Goal: Task Accomplishment & Management: Complete application form

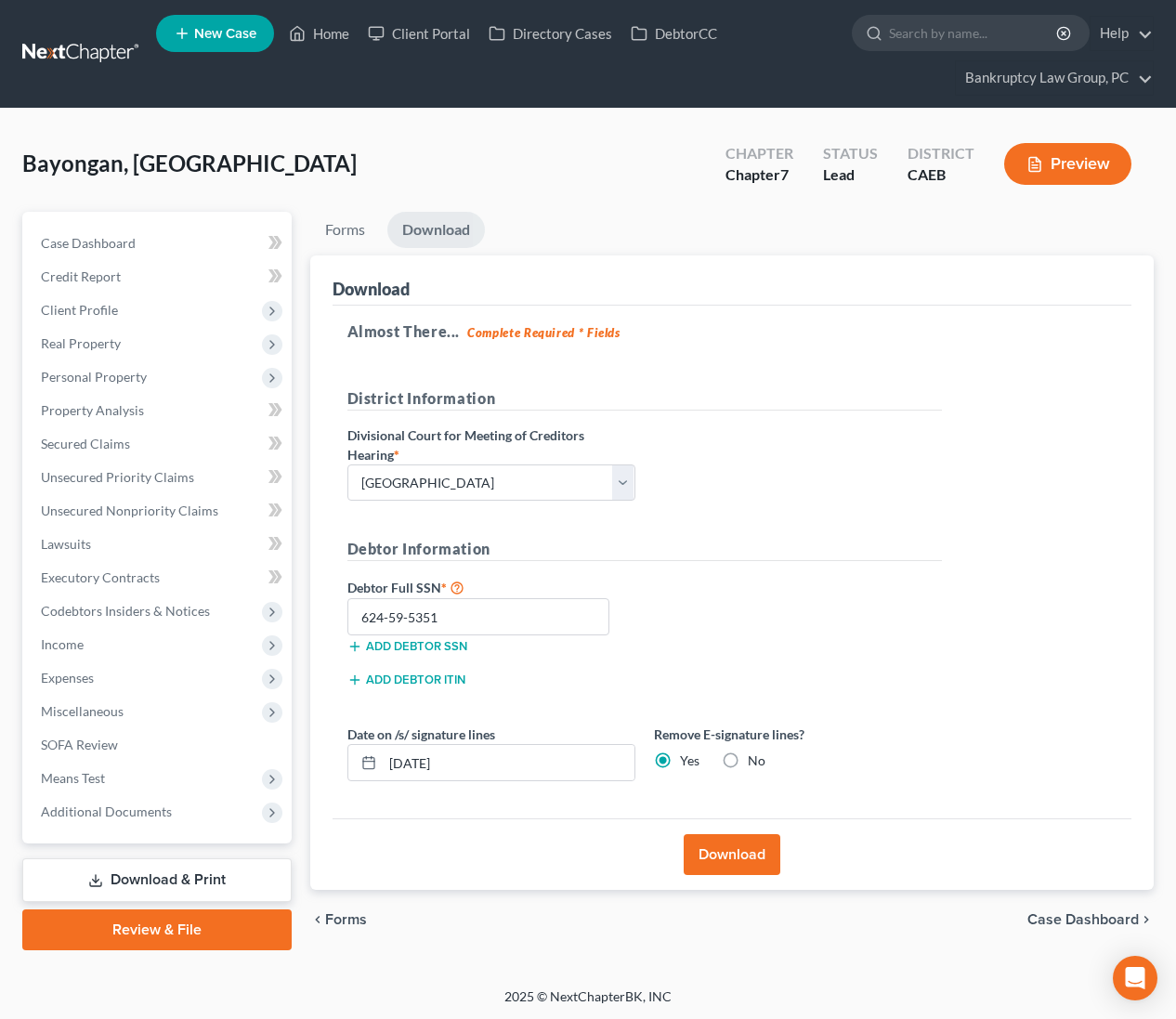
select select "2"
click at [320, 29] on link "Home" at bounding box center [319, 33] width 79 height 33
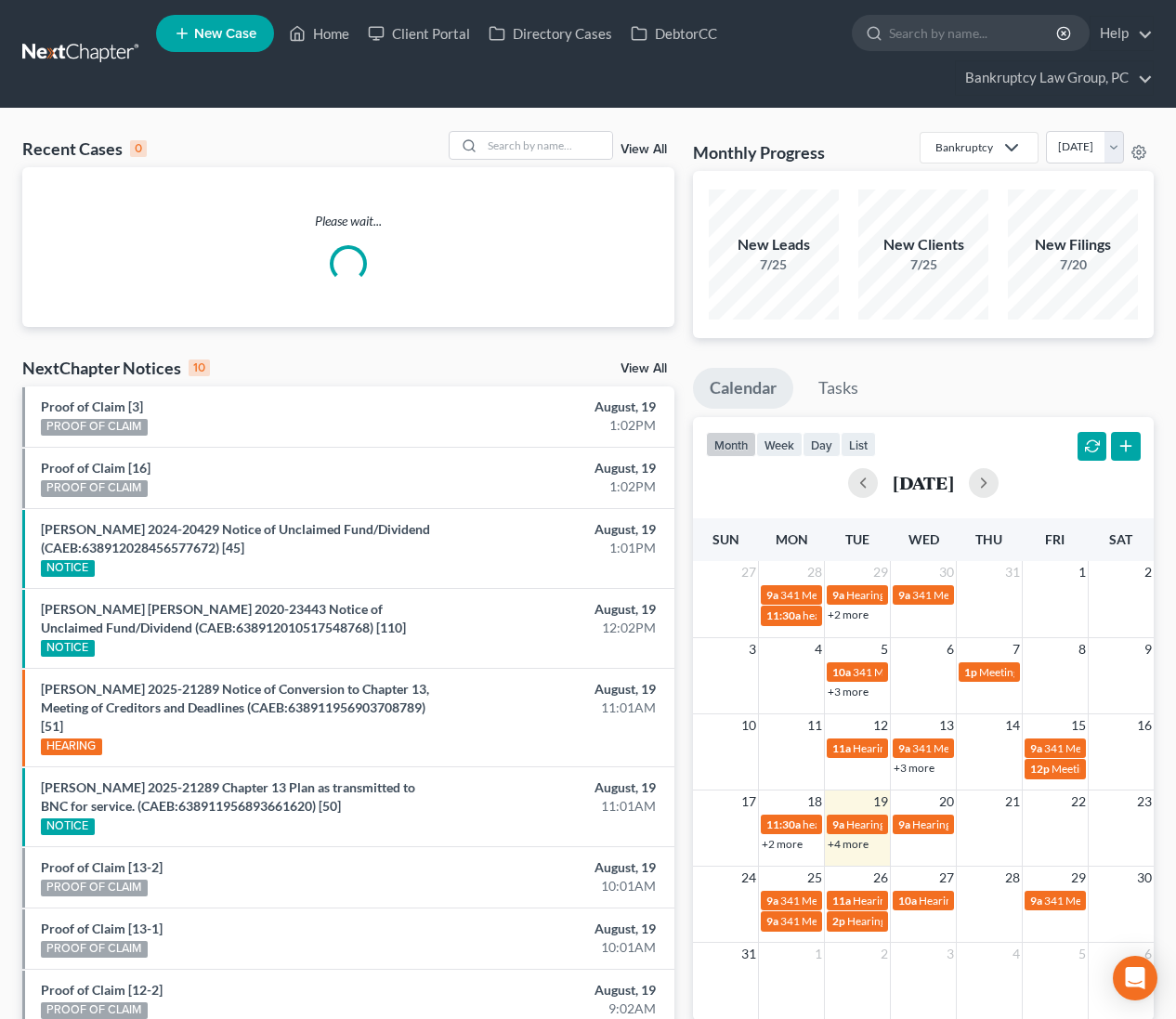
click at [648, 373] on link "View All" at bounding box center [644, 368] width 46 height 13
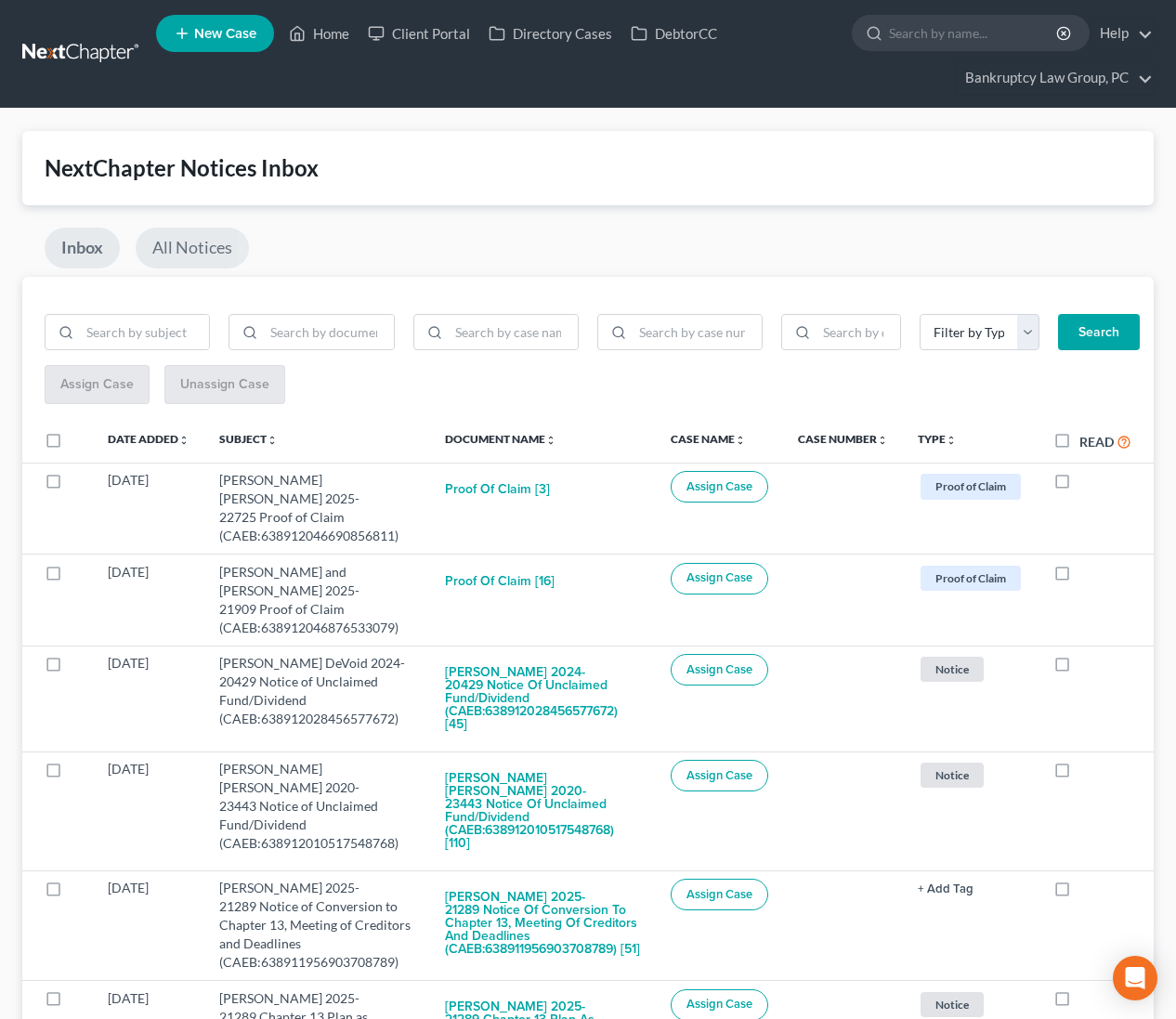
click at [210, 245] on link "All Notices" at bounding box center [192, 248] width 113 height 41
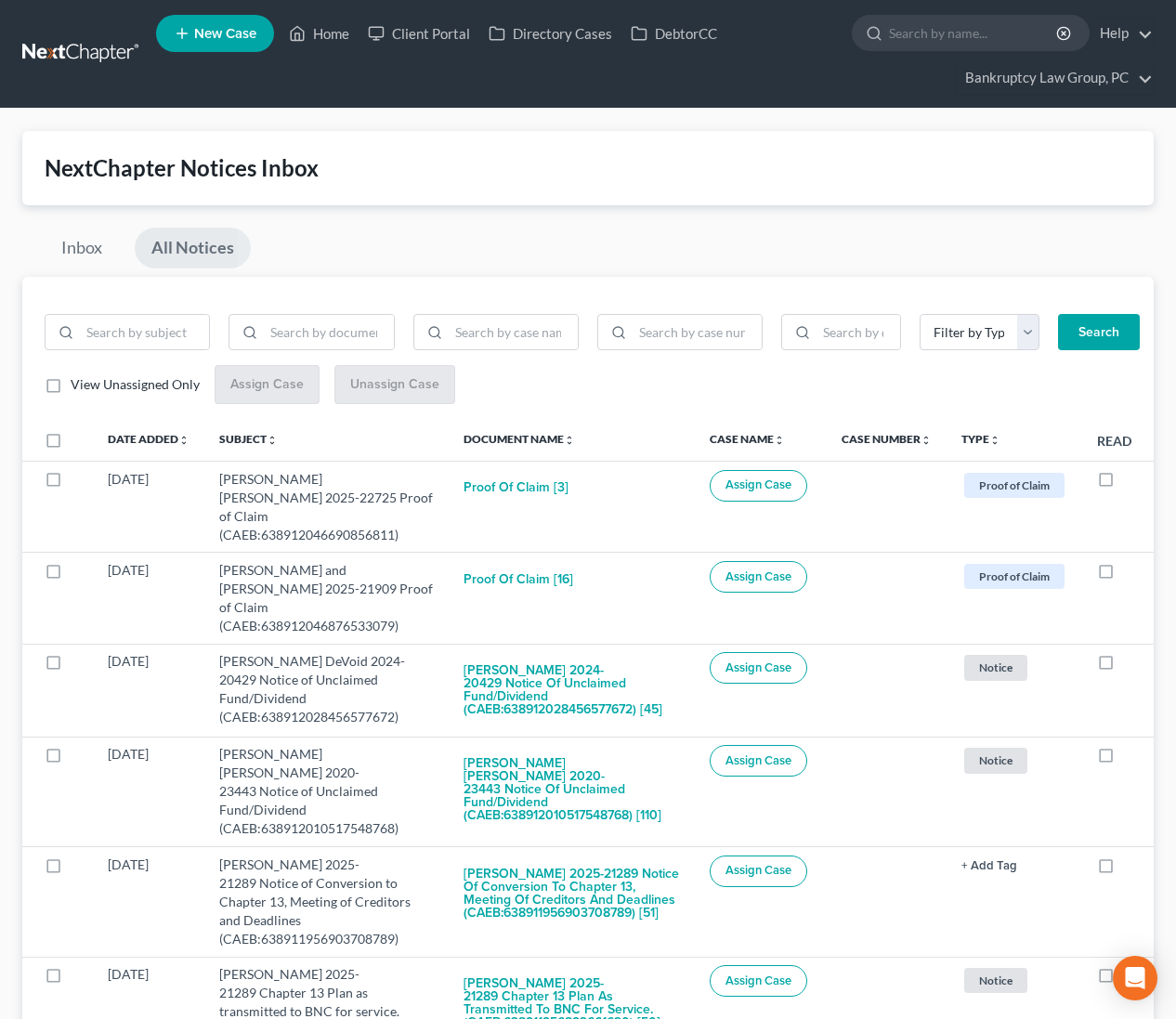
click at [185, 253] on link "All Notices" at bounding box center [193, 248] width 116 height 41
click at [712, 337] on input "search" at bounding box center [697, 332] width 129 height 35
type input "24-23175"
click at [1096, 333] on button "Search" at bounding box center [1099, 332] width 82 height 37
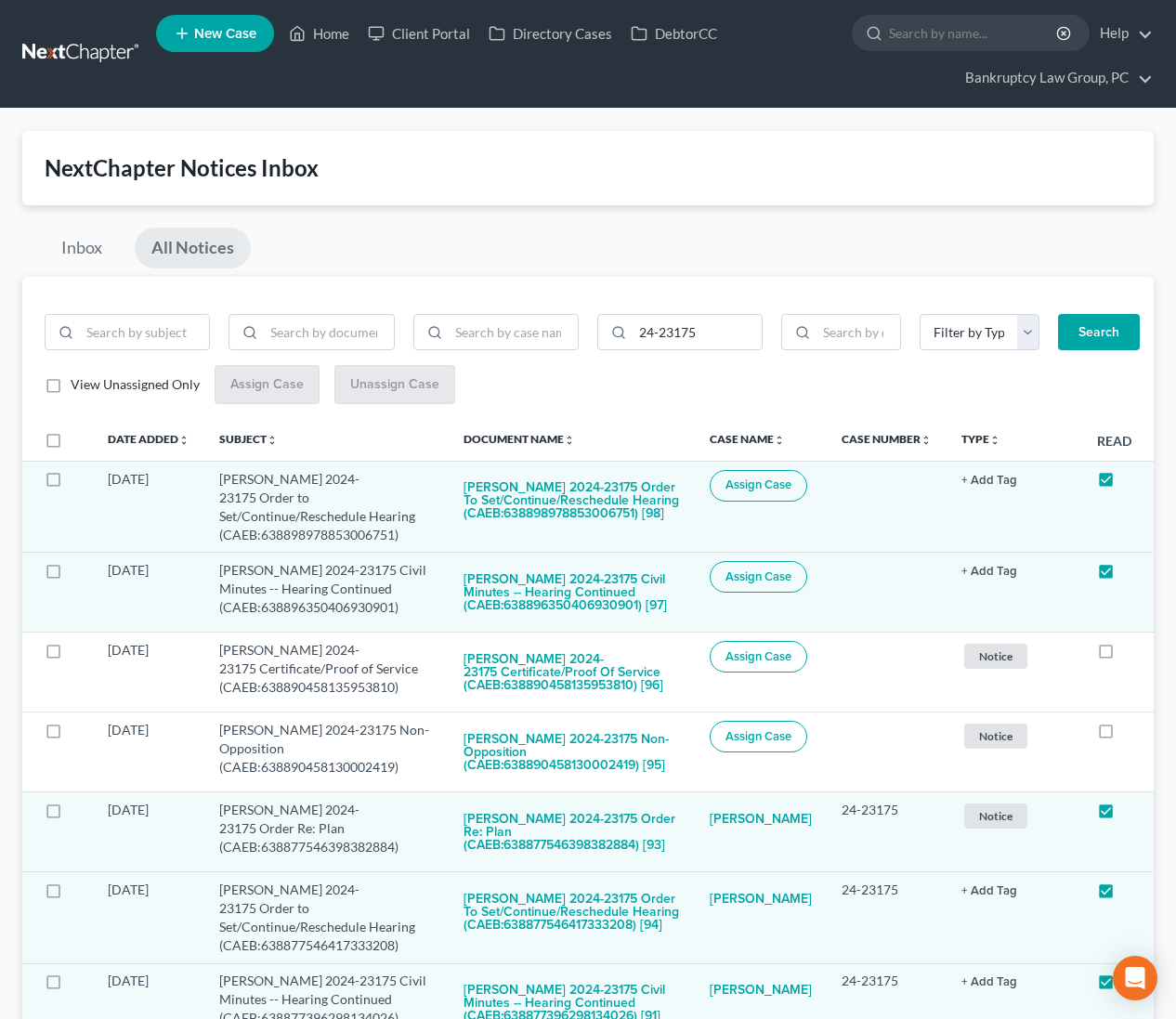
click at [71, 445] on label at bounding box center [71, 445] width 0 height 0
click at [78, 437] on input "checkbox" at bounding box center [84, 437] width 12 height 12
checkbox input "true"
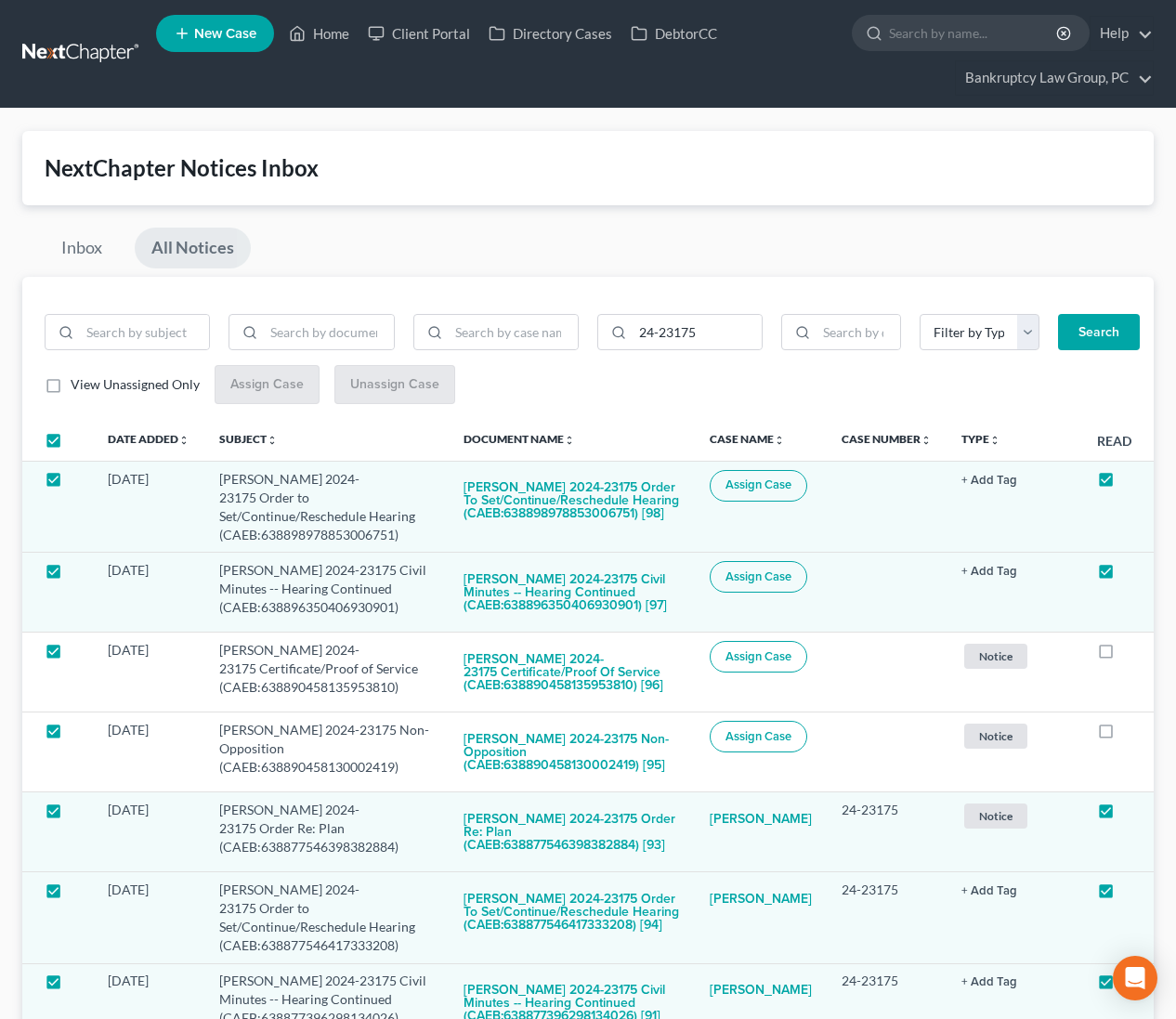
checkbox input "true"
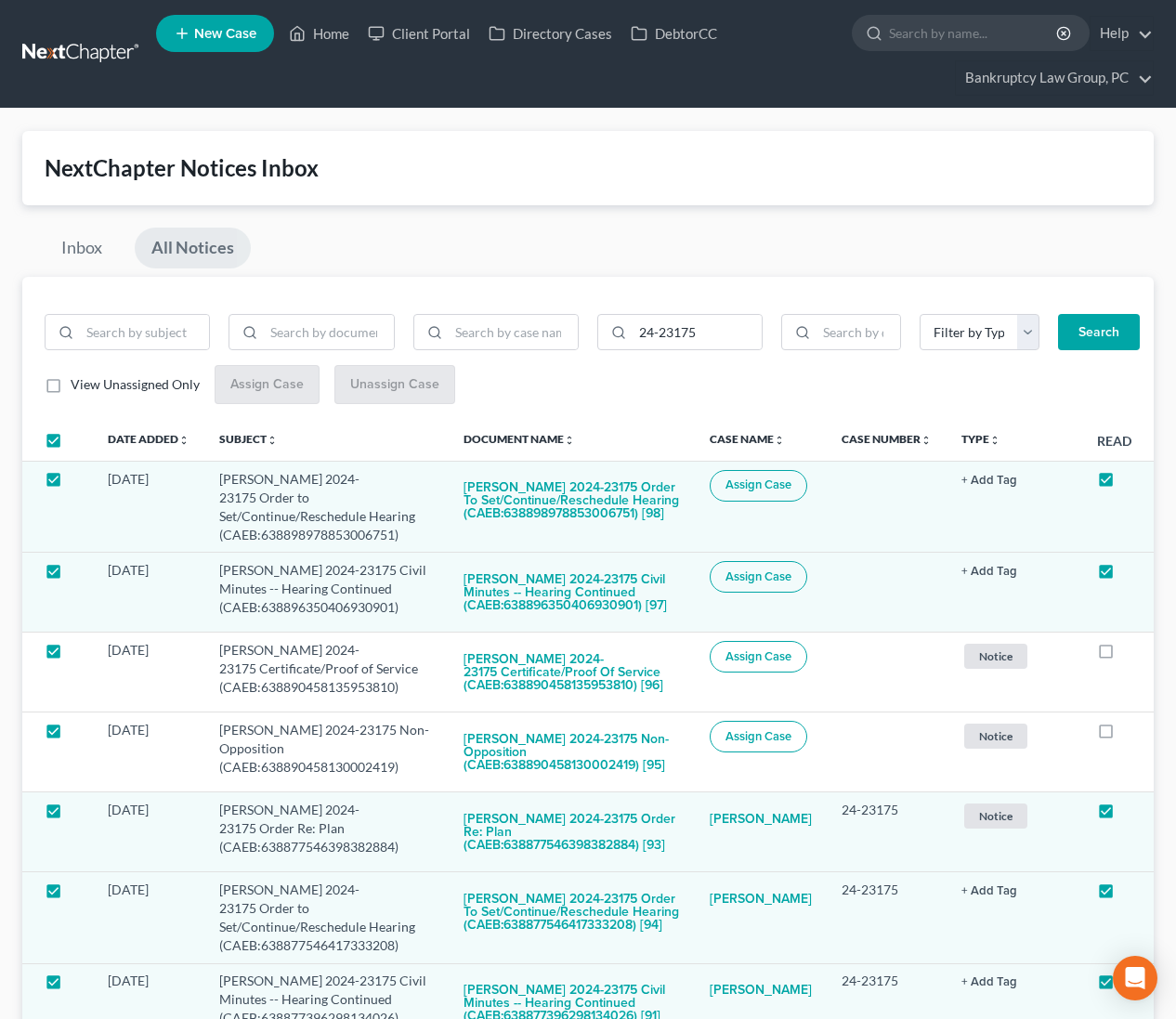
checkbox input "true"
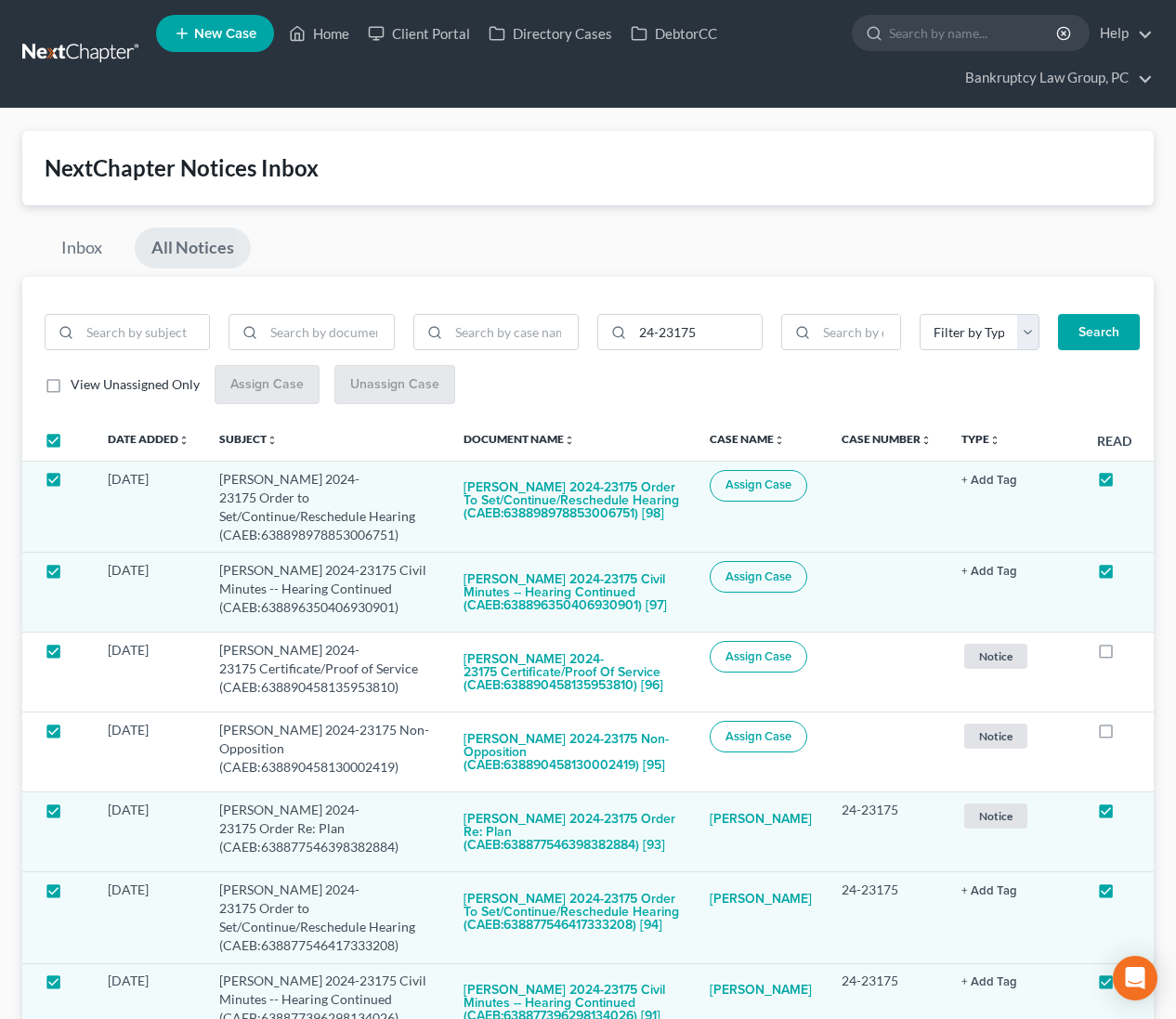
checkbox input "true"
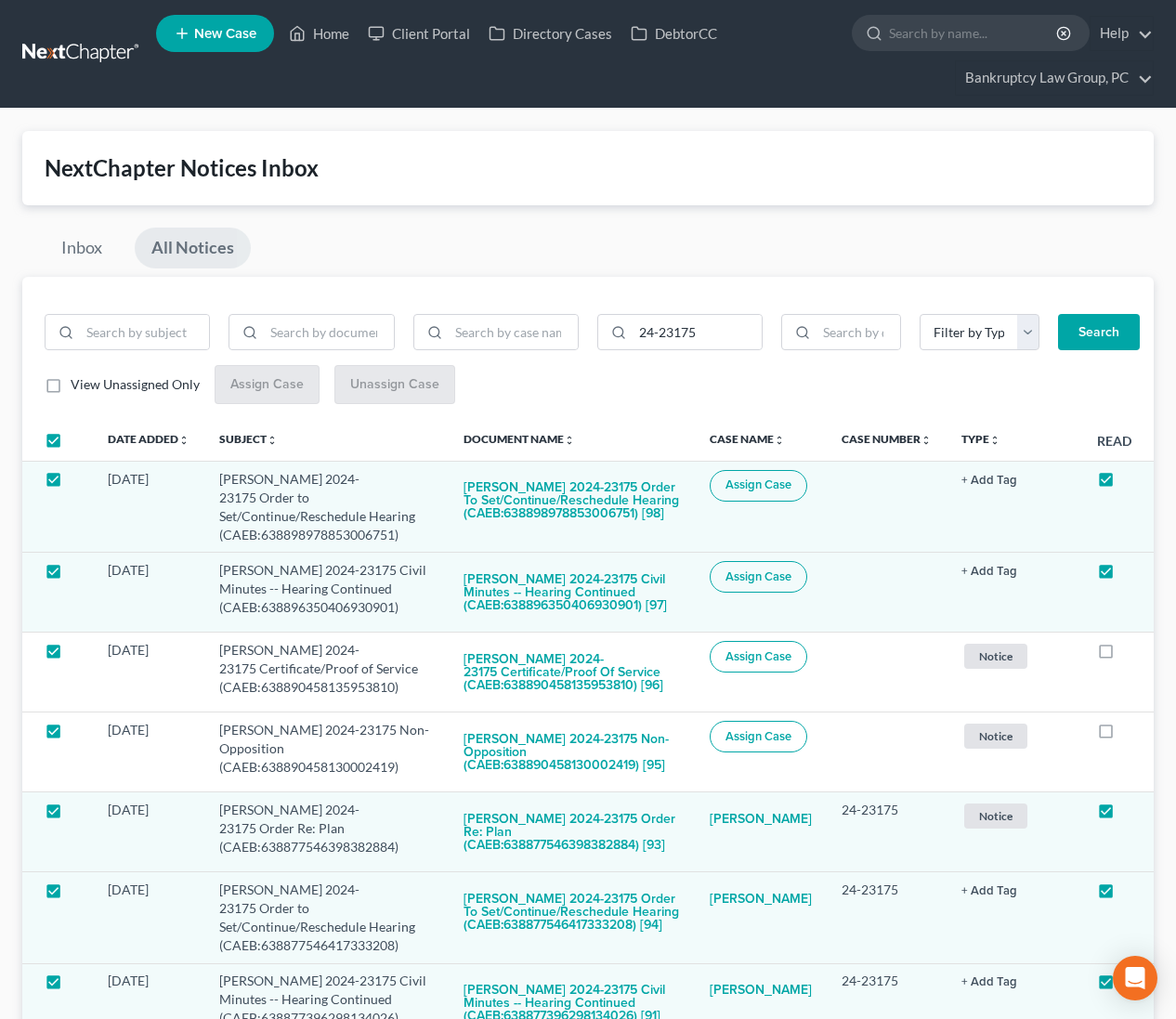
checkbox input "true"
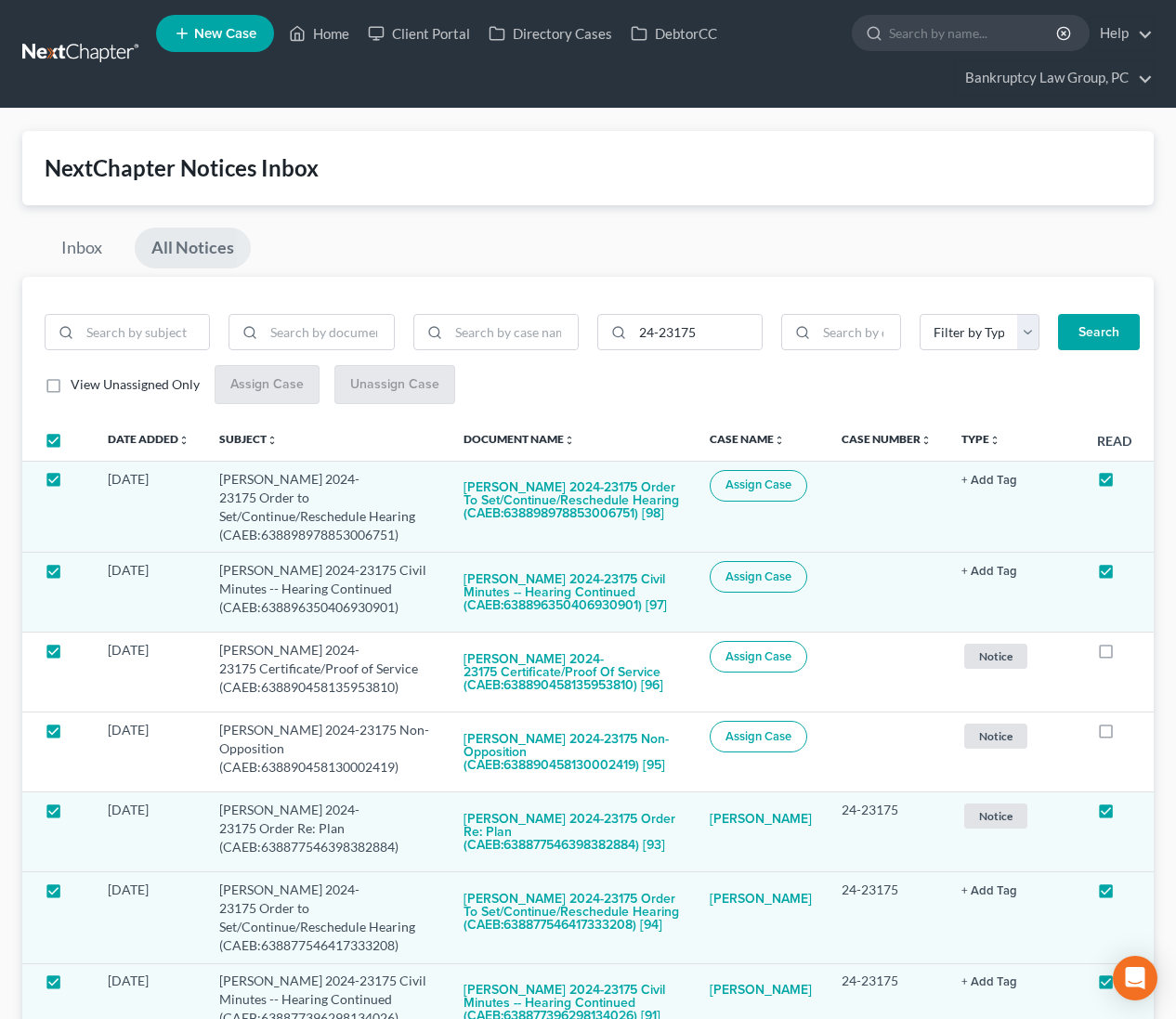
checkbox input "true"
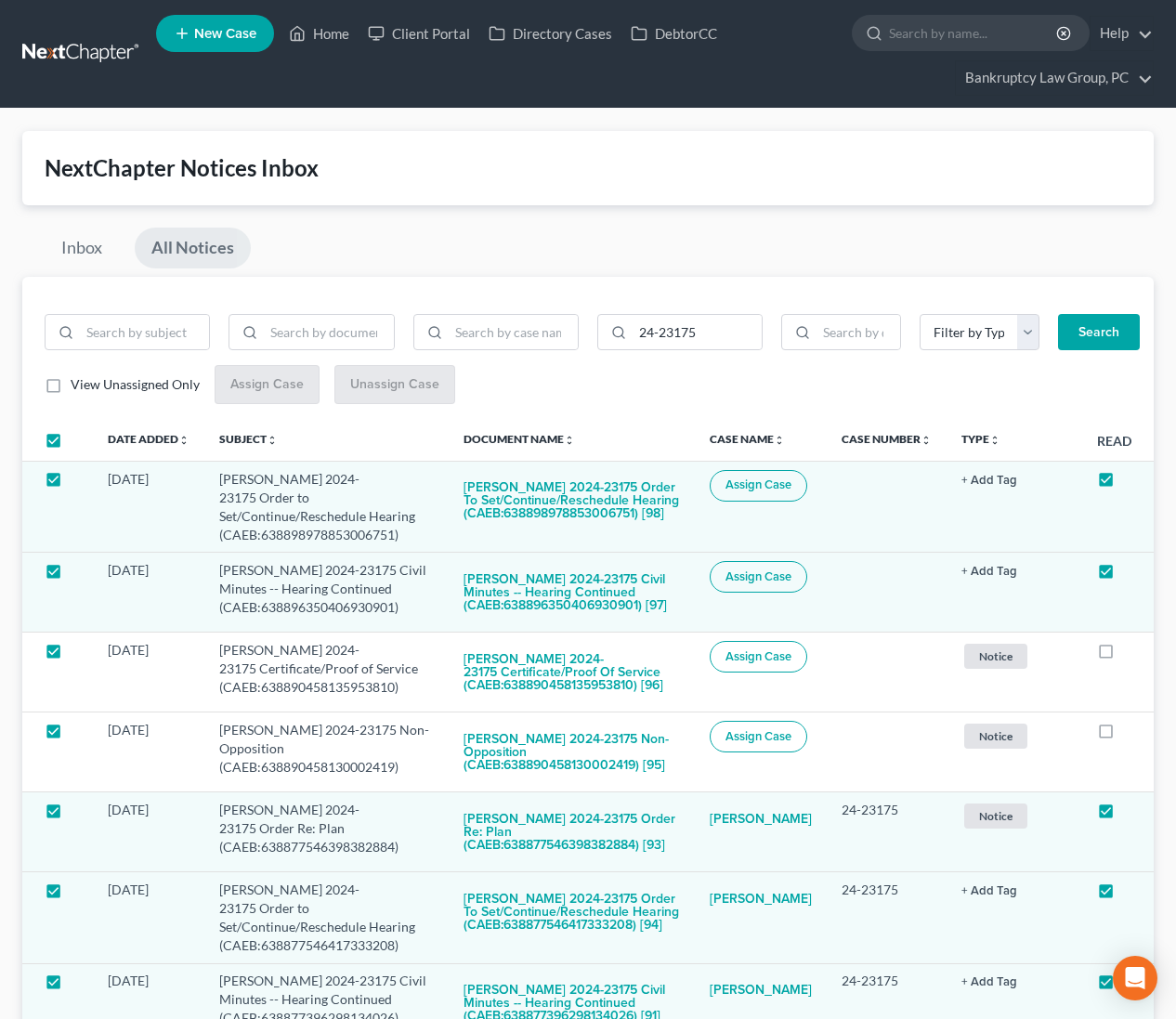
checkbox input "true"
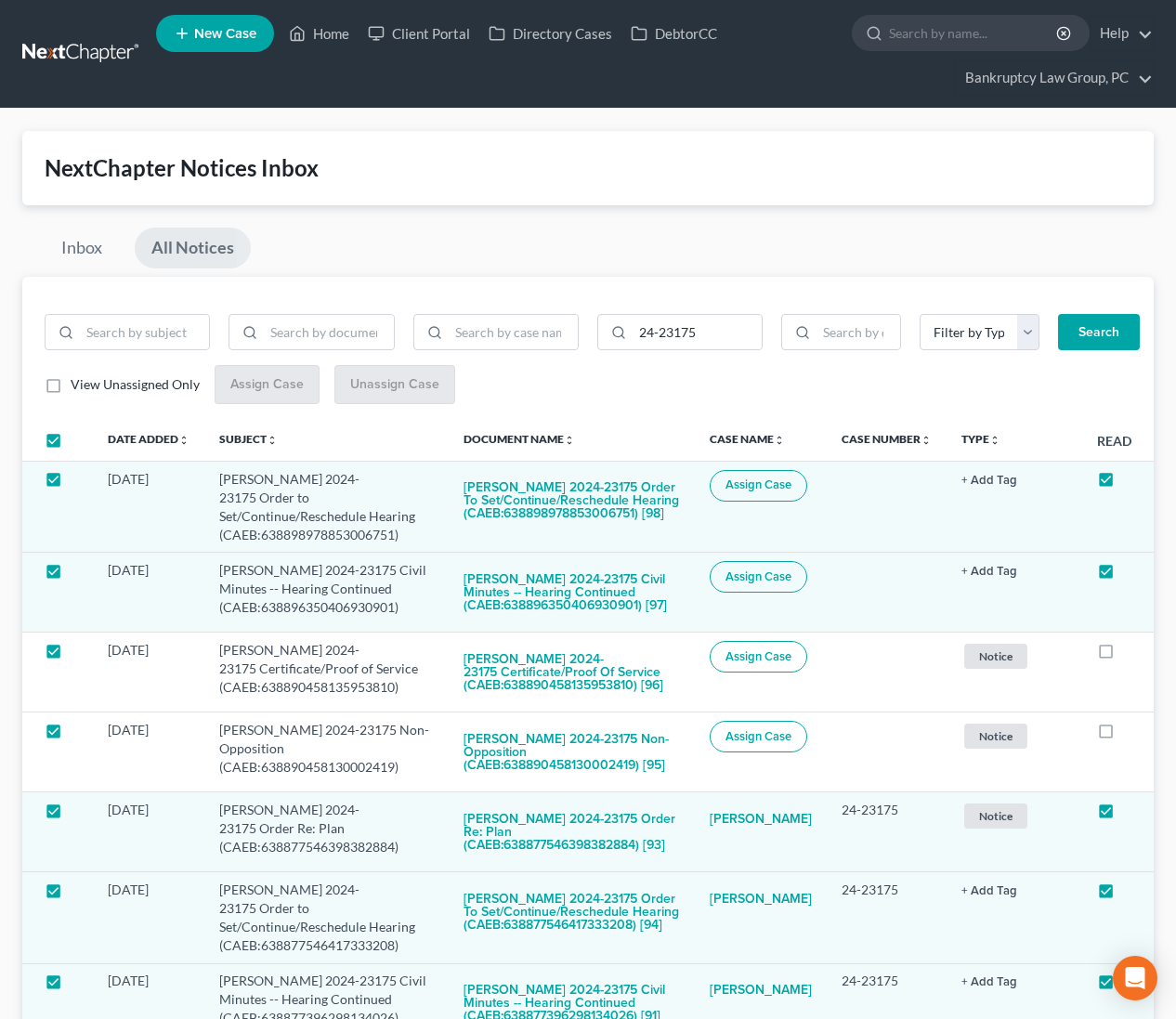
checkbox input "true"
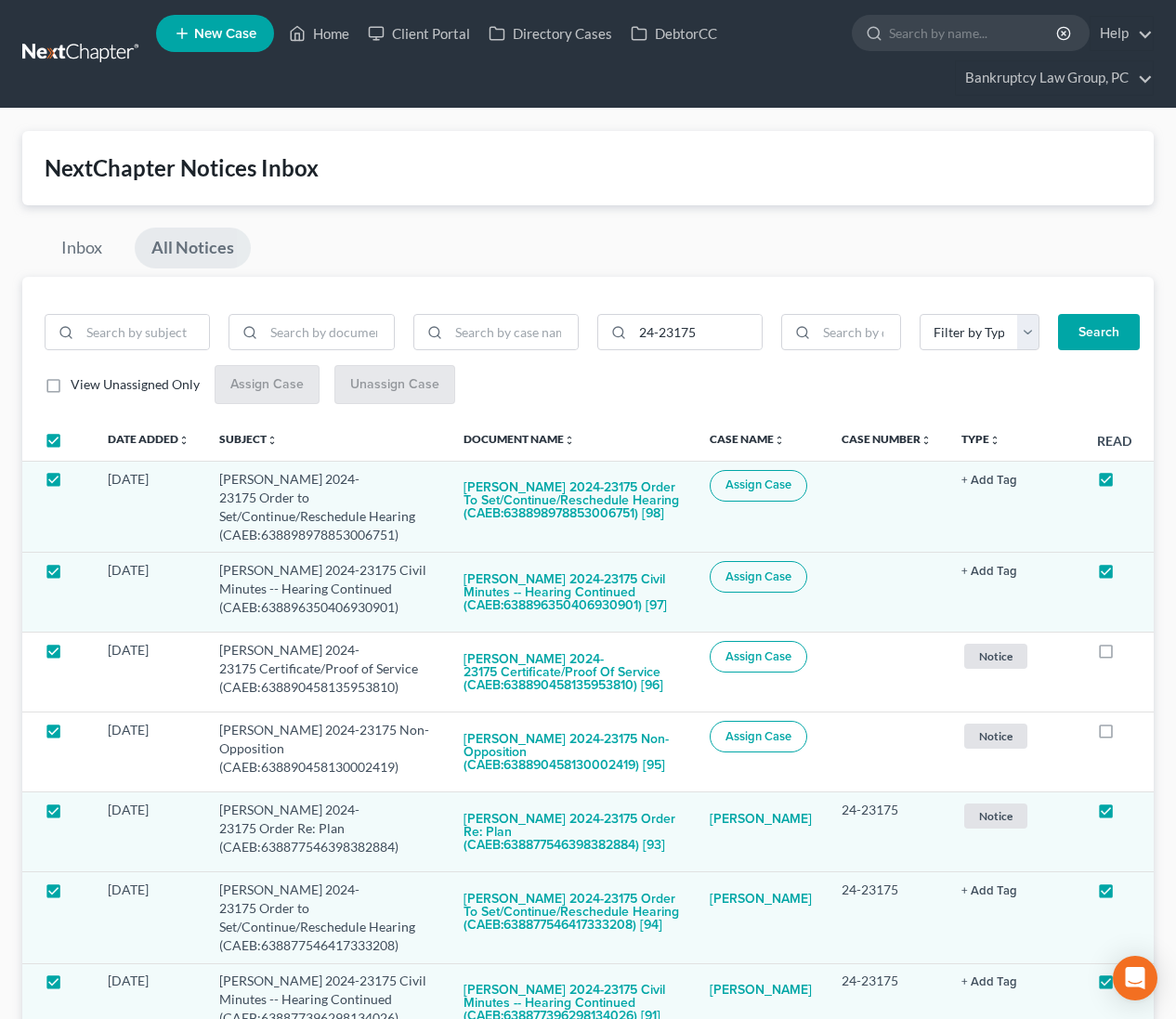
checkbox input "true"
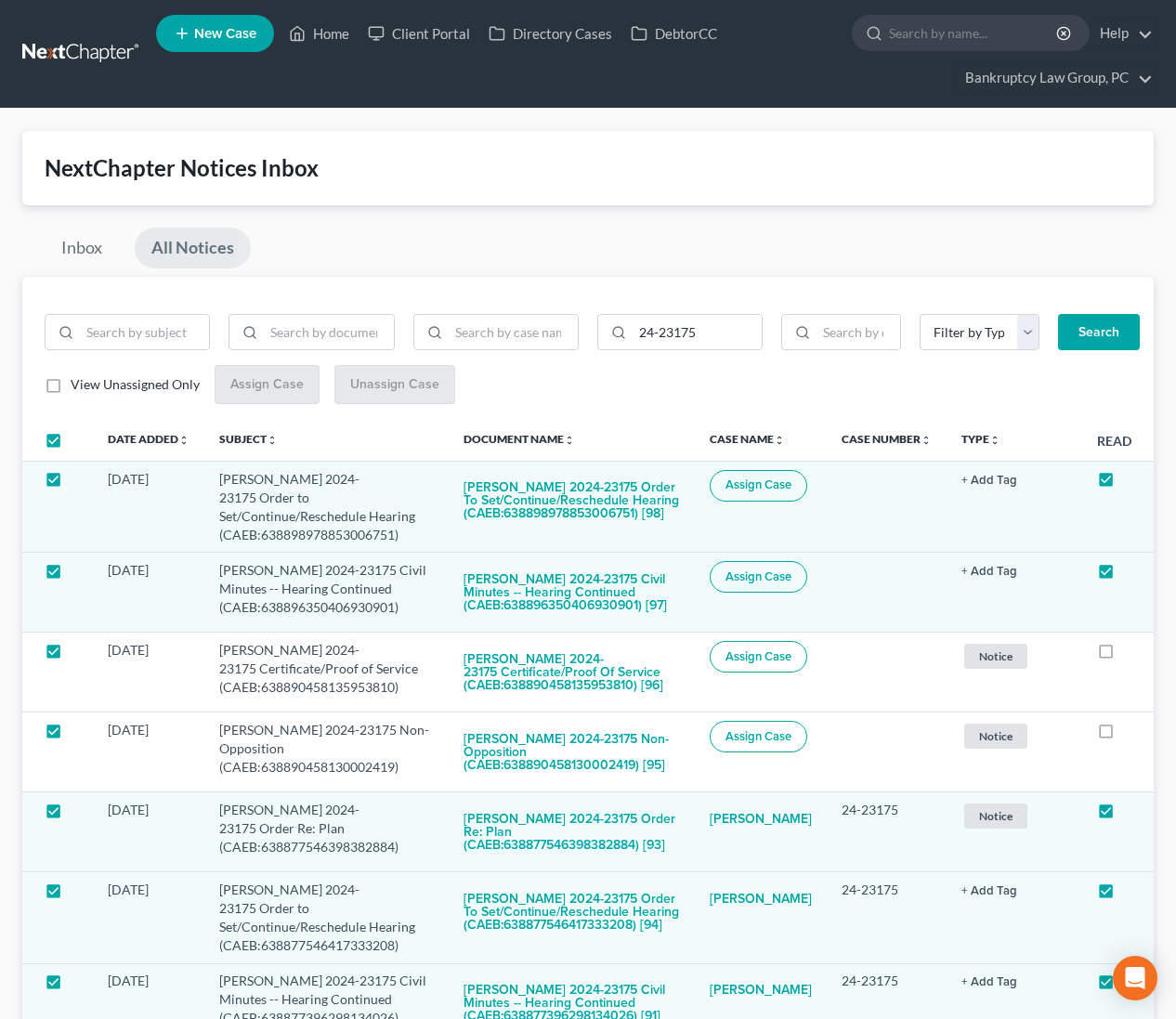
checkbox input "true"
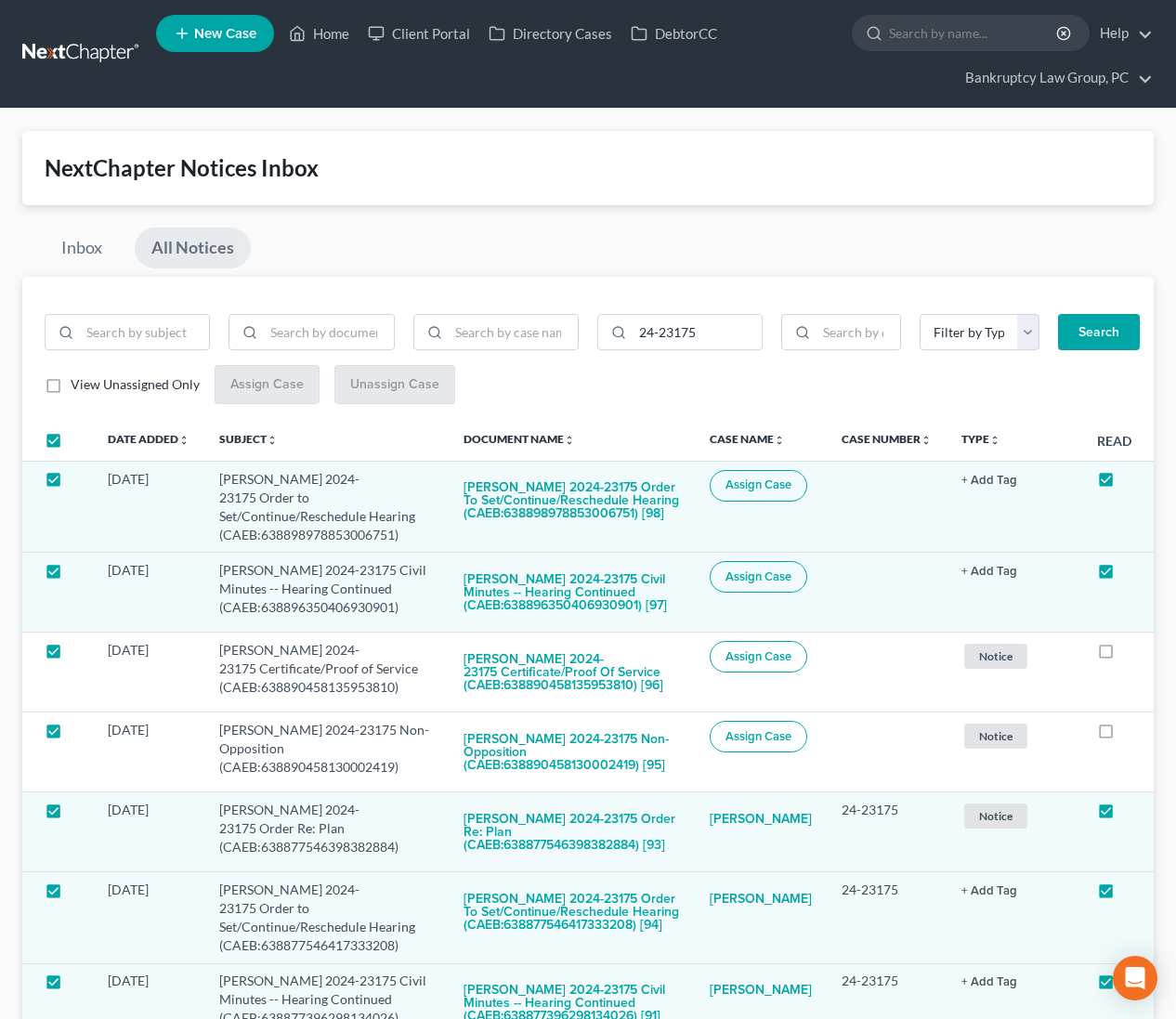
checkbox input "true"
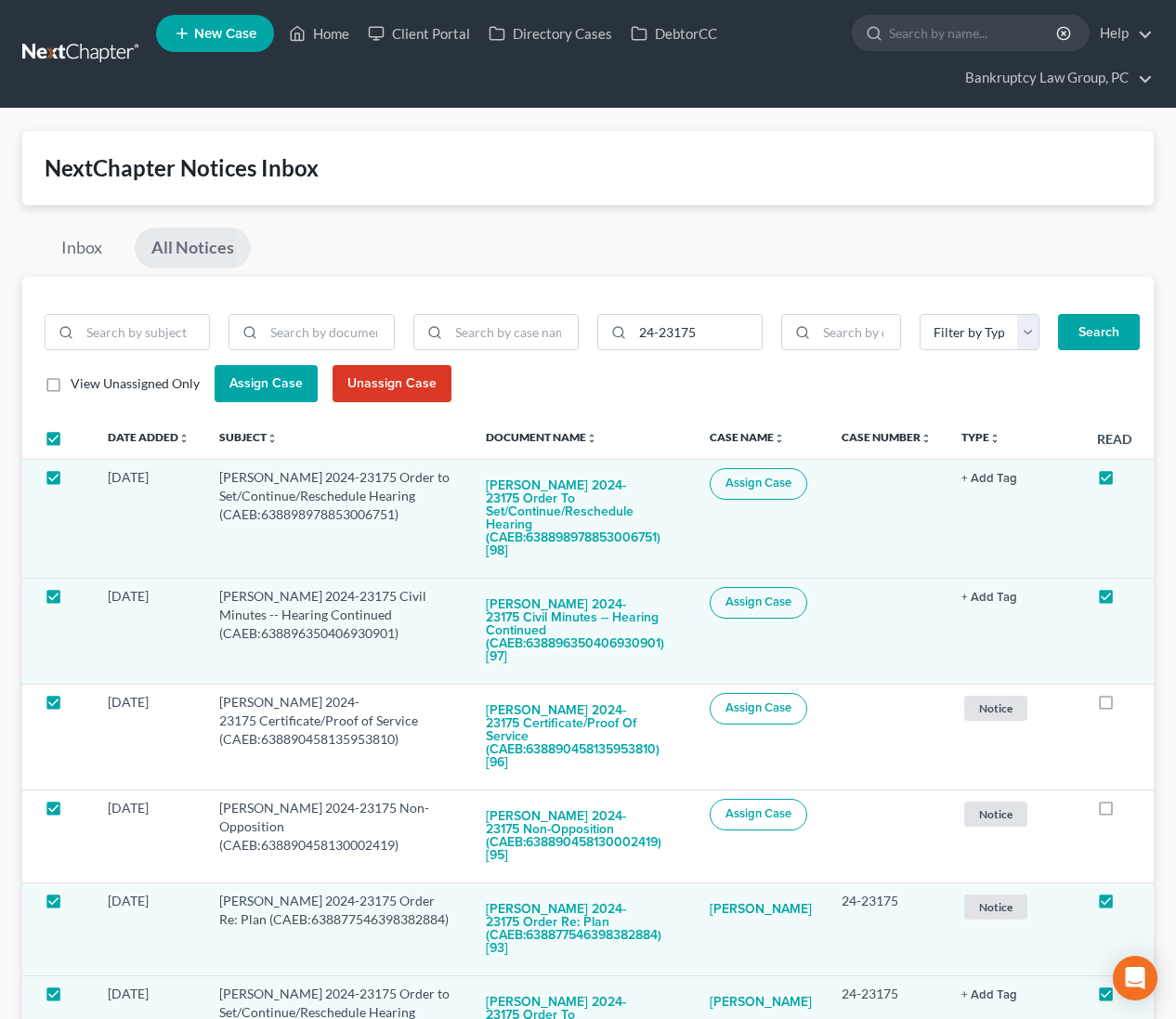
click at [290, 391] on span "Assign Case" at bounding box center [265, 383] width 73 height 16
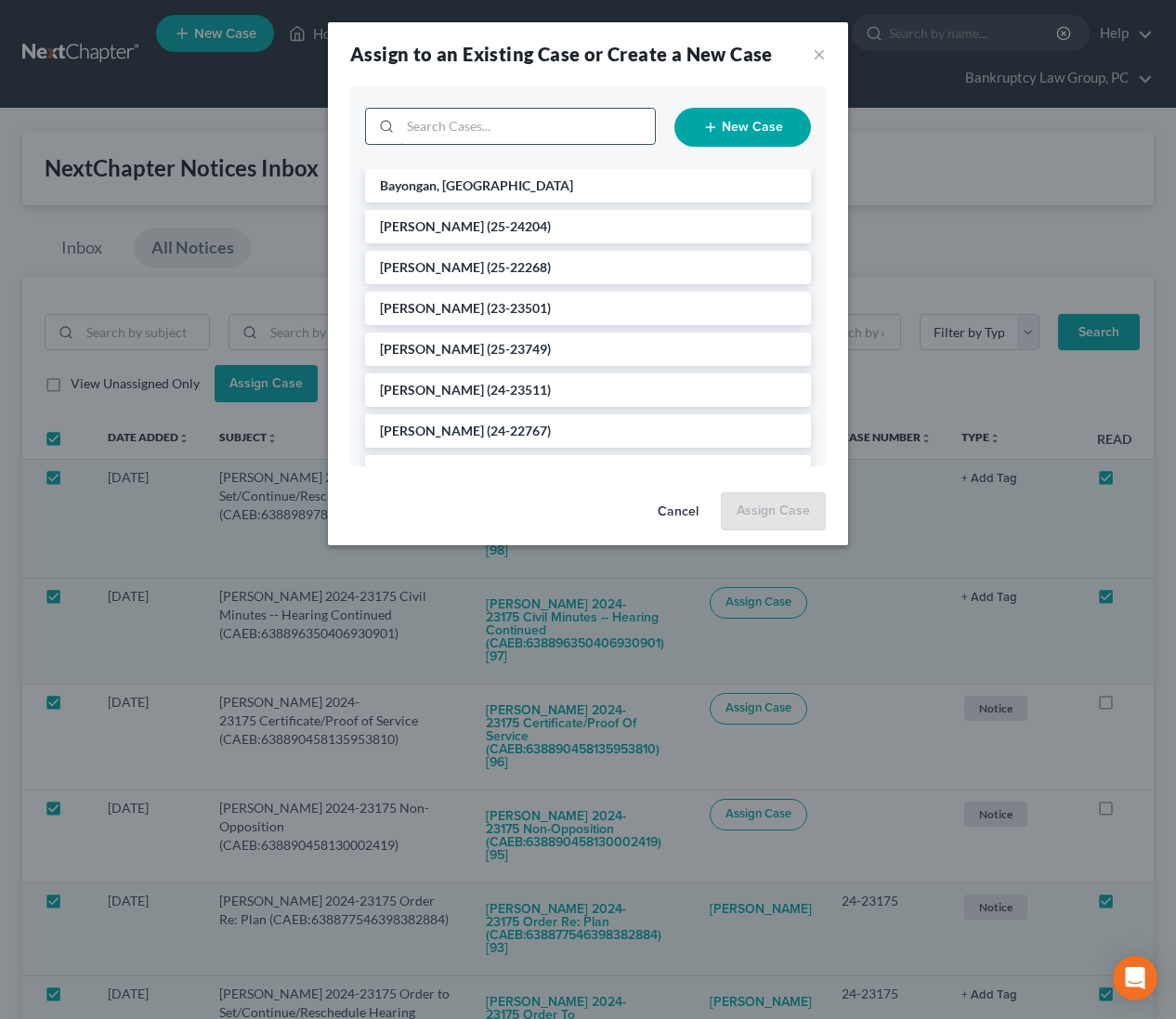
click at [455, 129] on input "search" at bounding box center [527, 126] width 255 height 35
type input "23175"
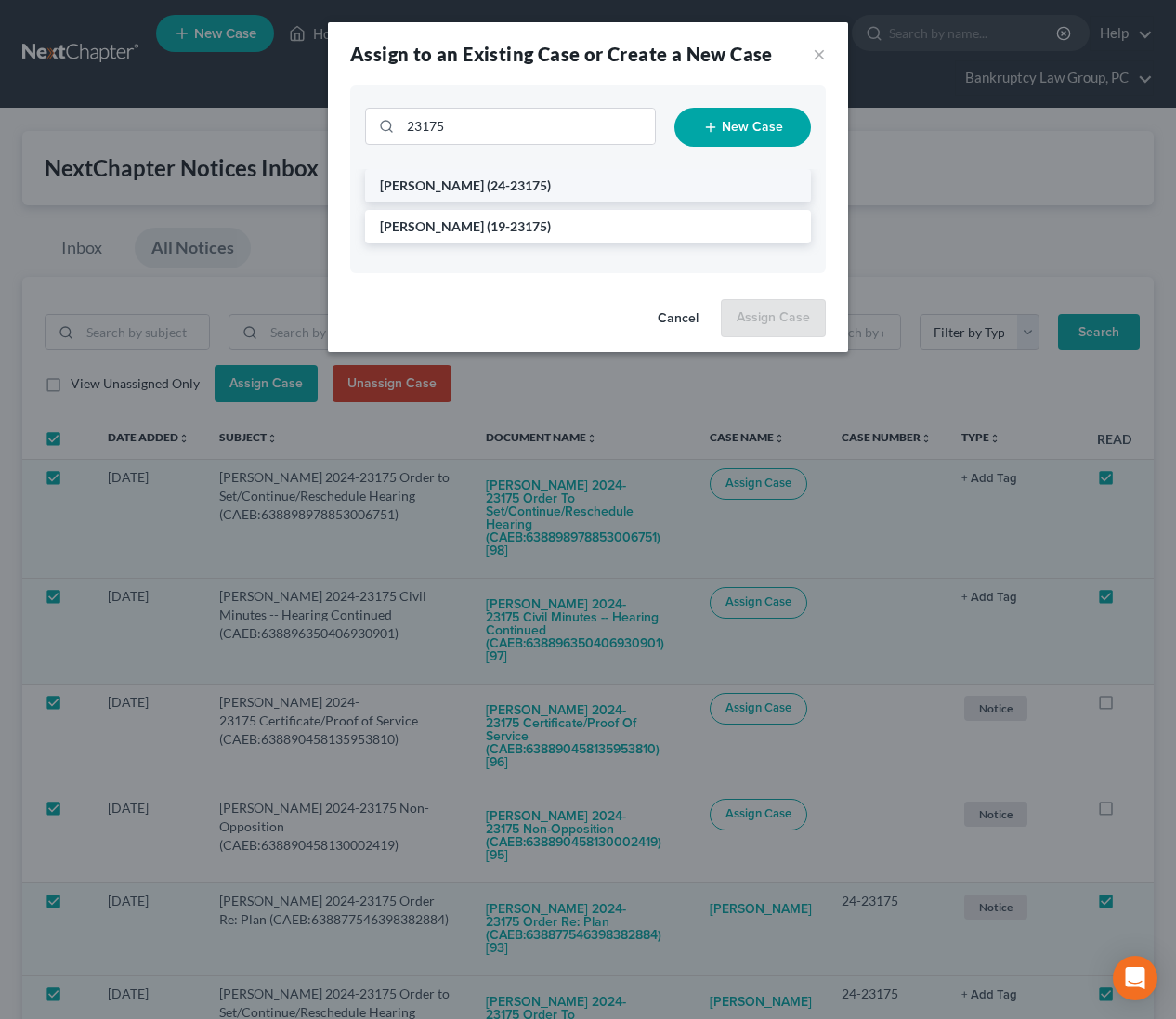
click at [541, 178] on li "Frias, David (24-23175)" at bounding box center [588, 185] width 446 height 33
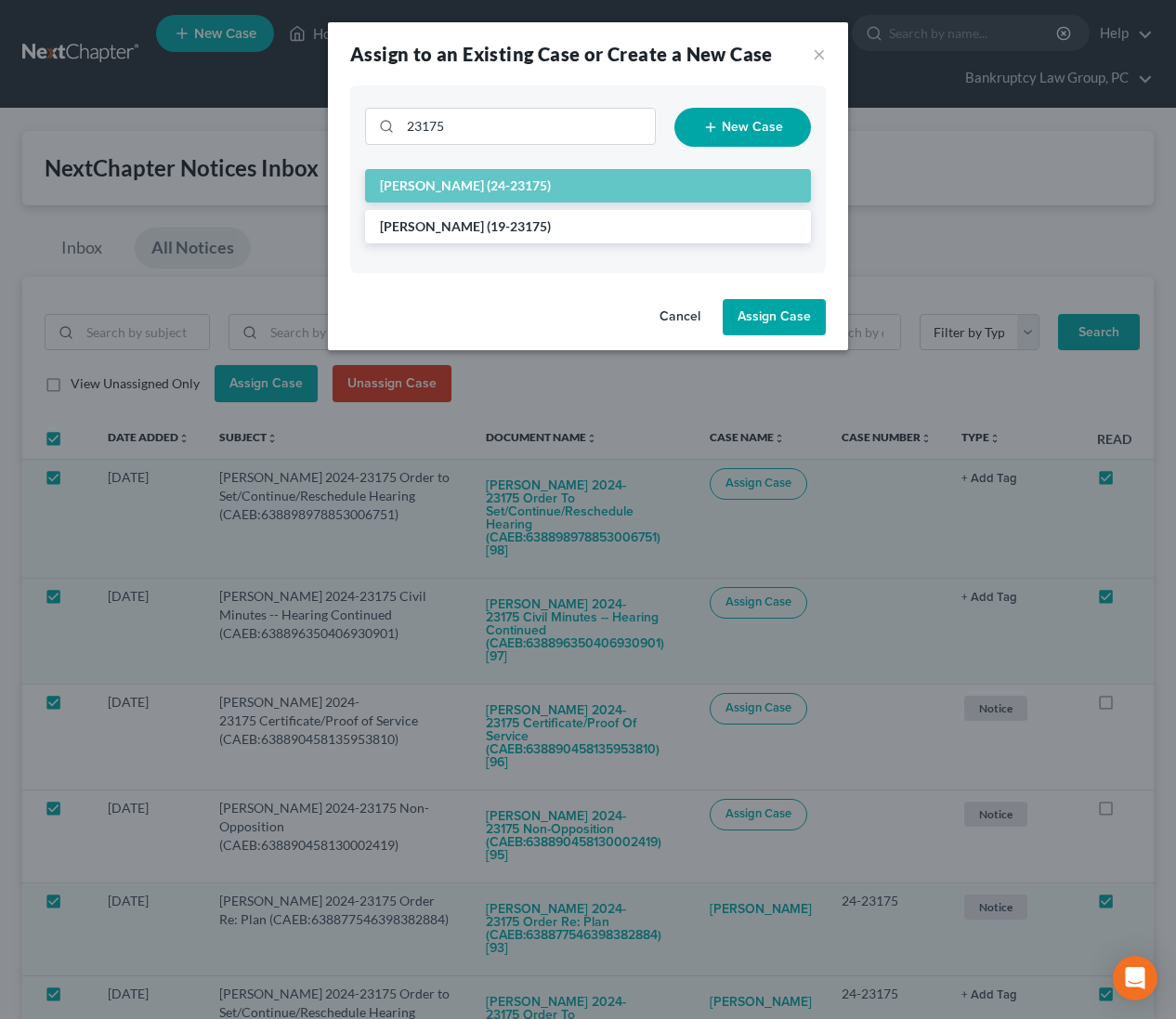
click at [766, 316] on button "Assign Case" at bounding box center [774, 317] width 103 height 37
checkbox input "false"
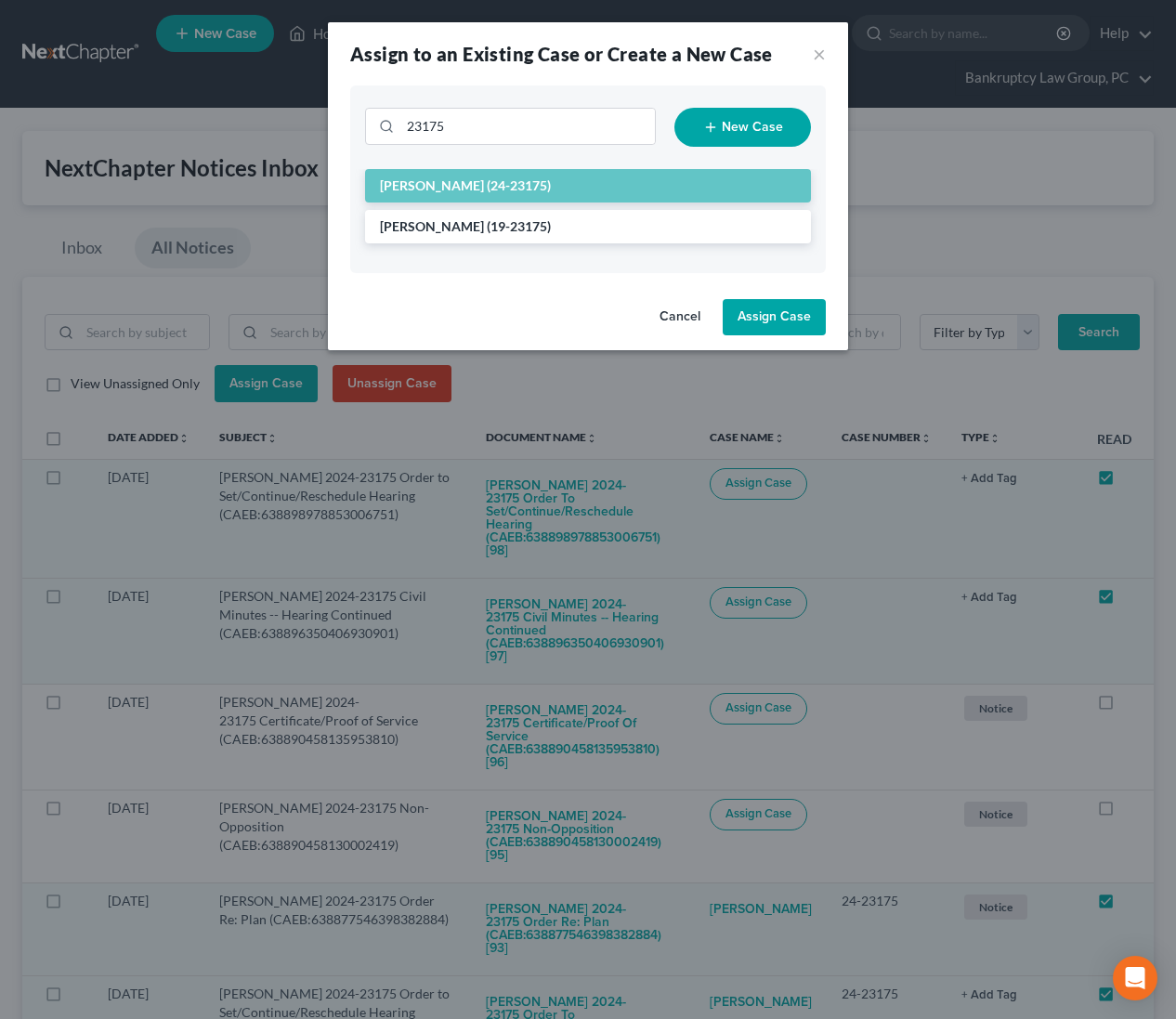
checkbox input "false"
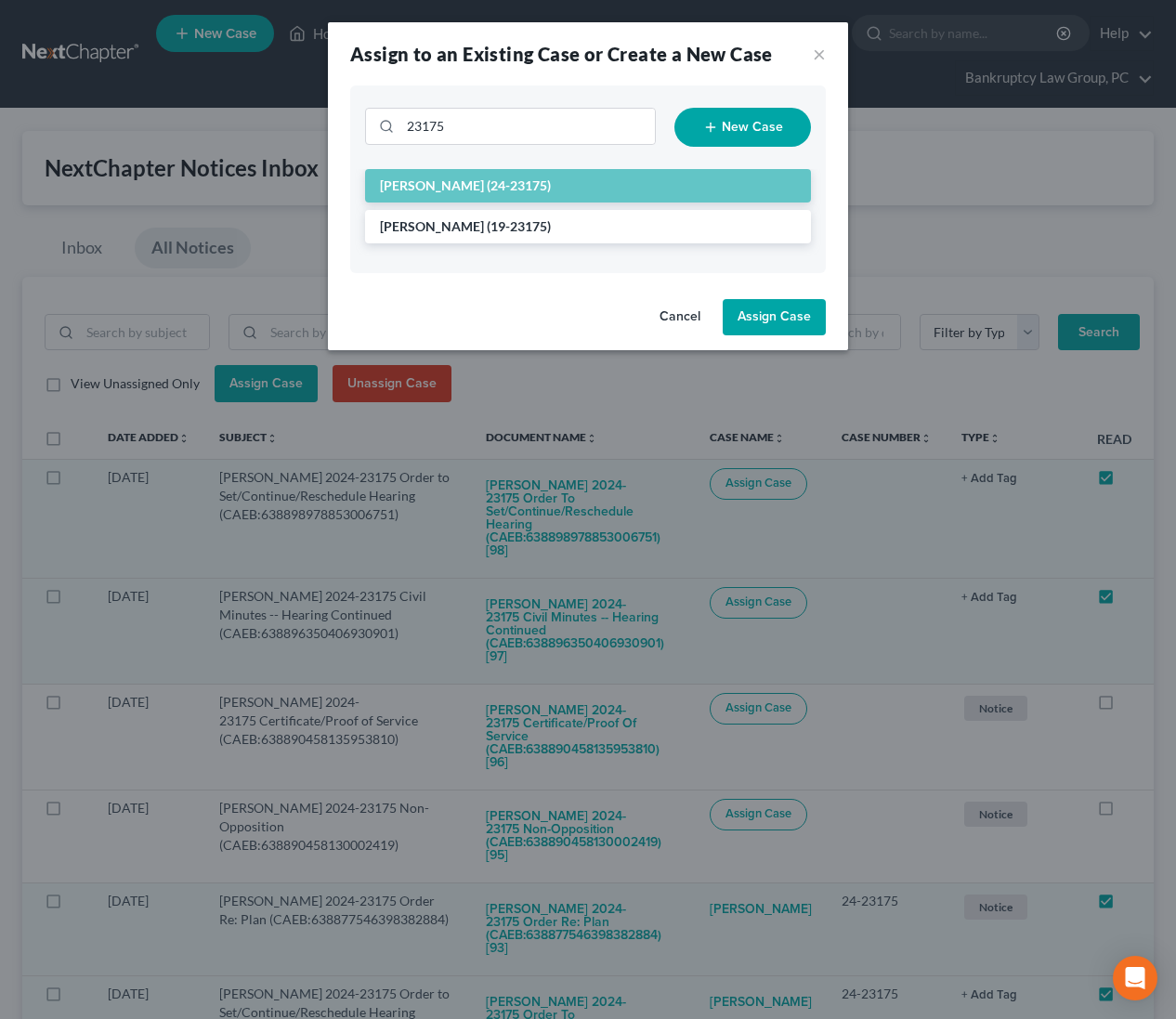
checkbox input "false"
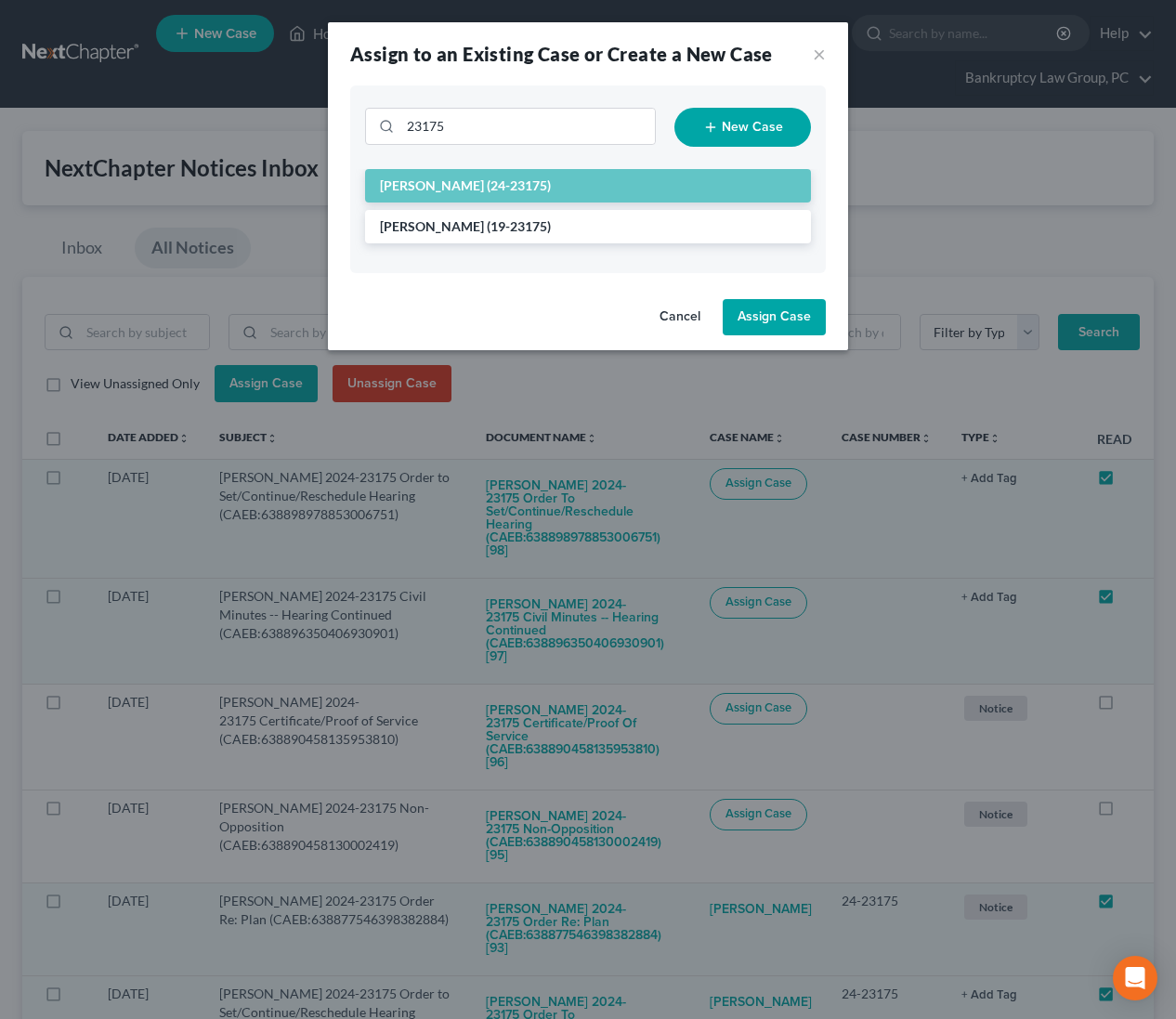
checkbox input "false"
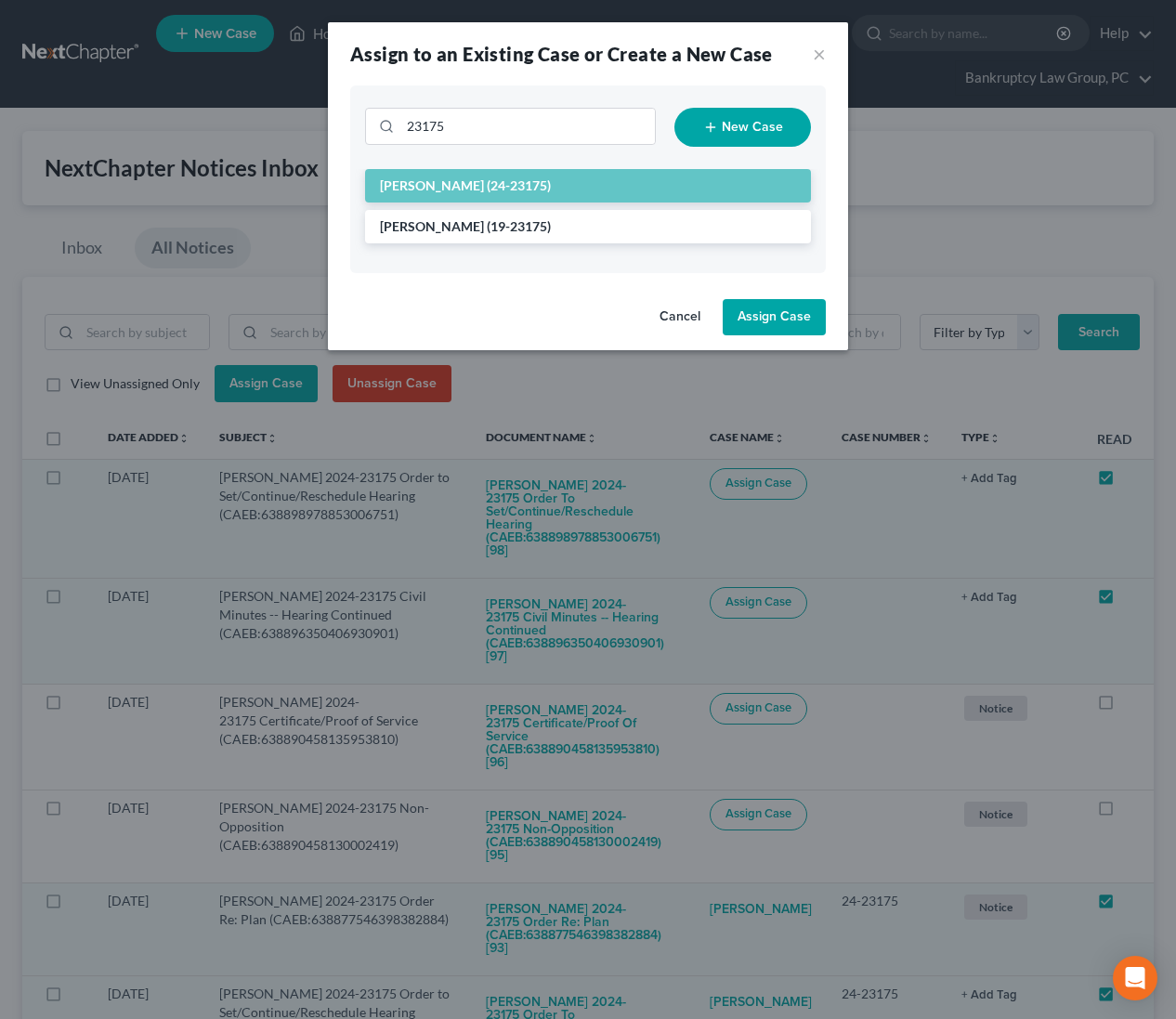
checkbox input "false"
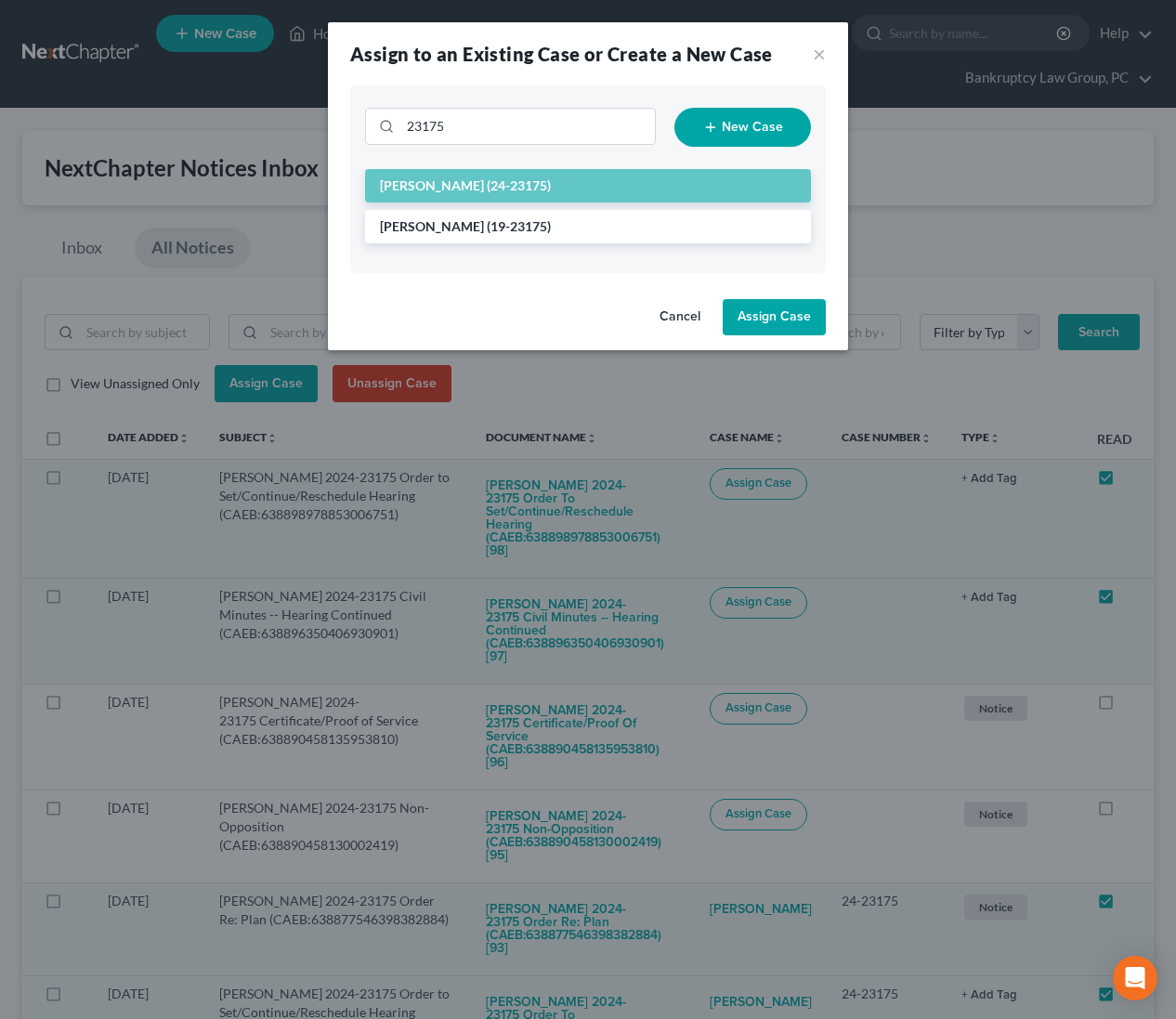
checkbox input "false"
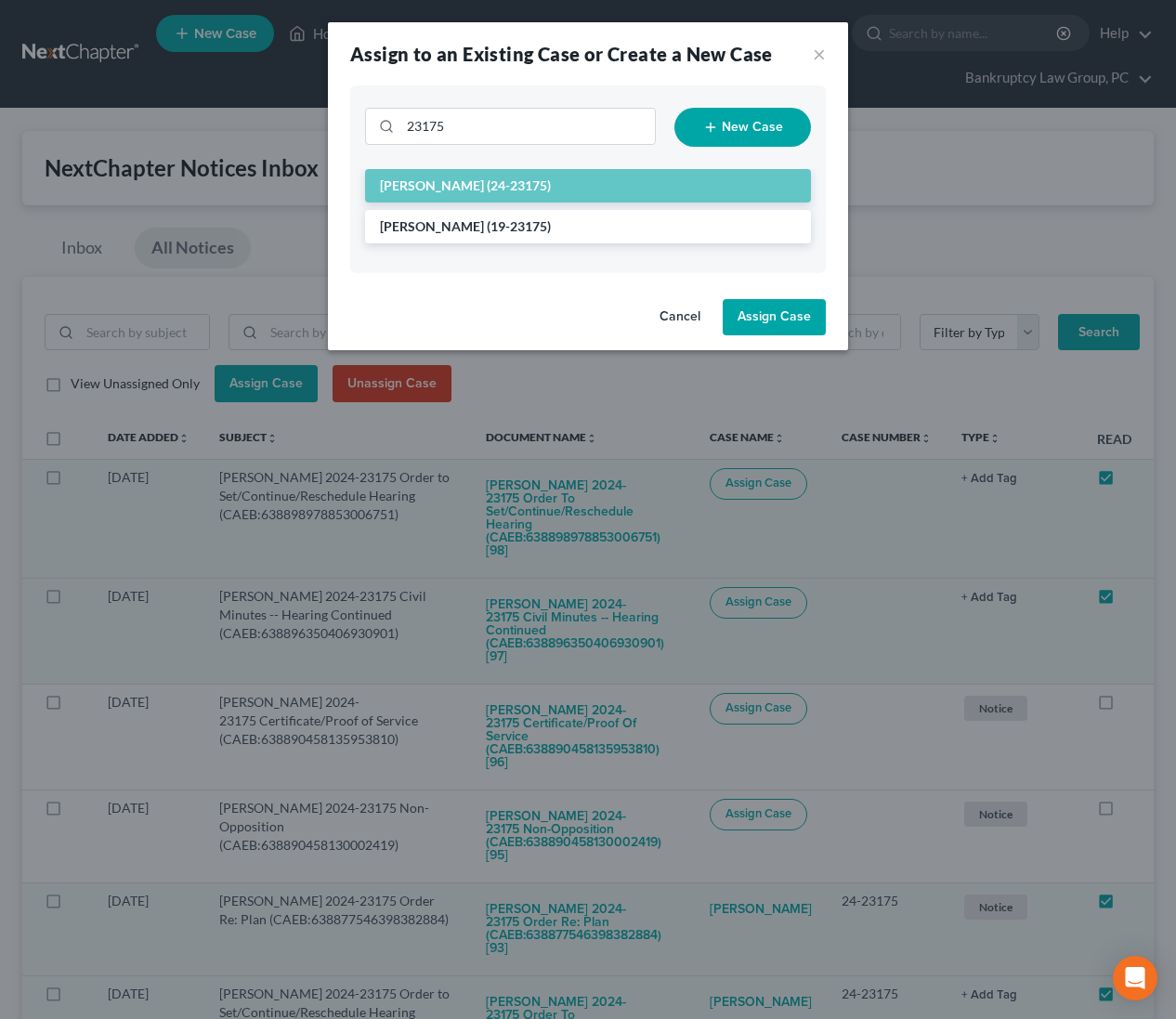
checkbox input "false"
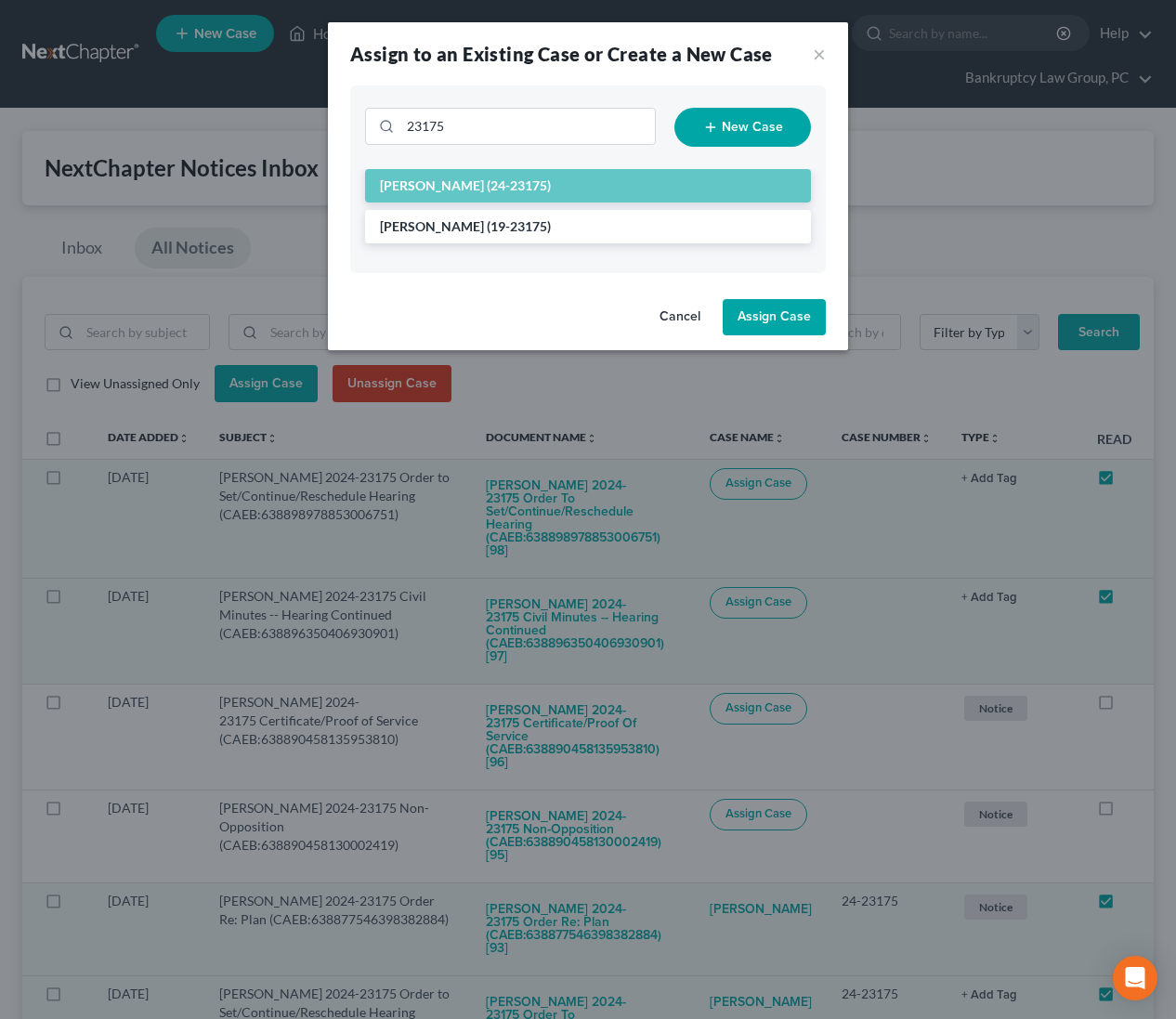
checkbox input "false"
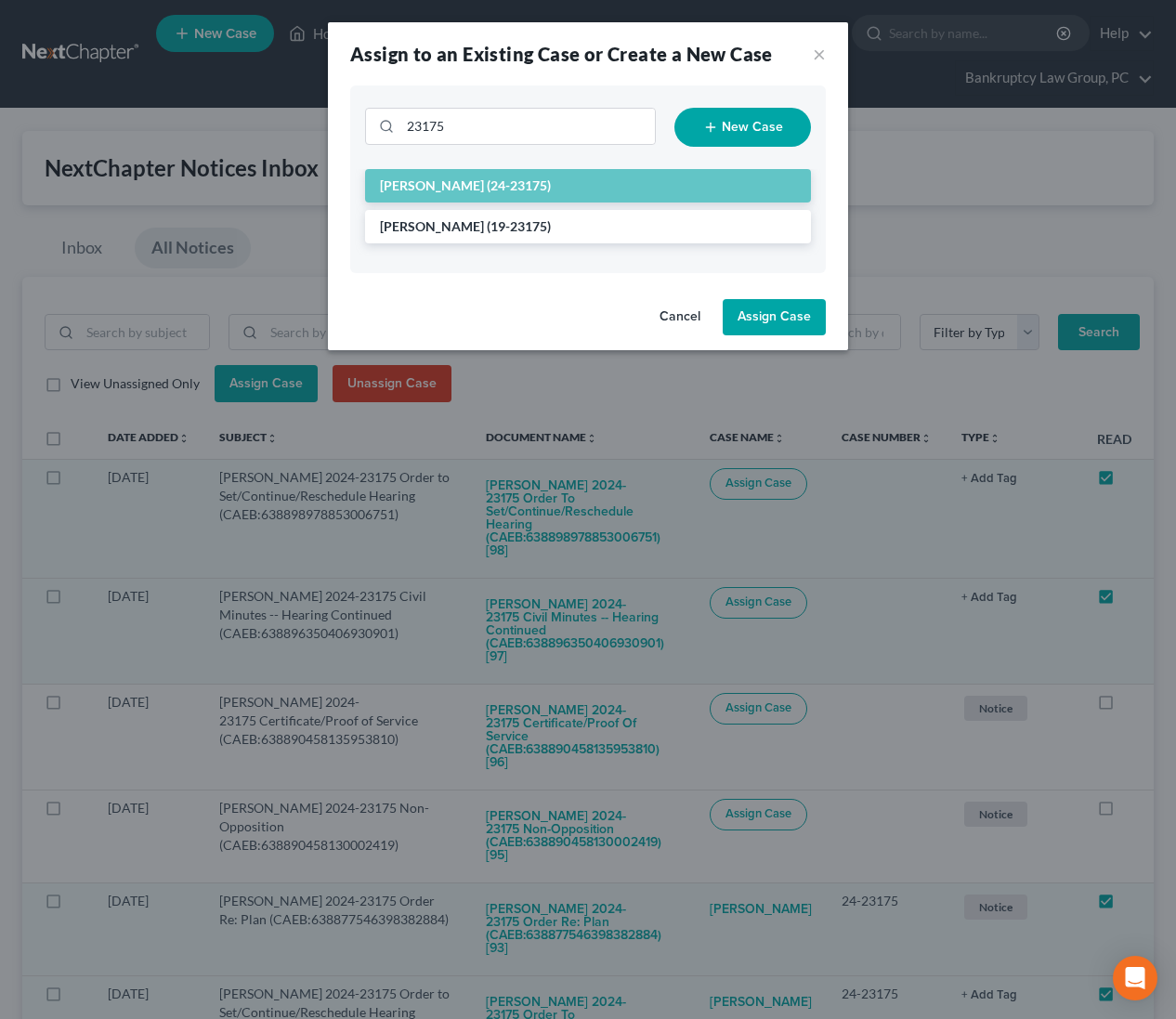
checkbox input "false"
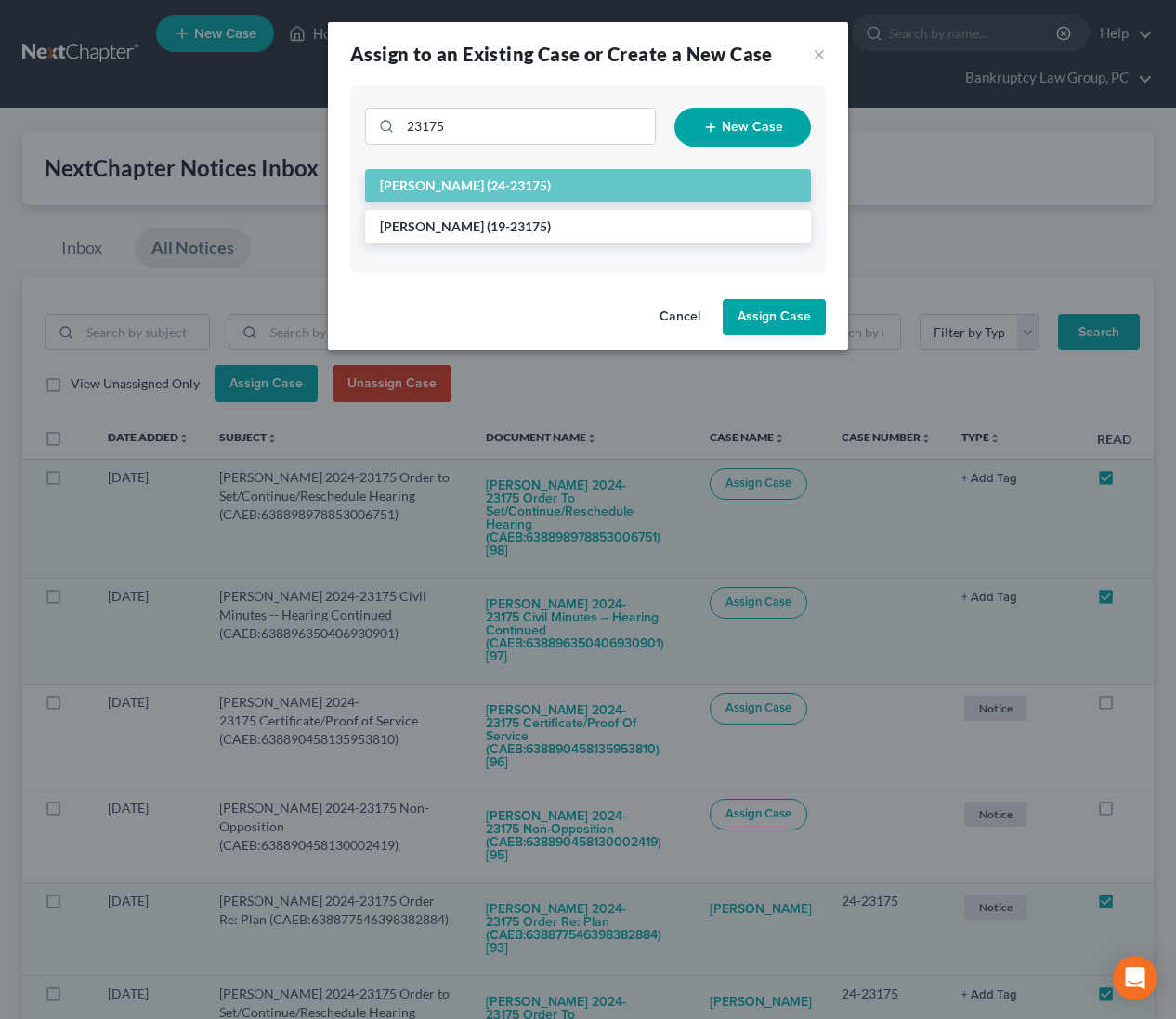
checkbox input "false"
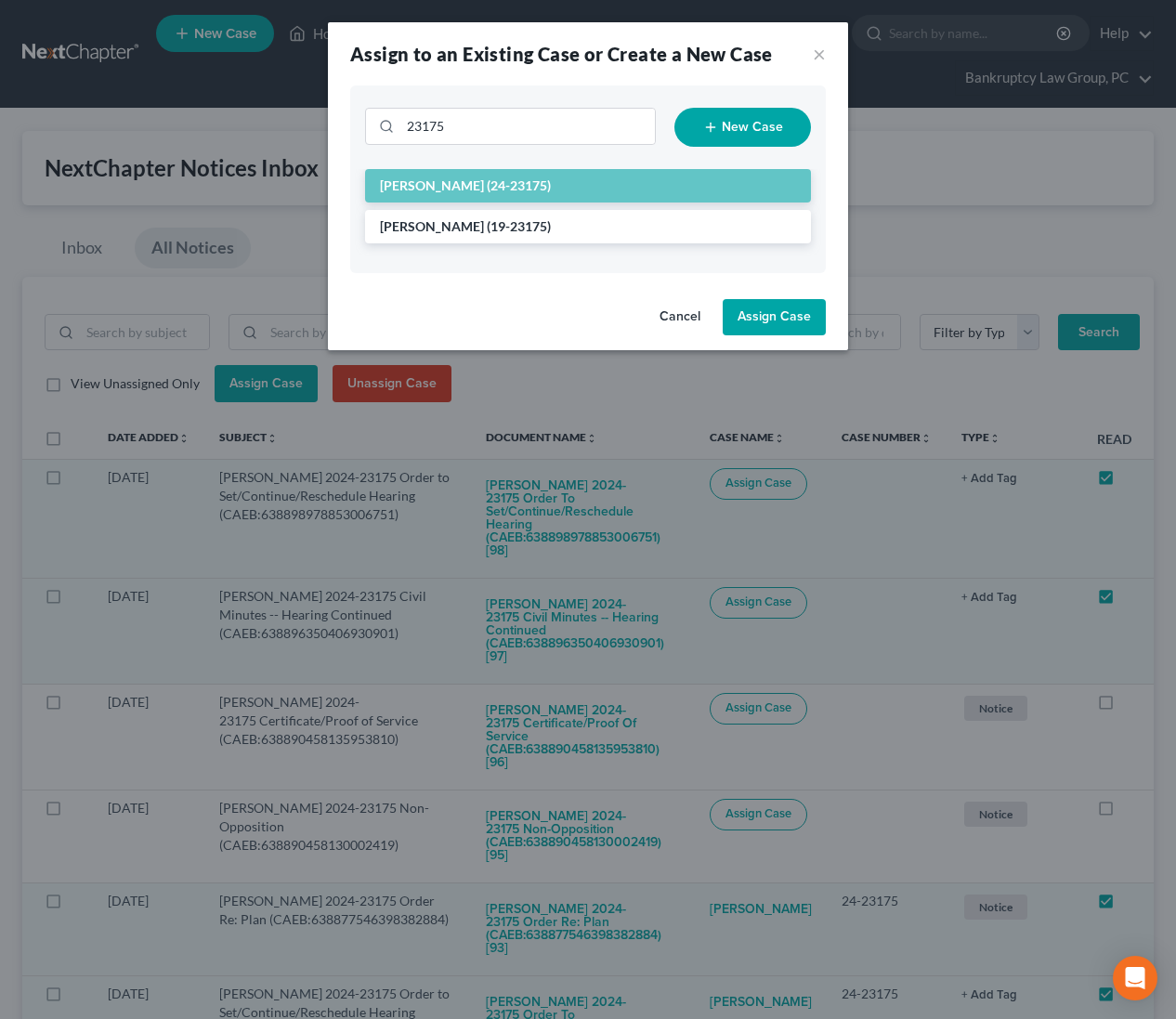
checkbox input "false"
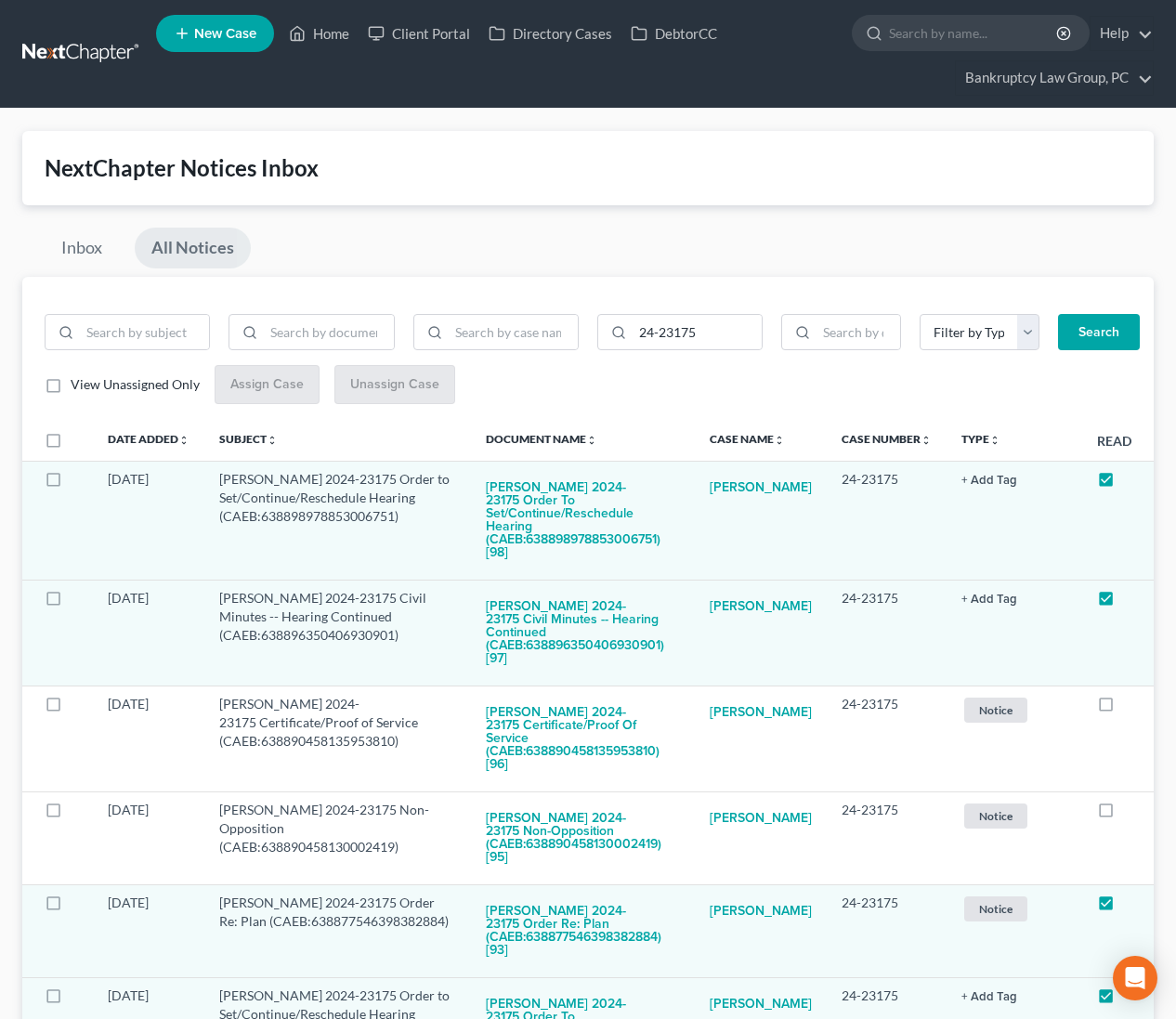
click at [686, 247] on div "Inbox All Notices" at bounding box center [587, 252] width 1131 height 49
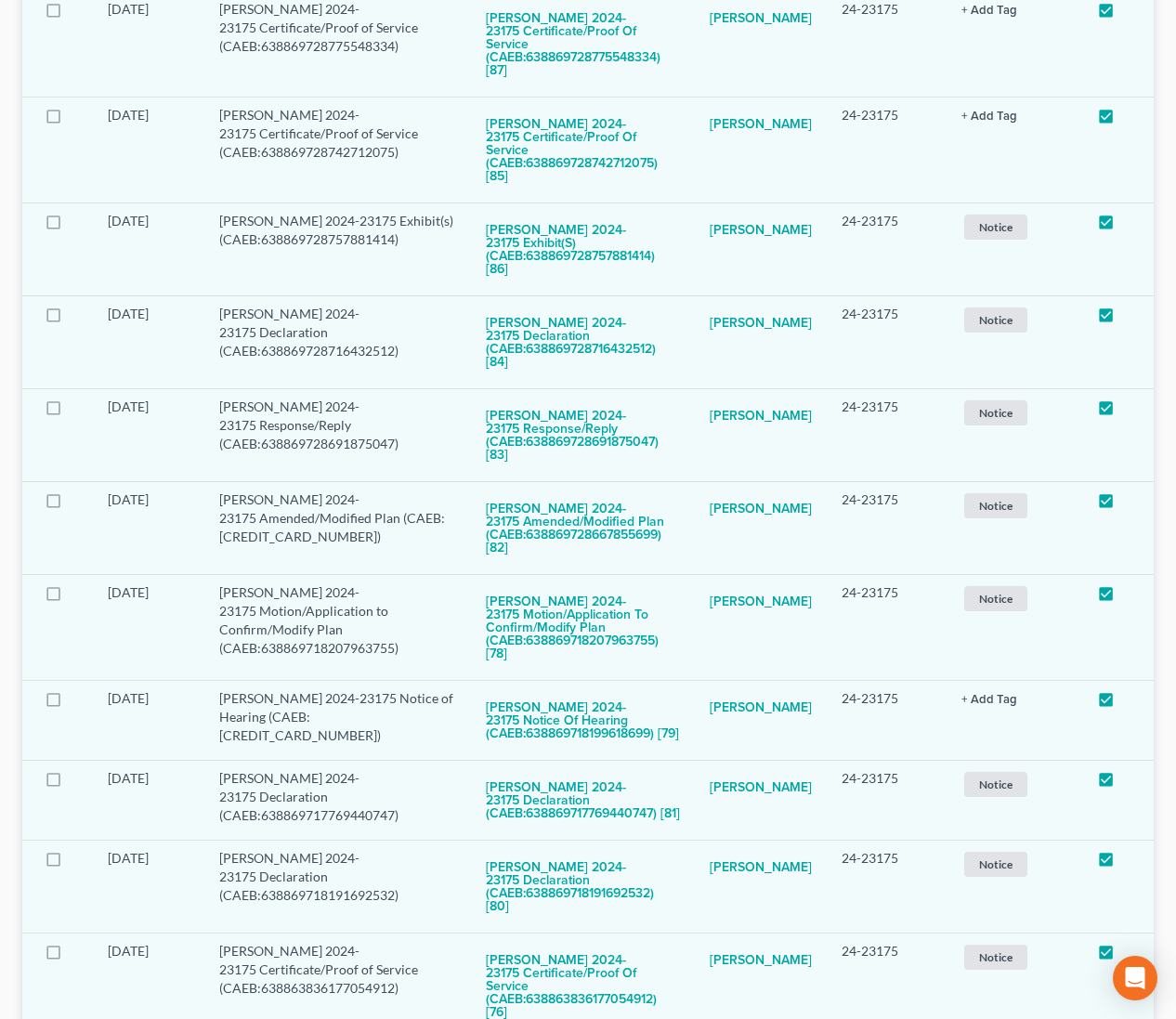
scroll to position [1689, 0]
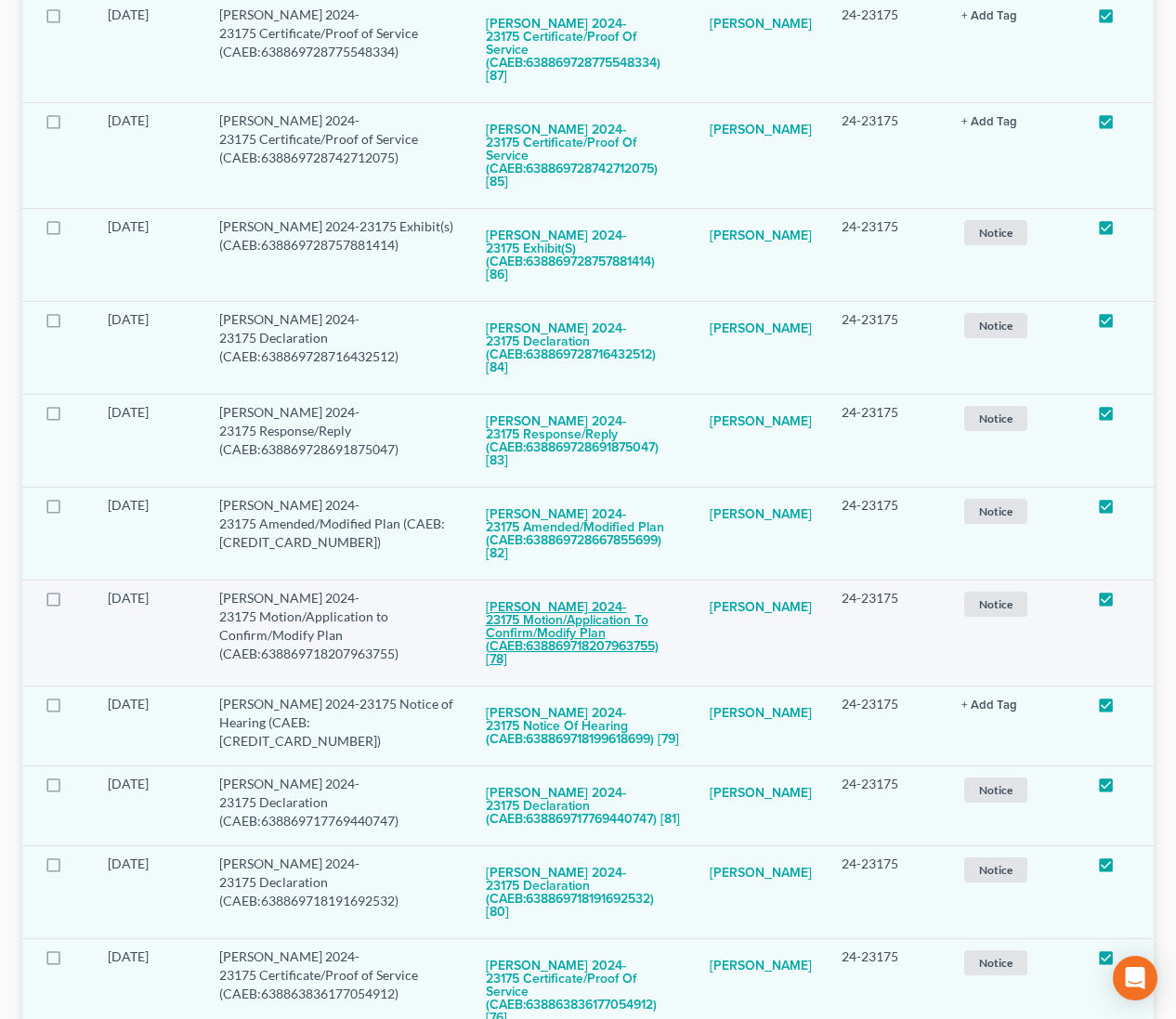
click at [563, 589] on button "David R Frias 2024-23175 Motion/Application to Confirm/Modify Plan (CAEB:638869…" at bounding box center [583, 633] width 194 height 89
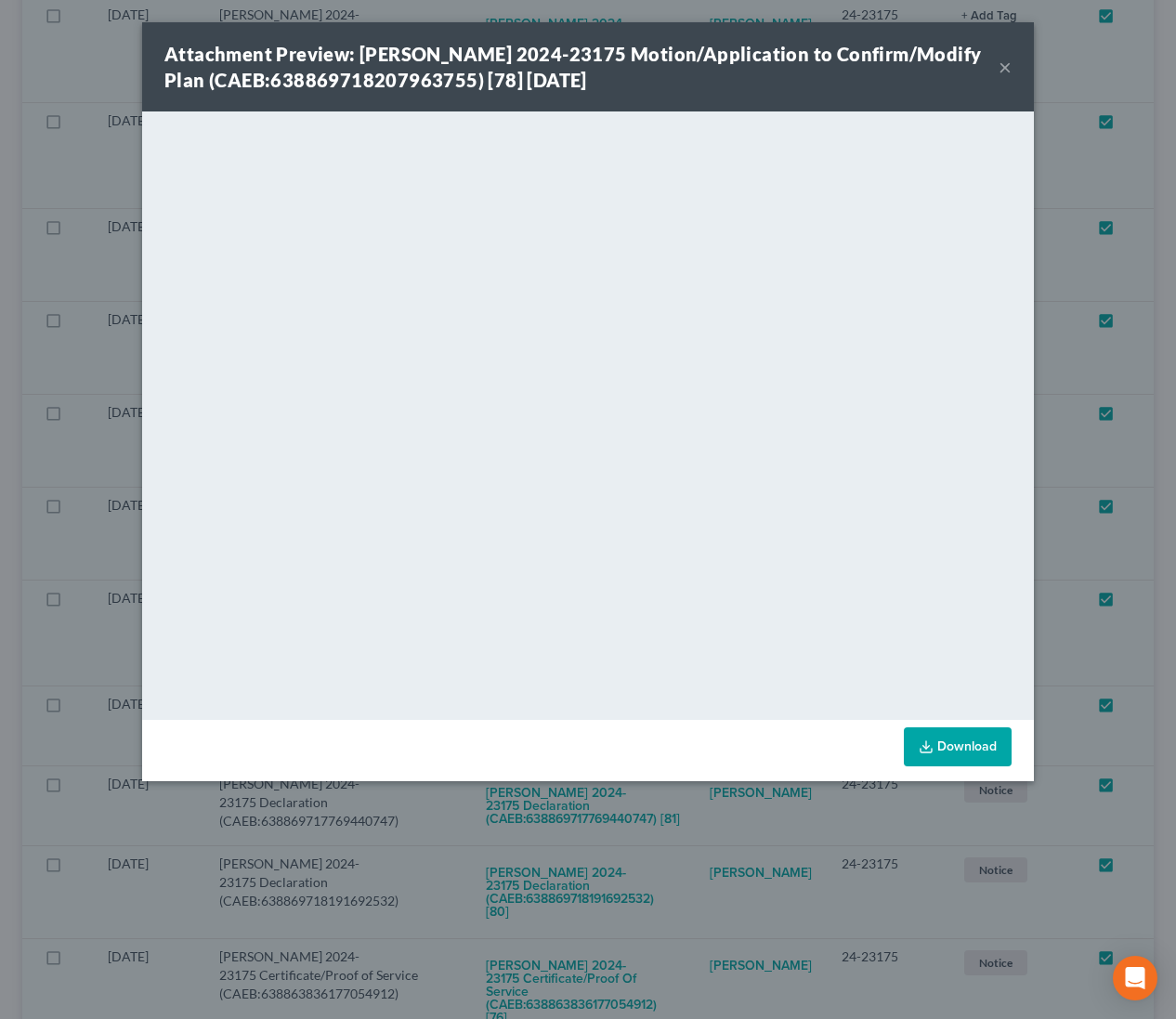
click at [1008, 65] on button "×" at bounding box center [1005, 67] width 13 height 22
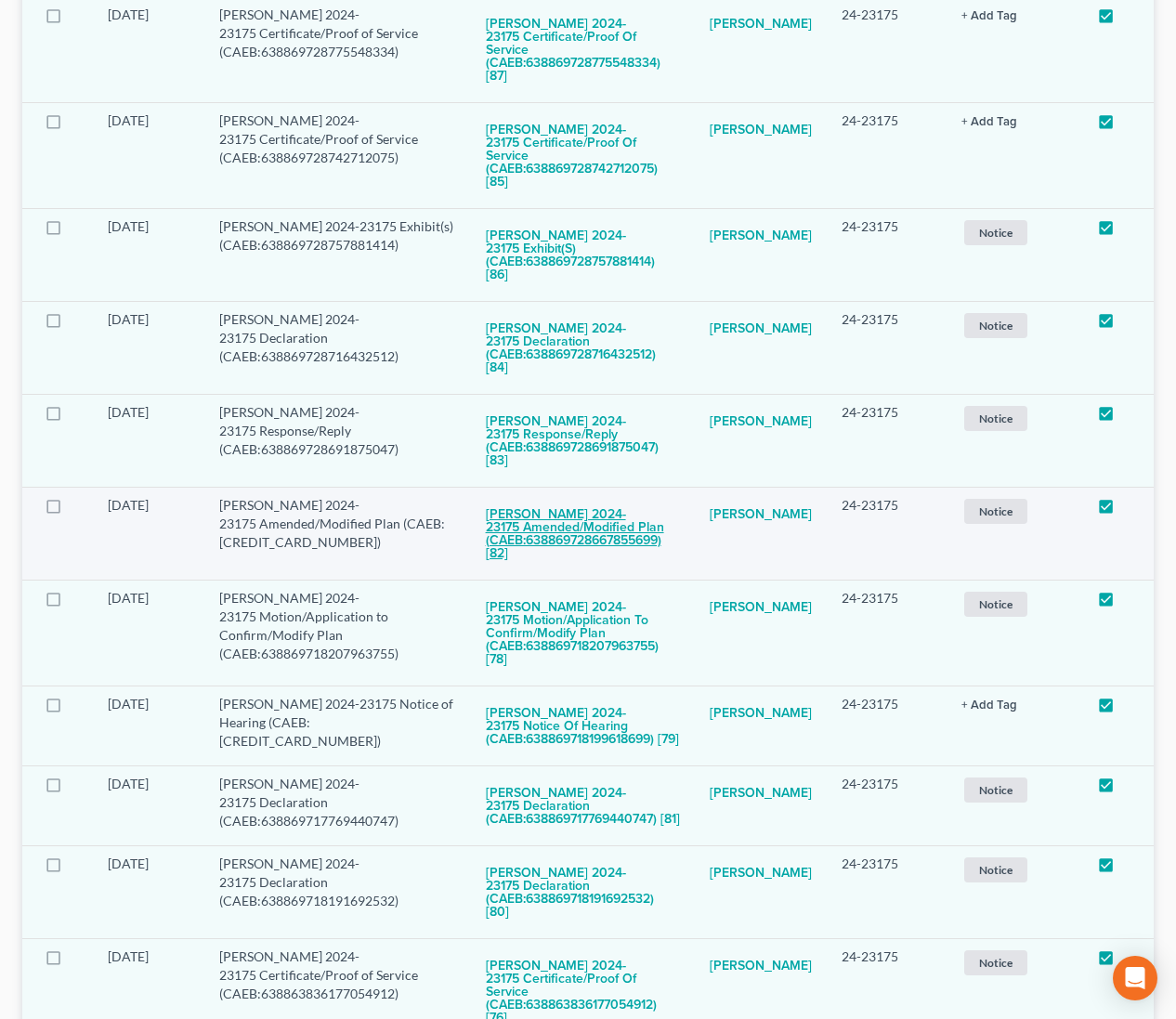
click at [576, 496] on button "David R Frias 2024-23175 Amended/Modified Plan (CAEB:638869728667855699) [82]" at bounding box center [583, 534] width 194 height 76
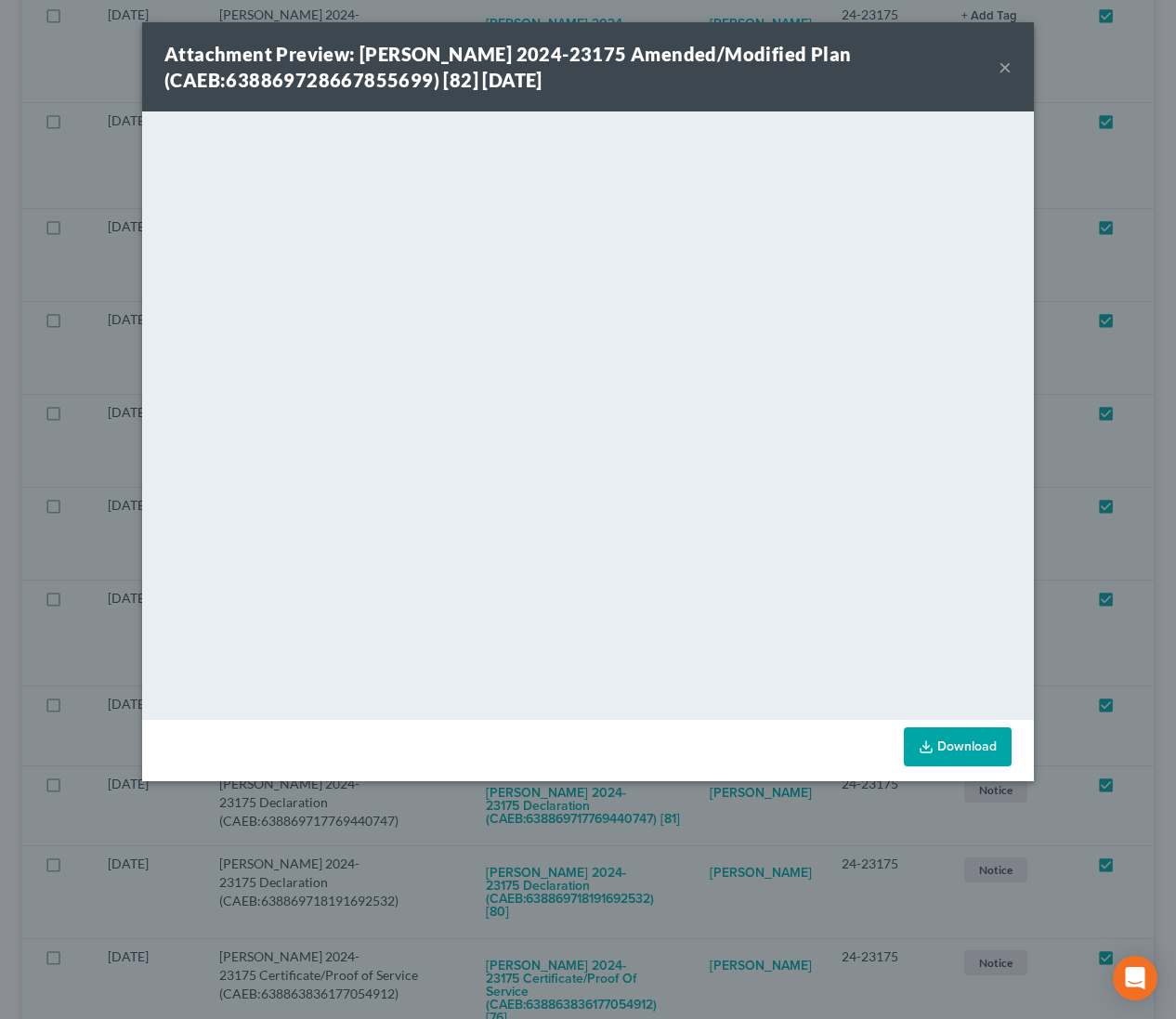
click at [1008, 74] on button "×" at bounding box center [1005, 67] width 13 height 22
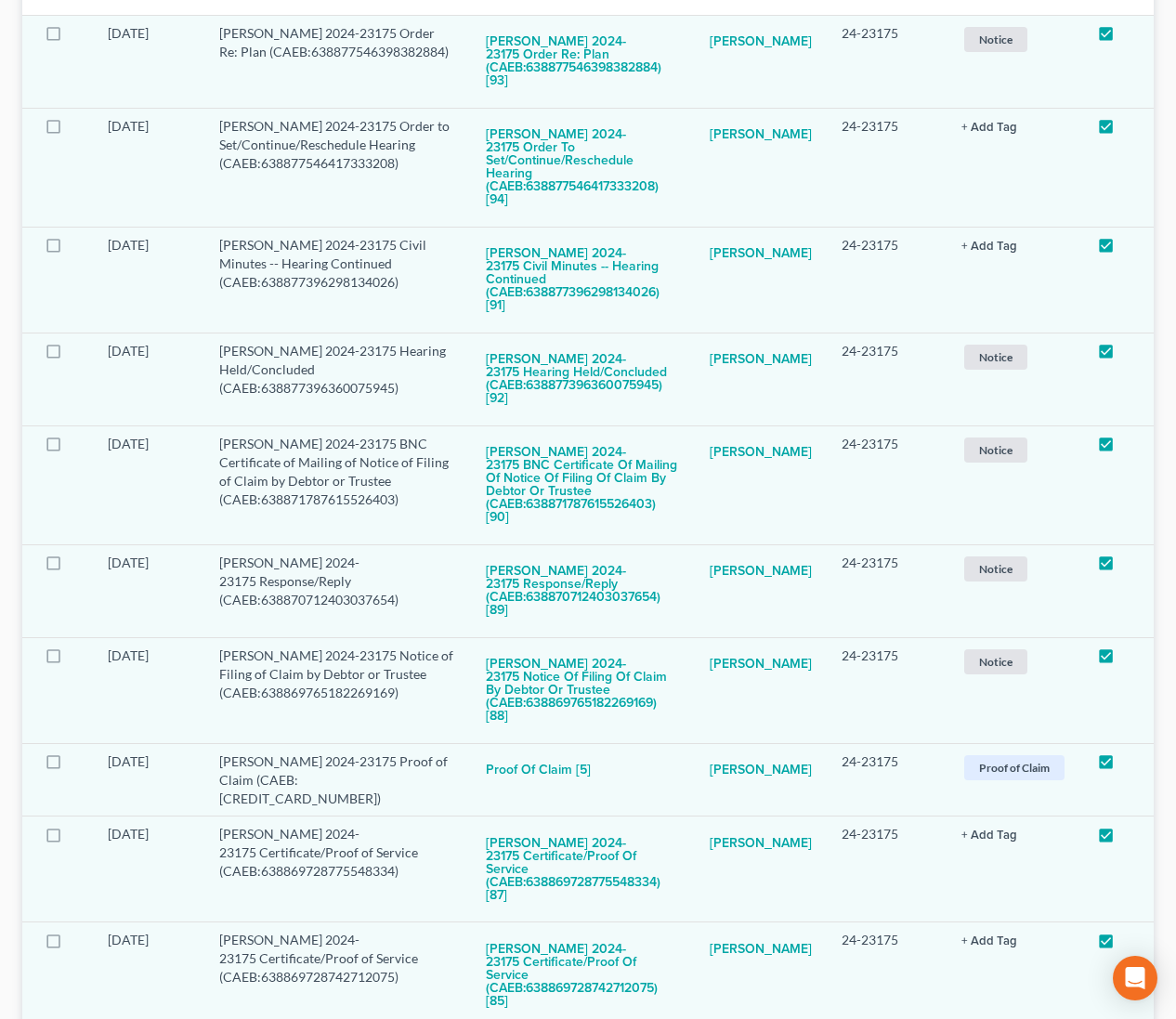
scroll to position [0, 0]
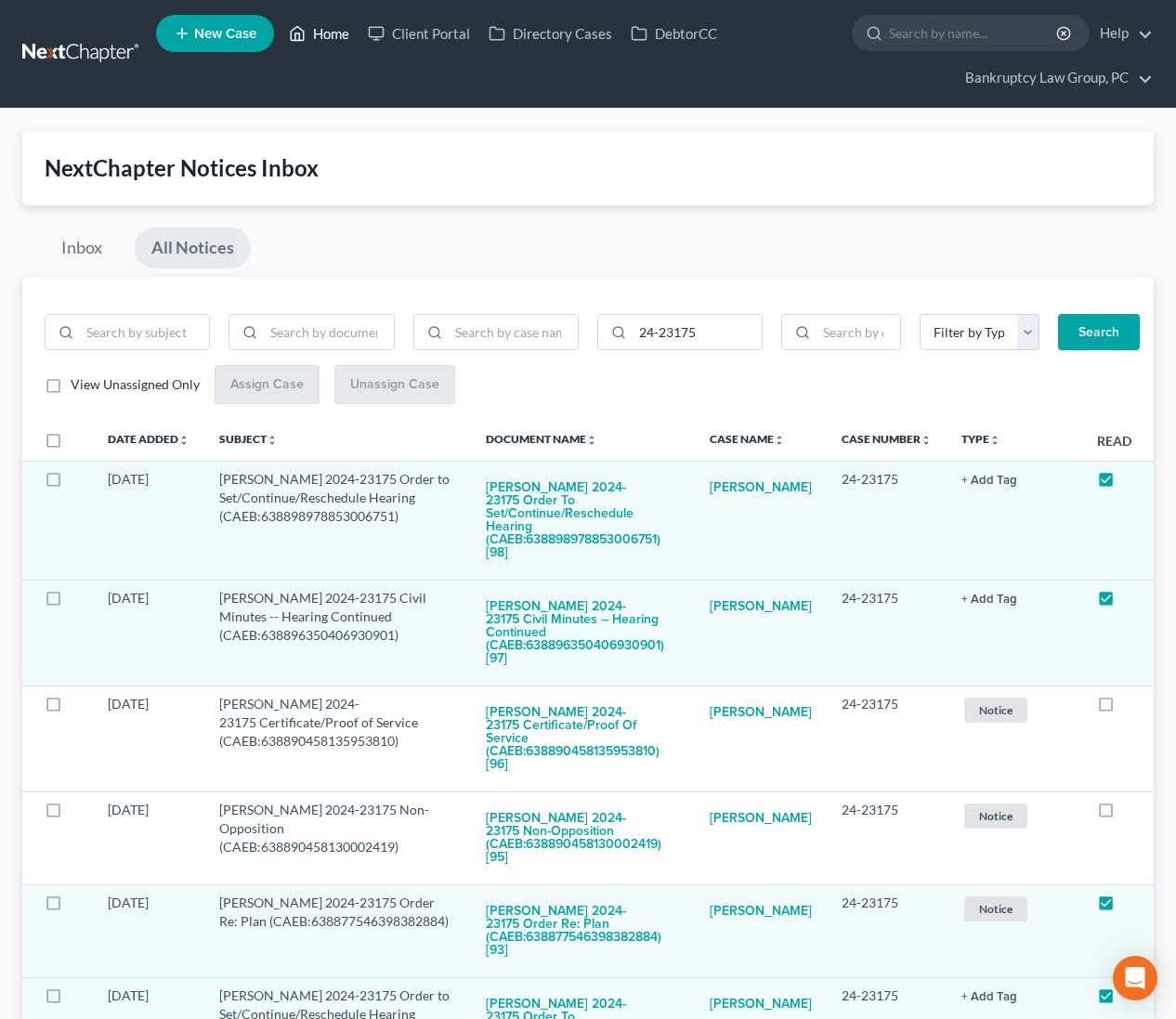
click at [343, 39] on link "Home" at bounding box center [319, 33] width 79 height 33
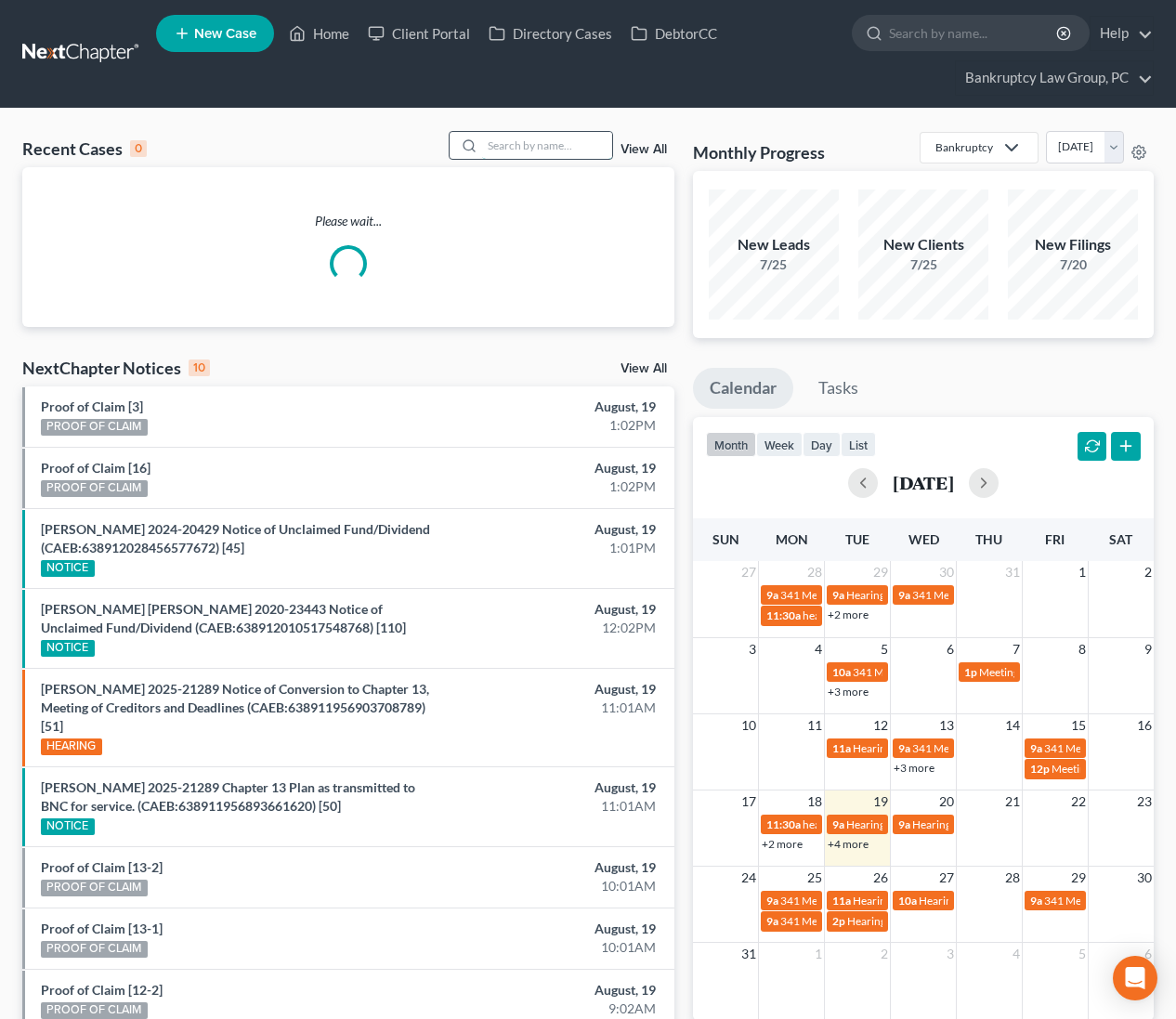
scroll to position [1, 0]
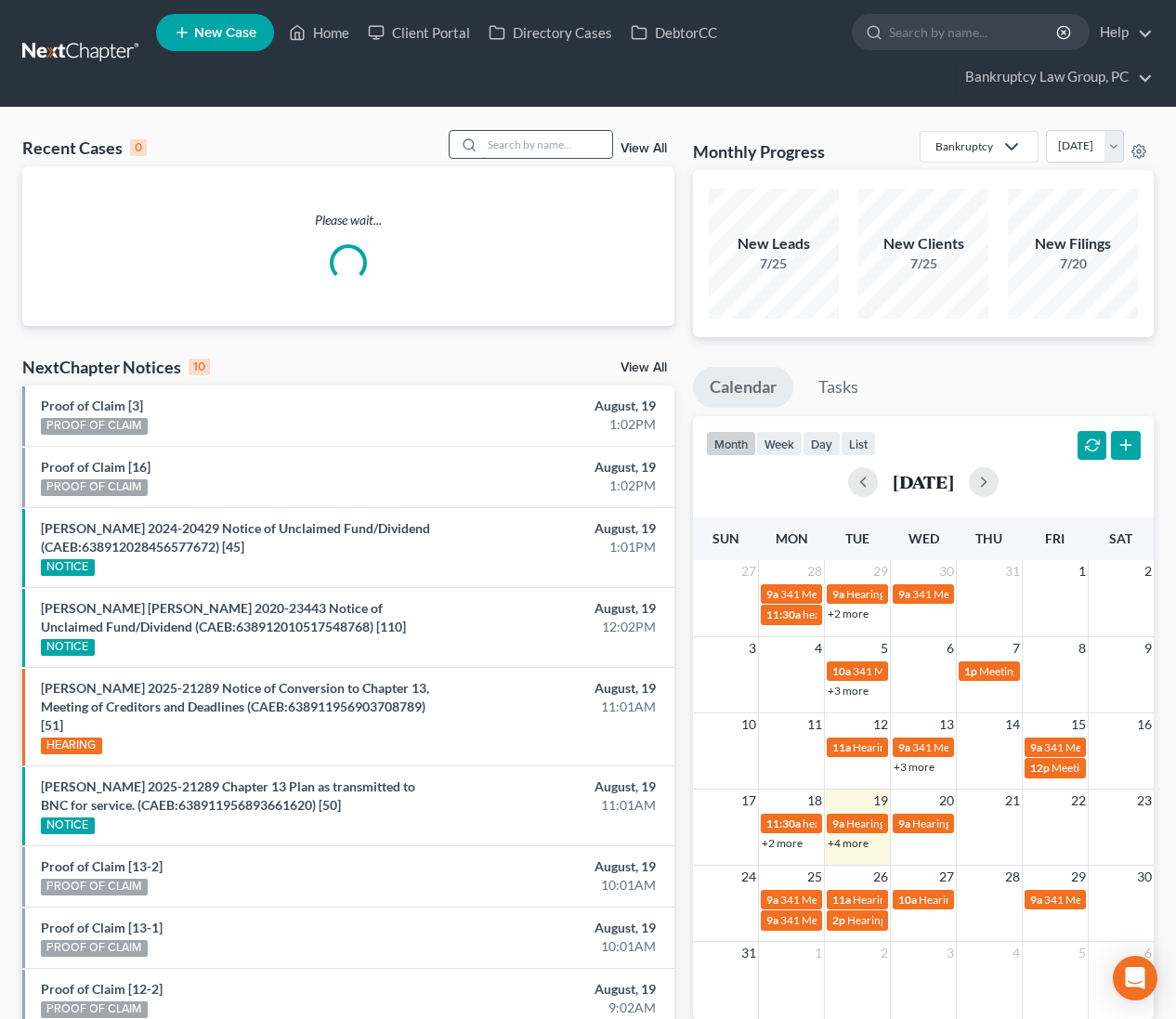
click at [578, 147] on input "search" at bounding box center [547, 144] width 130 height 27
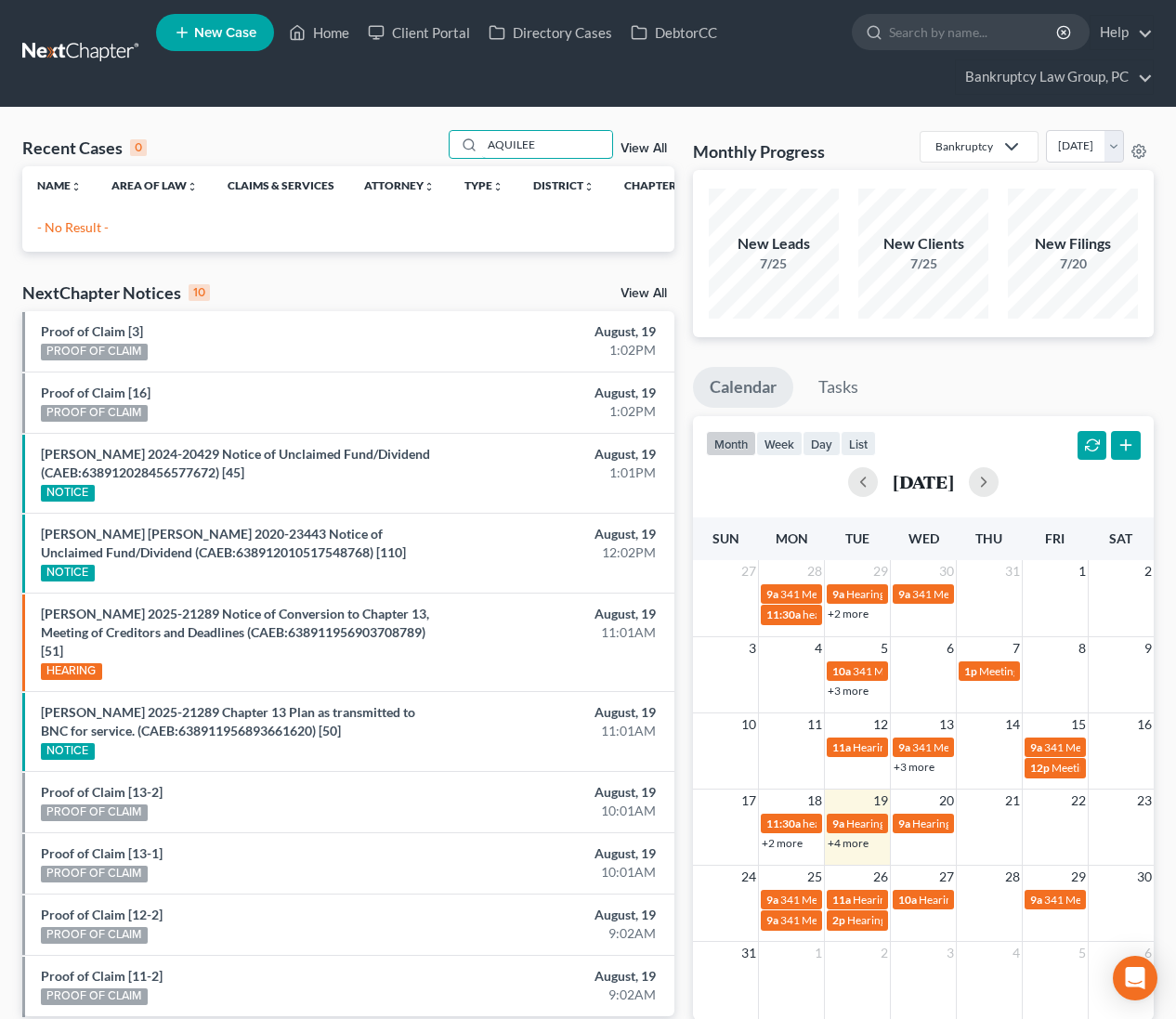
type input "AQUILEE"
click at [248, 36] on span "New Case" at bounding box center [225, 33] width 62 height 14
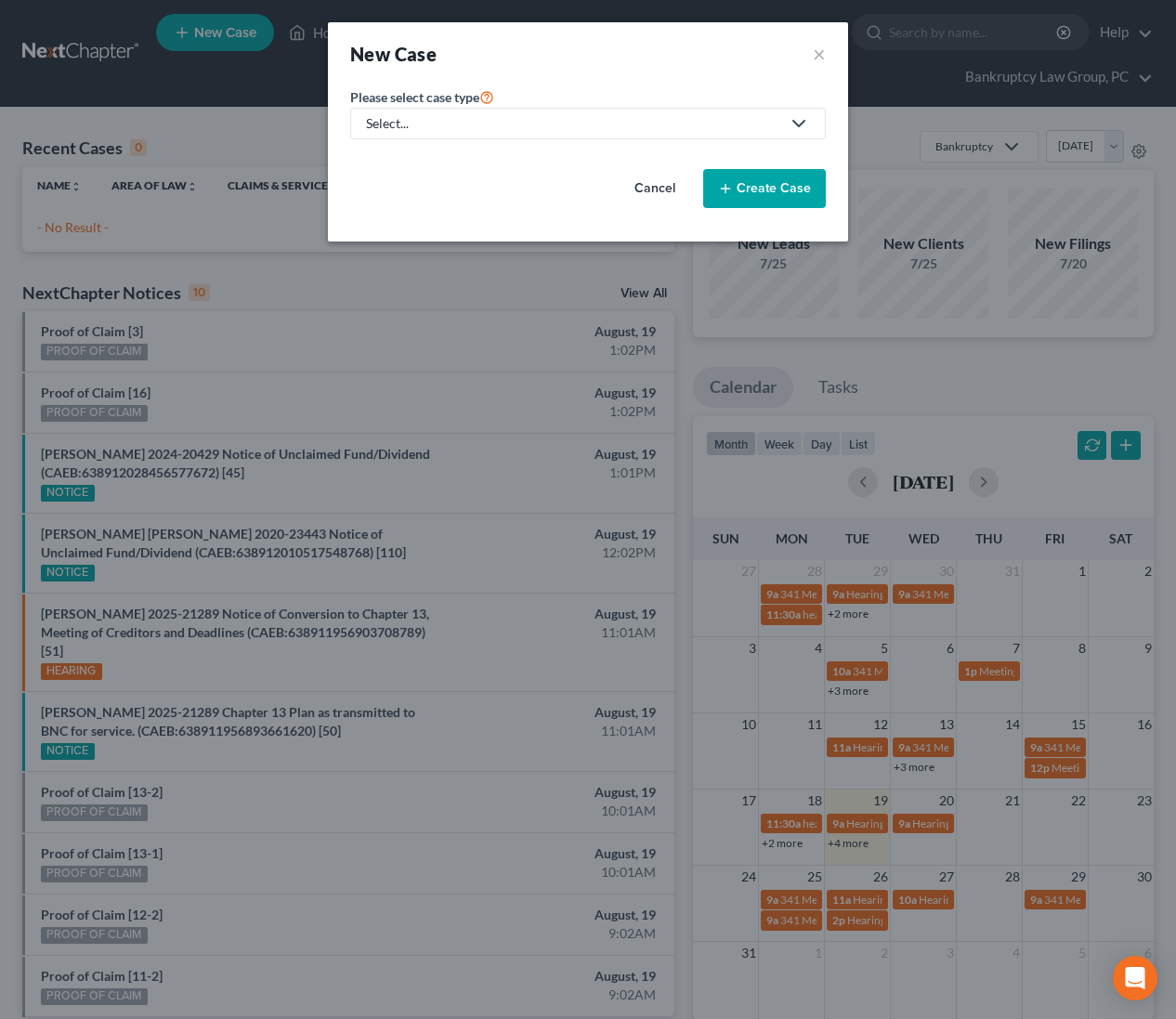
click at [488, 127] on div "Select..." at bounding box center [573, 123] width 414 height 19
click at [418, 167] on div "Bankruptcy" at bounding box center [401, 160] width 67 height 19
select select "8"
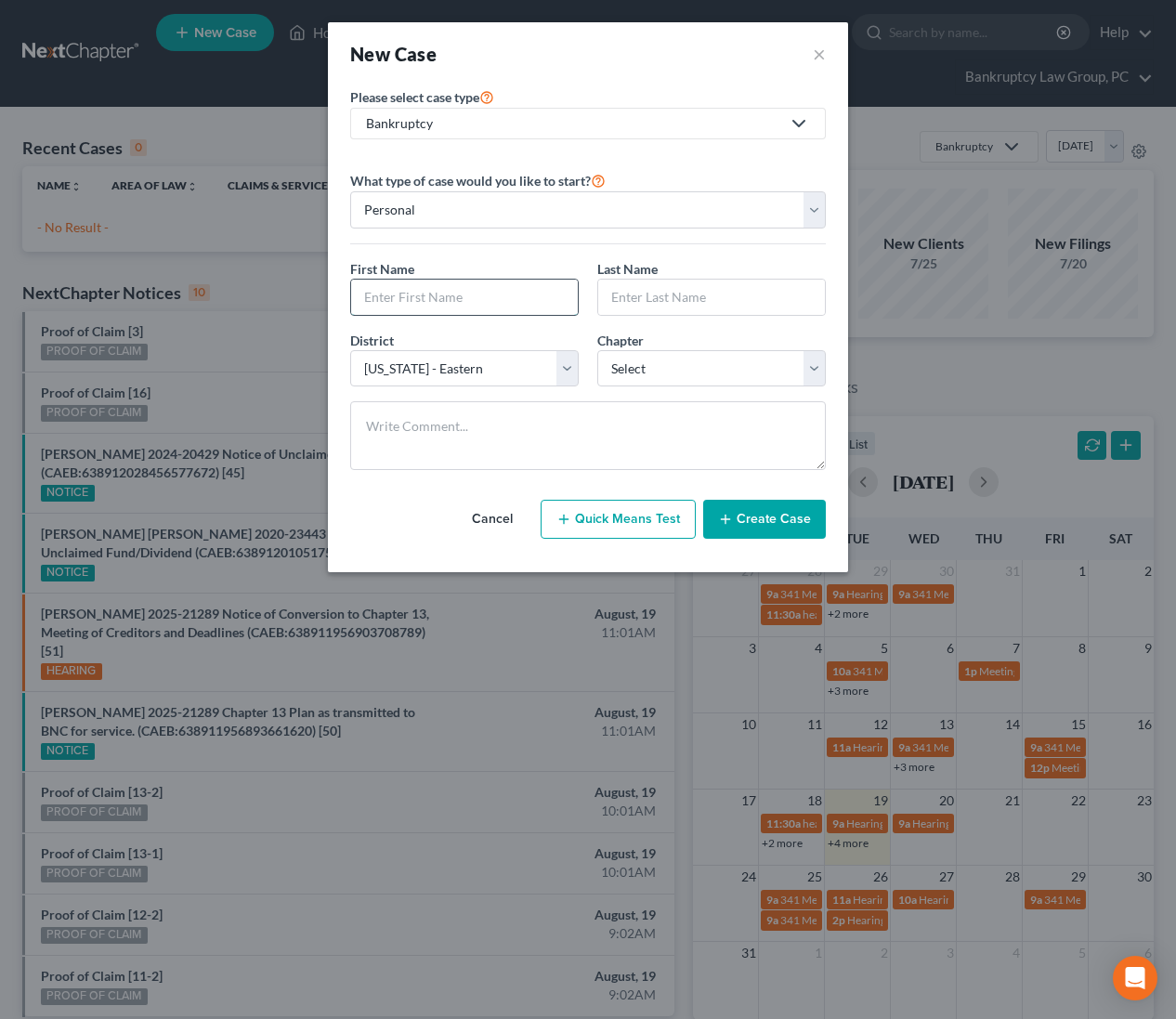
click at [454, 291] on input "text" at bounding box center [464, 297] width 227 height 35
type input "Aquilee"
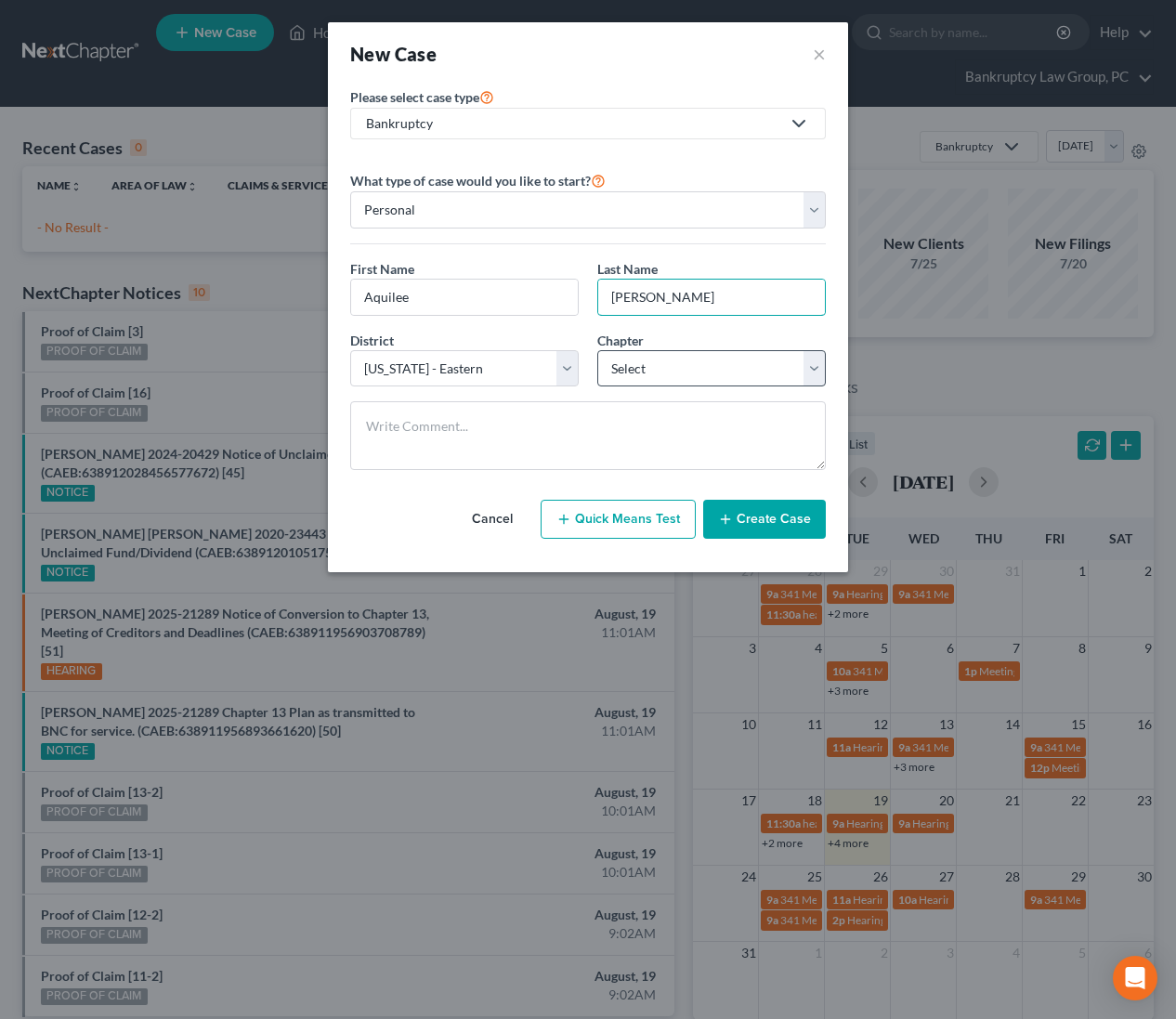
type input "Allen"
click at [636, 368] on select "Select 7 11 12 13" at bounding box center [711, 368] width 229 height 37
select select "0"
click at [761, 521] on button "Create Case" at bounding box center [764, 519] width 123 height 39
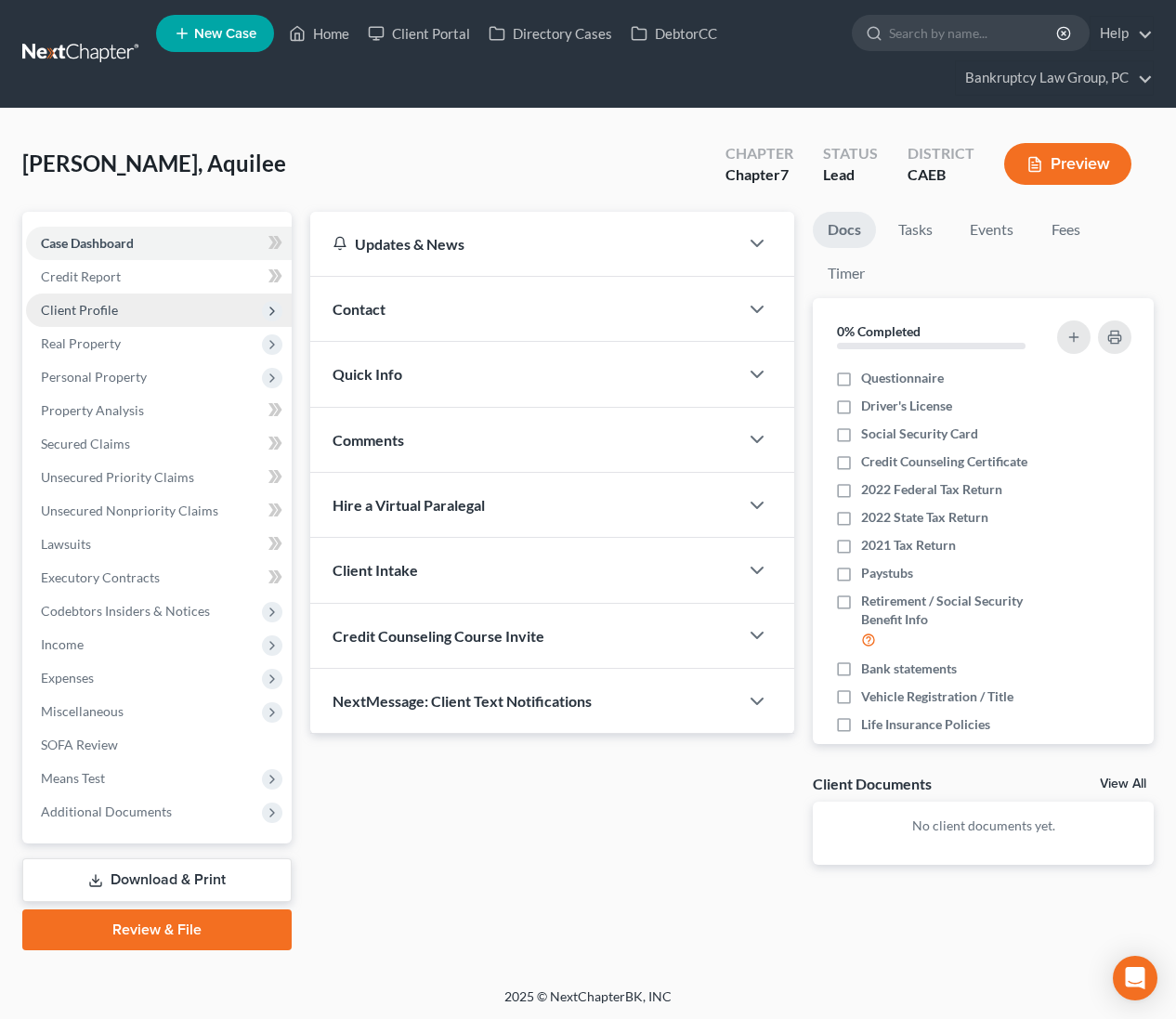
click at [94, 295] on span "Client Profile" at bounding box center [159, 310] width 266 height 33
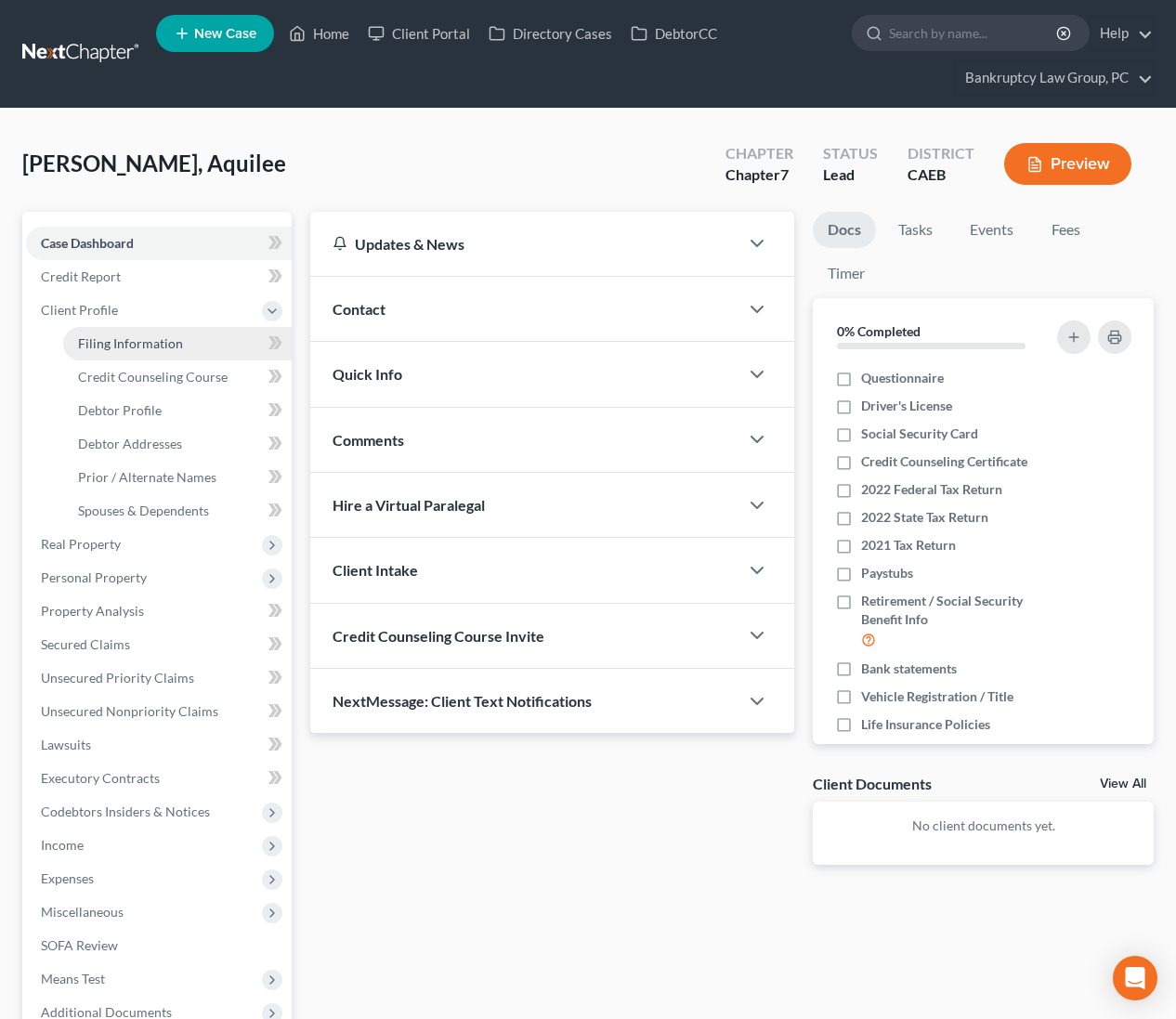
click at [105, 337] on span "Filing Information" at bounding box center [130, 343] width 105 height 16
select select "1"
select select "0"
select select "8"
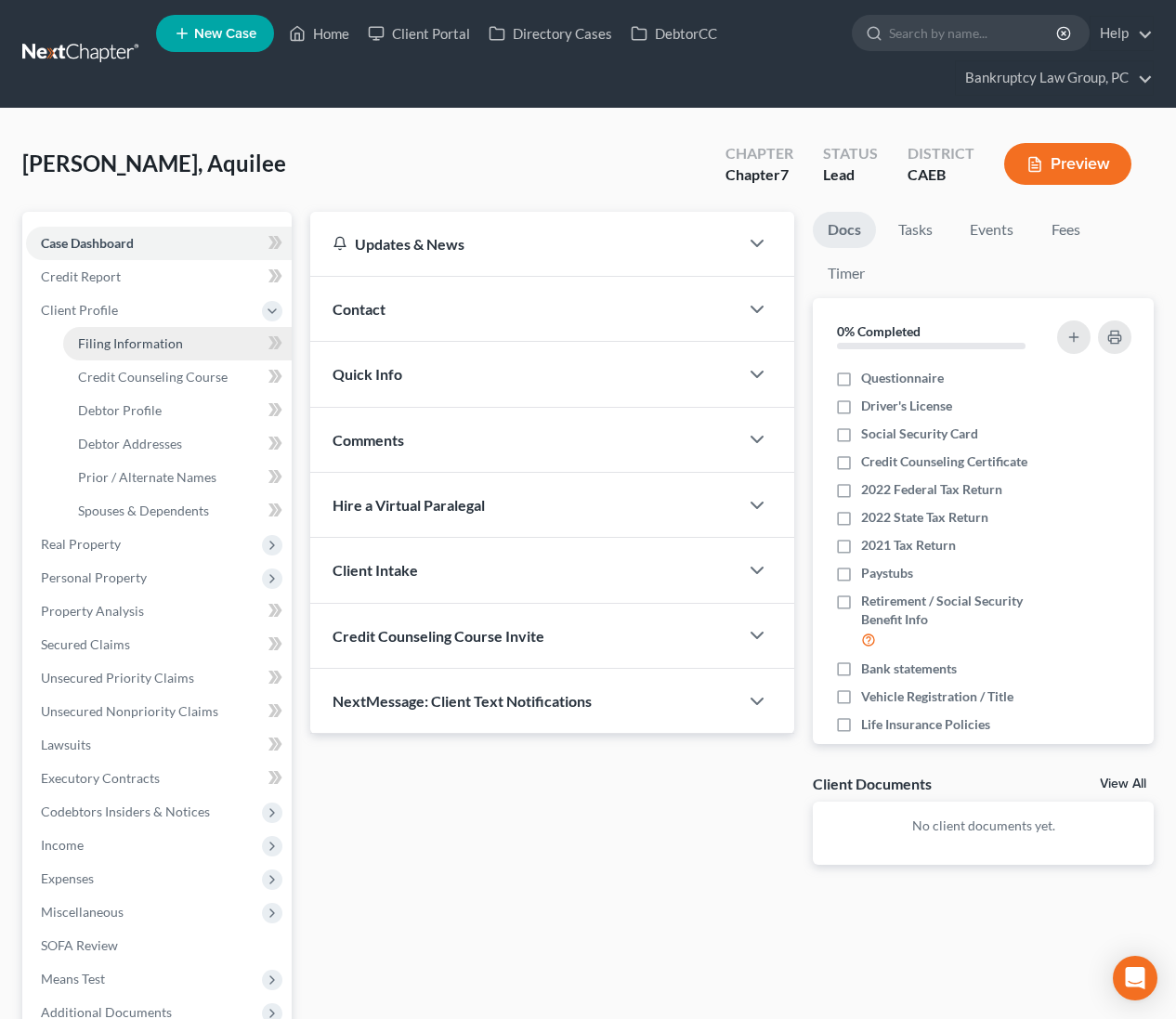
select select "0"
select select "4"
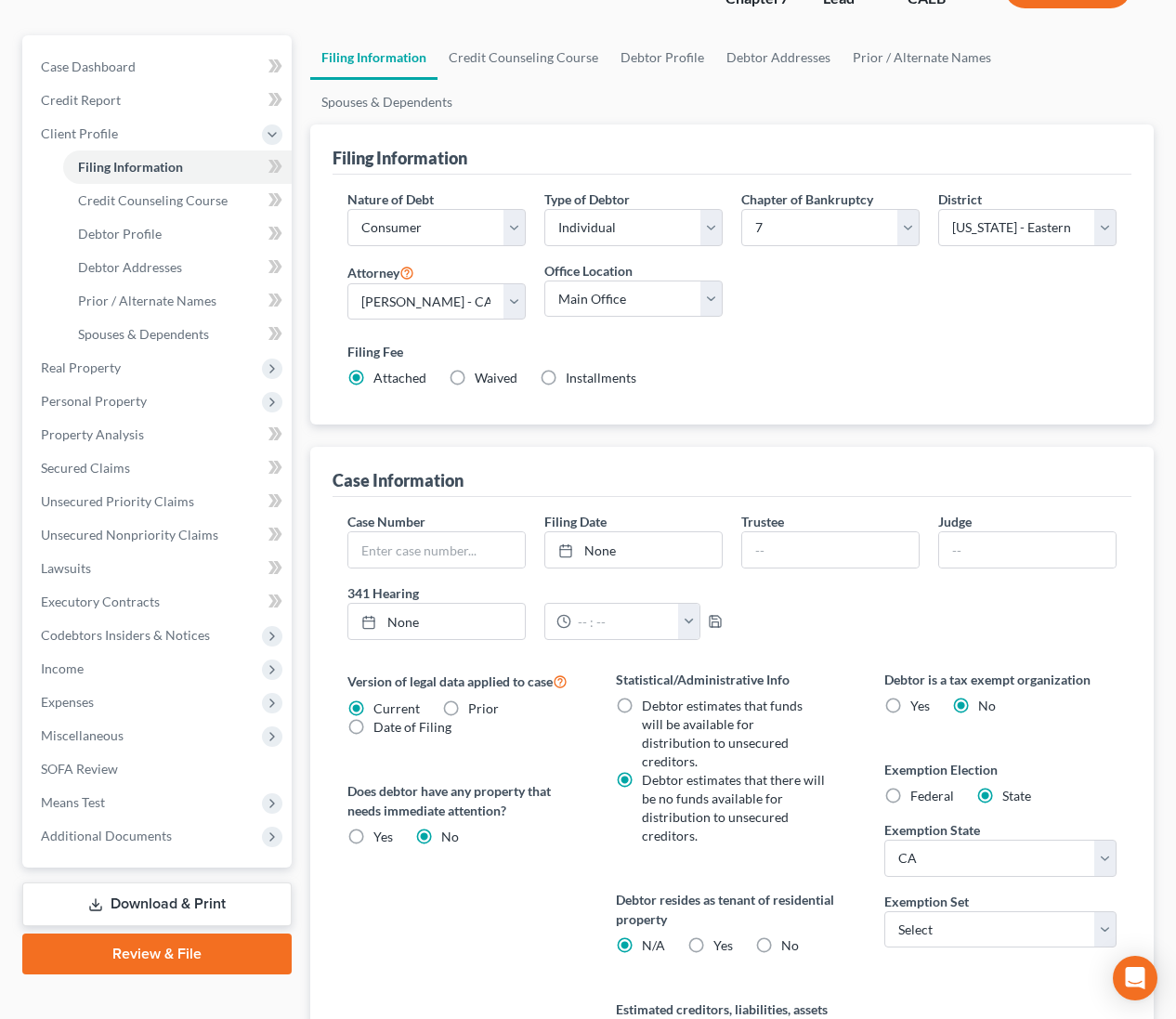
scroll to position [292, 0]
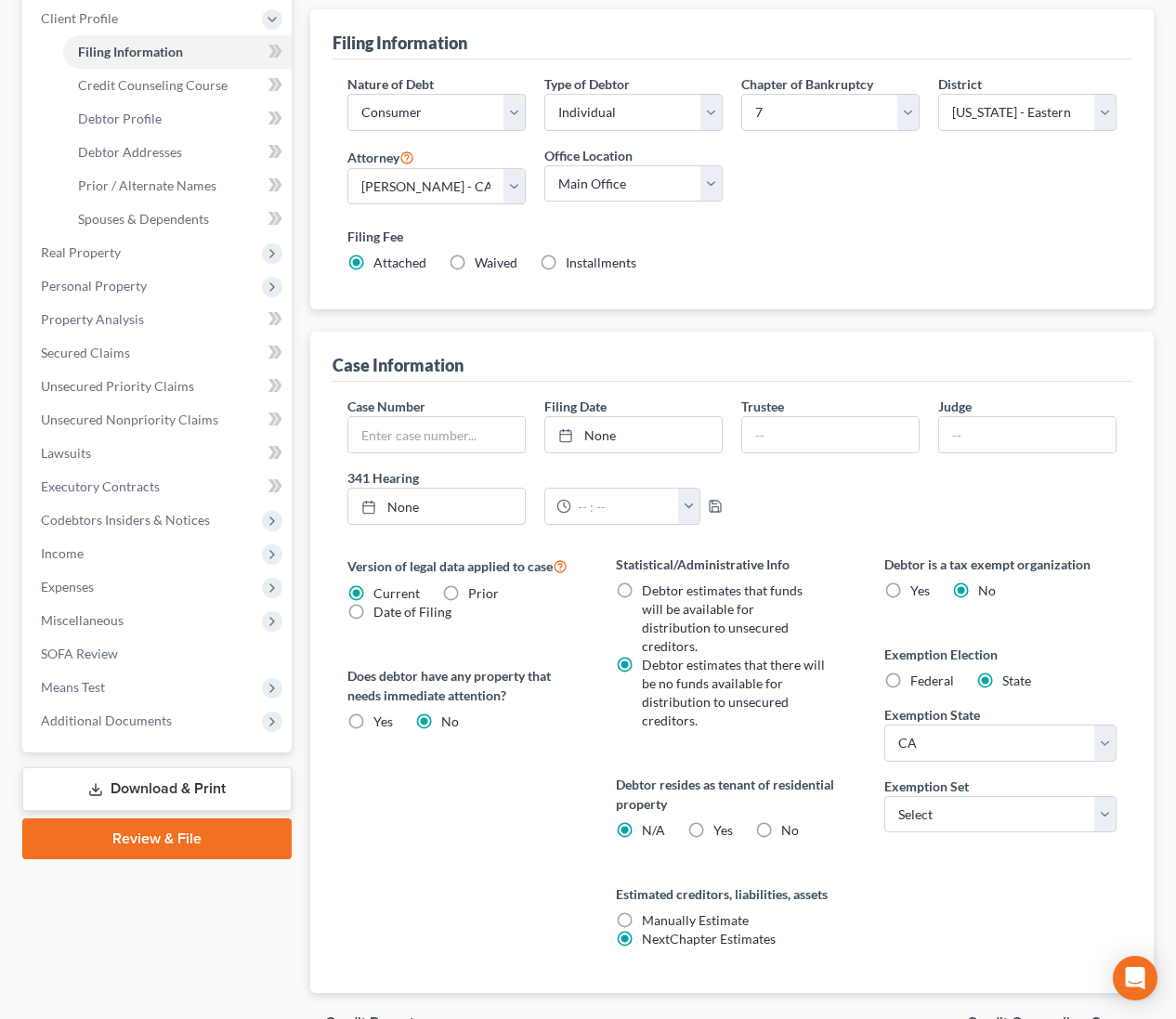
click at [713, 821] on label "Yes Yes" at bounding box center [723, 830] width 20 height 19
click at [721, 821] on input "Yes Yes" at bounding box center [727, 827] width 12 height 12
radio input "true"
radio input "false"
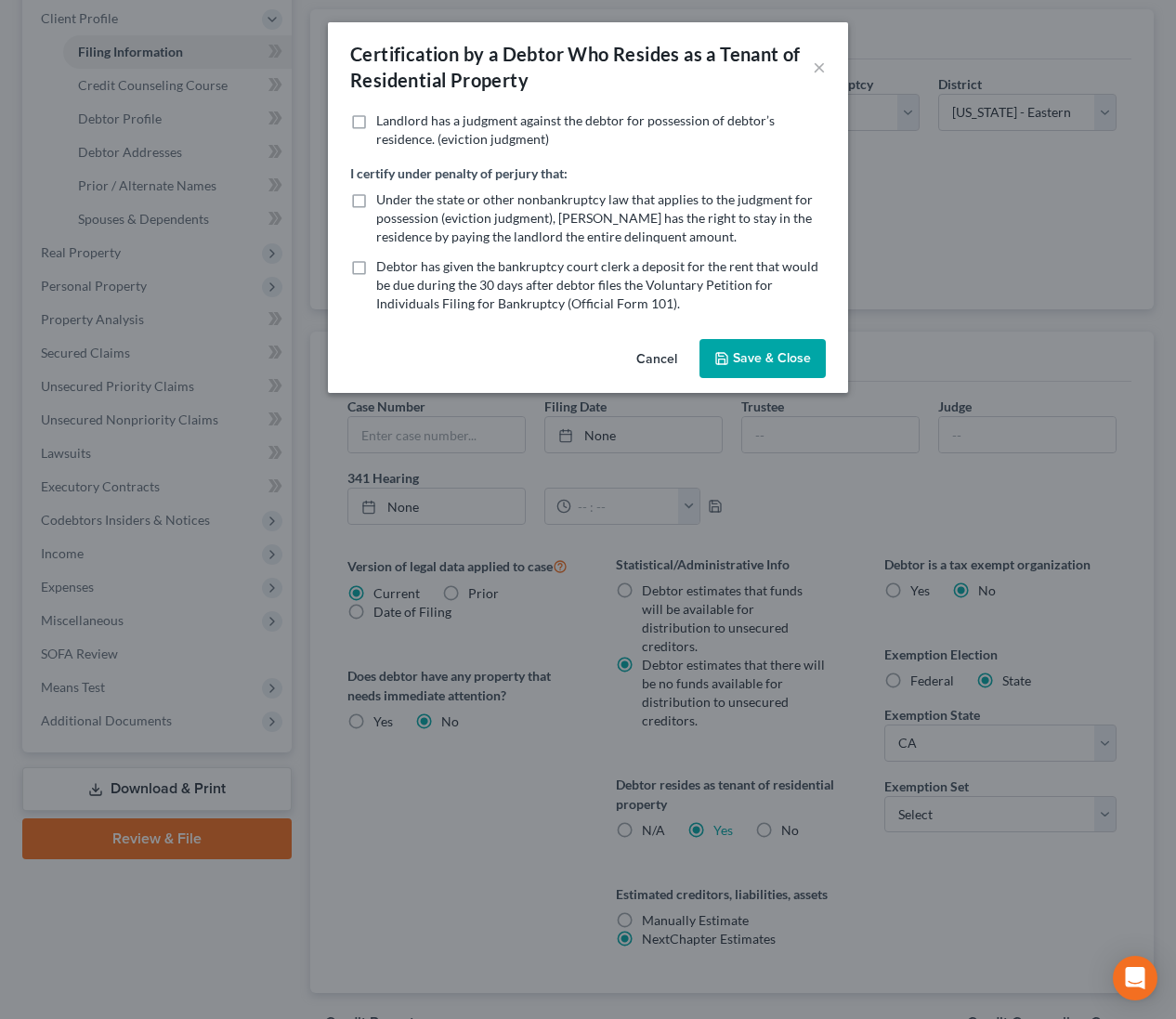
click at [778, 347] on button "Save & Close" at bounding box center [762, 358] width 126 height 39
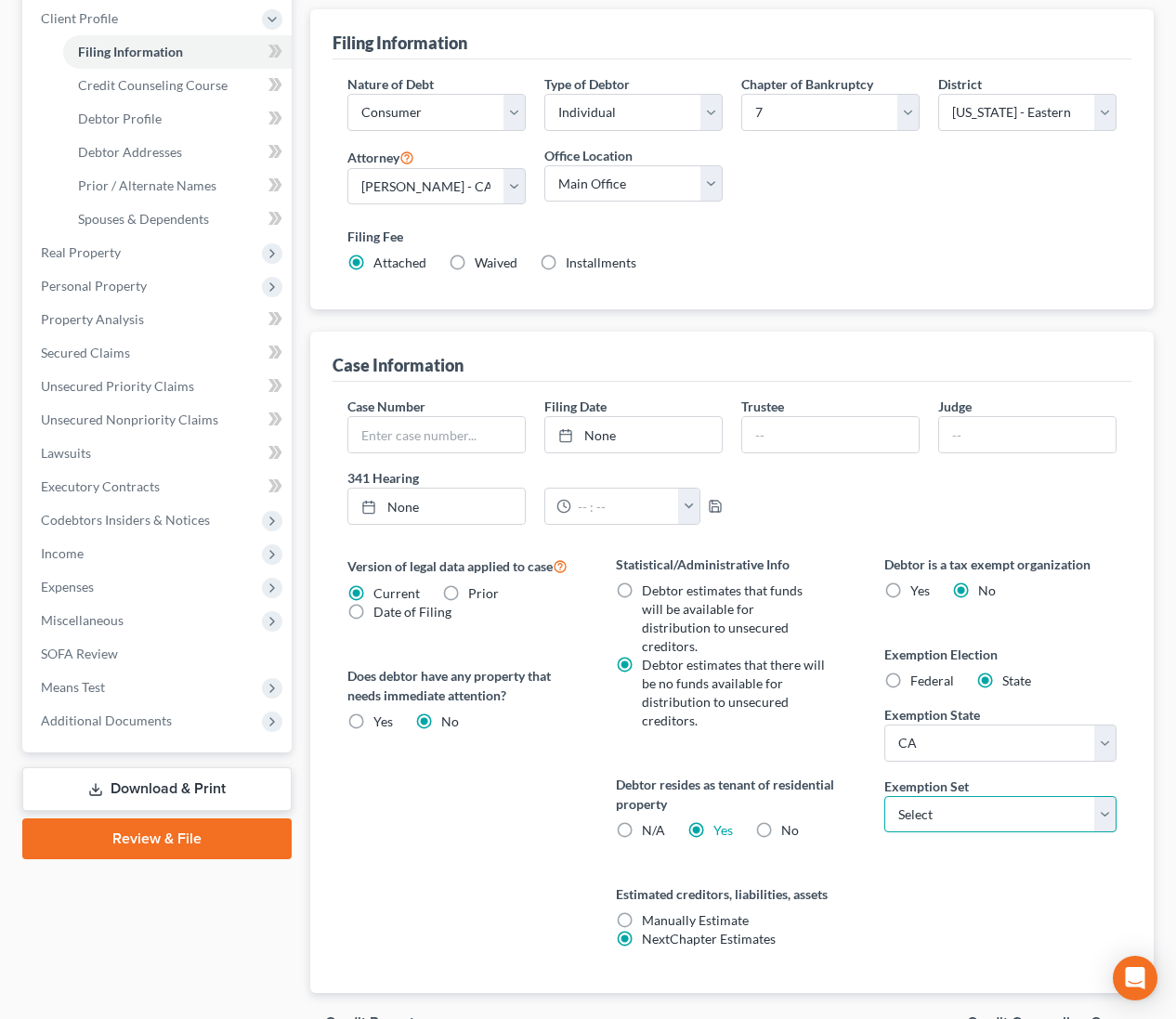
click at [959, 796] on select "Select 703 704" at bounding box center [999, 814] width 231 height 37
select select "0"
click at [1033, 1015] on span "Credit Counseling Course" at bounding box center [1053, 1022] width 172 height 15
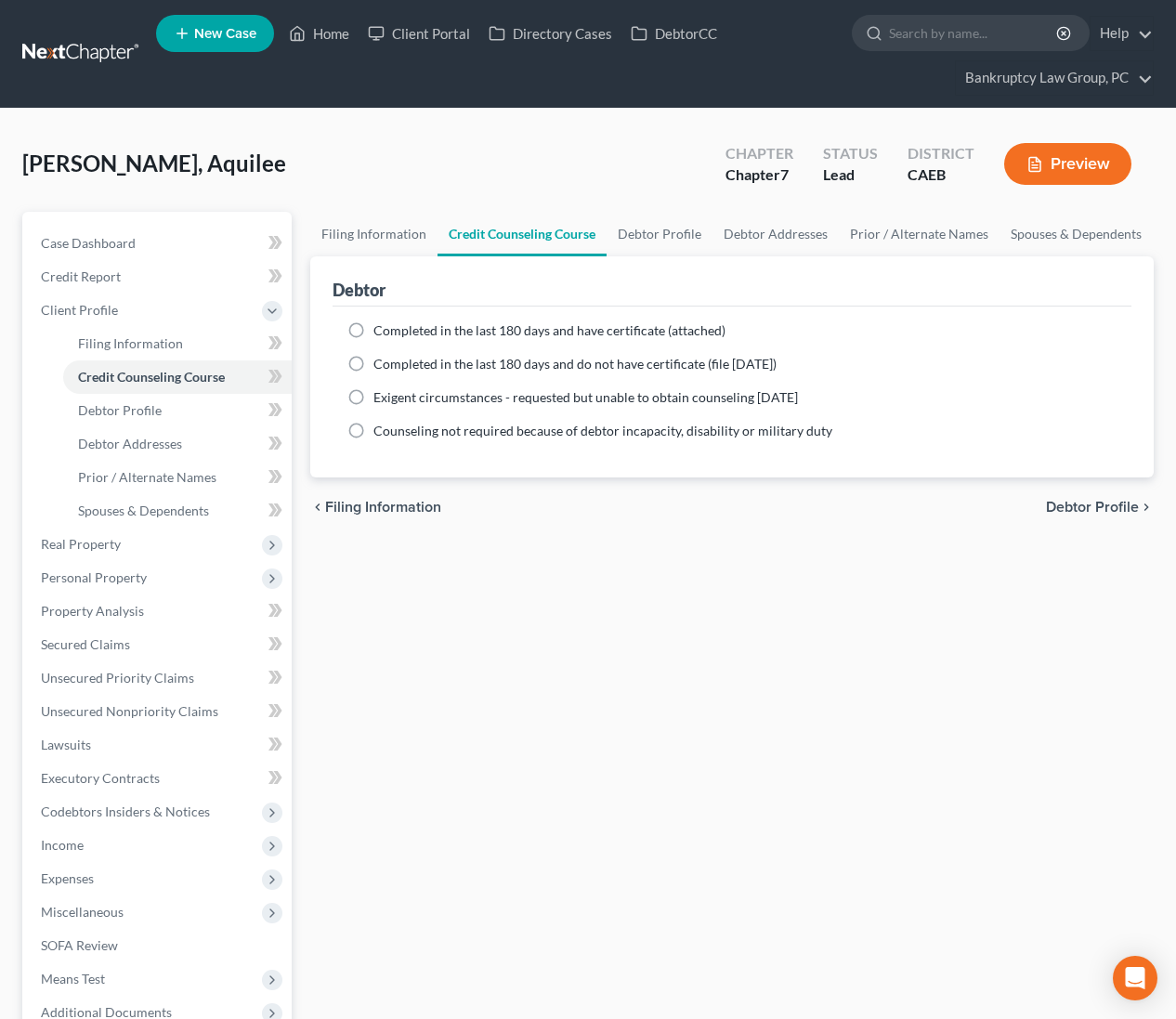
click at [373, 332] on label "Completed in the last 180 days and have certificate (attached)" at bounding box center [549, 330] width 352 height 19
click at [381, 332] on input "Completed in the last 180 days and have certificate (attached)" at bounding box center [387, 327] width 12 height 12
radio input "true"
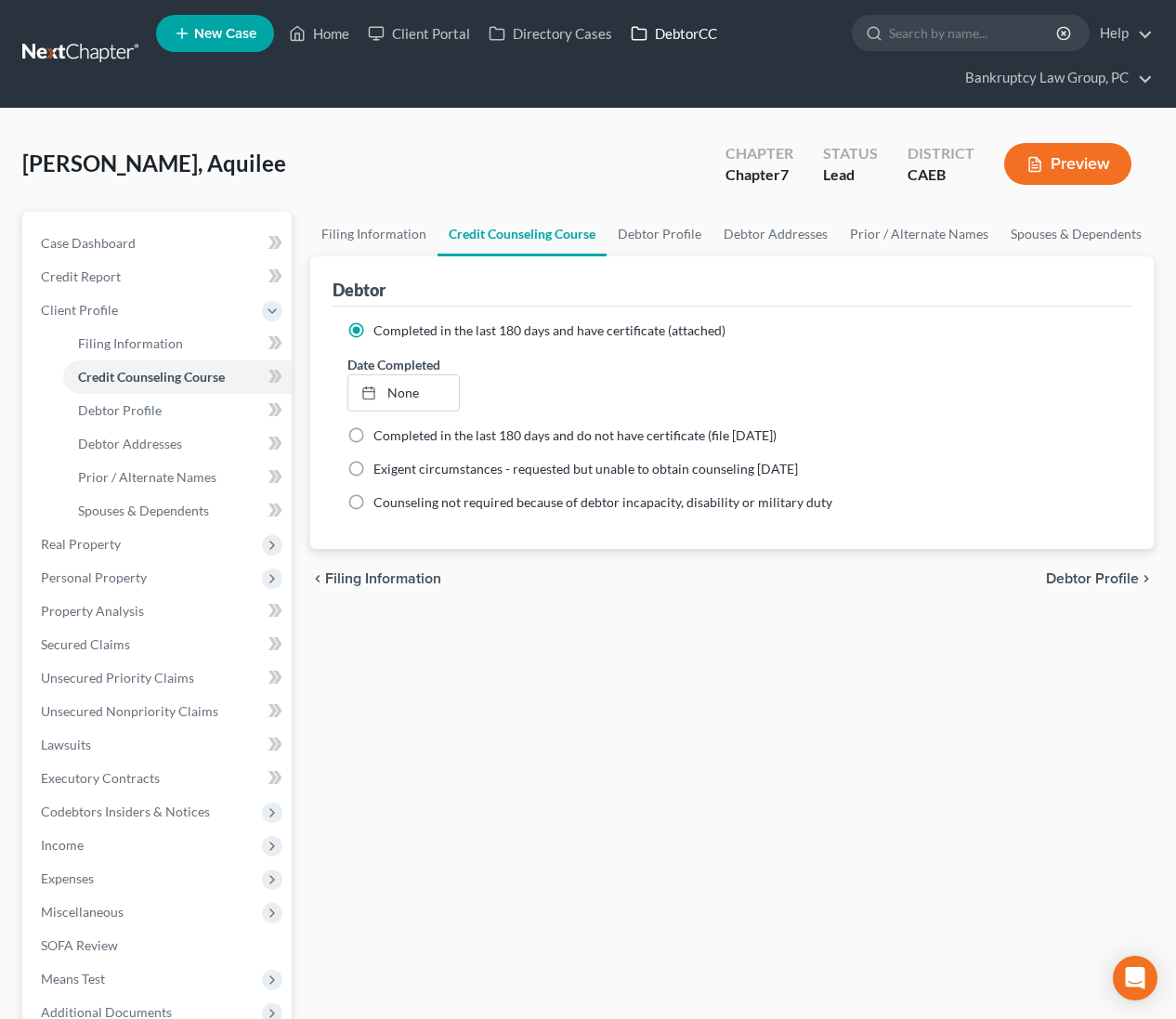
click at [680, 35] on link "DebtorCC" at bounding box center [673, 33] width 105 height 33
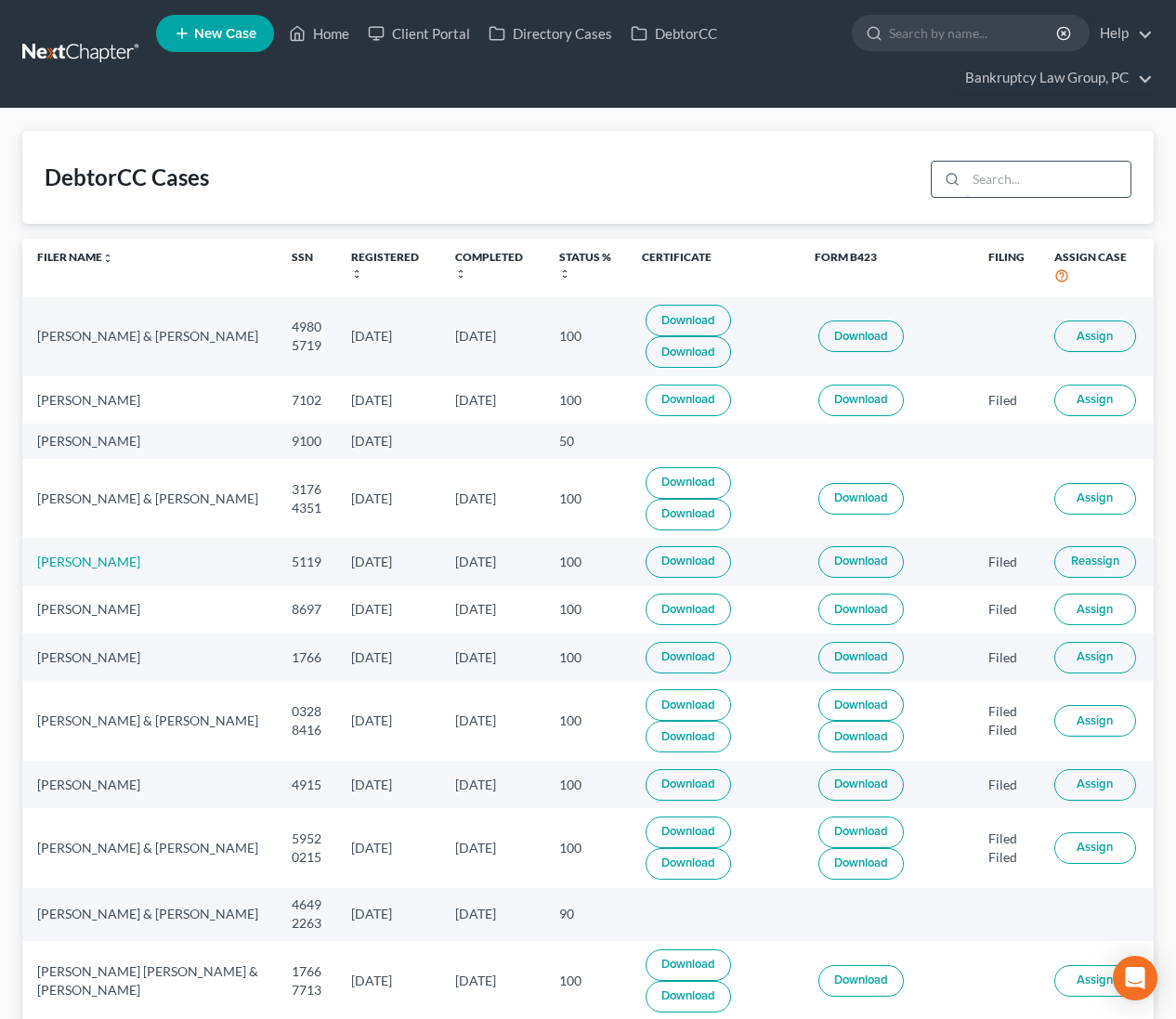
click at [1008, 184] on input "search" at bounding box center [1048, 179] width 164 height 35
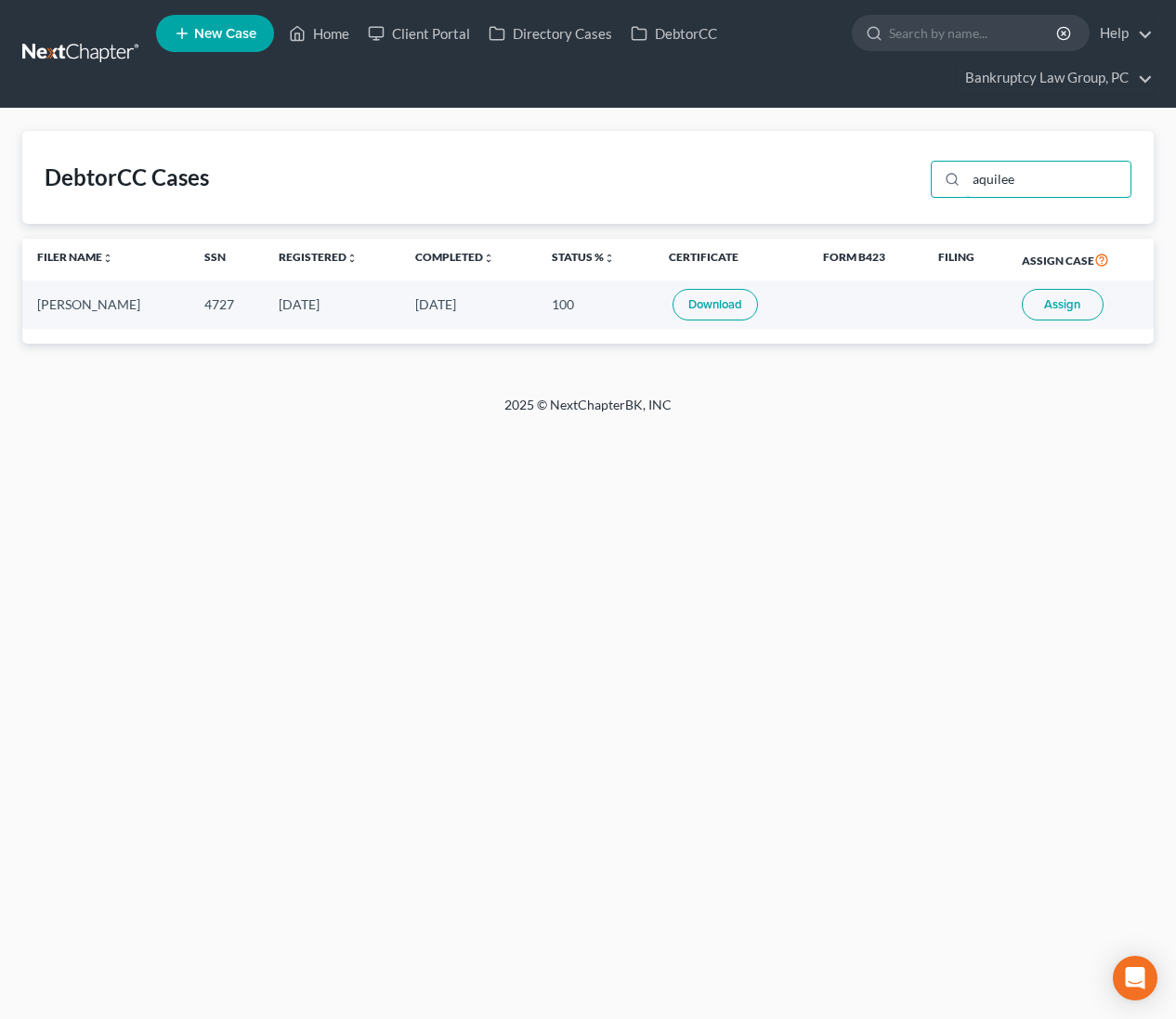
type input "aquilee"
click at [1054, 300] on span "Assign" at bounding box center [1062, 304] width 36 height 15
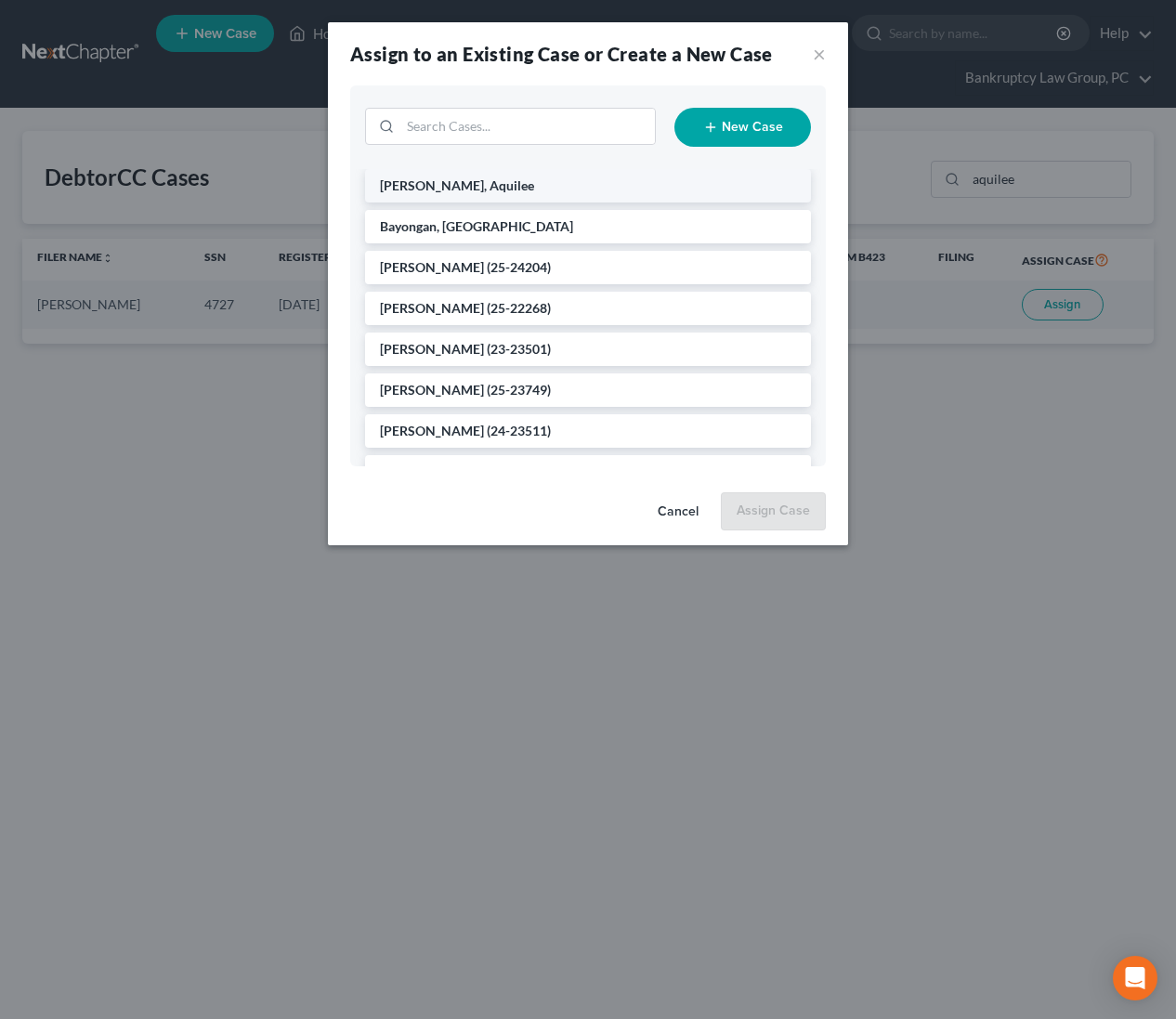
click at [469, 182] on li "Allen, Aquilee" at bounding box center [588, 185] width 446 height 33
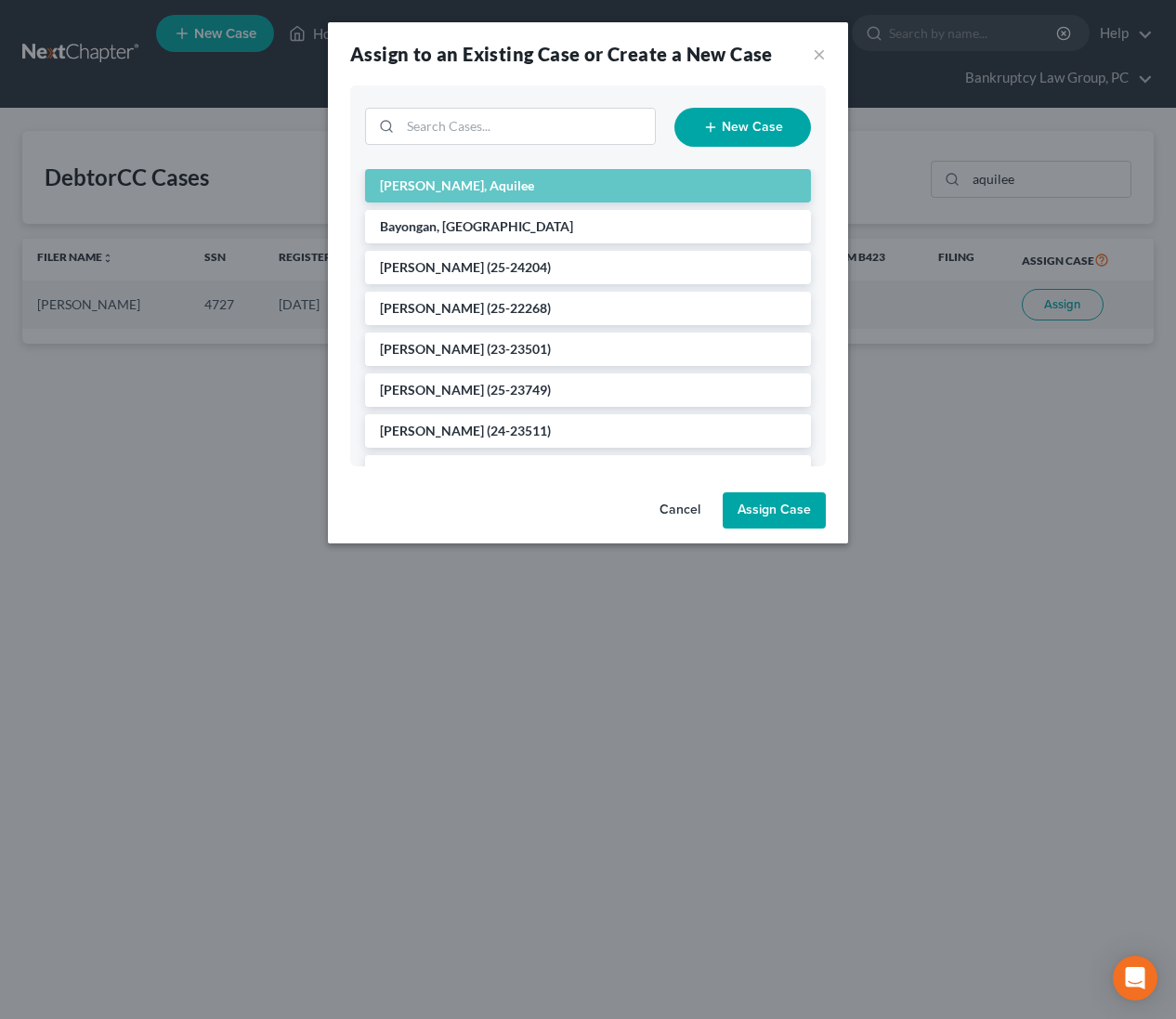
click at [793, 506] on button "Assign Case" at bounding box center [774, 510] width 103 height 37
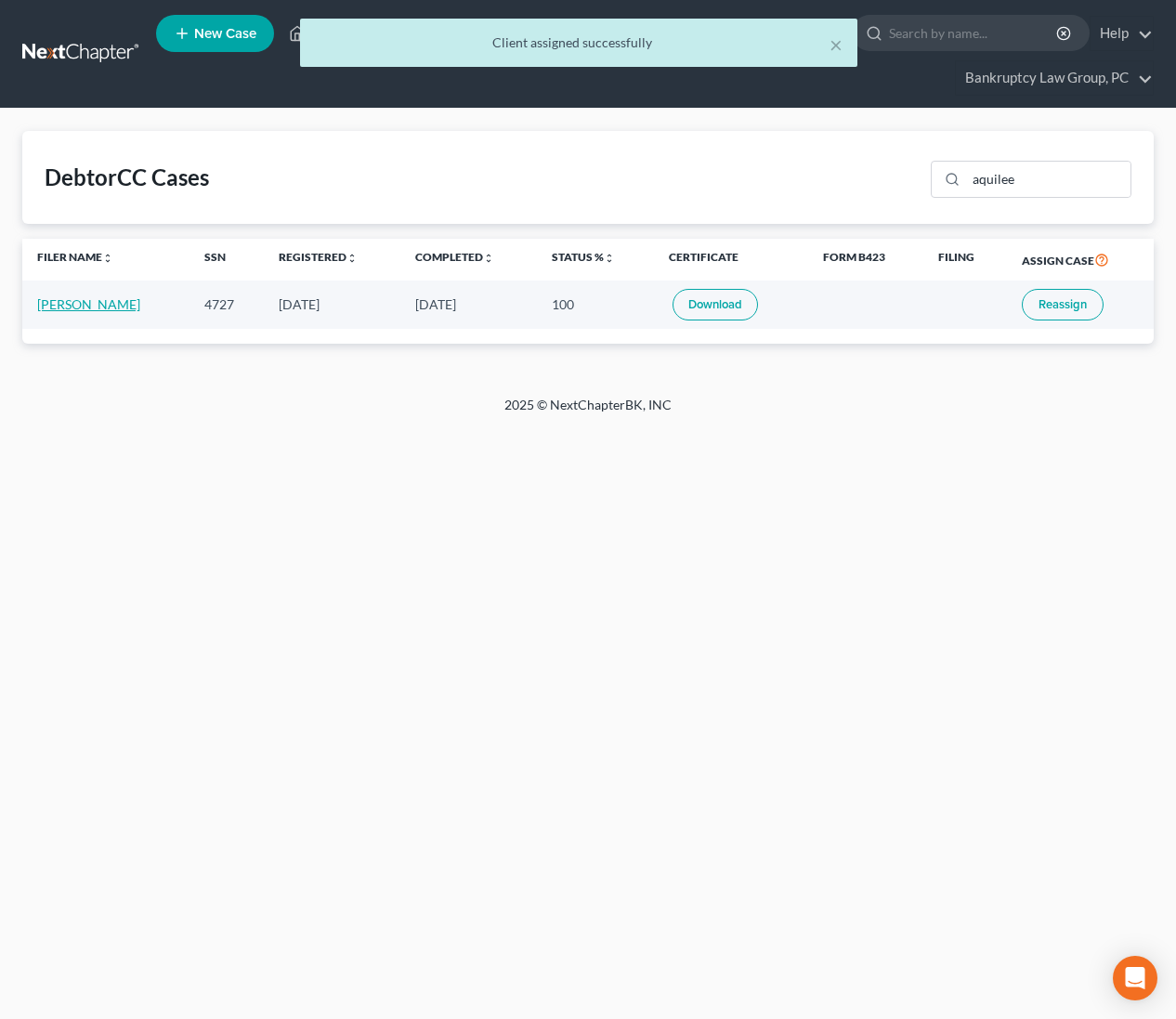
click at [88, 307] on link "Aquilee Allen" at bounding box center [88, 304] width 103 height 16
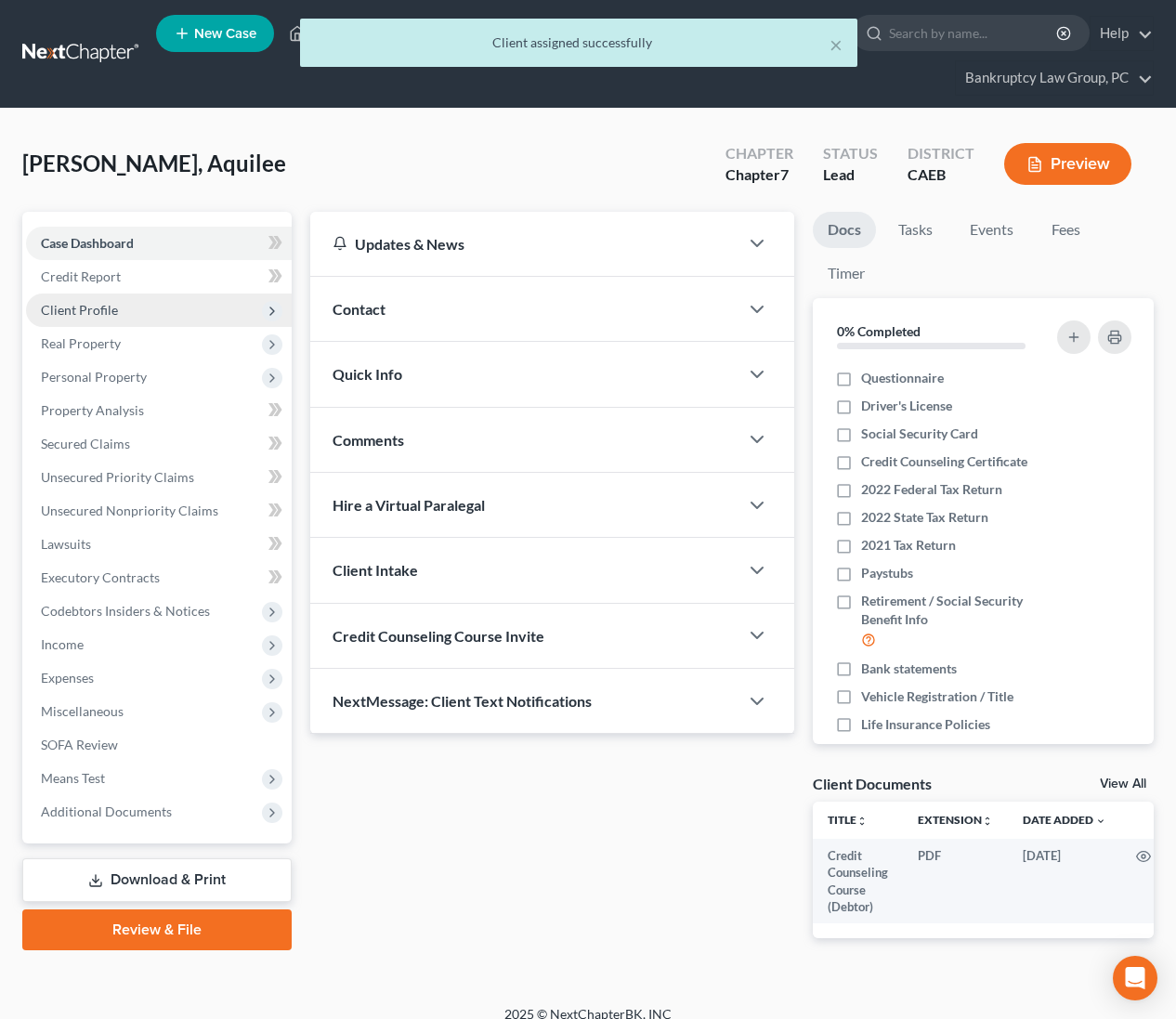
click at [74, 313] on span "Client Profile" at bounding box center [79, 310] width 77 height 16
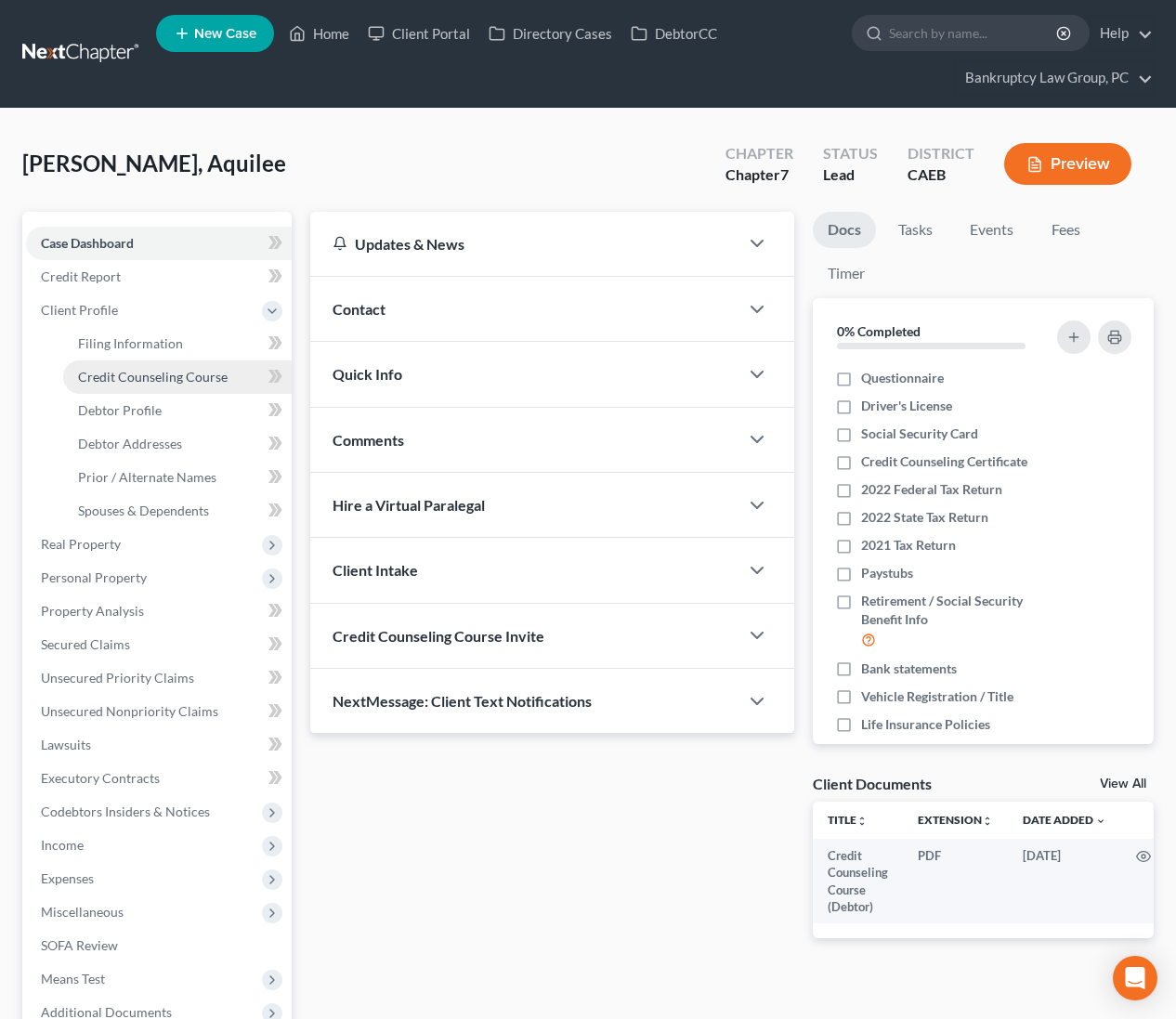
drag, startPoint x: 116, startPoint y: 379, endPoint x: 300, endPoint y: 444, distance: 195.1
click at [116, 379] on span "Credit Counseling Course" at bounding box center [153, 377] width 150 height 16
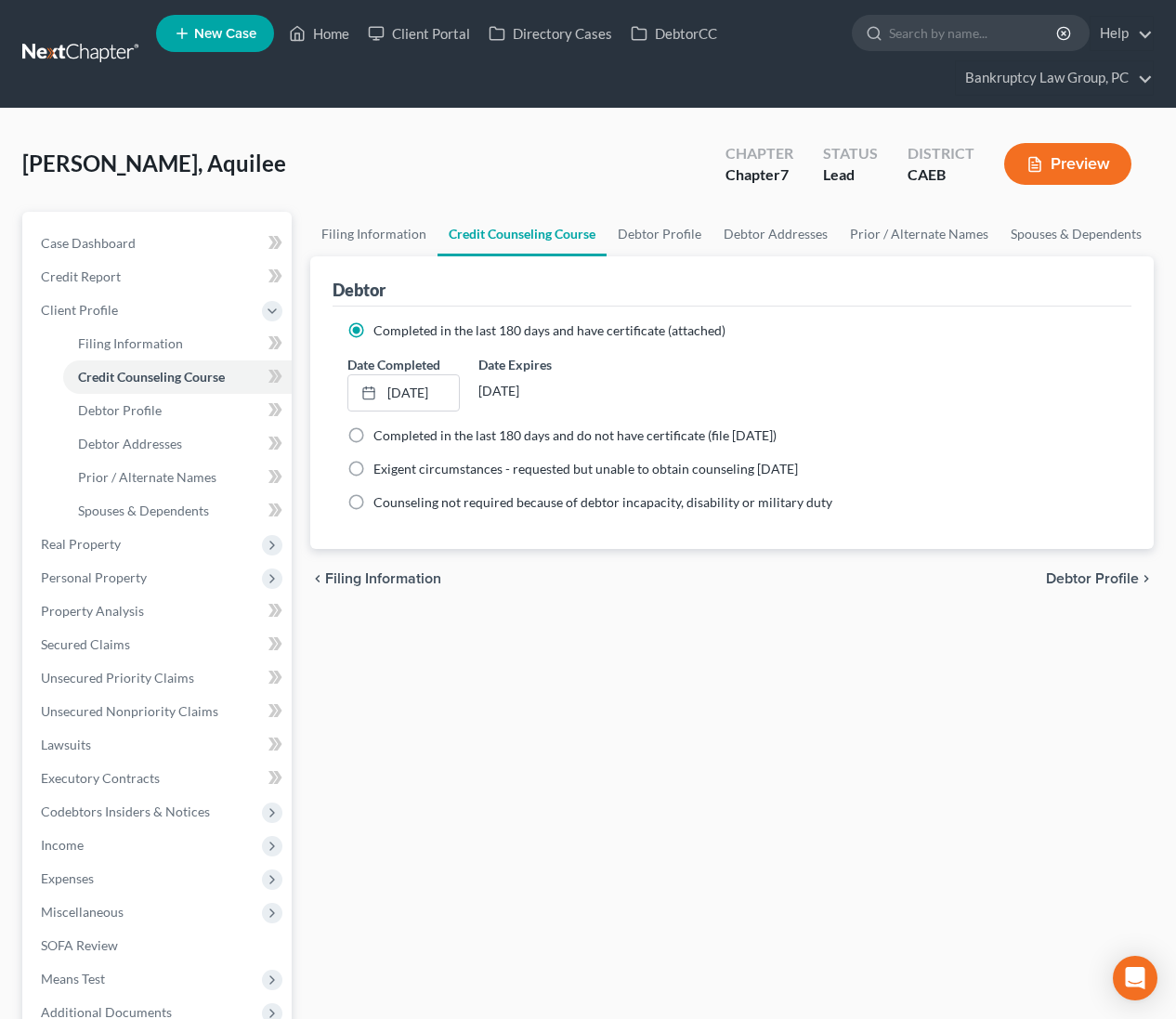
click at [1096, 571] on span "Debtor Profile" at bounding box center [1092, 578] width 93 height 15
select select "0"
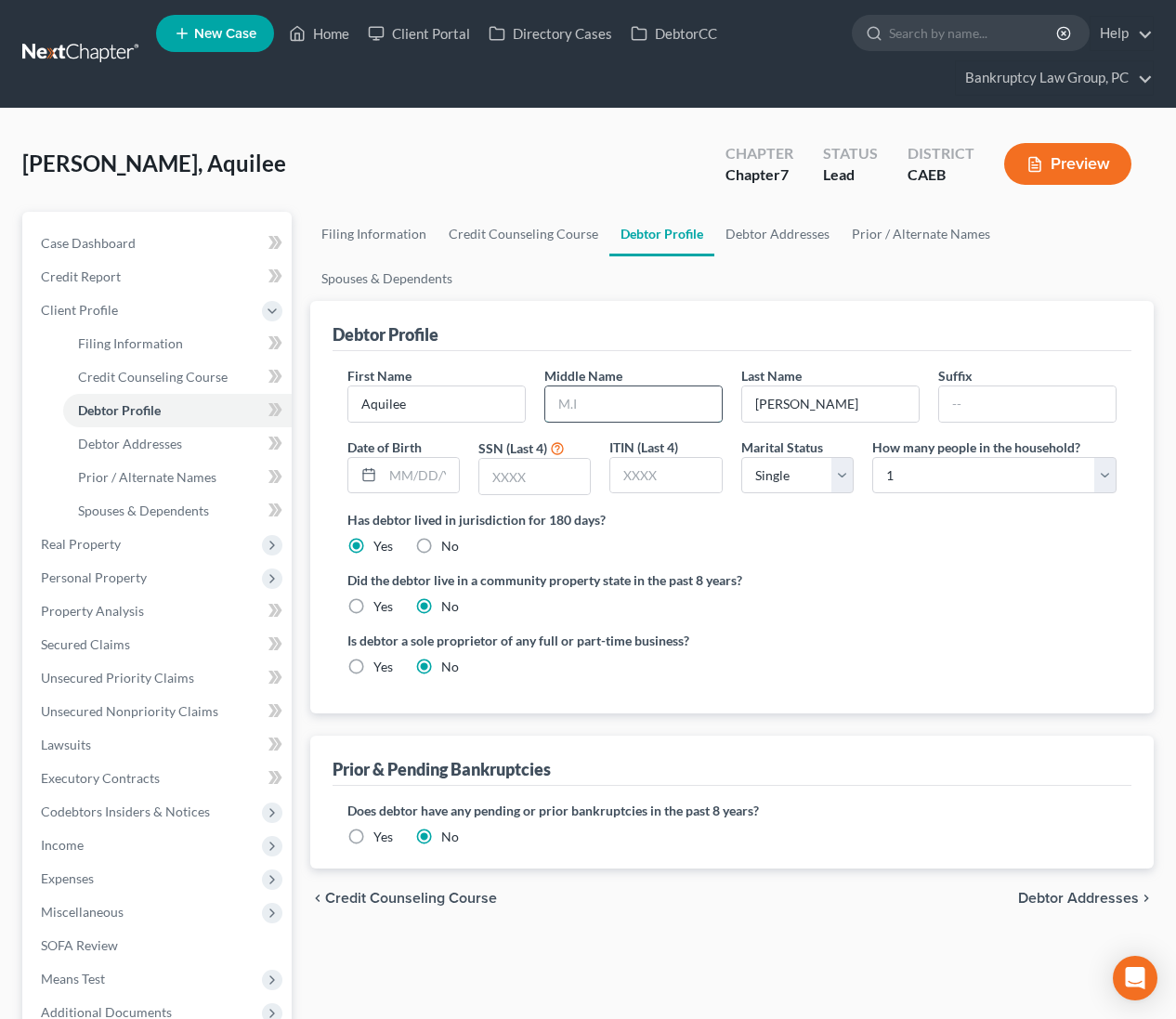
click at [646, 386] on input "text" at bounding box center [633, 403] width 176 height 35
type input "Eugene"
type input "04/07/1999"
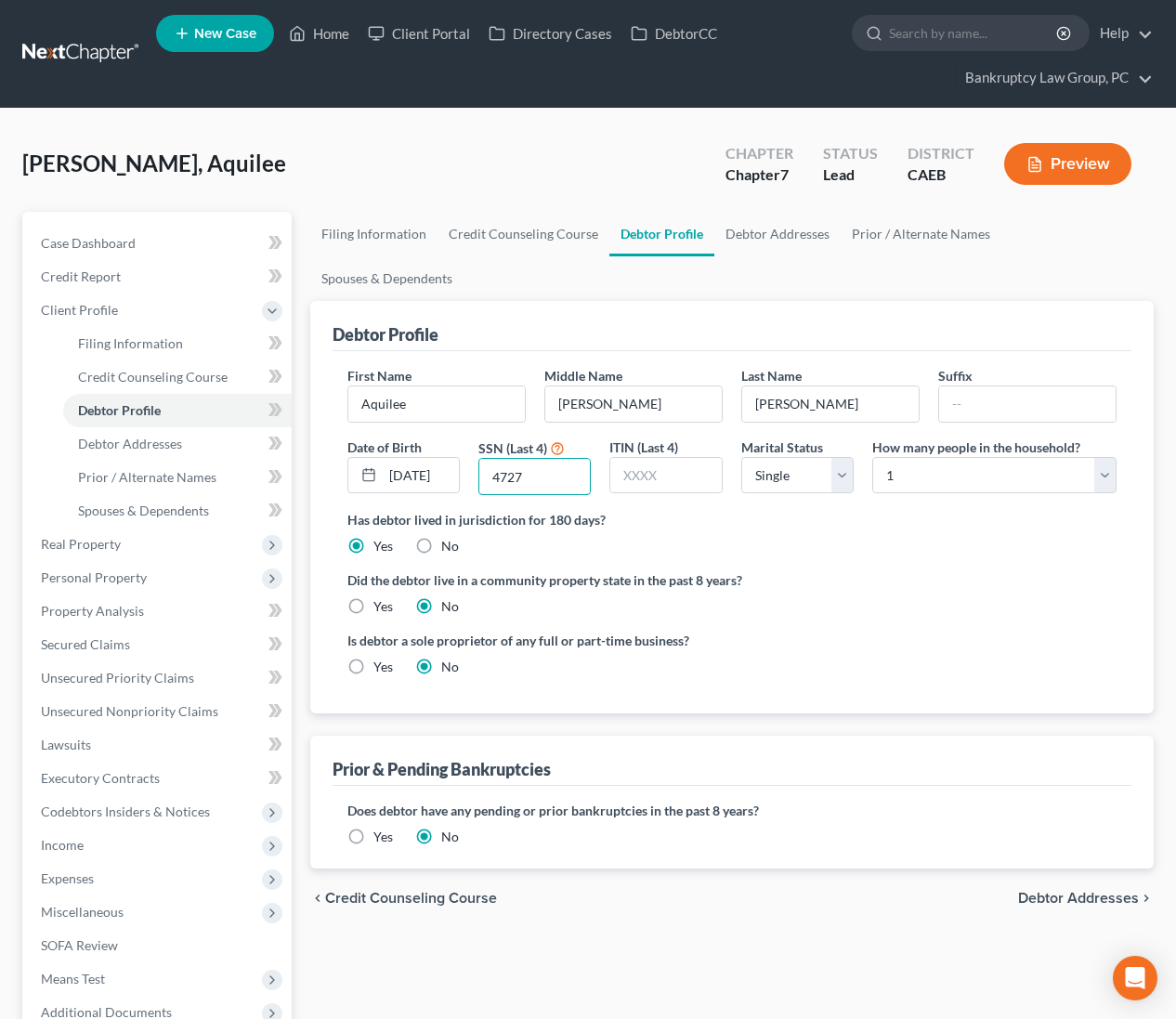
type input "4727"
click at [373, 597] on label "Yes" at bounding box center [383, 606] width 20 height 19
click at [381, 597] on input "Yes" at bounding box center [387, 603] width 12 height 12
radio input "true"
radio input "false"
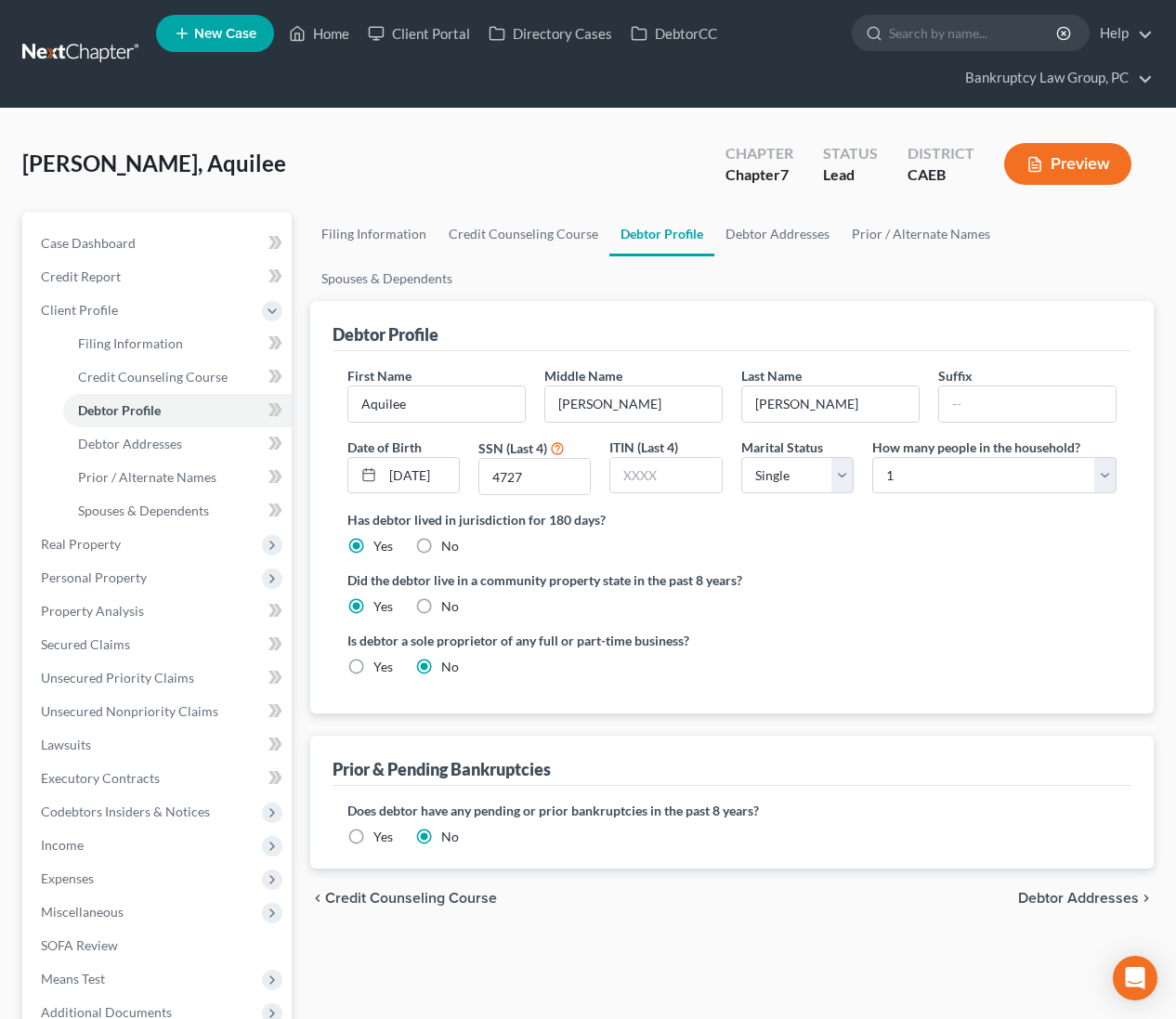
click at [1064, 891] on span "Debtor Addresses" at bounding box center [1078, 898] width 121 height 15
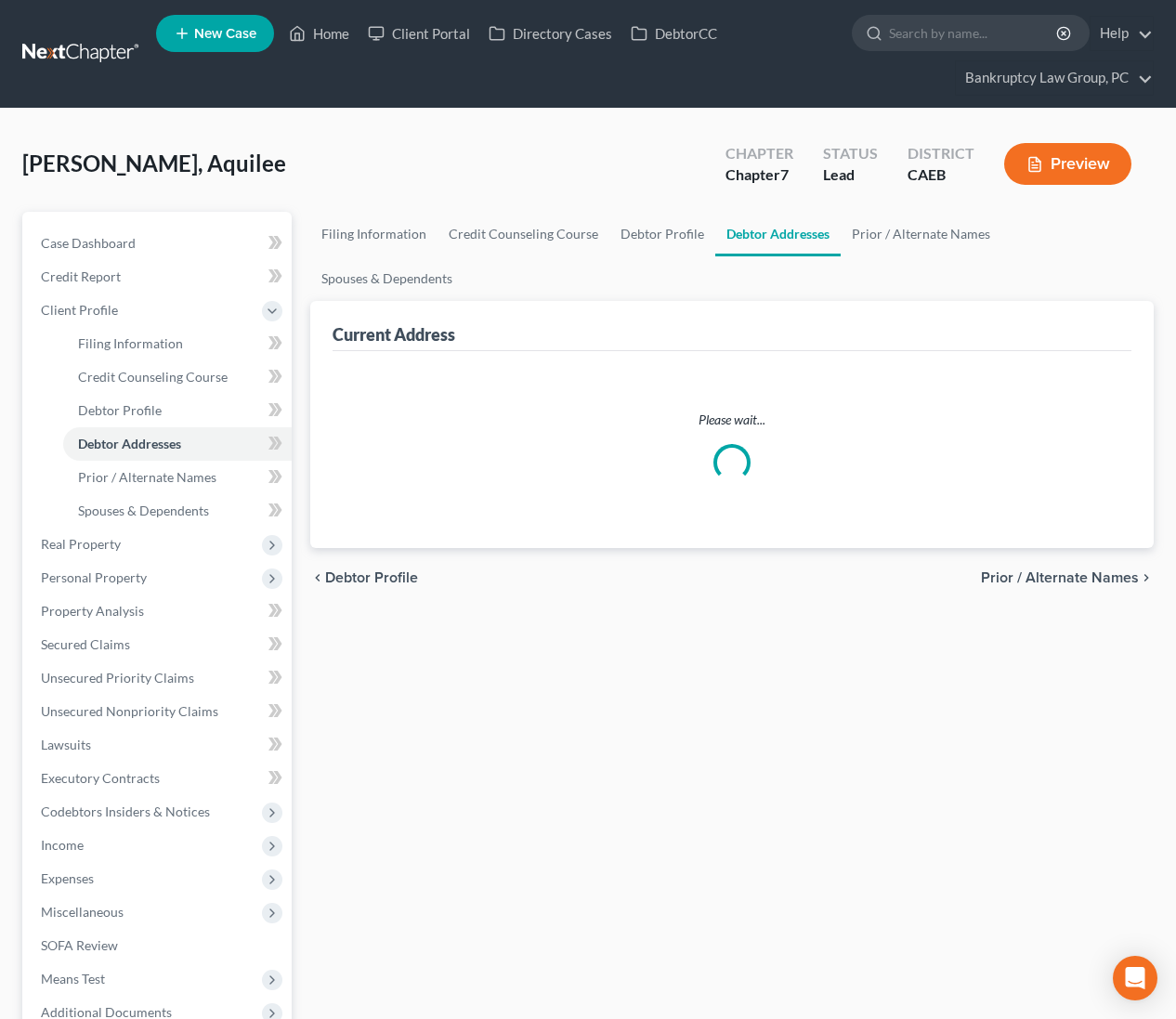
select select "0"
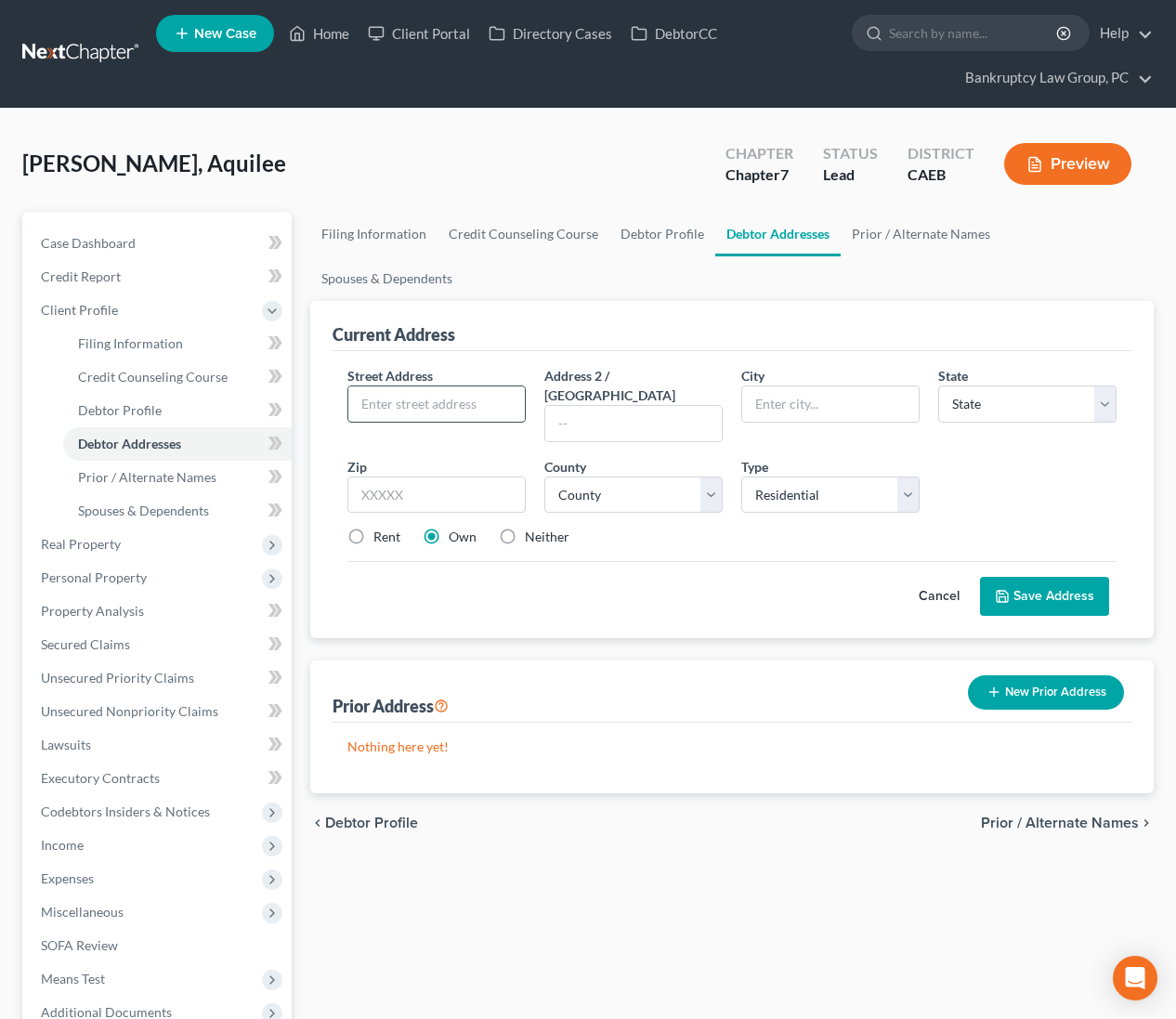
click at [395, 386] on input "text" at bounding box center [436, 403] width 176 height 35
type input "6736 Di Lusso Dr"
type input "95758"
type input "Elk Grove"
select select "4"
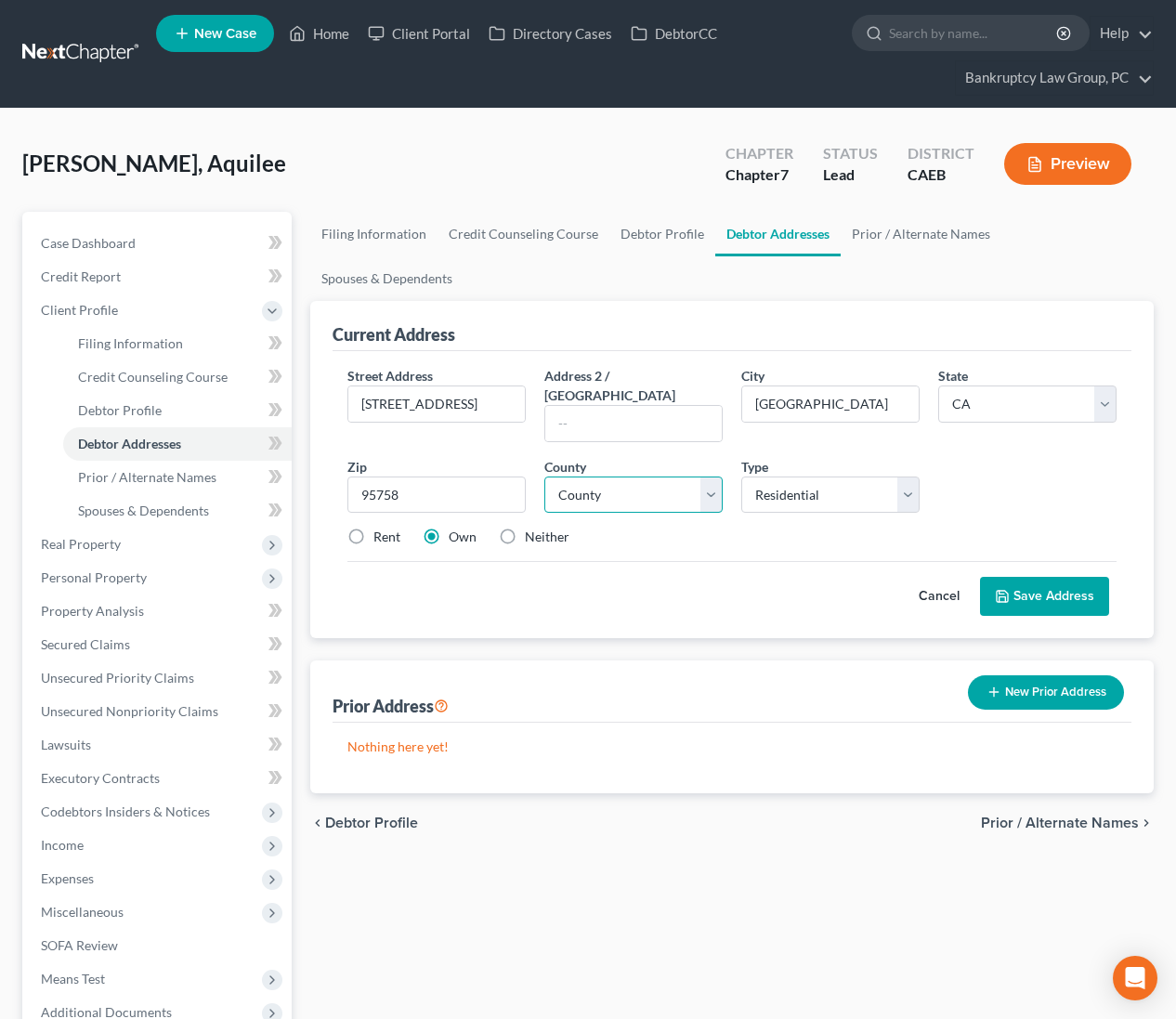
click at [603, 477] on select "County" at bounding box center [633, 495] width 178 height 37
select select "33"
click at [373, 528] on label "Rent" at bounding box center [386, 537] width 27 height 19
click at [381, 528] on input "Rent" at bounding box center [387, 534] width 12 height 12
radio input "true"
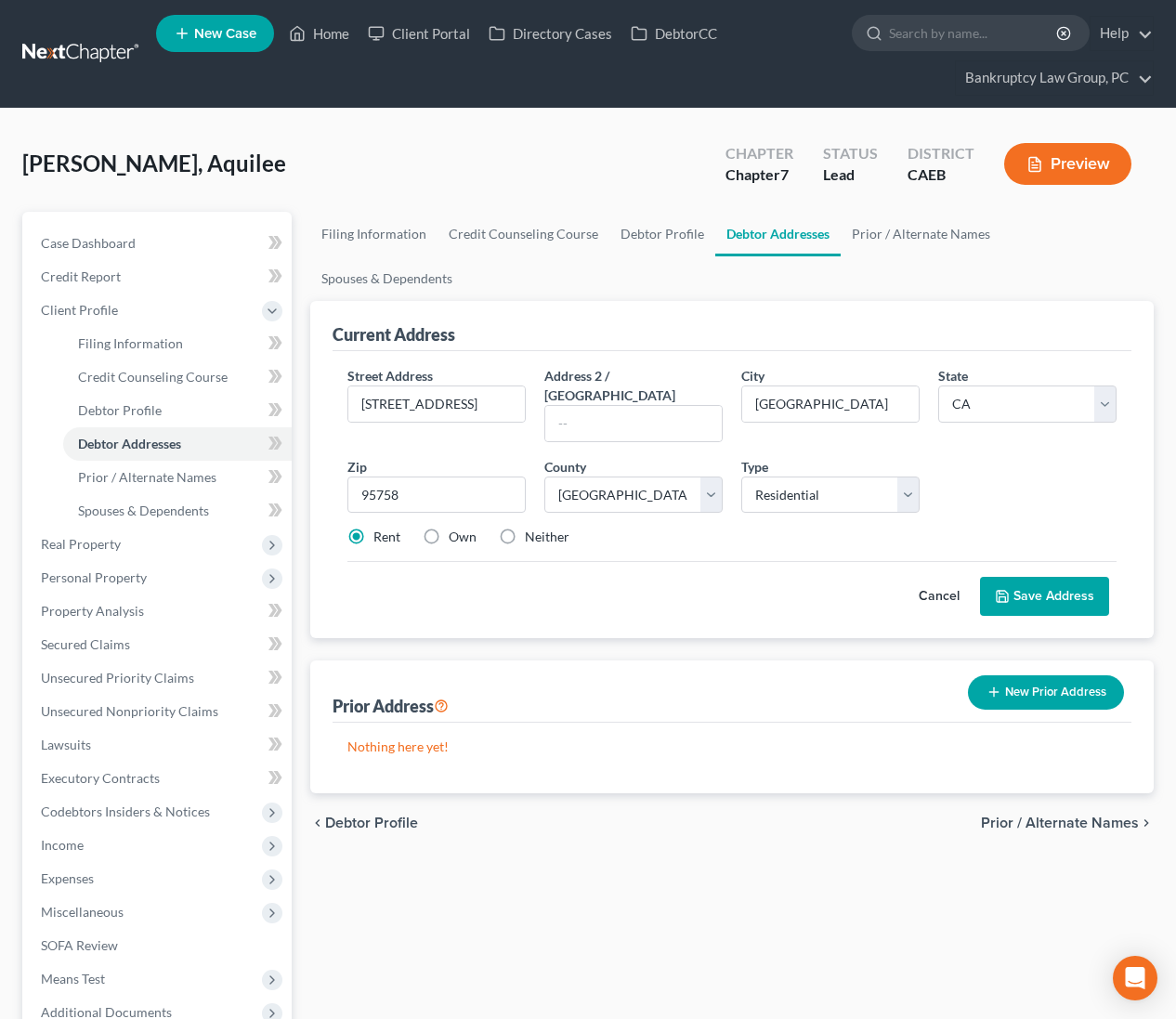
click at [1006, 597] on polyline at bounding box center [1003, 599] width 7 height 5
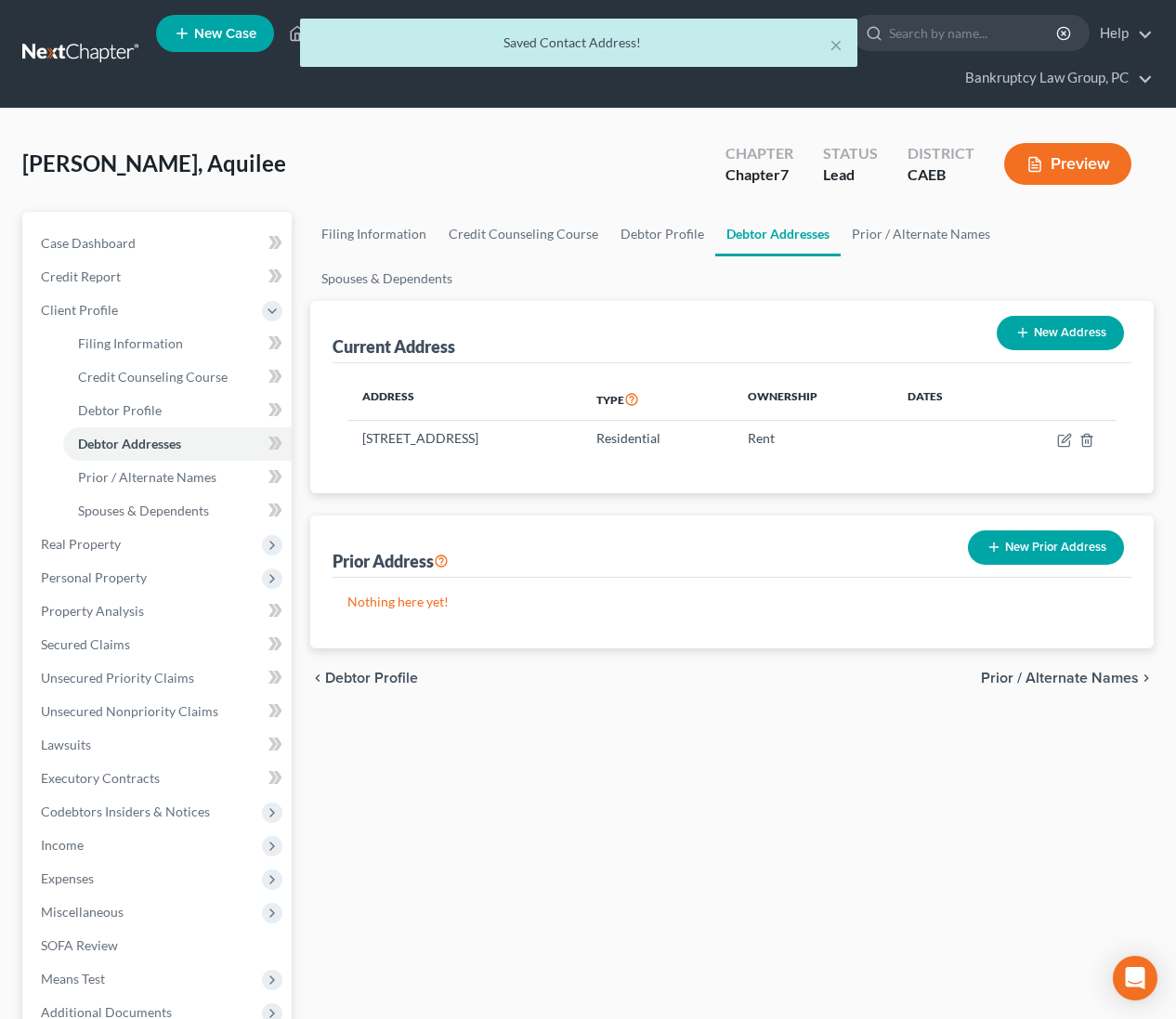
click at [1052, 671] on span "Prior / Alternate Names" at bounding box center [1060, 678] width 158 height 15
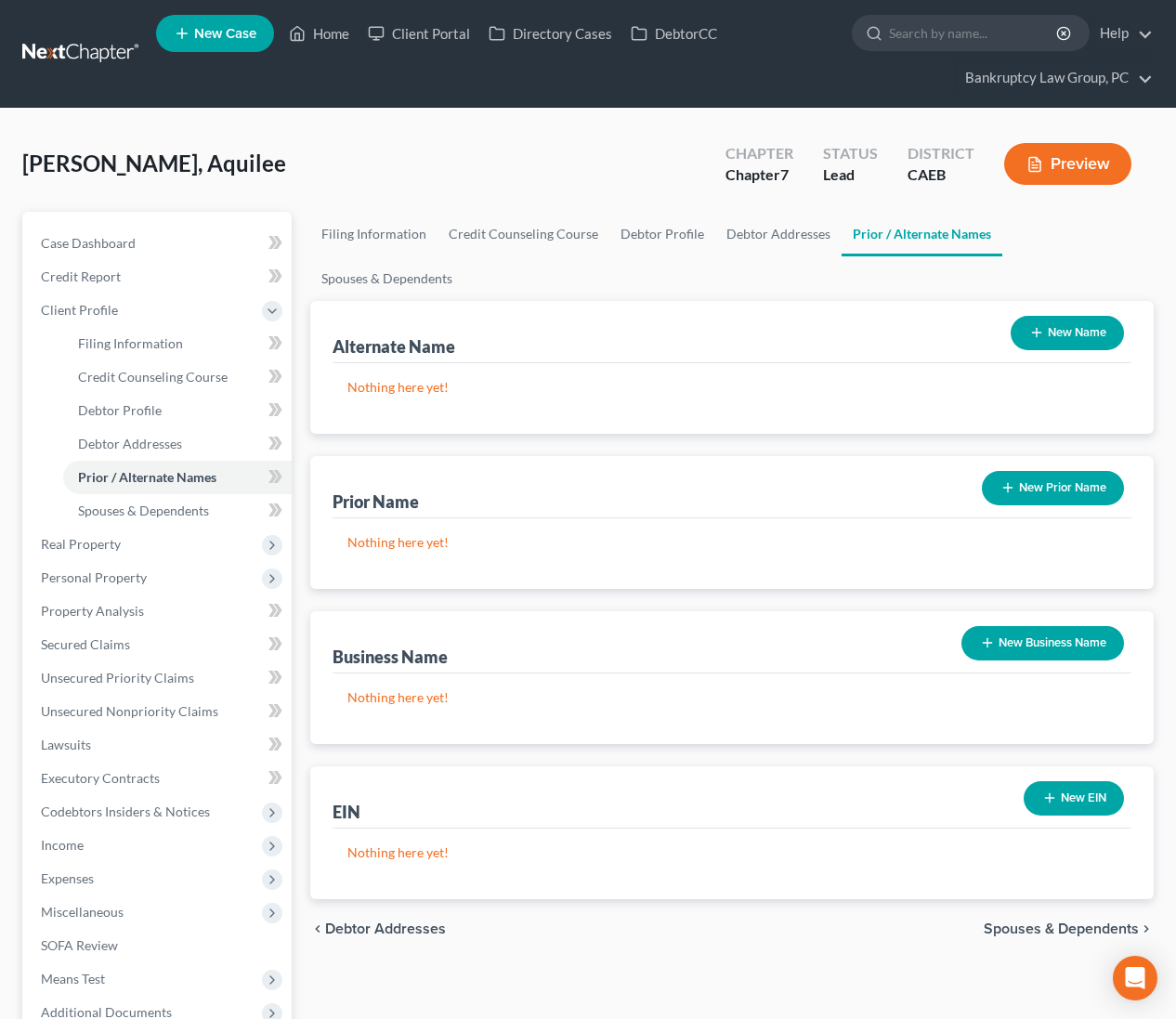
click at [1067, 316] on button "New Name" at bounding box center [1067, 333] width 113 height 34
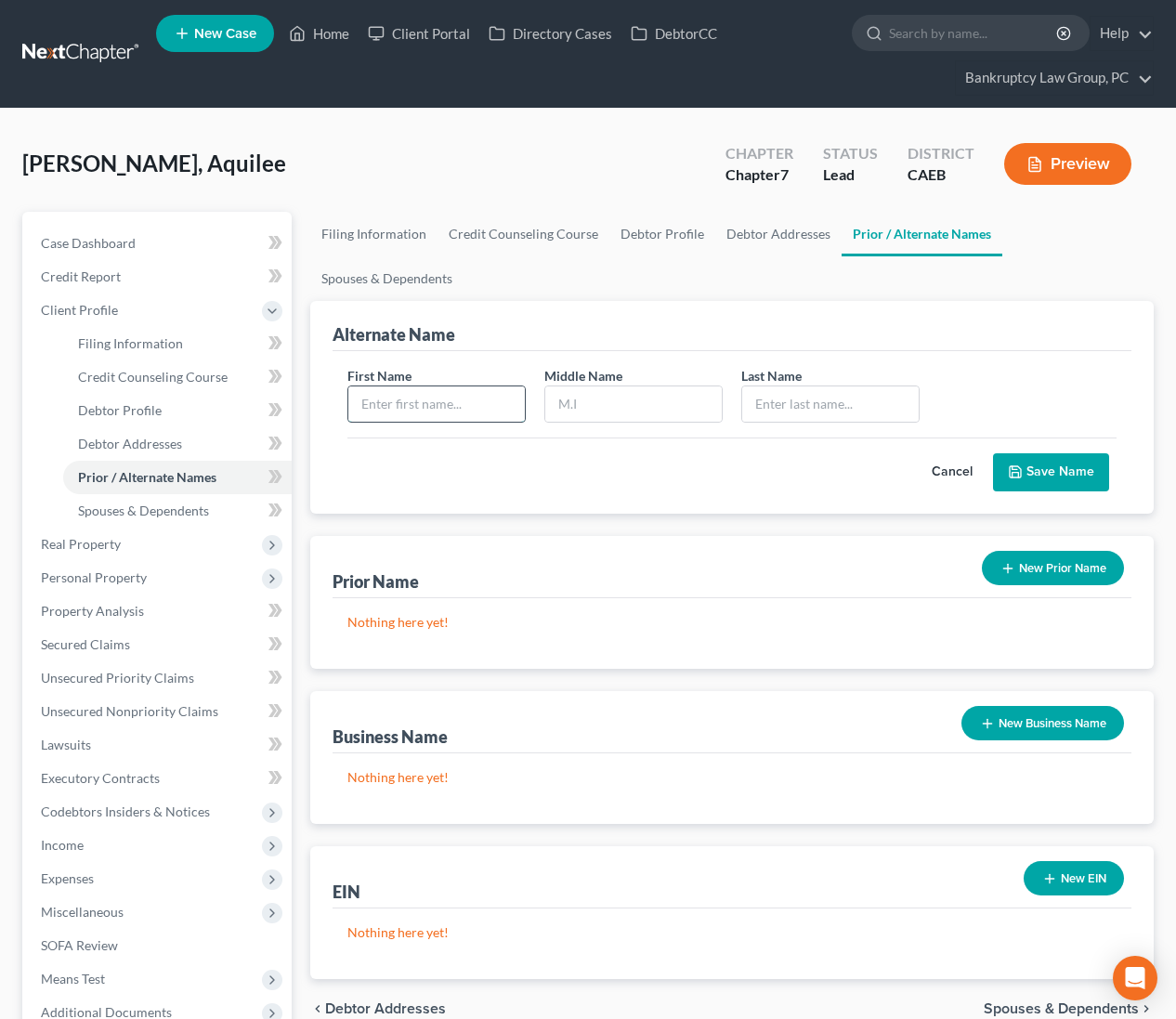
click at [417, 386] on input "text" at bounding box center [436, 403] width 176 height 35
type input "Aquilee"
type input "E"
type input "Allen"
click at [1039, 453] on button "Save Name" at bounding box center [1051, 472] width 116 height 39
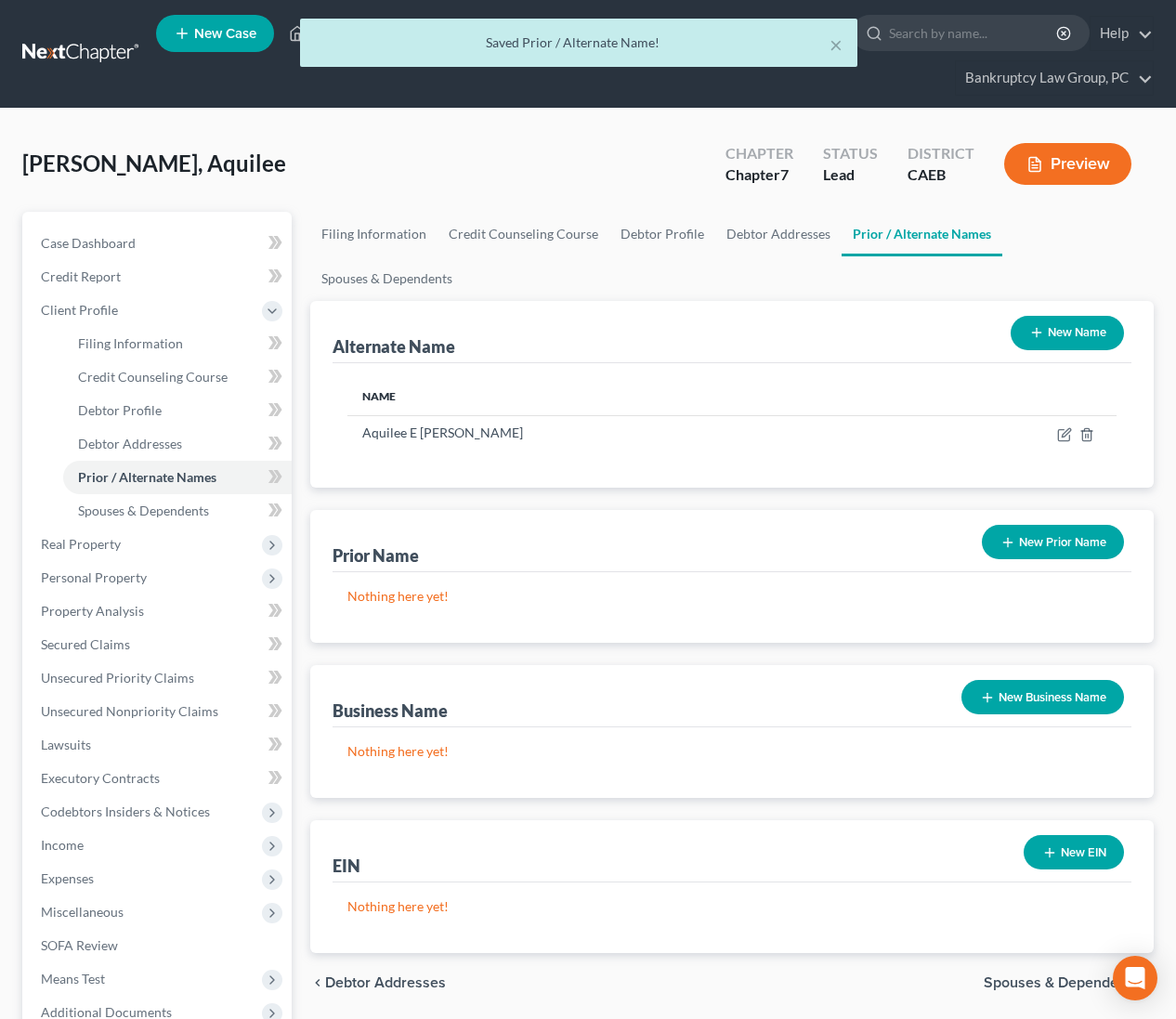
click at [1049, 316] on button "New Name" at bounding box center [1067, 333] width 113 height 34
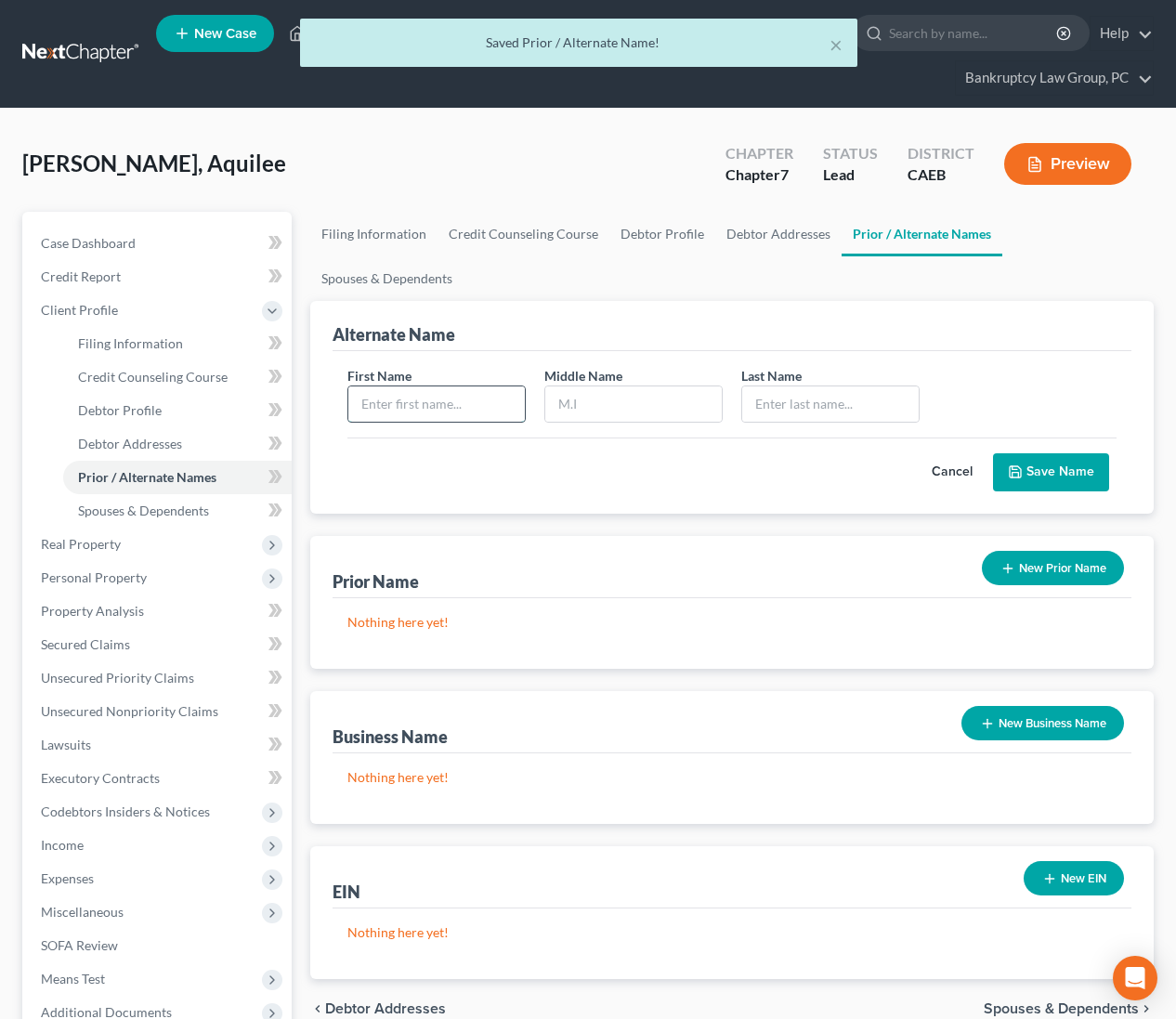
click at [492, 386] on input "text" at bounding box center [436, 403] width 176 height 35
type input "Aquilee"
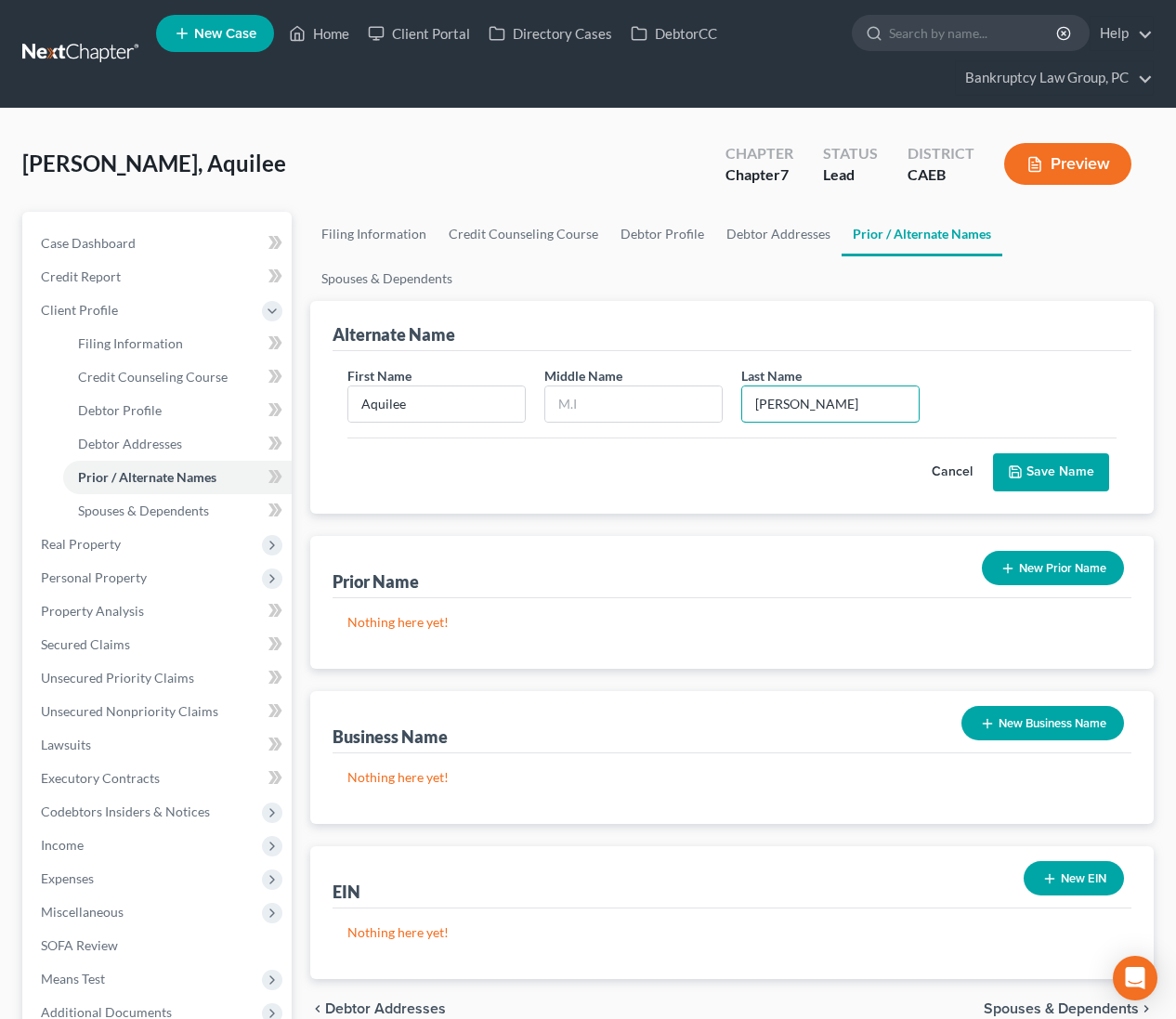
type input "Allen"
click at [1060, 453] on button "Save Name" at bounding box center [1051, 472] width 116 height 39
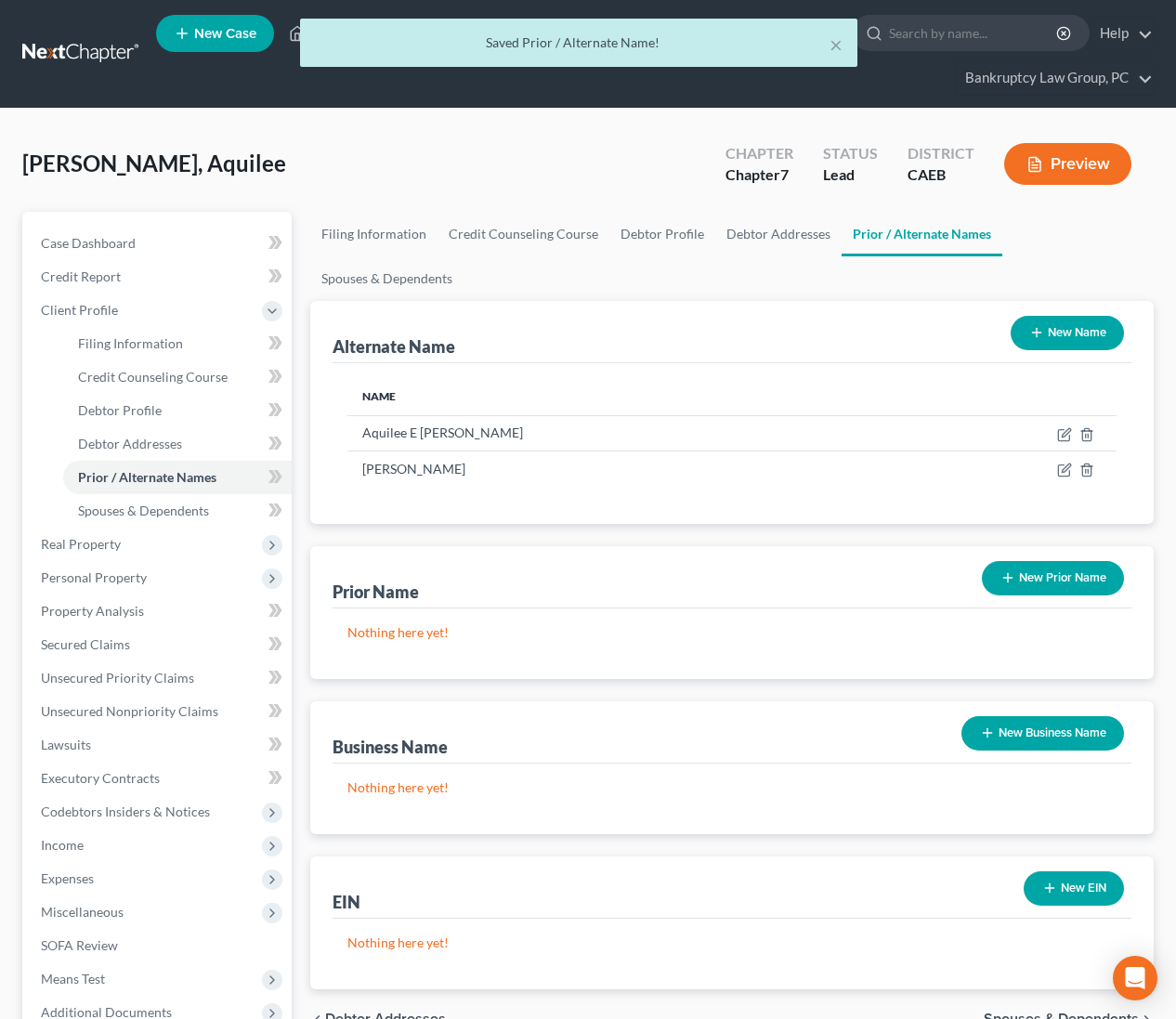
click at [1068, 1012] on span "Spouses & Dependents" at bounding box center [1061, 1019] width 155 height 15
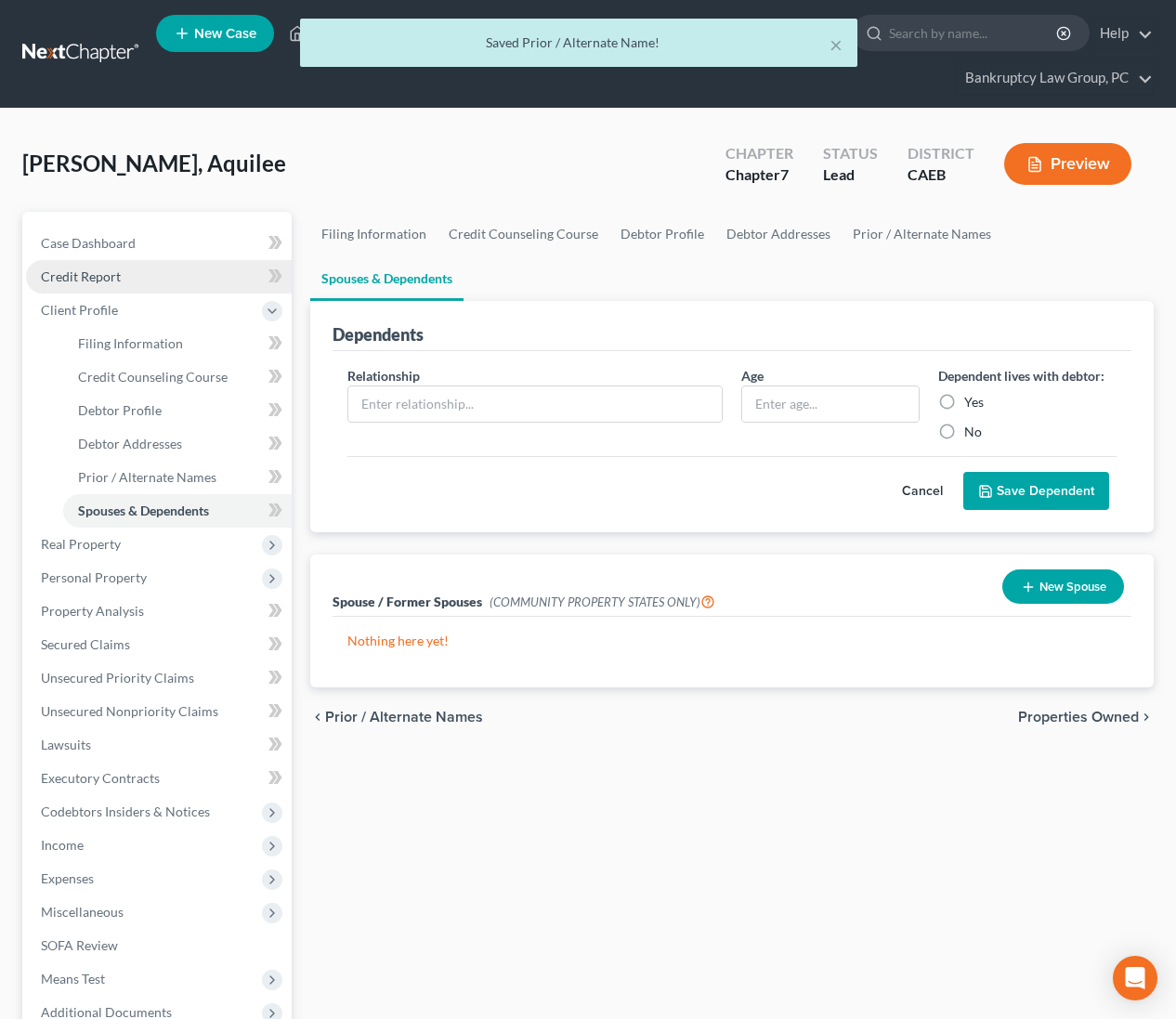
drag, startPoint x: 113, startPoint y: 272, endPoint x: 122, endPoint y: 278, distance: 10.0
click at [113, 272] on span "Credit Report" at bounding box center [81, 276] width 80 height 16
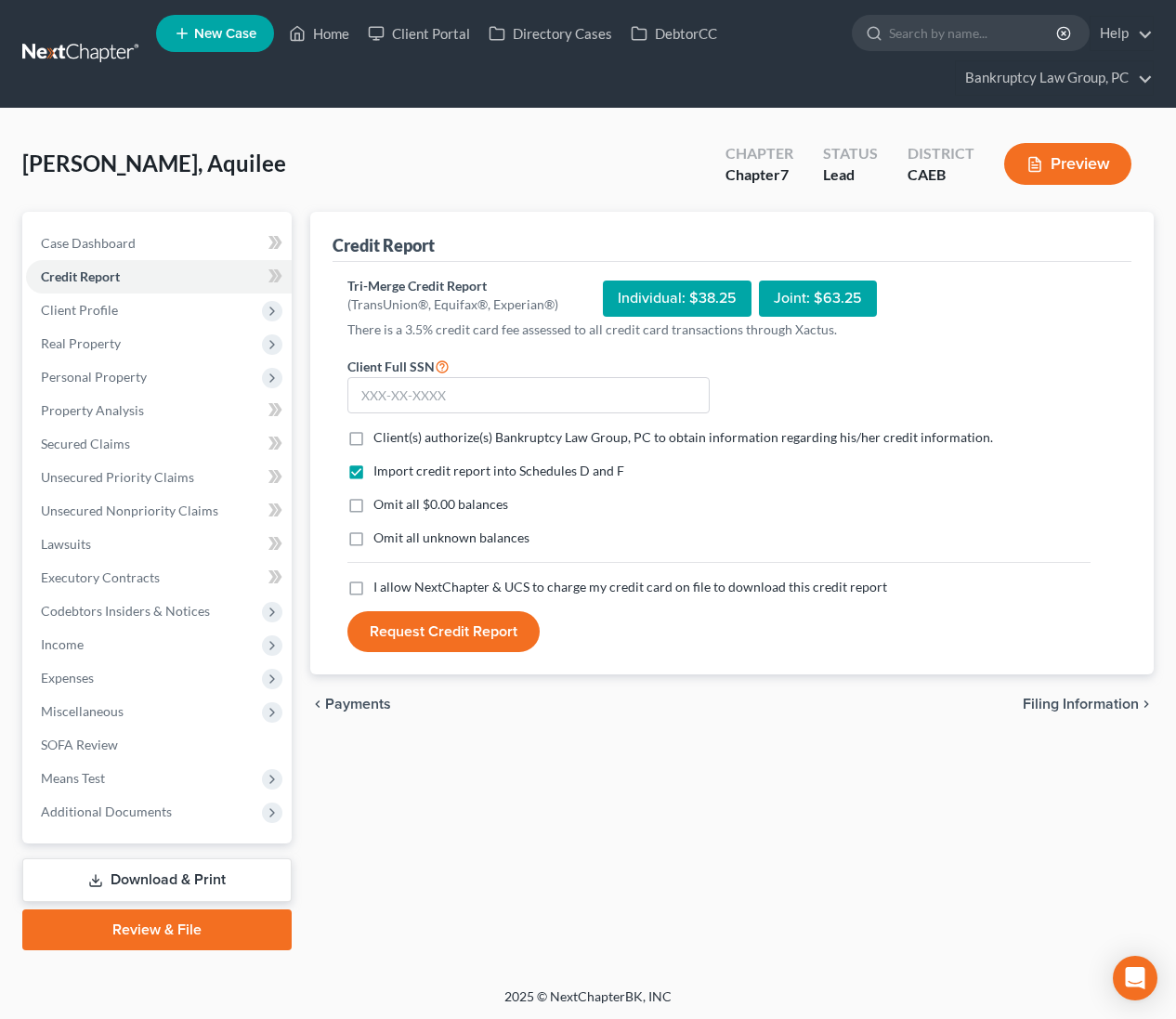
drag, startPoint x: 350, startPoint y: 433, endPoint x: 356, endPoint y: 461, distance: 28.4
click at [373, 433] on label "Client(s) authorize(s) Bankruptcy Law Group, PC to obtain information regarding…" at bounding box center [683, 437] width 620 height 19
click at [381, 433] on input "Client(s) authorize(s) Bankruptcy Law Group, PC to obtain information regarding…" at bounding box center [387, 434] width 12 height 12
checkbox input "true"
click at [373, 504] on label "Omit all $0.00 balances" at bounding box center [440, 504] width 135 height 19
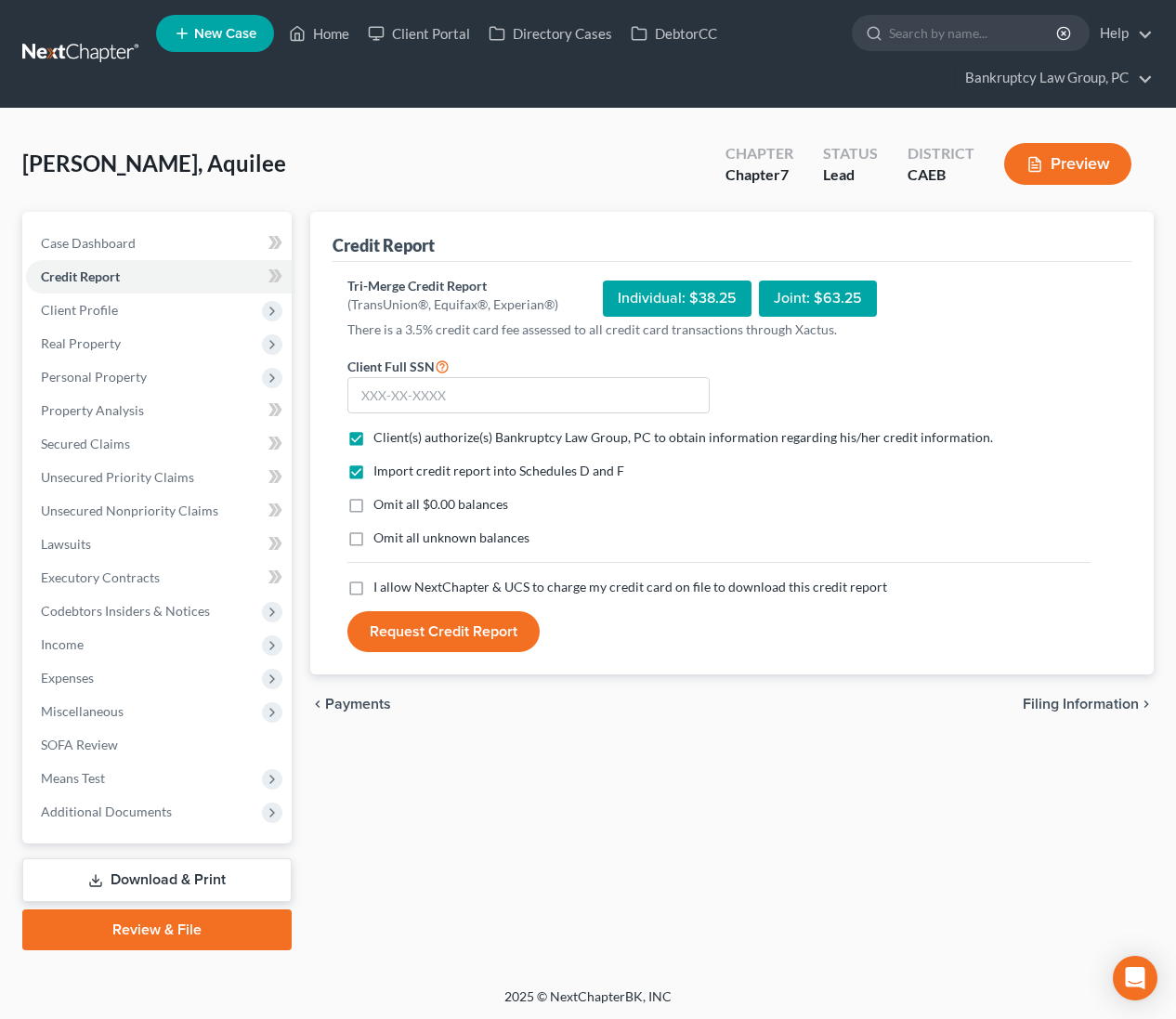
click at [381, 504] on input "Omit all $0.00 balances" at bounding box center [387, 501] width 12 height 12
checkbox input "true"
click at [373, 543] on label "Omit all unknown balances" at bounding box center [451, 538] width 156 height 19
click at [381, 541] on input "Omit all unknown balances" at bounding box center [387, 535] width 12 height 12
checkbox input "true"
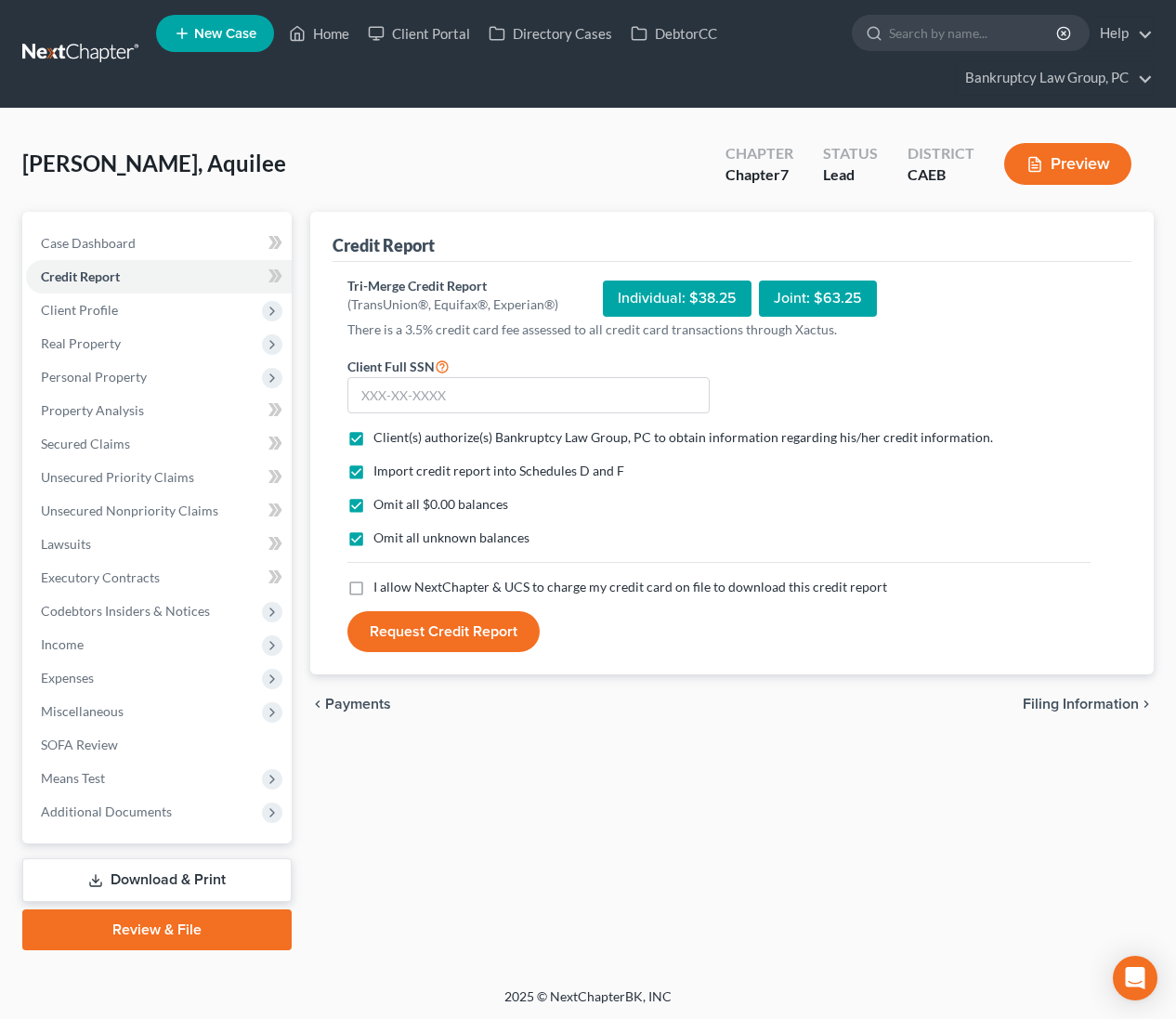
click at [373, 584] on label "I allow NextChapter & UCS to charge my credit card on file to download this cre…" at bounding box center [630, 587] width 514 height 19
click at [381, 584] on input "I allow NextChapter & UCS to charge my credit card on file to download this cre…" at bounding box center [387, 584] width 12 height 12
checkbox input "true"
click at [580, 374] on div "Client Full SSN *" at bounding box center [528, 384] width 381 height 59
click at [588, 392] on input "text" at bounding box center [528, 395] width 362 height 37
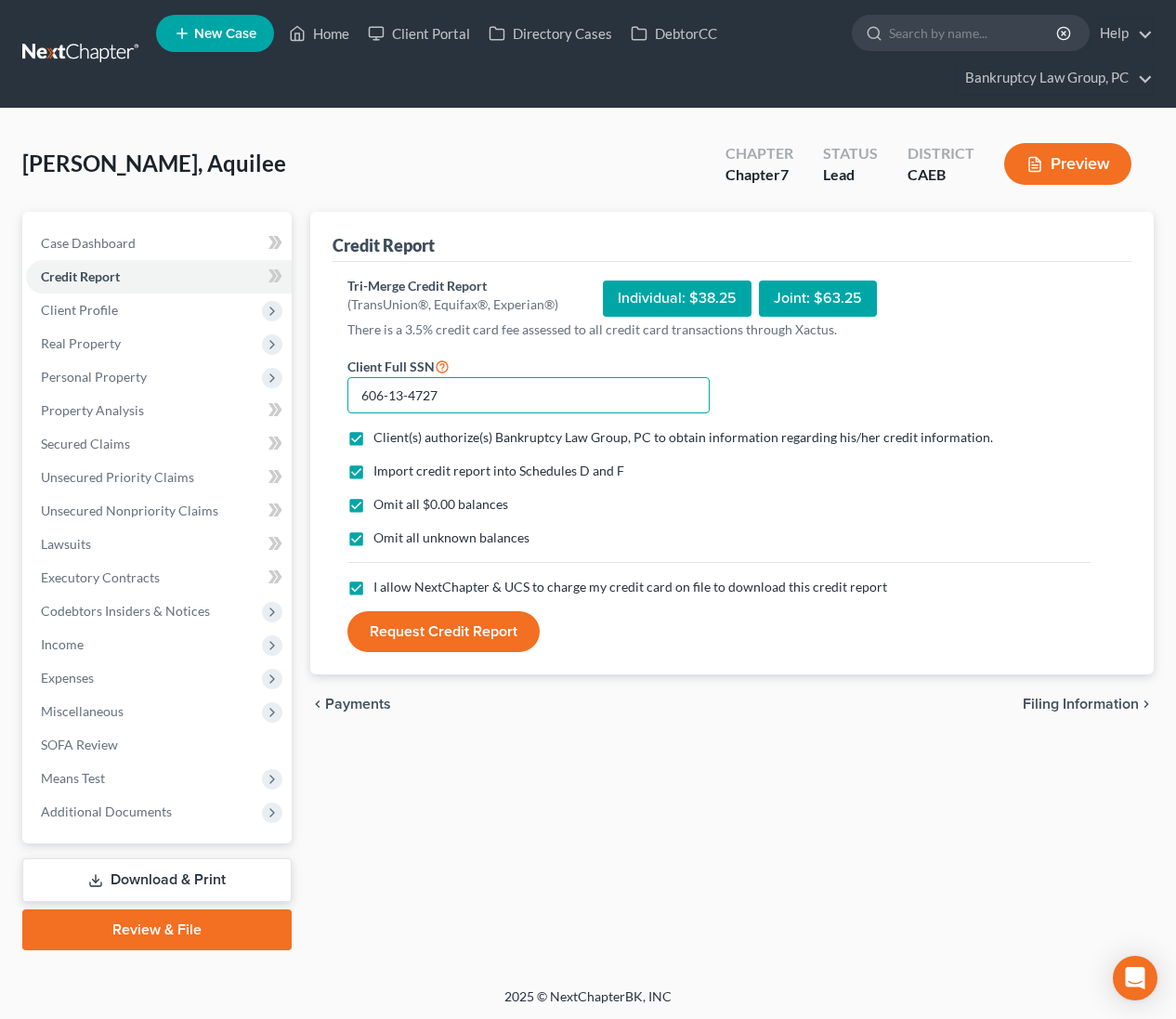
type input "606-13-4727"
click at [443, 639] on button "Request Credit Report" at bounding box center [443, 631] width 192 height 41
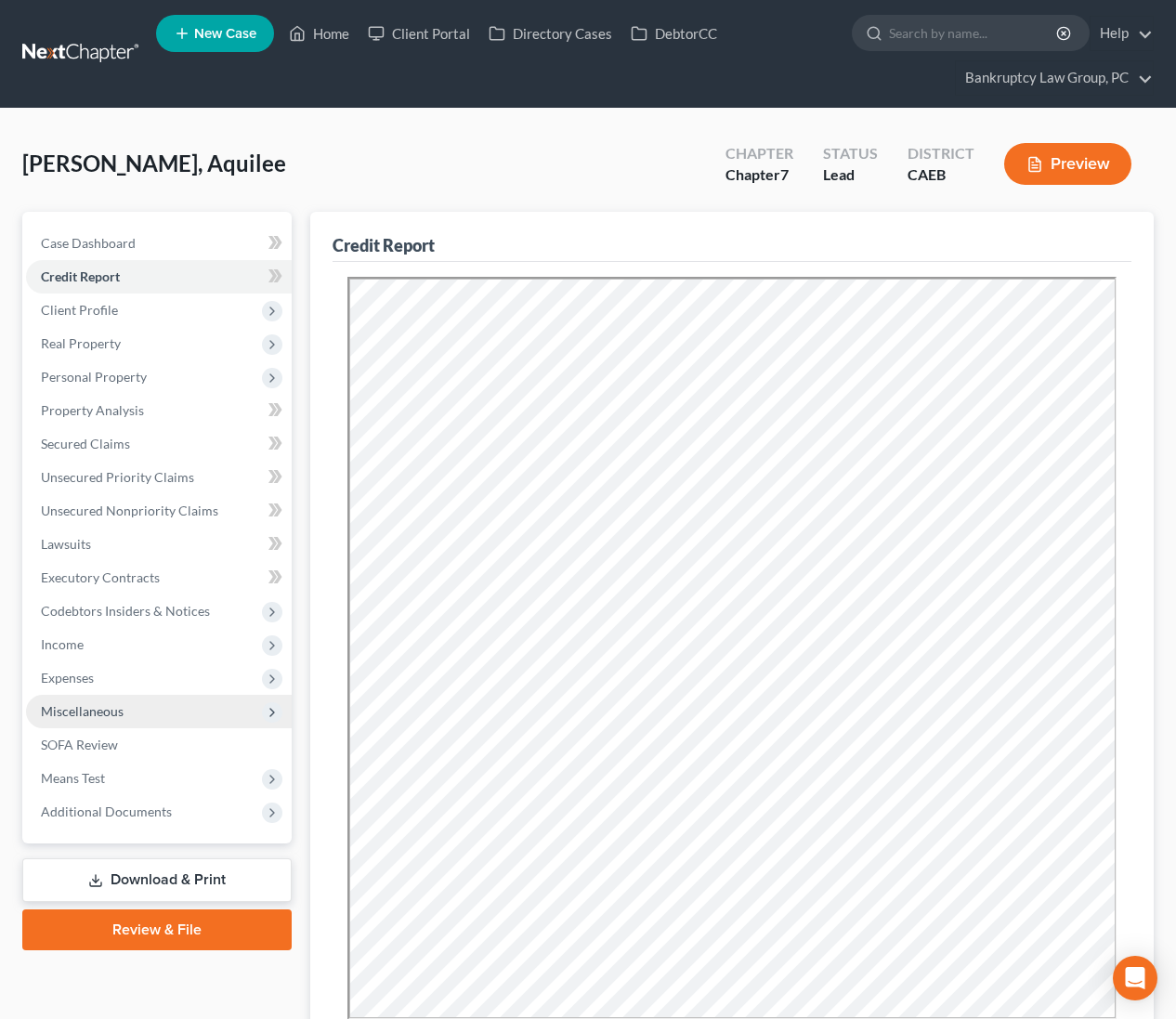
click at [88, 715] on span "Miscellaneous" at bounding box center [82, 711] width 83 height 16
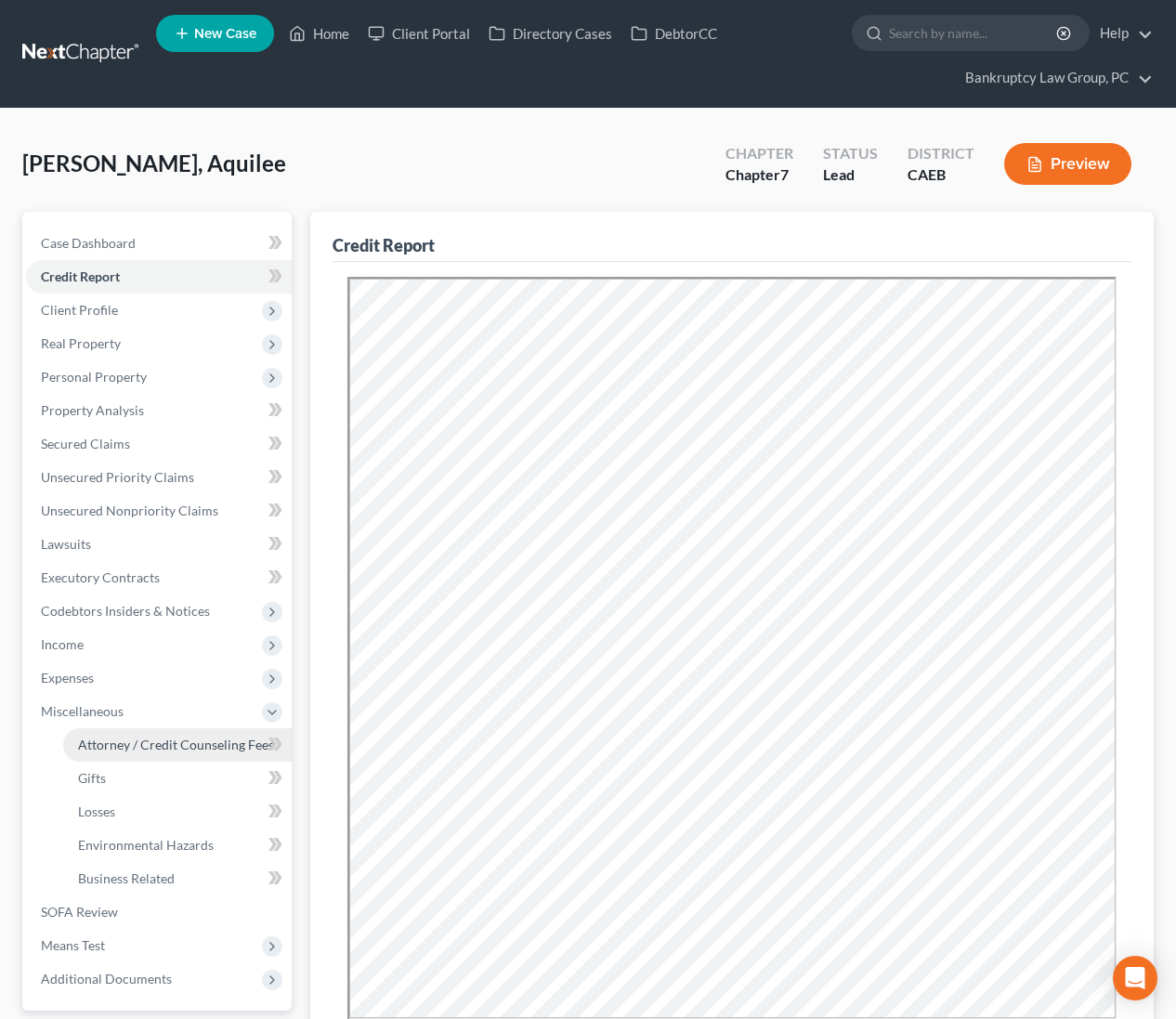
click at [119, 751] on span "Attorney / Credit Counseling Fees" at bounding box center [176, 745] width 196 height 16
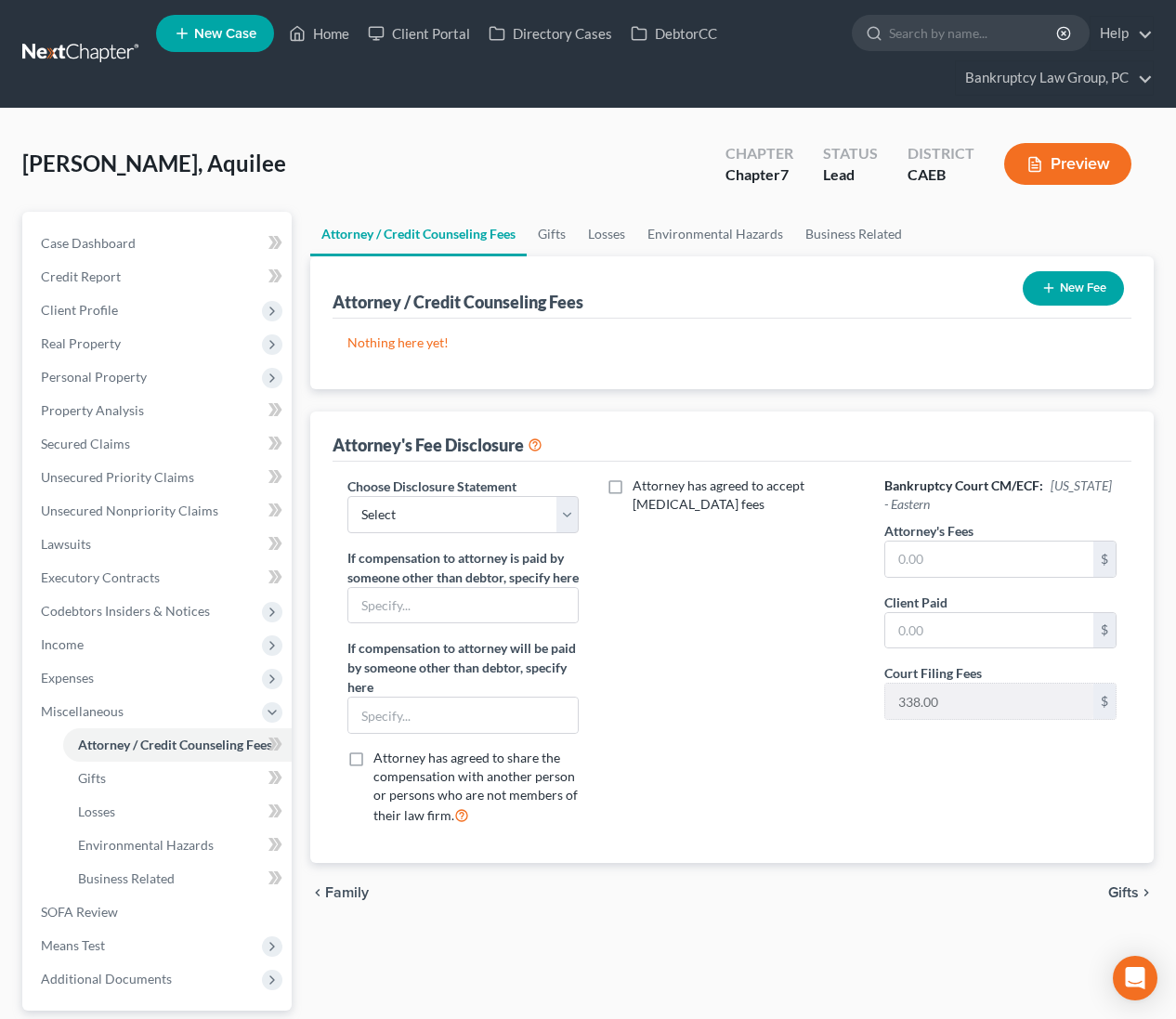
click at [1113, 280] on button "New Fee" at bounding box center [1073, 288] width 101 height 34
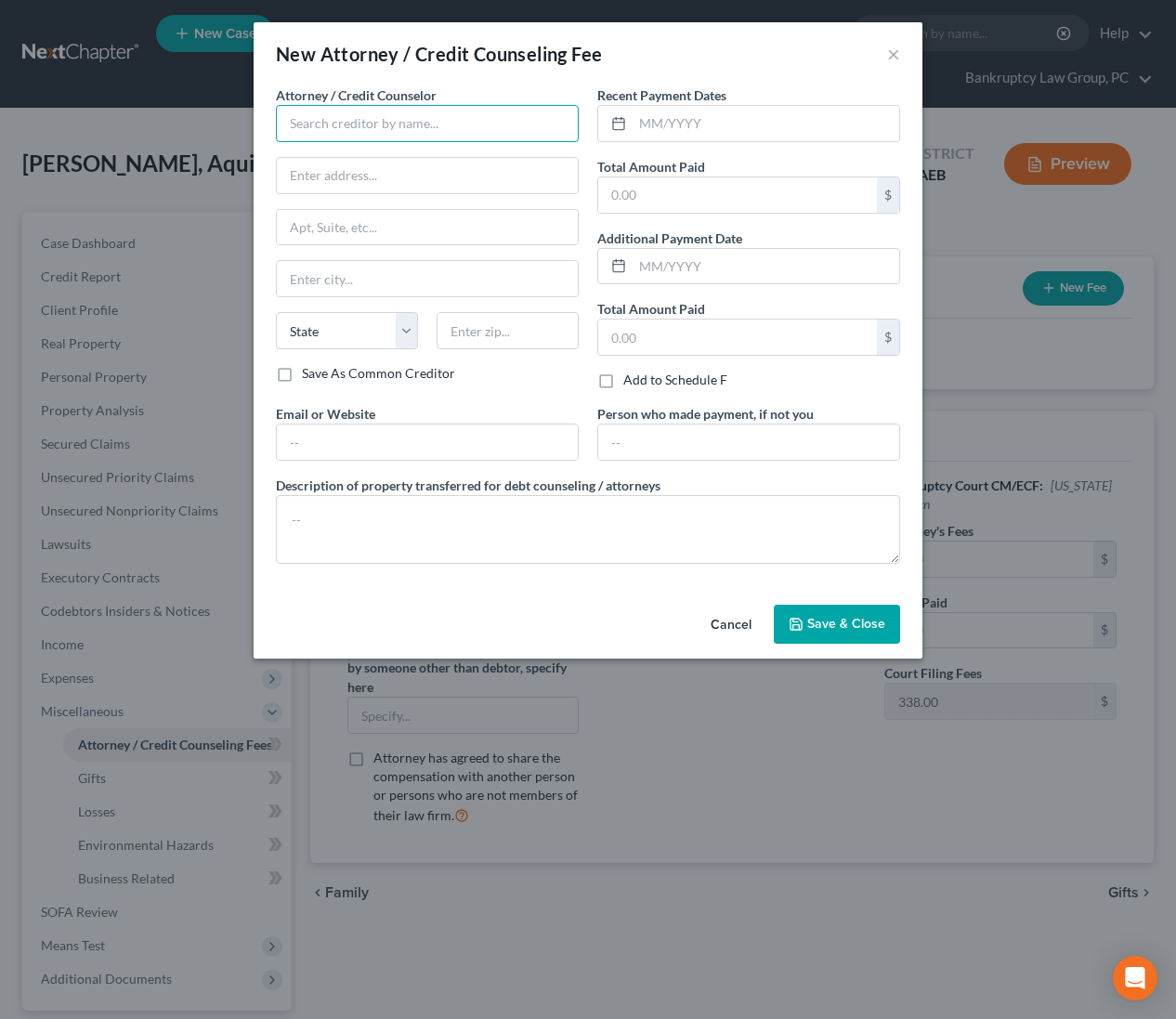
click at [442, 125] on input "text" at bounding box center [427, 123] width 303 height 37
click at [359, 157] on div "001 Debtorcc, Inc." at bounding box center [387, 156] width 193 height 19
type input "001 Debtorcc, Inc."
click at [766, 131] on input "text" at bounding box center [766, 123] width 267 height 35
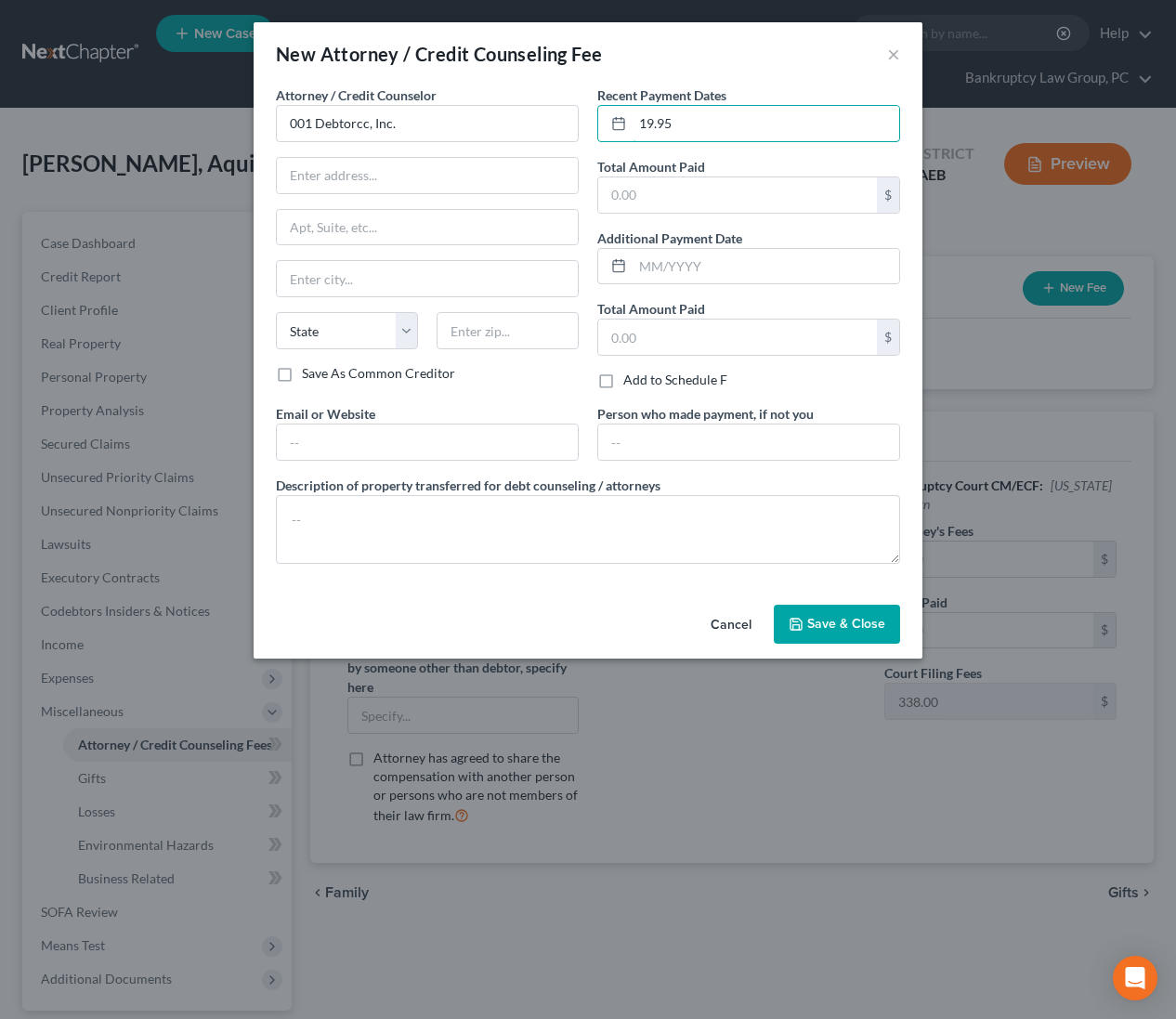
drag, startPoint x: 682, startPoint y: 122, endPoint x: 590, endPoint y: 116, distance: 92.1
click at [590, 116] on div "Recent Payment Dates 19.95 Total Amount Paid $ Additional Payment Date Total Am…" at bounding box center [748, 244] width 321 height 319
type input "08/2025"
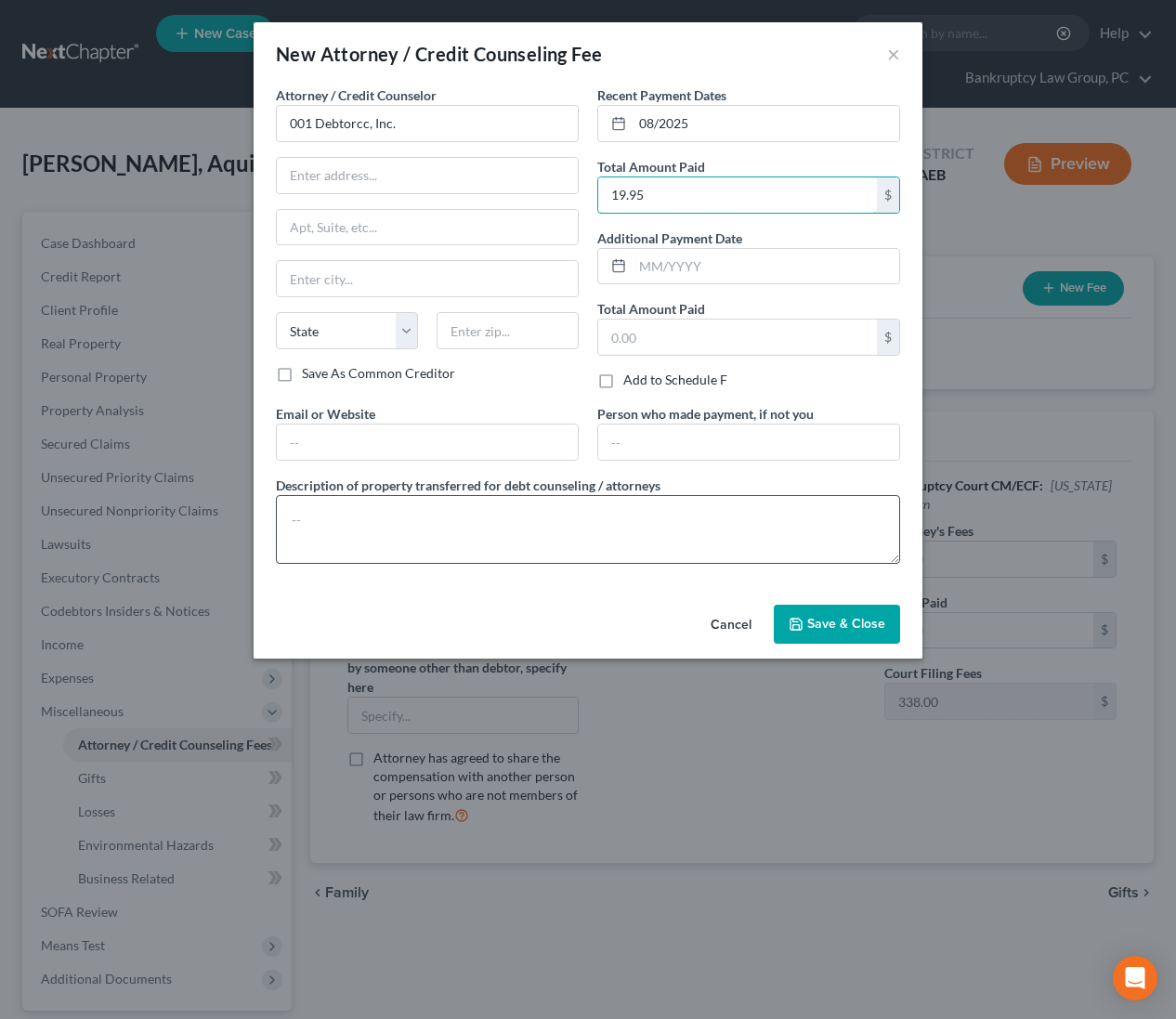
type input "19.95"
click at [609, 529] on textarea at bounding box center [588, 529] width 624 height 69
type textarea "Credit Counseling Course"
click at [822, 620] on span "Save & Close" at bounding box center [846, 624] width 78 height 16
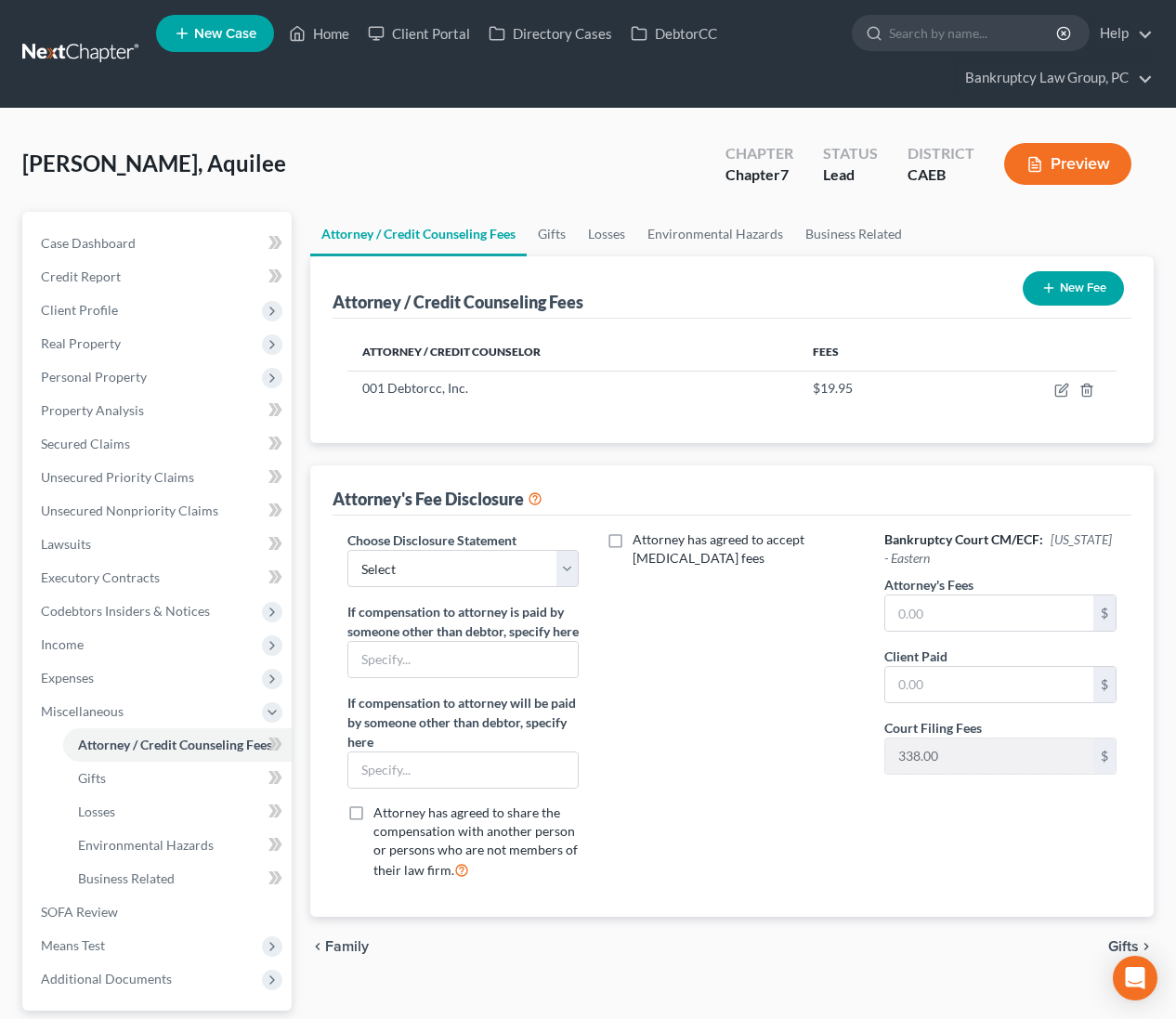
click at [1068, 285] on button "New Fee" at bounding box center [1073, 288] width 101 height 34
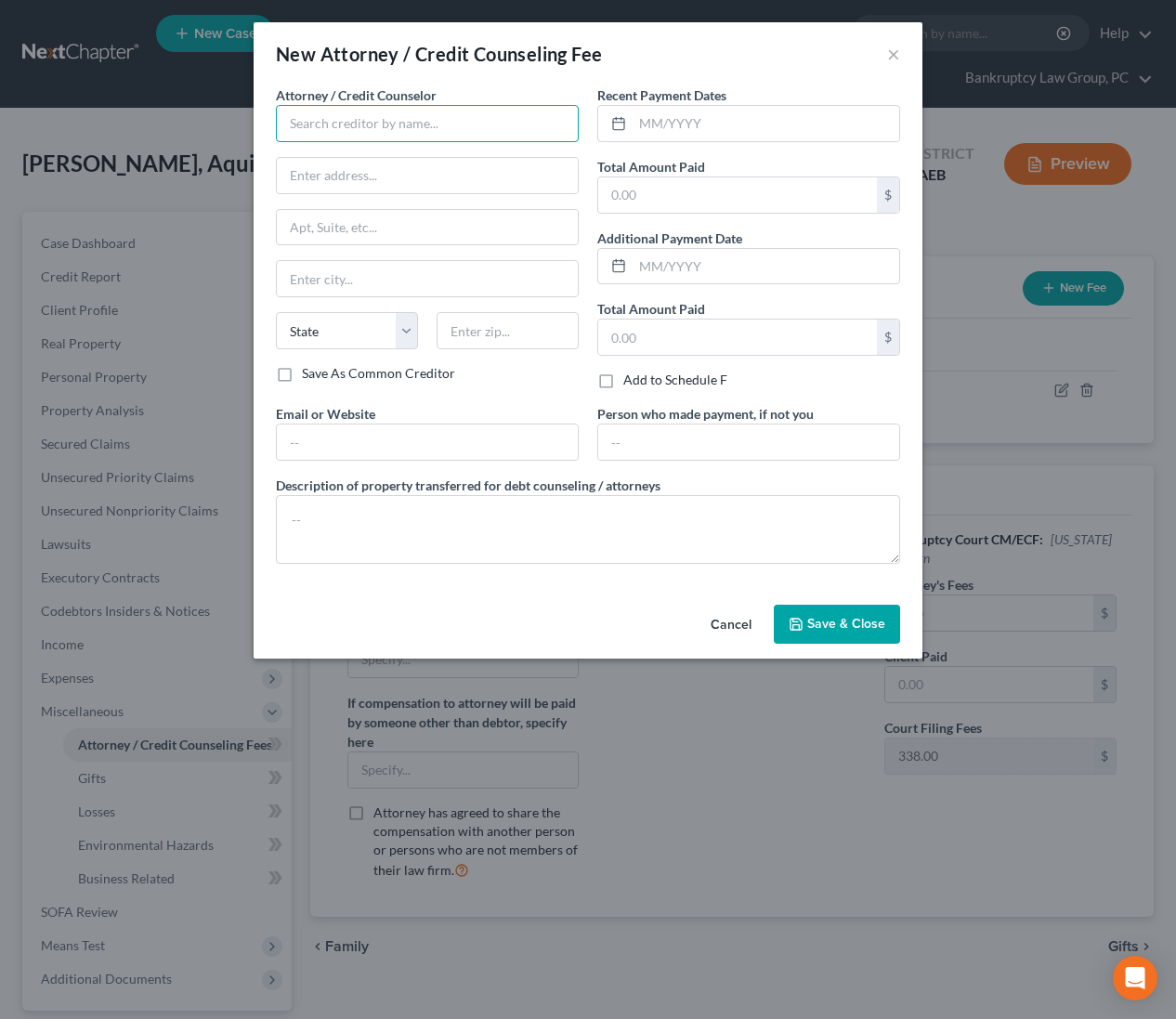
click at [398, 122] on input "text" at bounding box center [427, 123] width 303 height 37
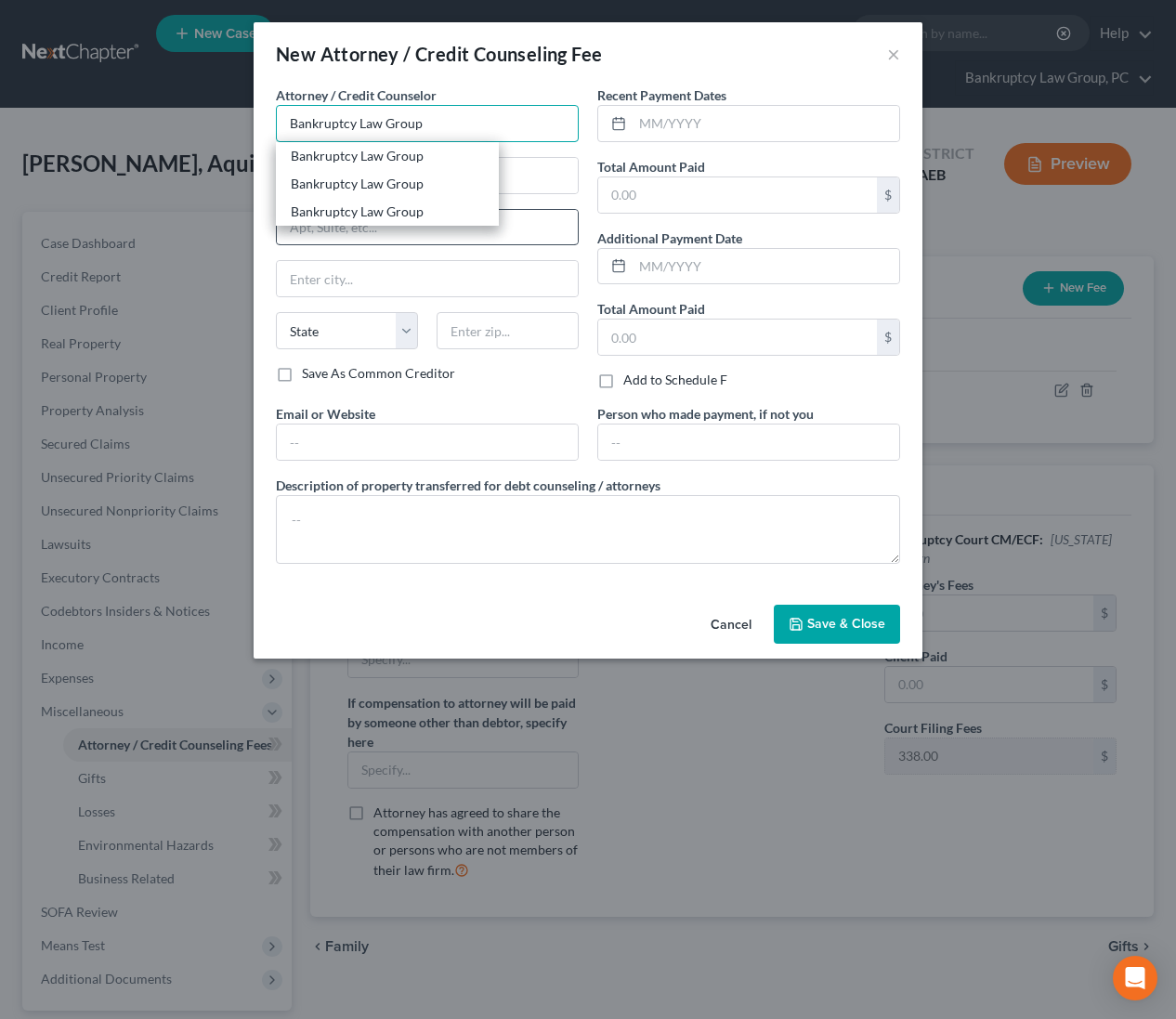
type input "Bankruptcy Law Group"
click at [412, 209] on div "Bankruptcy Law Group" at bounding box center [387, 212] width 193 height 19
type input "PO Box 9899"
type input "Reno"
select select "31"
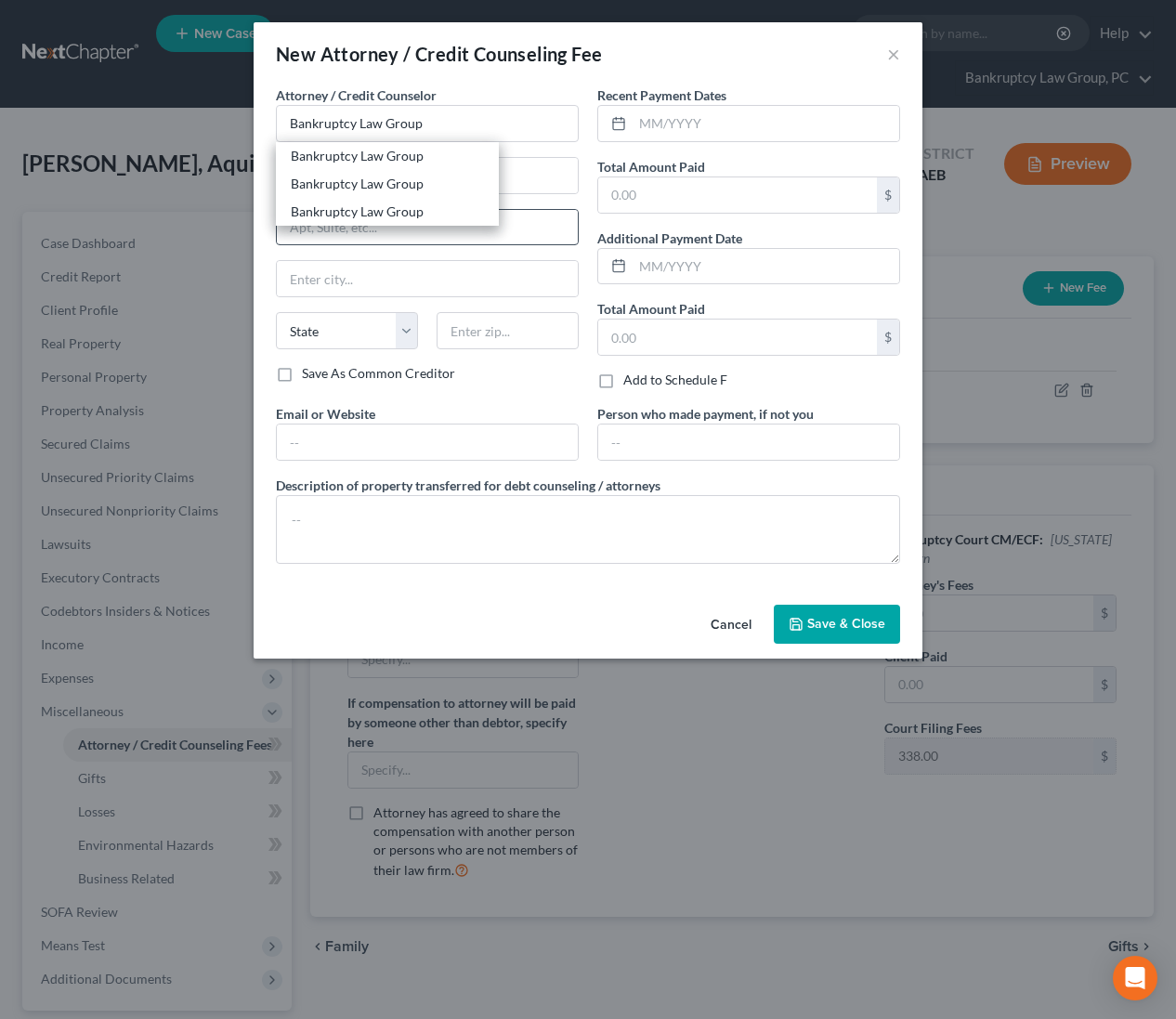
type input "89507"
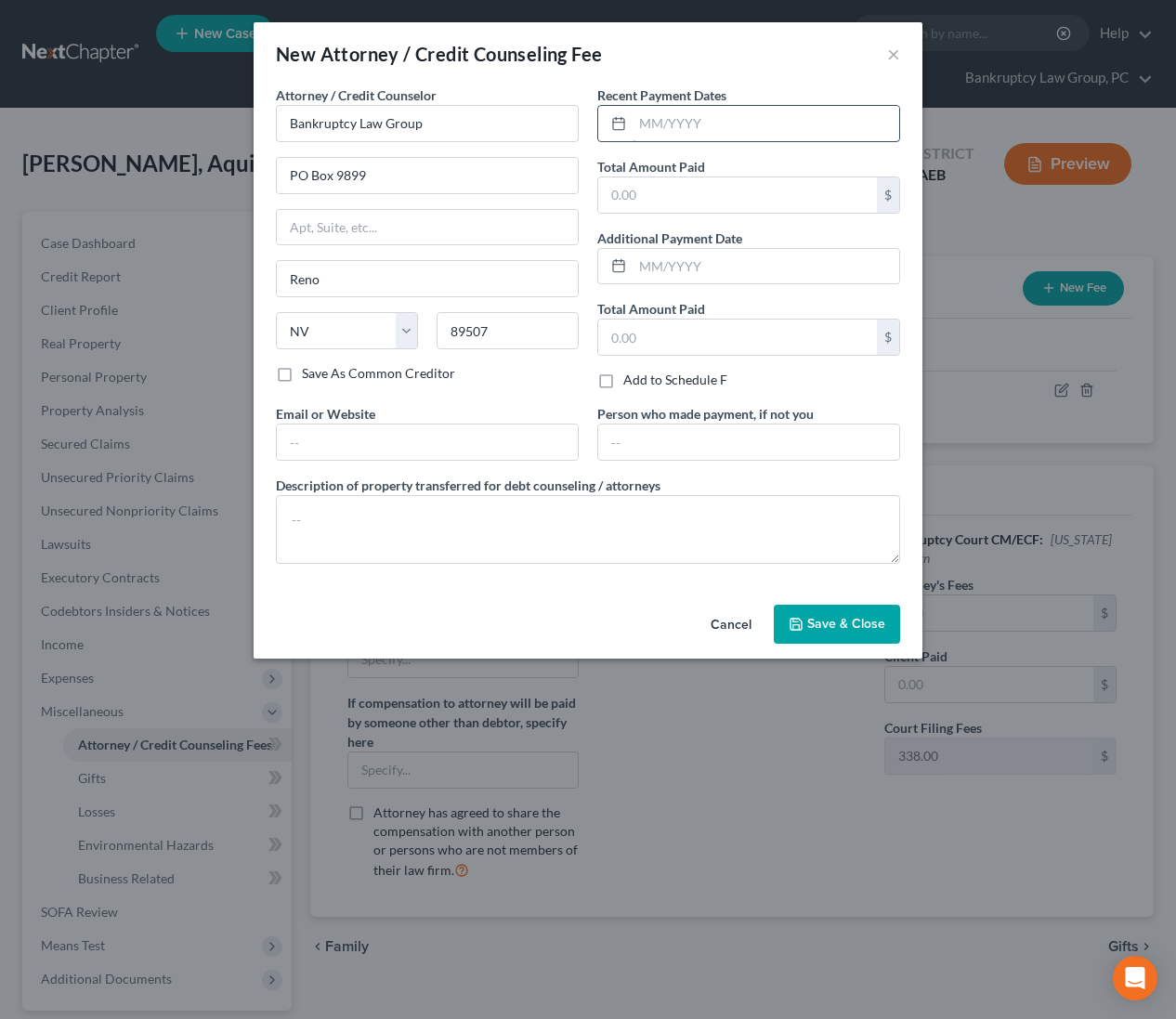
click at [724, 131] on input "text" at bounding box center [766, 123] width 267 height 35
type input "07/2025"
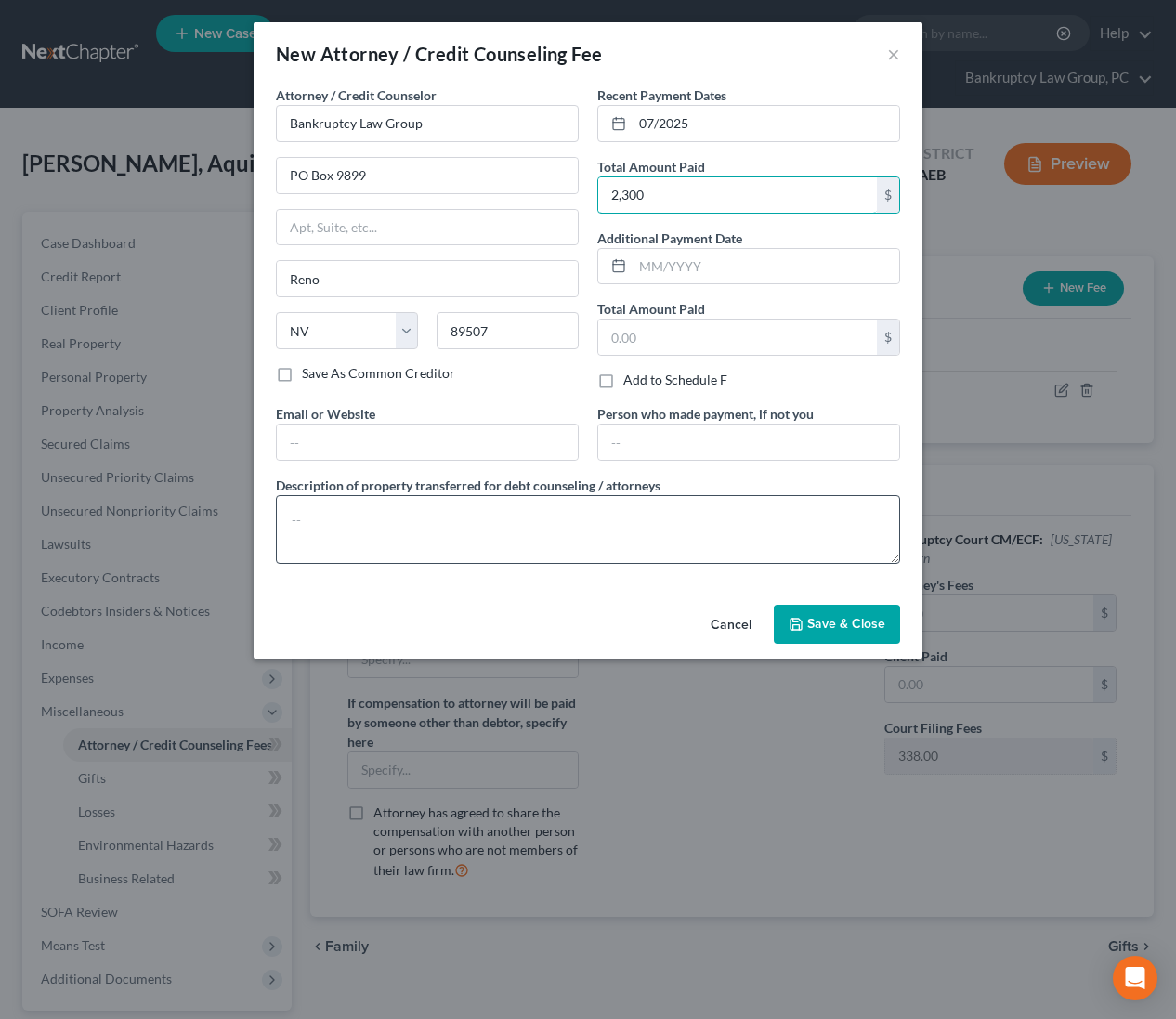
type input "2,300"
click at [680, 546] on textarea at bounding box center [588, 529] width 624 height 69
type textarea "Attorney Fees: $1,917 Credit Report Fee: $45 Court Filing Fee: $338"
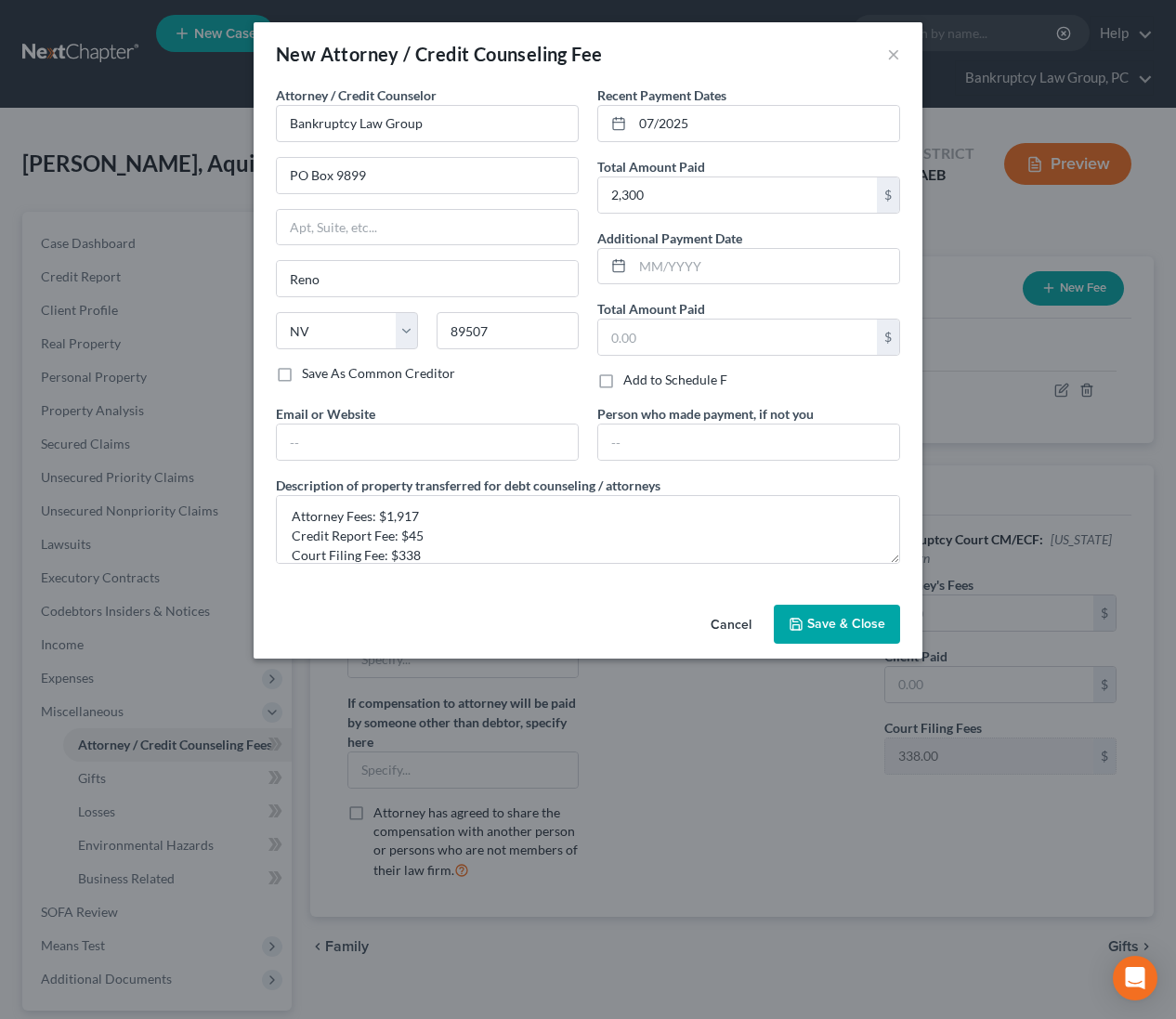
click at [833, 624] on span "Save & Close" at bounding box center [846, 624] width 78 height 16
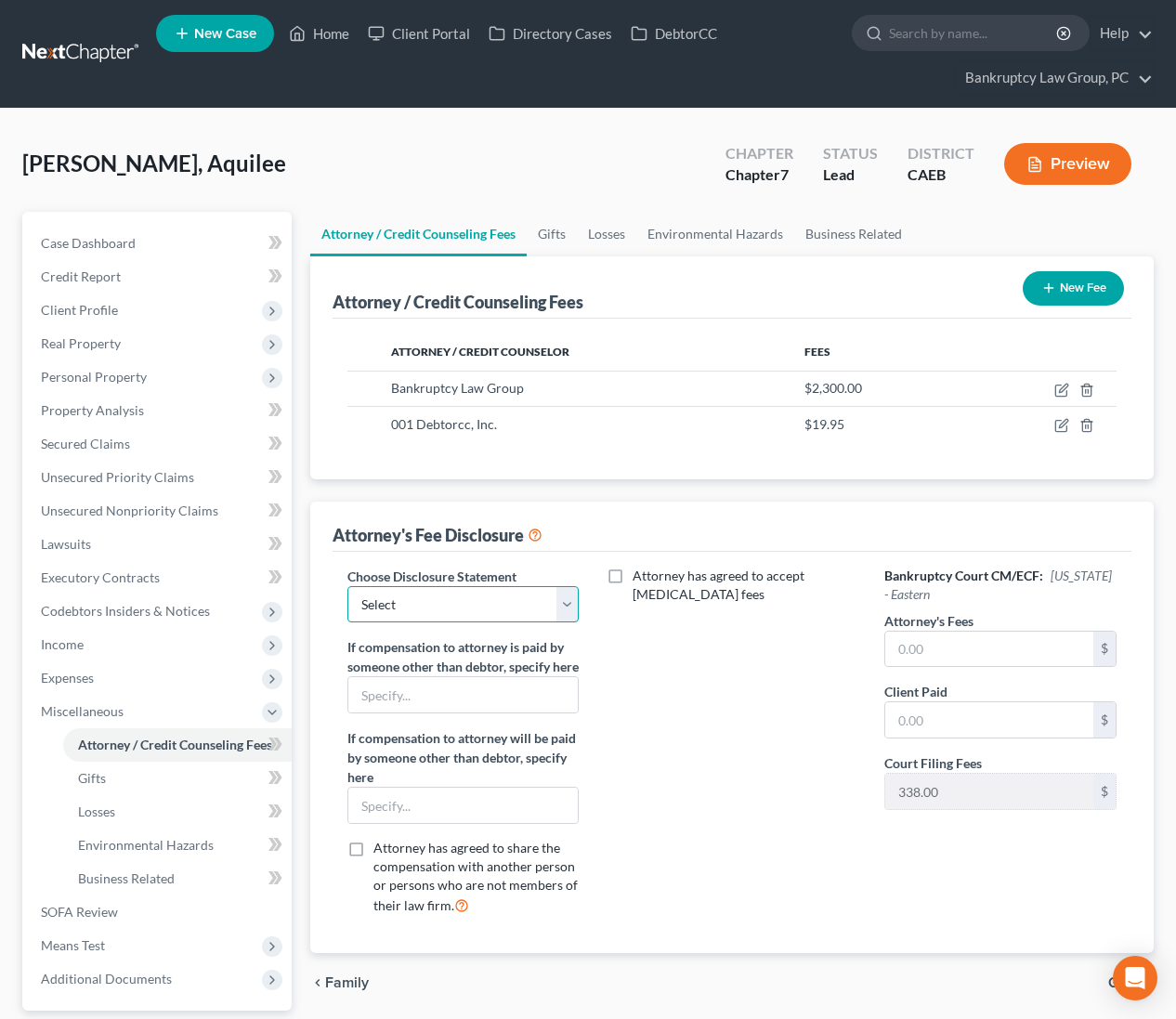
click at [435, 610] on select "Select CH 13 - OPT IN BI-FURCATION NORMAL DISCLOSURE" at bounding box center [462, 604] width 231 height 37
select select "2"
click at [947, 637] on input "text" at bounding box center [989, 649] width 208 height 35
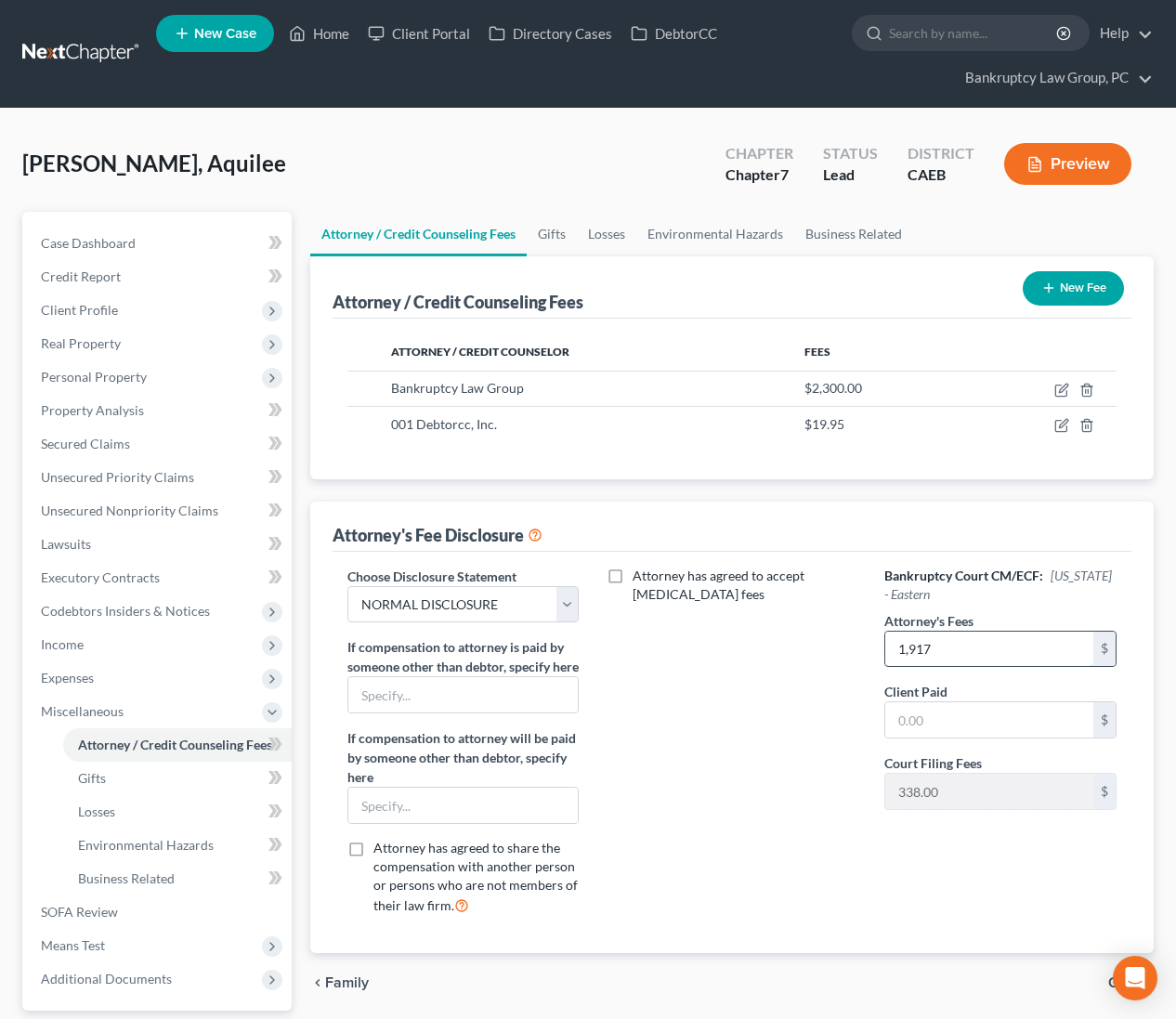
type input "1,917"
click at [777, 640] on div "Attorney has agreed to accept retainer fees" at bounding box center [731, 749] width 268 height 364
click at [100, 314] on span "Client Profile" at bounding box center [79, 310] width 77 height 16
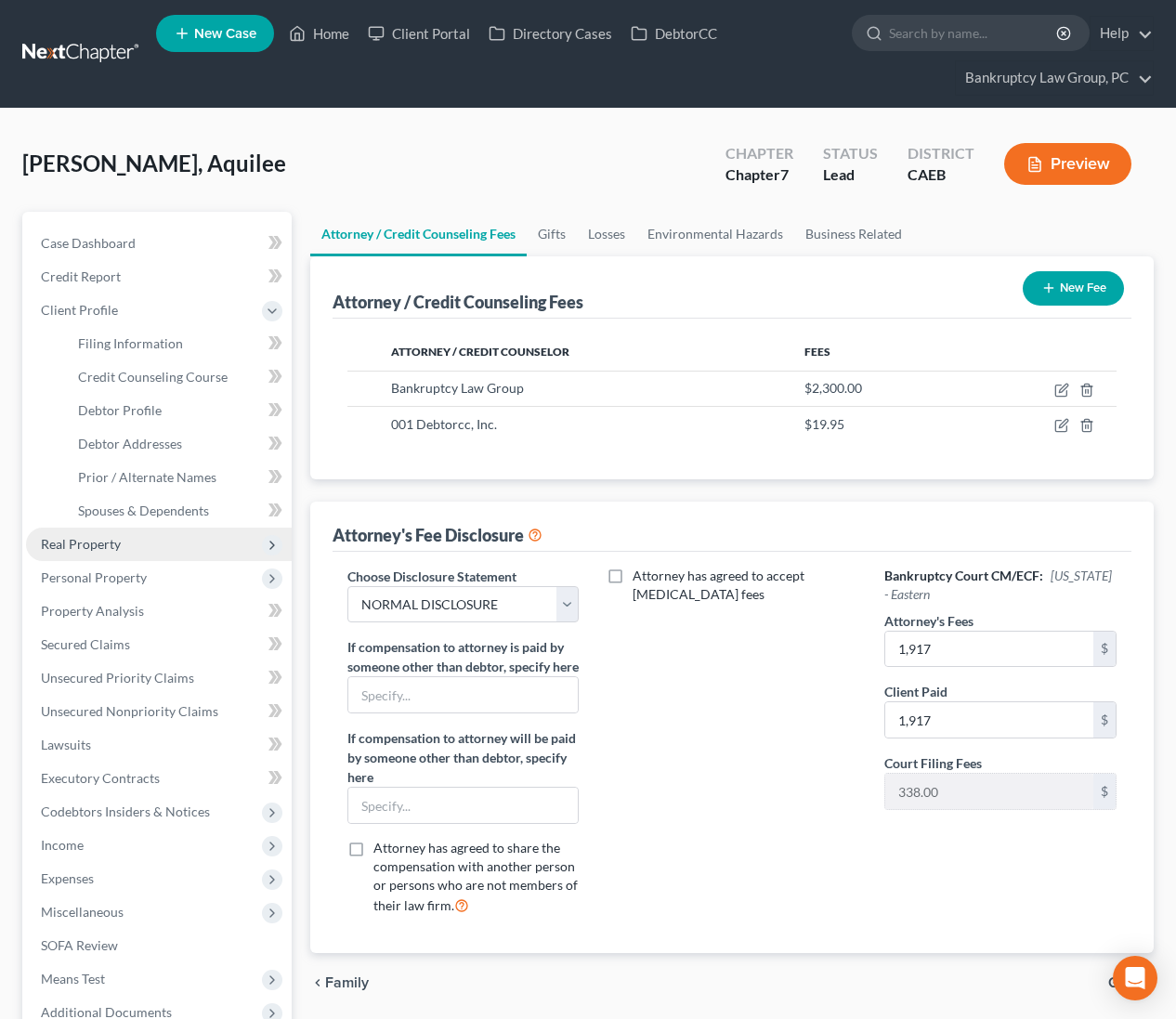
click at [103, 540] on span "Real Property" at bounding box center [81, 544] width 80 height 16
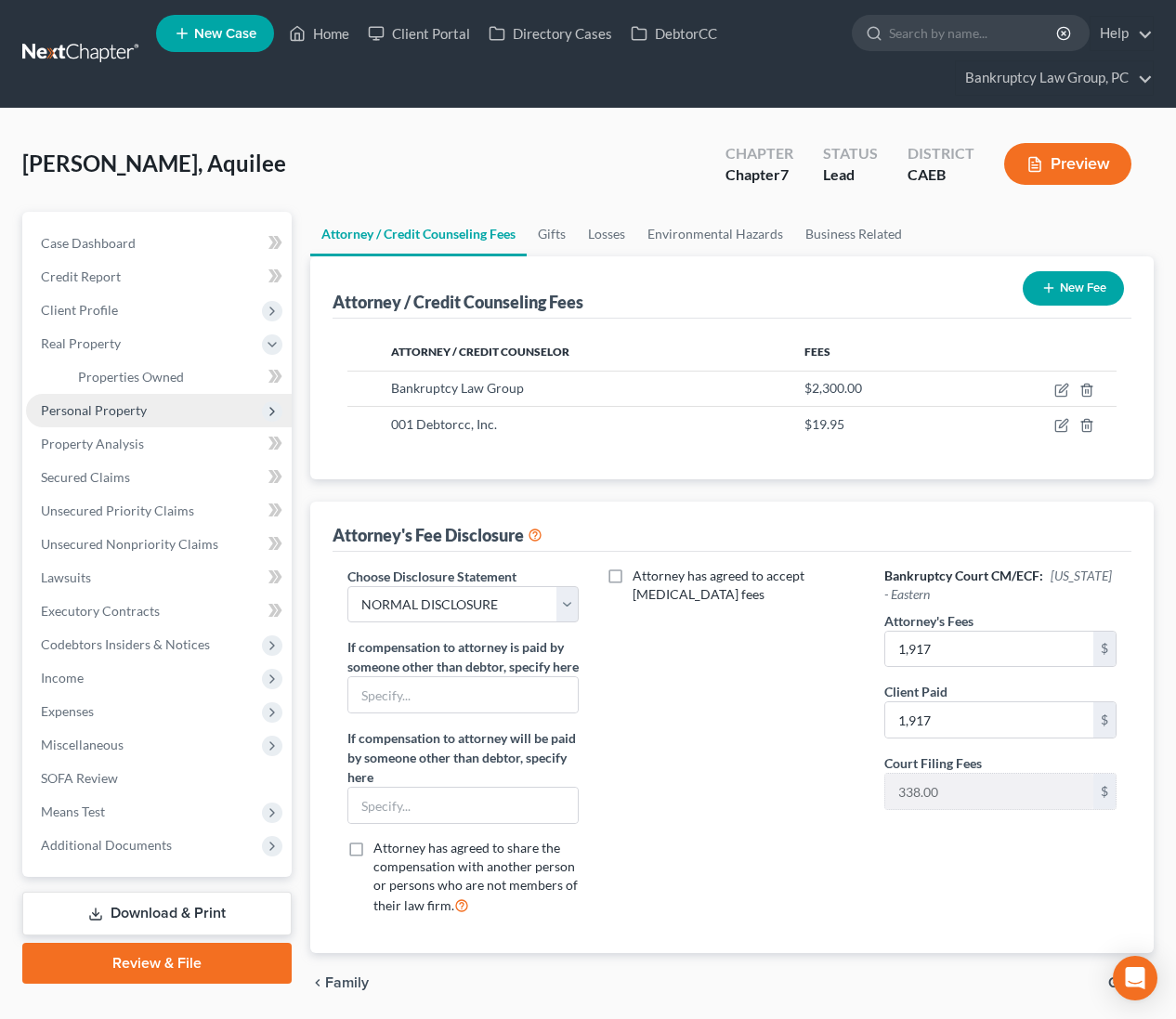
click at [97, 413] on span "Personal Property" at bounding box center [94, 410] width 106 height 16
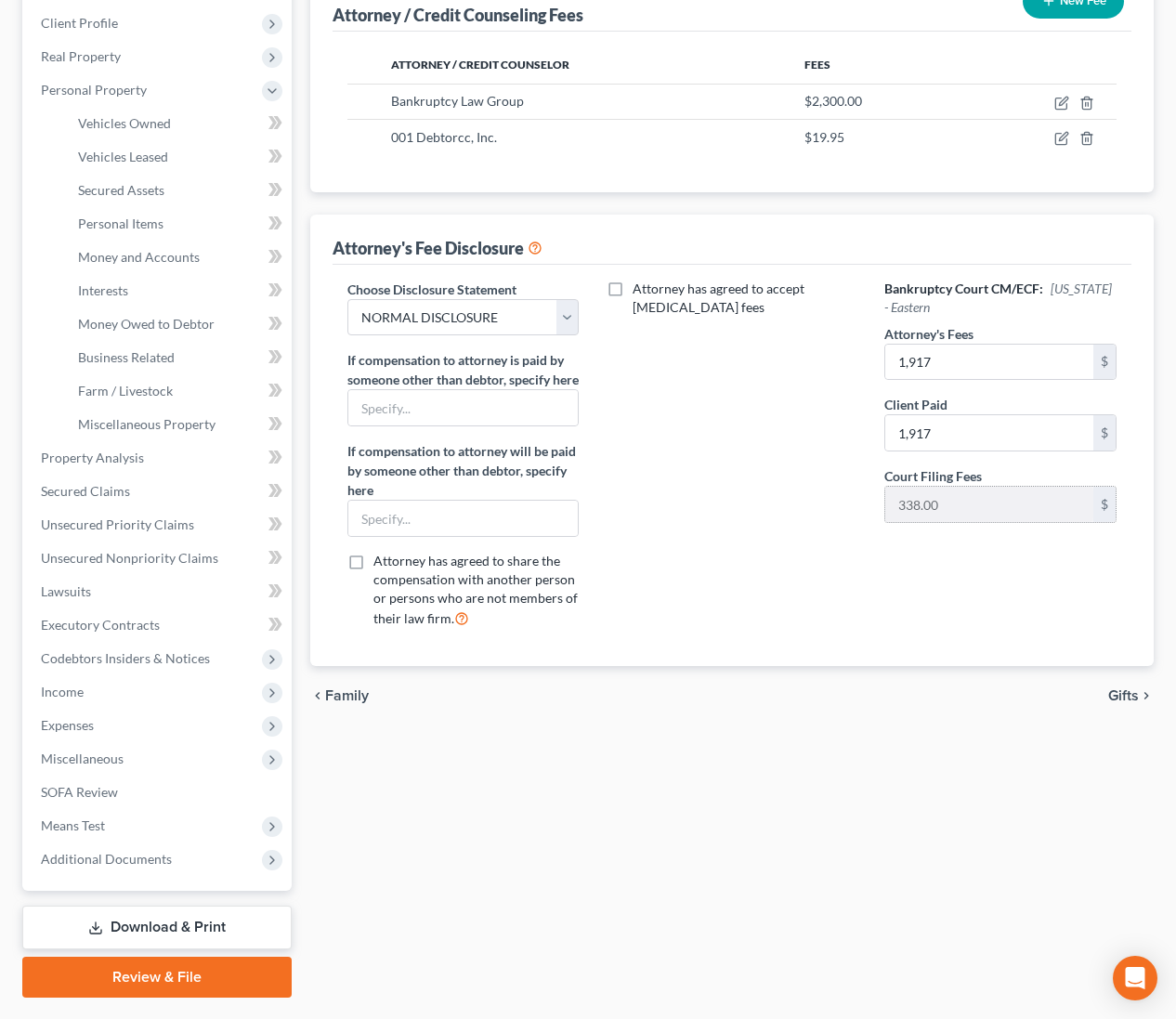
scroll to position [334, 0]
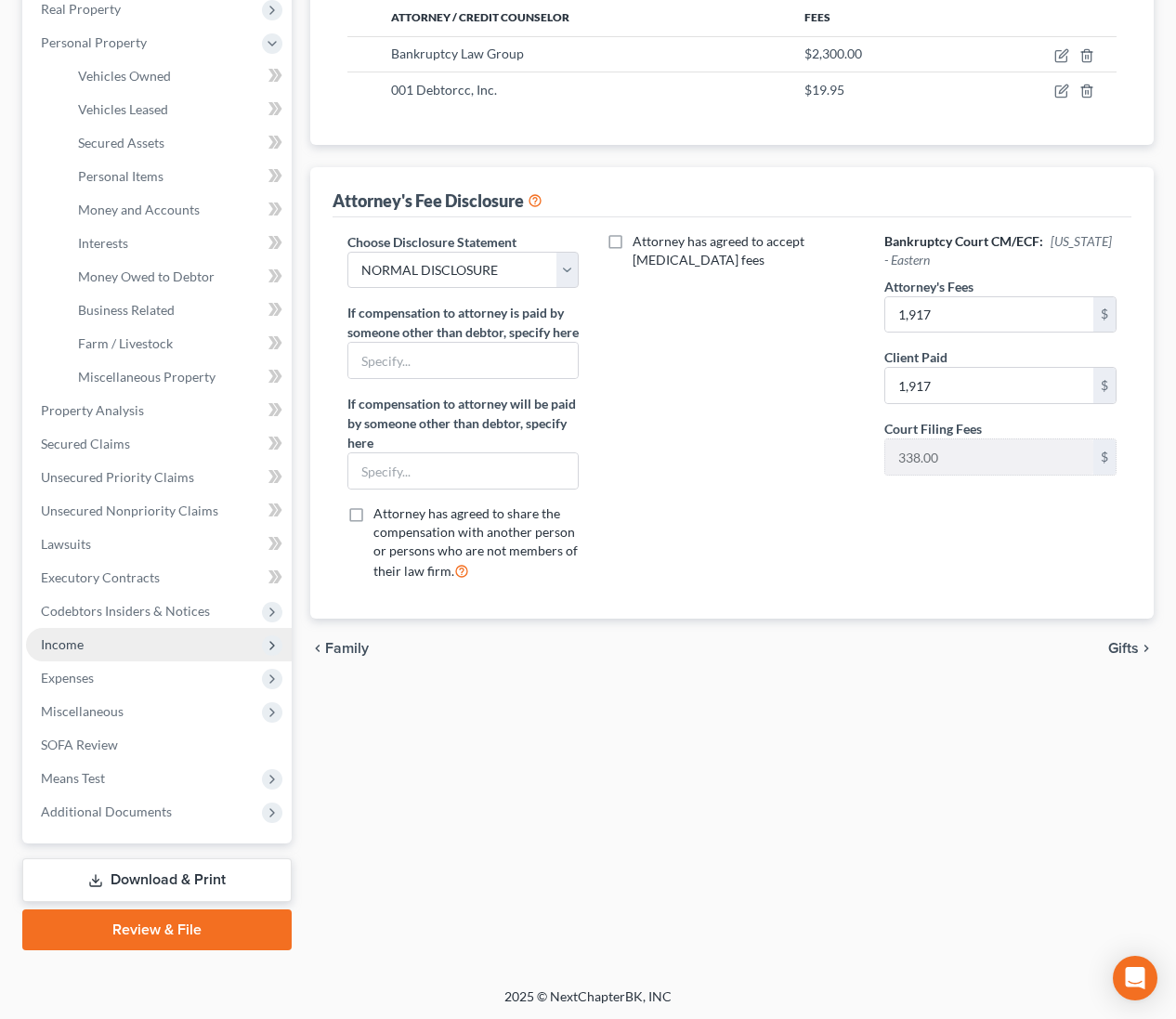
click at [61, 638] on span "Income" at bounding box center [62, 644] width 43 height 16
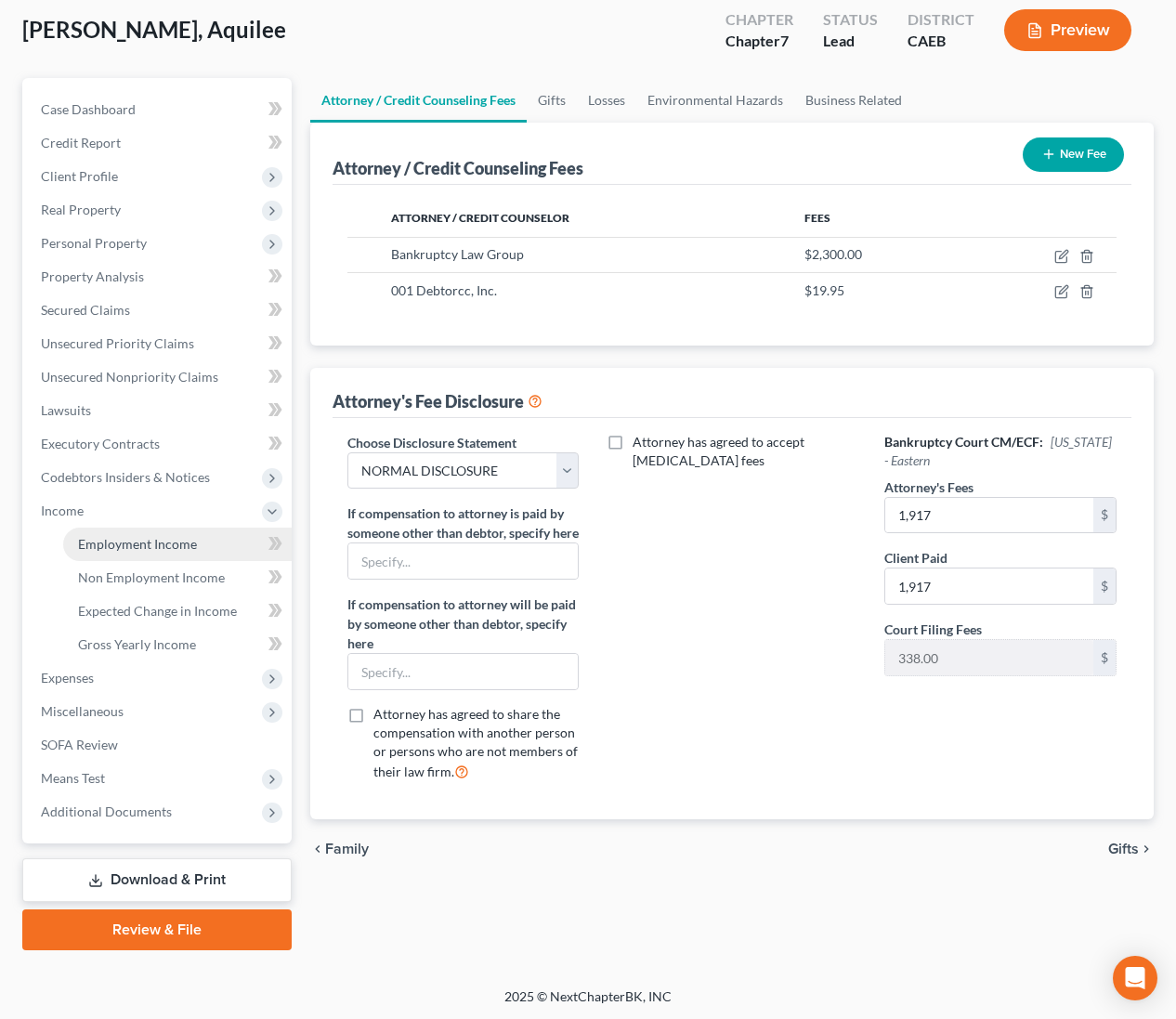
click at [160, 543] on span "Employment Income" at bounding box center [137, 544] width 119 height 16
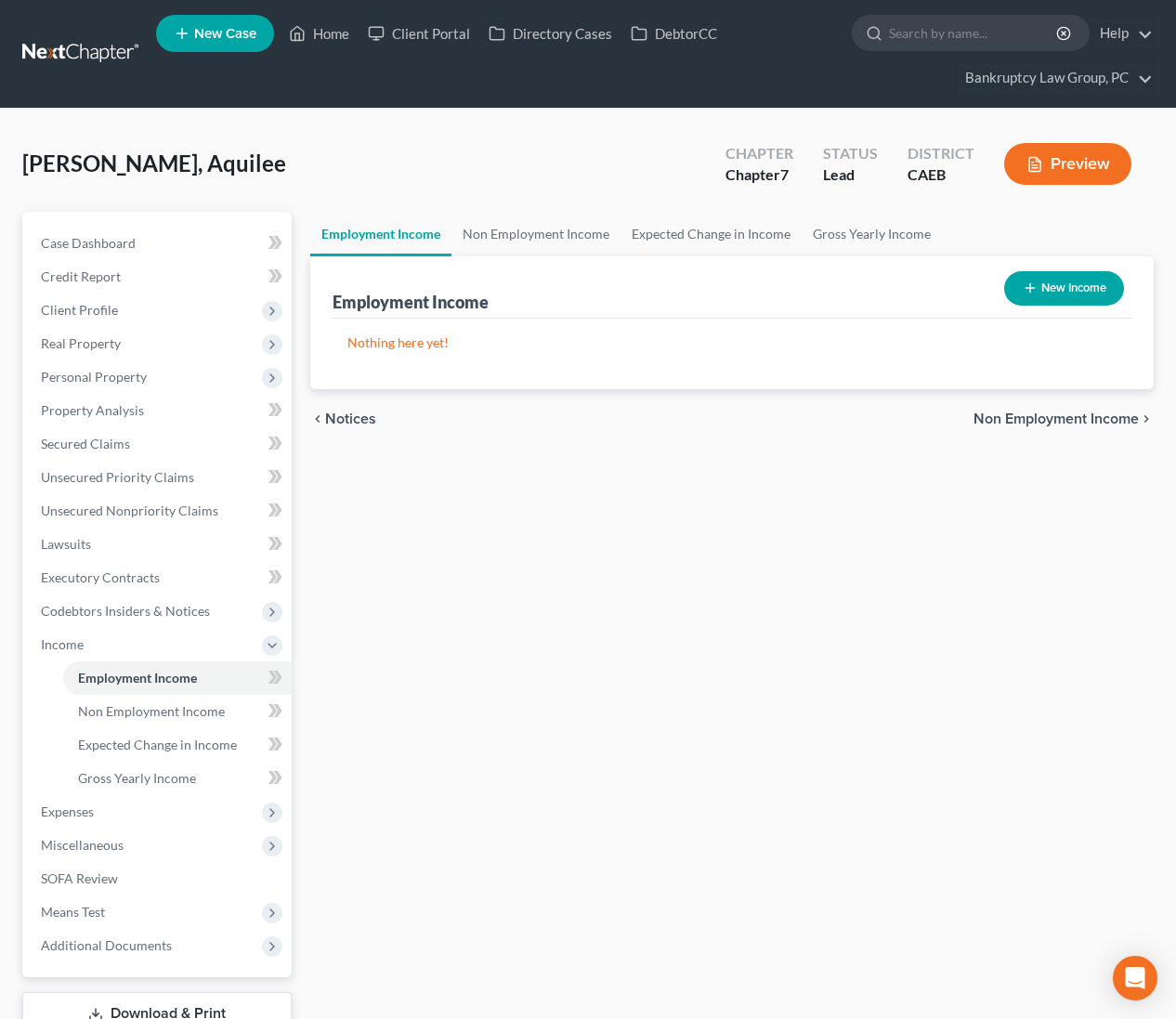
click at [1090, 293] on button "New Income" at bounding box center [1064, 288] width 120 height 34
select select "0"
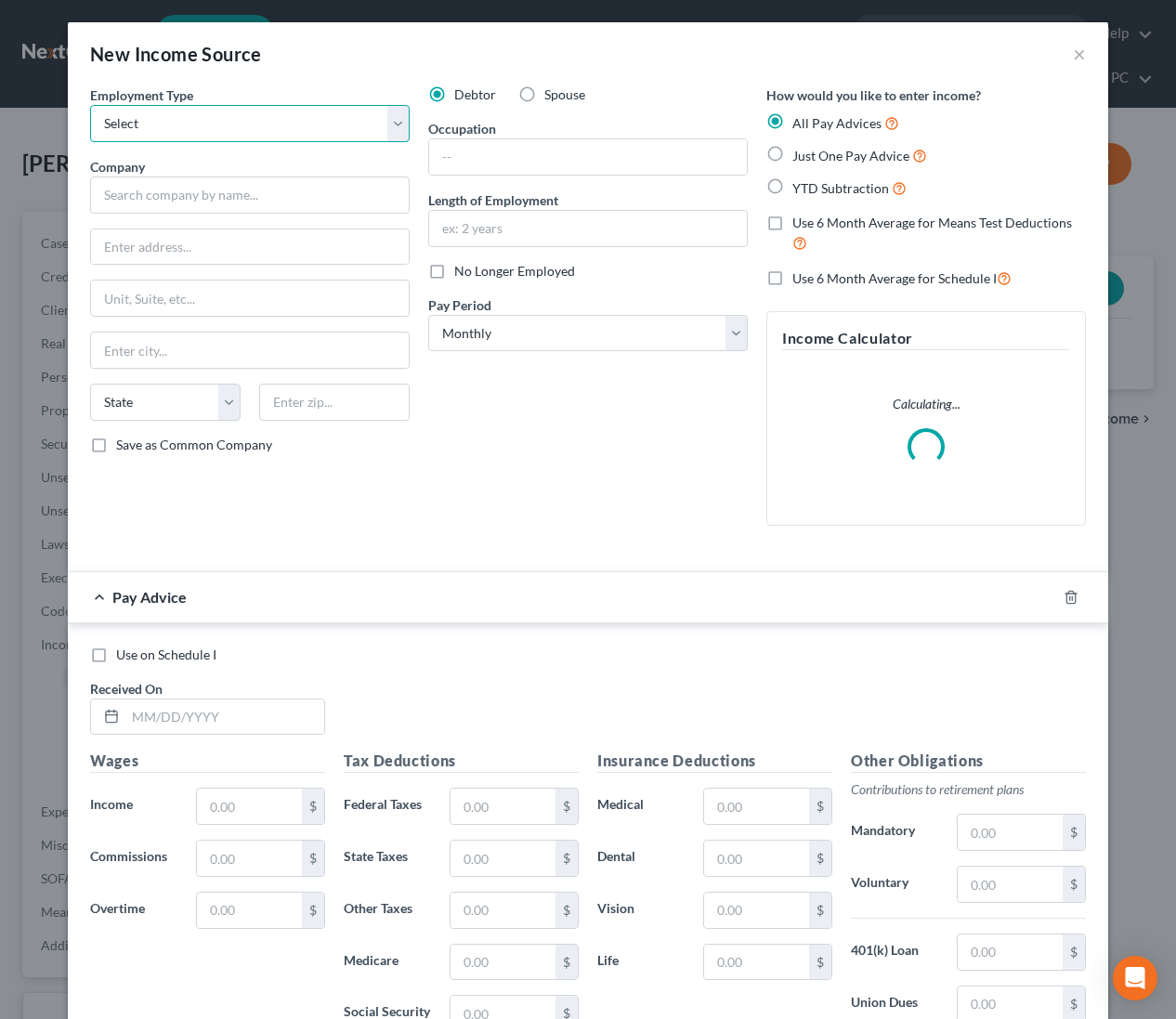
click at [190, 131] on select "Select Full or Part Time Employment Self Employment" at bounding box center [250, 123] width 320 height 37
select select "0"
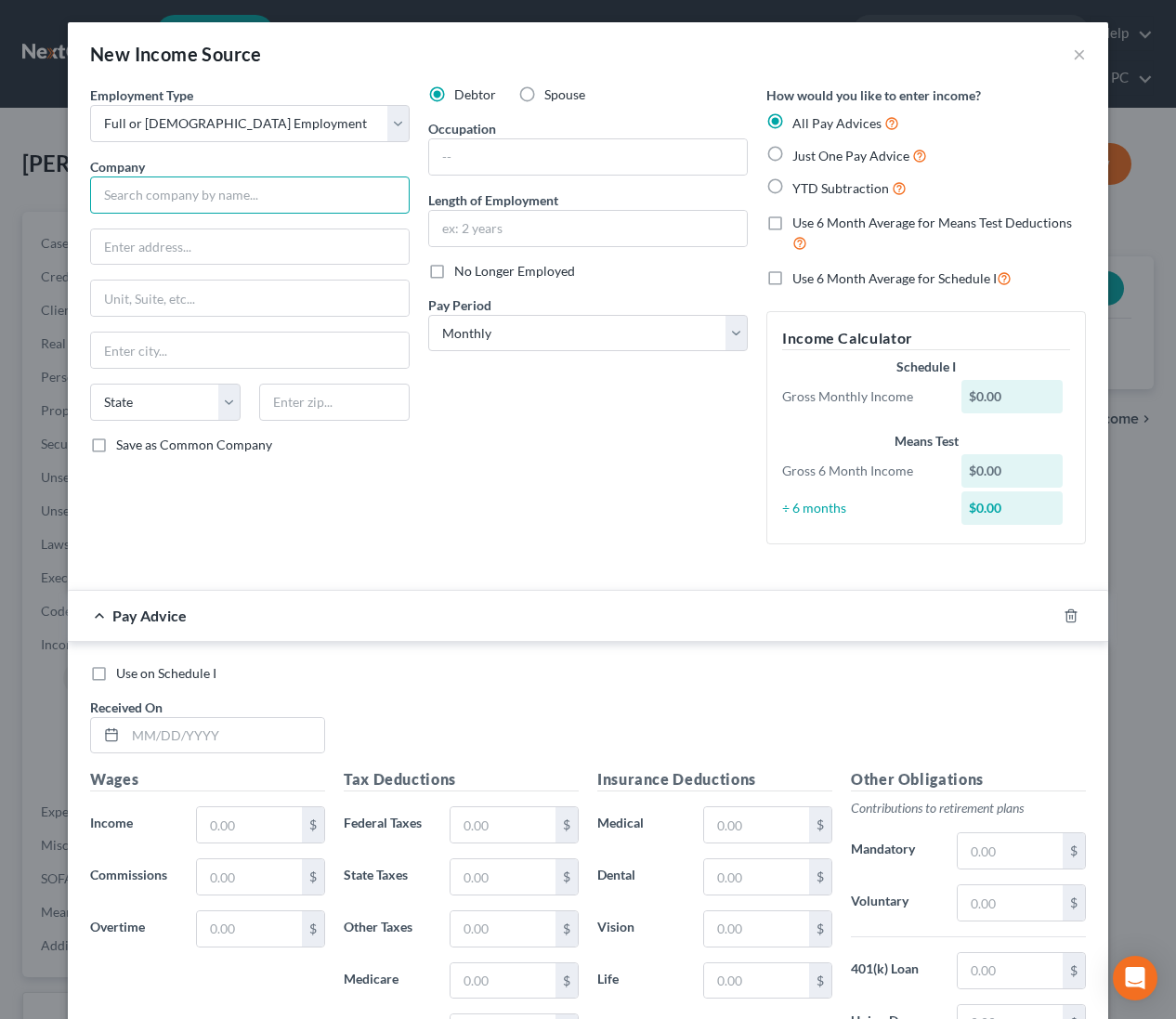
click at [180, 200] on input "text" at bounding box center [250, 194] width 320 height 37
type input "Dutch Bros"
type input "1561 Corporate Way, Suite 100"
type input "95831"
type input "[GEOGRAPHIC_DATA]"
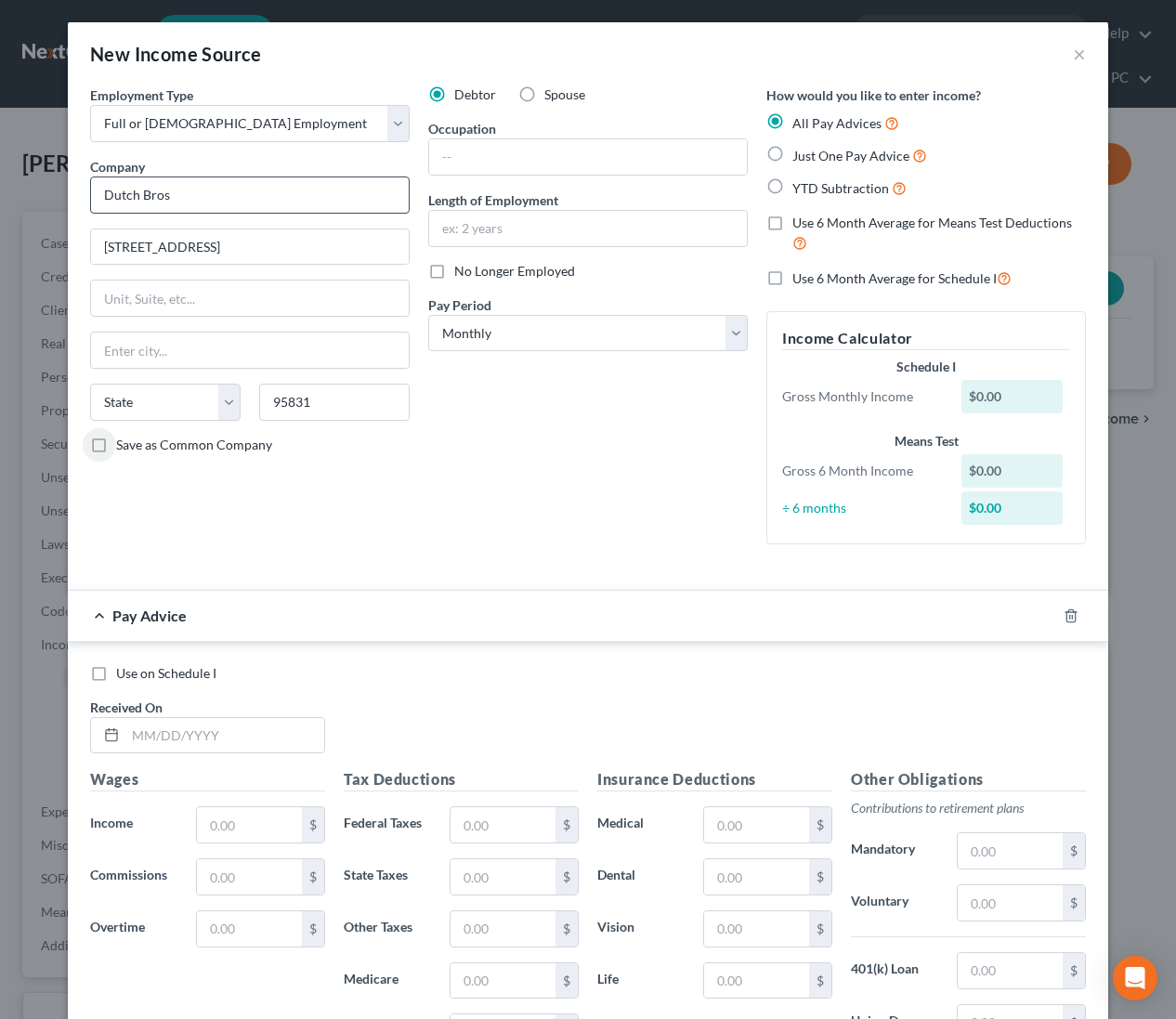
select select "4"
click at [550, 164] on input "text" at bounding box center [588, 156] width 318 height 35
type input "Barista"
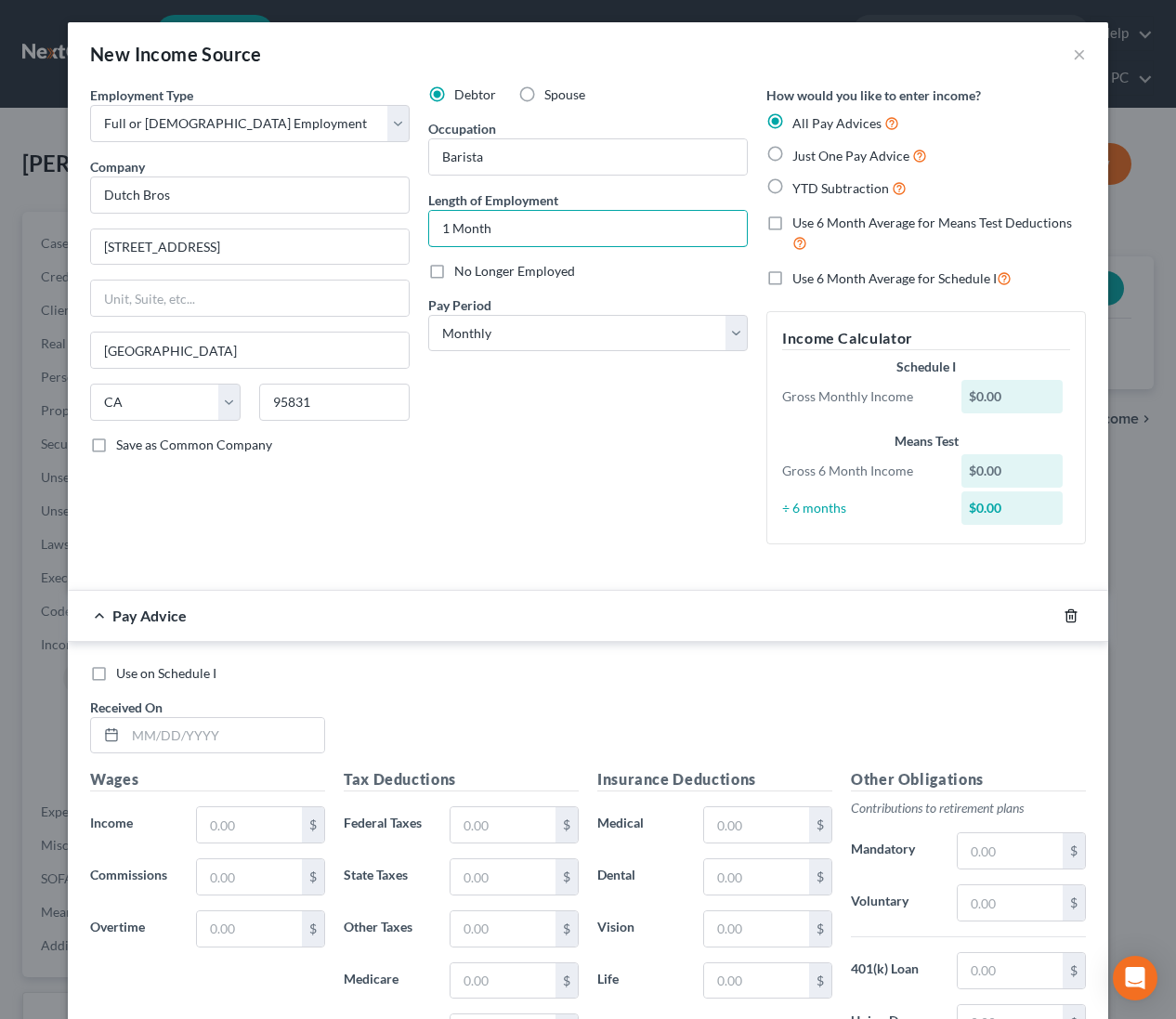
type input "1 Month"
click at [1068, 613] on icon "button" at bounding box center [1071, 615] width 15 height 15
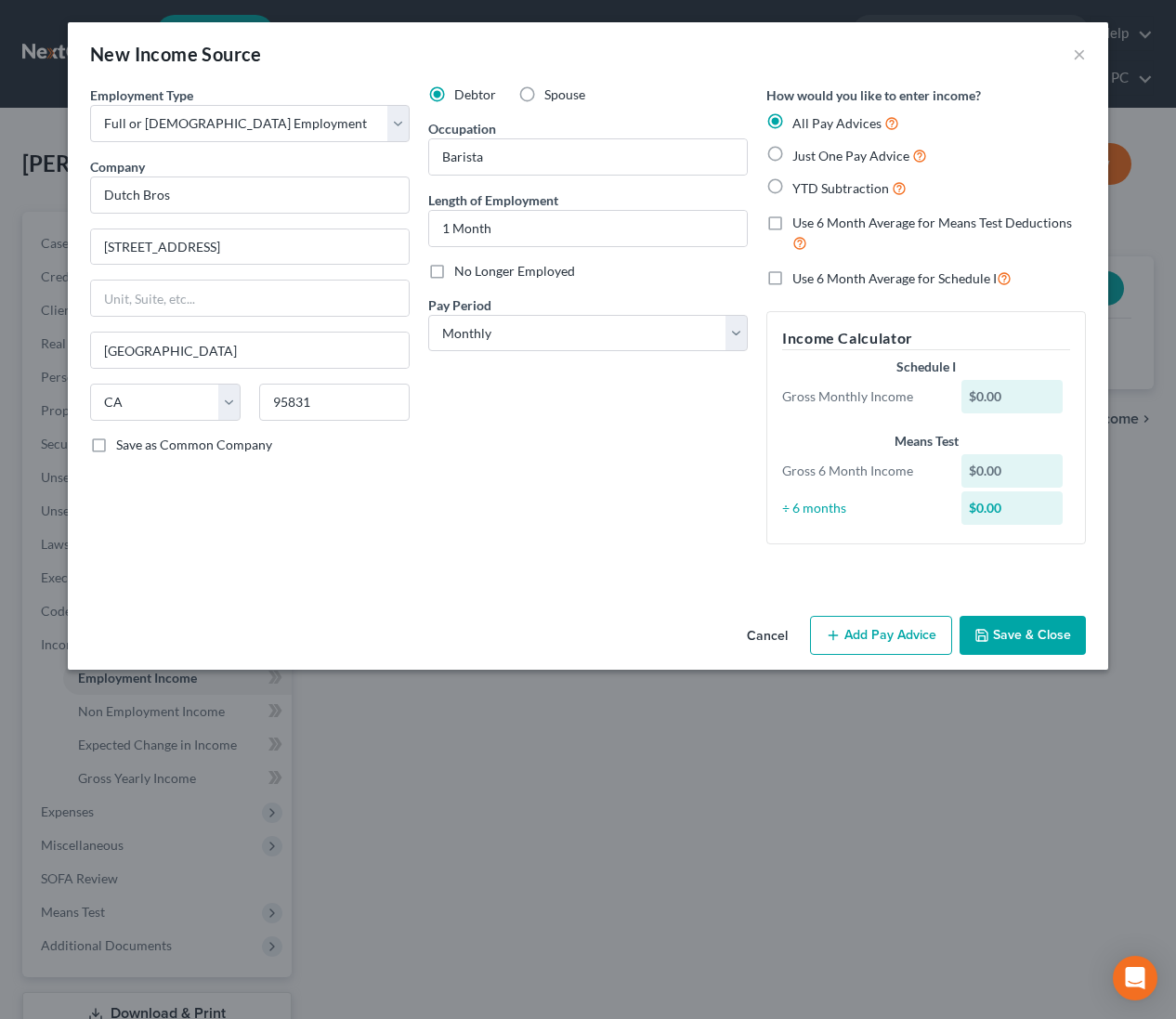
click at [1055, 634] on button "Save & Close" at bounding box center [1023, 635] width 126 height 39
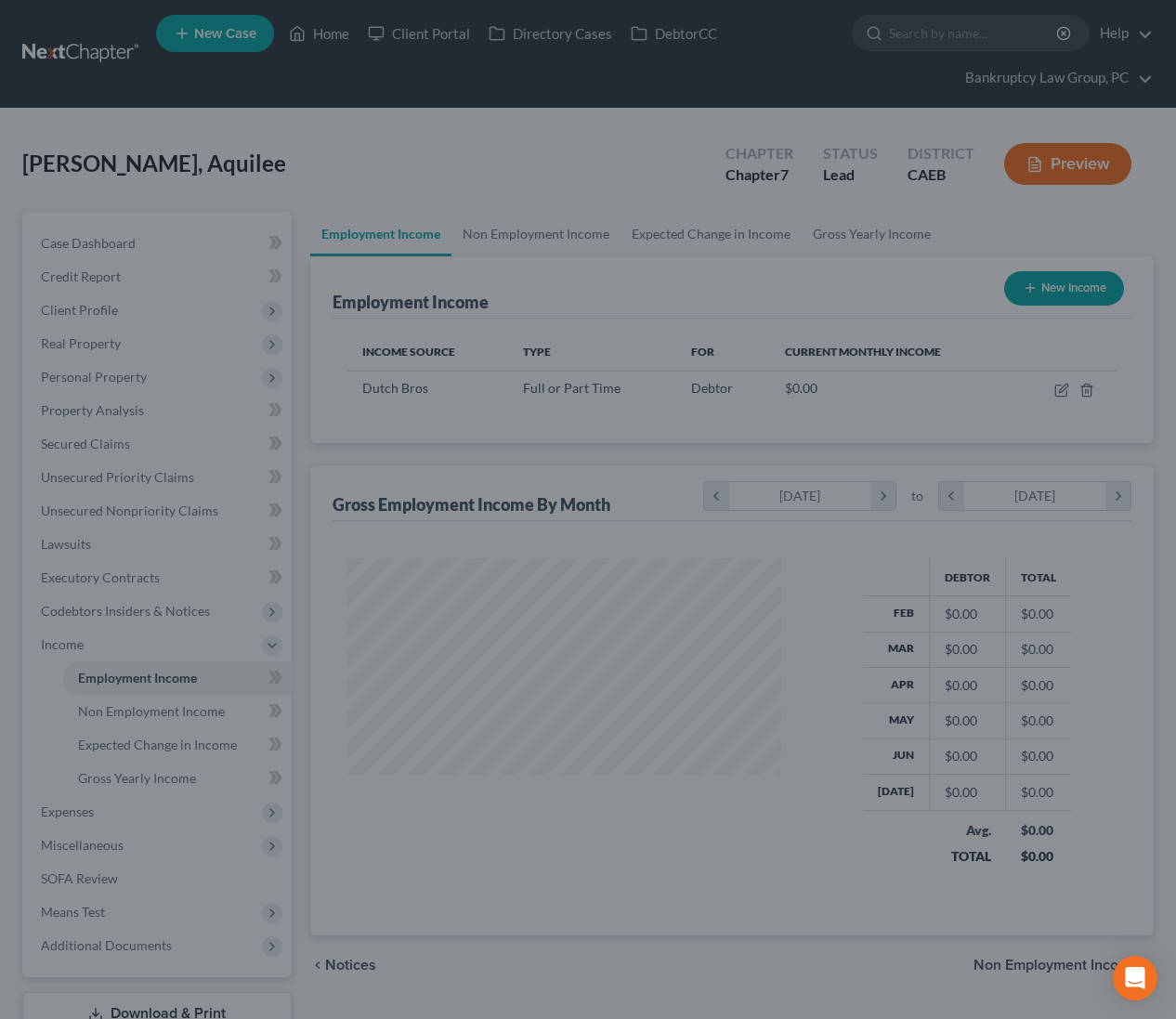
scroll to position [333, 471]
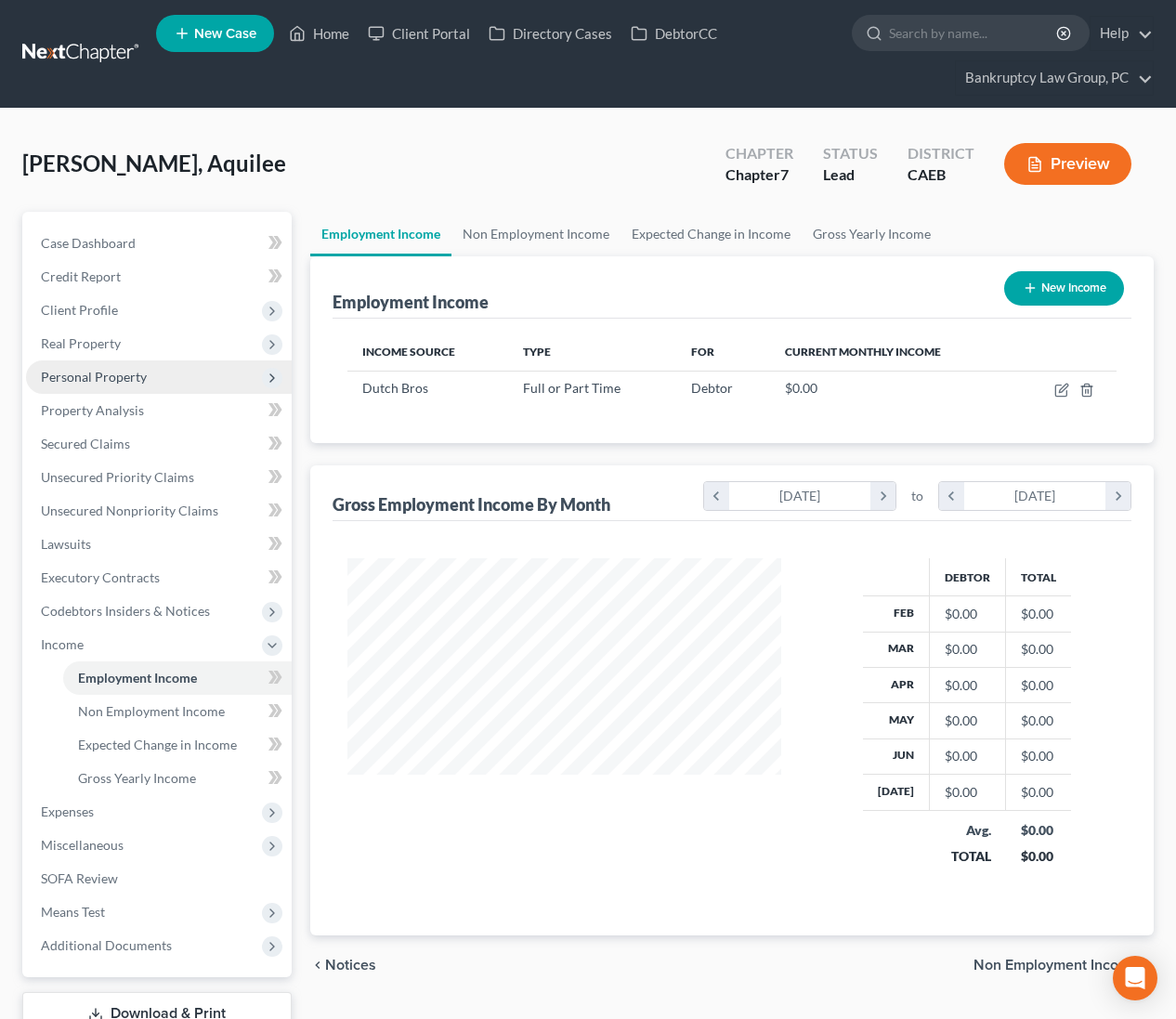
click at [104, 371] on span "Personal Property" at bounding box center [94, 377] width 106 height 16
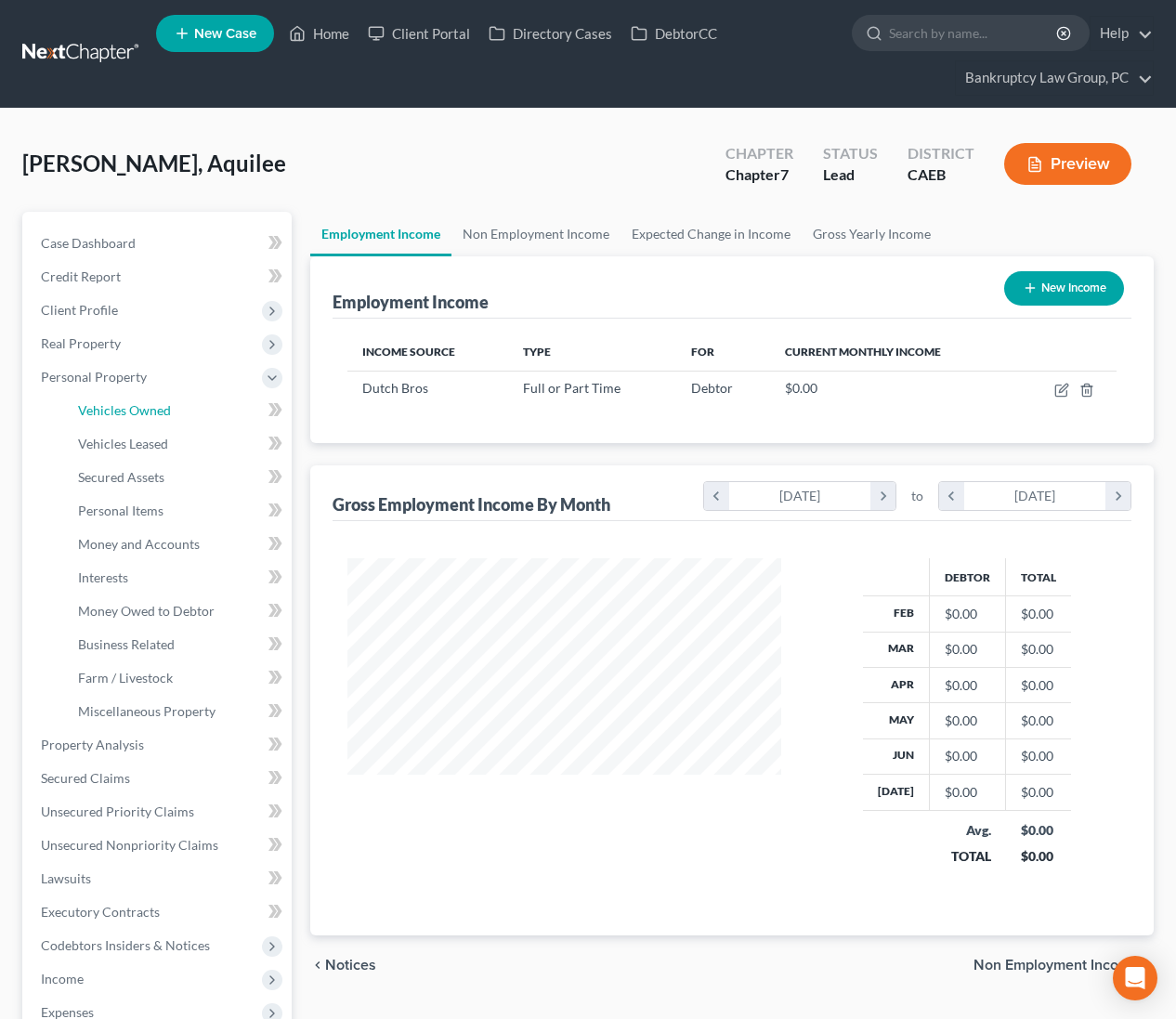
drag, startPoint x: 104, startPoint y: 408, endPoint x: 265, endPoint y: 417, distance: 161.0
click at [104, 408] on span "Vehicles Owned" at bounding box center [124, 410] width 93 height 16
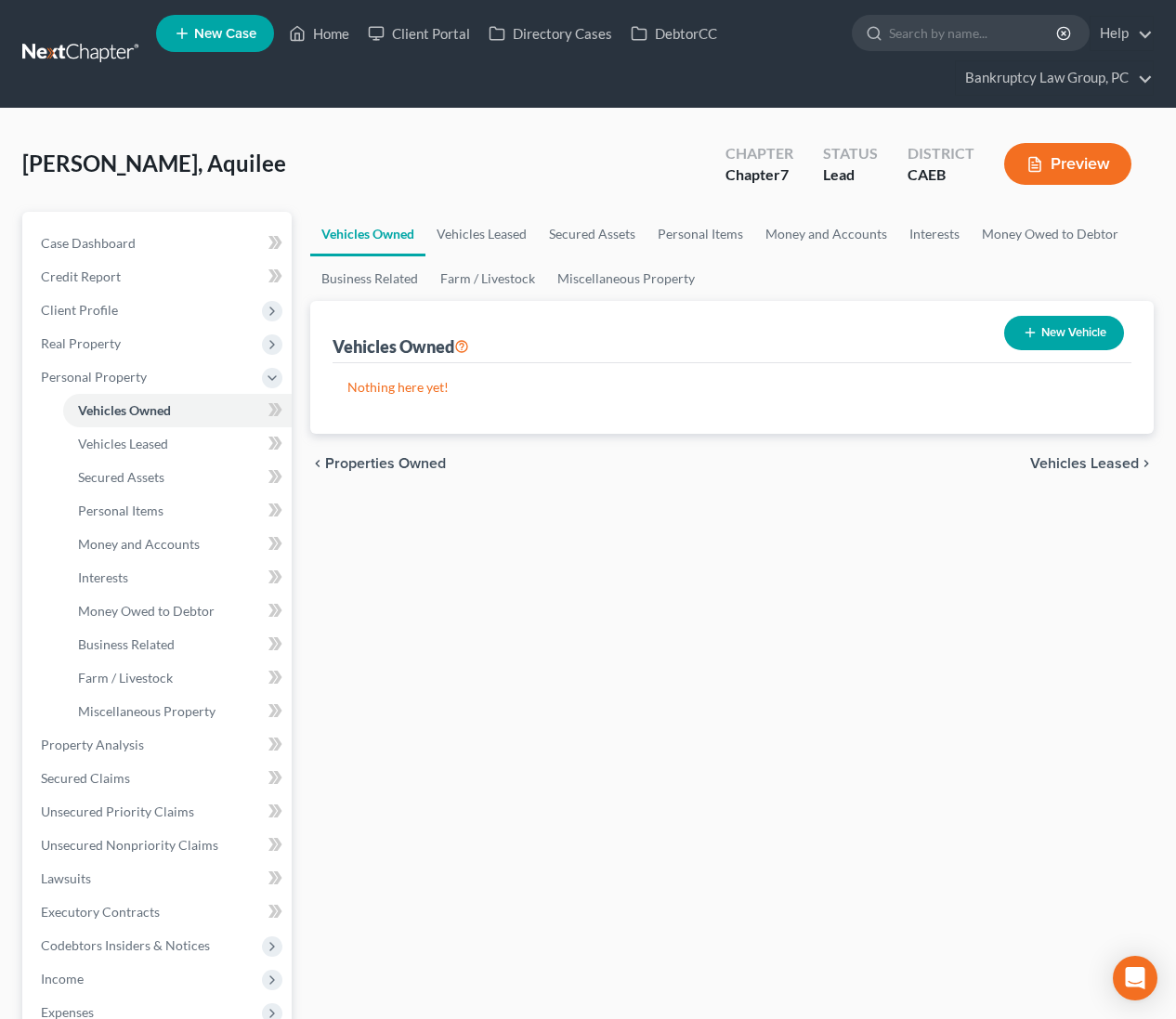
click at [1048, 341] on button "New Vehicle" at bounding box center [1064, 333] width 120 height 34
select select "0"
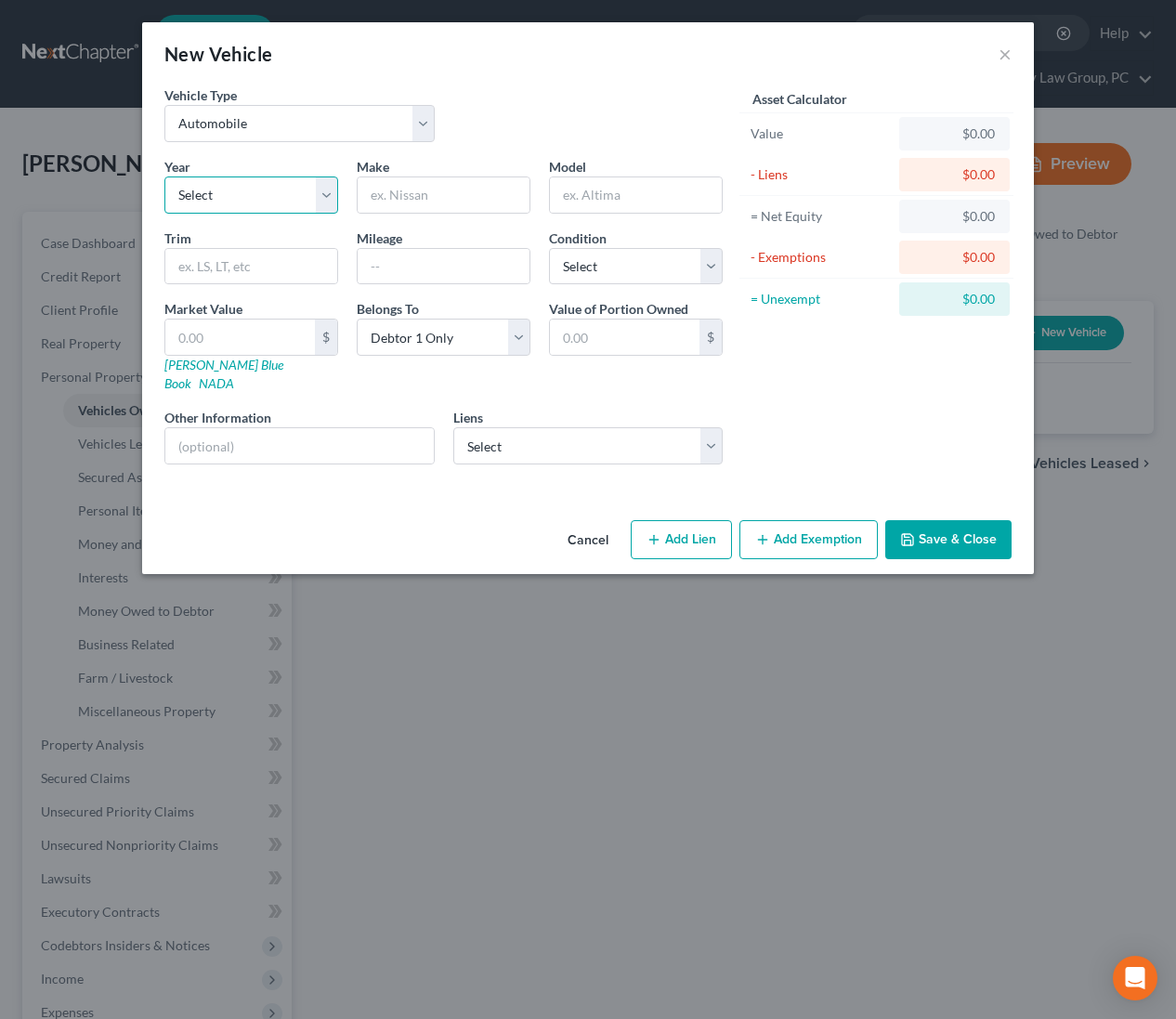
click at [219, 201] on select "Select 2026 2025 2024 2023 2022 2021 2020 2019 2018 2017 2016 2015 2014 2013 20…" at bounding box center [251, 194] width 174 height 37
select select "9"
click at [456, 195] on input "text" at bounding box center [444, 194] width 172 height 35
type input "Chevy"
type input "Silverado"
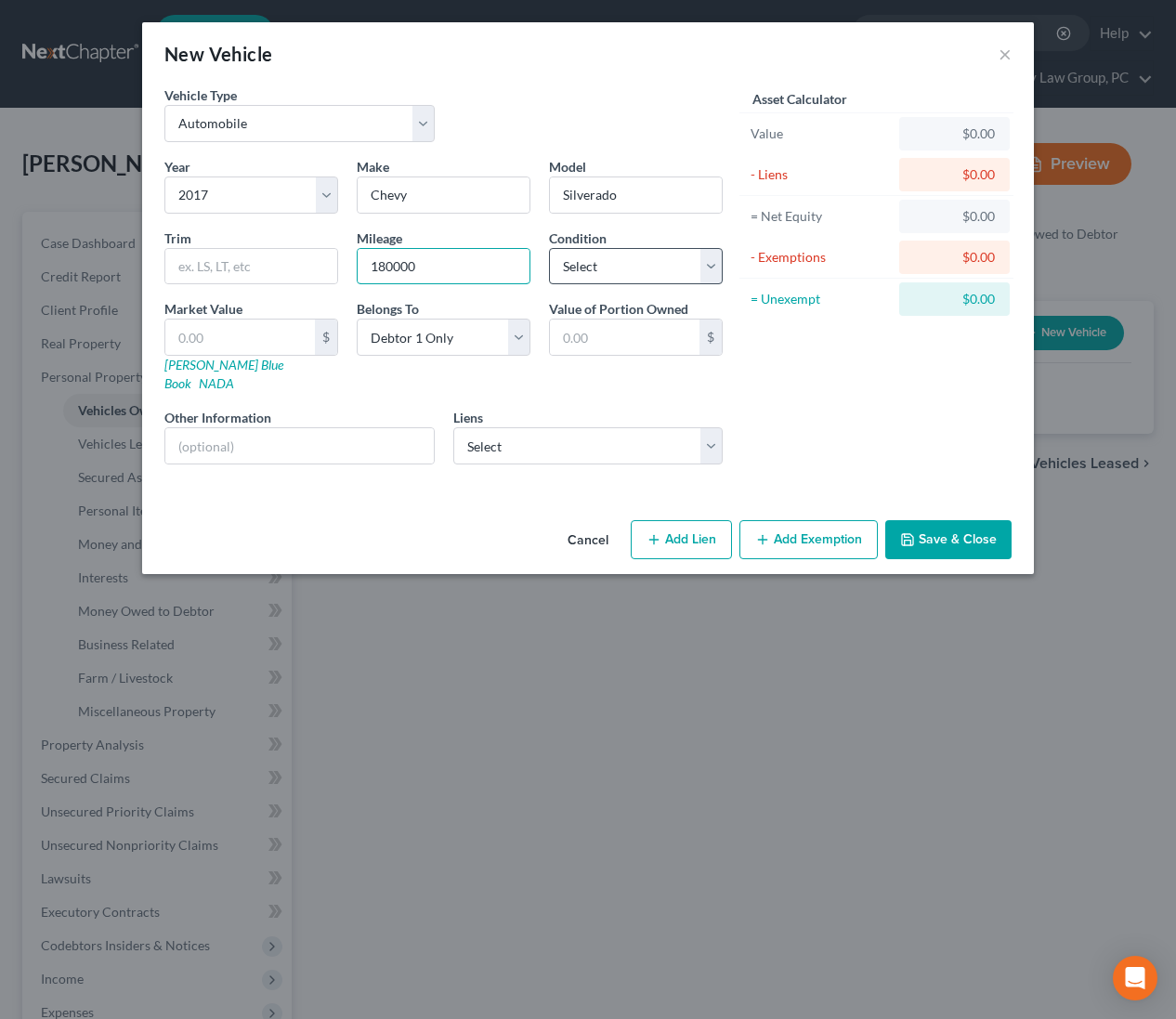
type input "180000"
click at [568, 265] on select "Select Excellent Very Good Good Fair Poor" at bounding box center [636, 266] width 174 height 37
select select "3"
click at [358, 432] on input "text" at bounding box center [299, 445] width 268 height 35
type input "White, Automatic"
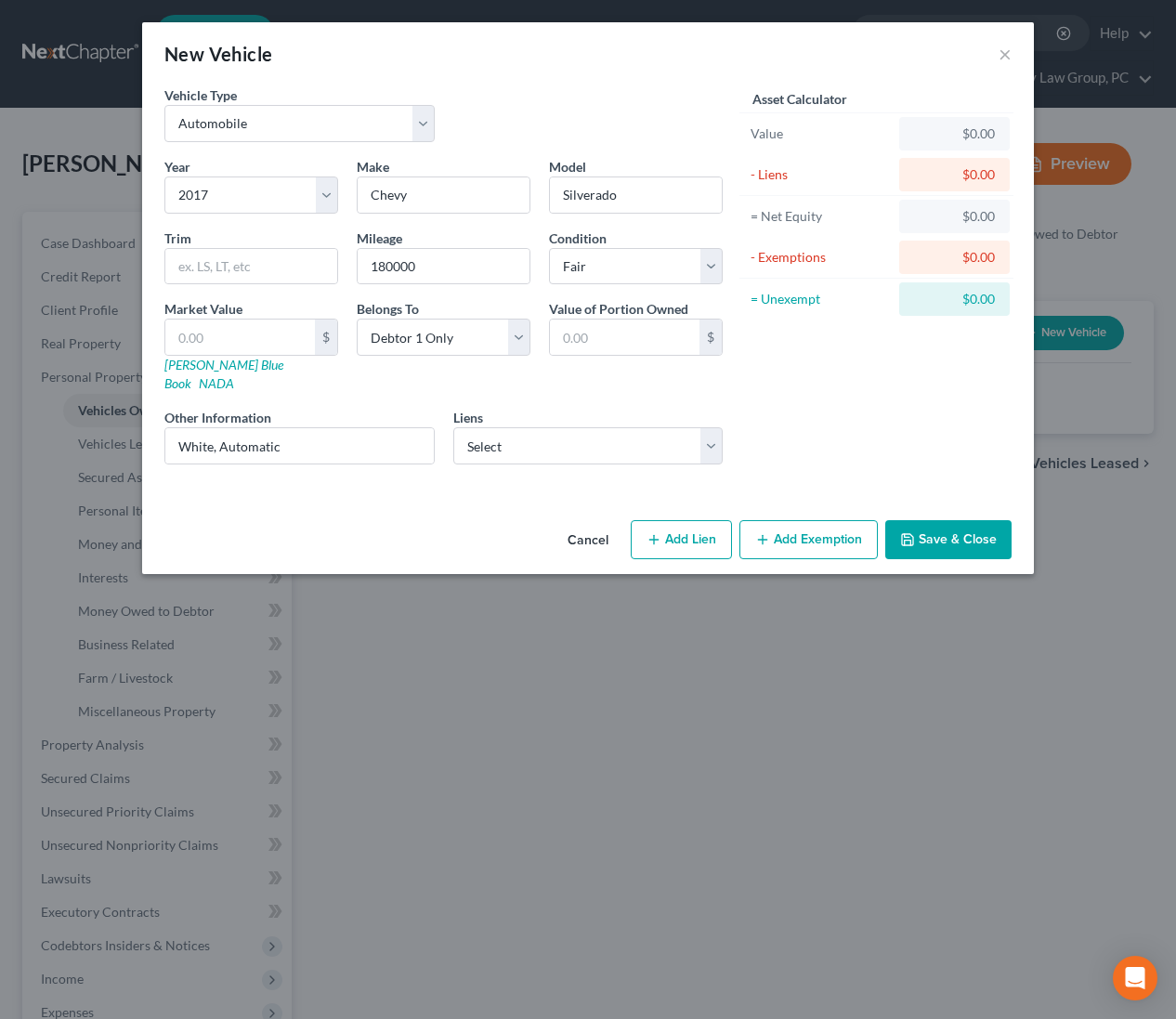
click at [938, 521] on button "Save & Close" at bounding box center [948, 539] width 126 height 39
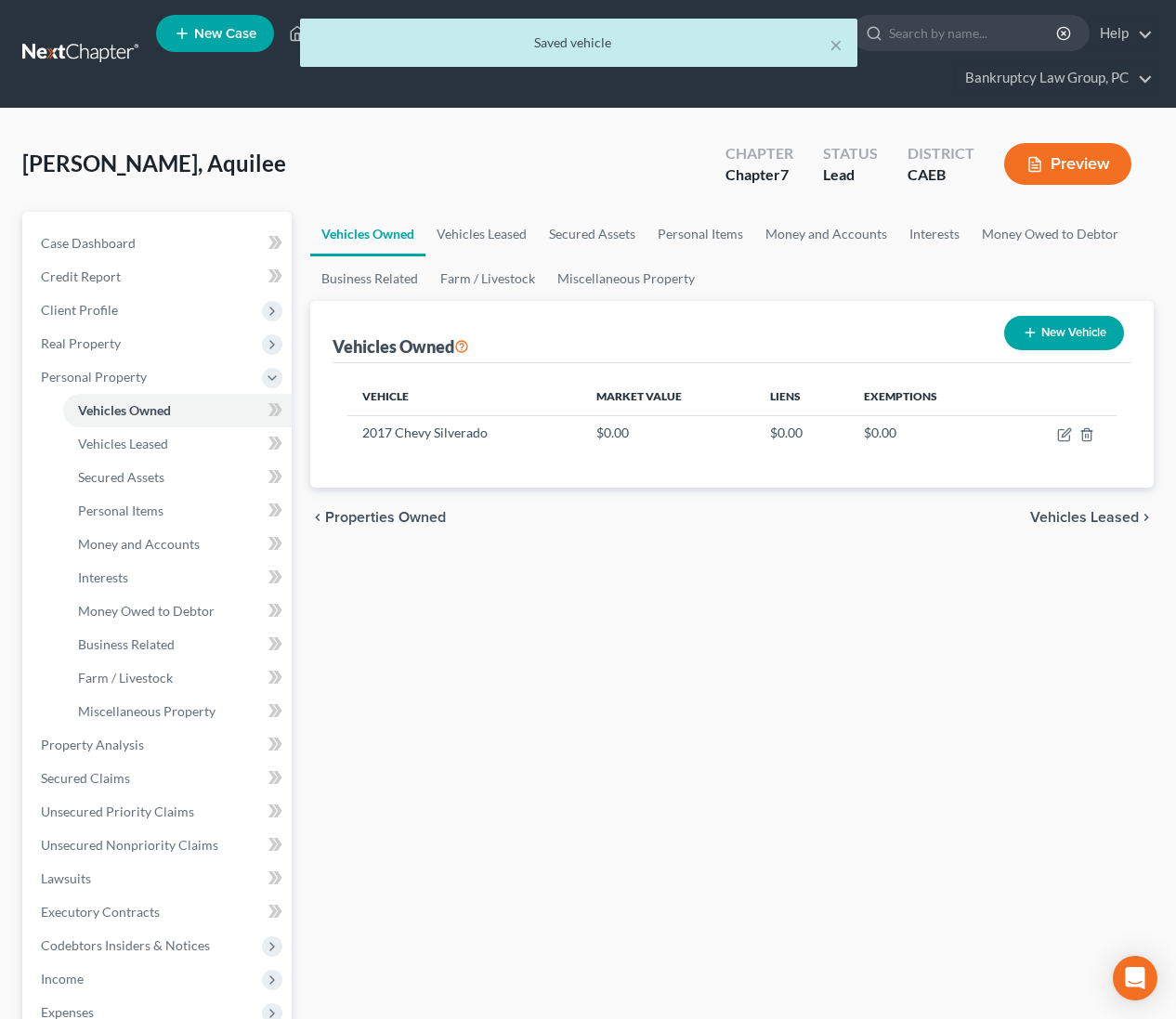
click at [1065, 330] on button "New Vehicle" at bounding box center [1064, 333] width 120 height 34
select select "0"
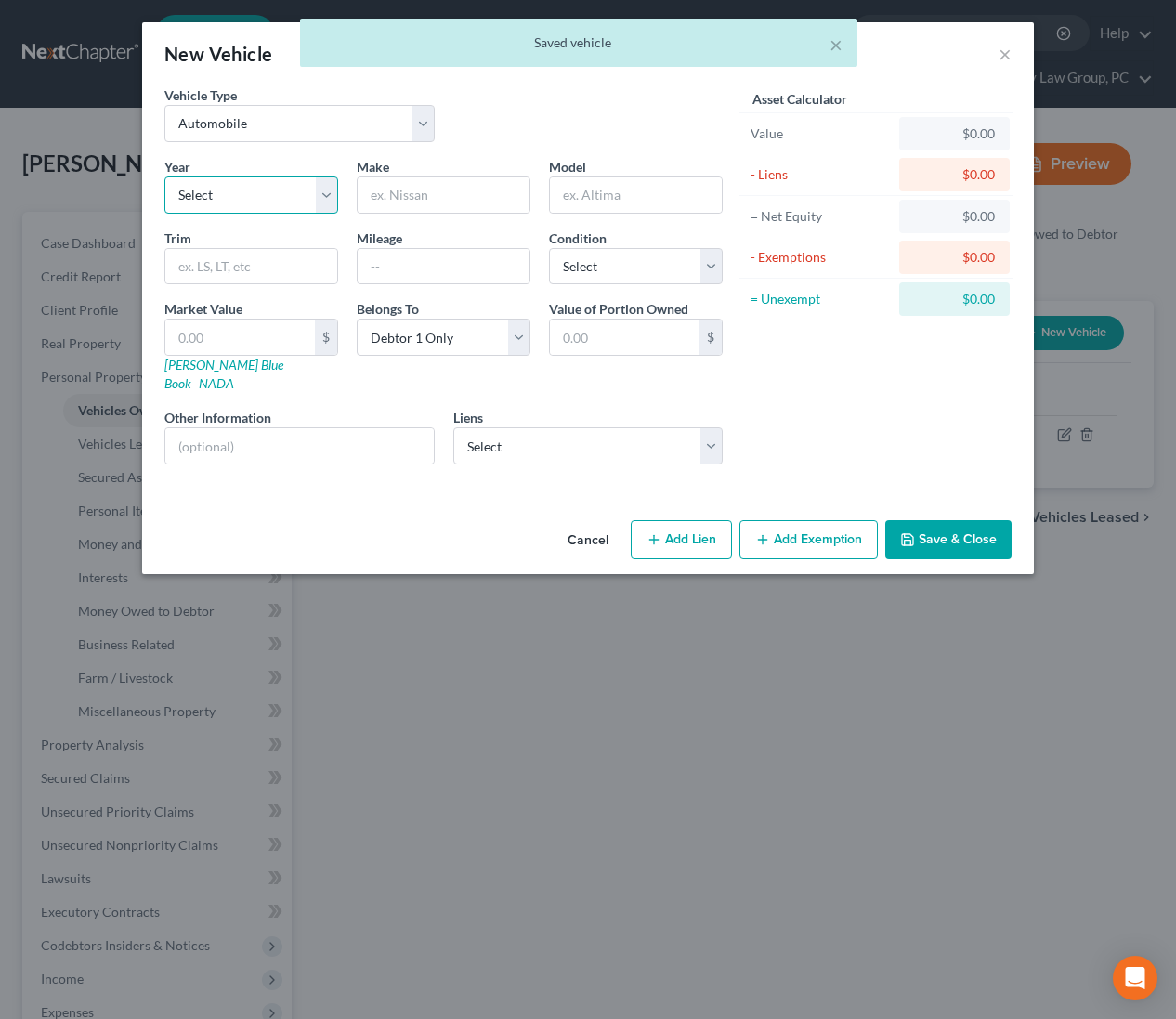
click at [266, 186] on select "Select 2026 2025 2024 2023 2022 2021 2020 2019 2018 2017 2016 2015 2014 2013 20…" at bounding box center [251, 194] width 174 height 37
select select "17"
click at [499, 203] on input "text" at bounding box center [444, 194] width 172 height 35
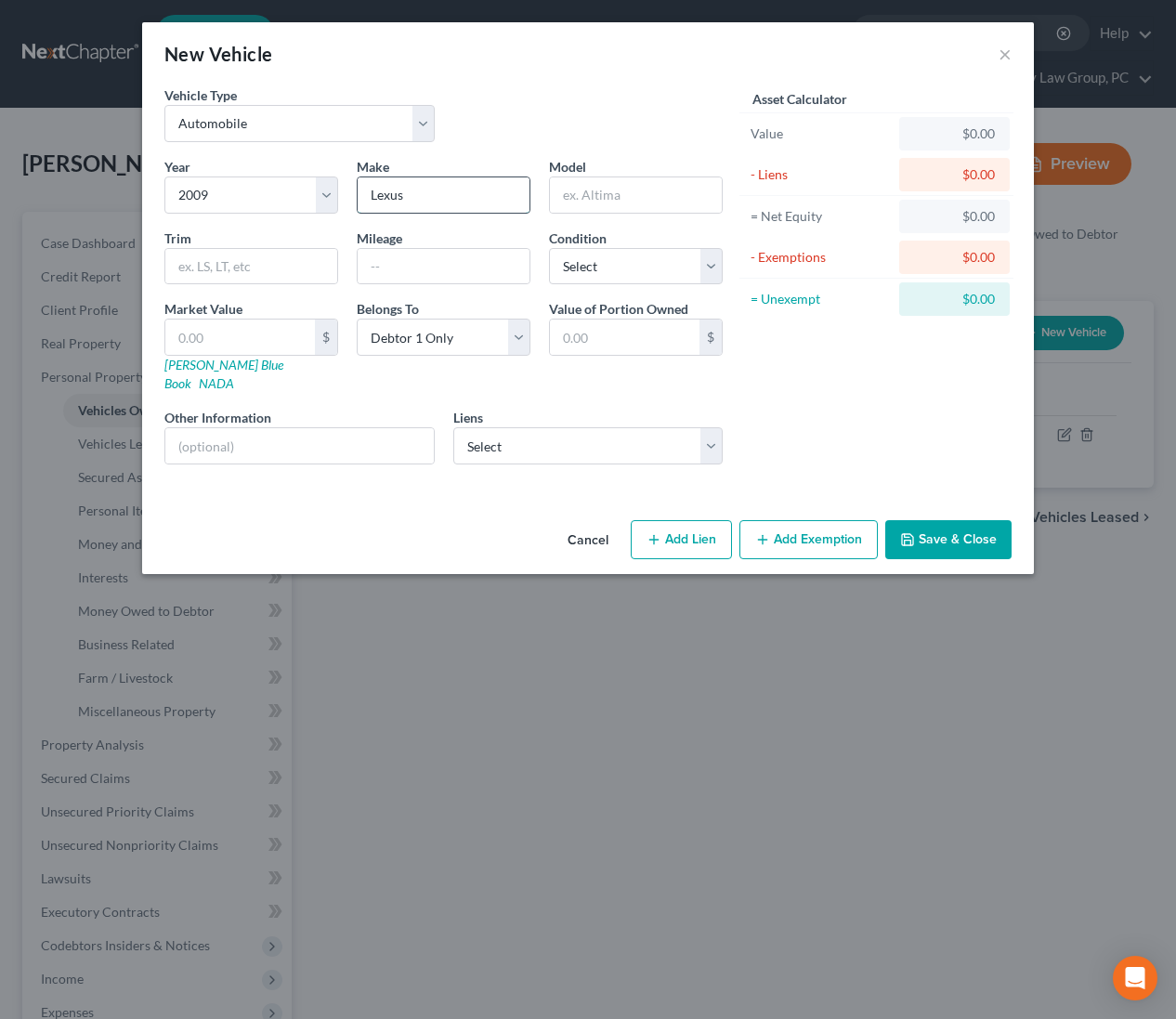
type input "Lexus"
type input "IS250"
type input "220000"
click at [584, 250] on select "Select Excellent Very Good Good Fair Poor" at bounding box center [636, 266] width 174 height 37
select select "3"
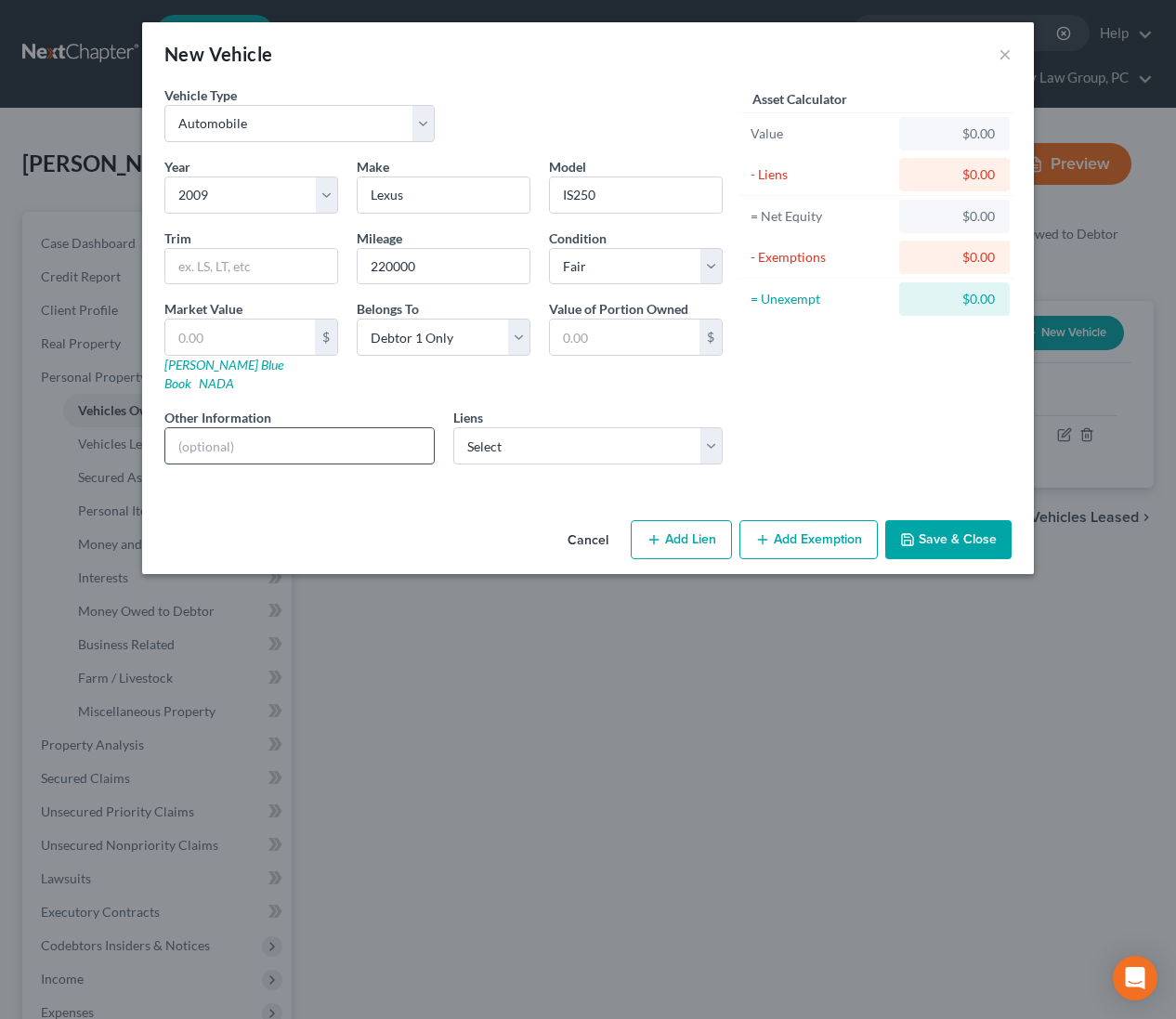
click at [377, 431] on input "text" at bounding box center [299, 445] width 268 height 35
type input "Black, Automatic"
click at [933, 521] on button "Save & Close" at bounding box center [948, 539] width 126 height 39
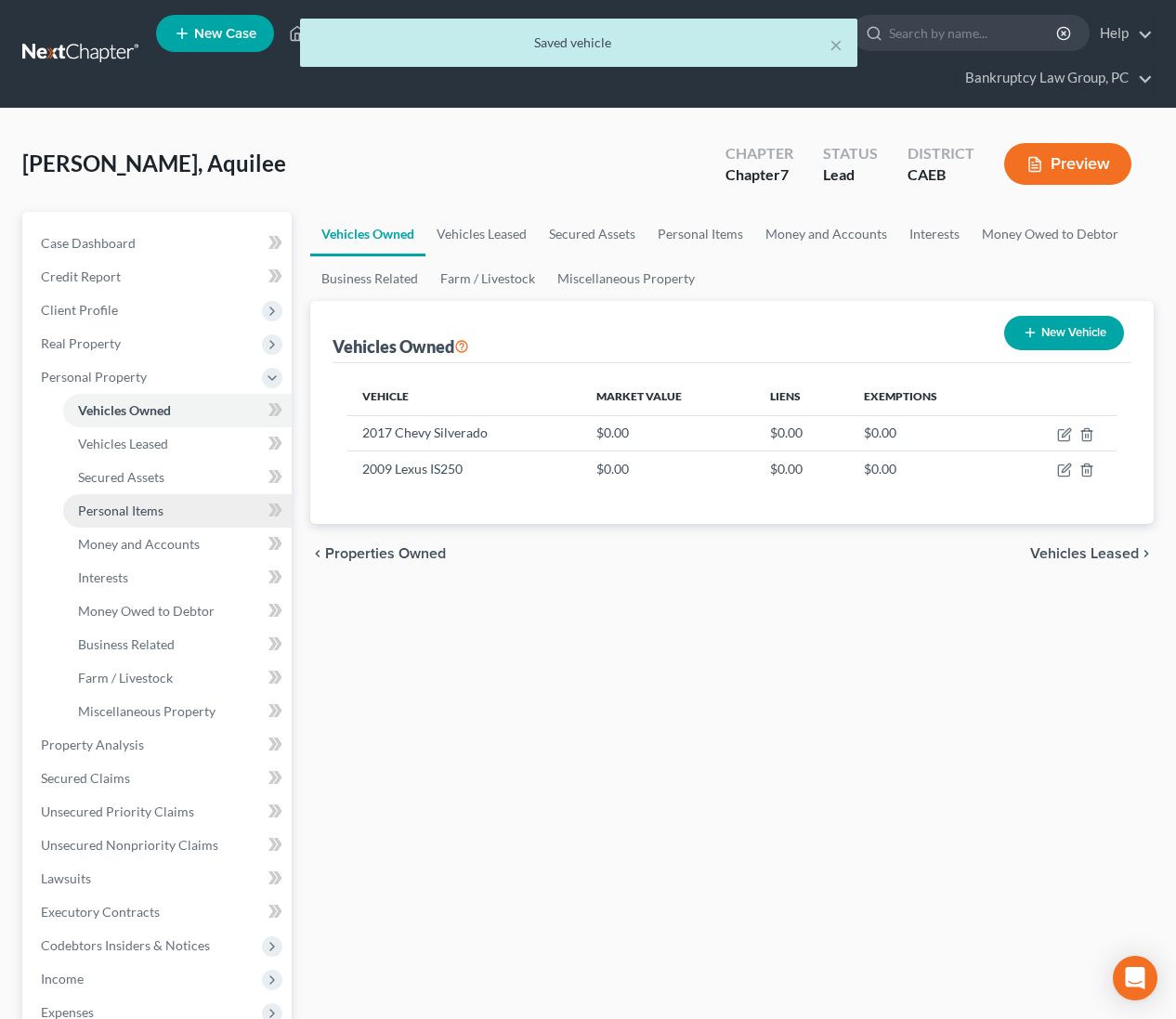
click at [112, 510] on span "Personal Items" at bounding box center [120, 511] width 85 height 16
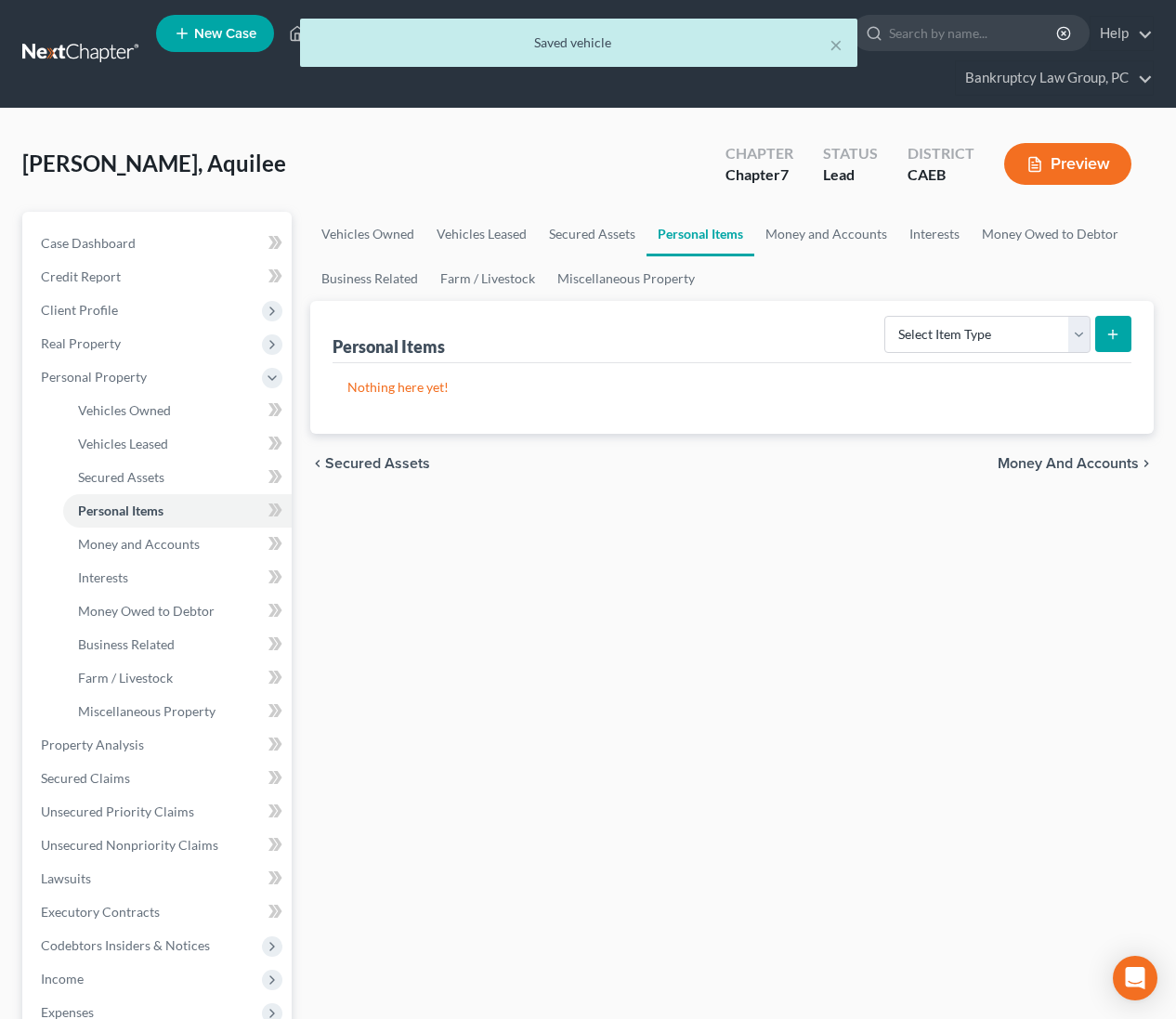
click at [1023, 352] on div "Select Item Type Clothing Collectibles Of Value Electronics Firearms Household …" at bounding box center [1004, 332] width 255 height 49
click at [1020, 340] on select "Select Item Type Clothing Collectibles Of Value Electronics Firearms Household …" at bounding box center [987, 334] width 206 height 37
select select "clothing"
click at [1105, 339] on button "submit" at bounding box center [1113, 334] width 36 height 36
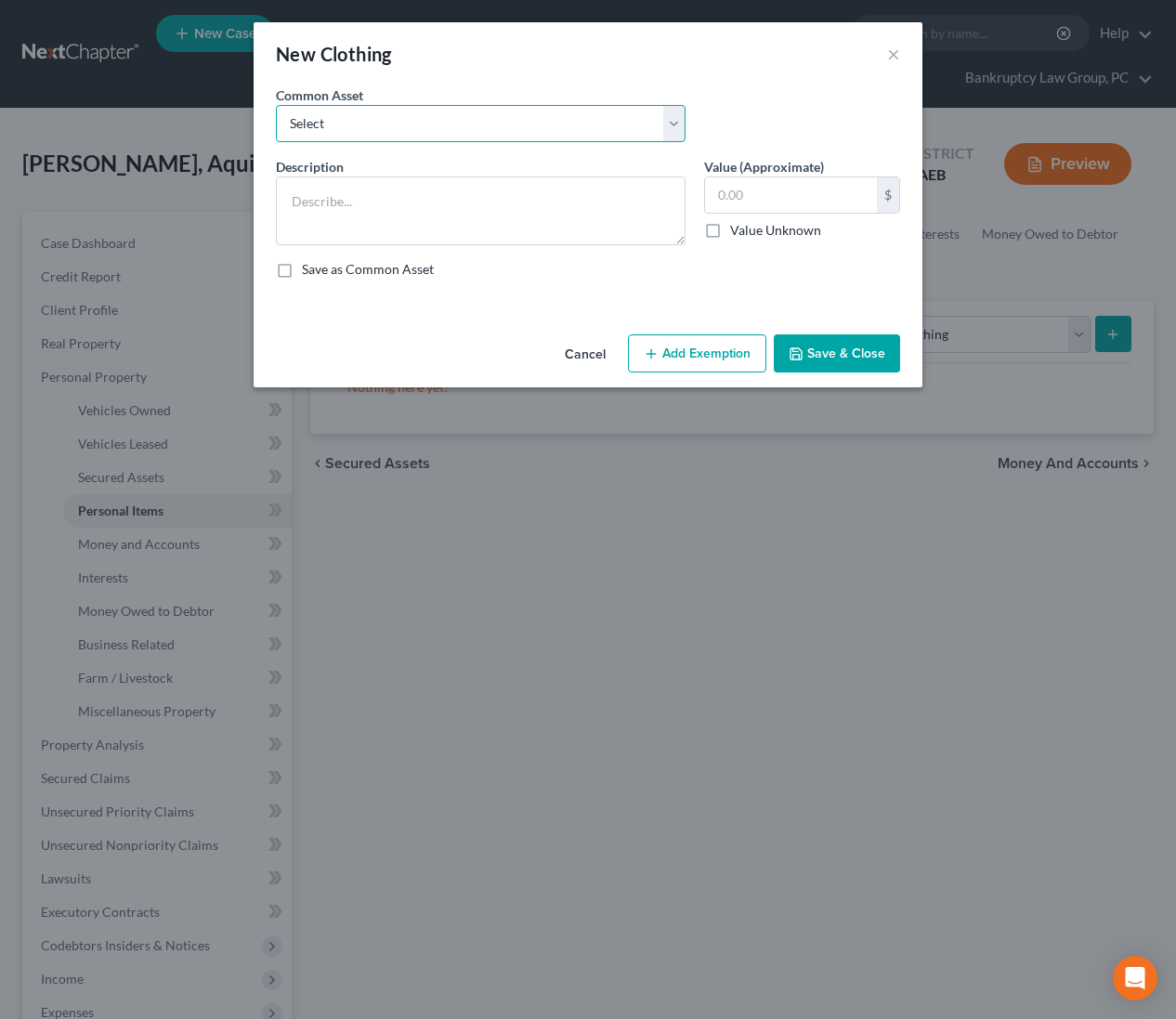
click at [452, 126] on select "Select Clothing" at bounding box center [481, 123] width 410 height 37
select select "0"
type textarea "Clothing"
click at [815, 200] on input "text" at bounding box center [791, 194] width 172 height 35
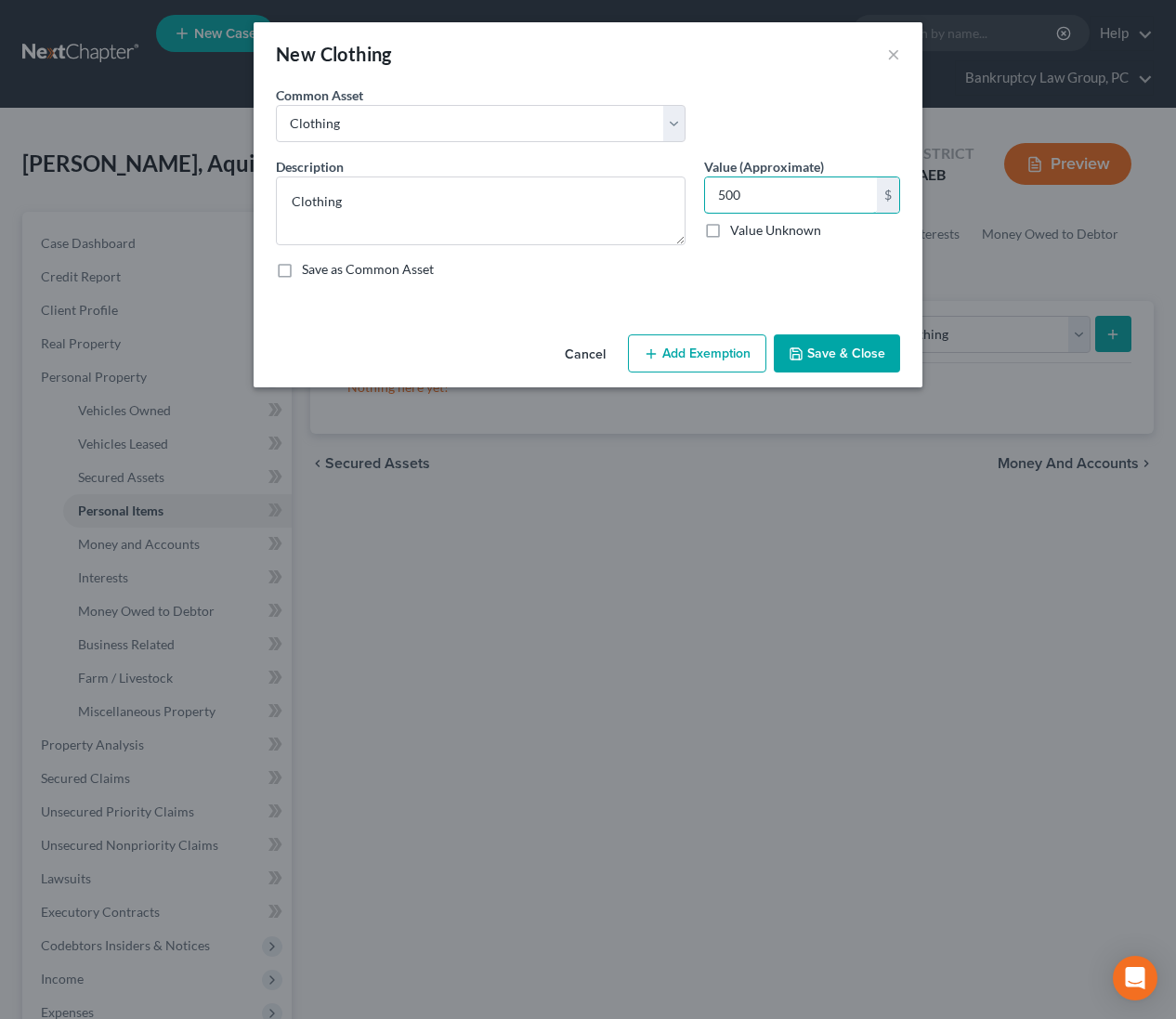
type input "500"
click at [703, 357] on button "Add Exemption" at bounding box center [697, 353] width 138 height 39
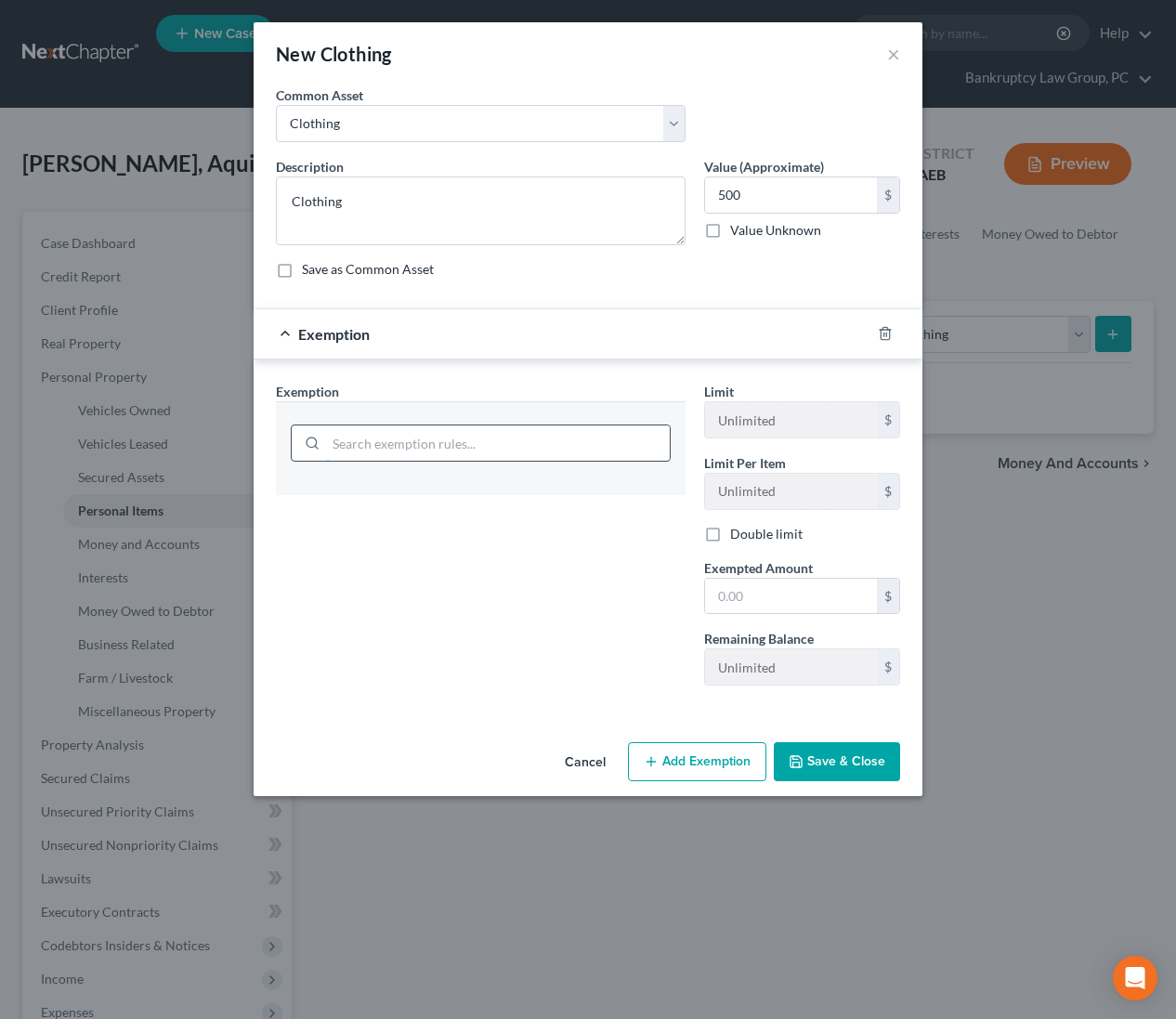
click at [503, 440] on input "search" at bounding box center [498, 442] width 344 height 35
type input "house"
click at [499, 505] on li "6 - Household Goods and Furnishings (S2) - Cal. Civ. Proc. Code § 703.140 (b)(3)" at bounding box center [481, 506] width 380 height 52
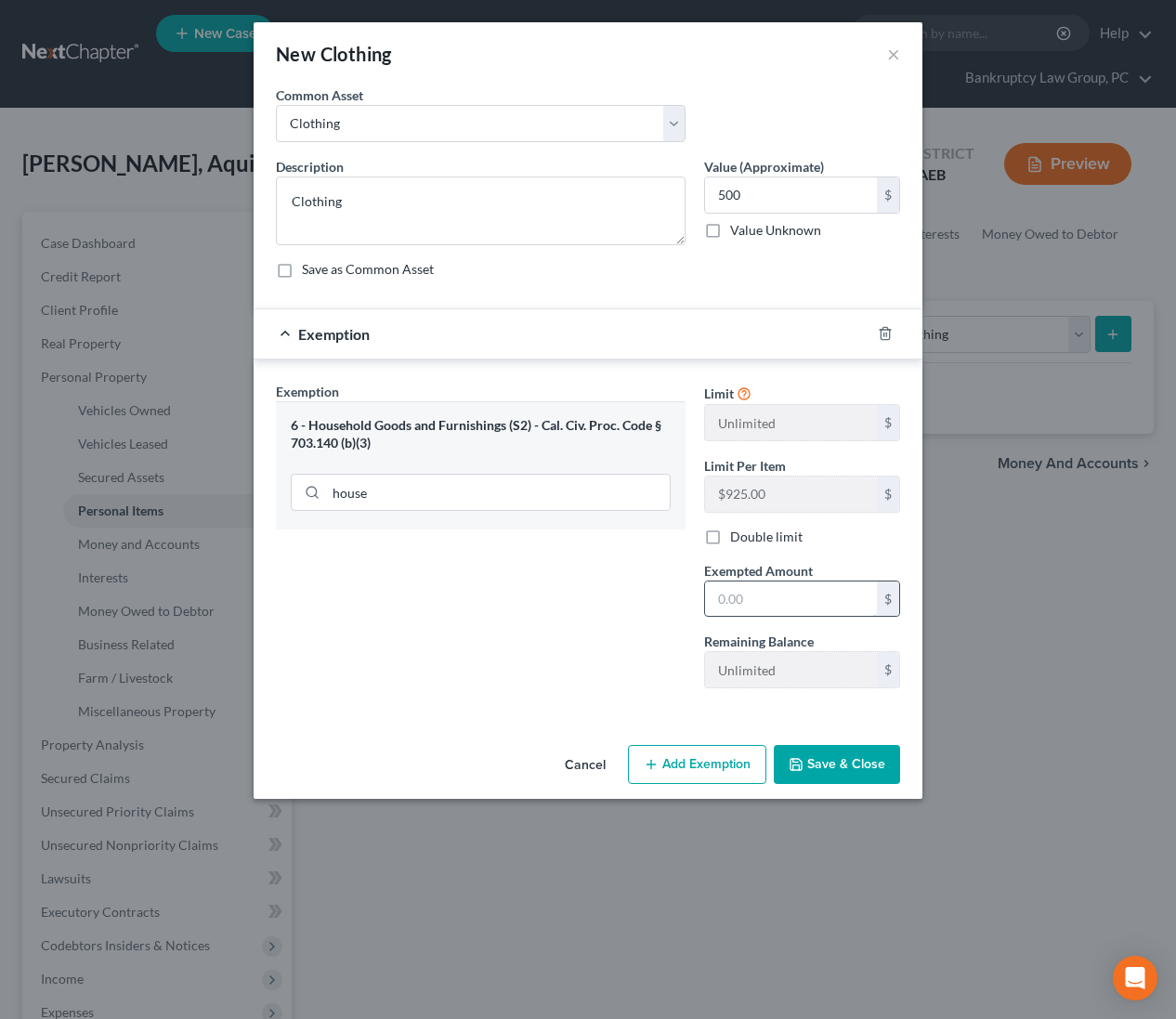
click at [793, 604] on input "text" at bounding box center [791, 599] width 172 height 35
type input "2"
type input "500"
click at [668, 657] on div "Exemption Set must be selected for CA. Exemption * 6 - Household Goods and Furn…" at bounding box center [481, 542] width 428 height 321
click at [847, 750] on button "Save & Close" at bounding box center [837, 764] width 126 height 39
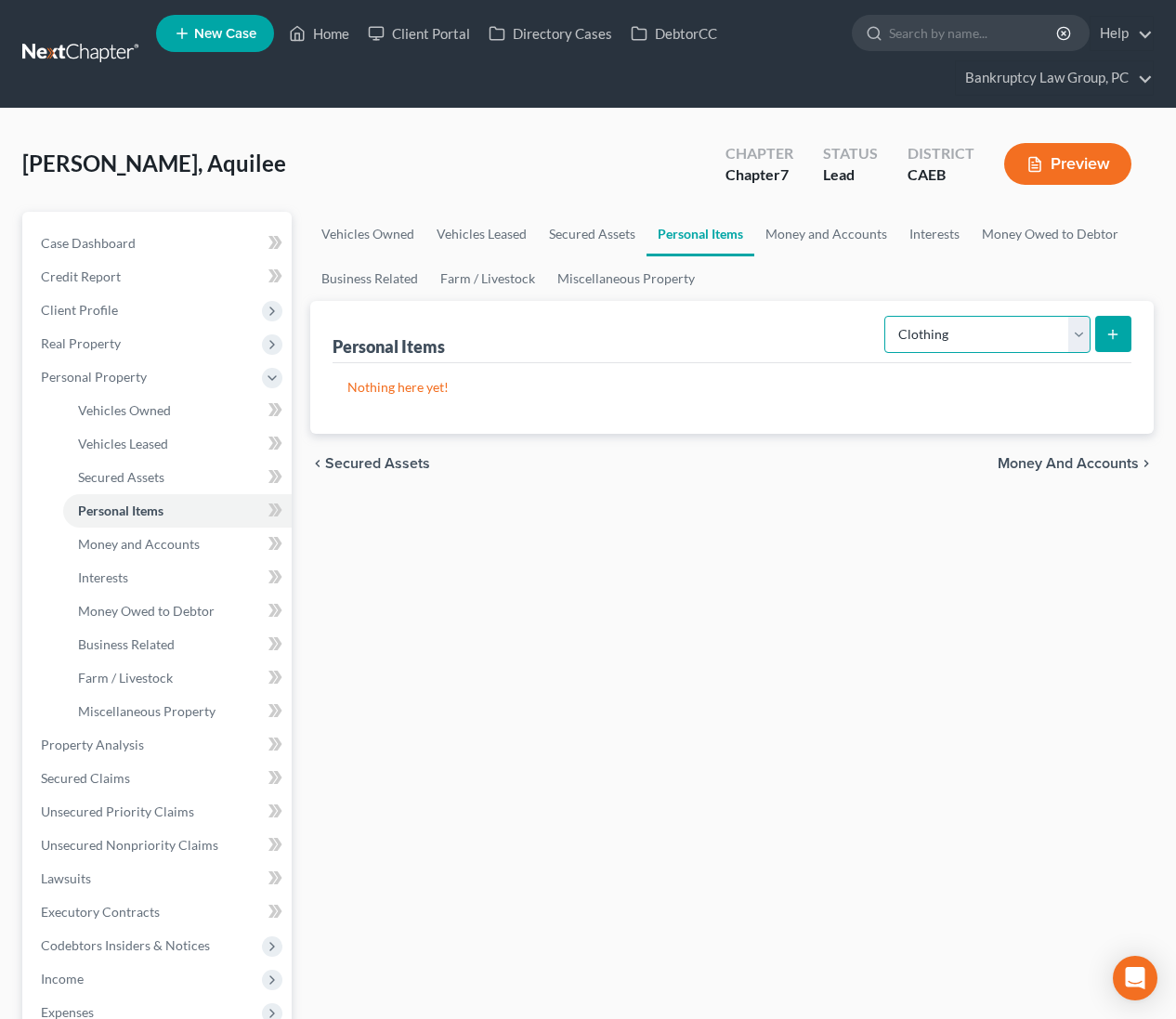
click at [934, 332] on select "Select Item Type Clothing Collectibles Of Value Electronics Firearms Household …" at bounding box center [987, 334] width 206 height 37
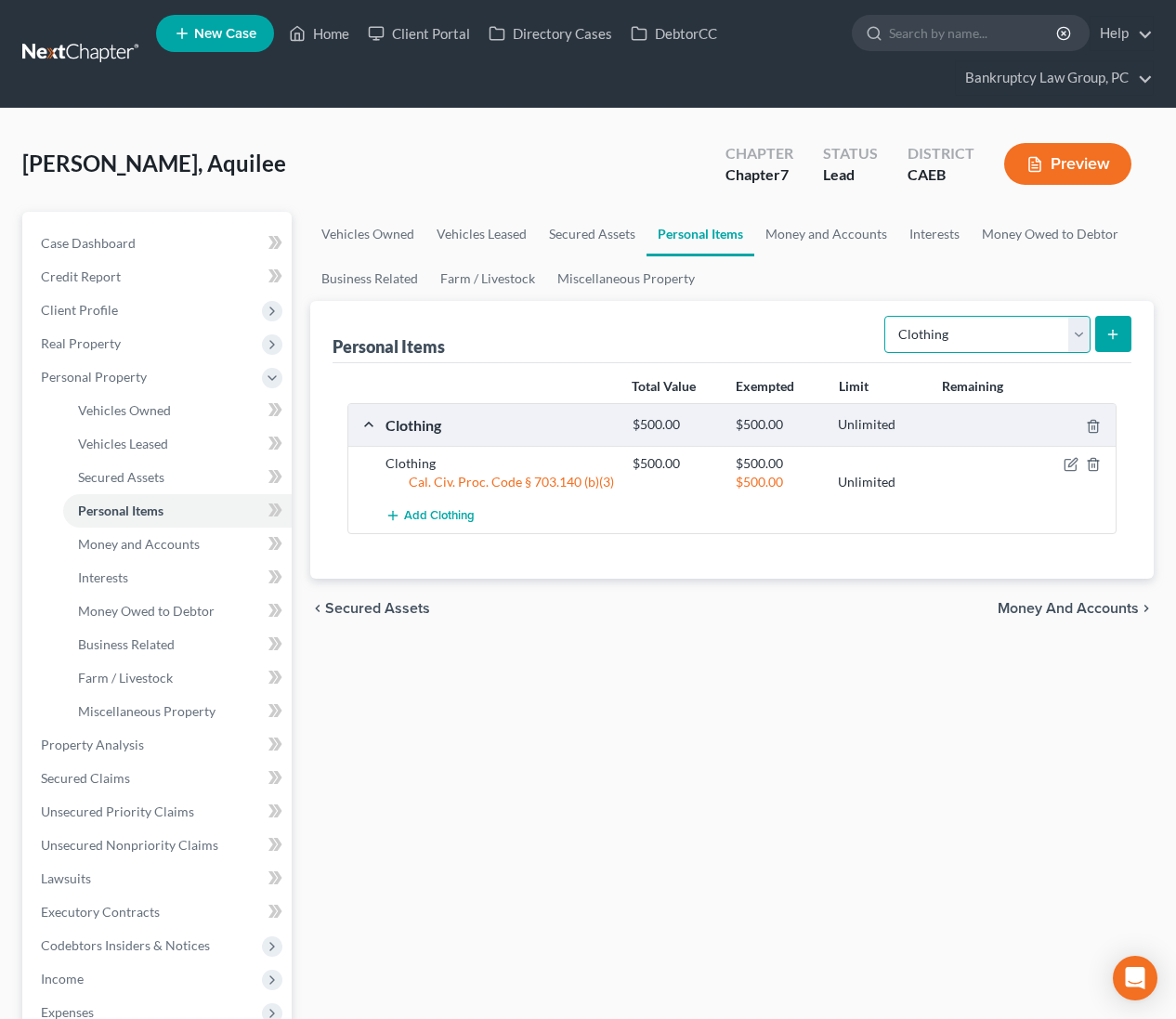
select select "electronics"
click at [1110, 329] on icon "submit" at bounding box center [1112, 334] width 15 height 15
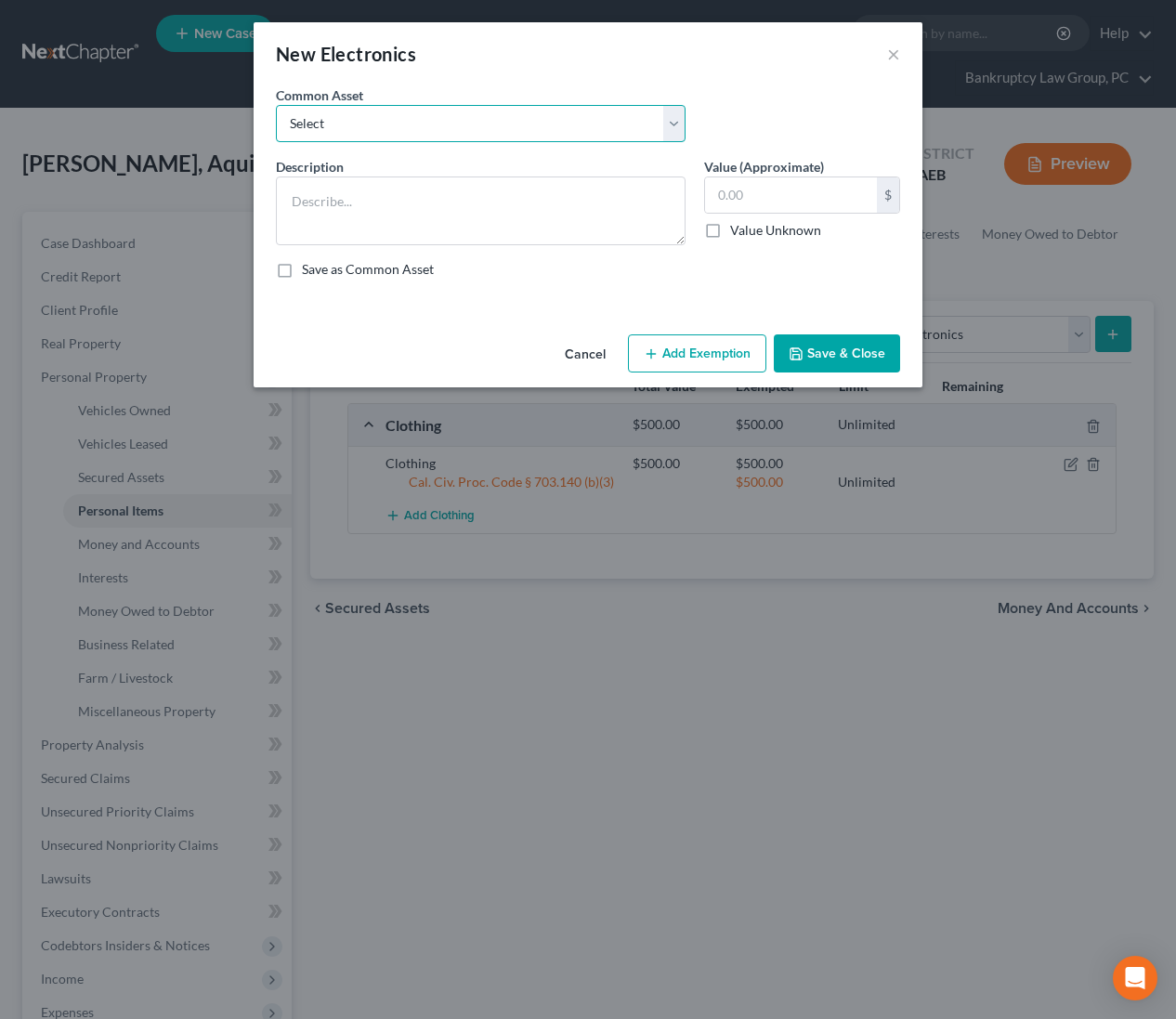
click at [362, 123] on select "Select Electronics" at bounding box center [481, 123] width 410 height 37
select select "0"
type textarea "Electronics"
click at [793, 202] on input "text" at bounding box center [791, 194] width 172 height 35
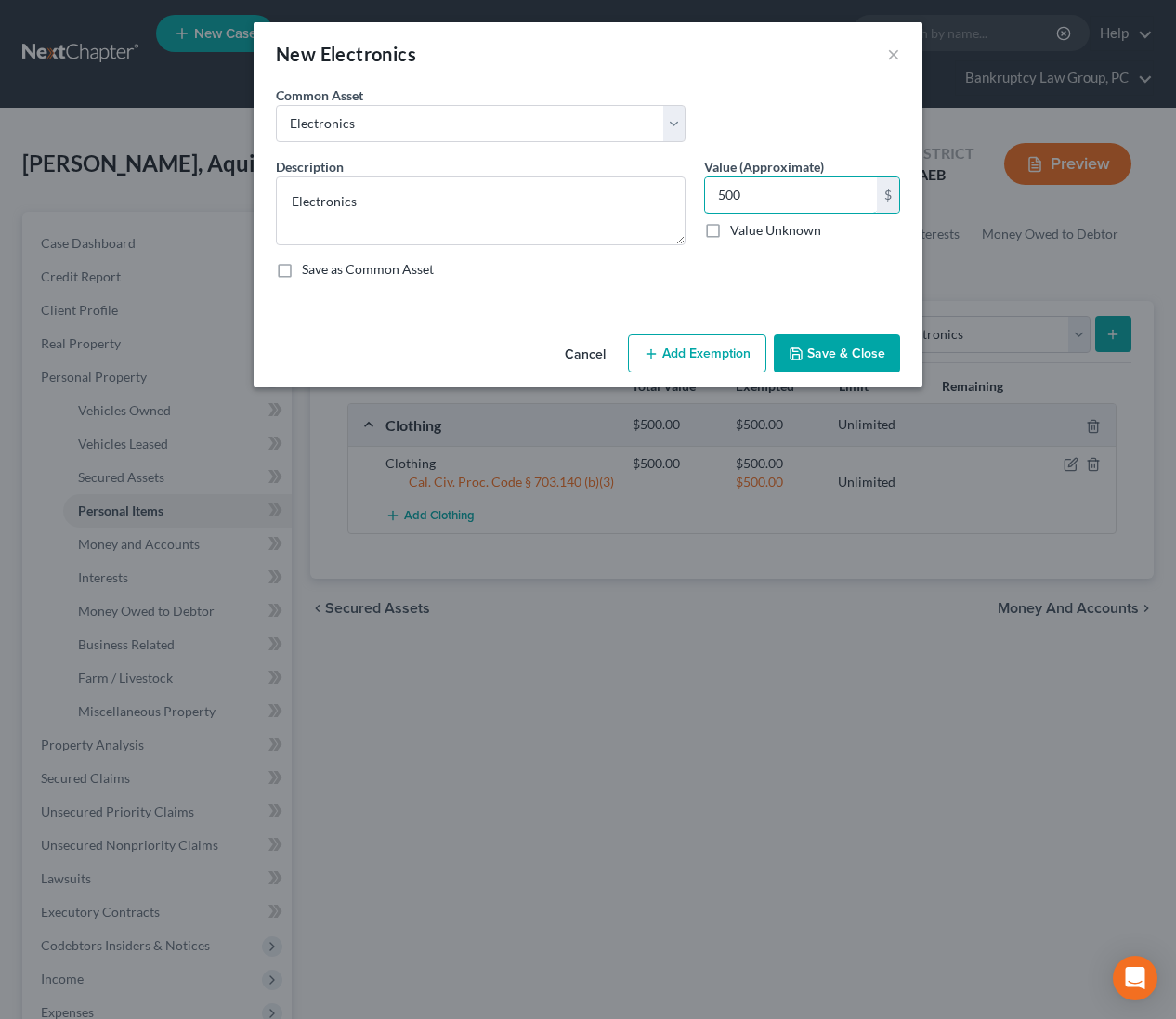
type input "500"
drag, startPoint x: 743, startPoint y: 357, endPoint x: 695, endPoint y: 382, distance: 54.4
click at [742, 357] on button "Add Exemption" at bounding box center [697, 353] width 138 height 39
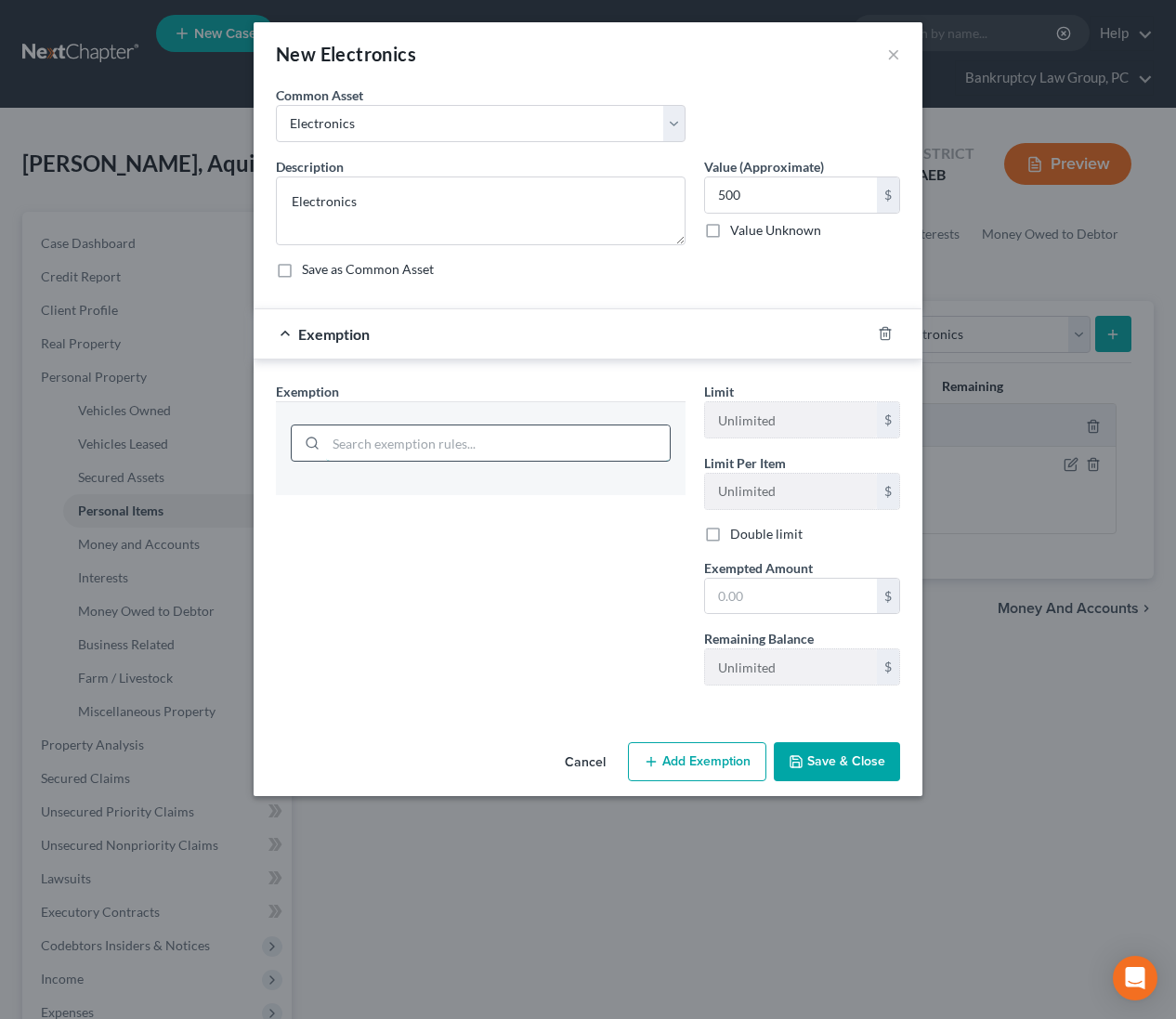
click at [515, 446] on input "search" at bounding box center [498, 442] width 344 height 35
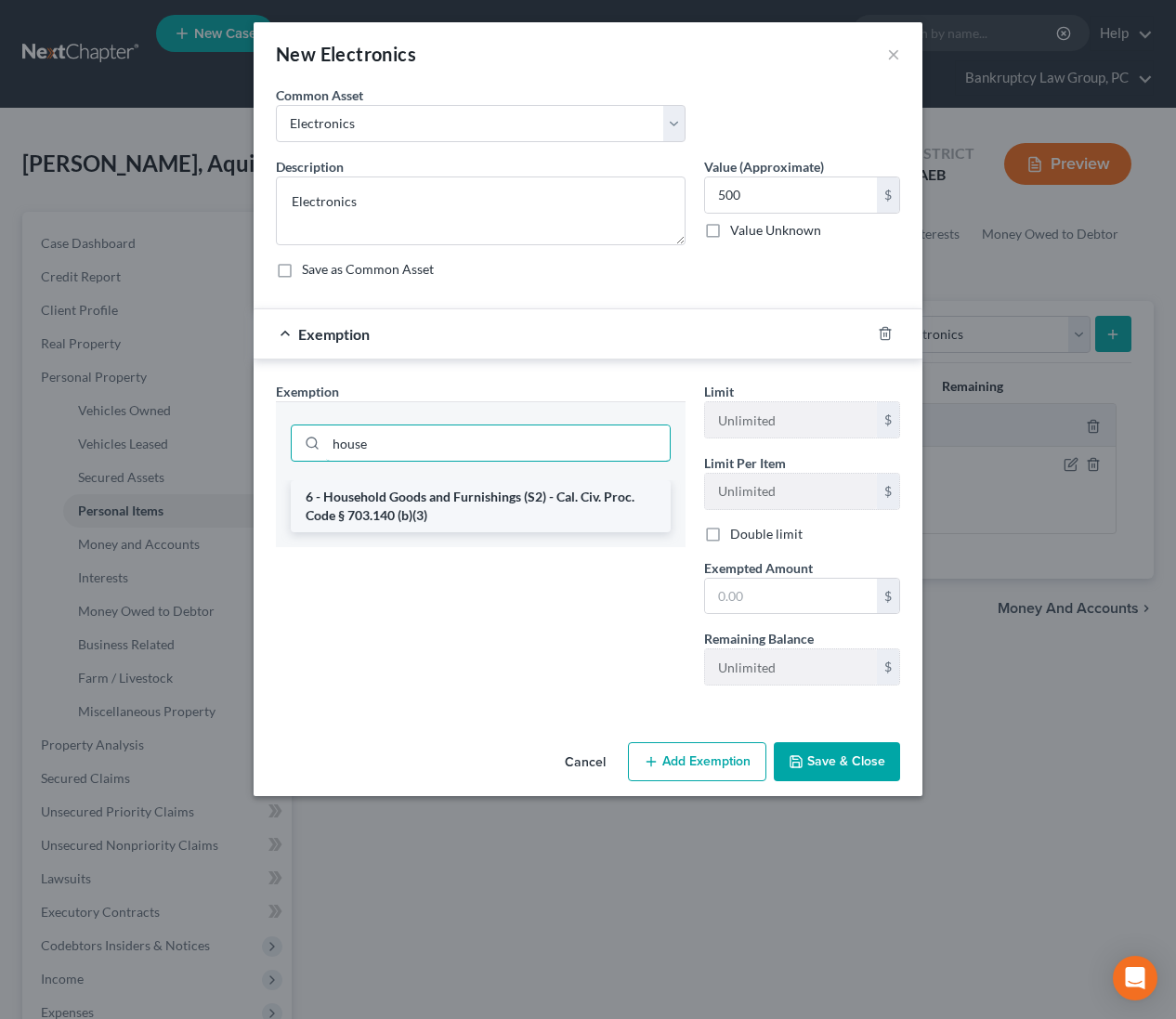
type input "house"
drag, startPoint x: 510, startPoint y: 495, endPoint x: 542, endPoint y: 519, distance: 39.8
click at [510, 495] on li "6 - Household Goods and Furnishings (S2) - Cal. Civ. Proc. Code § 703.140 (b)(3)" at bounding box center [481, 506] width 380 height 52
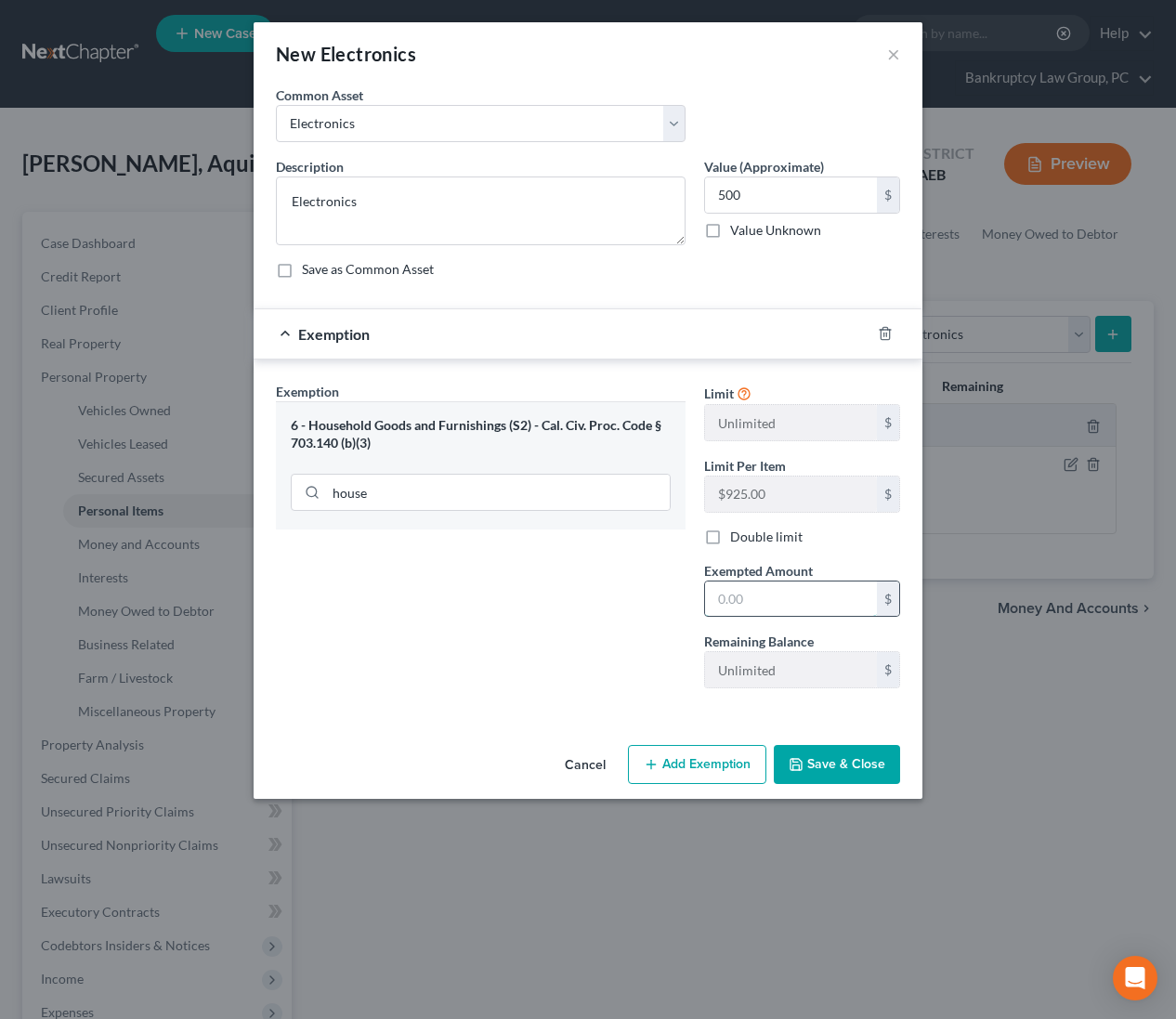
click at [774, 594] on input "text" at bounding box center [791, 599] width 172 height 35
type input "500"
click at [665, 631] on div "Exemption Set must be selected for CA. Exemption * 6 - Household Goods and Furn…" at bounding box center [481, 542] width 428 height 321
click at [832, 758] on button "Save & Close" at bounding box center [837, 764] width 126 height 39
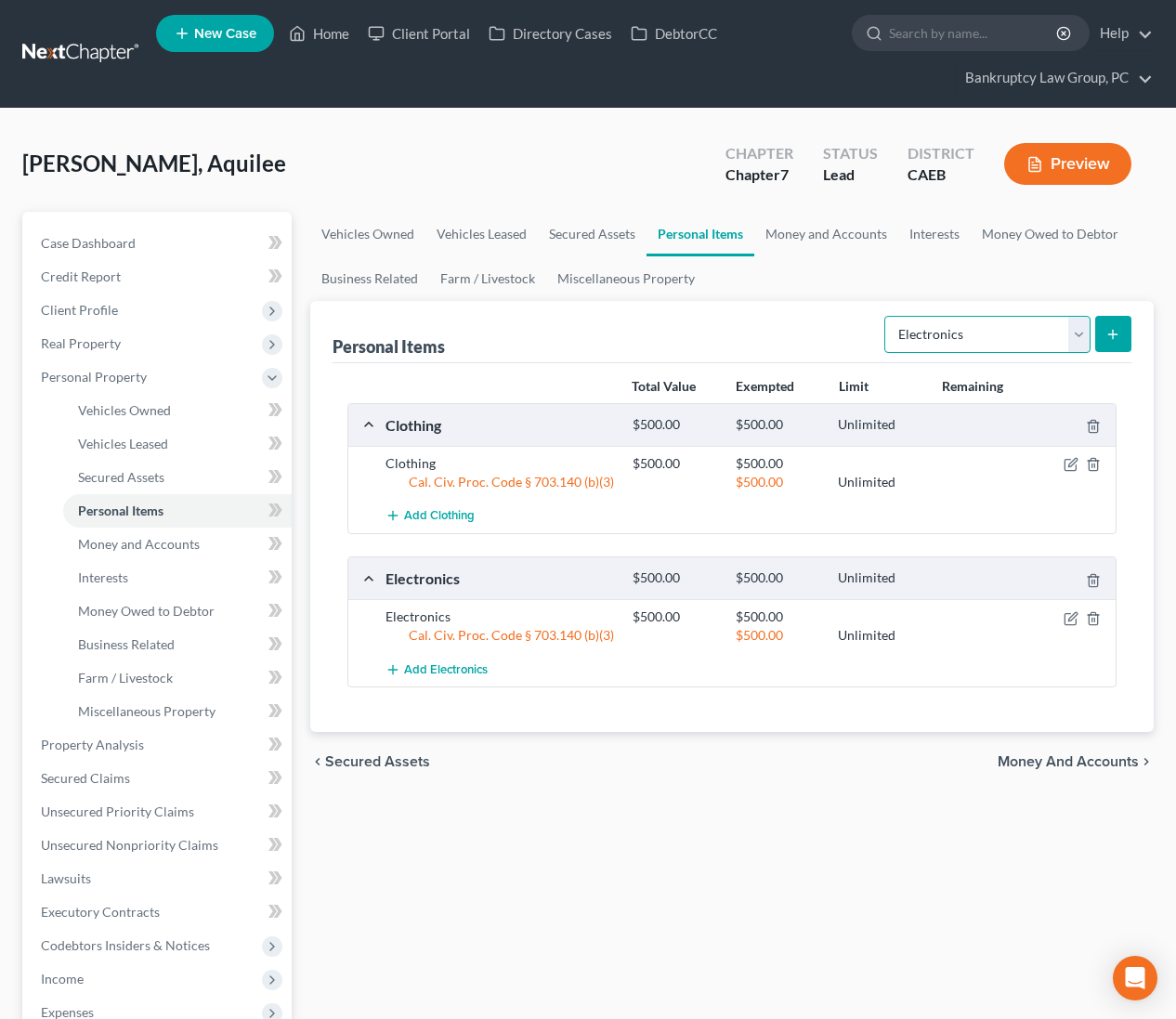
click at [1030, 349] on select "Select Item Type Clothing Collectibles Of Value Electronics Firearms Household …" at bounding box center [987, 334] width 206 height 37
select select "jewelry"
click at [1107, 338] on icon "submit" at bounding box center [1112, 334] width 15 height 15
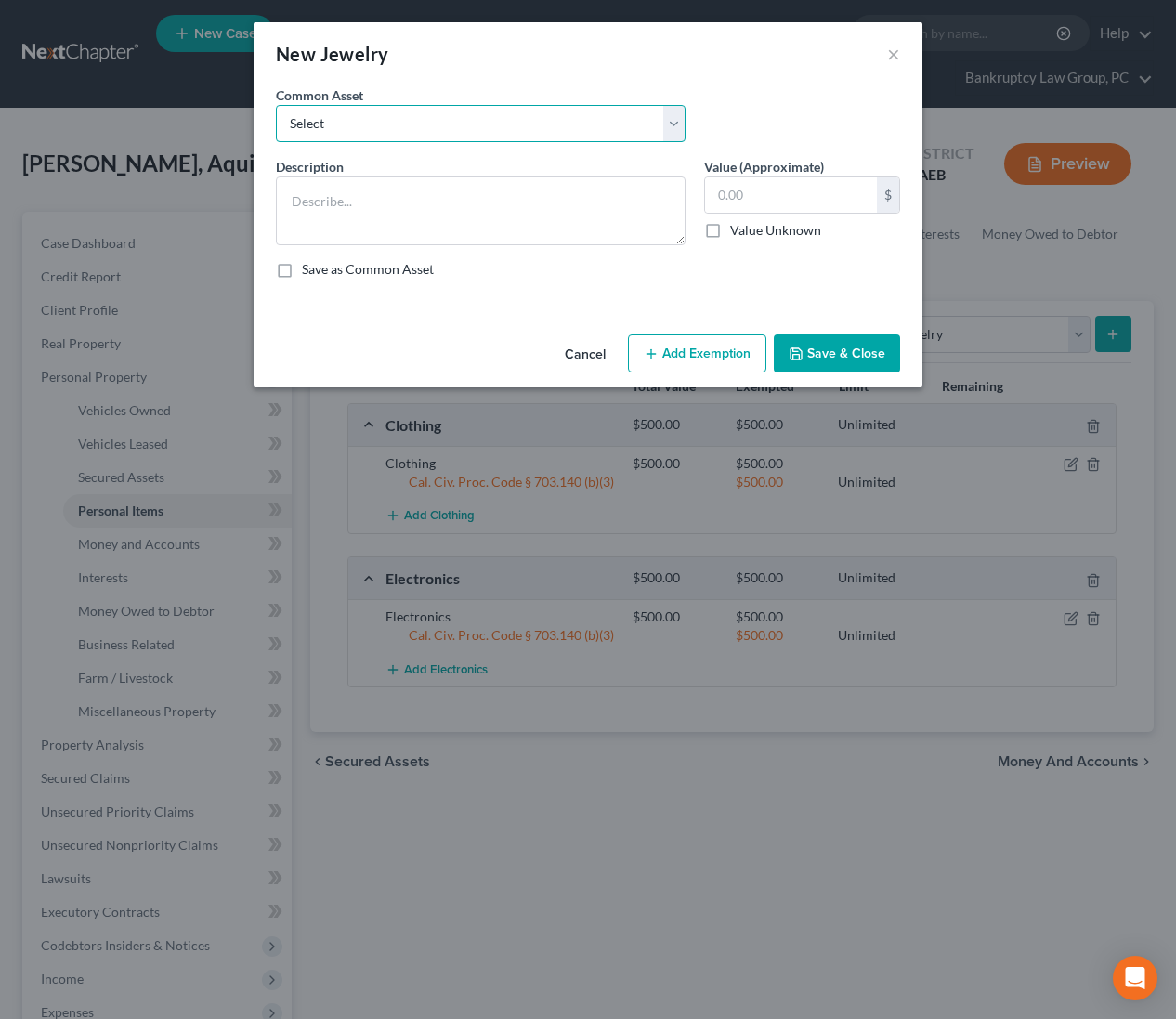
click at [358, 131] on select "Select Jewelry" at bounding box center [481, 123] width 410 height 37
select select "0"
click at [824, 194] on input "text" at bounding box center [791, 194] width 172 height 35
click at [748, 366] on button "Add Exemption" at bounding box center [697, 353] width 138 height 39
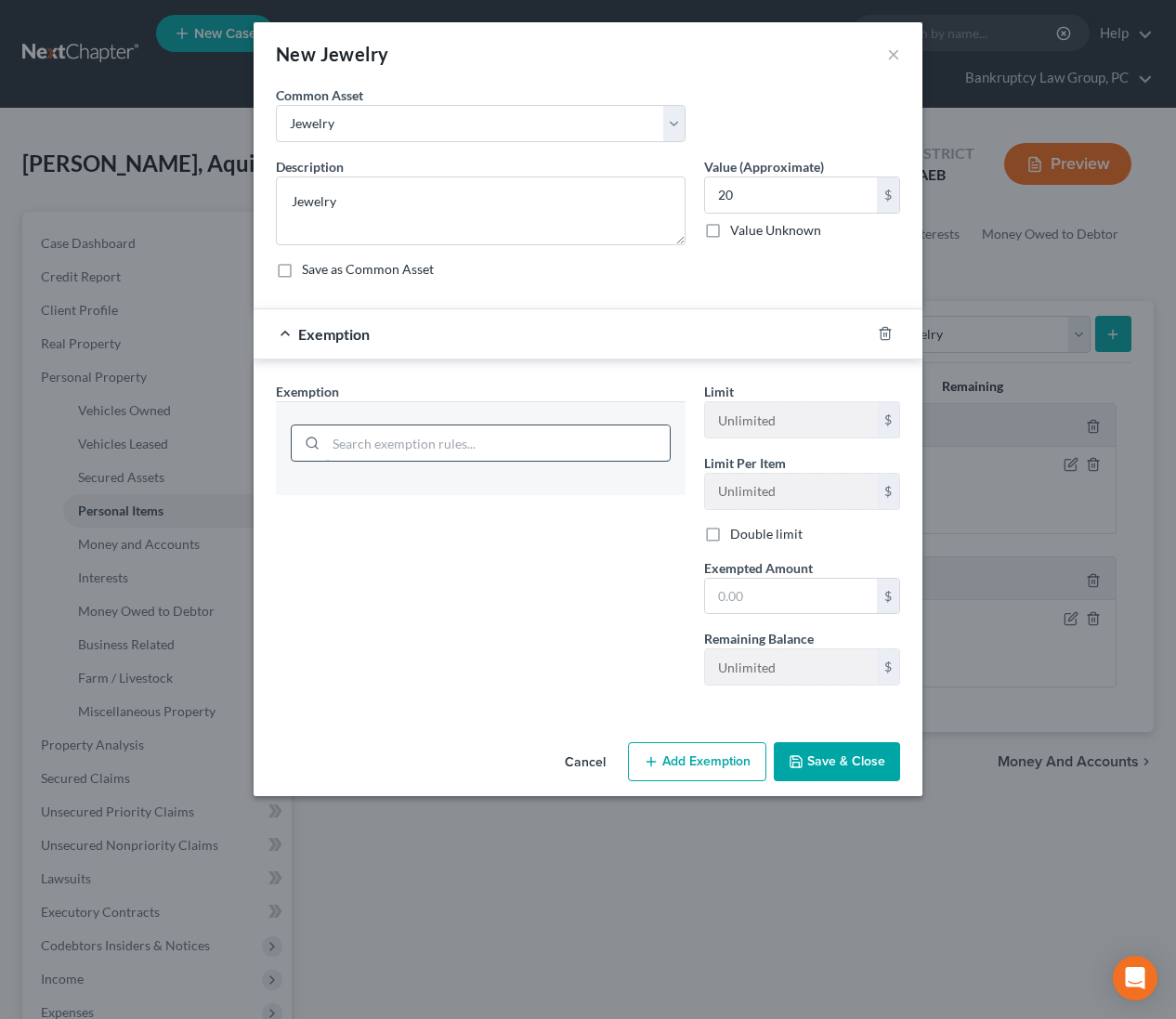
click at [578, 428] on input "search" at bounding box center [498, 442] width 344 height 35
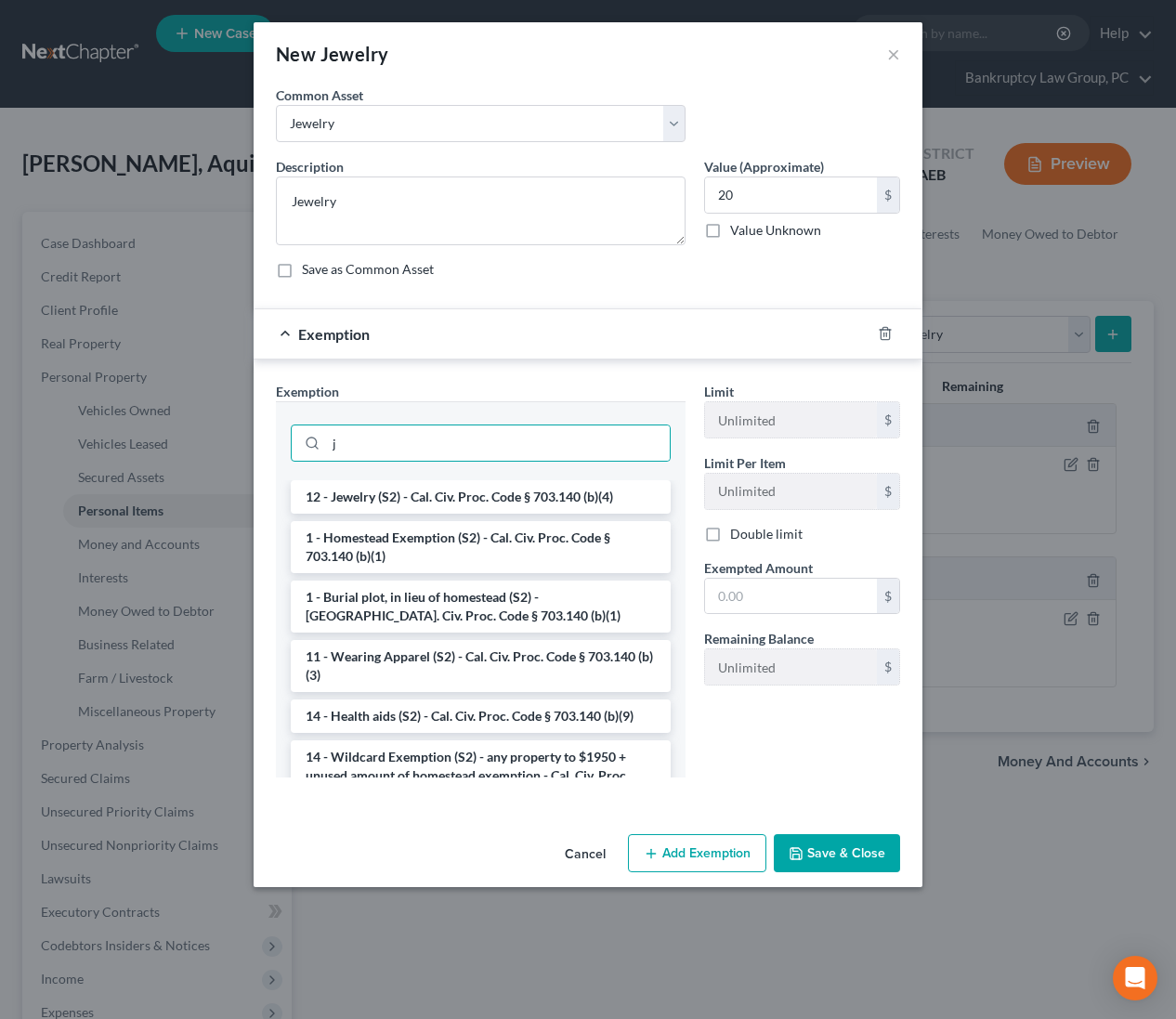
click at [487, 490] on li "12 - Jewelry (S2) - Cal. Civ. Proc. Code § 703.140 (b)(4)" at bounding box center [481, 496] width 380 height 33
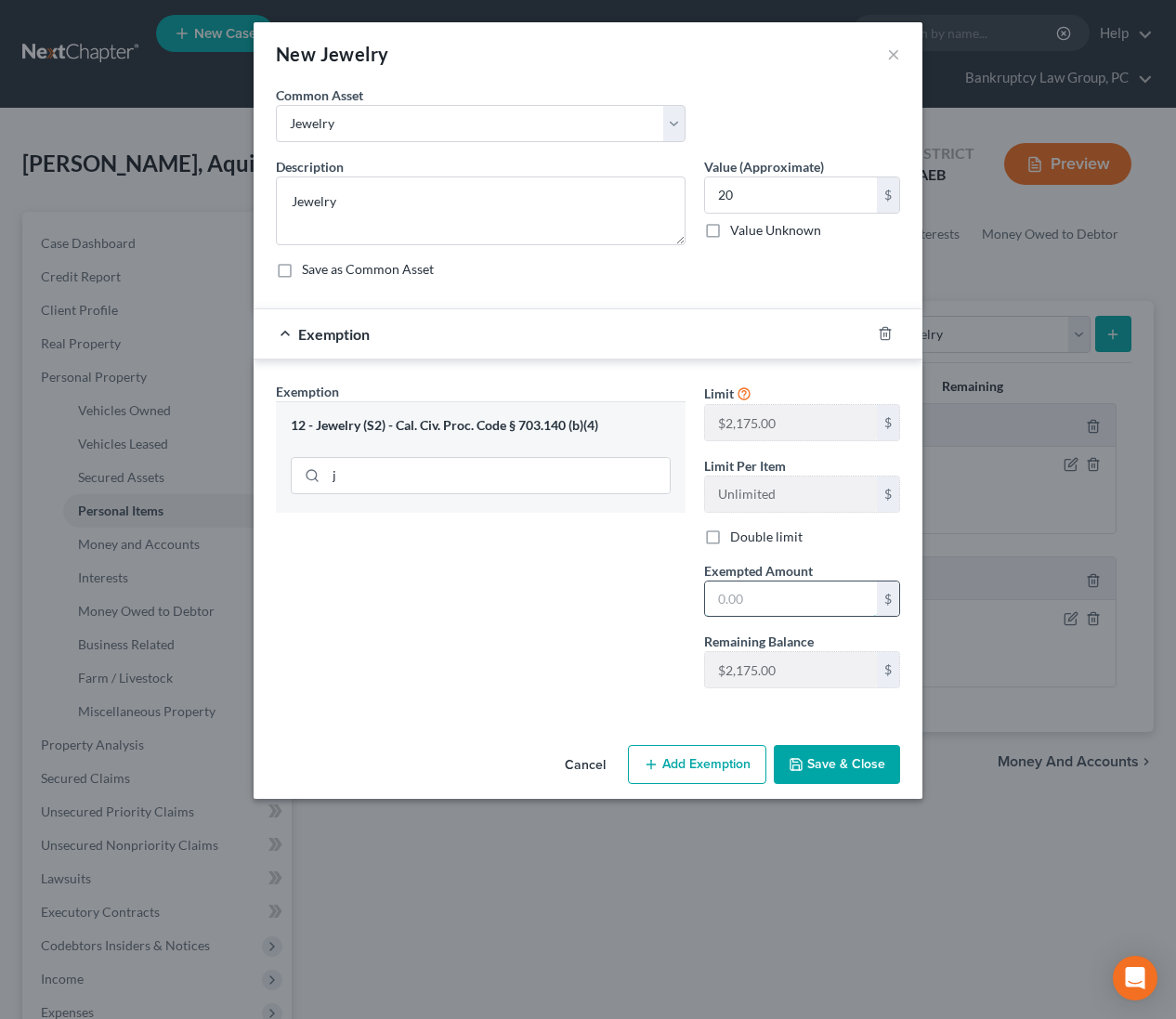
click at [790, 588] on input "text" at bounding box center [791, 599] width 172 height 35
click at [620, 665] on div "Exemption Set must be selected for CA. Exemption * 12 - Jewelry (S2) - Cal. Civ…" at bounding box center [481, 542] width 428 height 321
click at [833, 762] on button "Save & Close" at bounding box center [837, 764] width 126 height 39
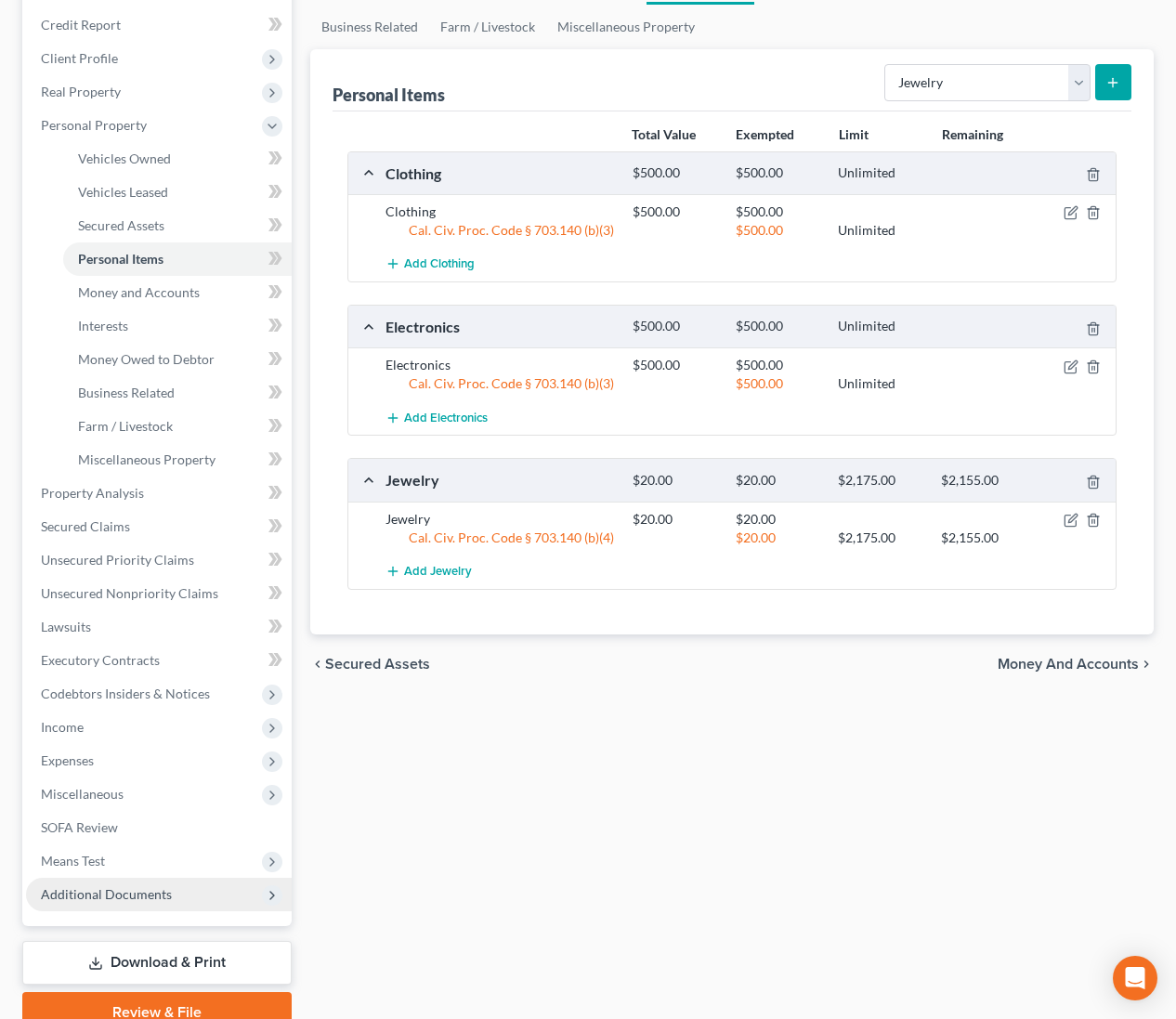
scroll to position [277, 0]
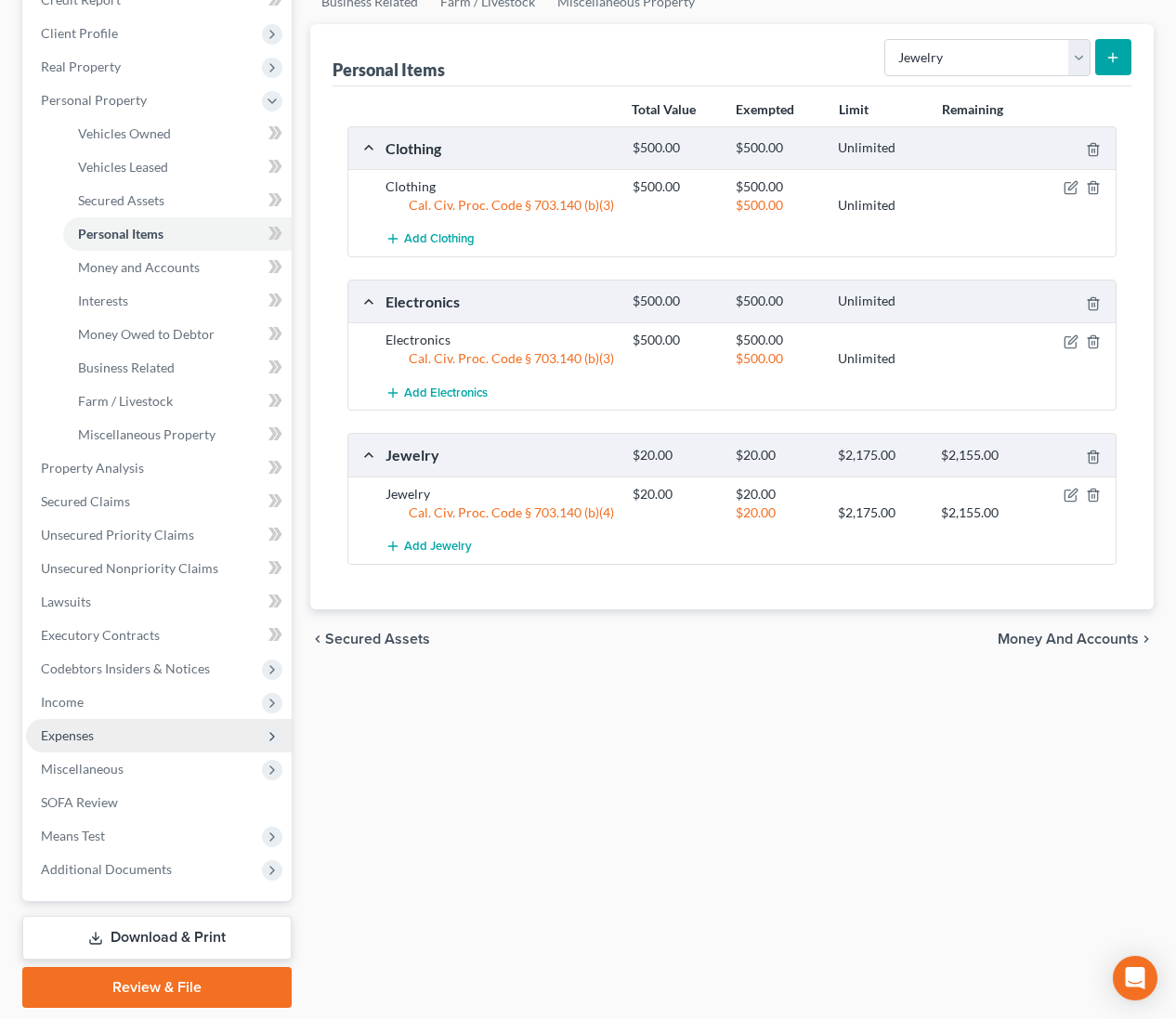
click at [78, 743] on span "Expenses" at bounding box center [159, 735] width 266 height 33
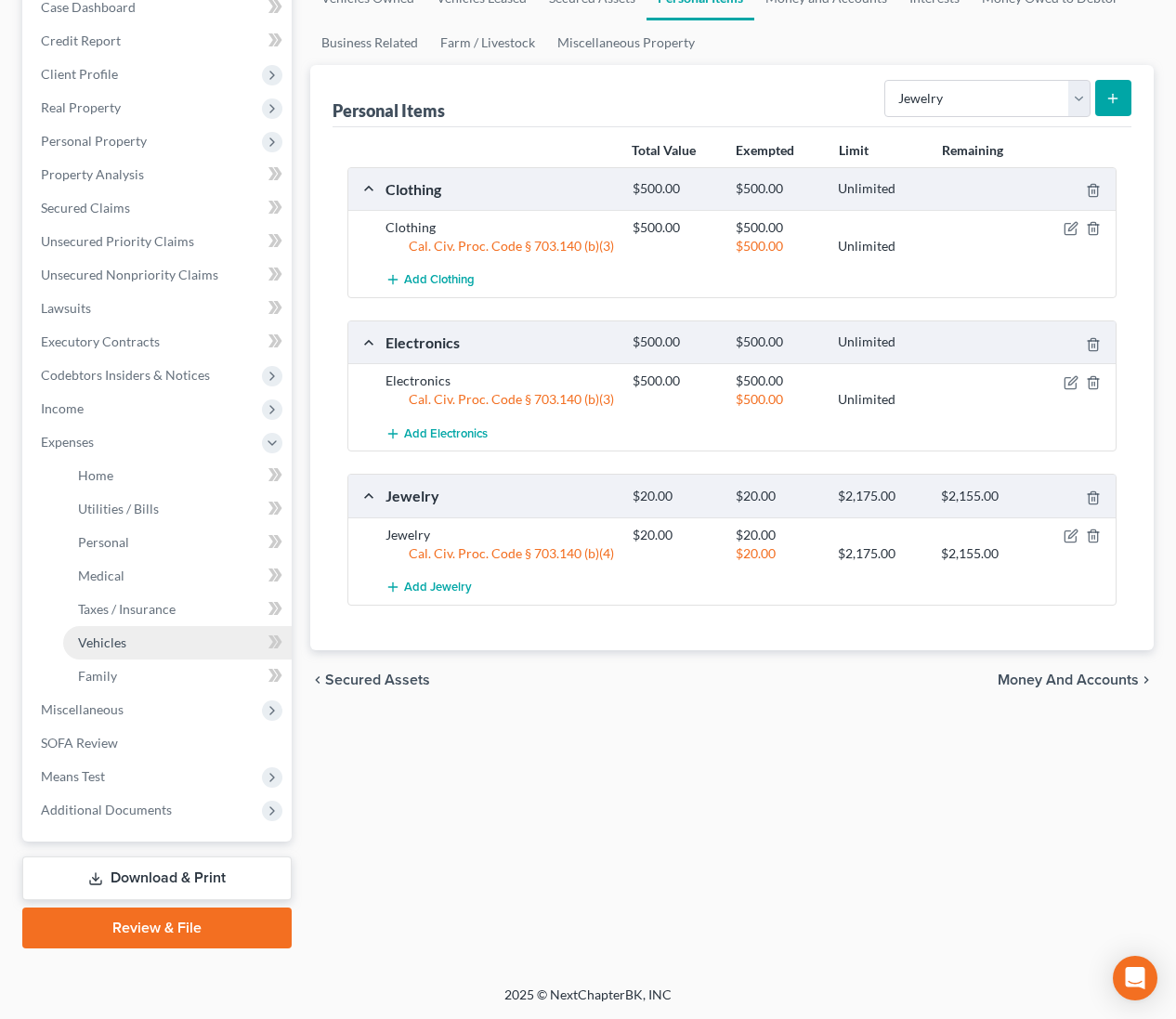
scroll to position [234, 0]
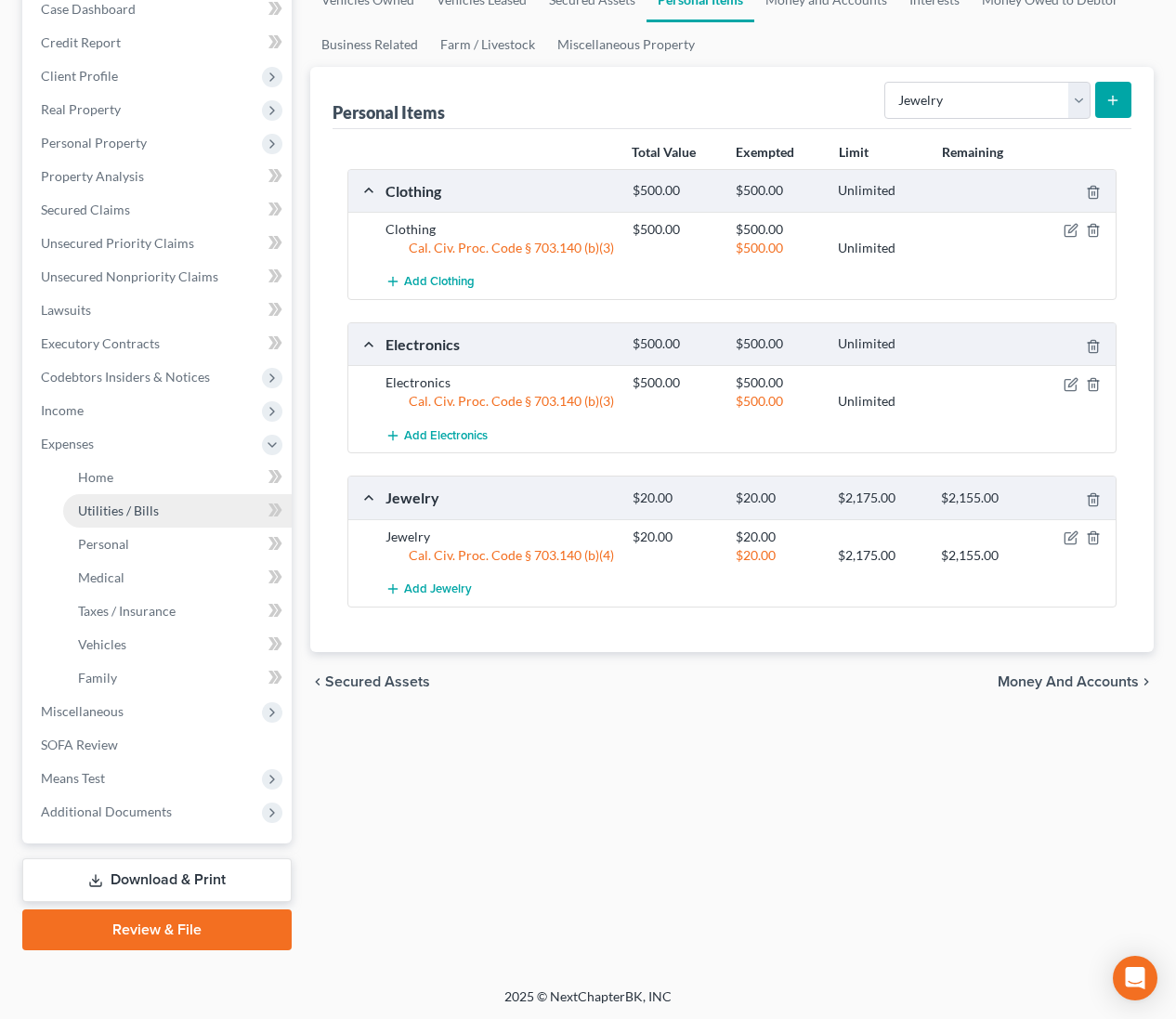
click at [118, 516] on span "Utilities / Bills" at bounding box center [118, 511] width 81 height 16
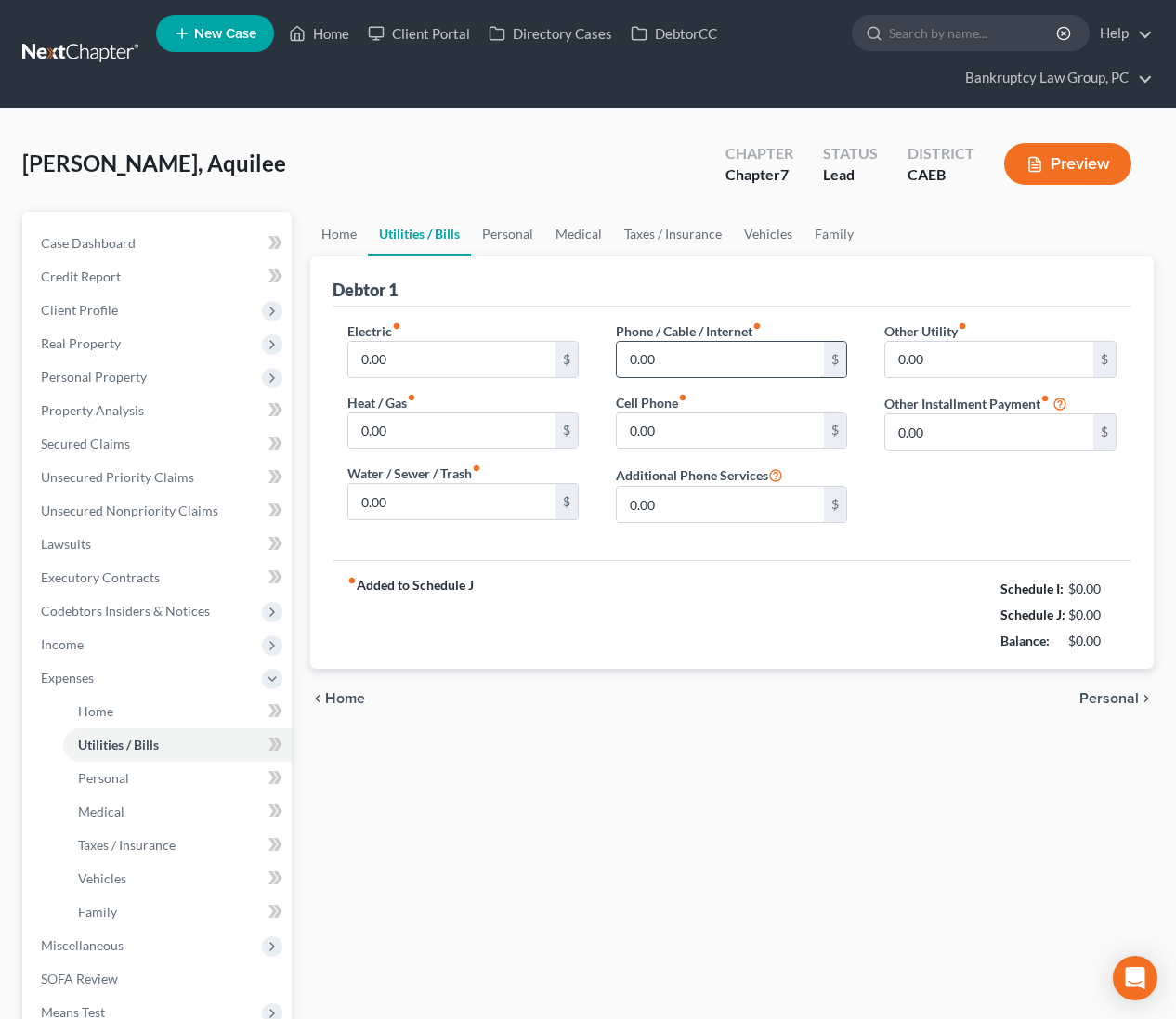
click at [707, 361] on input "0.00" at bounding box center [721, 359] width 208 height 35
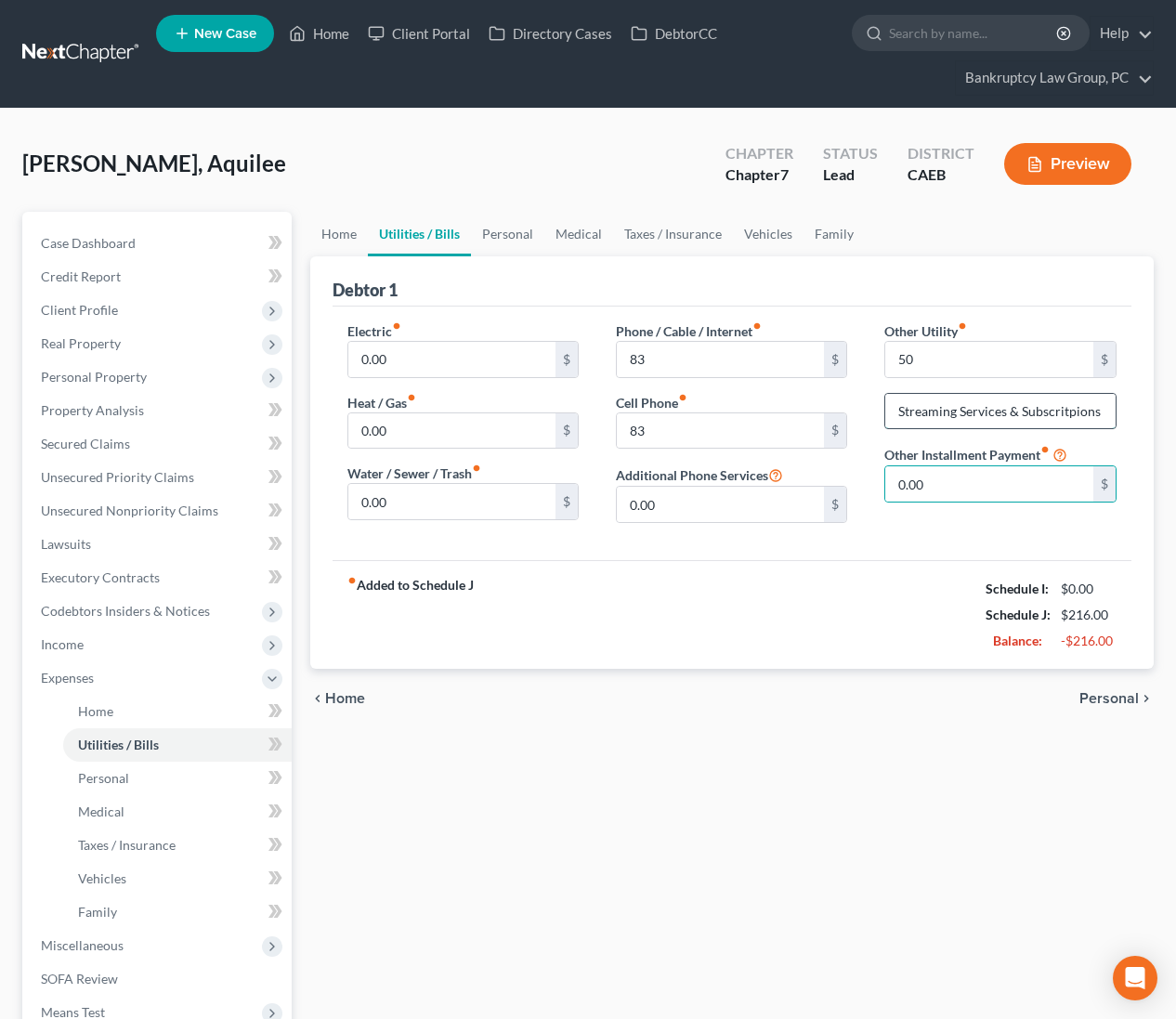
click at [1067, 416] on input "Streaming Services & Subscritpions" at bounding box center [999, 411] width 229 height 35
drag, startPoint x: 518, startPoint y: 231, endPoint x: 507, endPoint y: 241, distance: 14.5
click at [518, 231] on link "Personal" at bounding box center [507, 234] width 73 height 45
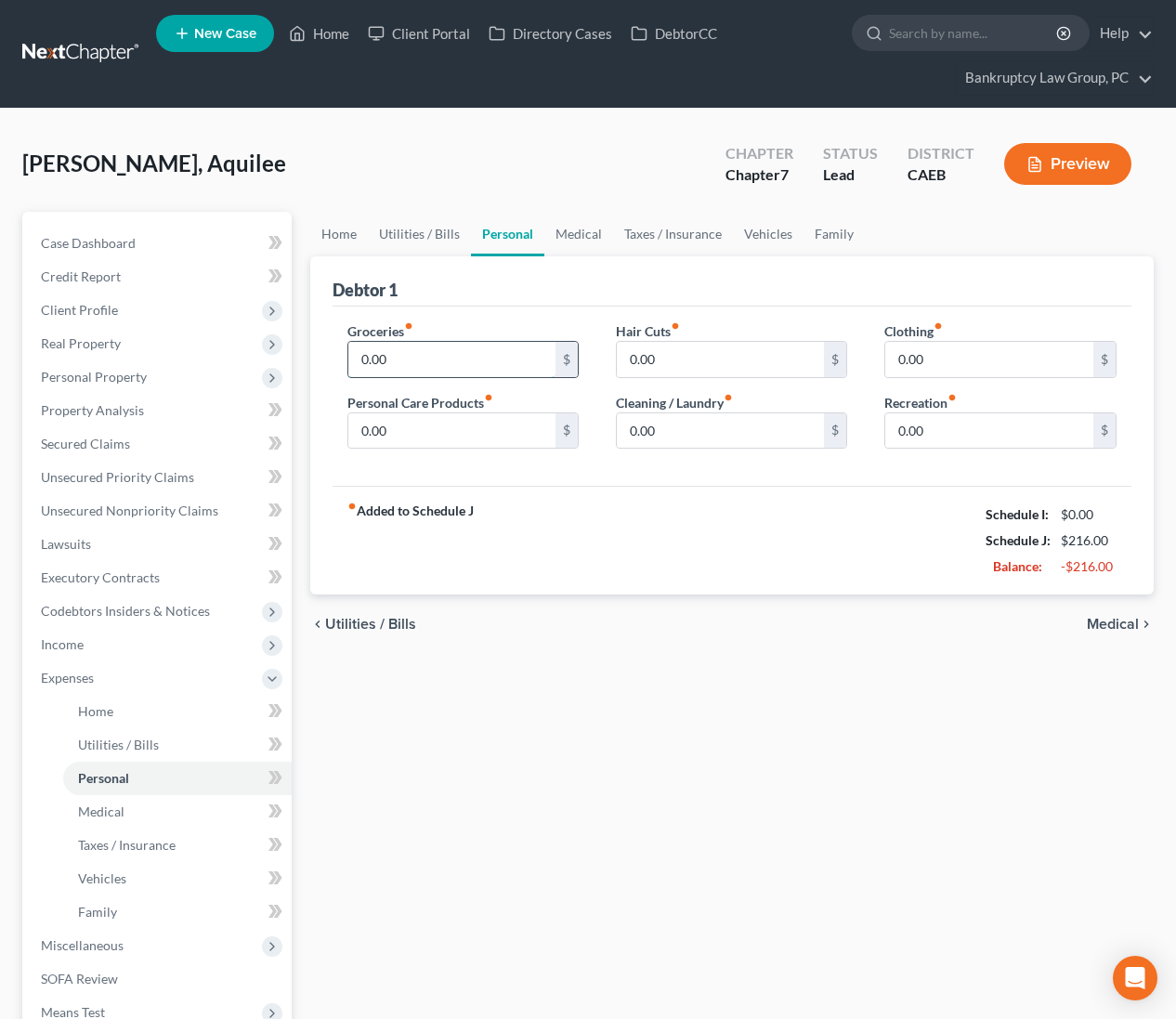
click at [441, 370] on input "0.00" at bounding box center [452, 359] width 208 height 35
click at [763, 235] on link "Vehicles" at bounding box center [768, 234] width 71 height 45
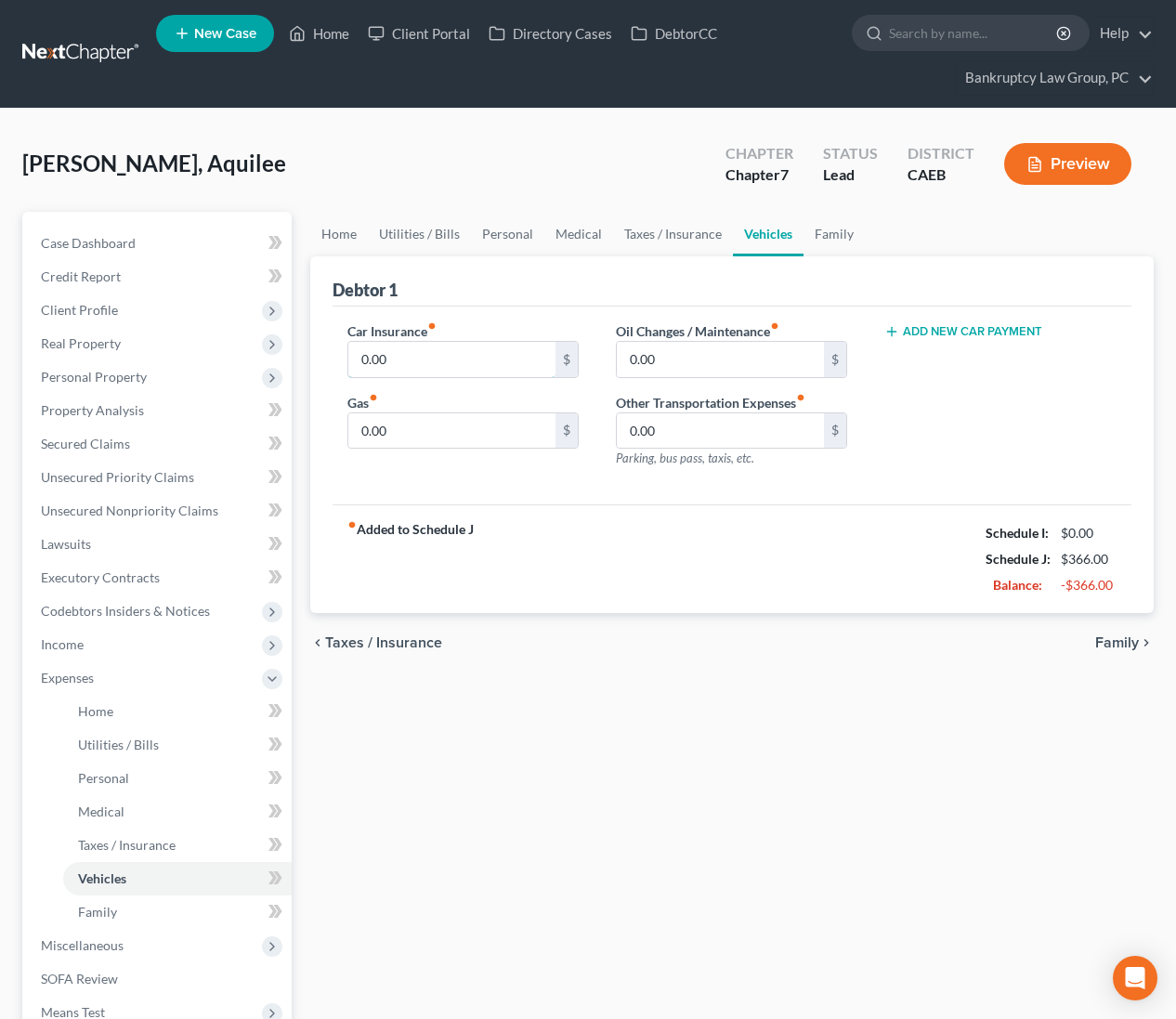
drag, startPoint x: 399, startPoint y: 360, endPoint x: 564, endPoint y: 296, distance: 177.3
click at [399, 360] on input "0.00" at bounding box center [452, 359] width 208 height 35
click at [839, 227] on link "Family" at bounding box center [834, 234] width 61 height 45
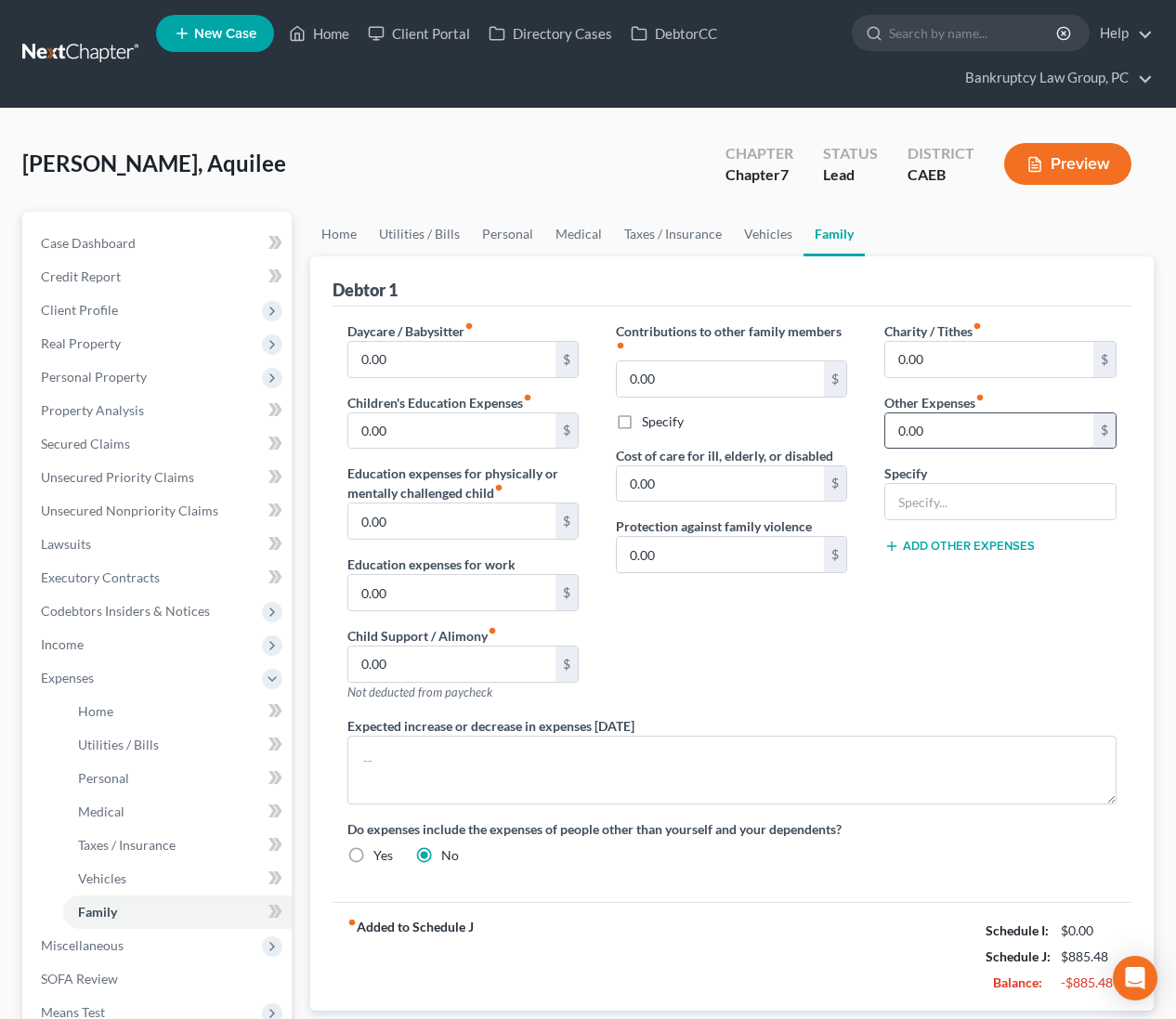
click at [940, 436] on input "0.00" at bounding box center [989, 430] width 208 height 35
click at [75, 371] on span "Personal Property" at bounding box center [94, 377] width 106 height 16
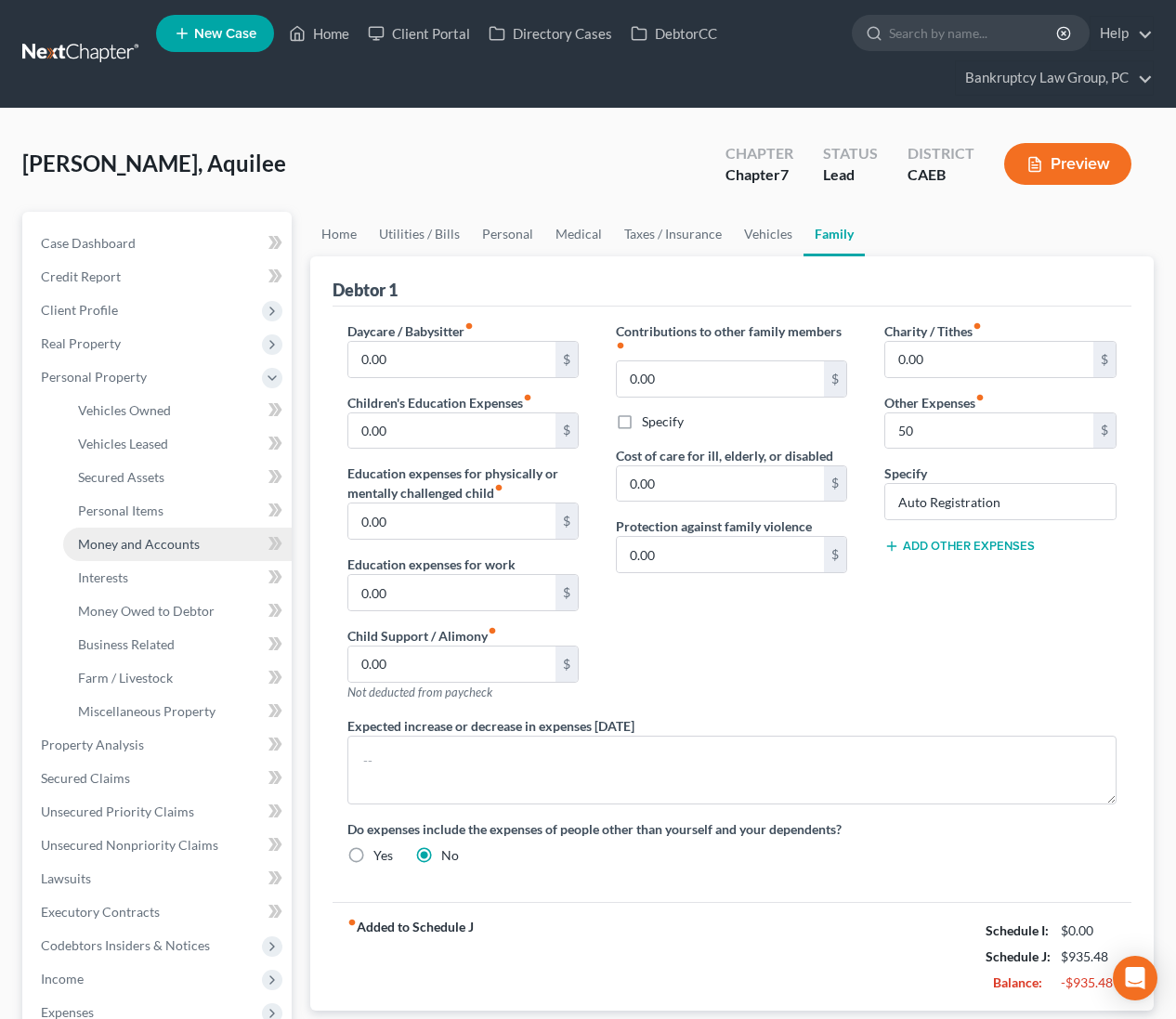
click at [117, 545] on span "Money and Accounts" at bounding box center [139, 544] width 122 height 16
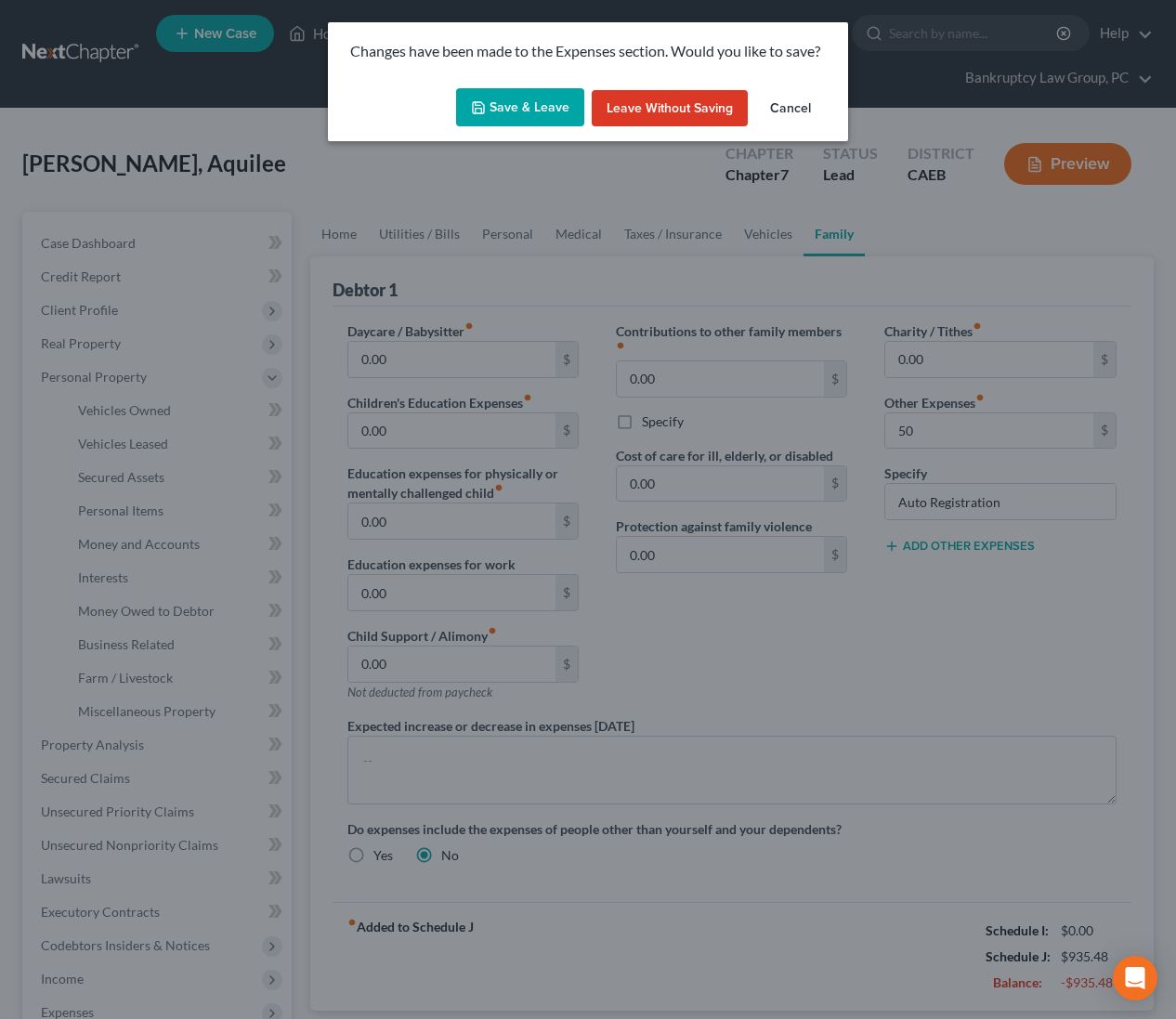
click at [531, 112] on button "Save & Leave" at bounding box center [520, 107] width 128 height 39
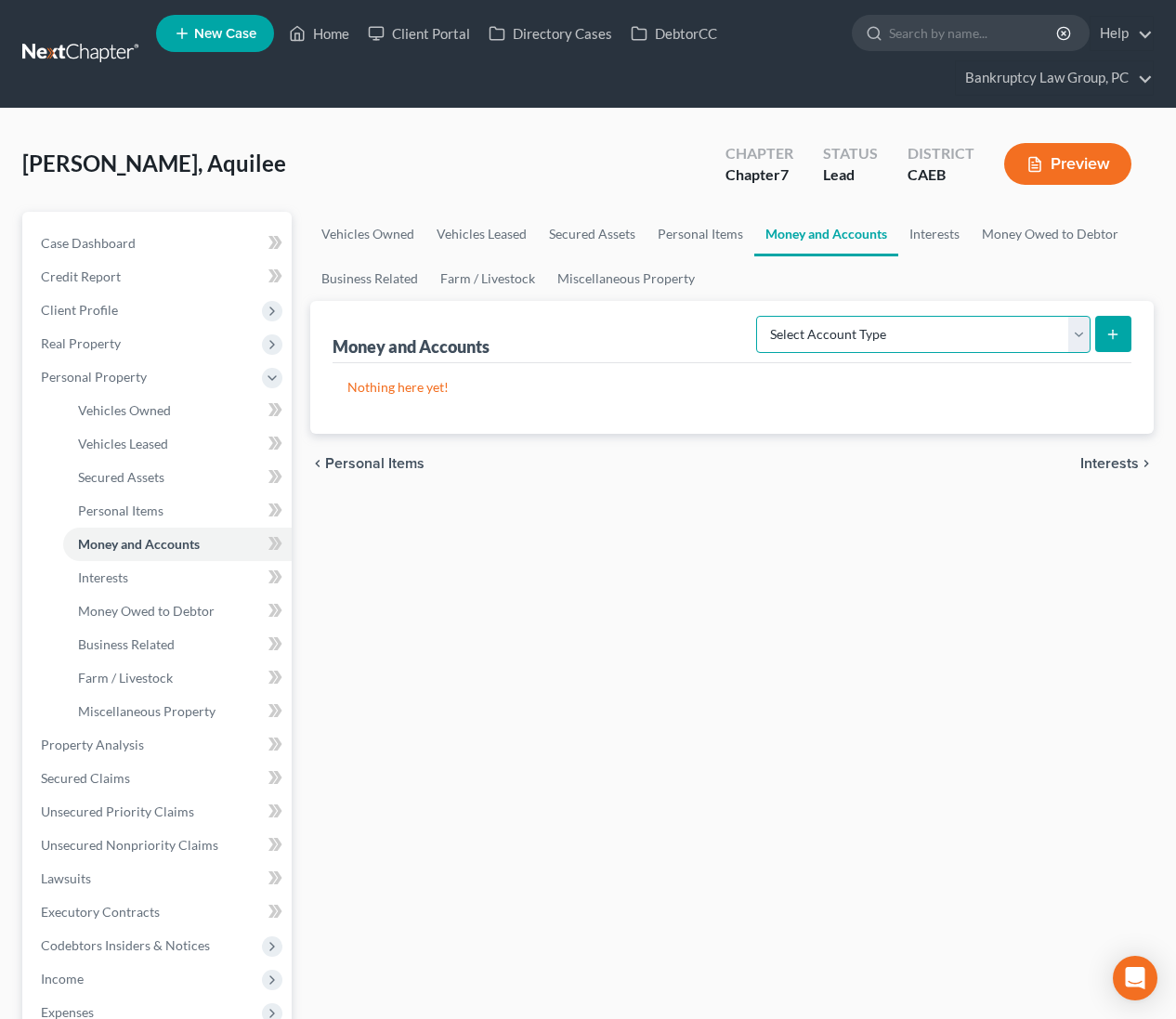
click at [944, 331] on select "Select Account Type Brokerage Cash on Hand Certificates of Deposit Checking Acc…" at bounding box center [923, 334] width 334 height 37
click at [1109, 330] on icon "submit" at bounding box center [1112, 334] width 15 height 15
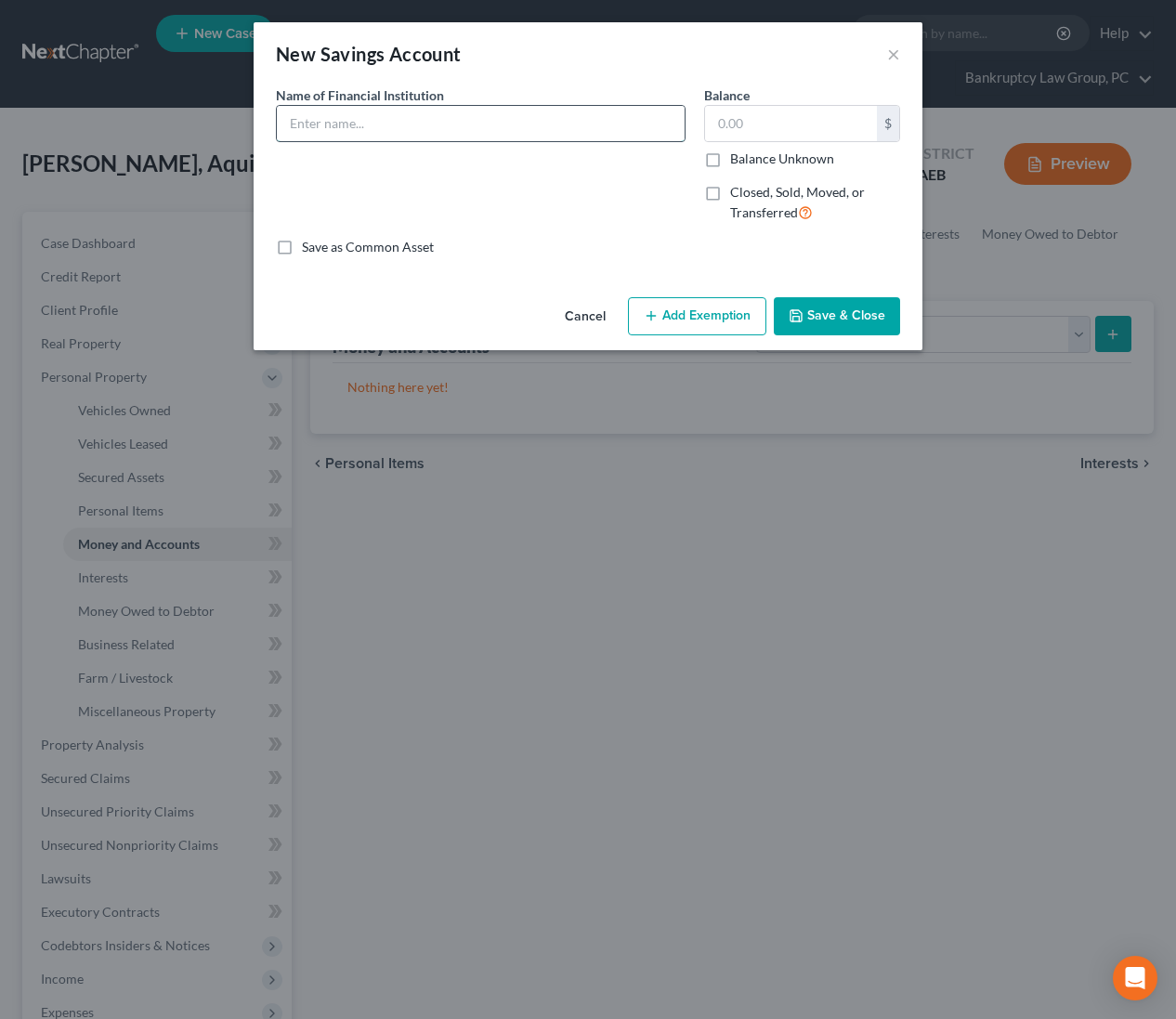
click at [410, 125] on input "text" at bounding box center [481, 123] width 408 height 35
click at [835, 307] on button "Save & Close" at bounding box center [837, 316] width 126 height 39
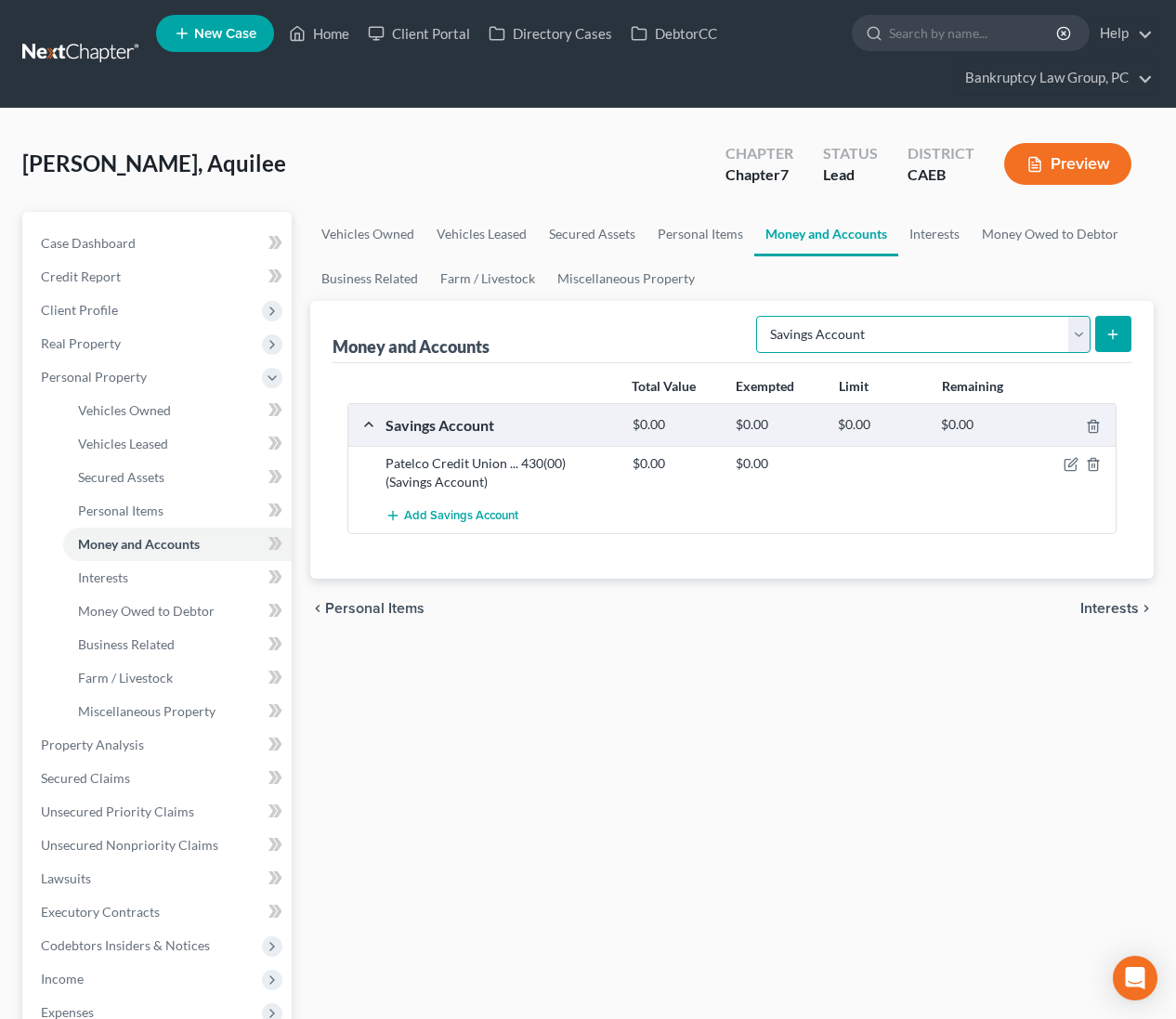
click at [795, 337] on select "Select Account Type Brokerage Cash on Hand Certificates of Deposit Checking Acc…" at bounding box center [923, 334] width 334 height 37
click at [1121, 332] on button "submit" at bounding box center [1113, 334] width 36 height 36
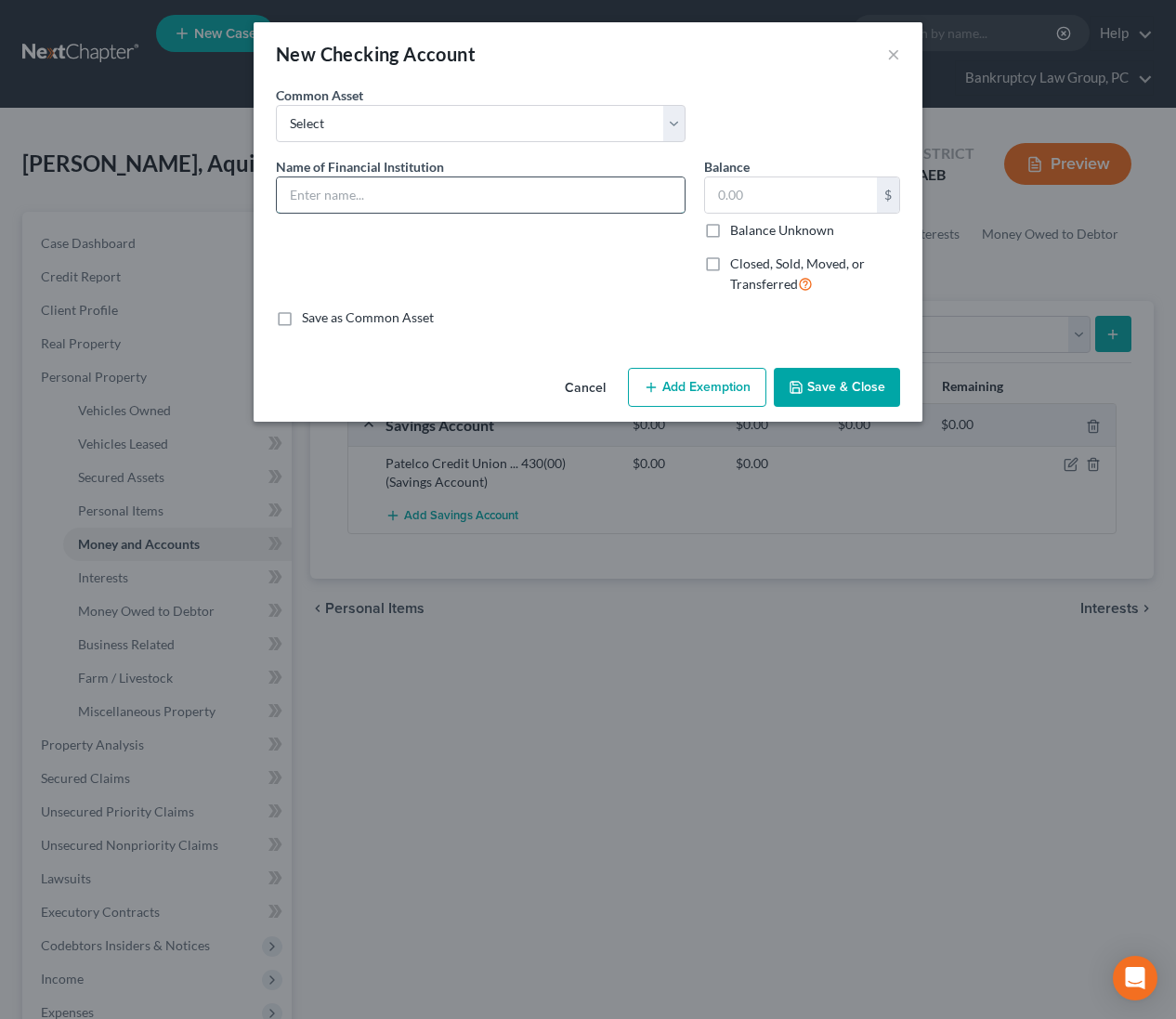
click at [340, 194] on input "text" at bounding box center [481, 194] width 408 height 35
click at [852, 381] on button "Save & Close" at bounding box center [837, 387] width 126 height 39
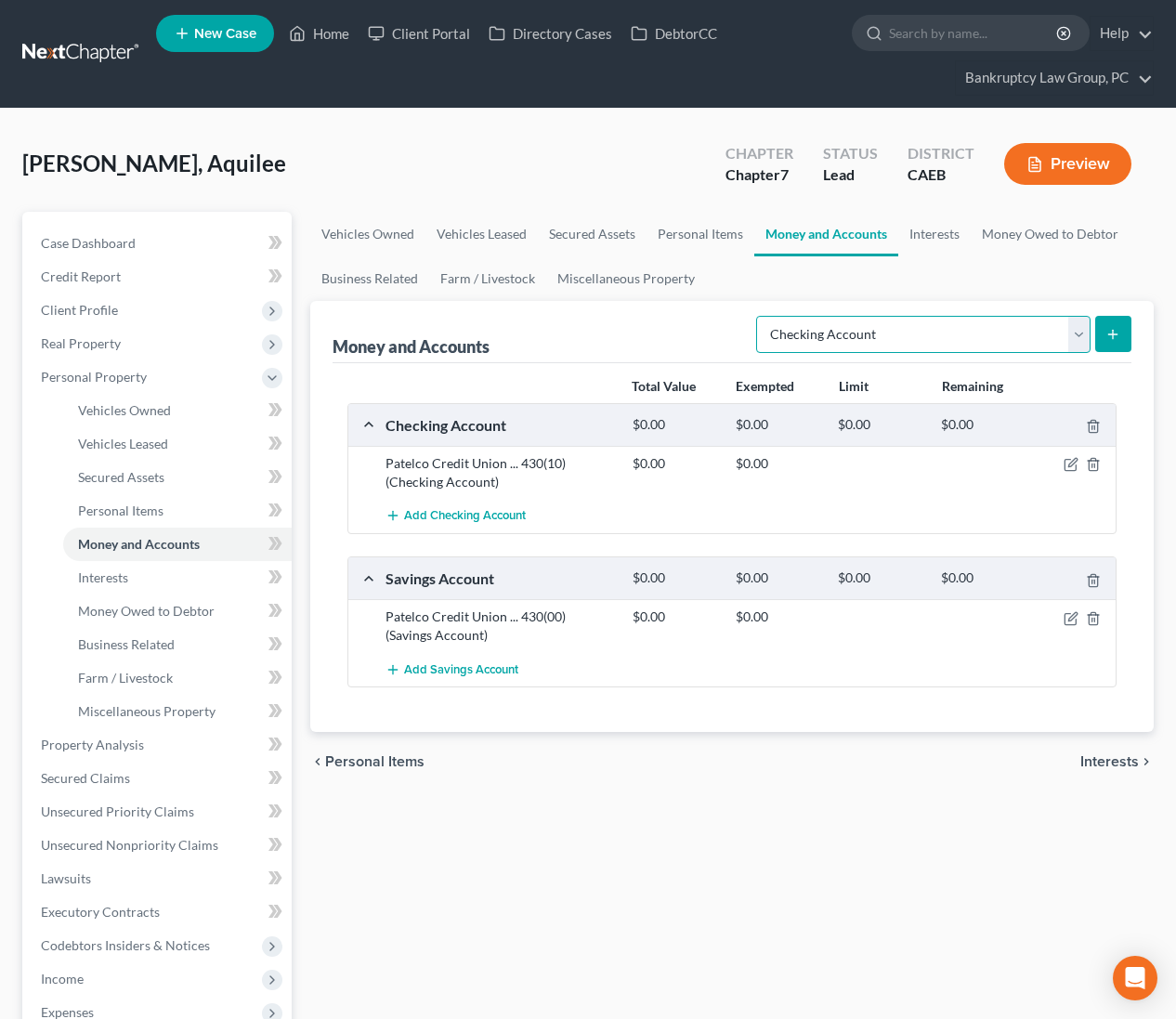
click at [805, 343] on select "Select Account Type Brokerage Cash on Hand Certificates of Deposit Checking Acc…" at bounding box center [923, 334] width 334 height 37
click at [1105, 335] on icon "submit" at bounding box center [1112, 334] width 15 height 15
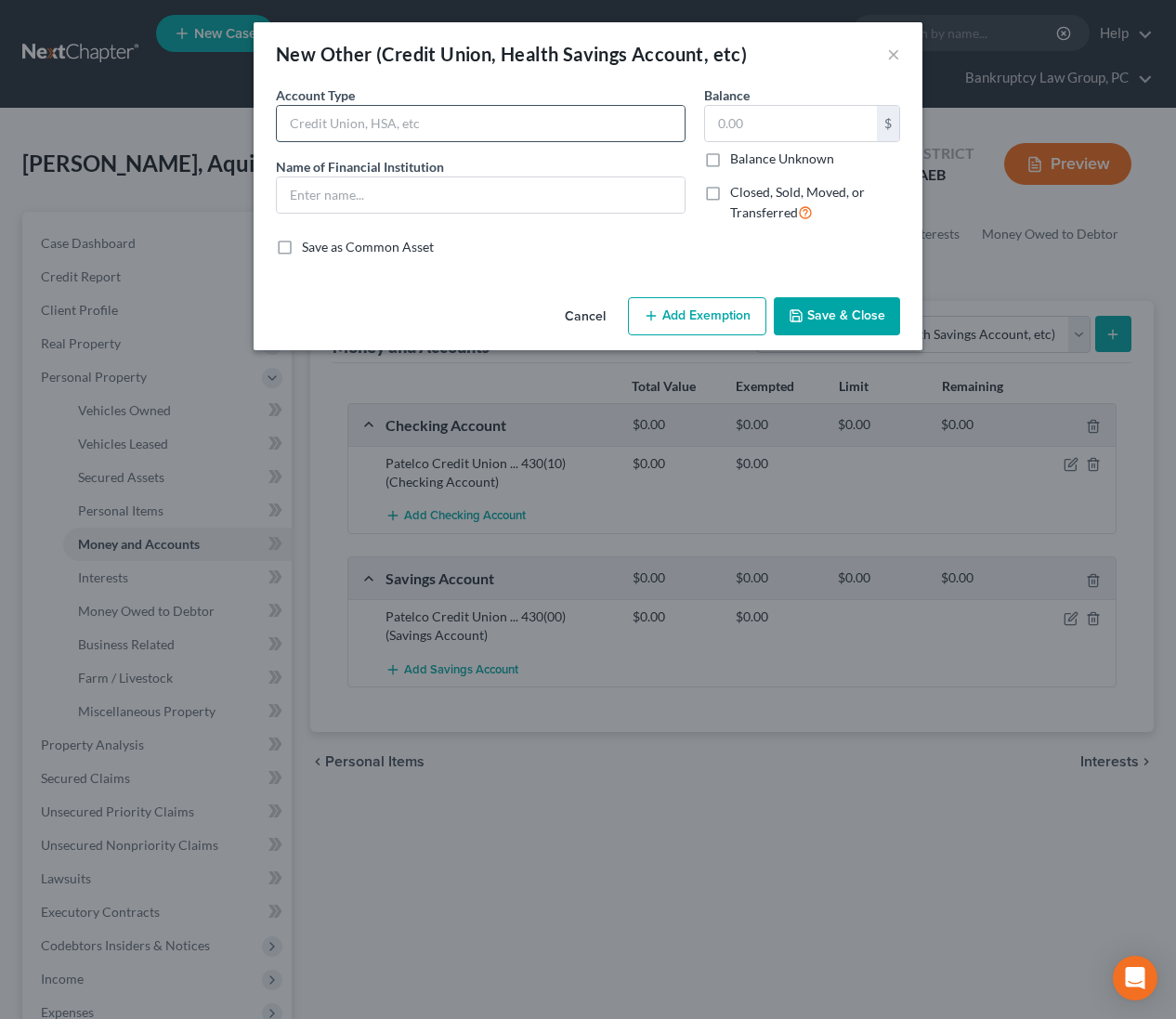
click at [382, 128] on input "text" at bounding box center [481, 123] width 408 height 35
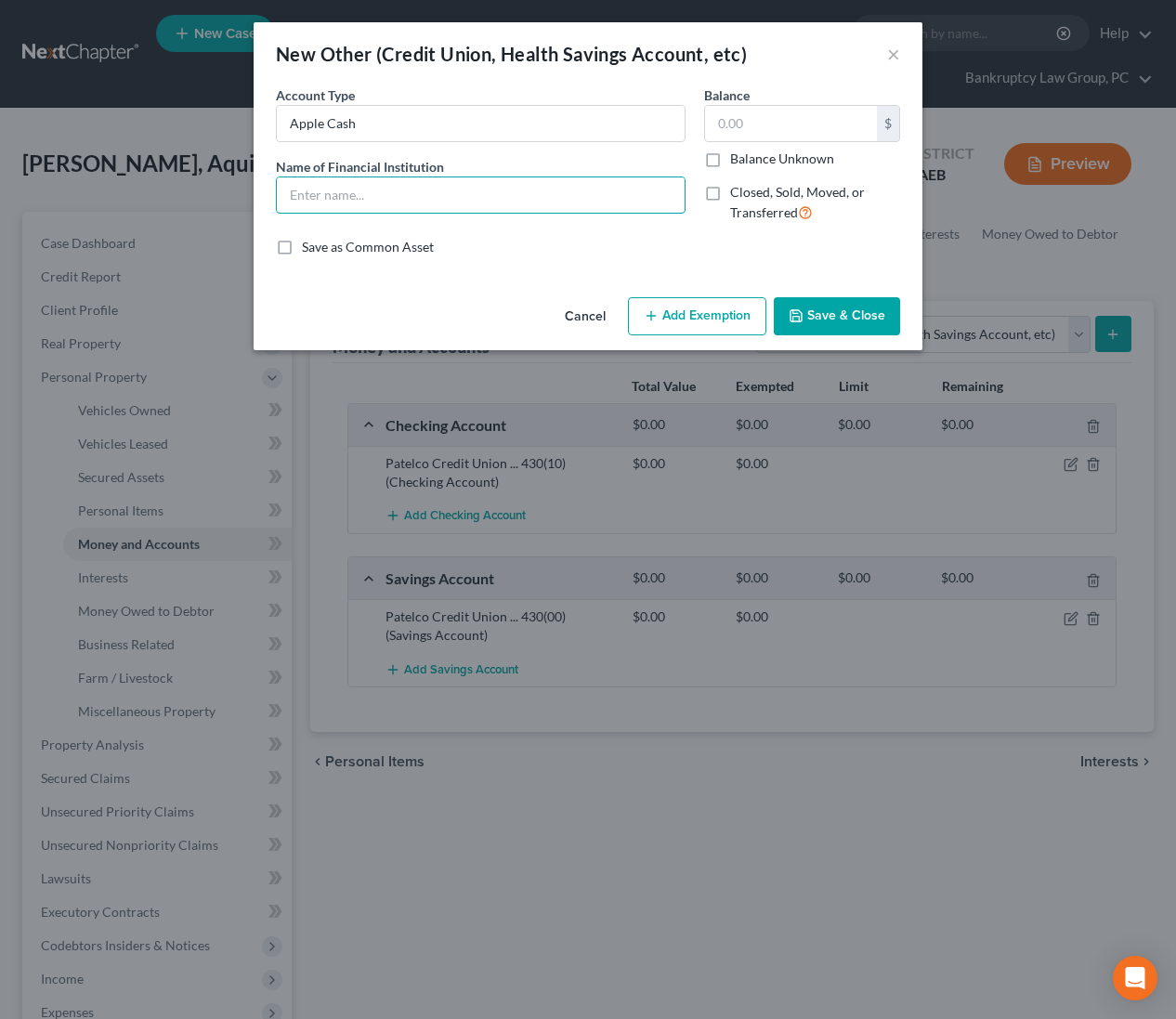
drag, startPoint x: 389, startPoint y: 199, endPoint x: 405, endPoint y: 213, distance: 21.1
click at [390, 199] on input "text" at bounding box center [481, 194] width 408 height 35
click at [864, 325] on button "Save & Close" at bounding box center [837, 316] width 126 height 39
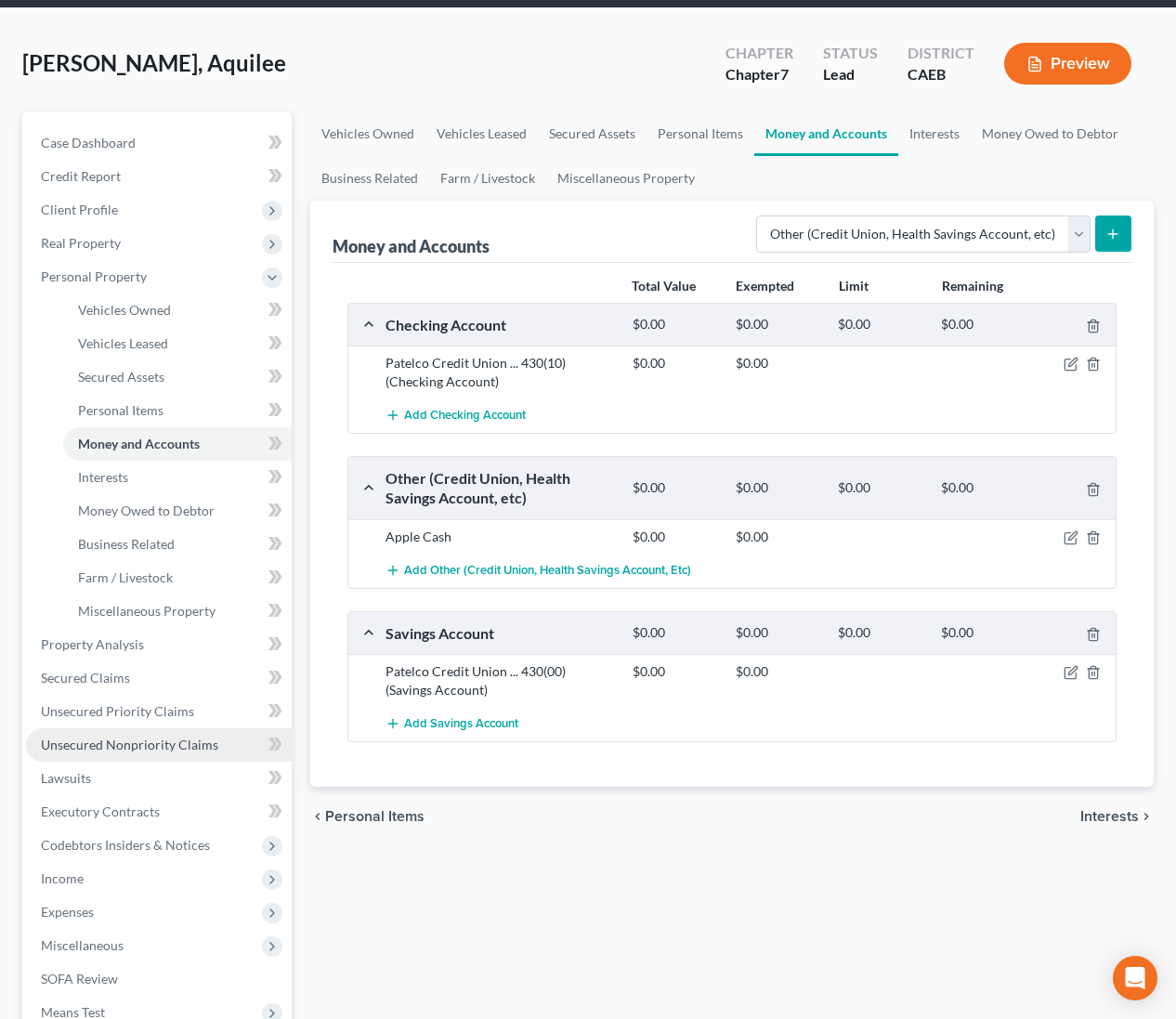
click at [130, 732] on link "Unsecured Nonpriority Claims" at bounding box center [159, 744] width 266 height 33
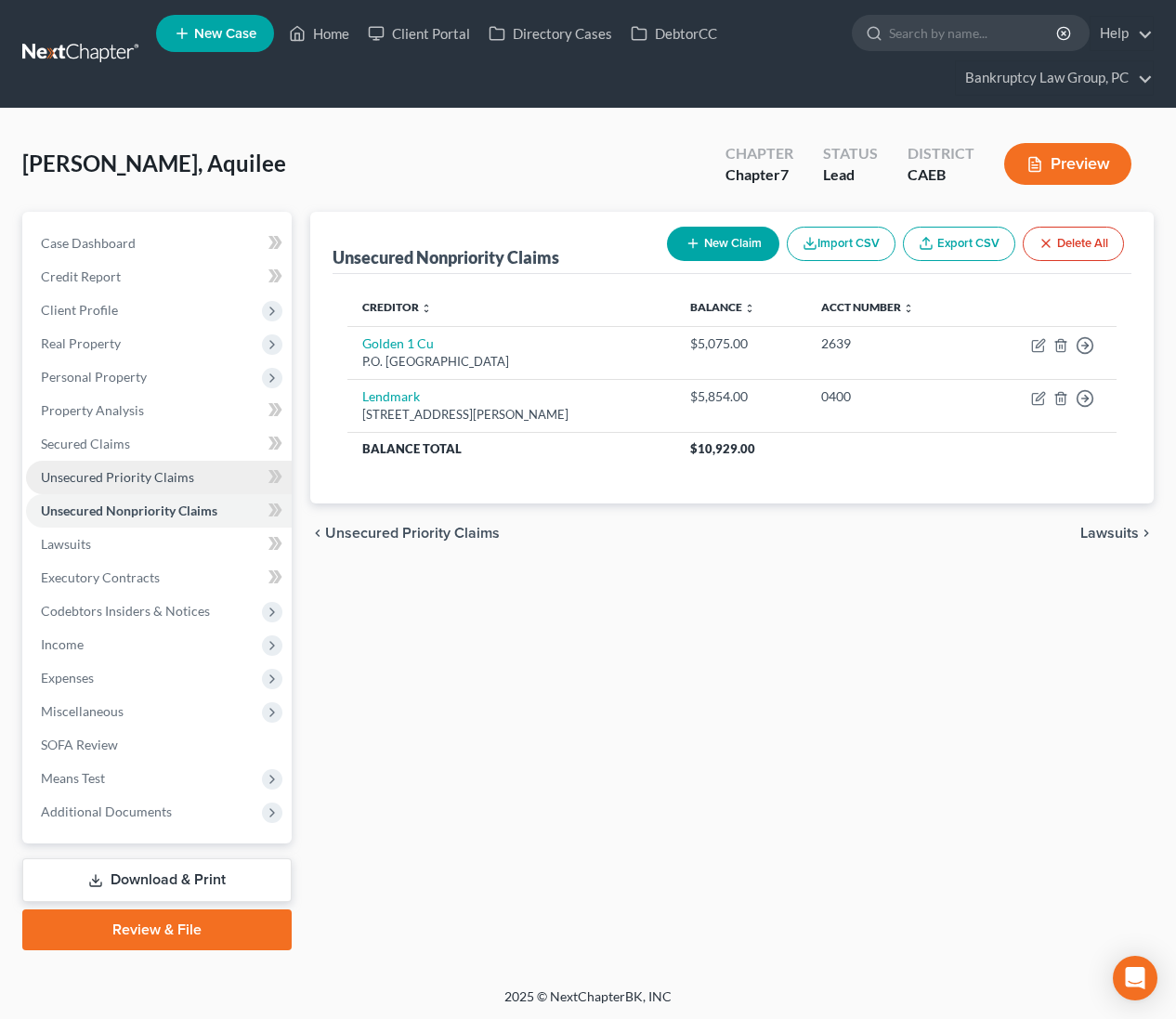
click at [122, 482] on span "Unsecured Priority Claims" at bounding box center [117, 477] width 153 height 16
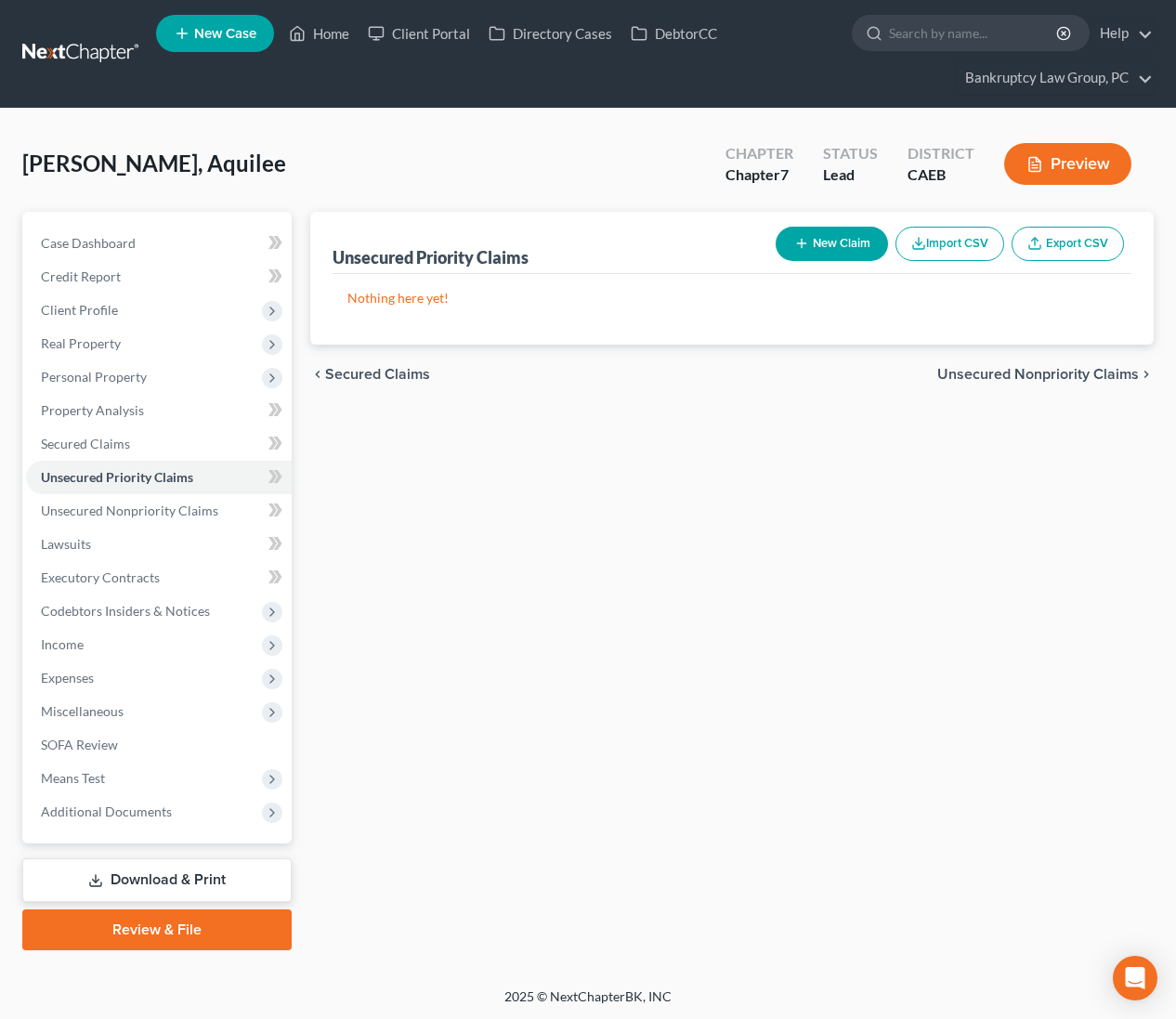
click at [845, 242] on button "New Claim" at bounding box center [832, 244] width 112 height 34
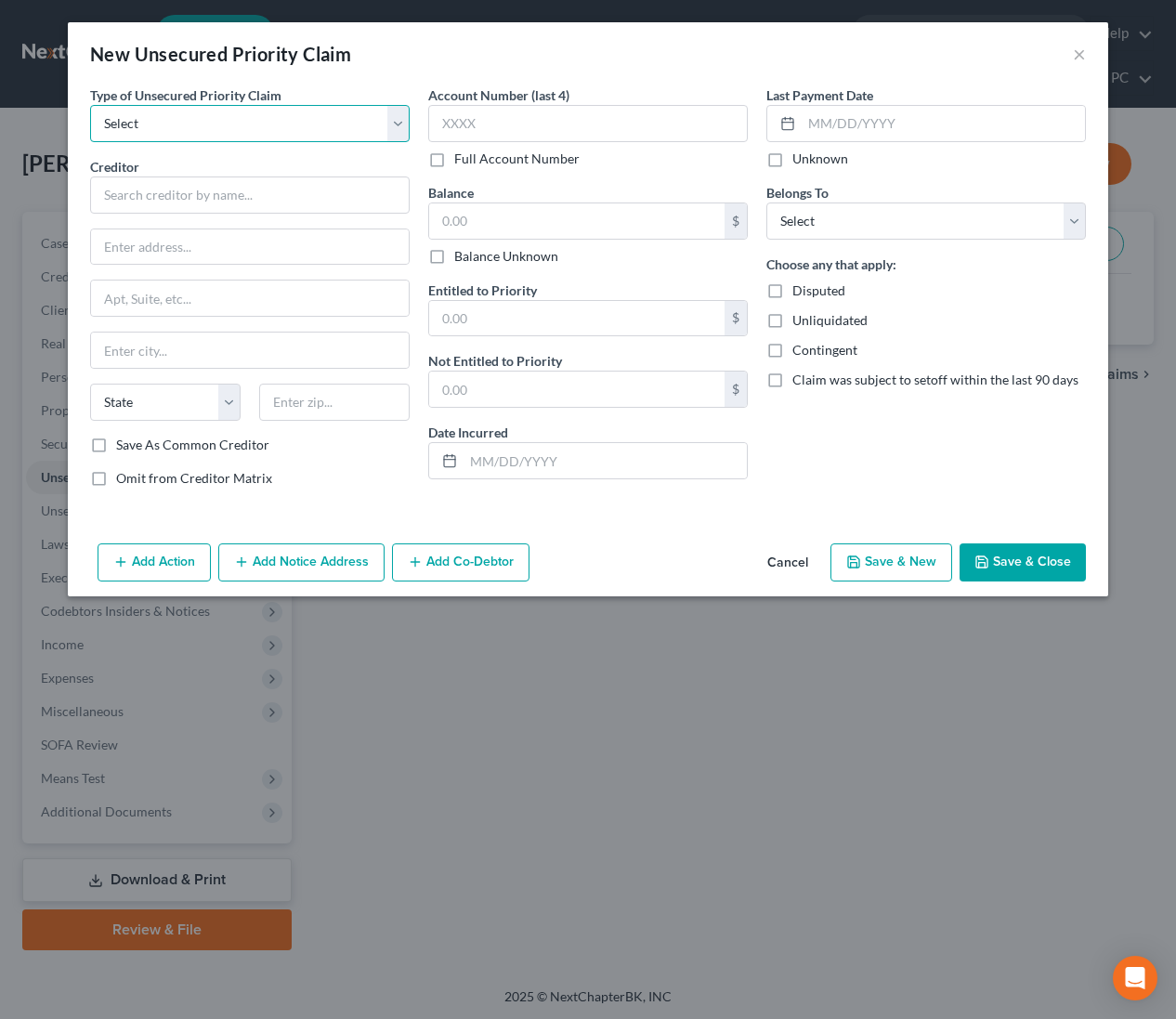
click at [171, 114] on select "Select Taxes & Other Government Units Domestic Support Obligations Extensions o…" at bounding box center [250, 123] width 320 height 37
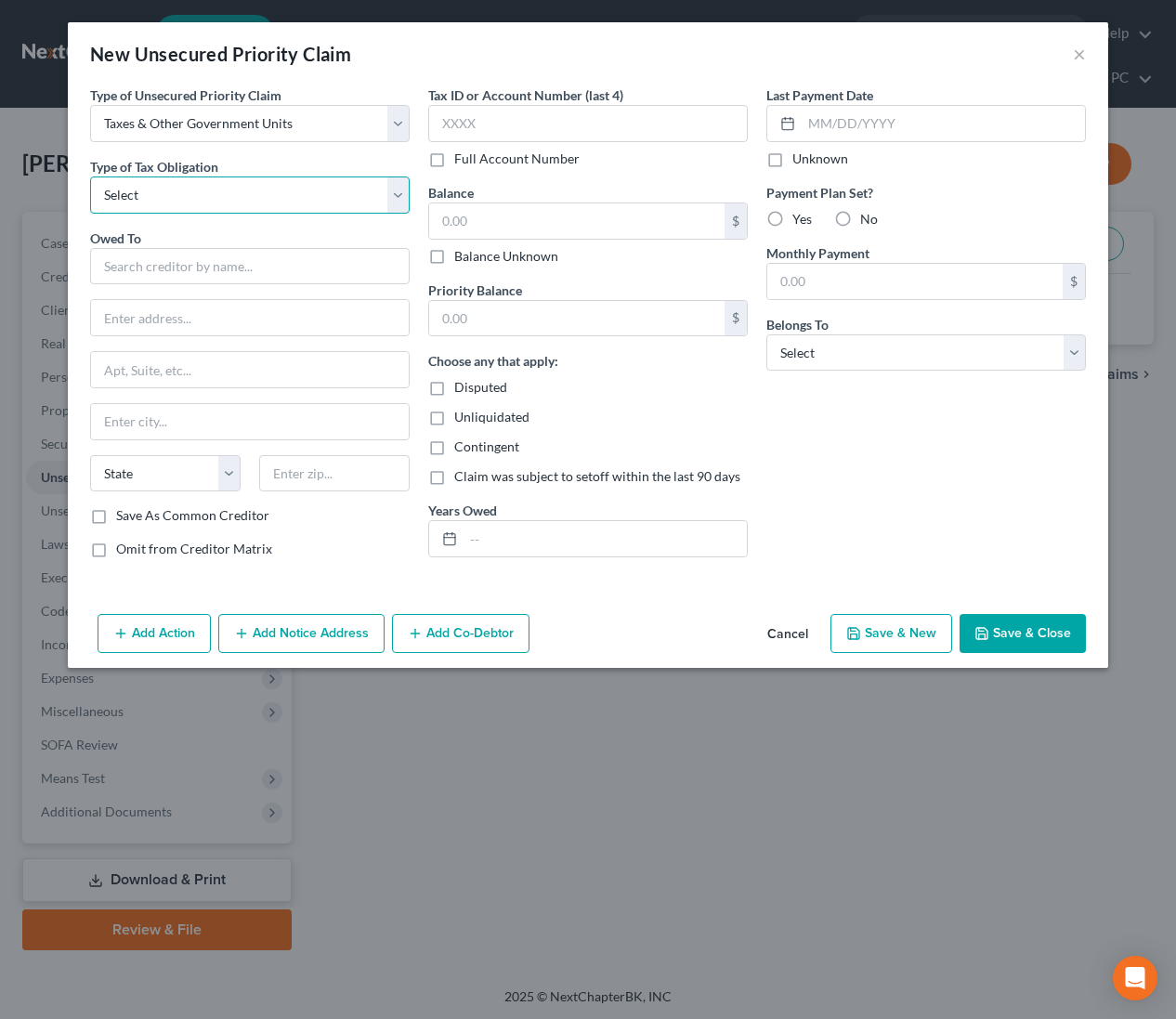
click at [232, 199] on select "Select Federal City State Franchise Tax Board Other" at bounding box center [250, 194] width 320 height 37
click at [228, 281] on input "text" at bounding box center [250, 266] width 320 height 37
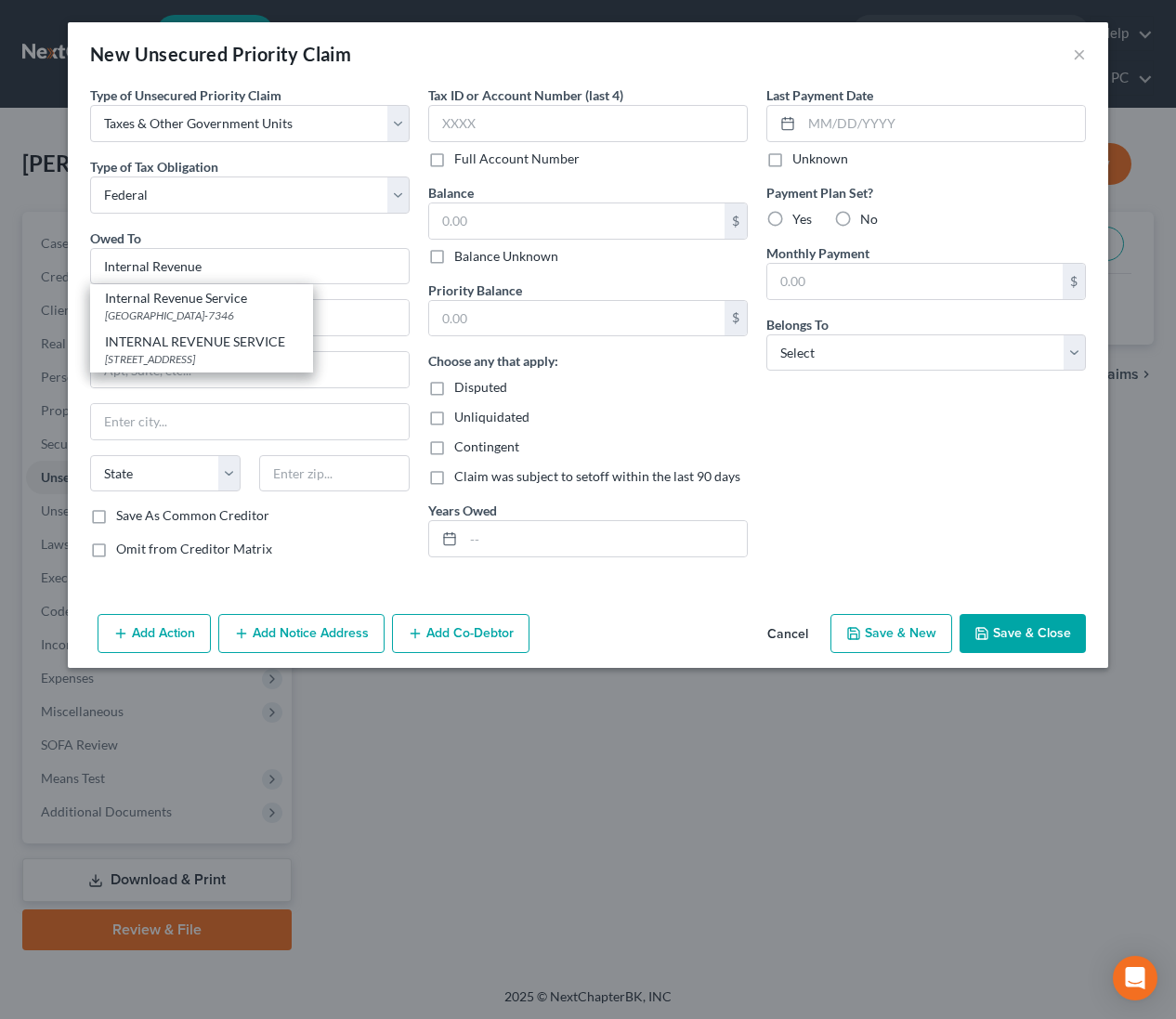
click at [203, 341] on div "INTERNAL REVENUE SERVICE" at bounding box center [201, 342] width 193 height 19
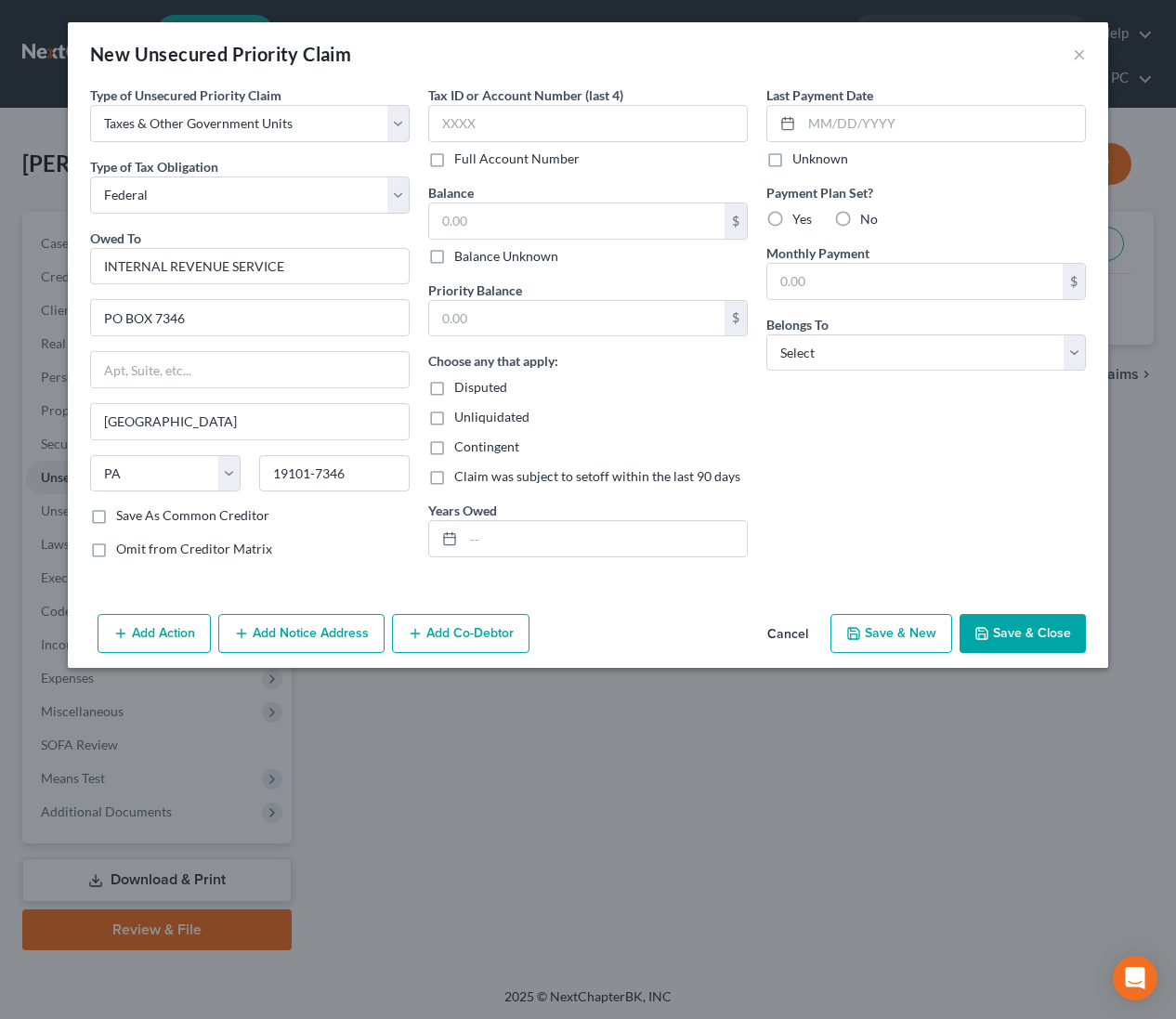
click at [327, 641] on button "Add Notice Address" at bounding box center [301, 633] width 166 height 39
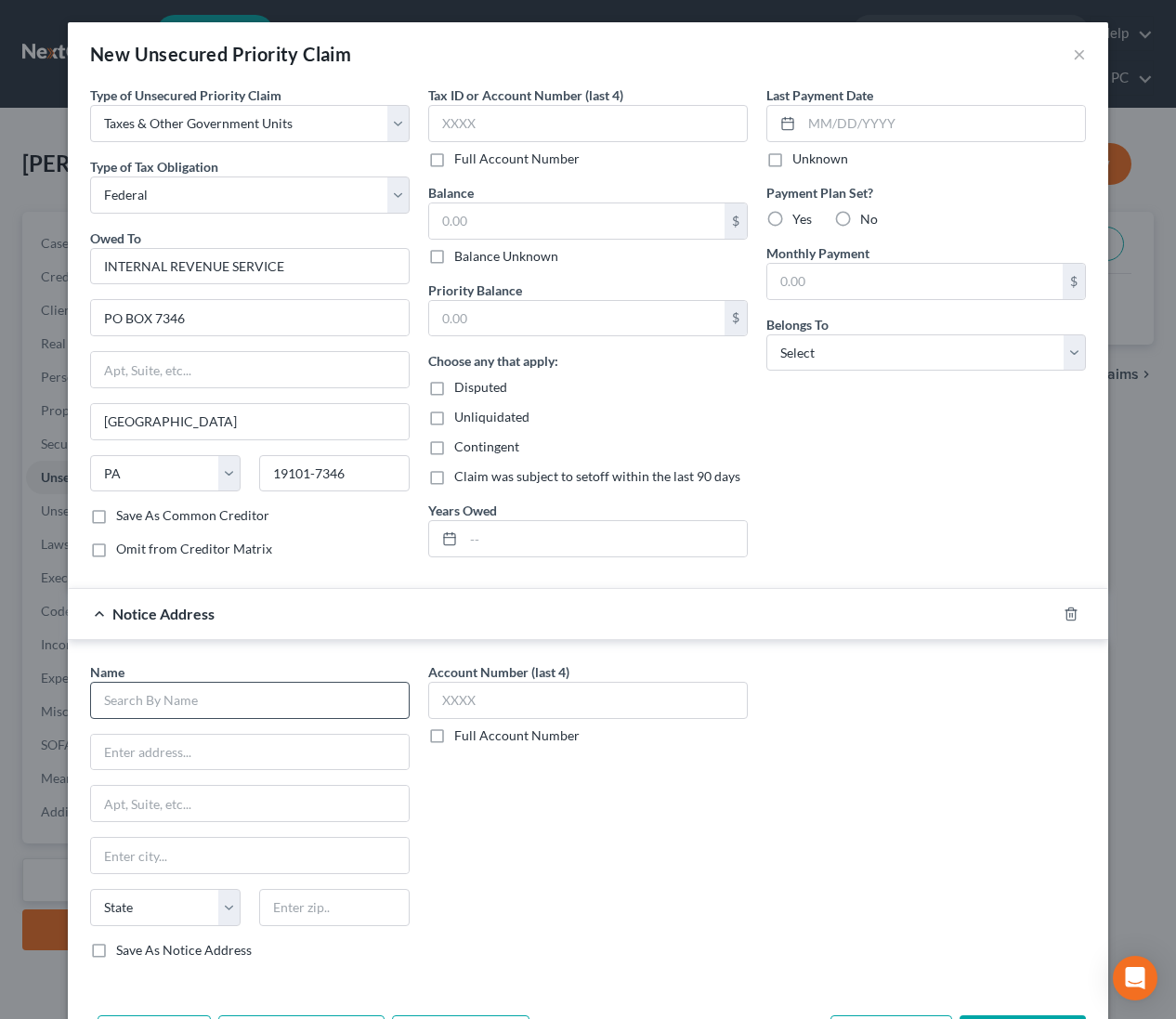
scroll to position [72, 0]
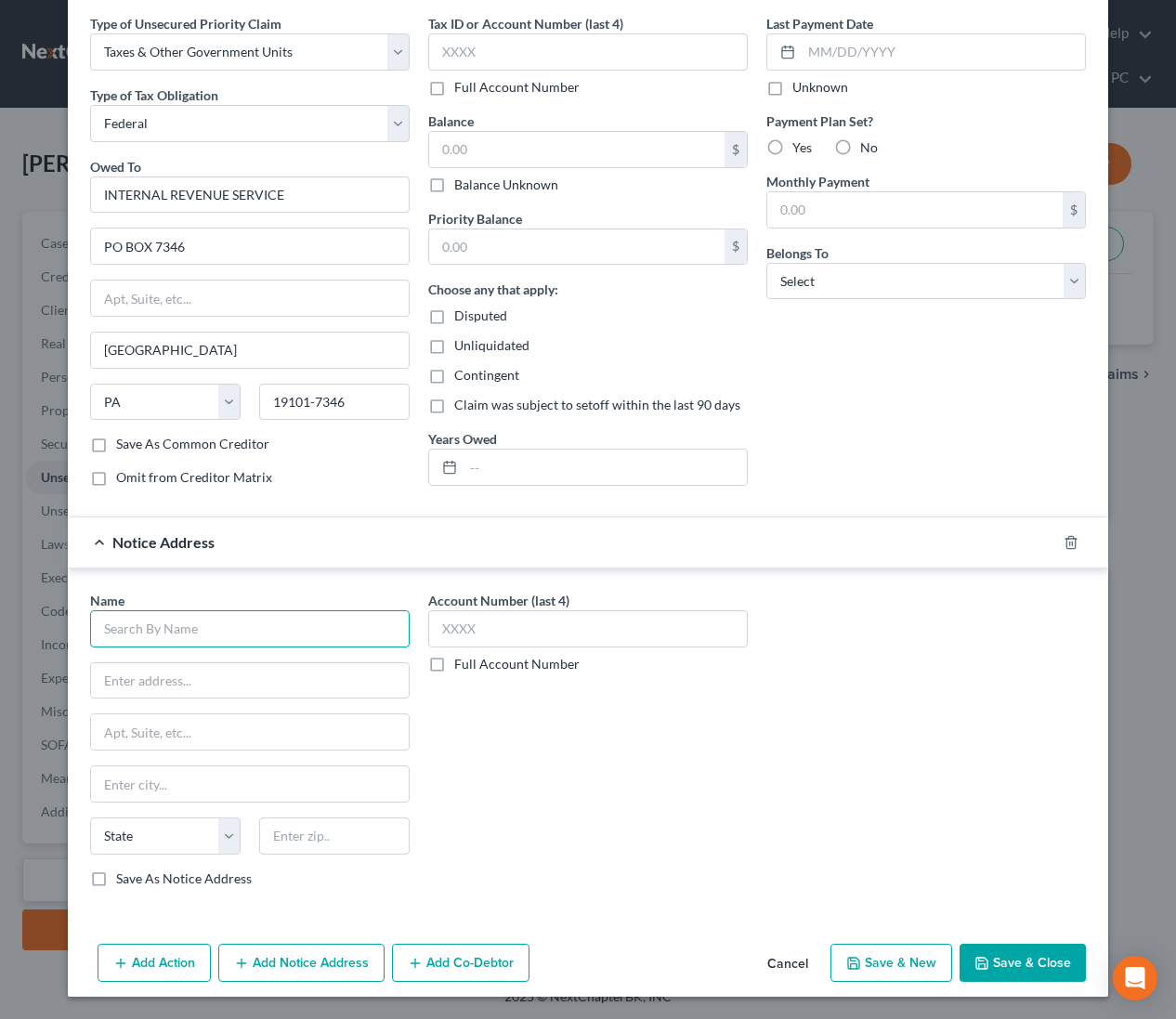
click at [314, 620] on input "text" at bounding box center [250, 628] width 320 height 37
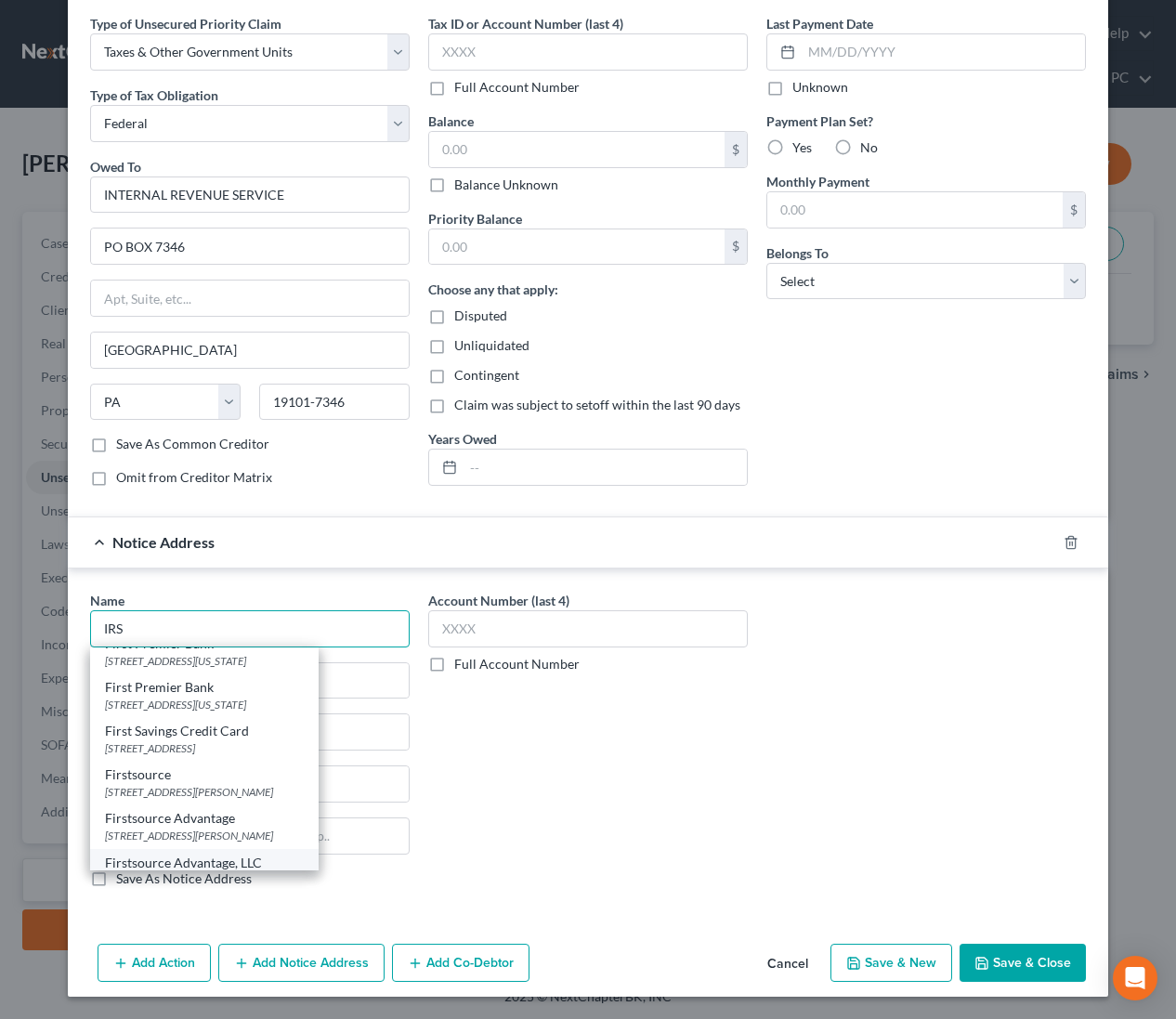
scroll to position [565, 0]
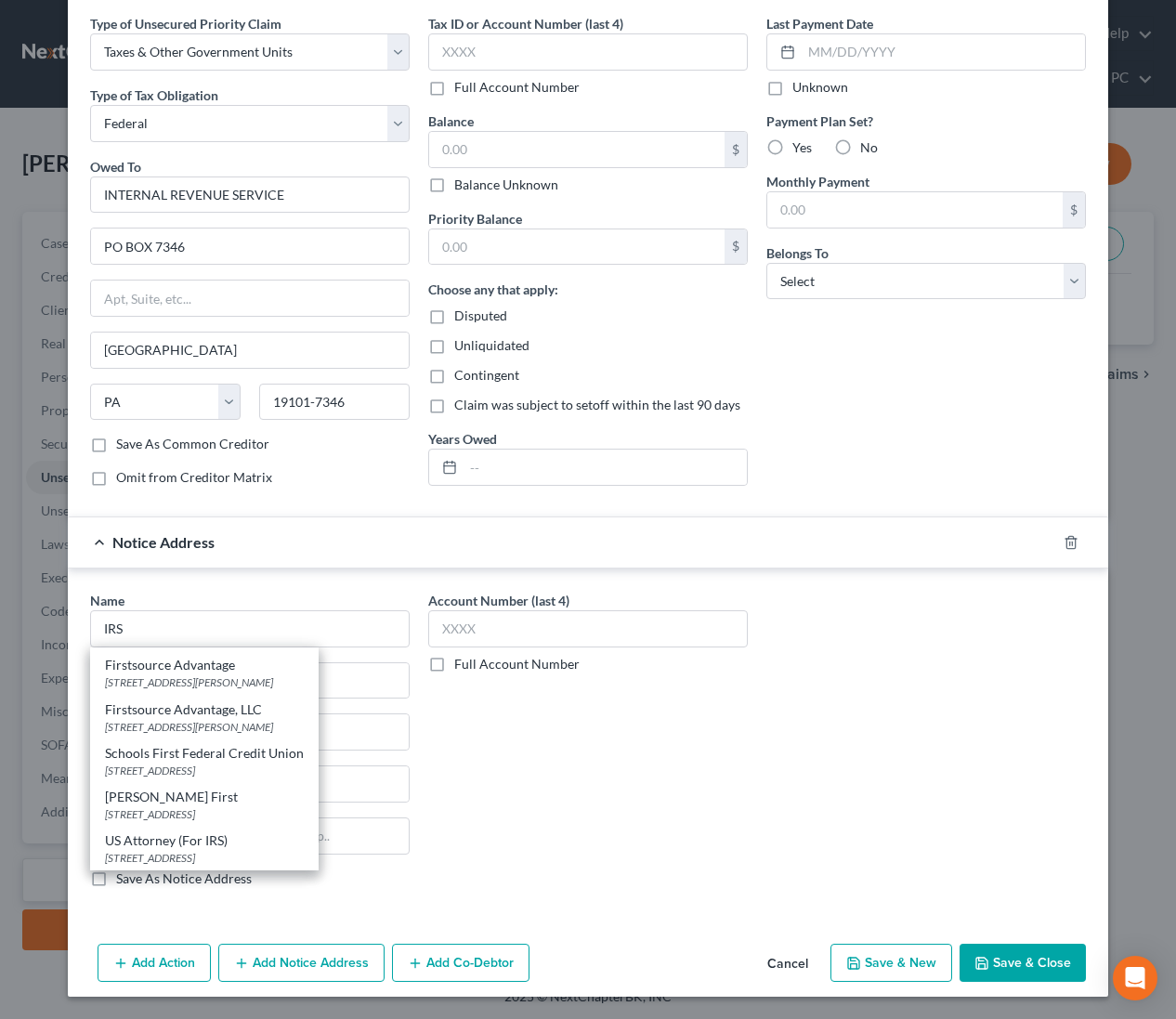
click at [238, 843] on div "US Attorney (For IRS)" at bounding box center [204, 840] width 199 height 19
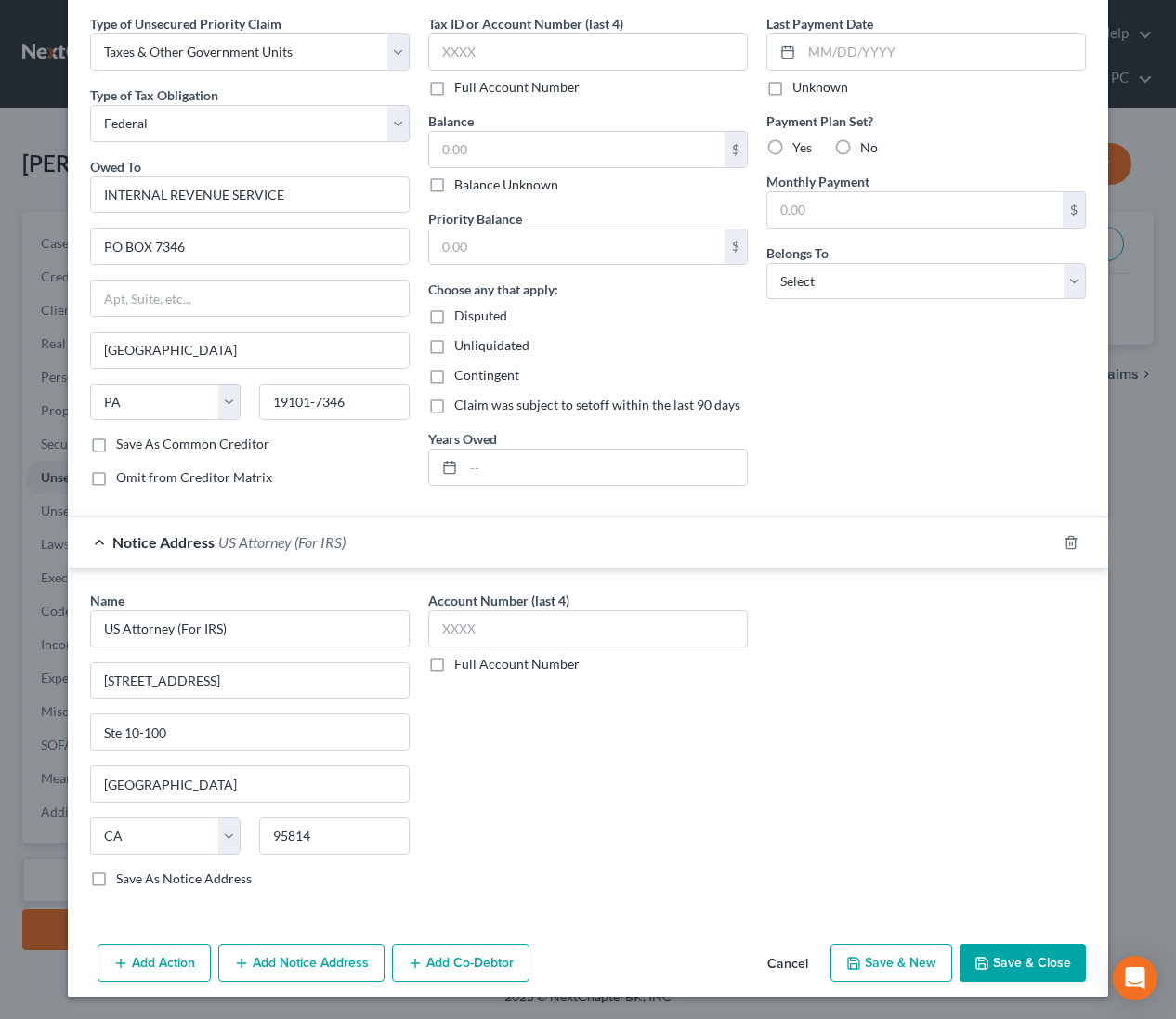
scroll to position [0, 0]
drag, startPoint x: 217, startPoint y: 529, endPoint x: 221, endPoint y: 556, distance: 27.2
click at [217, 529] on div "Notice Address US Attorney (For IRS)" at bounding box center [562, 541] width 988 height 49
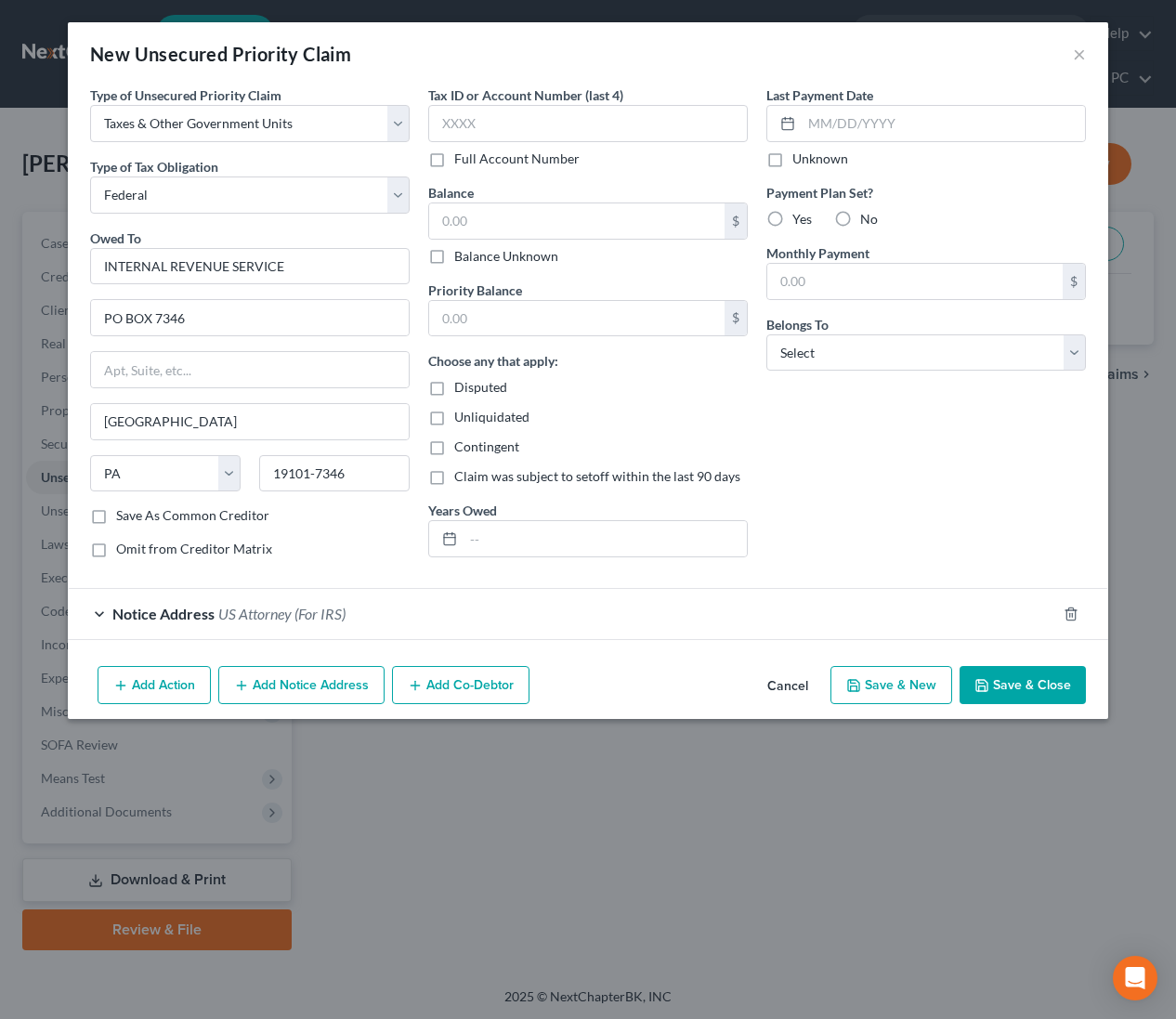
click at [291, 688] on button "Add Notice Address" at bounding box center [301, 685] width 166 height 39
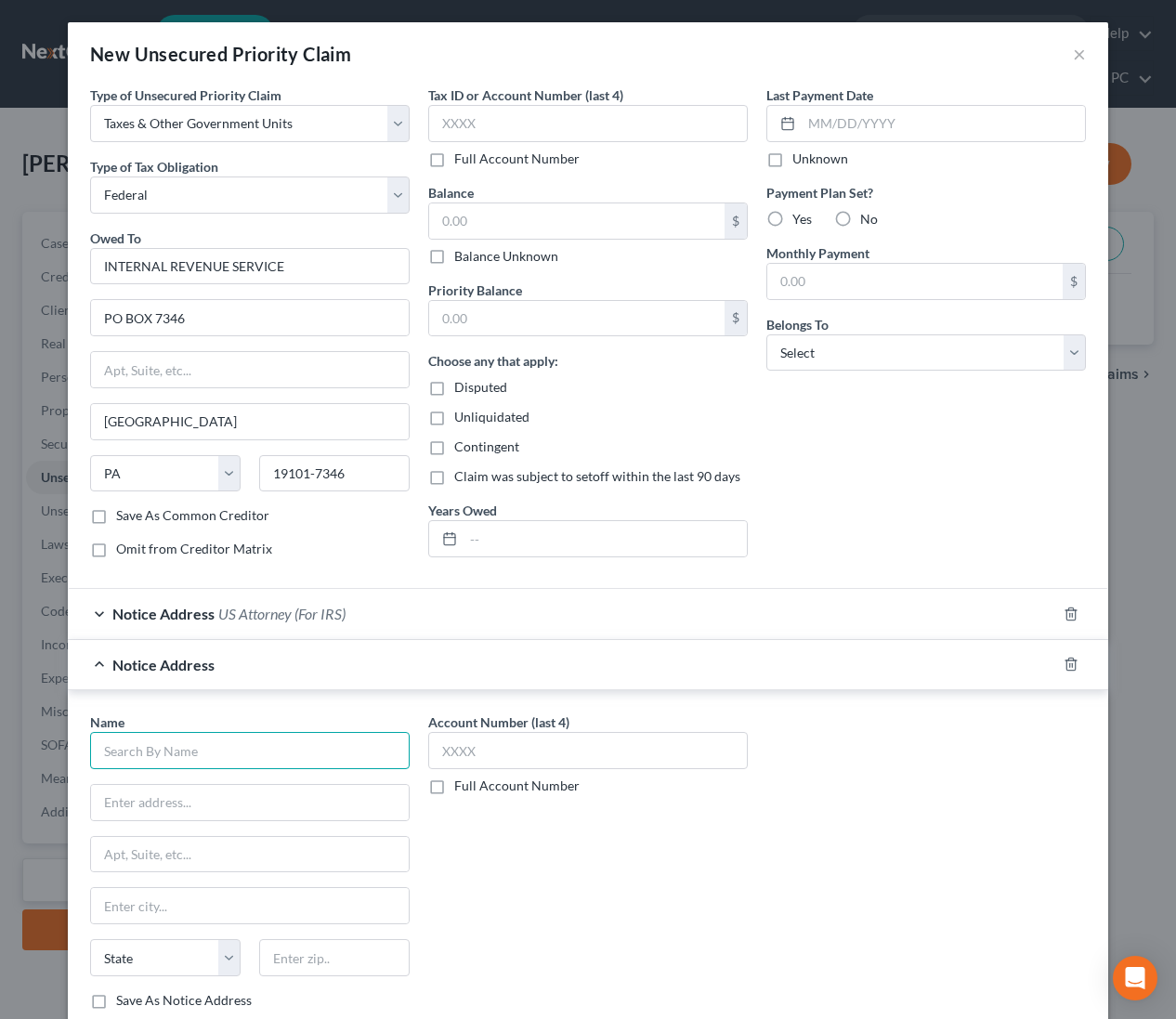
click at [215, 758] on input "text" at bounding box center [250, 750] width 320 height 37
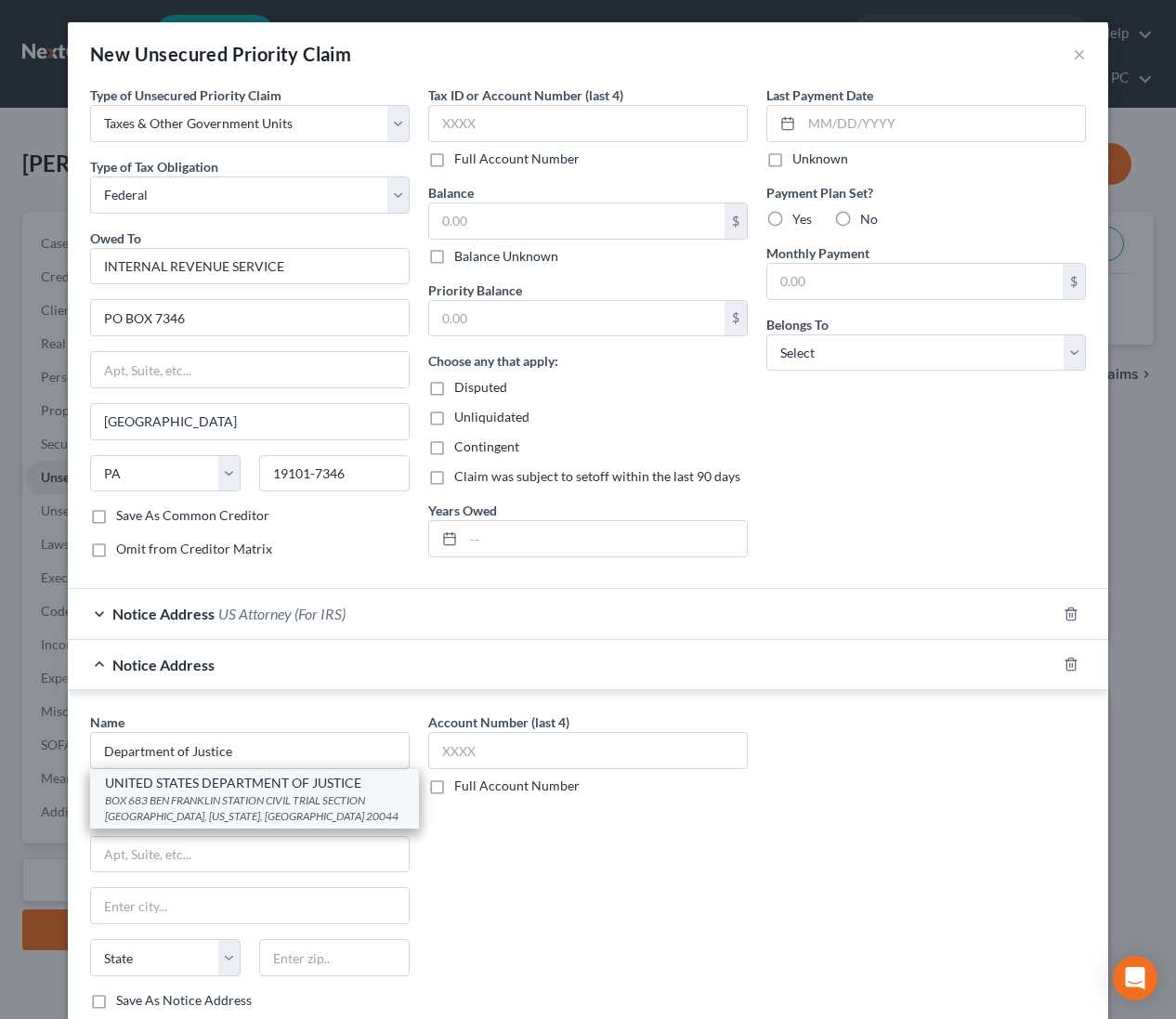
click at [266, 805] on div "BOX 683 BEN FRANKLIN STATION CIVIL TRIAL SECTION WESTERN REGION, Washington, DC…" at bounding box center [254, 808] width 299 height 32
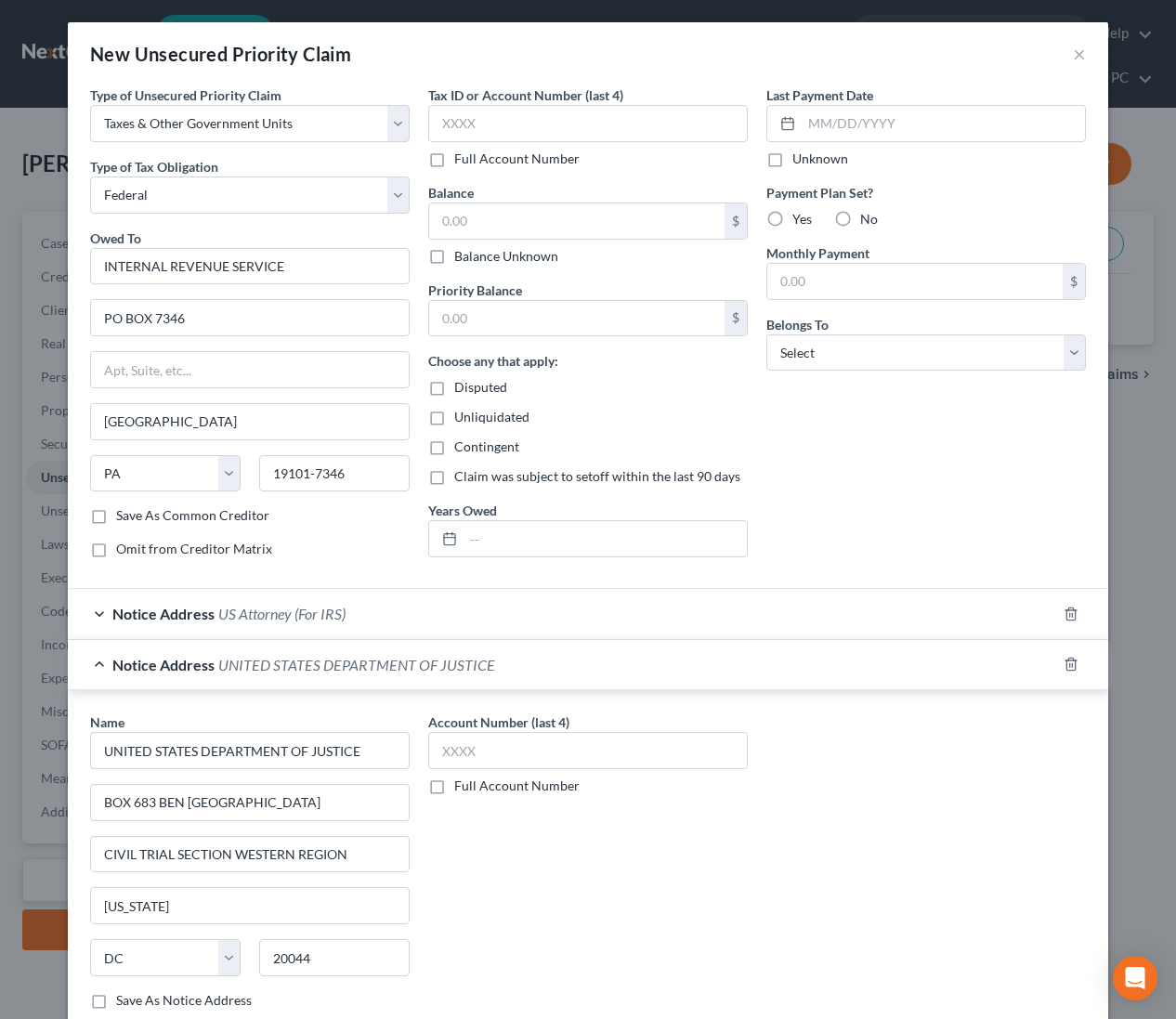
click at [309, 667] on span "UNITED STATES DEPARTMENT OF JUSTICE" at bounding box center [356, 665] width 277 height 18
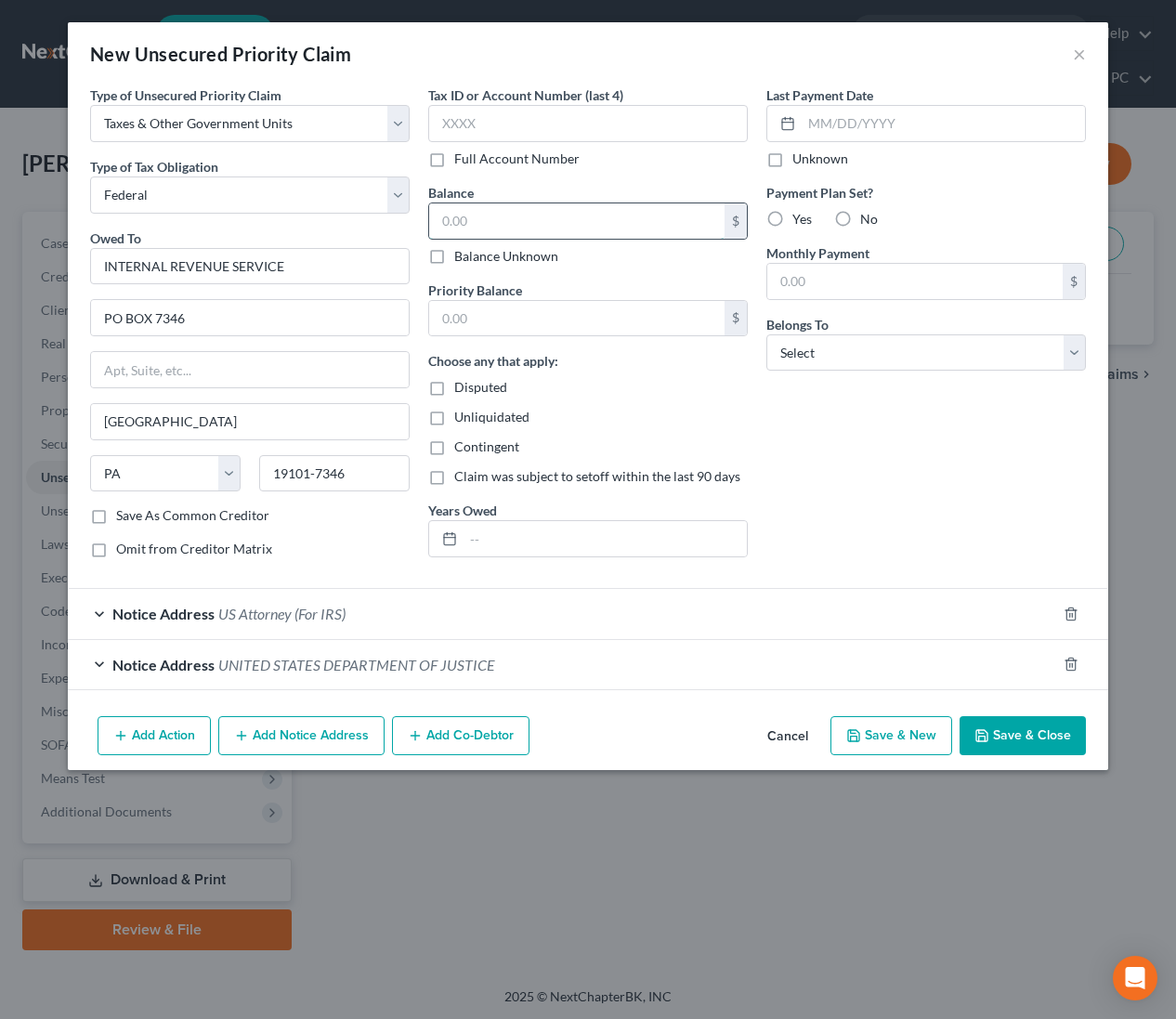
click at [481, 210] on input "text" at bounding box center [576, 220] width 295 height 35
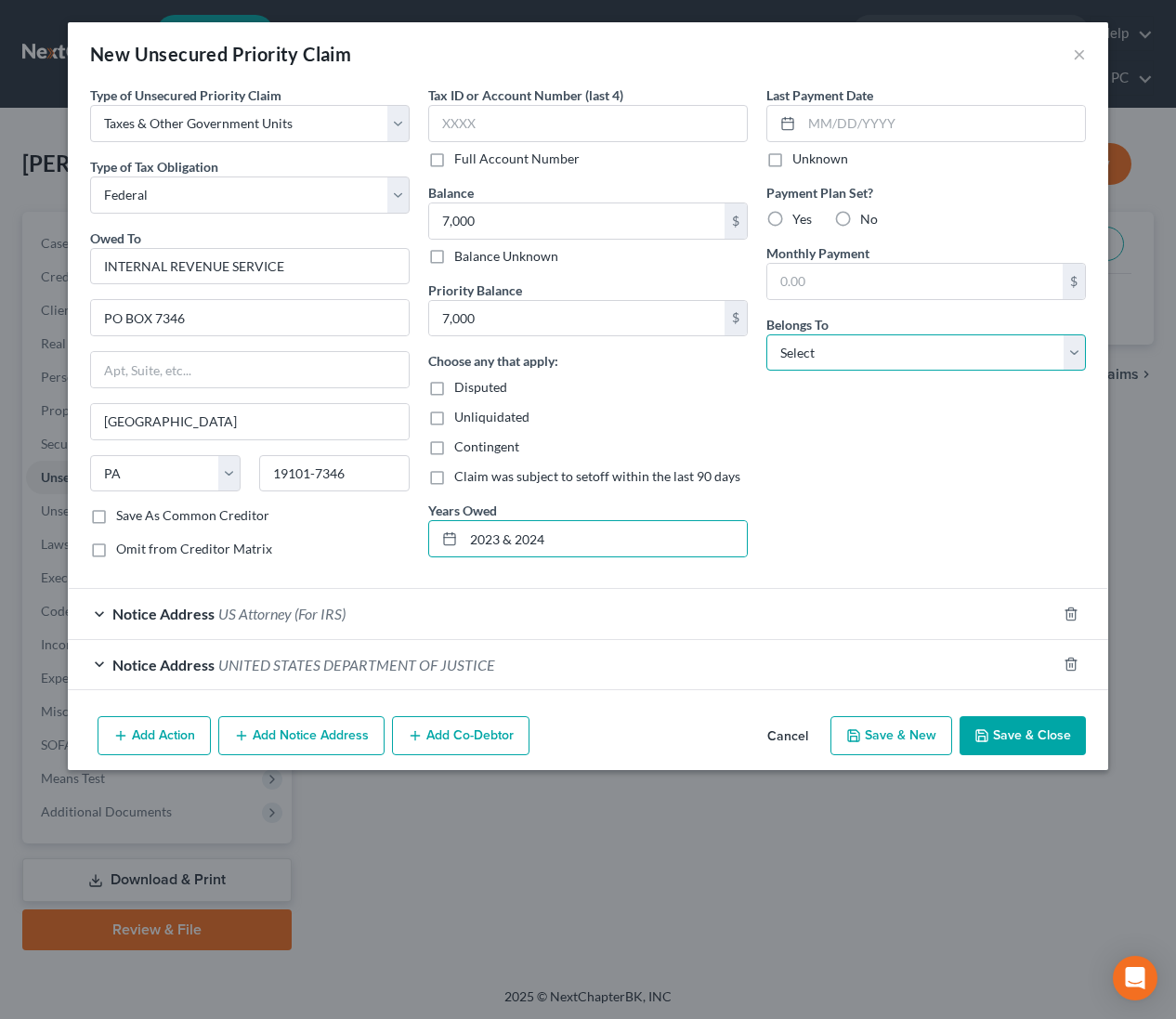
click at [916, 363] on select "Select Debtor 1 Only Debtor 2 Only Debtor 1 And Debtor 2 Only At Least One Of T…" at bounding box center [926, 352] width 320 height 37
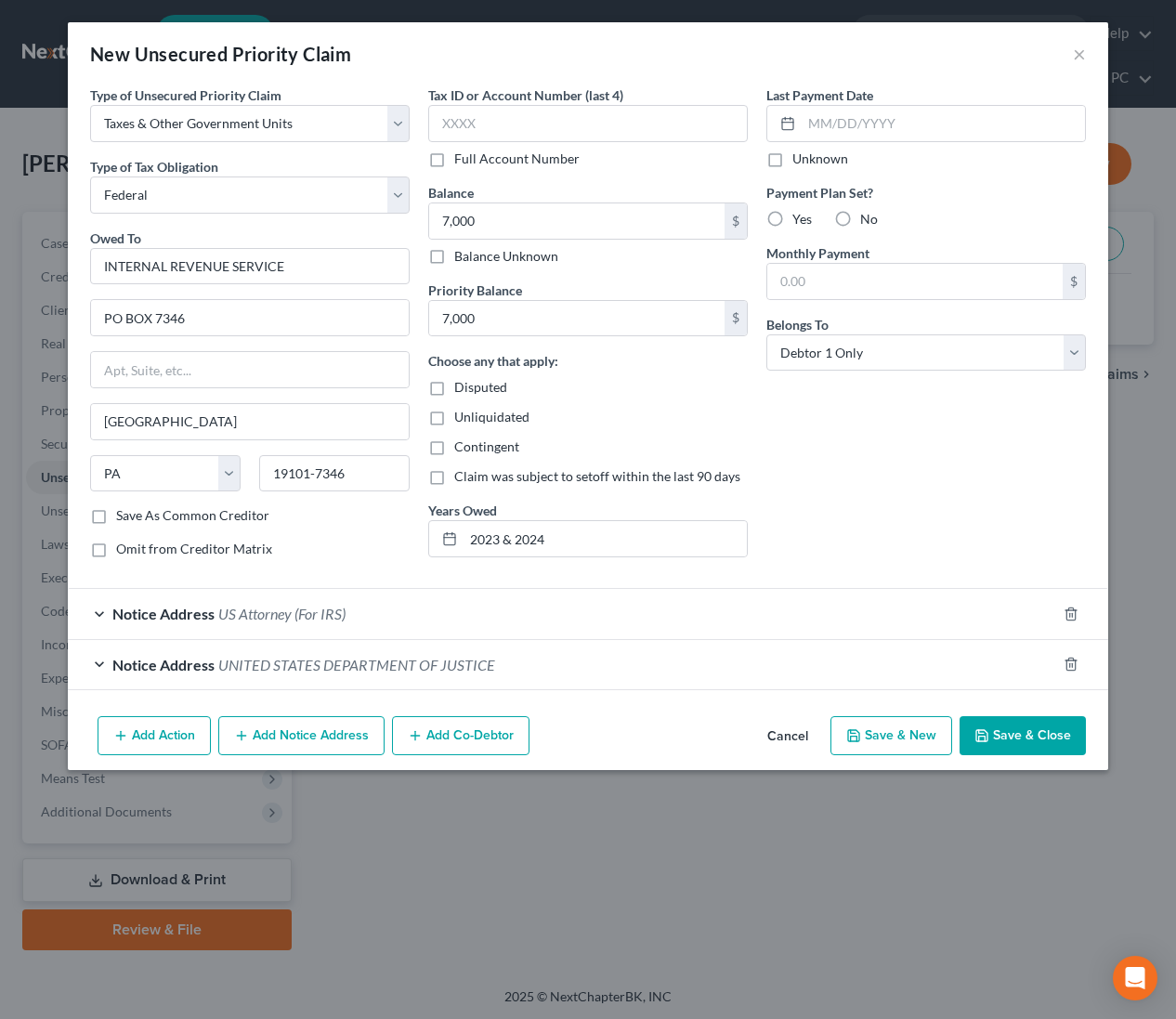
click at [1035, 732] on button "Save & Close" at bounding box center [1023, 735] width 126 height 39
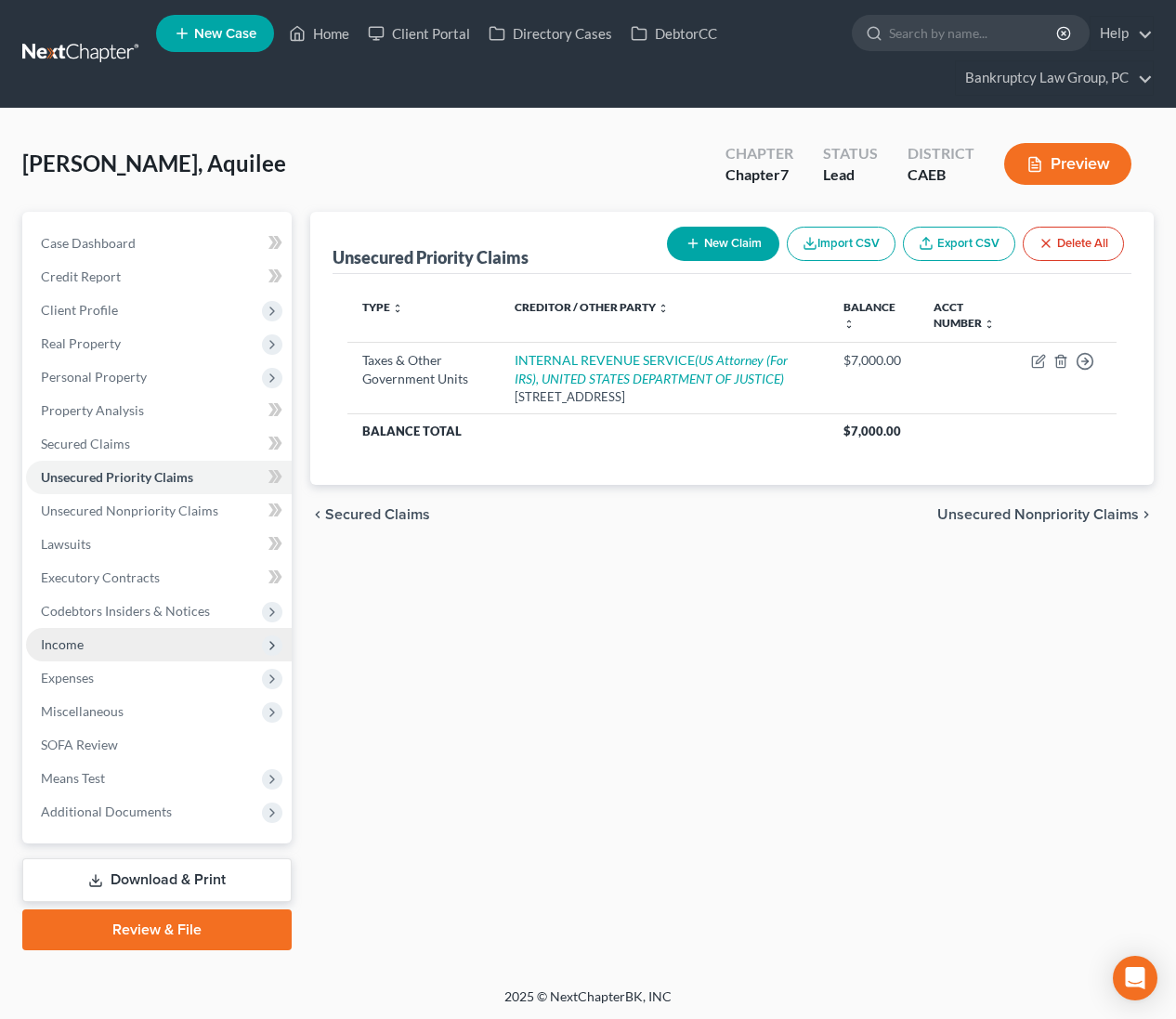
click at [62, 637] on span "Income" at bounding box center [62, 644] width 43 height 16
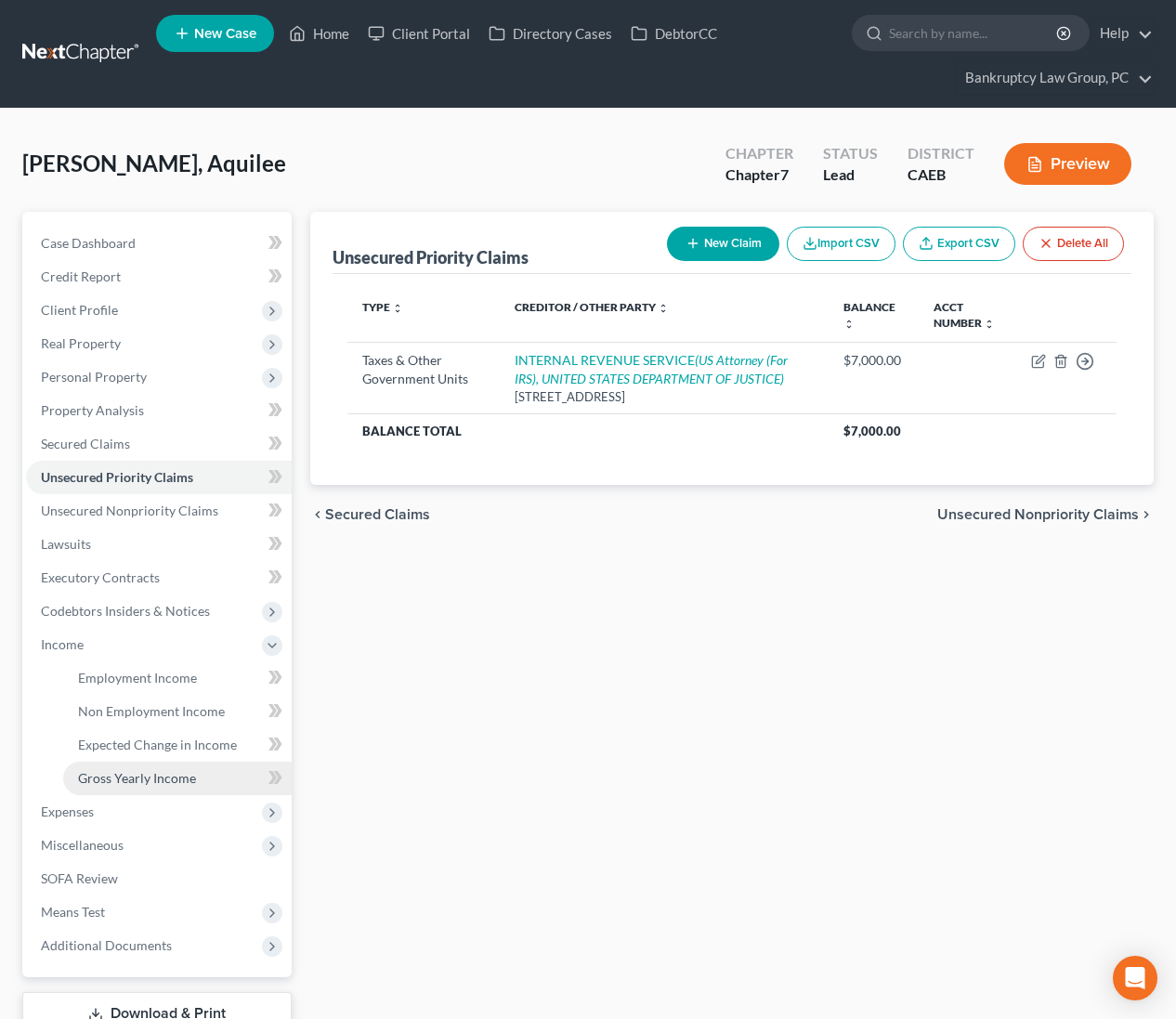
click at [114, 774] on span "Gross Yearly Income" at bounding box center [137, 778] width 118 height 16
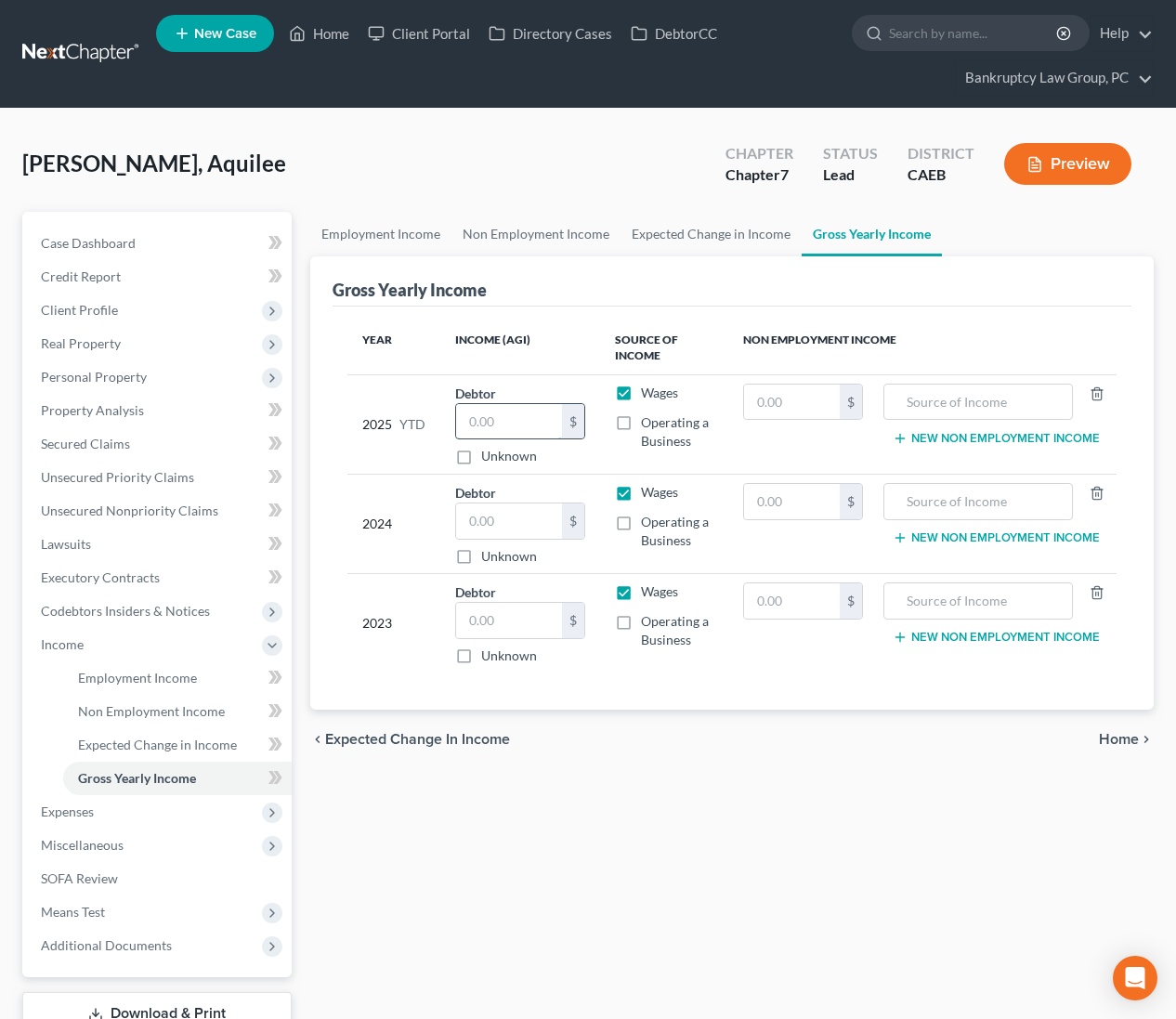
click at [529, 421] on input "text" at bounding box center [509, 421] width 107 height 35
drag, startPoint x: 505, startPoint y: 520, endPoint x: 516, endPoint y: 604, distance: 84.2
click at [510, 529] on input "text" at bounding box center [509, 520] width 107 height 35
click at [517, 611] on input "text" at bounding box center [509, 620] width 107 height 35
drag, startPoint x: 544, startPoint y: 527, endPoint x: 475, endPoint y: 521, distance: 69.9
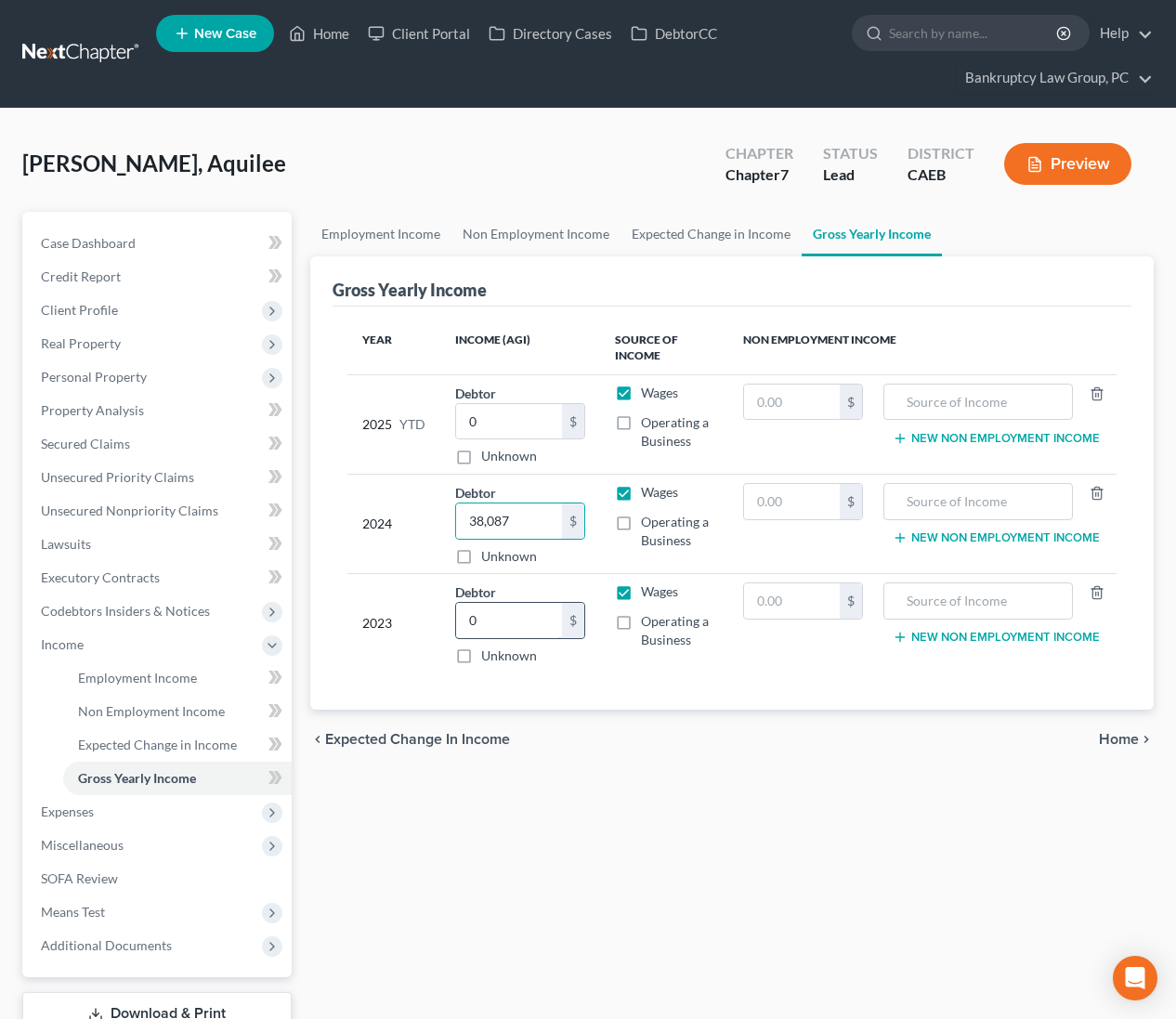
click at [543, 617] on input "0" at bounding box center [509, 620] width 107 height 35
click at [110, 473] on span "Unsecured Priority Claims" at bounding box center [117, 477] width 153 height 16
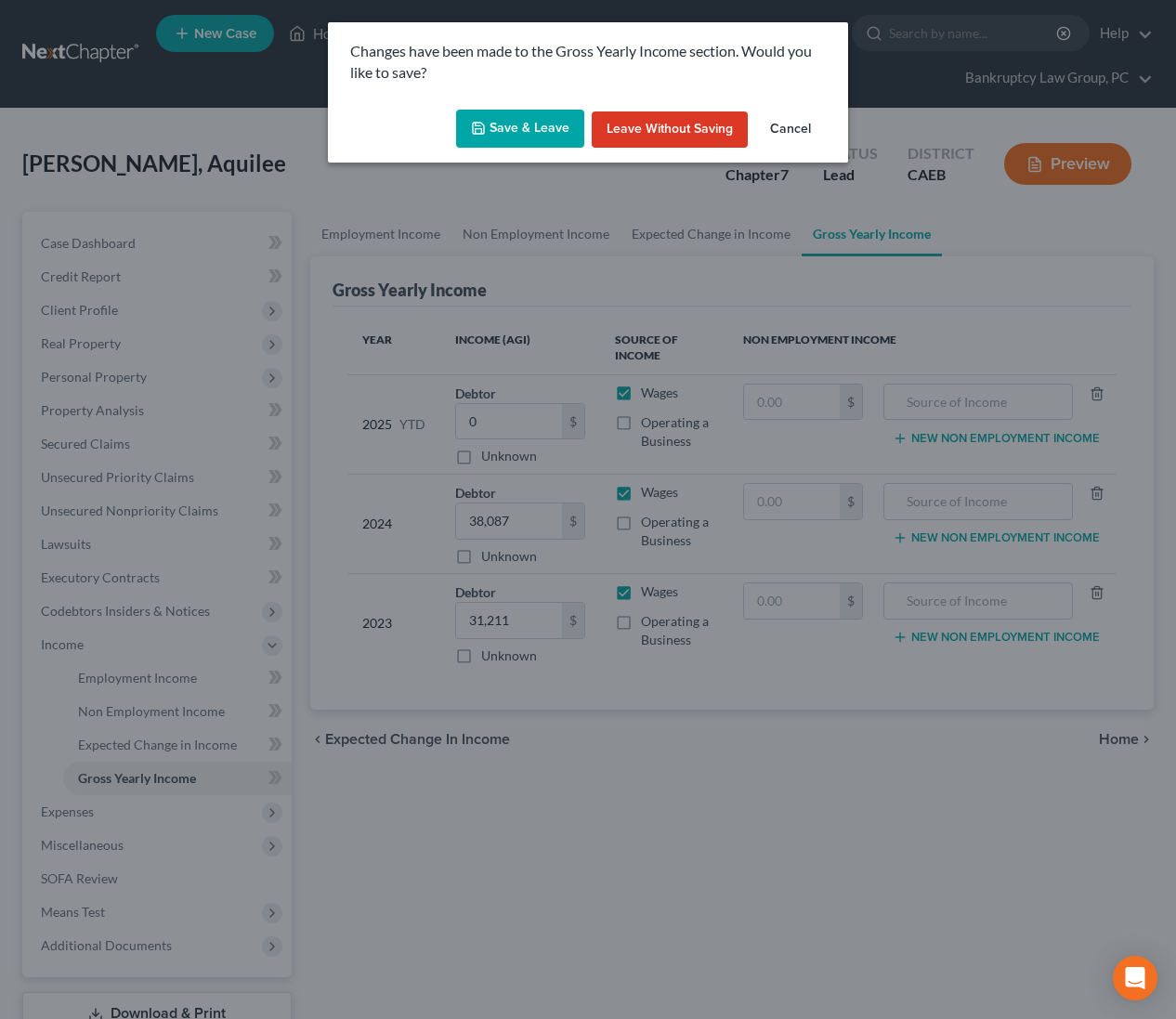
click at [545, 117] on button "Save & Leave" at bounding box center [520, 129] width 128 height 39
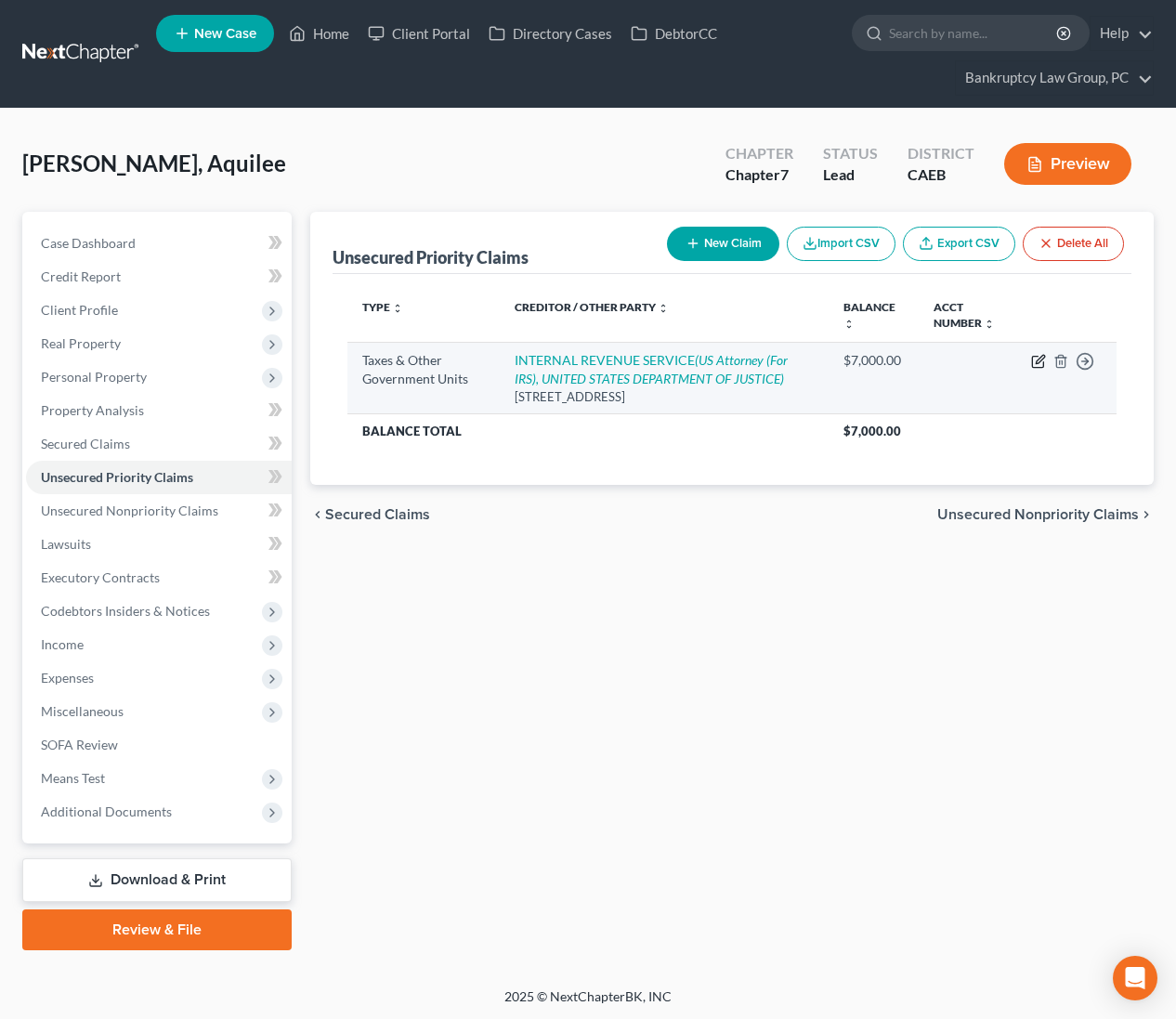
click at [1039, 360] on icon "button" at bounding box center [1040, 359] width 8 height 8
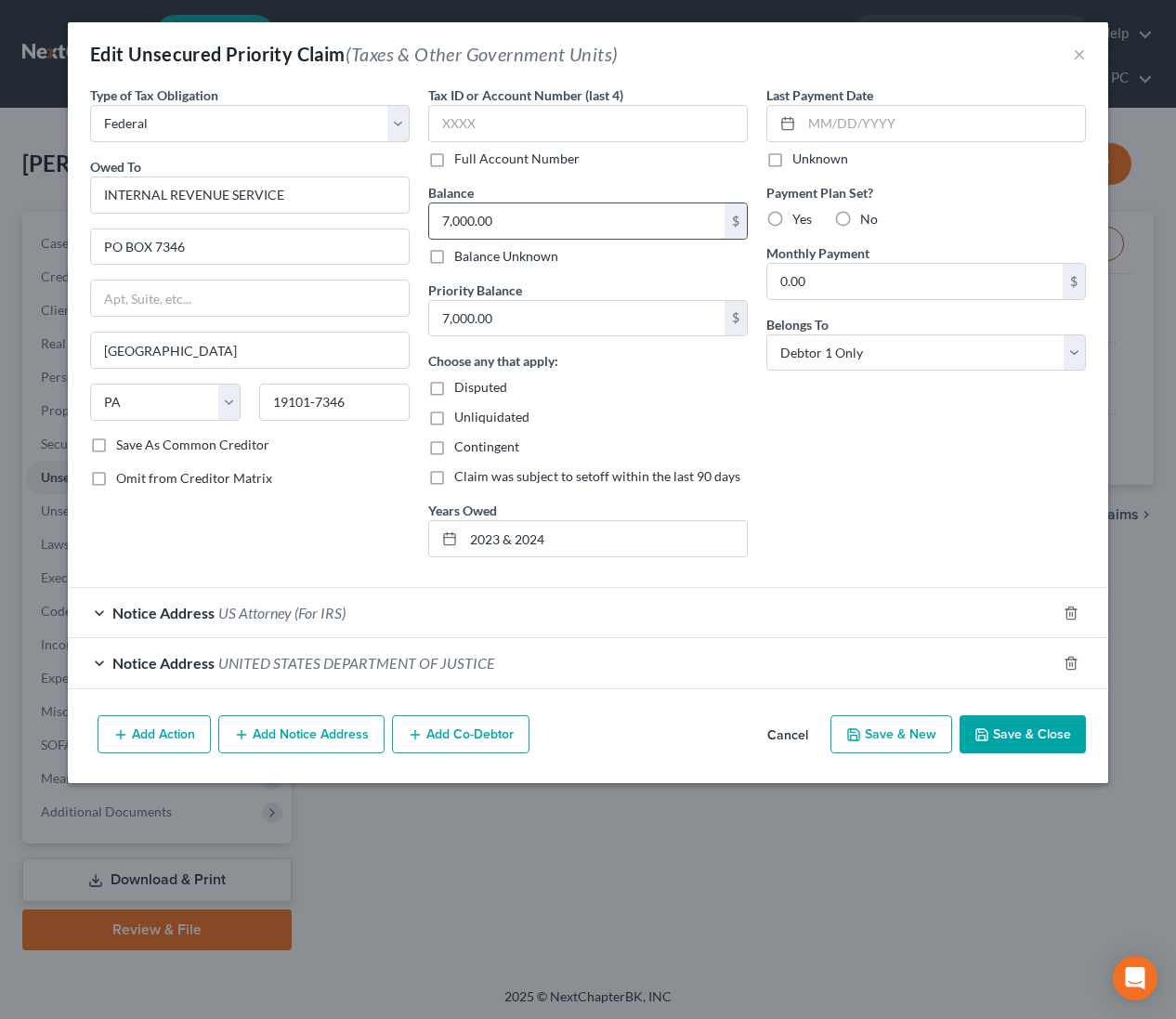
drag, startPoint x: 530, startPoint y: 221, endPoint x: 603, endPoint y: 223, distance: 72.5
click at [603, 223] on input "7,000.00" at bounding box center [576, 220] width 295 height 35
drag, startPoint x: 529, startPoint y: 227, endPoint x: 726, endPoint y: 382, distance: 250.7
click at [416, 226] on div "Type of Tax Obligation * Select Federal City State Franchise Tax Board Other Ow…" at bounding box center [588, 328] width 1014 height 487
click at [1012, 739] on button "Save & Close" at bounding box center [1023, 734] width 126 height 39
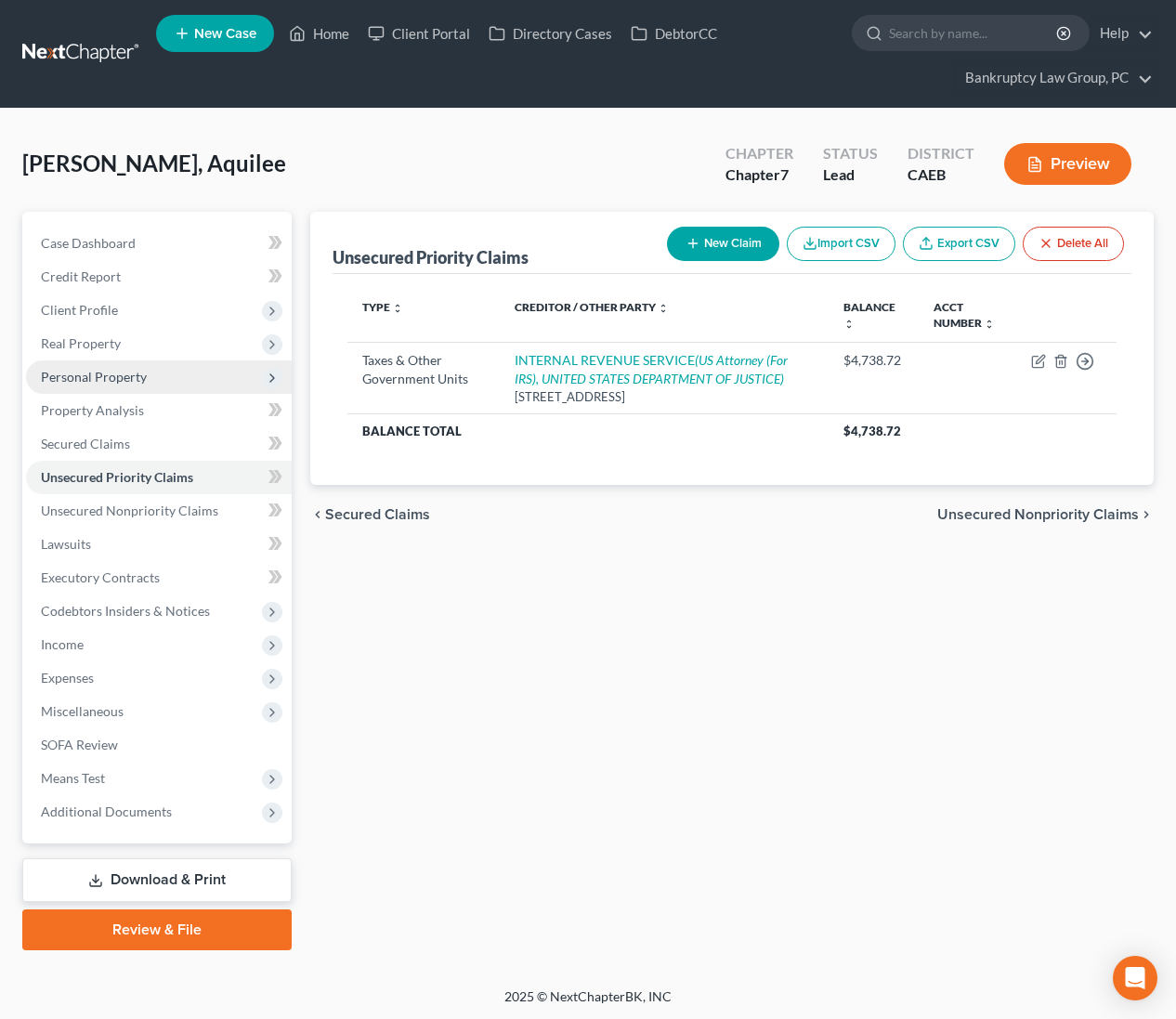
click at [85, 378] on span "Personal Property" at bounding box center [94, 377] width 106 height 16
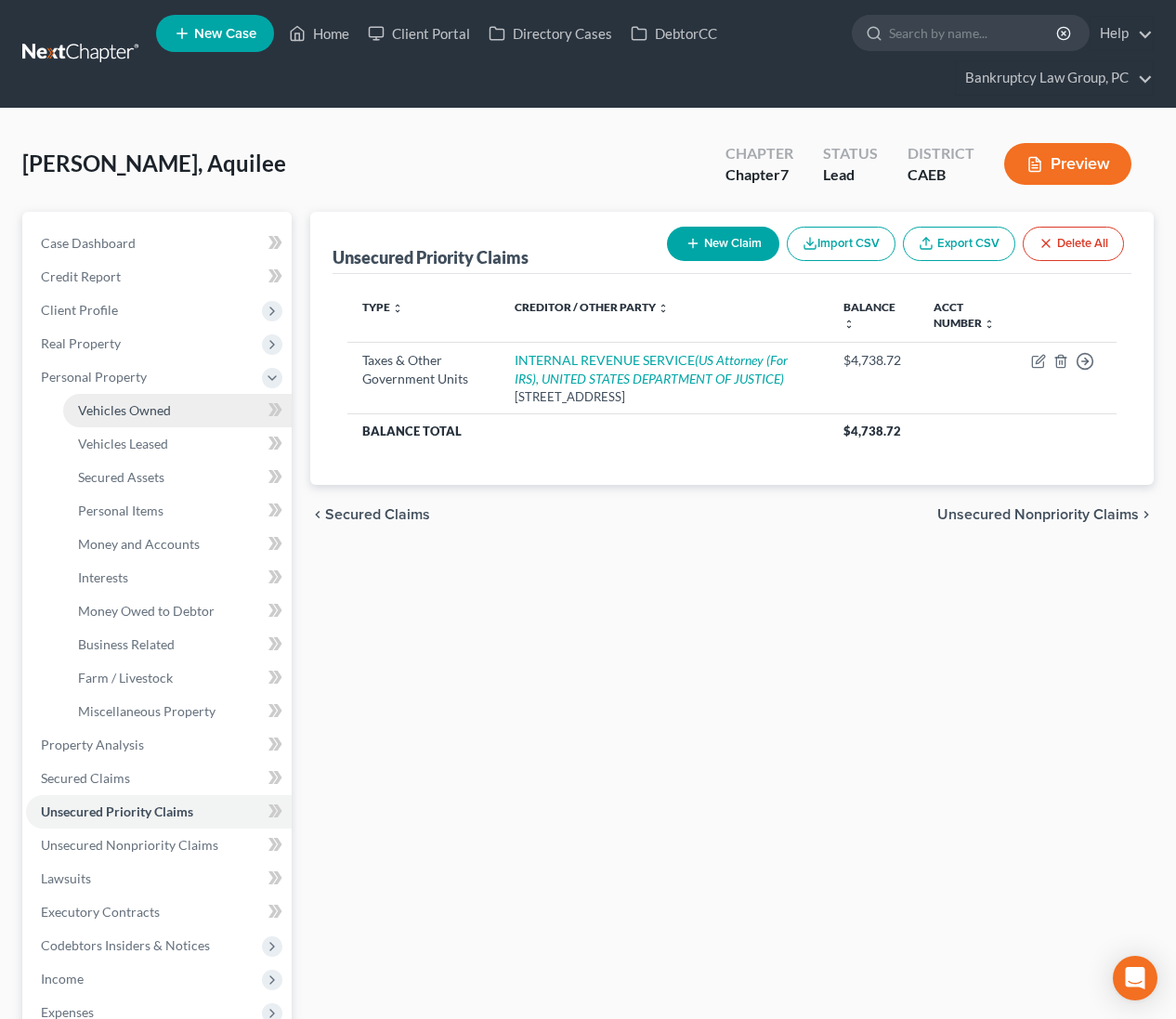
click at [85, 406] on span "Vehicles Owned" at bounding box center [124, 410] width 93 height 16
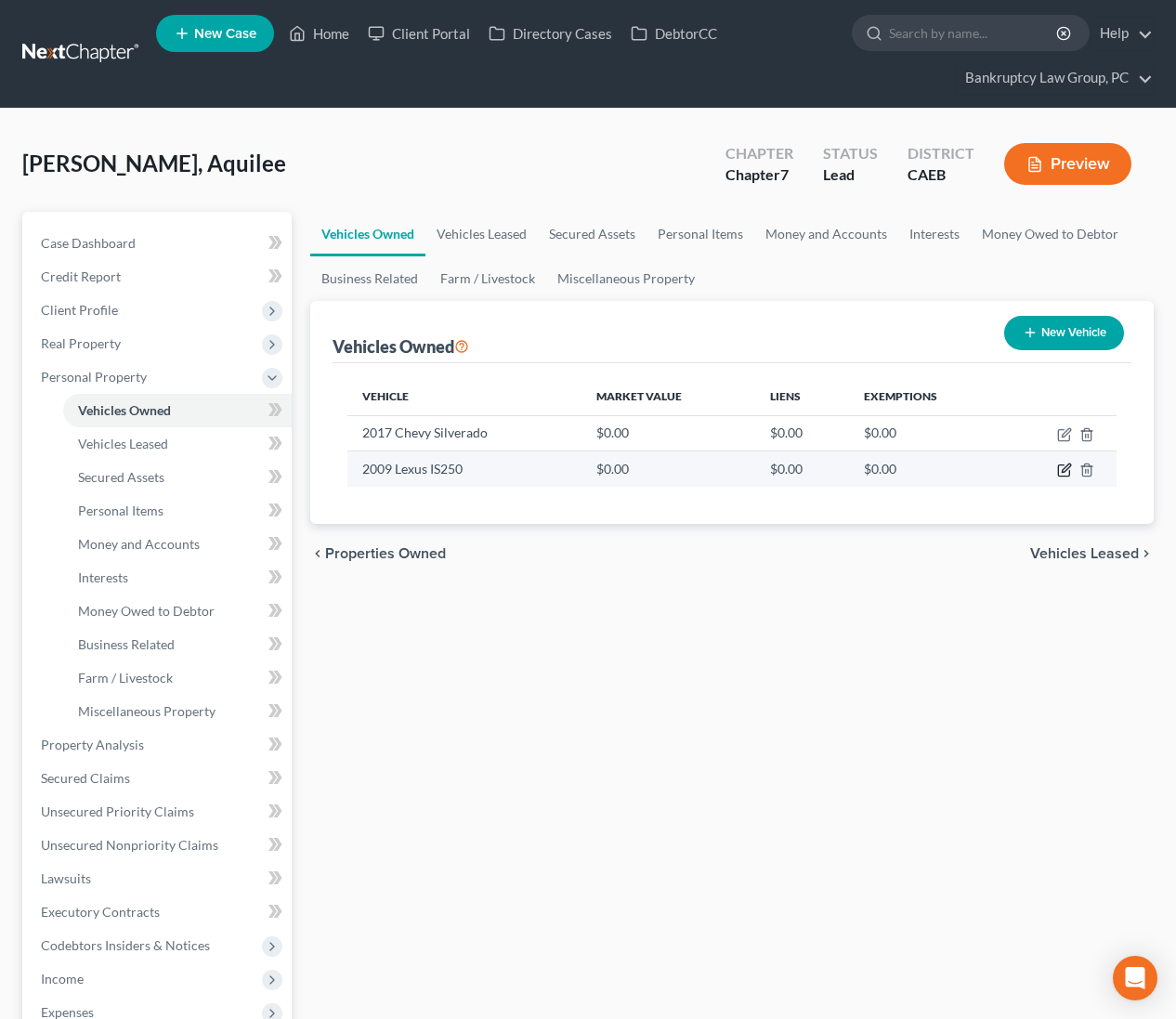
click at [1059, 467] on icon "button" at bounding box center [1064, 470] width 15 height 15
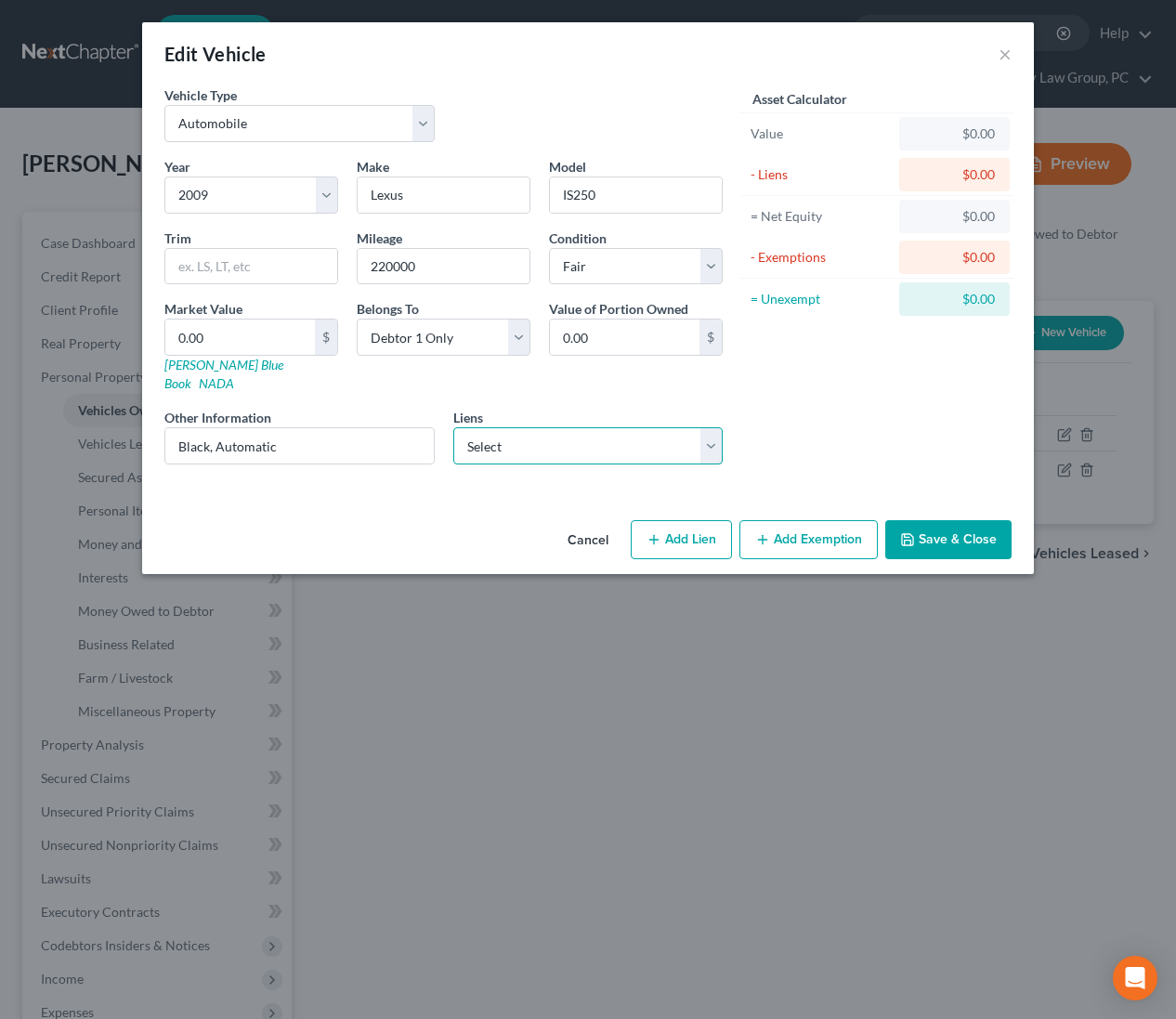
click at [650, 430] on select "Select Patelco Credit Union - $17,762.00 Westlake Fin - $4,920.00" at bounding box center [588, 445] width 270 height 37
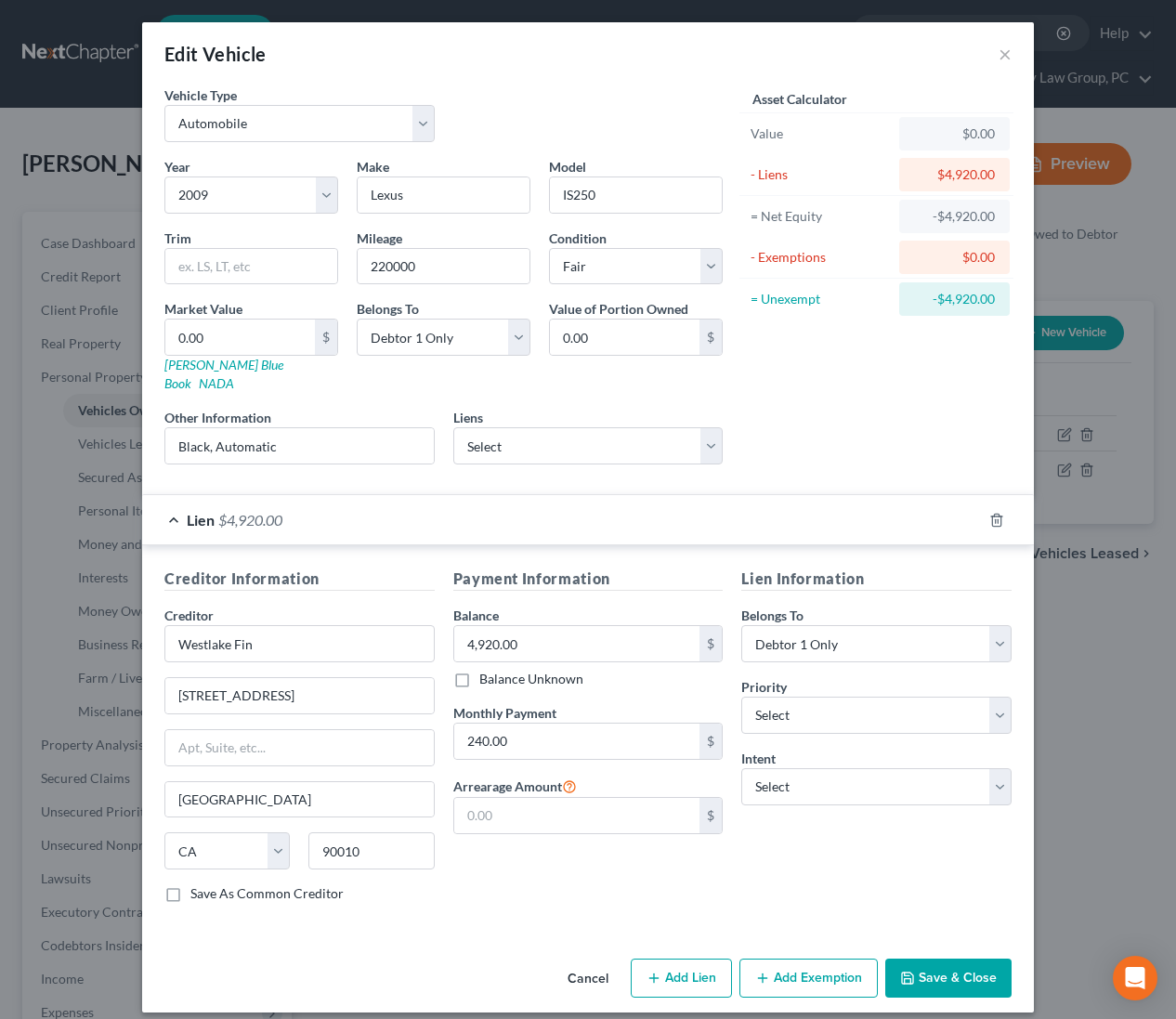
click at [267, 511] on span "$4,920.00" at bounding box center [250, 520] width 64 height 18
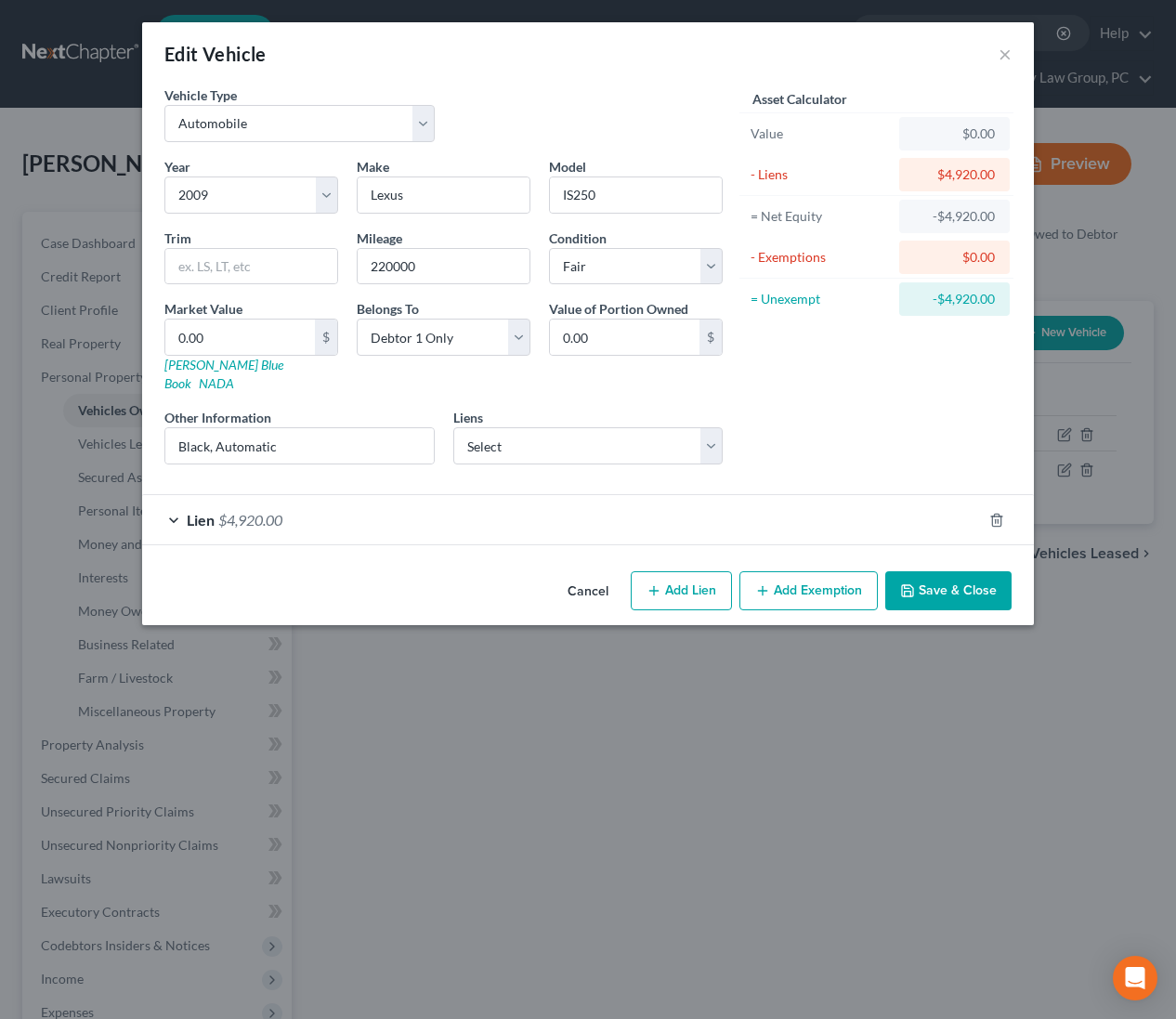
click at [588, 495] on div "Lien $4,920.00" at bounding box center [562, 519] width 840 height 49
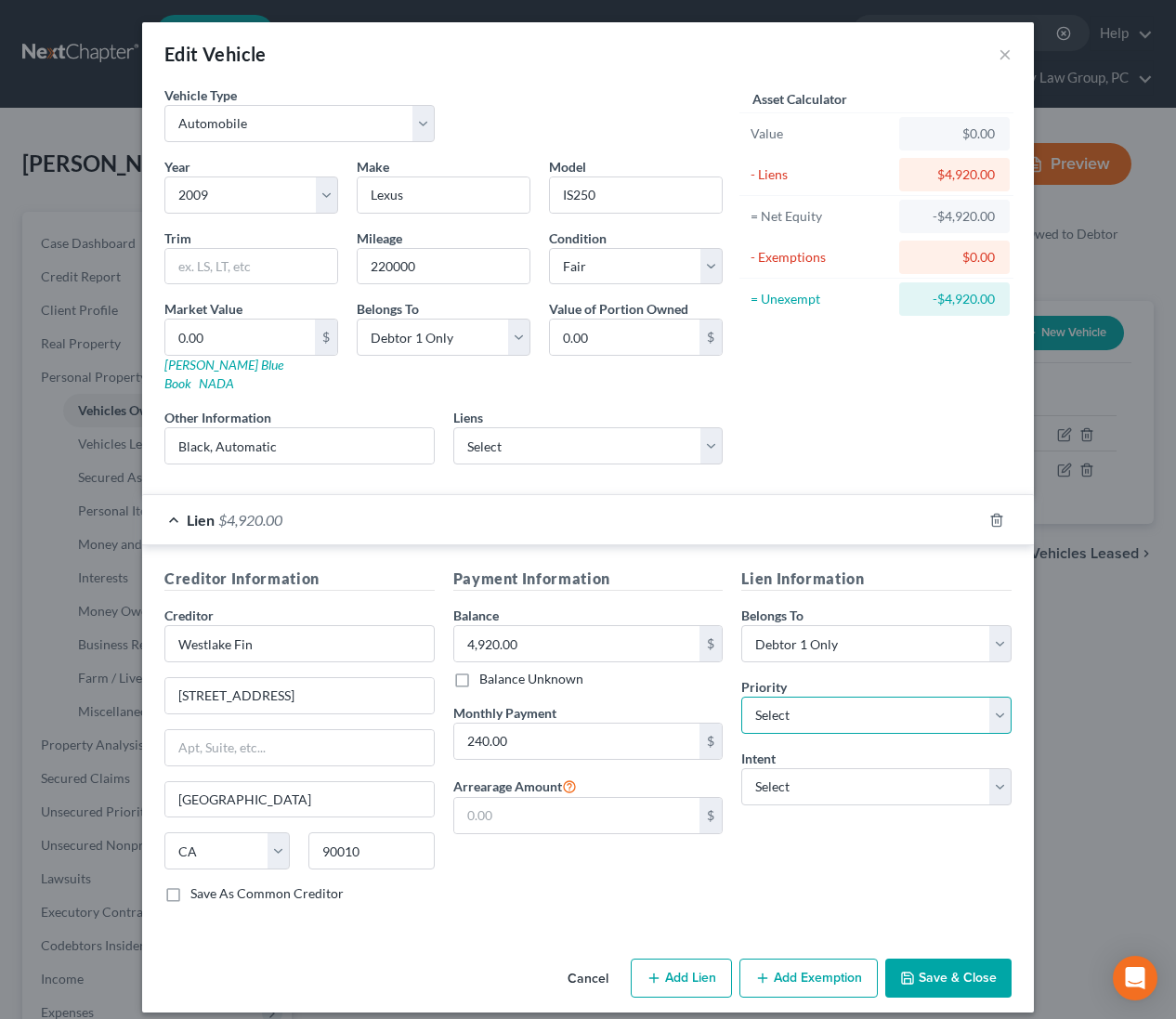
click at [804, 697] on select "Select 1st 2nd 3rd 4th 5th 6th 7th 8th 9th 10th 11th 12th 13th 14th 15th 16th 1…" at bounding box center [876, 715] width 270 height 37
click at [806, 770] on select "Select Surrender Redeem Reaffirm Avoid Other" at bounding box center [876, 786] width 270 height 37
click at [371, 511] on div "Lien $4,920.00" at bounding box center [562, 519] width 840 height 49
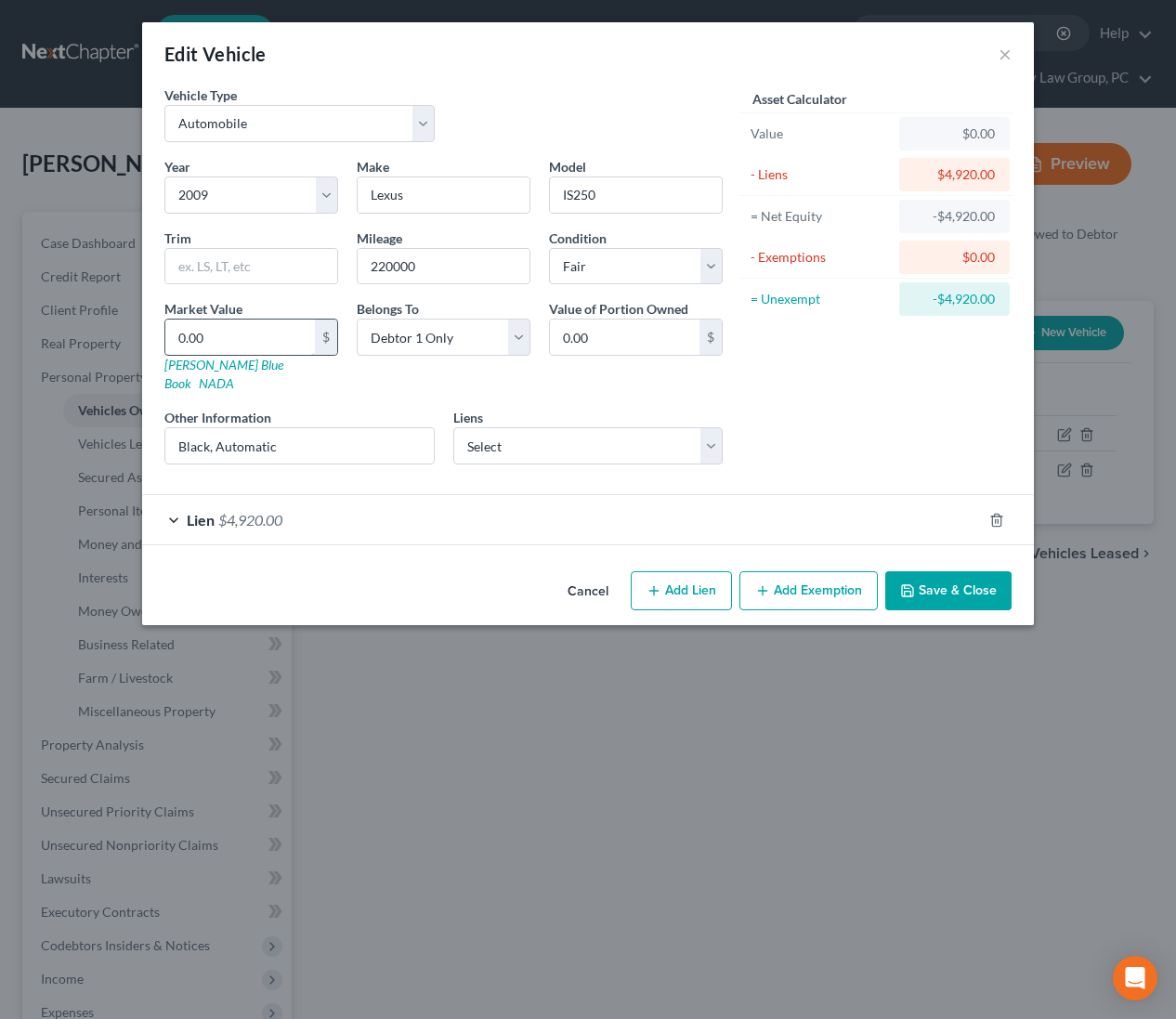
click at [257, 339] on input "0.00" at bounding box center [240, 337] width 150 height 35
click at [975, 581] on button "Save & Close" at bounding box center [948, 590] width 126 height 39
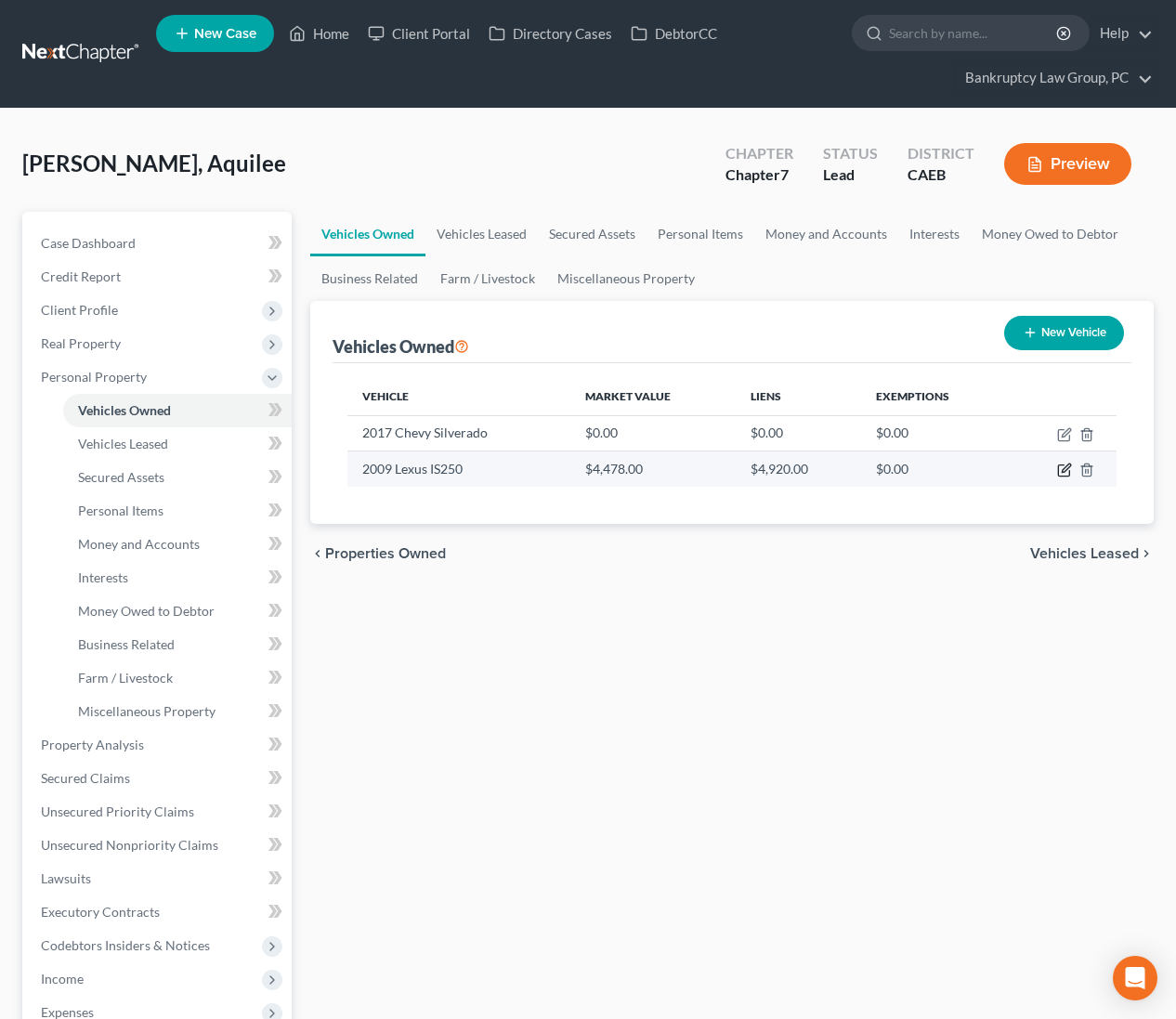
click at [1067, 466] on icon "button" at bounding box center [1064, 470] width 15 height 15
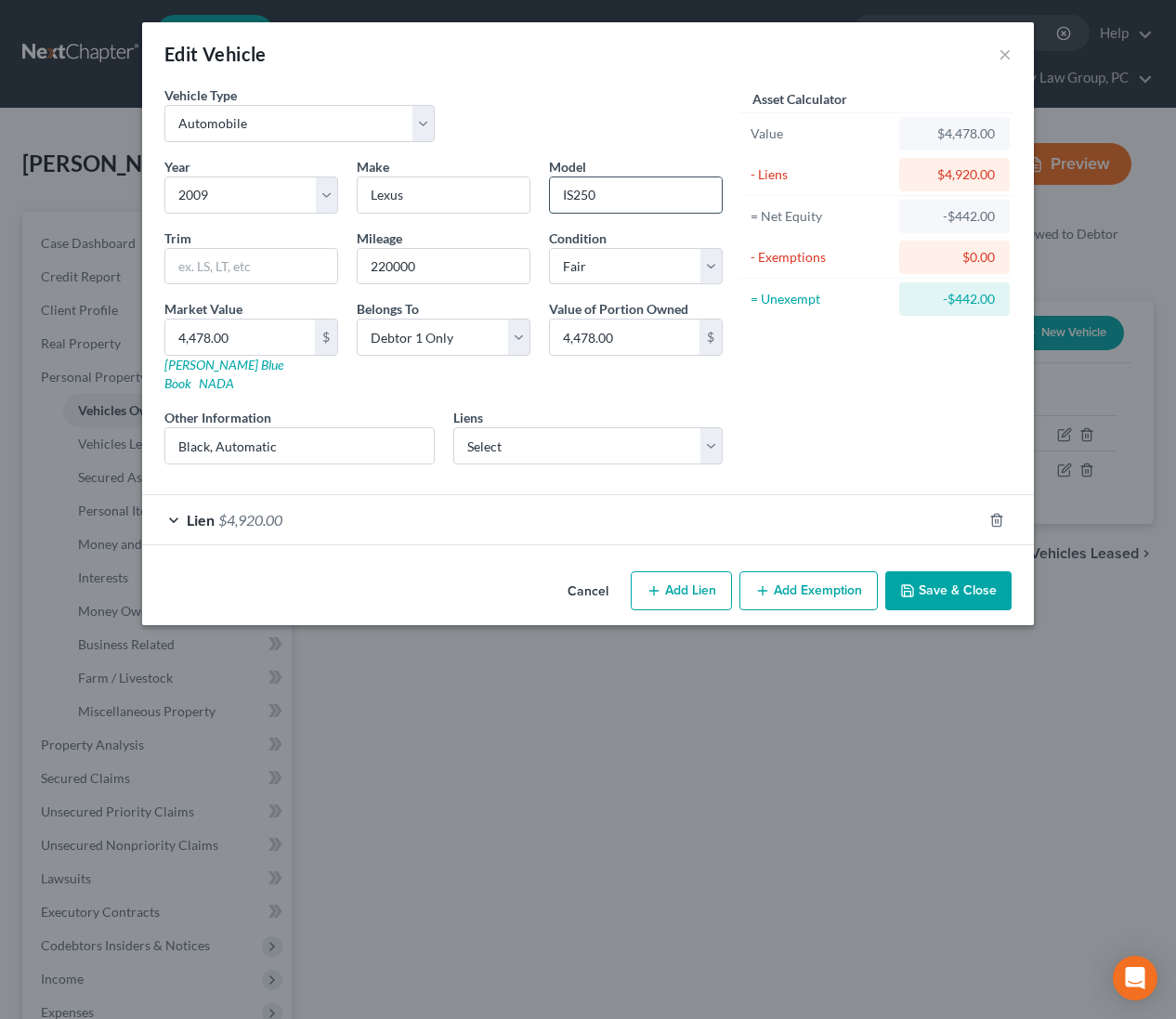
click at [627, 196] on input "IS250" at bounding box center [636, 194] width 172 height 35
click at [934, 571] on button "Save & Close" at bounding box center [948, 590] width 126 height 39
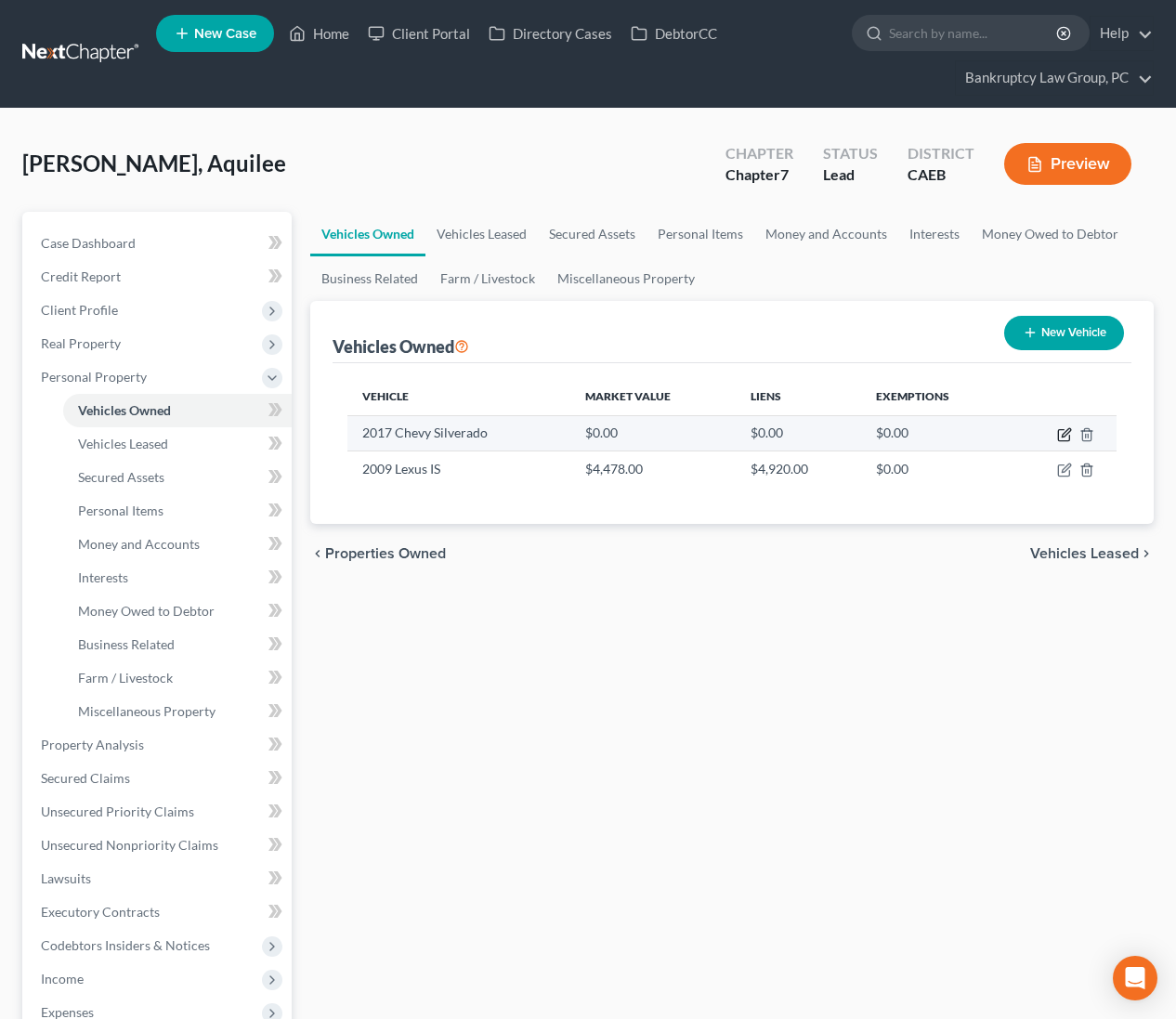
click at [1064, 436] on icon "button" at bounding box center [1066, 432] width 8 height 8
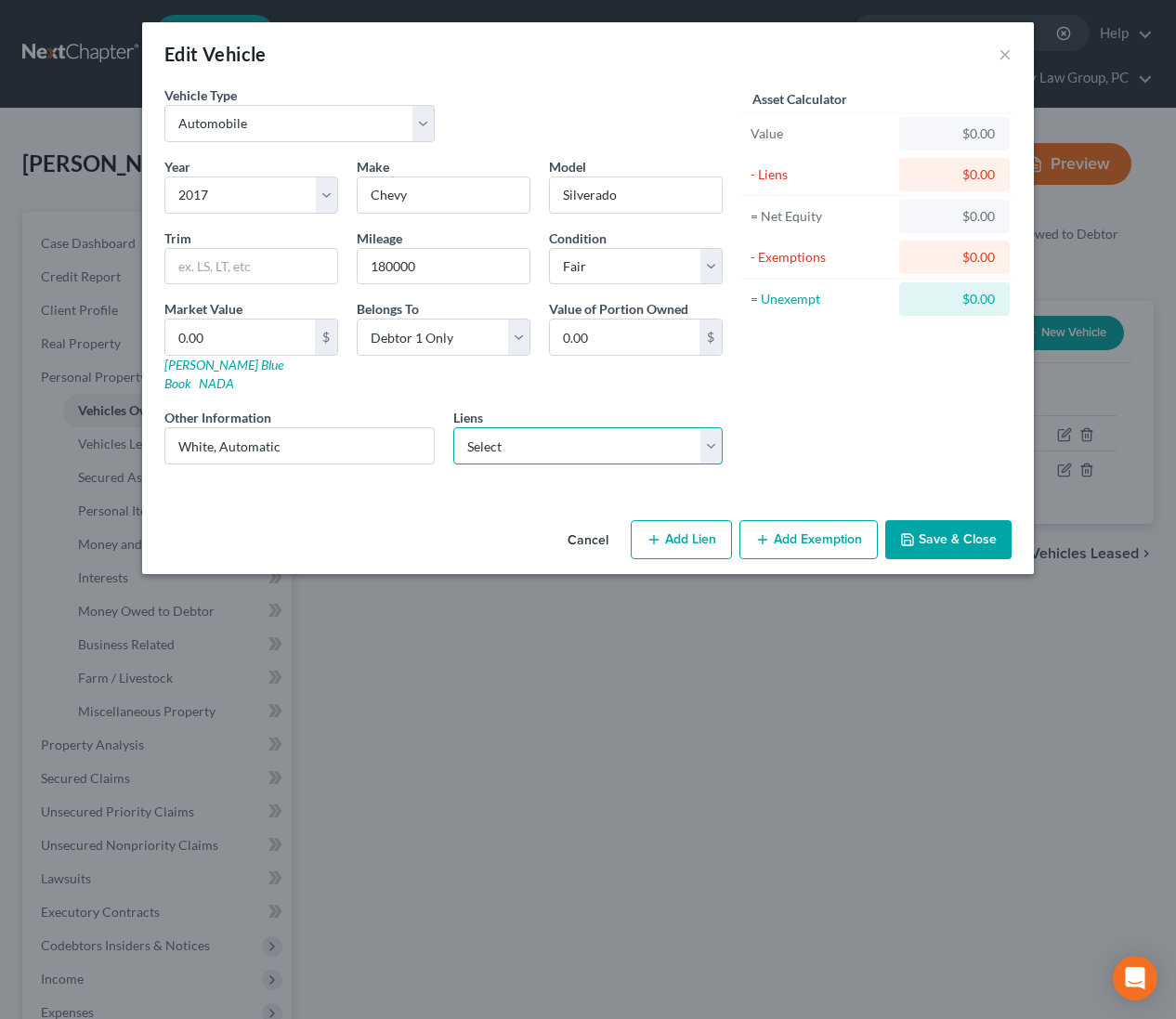
click at [537, 429] on select "Select Patelco Credit Union - $17,762.00" at bounding box center [588, 445] width 270 height 37
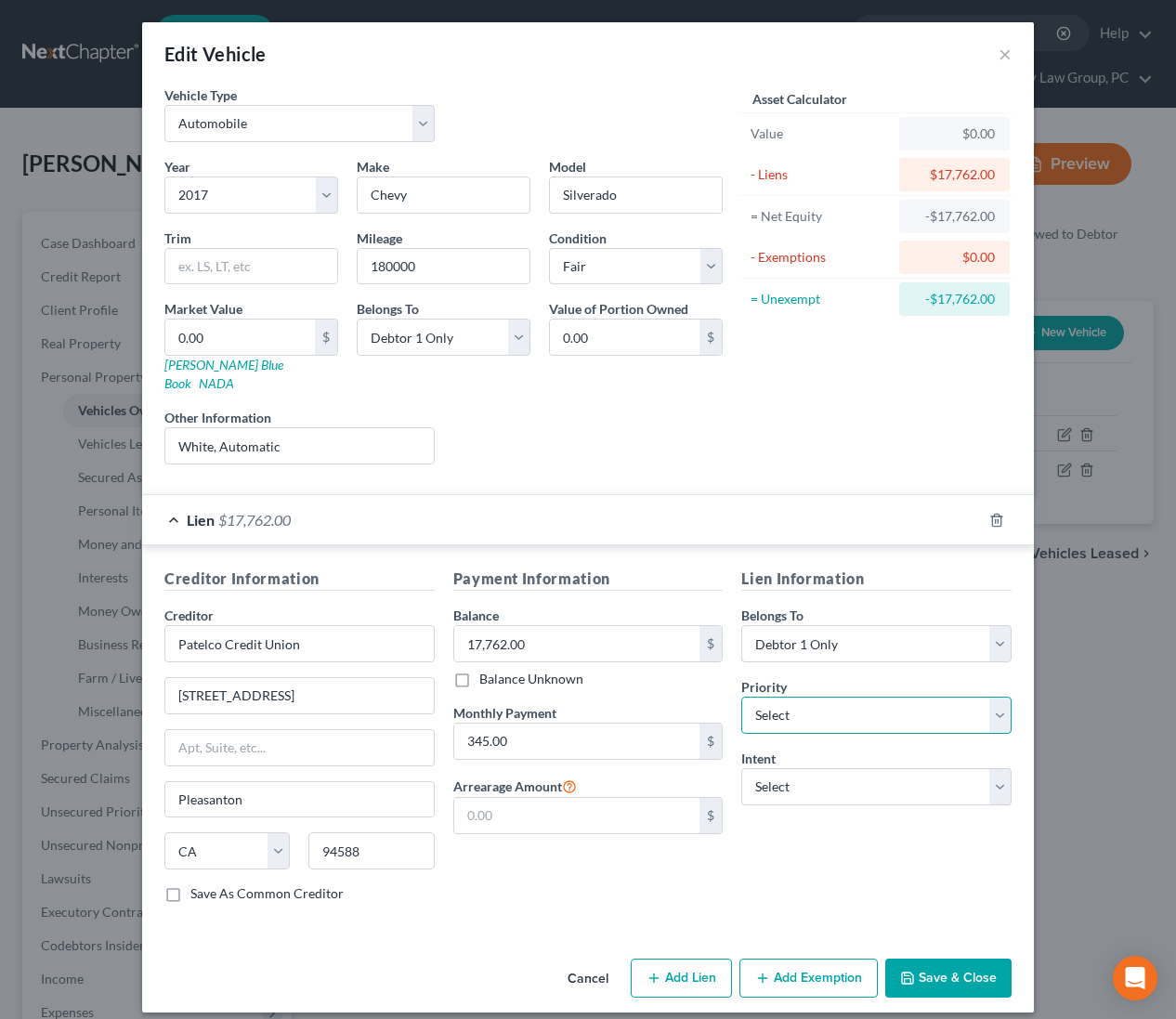
click at [819, 699] on select "Select 1st 2nd 3rd 4th 5th 6th 7th 8th 9th 10th 11th 12th 13th 14th 15th 16th 1…" at bounding box center [876, 715] width 270 height 37
click at [825, 768] on select "Select Surrender Redeem Reaffirm Avoid Other" at bounding box center [876, 786] width 270 height 37
click at [266, 511] on span "$17,762.00" at bounding box center [254, 520] width 72 height 18
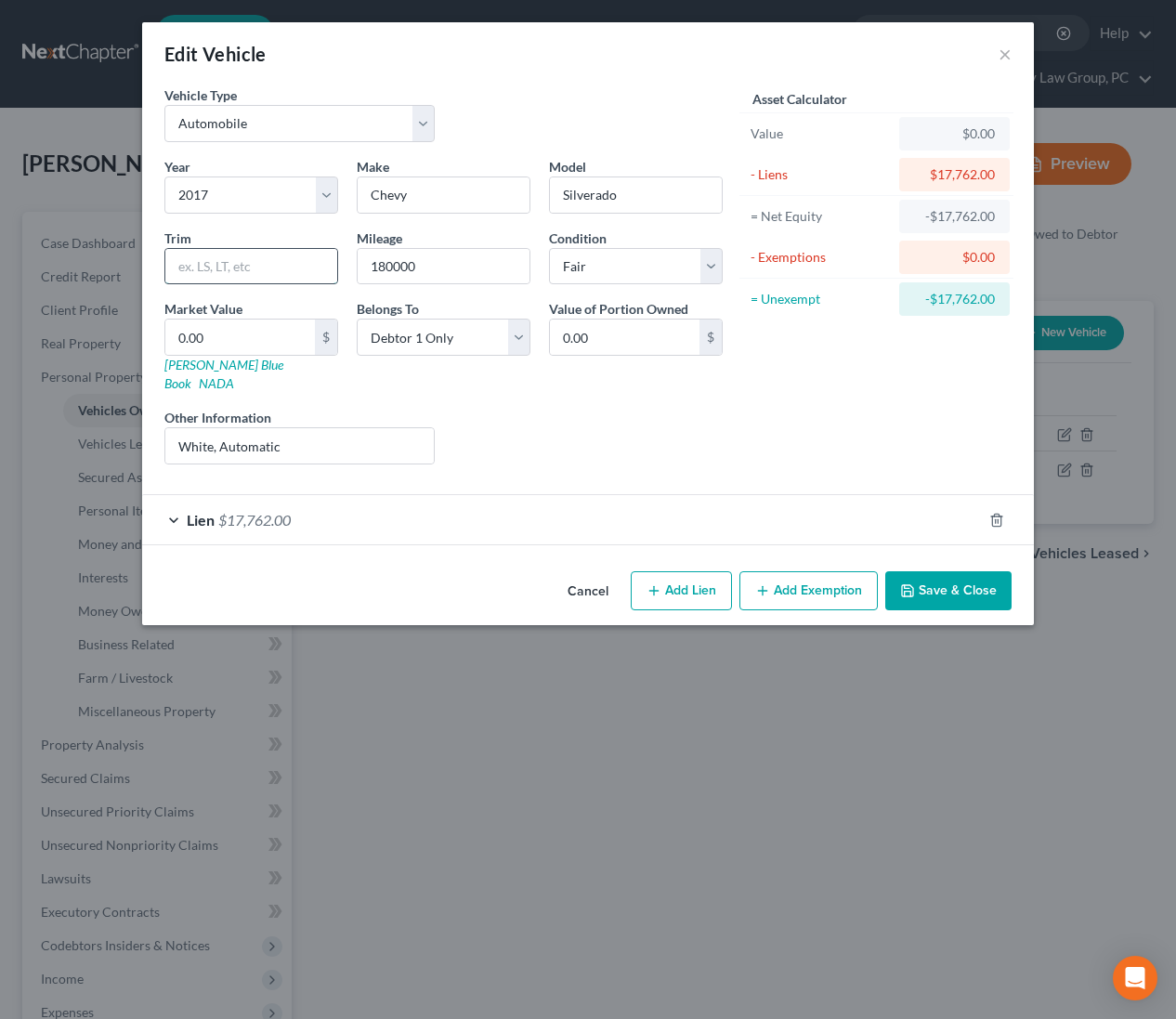
click at [261, 269] on input "text" at bounding box center [251, 266] width 172 height 35
click at [880, 364] on div "Asset Calculator Value $0.00 - Liens $17,762.00 = Net Equity -$17,762.00 - Exem…" at bounding box center [876, 282] width 289 height 394
click at [242, 337] on input "0.00" at bounding box center [240, 337] width 150 height 35
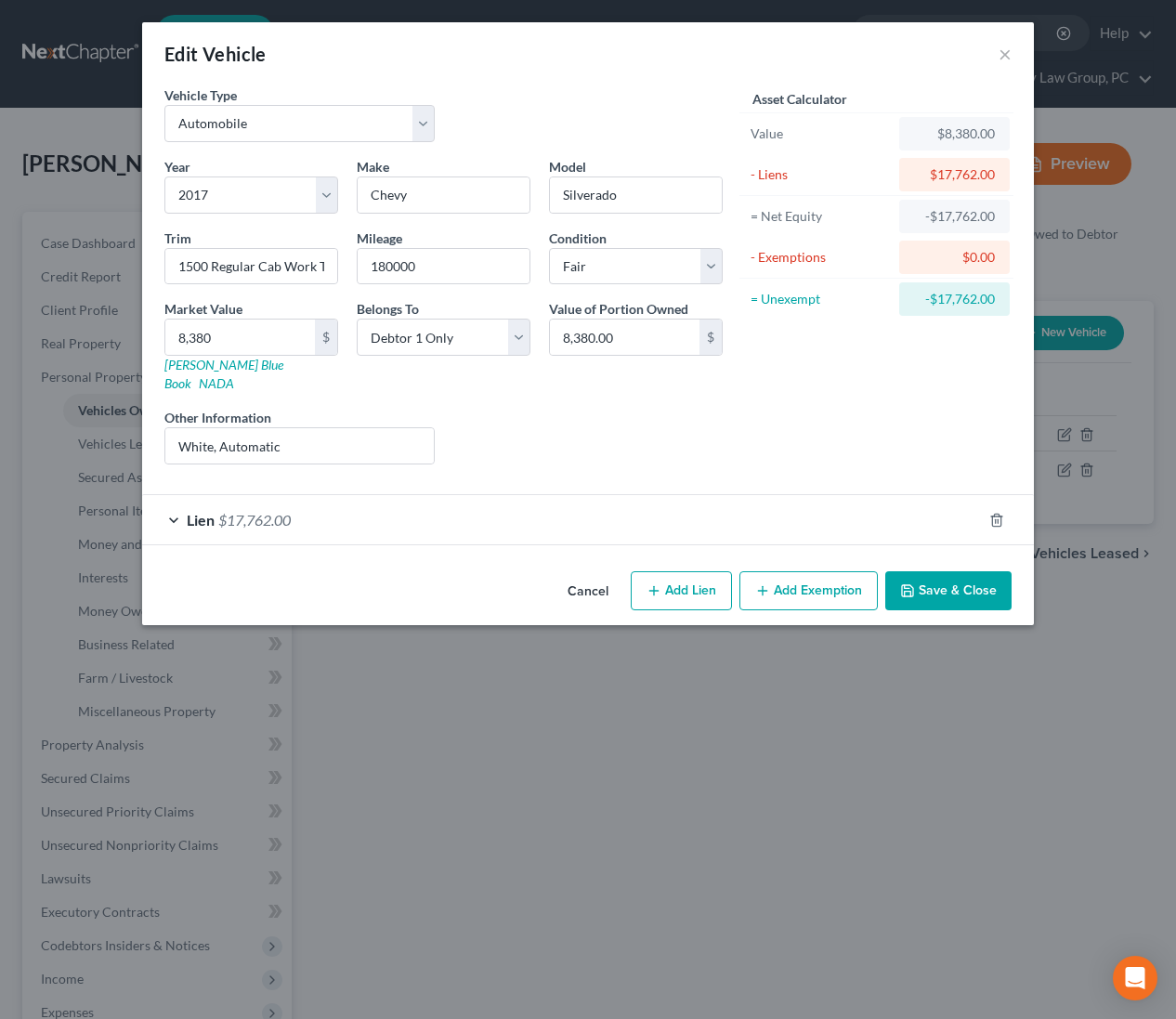
click at [927, 573] on button "Save & Close" at bounding box center [948, 590] width 126 height 39
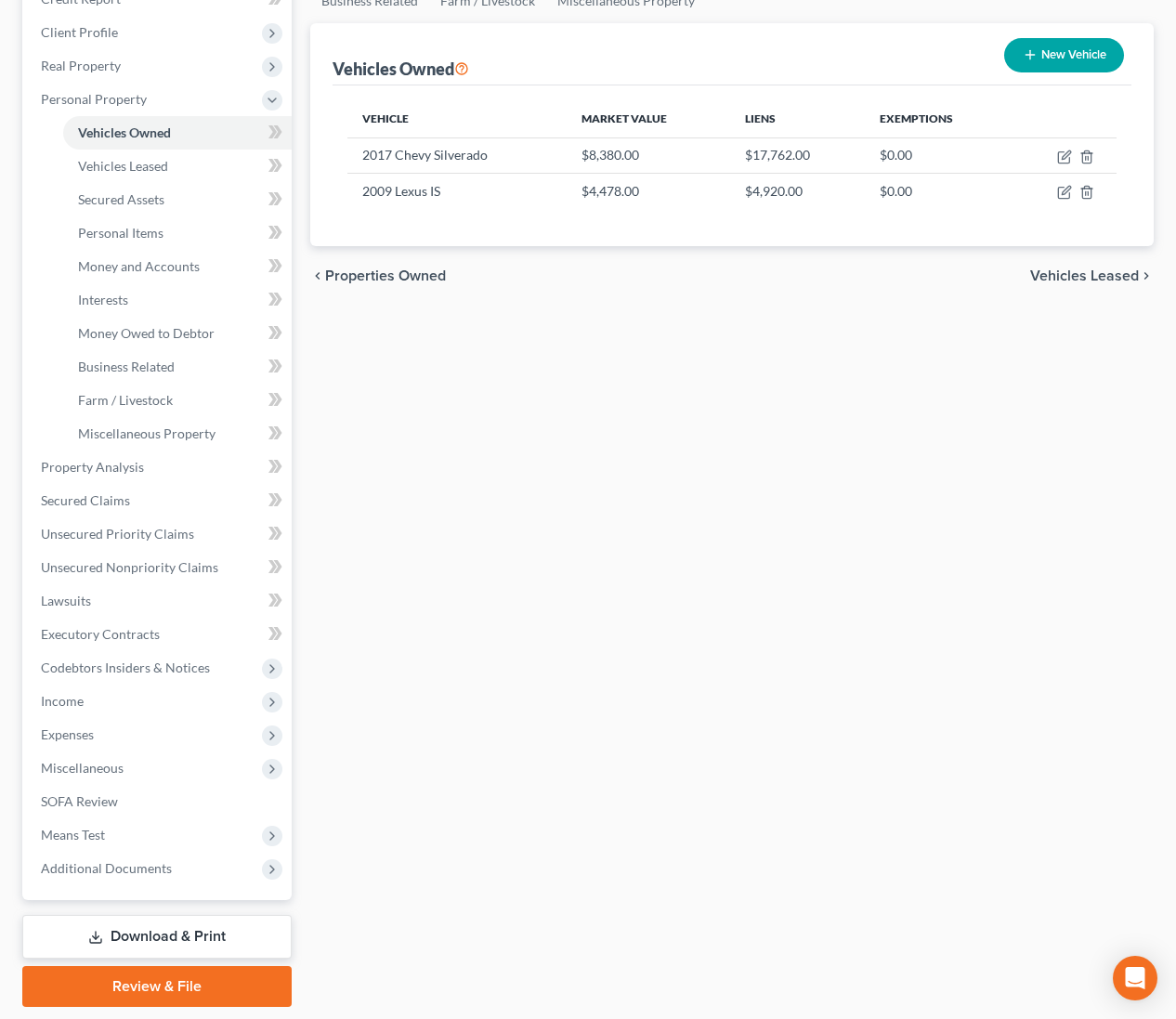
scroll to position [334, 0]
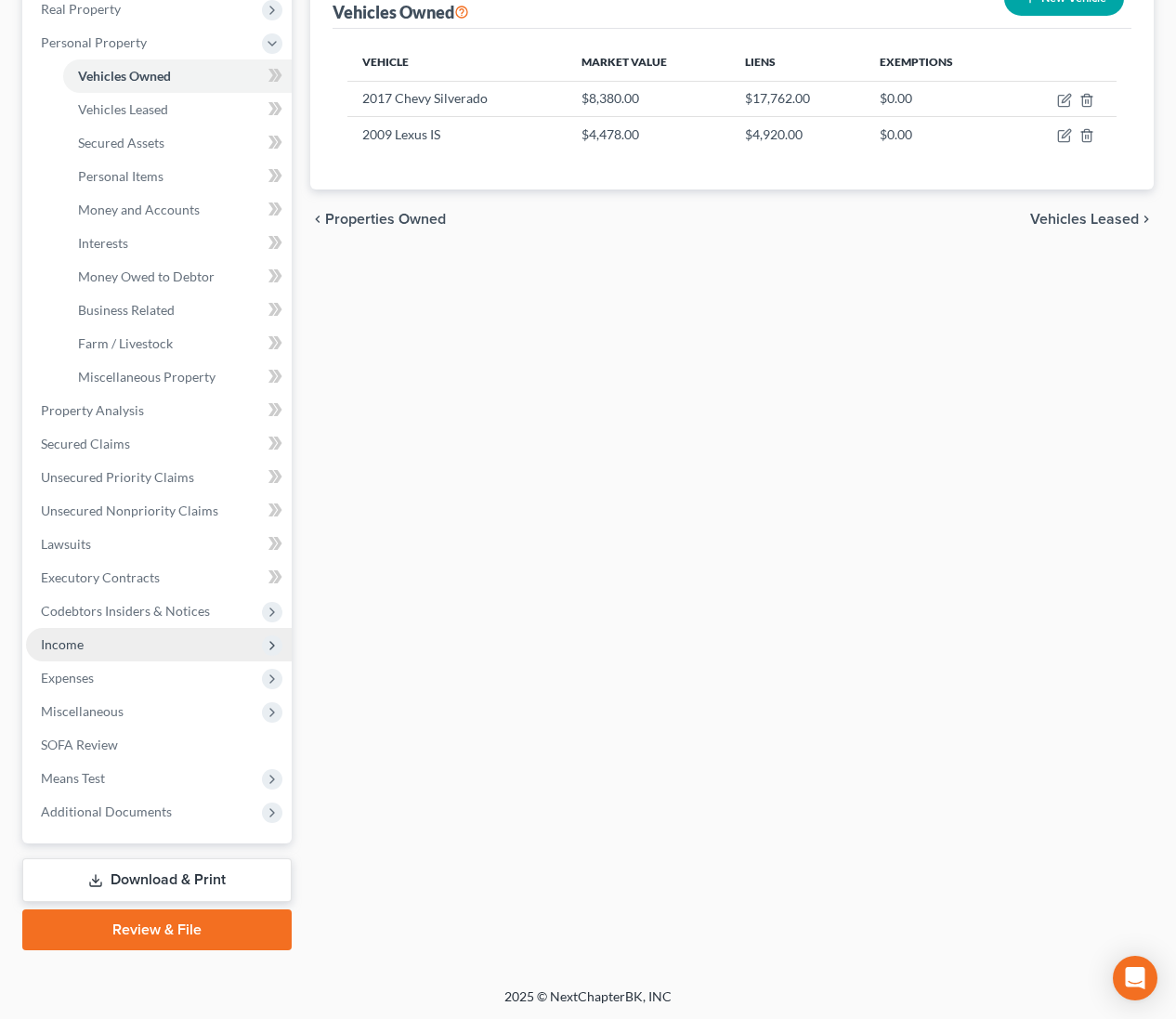
click at [79, 639] on span "Income" at bounding box center [62, 644] width 43 height 16
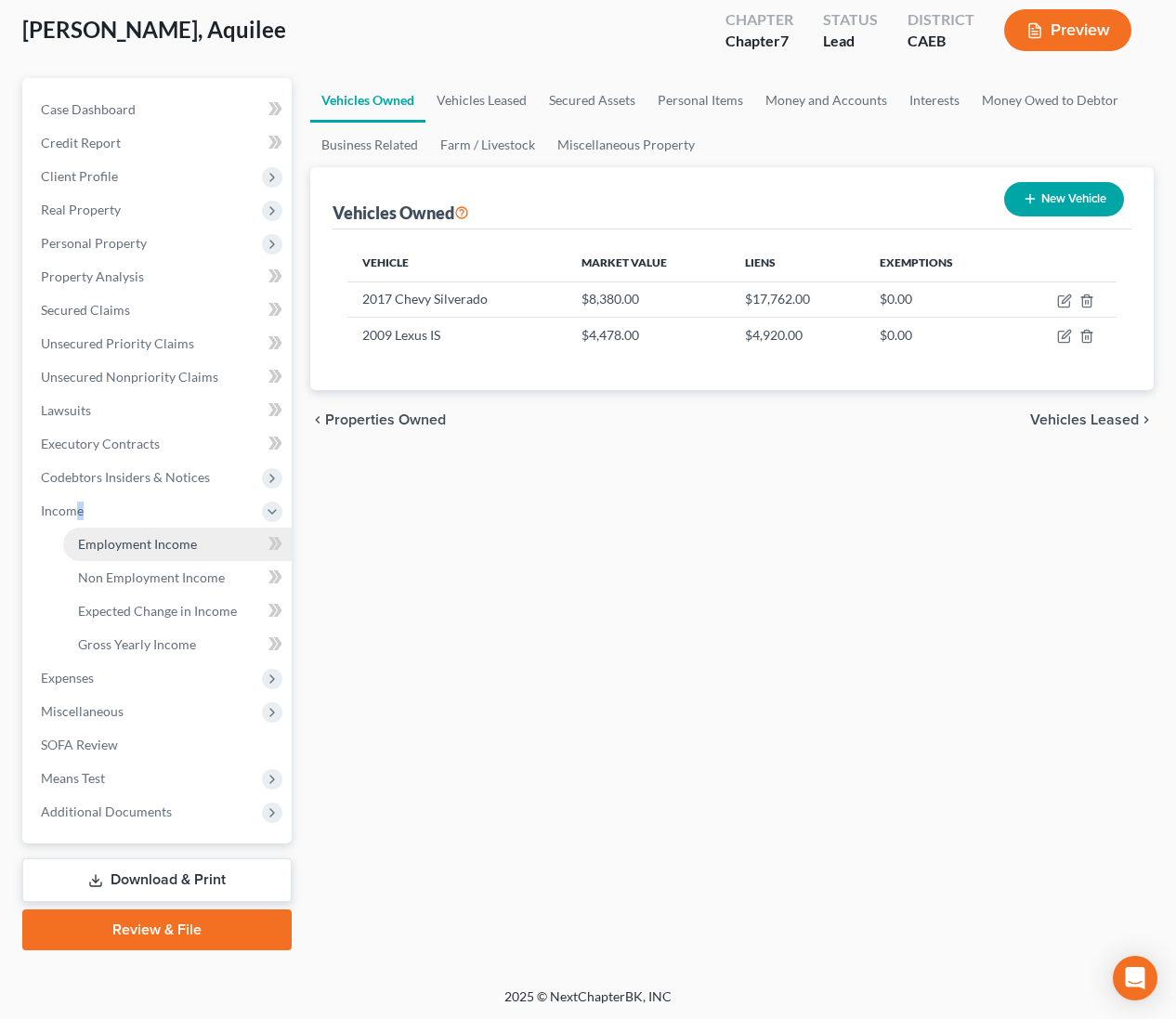
click at [144, 551] on link "Employment Income" at bounding box center [177, 544] width 229 height 33
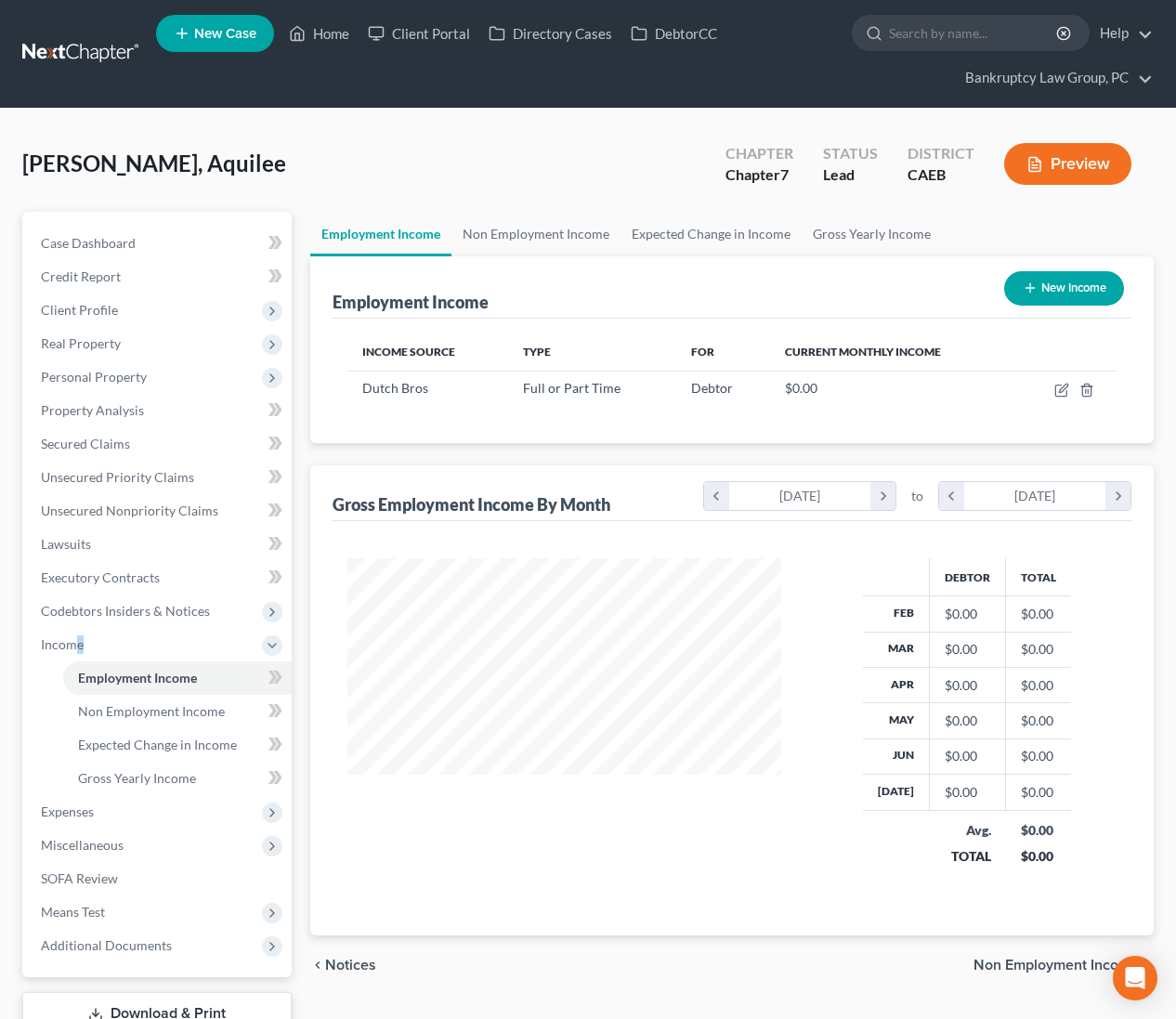
scroll to position [333, 471]
click at [1032, 295] on button "New Income" at bounding box center [1064, 288] width 120 height 34
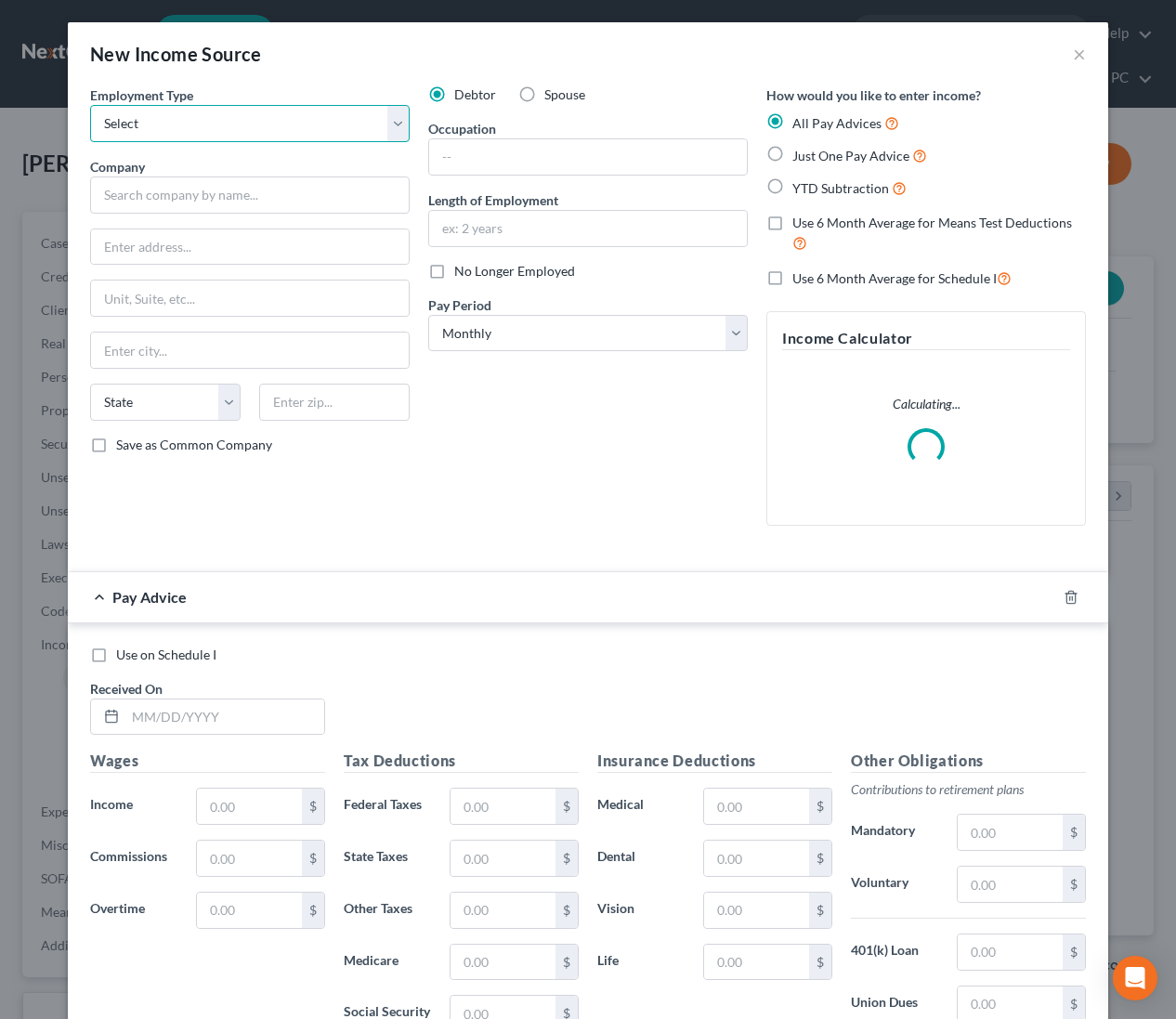
click at [177, 135] on select "Select Full or Part Time Employment Self Employment" at bounding box center [250, 123] width 320 height 37
click at [454, 273] on label "No Longer Employed" at bounding box center [514, 271] width 121 height 19
click at [462, 273] on input "No Longer Employed" at bounding box center [468, 268] width 12 height 12
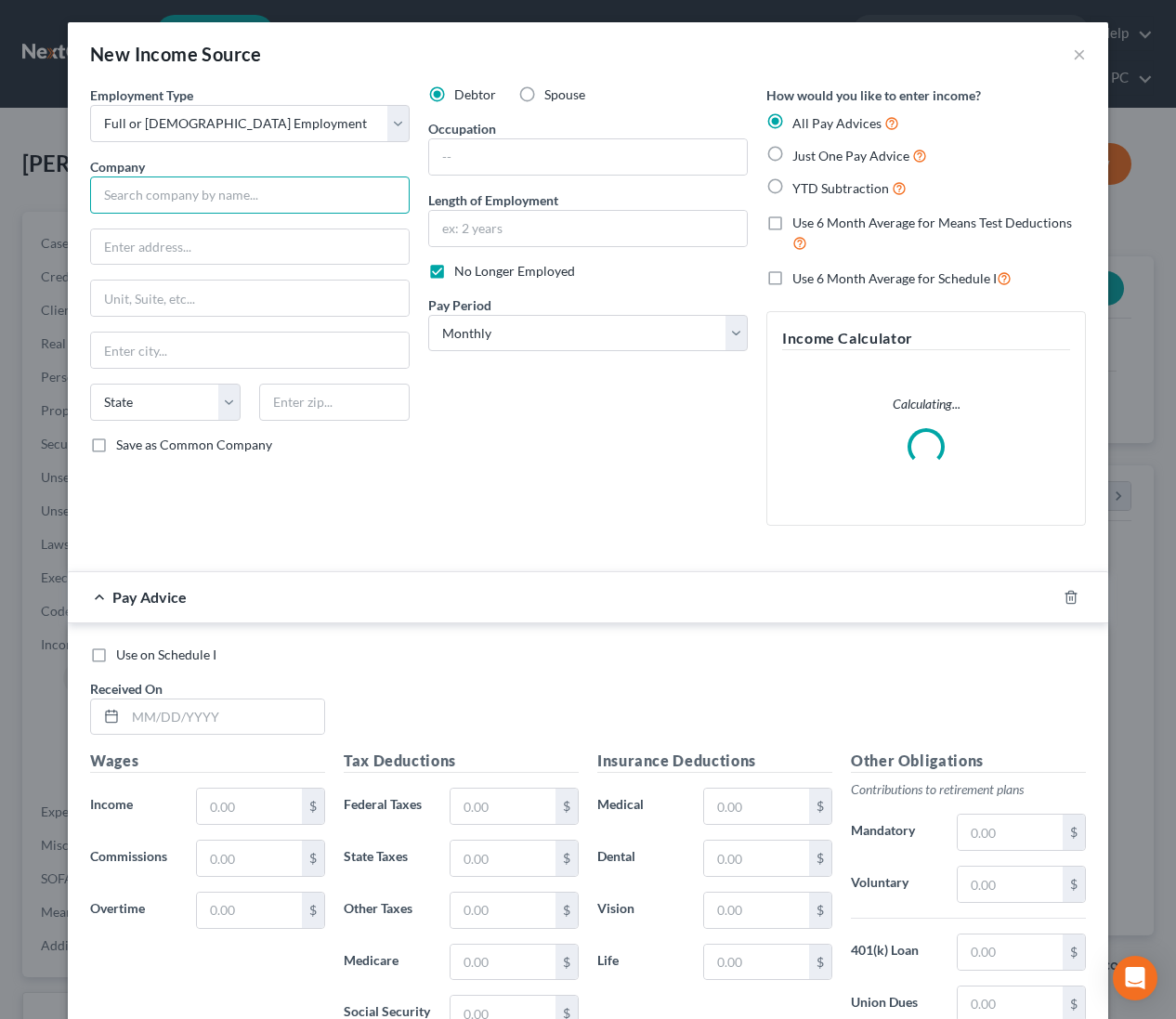
click at [216, 203] on input "text" at bounding box center [250, 194] width 320 height 37
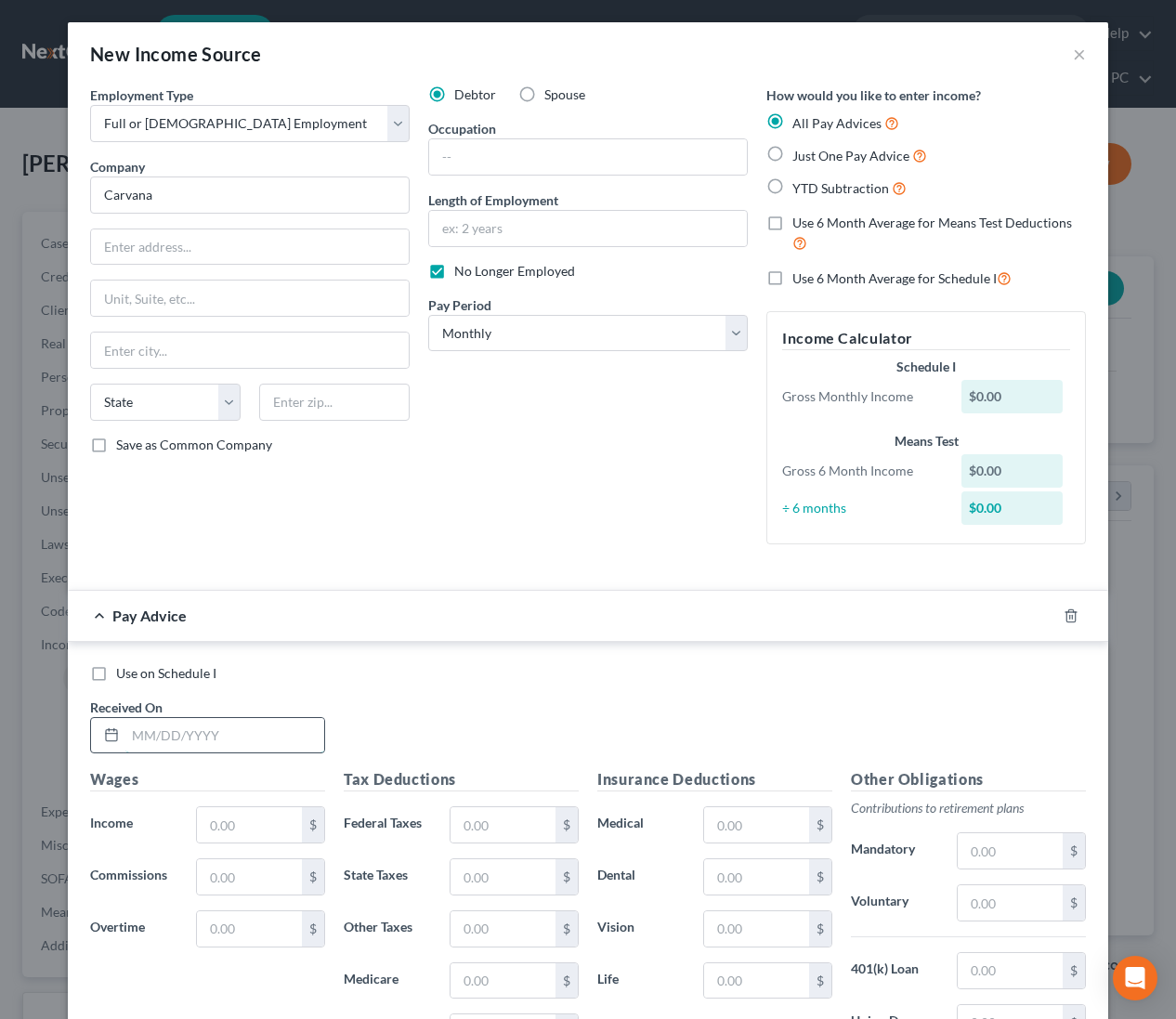
click at [230, 745] on input "text" at bounding box center [224, 735] width 199 height 35
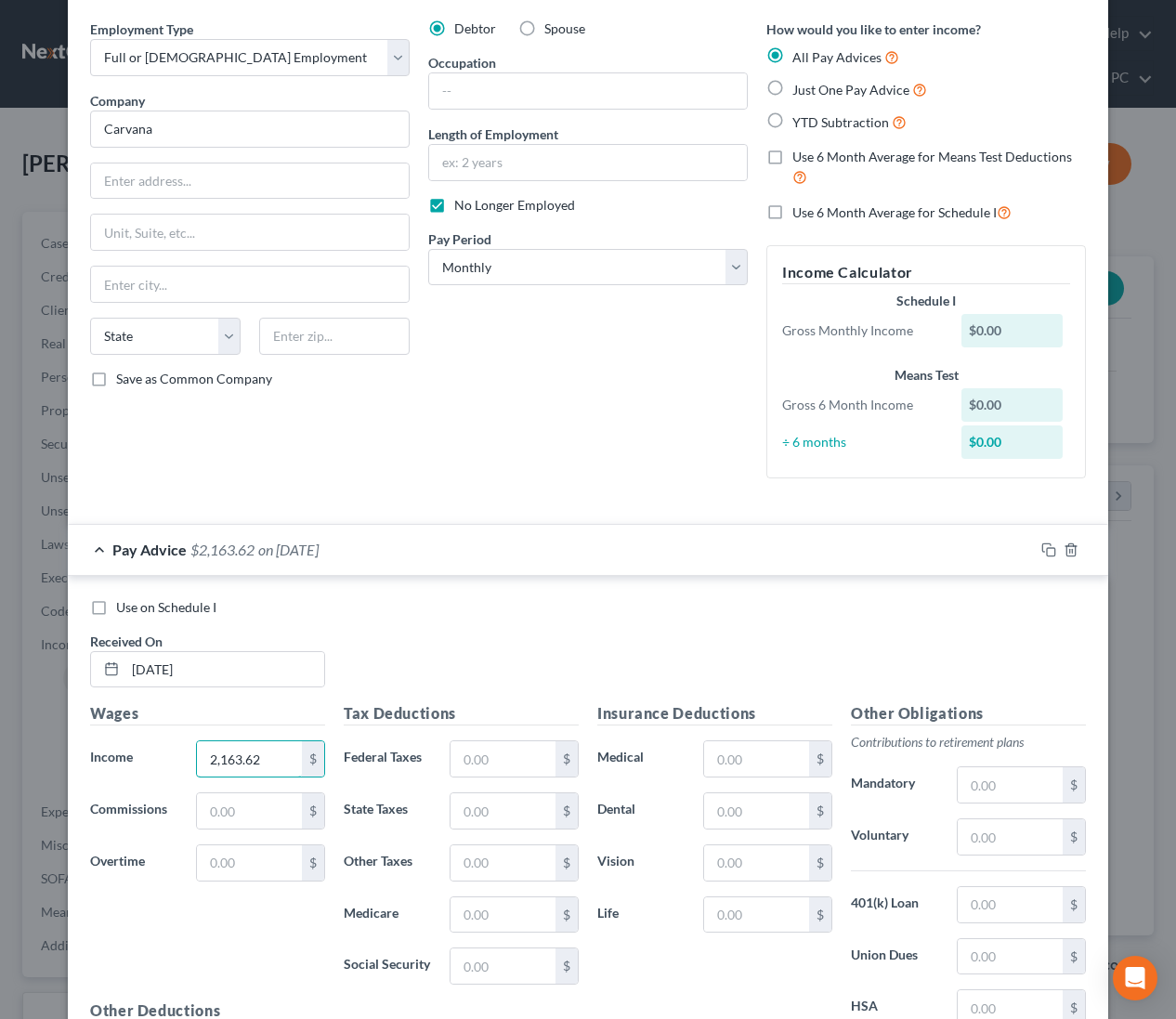
scroll to position [100, 0]
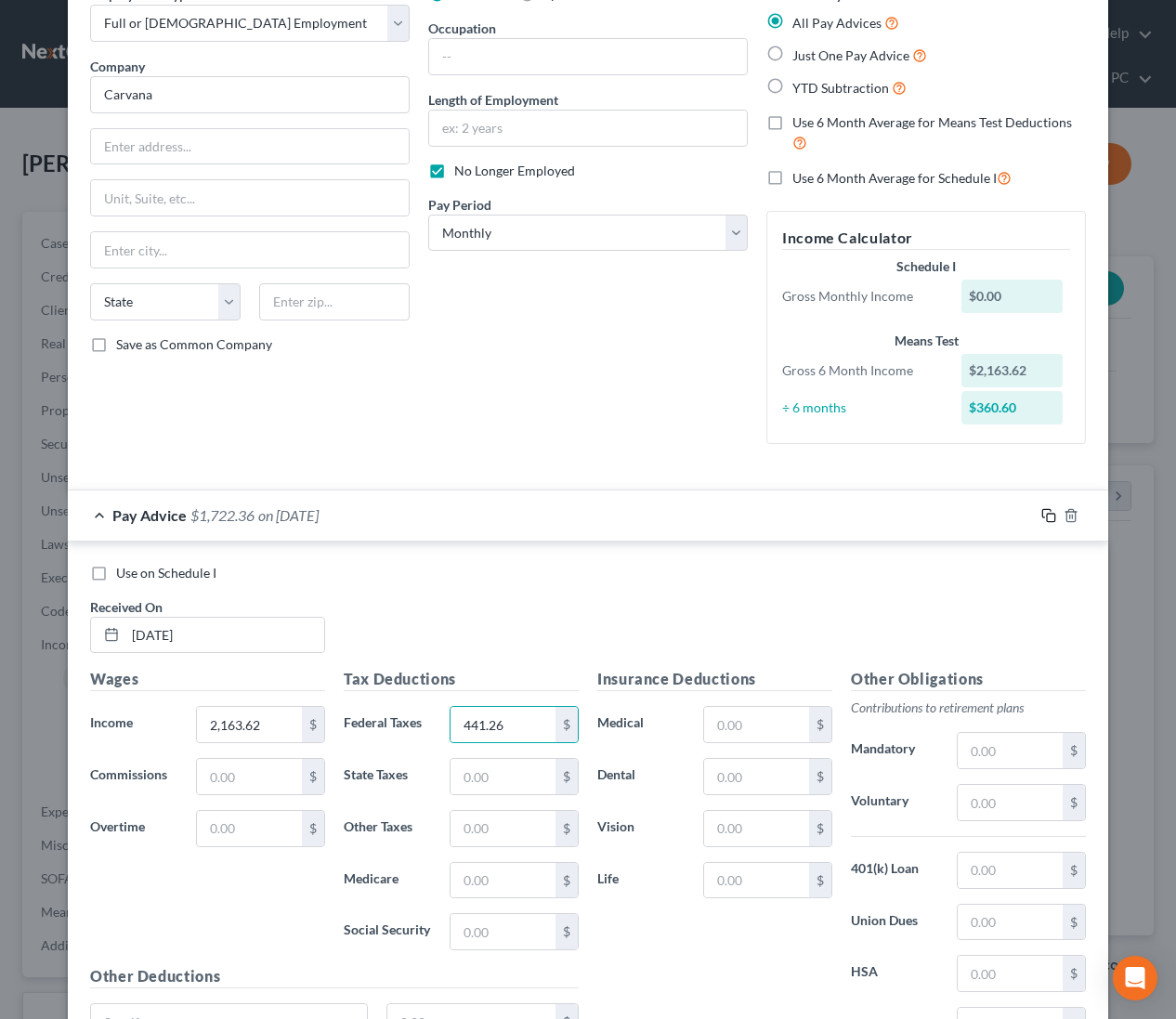
drag, startPoint x: 1045, startPoint y: 516, endPoint x: 1000, endPoint y: 518, distance: 44.7
click at [1045, 516] on icon "button" at bounding box center [1048, 515] width 15 height 15
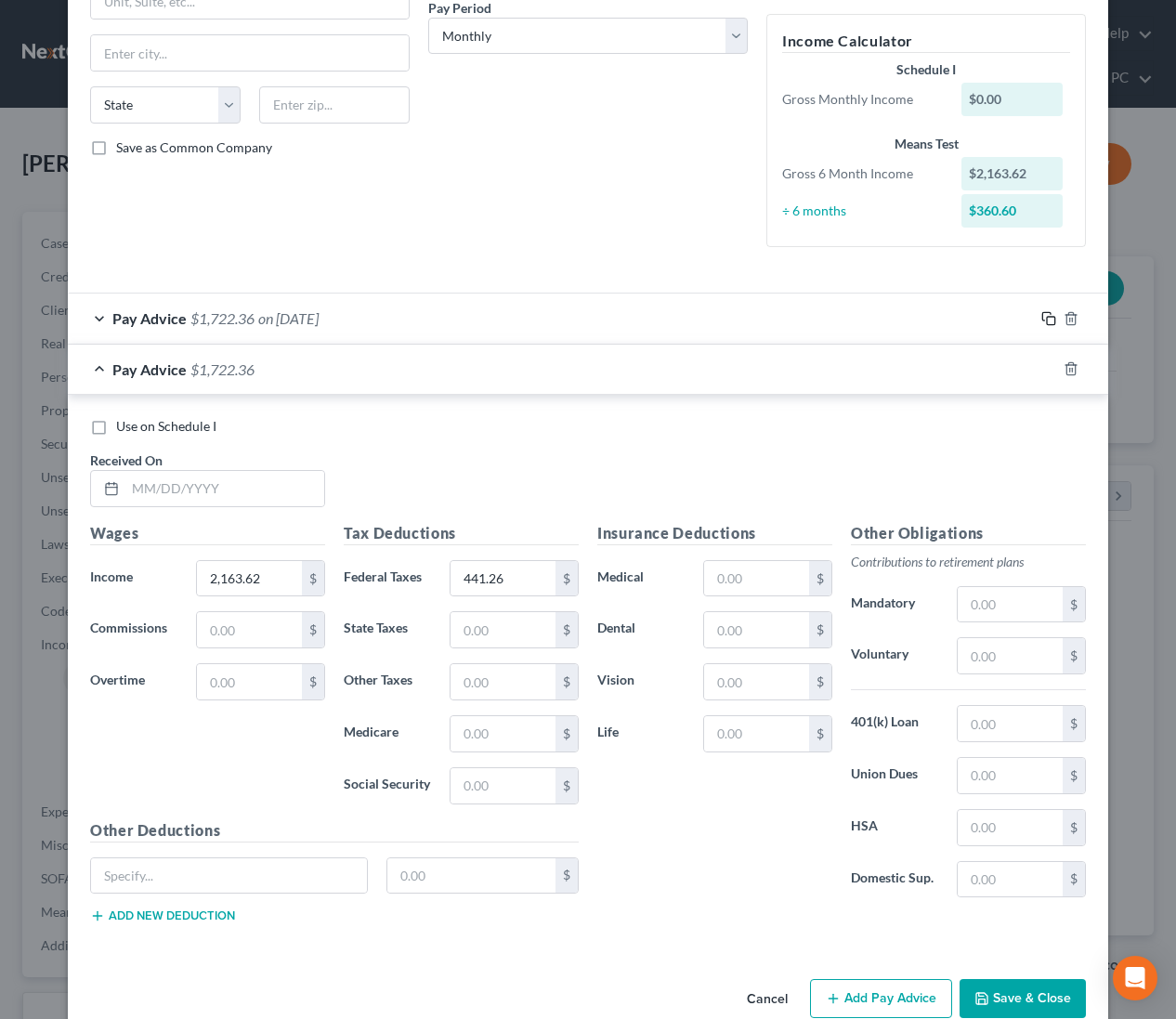
scroll to position [333, 0]
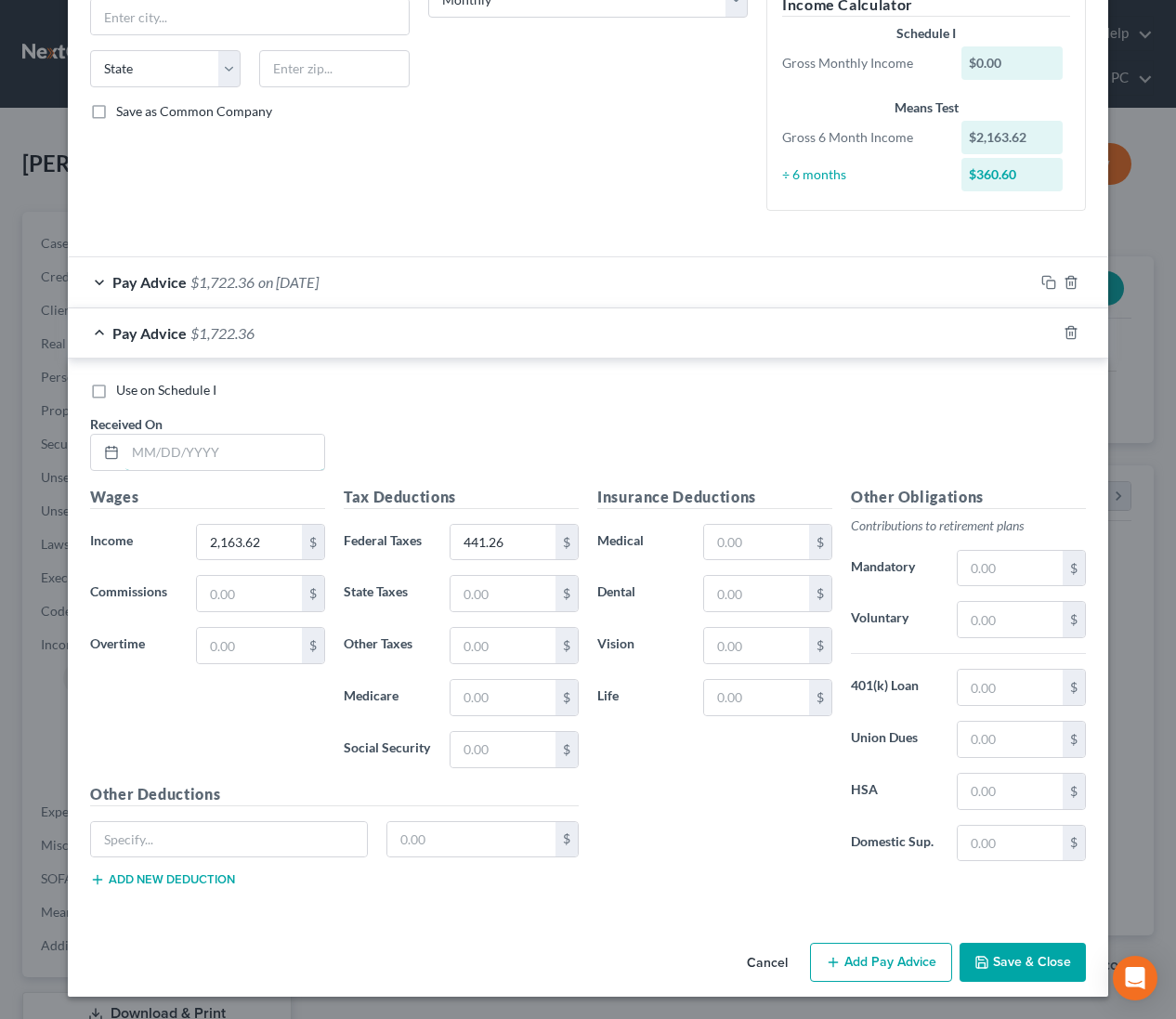
drag, startPoint x: 292, startPoint y: 451, endPoint x: 503, endPoint y: 470, distance: 211.7
click at [292, 451] on input "text" at bounding box center [224, 452] width 199 height 35
drag, startPoint x: 1046, startPoint y: 332, endPoint x: 974, endPoint y: 350, distance: 73.9
click at [1047, 332] on rect "button" at bounding box center [1051, 335] width 8 height 8
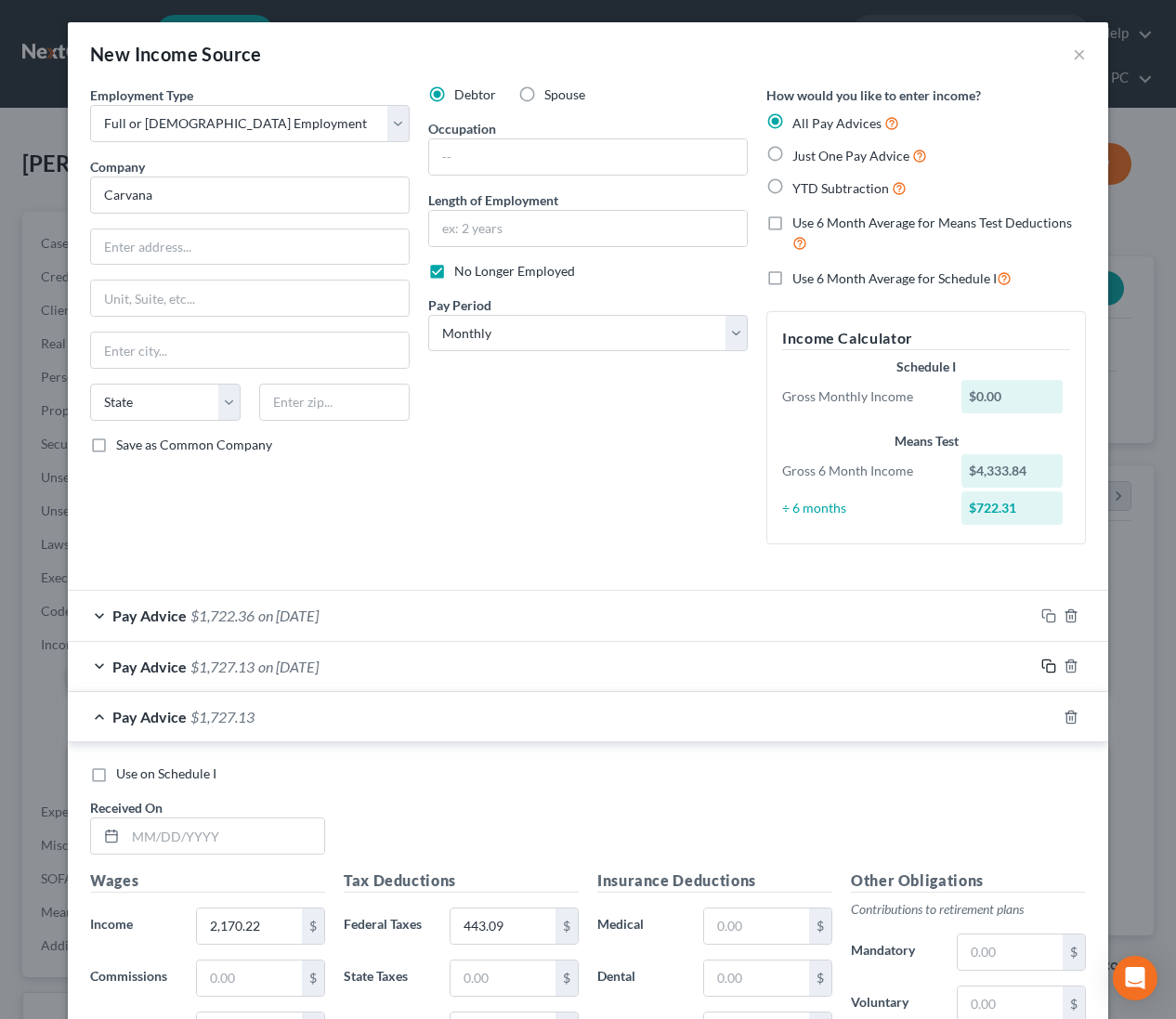
scroll to position [384, 0]
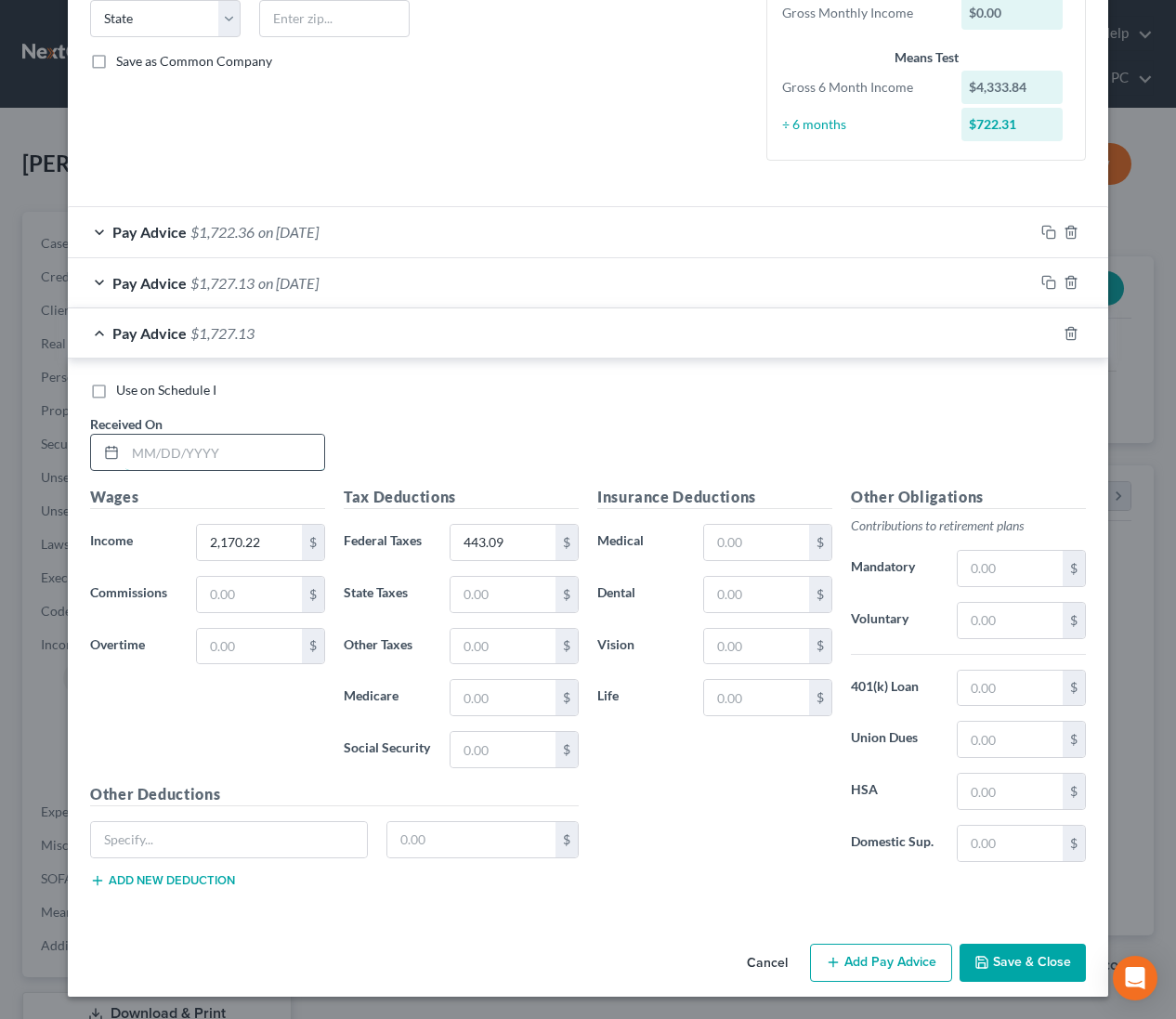
click at [290, 447] on input "text" at bounding box center [224, 452] width 199 height 35
click at [1052, 332] on rect "button" at bounding box center [1051, 336] width 8 height 8
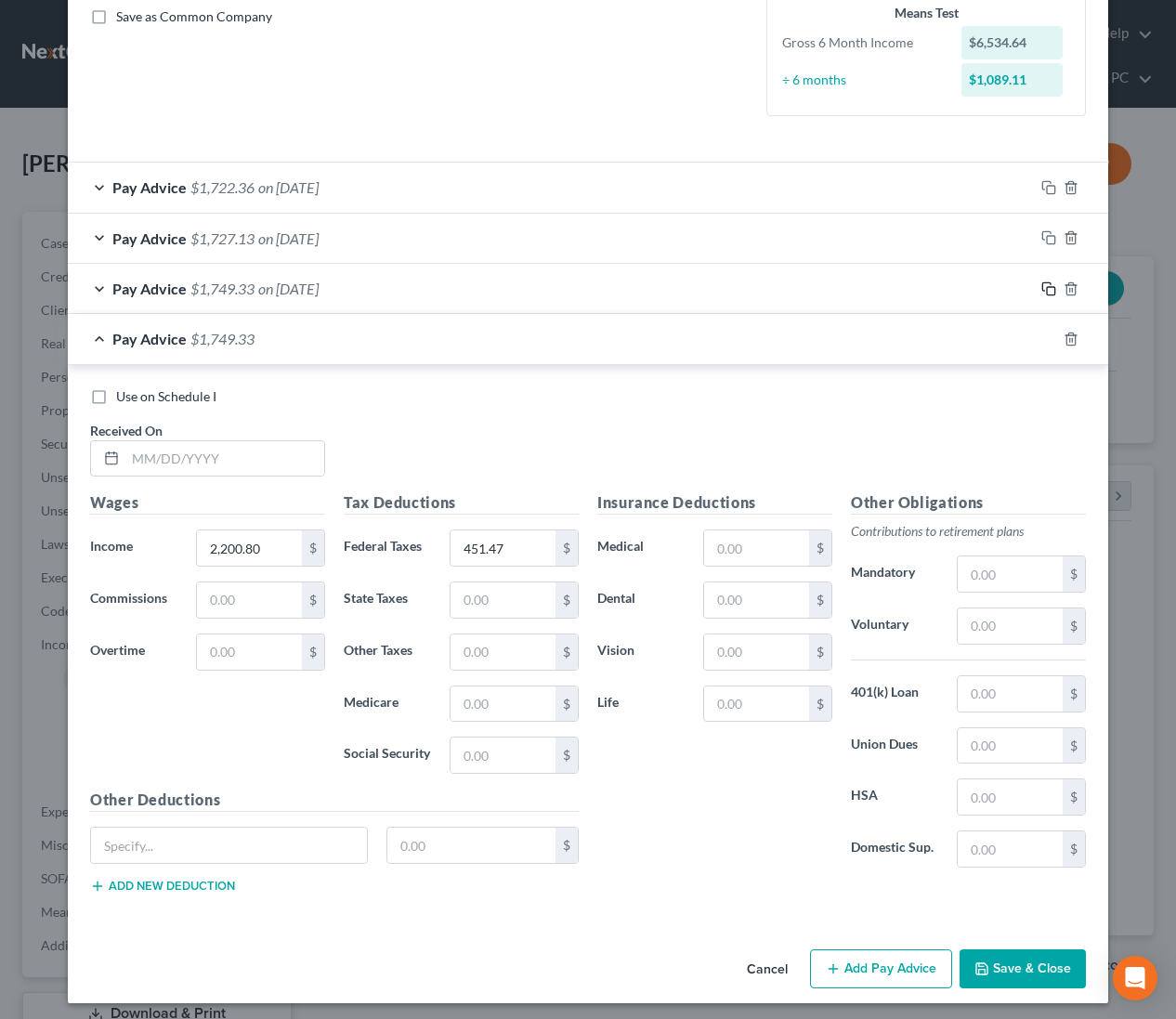
scroll to position [434, 0]
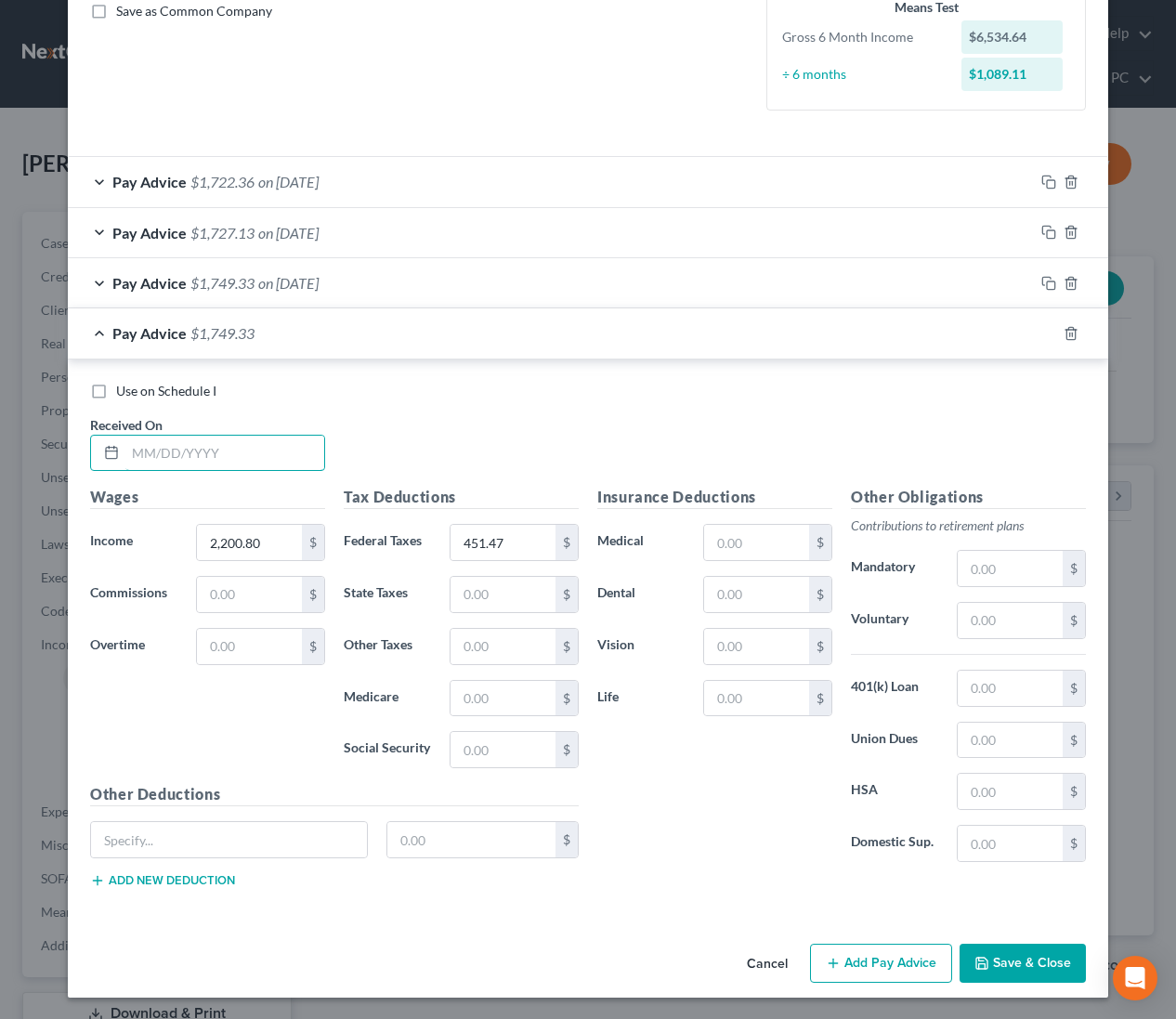
drag, startPoint x: 242, startPoint y: 456, endPoint x: 630, endPoint y: 458, distance: 388.3
click at [245, 454] on input "text" at bounding box center [224, 453] width 199 height 35
drag, startPoint x: 719, startPoint y: 694, endPoint x: 789, endPoint y: 695, distance: 69.7
click at [719, 694] on input "text" at bounding box center [756, 698] width 105 height 35
click at [1043, 330] on icon "button" at bounding box center [1048, 333] width 15 height 15
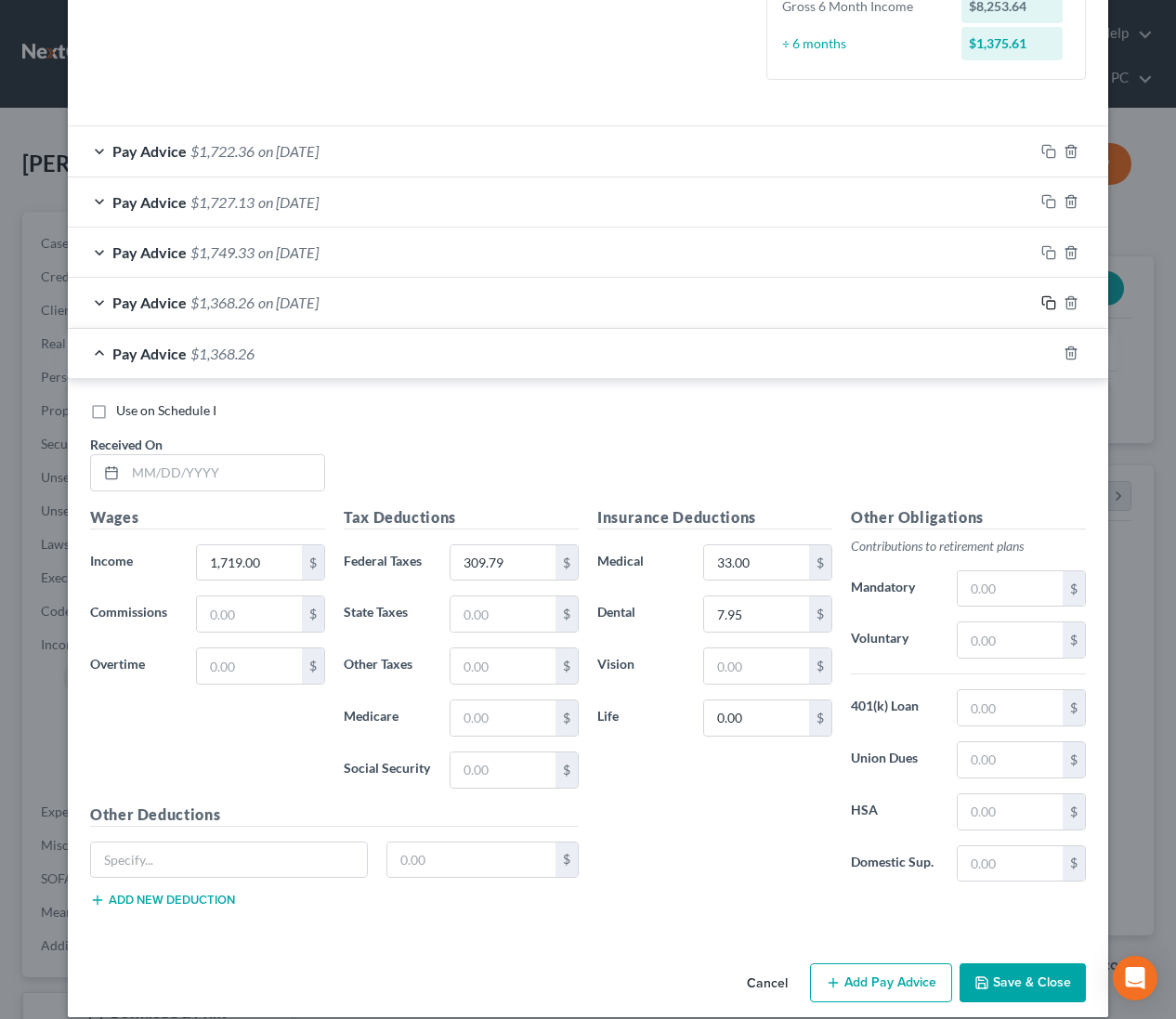
scroll to position [485, 0]
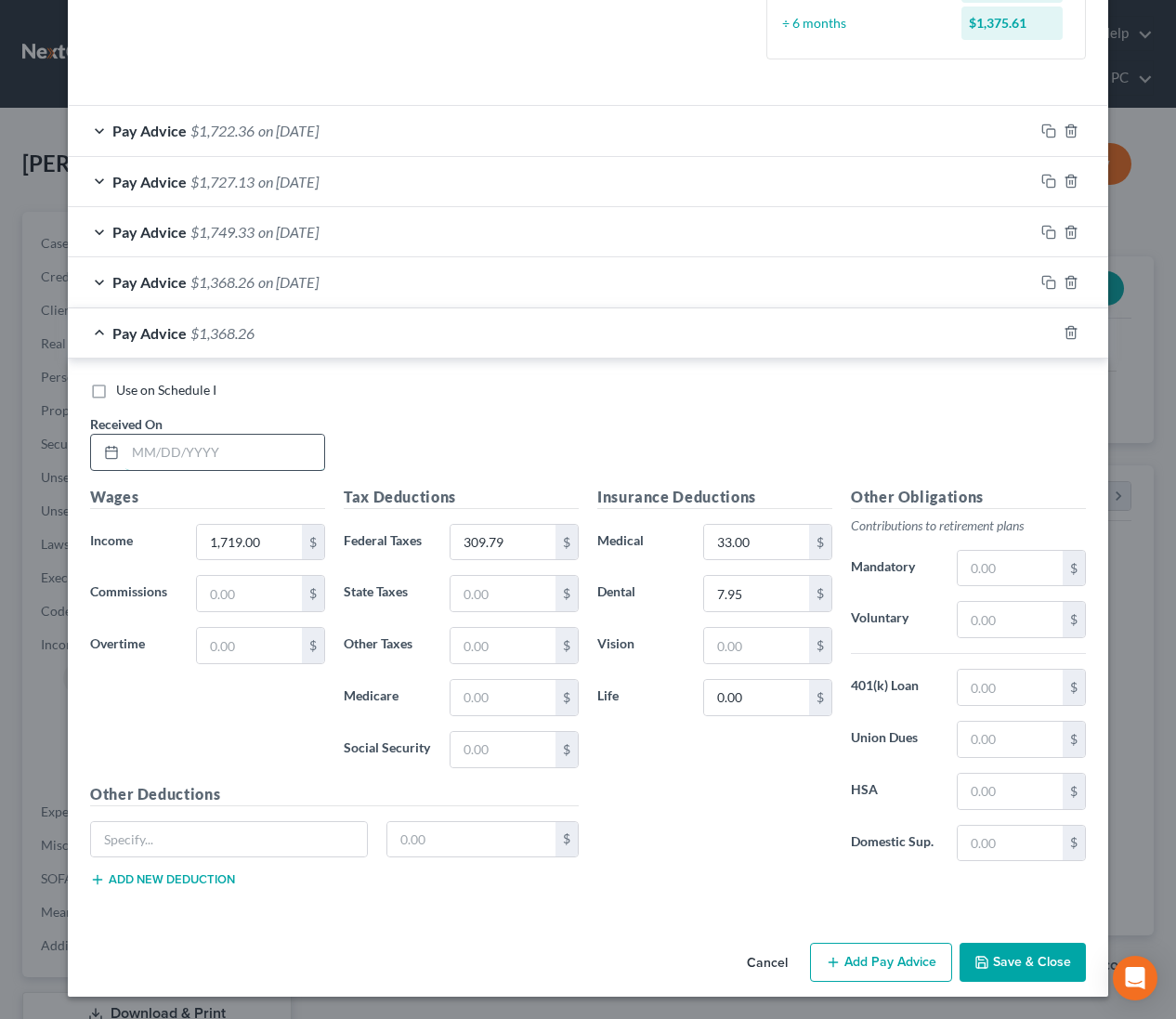
click at [243, 438] on input "text" at bounding box center [224, 452] width 199 height 35
click at [1046, 328] on icon "button" at bounding box center [1048, 332] width 15 height 15
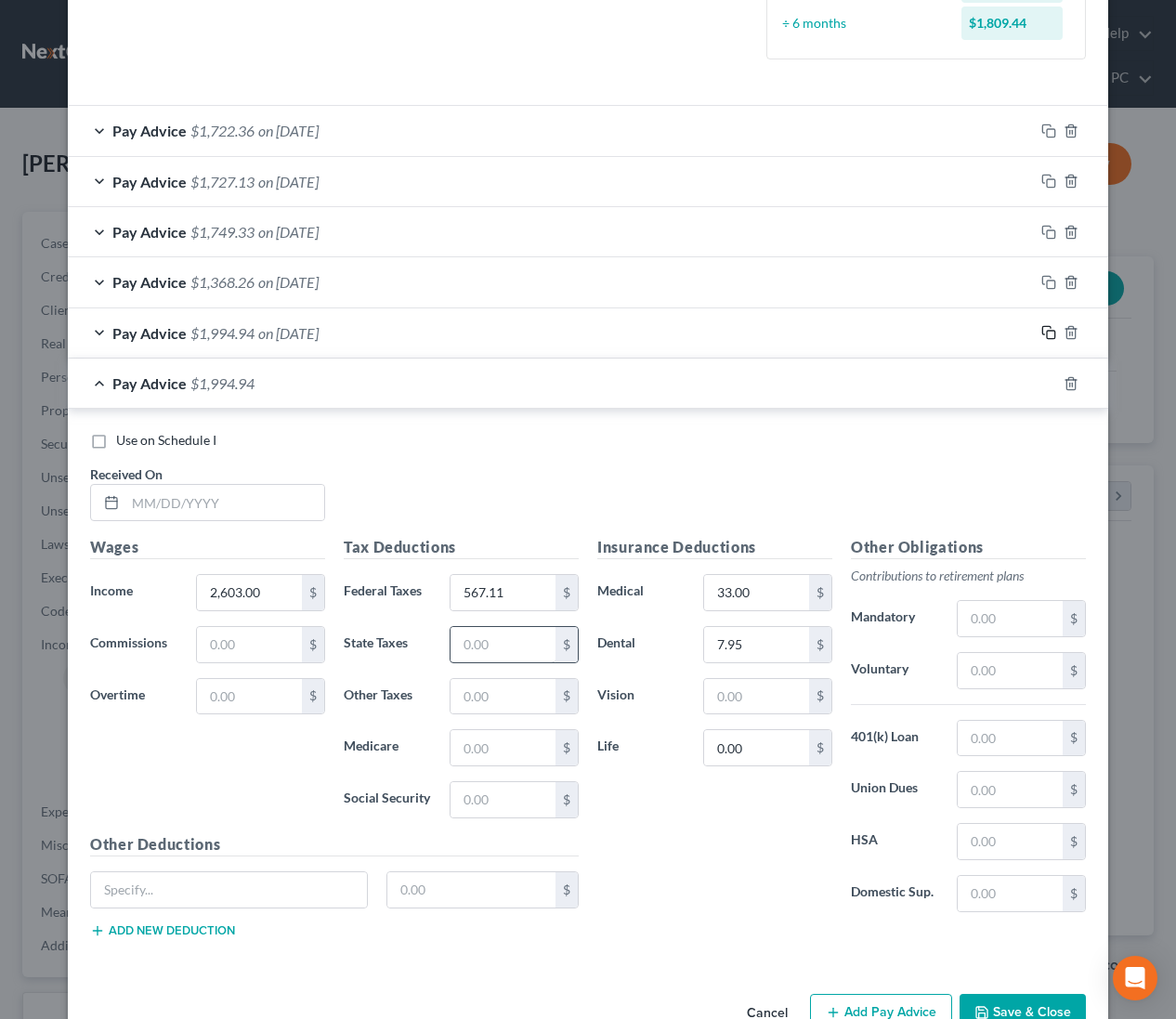
scroll to position [535, 0]
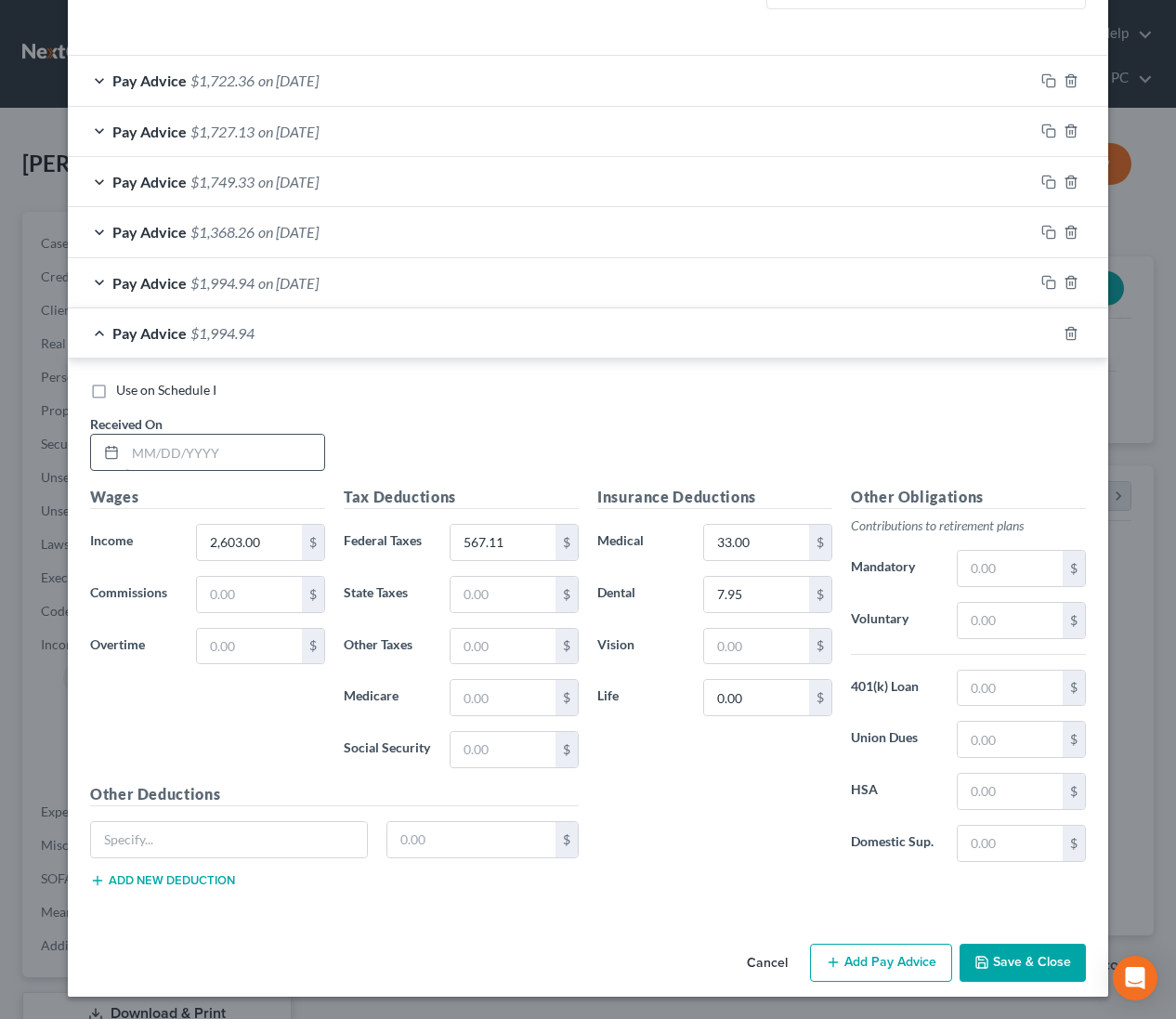
drag, startPoint x: 243, startPoint y: 463, endPoint x: 1143, endPoint y: 498, distance: 899.9
click at [252, 464] on input "text" at bounding box center [224, 452] width 199 height 35
drag, startPoint x: 1047, startPoint y: 330, endPoint x: 729, endPoint y: 435, distance: 334.6
click at [1046, 330] on icon "button" at bounding box center [1048, 333] width 15 height 15
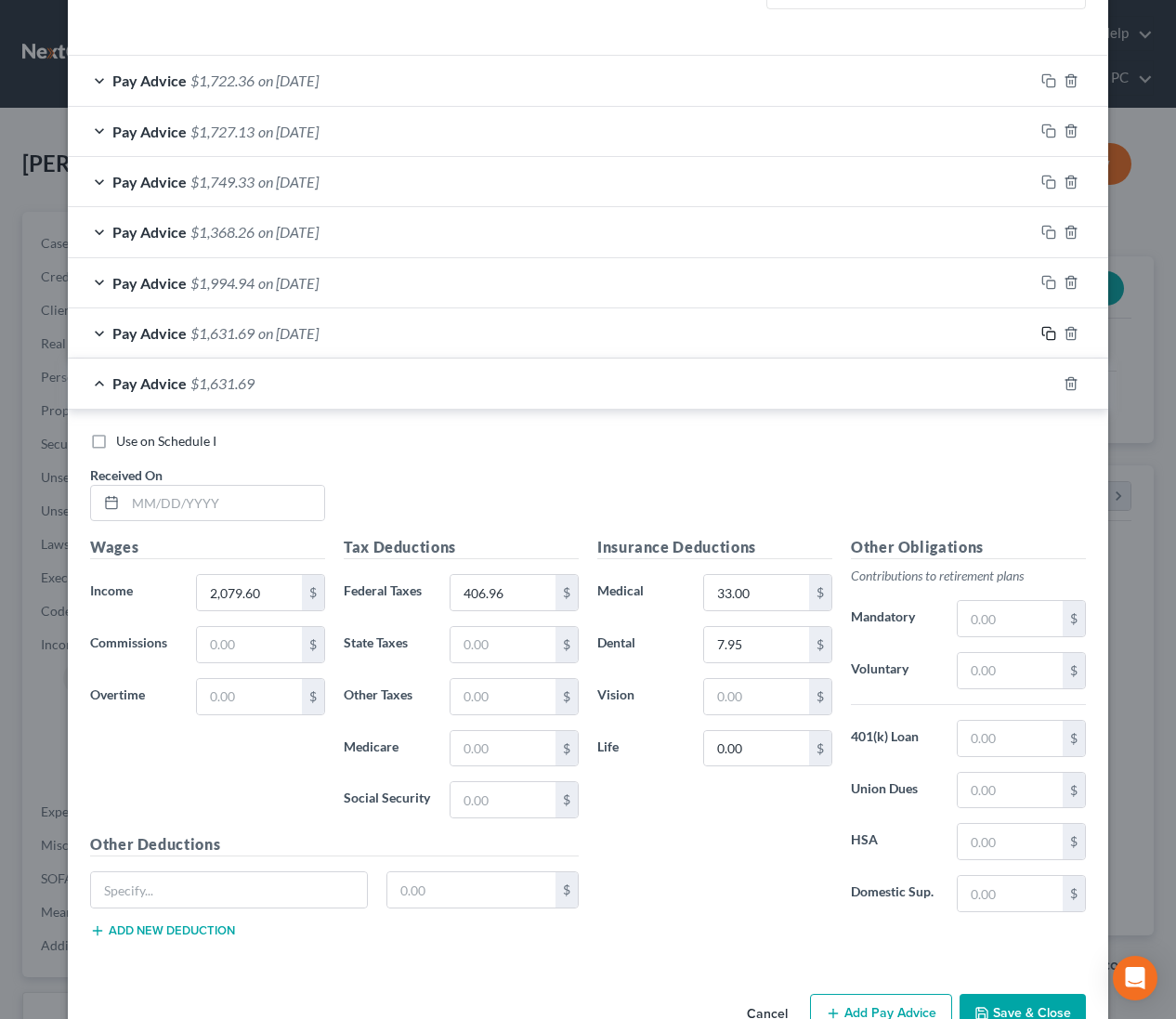
scroll to position [585, 0]
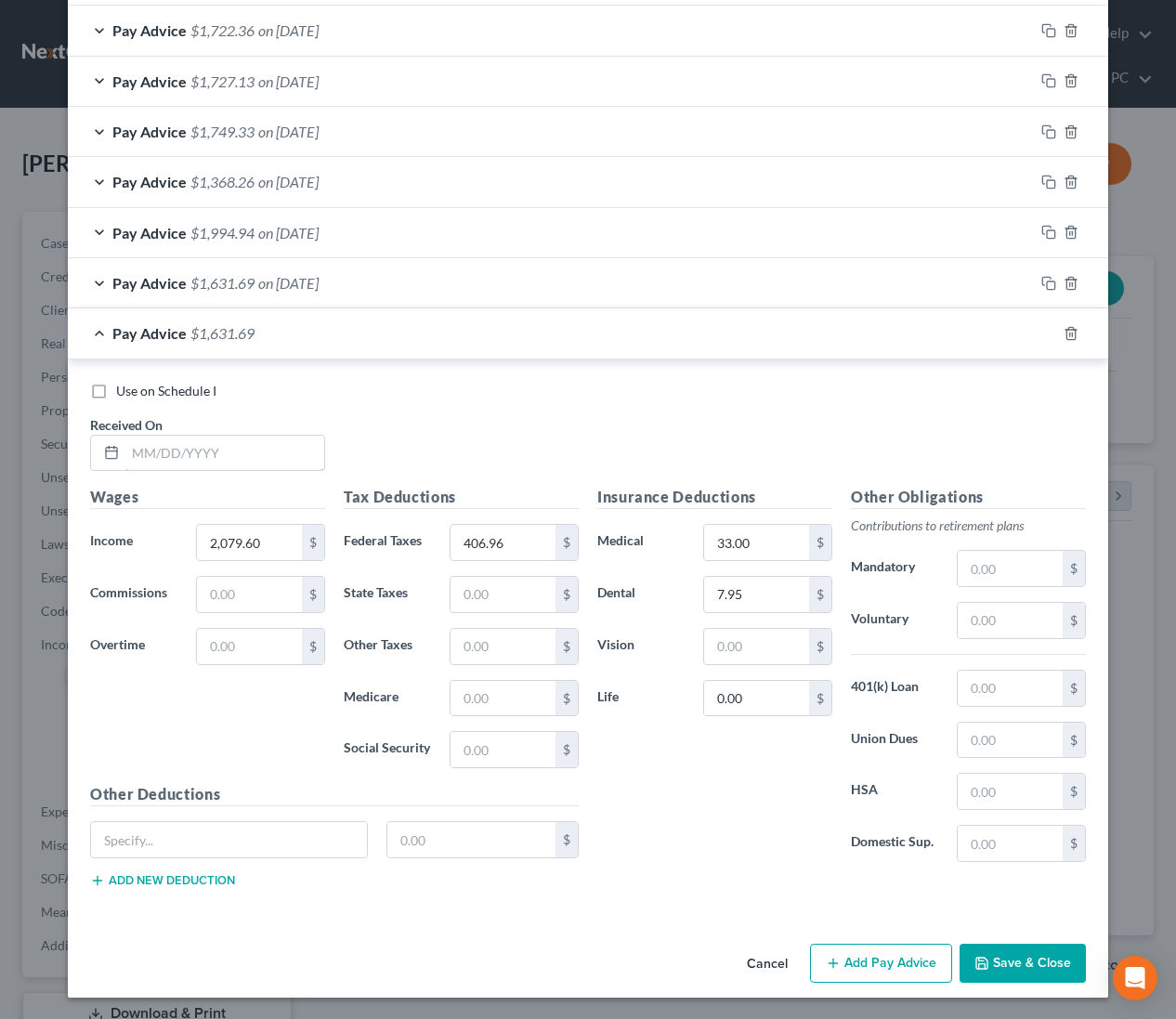
click at [259, 453] on input "text" at bounding box center [224, 453] width 199 height 35
drag, startPoint x: 1045, startPoint y: 333, endPoint x: 981, endPoint y: 373, distance: 76.0
click at [1045, 333] on icon "button" at bounding box center [1048, 333] width 15 height 15
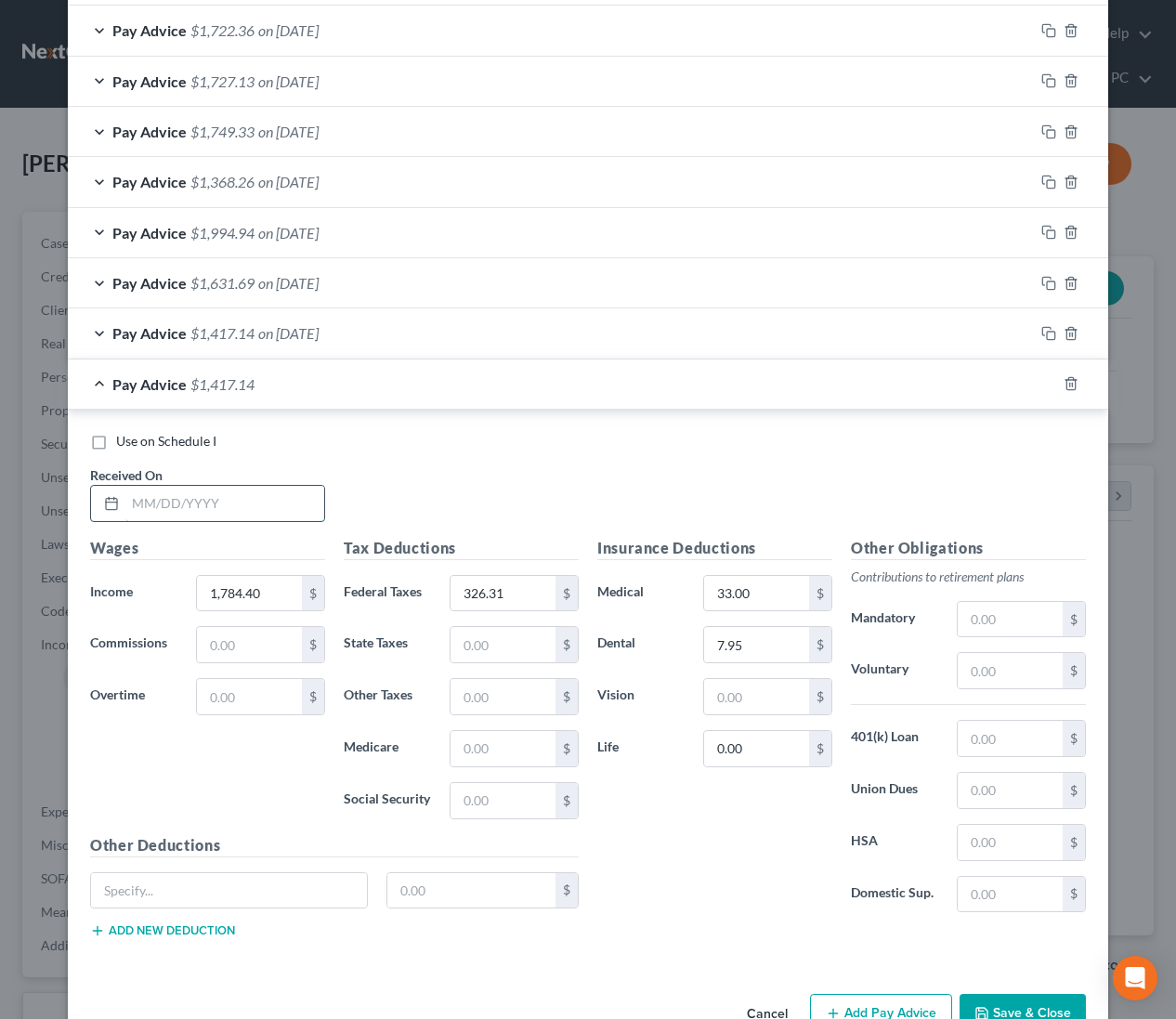
click at [271, 498] on input "text" at bounding box center [224, 503] width 199 height 35
drag, startPoint x: 1025, startPoint y: 1004, endPoint x: 999, endPoint y: 973, distance: 40.9
click at [1025, 1004] on button "Save & Close" at bounding box center [1023, 1013] width 126 height 39
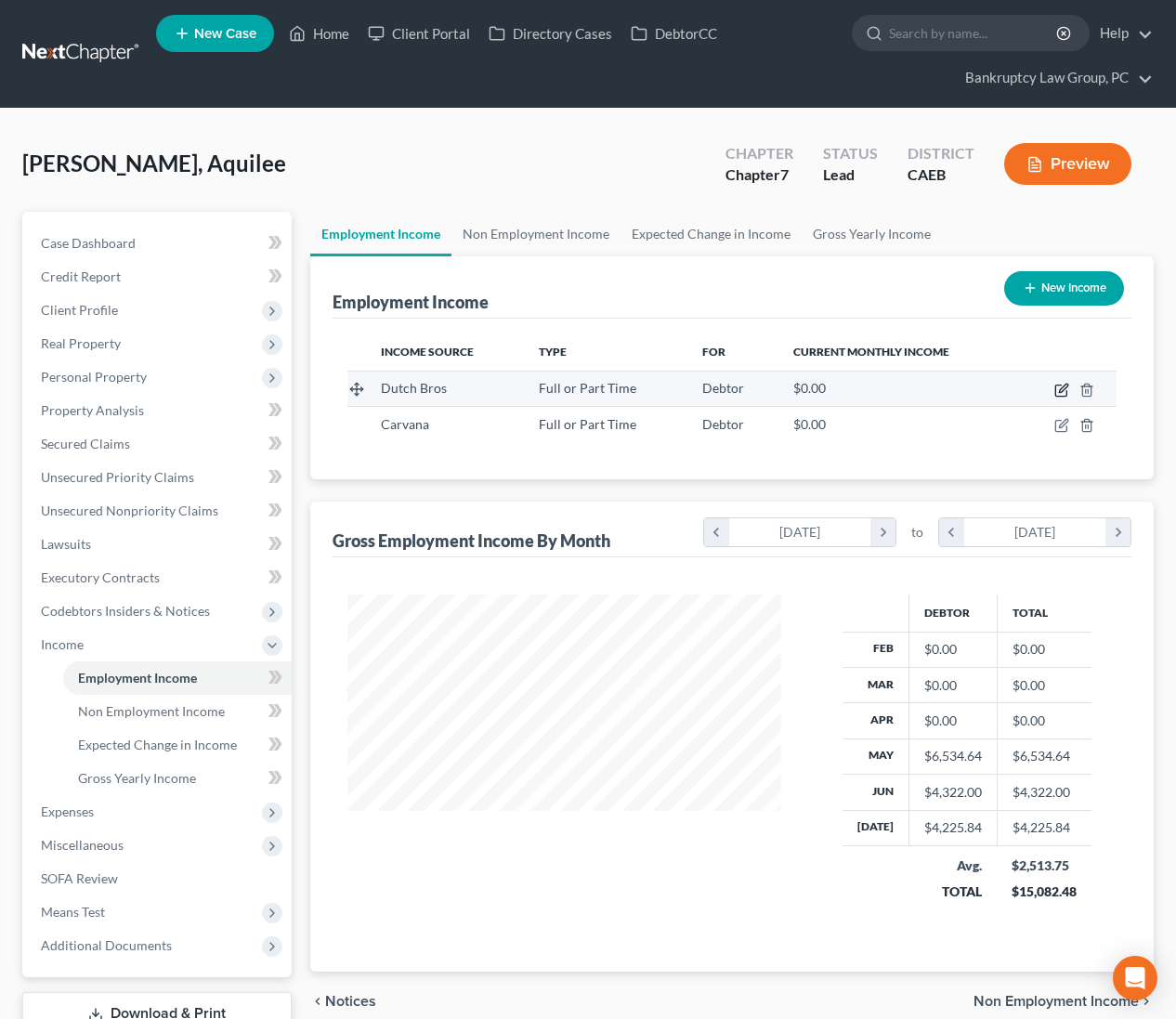
click at [1064, 390] on icon "button" at bounding box center [1061, 390] width 15 height 15
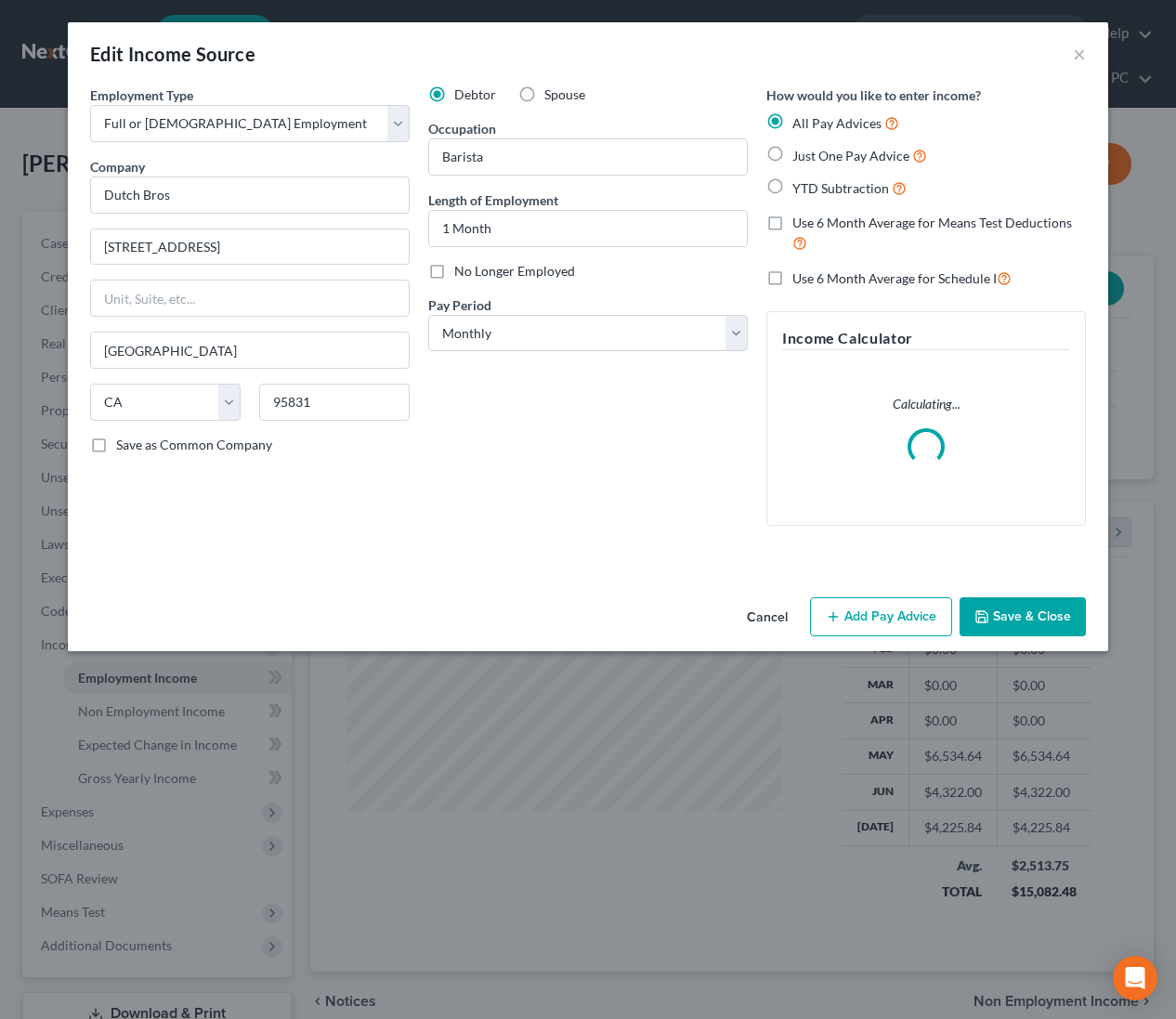
click at [869, 605] on button "Add Pay Advice" at bounding box center [881, 616] width 142 height 39
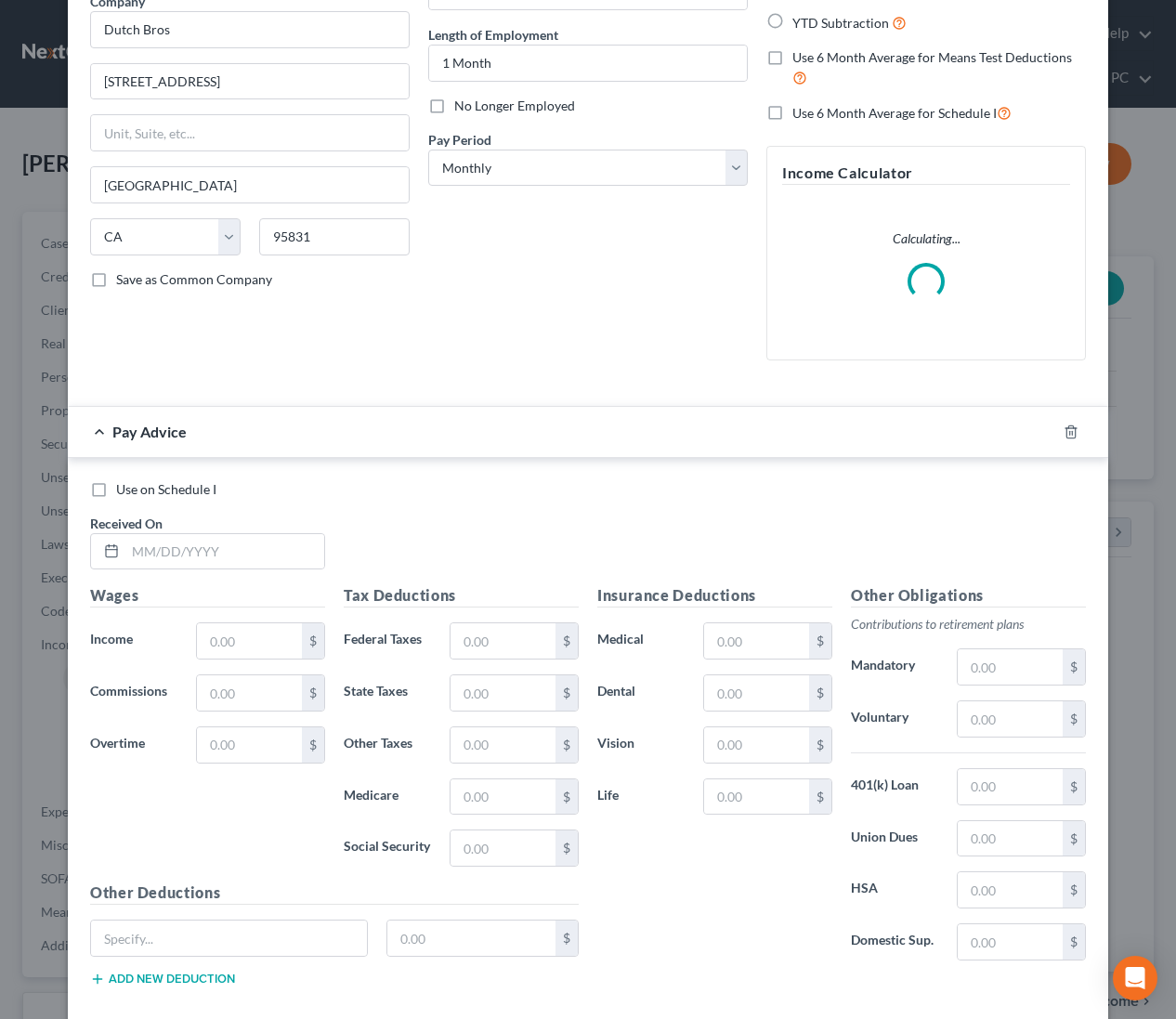
scroll to position [265, 0]
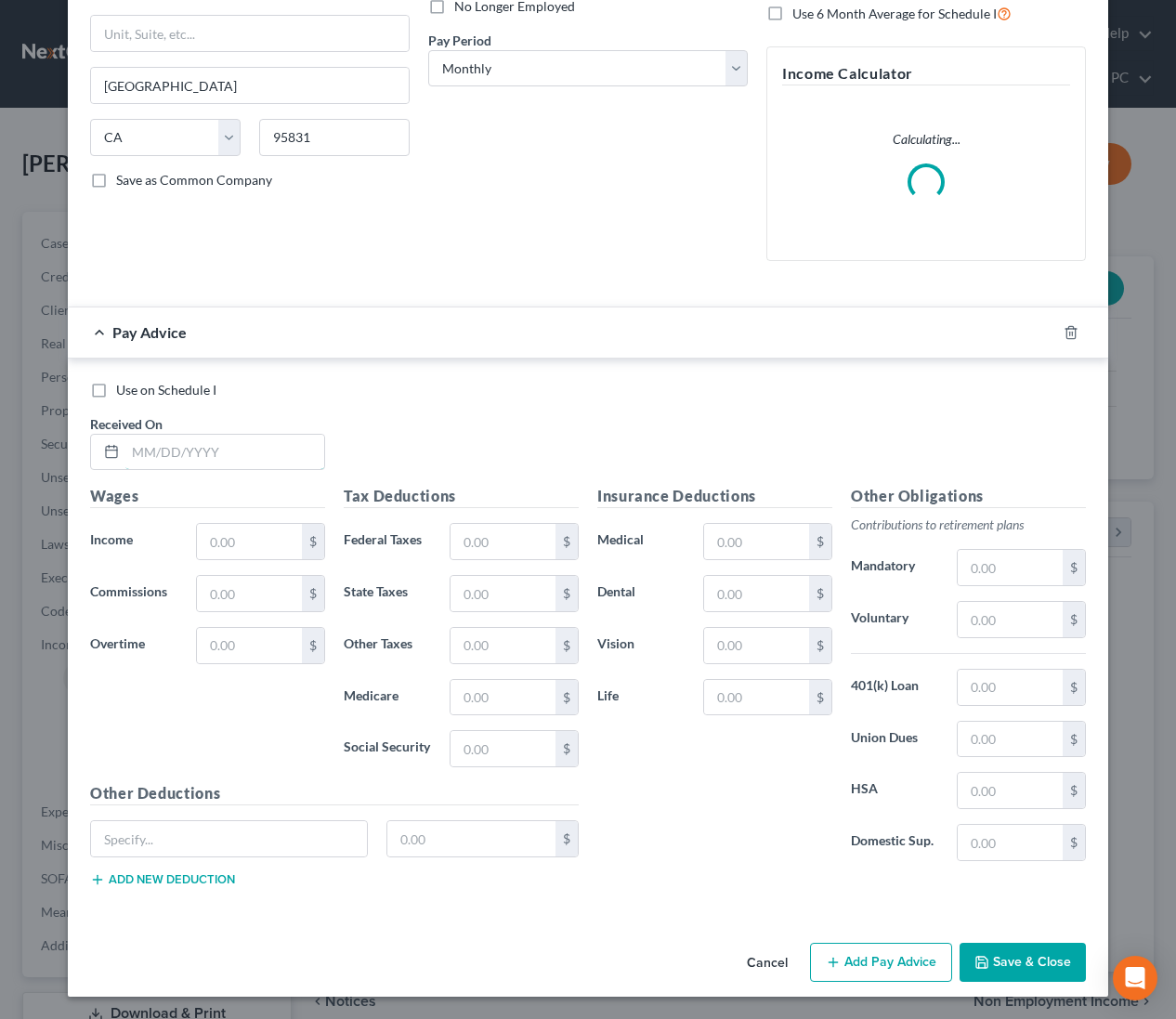
drag, startPoint x: 258, startPoint y: 452, endPoint x: 904, endPoint y: 463, distance: 645.7
click at [260, 452] on input "text" at bounding box center [224, 452] width 199 height 35
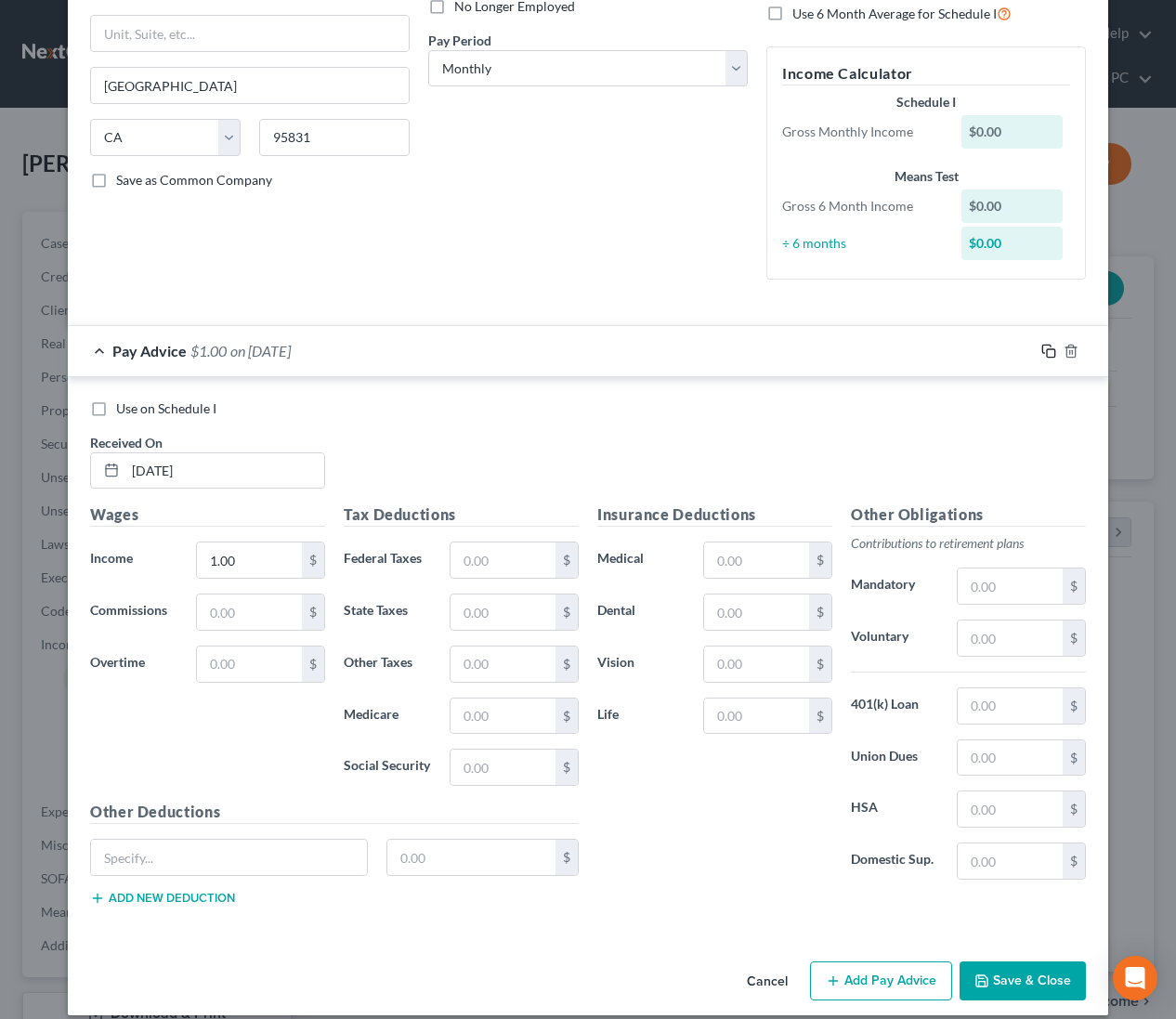
click at [1046, 351] on icon "button" at bounding box center [1048, 351] width 15 height 15
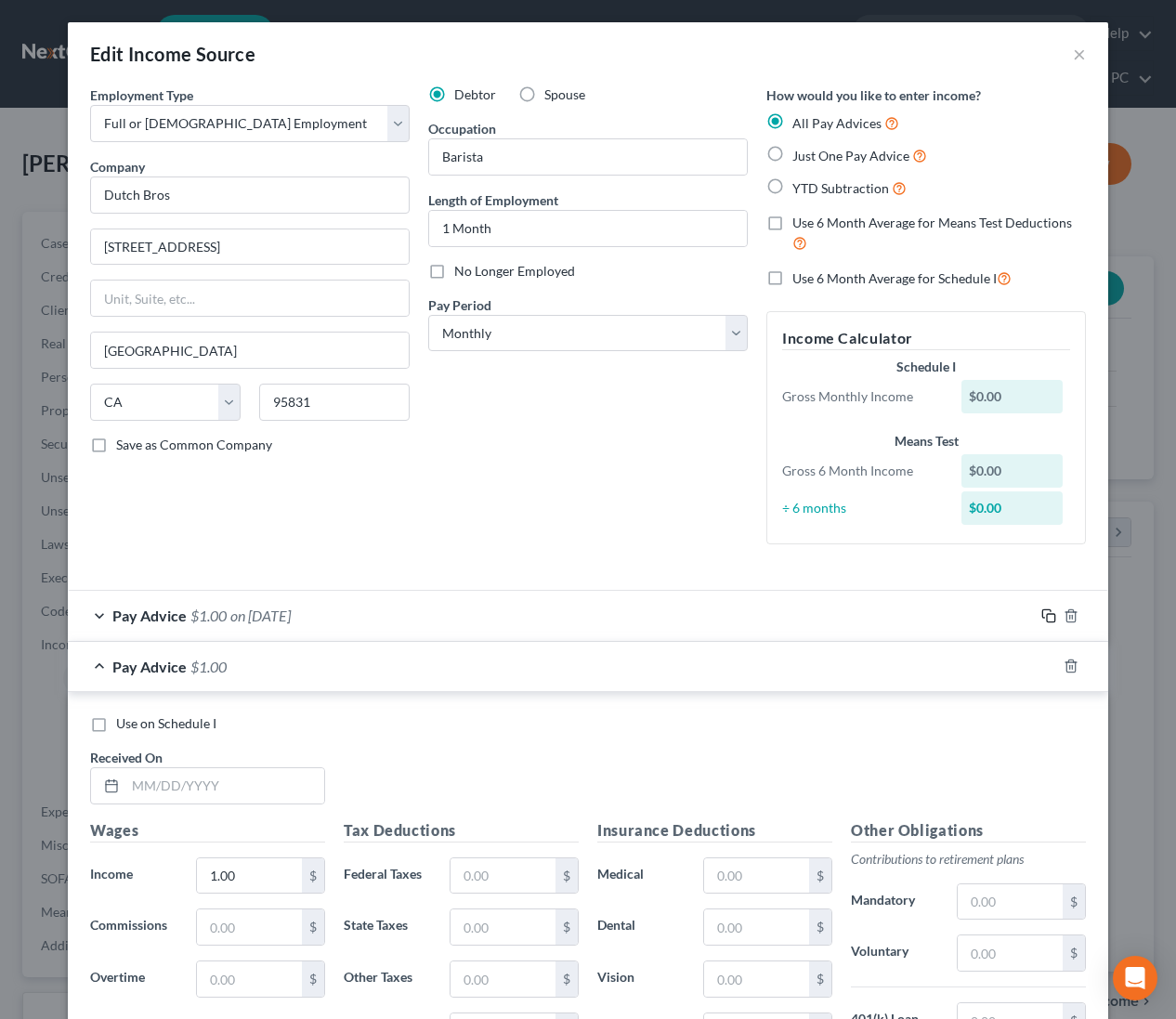
scroll to position [333, 0]
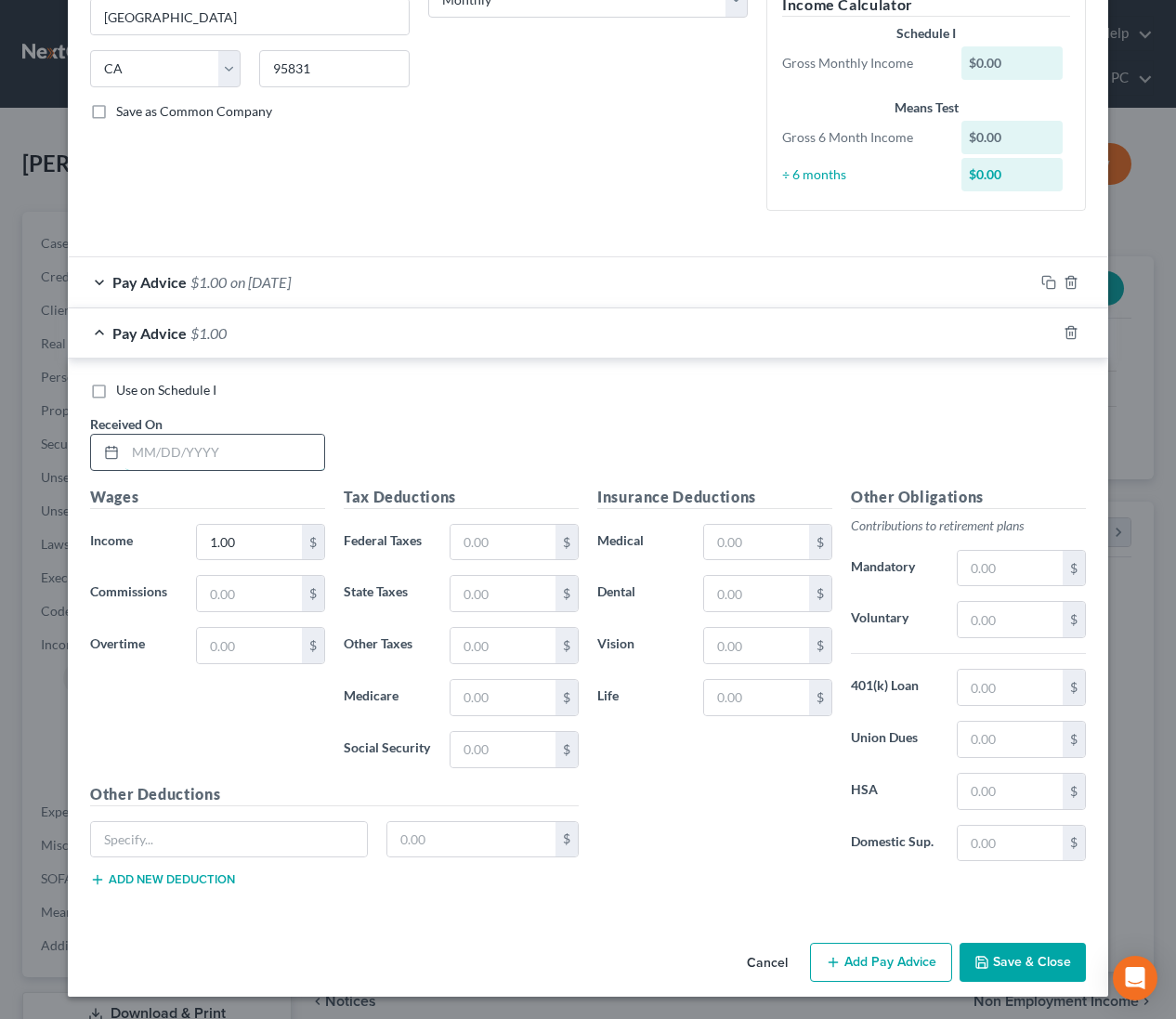
click at [268, 447] on input "text" at bounding box center [224, 452] width 199 height 35
click at [1006, 954] on button "Save & Close" at bounding box center [1023, 962] width 126 height 39
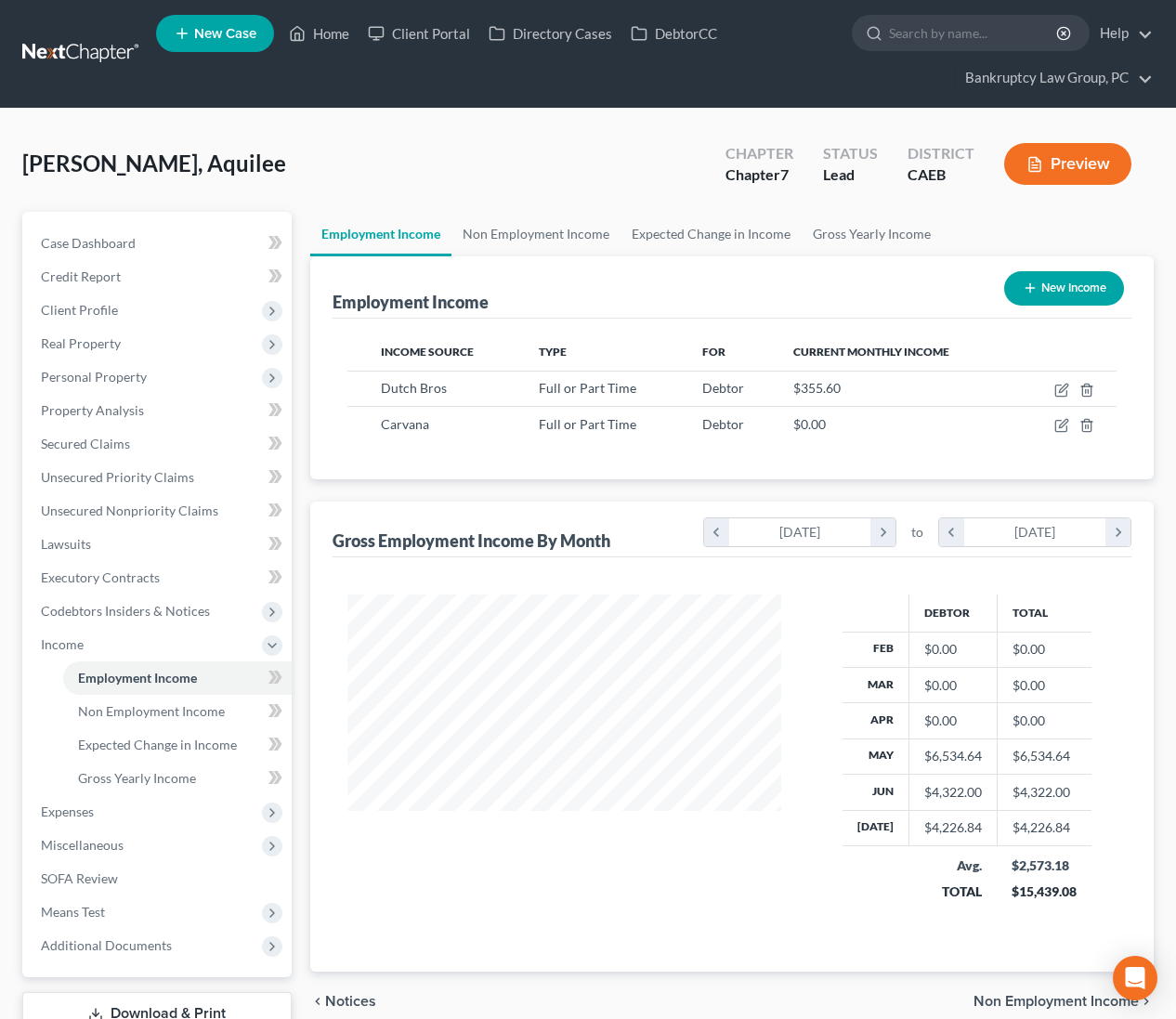
click at [1049, 292] on button "New Income" at bounding box center [1064, 288] width 120 height 34
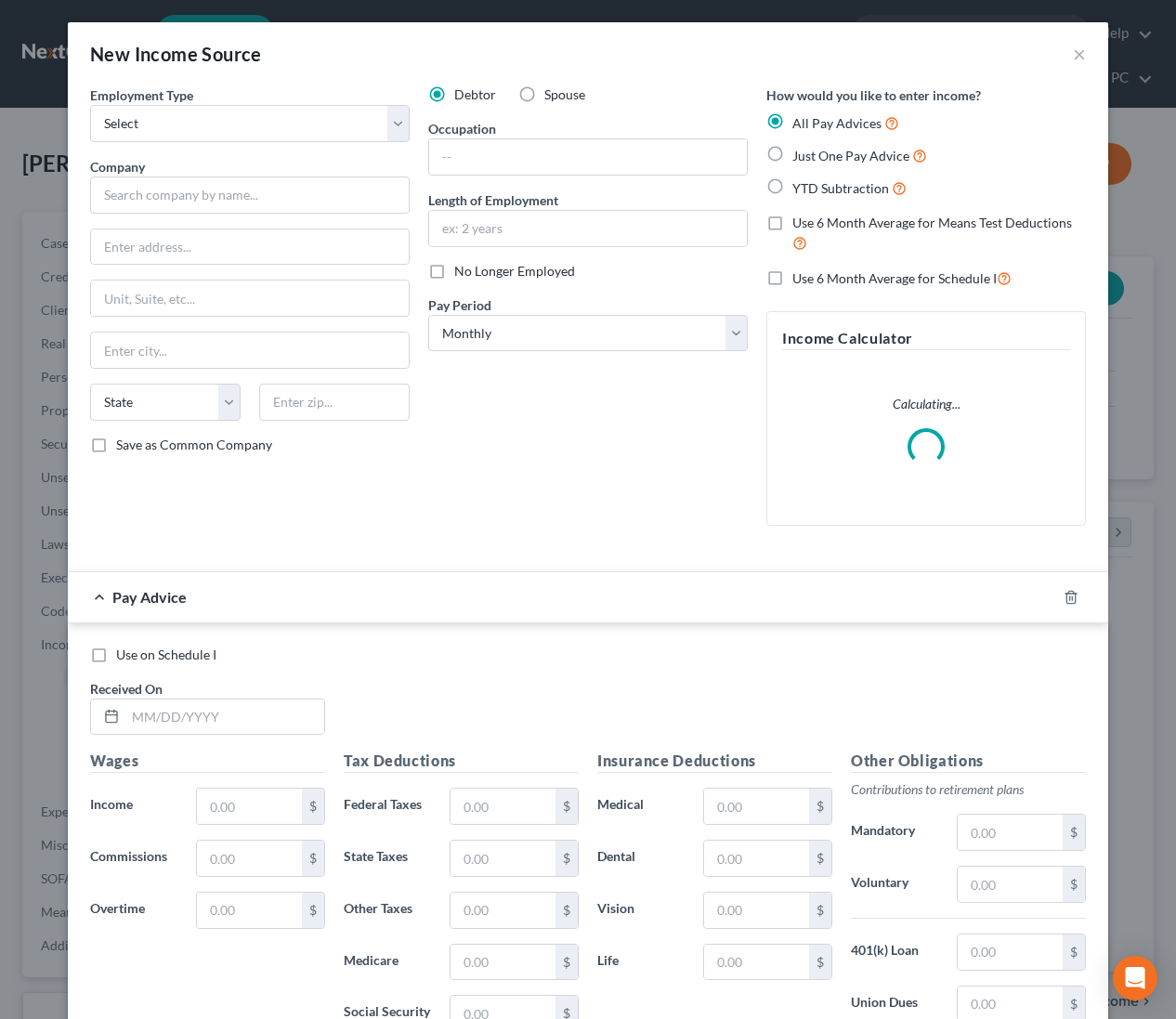
click at [454, 275] on label "No Longer Employed" at bounding box center [514, 271] width 121 height 19
click at [462, 274] on input "No Longer Employed" at bounding box center [468, 268] width 12 height 12
click at [313, 113] on select "Select Full or Part Time Employment Self Employment" at bounding box center [250, 123] width 320 height 37
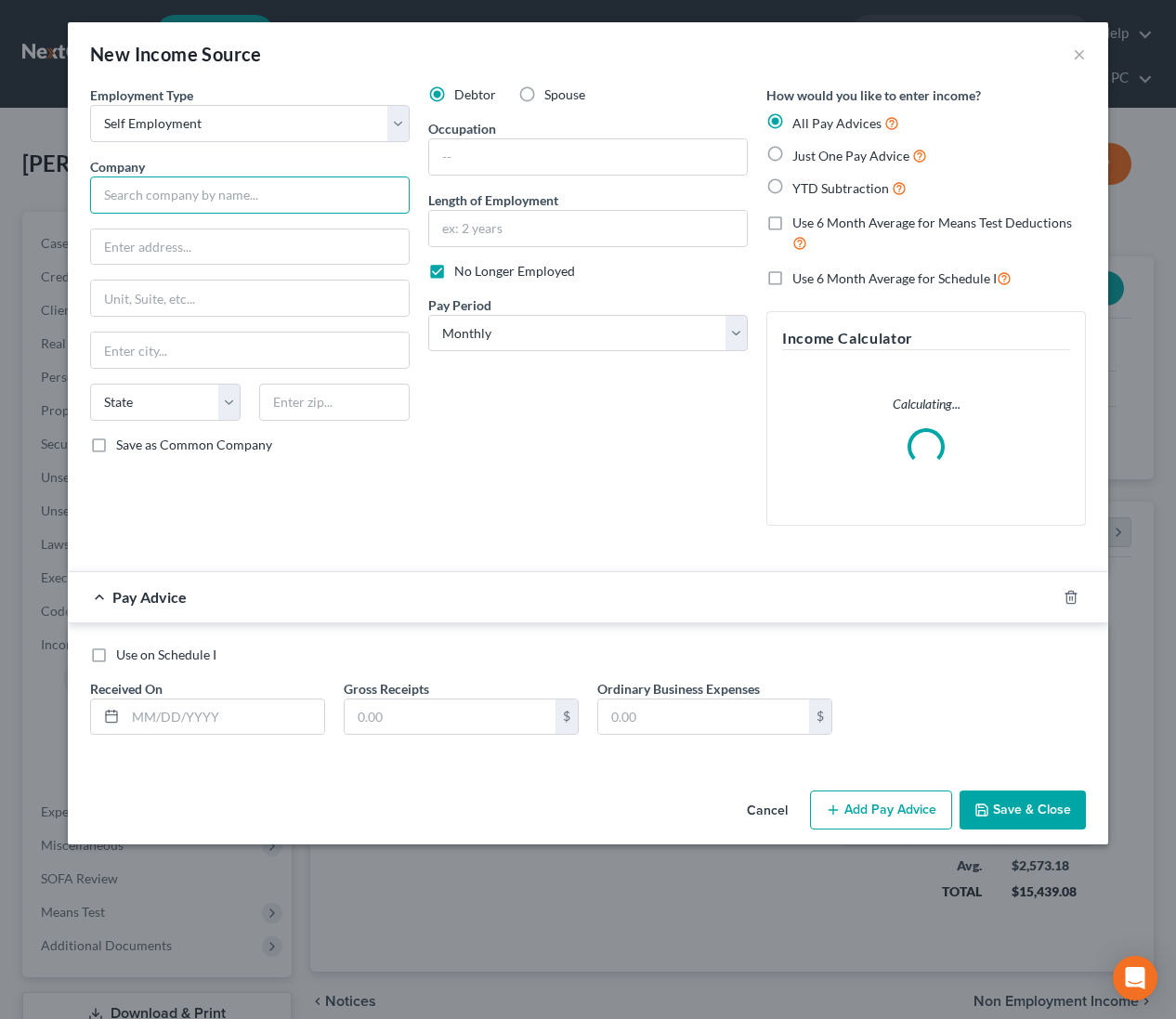
click at [290, 194] on input "text" at bounding box center [250, 194] width 320 height 37
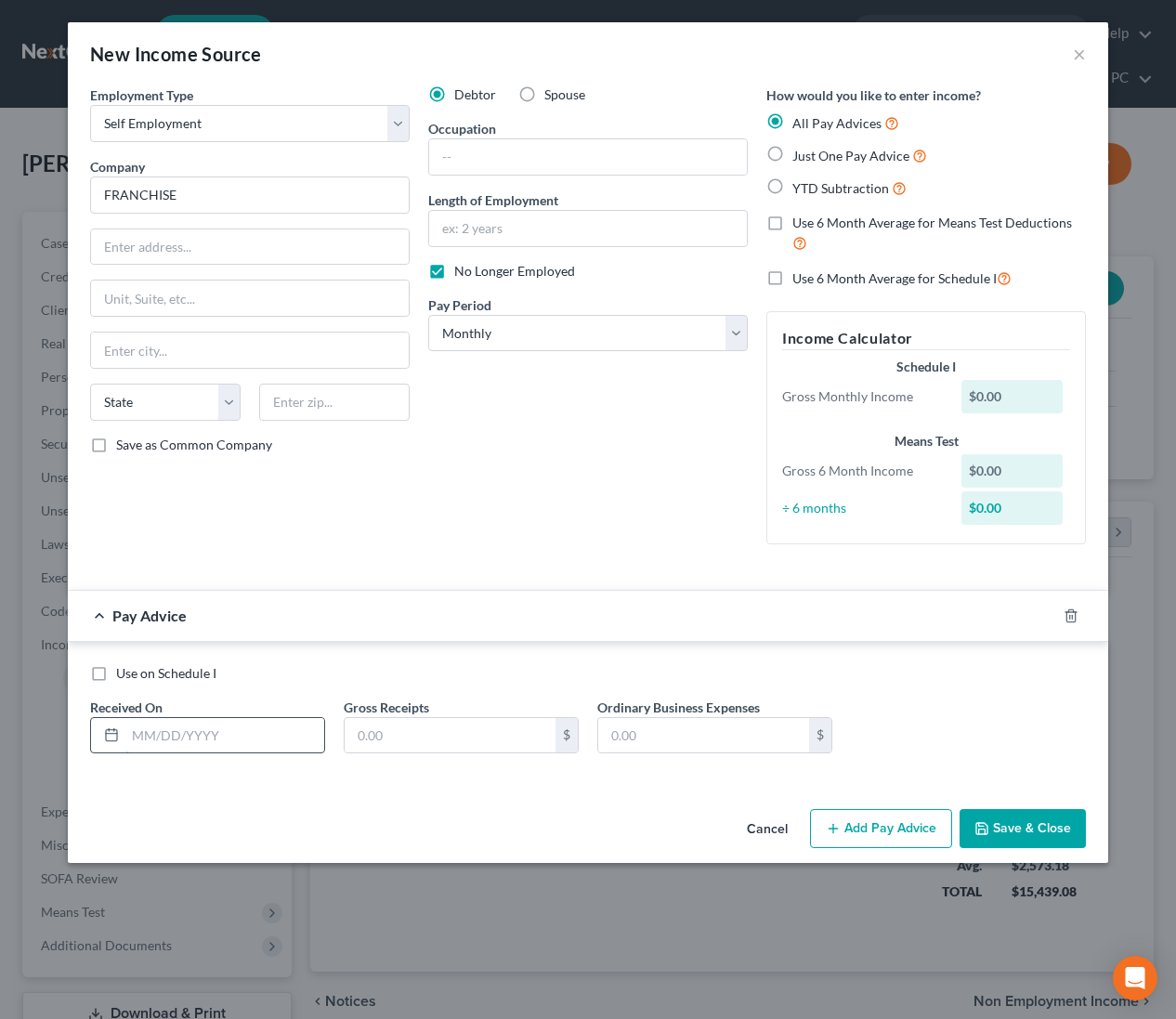
click at [219, 742] on input "text" at bounding box center [224, 735] width 199 height 35
drag, startPoint x: 1049, startPoint y: 612, endPoint x: 1008, endPoint y: 621, distance: 41.7
click at [1049, 612] on icon "button" at bounding box center [1048, 615] width 15 height 15
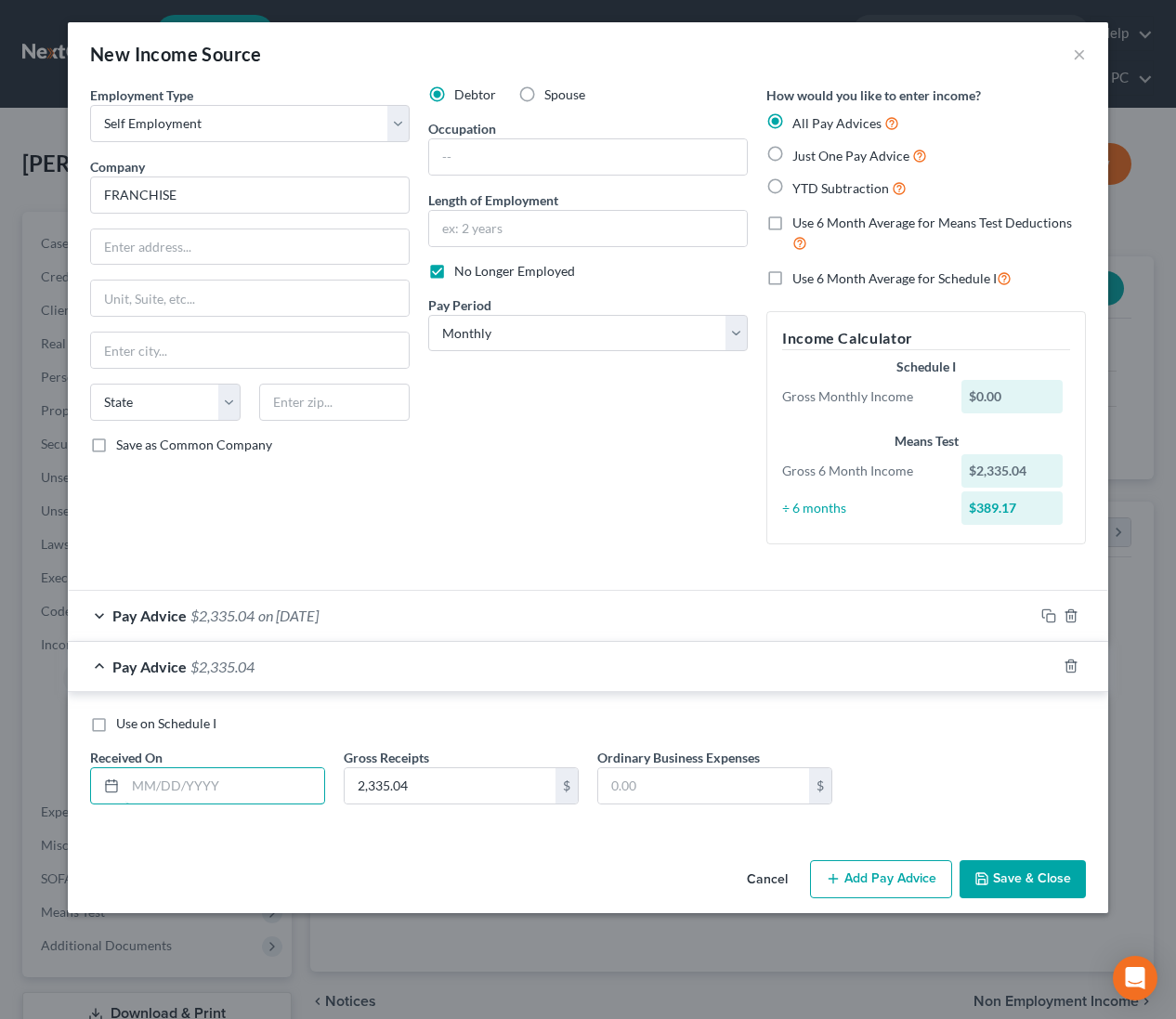
drag, startPoint x: 230, startPoint y: 785, endPoint x: 1172, endPoint y: 771, distance: 942.0
click at [231, 785] on input "text" at bounding box center [224, 785] width 199 height 35
click at [1043, 666] on icon "button" at bounding box center [1048, 666] width 15 height 15
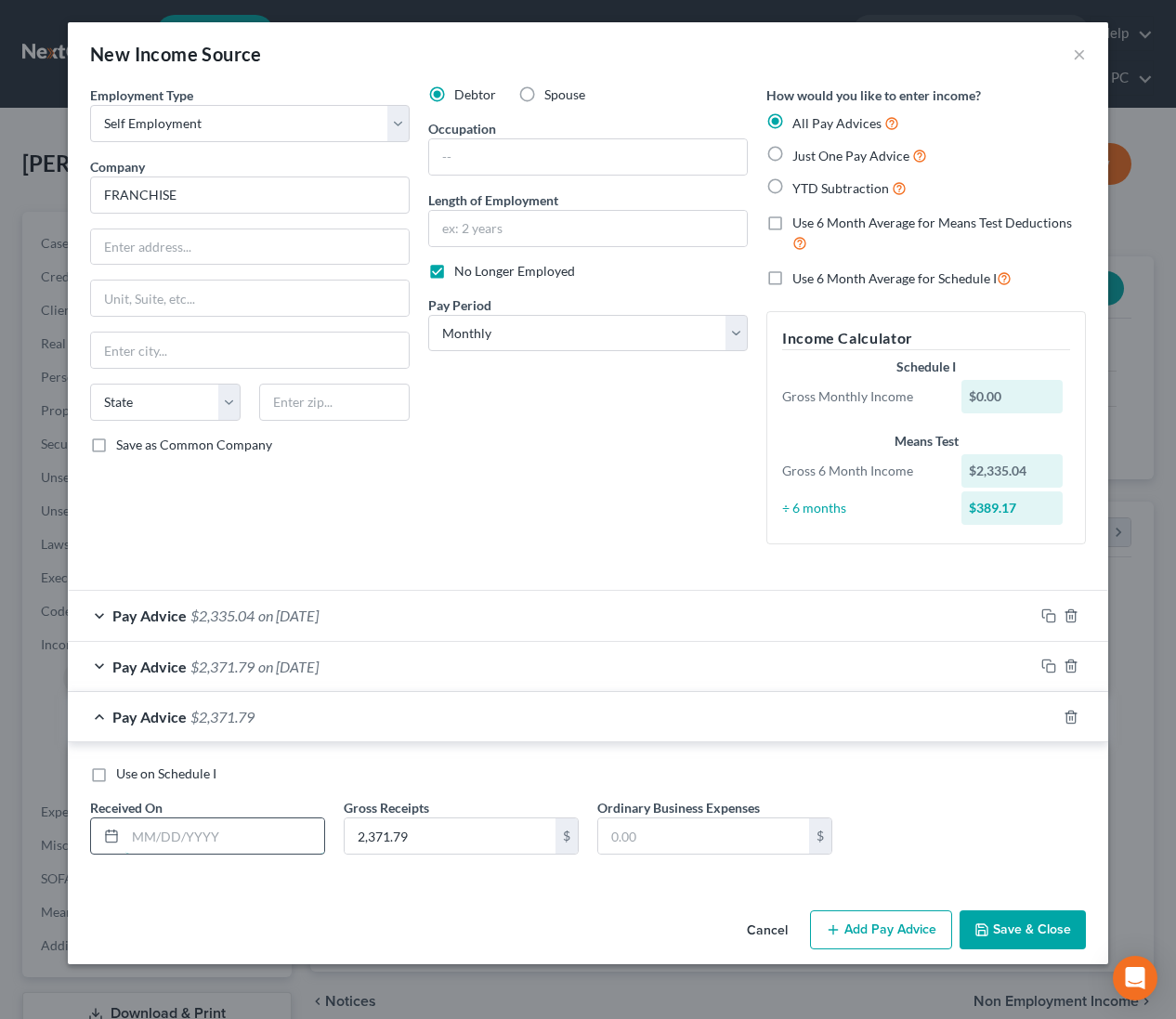
click at [188, 833] on input "text" at bounding box center [224, 835] width 199 height 35
click at [1052, 705] on div at bounding box center [1071, 717] width 74 height 30
click at [1051, 715] on icon "button" at bounding box center [1048, 717] width 15 height 15
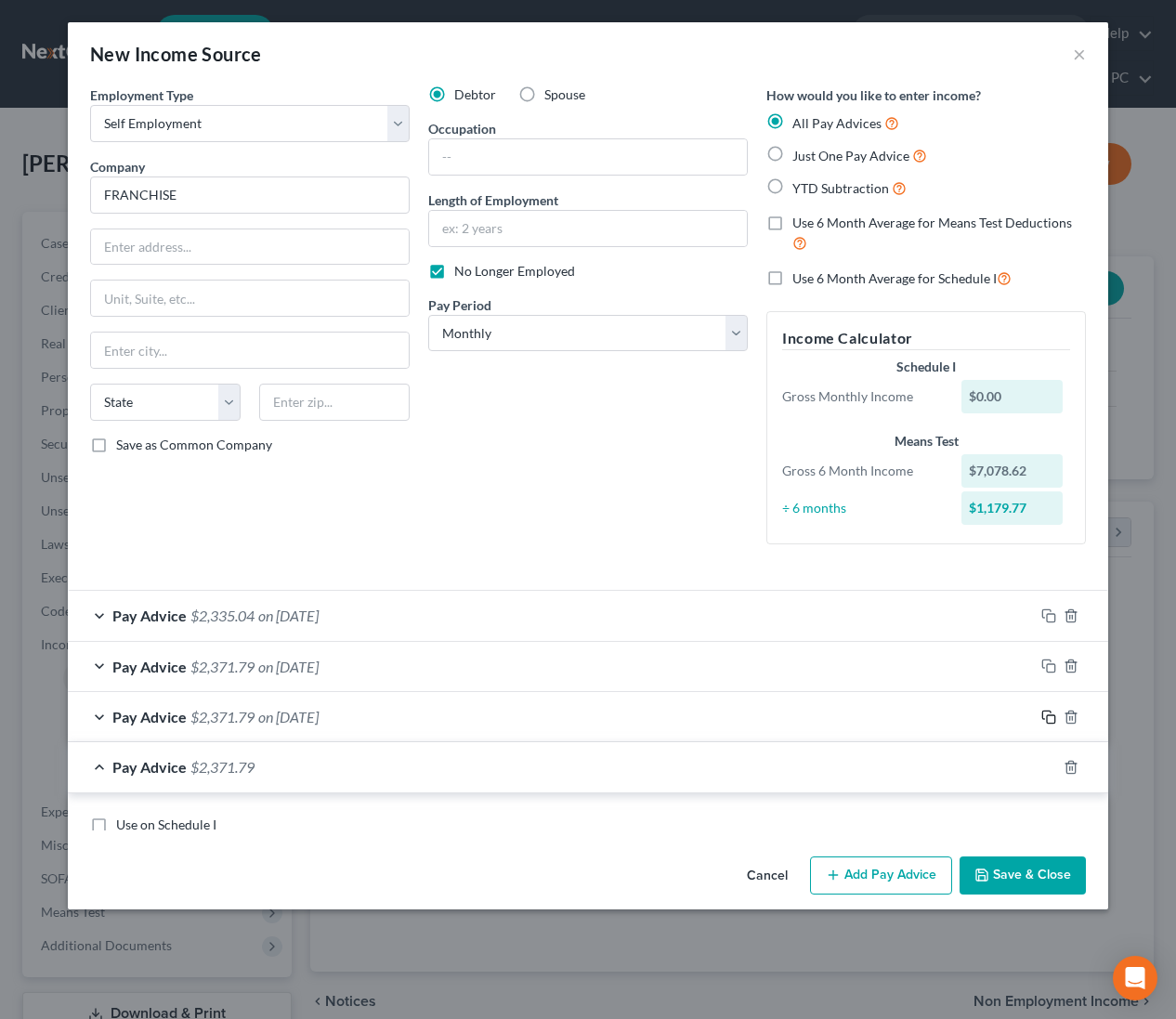
scroll to position [18, 0]
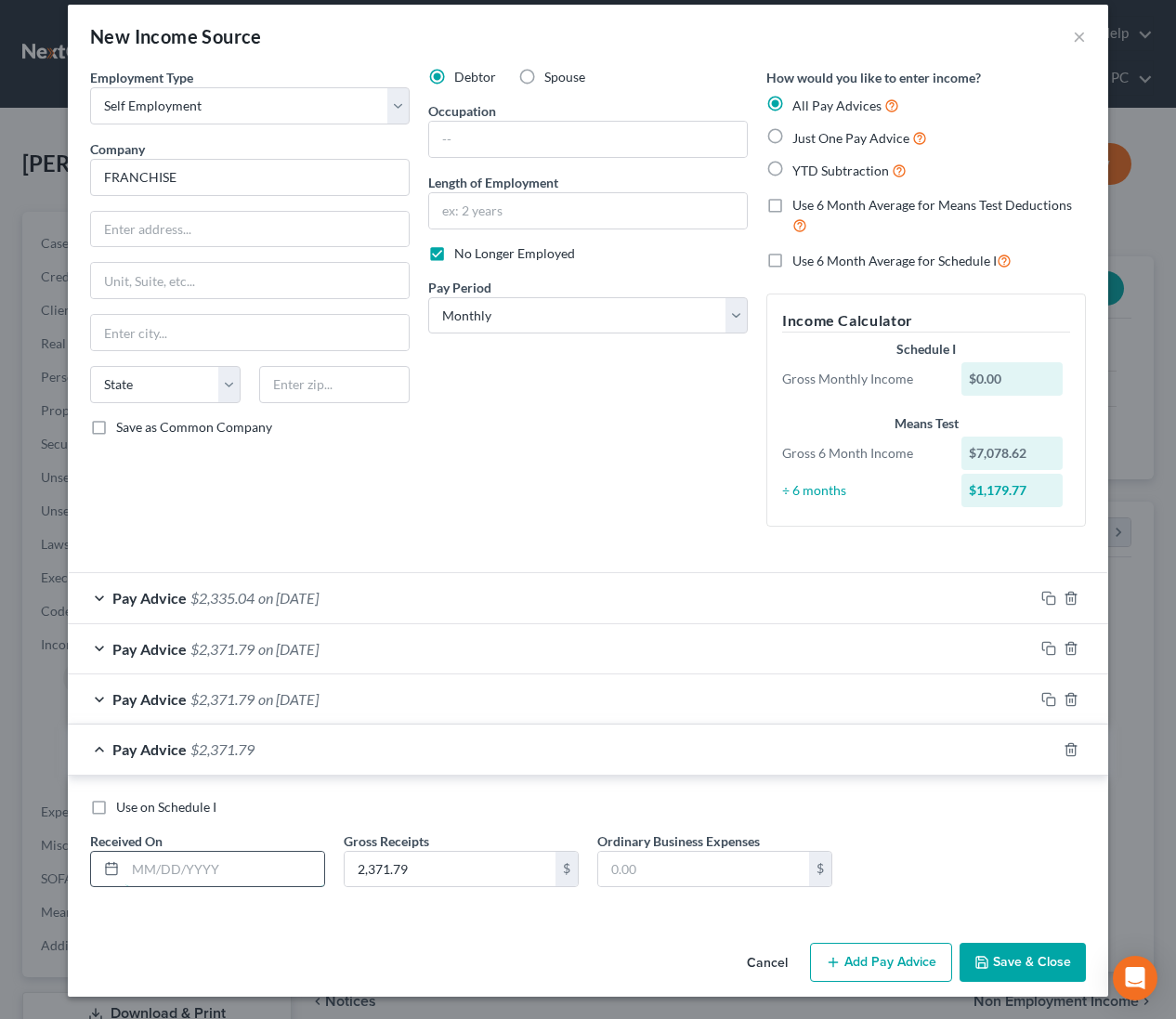
drag, startPoint x: 250, startPoint y: 859, endPoint x: 262, endPoint y: 857, distance: 12.2
click at [250, 859] on input "text" at bounding box center [224, 869] width 199 height 35
click at [1046, 745] on icon "button" at bounding box center [1048, 749] width 15 height 15
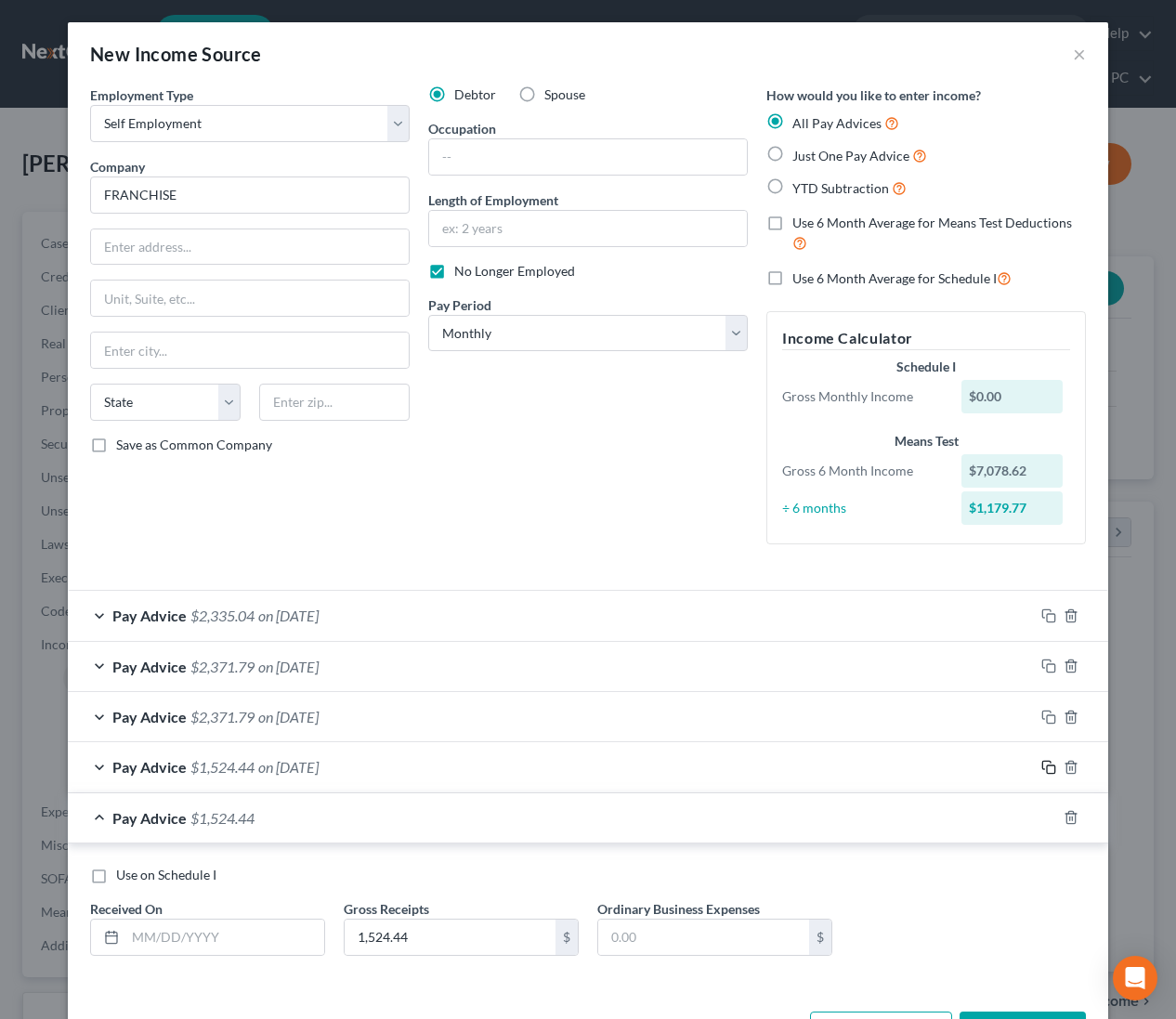
scroll to position [68, 0]
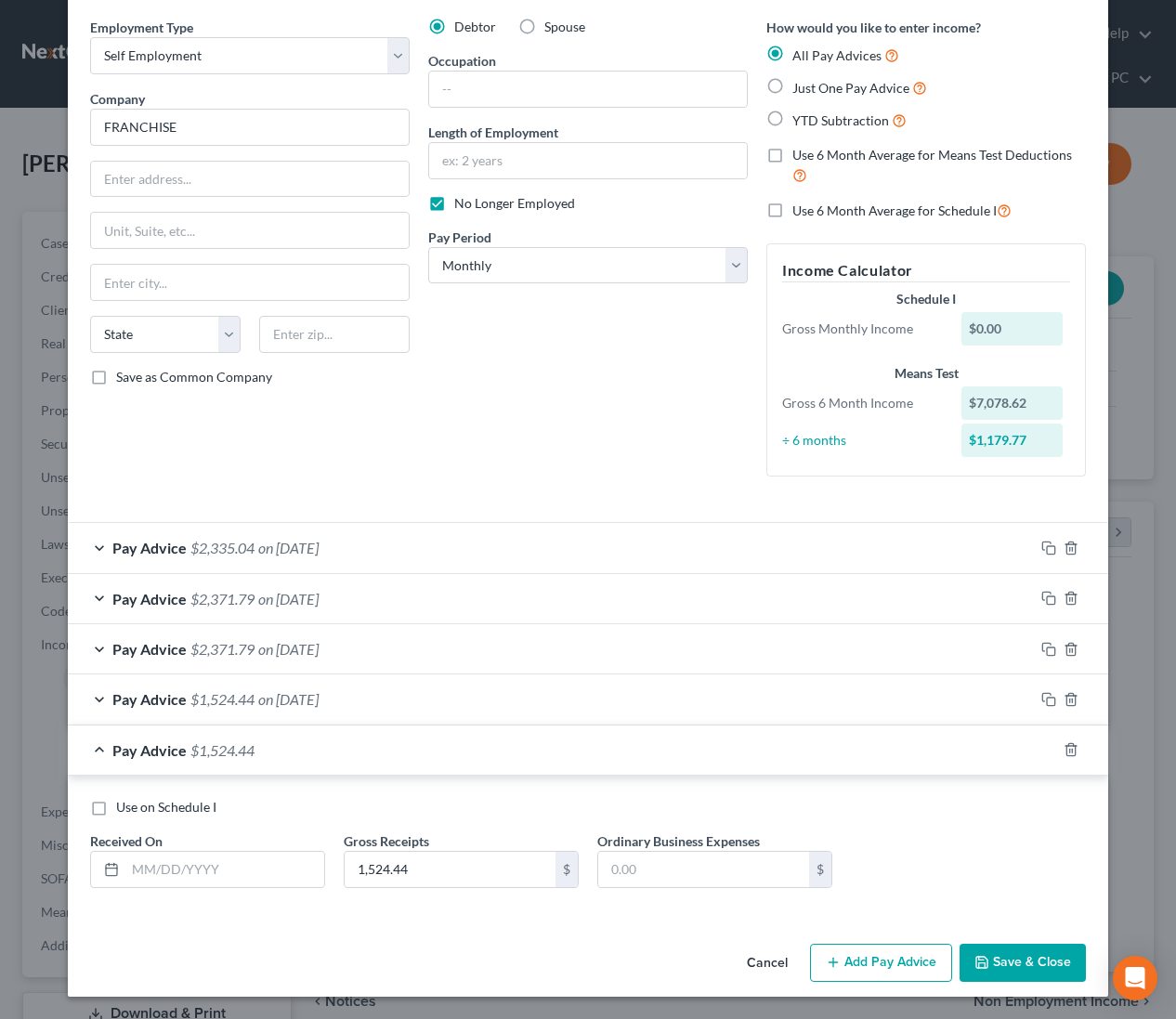
click at [252, 892] on div "Use on Schedule I Received On * Gross Receipts 1,524.44 $ Ordinary Business Exp…" at bounding box center [588, 850] width 1014 height 105
drag, startPoint x: 253, startPoint y: 874, endPoint x: 617, endPoint y: 852, distance: 364.8
click at [252, 874] on input "text" at bounding box center [224, 869] width 199 height 35
click at [1048, 750] on icon "button" at bounding box center [1048, 749] width 15 height 15
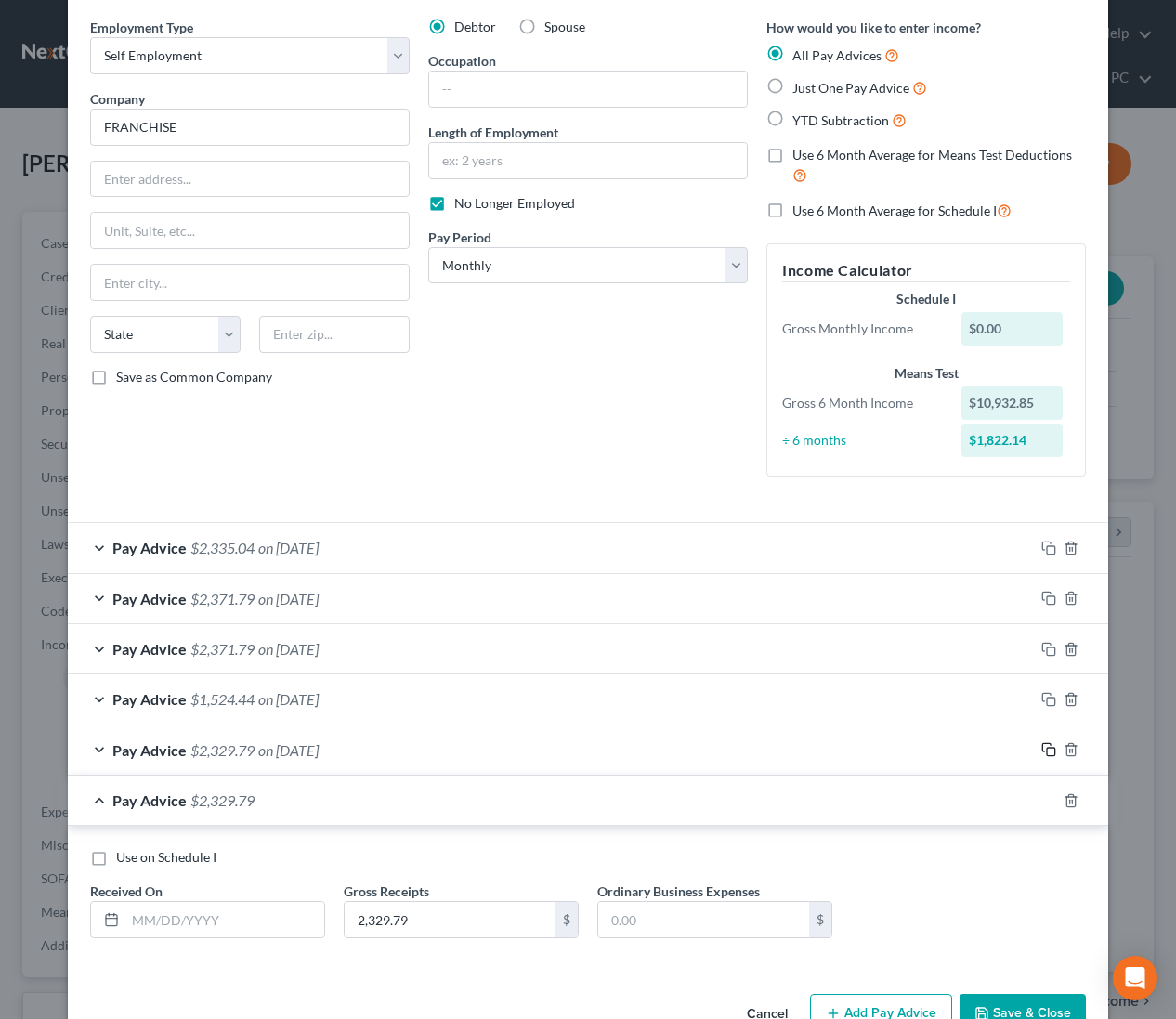
scroll to position [118, 0]
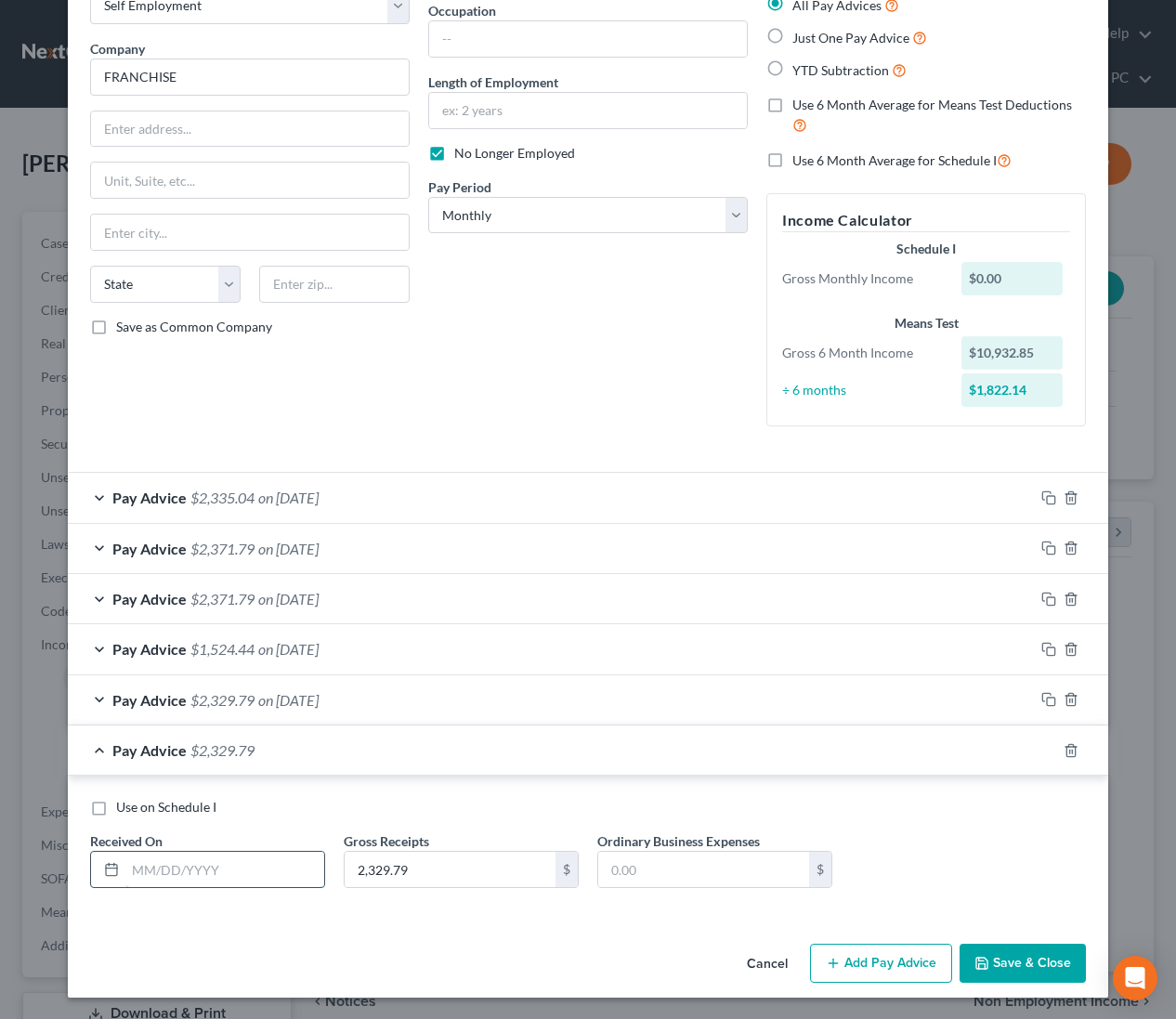
click at [214, 863] on input "text" at bounding box center [224, 869] width 199 height 35
click at [1053, 751] on icon "button" at bounding box center [1048, 750] width 15 height 15
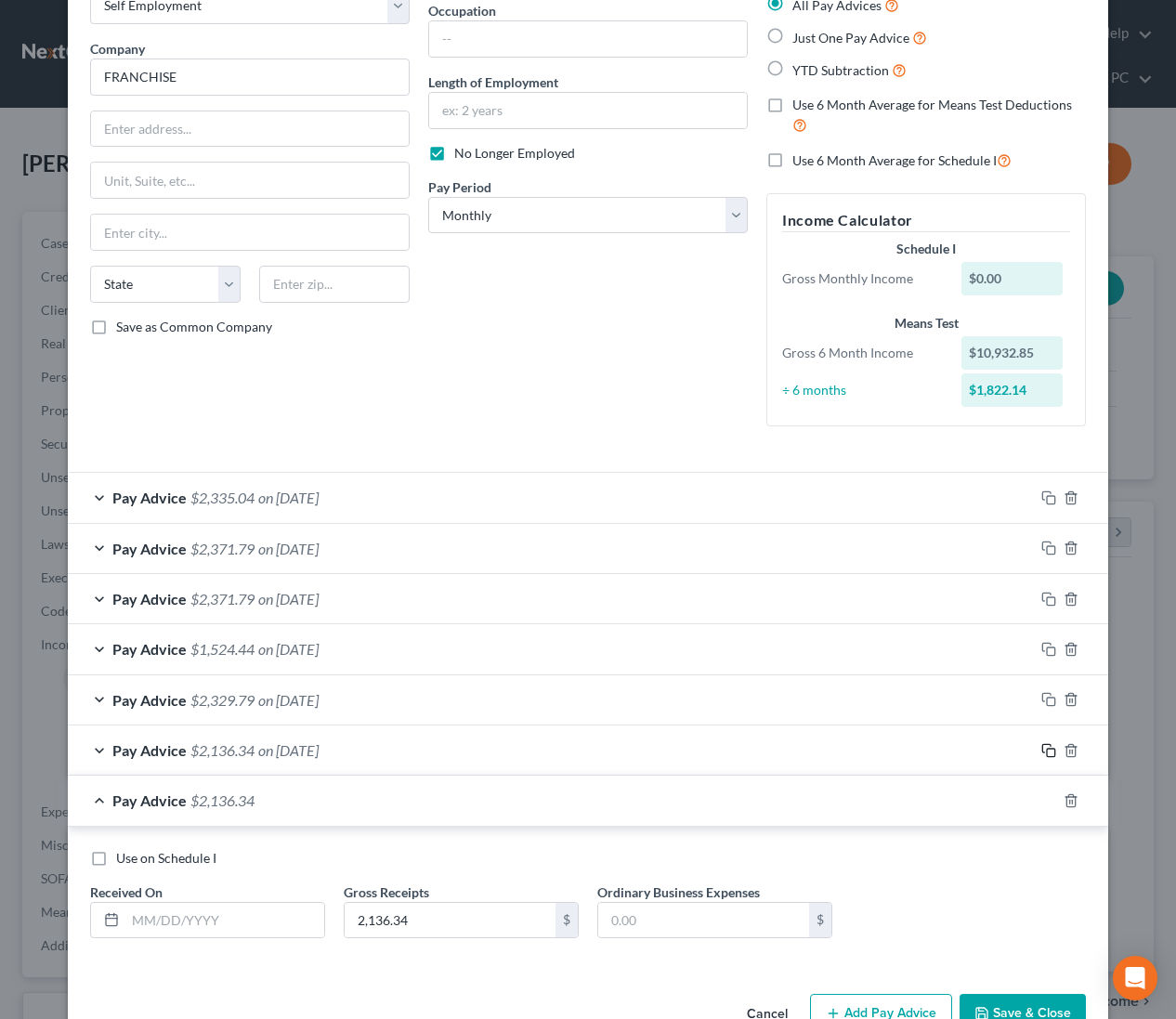
scroll to position [169, 0]
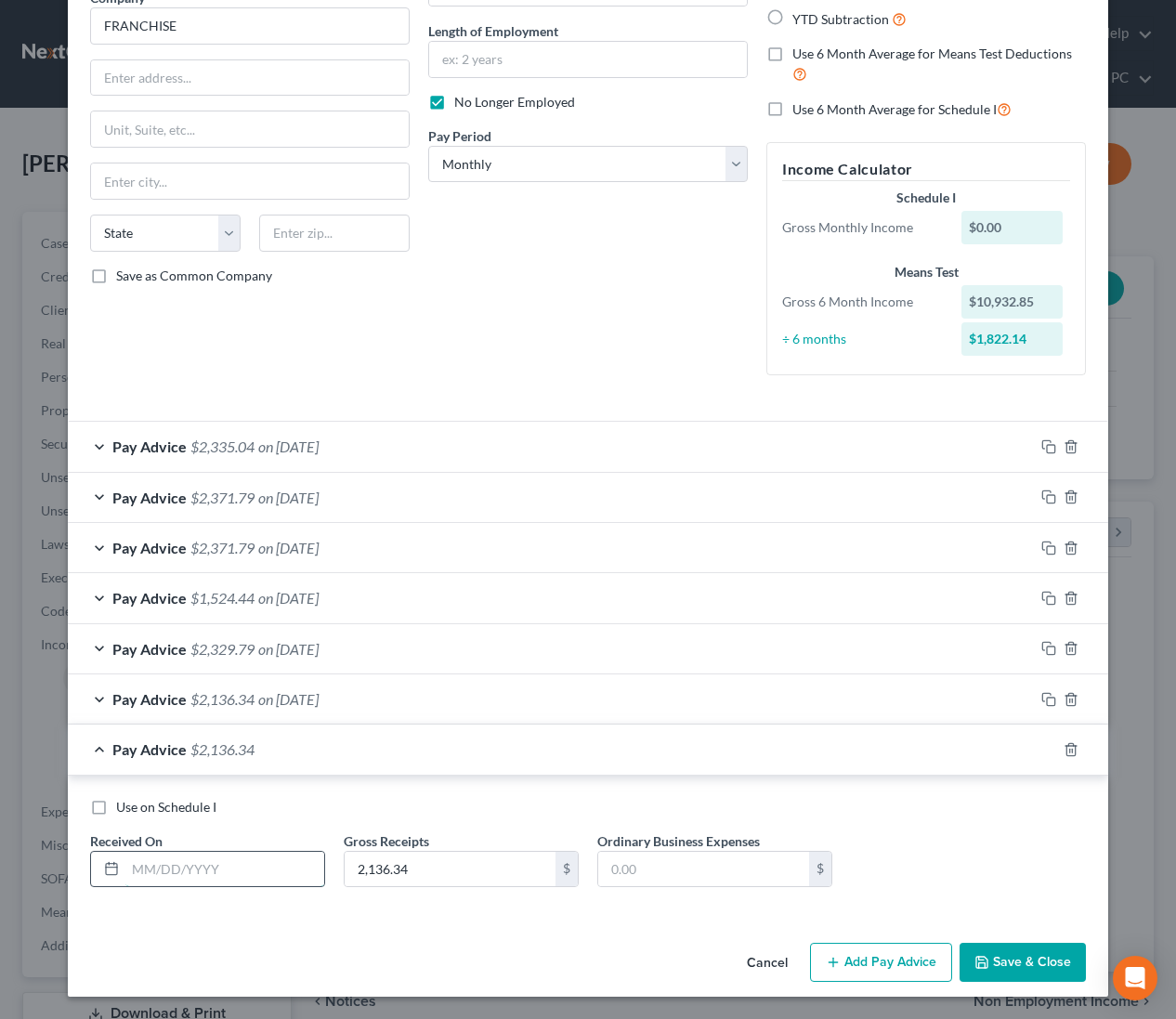
click at [288, 873] on input "text" at bounding box center [224, 869] width 199 height 35
click at [952, 848] on div "Use on Schedule I Received On * 5/12/2025 Gross Receipts 2,364.79 $ Ordinary Bu…" at bounding box center [588, 850] width 1014 height 105
click at [391, 743] on div "Pay Advice $2,364.79 on 05/12/2025" at bounding box center [551, 749] width 966 height 49
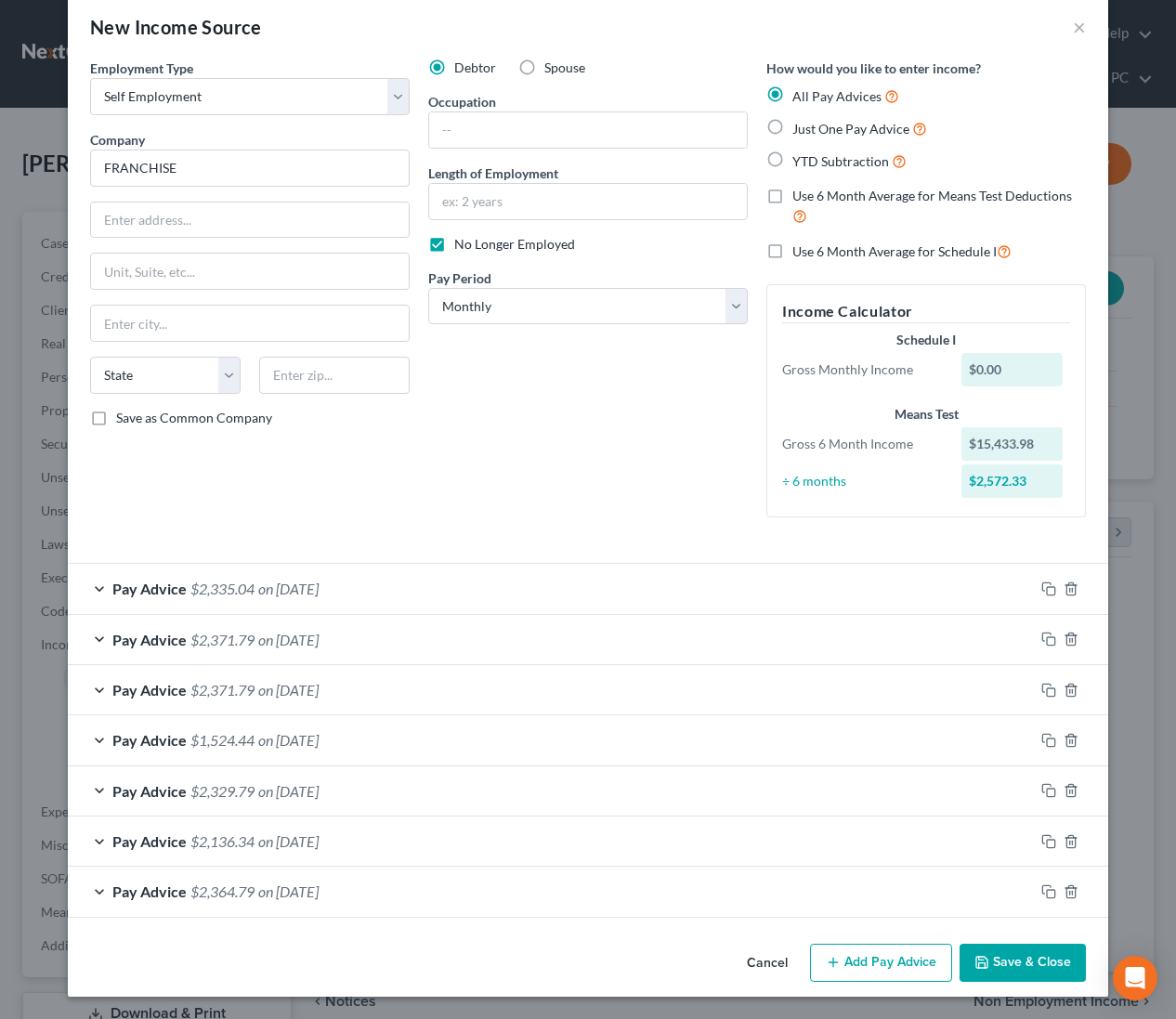
scroll to position [27, 0]
click at [1021, 973] on button "Save & Close" at bounding box center [1023, 963] width 126 height 39
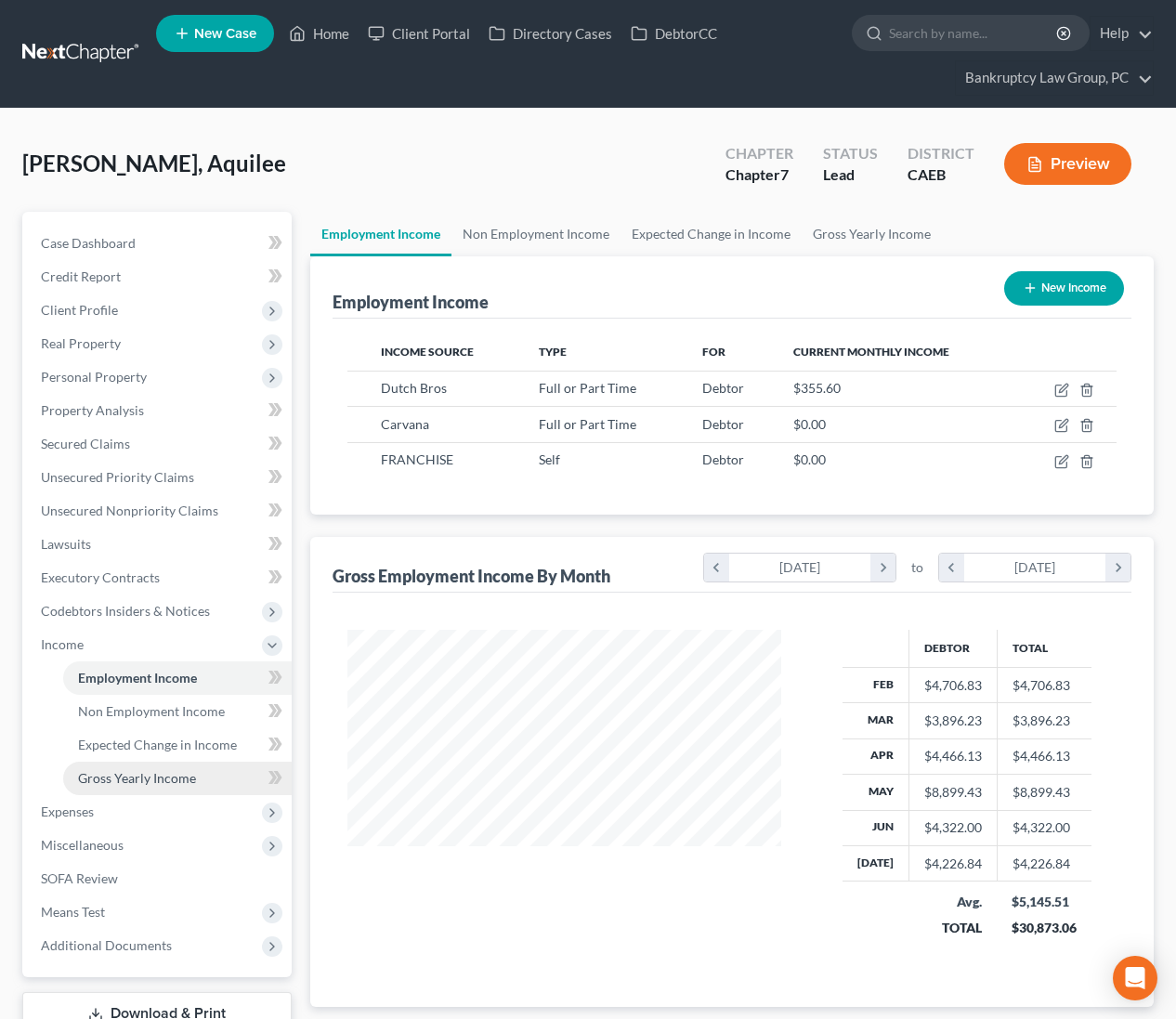
click at [101, 789] on link "Gross Yearly Income" at bounding box center [177, 778] width 229 height 33
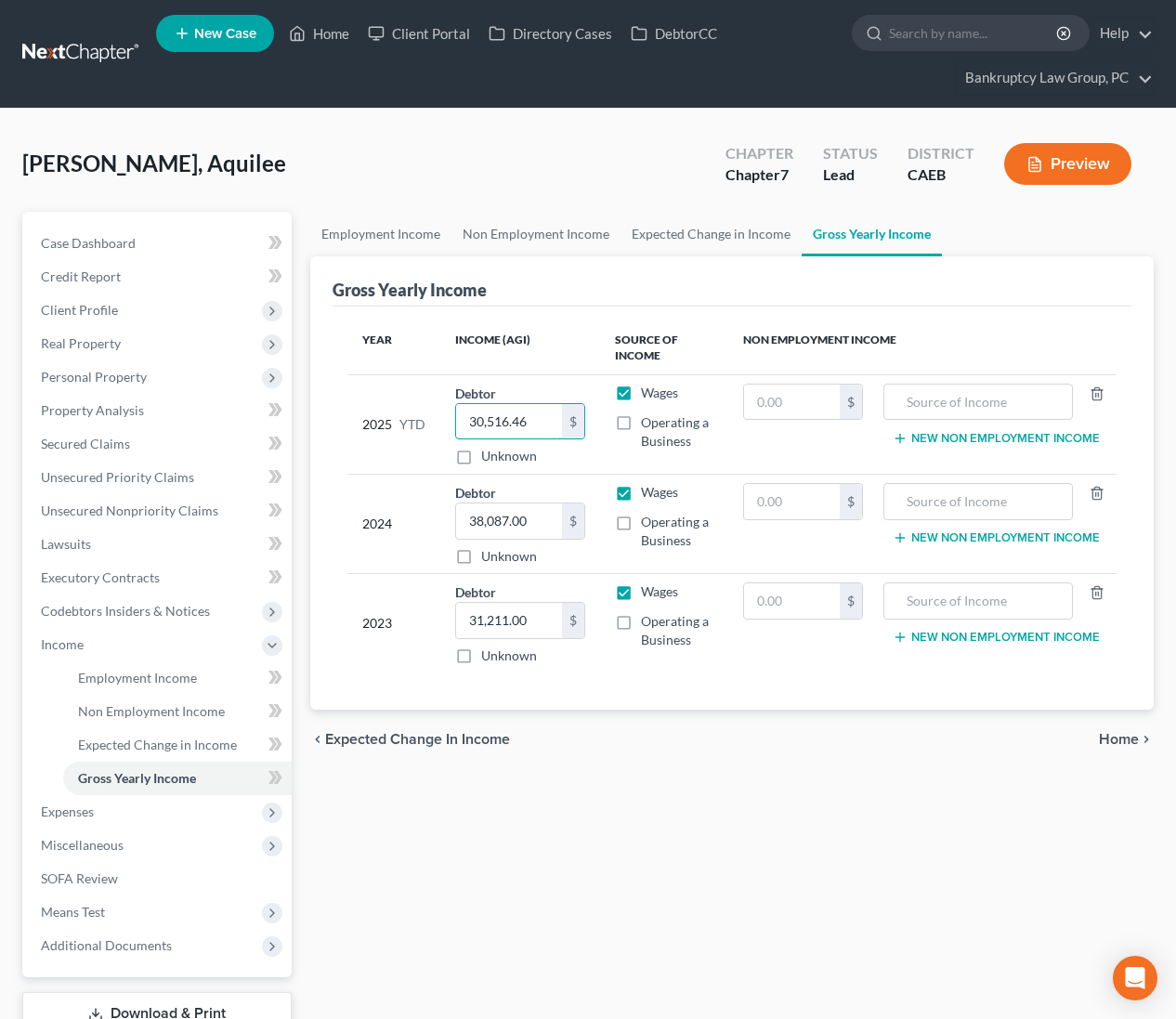
scroll to position [134, 0]
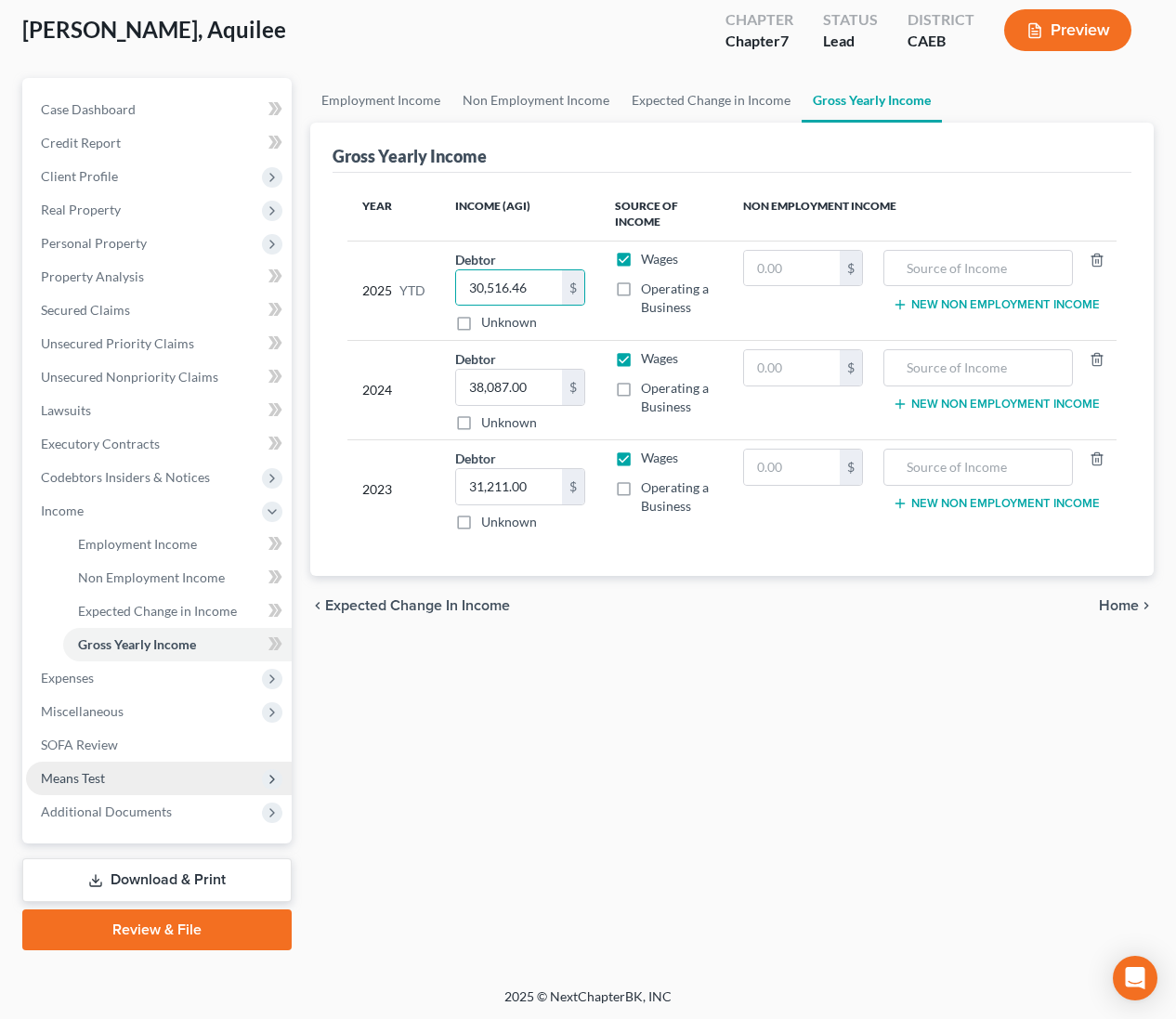
click at [97, 778] on span "Means Test" at bounding box center [73, 778] width 64 height 16
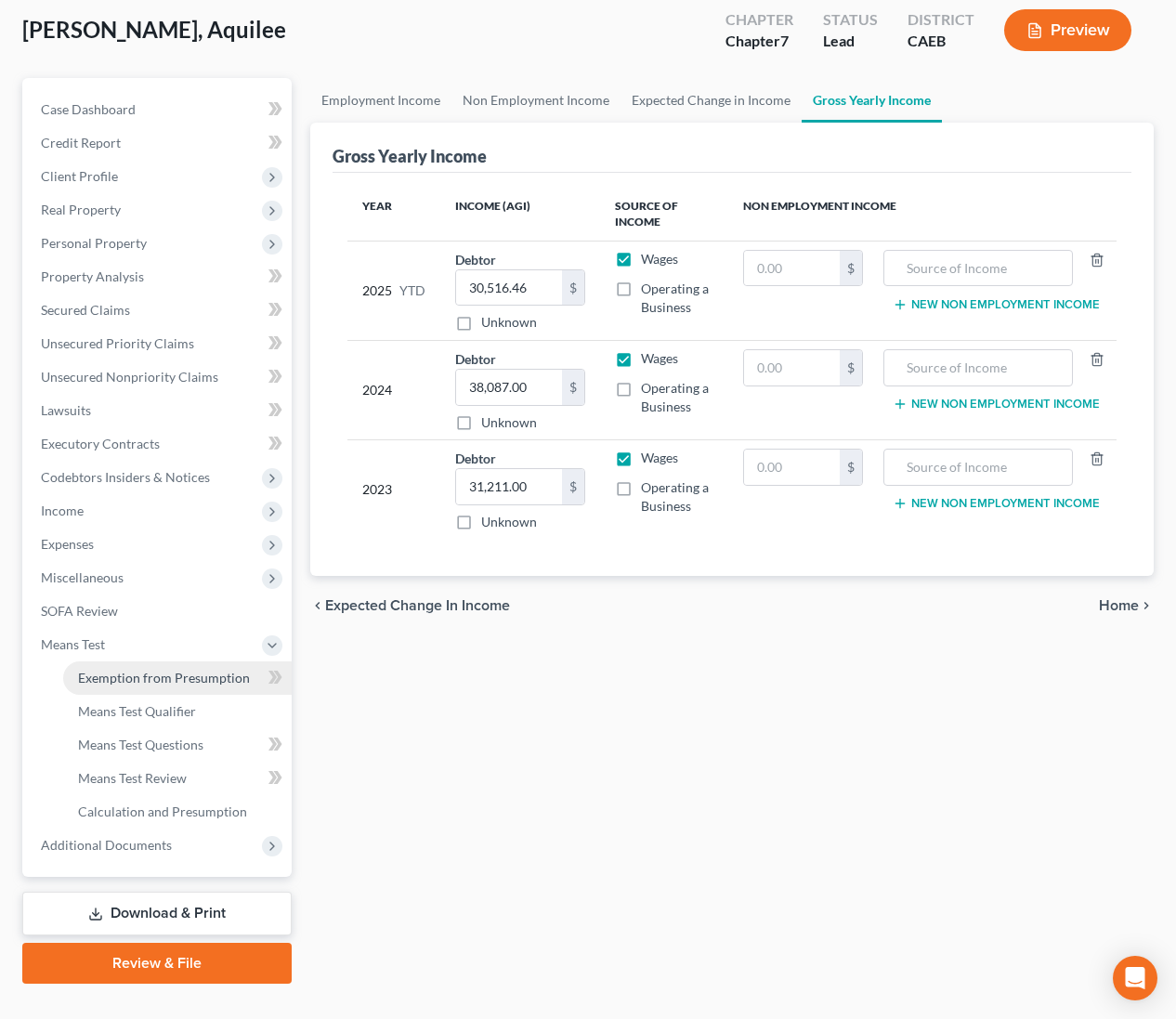
click at [122, 685] on link "Exemption from Presumption" at bounding box center [177, 677] width 229 height 33
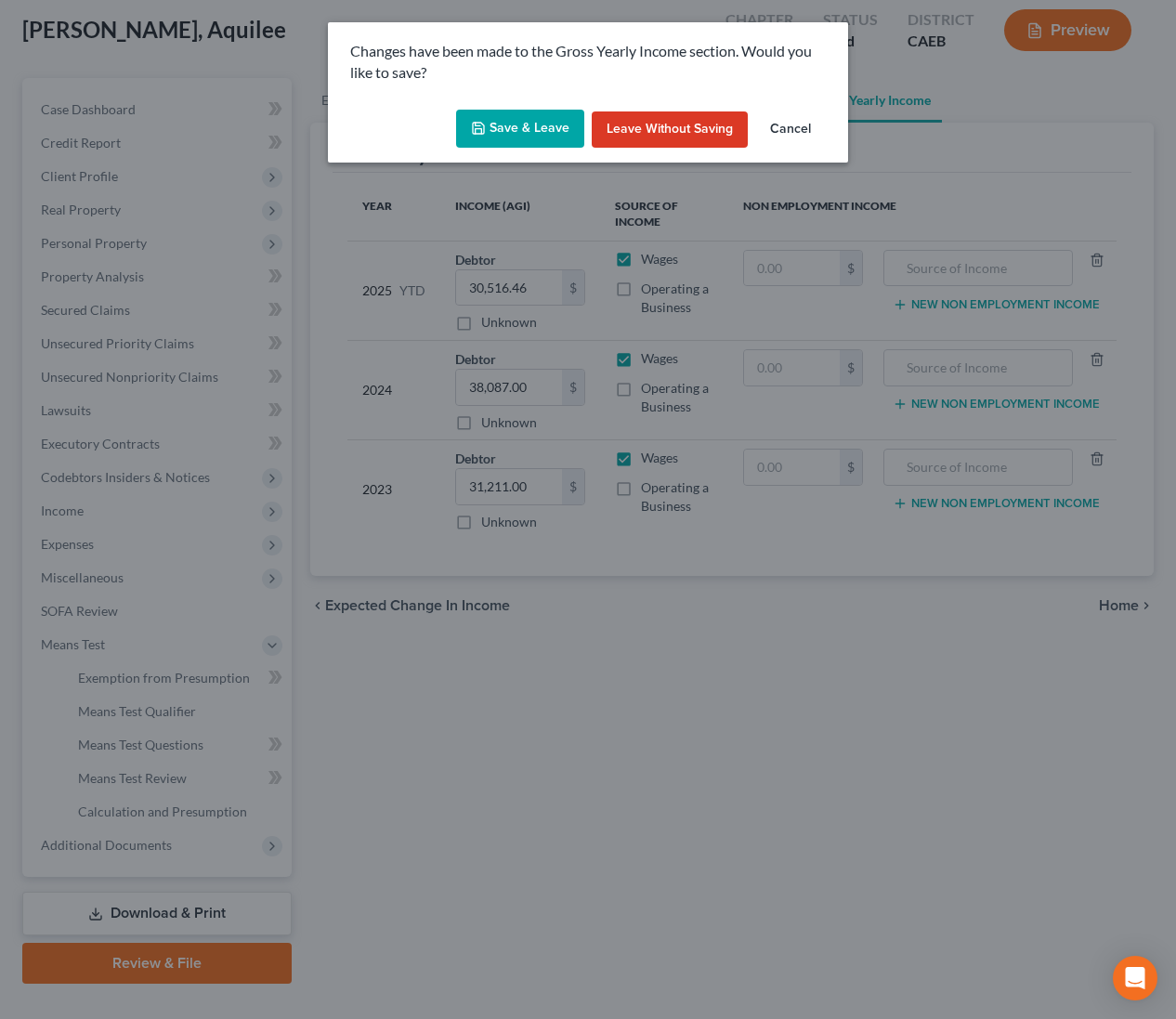
click at [527, 121] on button "Save & Leave" at bounding box center [520, 129] width 128 height 39
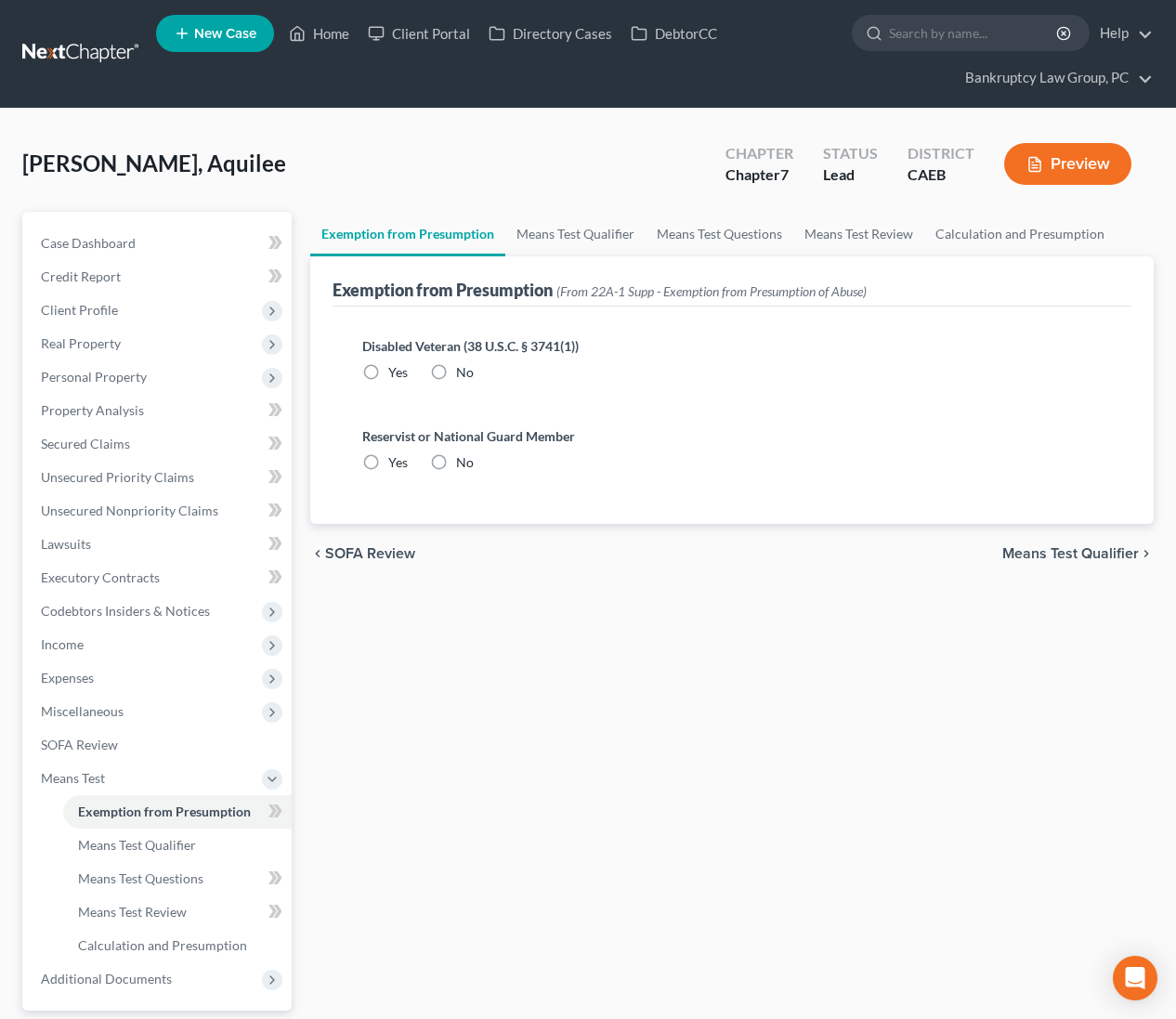
click at [456, 369] on label "No" at bounding box center [465, 372] width 18 height 19
click at [464, 369] on input "No" at bounding box center [470, 369] width 12 height 12
click at [456, 457] on label "No" at bounding box center [465, 462] width 18 height 19
click at [464, 457] on input "No" at bounding box center [470, 459] width 12 height 12
click at [1074, 546] on span "Means Test Qualifier" at bounding box center [1070, 553] width 137 height 15
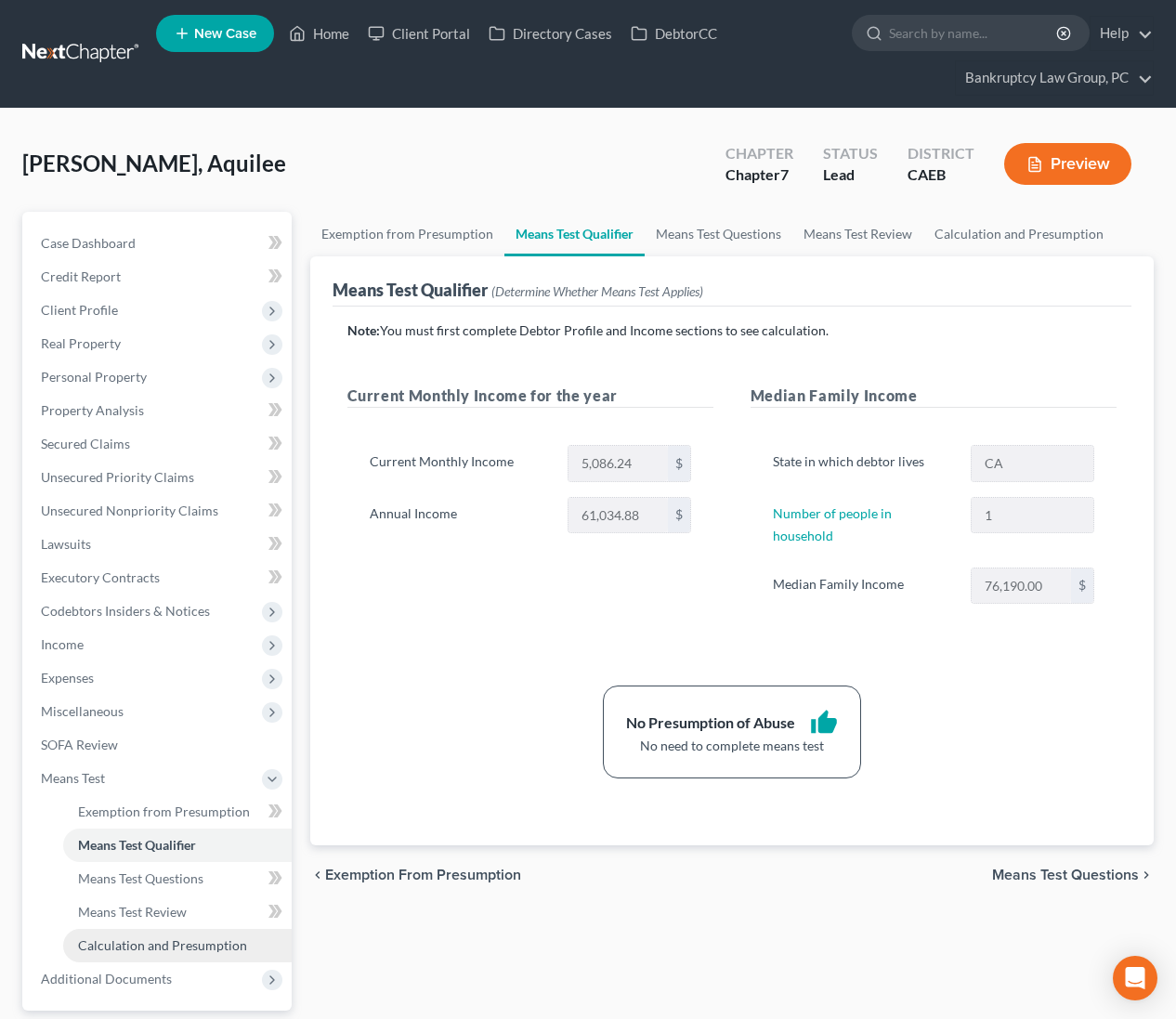
click at [224, 944] on span "Calculation and Presumption" at bounding box center [162, 945] width 169 height 16
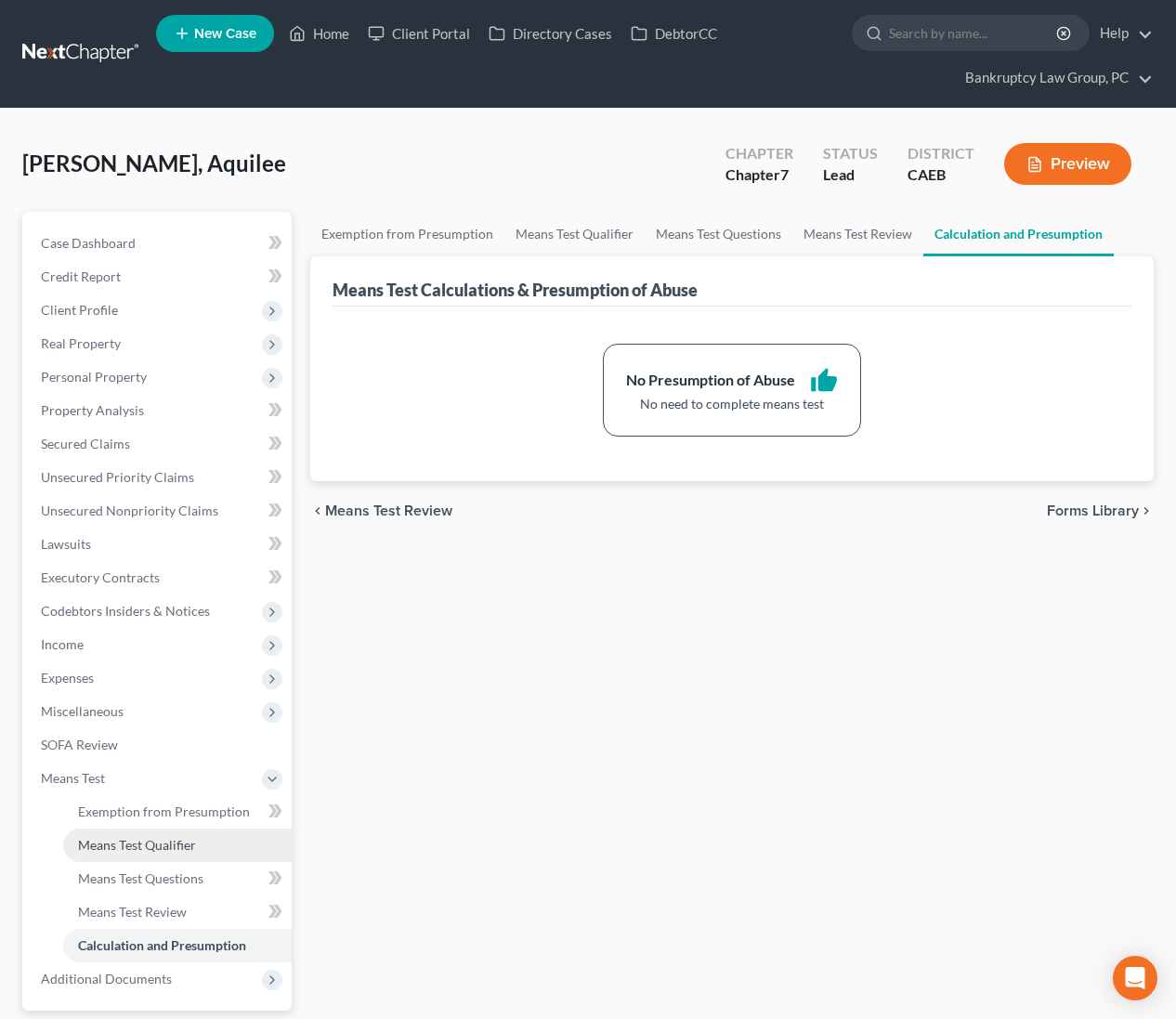
click at [159, 847] on span "Means Test Qualifier" at bounding box center [137, 845] width 118 height 16
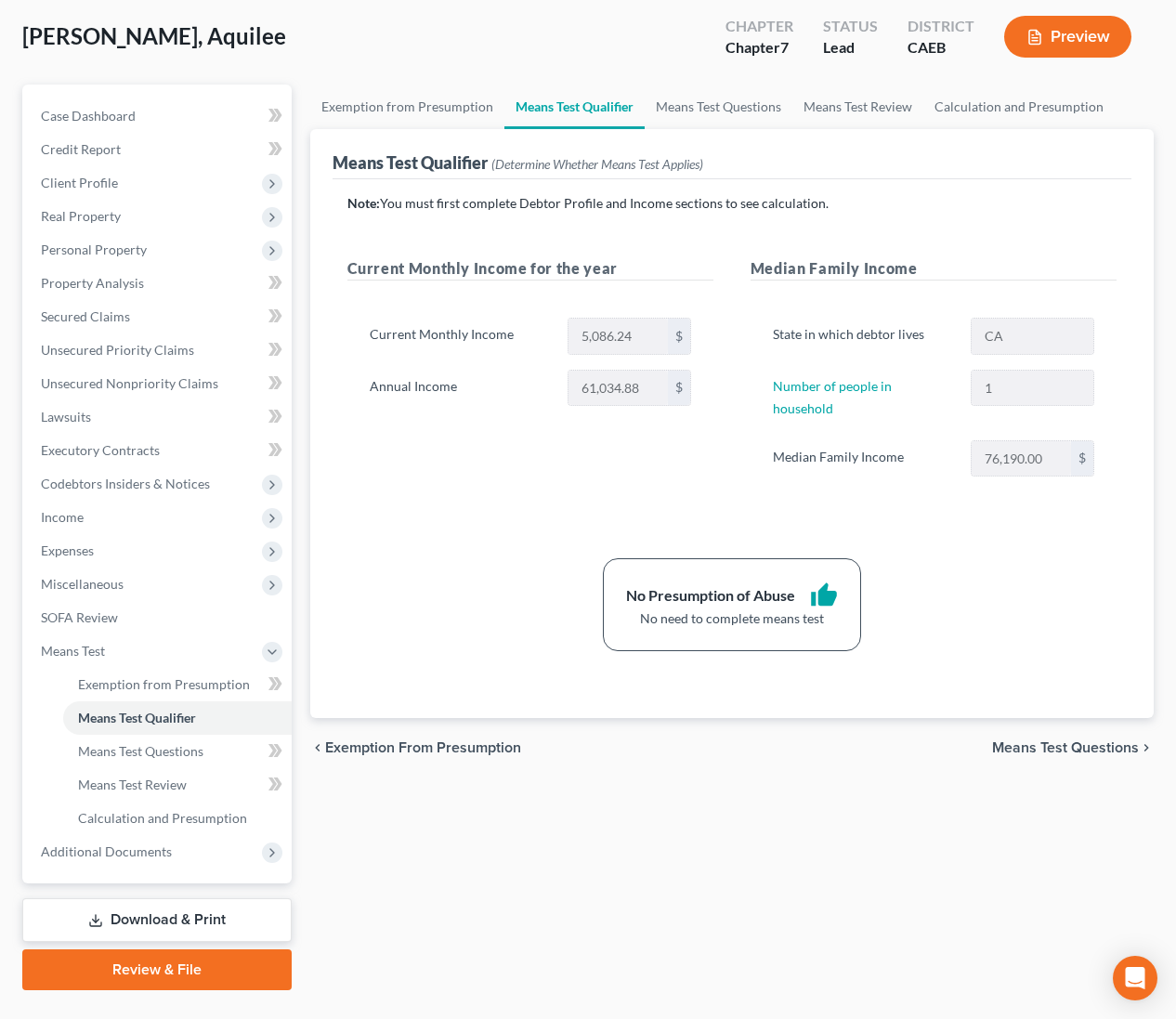
scroll to position [167, 0]
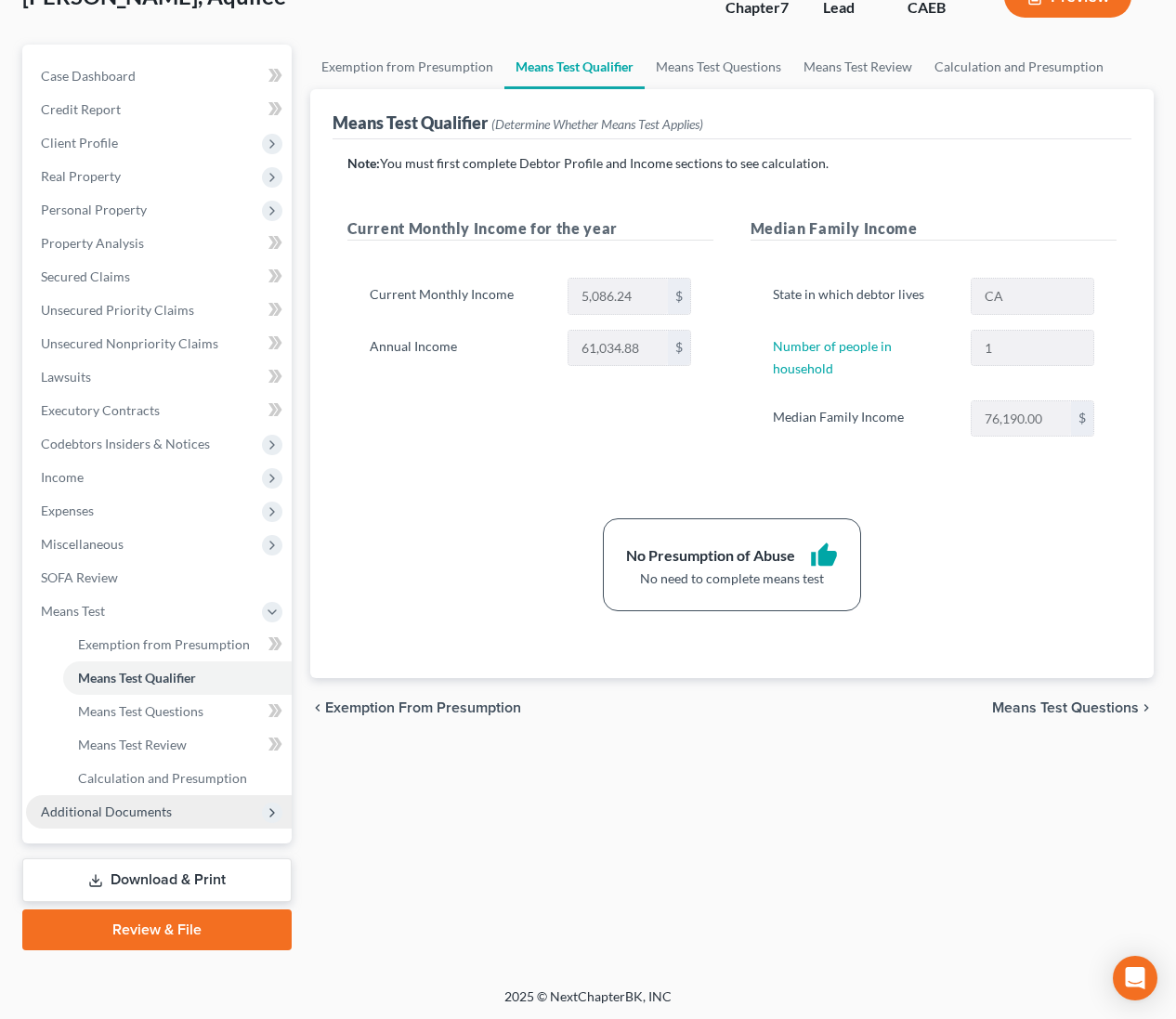
click at [174, 801] on span "Additional Documents" at bounding box center [159, 811] width 266 height 33
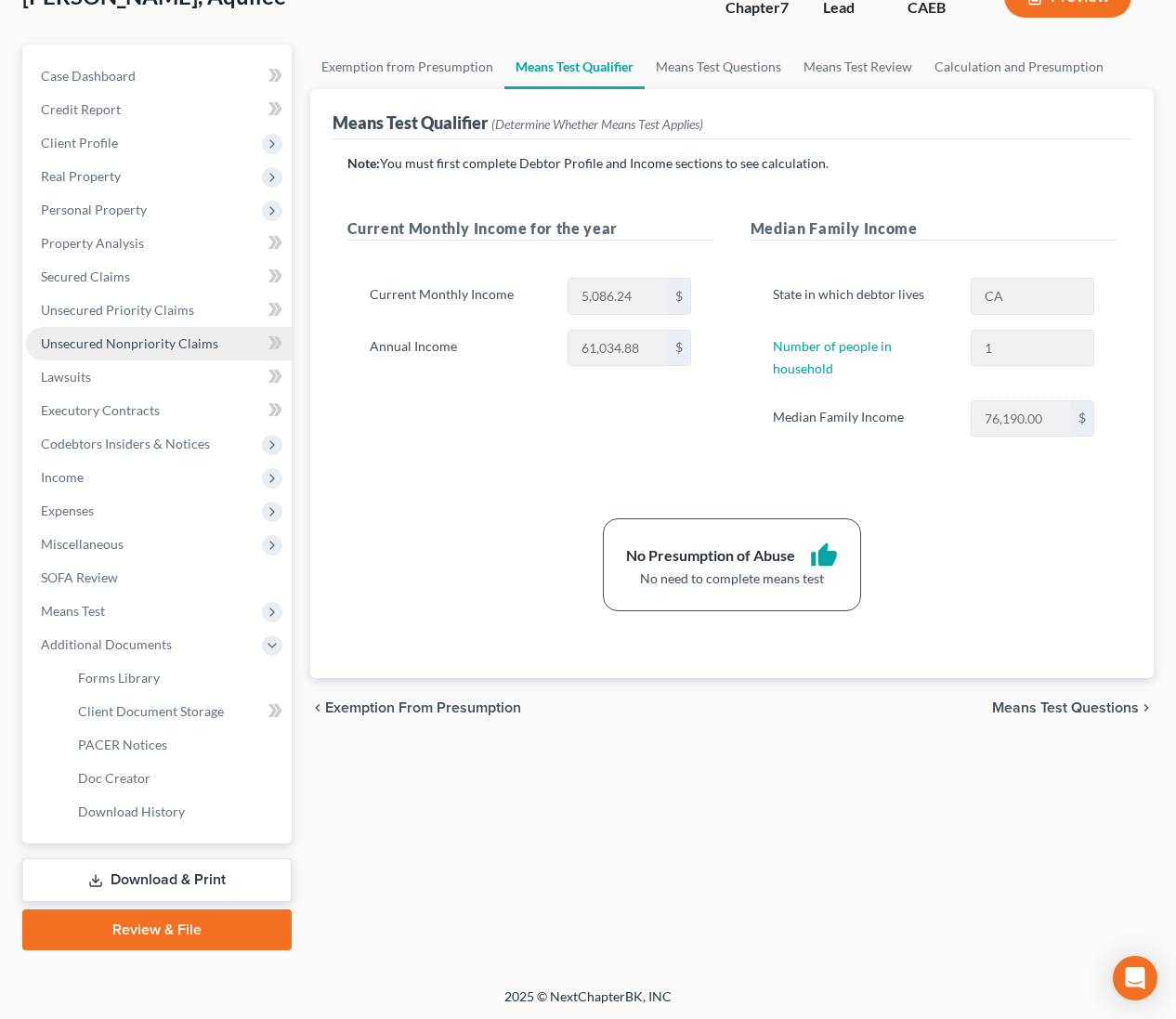
click at [140, 336] on span "Unsecured Nonpriority Claims" at bounding box center [129, 343] width 177 height 16
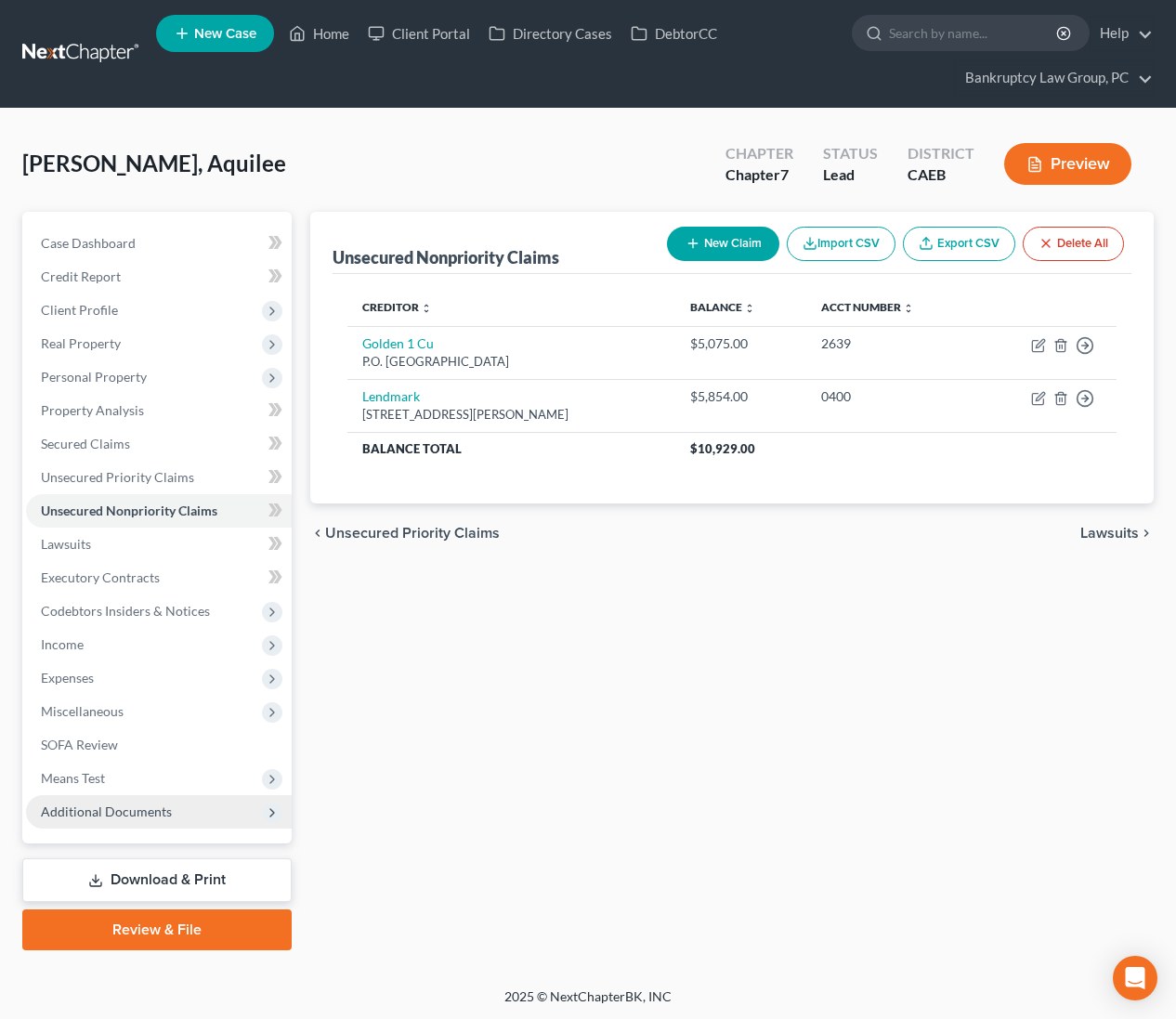
click at [121, 802] on span "Additional Documents" at bounding box center [159, 811] width 266 height 33
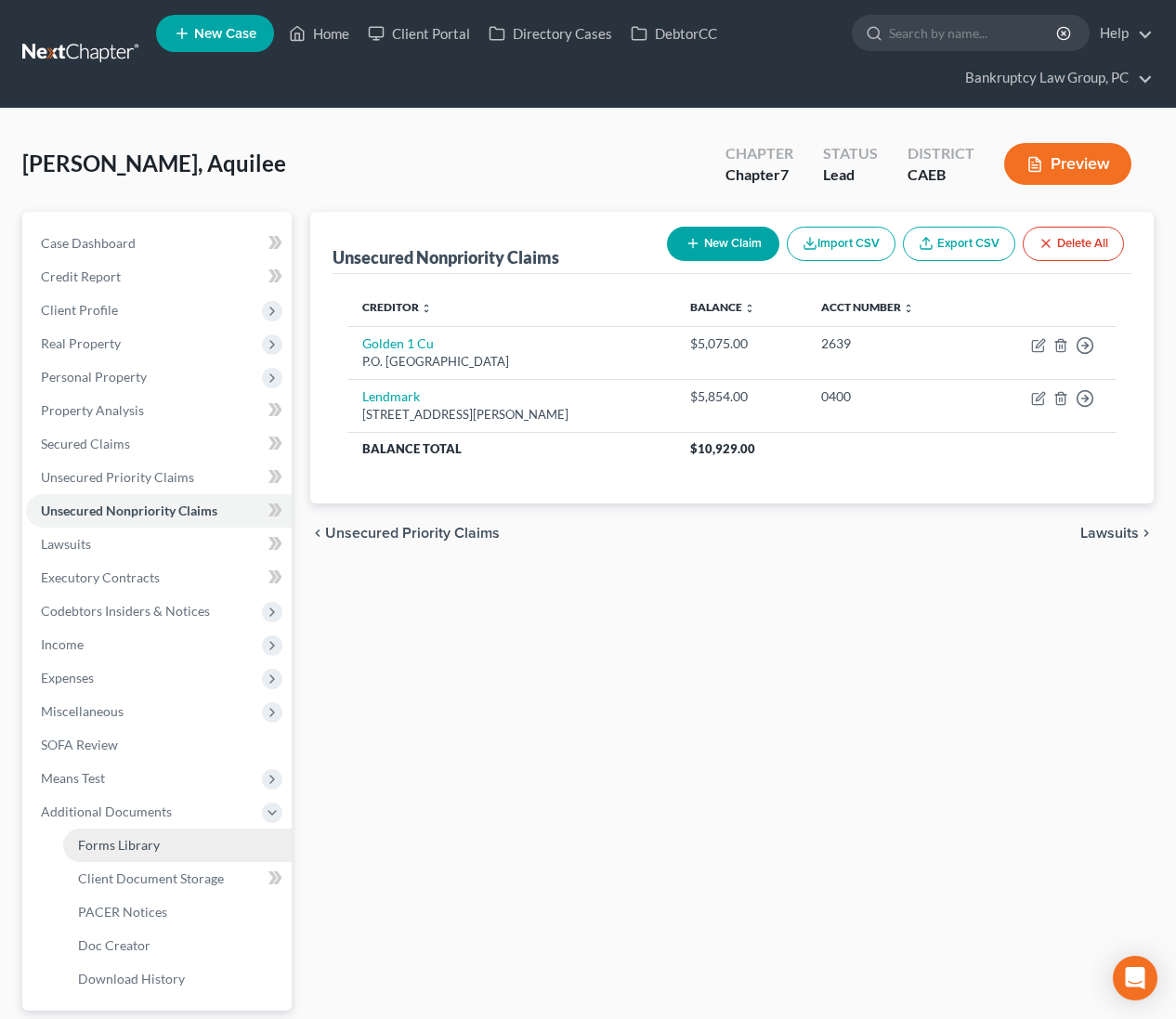
click at [122, 838] on span "Forms Library" at bounding box center [119, 845] width 82 height 16
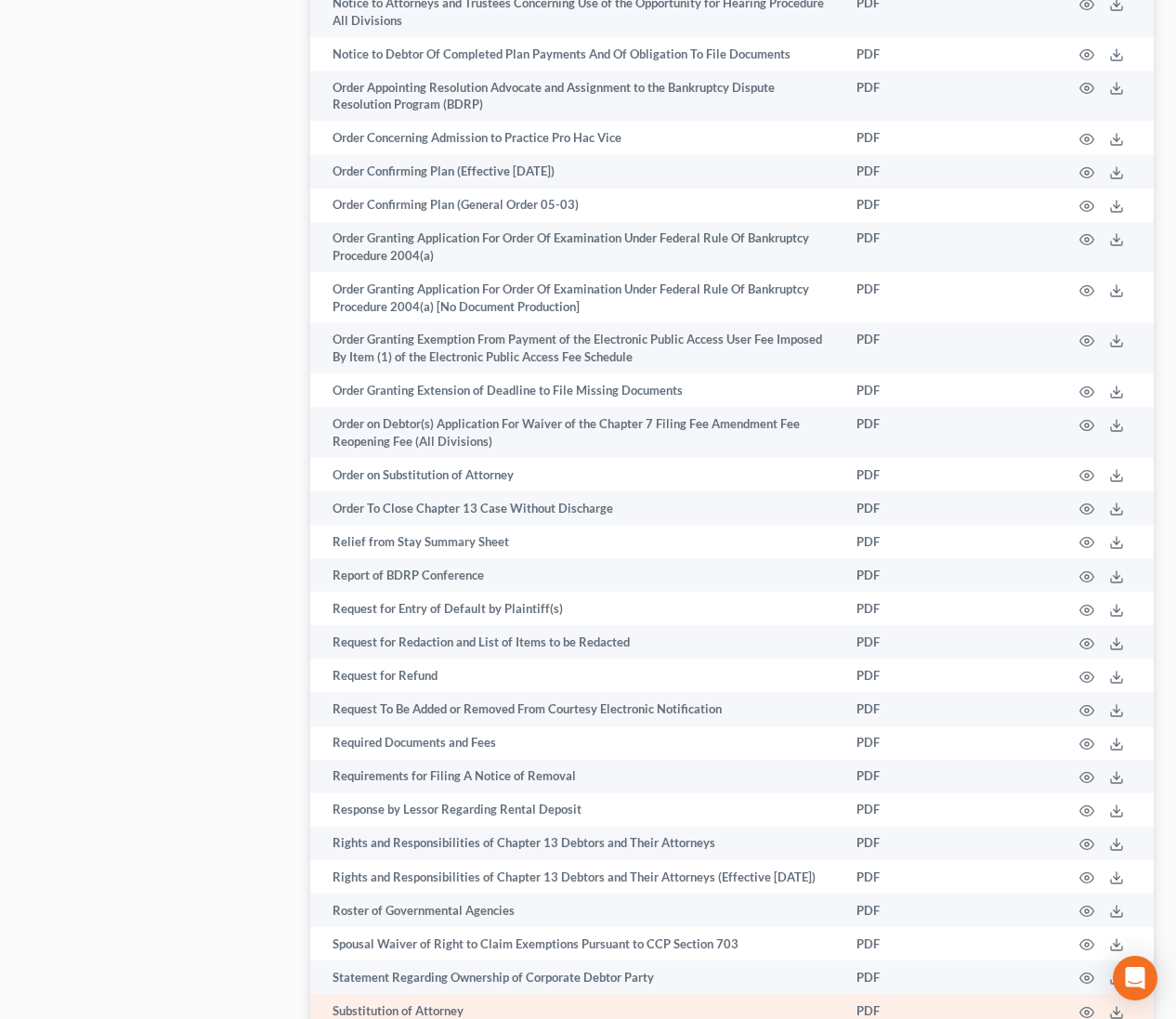
scroll to position [2765, 0]
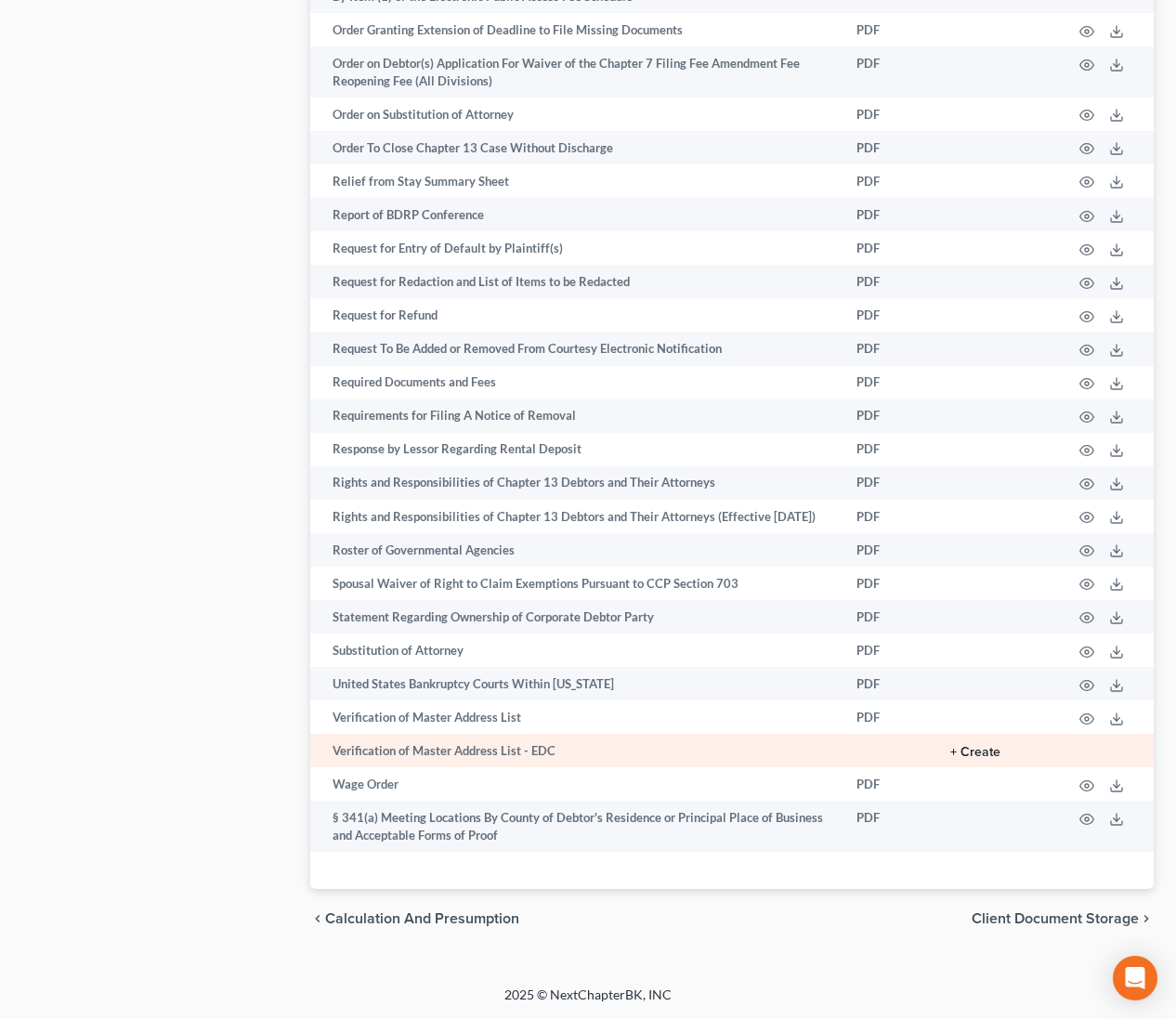
click at [981, 748] on button "+ Create" at bounding box center [975, 752] width 50 height 13
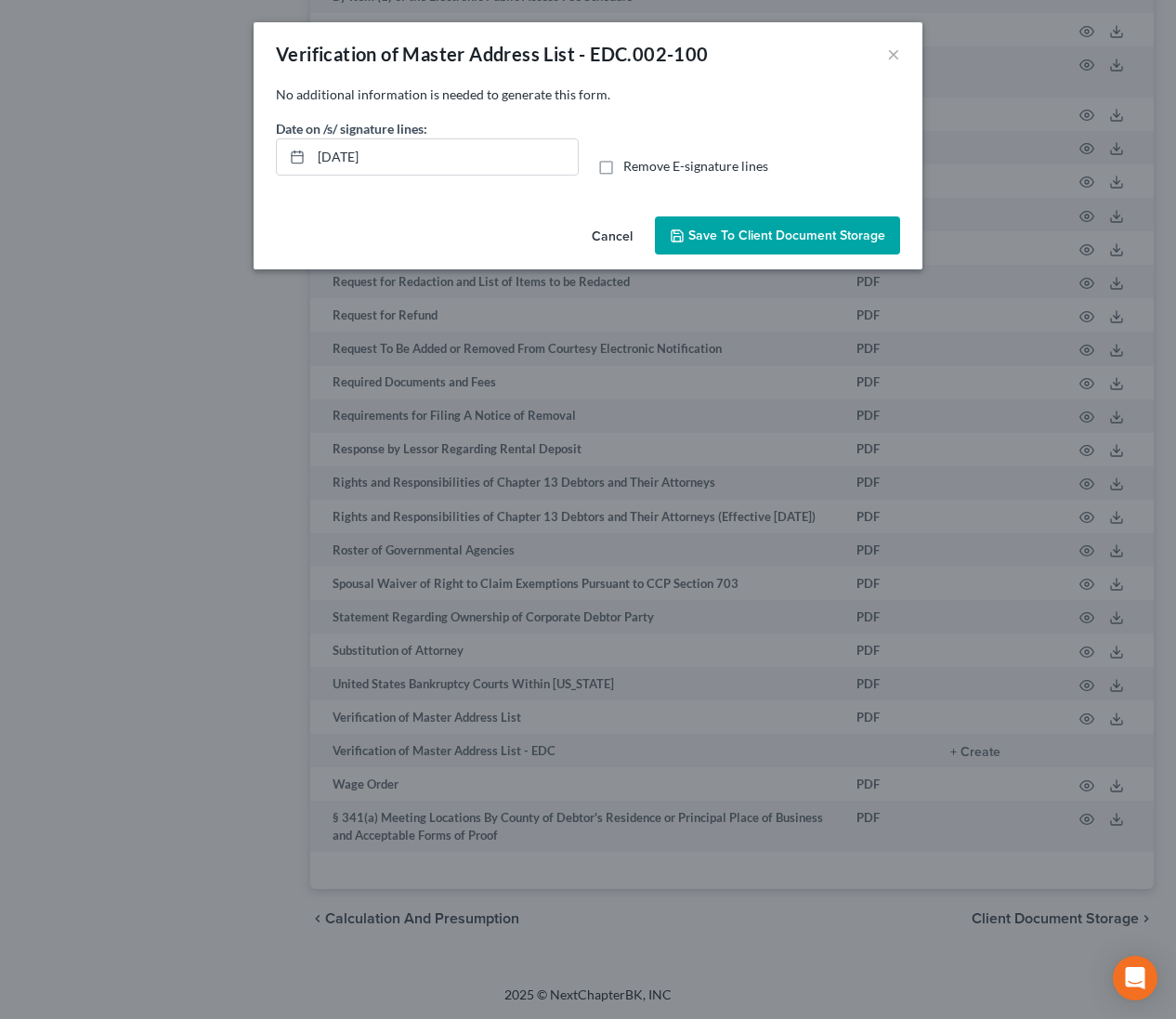
click at [623, 165] on label "Remove E-signature lines" at bounding box center [695, 166] width 145 height 19
click at [631, 165] on input "Remove E-signature lines" at bounding box center [637, 163] width 12 height 12
drag, startPoint x: 535, startPoint y: 161, endPoint x: 236, endPoint y: 137, distance: 300.1
click at [236, 137] on div "Verification of Master Address List - EDC.002-100 × No additional information i…" at bounding box center [588, 509] width 1176 height 1019
click at [733, 233] on span "Save to Client Document Storage" at bounding box center [786, 236] width 197 height 16
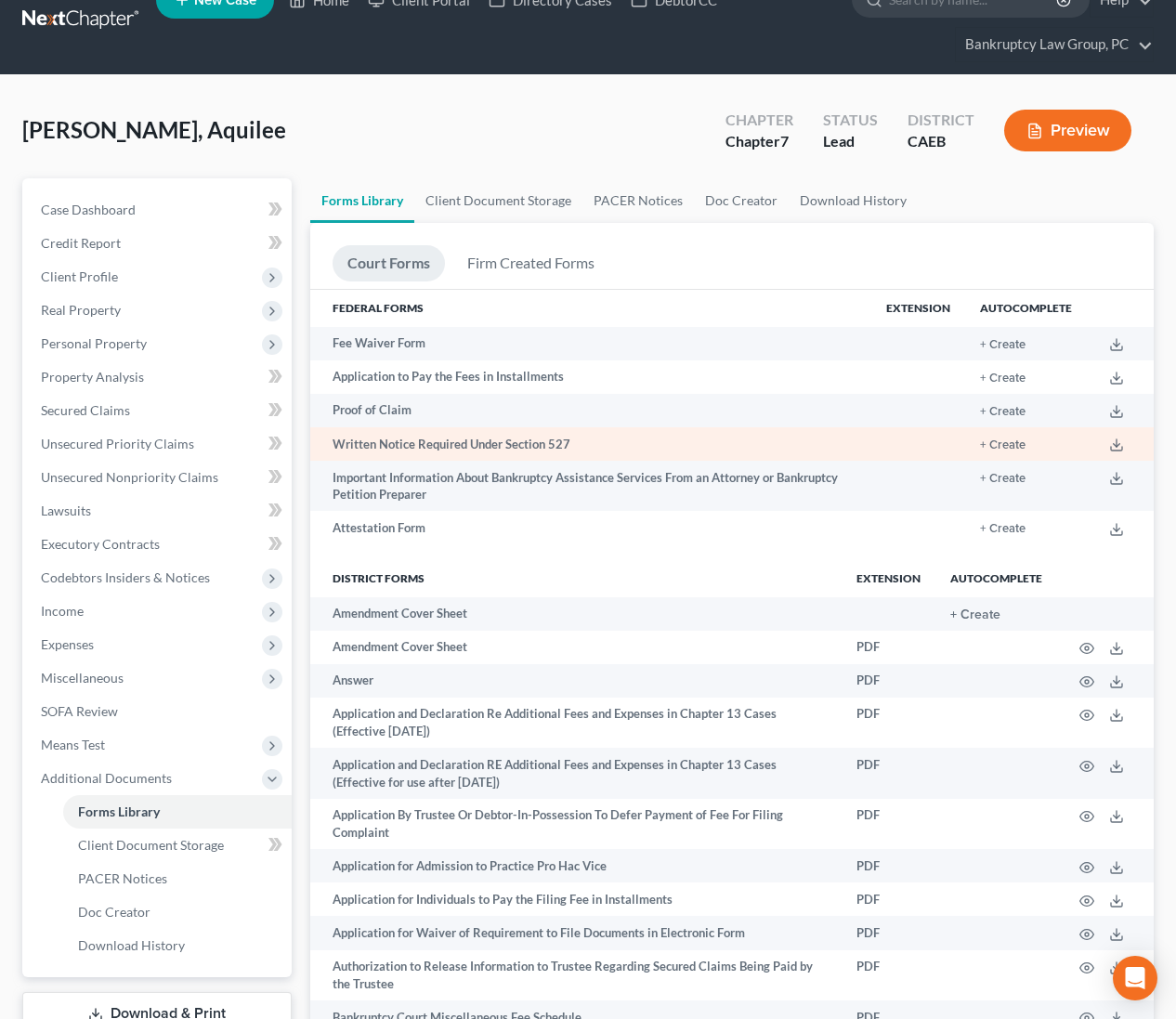
scroll to position [0, 0]
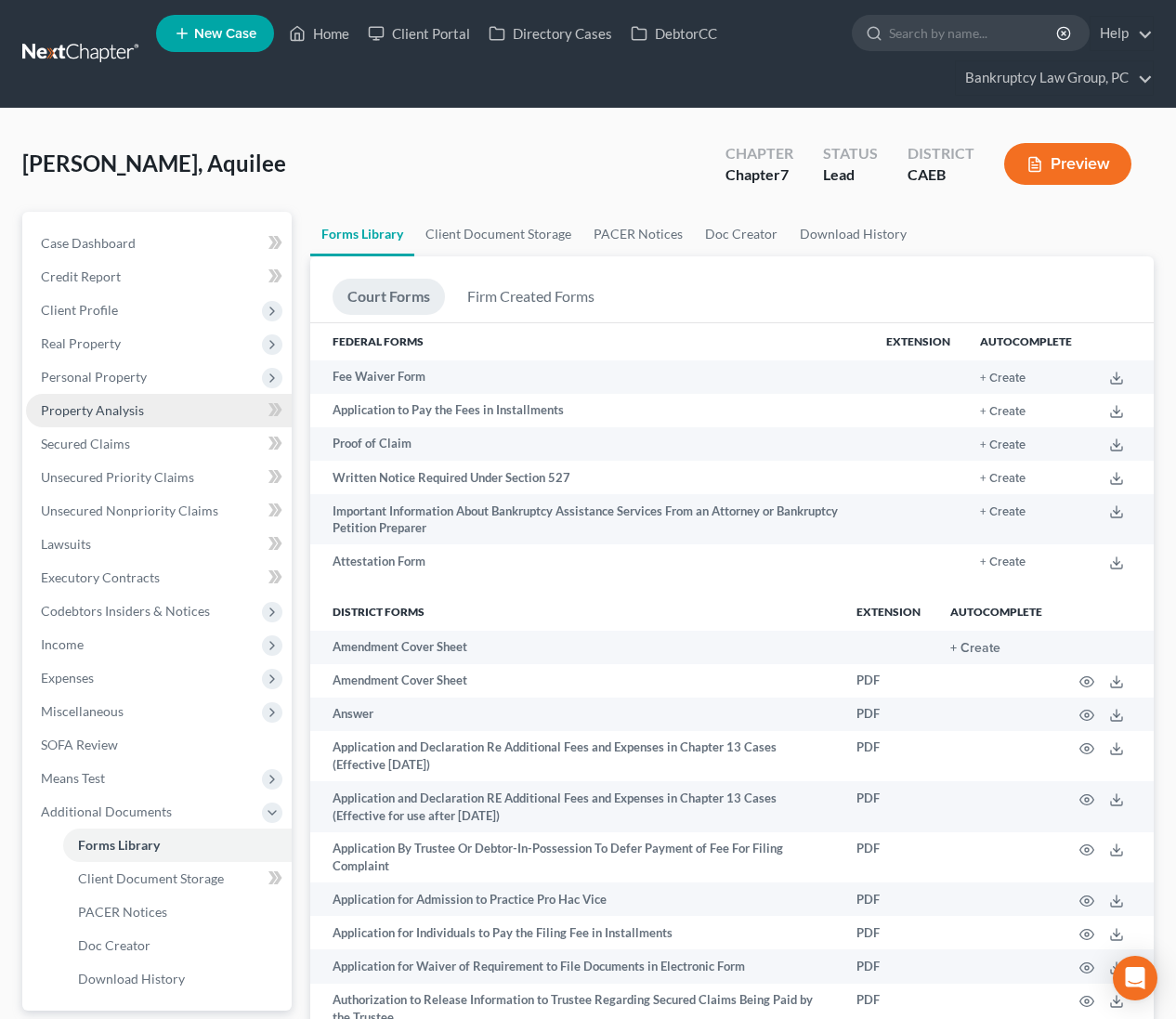
click at [96, 412] on span "Property Analysis" at bounding box center [92, 410] width 103 height 16
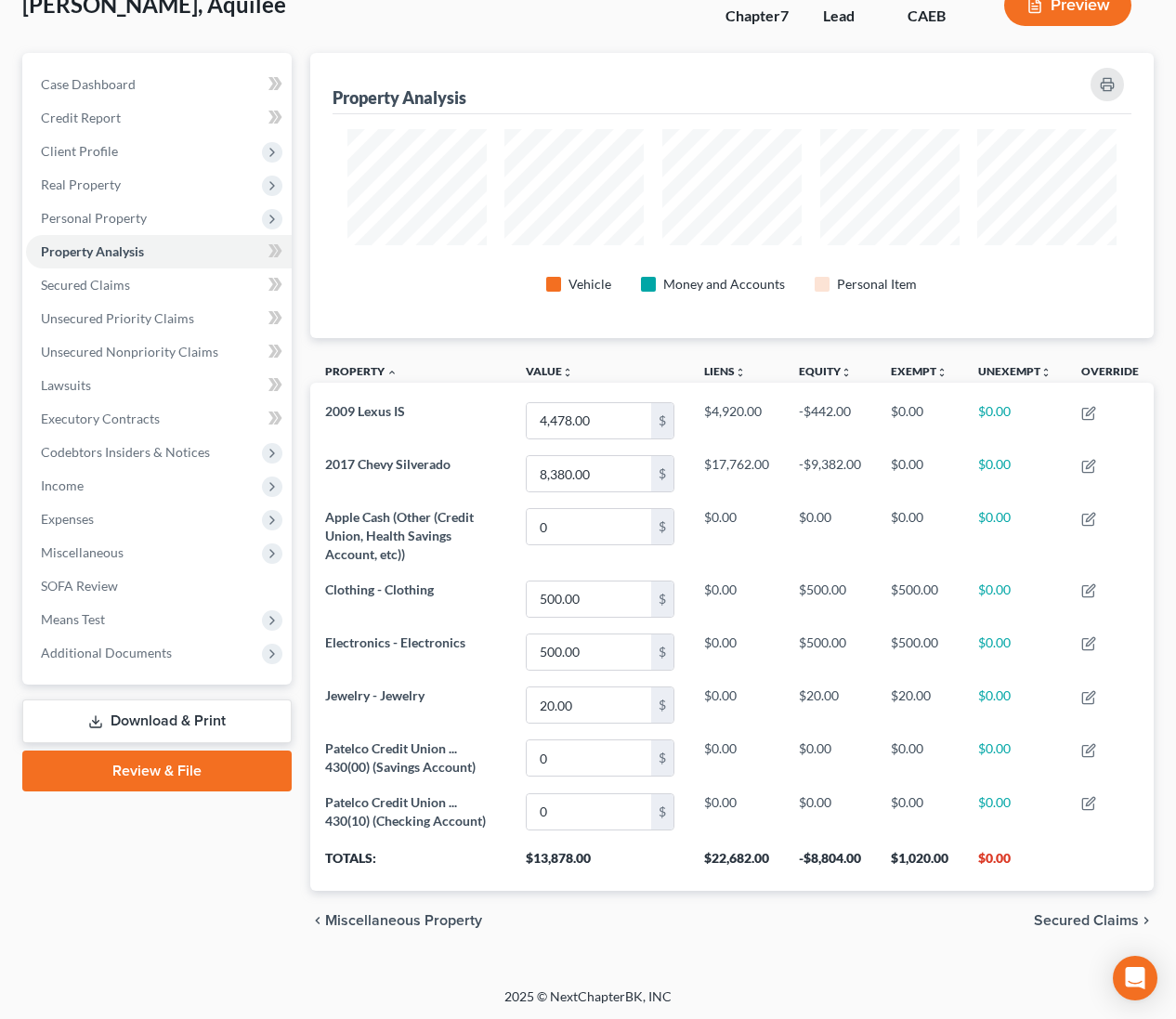
click at [179, 731] on link "Download & Print" at bounding box center [156, 721] width 269 height 44
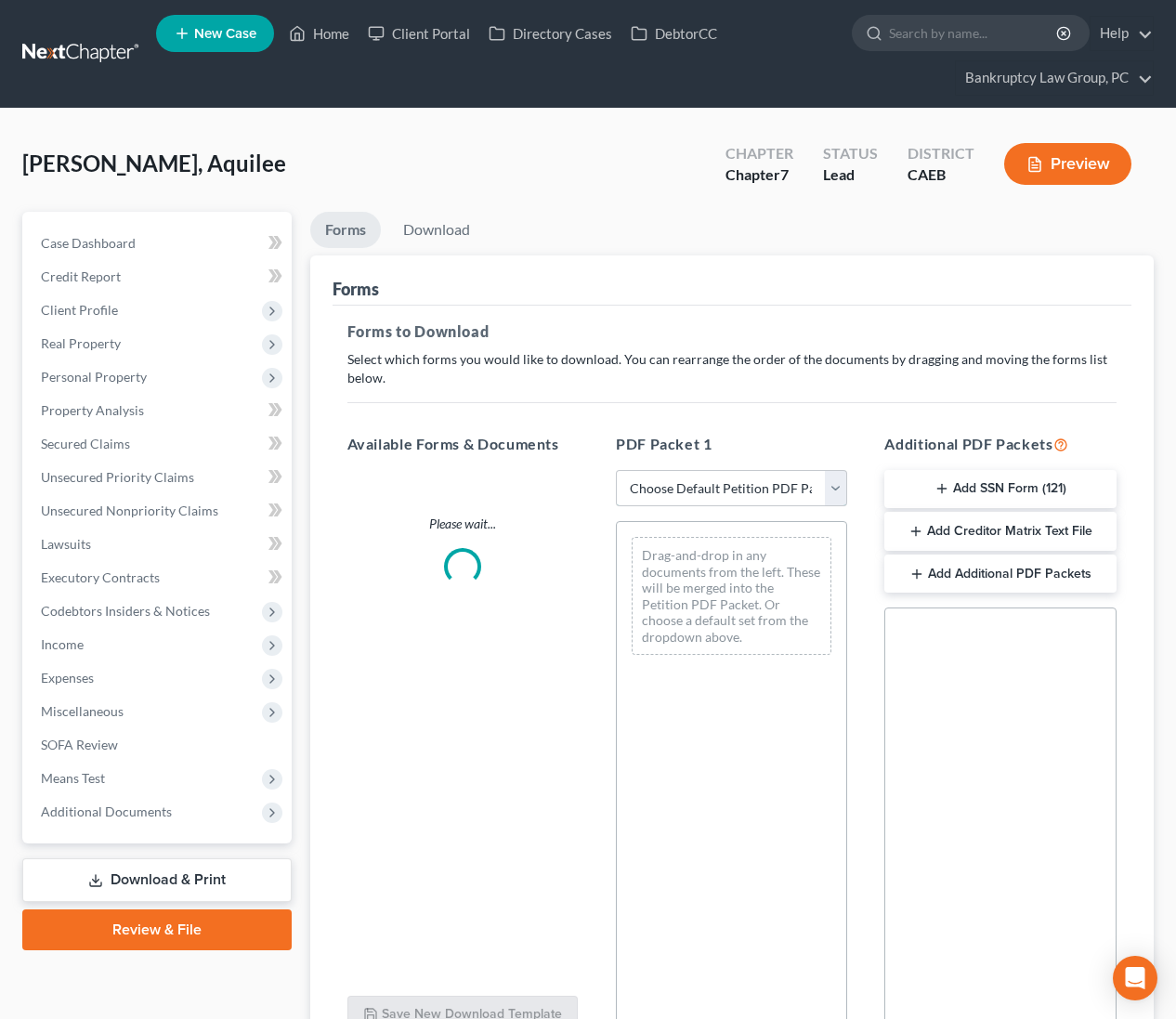
click at [709, 495] on select "Choose Default Petition PDF Packet Complete Bankruptcy Petition (all forms and …" at bounding box center [731, 488] width 231 height 37
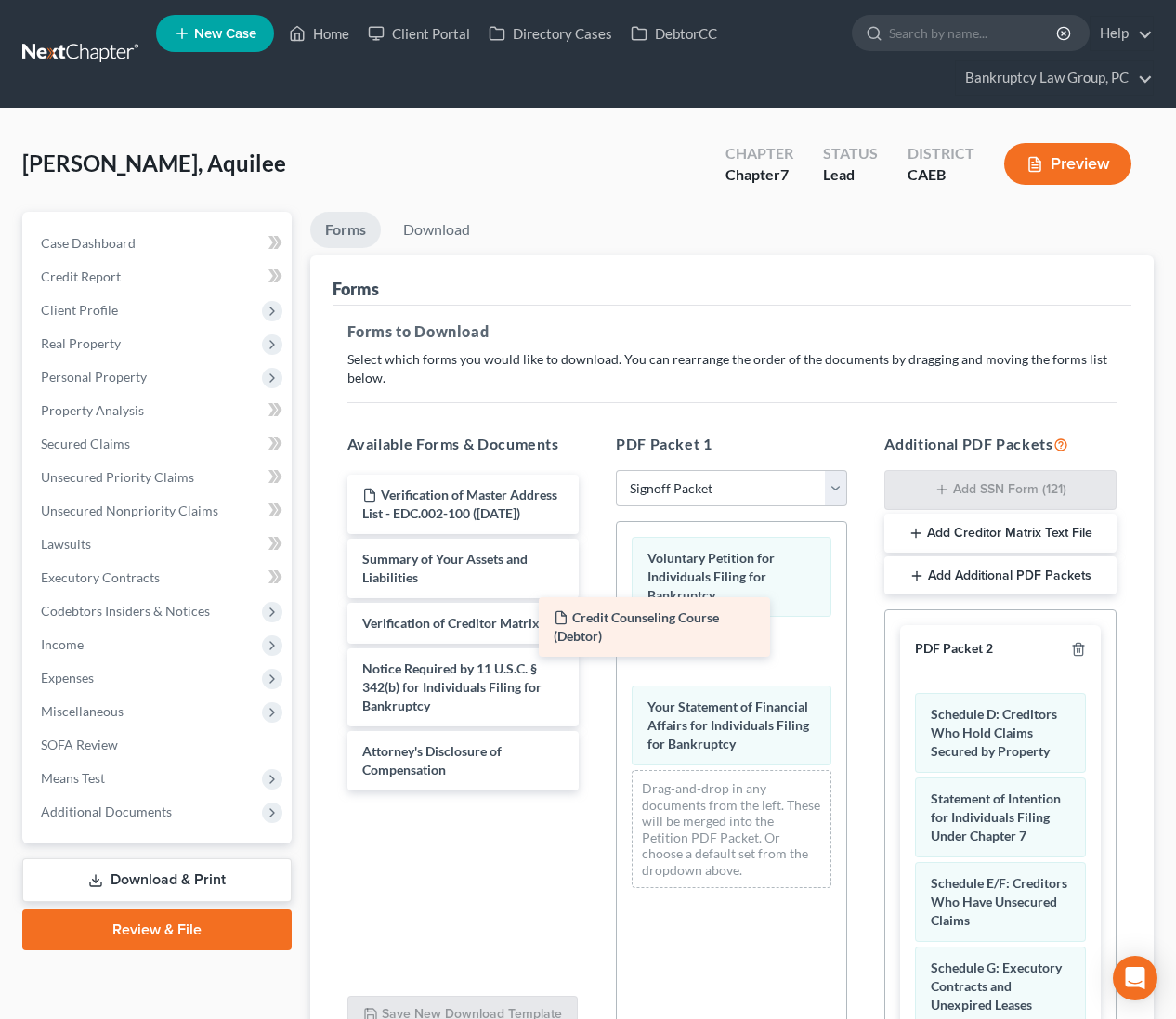
drag, startPoint x: 454, startPoint y: 563, endPoint x: 647, endPoint y: 622, distance: 202.2
click at [594, 622] on div "Credit Counseling Course (Debtor) Verification of Master Address List - EDC.002…" at bounding box center [463, 633] width 261 height 316
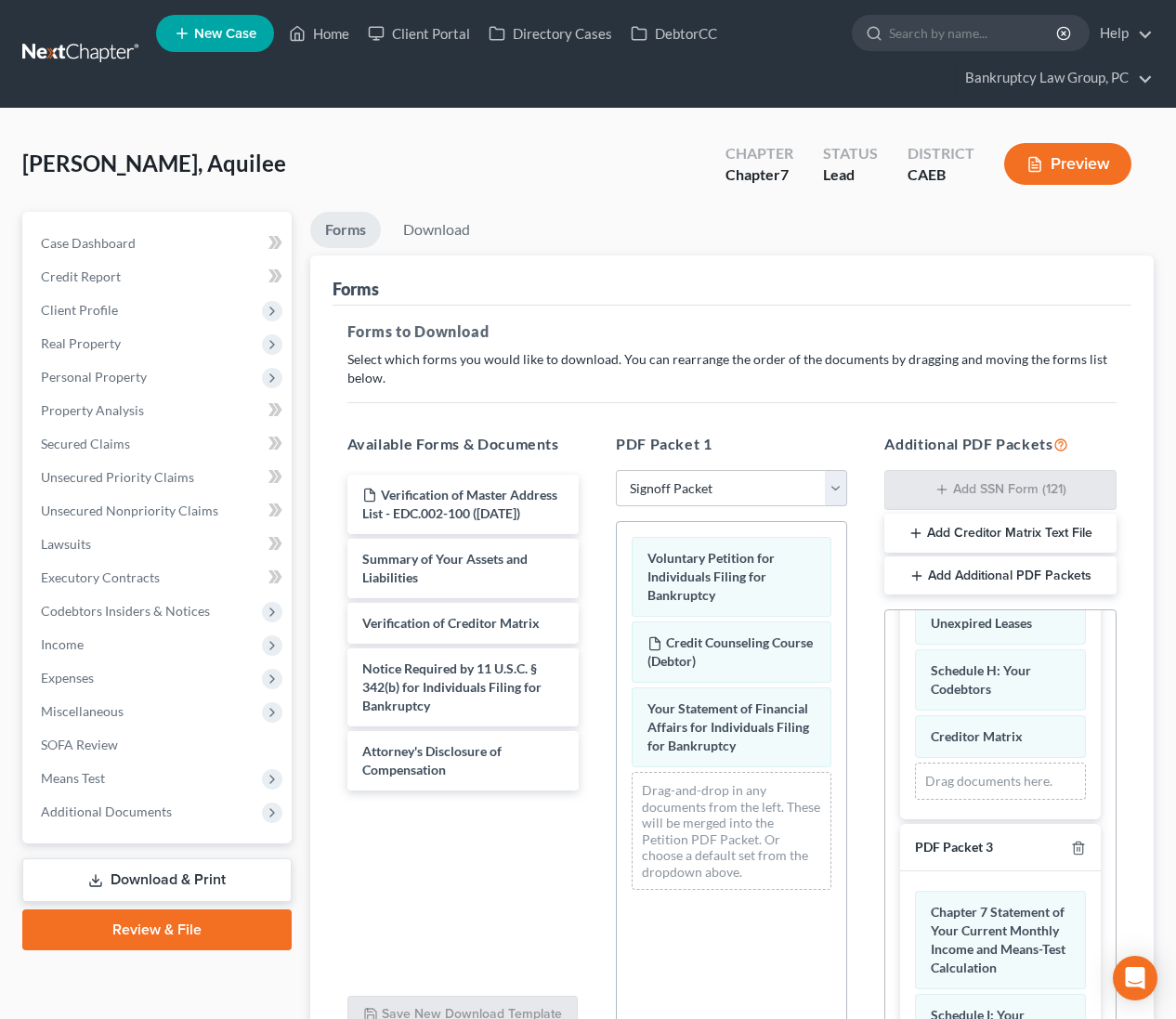
scroll to position [380, 0]
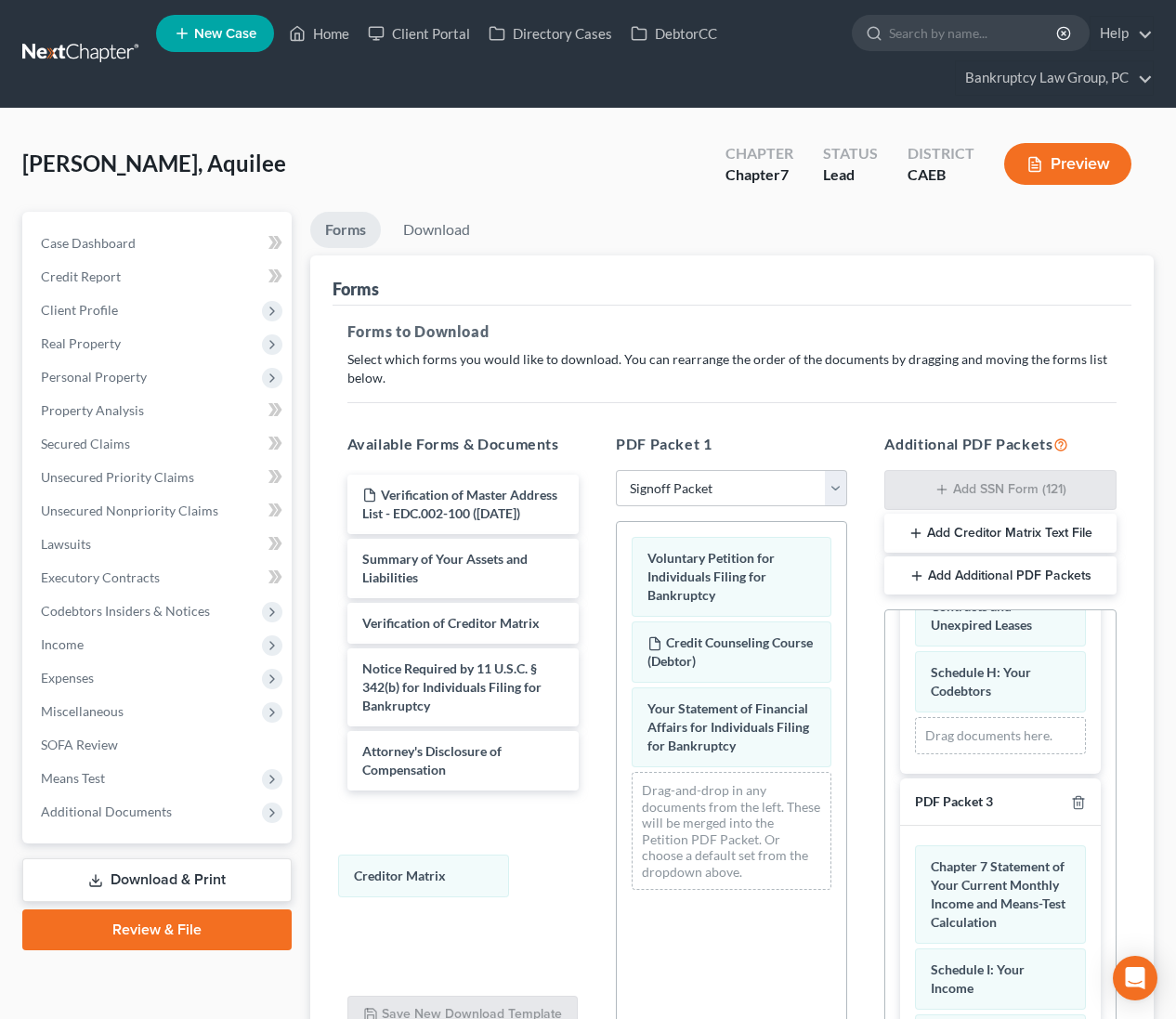
drag, startPoint x: 976, startPoint y: 736, endPoint x: 400, endPoint y: 872, distance: 591.9
click at [900, 774] on div "Creditor Matrix Schedule D: Creditors Who Hold Claims Secured by Property State…" at bounding box center [1000, 534] width 200 height 480
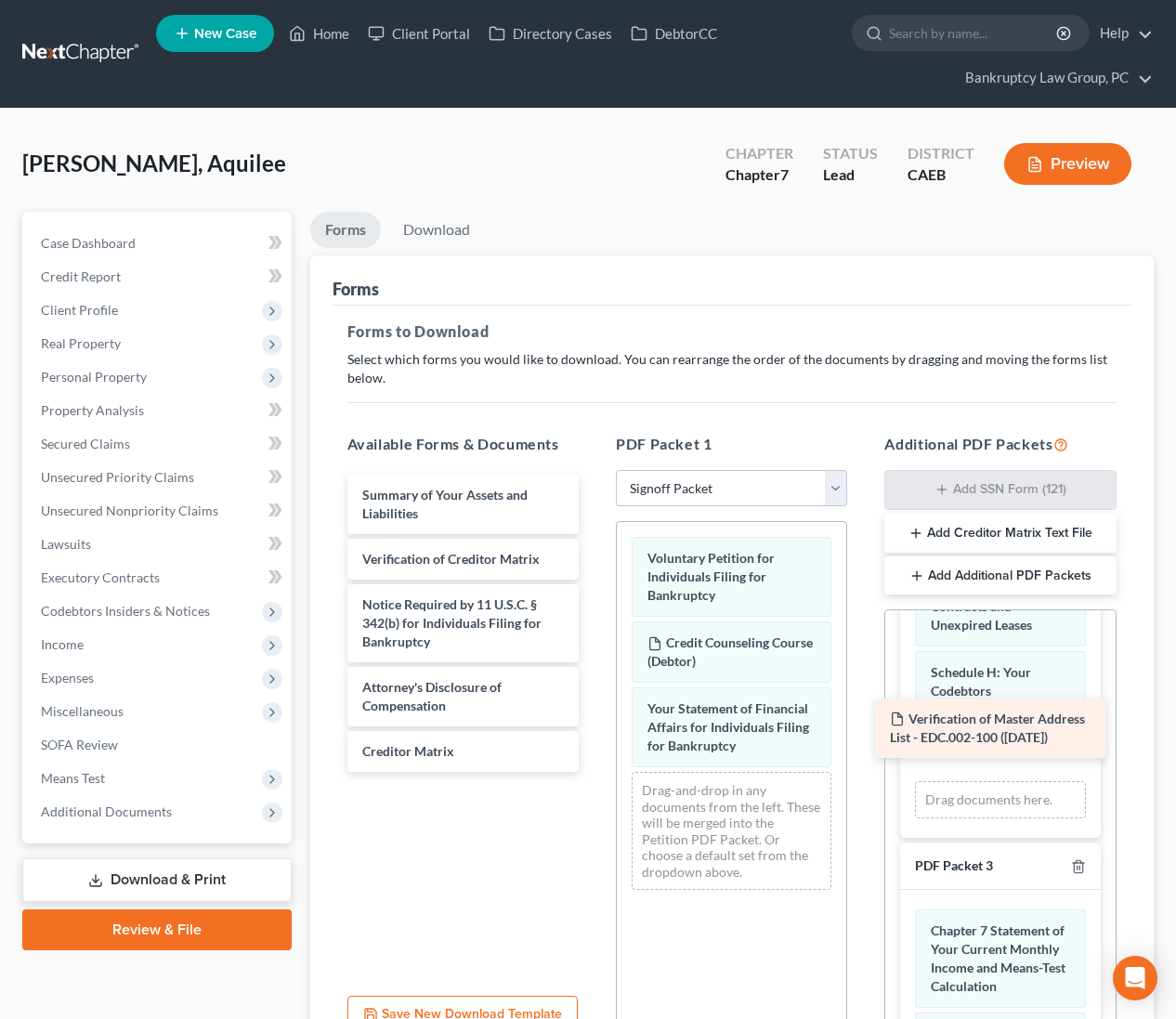
drag, startPoint x: 434, startPoint y: 505, endPoint x: 961, endPoint y: 736, distance: 574.9
click at [594, 731] on div "Verification of Master Address List - EDC.002-100 (08/19/2025) Verification of …" at bounding box center [463, 623] width 261 height 297
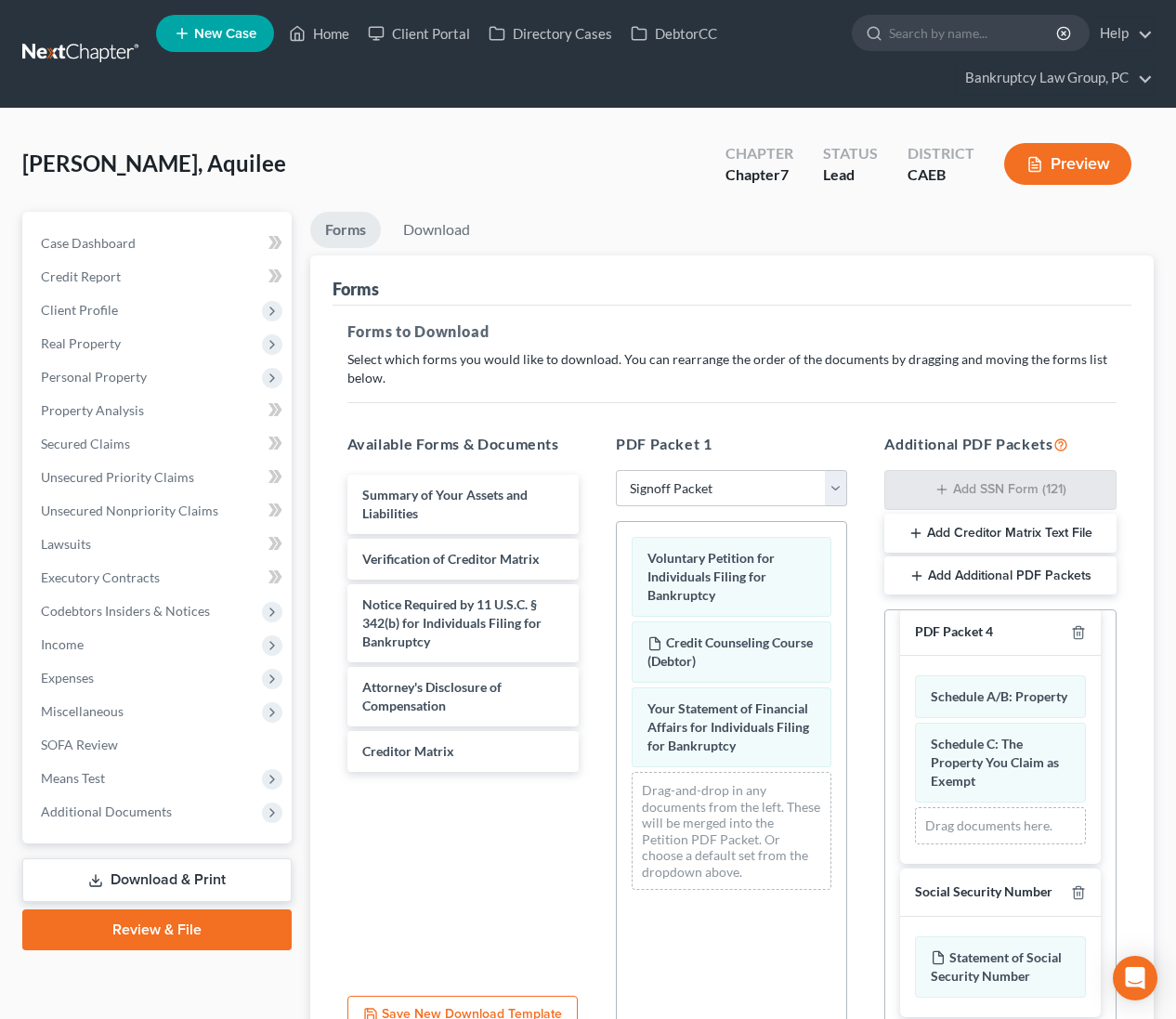
scroll to position [179, 0]
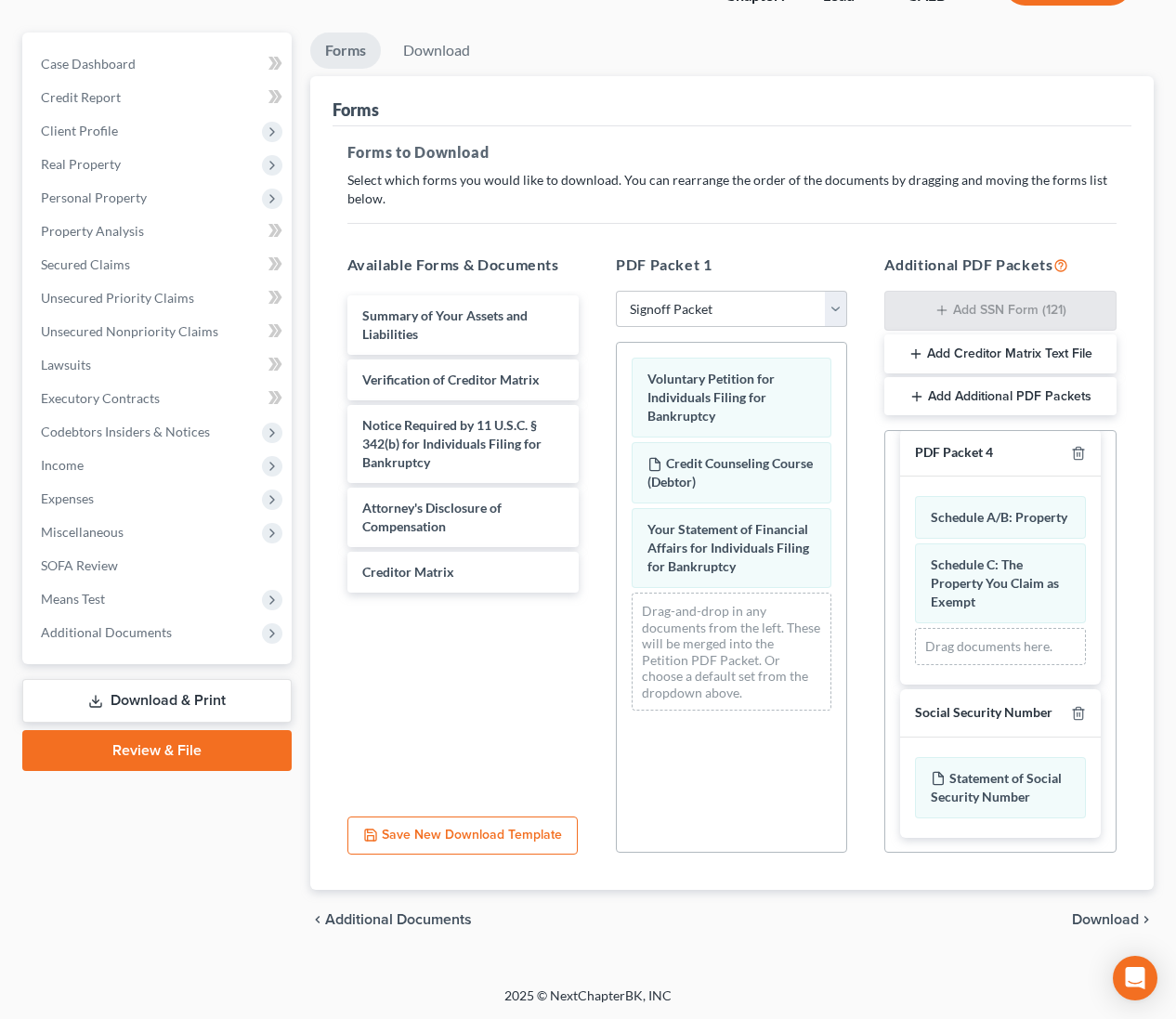
drag, startPoint x: 1131, startPoint y: 911, endPoint x: 998, endPoint y: 831, distance: 155.8
click at [1131, 912] on span "Download" at bounding box center [1105, 919] width 67 height 15
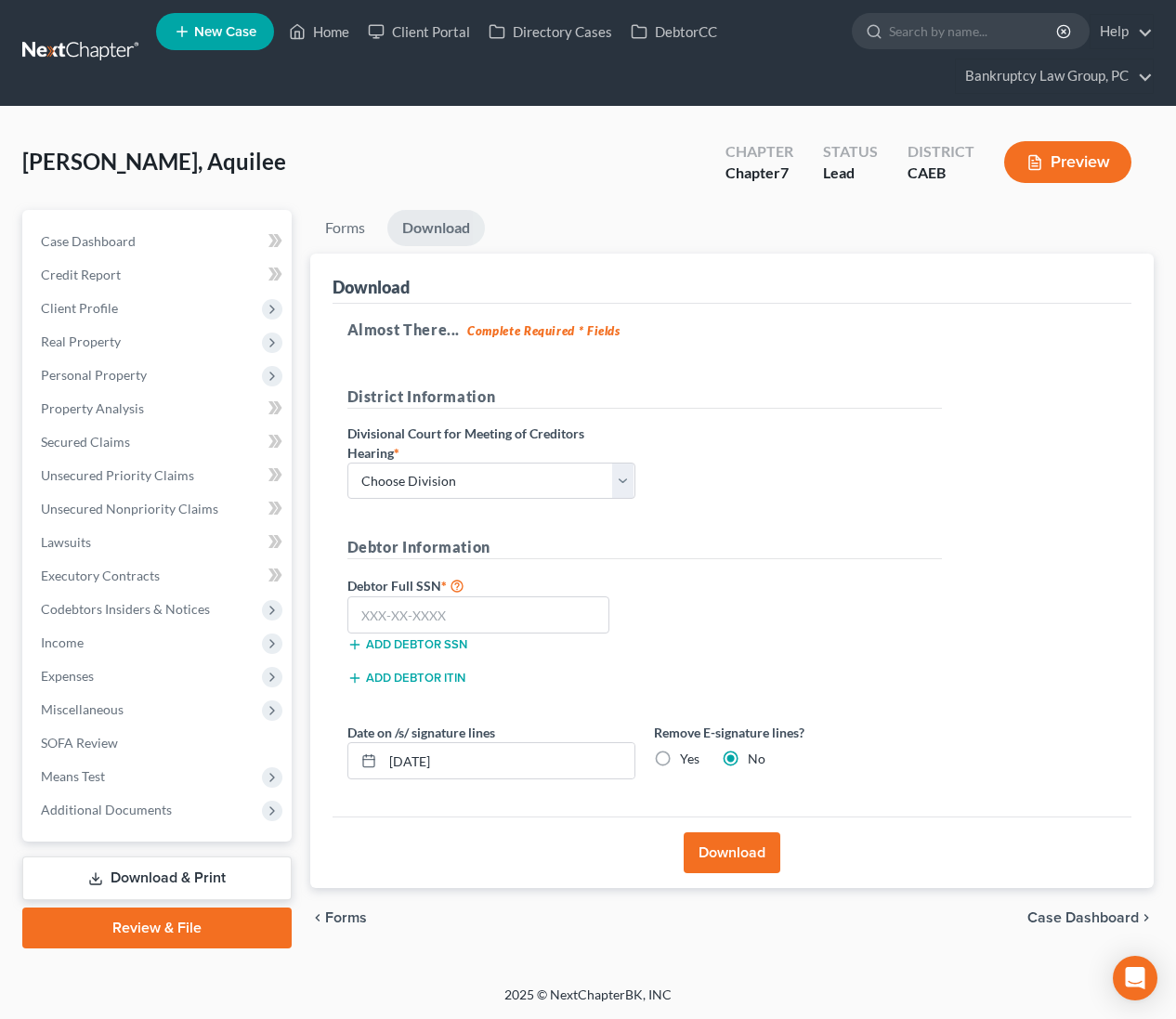
scroll to position [0, 0]
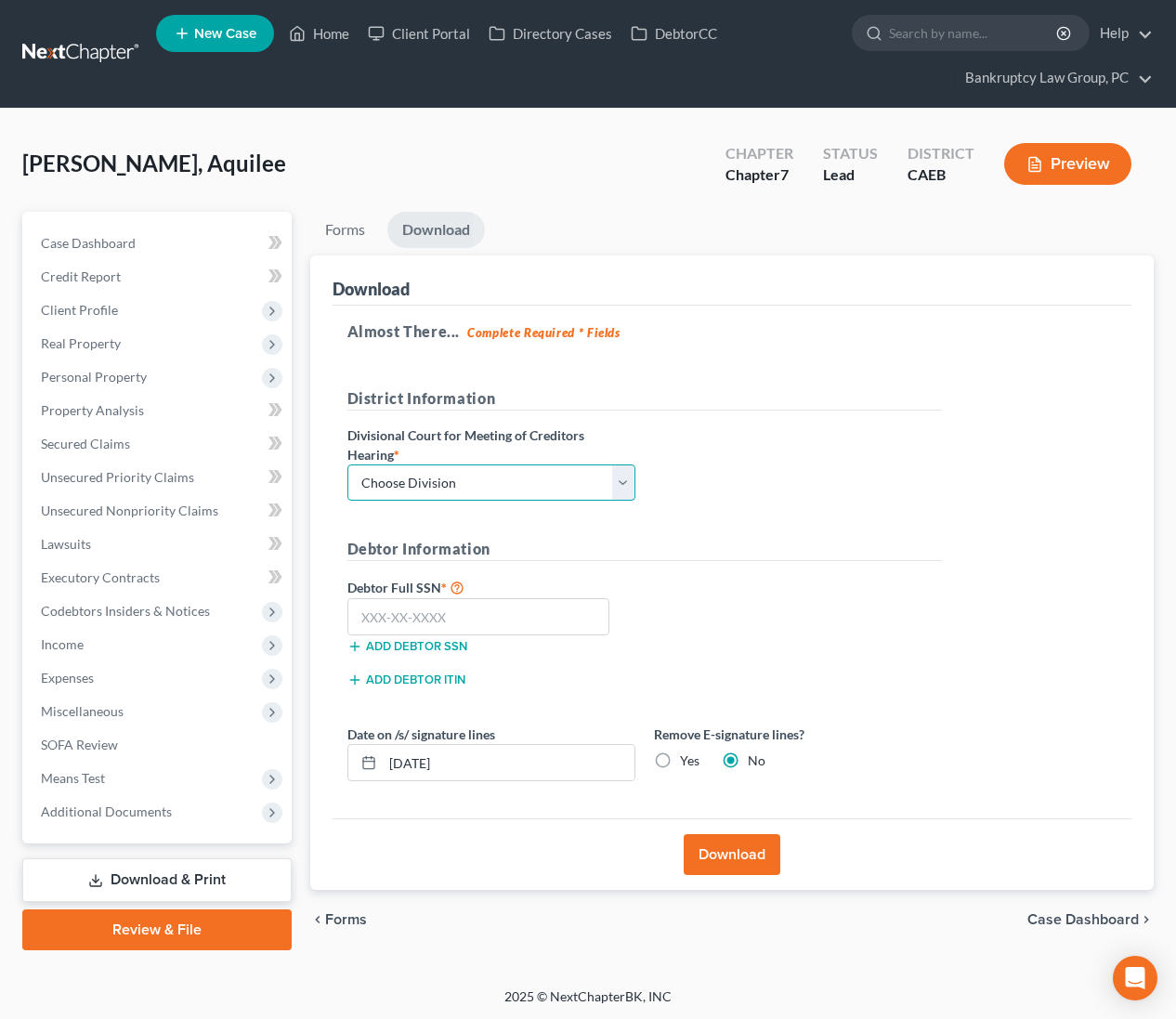
click at [480, 468] on select "Choose Division Fresno Modesto [GEOGRAPHIC_DATA]" at bounding box center [491, 482] width 288 height 37
click at [494, 611] on input "text" at bounding box center [478, 616] width 263 height 37
drag, startPoint x: 662, startPoint y: 759, endPoint x: 624, endPoint y: 767, distance: 39.0
click at [680, 759] on label "Yes" at bounding box center [690, 761] width 20 height 19
click at [687, 759] on input "Yes" at bounding box center [693, 758] width 12 height 12
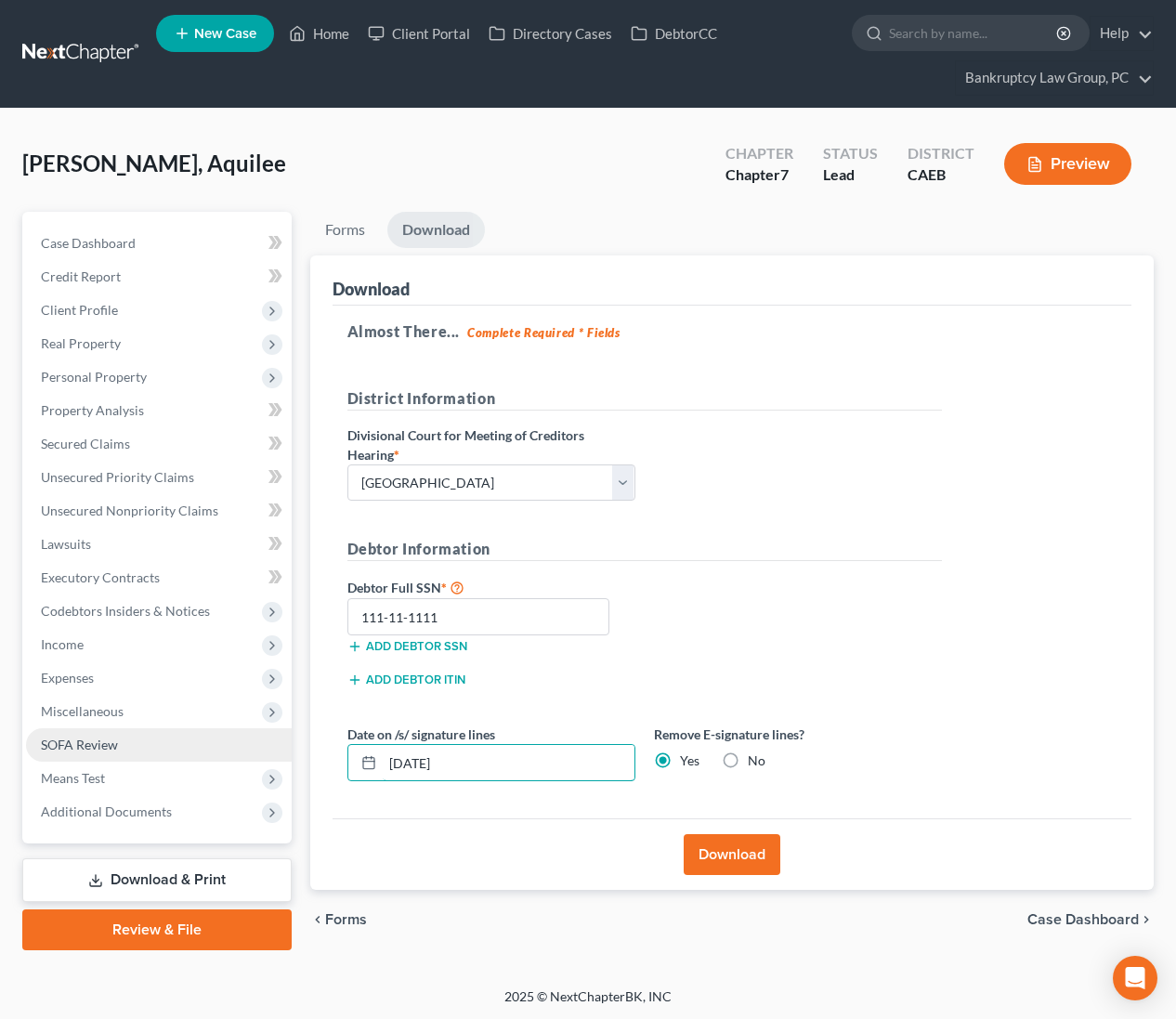
drag, startPoint x: 460, startPoint y: 770, endPoint x: 269, endPoint y: 753, distance: 191.2
click at [269, 753] on div "Petition Navigation Case Dashboard Payments Invoices Payments Payments Credit R…" at bounding box center [588, 581] width 1150 height 739
click at [732, 857] on button "Download" at bounding box center [732, 854] width 97 height 41
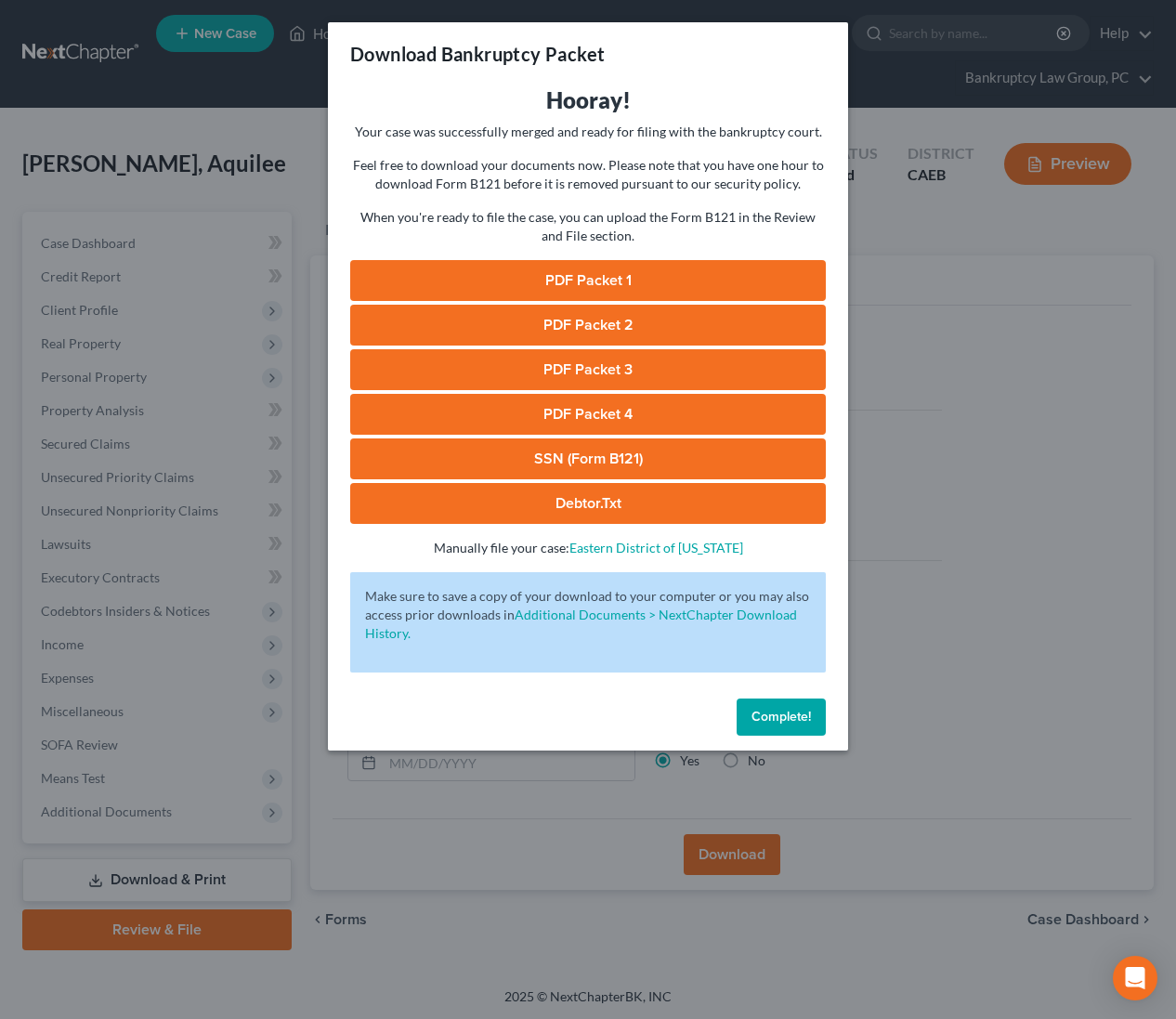
click at [549, 280] on link "PDF Packet 1" at bounding box center [588, 280] width 476 height 41
click at [587, 324] on link "PDF Packet 2" at bounding box center [588, 325] width 476 height 41
click at [609, 381] on link "PDF Packet 3" at bounding box center [588, 369] width 476 height 41
click at [564, 412] on link "PDF Packet 4" at bounding box center [588, 414] width 476 height 41
click at [615, 463] on link "SSN (Form B121)" at bounding box center [588, 458] width 476 height 41
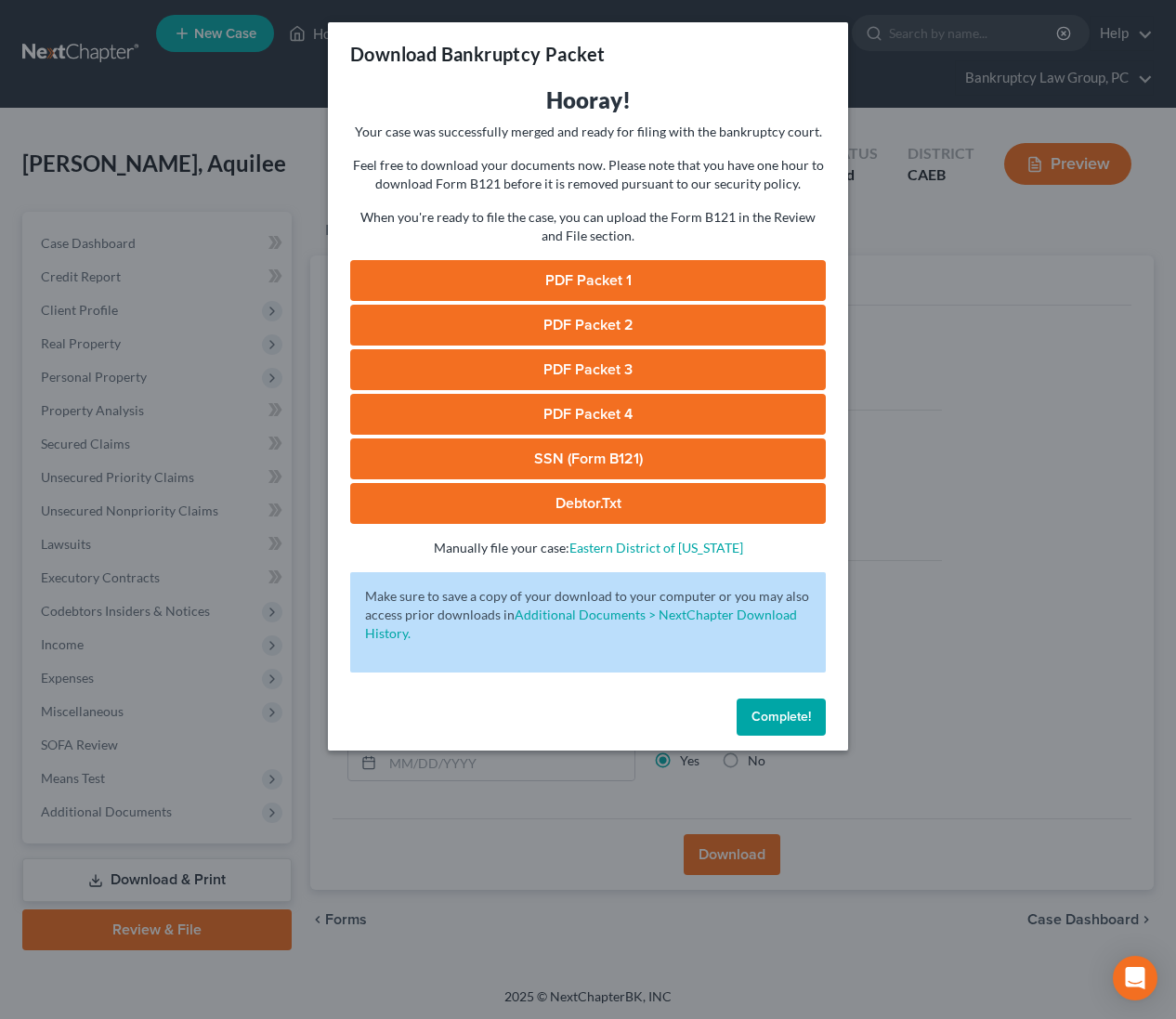
drag, startPoint x: 788, startPoint y: 719, endPoint x: 790, endPoint y: 710, distance: 9.5
click at [788, 719] on span "Complete!" at bounding box center [781, 717] width 59 height 16
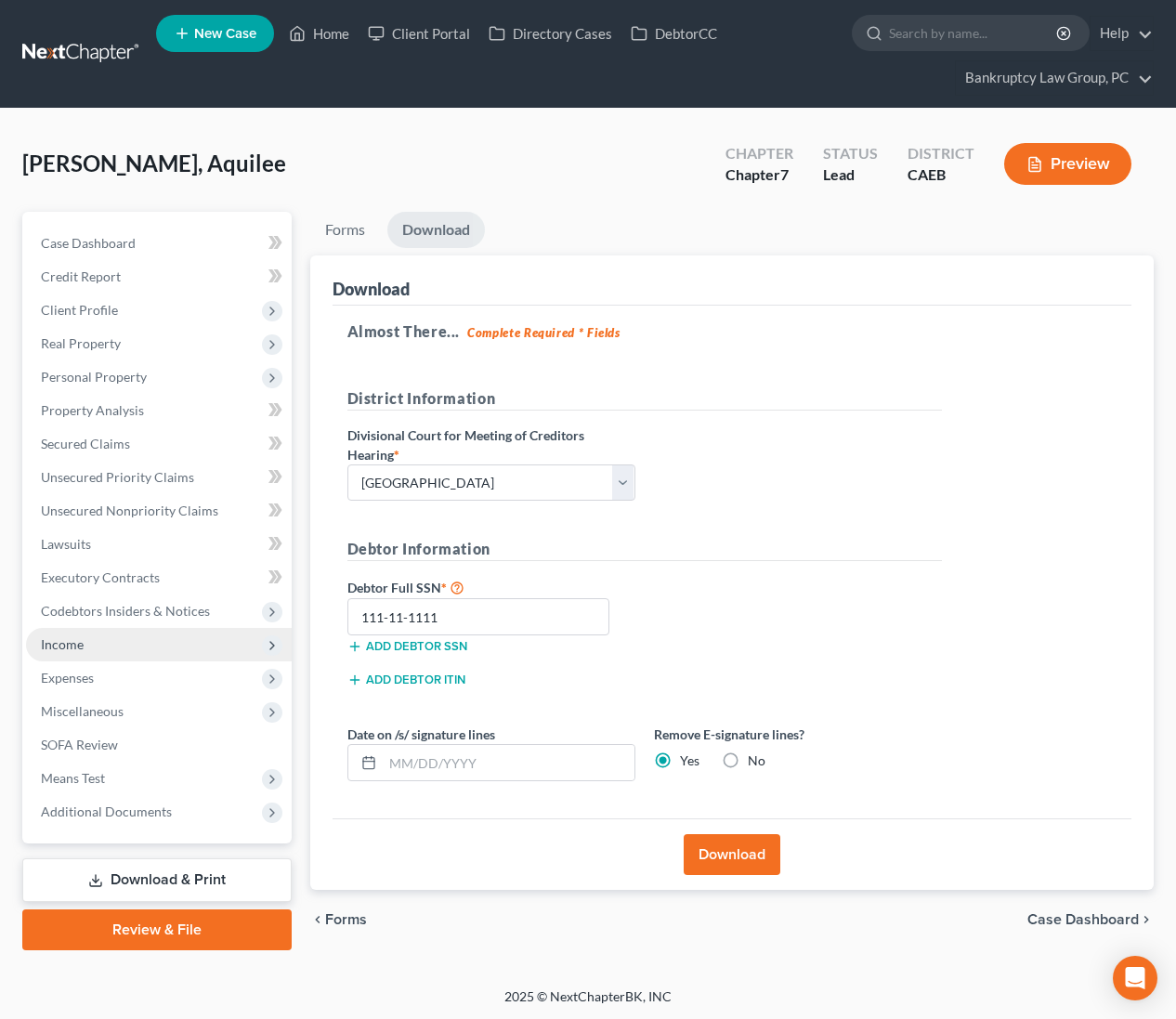
click at [90, 643] on span "Income" at bounding box center [159, 644] width 266 height 33
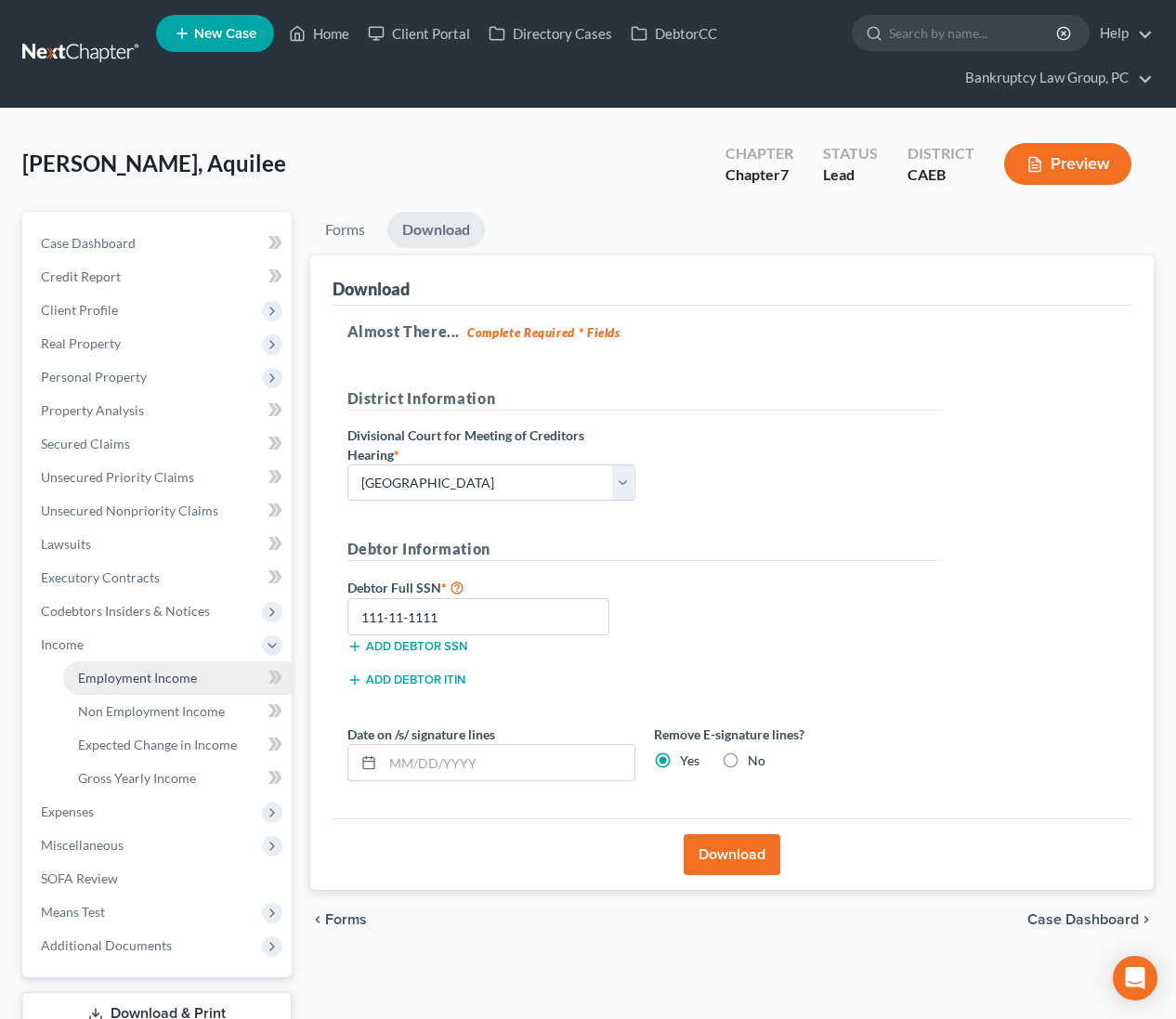
click at [107, 672] on span "Employment Income" at bounding box center [137, 678] width 119 height 16
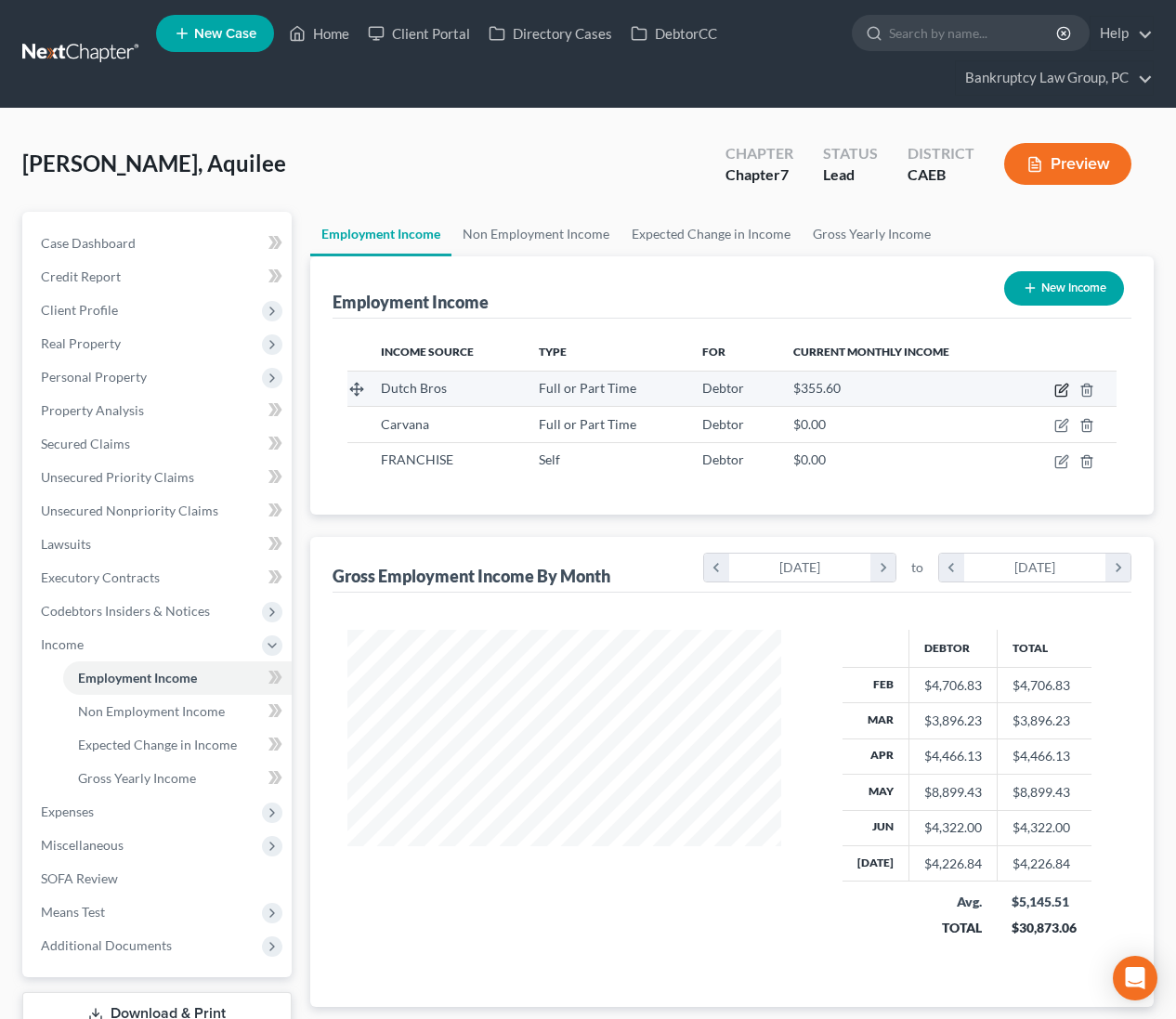
scroll to position [333, 471]
click at [1059, 387] on icon "button" at bounding box center [1061, 390] width 15 height 15
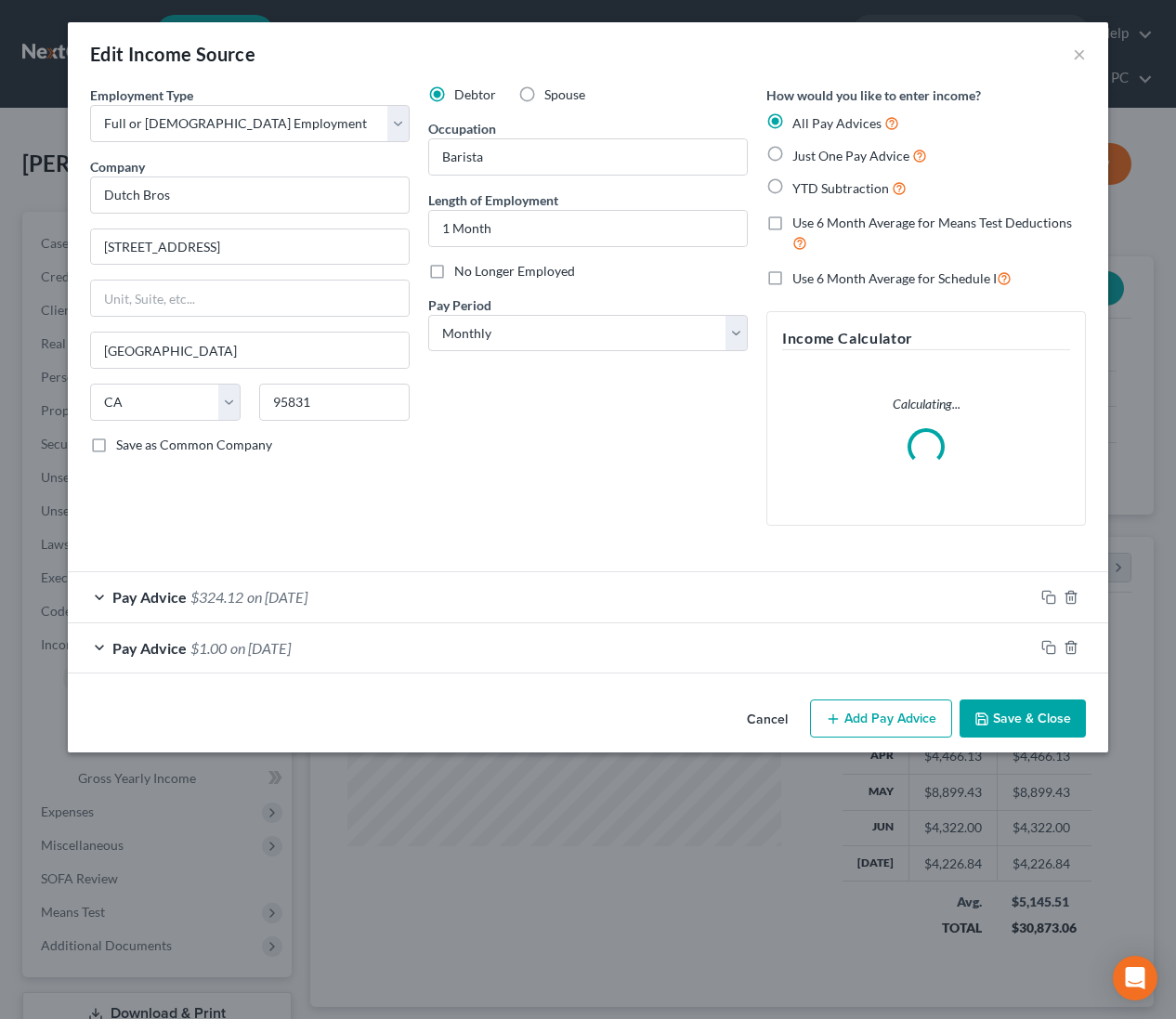
drag, startPoint x: 766, startPoint y: 723, endPoint x: 697, endPoint y: 627, distance: 118.4
click at [766, 723] on button "Cancel" at bounding box center [767, 719] width 71 height 37
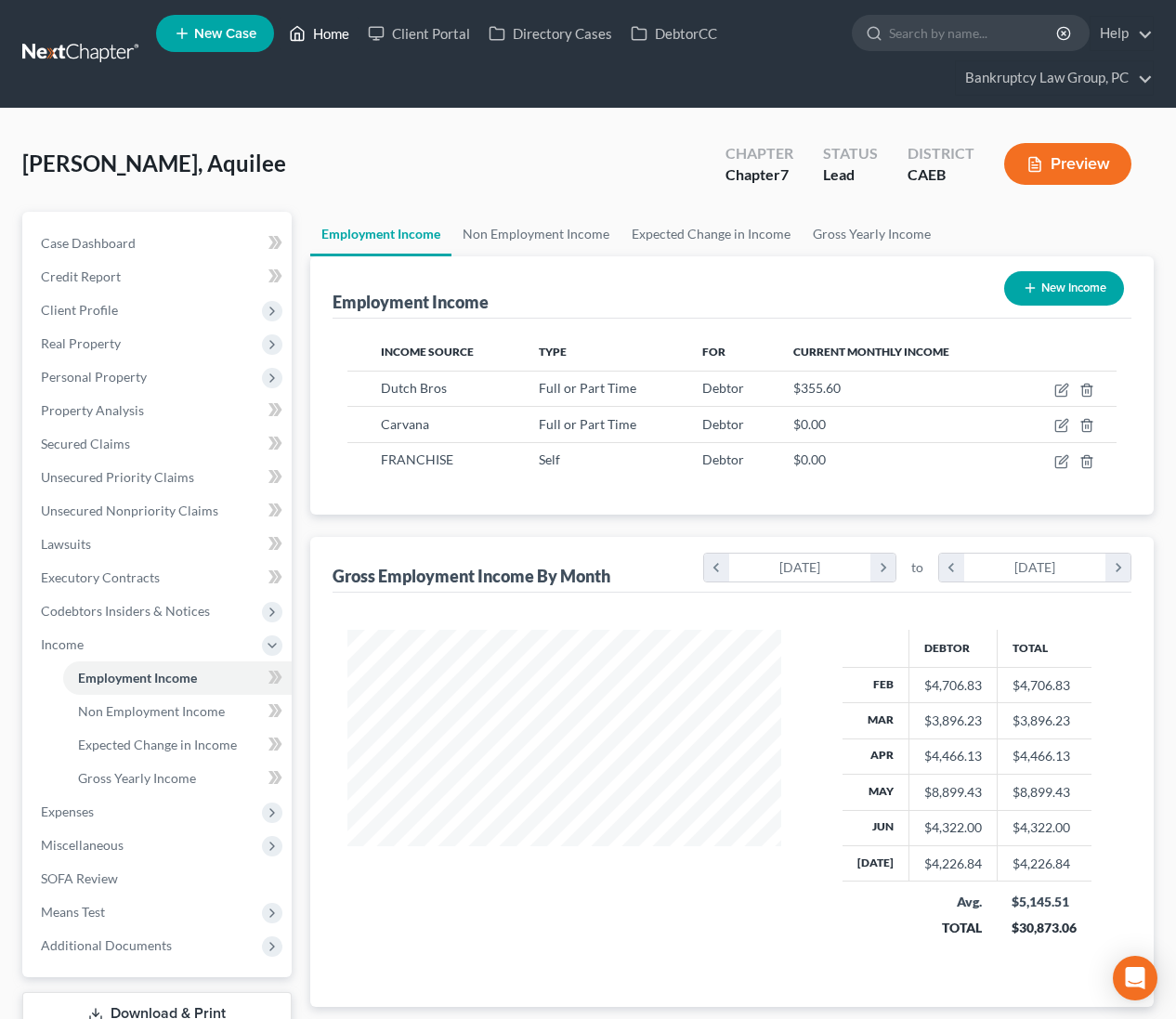
click at [319, 33] on link "Home" at bounding box center [319, 33] width 79 height 33
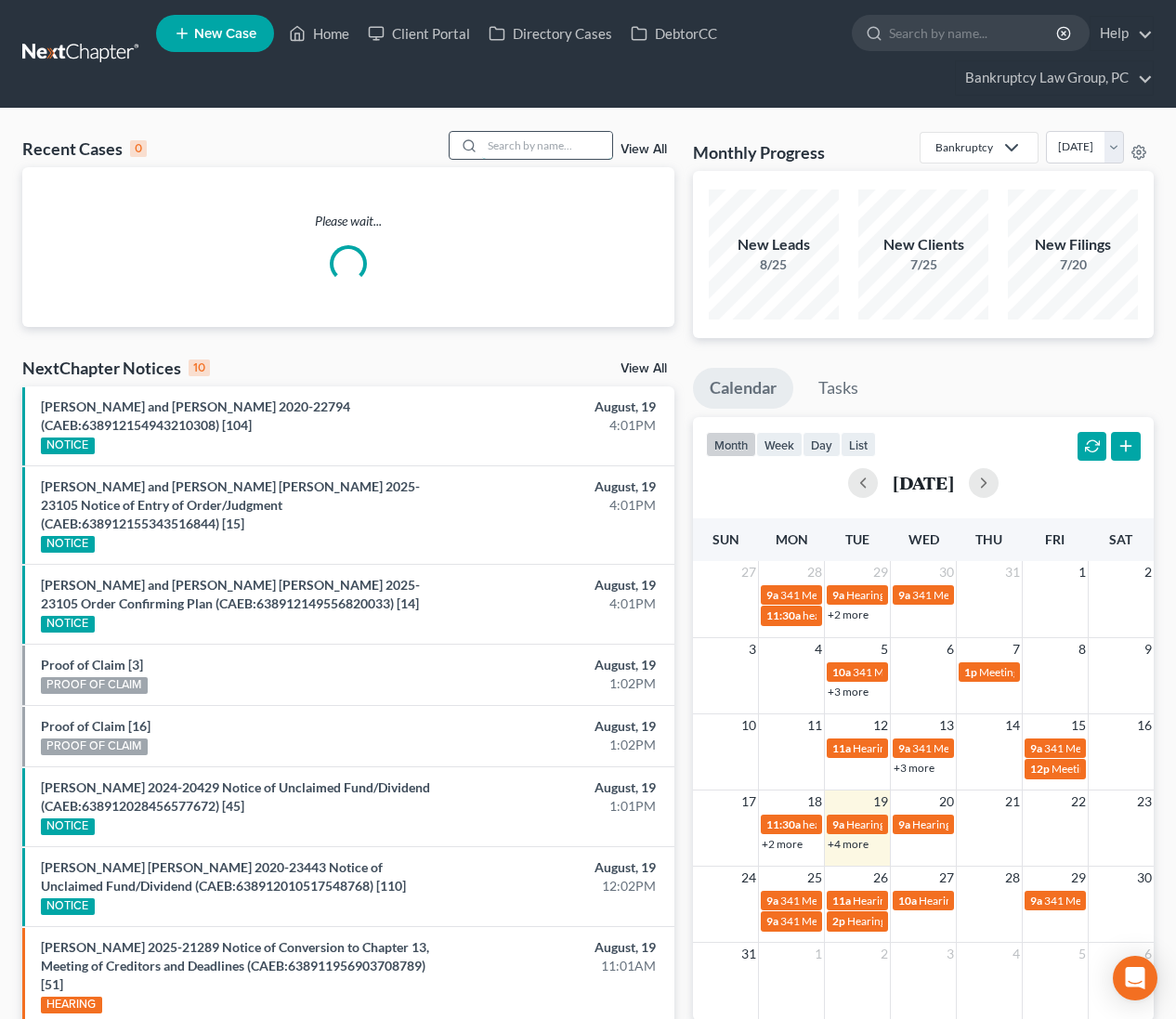
click at [569, 153] on input "search" at bounding box center [547, 145] width 130 height 27
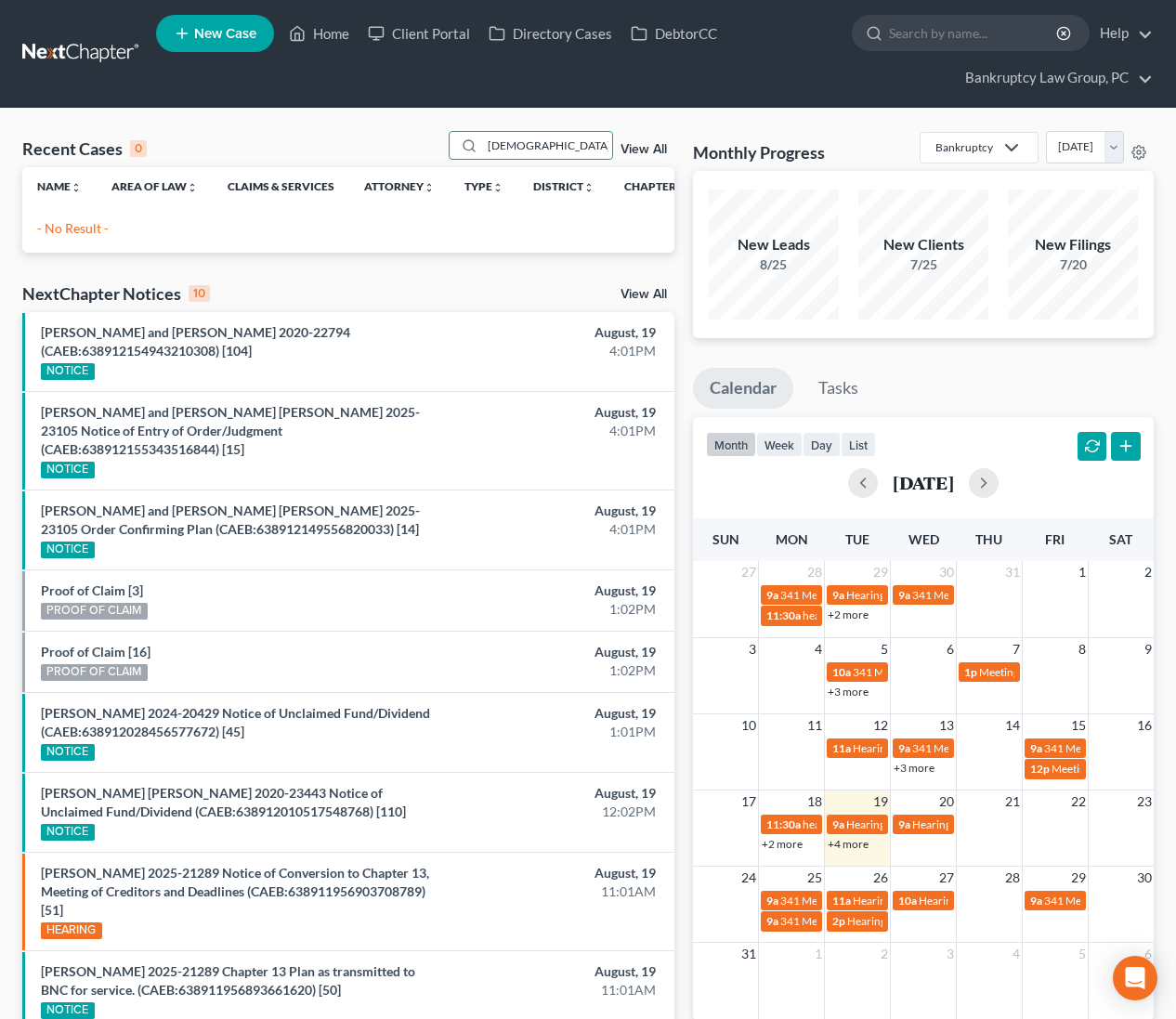
click at [191, 40] on link "New Case" at bounding box center [215, 33] width 118 height 37
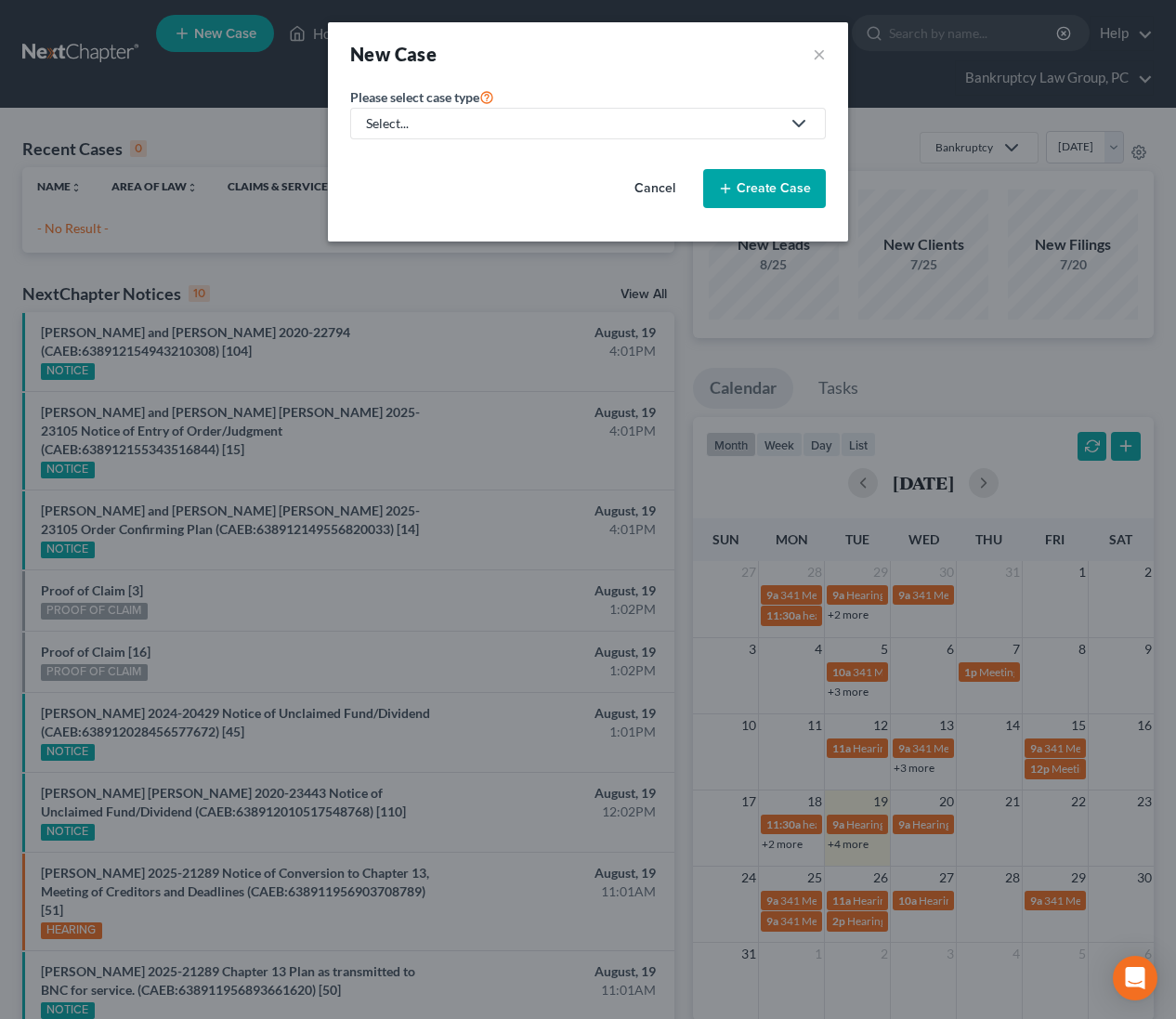
click at [670, 189] on button "Cancel" at bounding box center [655, 188] width 82 height 37
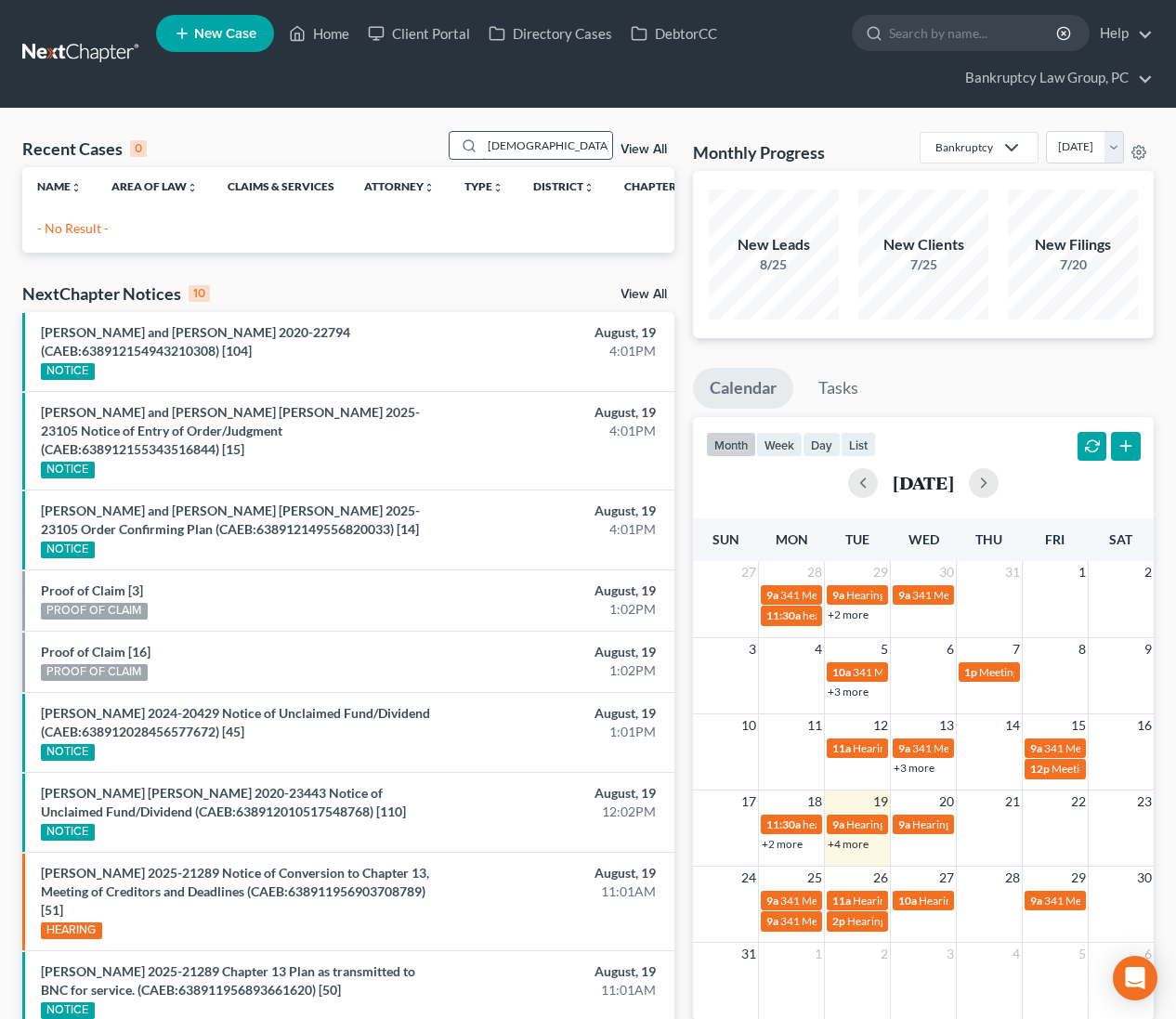
click at [560, 146] on input "JESUS R" at bounding box center [547, 145] width 130 height 27
click at [249, 31] on span "New Case" at bounding box center [225, 34] width 62 height 14
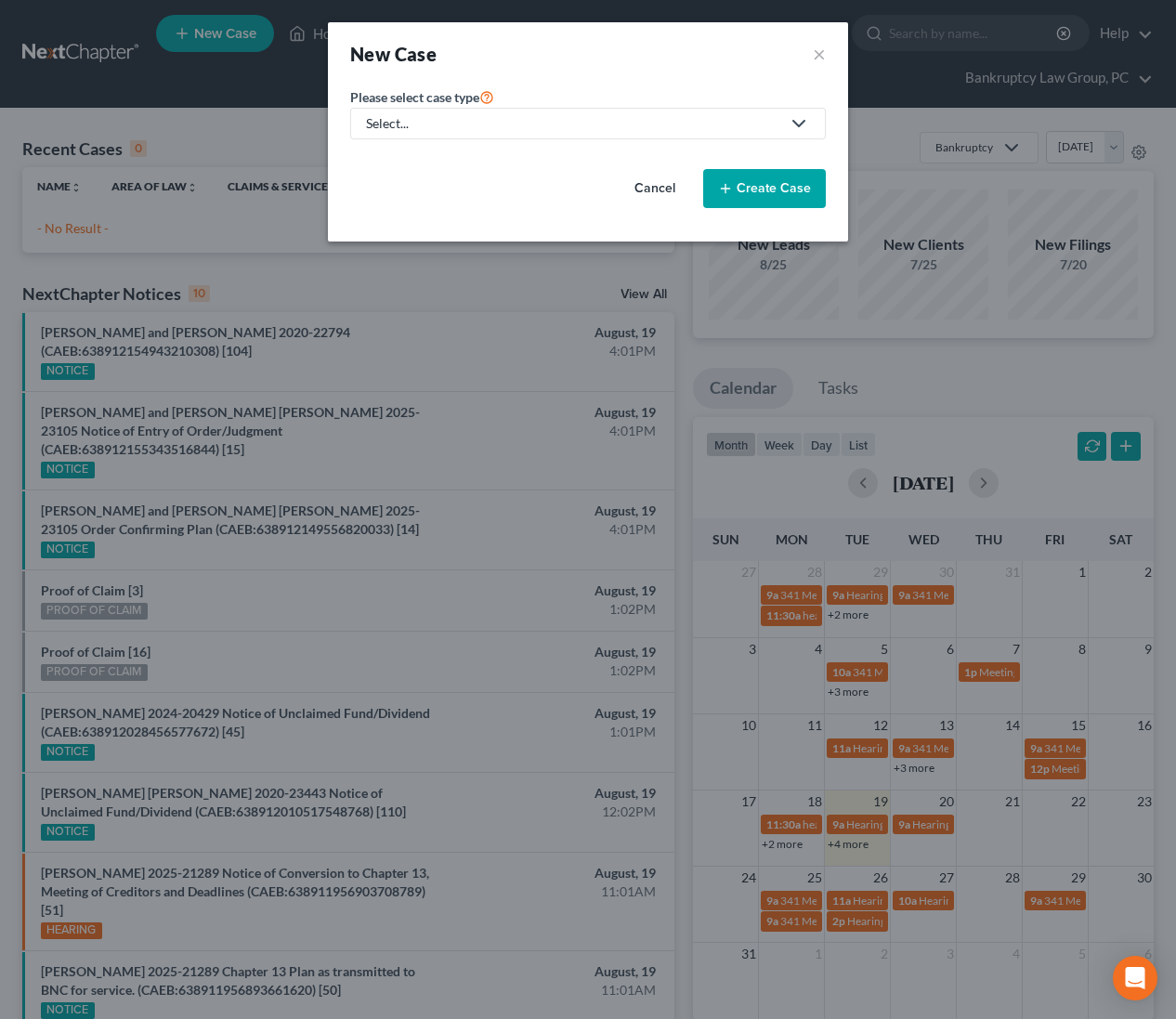
drag, startPoint x: 517, startPoint y: 123, endPoint x: 502, endPoint y: 125, distance: 16.0
click at [517, 123] on div "Select..." at bounding box center [573, 123] width 414 height 19
click at [397, 152] on div "Bankruptcy" at bounding box center [401, 160] width 67 height 19
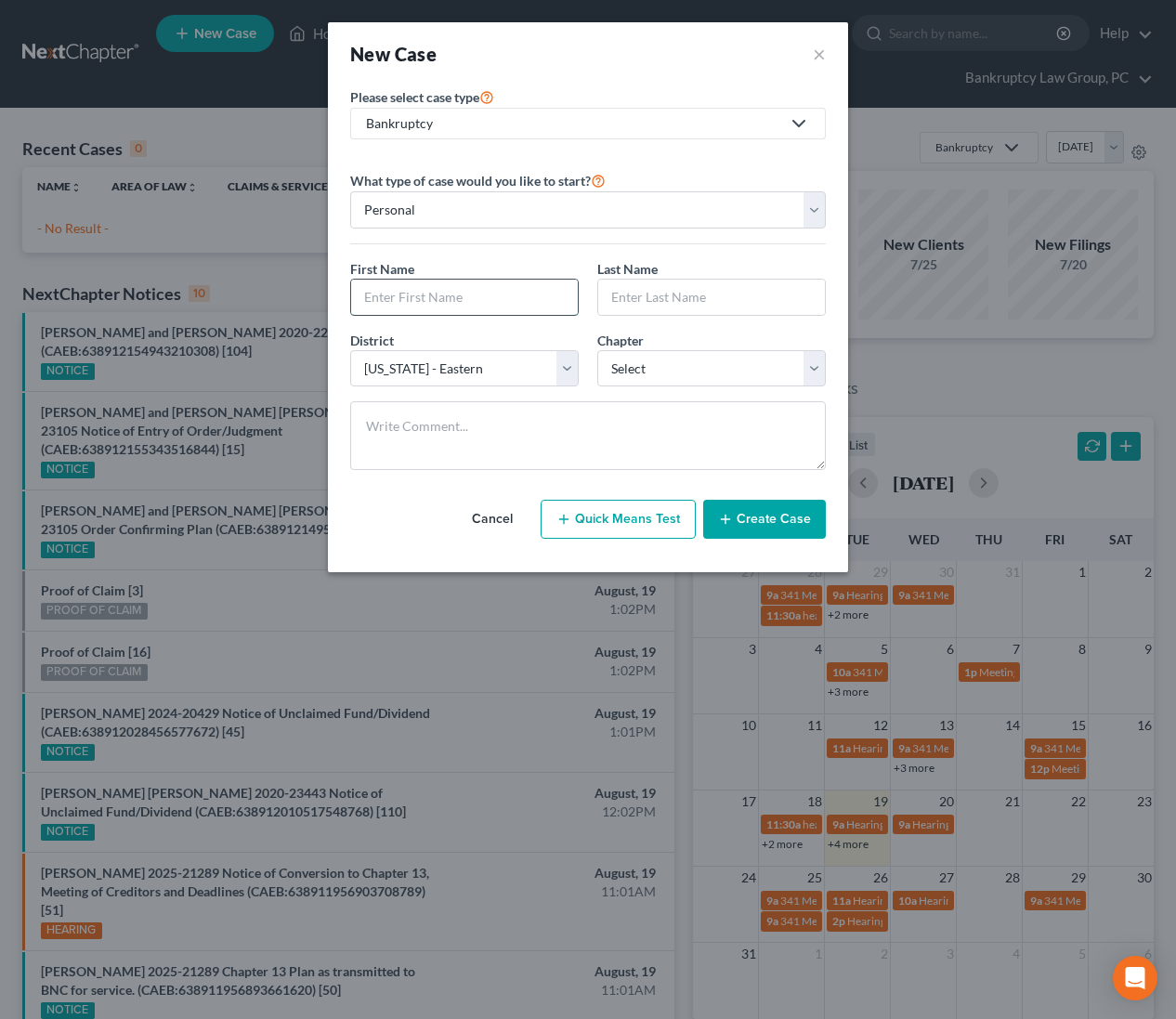
click at [460, 303] on input "text" at bounding box center [464, 297] width 227 height 35
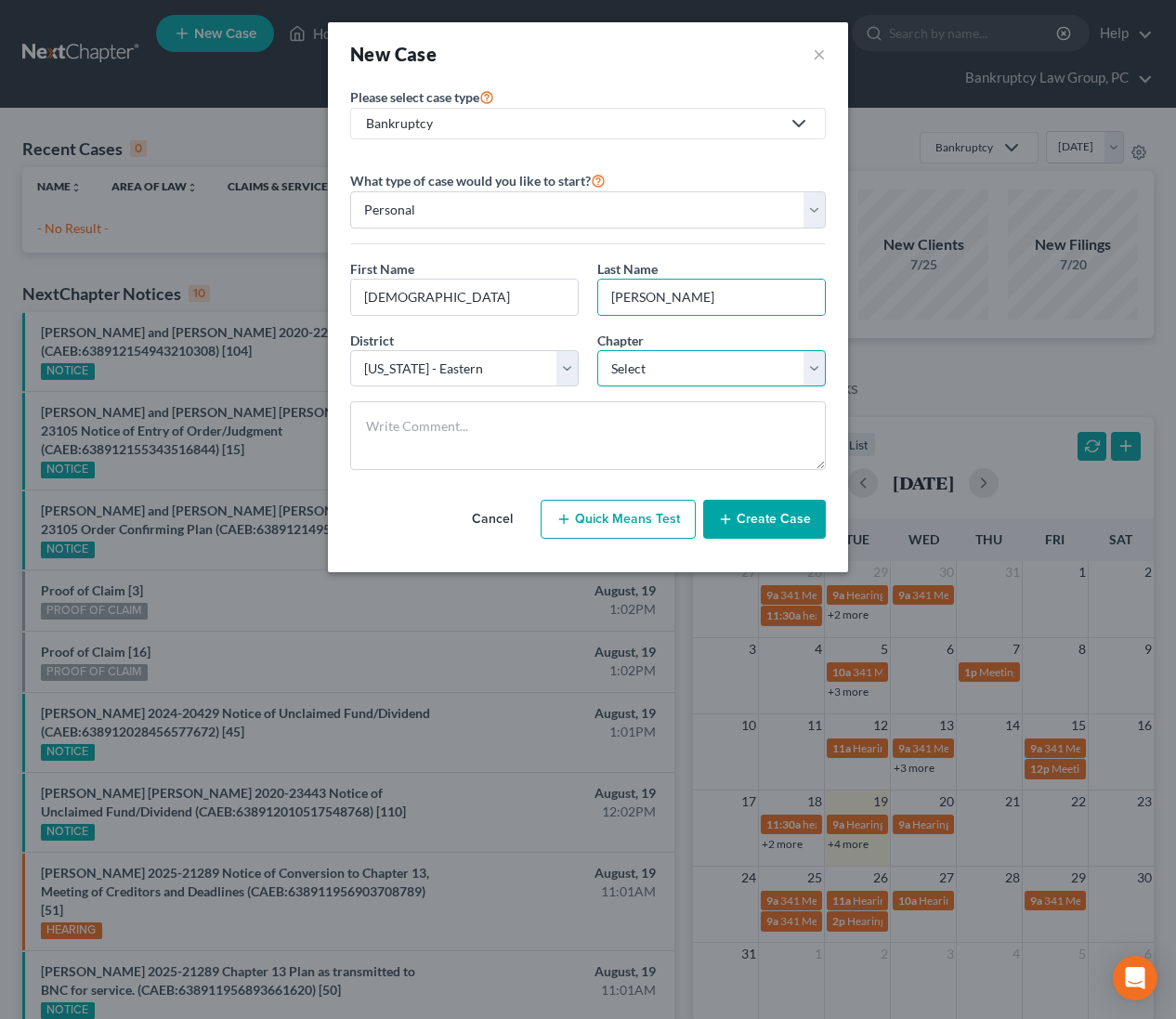
click at [709, 368] on select "Select 7 11 12 13" at bounding box center [711, 368] width 229 height 37
click at [752, 505] on button "Create Case" at bounding box center [764, 519] width 123 height 39
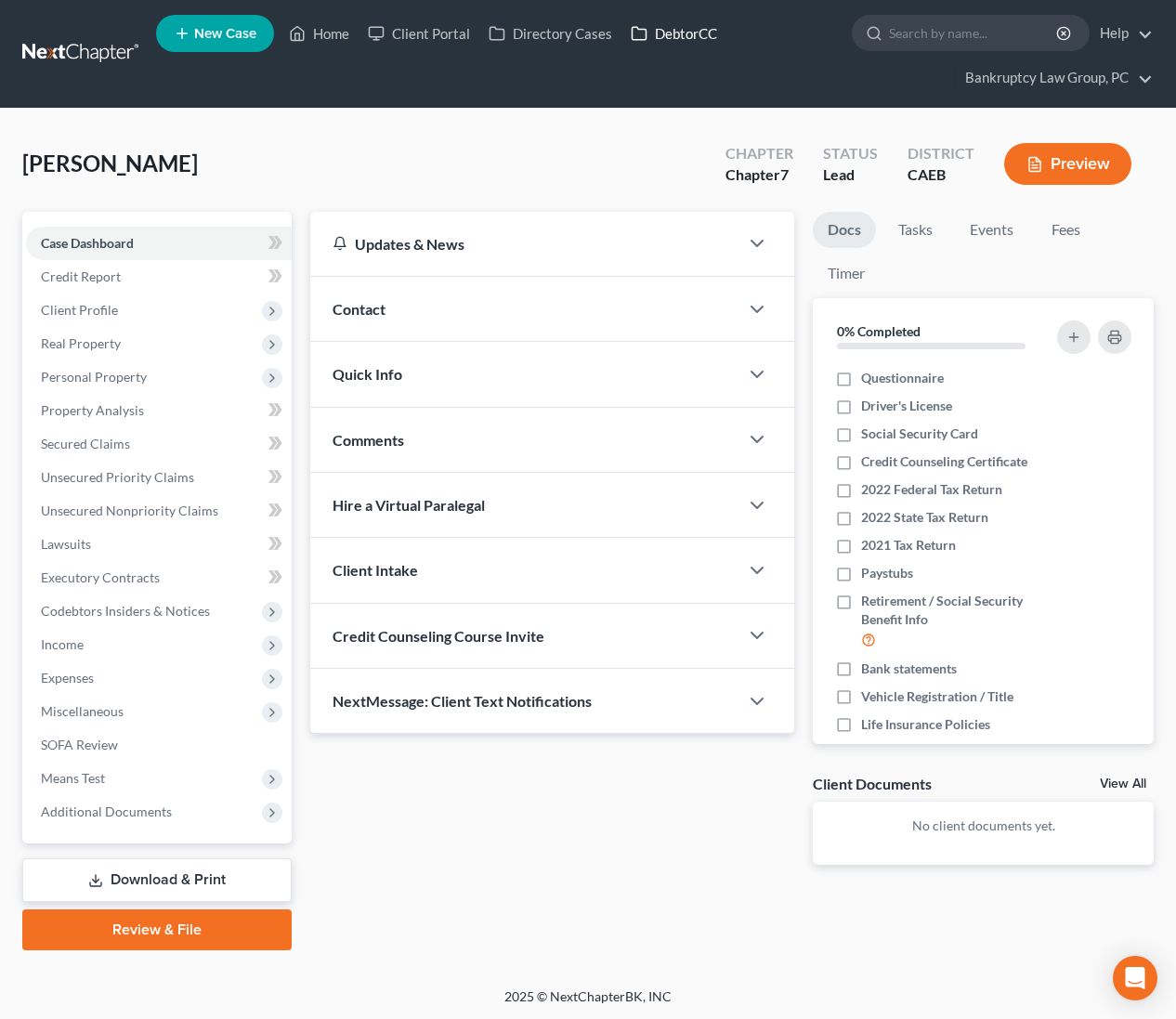
drag, startPoint x: 682, startPoint y: 34, endPoint x: 703, endPoint y: 38, distance: 21.7
click at [682, 34] on link "DebtorCC" at bounding box center [673, 33] width 105 height 33
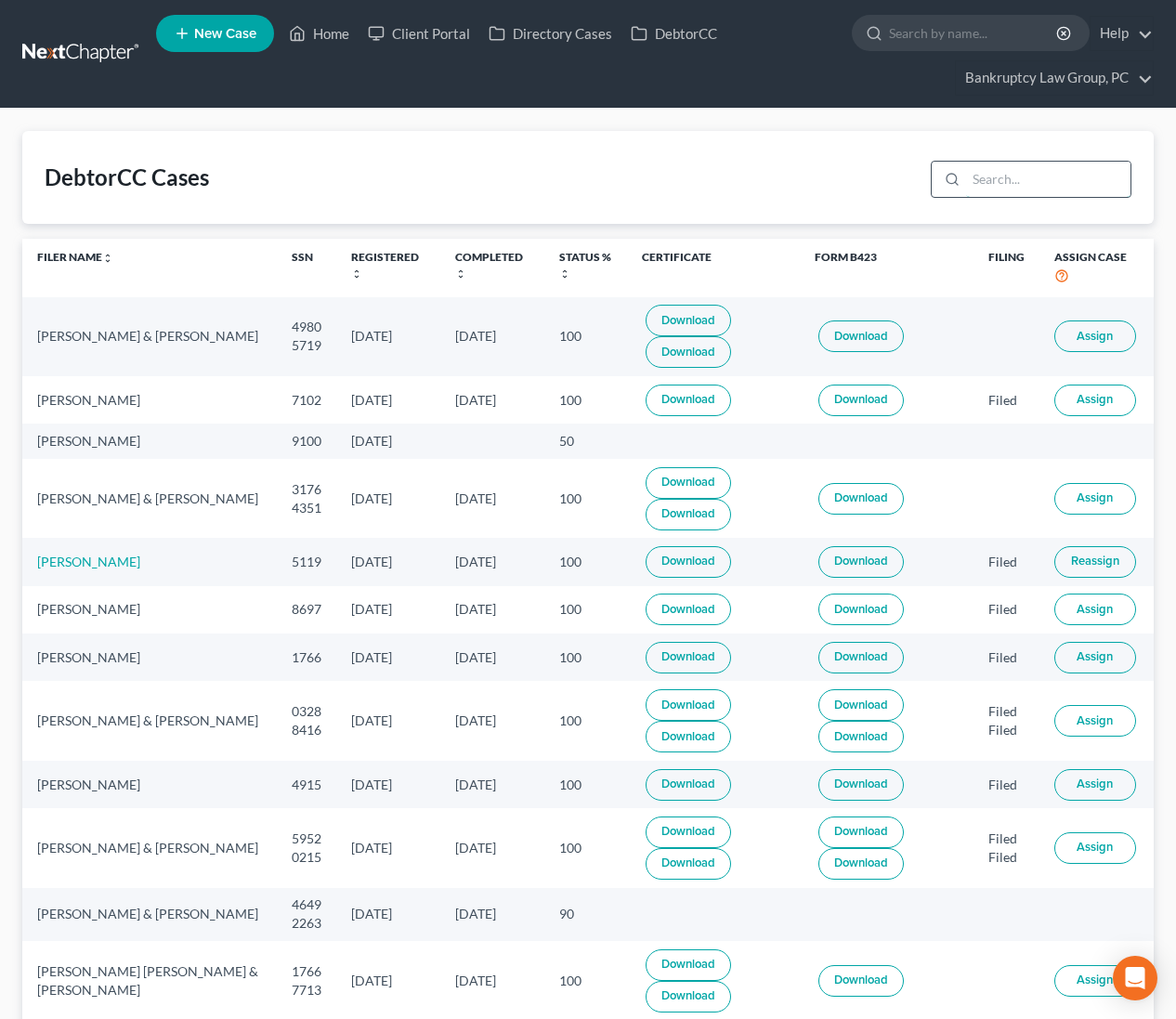
click at [1013, 174] on input "search" at bounding box center [1048, 179] width 164 height 35
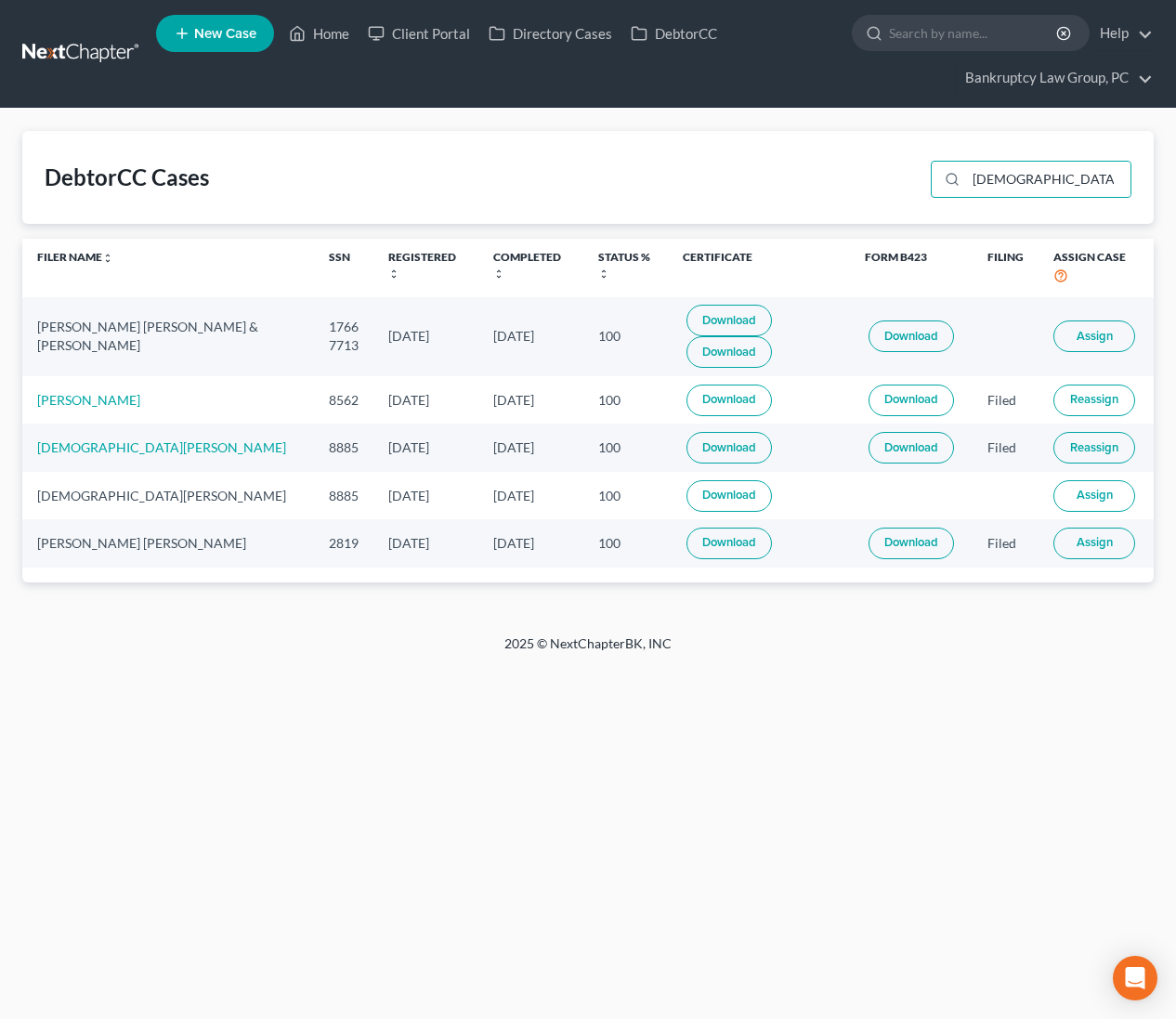
click at [1106, 329] on span "Assign" at bounding box center [1095, 336] width 36 height 15
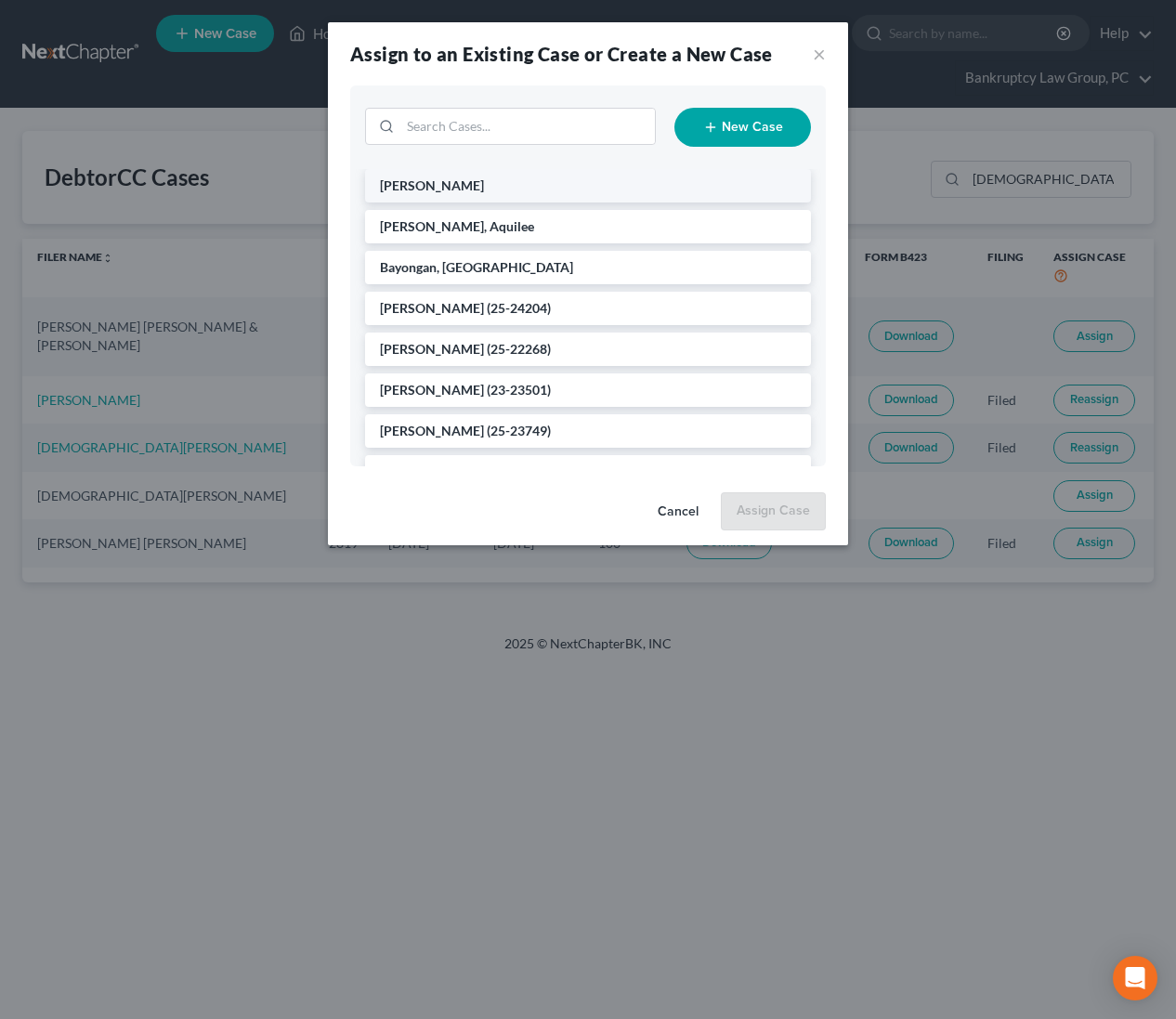
click at [477, 186] on span "Reyes-Garcia, Jesus" at bounding box center [432, 185] width 104 height 16
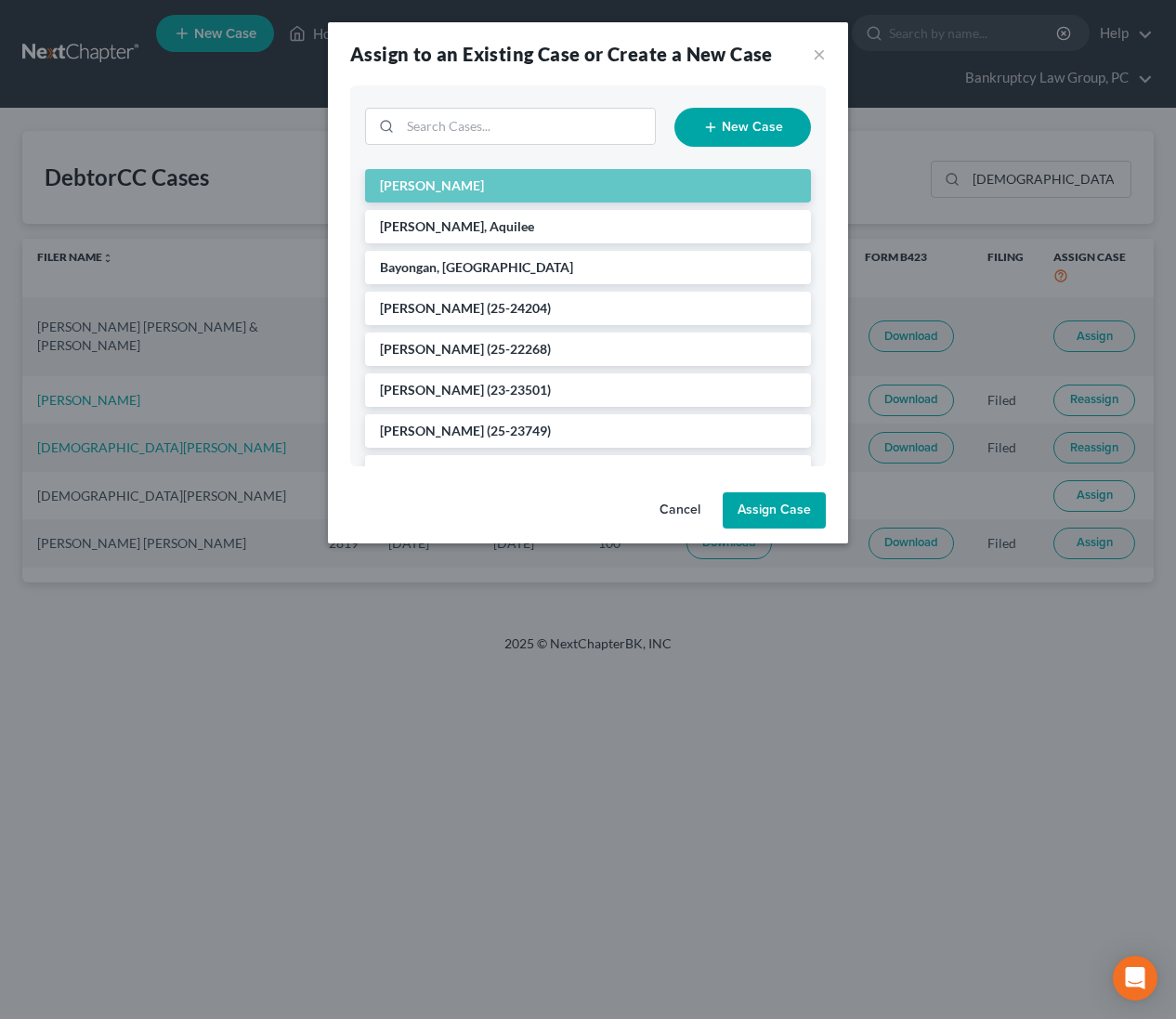
click at [776, 505] on button "Assign Case" at bounding box center [774, 510] width 103 height 37
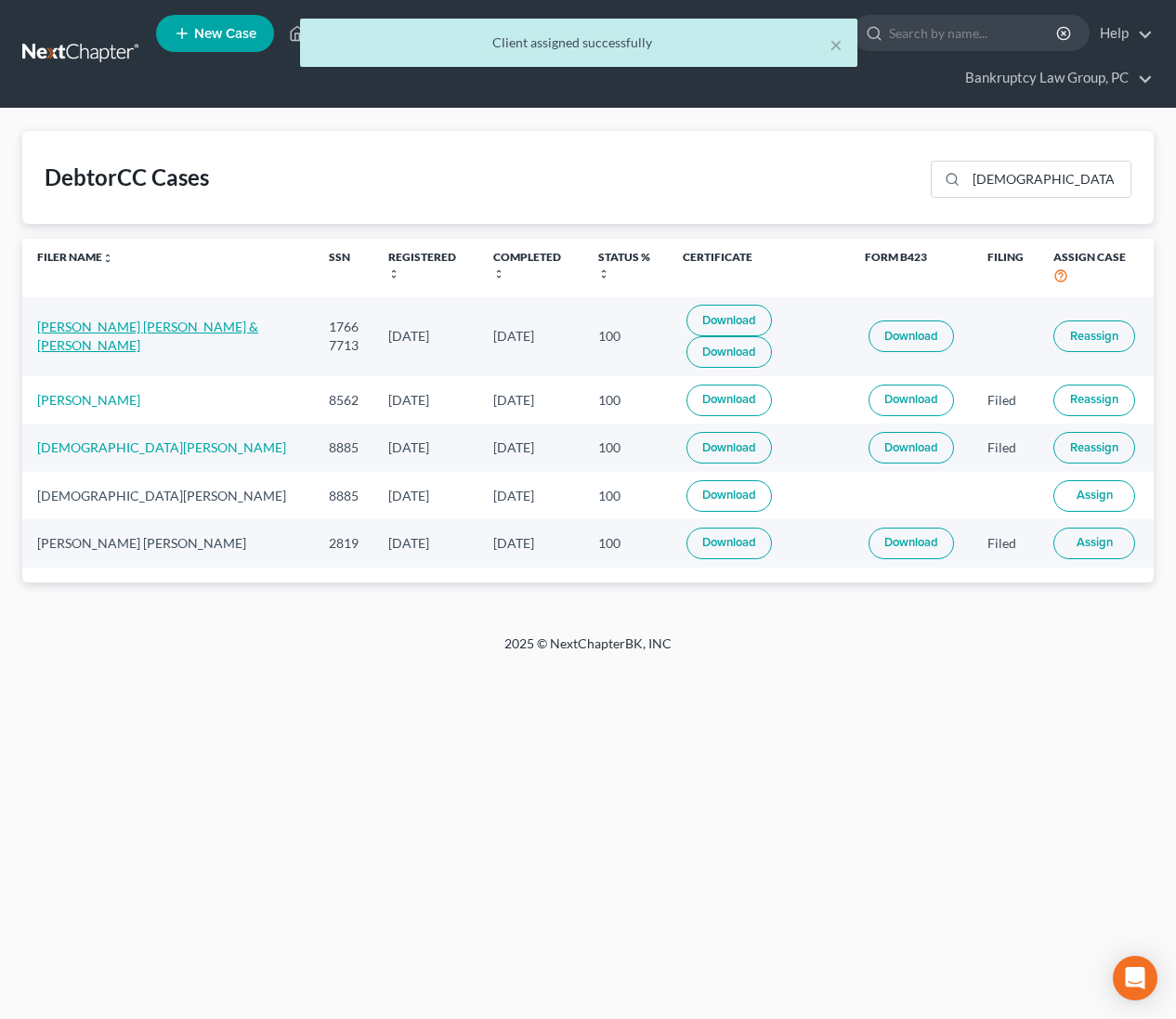
click at [146, 319] on link "Jesus Reyes Garcia & Sonam Reyes" at bounding box center [147, 336] width 221 height 34
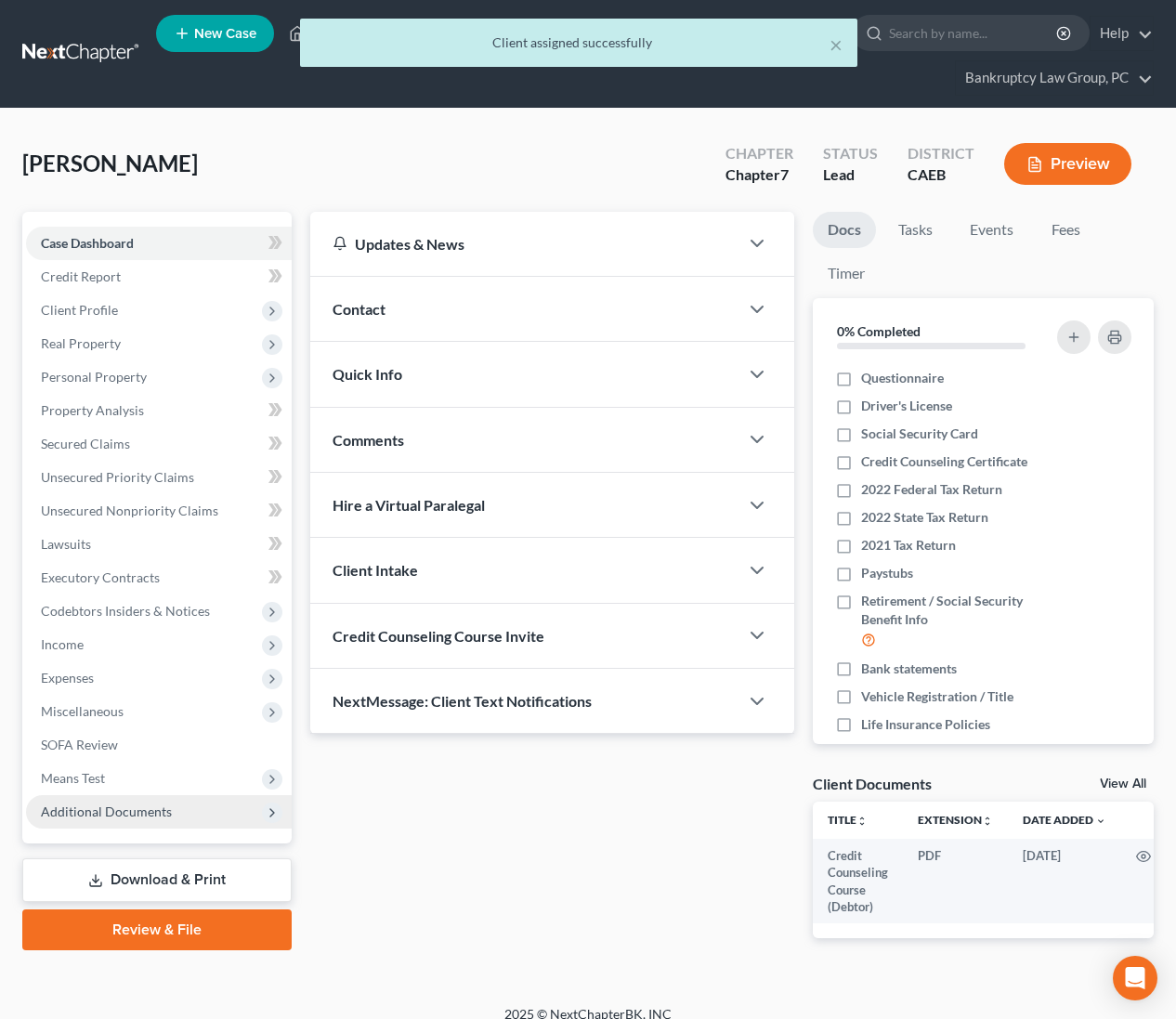
click at [132, 824] on span "Additional Documents" at bounding box center [159, 811] width 266 height 33
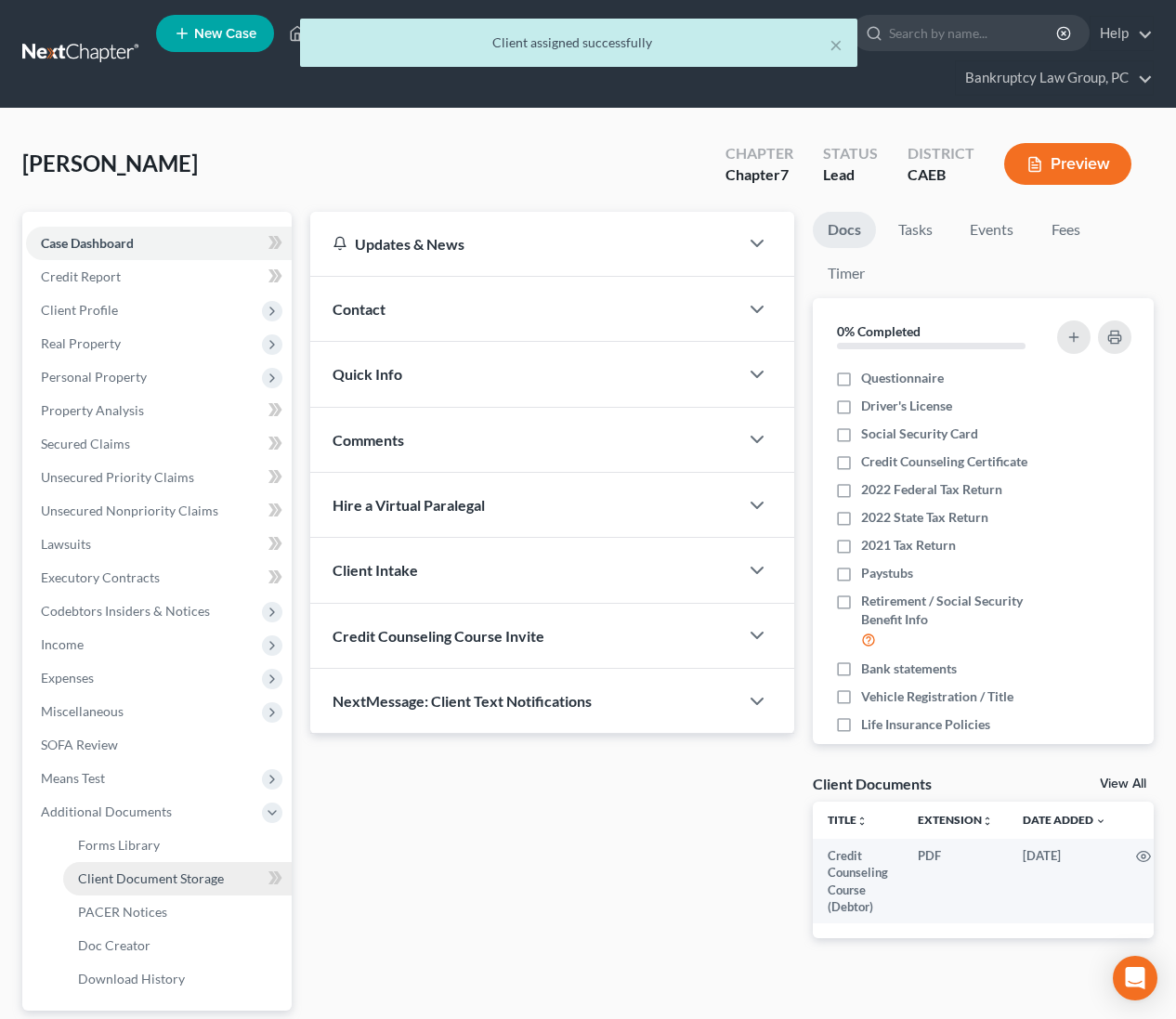
click at [121, 876] on span "Client Document Storage" at bounding box center [151, 878] width 146 height 16
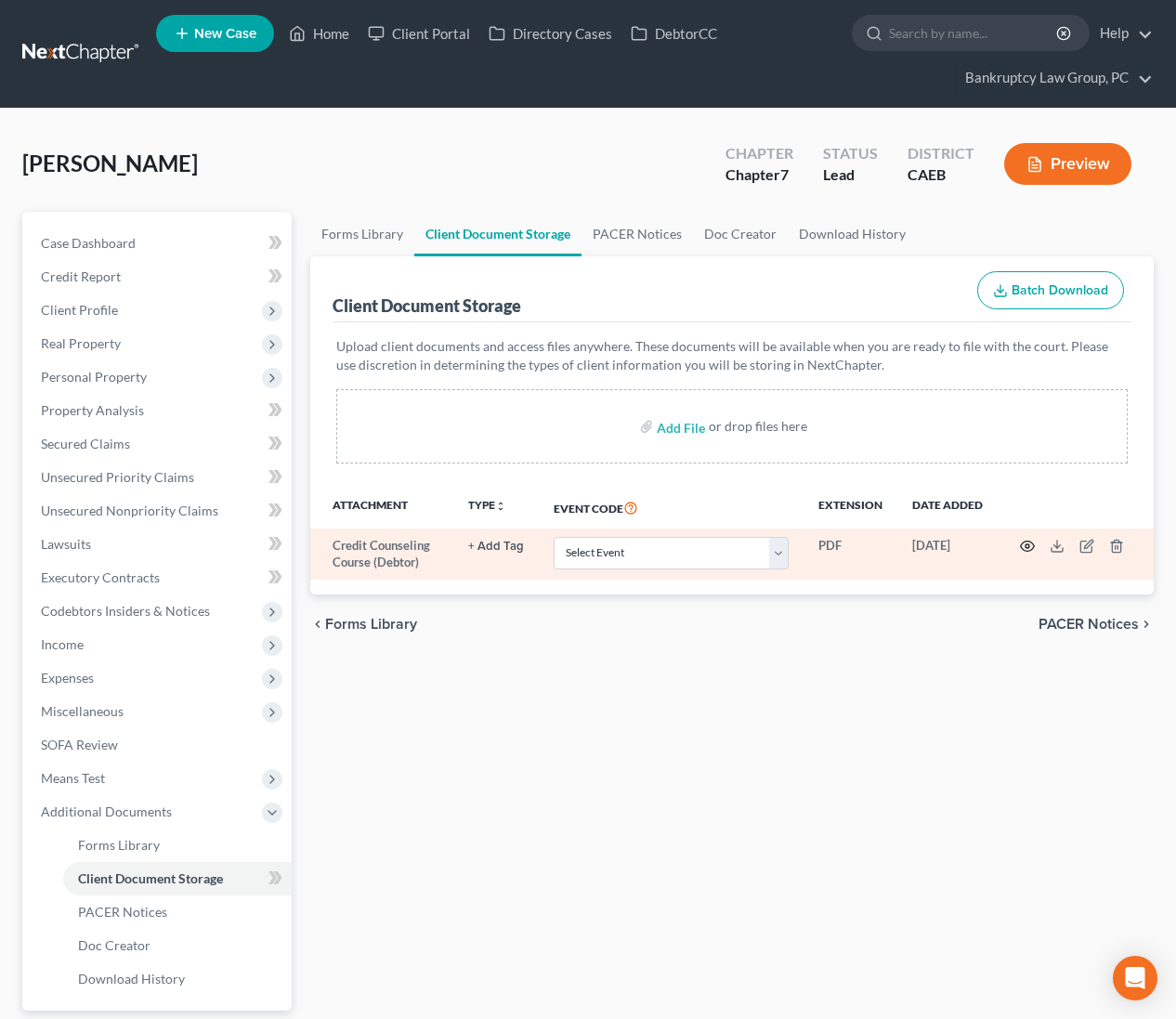
click at [1029, 543] on icon "button" at bounding box center [1027, 546] width 15 height 15
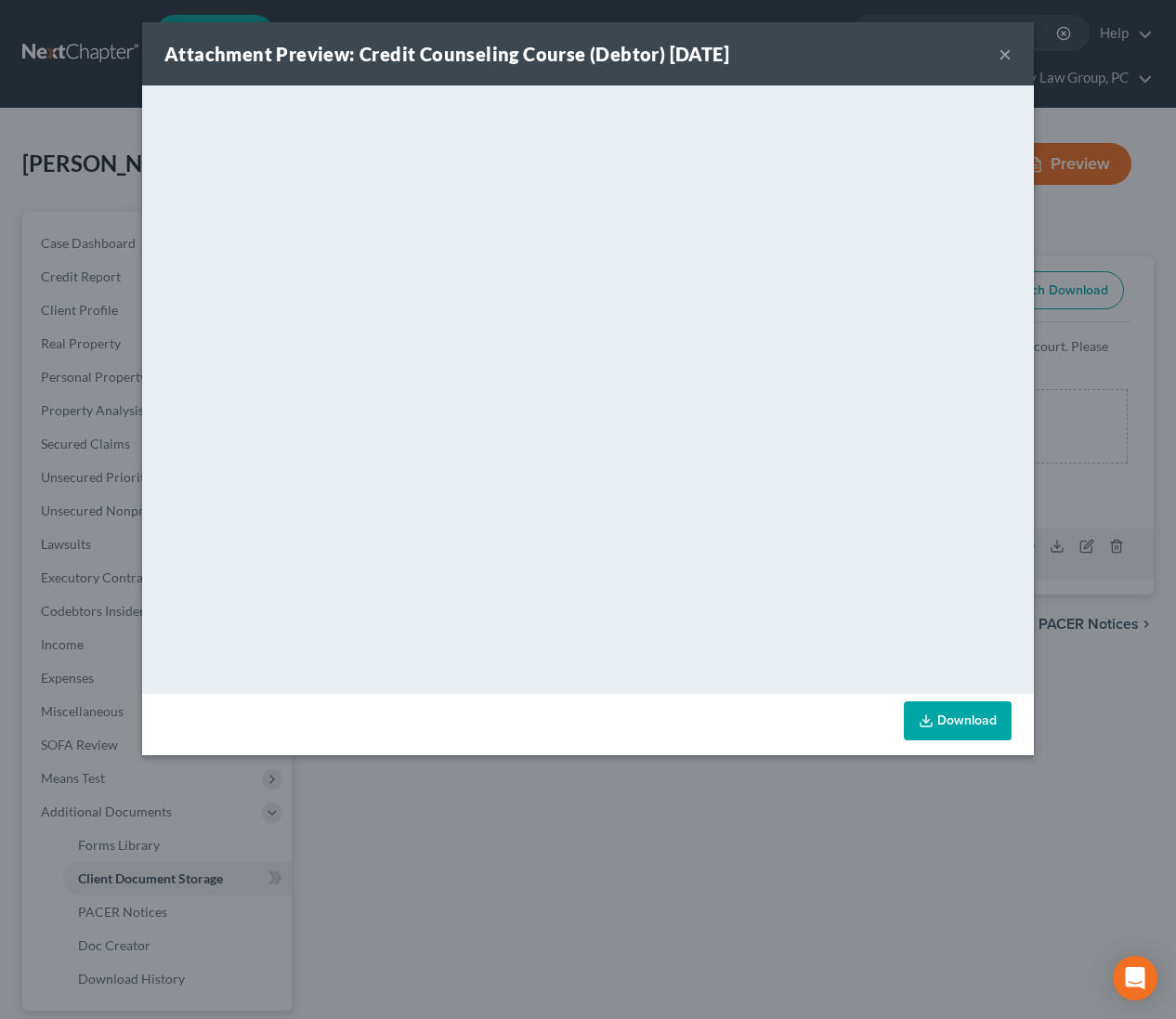
click at [1004, 52] on button "×" at bounding box center [1005, 54] width 13 height 22
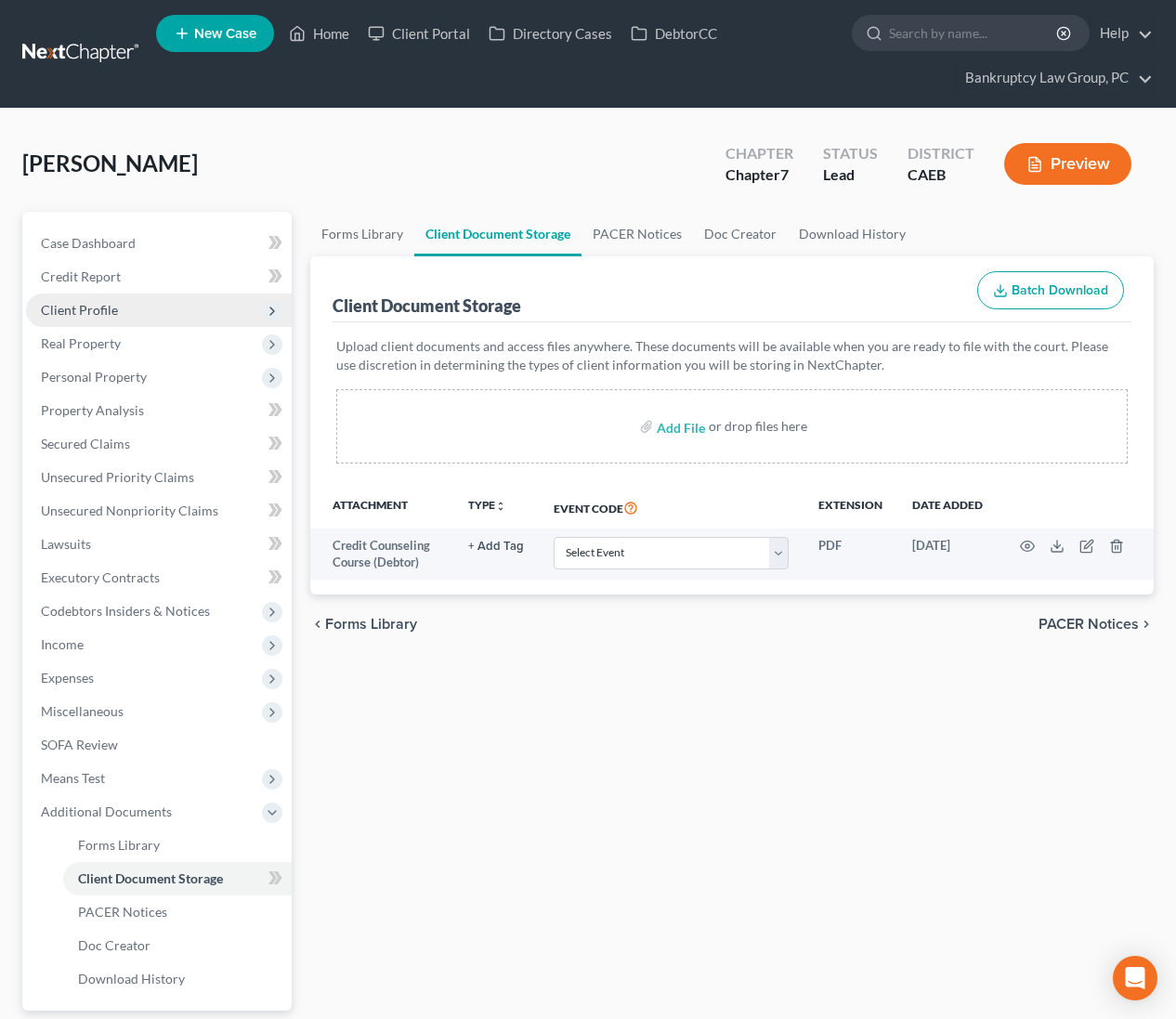
click at [88, 302] on span "Client Profile" at bounding box center [79, 310] width 77 height 16
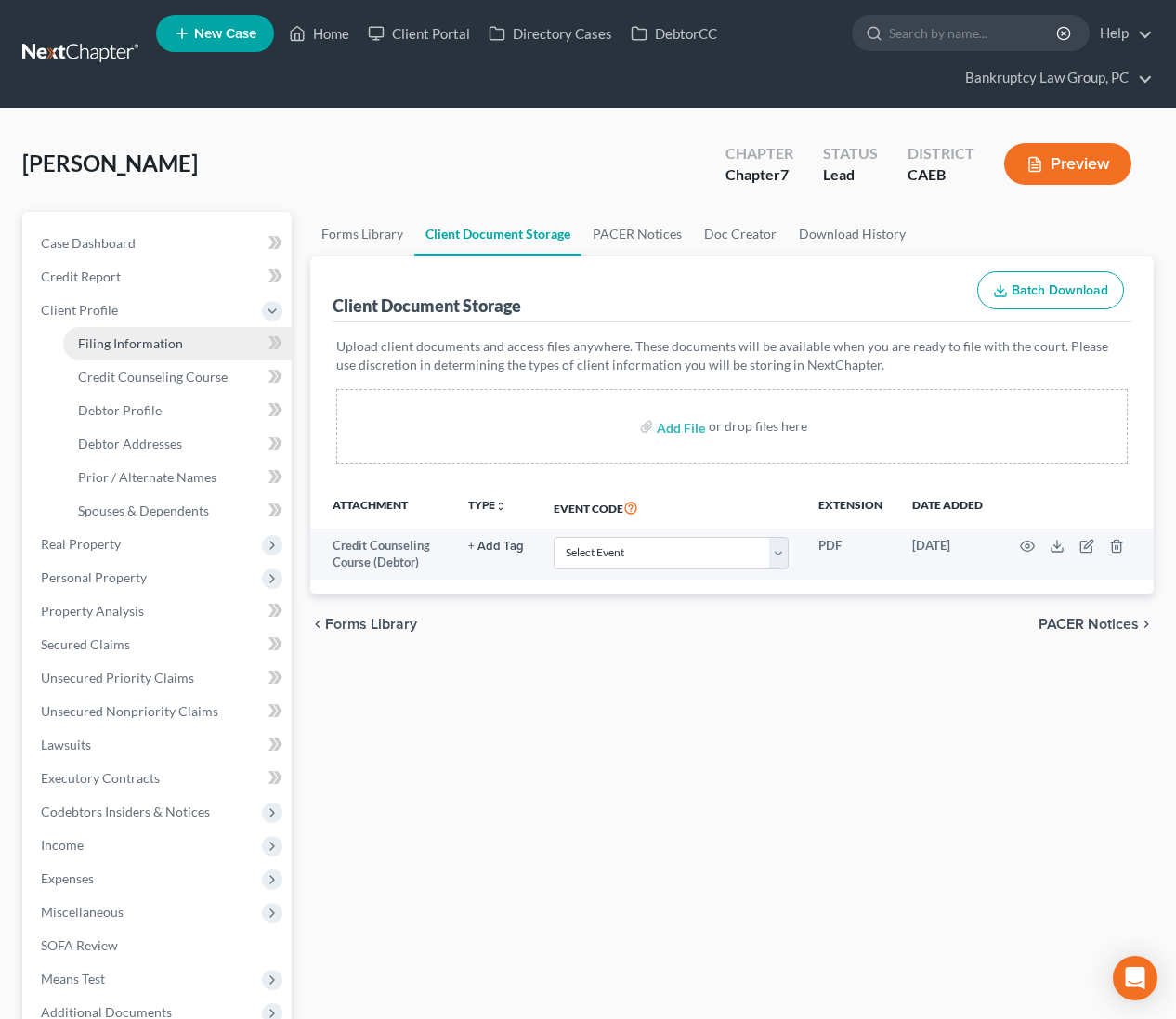
click at [113, 339] on span "Filing Information" at bounding box center [130, 343] width 105 height 16
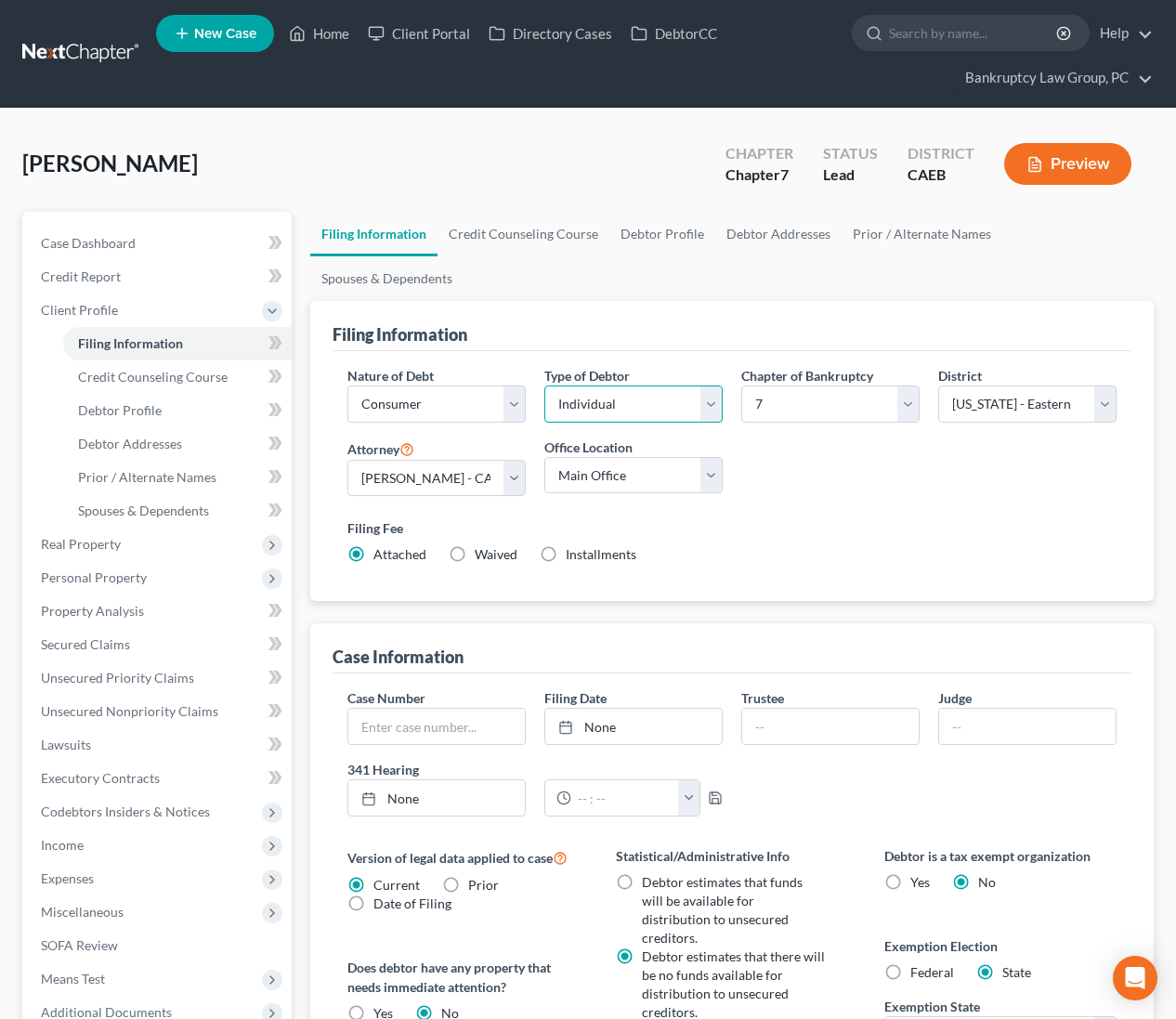
click at [623, 386] on select "Select Individual Joint" at bounding box center [633, 404] width 178 height 37
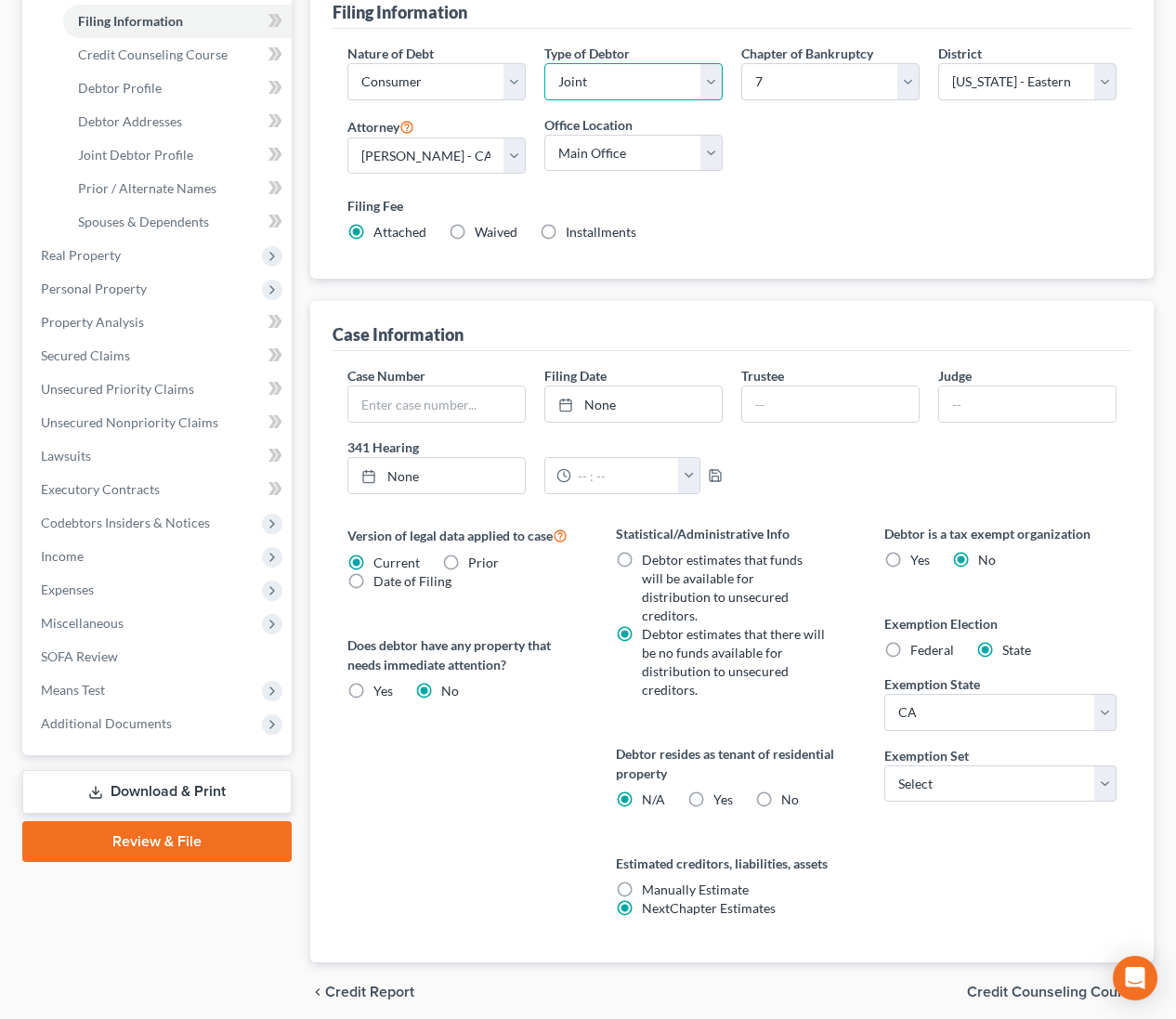
scroll to position [376, 0]
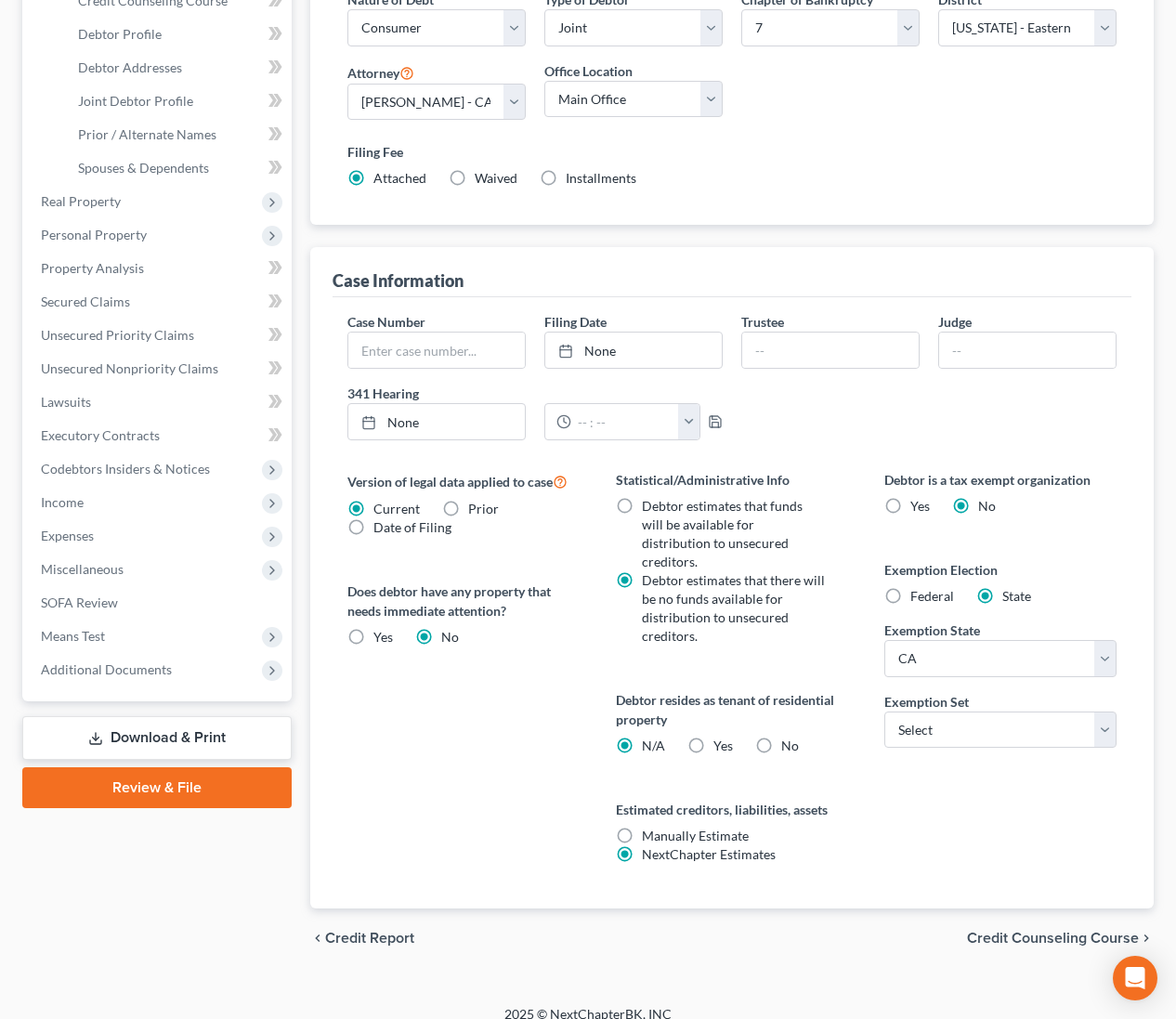
click at [713, 737] on label "Yes Yes" at bounding box center [723, 746] width 20 height 19
click at [721, 737] on input "Yes Yes" at bounding box center [727, 743] width 12 height 12
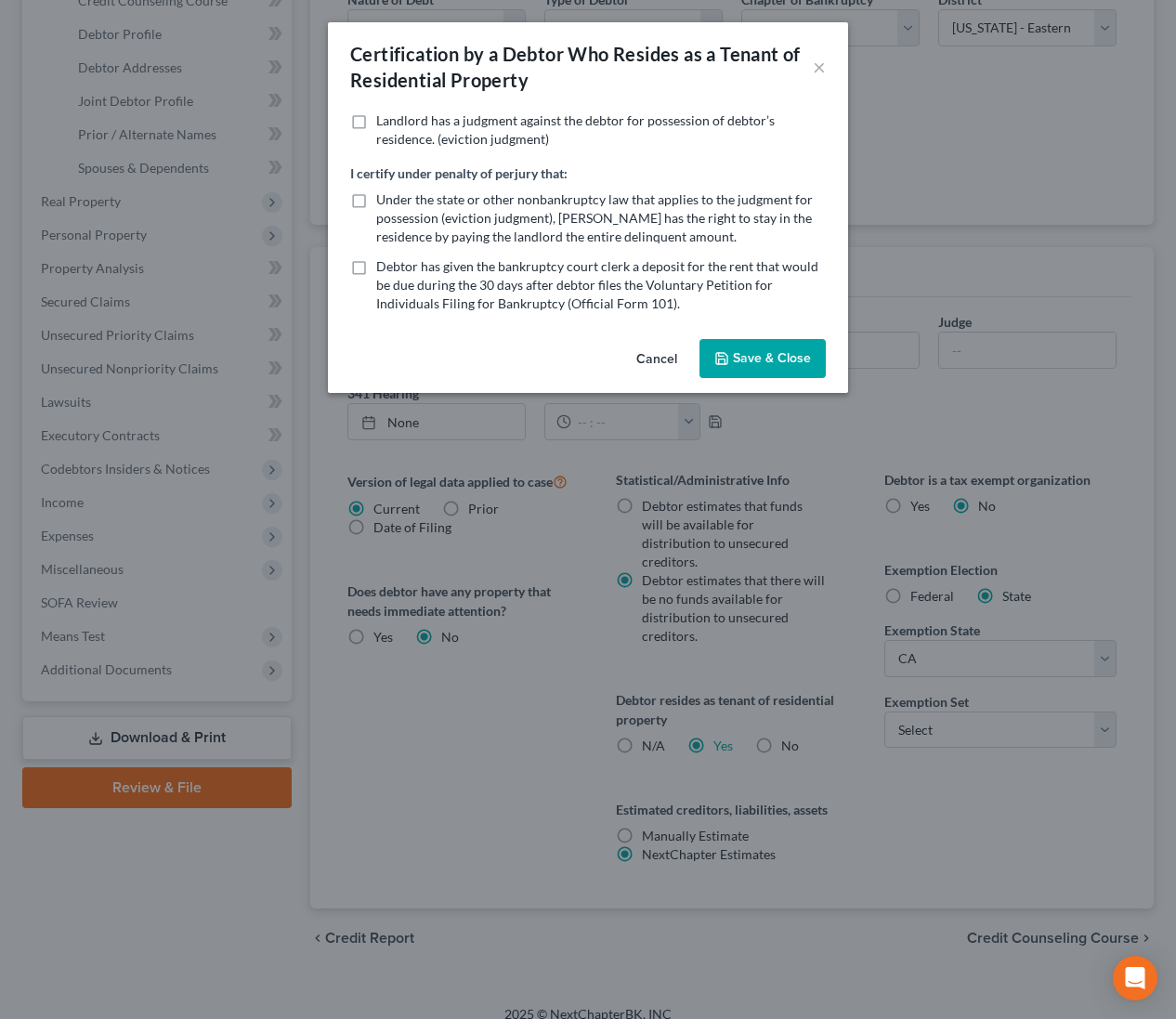
drag, startPoint x: 764, startPoint y: 347, endPoint x: 797, endPoint y: 530, distance: 186.0
click at [764, 348] on button "Save & Close" at bounding box center [762, 358] width 126 height 39
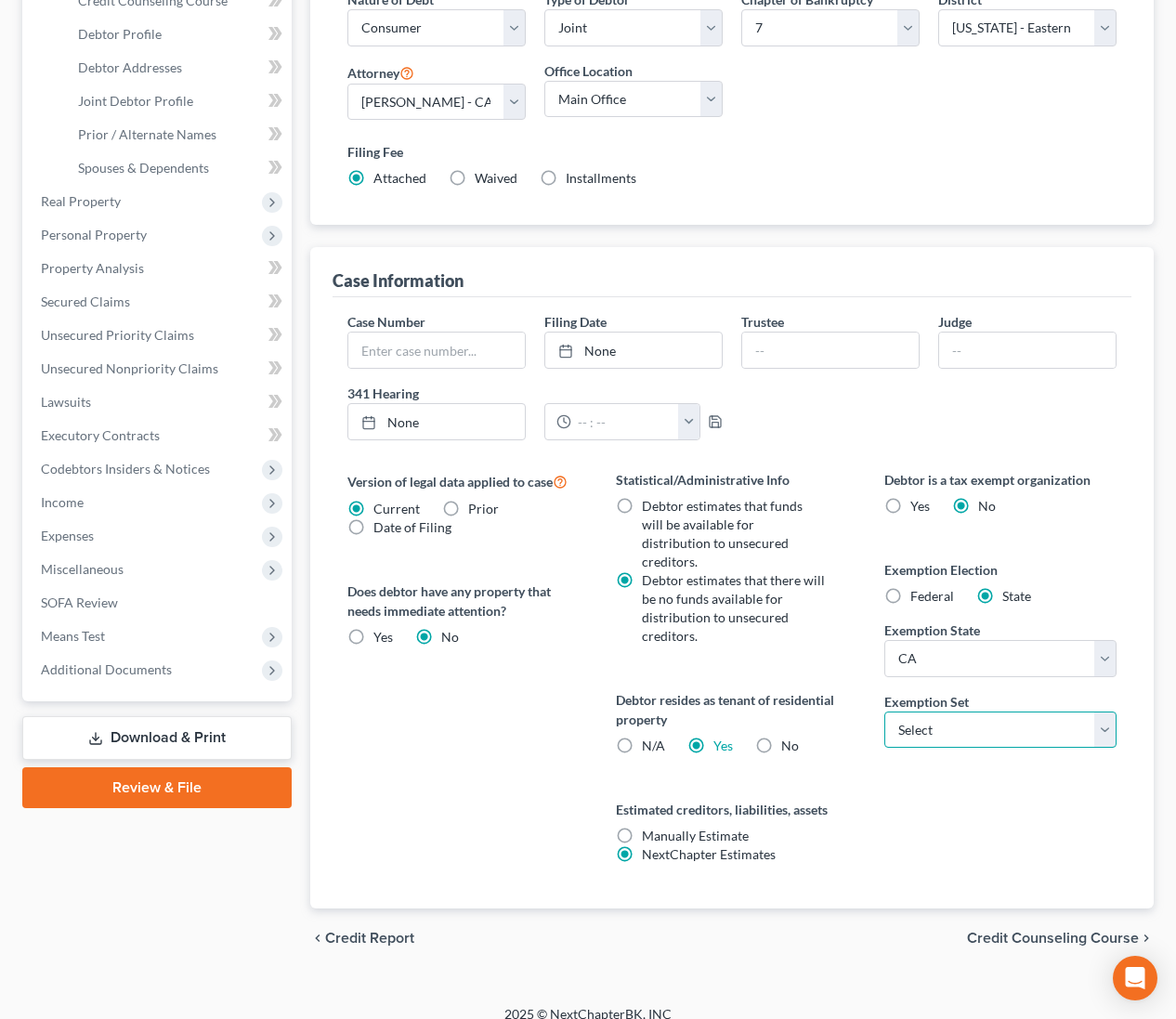
click at [964, 725] on select "Select 703 704" at bounding box center [999, 730] width 231 height 37
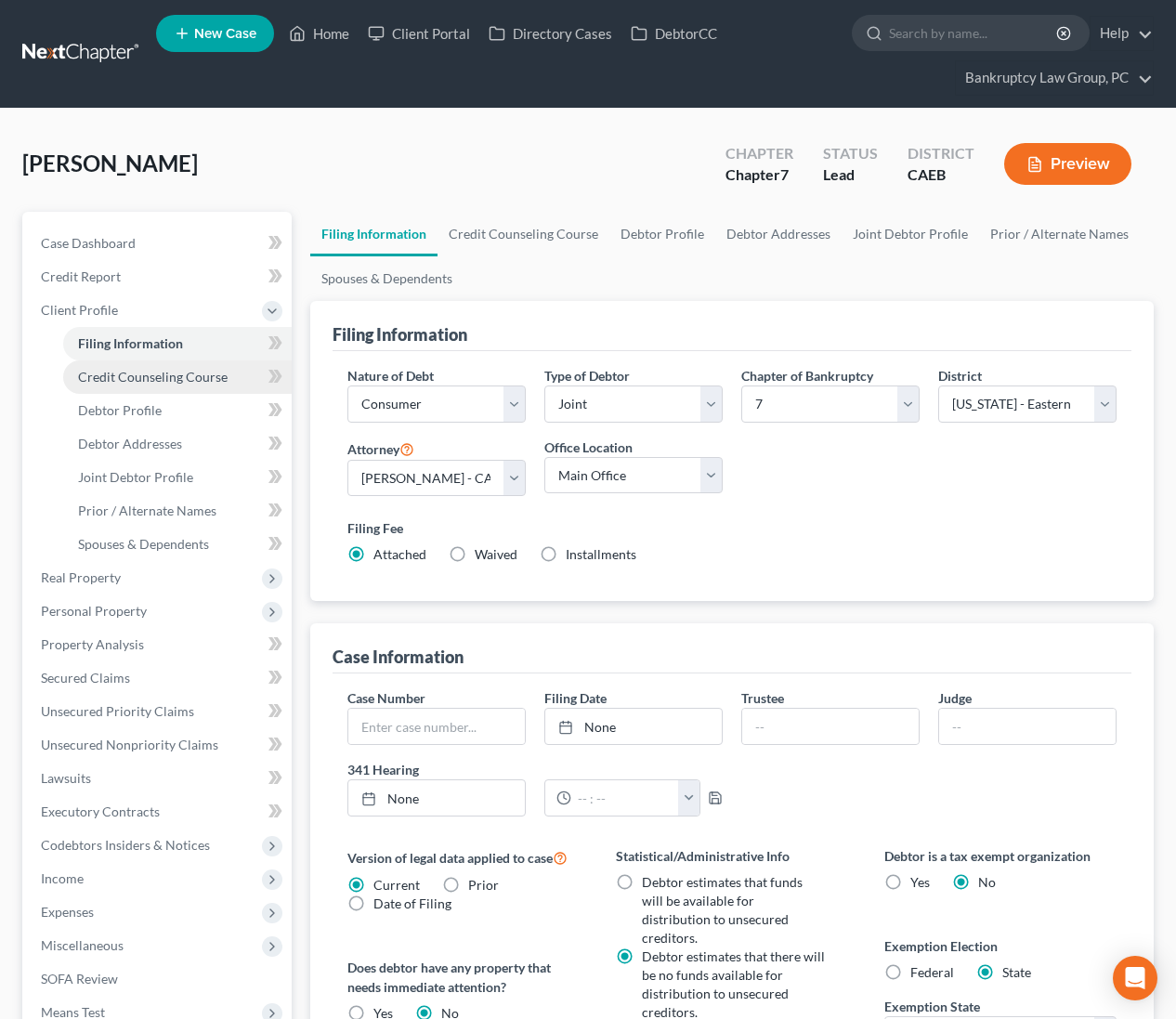
click at [137, 373] on span "Credit Counseling Course" at bounding box center [153, 377] width 150 height 16
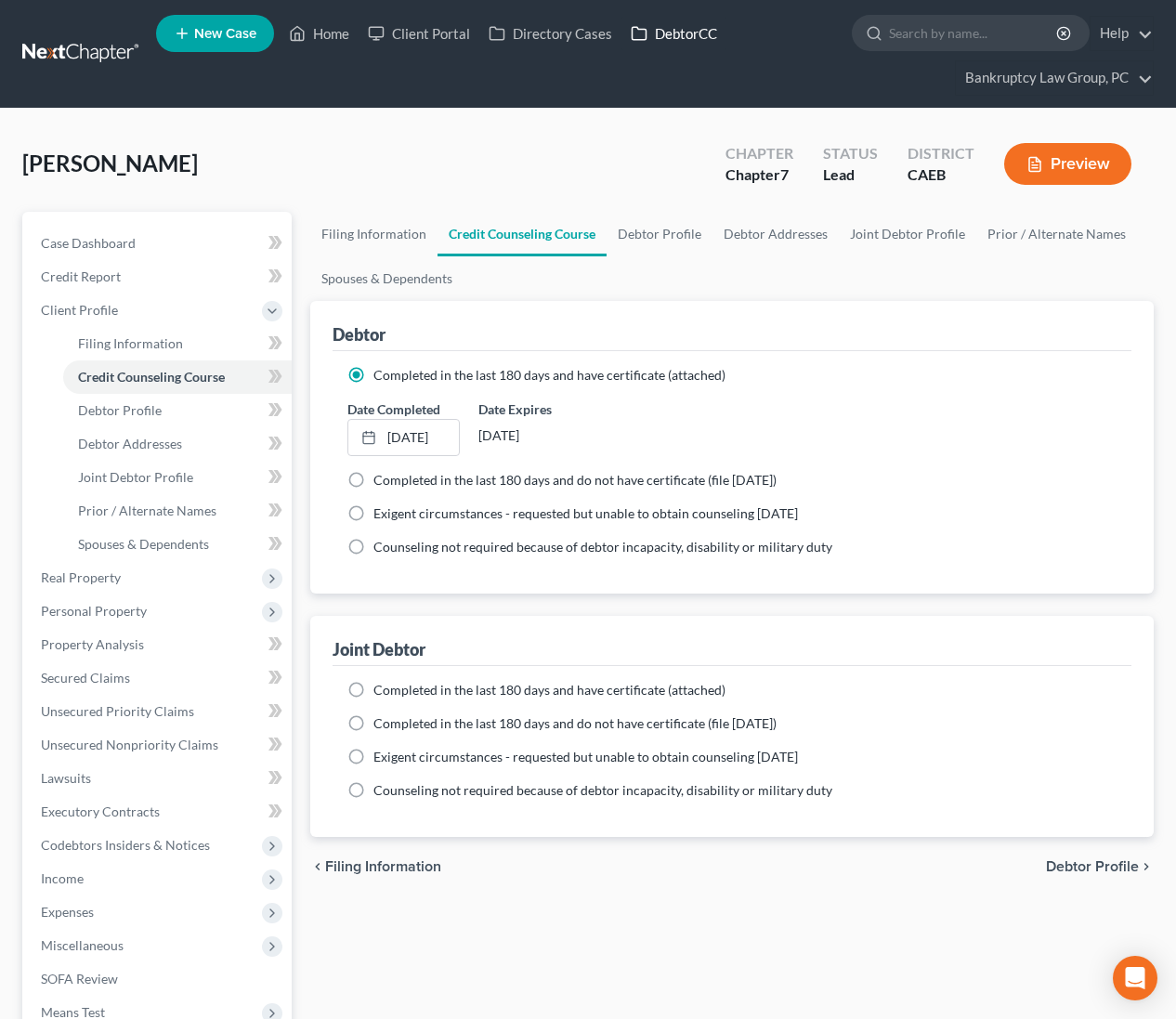
click at [689, 19] on link "DebtorCC" at bounding box center [673, 33] width 105 height 33
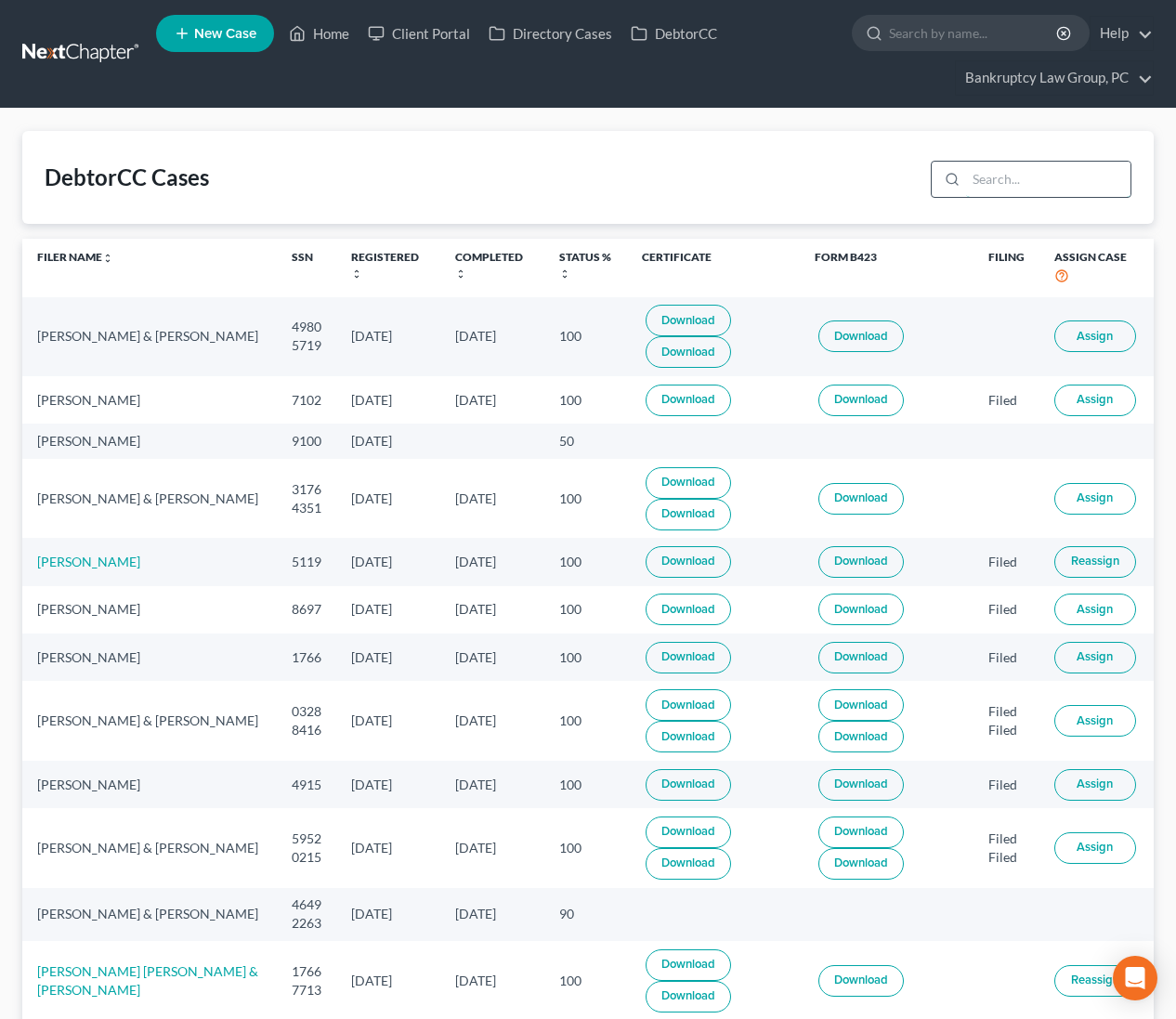
click at [1008, 181] on input "search" at bounding box center [1048, 179] width 164 height 35
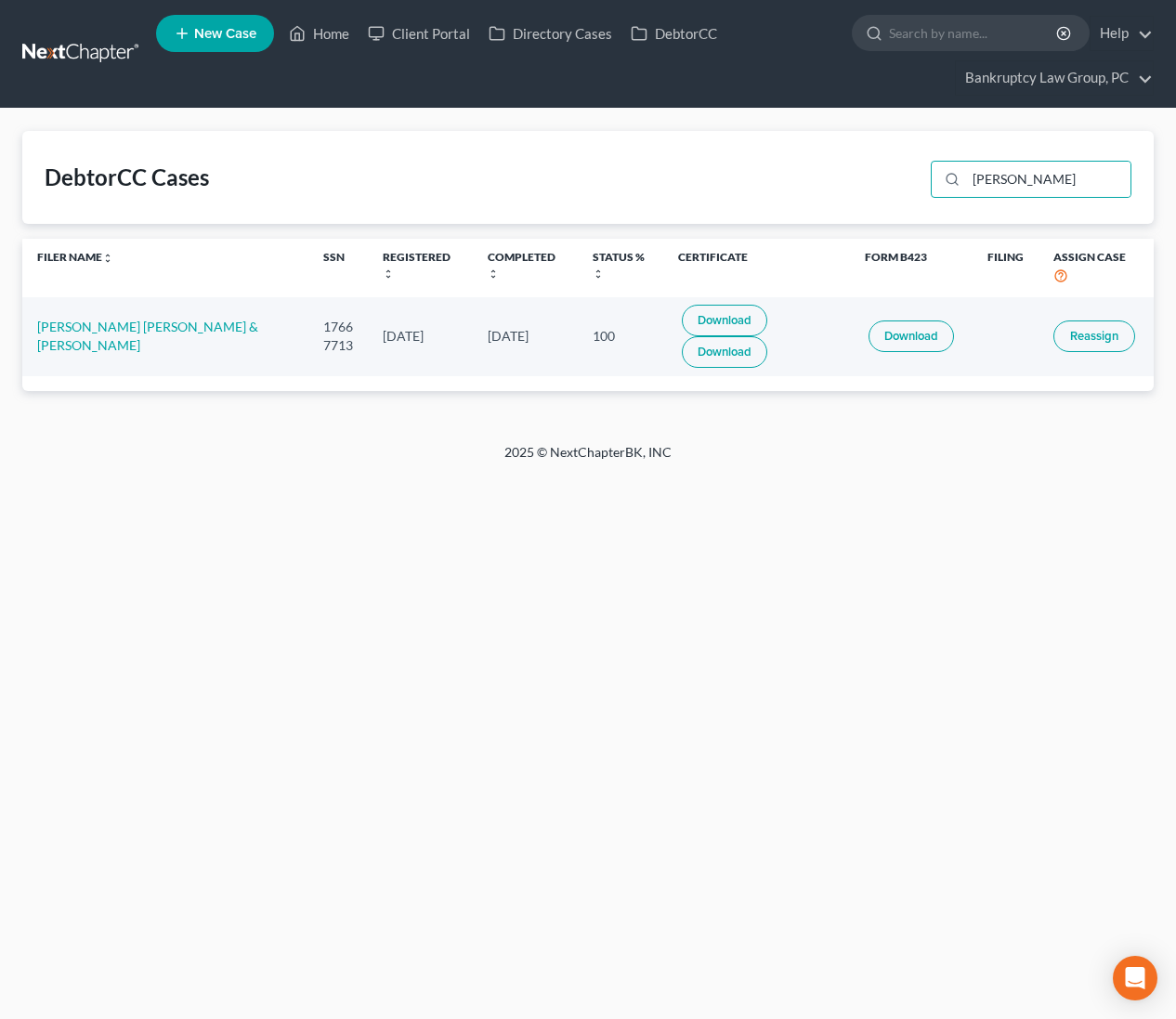
click at [1086, 329] on span "Reassign" at bounding box center [1094, 336] width 48 height 15
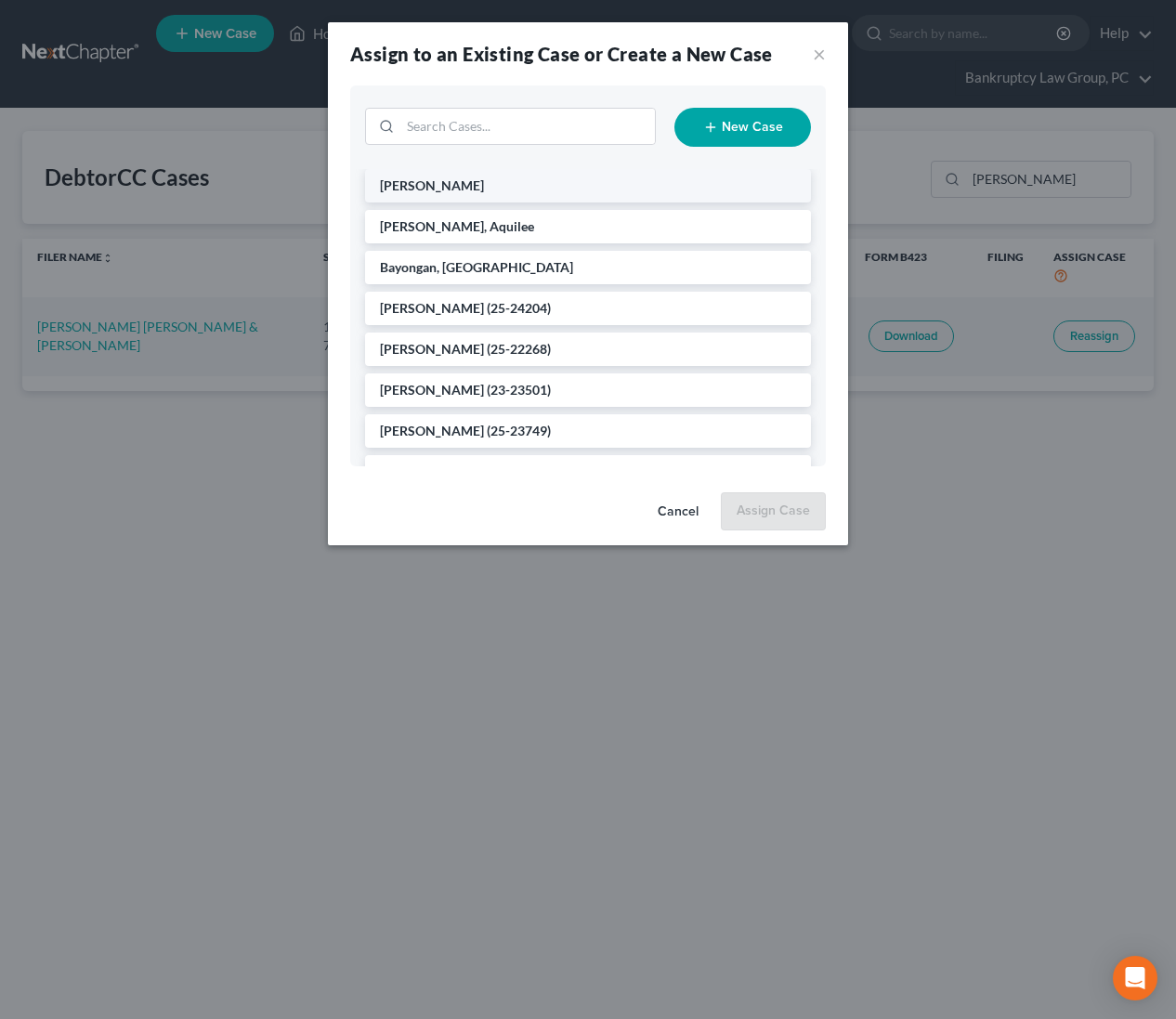
click at [452, 193] on li "Reyes-Garcia, Jesus" at bounding box center [588, 185] width 446 height 33
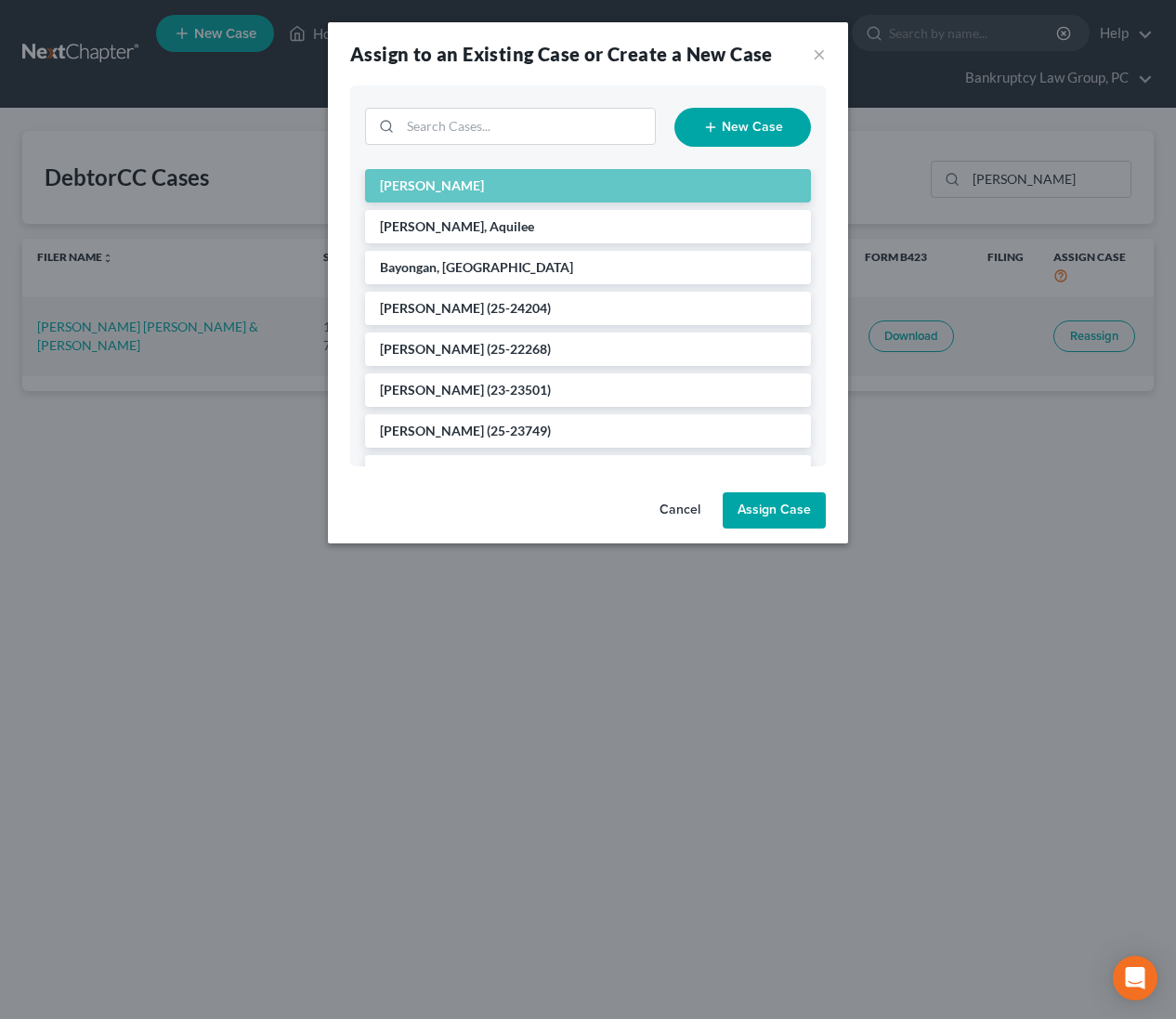
click at [761, 507] on button "Assign Case" at bounding box center [774, 510] width 103 height 37
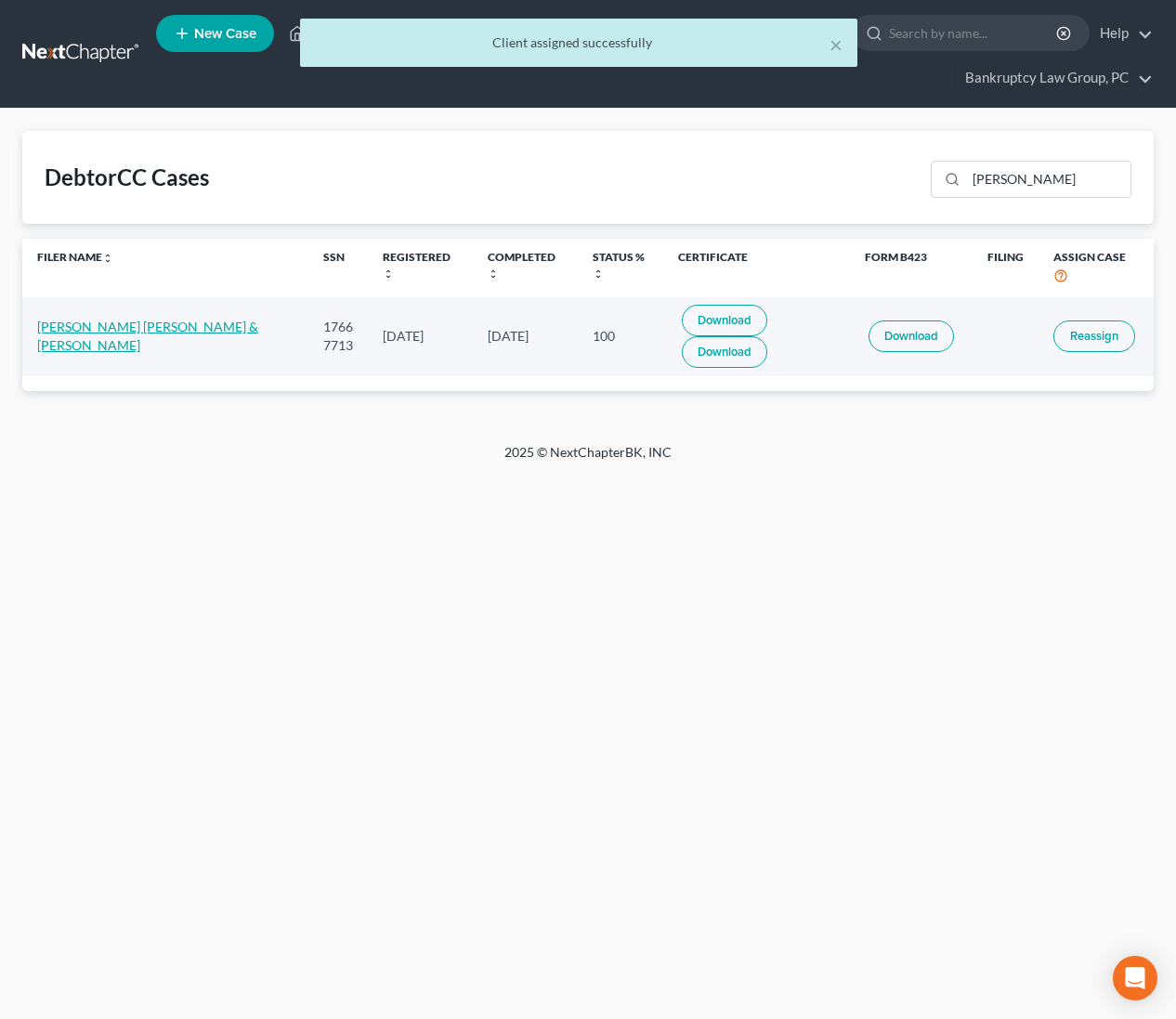
click at [90, 319] on link "Jesus Reyes Garcia & Sonam Reyes" at bounding box center [147, 336] width 221 height 34
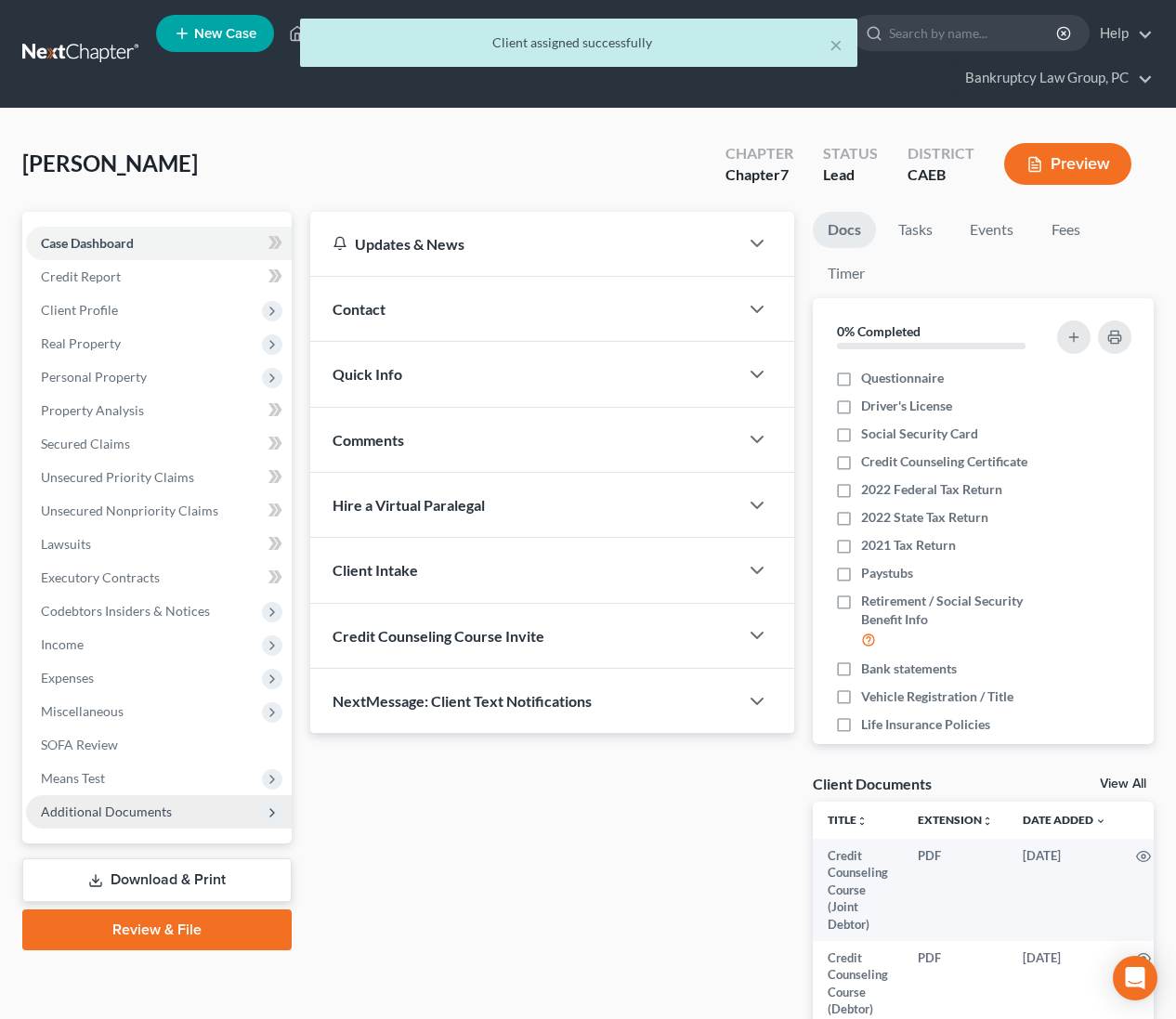
click at [119, 824] on span "Additional Documents" at bounding box center [159, 811] width 266 height 33
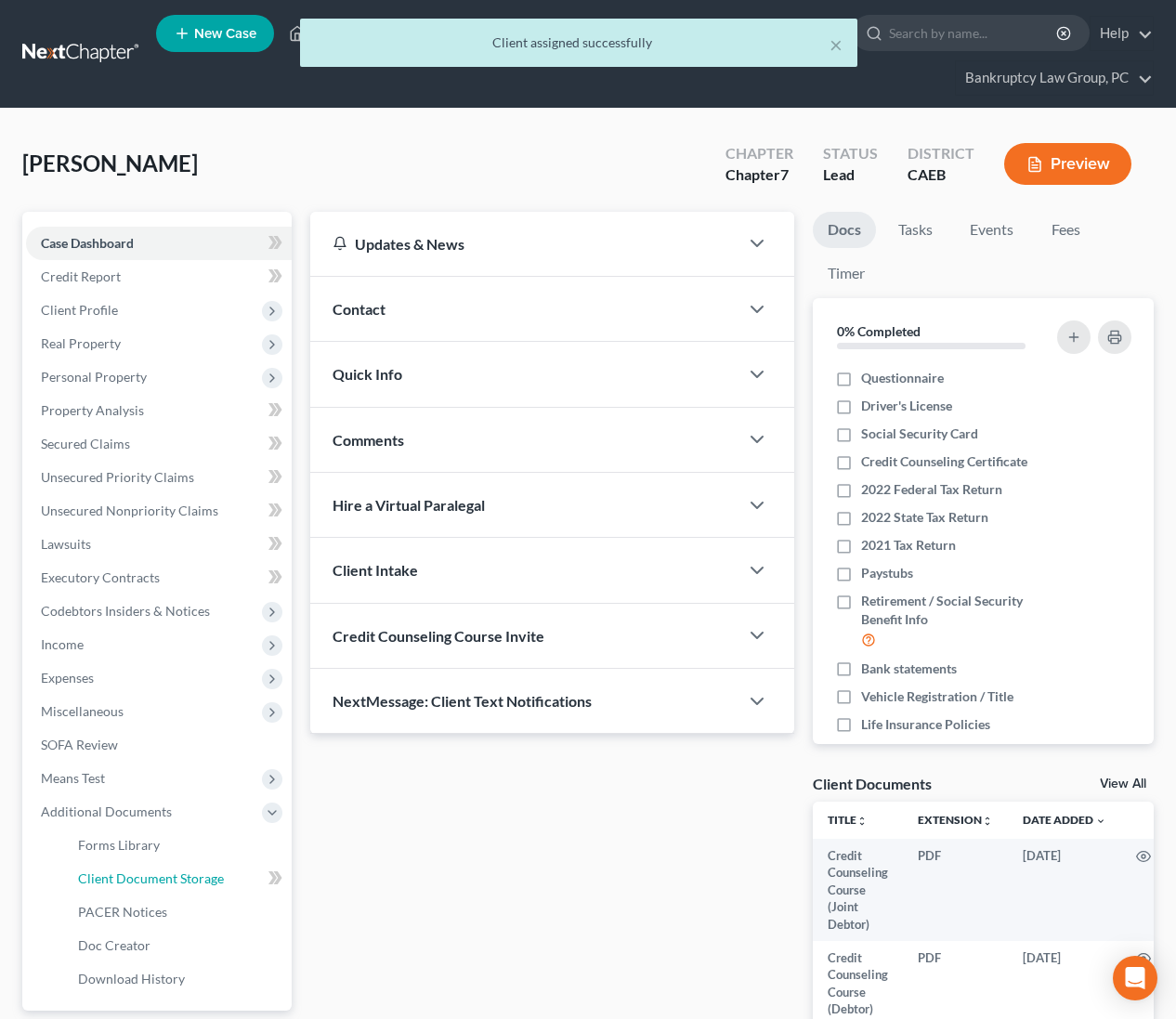
drag, startPoint x: 132, startPoint y: 877, endPoint x: 984, endPoint y: 655, distance: 880.3
click at [132, 878] on span "Client Document Storage" at bounding box center [151, 878] width 146 height 16
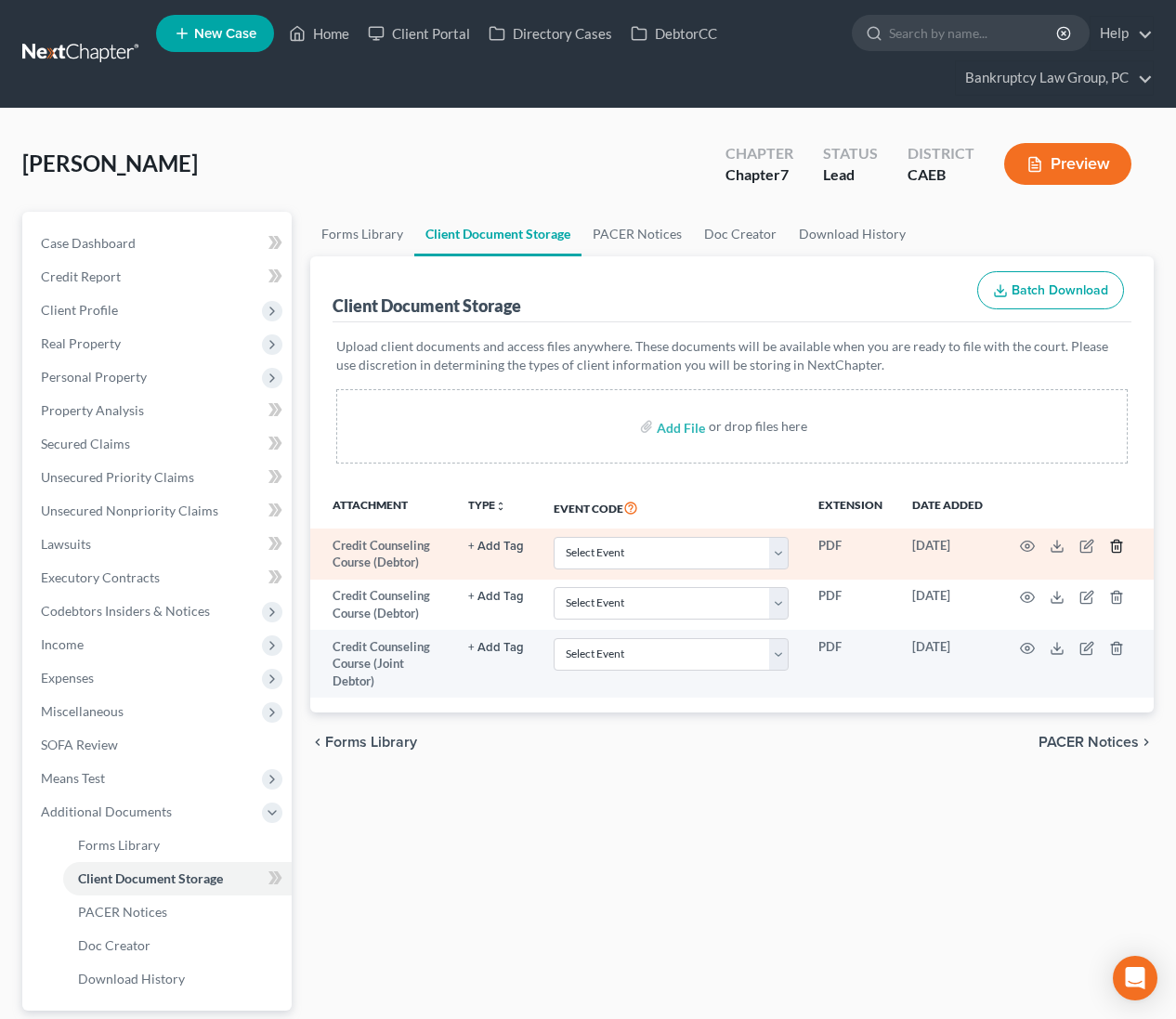
click at [1114, 542] on icon "button" at bounding box center [1116, 547] width 8 height 12
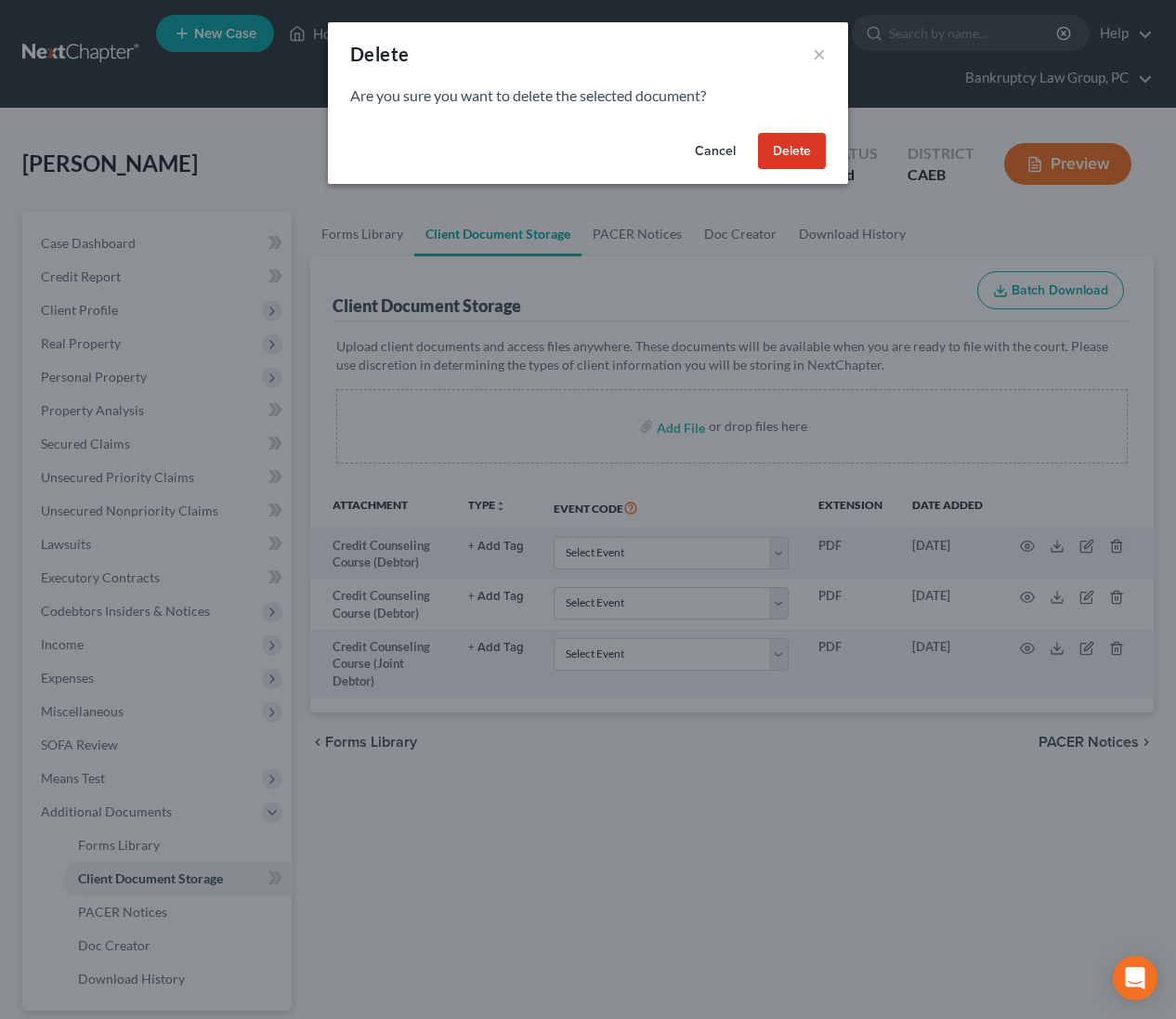
drag, startPoint x: 794, startPoint y: 141, endPoint x: 806, endPoint y: 168, distance: 29.5
click at [794, 141] on button "Delete" at bounding box center [792, 151] width 68 height 37
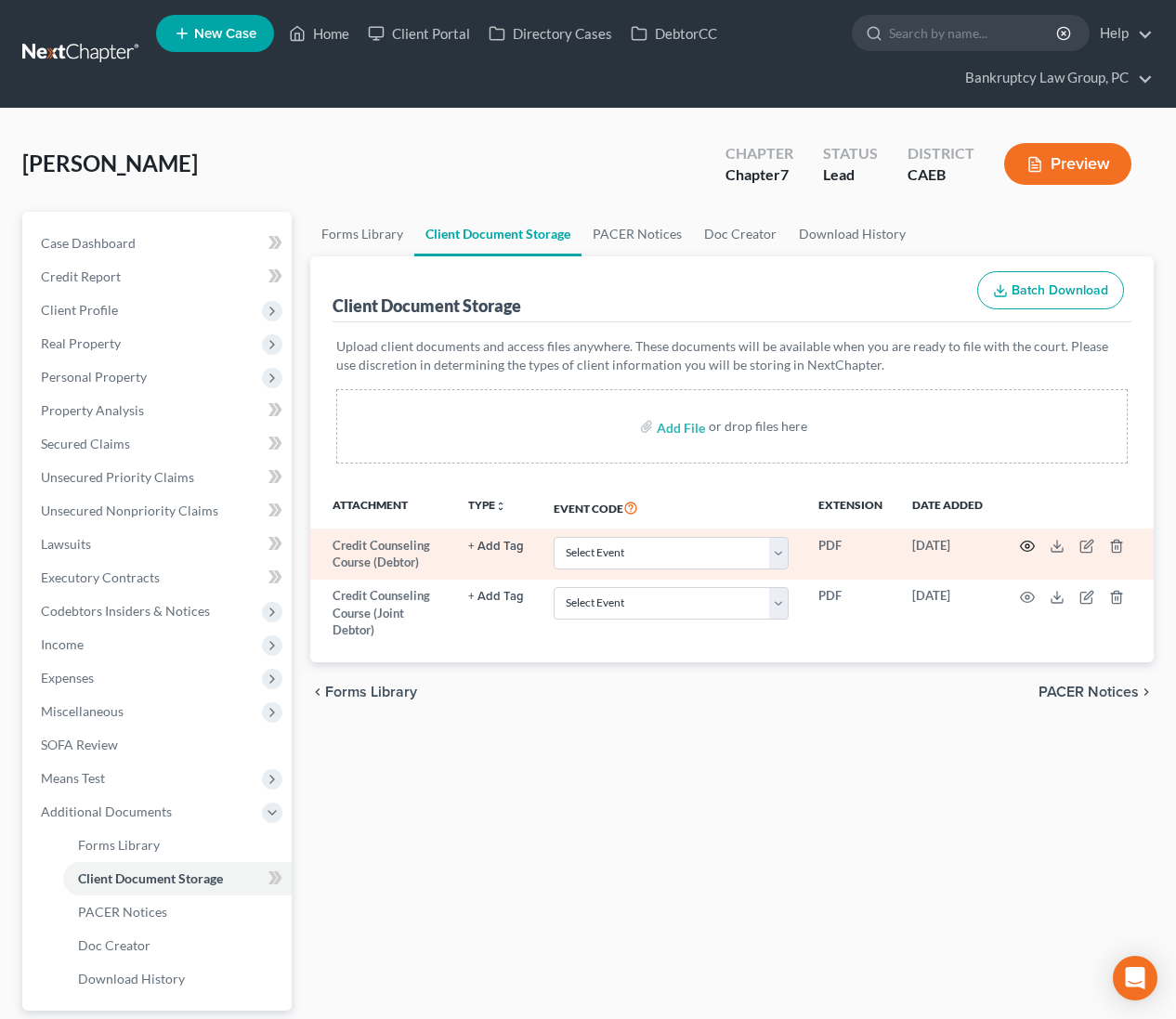
click at [1025, 548] on icon "button" at bounding box center [1027, 546] width 15 height 15
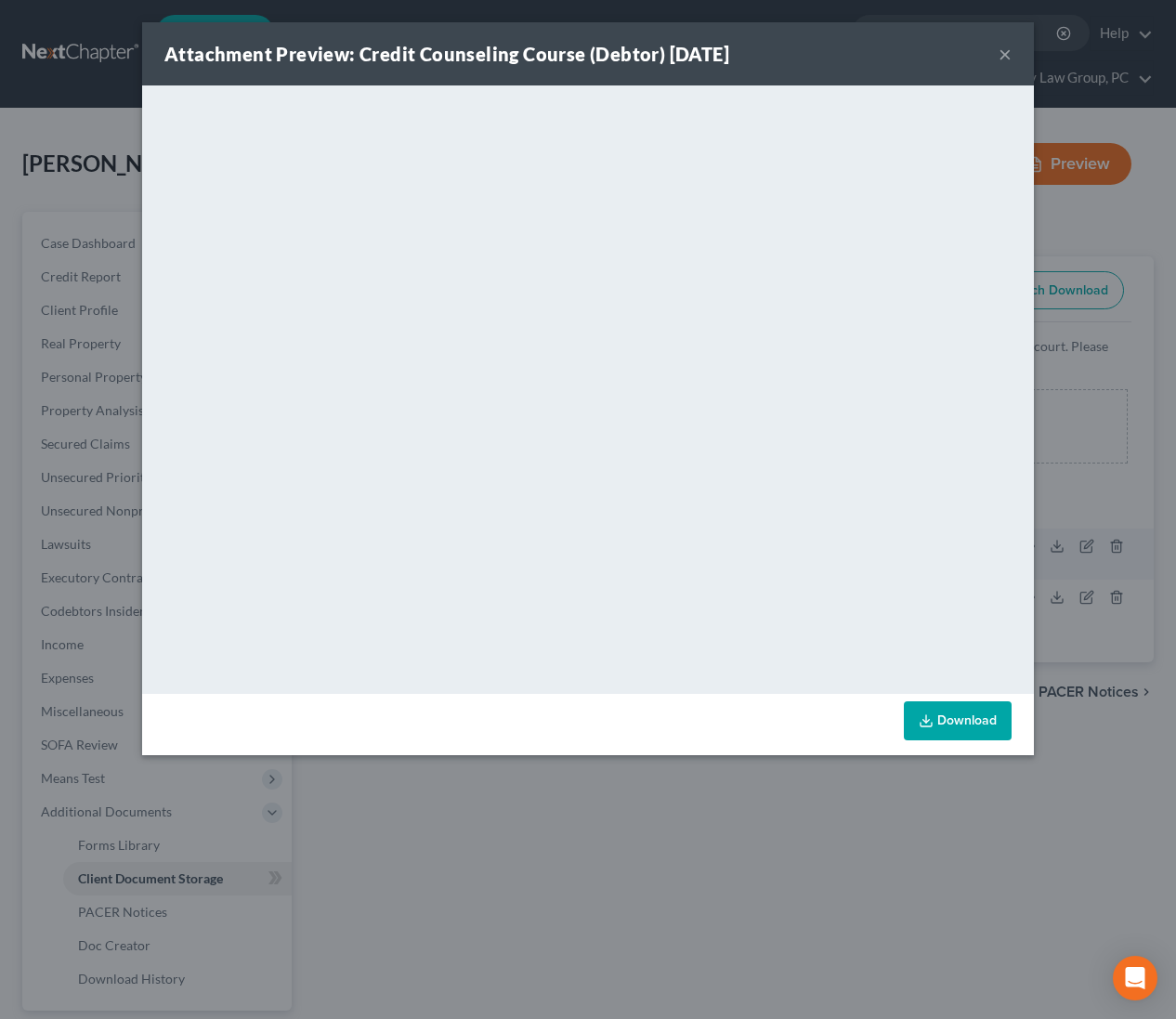
click at [1015, 55] on div "Attachment Preview: Credit Counseling Course (Debtor) 08/19/2025 ×" at bounding box center [588, 53] width 892 height 63
drag, startPoint x: 1000, startPoint y: 52, endPoint x: 980, endPoint y: 73, distance: 29.6
click at [1000, 52] on button "×" at bounding box center [1005, 54] width 13 height 22
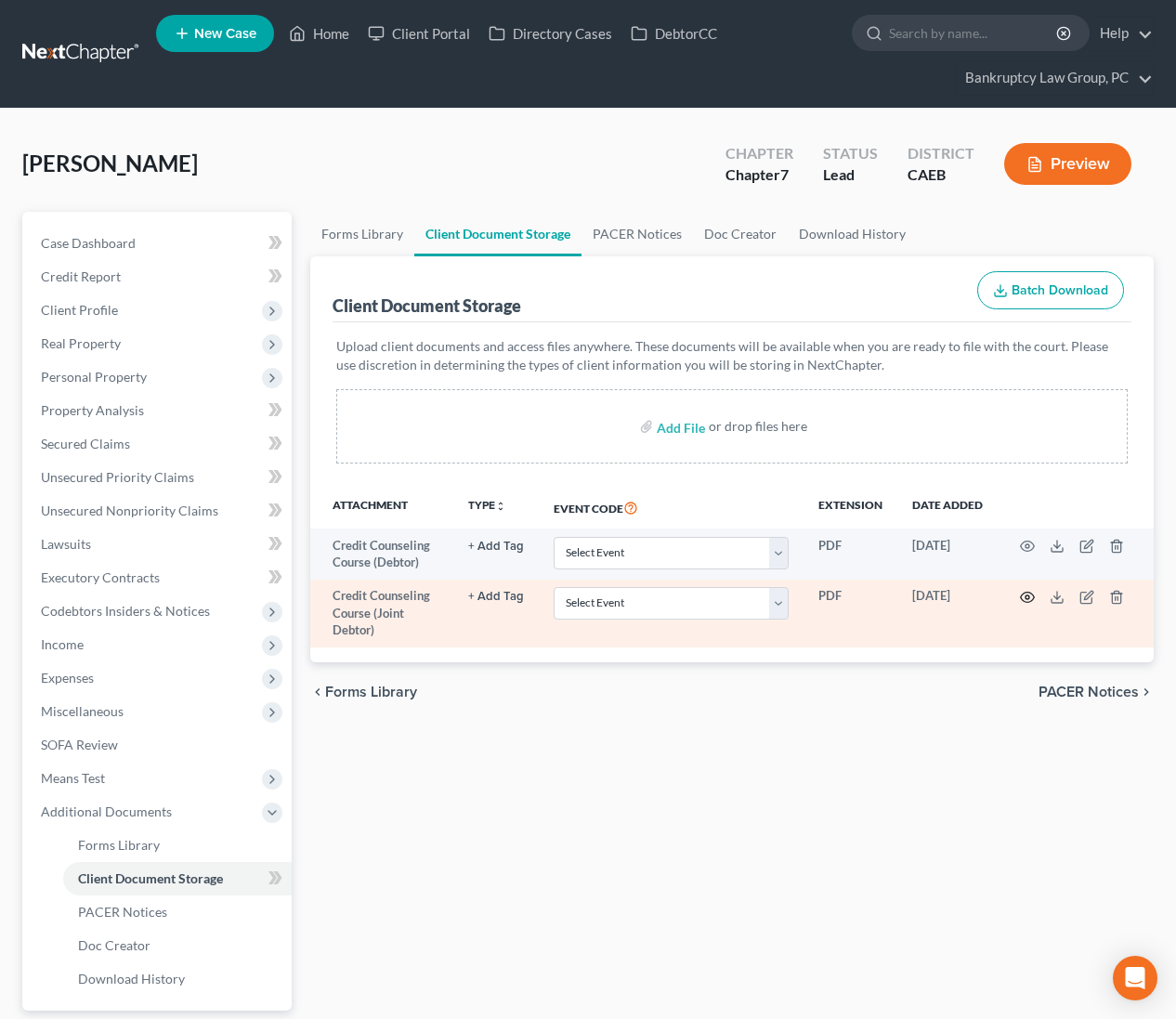
click at [1027, 597] on icon "button" at bounding box center [1027, 597] width 15 height 15
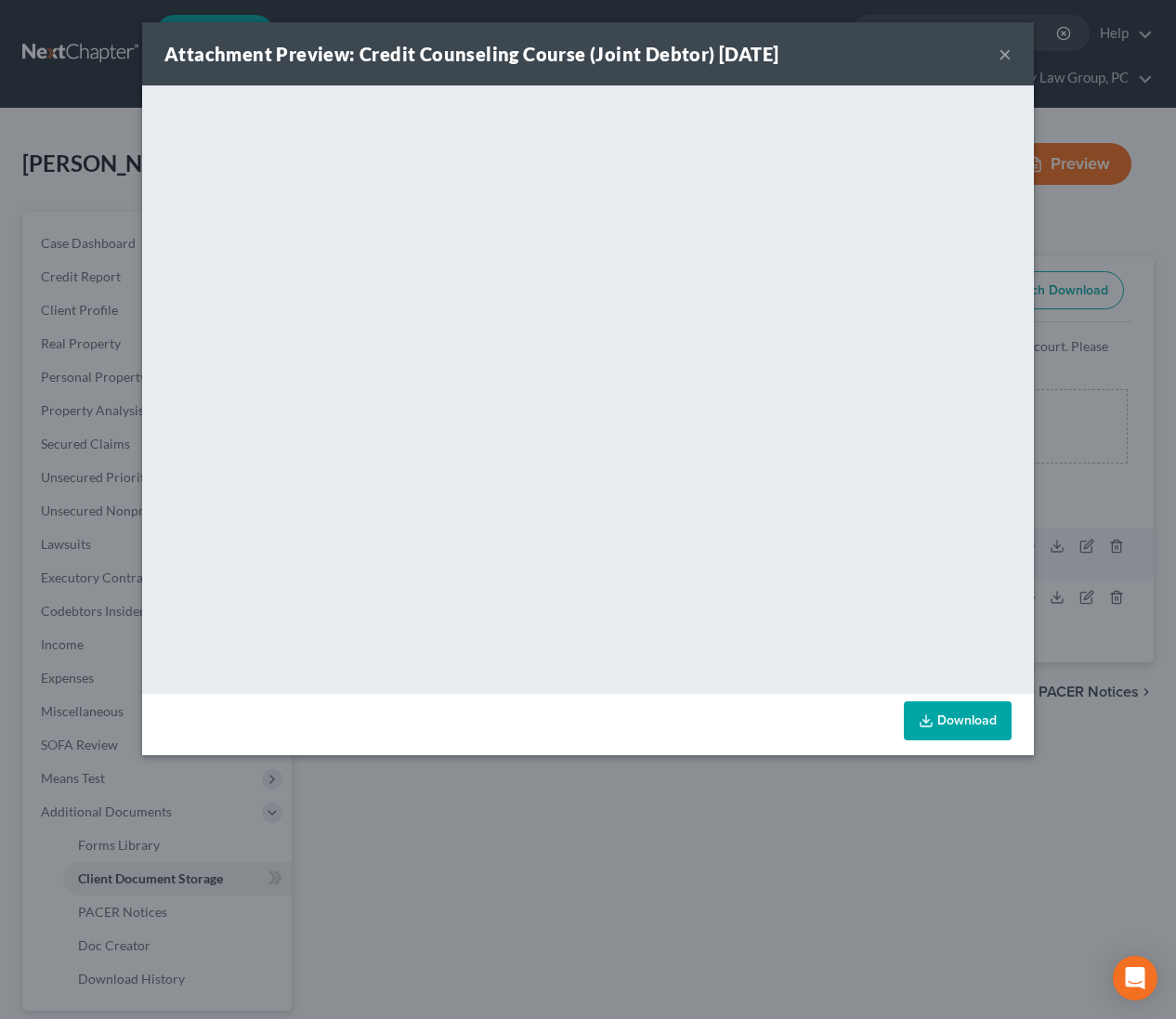
click at [1005, 52] on button "×" at bounding box center [1005, 54] width 13 height 22
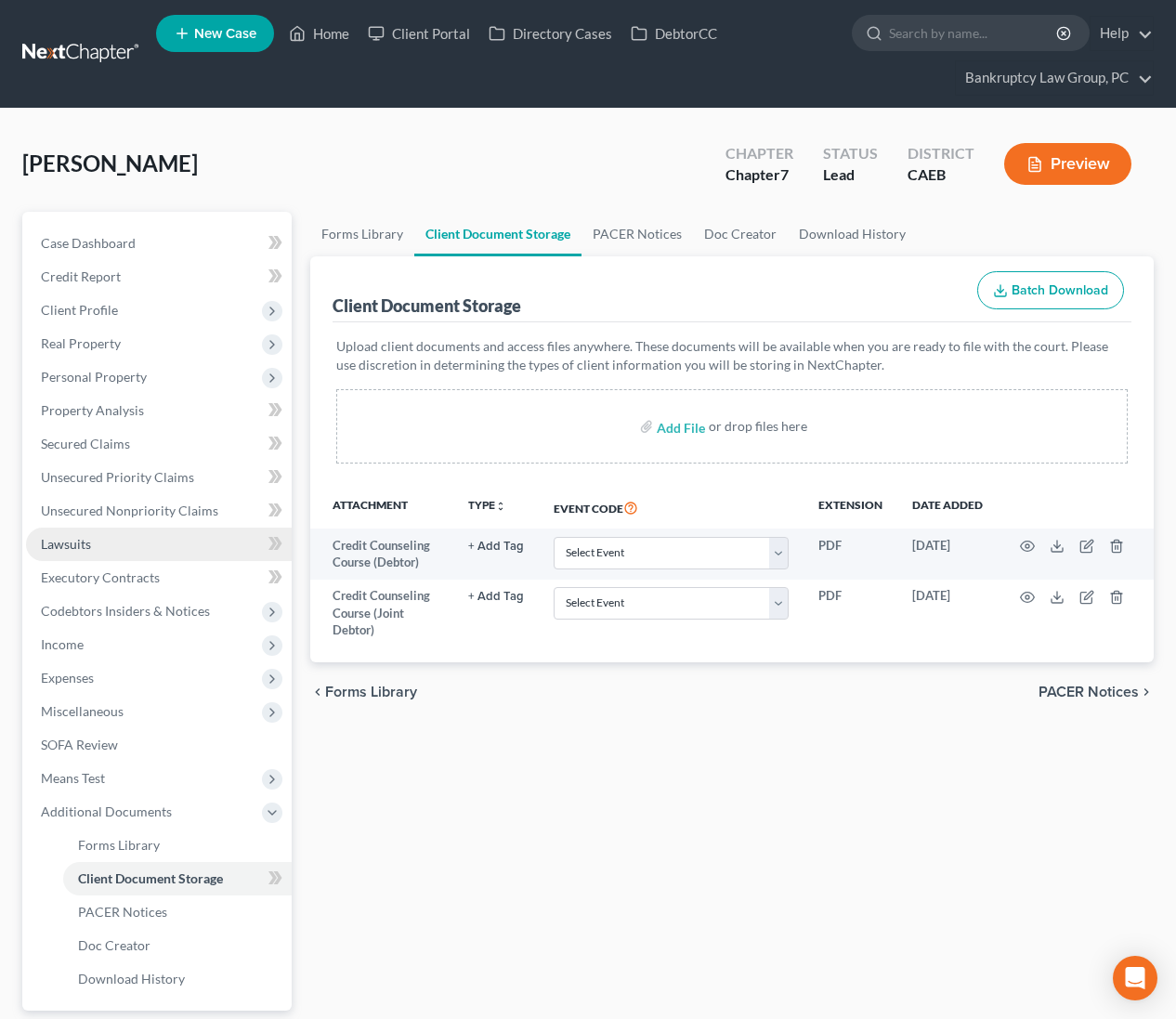
scroll to position [167, 0]
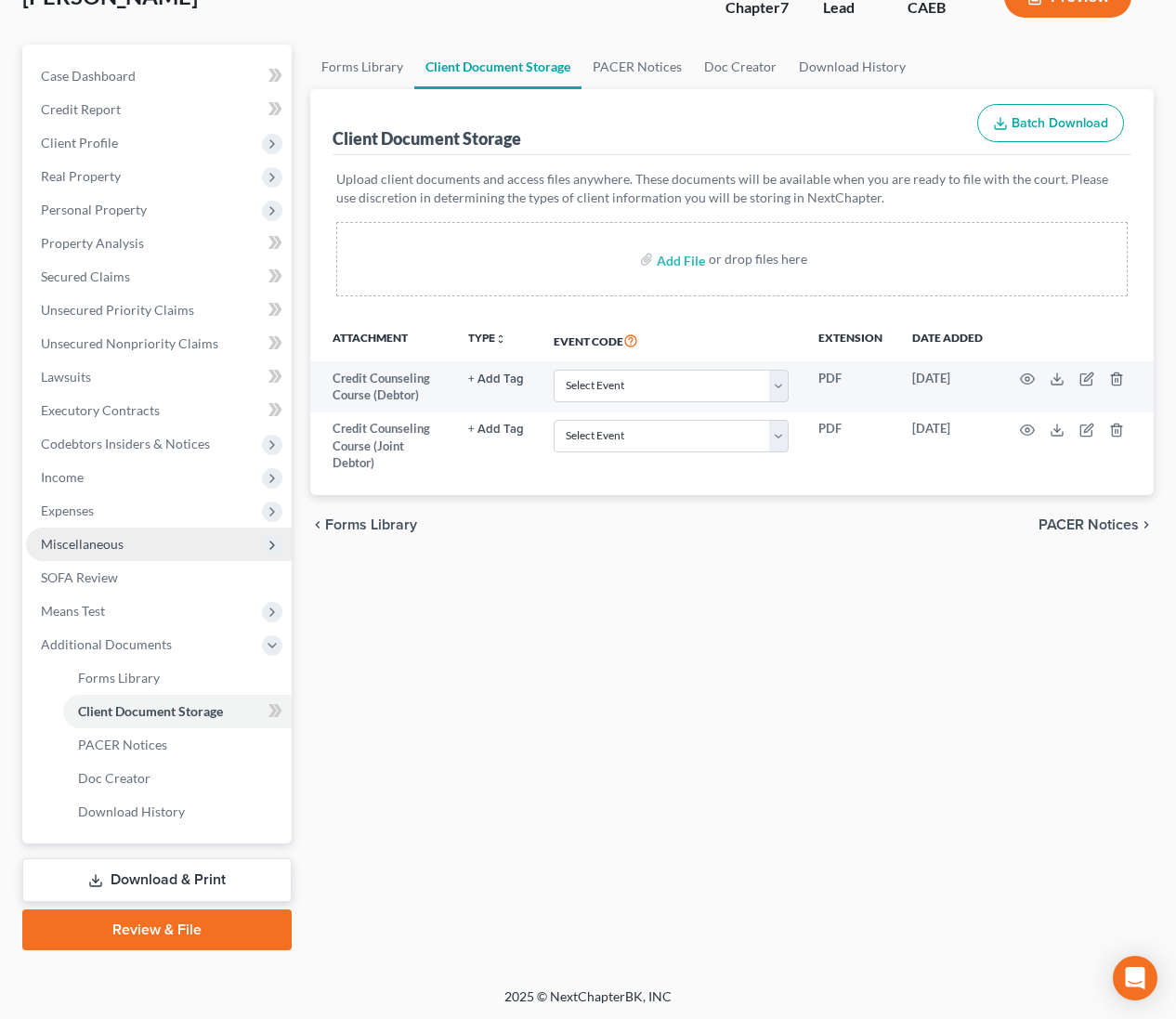
click at [102, 547] on span "Miscellaneous" at bounding box center [82, 544] width 83 height 16
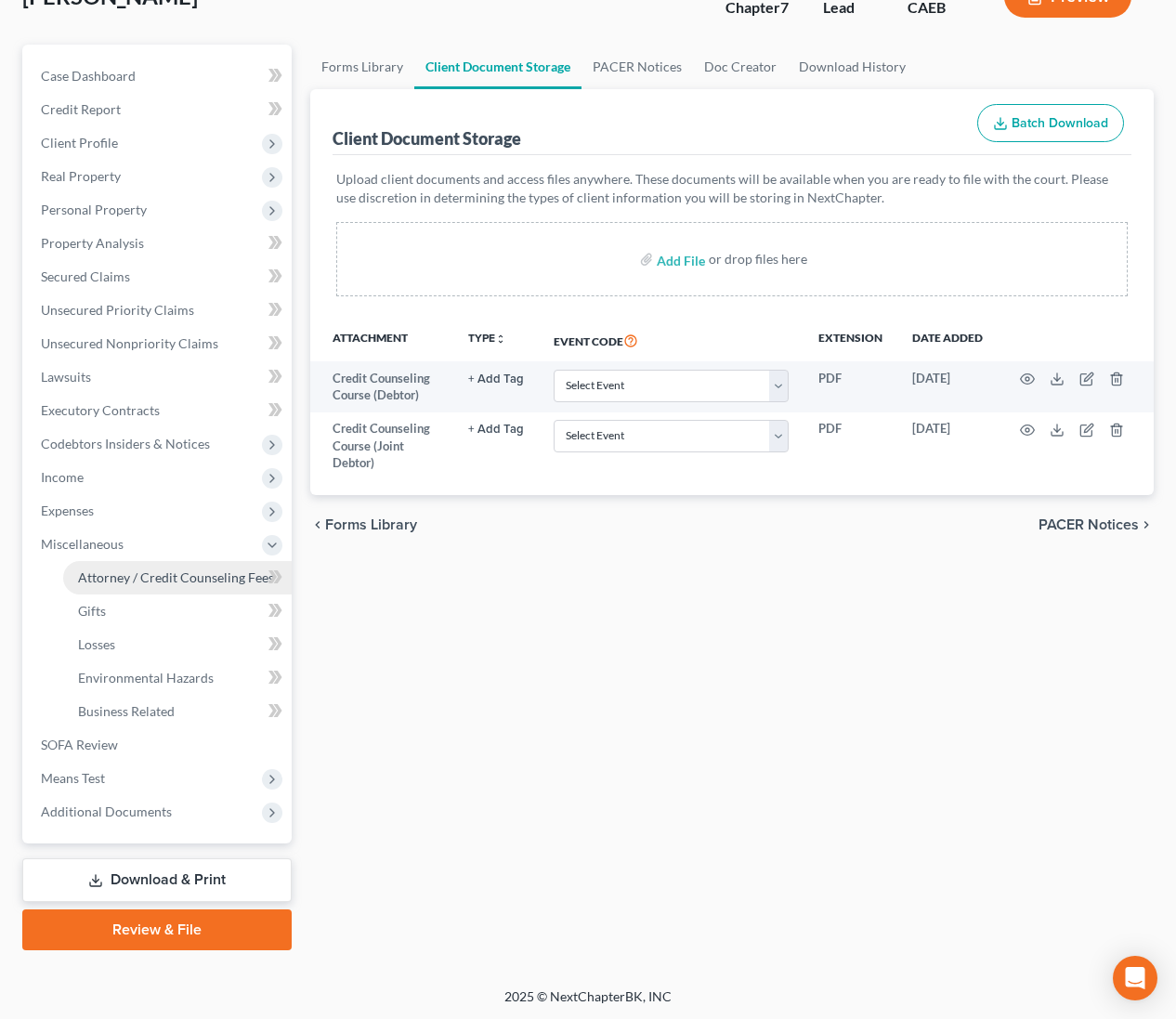
click at [152, 570] on span "Attorney / Credit Counseling Fees" at bounding box center [176, 577] width 196 height 16
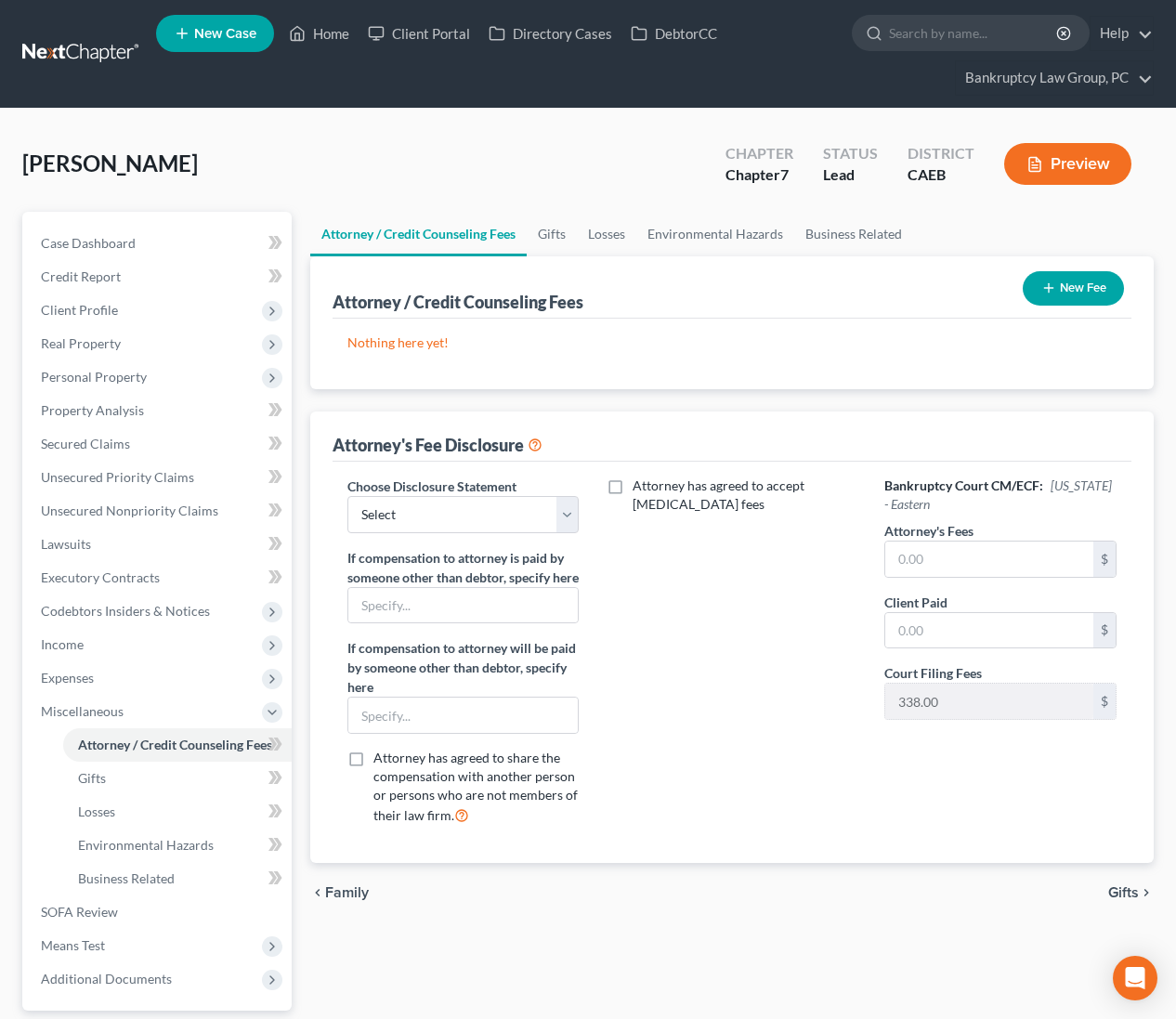
click at [1072, 285] on button "New Fee" at bounding box center [1073, 288] width 101 height 34
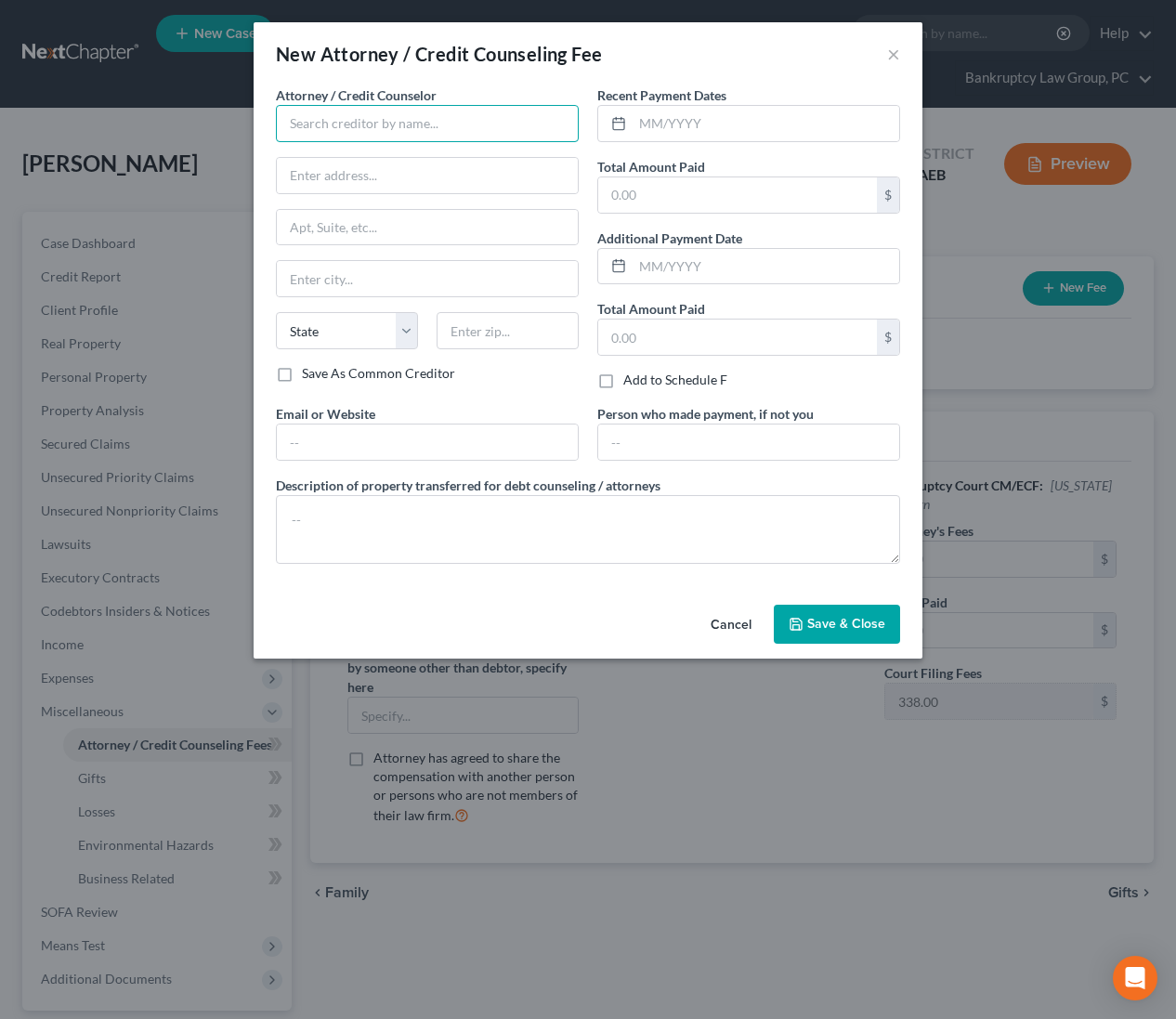
click at [400, 125] on input "text" at bounding box center [427, 123] width 303 height 37
drag, startPoint x: 364, startPoint y: 155, endPoint x: 379, endPoint y: 154, distance: 14.9
click at [364, 155] on div "001 Debtorcc, Inc." at bounding box center [387, 156] width 193 height 19
click at [678, 120] on input "text" at bounding box center [766, 123] width 267 height 35
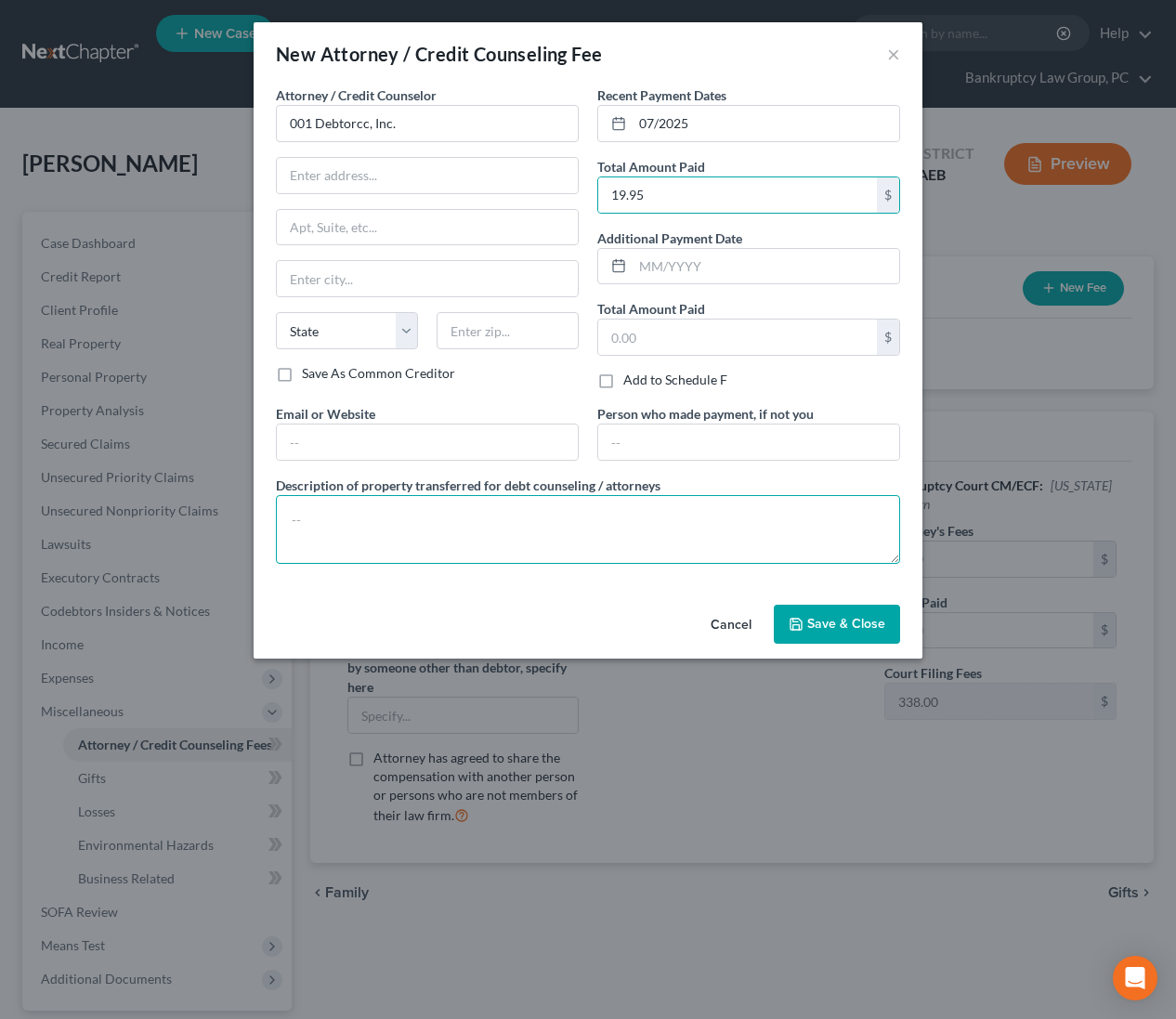
click at [583, 495] on textarea at bounding box center [588, 529] width 624 height 69
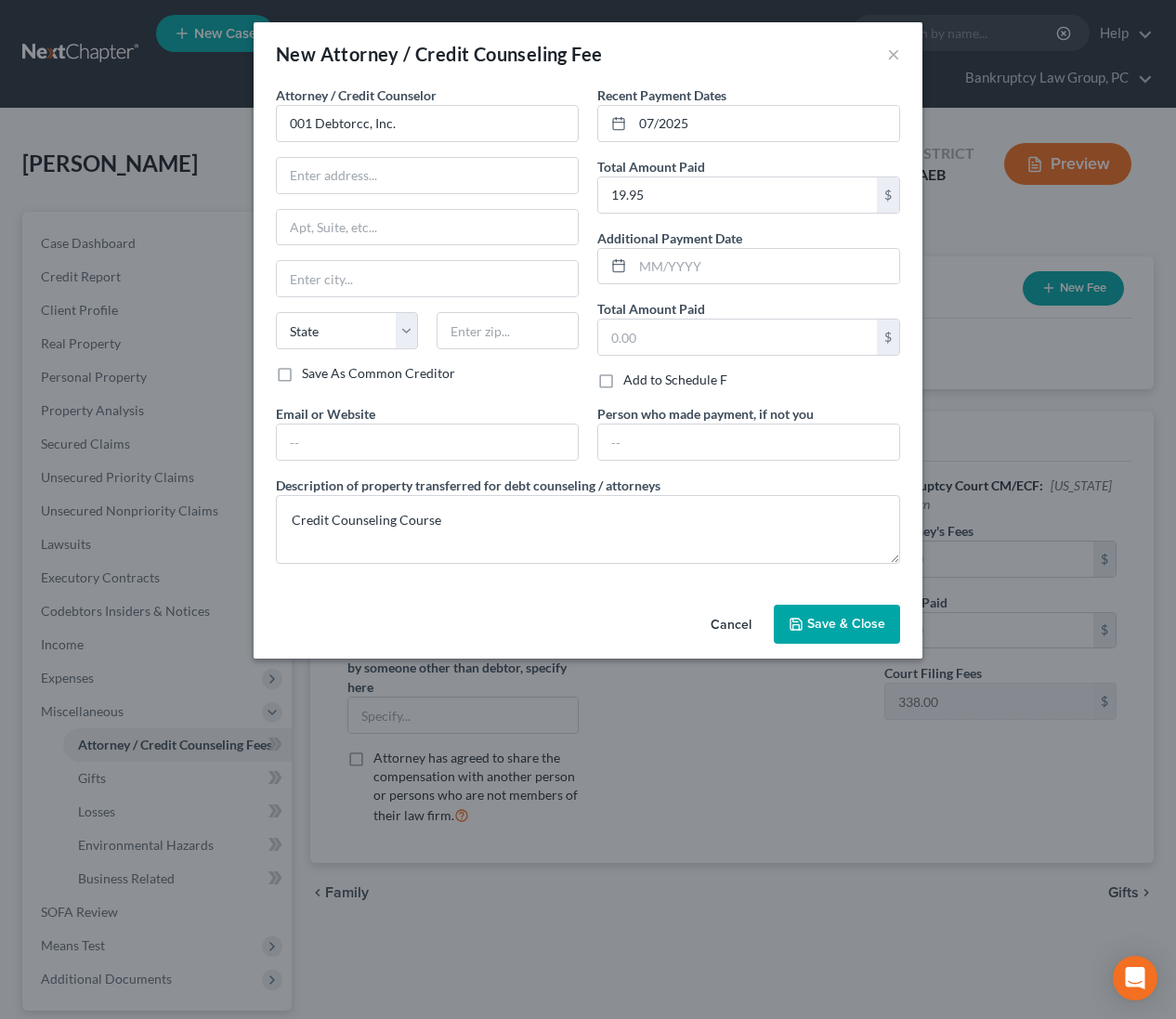
drag, startPoint x: 841, startPoint y: 621, endPoint x: 1019, endPoint y: 430, distance: 261.6
click at [843, 621] on span "Save & Close" at bounding box center [846, 624] width 78 height 16
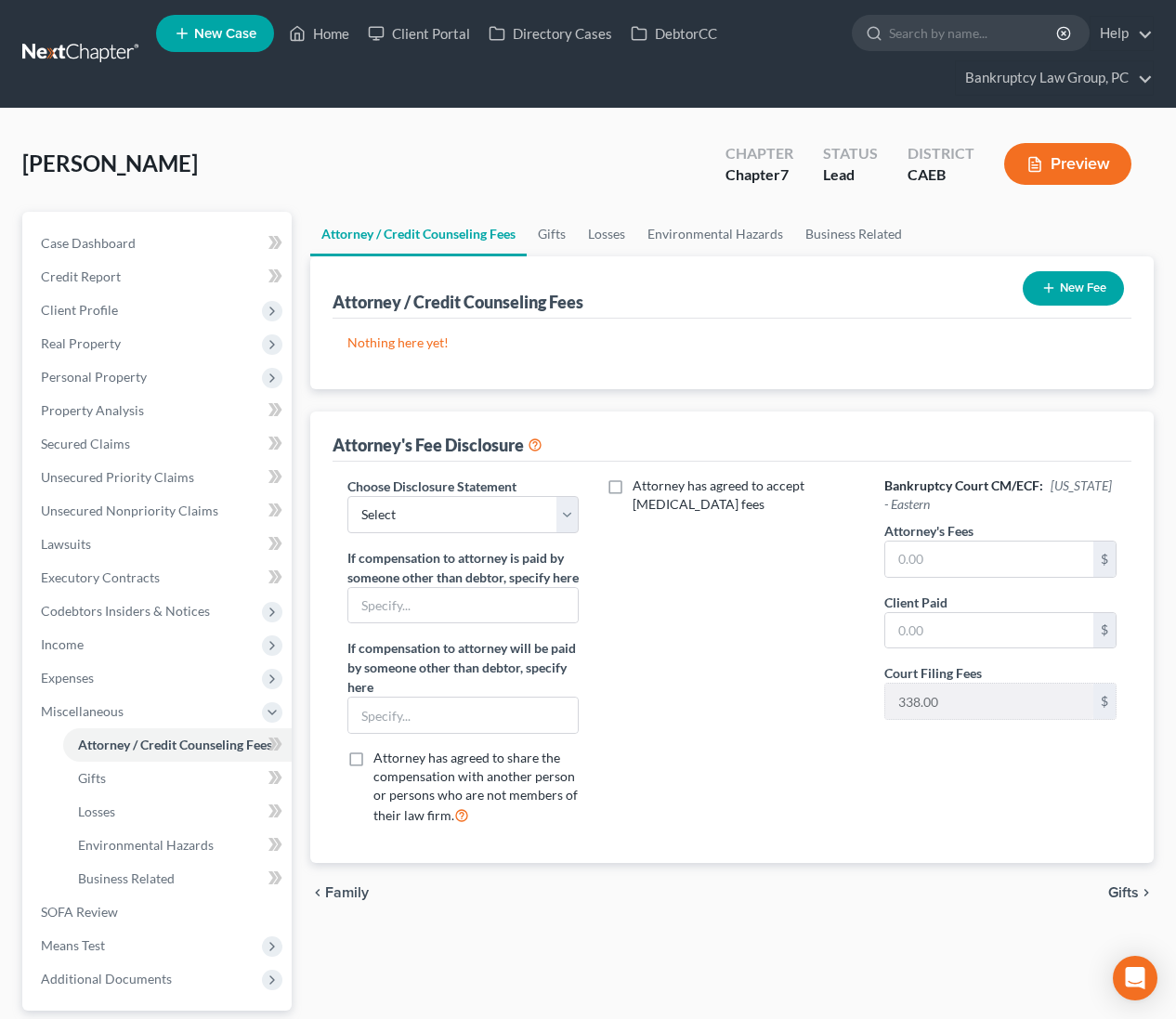
click at [1084, 291] on button "New Fee" at bounding box center [1073, 288] width 101 height 34
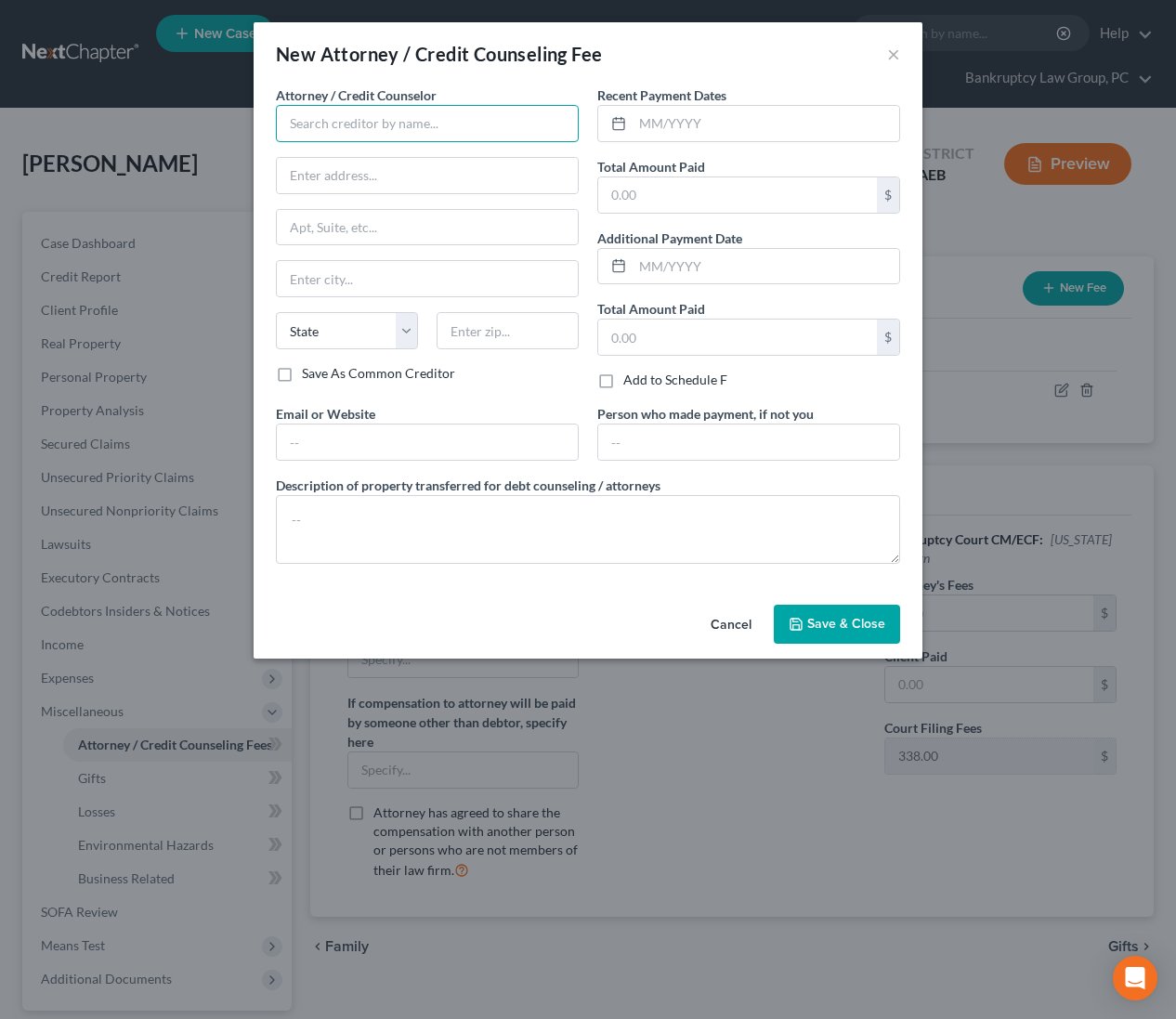
click at [412, 134] on input "text" at bounding box center [427, 123] width 303 height 37
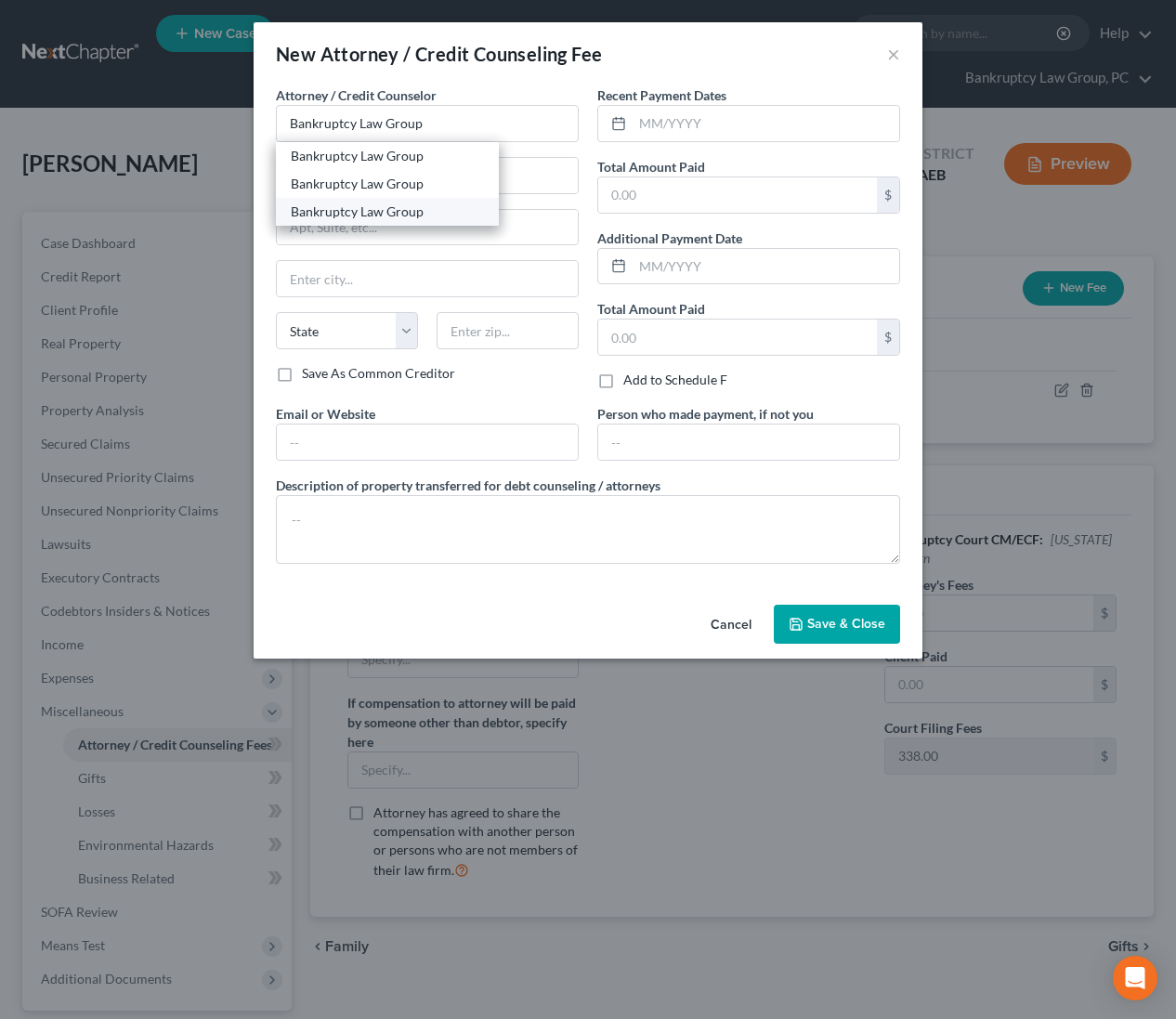
click at [387, 210] on div "Bankruptcy Law Group" at bounding box center [387, 212] width 193 height 19
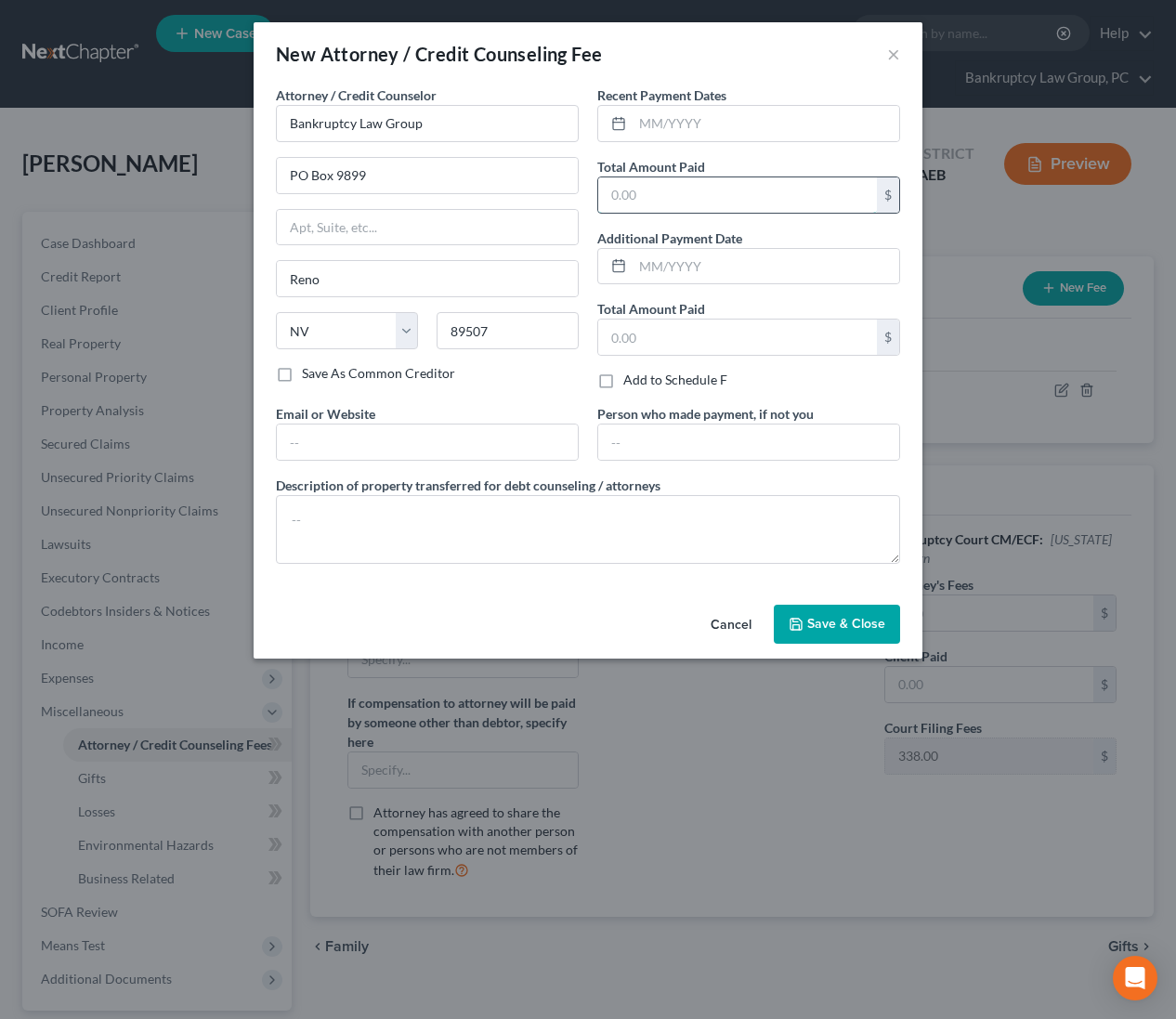
click at [687, 196] on input "text" at bounding box center [737, 194] width 279 height 35
click at [821, 621] on span "Save & Close" at bounding box center [846, 624] width 78 height 16
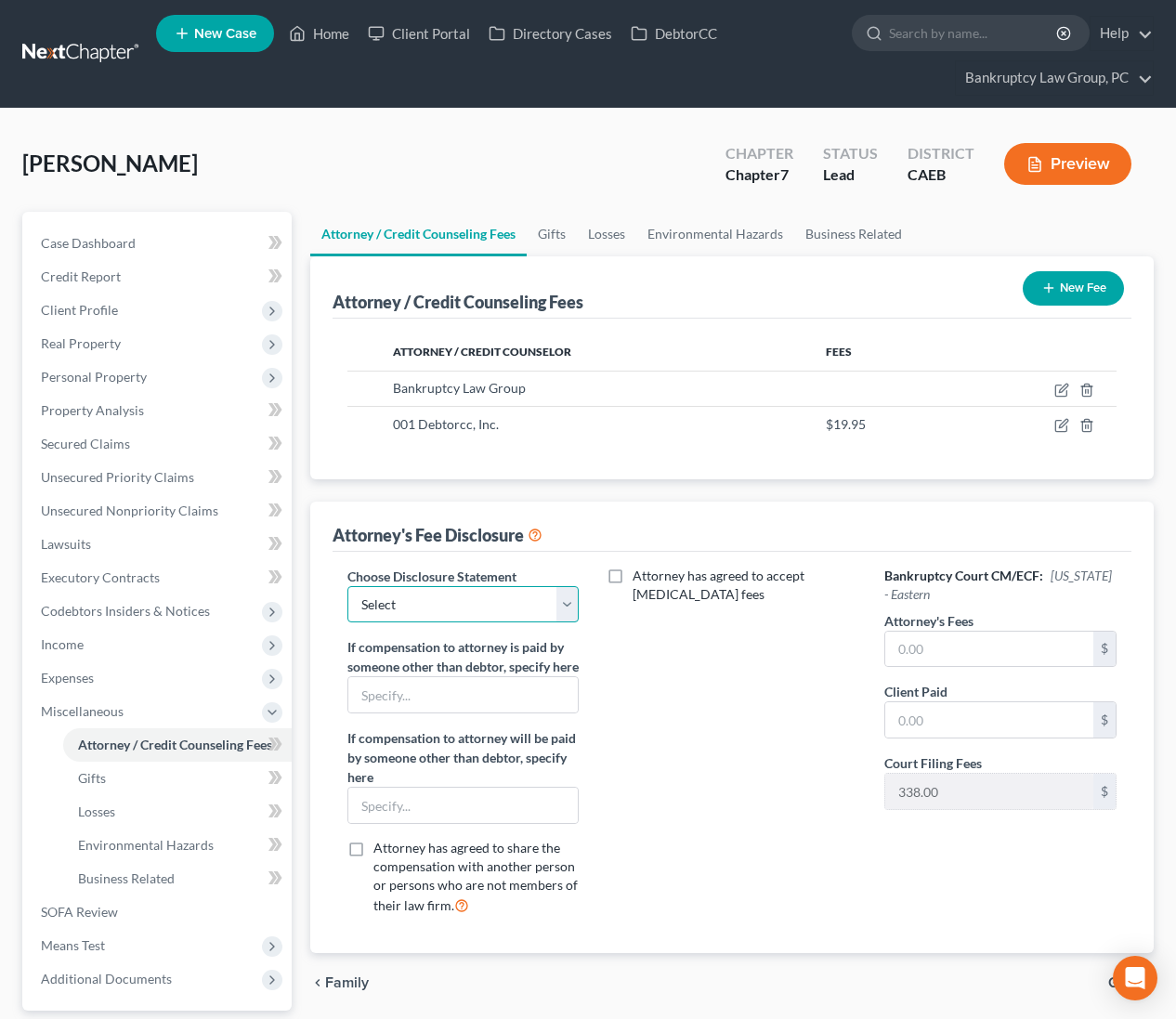
click at [501, 604] on select "Select CH 13 - OPT IN BI-FURCATION NORMAL DISCLOSURE" at bounding box center [462, 604] width 231 height 37
drag, startPoint x: 930, startPoint y: 709, endPoint x: 1028, endPoint y: 704, distance: 98.6
click at [930, 710] on input "text" at bounding box center [989, 719] width 208 height 35
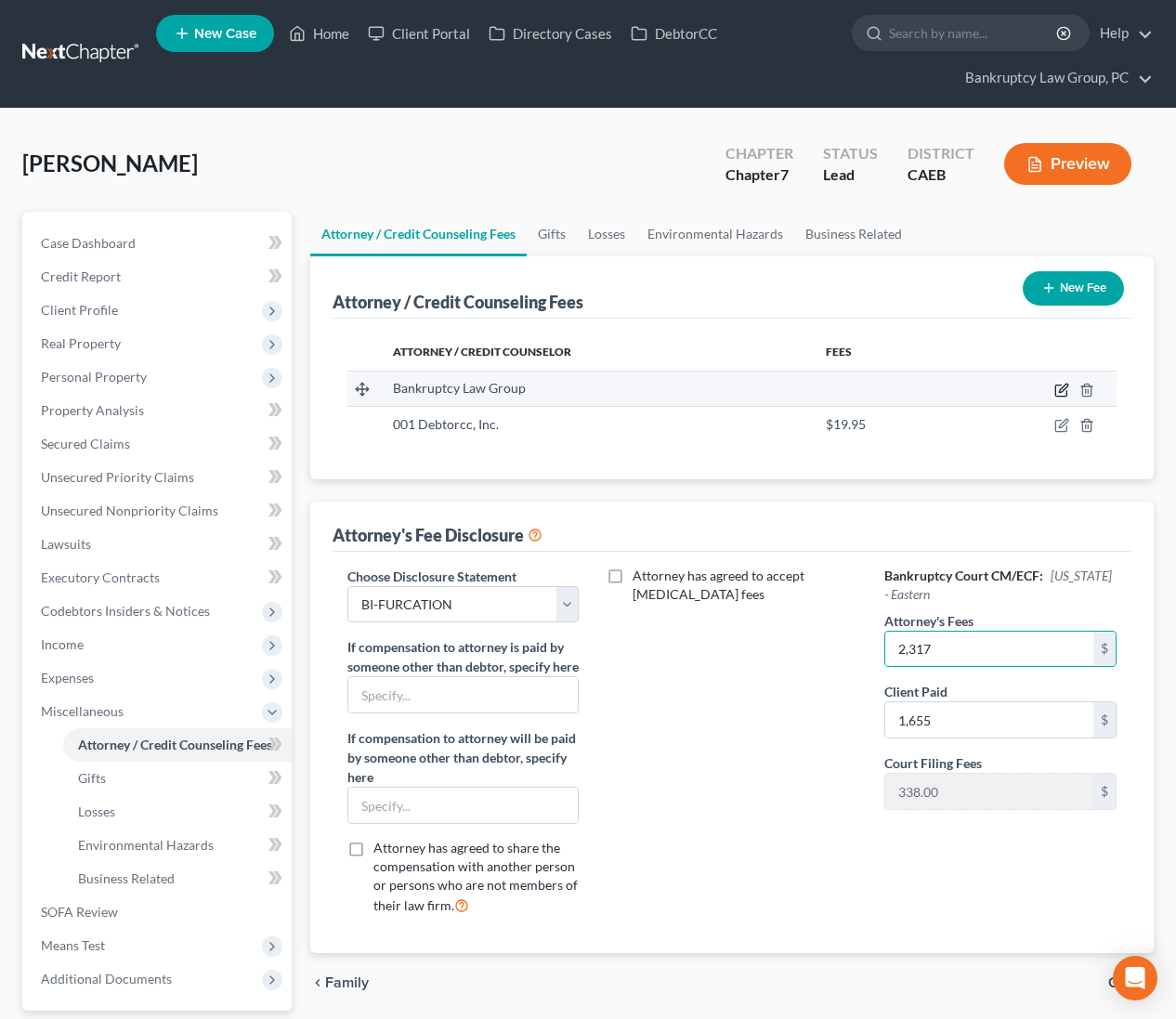
click at [1059, 385] on icon "button" at bounding box center [1061, 390] width 15 height 15
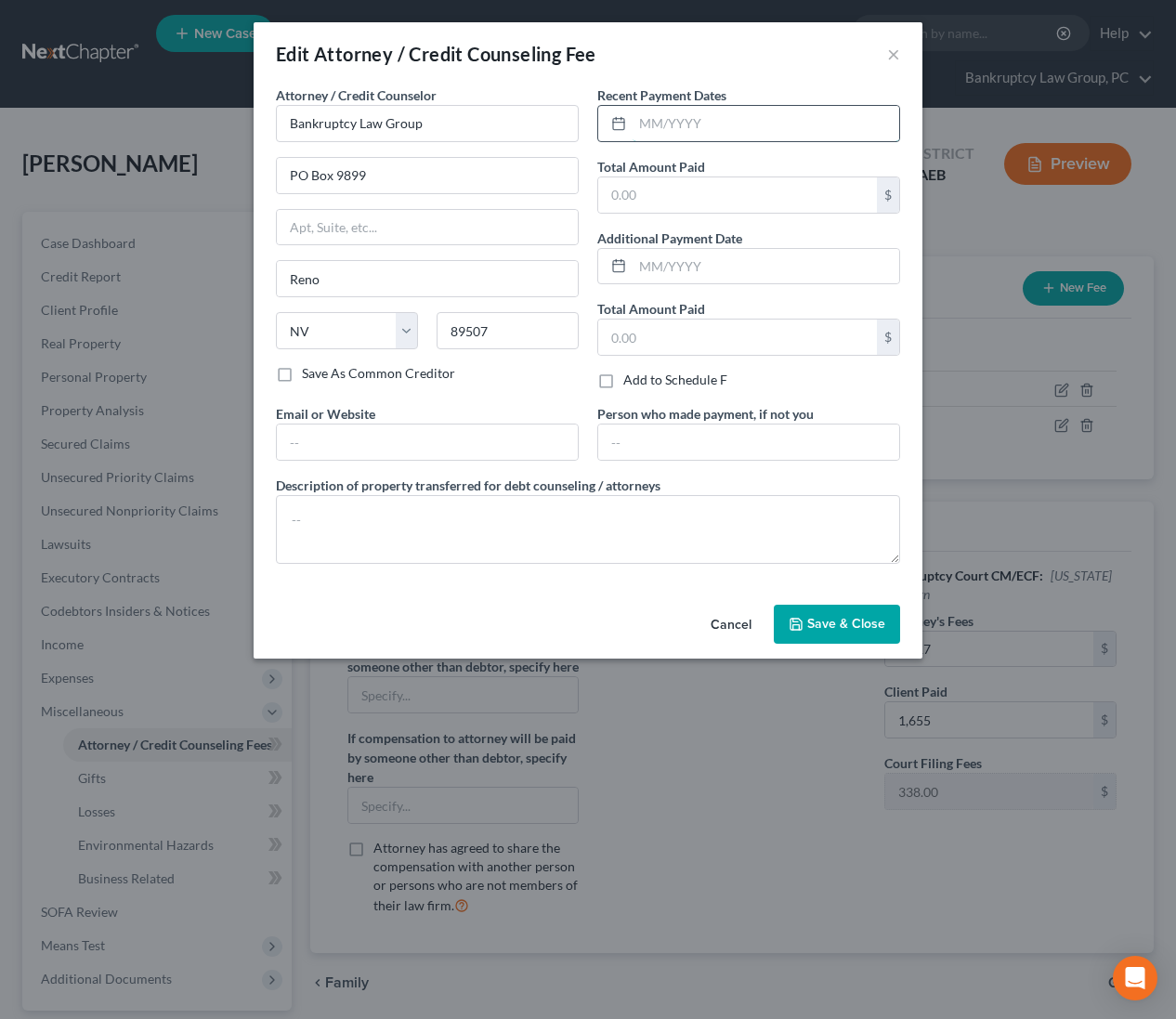
click at [664, 128] on input "text" at bounding box center [766, 123] width 267 height 35
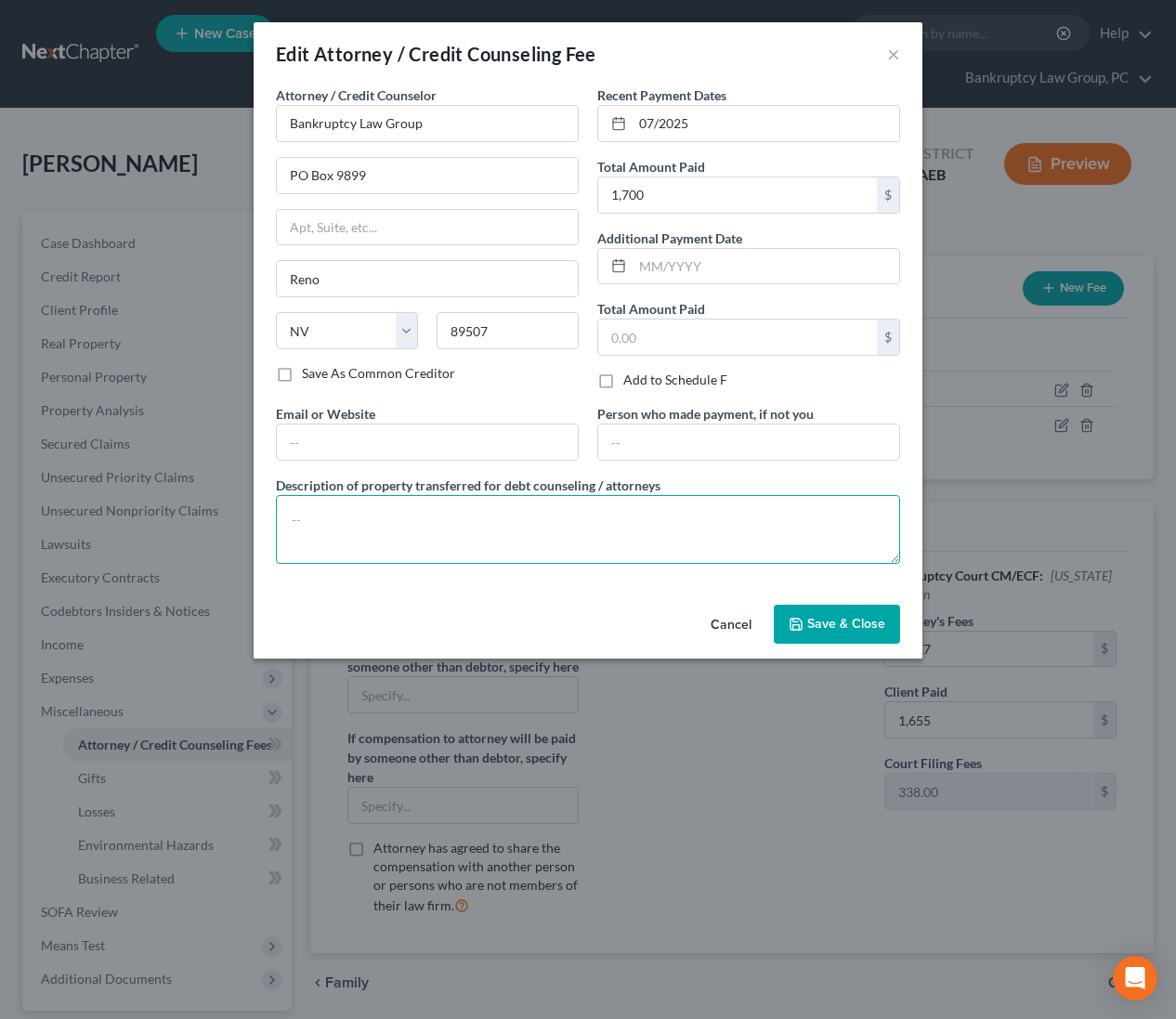
click at [543, 521] on textarea at bounding box center [588, 529] width 624 height 69
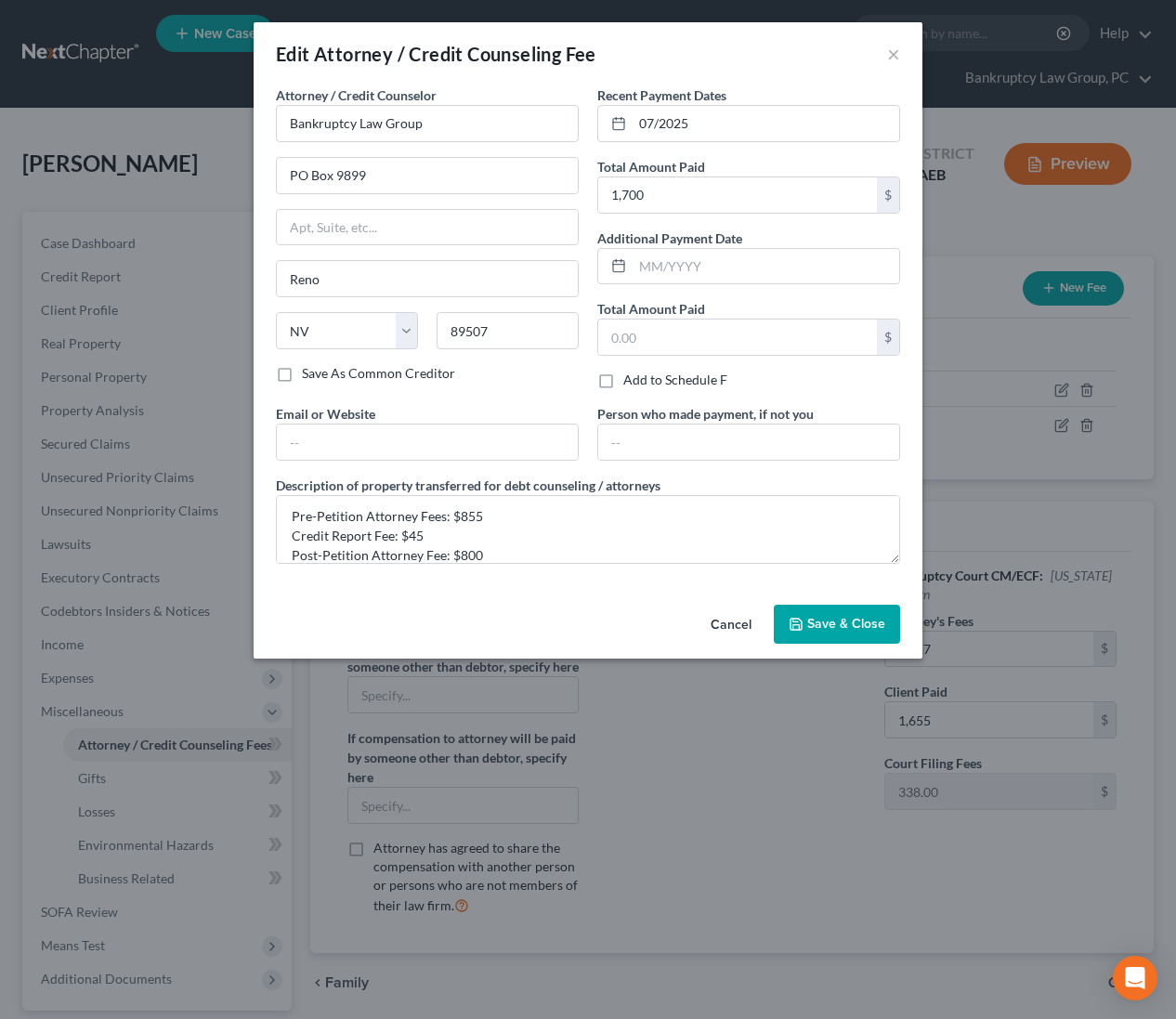
click at [865, 623] on span "Save & Close" at bounding box center [846, 624] width 78 height 16
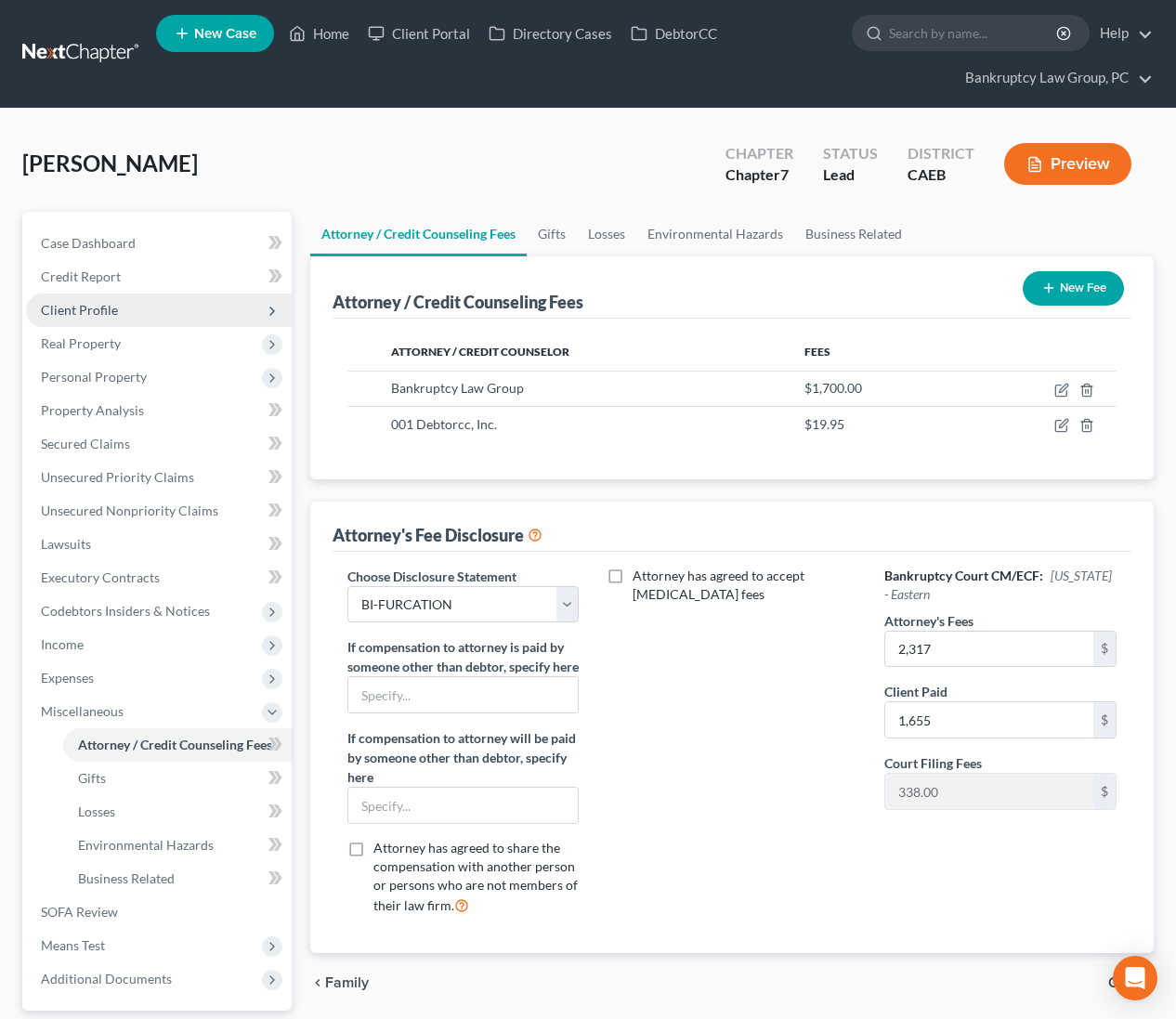
click at [95, 304] on span "Client Profile" at bounding box center [79, 310] width 77 height 16
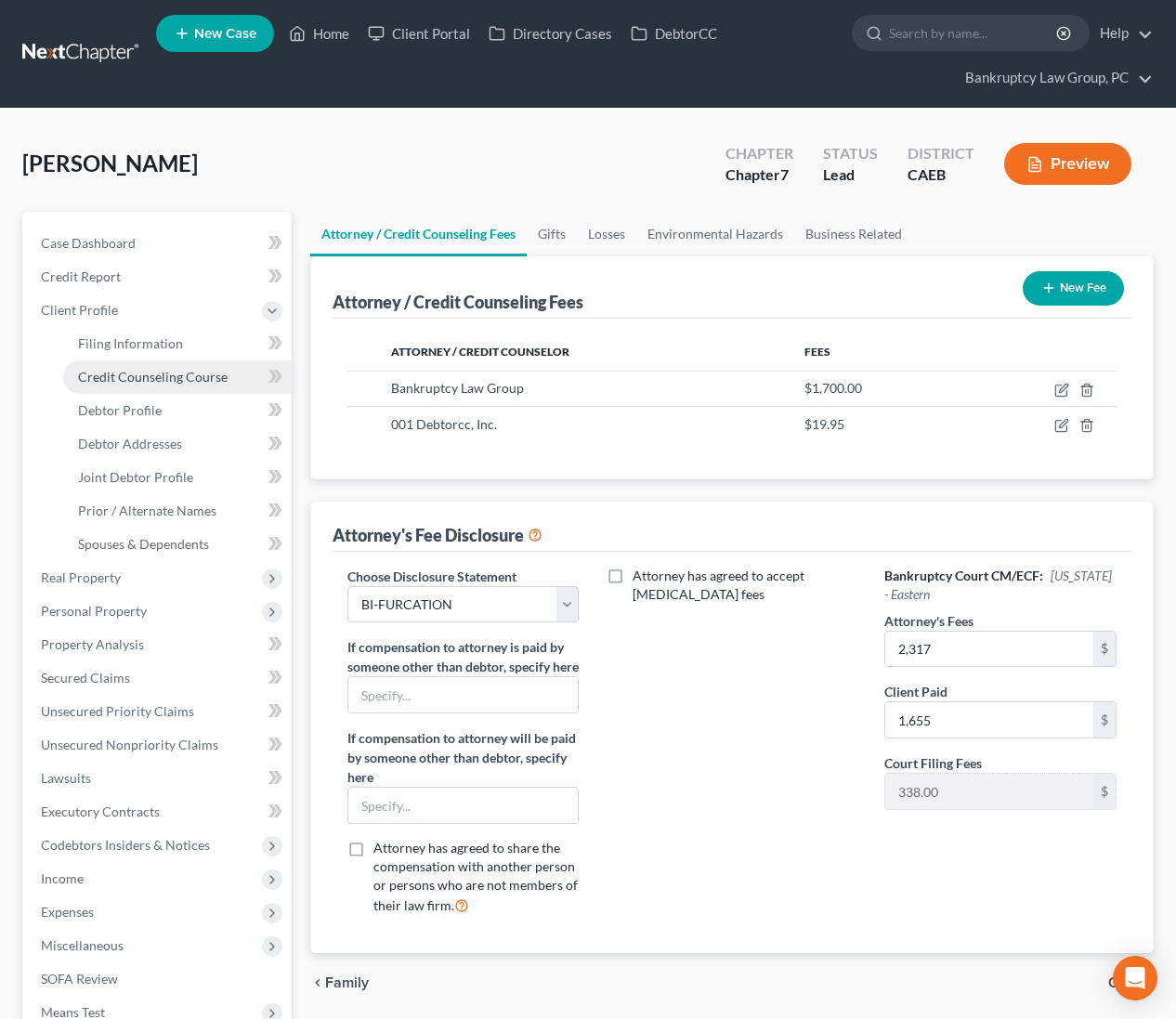
click at [116, 387] on link "Credit Counseling Course" at bounding box center [177, 376] width 229 height 33
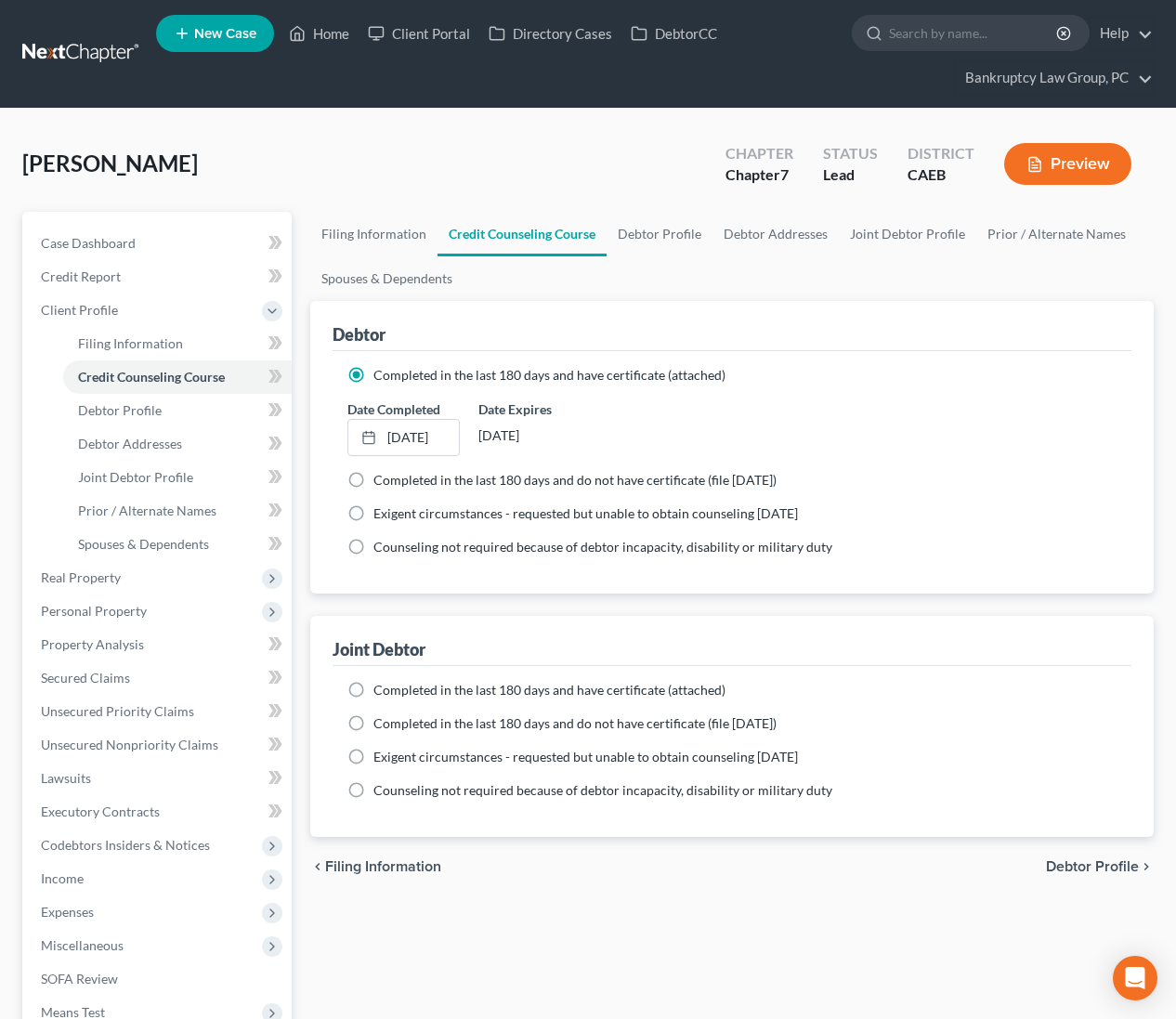
click at [373, 682] on label "Completed in the last 180 days and have certificate (attached)" at bounding box center [549, 690] width 352 height 19
click at [381, 682] on input "Completed in the last 180 days and have certificate (attached)" at bounding box center [387, 687] width 12 height 12
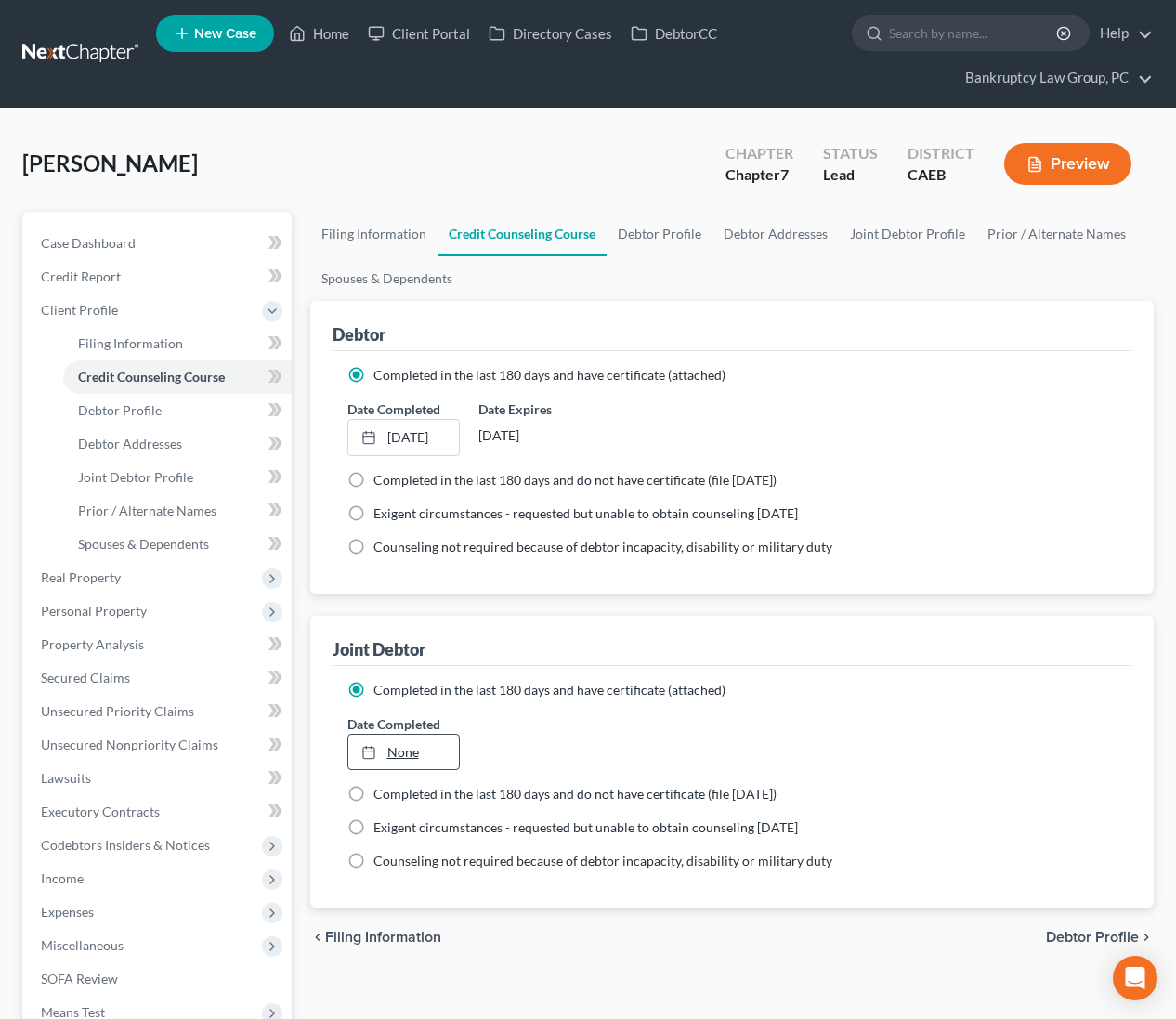
click at [402, 755] on link "None" at bounding box center [403, 752] width 111 height 35
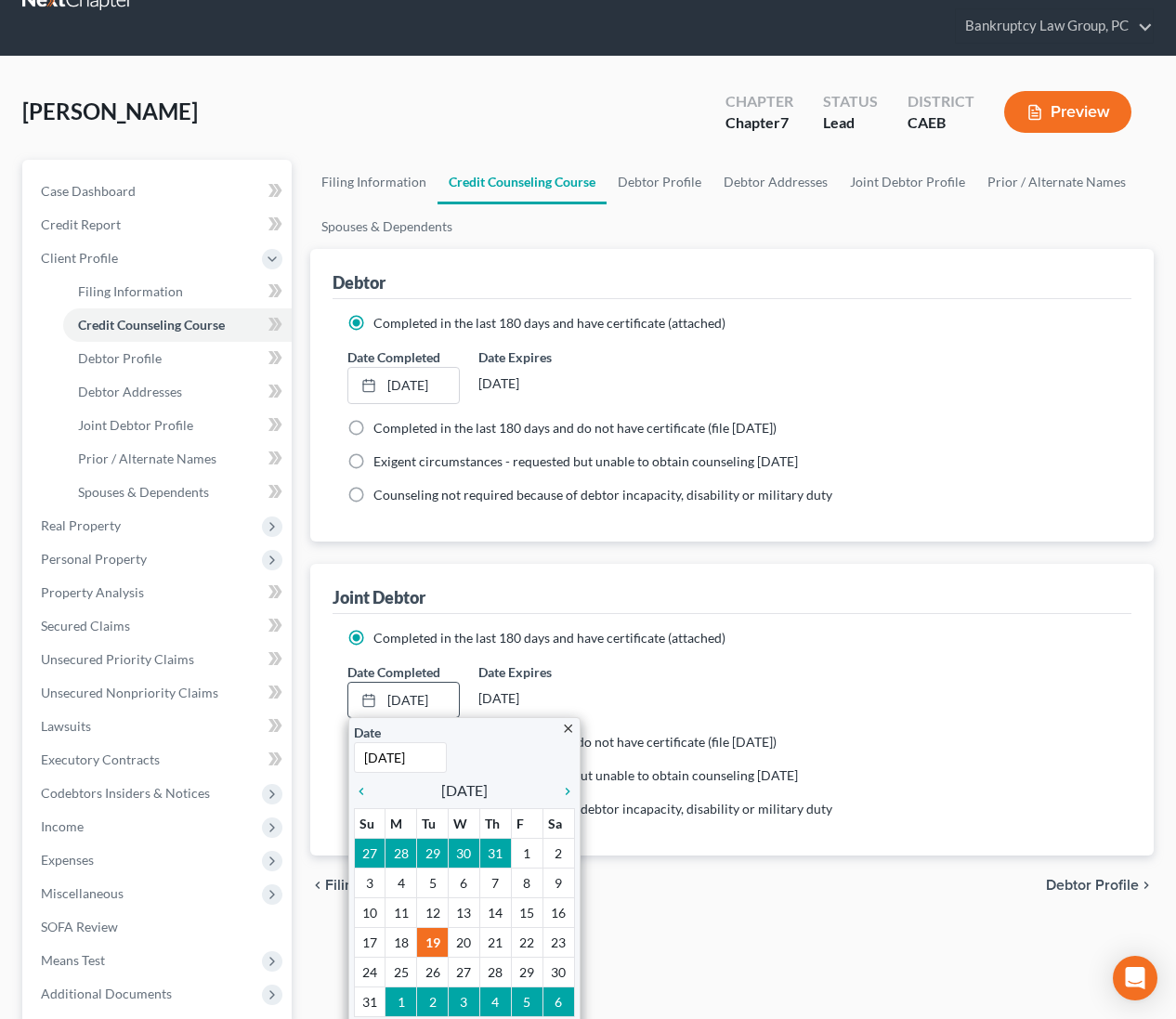
scroll to position [62, 0]
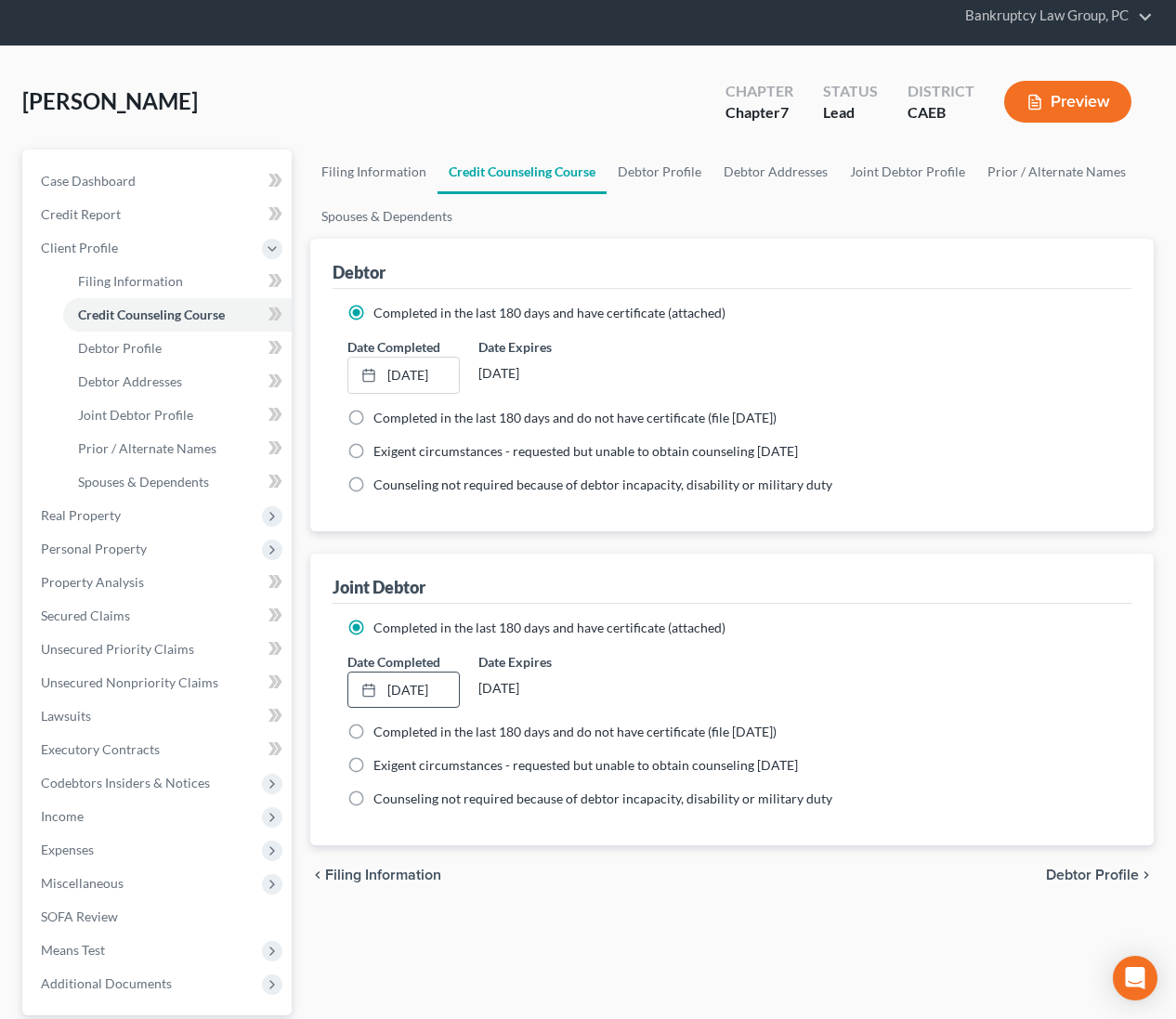
click at [1089, 875] on span "Debtor Profile" at bounding box center [1092, 875] width 93 height 15
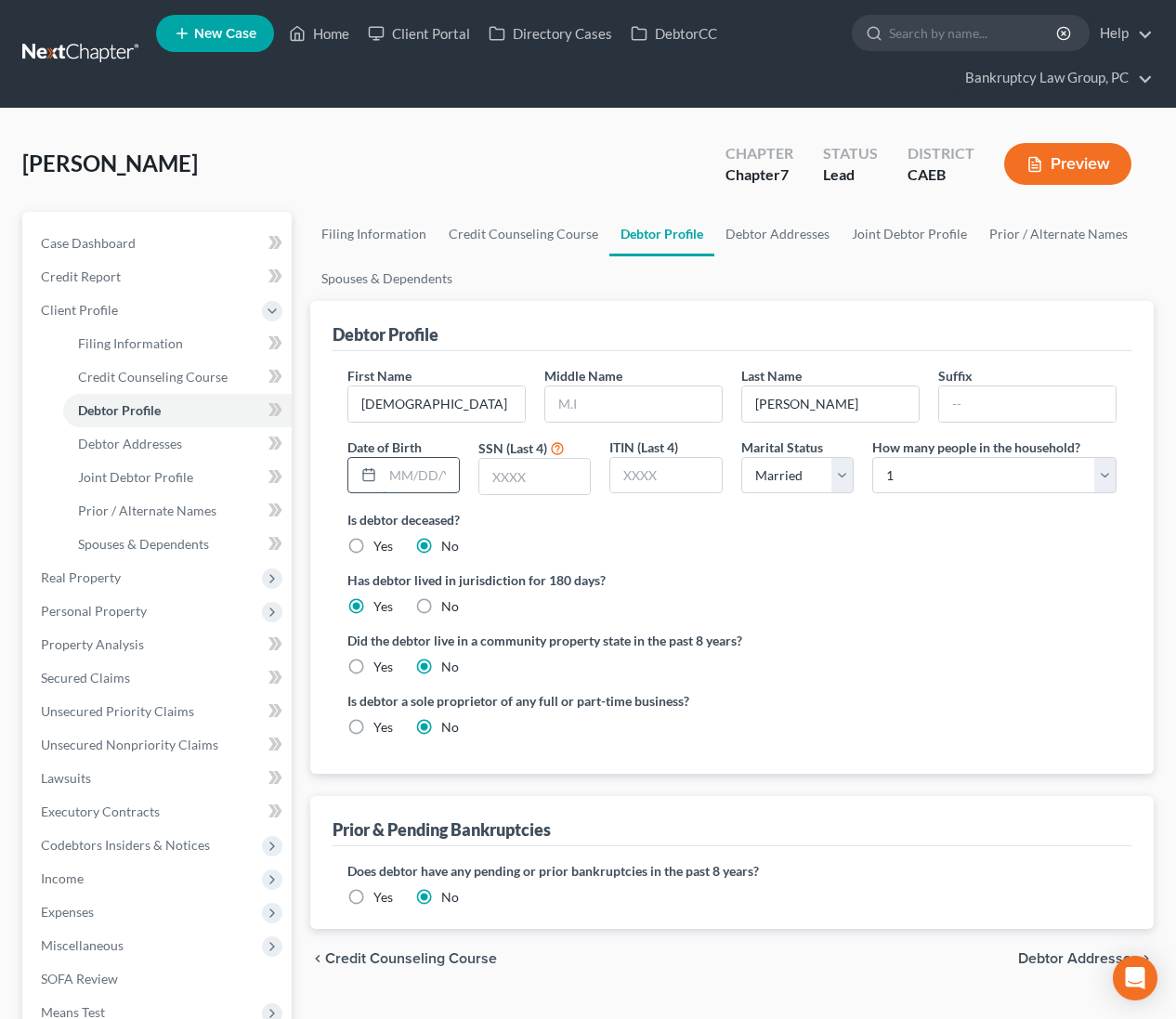
click at [415, 468] on input "text" at bounding box center [421, 475] width 76 height 35
click at [373, 665] on label "Yes" at bounding box center [383, 667] width 20 height 19
click at [381, 665] on input "Yes" at bounding box center [387, 664] width 12 height 12
click at [983, 475] on select "Select 1 2 3 4 5 6 7 8 9 10 11 12 13 14 15 16 17 18 19 20" at bounding box center [994, 475] width 244 height 37
click at [937, 475] on select "Select 1 2 3 4 5 6 7 8 9 10 11 12 13 14 15 16 17 18 19 20" at bounding box center [994, 475] width 244 height 37
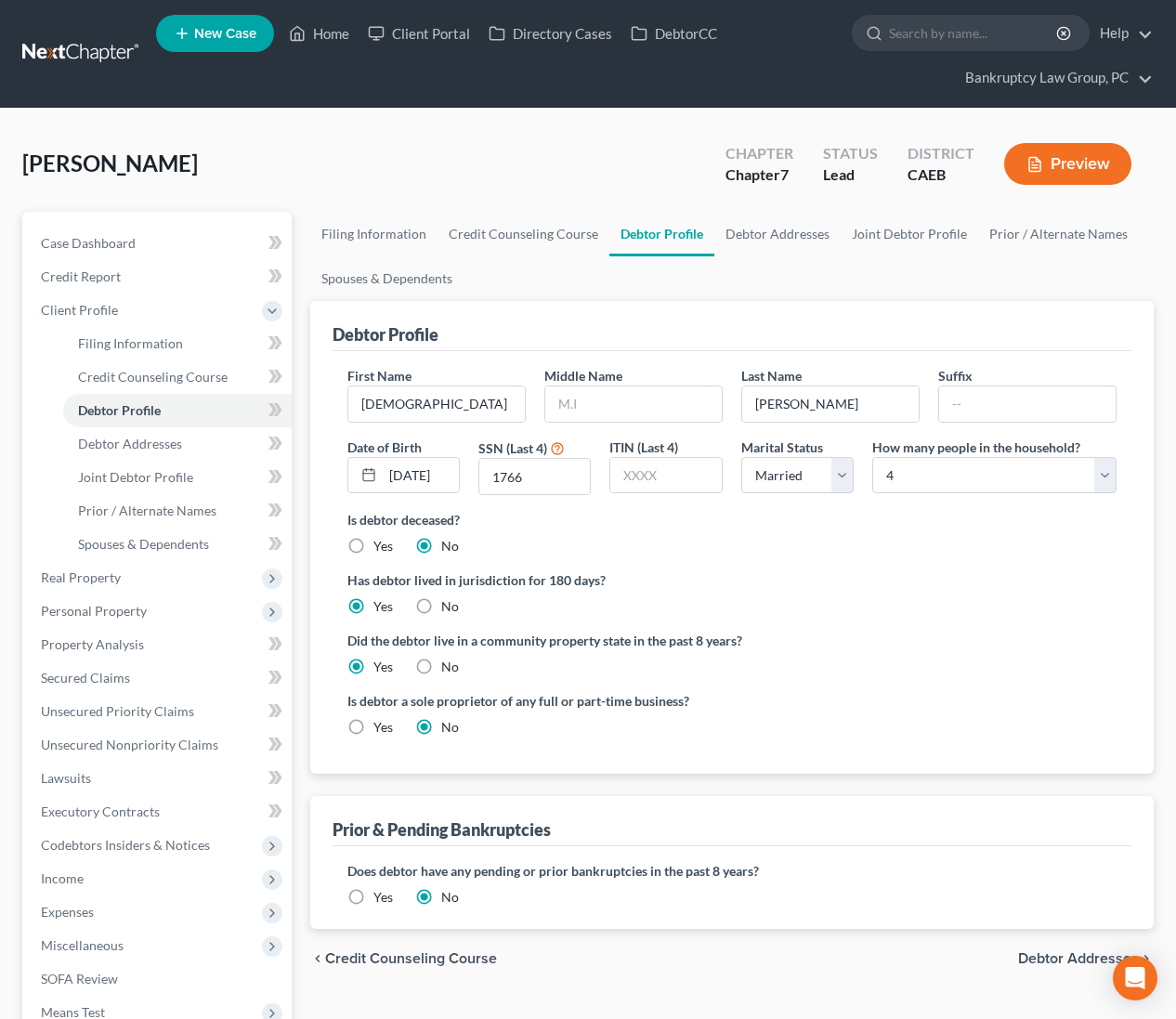
click at [1047, 947] on div "chevron_left Credit Counseling Course Debtor Addresses chevron_right" at bounding box center [732, 958] width 844 height 59
click at [1050, 953] on span "Debtor Addresses" at bounding box center [1078, 958] width 121 height 15
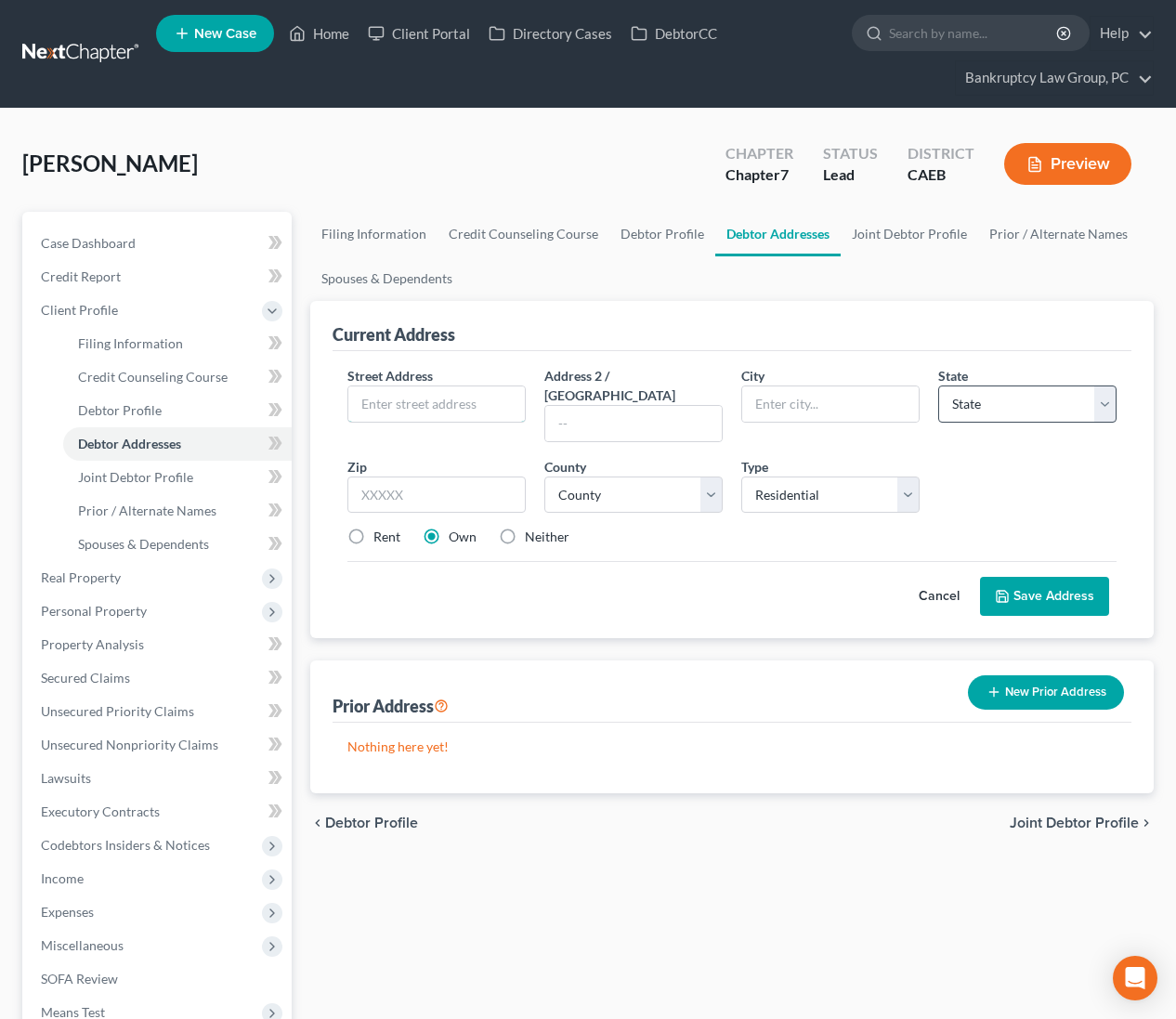
click at [388, 401] on input "text" at bounding box center [436, 403] width 176 height 35
click at [669, 477] on select "County Alameda County Alpine County Amador County Butte County Calaveras County…" at bounding box center [633, 495] width 178 height 37
click at [371, 528] on div "Rent" at bounding box center [373, 537] width 53 height 19
click at [373, 528] on label "Rent" at bounding box center [386, 537] width 27 height 19
click at [381, 528] on input "Rent" at bounding box center [387, 534] width 12 height 12
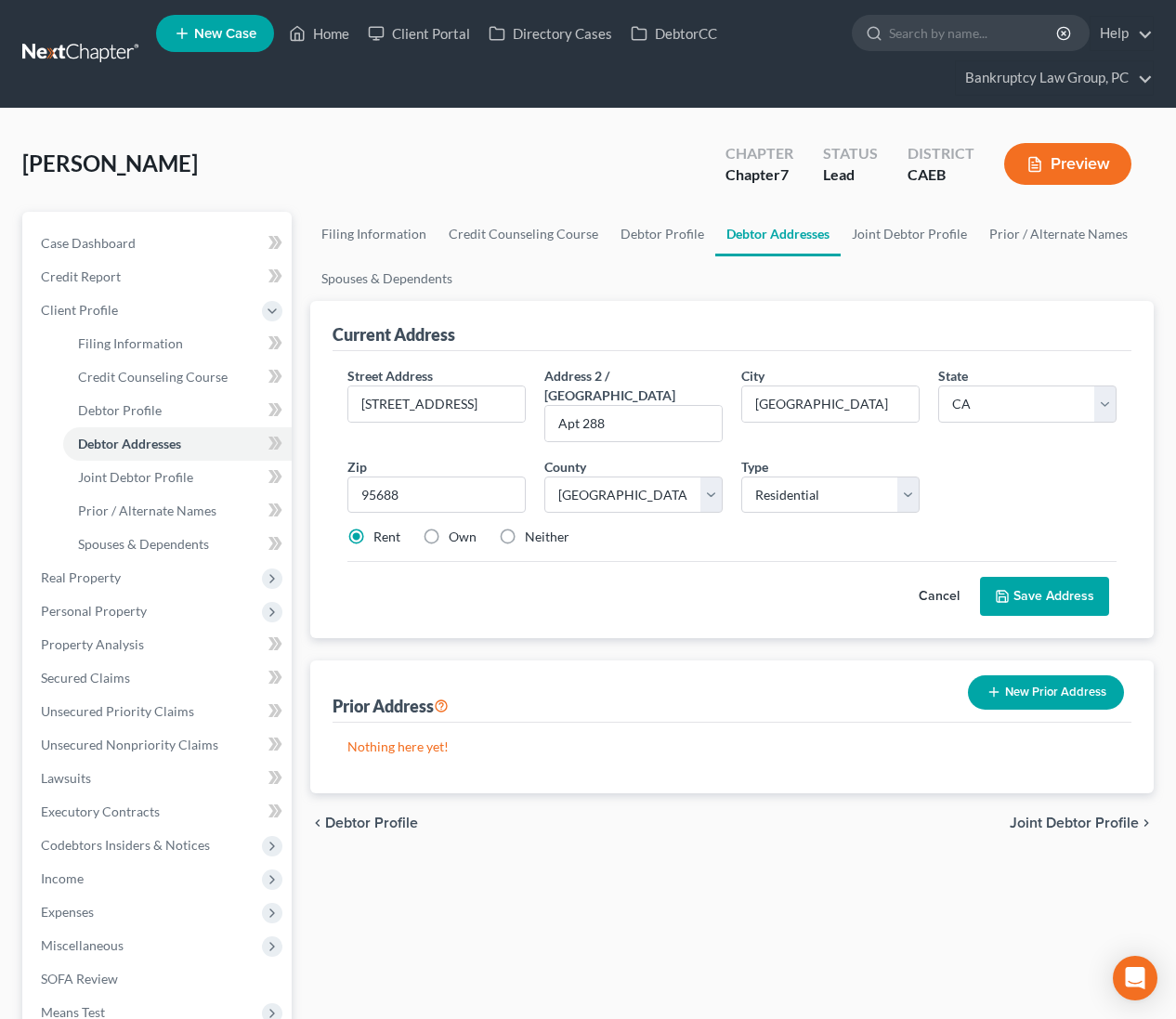
scroll to position [1, 0]
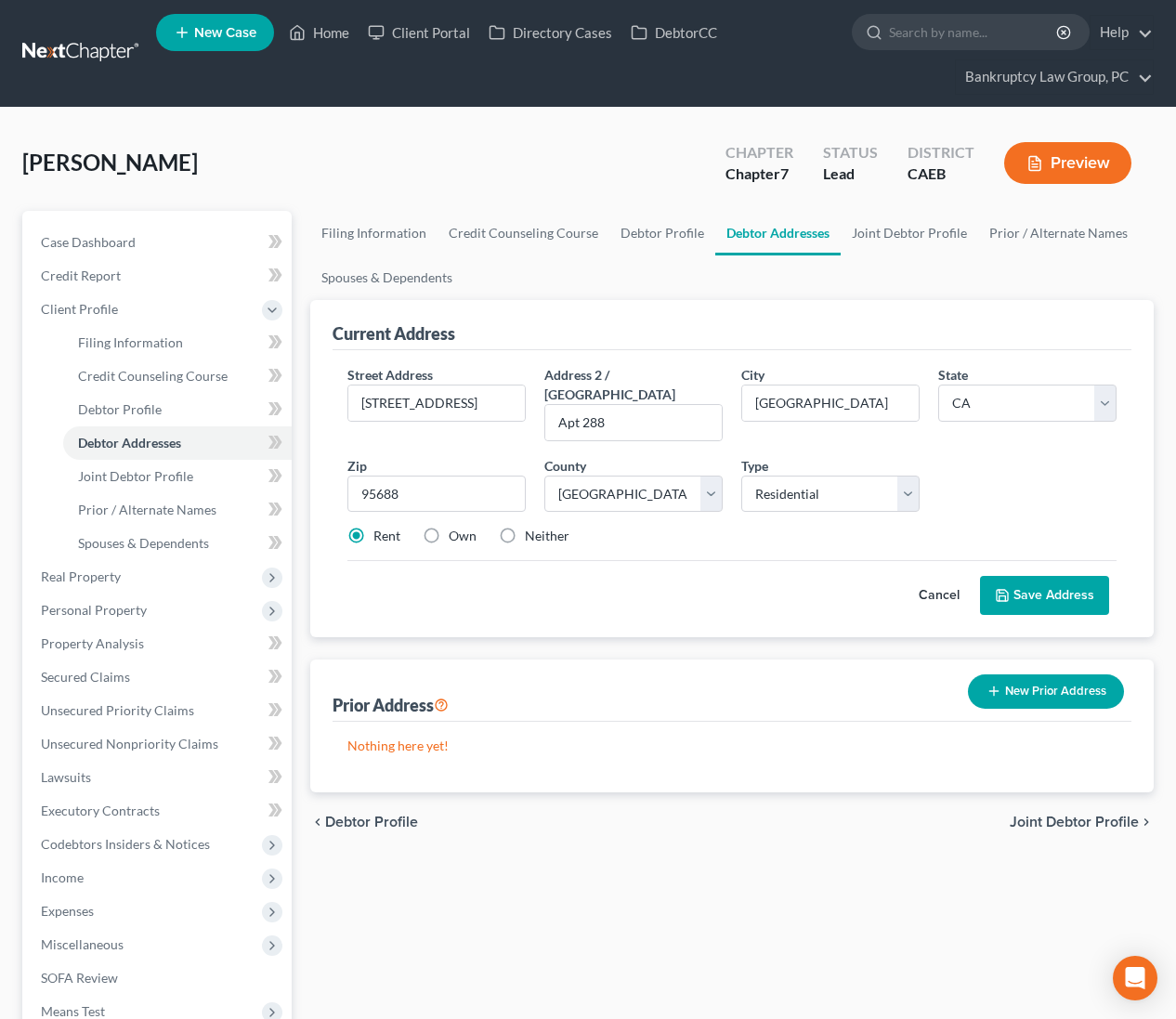
click at [1041, 576] on button "Save Address" at bounding box center [1044, 595] width 129 height 39
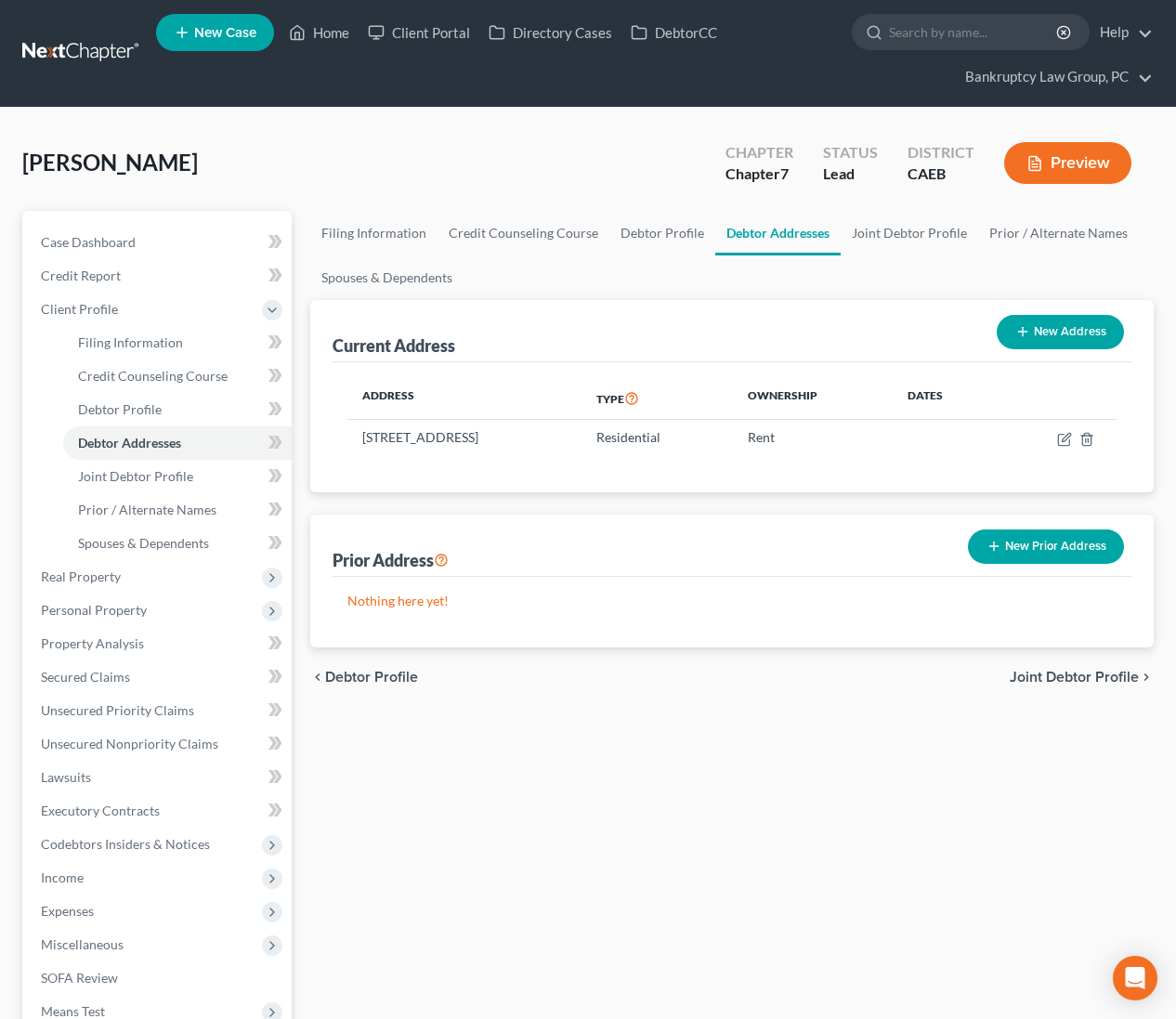
click at [664, 749] on div "Filing Information Credit Counseling Course Debtor Profile Debtor Addresses Joi…" at bounding box center [732, 697] width 863 height 973
click at [1073, 670] on span "Joint Debtor Profile" at bounding box center [1074, 677] width 129 height 15
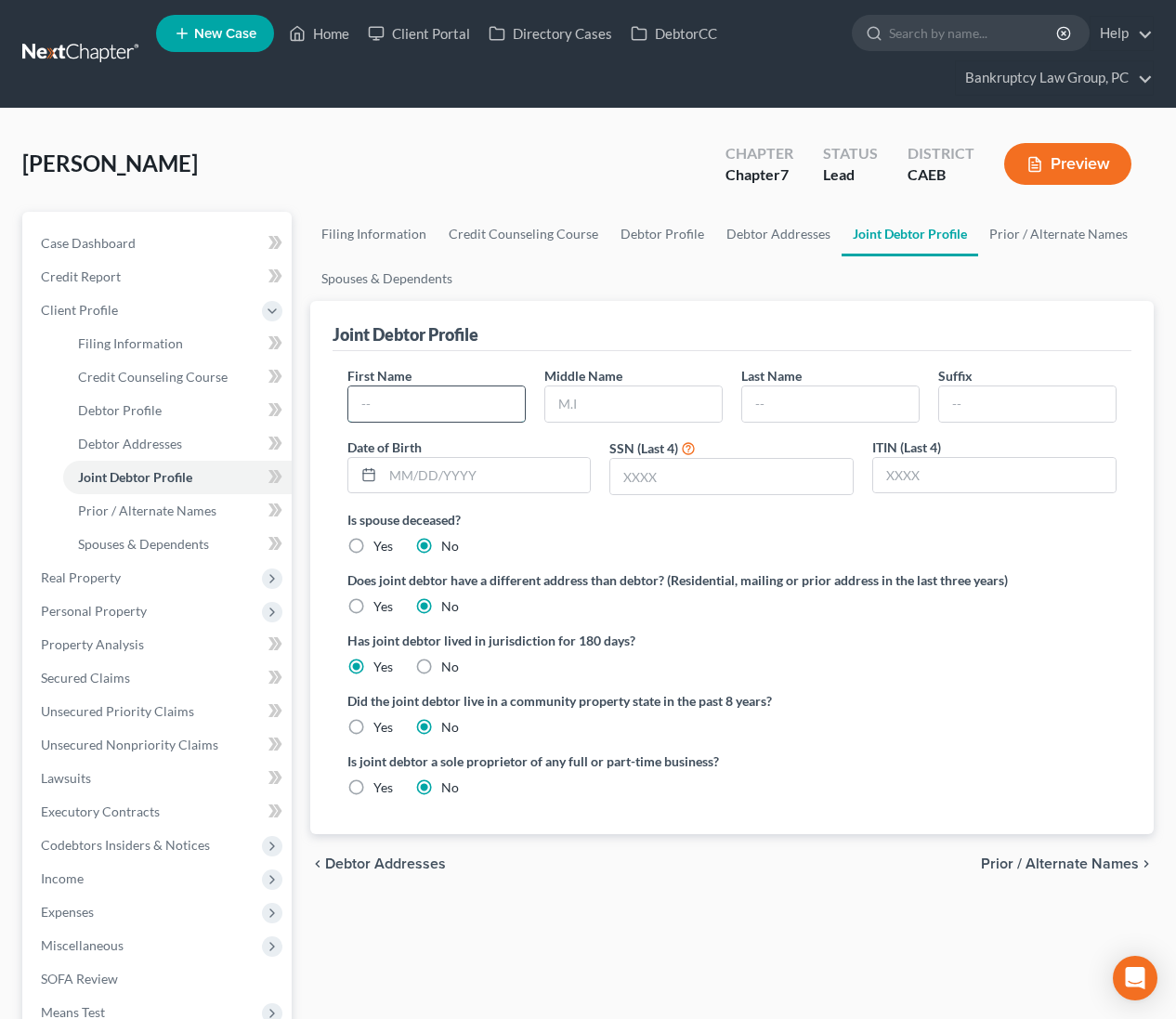
click at [405, 397] on input "text" at bounding box center [436, 403] width 176 height 35
click at [373, 723] on label "Yes" at bounding box center [383, 727] width 20 height 19
click at [381, 723] on input "Yes" at bounding box center [387, 724] width 12 height 12
click at [1039, 856] on span "Prior / Alternate Names" at bounding box center [1060, 863] width 158 height 15
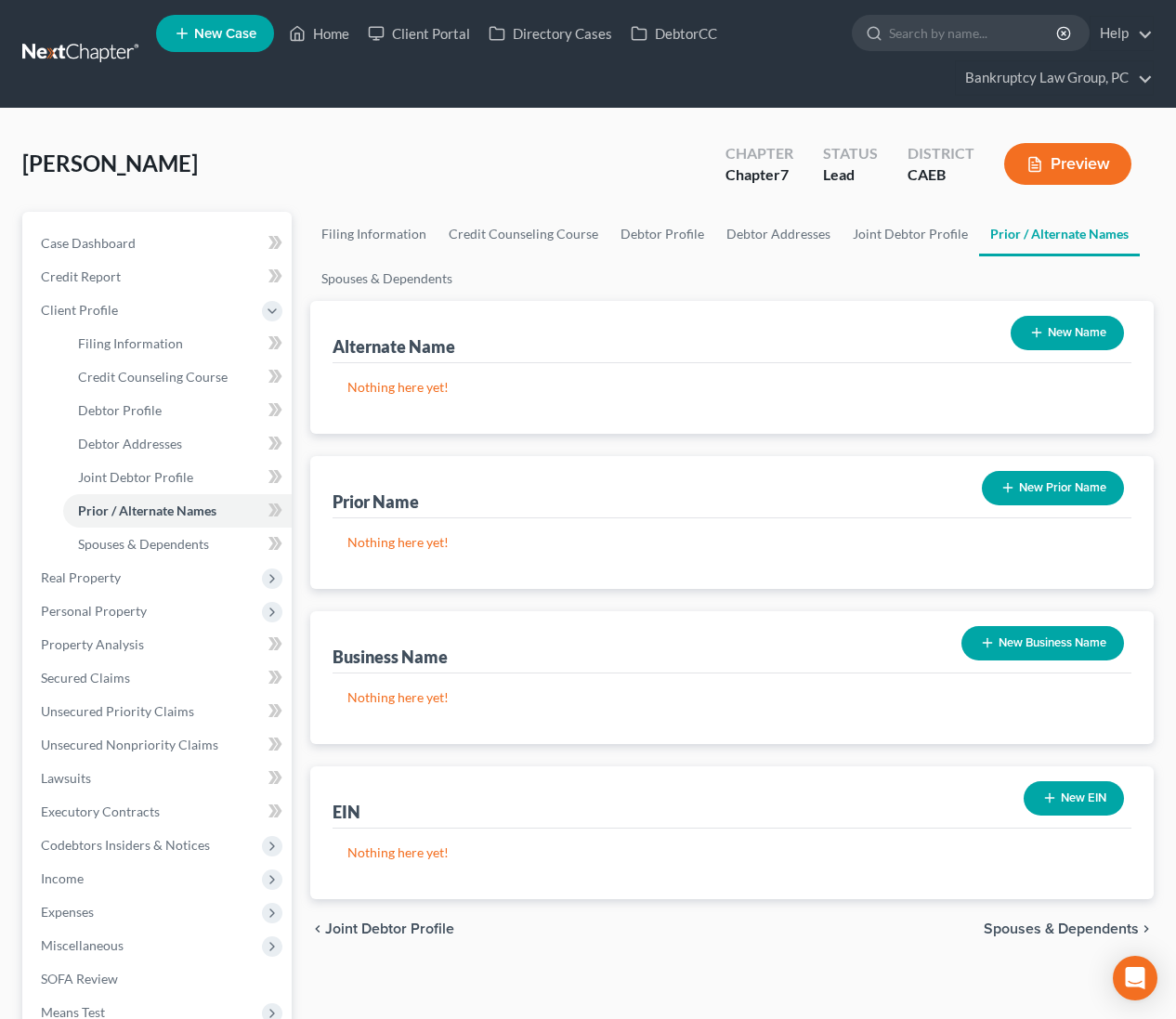
click at [1058, 339] on button "New Name" at bounding box center [1067, 333] width 113 height 34
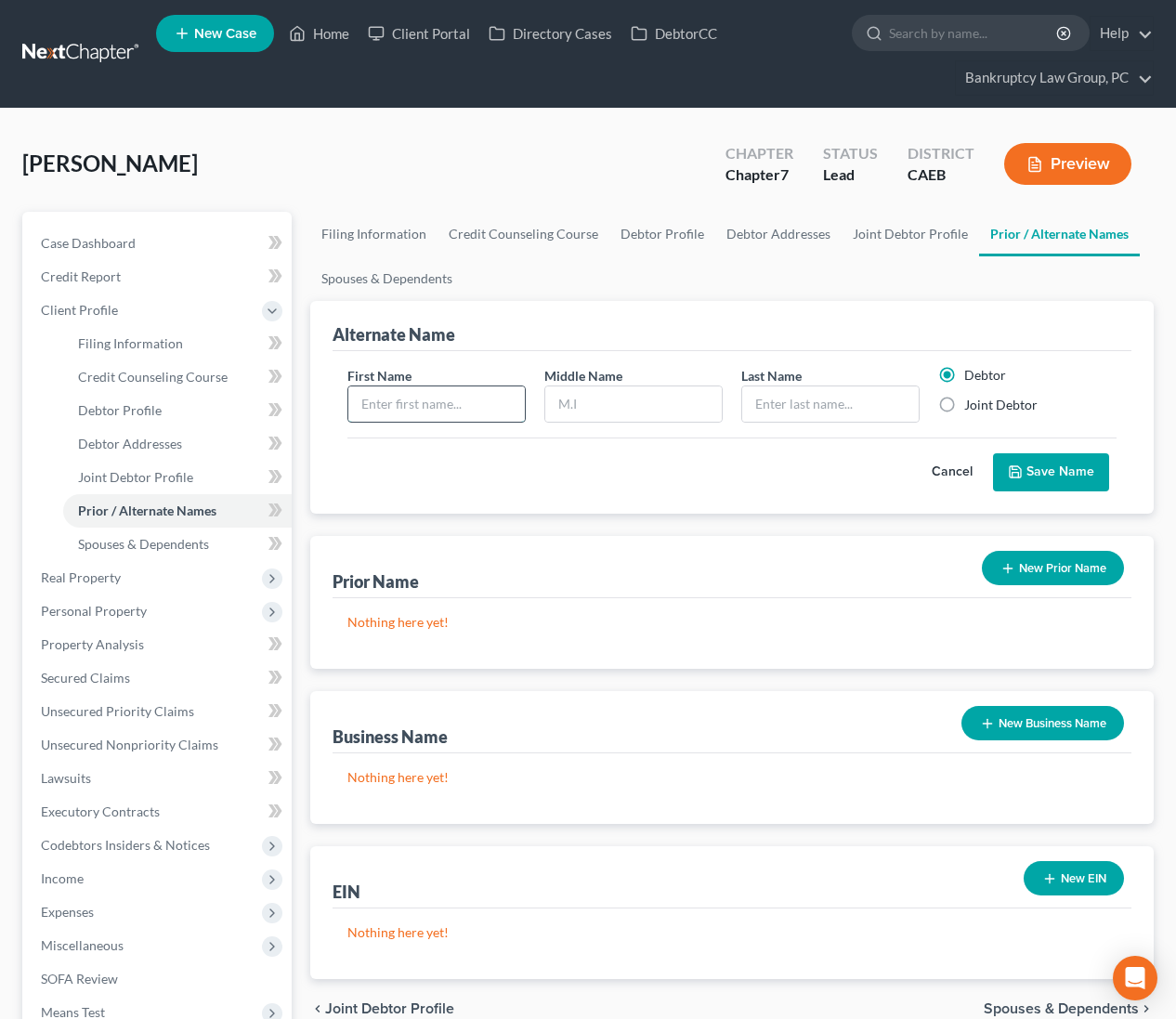
click at [471, 404] on input "text" at bounding box center [436, 403] width 176 height 35
click at [1051, 472] on button "Save Name" at bounding box center [1051, 472] width 116 height 39
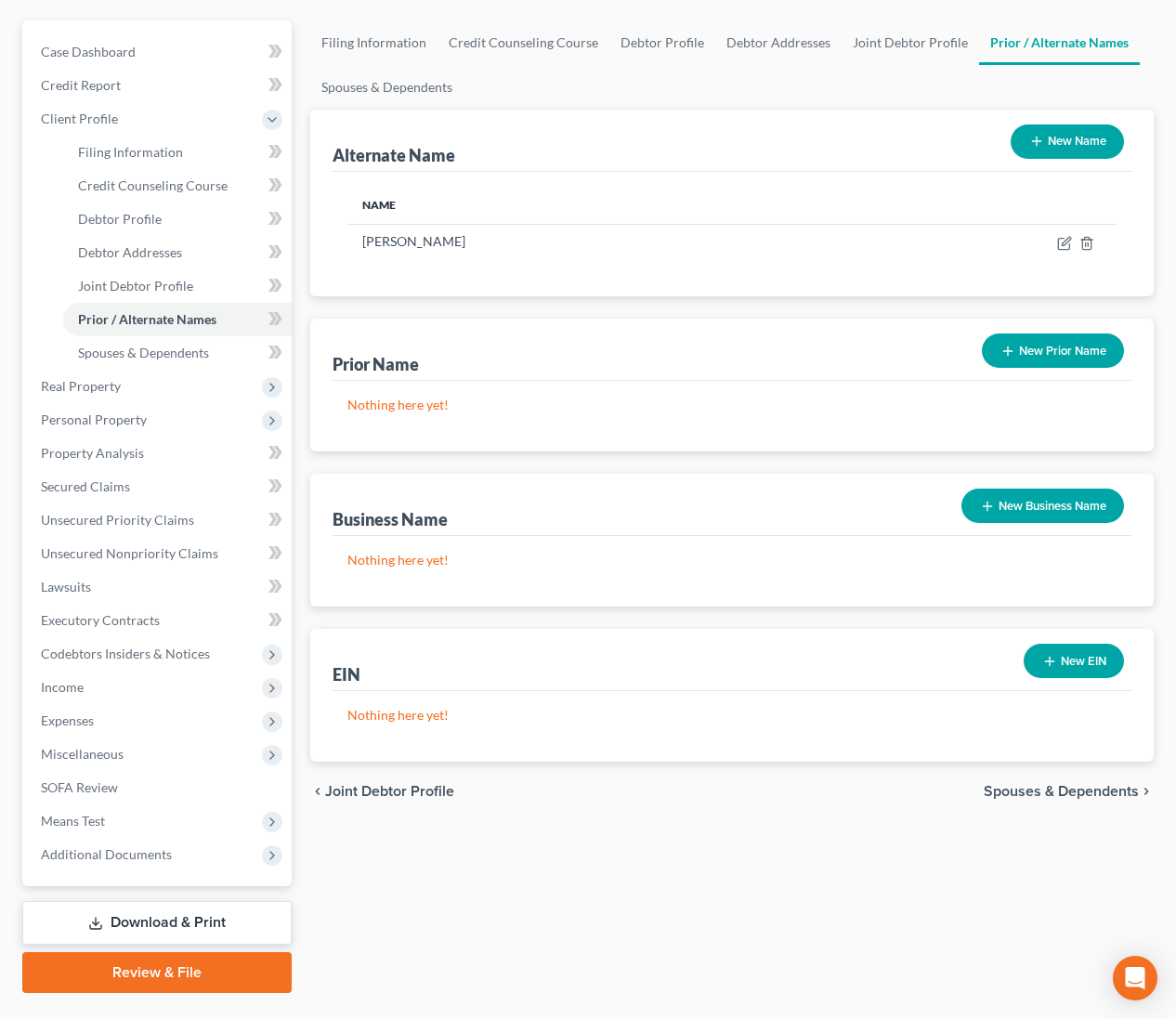
click at [1020, 791] on span "Spouses & Dependents" at bounding box center [1061, 791] width 155 height 15
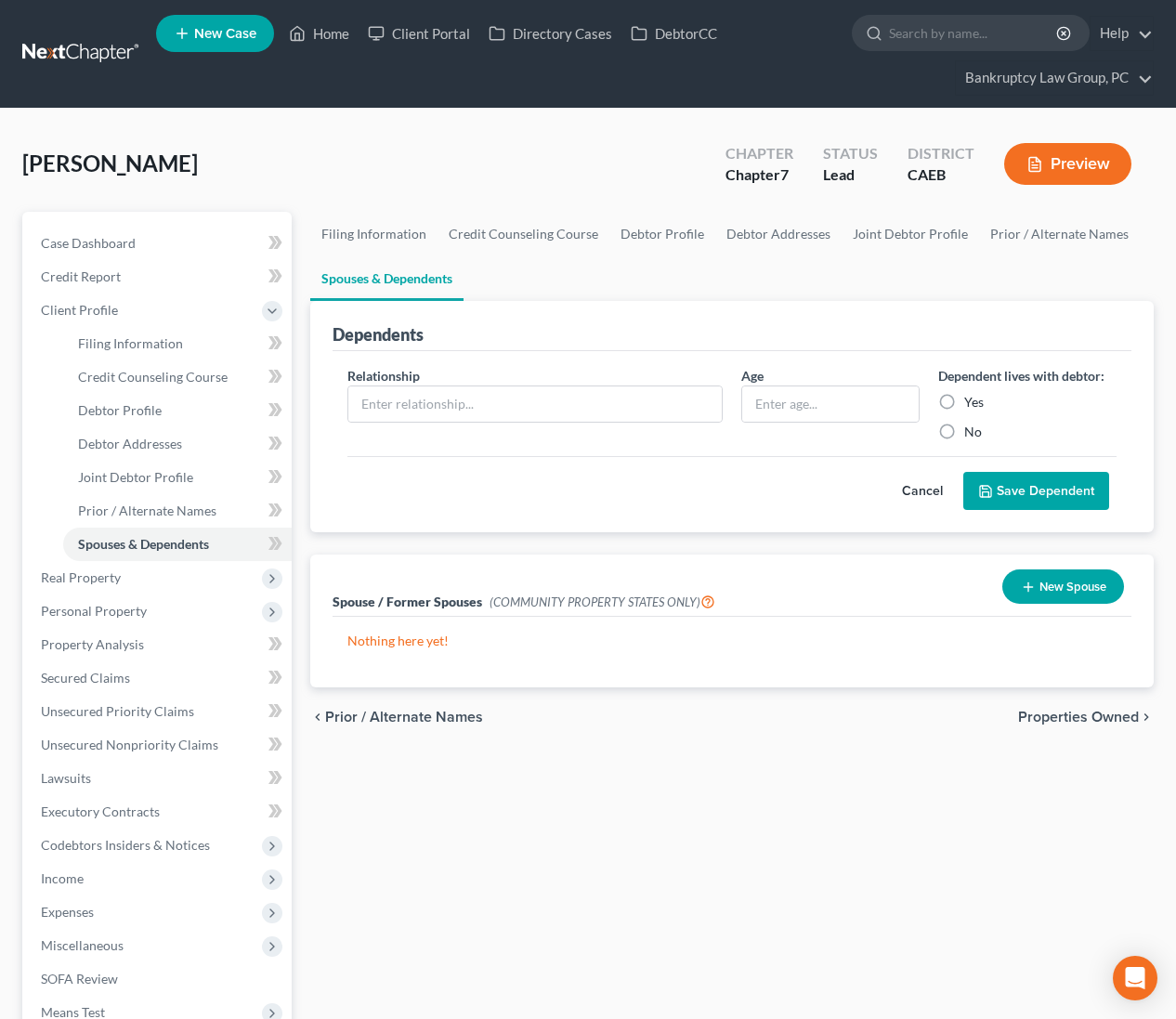
drag, startPoint x: 1068, startPoint y: 576, endPoint x: 957, endPoint y: 582, distance: 111.6
click at [1068, 577] on button "New Spouse" at bounding box center [1063, 586] width 122 height 34
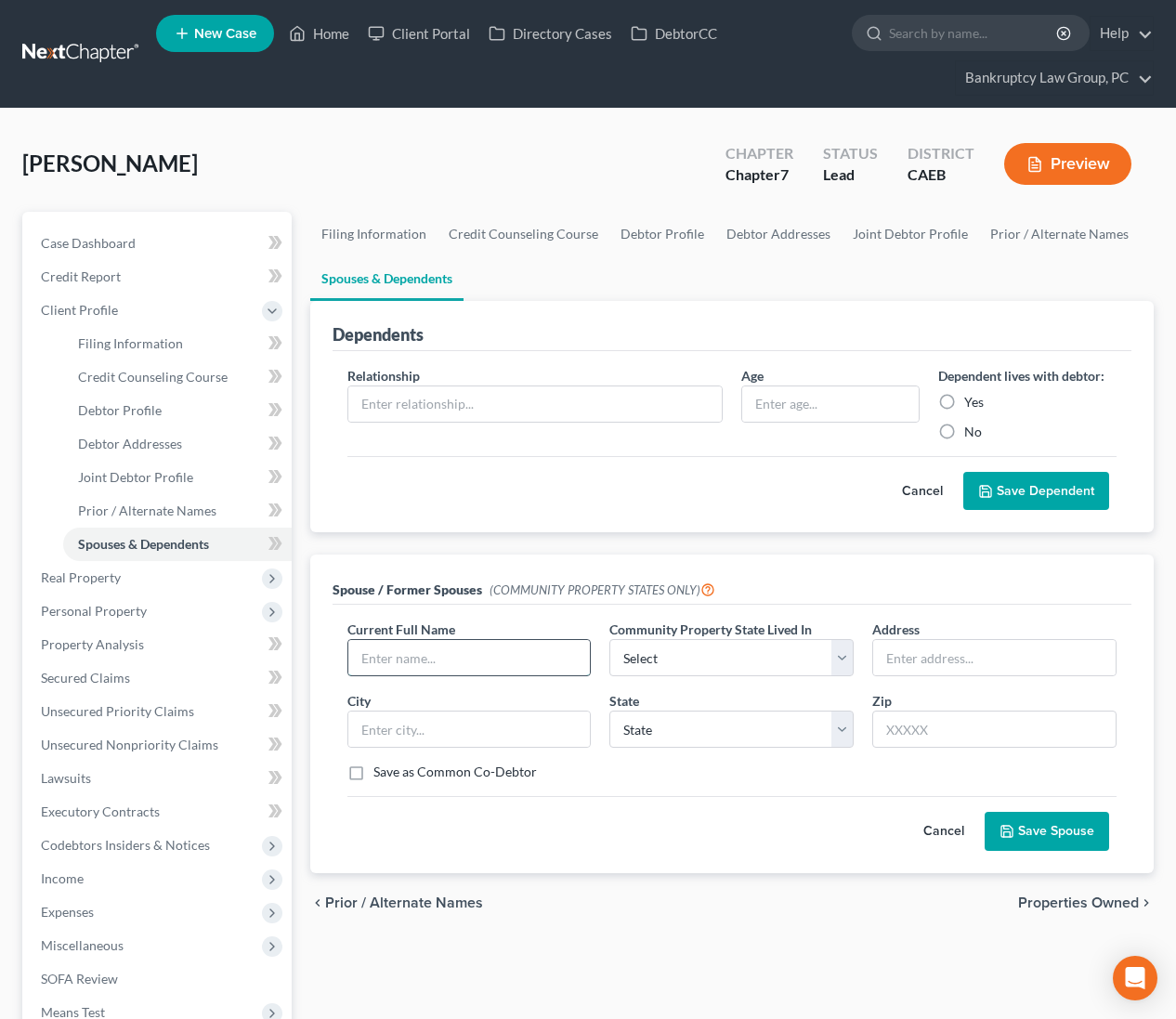
click at [418, 657] on input "text" at bounding box center [469, 657] width 242 height 35
click at [666, 649] on select "Select AZ CA GU ID LA NV NM PR TX WA WI" at bounding box center [731, 657] width 244 height 37
click at [675, 733] on select "State AL AK AR AZ CA CO CT DE DC FL GA GU HI ID IL IN IA KS KY LA ME MD MA MI M…" at bounding box center [731, 729] width 244 height 37
click at [1078, 828] on button "Save Spouse" at bounding box center [1047, 831] width 124 height 39
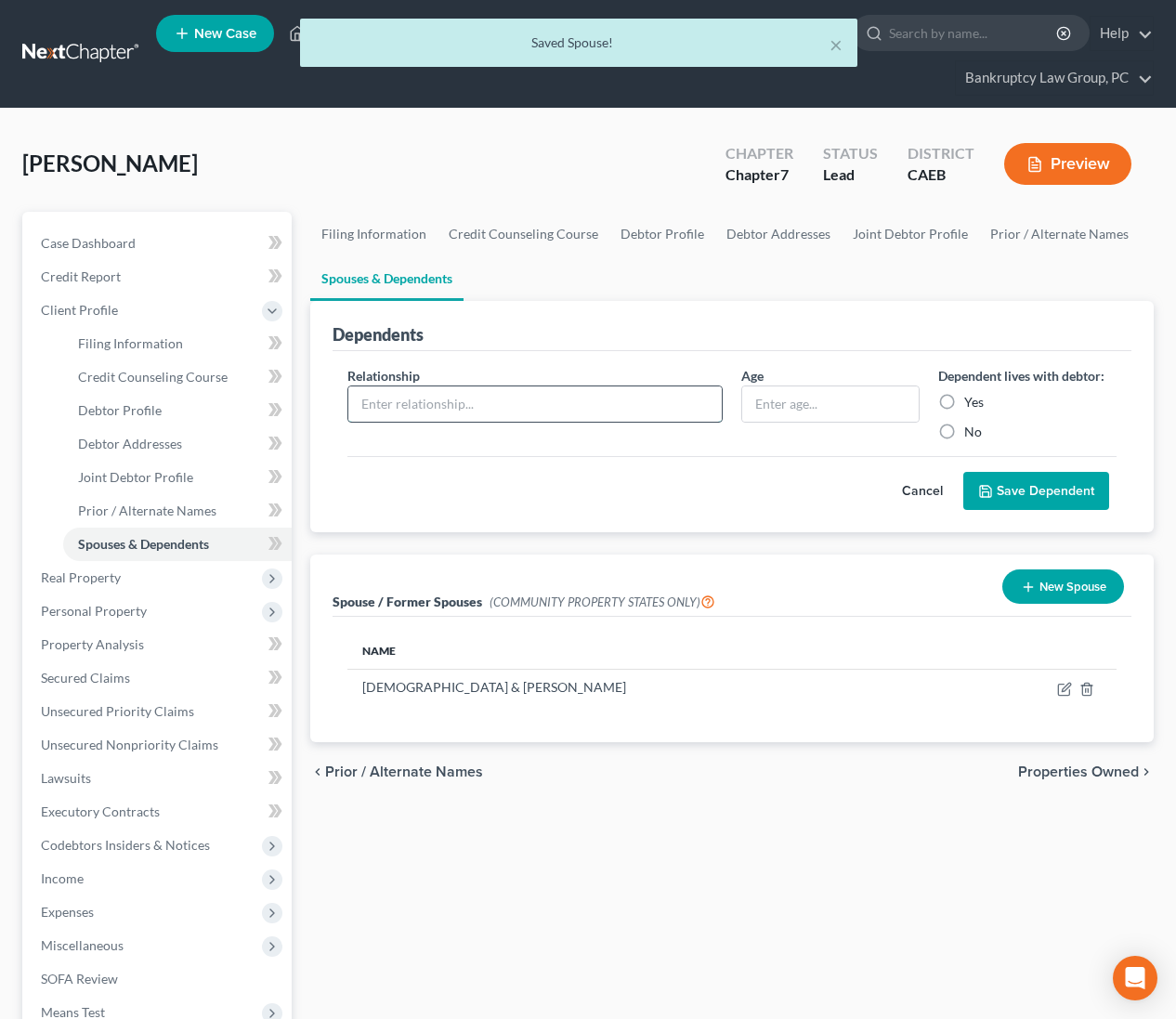
click at [535, 394] on input "text" at bounding box center [534, 403] width 373 height 35
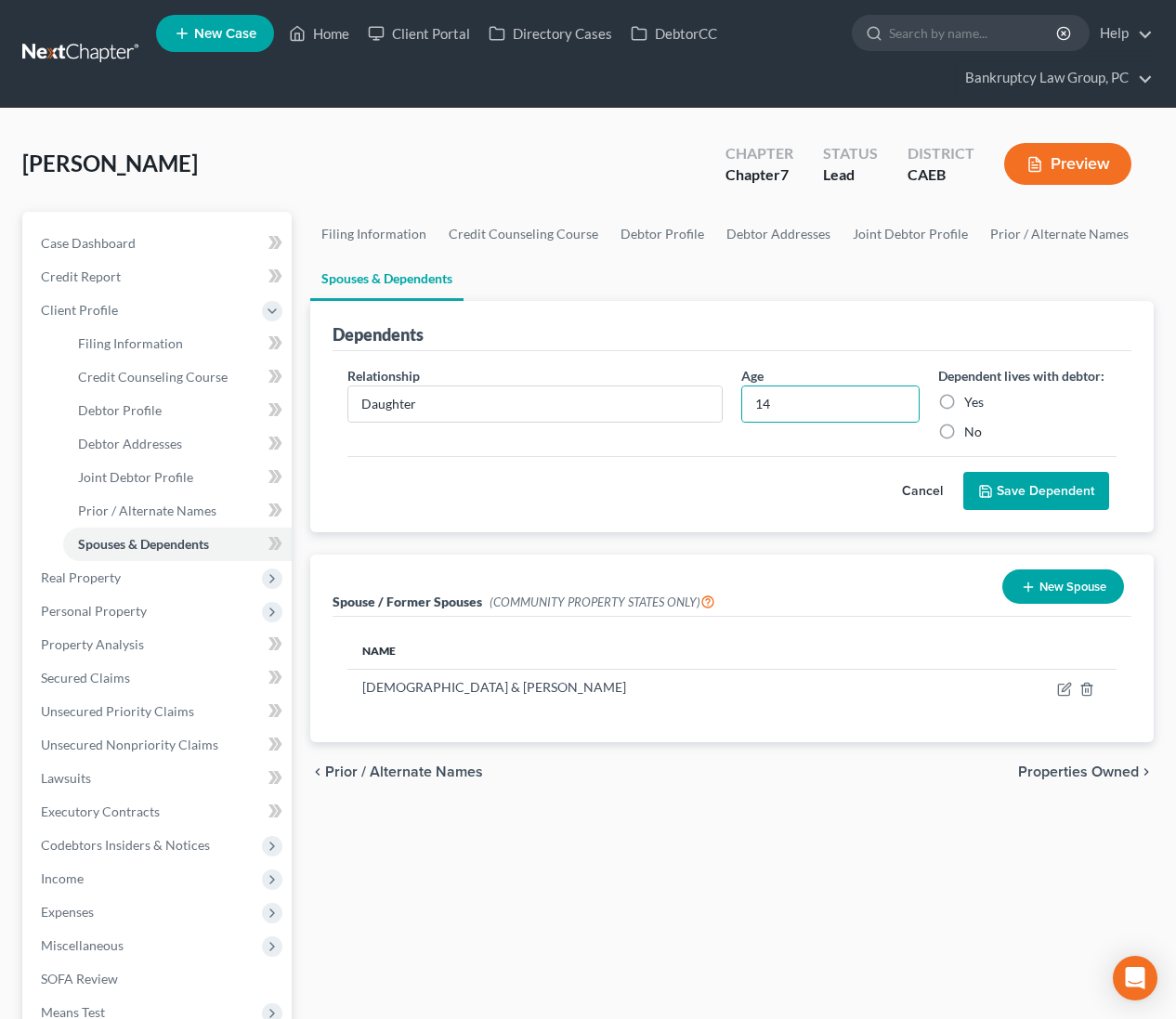
click at [964, 399] on label "Yes" at bounding box center [974, 402] width 20 height 19
click at [972, 399] on input "Yes" at bounding box center [978, 399] width 12 height 12
click at [1001, 489] on button "Save Dependent" at bounding box center [1036, 491] width 146 height 39
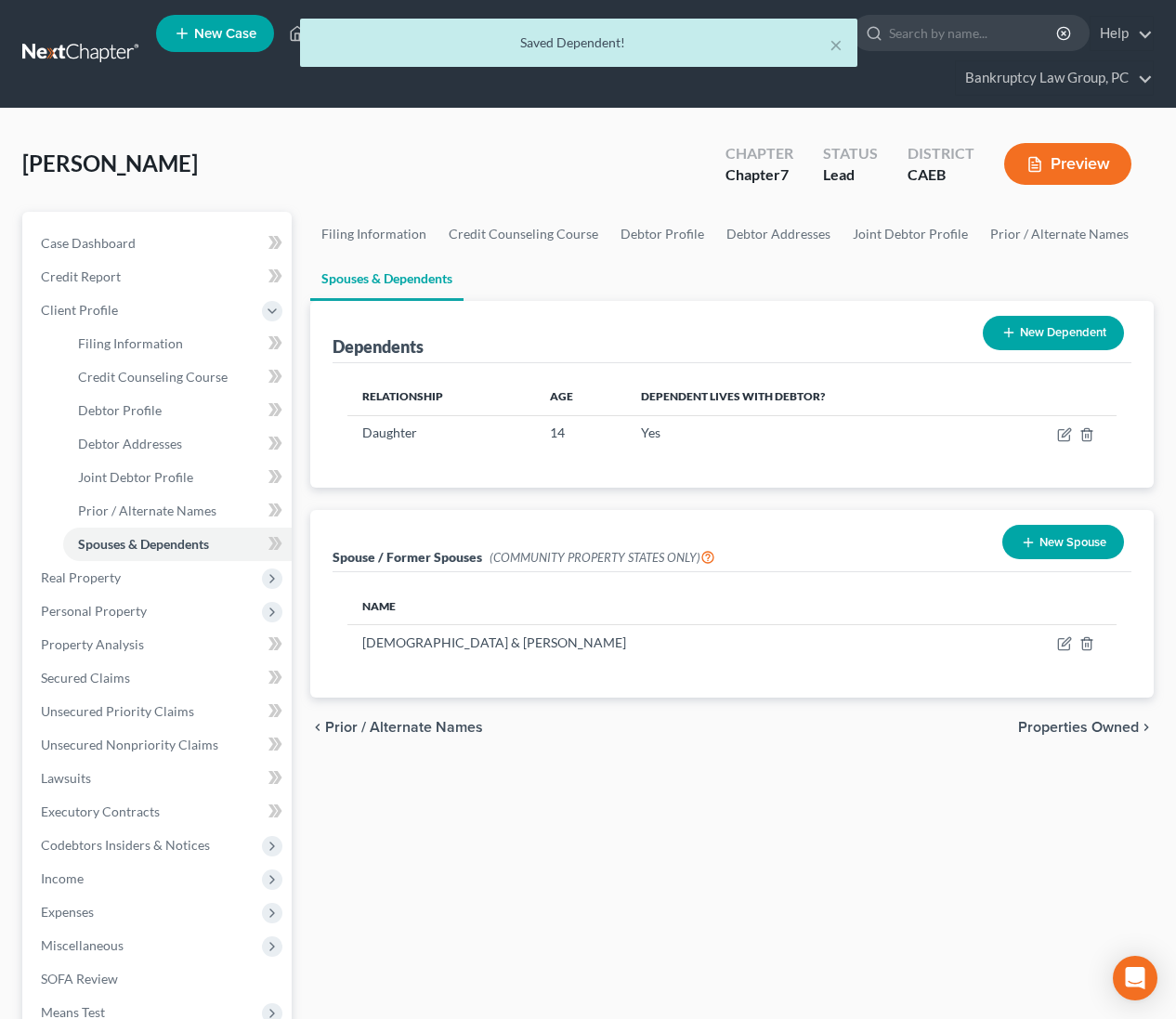
click at [1061, 329] on button "New Dependent" at bounding box center [1053, 333] width 141 height 34
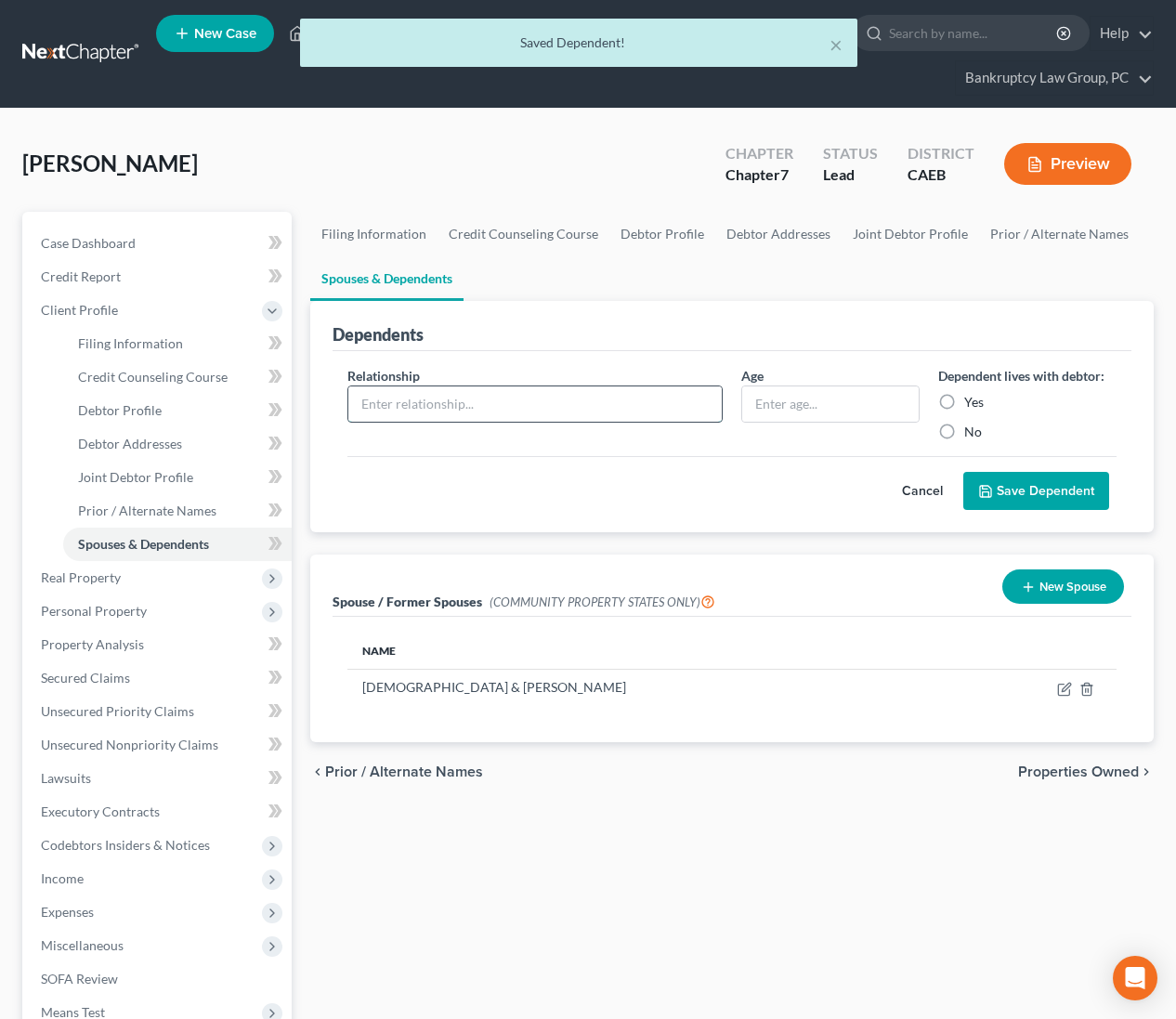
click at [421, 399] on input "text" at bounding box center [534, 403] width 373 height 35
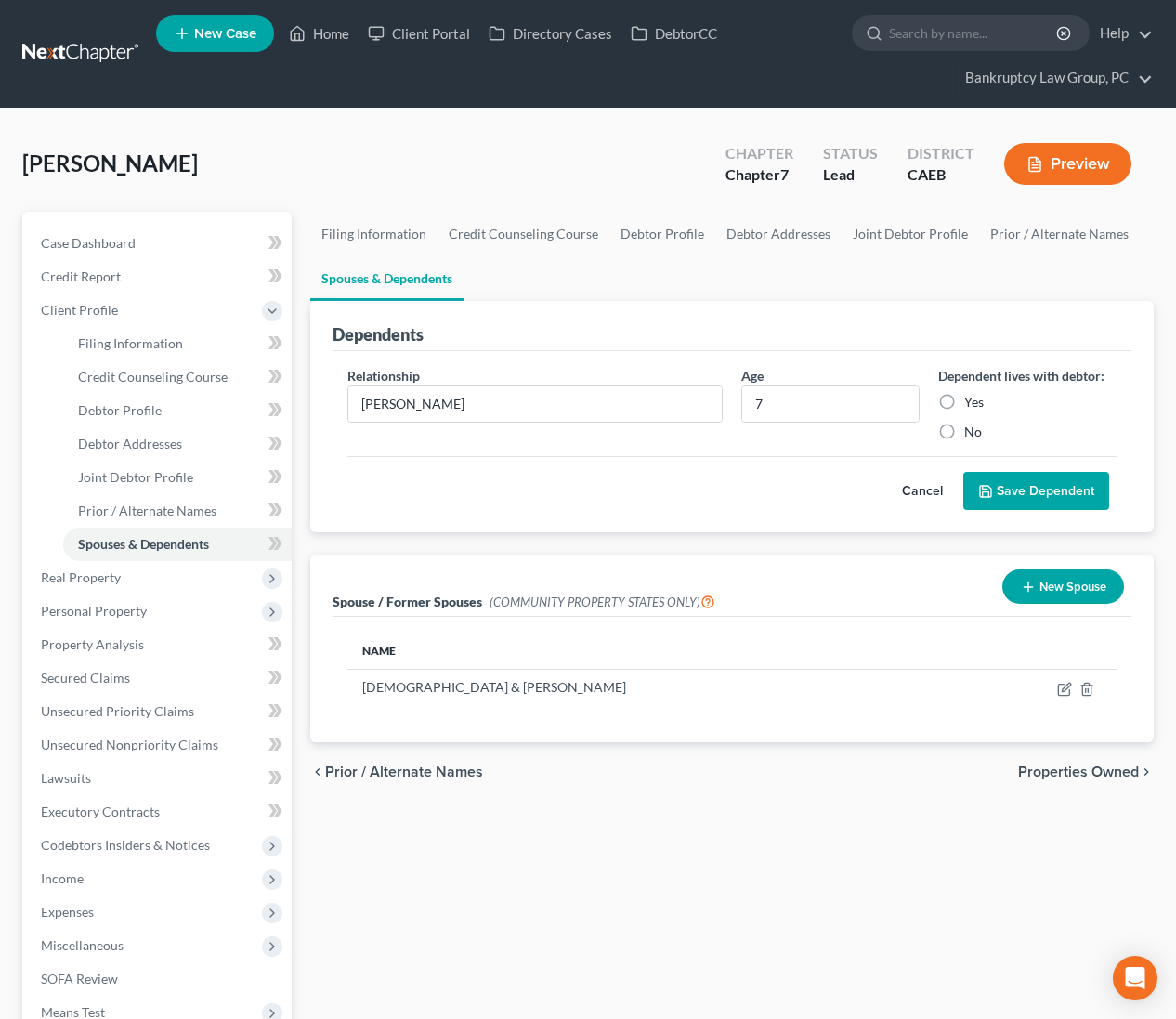
drag, startPoint x: 943, startPoint y: 399, endPoint x: 980, endPoint y: 458, distance: 70.1
click at [964, 399] on label "Yes" at bounding box center [974, 402] width 20 height 19
click at [972, 399] on input "Yes" at bounding box center [978, 399] width 12 height 12
click at [1001, 486] on button "Save Dependent" at bounding box center [1036, 491] width 146 height 39
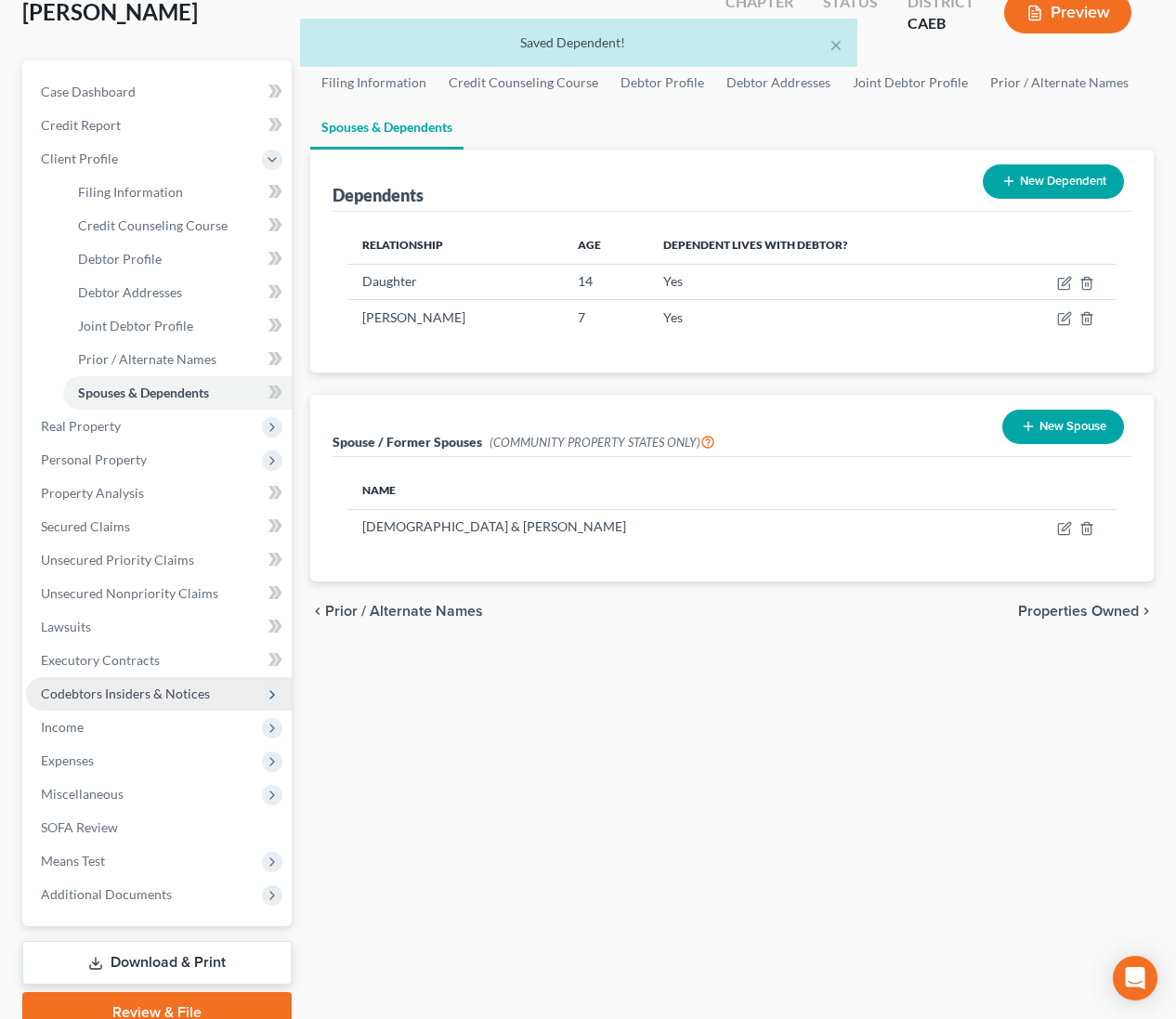
scroll to position [152, 0]
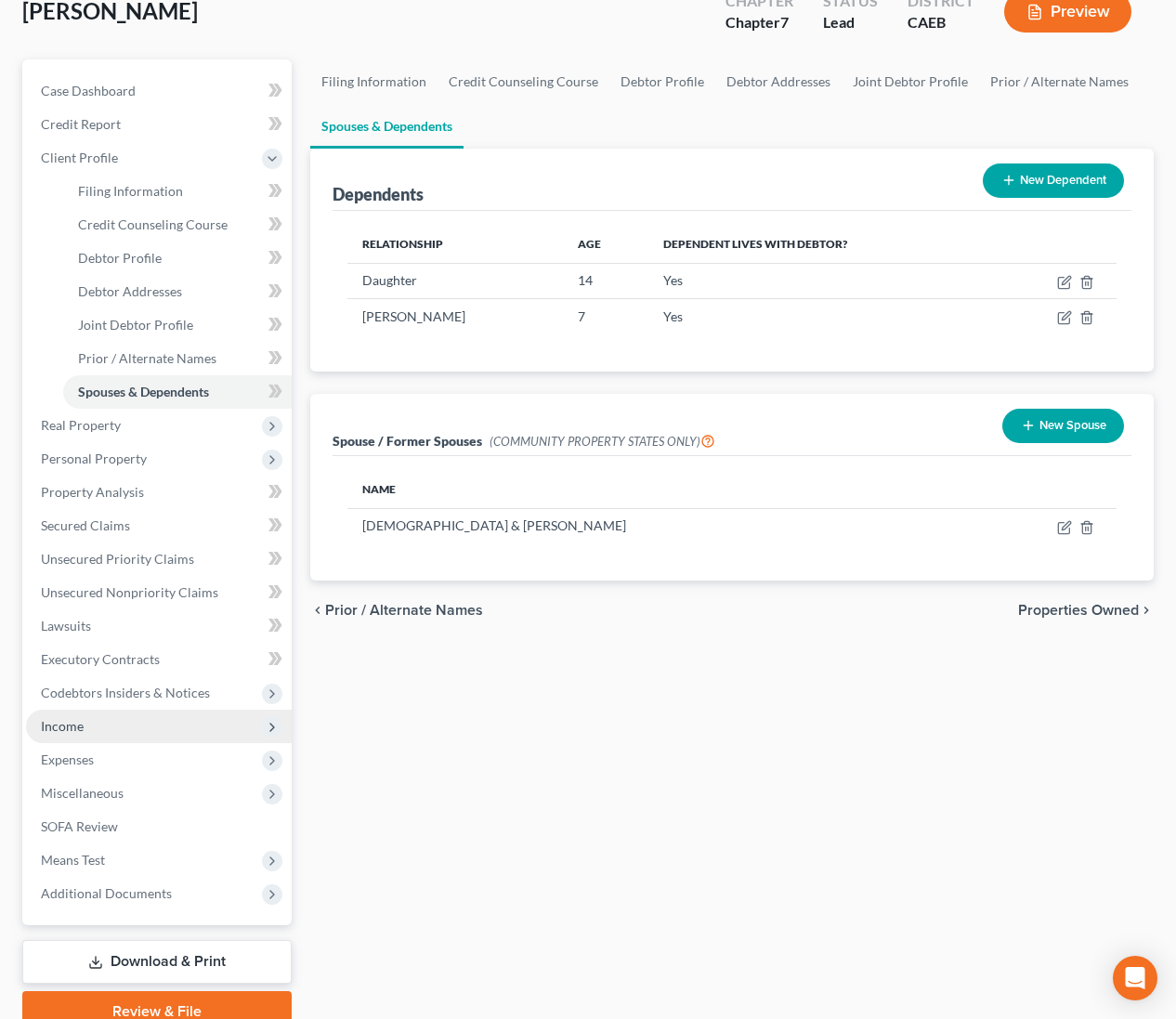
click at [92, 720] on span "Income" at bounding box center [159, 726] width 266 height 33
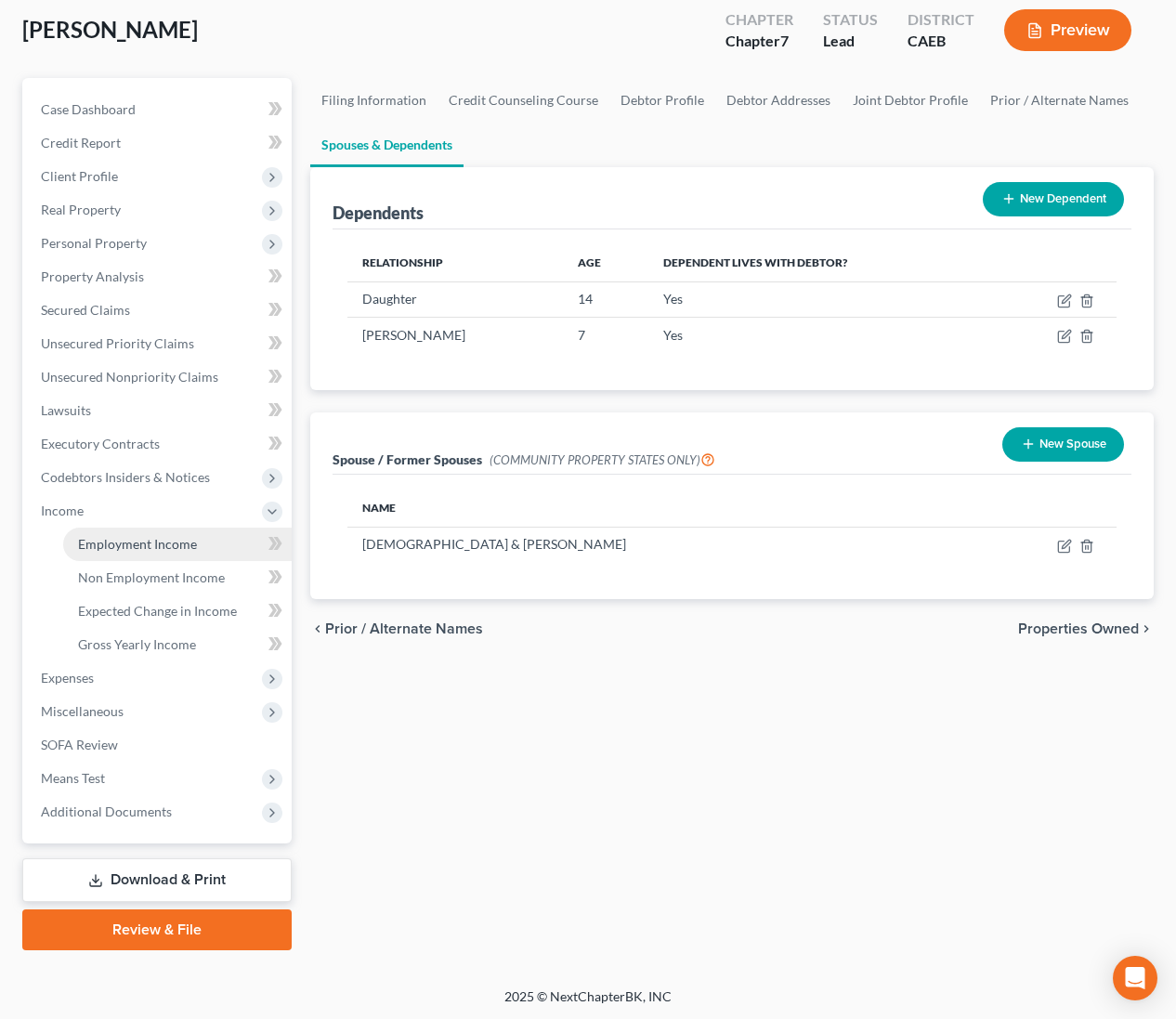
click at [150, 545] on span "Employment Income" at bounding box center [137, 544] width 119 height 16
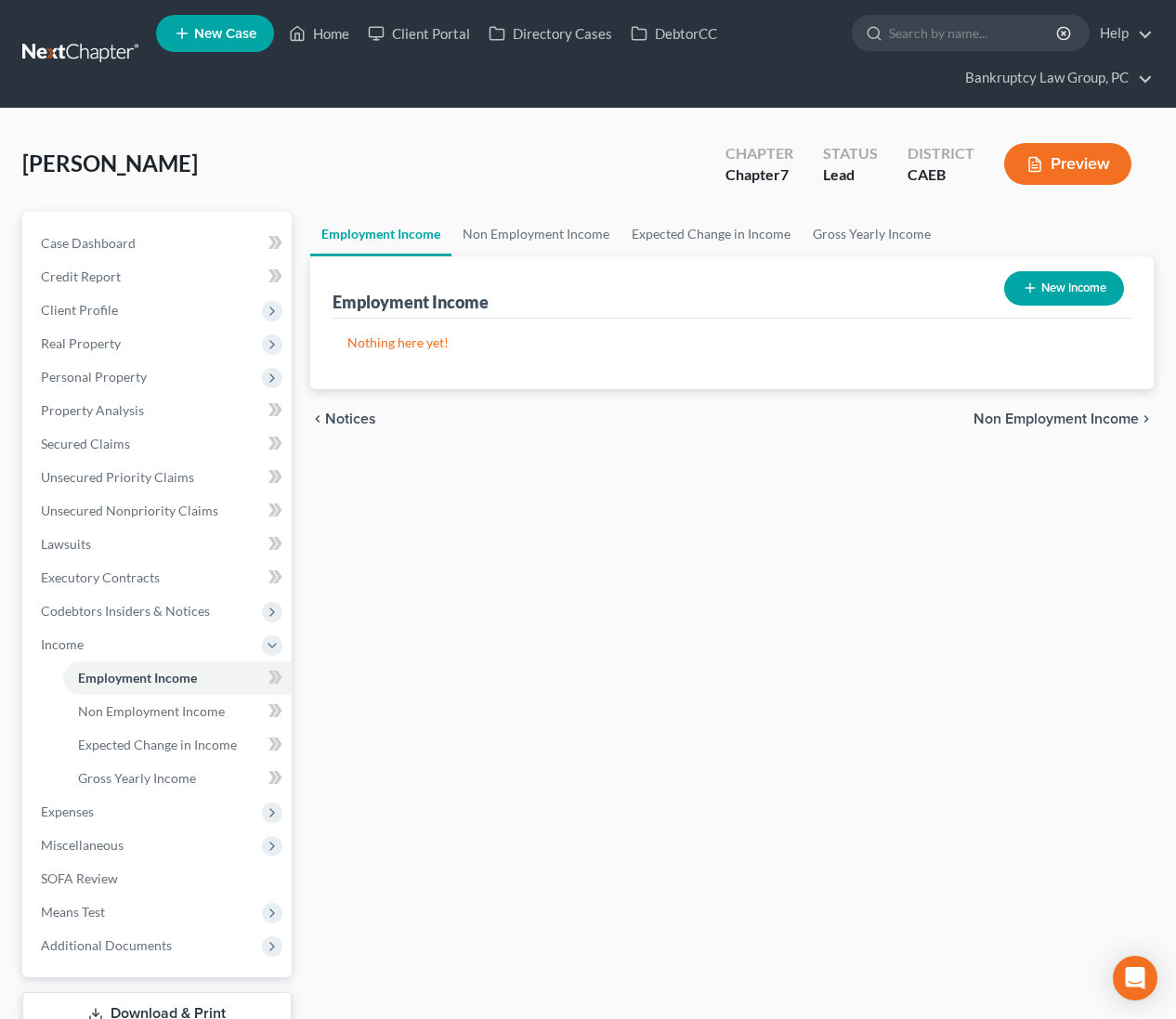
click at [1095, 290] on button "New Income" at bounding box center [1064, 288] width 120 height 34
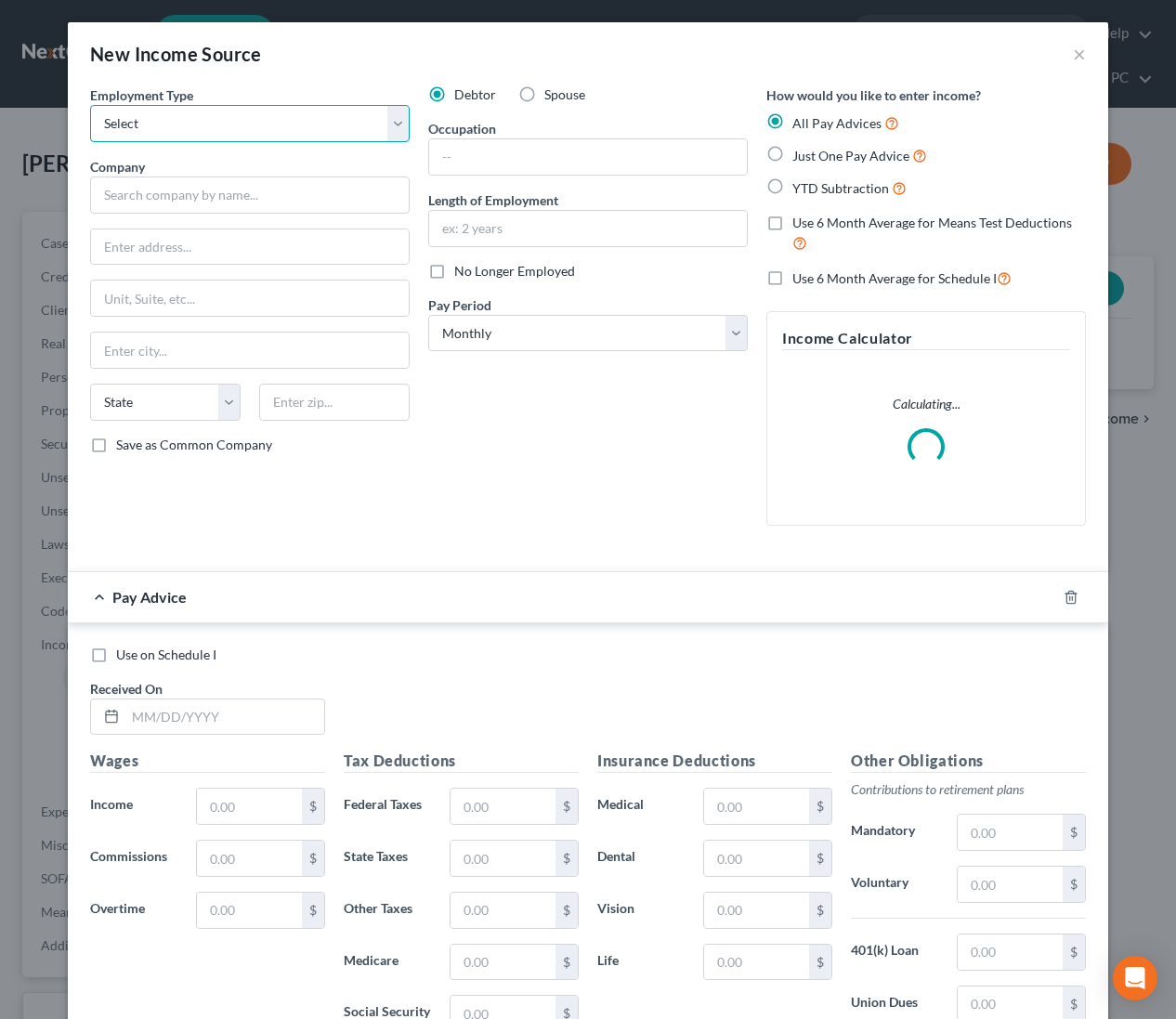
click at [276, 129] on select "Select Full or Part Time Employment Self Employment" at bounding box center [250, 123] width 320 height 37
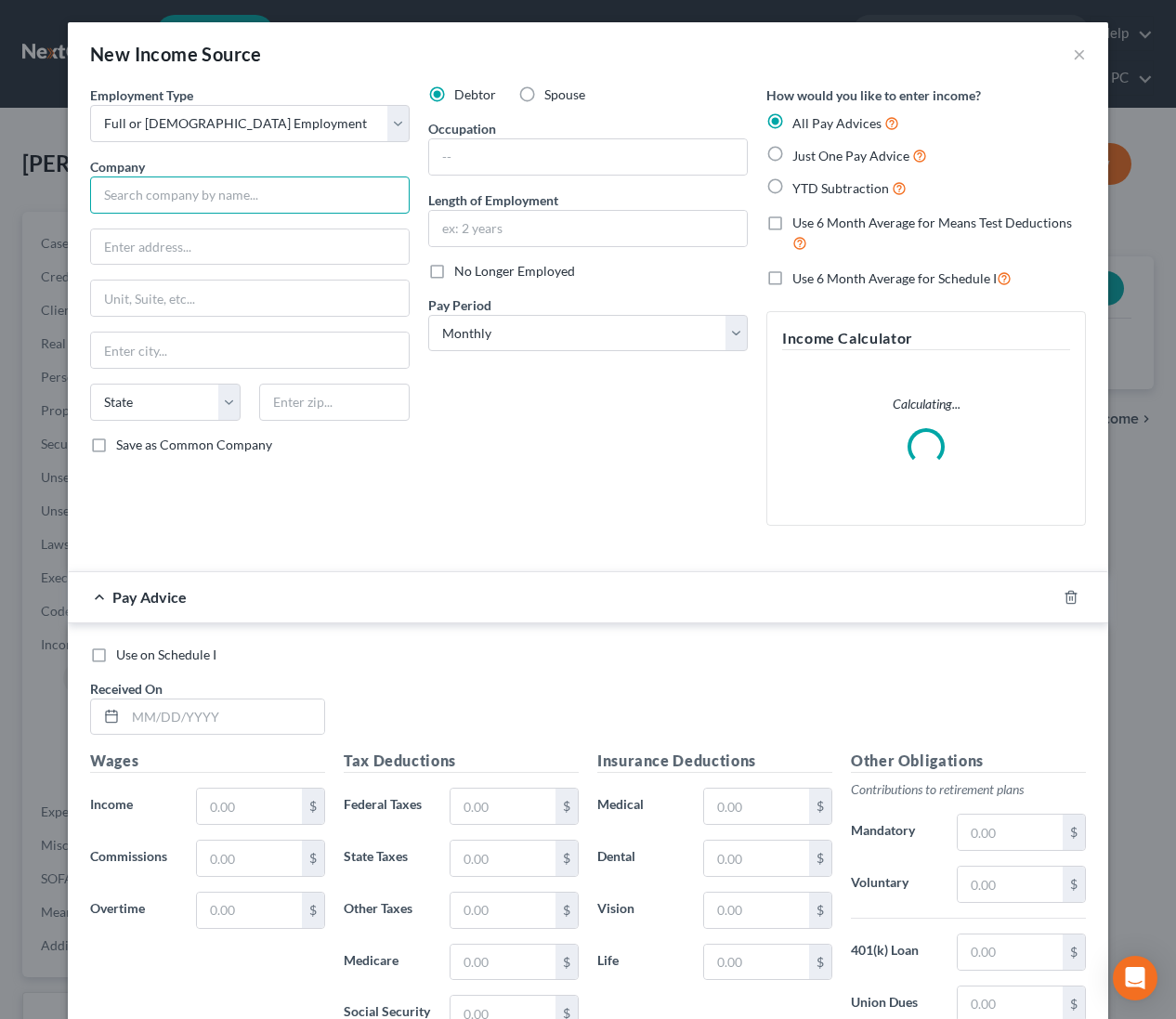
click at [262, 194] on input "text" at bounding box center [250, 194] width 320 height 37
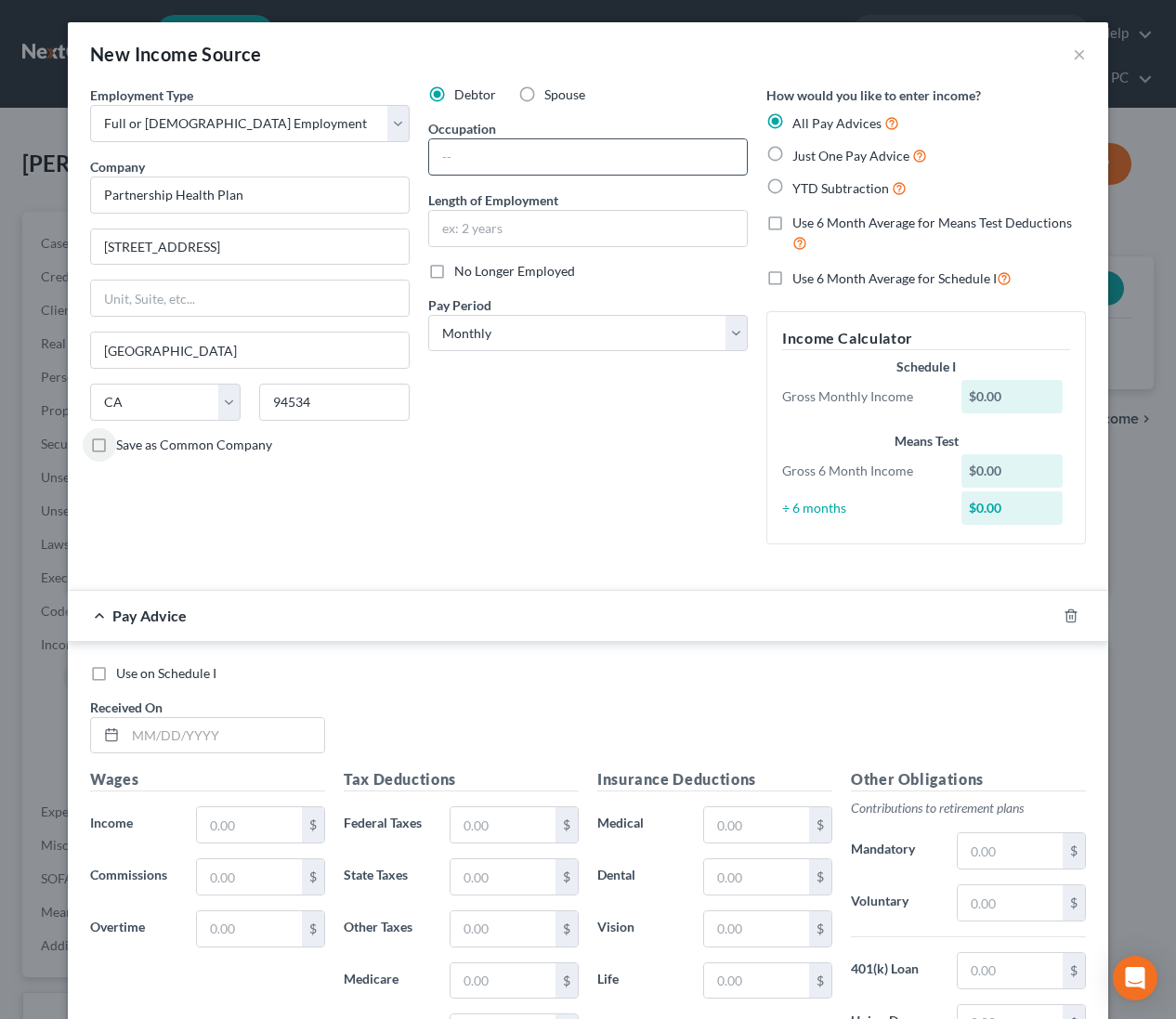
click at [497, 162] on input "text" at bounding box center [588, 156] width 318 height 35
click at [1074, 607] on div at bounding box center [1082, 616] width 52 height 30
click at [1069, 612] on polyline "button" at bounding box center [1070, 612] width 11 height 0
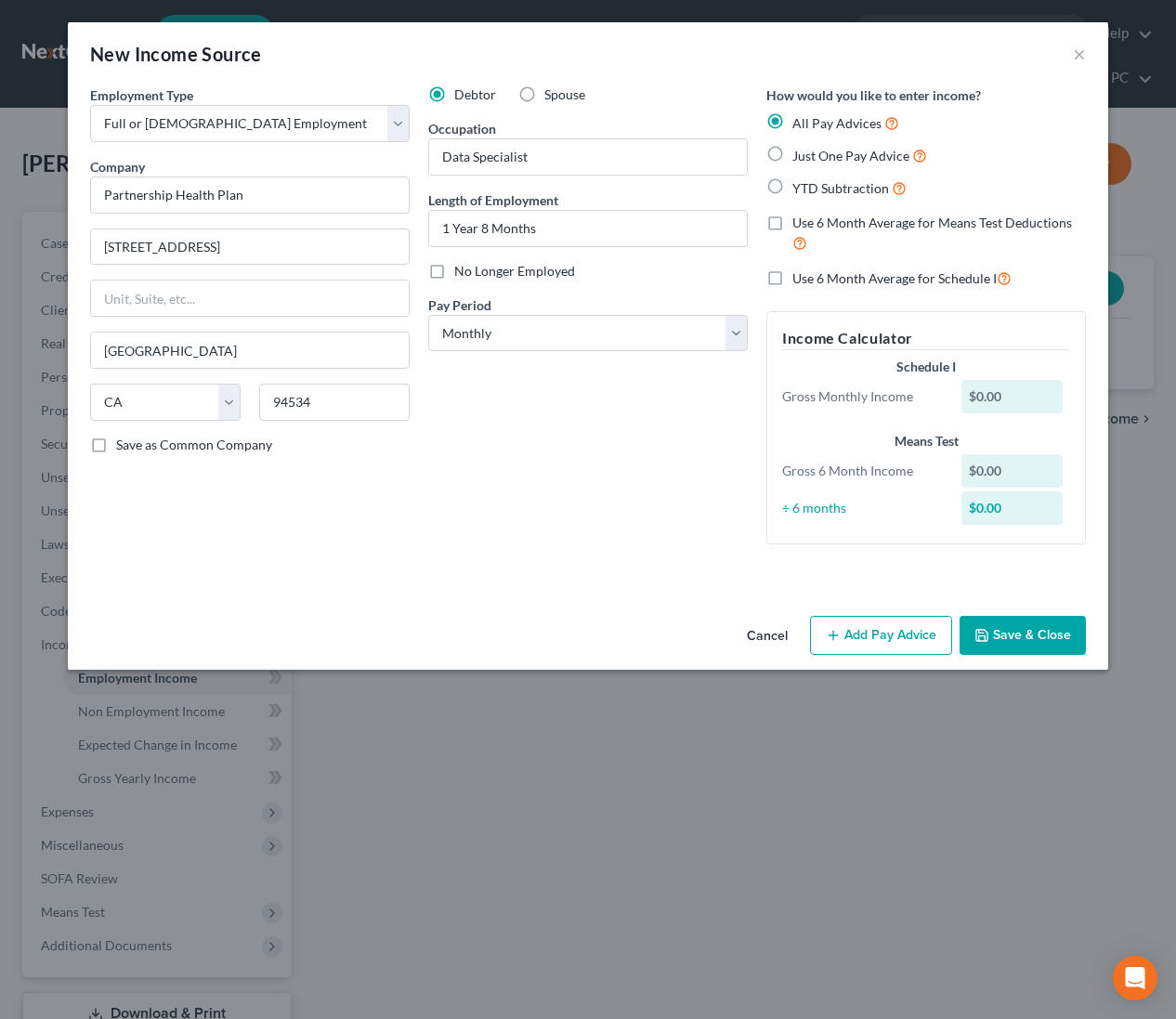
click at [1053, 635] on button "Save & Close" at bounding box center [1023, 635] width 126 height 39
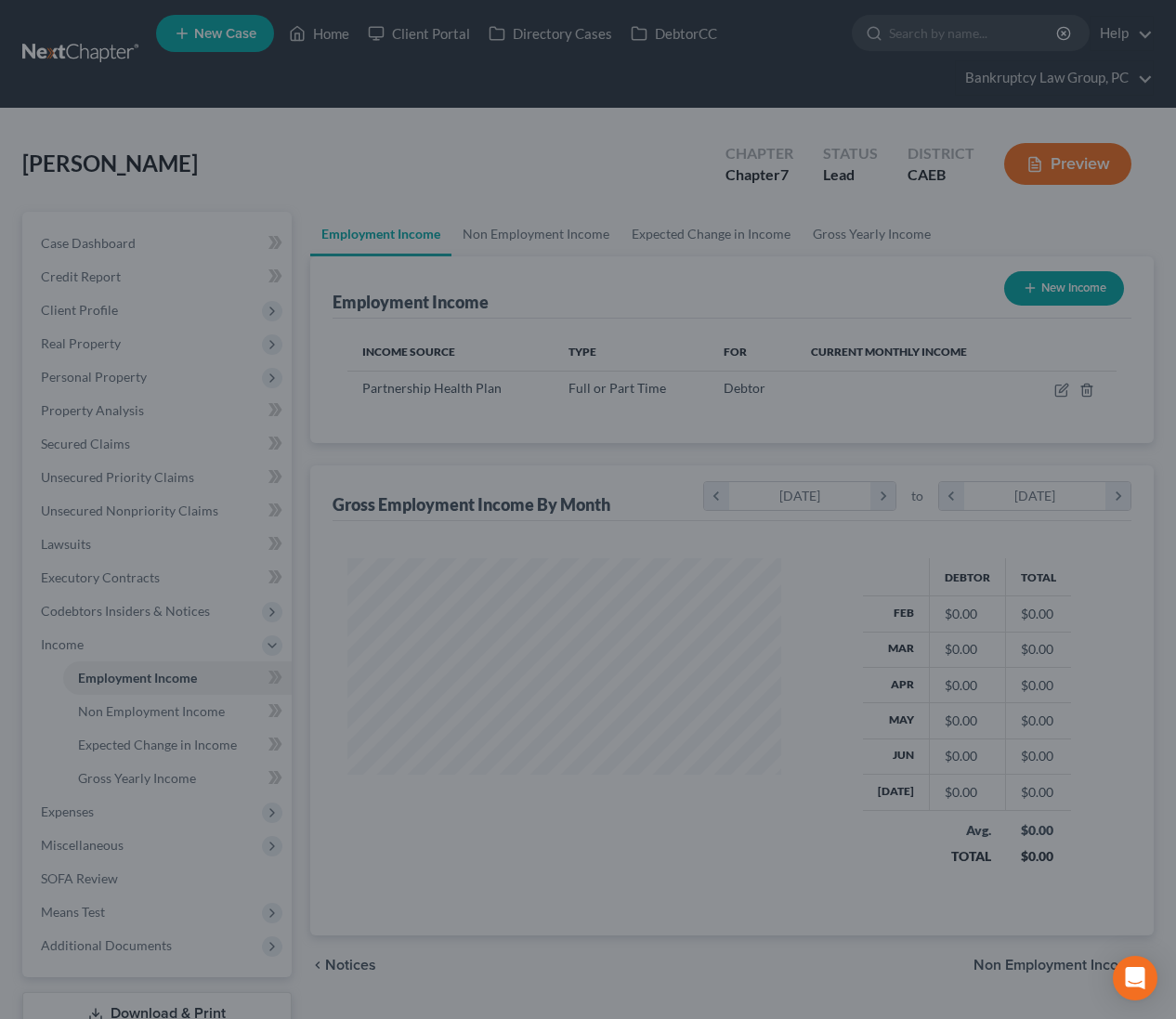
scroll to position [333, 471]
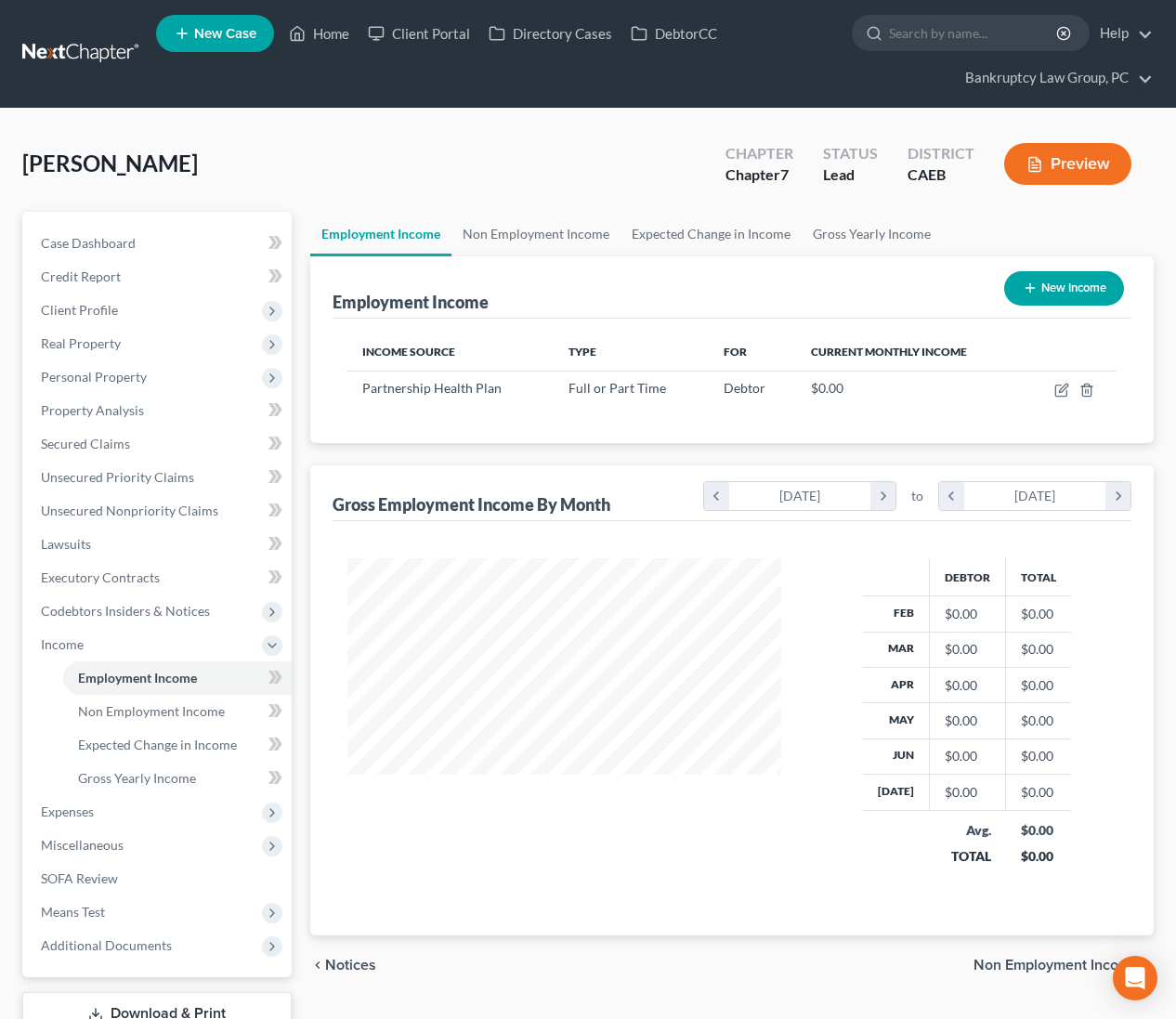
click at [1051, 290] on button "New Income" at bounding box center [1064, 288] width 120 height 34
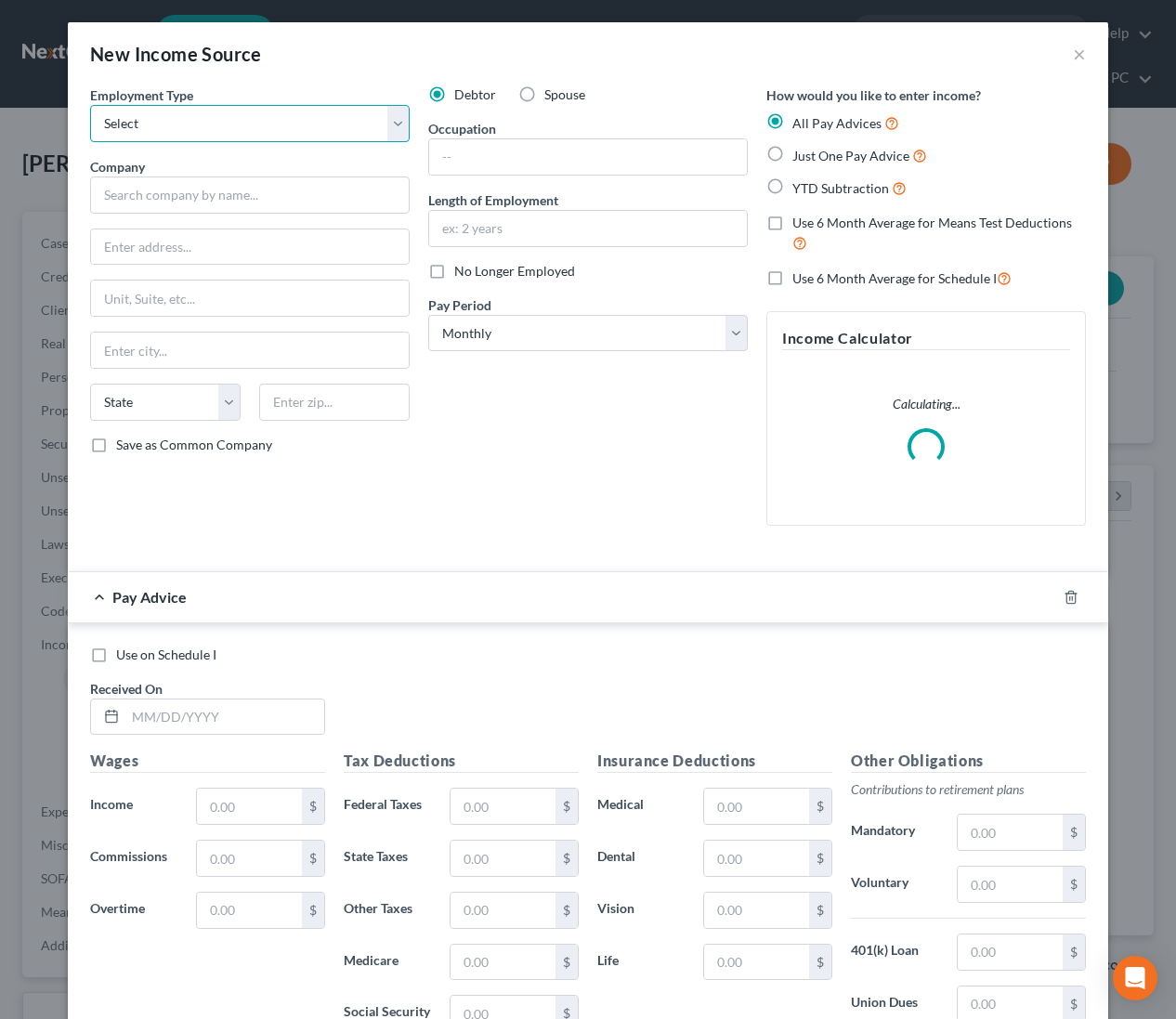
click at [207, 128] on select "Select Full or Part Time Employment Self Employment" at bounding box center [250, 123] width 320 height 37
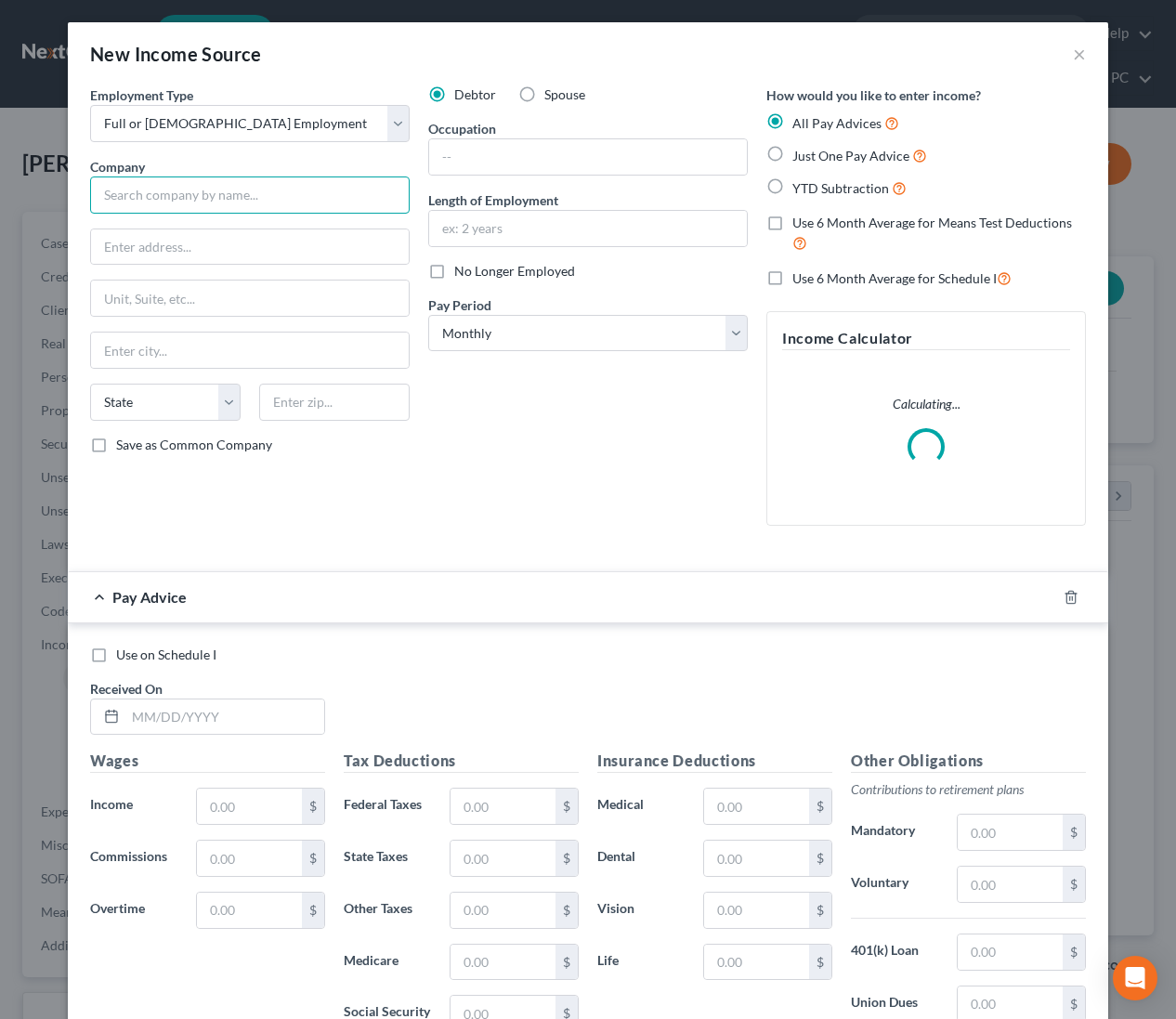
click at [207, 189] on input "text" at bounding box center [250, 194] width 320 height 37
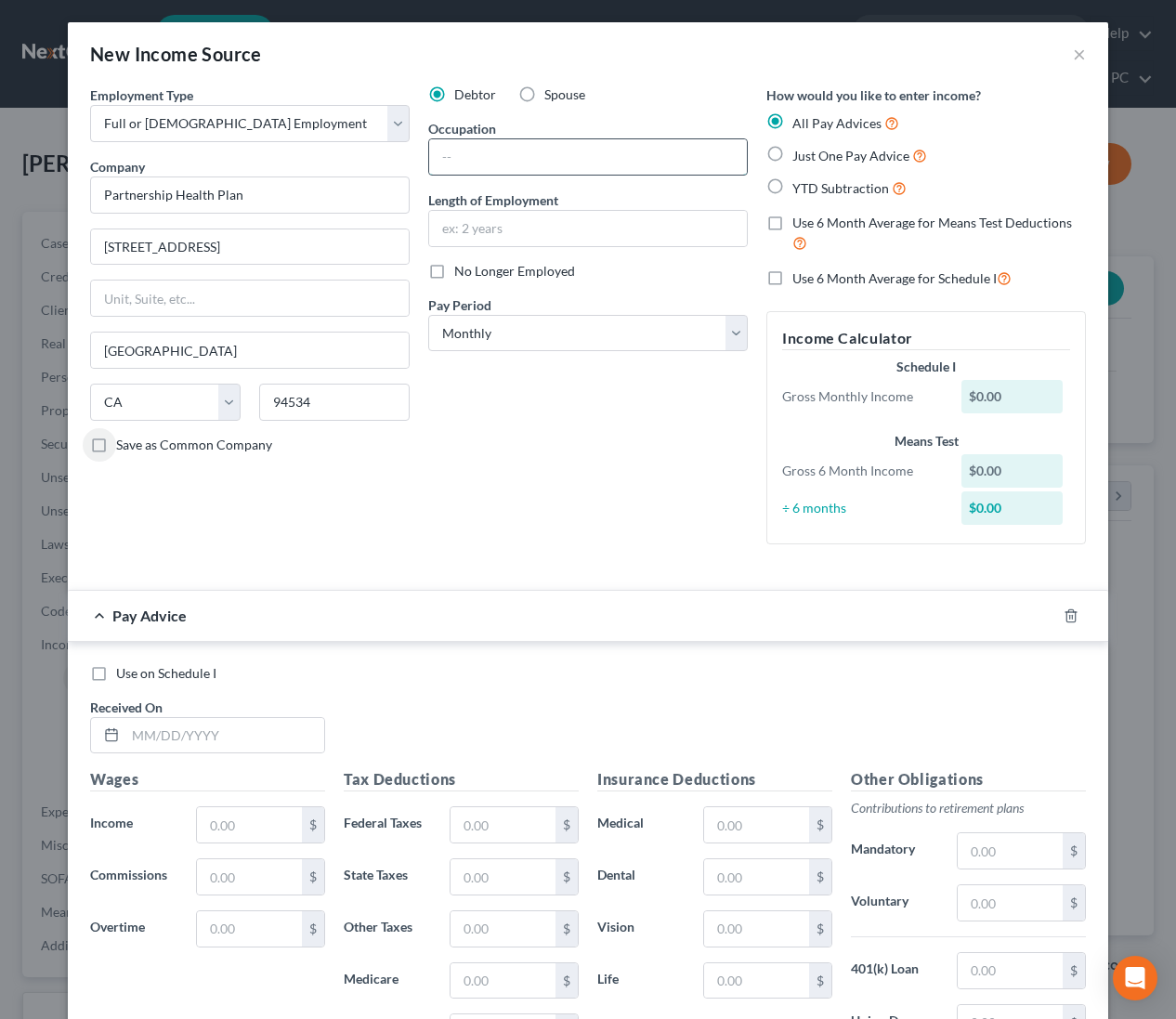
click at [536, 153] on input "text" at bounding box center [588, 156] width 318 height 35
click at [1071, 610] on icon "button" at bounding box center [1071, 615] width 15 height 15
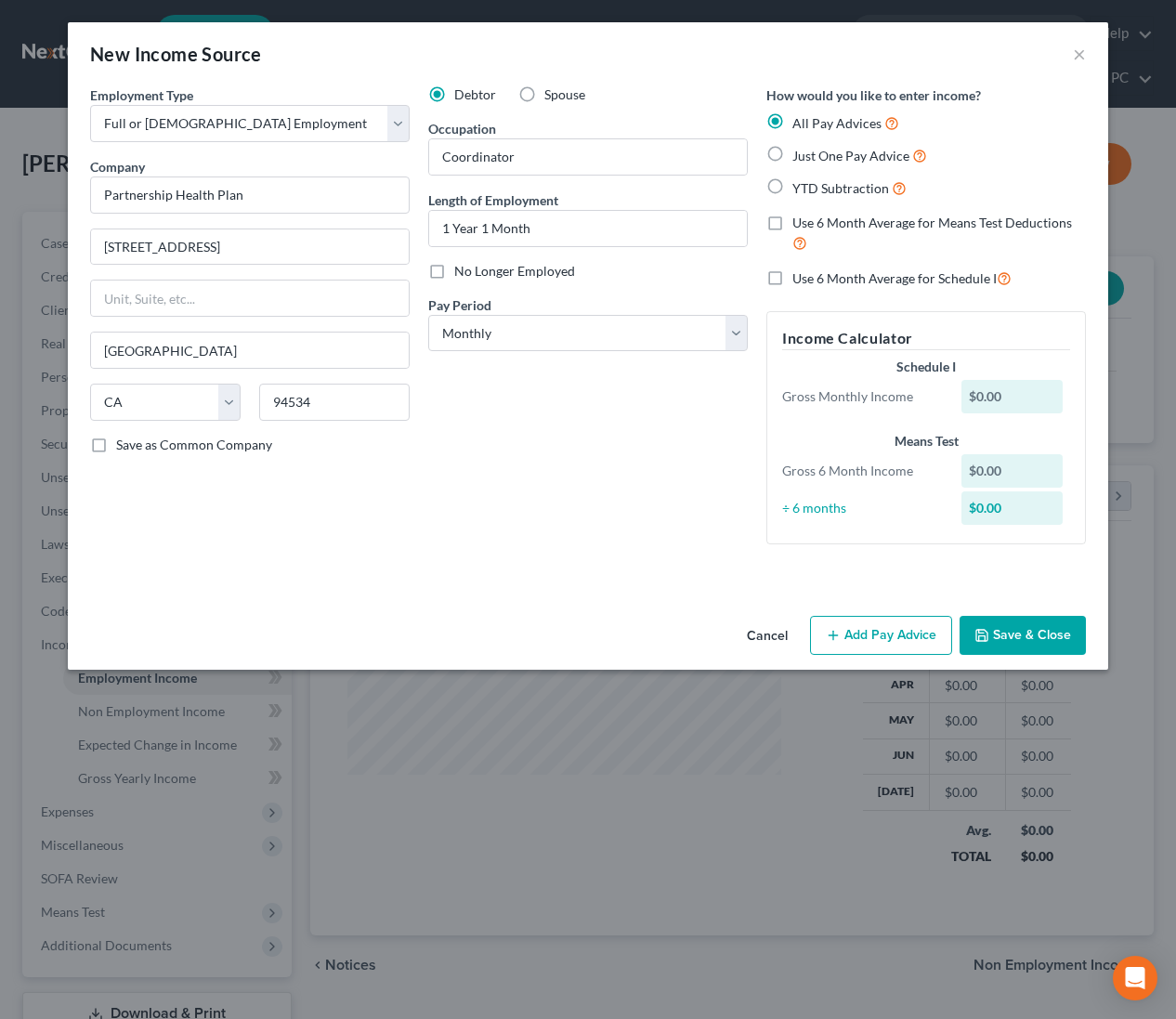
click at [1057, 629] on button "Save & Close" at bounding box center [1023, 635] width 126 height 39
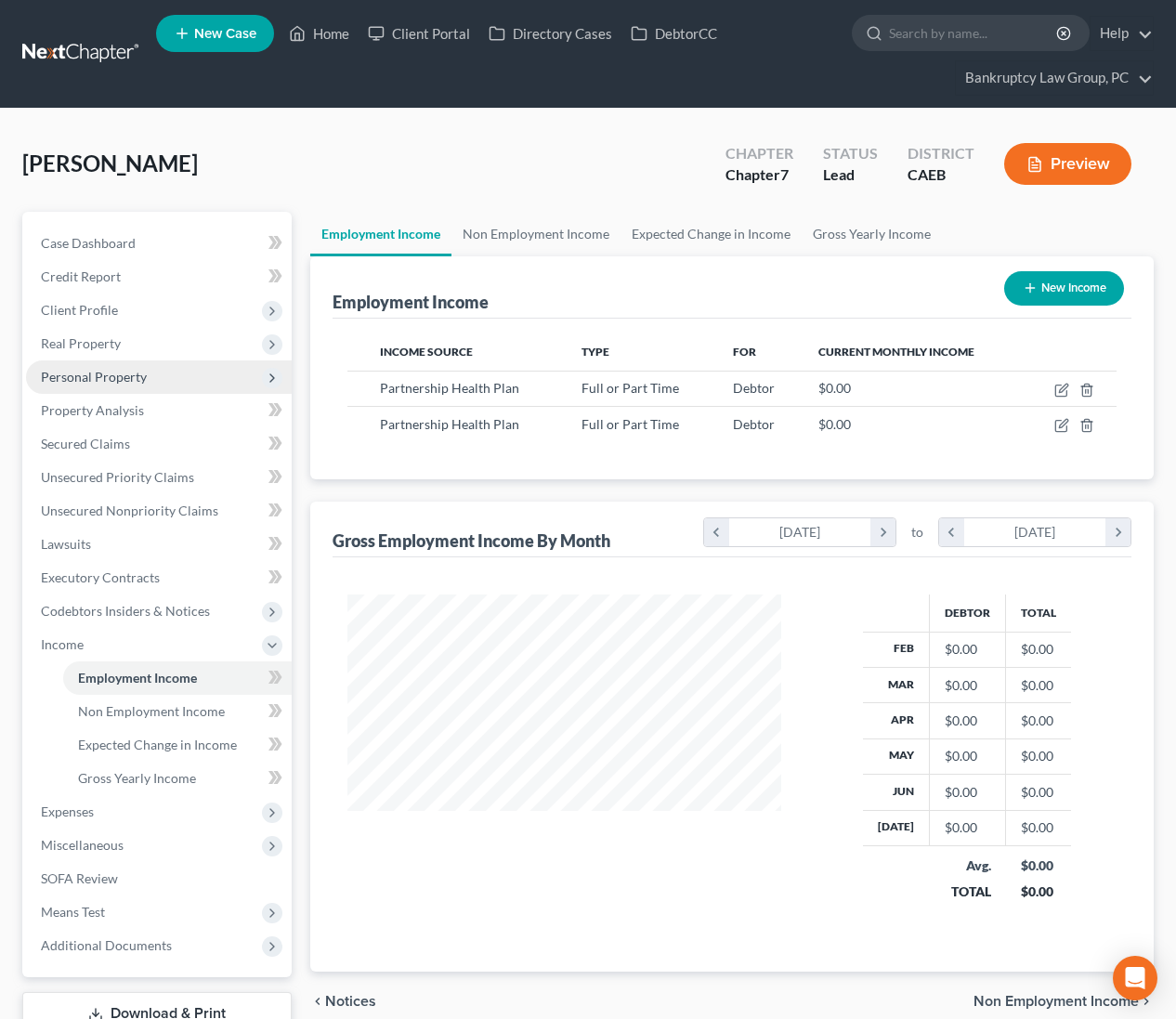
click at [94, 375] on span "Personal Property" at bounding box center [94, 377] width 106 height 16
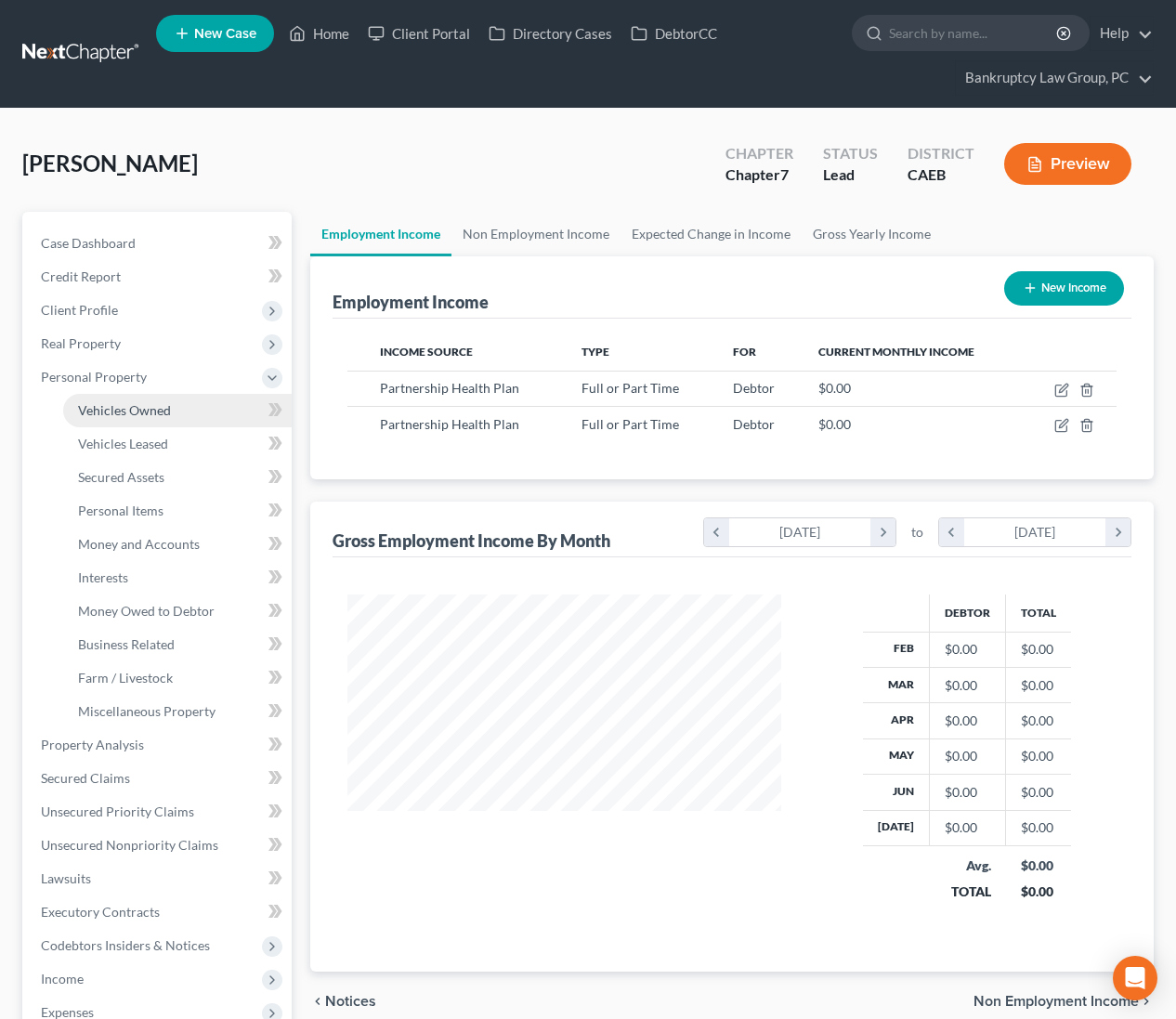
click at [98, 407] on span "Vehicles Owned" at bounding box center [124, 410] width 93 height 16
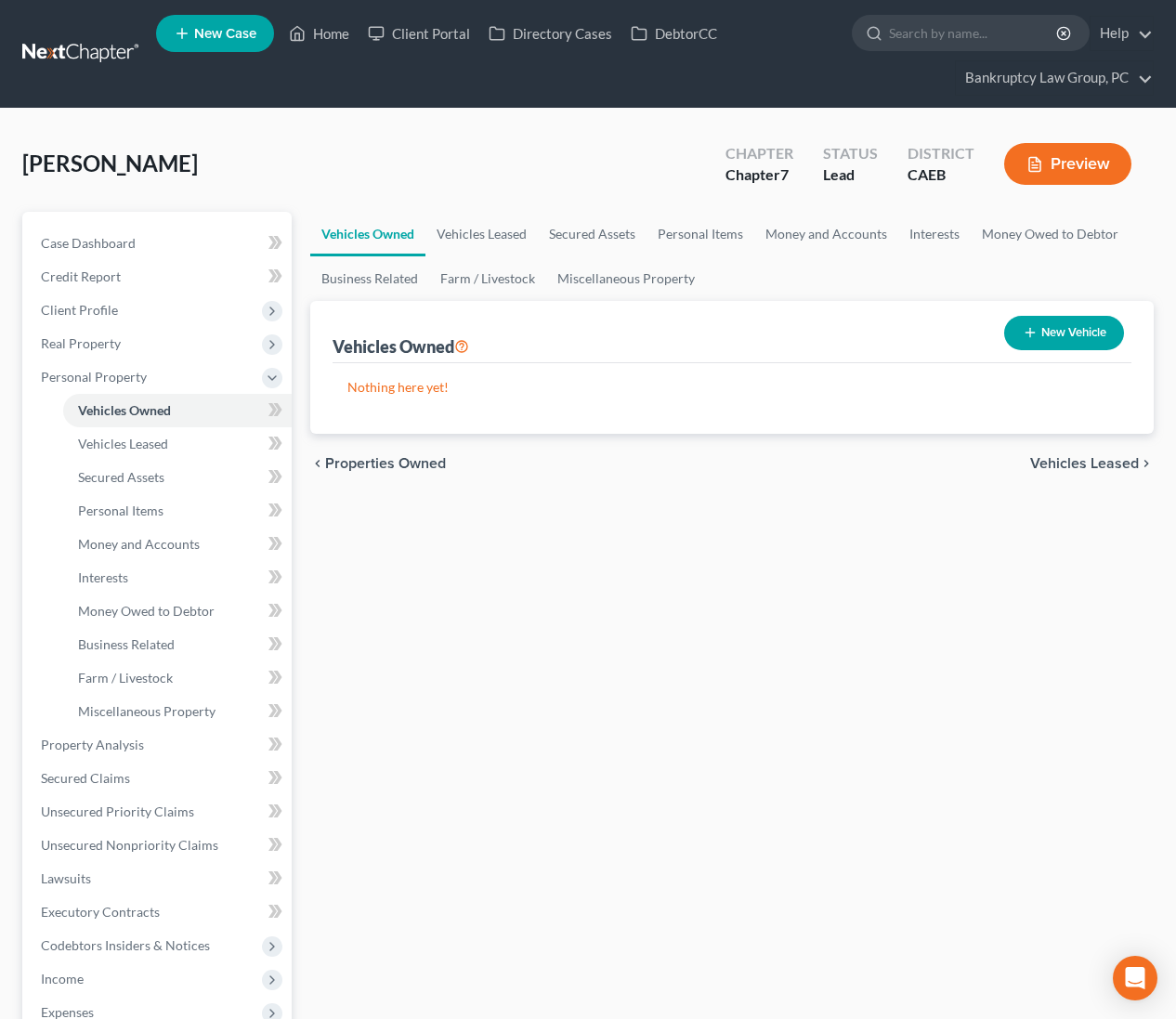
click at [1053, 335] on button "New Vehicle" at bounding box center [1064, 333] width 120 height 34
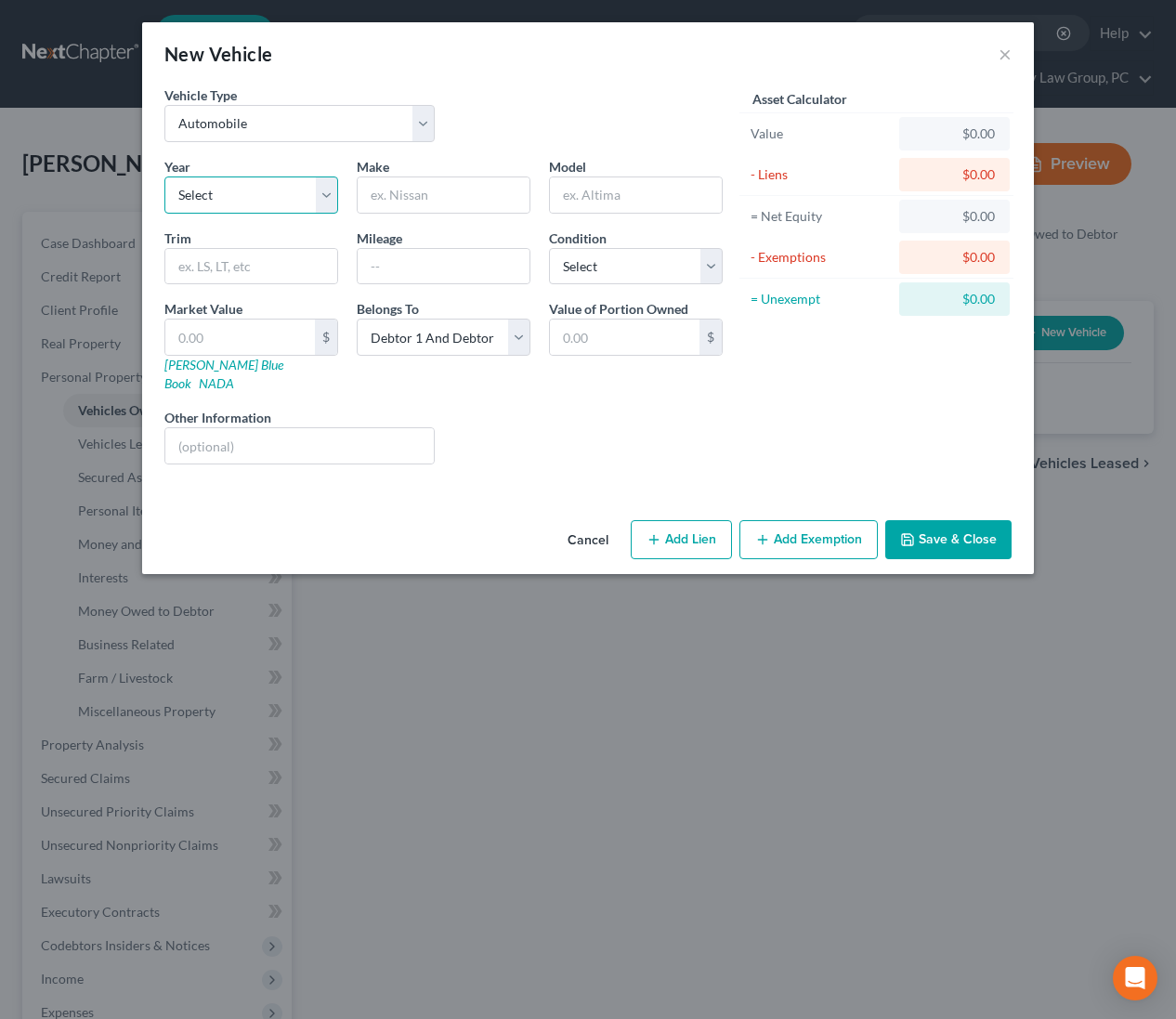
click at [236, 194] on select "Select 2026 2025 2024 2023 2022 2021 2020 2019 2018 2017 2016 2015 2014 2013 20…" at bounding box center [251, 194] width 174 height 37
click at [480, 201] on input "text" at bounding box center [444, 194] width 172 height 35
click at [608, 265] on select "Select Excellent Very Good Good Fair Poor" at bounding box center [636, 266] width 174 height 37
click at [316, 428] on input "text" at bounding box center [299, 445] width 268 height 35
click at [952, 520] on button "Save & Close" at bounding box center [948, 539] width 126 height 39
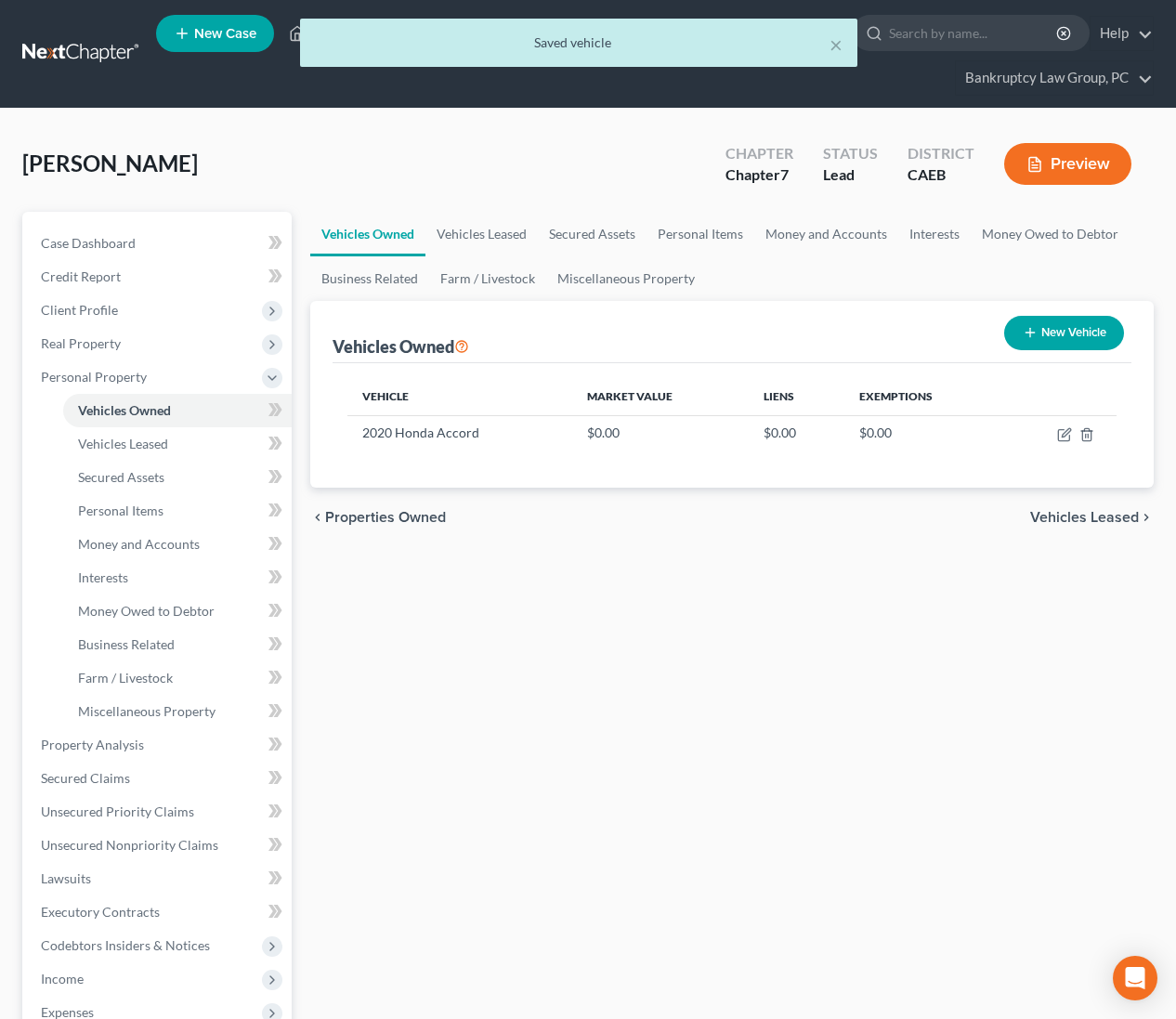
click at [1054, 341] on button "New Vehicle" at bounding box center [1064, 333] width 120 height 34
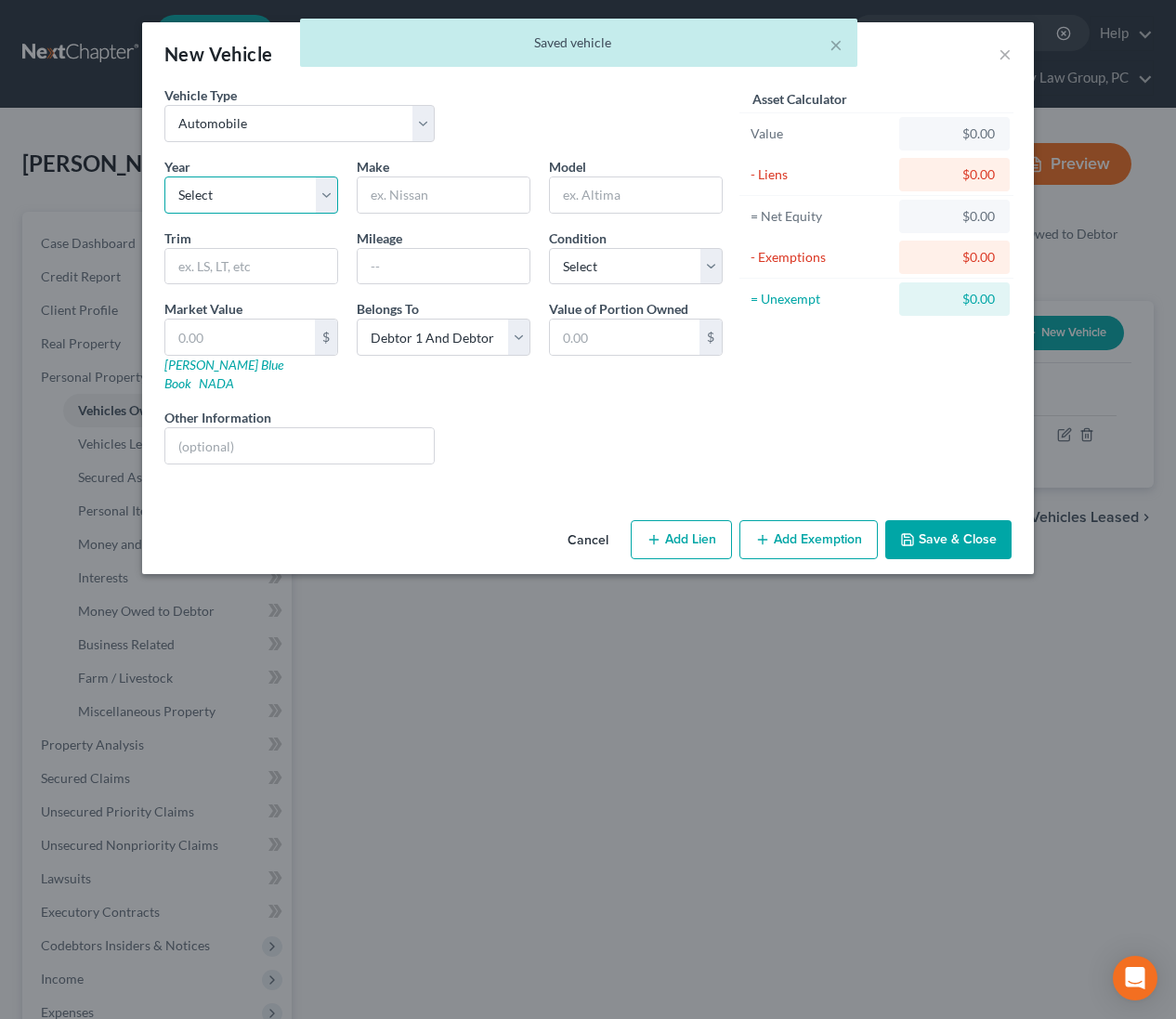
click at [268, 205] on select "Select 2026 2025 2024 2023 2022 2021 2020 2019 2018 2017 2016 2015 2014 2013 20…" at bounding box center [251, 194] width 174 height 37
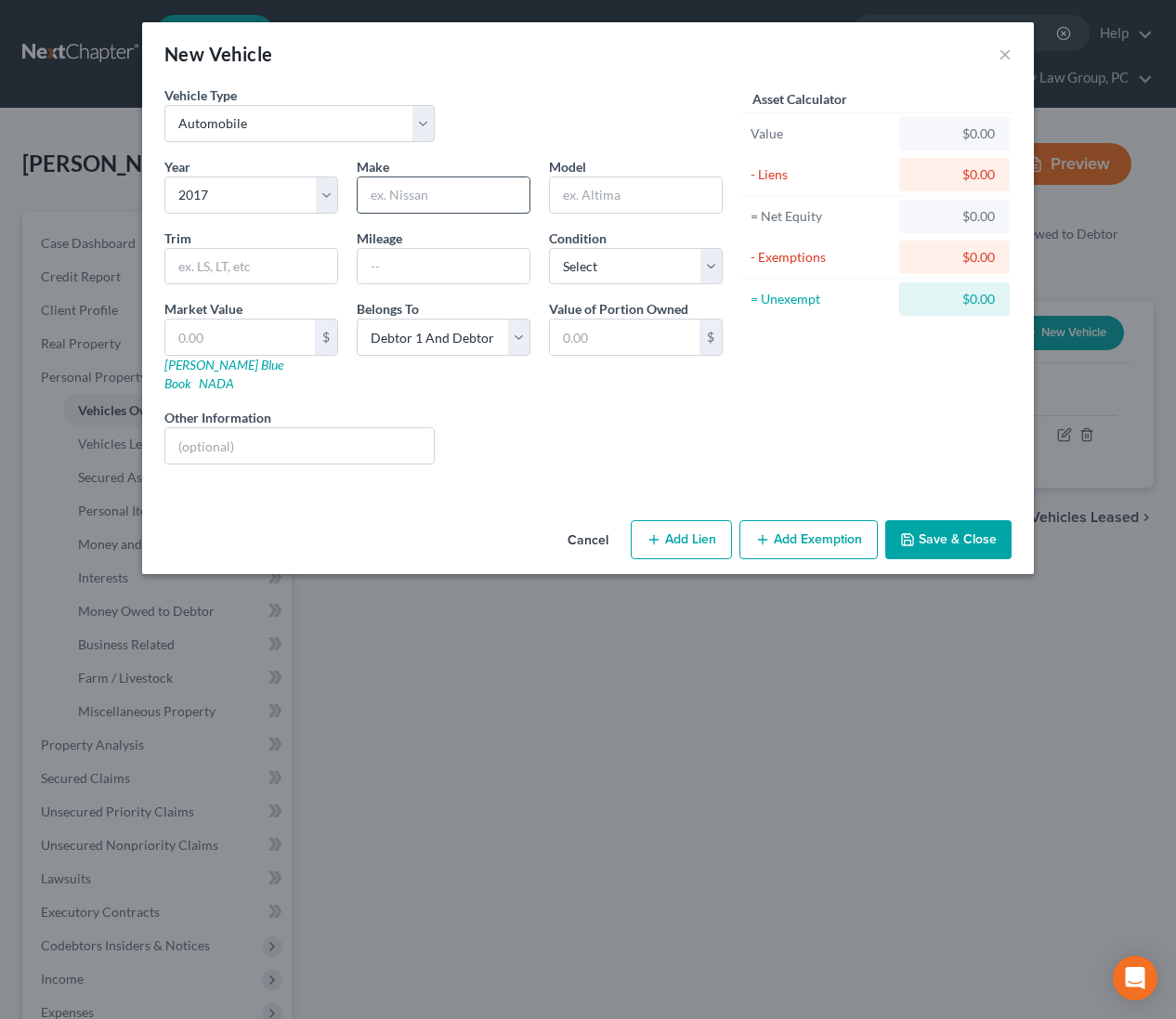
click at [465, 196] on input "text" at bounding box center [444, 194] width 172 height 35
click at [614, 270] on select "Select Excellent Very Good Good Fair Poor" at bounding box center [636, 266] width 174 height 37
click at [344, 428] on input "text" at bounding box center [299, 445] width 268 height 35
click at [935, 531] on button "Save & Close" at bounding box center [948, 539] width 126 height 39
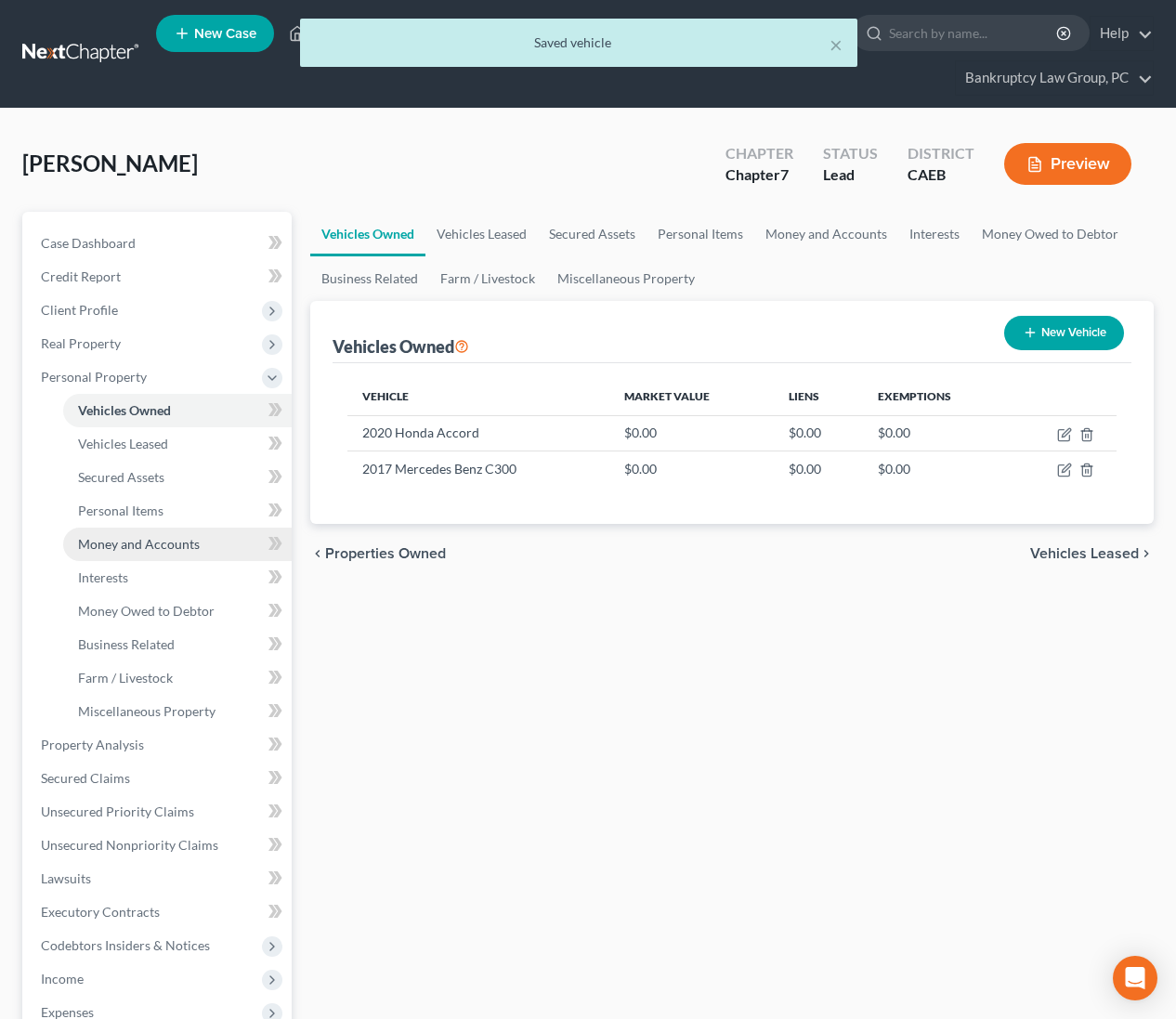
click at [158, 545] on span "Money and Accounts" at bounding box center [139, 544] width 122 height 16
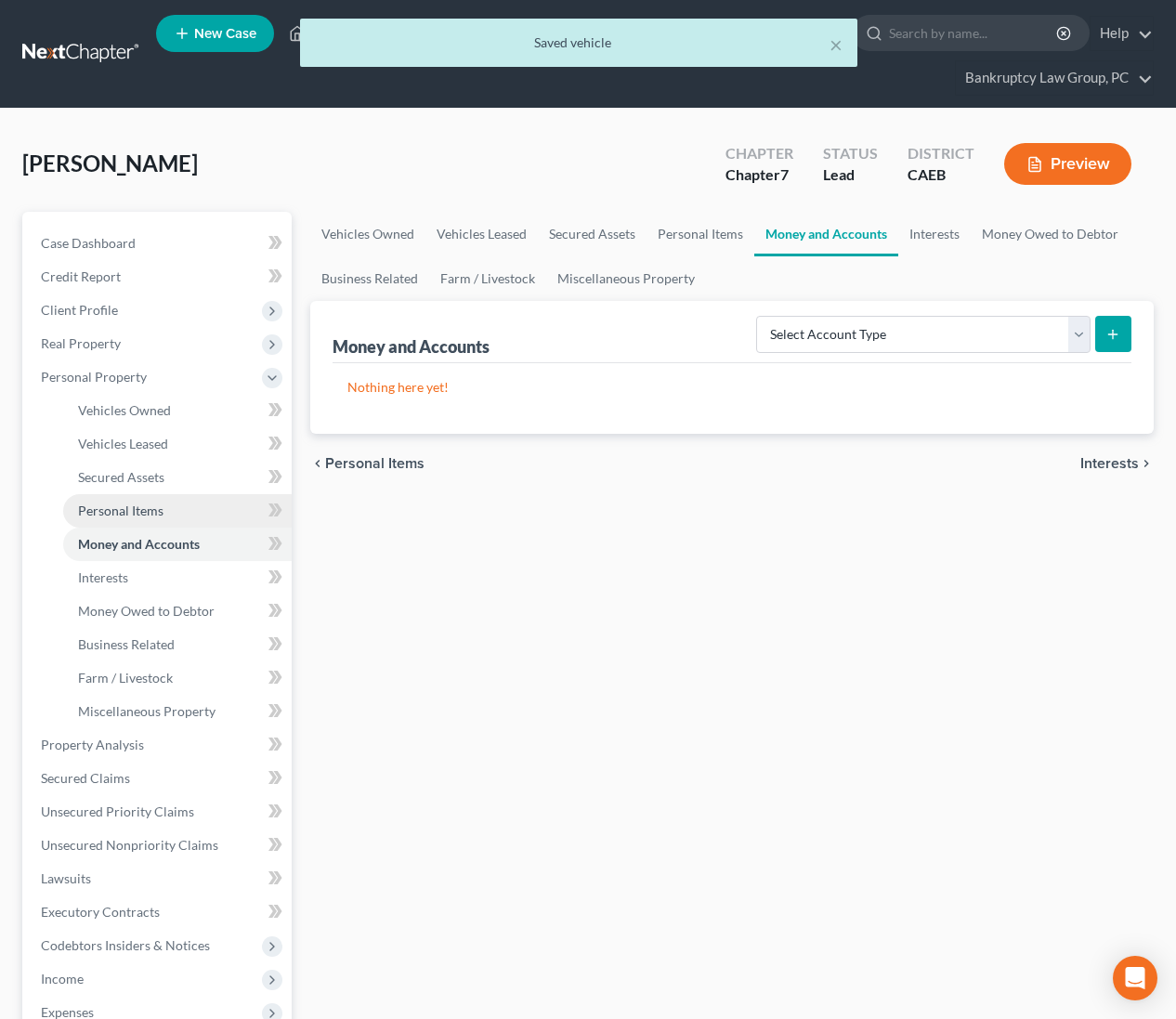
click at [152, 517] on link "Personal Items" at bounding box center [177, 510] width 229 height 33
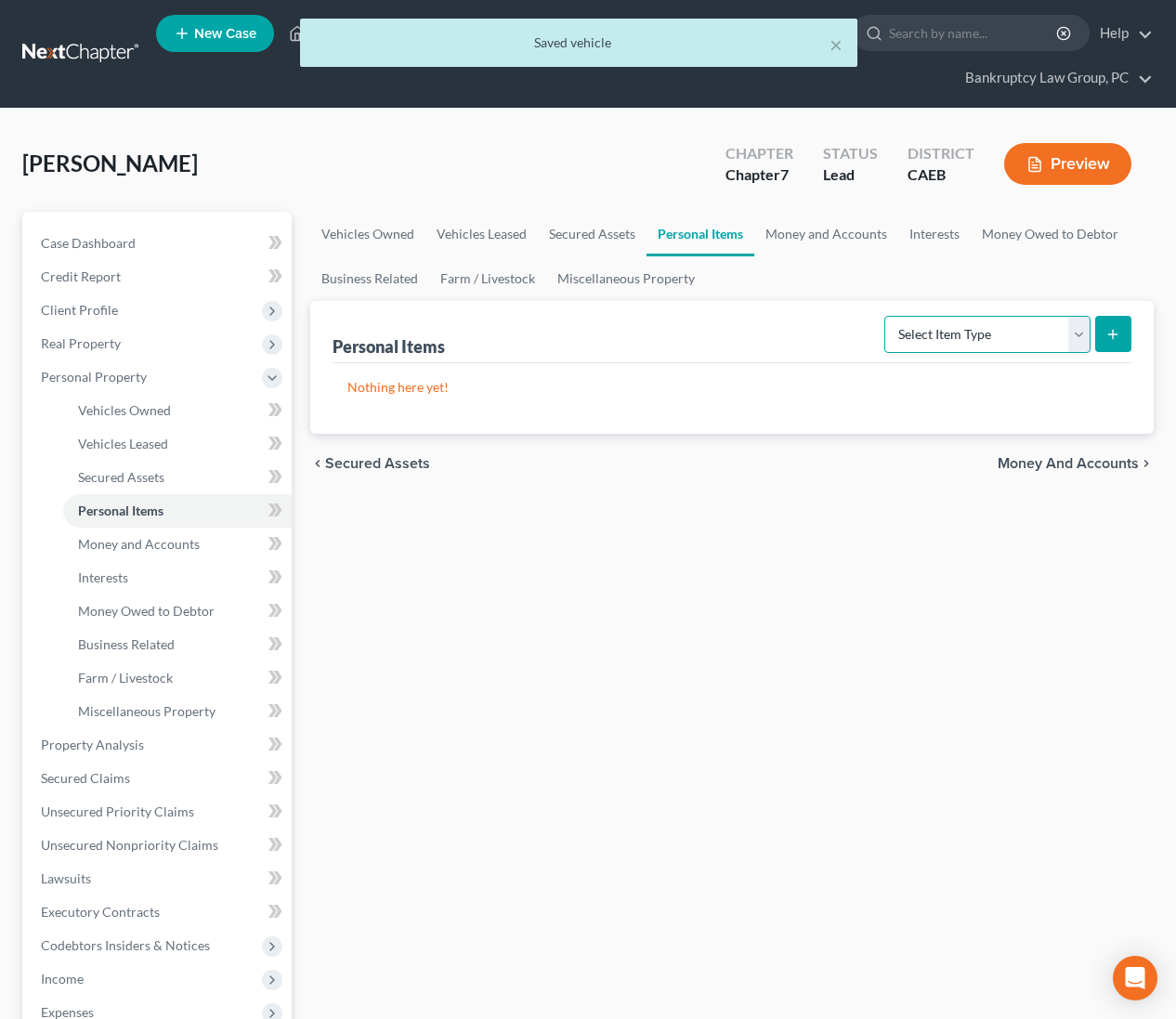
click at [1008, 328] on select "Select Item Type Clothing Collectibles Of Value Electronics Firearms Household …" at bounding box center [987, 334] width 206 height 37
click at [1111, 334] on icon "submit" at bounding box center [1112, 334] width 15 height 15
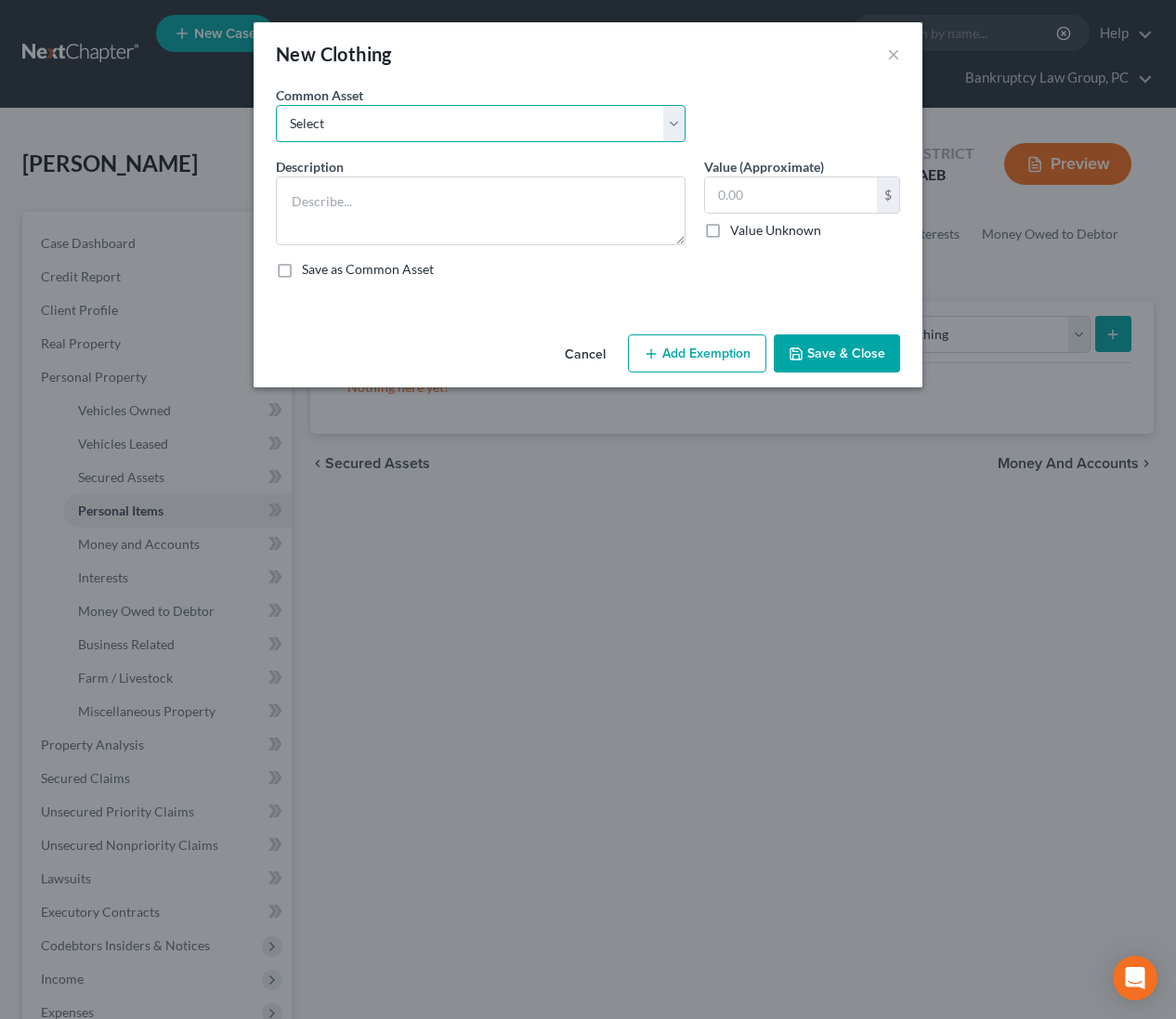
click at [473, 121] on select "Select Clothing" at bounding box center [481, 123] width 410 height 37
click at [786, 201] on input "text" at bounding box center [791, 194] width 172 height 35
drag, startPoint x: 664, startPoint y: 371, endPoint x: 634, endPoint y: 380, distance: 32.0
click at [664, 371] on button "Add Exemption" at bounding box center [697, 353] width 138 height 39
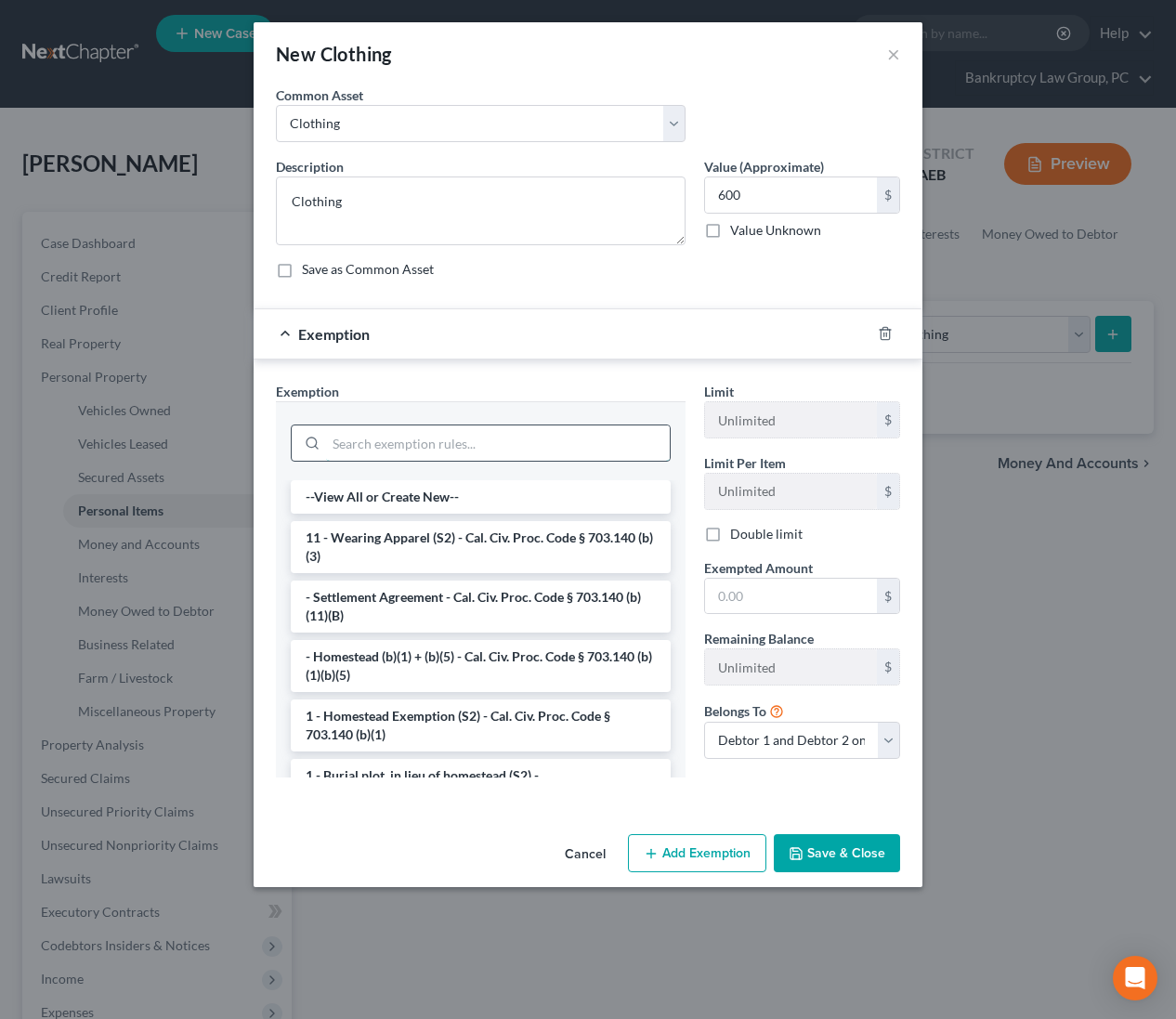
click at [570, 437] on input "search" at bounding box center [498, 442] width 344 height 35
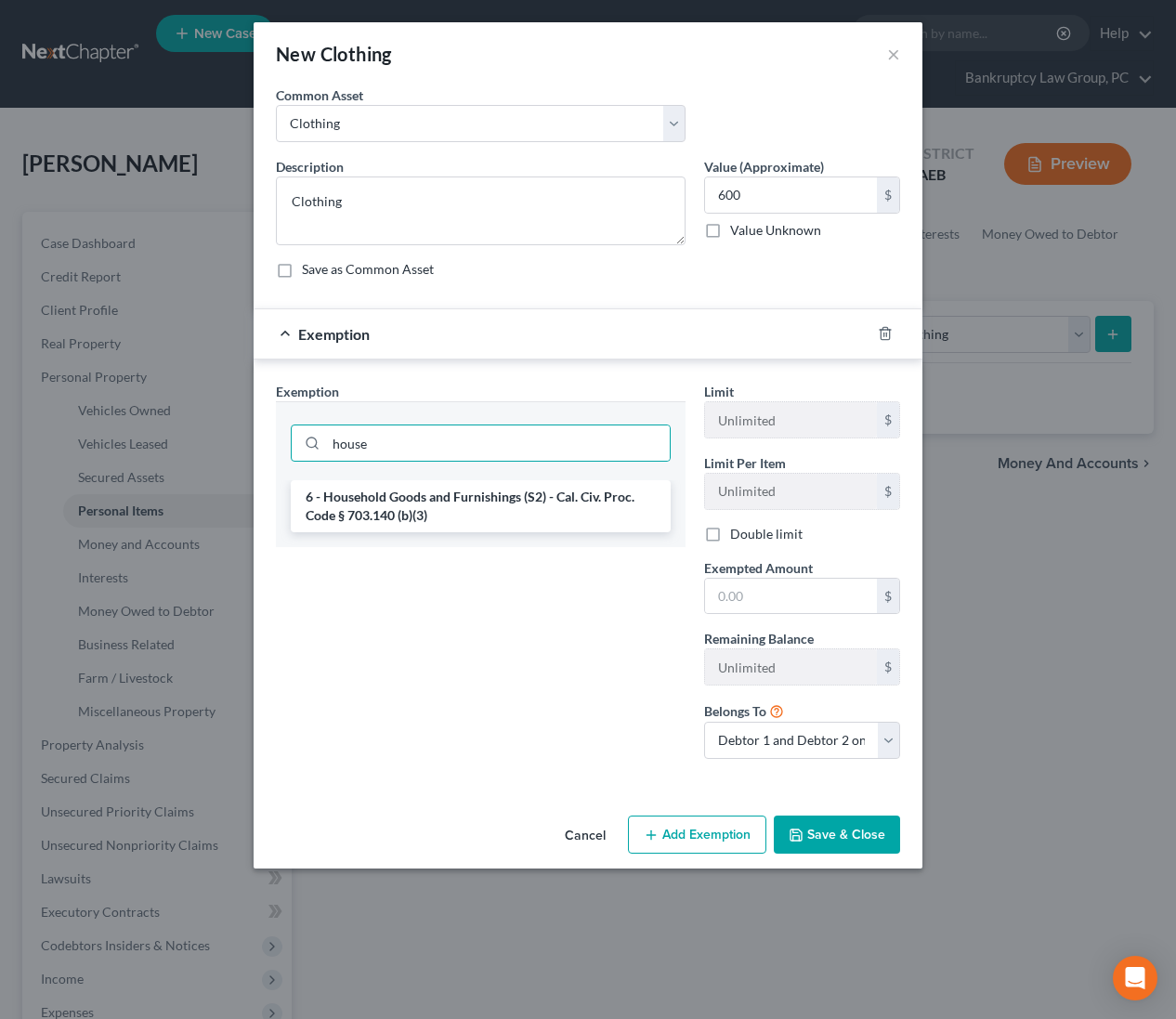
drag, startPoint x: 564, startPoint y: 510, endPoint x: 636, endPoint y: 554, distance: 84.6
click at [566, 510] on li "6 - Household Goods and Furnishings (S2) - Cal. Civ. Proc. Code § 703.140 (b)(3)" at bounding box center [481, 506] width 380 height 52
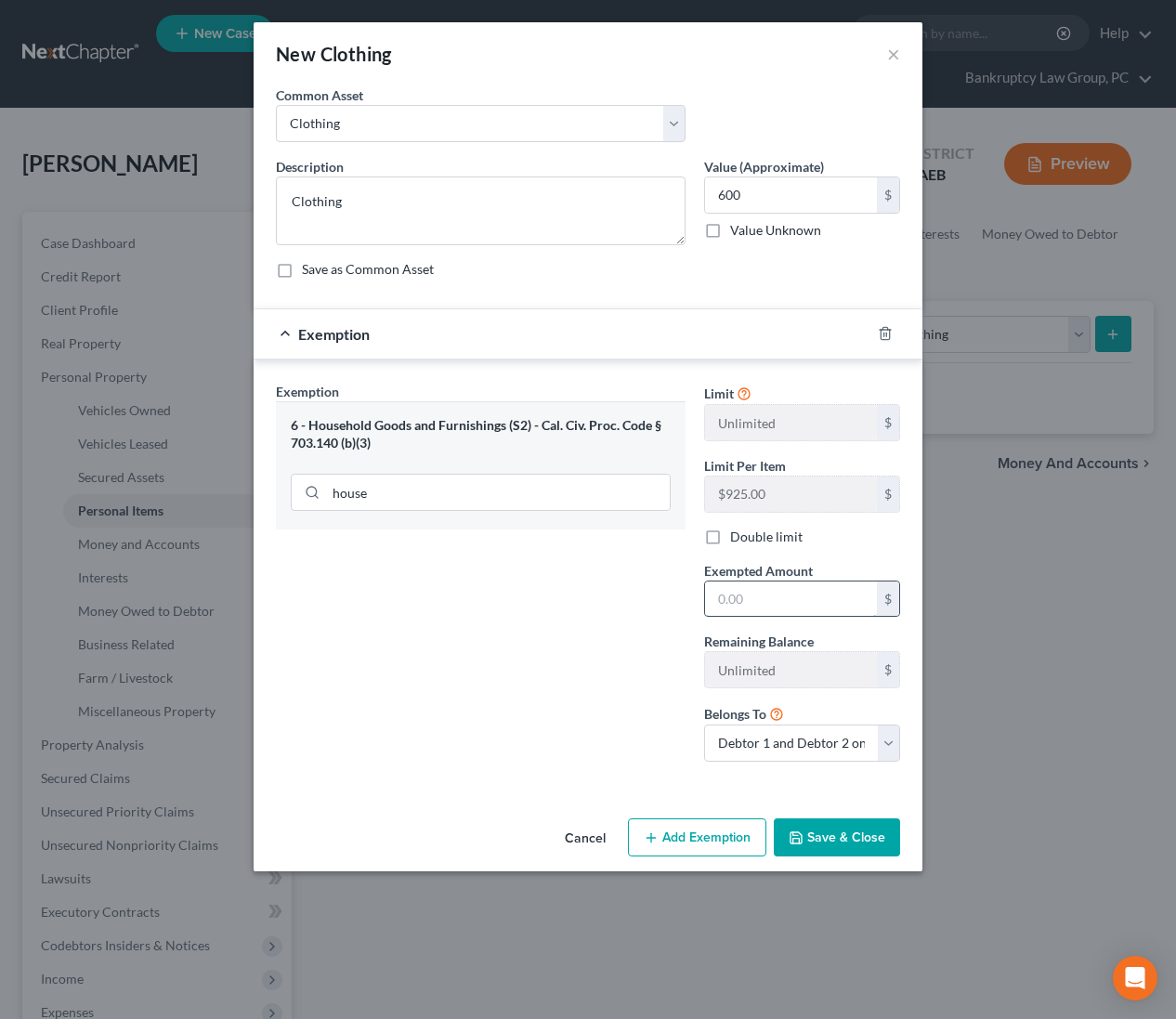
click at [765, 598] on input "text" at bounding box center [791, 599] width 172 height 35
drag, startPoint x: 843, startPoint y: 832, endPoint x: 835, endPoint y: 822, distance: 13.2
click at [843, 825] on button "Save & Close" at bounding box center [837, 837] width 126 height 39
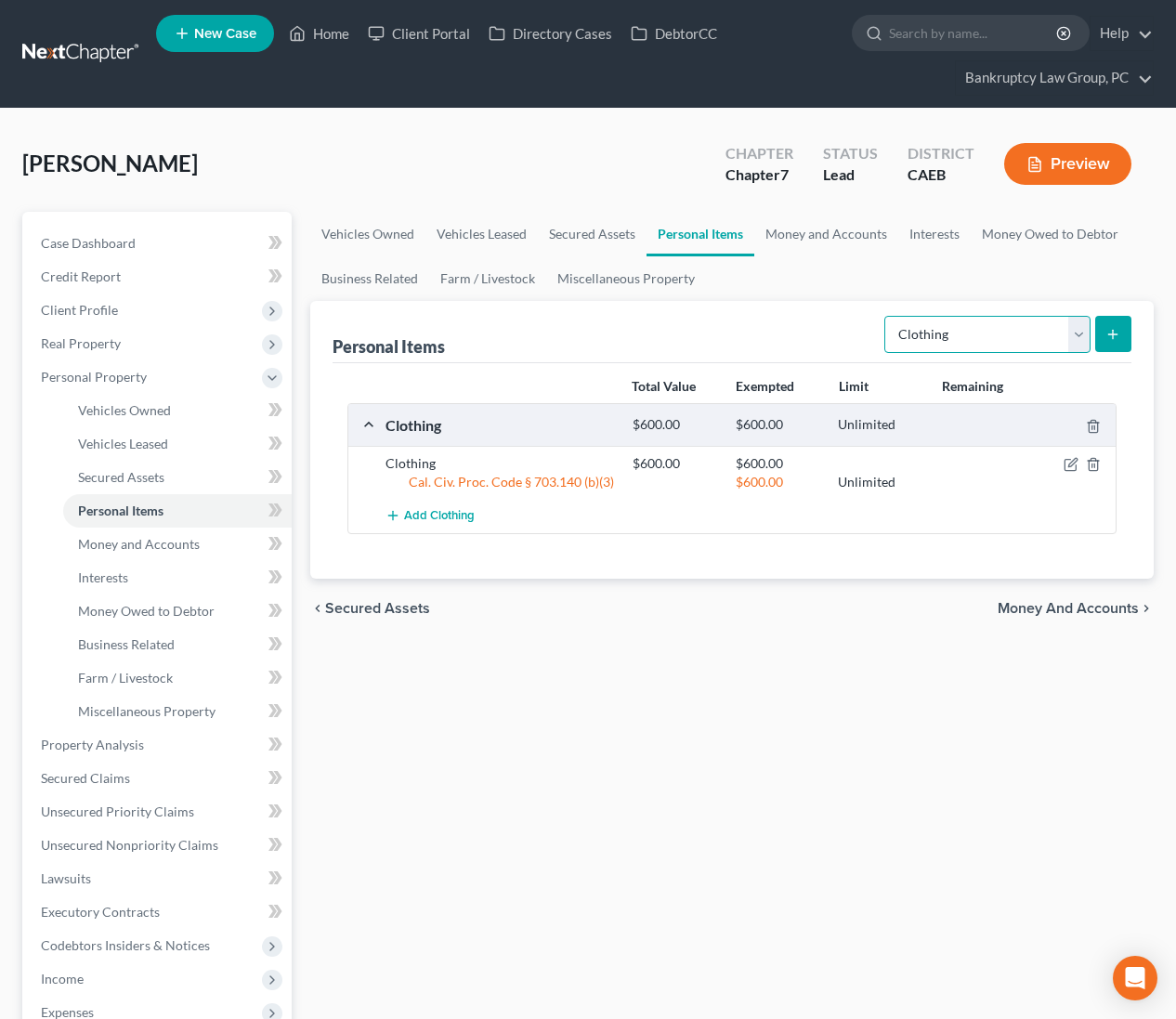
click at [943, 327] on select "Select Item Type Clothing Collectibles Of Value Electronics Firearms Household …" at bounding box center [987, 334] width 206 height 37
click at [1117, 336] on icon "submit" at bounding box center [1112, 334] width 15 height 15
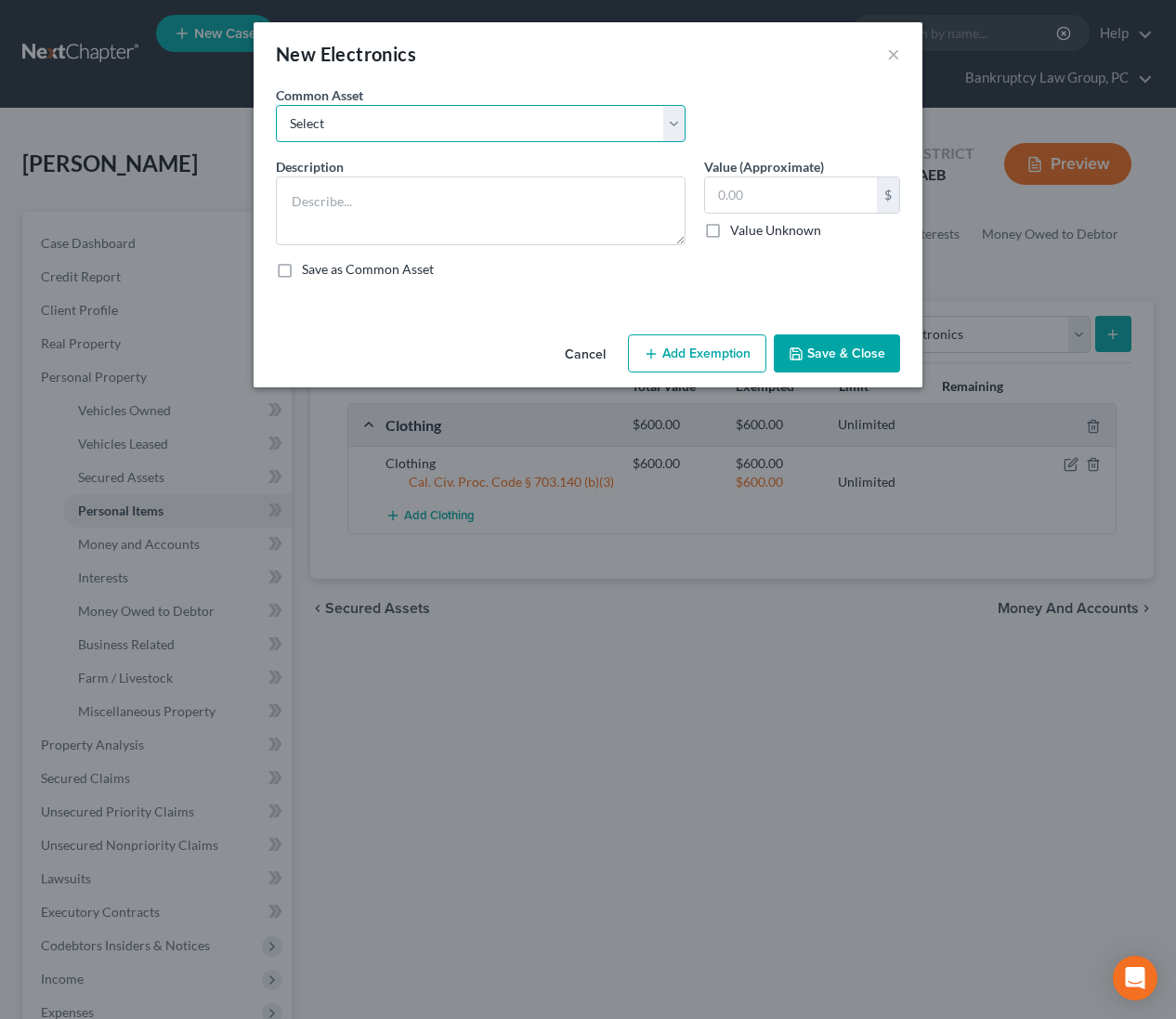
click at [416, 123] on select "Select Electronics" at bounding box center [481, 123] width 410 height 37
click at [808, 197] on input "text" at bounding box center [791, 194] width 172 height 35
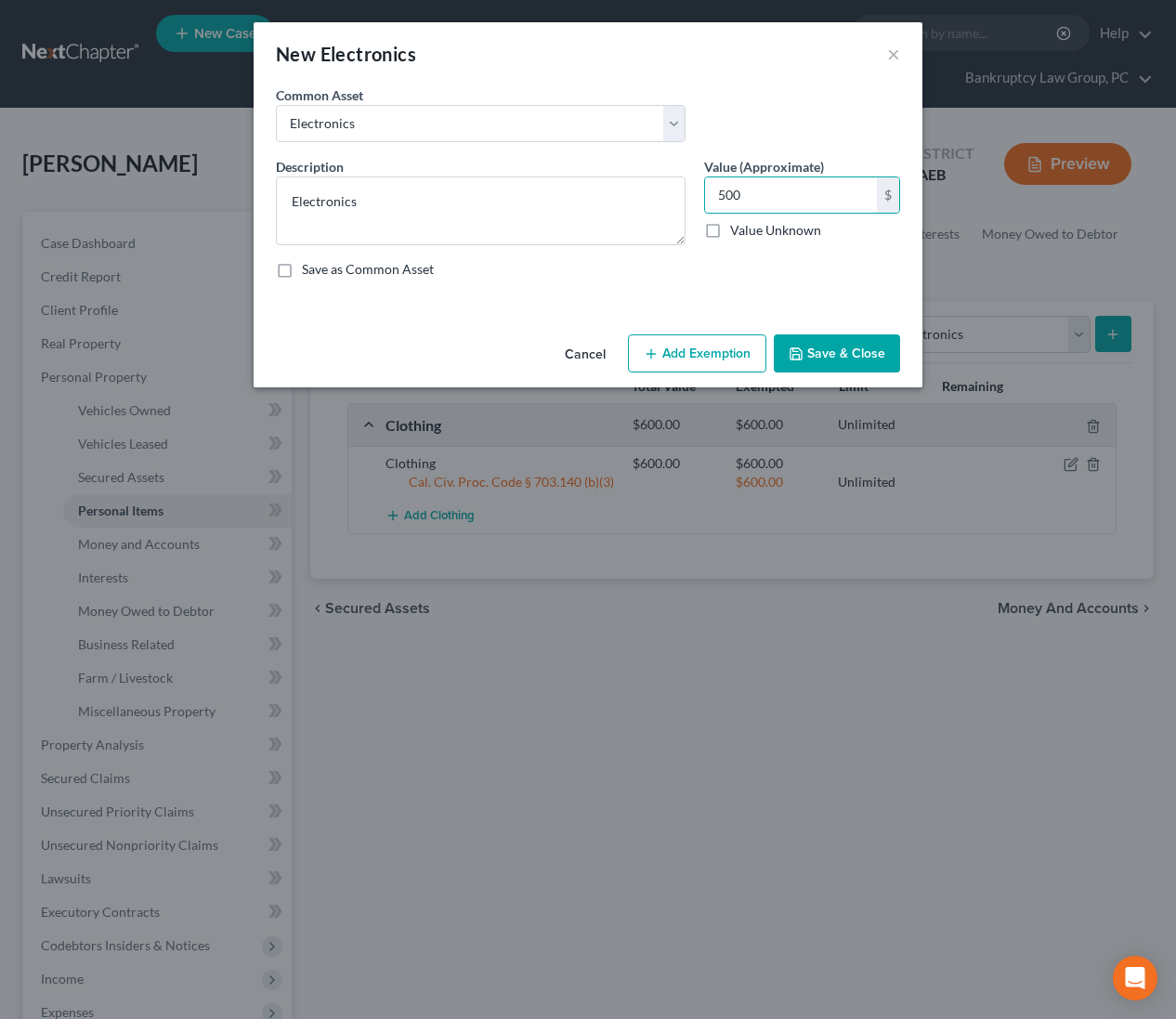
click at [704, 367] on button "Add Exemption" at bounding box center [697, 353] width 138 height 39
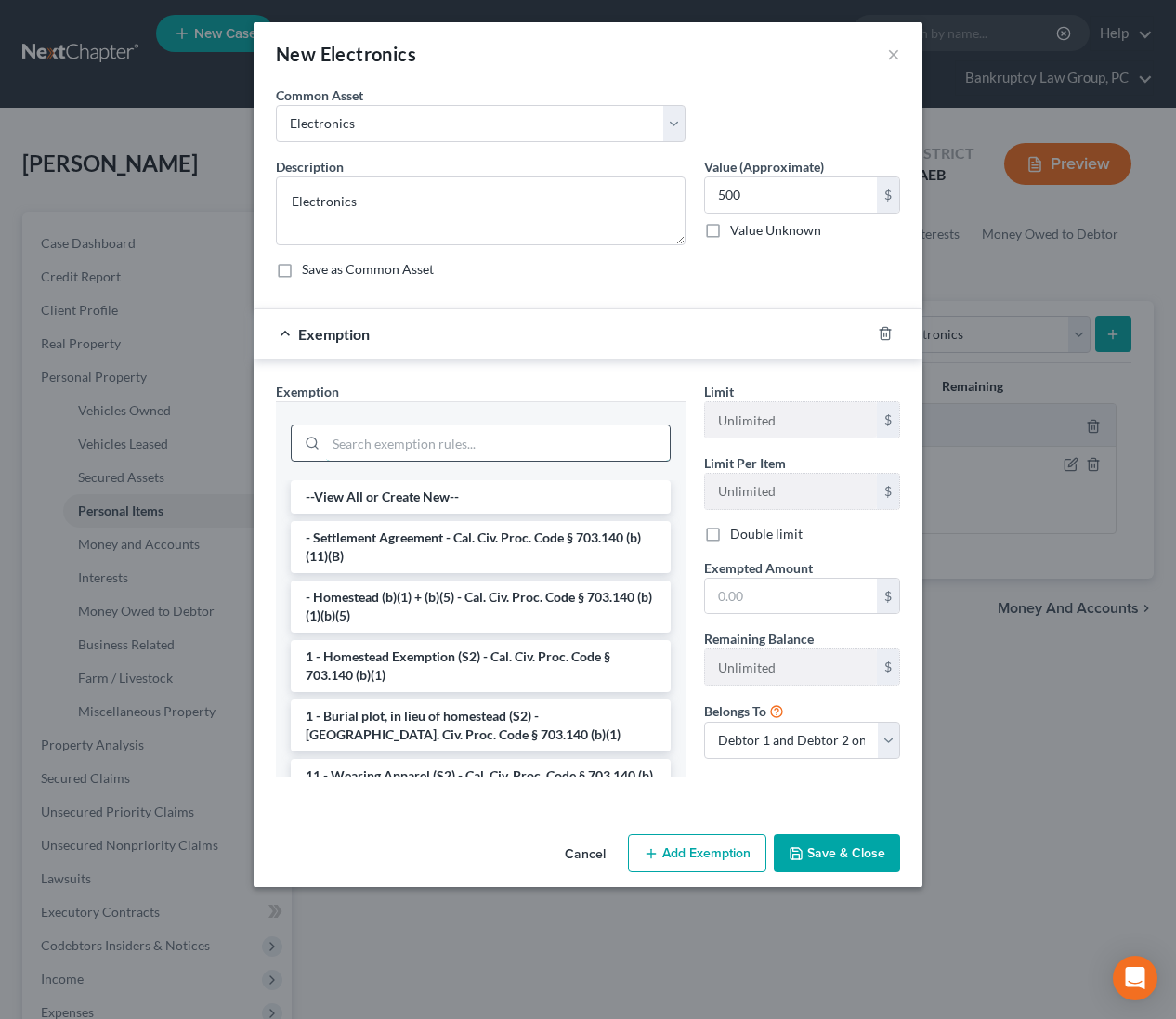
click at [532, 447] on input "search" at bounding box center [498, 442] width 344 height 35
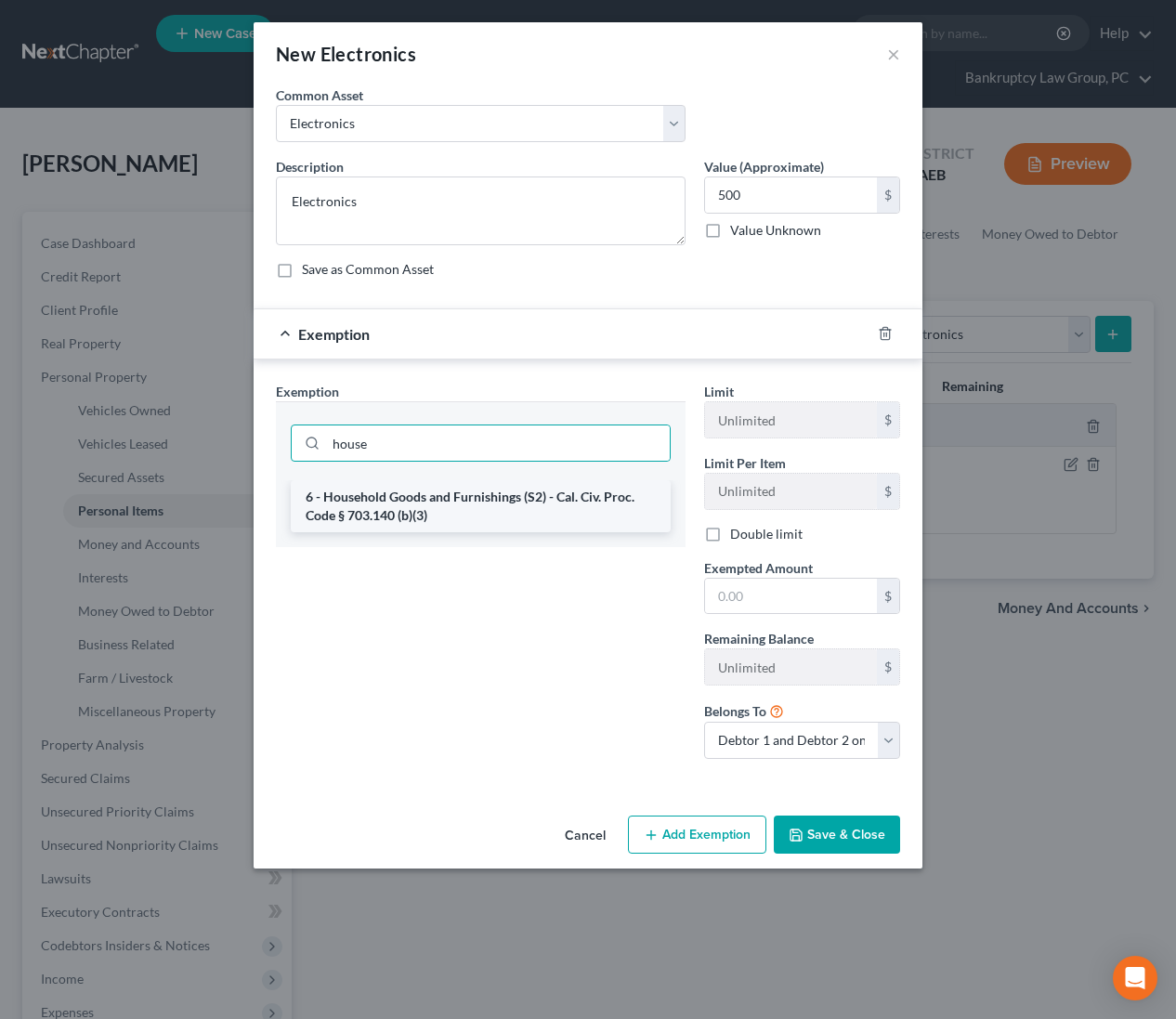
click at [540, 498] on li "6 - Household Goods and Furnishings (S2) - Cal. Civ. Proc. Code § 703.140 (b)(3)" at bounding box center [481, 506] width 380 height 52
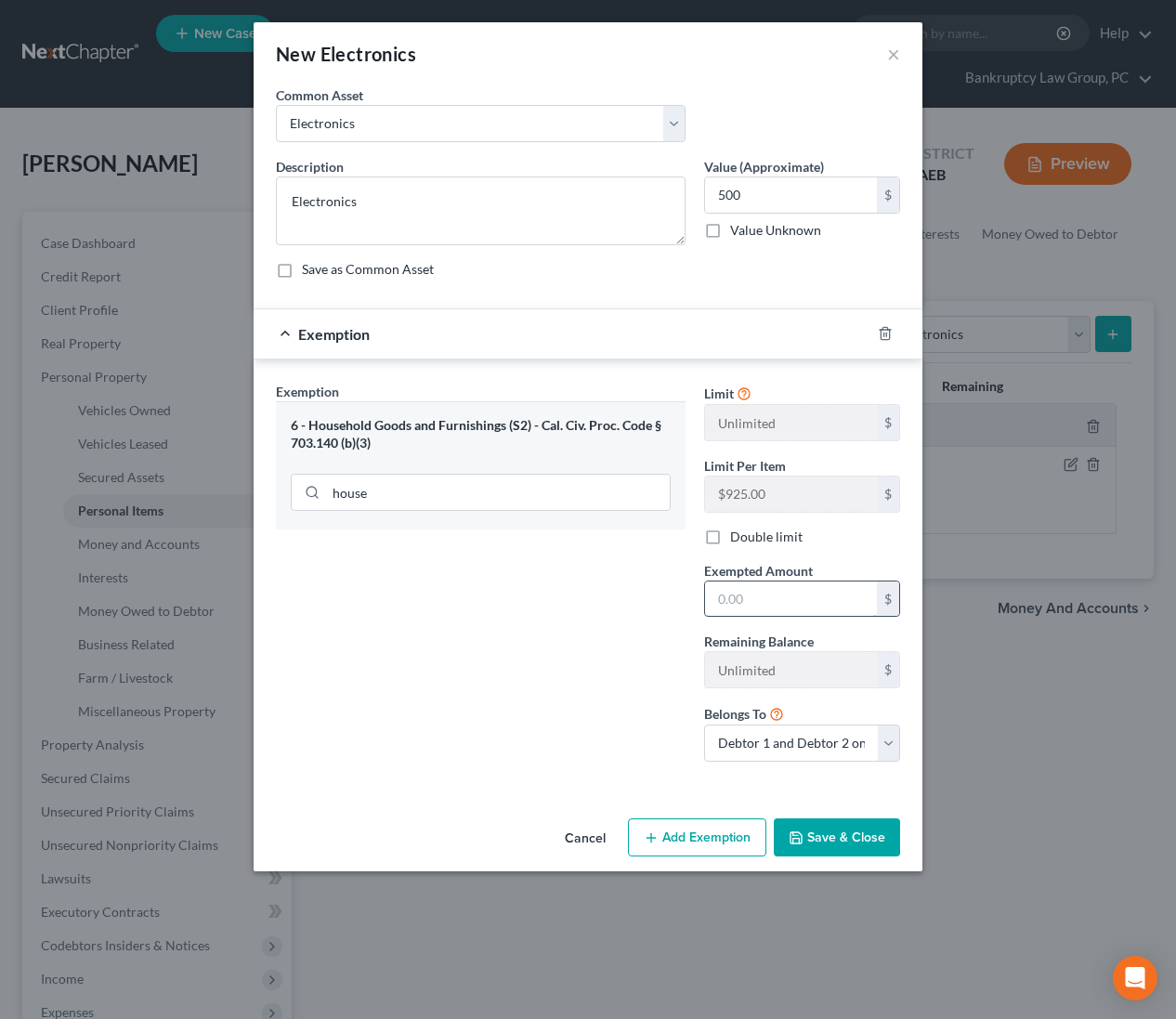
click at [778, 599] on input "text" at bounding box center [791, 599] width 172 height 35
drag, startPoint x: 685, startPoint y: 640, endPoint x: 812, endPoint y: 788, distance: 195.0
click at [686, 643] on div "Exemption Set must be selected for CA. Exemption * 6 - Household Goods and Furn…" at bounding box center [481, 579] width 428 height 395
click at [843, 842] on button "Save & Close" at bounding box center [837, 837] width 126 height 39
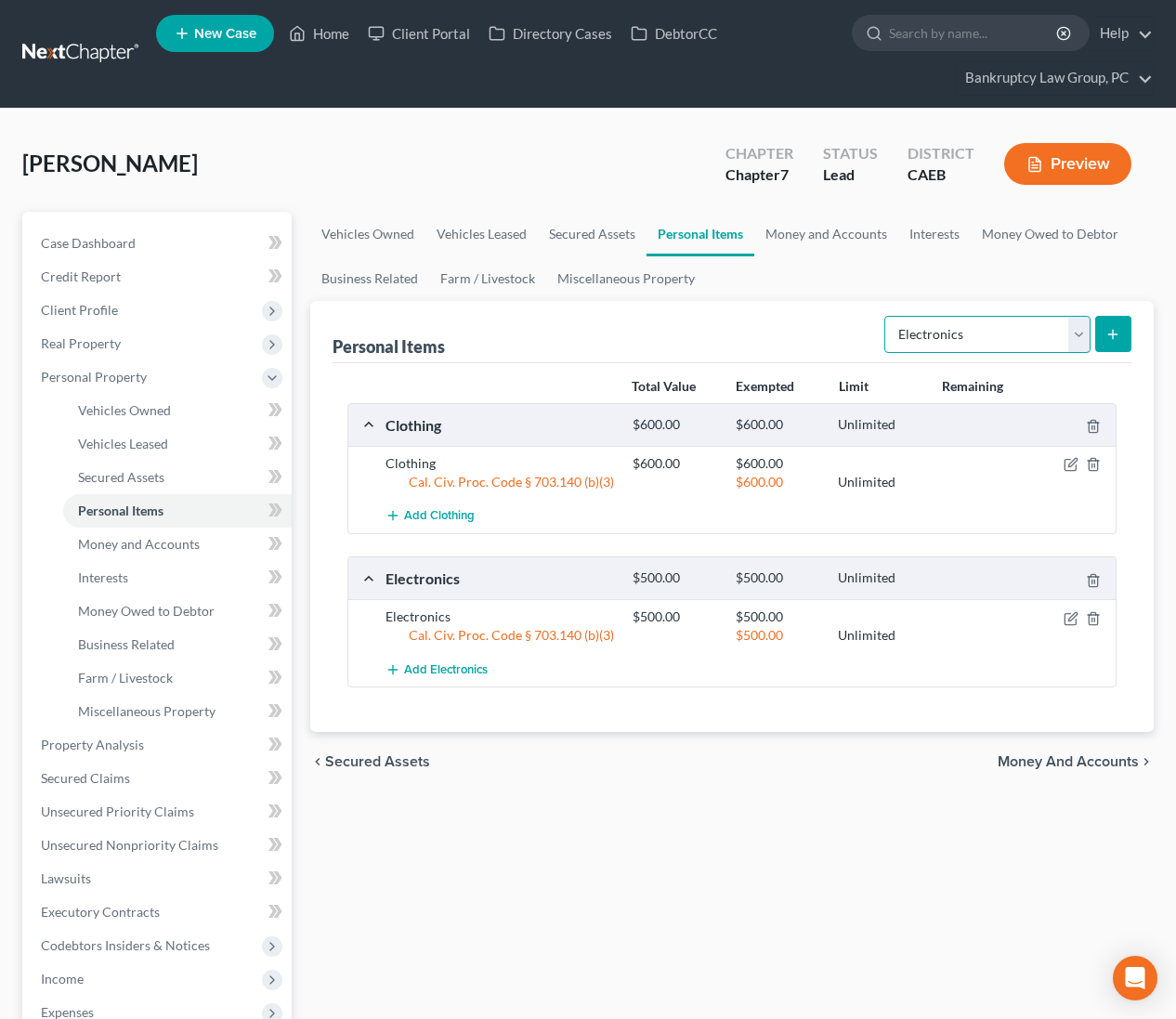
click at [999, 318] on select "Select Item Type Clothing Collectibles Of Value Electronics Firearms Household …" at bounding box center [987, 334] width 206 height 37
click at [1113, 327] on icon "submit" at bounding box center [1112, 334] width 15 height 15
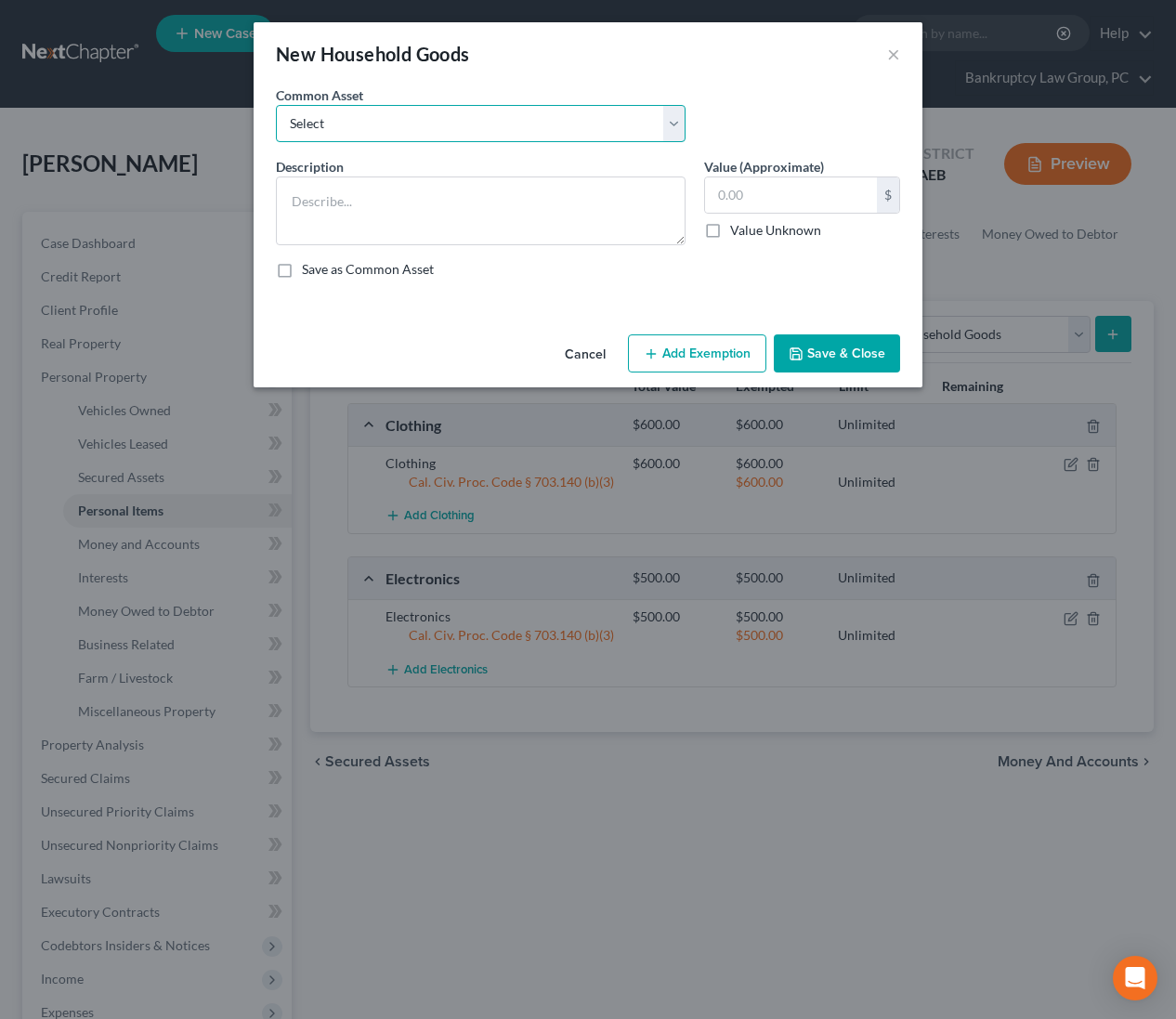
click at [537, 126] on select "Select Household Goods & Furniture" at bounding box center [481, 123] width 410 height 37
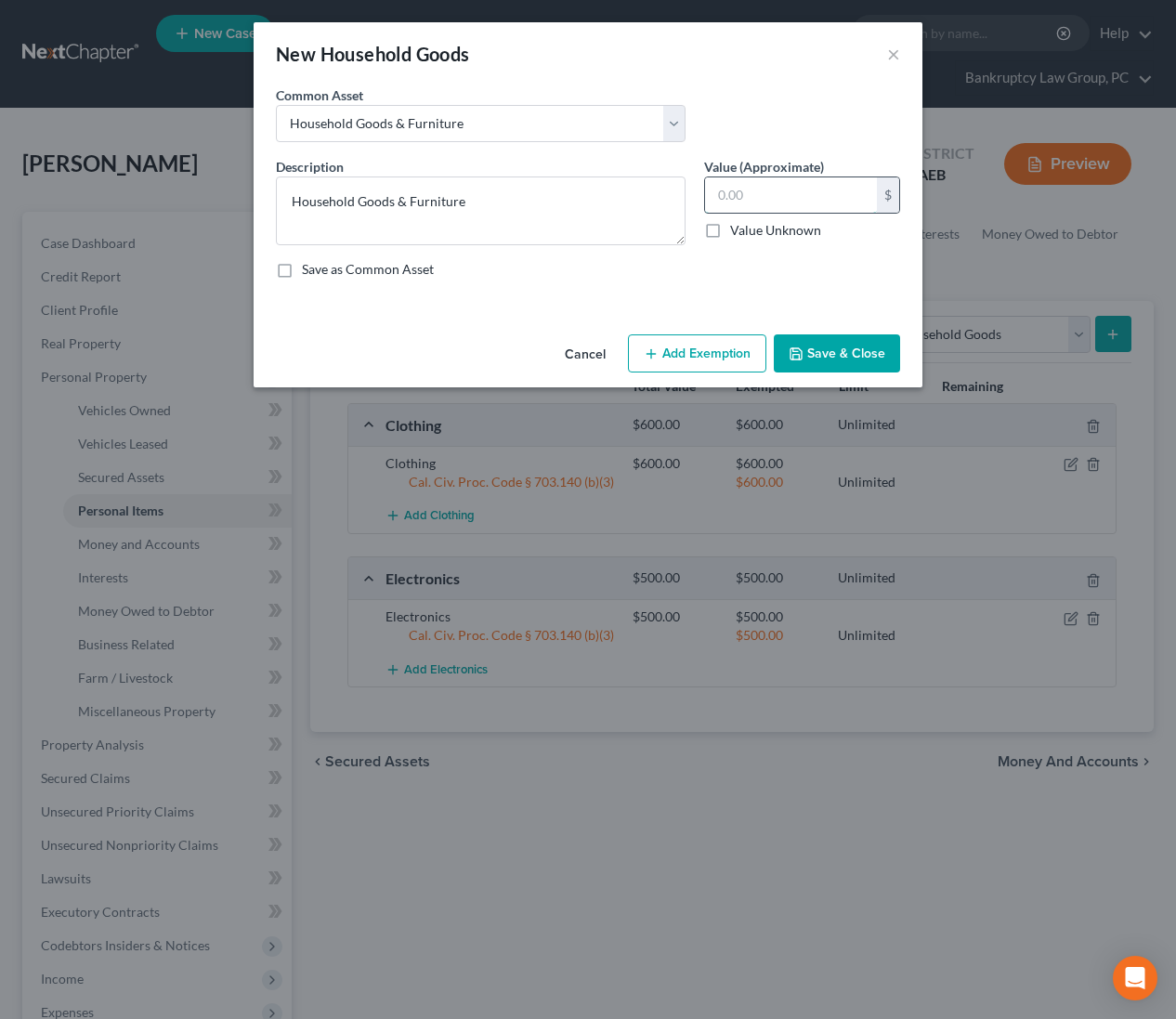
click at [798, 194] on input "text" at bounding box center [791, 194] width 172 height 35
click at [712, 358] on button "Add Exemption" at bounding box center [697, 353] width 138 height 39
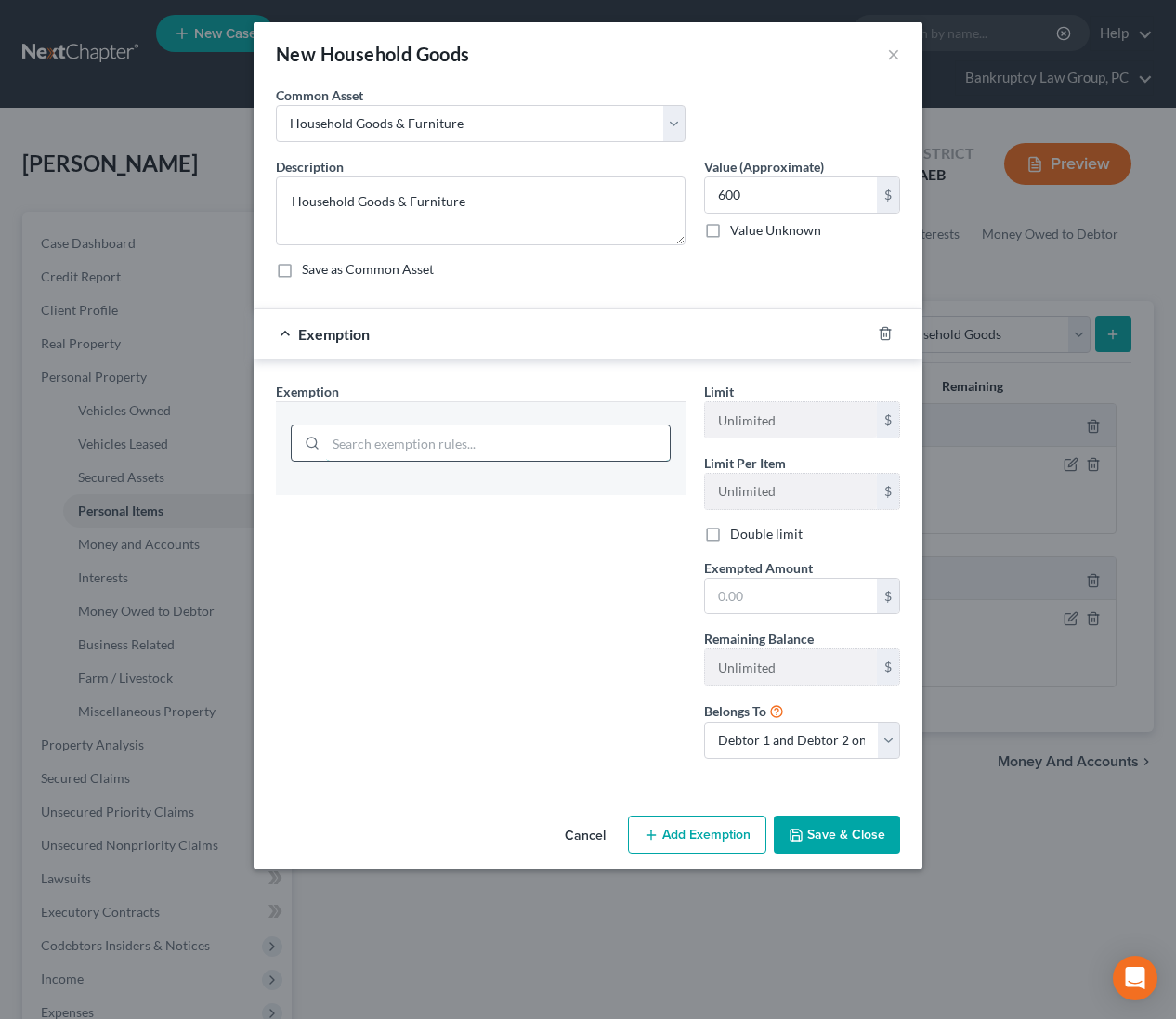
click at [491, 447] on input "search" at bounding box center [498, 442] width 344 height 35
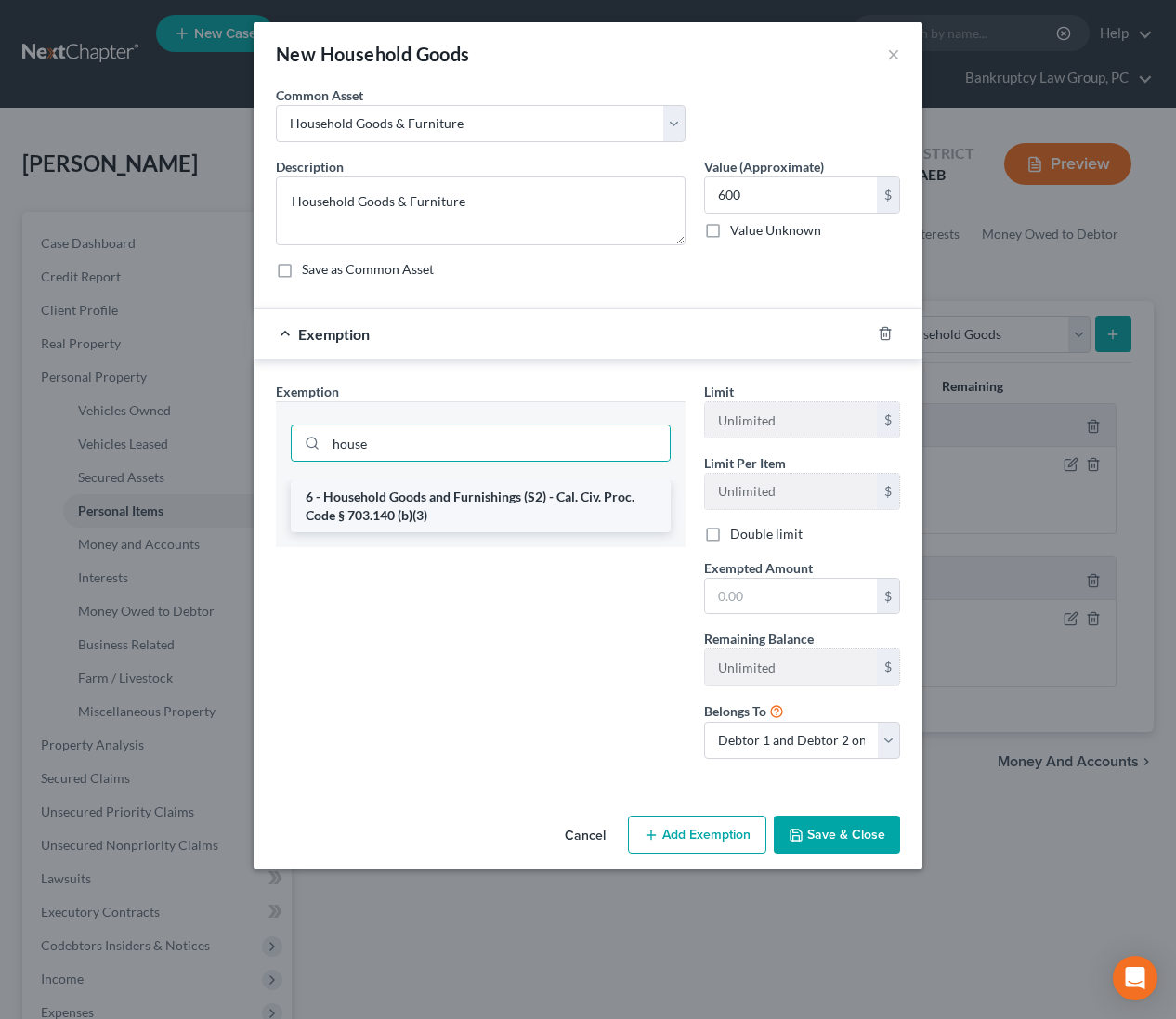
click at [481, 507] on li "6 - Household Goods and Furnishings (S2) - Cal. Civ. Proc. Code § 703.140 (b)(3)" at bounding box center [481, 506] width 380 height 52
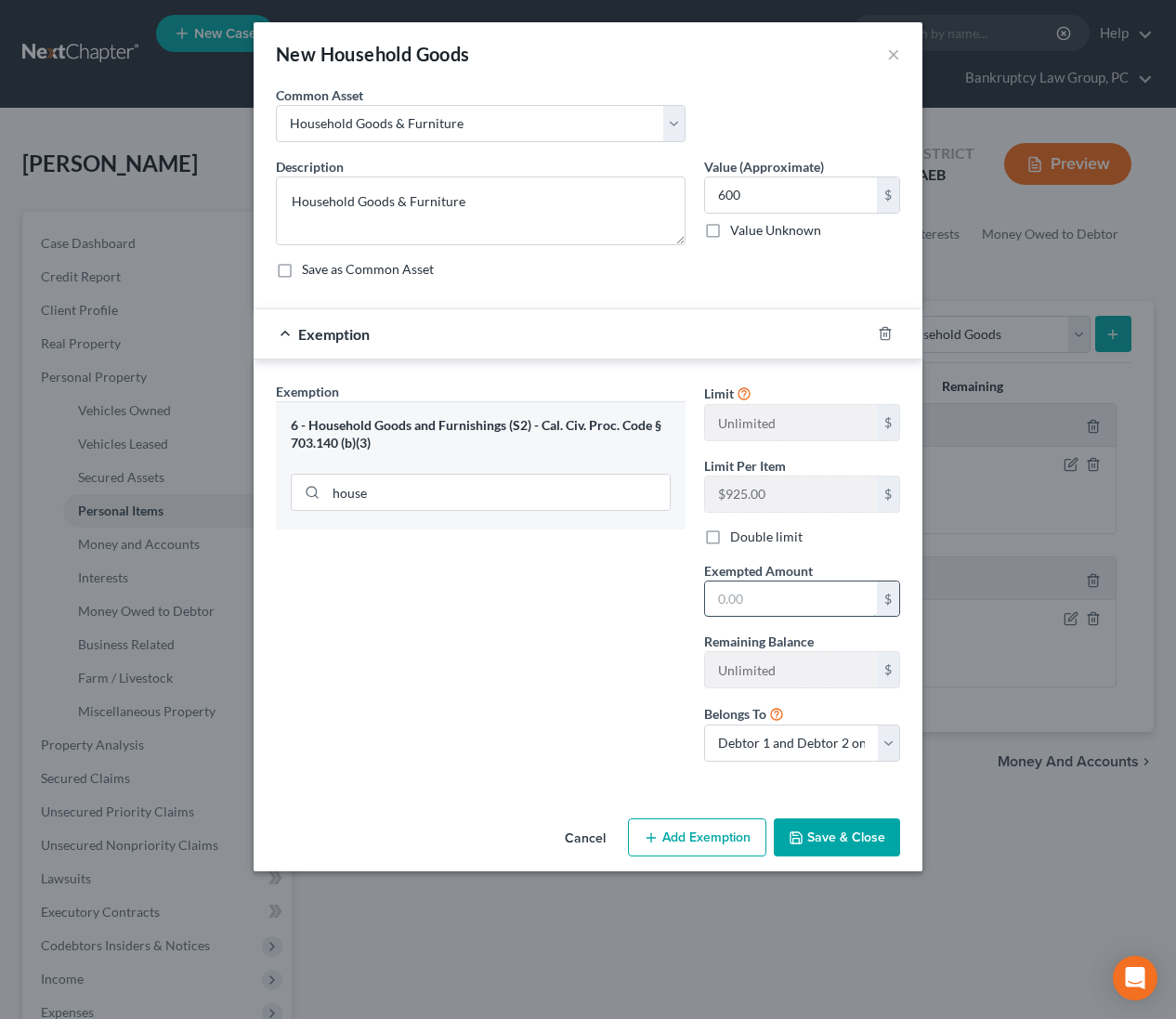
click at [804, 584] on input "text" at bounding box center [791, 599] width 172 height 35
drag, startPoint x: 822, startPoint y: 829, endPoint x: 807, endPoint y: 817, distance: 19.2
click at [820, 827] on button "Save & Close" at bounding box center [837, 837] width 126 height 39
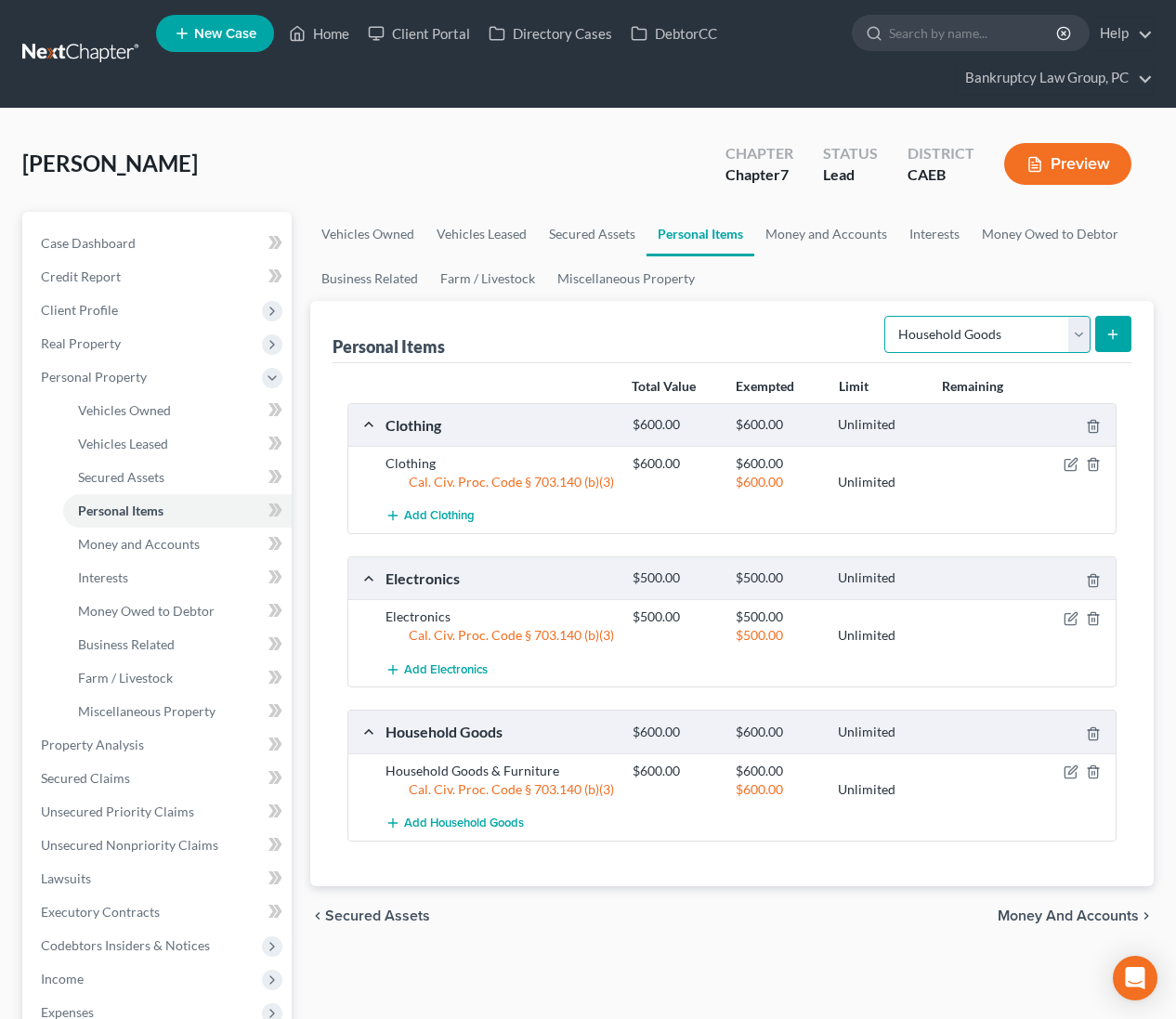
click at [1000, 341] on select "Select Item Type Clothing Collectibles Of Value Electronics Firearms Household …" at bounding box center [987, 334] width 206 height 37
click at [1120, 333] on button "submit" at bounding box center [1113, 334] width 36 height 36
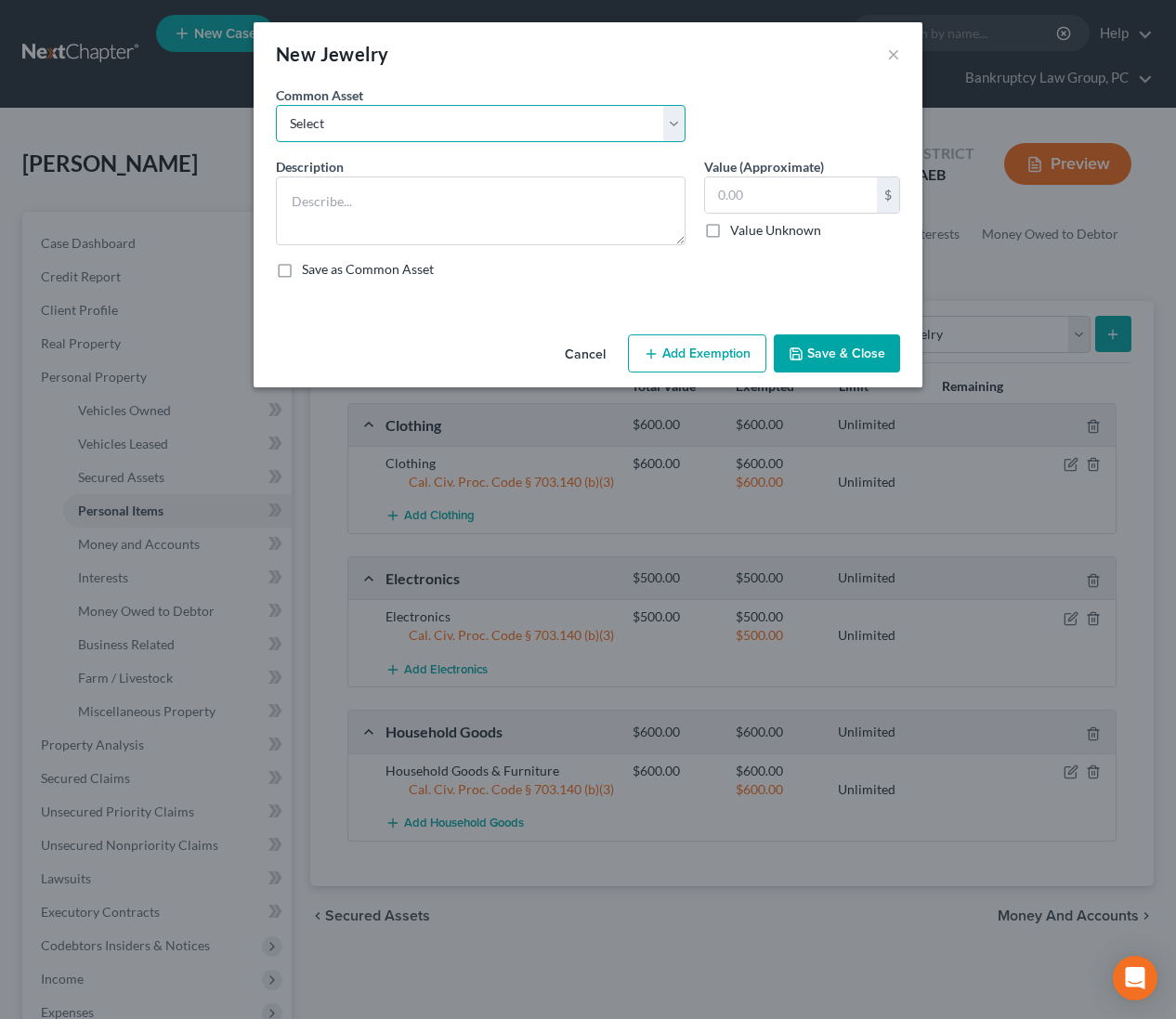
click at [480, 124] on select "Select Jewelry" at bounding box center [481, 123] width 410 height 37
click at [784, 196] on input "text" at bounding box center [791, 194] width 172 height 35
drag, startPoint x: 700, startPoint y: 362, endPoint x: 616, endPoint y: 398, distance: 91.6
click at [700, 362] on button "Add Exemption" at bounding box center [697, 353] width 138 height 39
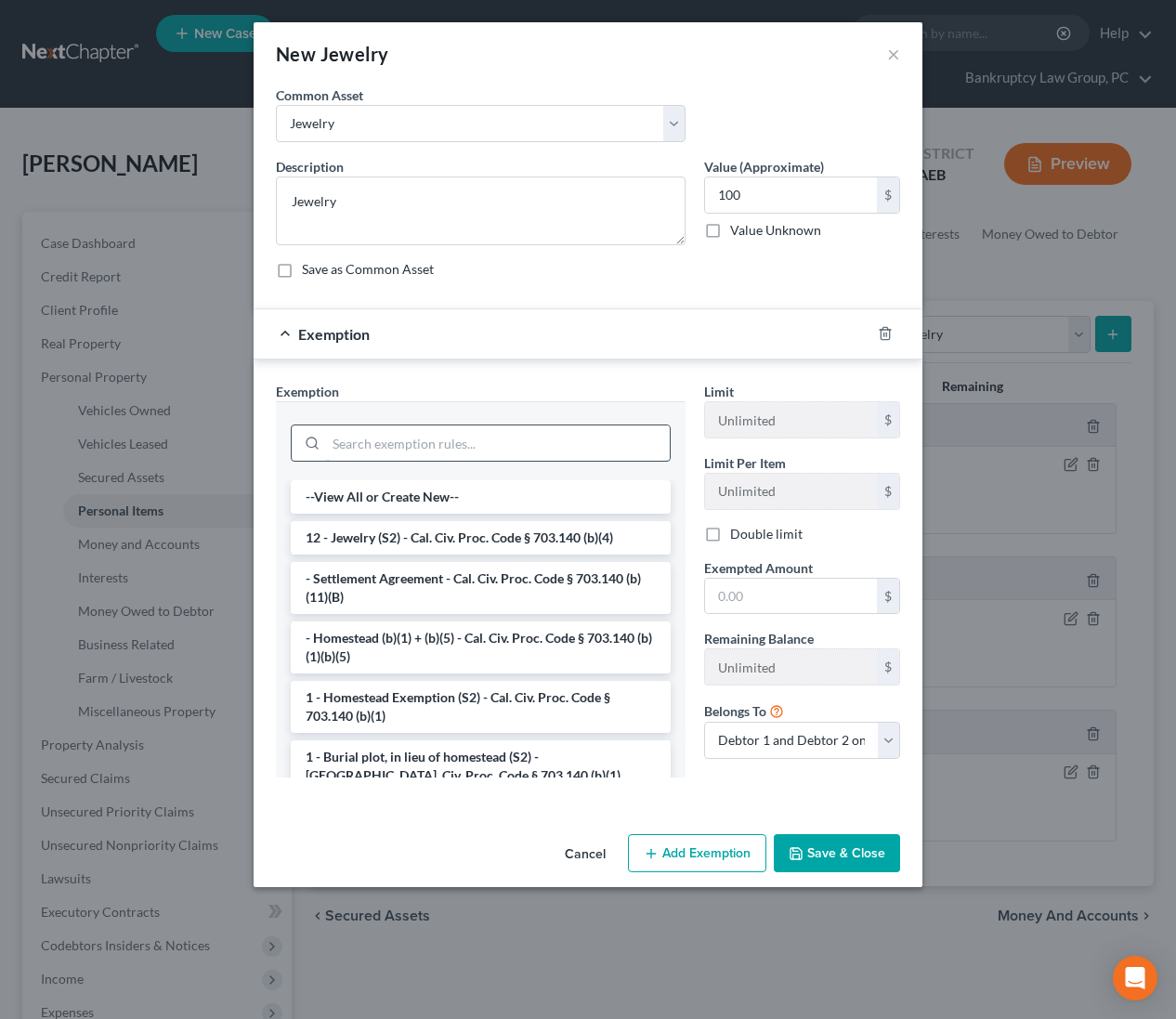
click at [515, 438] on input "search" at bounding box center [498, 442] width 344 height 35
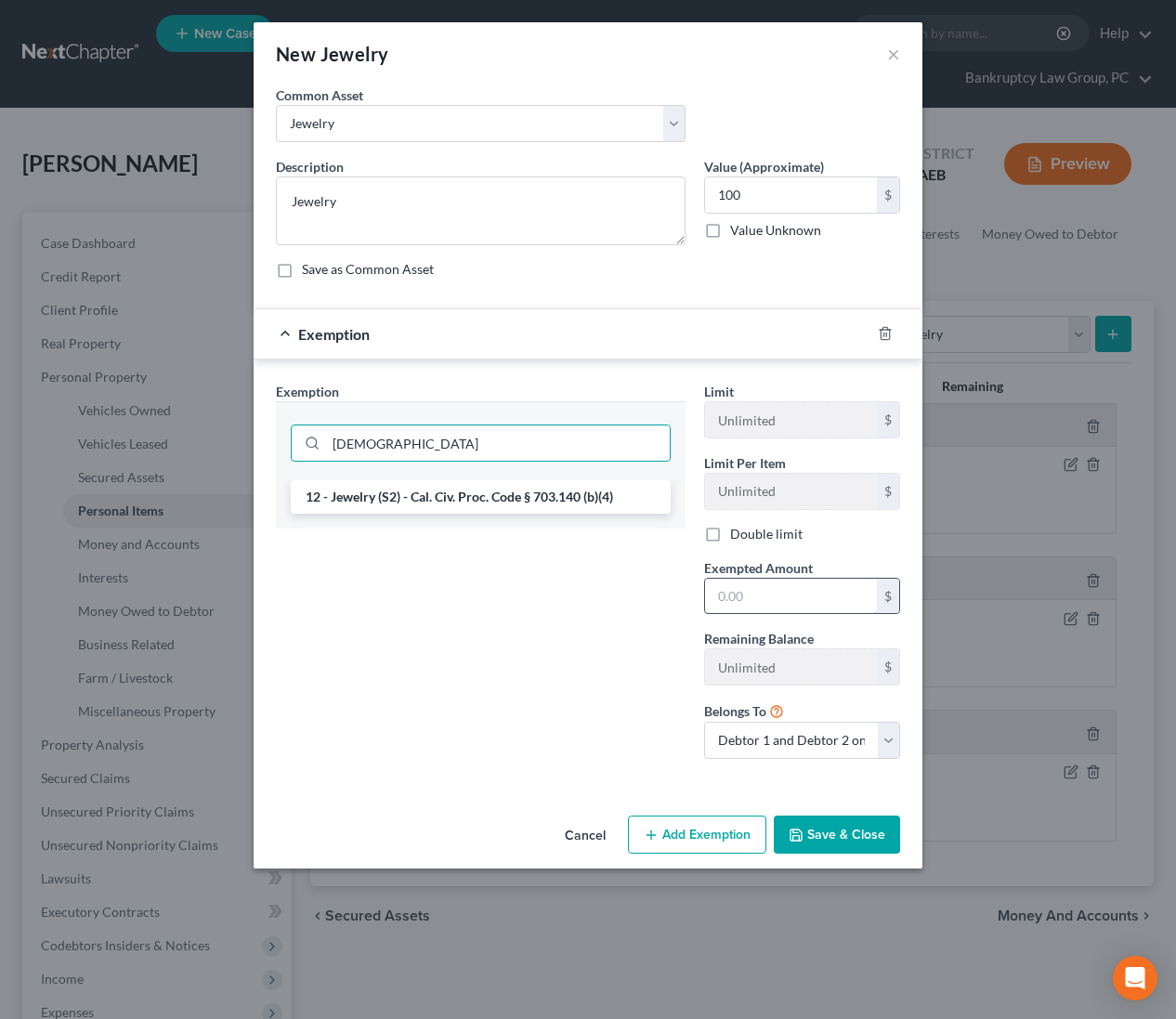
drag, startPoint x: 518, startPoint y: 499, endPoint x: 722, endPoint y: 588, distance: 222.1
click at [519, 499] on li "12 - Jewelry (S2) - Cal. Civ. Proc. Code § 703.140 (b)(4)" at bounding box center [481, 496] width 380 height 33
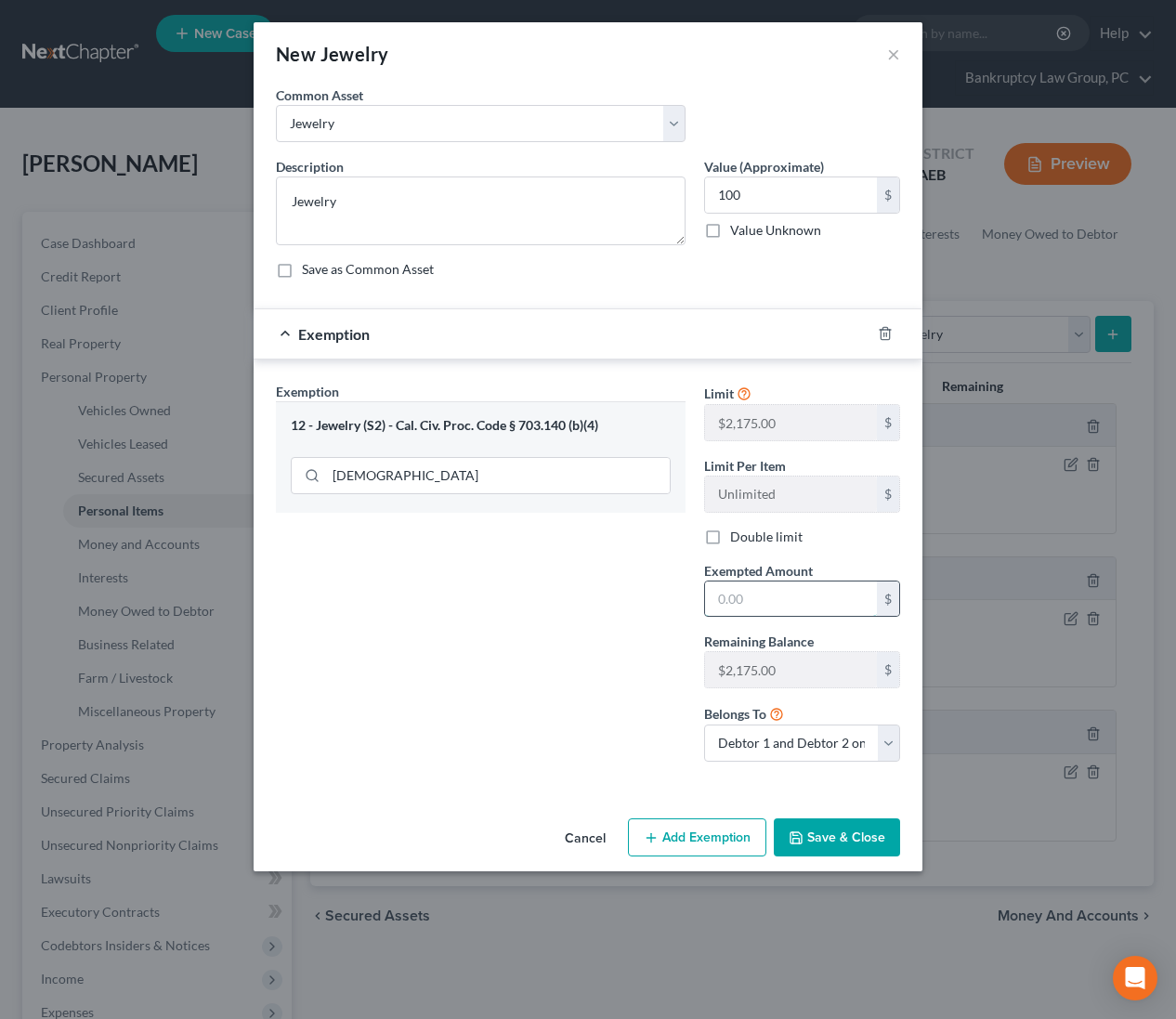
click at [817, 597] on input "text" at bounding box center [791, 599] width 172 height 35
click at [615, 786] on div "Exemption Set must be selected for CA. Exemption * 12 - Jewelry (S2) - Cal. Civ…" at bounding box center [588, 575] width 669 height 433
click at [880, 838] on button "Save & Close" at bounding box center [837, 837] width 126 height 39
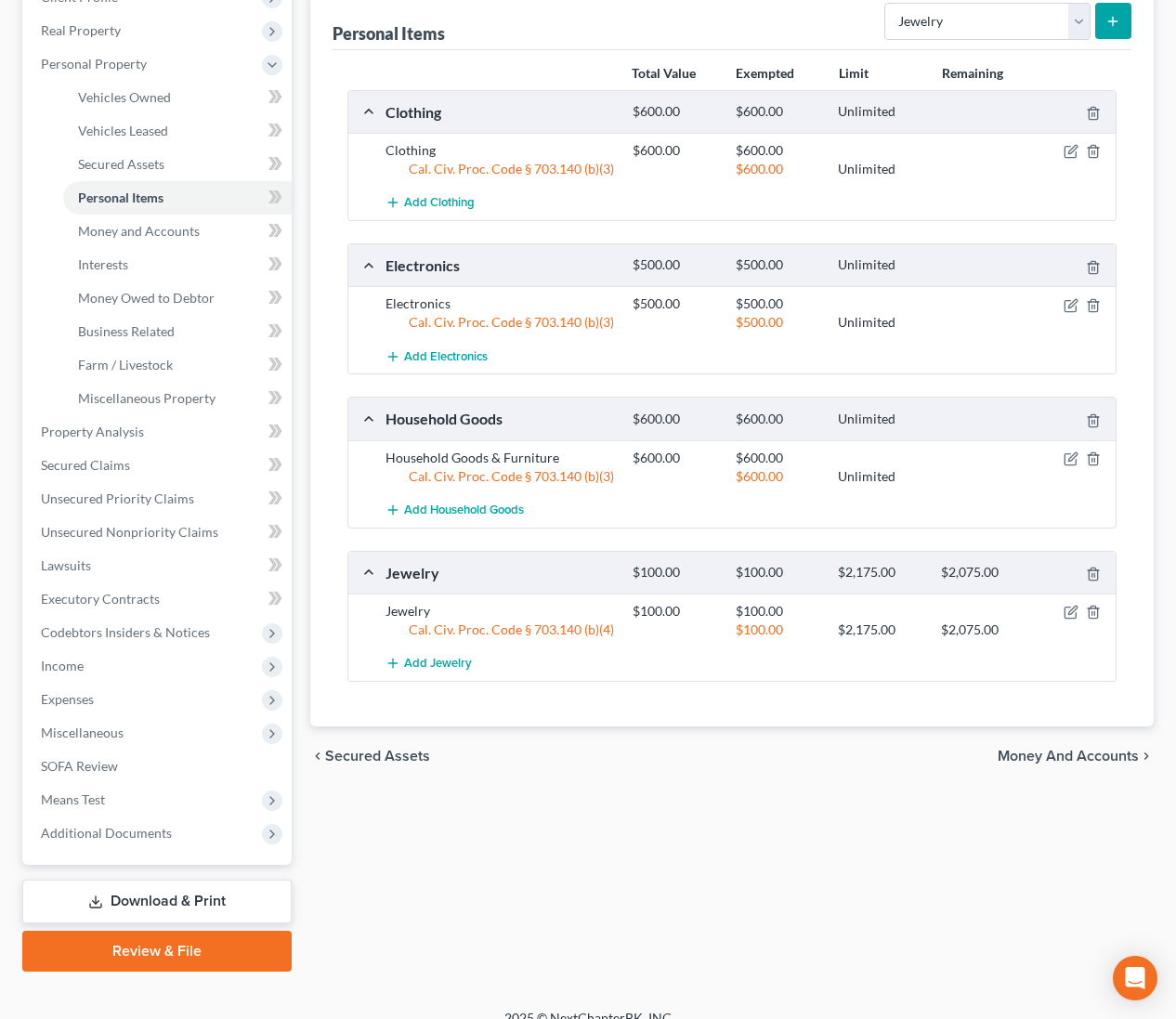
scroll to position [334, 0]
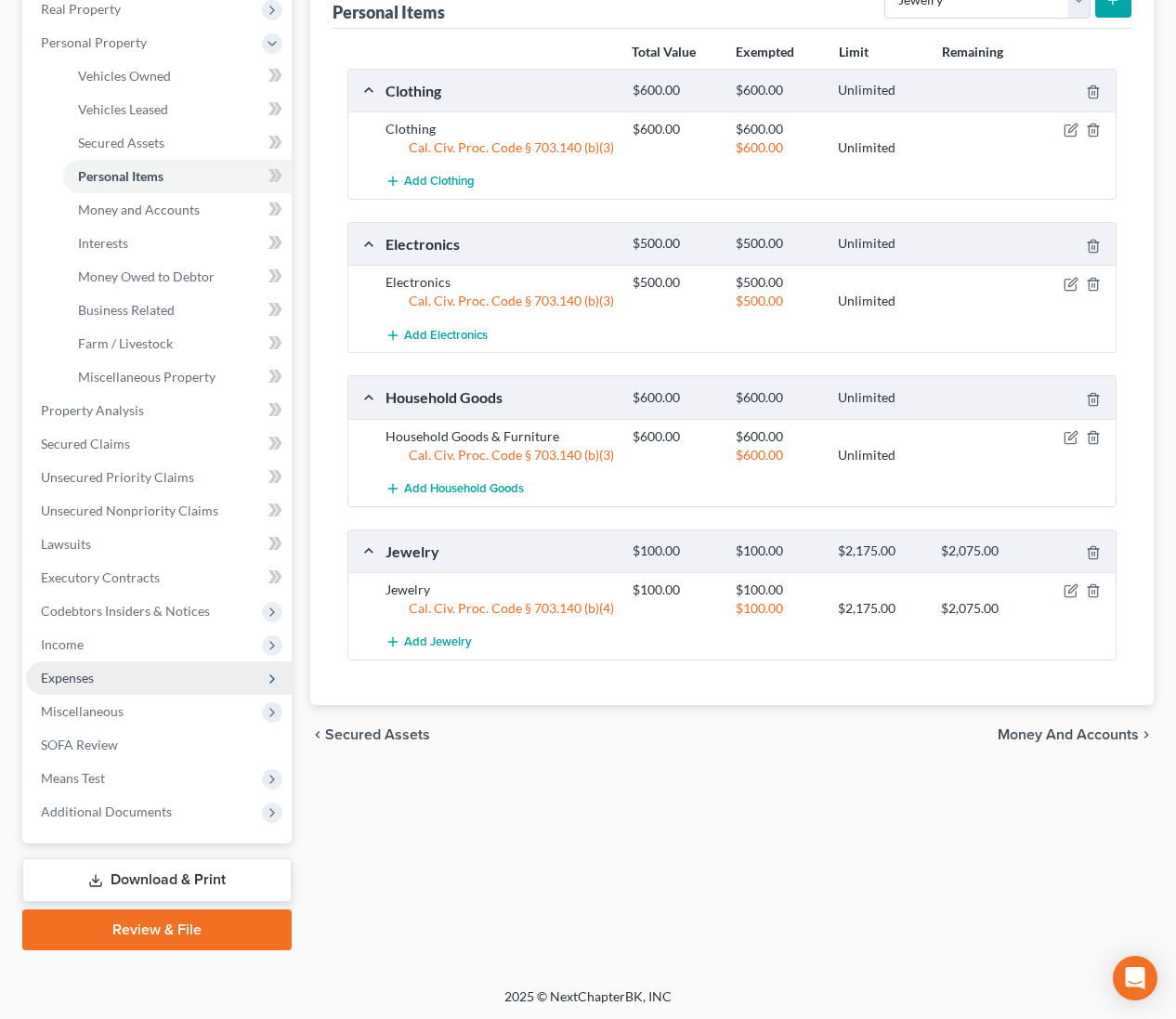
click at [72, 676] on span "Expenses" at bounding box center [67, 678] width 53 height 16
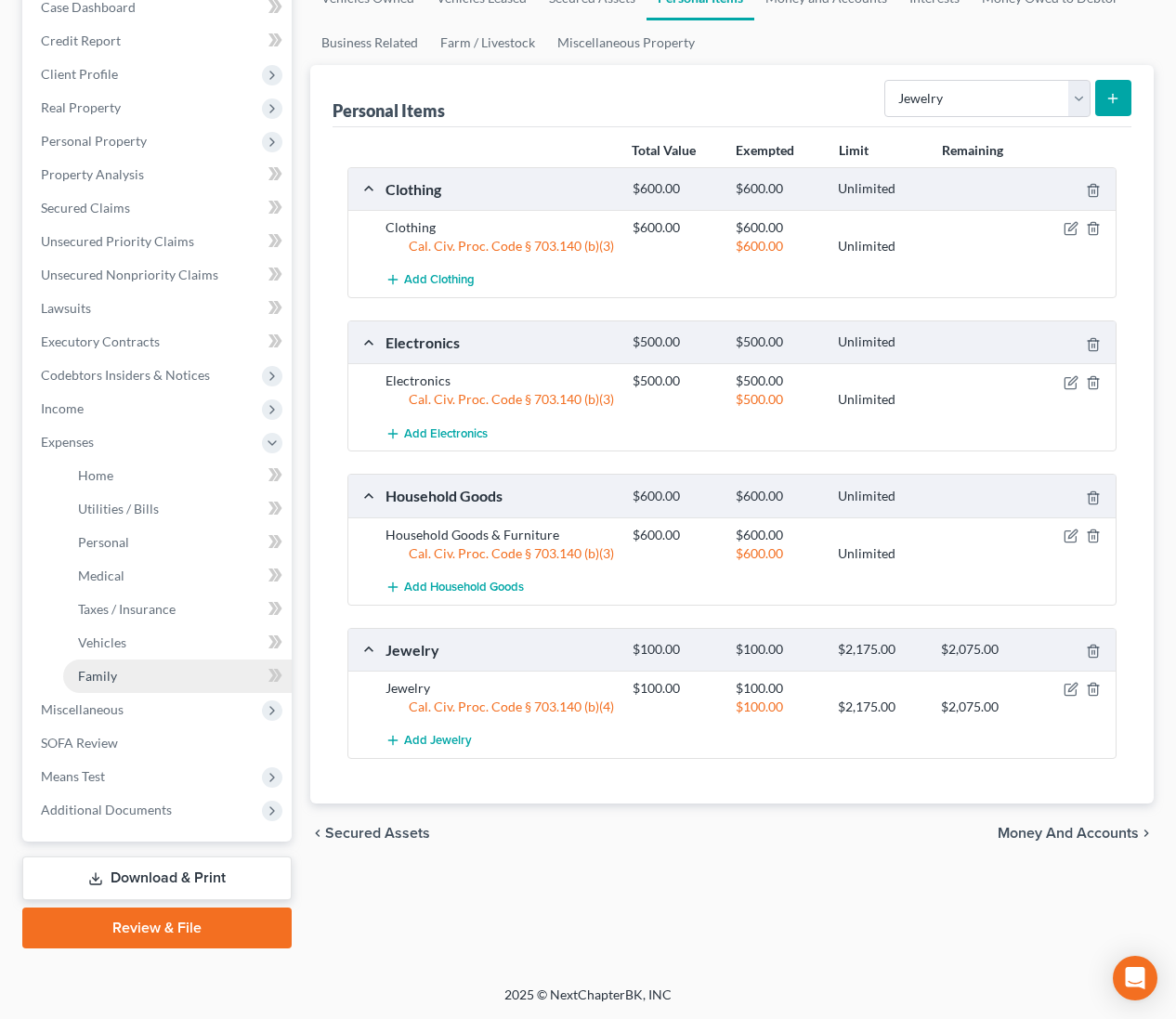
scroll to position [234, 0]
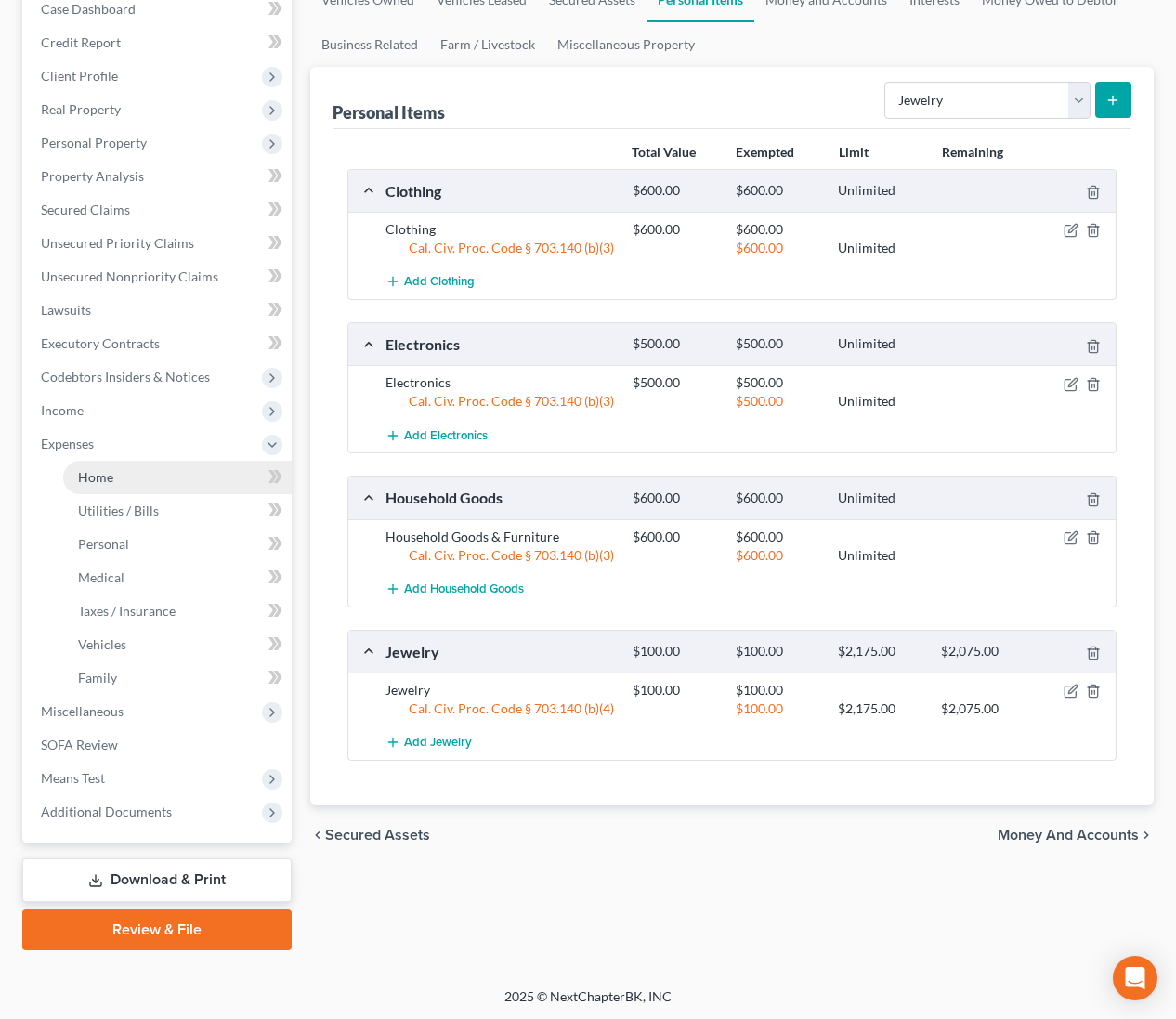
click at [98, 473] on span "Home" at bounding box center [95, 477] width 35 height 16
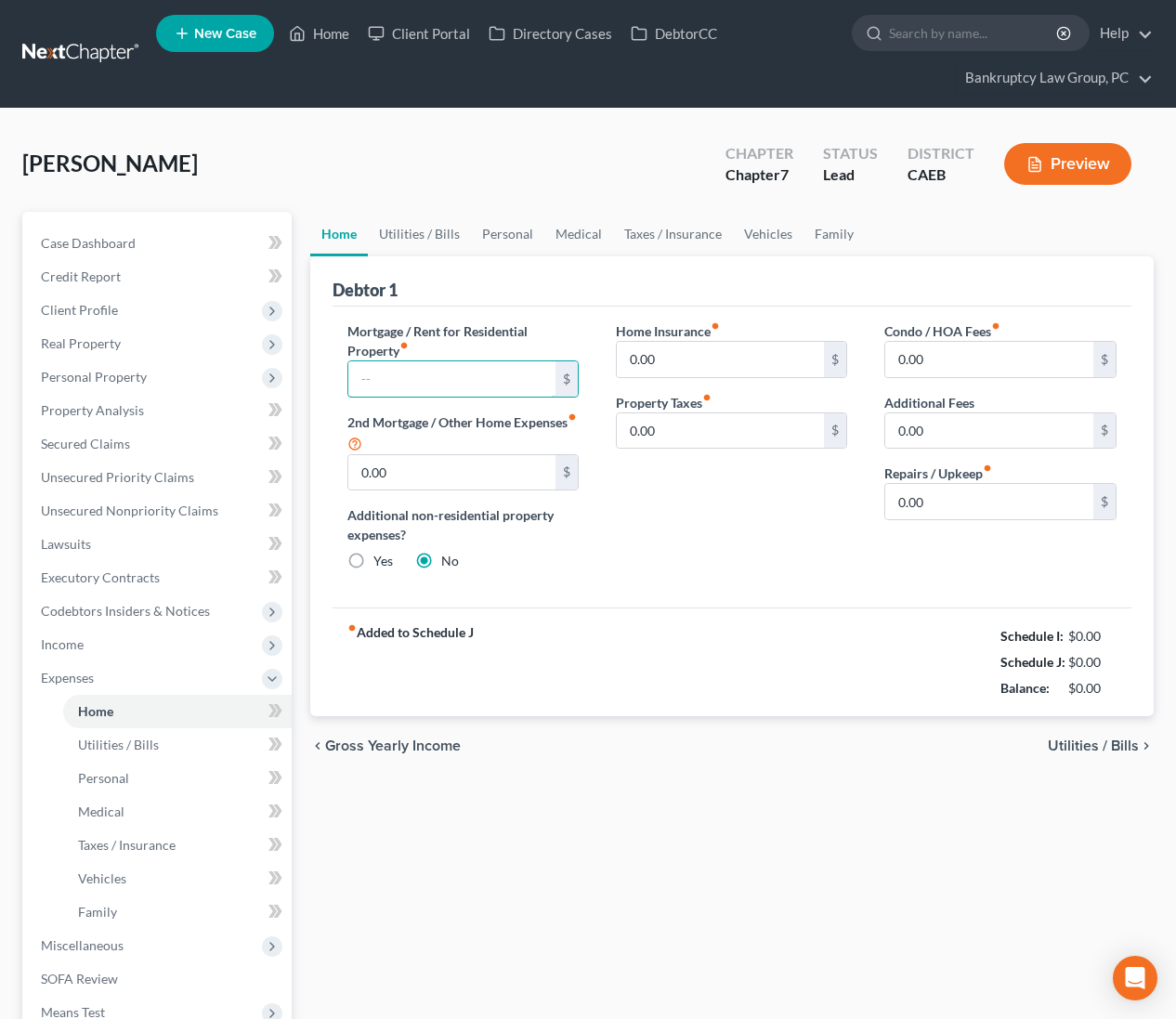
drag, startPoint x: 458, startPoint y: 379, endPoint x: 1059, endPoint y: 336, distance: 602.5
click at [461, 379] on input "text" at bounding box center [452, 378] width 208 height 35
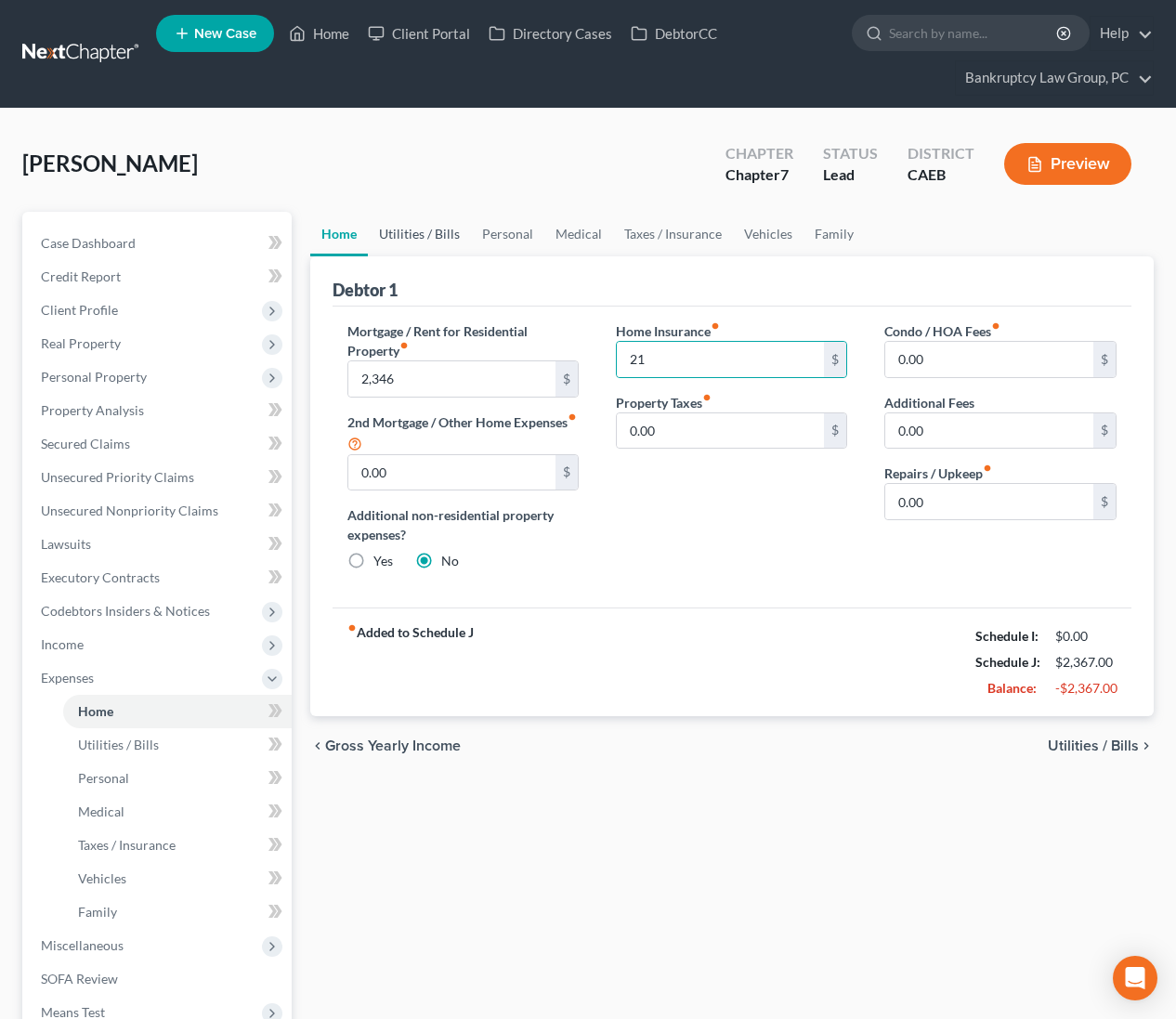
click at [428, 229] on link "Utilities / Bills" at bounding box center [419, 234] width 103 height 45
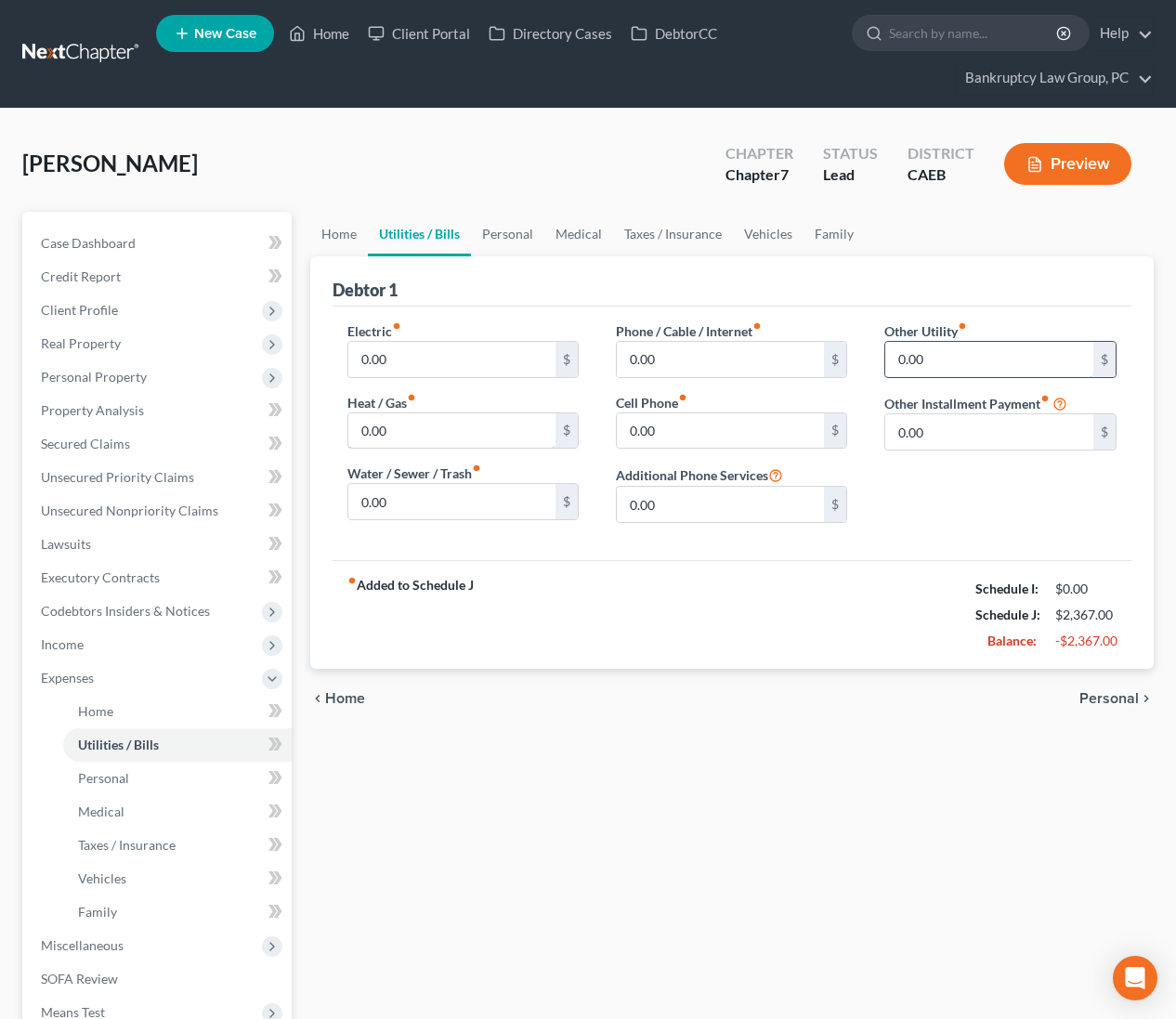
drag, startPoint x: 439, startPoint y: 435, endPoint x: 1023, endPoint y: 372, distance: 586.8
click at [440, 434] on input "0.00" at bounding box center [452, 430] width 208 height 35
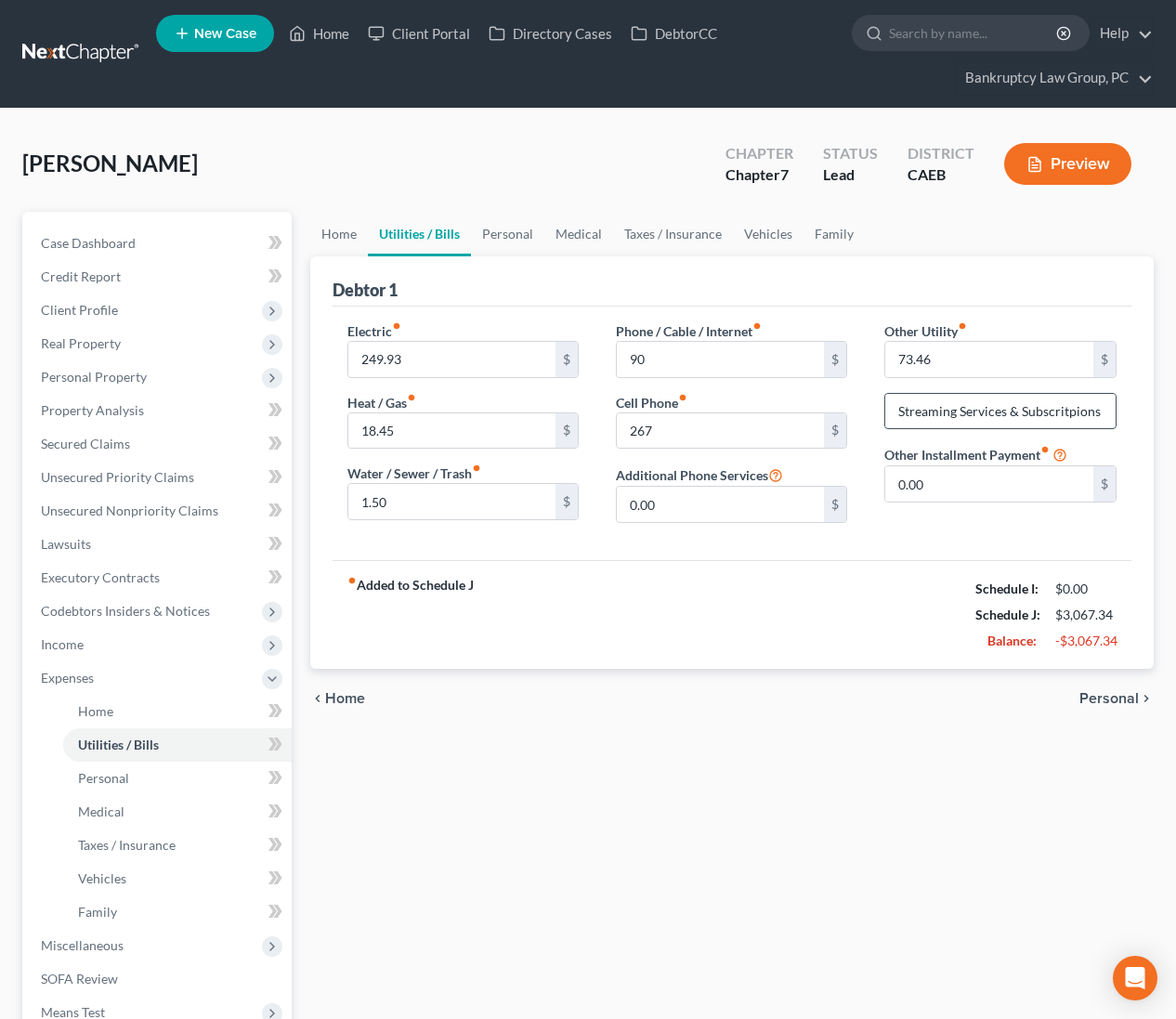
click at [1066, 410] on input "Streaming Services & Subscritpions" at bounding box center [999, 411] width 229 height 35
click at [502, 240] on link "Personal" at bounding box center [507, 234] width 73 height 45
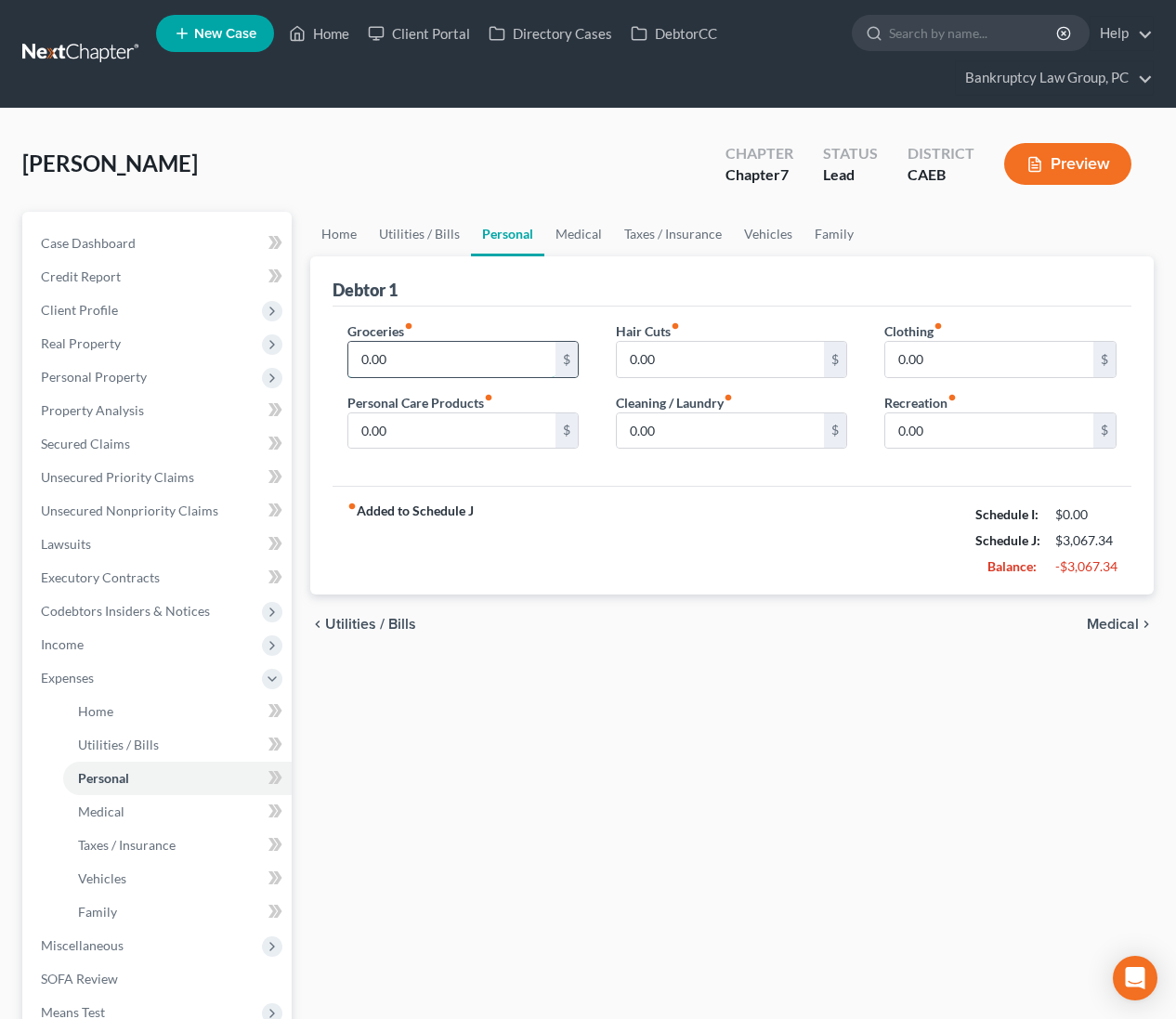
drag, startPoint x: 398, startPoint y: 367, endPoint x: 559, endPoint y: 359, distance: 161.8
click at [398, 367] on input "0.00" at bounding box center [452, 359] width 208 height 35
click at [572, 240] on link "Medical" at bounding box center [578, 234] width 69 height 45
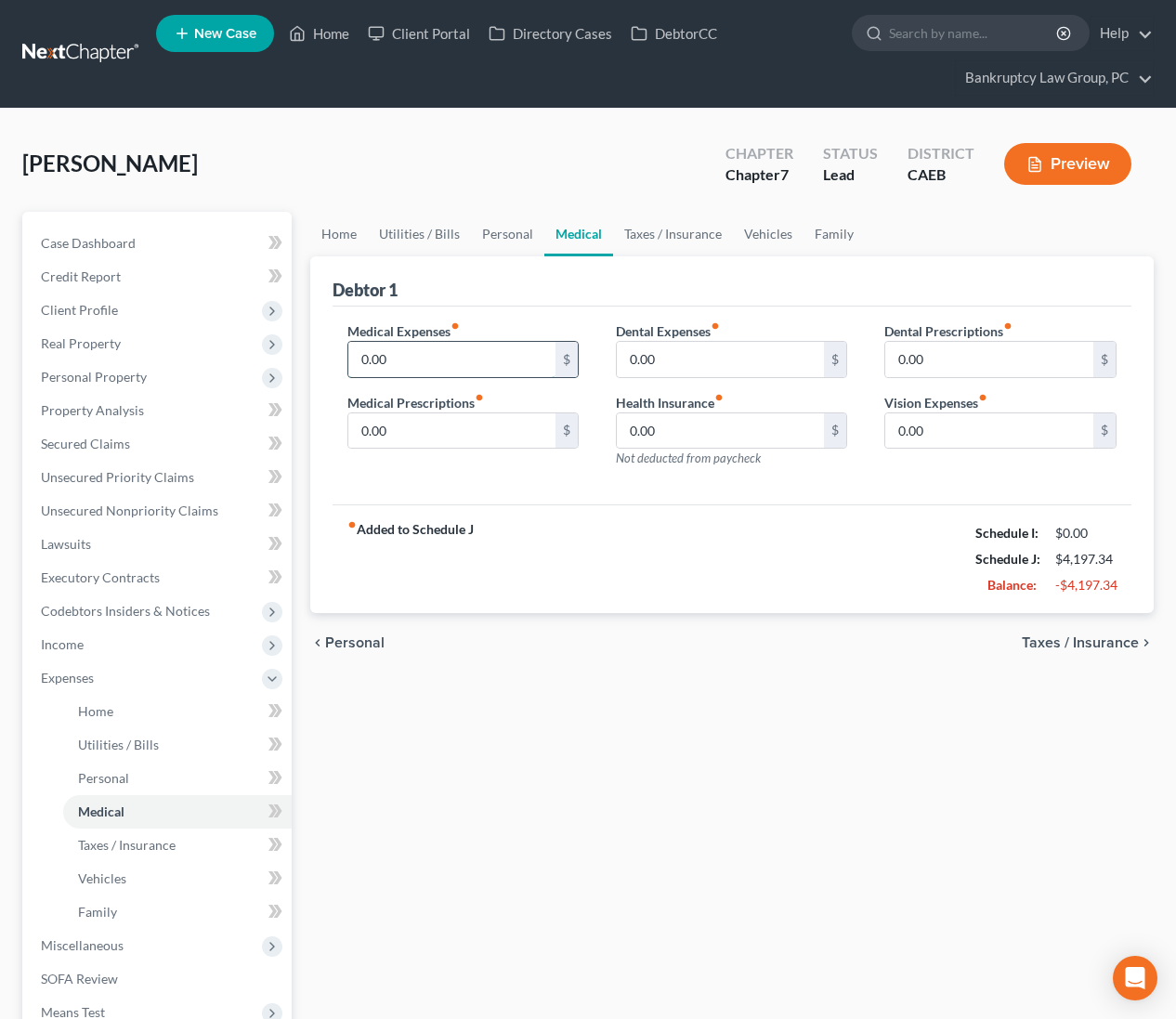
drag, startPoint x: 502, startPoint y: 367, endPoint x: 559, endPoint y: 346, distance: 61.4
click at [501, 367] on input "0.00" at bounding box center [452, 359] width 208 height 35
drag, startPoint x: 769, startPoint y: 233, endPoint x: 756, endPoint y: 248, distance: 19.7
click at [769, 233] on link "Vehicles" at bounding box center [768, 234] width 71 height 45
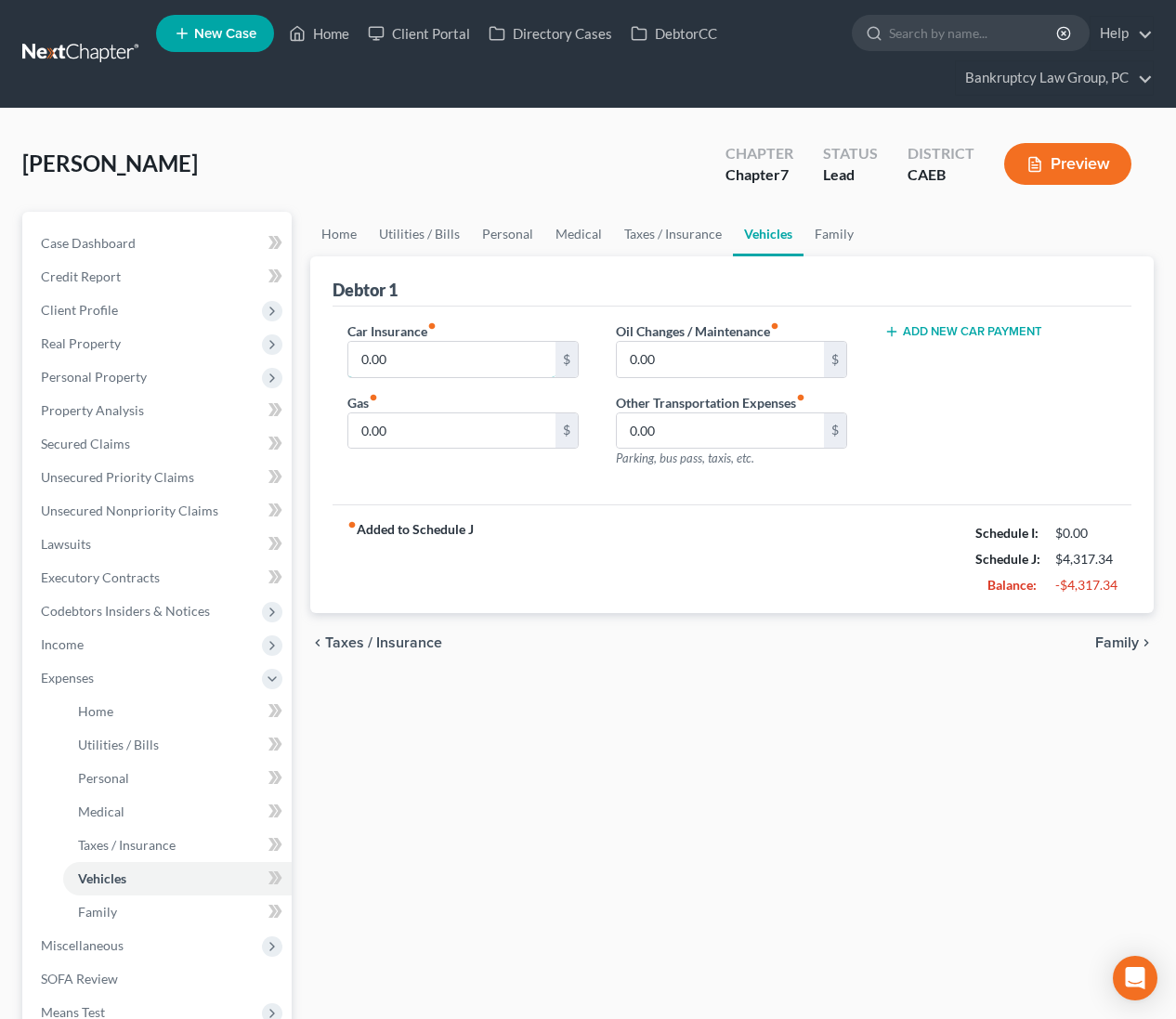
drag, startPoint x: 447, startPoint y: 362, endPoint x: 1095, endPoint y: 276, distance: 654.1
click at [448, 362] on input "0.00" at bounding box center [452, 359] width 208 height 35
click at [823, 232] on link "Family" at bounding box center [834, 234] width 61 height 45
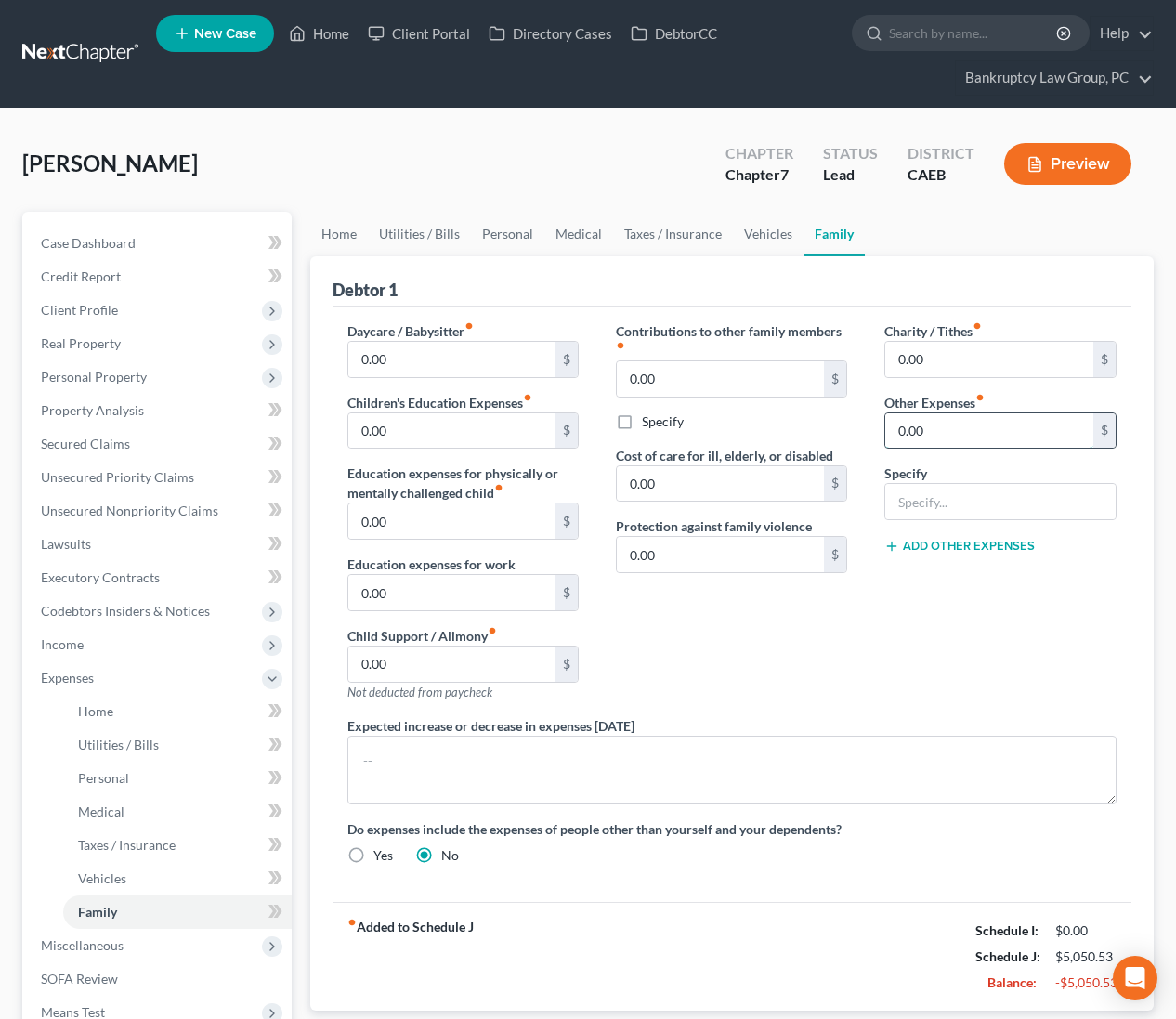
drag, startPoint x: 934, startPoint y: 420, endPoint x: 1010, endPoint y: 427, distance: 76.5
click at [934, 420] on input "0.00" at bounding box center [989, 430] width 208 height 35
click at [965, 549] on button "Add Other Expenses" at bounding box center [959, 546] width 150 height 15
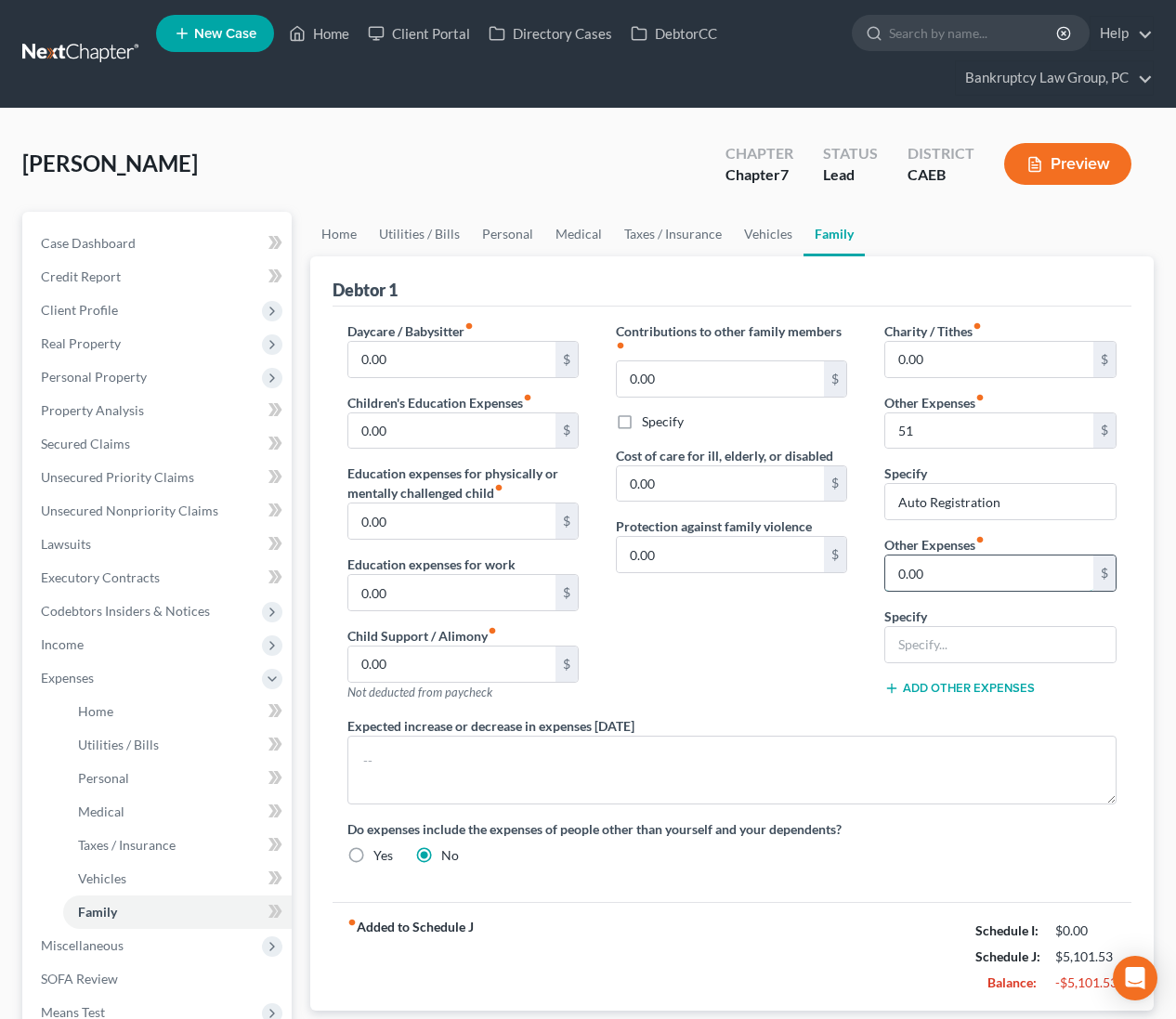
click at [964, 564] on input "0.00" at bounding box center [989, 573] width 208 height 35
drag, startPoint x: 711, startPoint y: 373, endPoint x: 1110, endPoint y: 380, distance: 399.5
click at [711, 373] on input "0.00" at bounding box center [721, 378] width 208 height 35
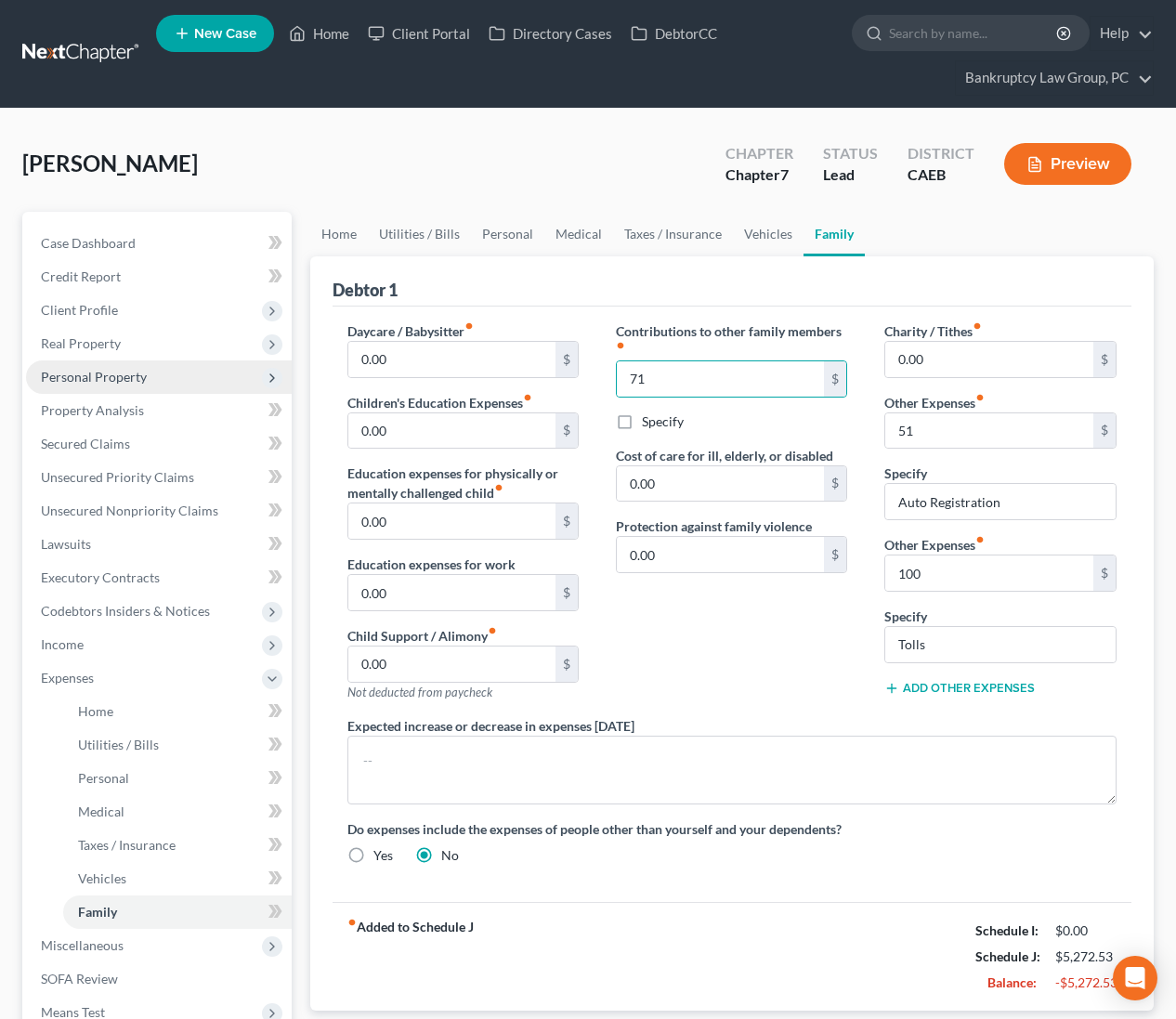
click at [83, 377] on span "Personal Property" at bounding box center [94, 377] width 106 height 16
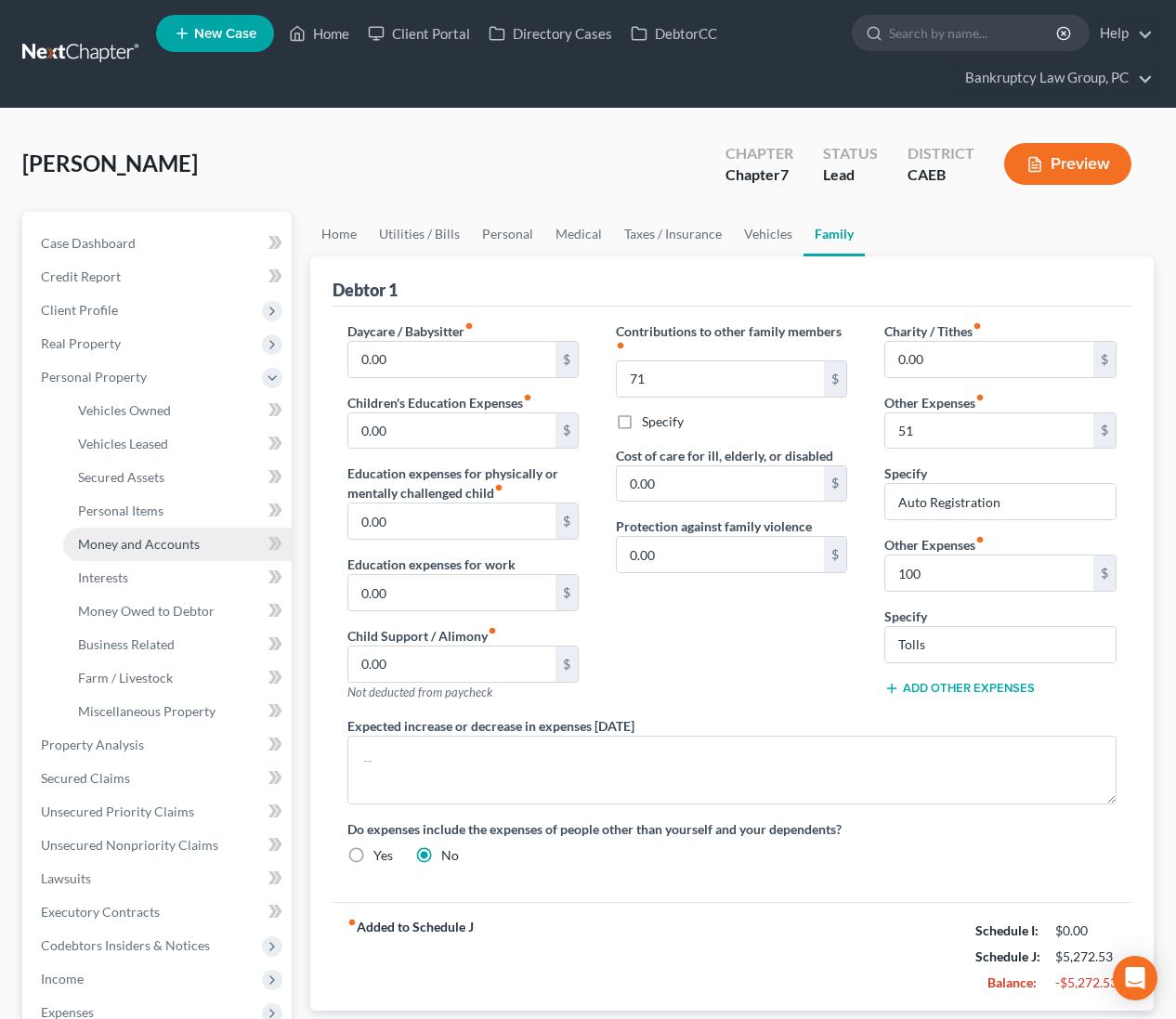
click at [129, 537] on span "Money and Accounts" at bounding box center [139, 544] width 122 height 16
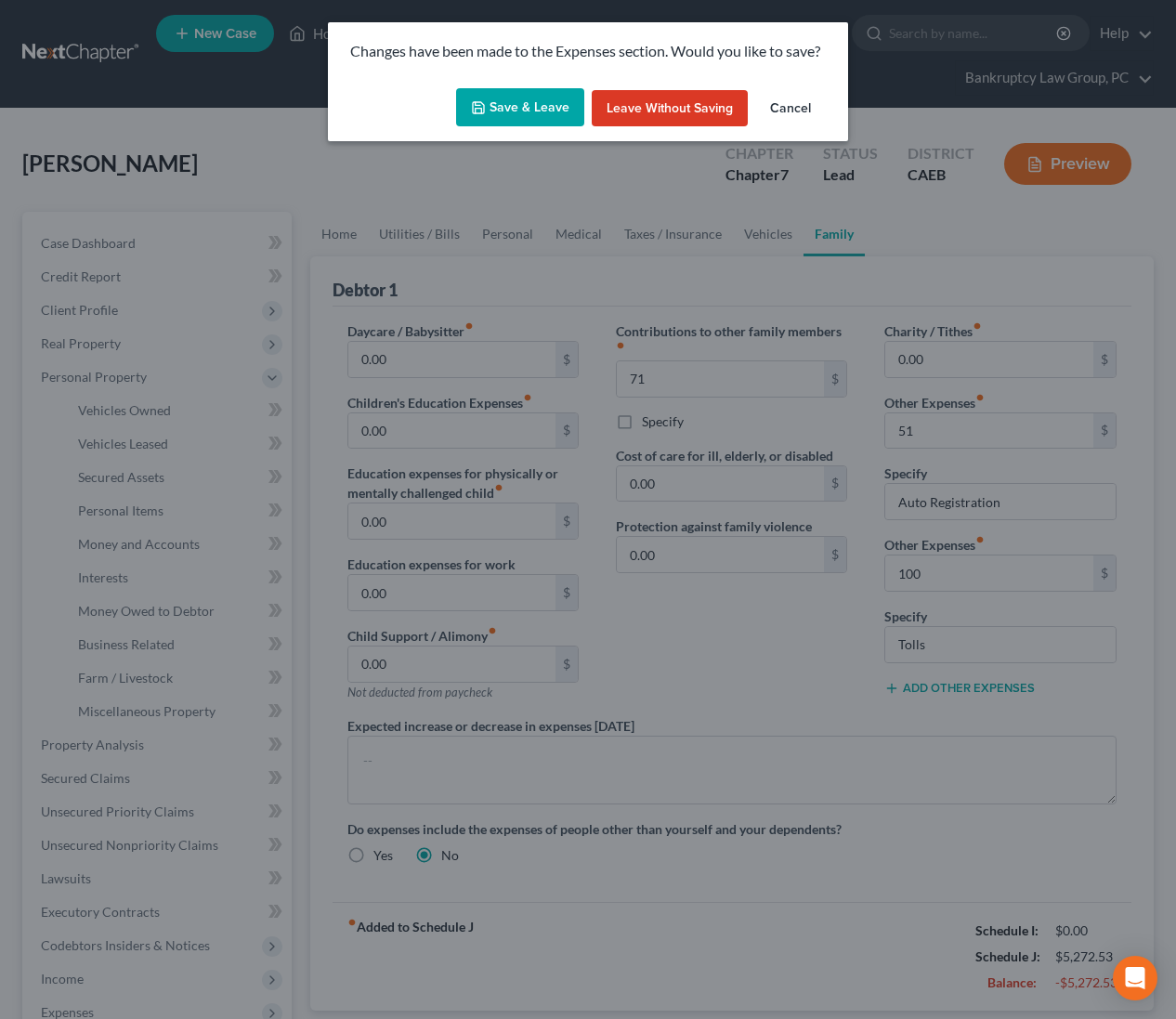
click at [514, 94] on button "Save & Leave" at bounding box center [520, 107] width 128 height 39
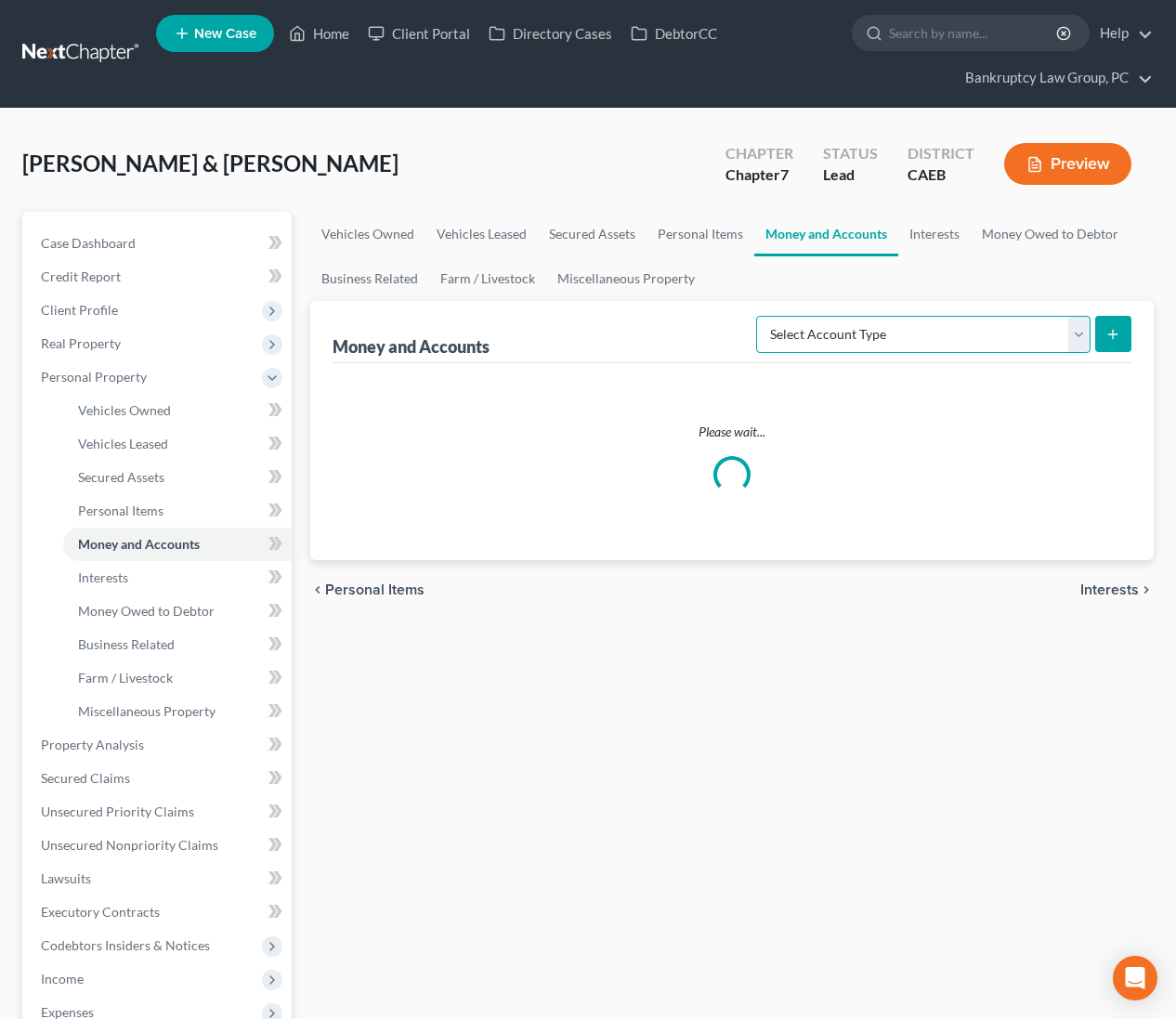
click at [879, 333] on select "Select Account Type Brokerage Cash on Hand Certificates of Deposit Checking Acc…" at bounding box center [923, 334] width 334 height 37
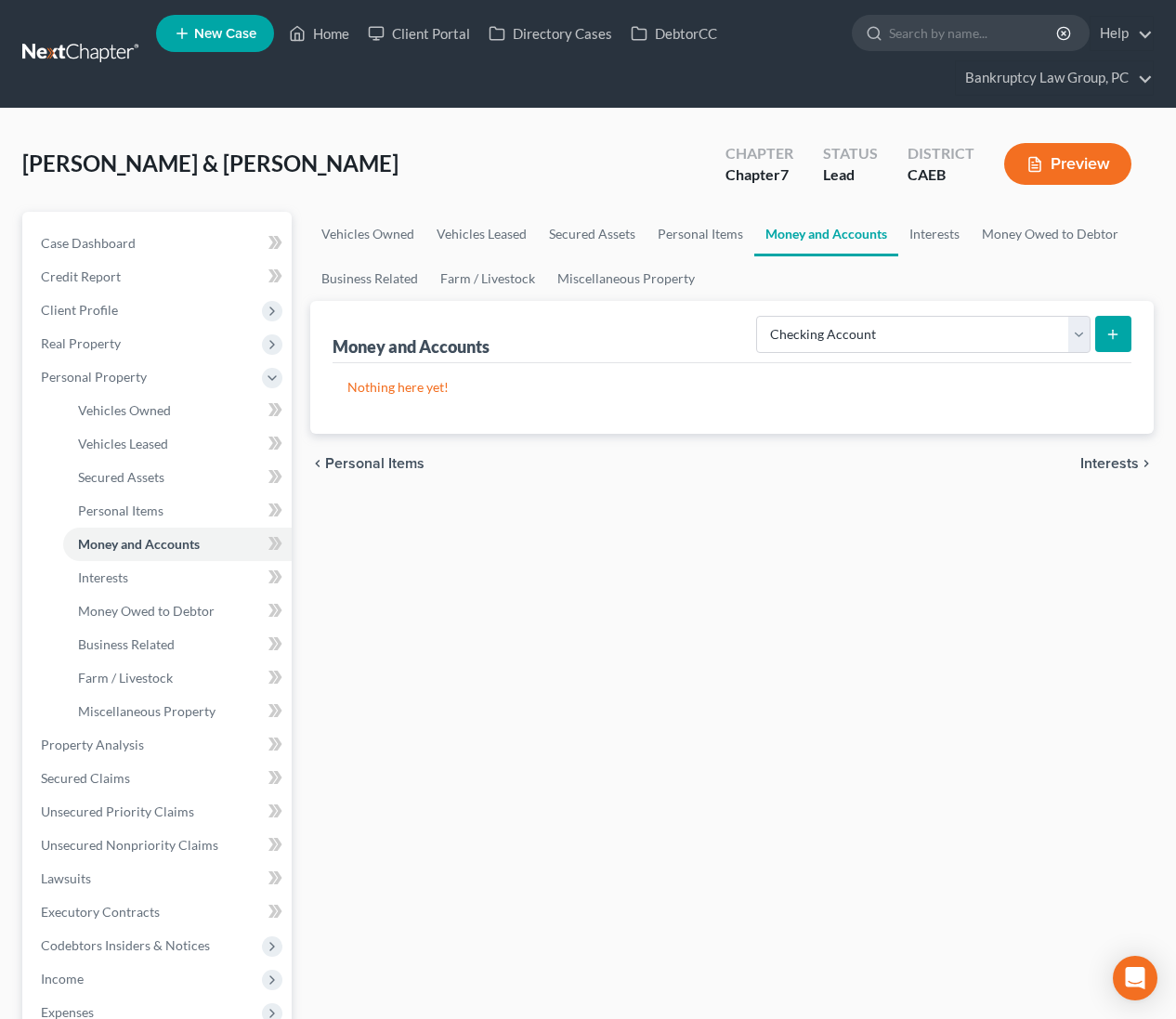
click at [1128, 326] on button "submit" at bounding box center [1113, 334] width 36 height 36
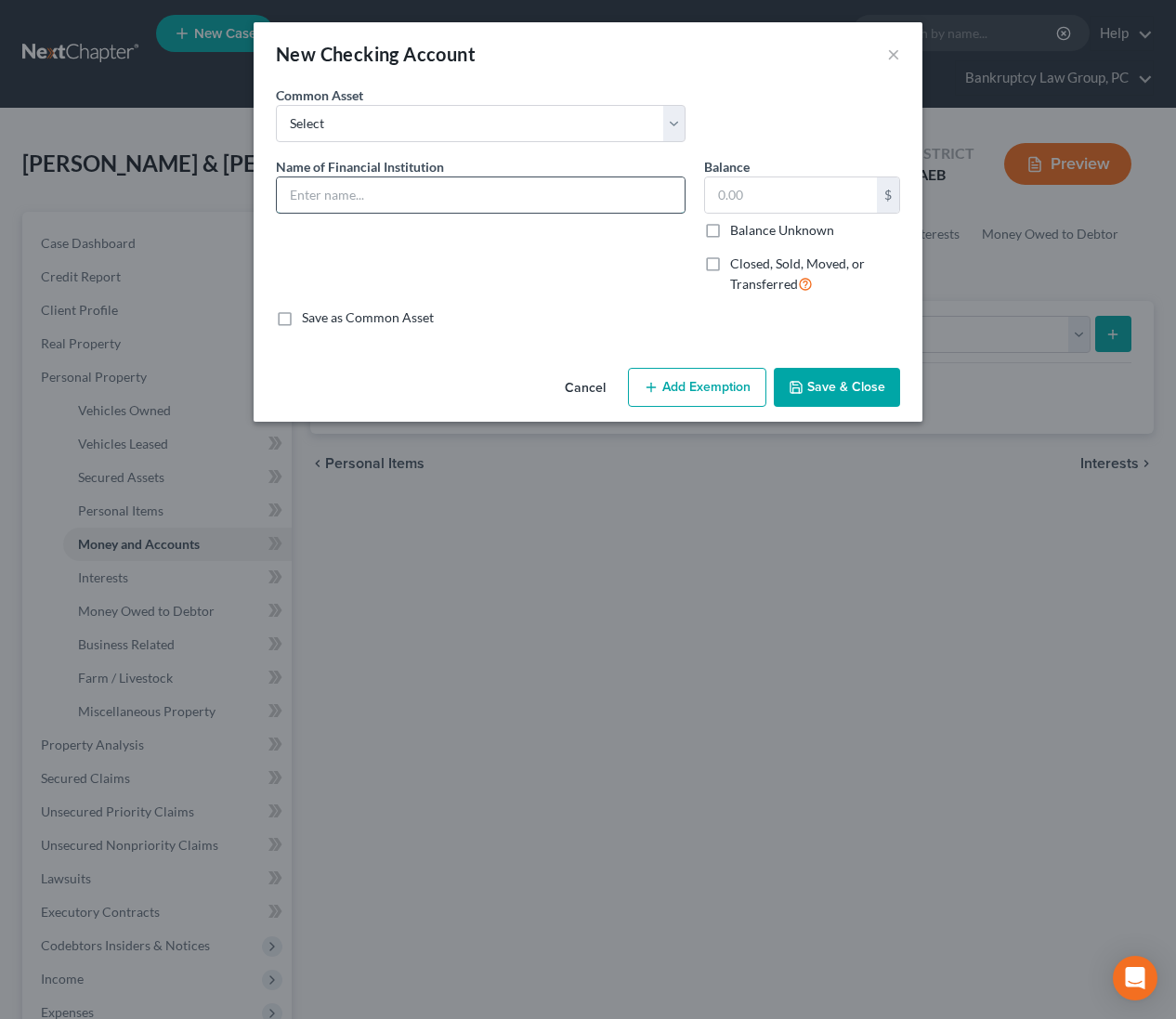
click at [412, 196] on input "text" at bounding box center [481, 194] width 408 height 35
click at [835, 386] on button "Save & Close" at bounding box center [837, 387] width 126 height 39
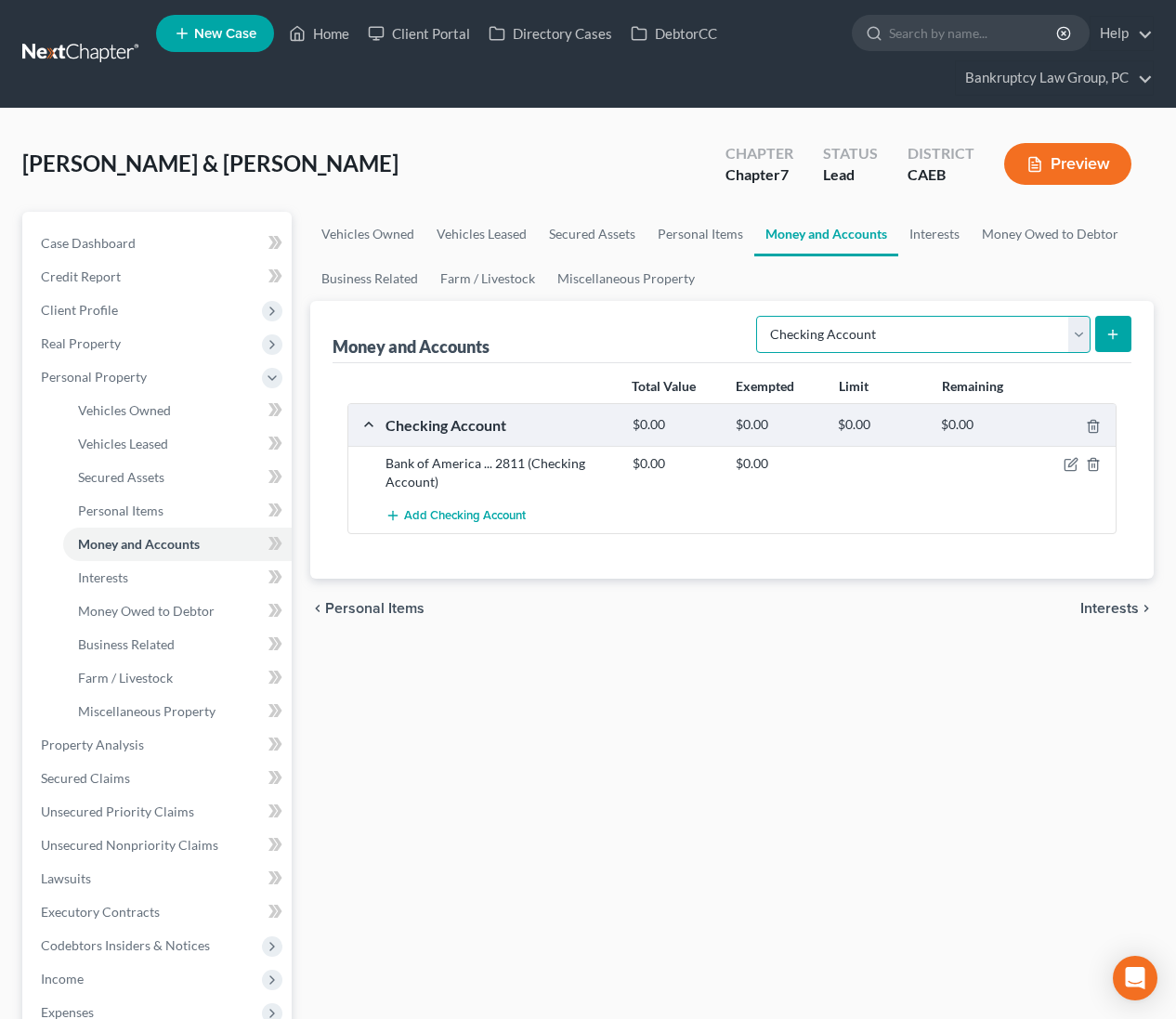
click at [875, 336] on select "Select Account Type Brokerage Cash on Hand Certificates of Deposit Checking Acc…" at bounding box center [923, 334] width 334 height 37
click at [1120, 330] on button "submit" at bounding box center [1113, 334] width 36 height 36
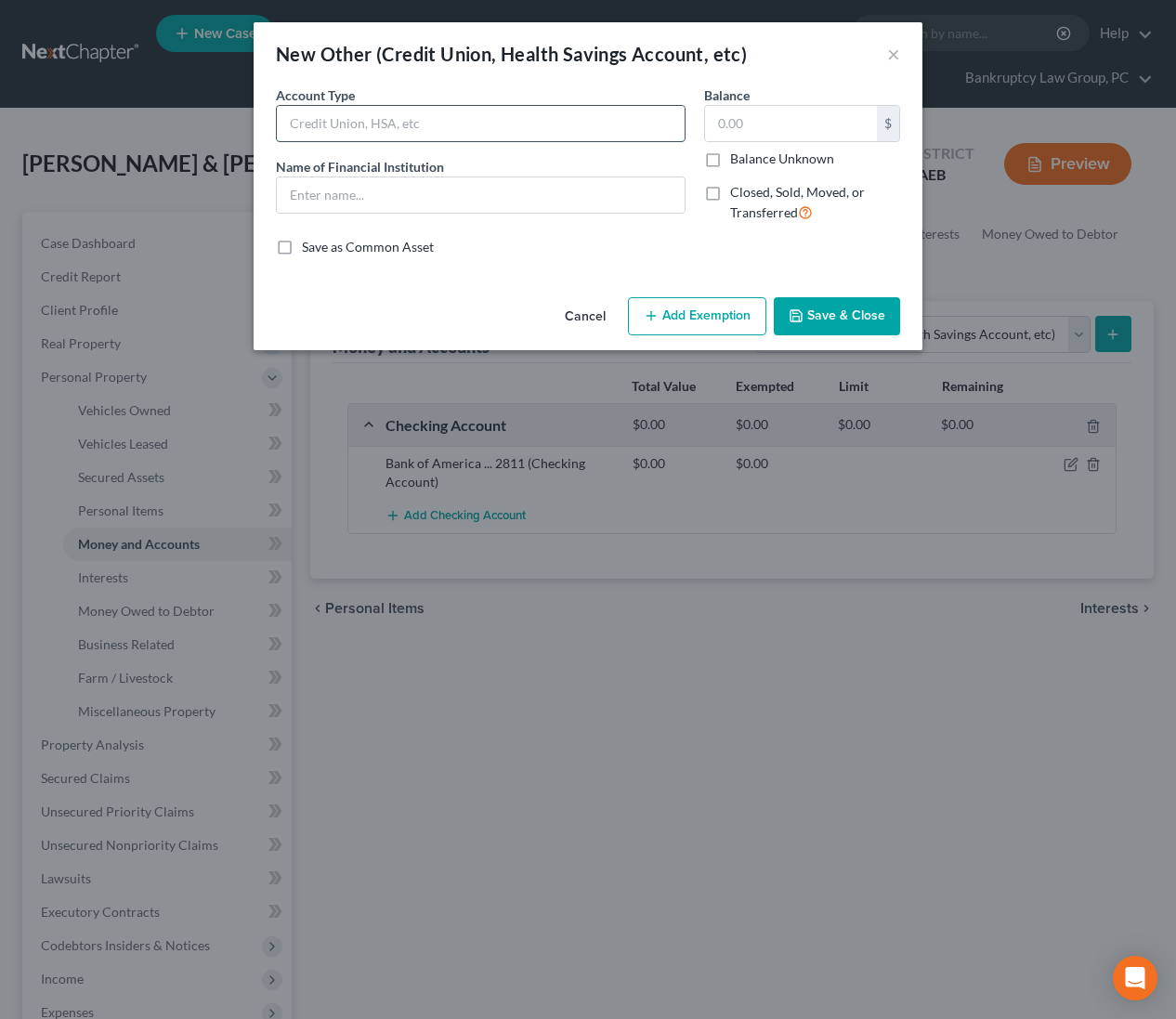
click at [407, 124] on input "text" at bounding box center [481, 123] width 408 height 35
click at [389, 190] on input "text" at bounding box center [481, 194] width 408 height 35
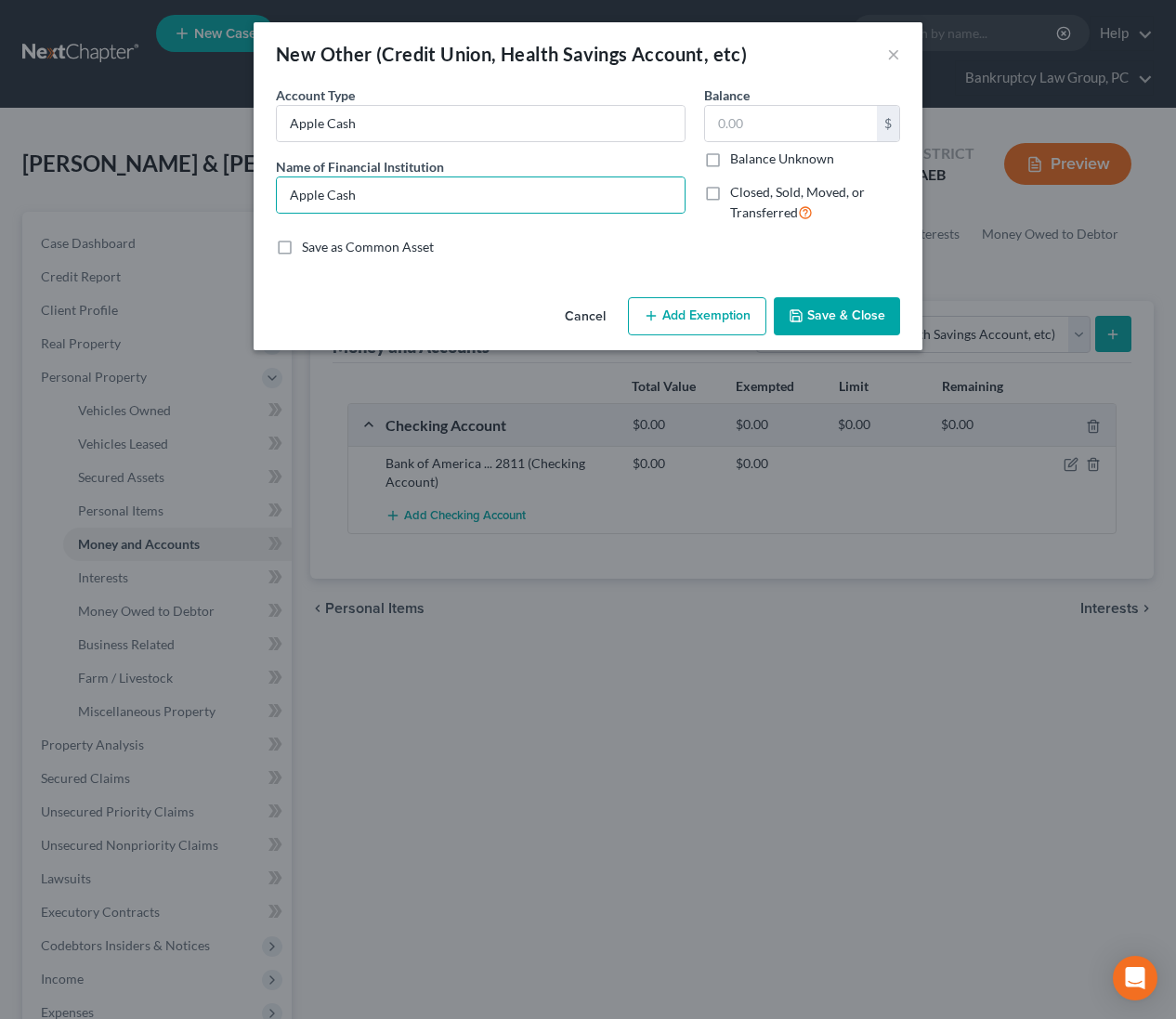
click at [828, 312] on button "Save & Close" at bounding box center [837, 316] width 126 height 39
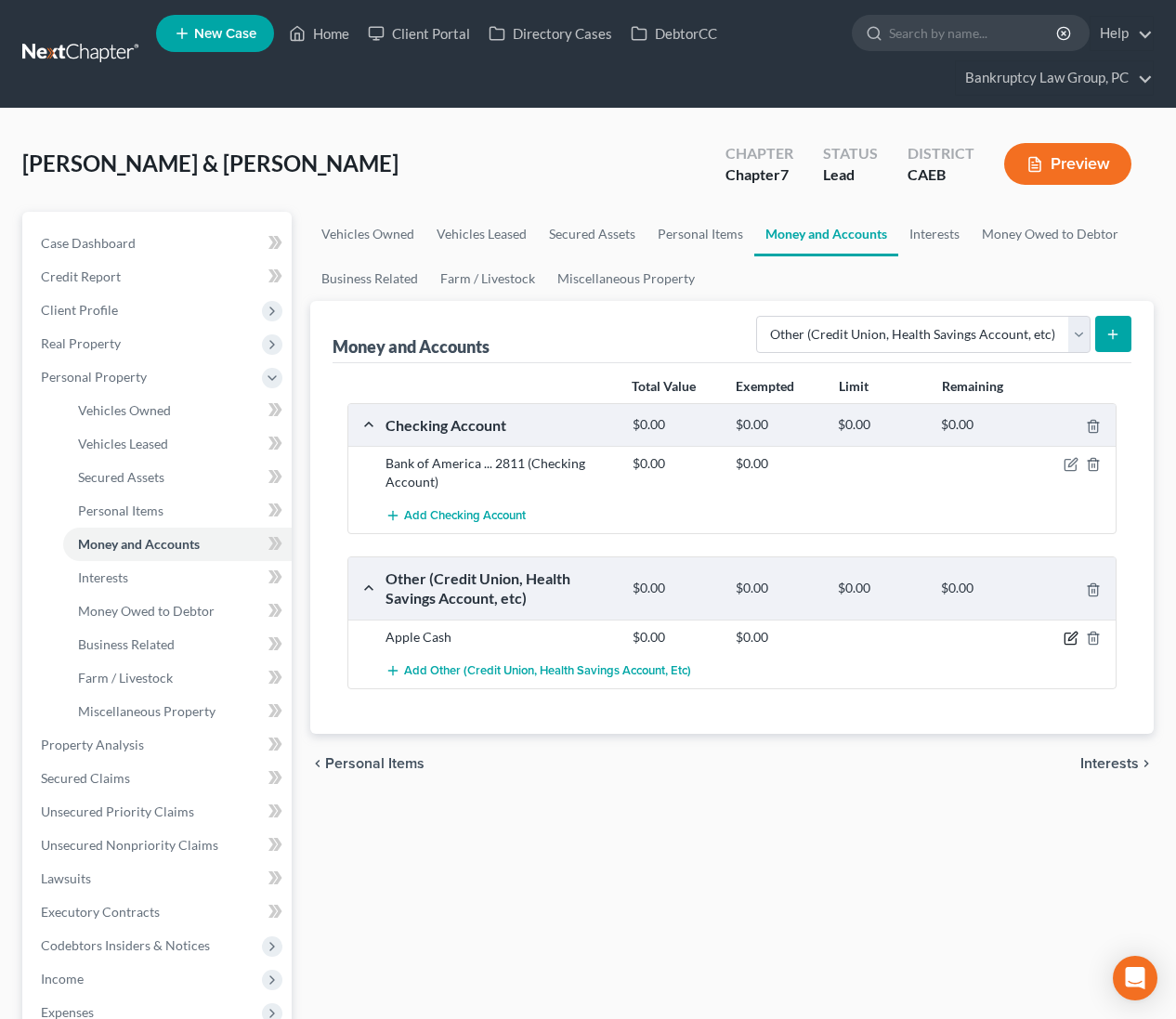
click at [1067, 635] on icon "button" at bounding box center [1071, 638] width 15 height 15
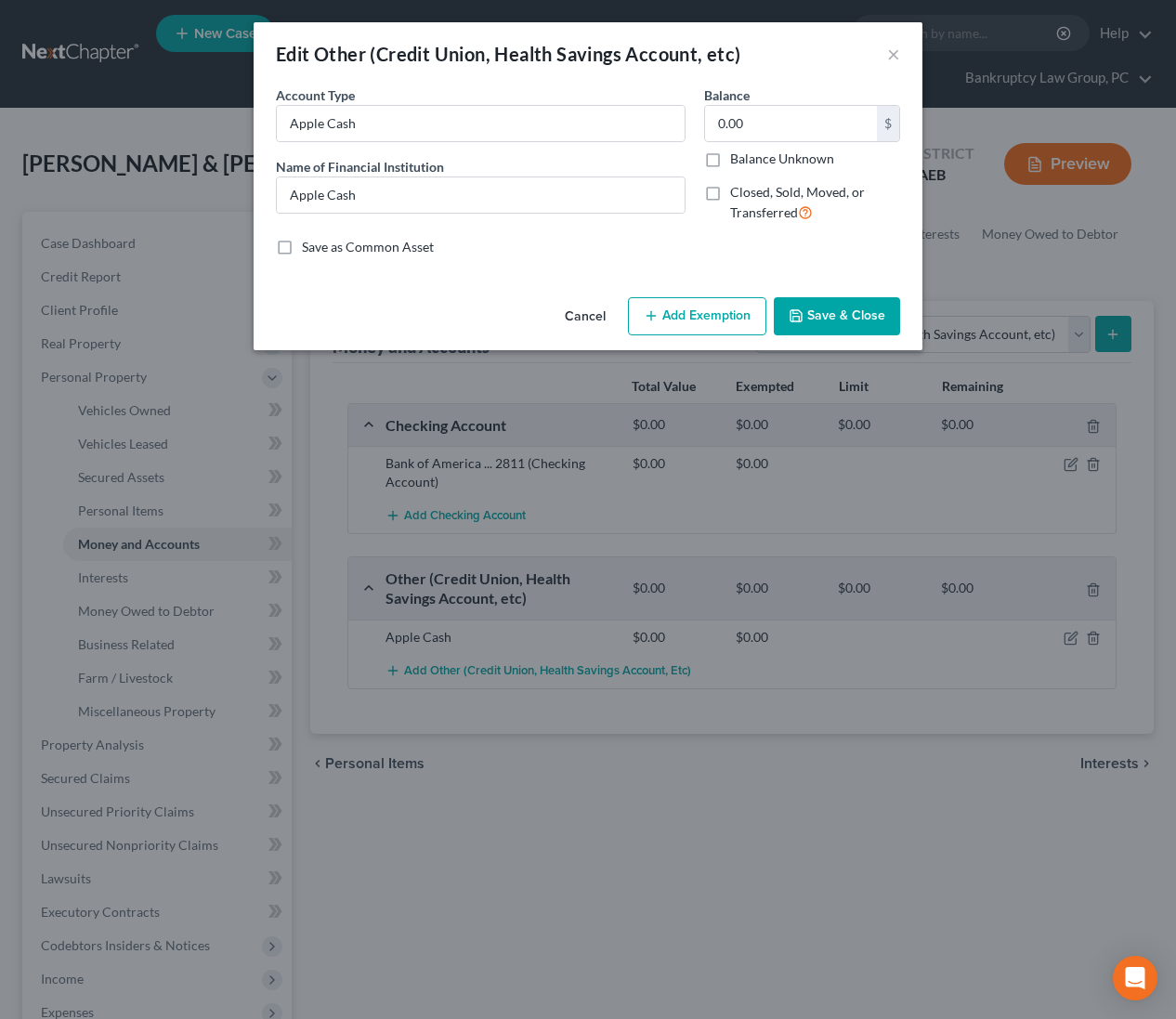
click at [596, 315] on button "Cancel" at bounding box center [585, 317] width 71 height 37
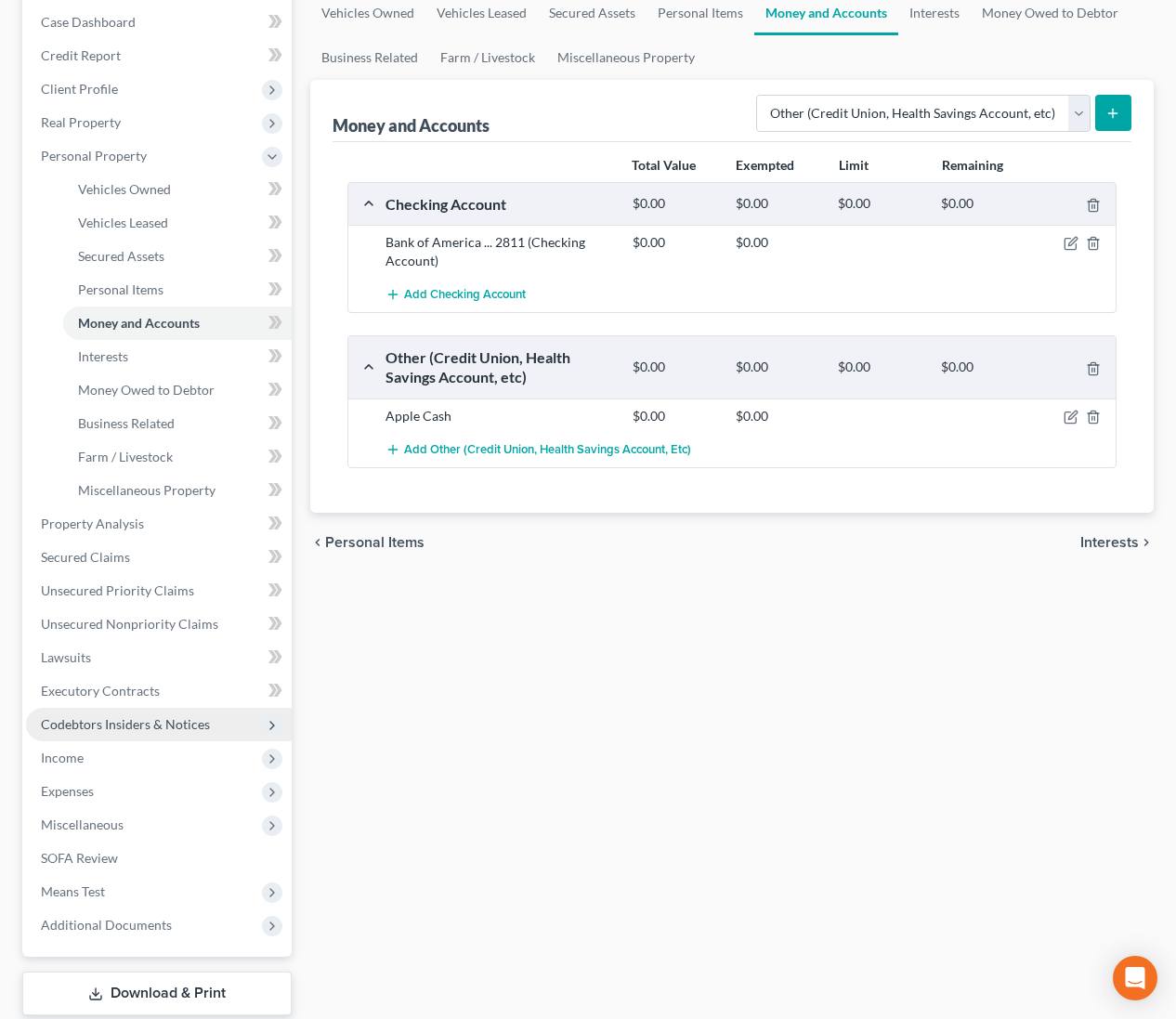
click at [119, 726] on span "Codebtors Insiders & Notices" at bounding box center [125, 724] width 169 height 16
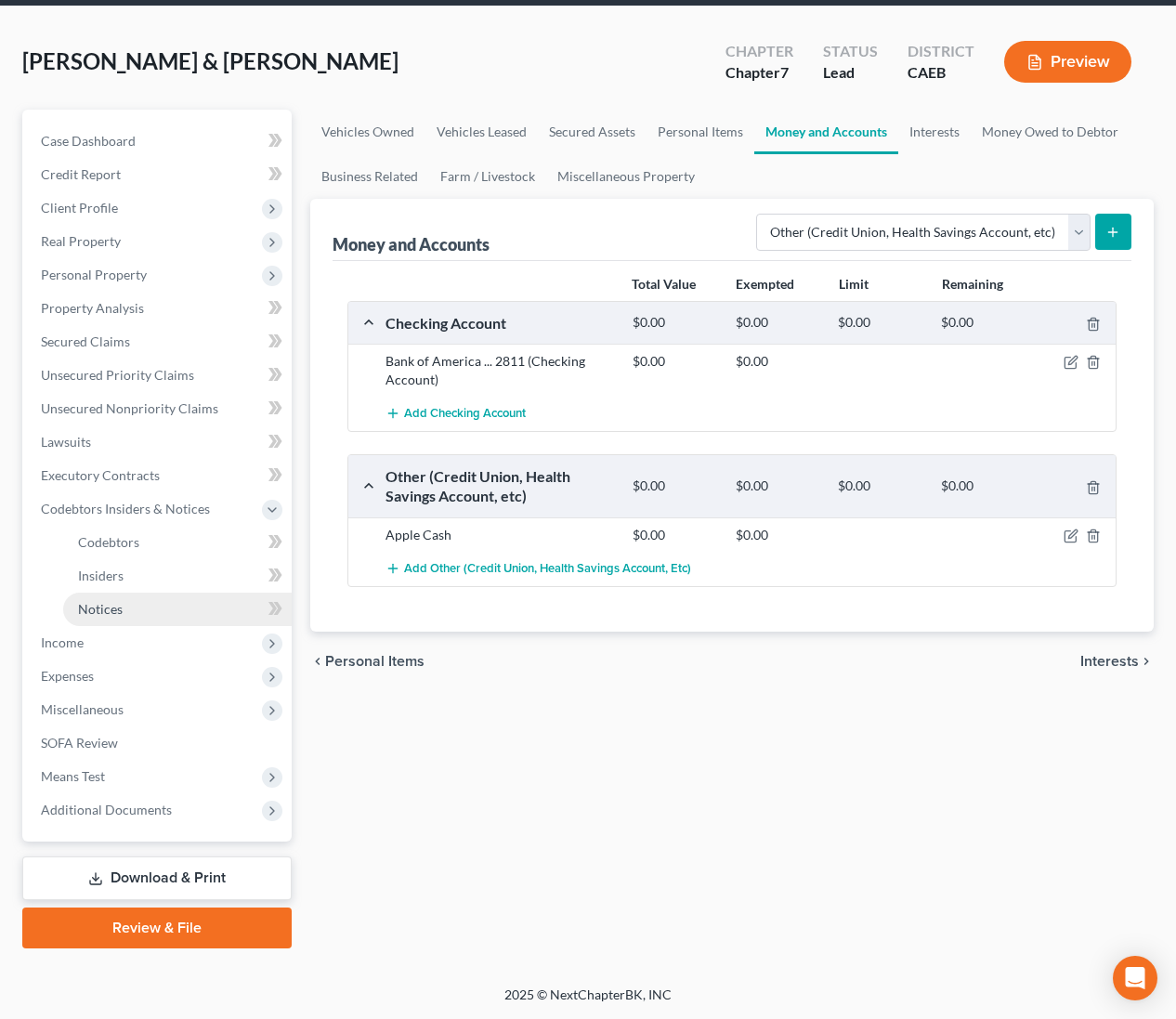
scroll to position [100, 0]
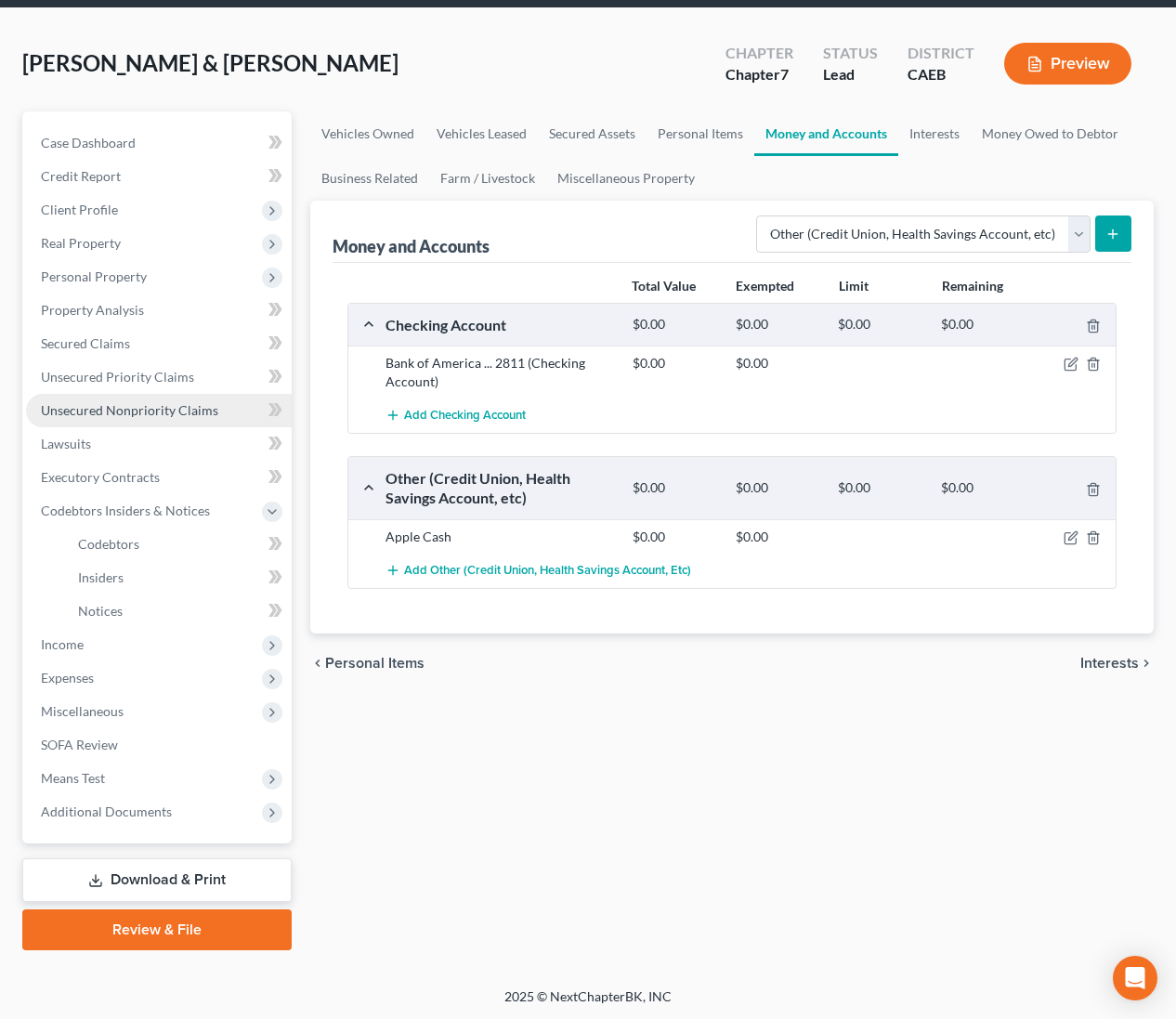
drag, startPoint x: 139, startPoint y: 417, endPoint x: 162, endPoint y: 418, distance: 22.3
click at [139, 417] on link "Unsecured Nonpriority Claims" at bounding box center [159, 410] width 266 height 33
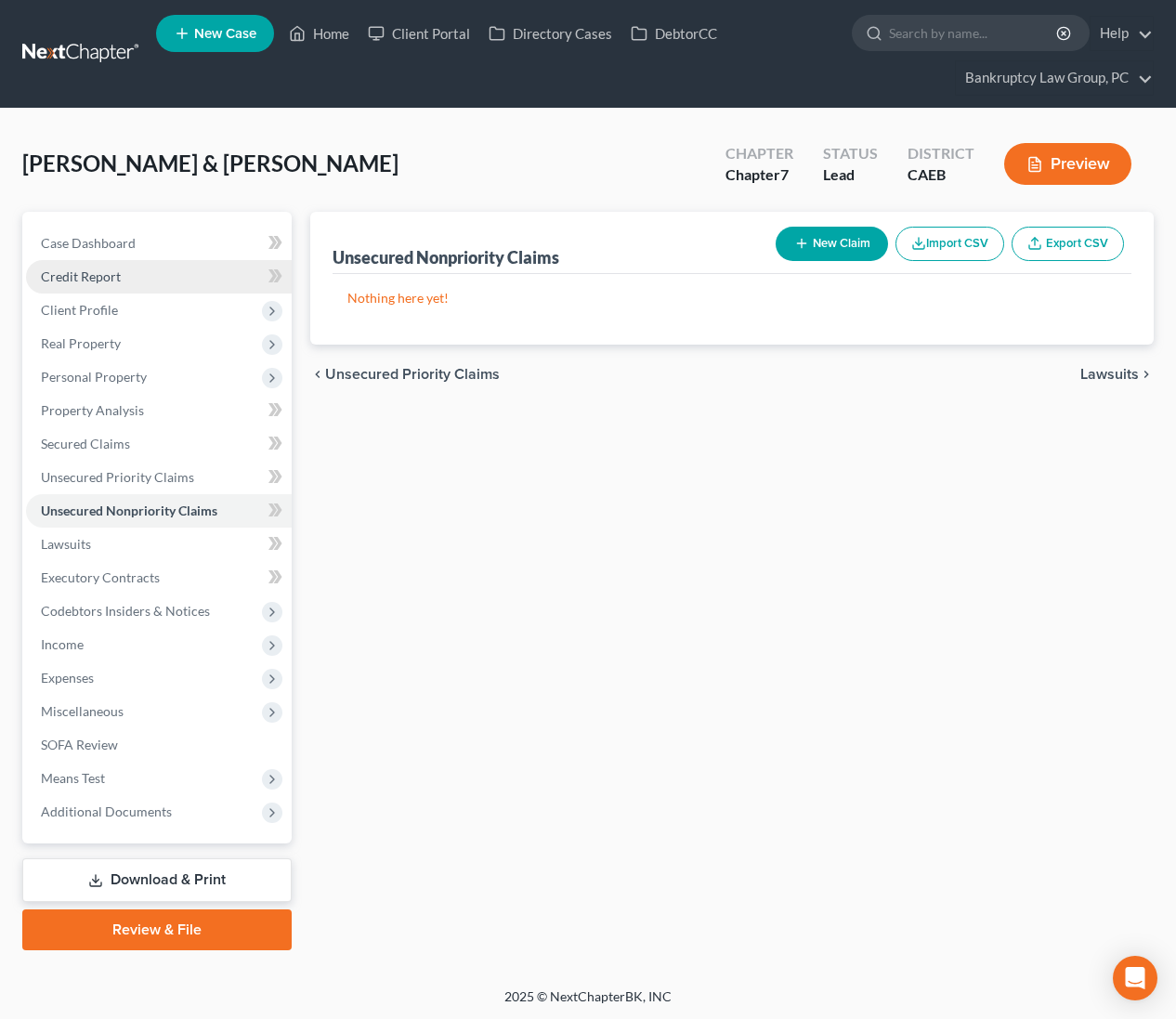
click at [113, 275] on span "Credit Report" at bounding box center [81, 276] width 80 height 16
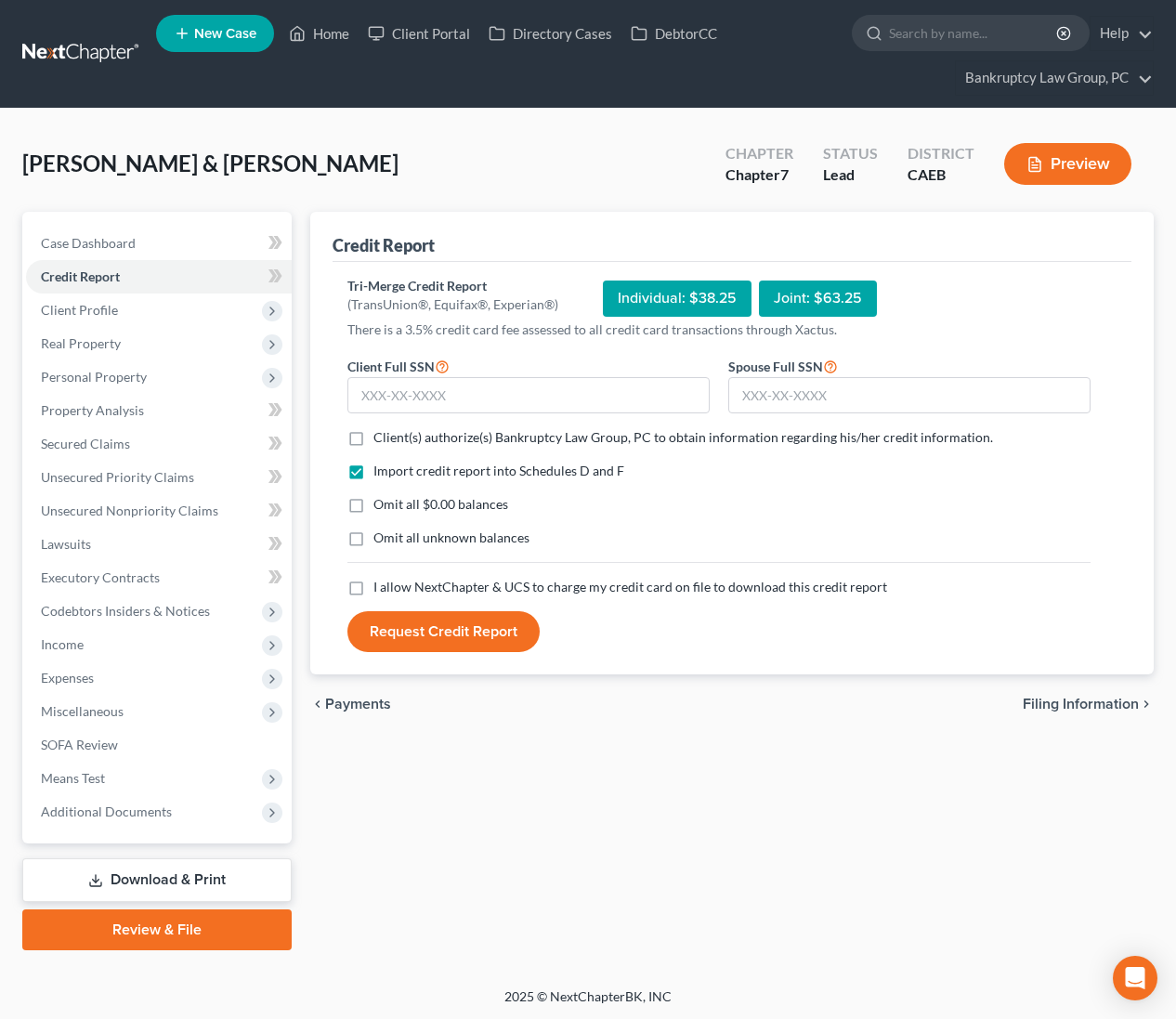
drag, startPoint x: 354, startPoint y: 437, endPoint x: 349, endPoint y: 488, distance: 51.3
click at [373, 437] on label "Client(s) authorize(s) Bankruptcy Law Group, PC to obtain information regarding…" at bounding box center [683, 437] width 620 height 19
click at [381, 437] on input "Client(s) authorize(s) Bankruptcy Law Group, PC to obtain information regarding…" at bounding box center [387, 434] width 12 height 12
click at [373, 500] on label "Omit all $0.00 balances" at bounding box center [440, 504] width 135 height 19
click at [381, 500] on input "Omit all $0.00 balances" at bounding box center [387, 501] width 12 height 12
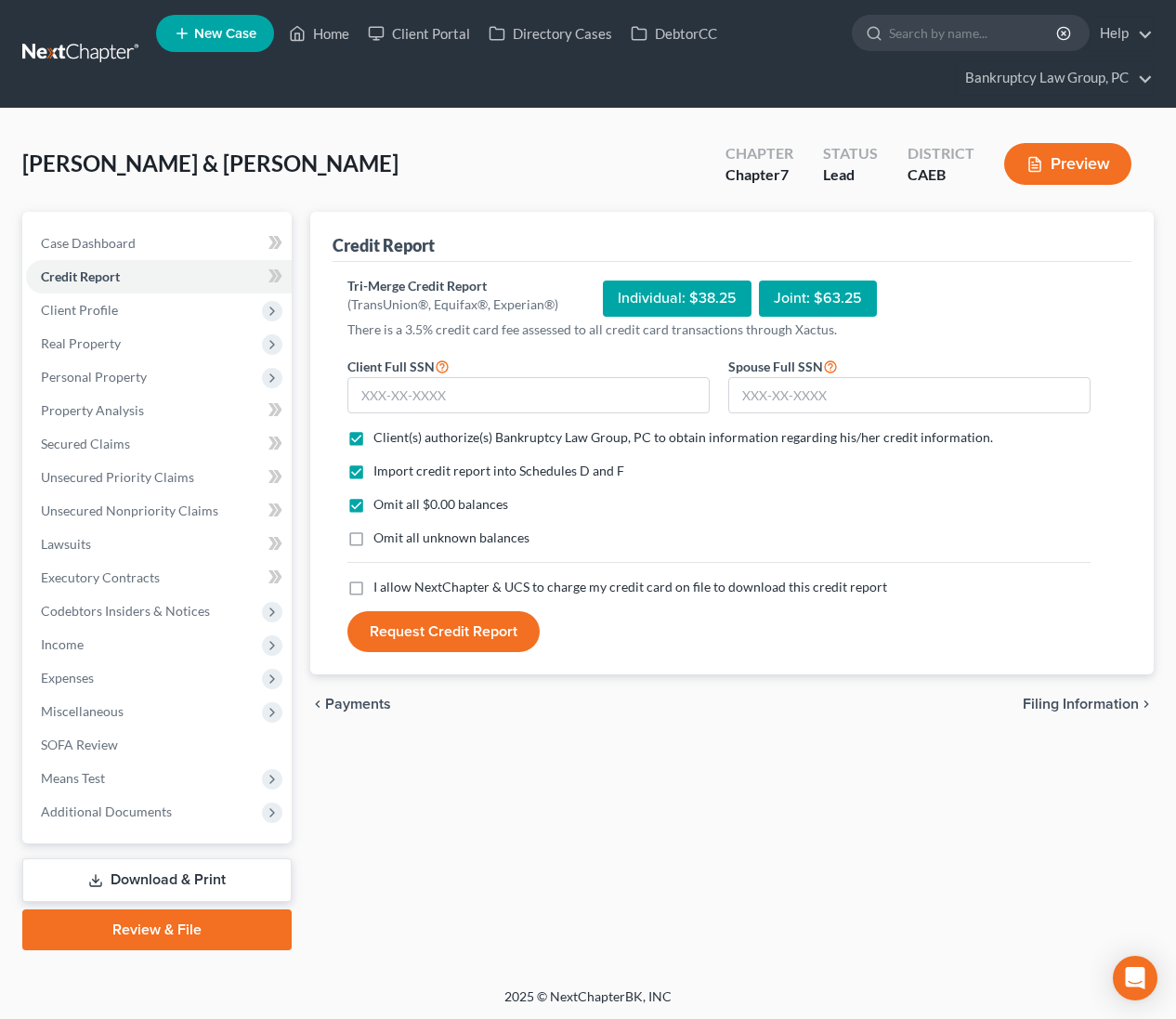
click at [373, 538] on label "Omit all unknown balances" at bounding box center [451, 538] width 156 height 19
click at [381, 538] on input "Omit all unknown balances" at bounding box center [387, 535] width 12 height 12
click at [373, 586] on label "I allow NextChapter & UCS to charge my credit card on file to download this cre…" at bounding box center [630, 587] width 514 height 19
click at [381, 586] on input "I allow NextChapter & UCS to charge my credit card on file to download this cre…" at bounding box center [387, 584] width 12 height 12
click at [561, 389] on input "text" at bounding box center [528, 395] width 362 height 37
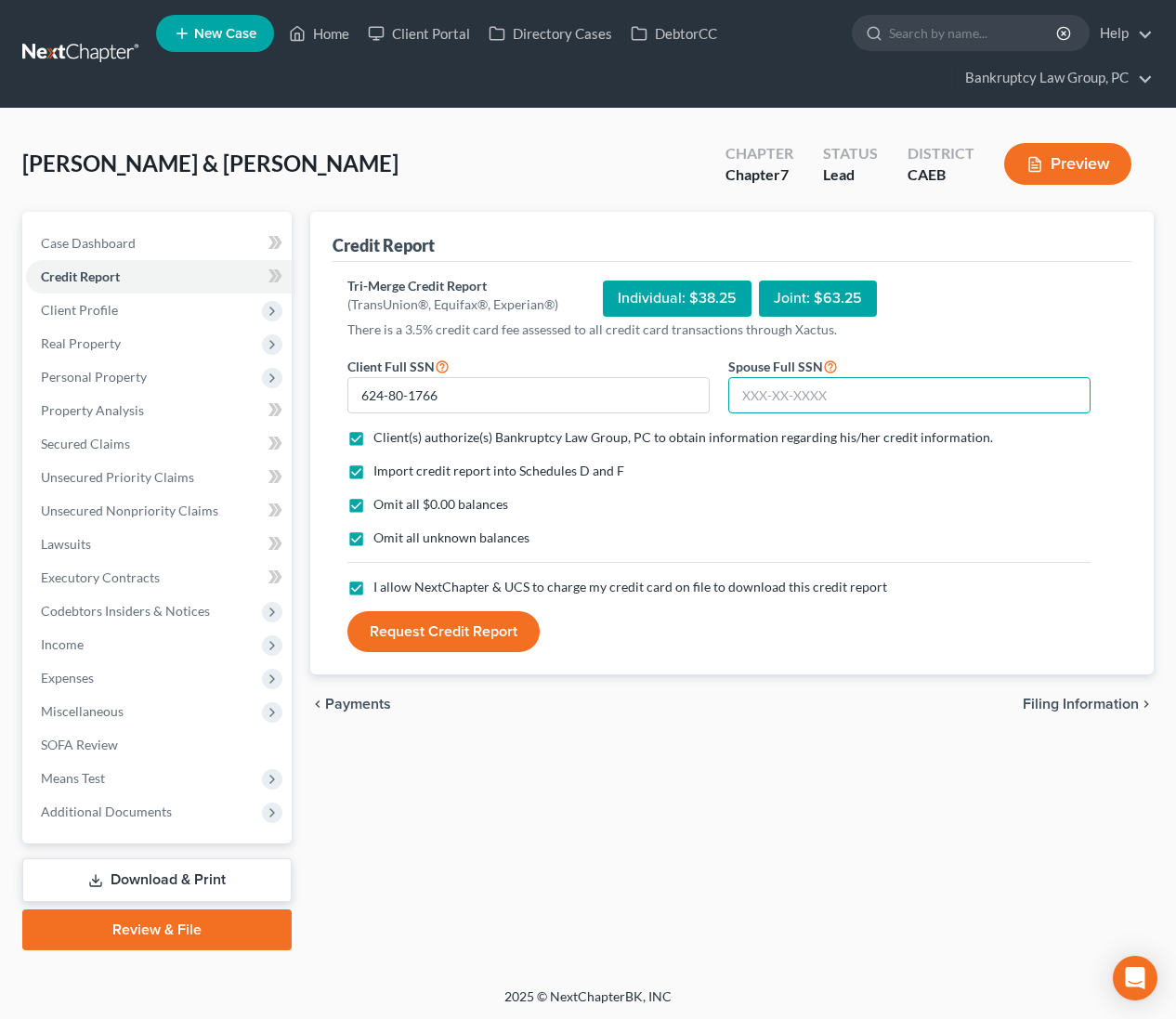
click at [1000, 401] on input "text" at bounding box center [909, 395] width 362 height 37
click at [419, 647] on button "Request Credit Report" at bounding box center [443, 631] width 192 height 41
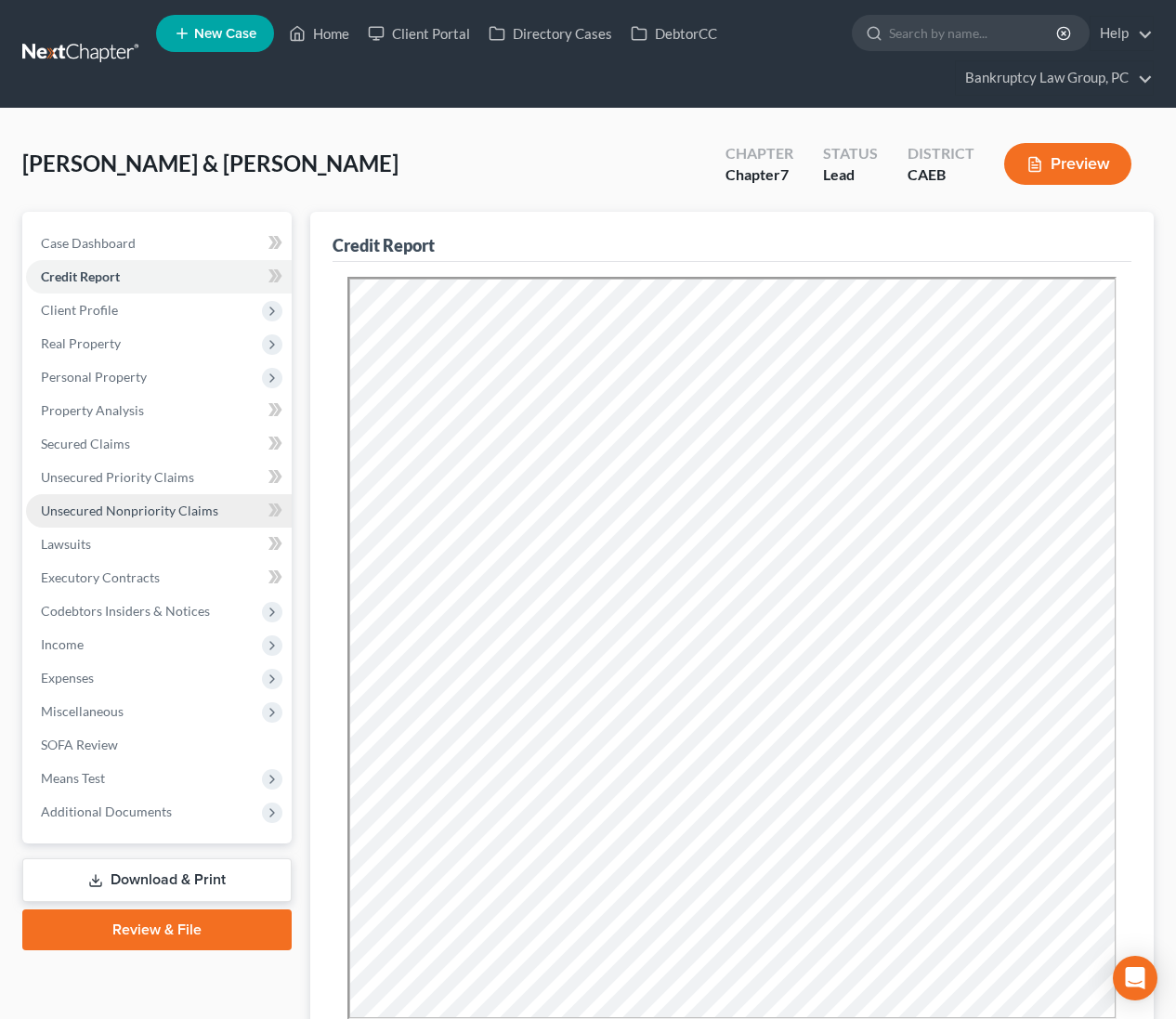
click at [163, 507] on span "Unsecured Nonpriority Claims" at bounding box center [129, 511] width 177 height 16
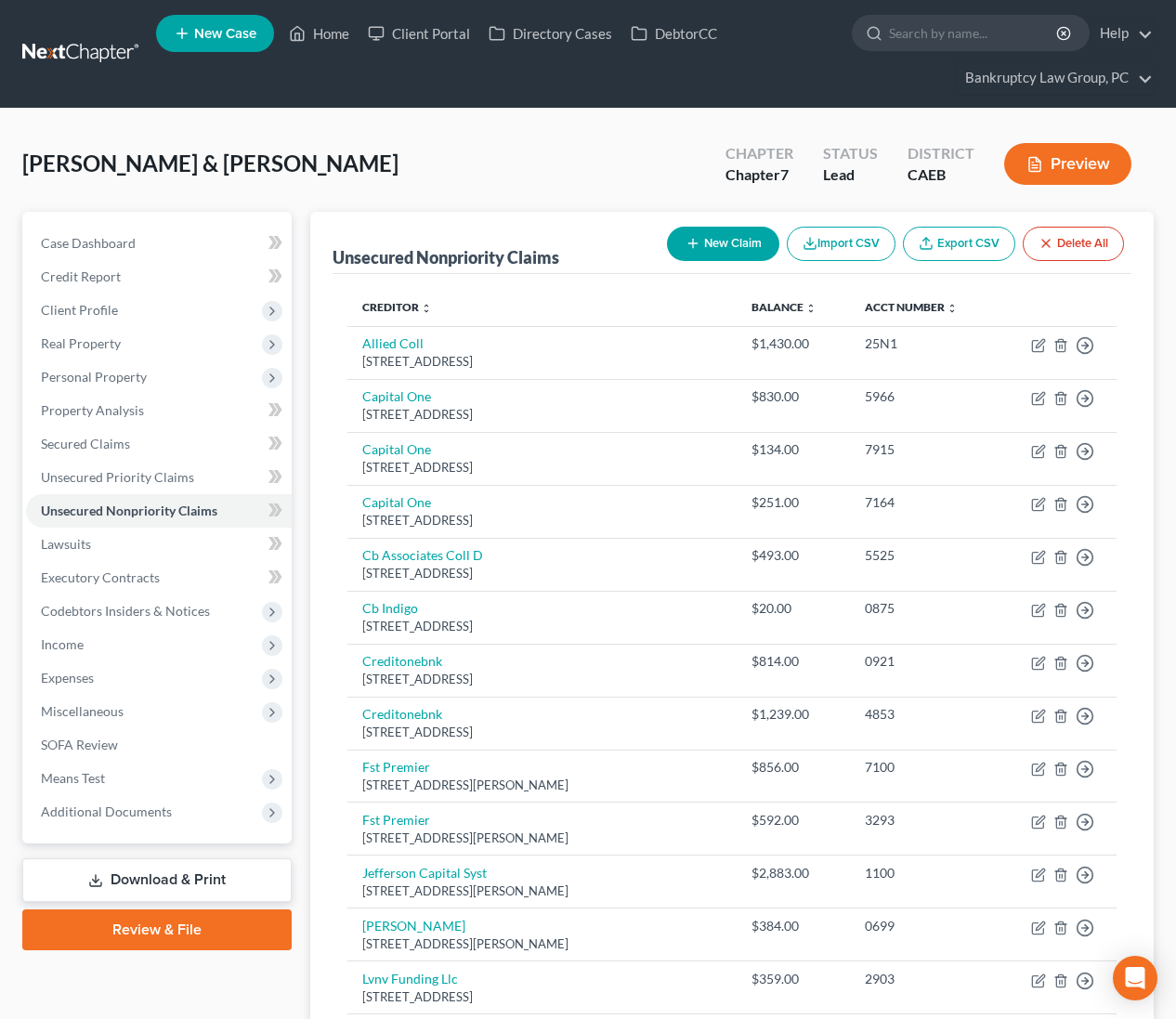
click at [729, 245] on button "New Claim" at bounding box center [723, 244] width 112 height 34
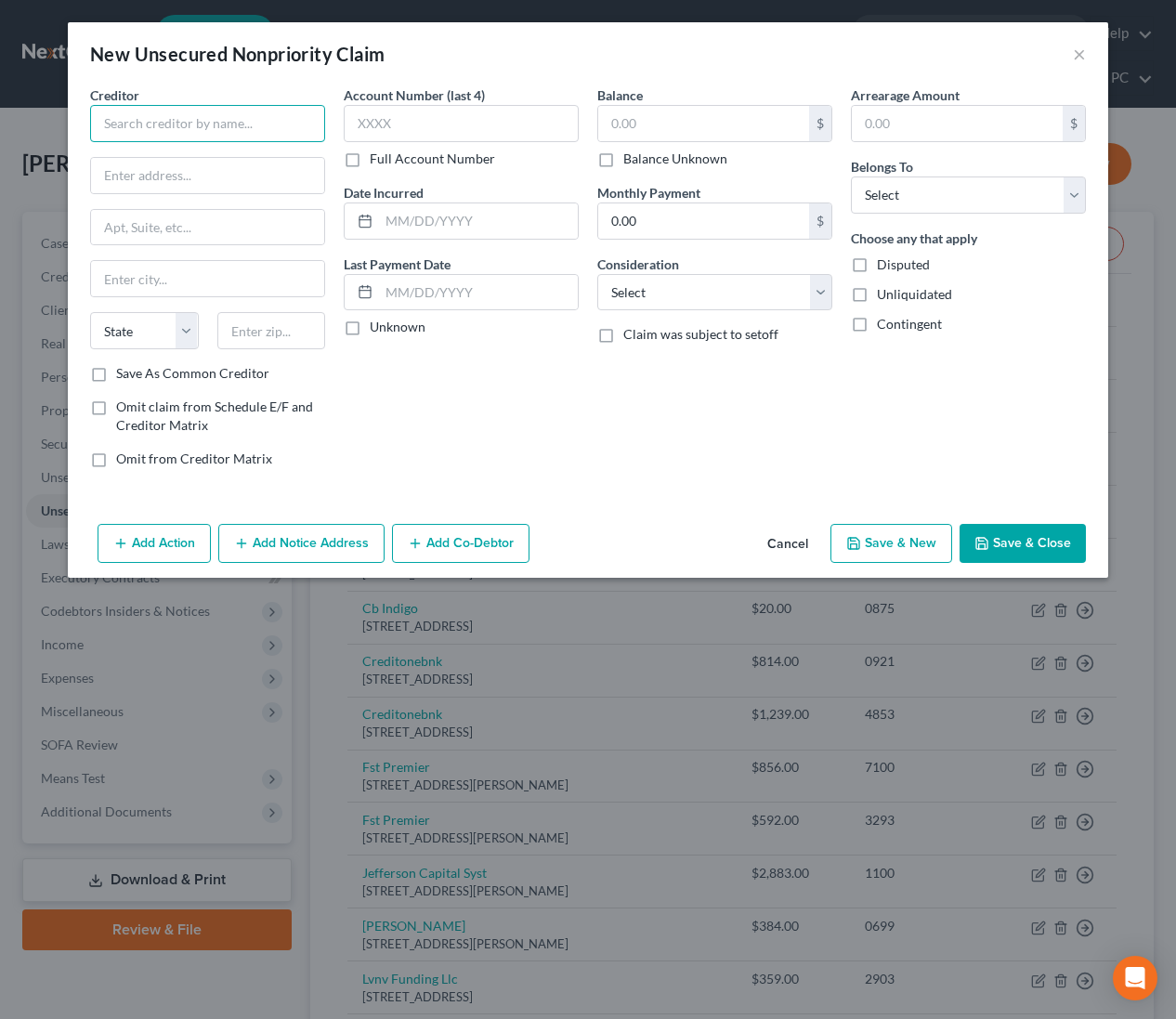
click at [255, 132] on input "text" at bounding box center [207, 123] width 235 height 37
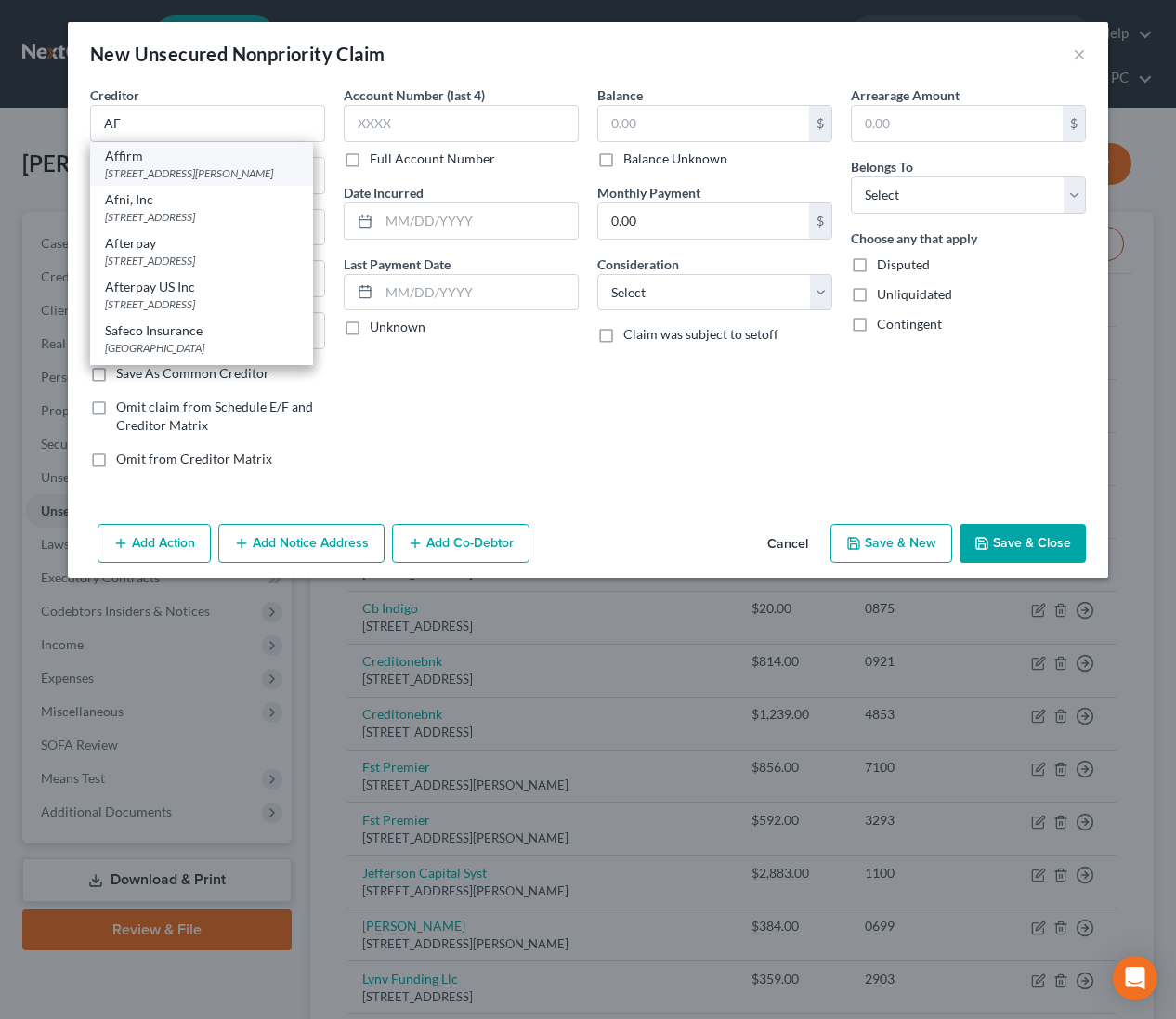
click at [209, 163] on div "Affirm" at bounding box center [201, 156] width 193 height 19
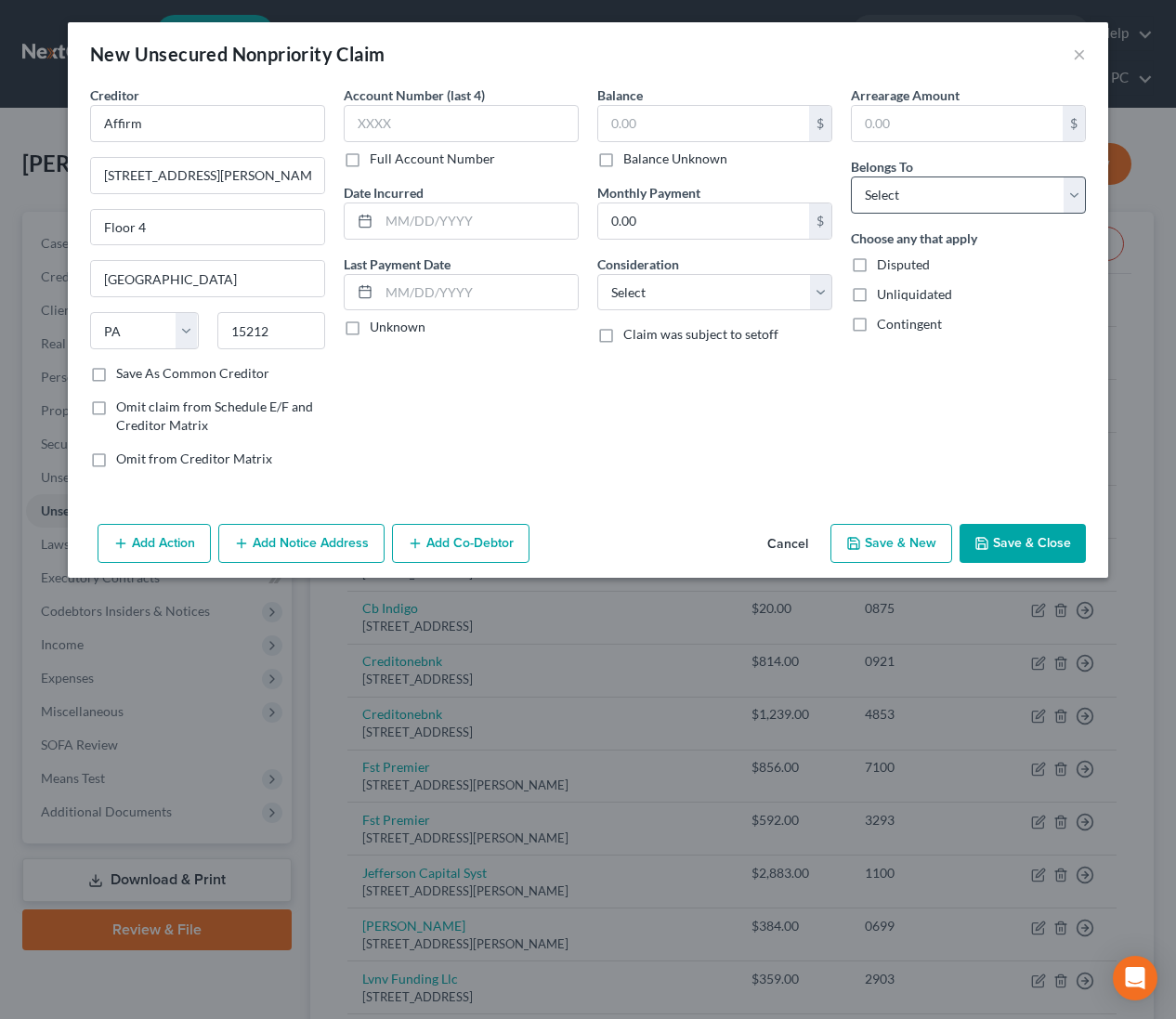
drag, startPoint x: 670, startPoint y: 159, endPoint x: 894, endPoint y: 189, distance: 225.8
click at [670, 159] on label "Balance Unknown" at bounding box center [675, 159] width 104 height 19
click at [643, 159] on input "Balance Unknown" at bounding box center [637, 156] width 12 height 12
click at [928, 195] on select "Select Debtor 1 Only Debtor 2 Only Debtor 1 And Debtor 2 Only At Least One Of T…" at bounding box center [968, 194] width 235 height 37
click at [1015, 532] on button "Save & Close" at bounding box center [1023, 543] width 126 height 39
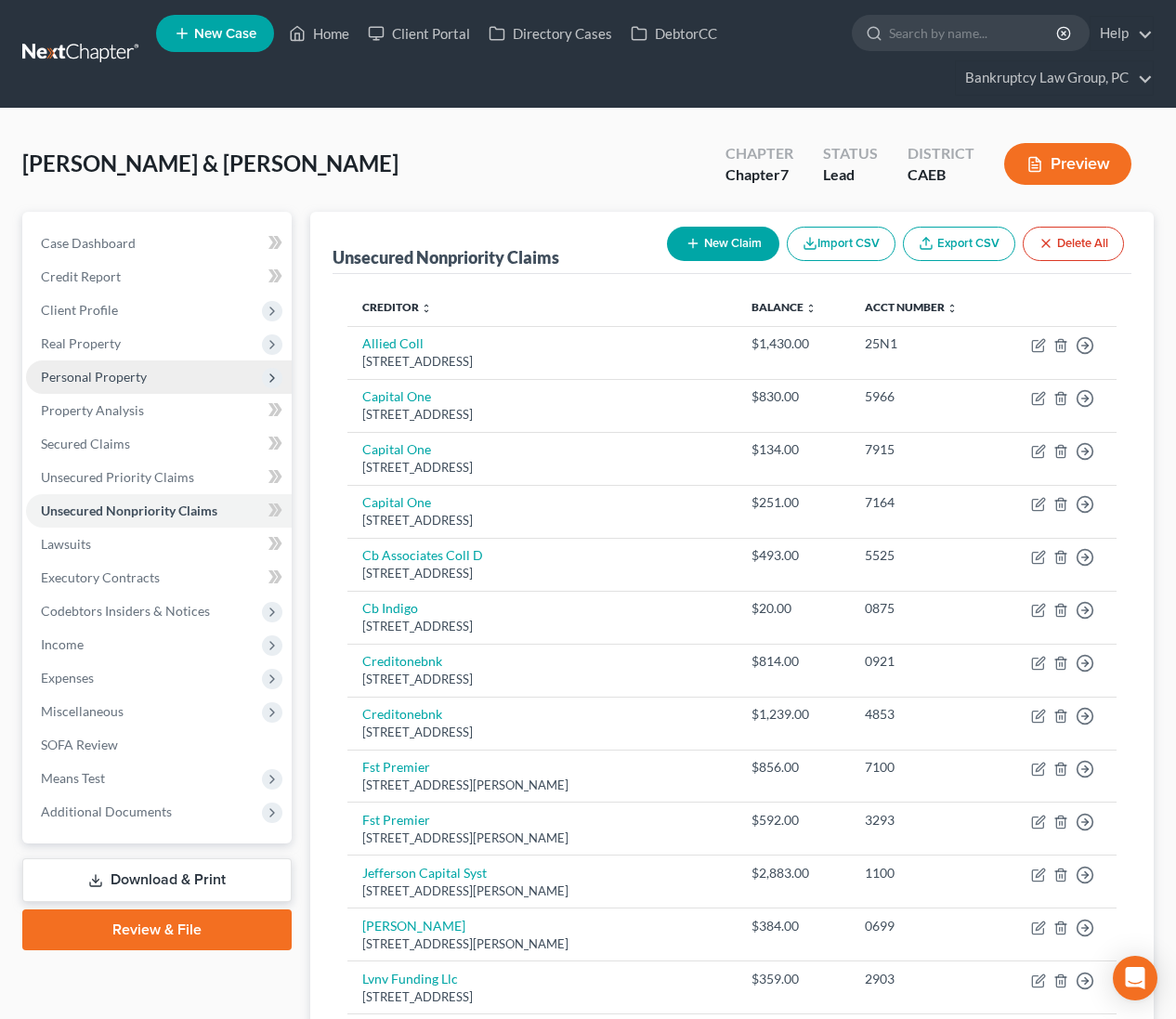
click at [115, 374] on span "Personal Property" at bounding box center [94, 377] width 106 height 16
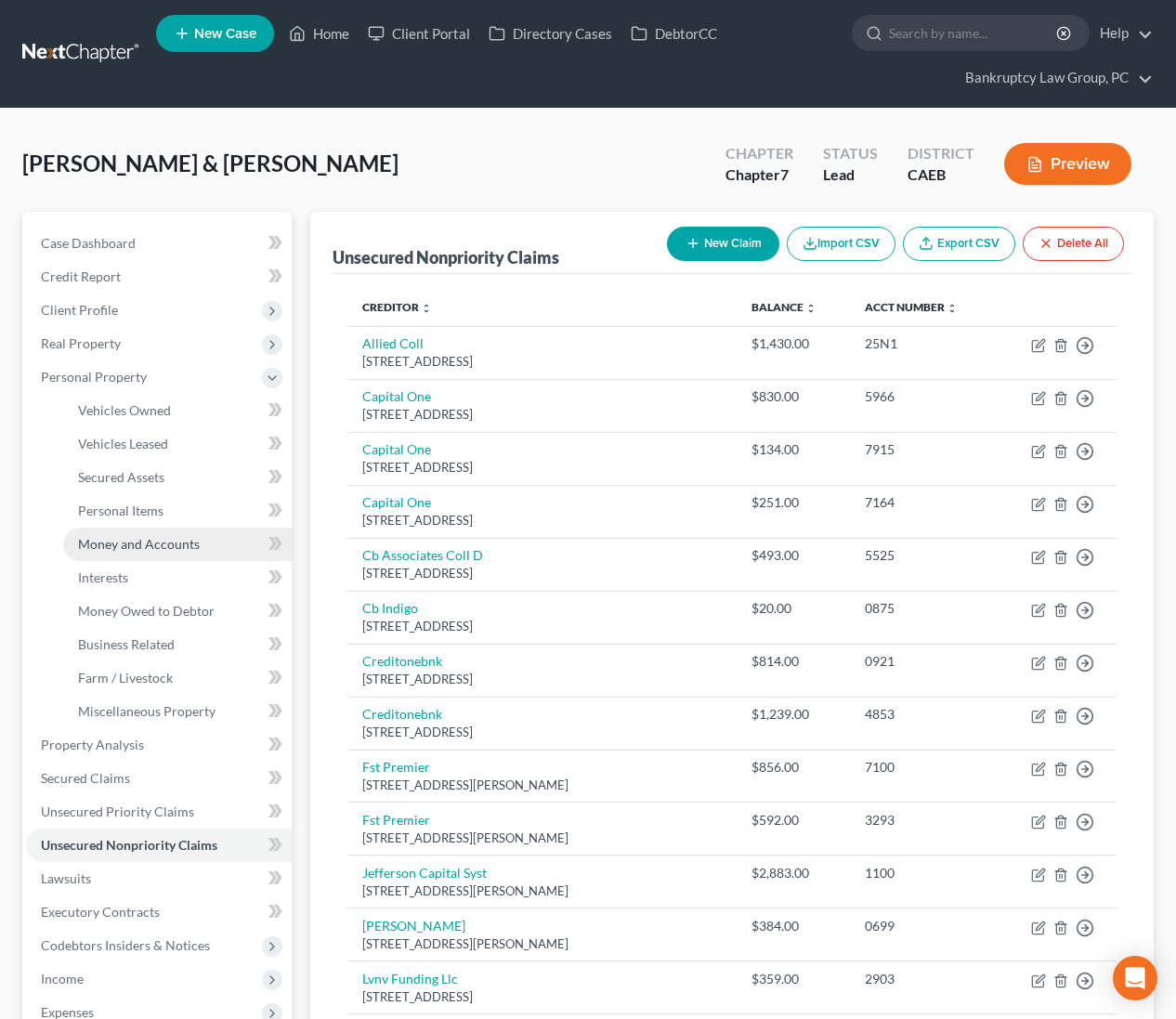
click at [128, 537] on span "Money and Accounts" at bounding box center [139, 544] width 122 height 16
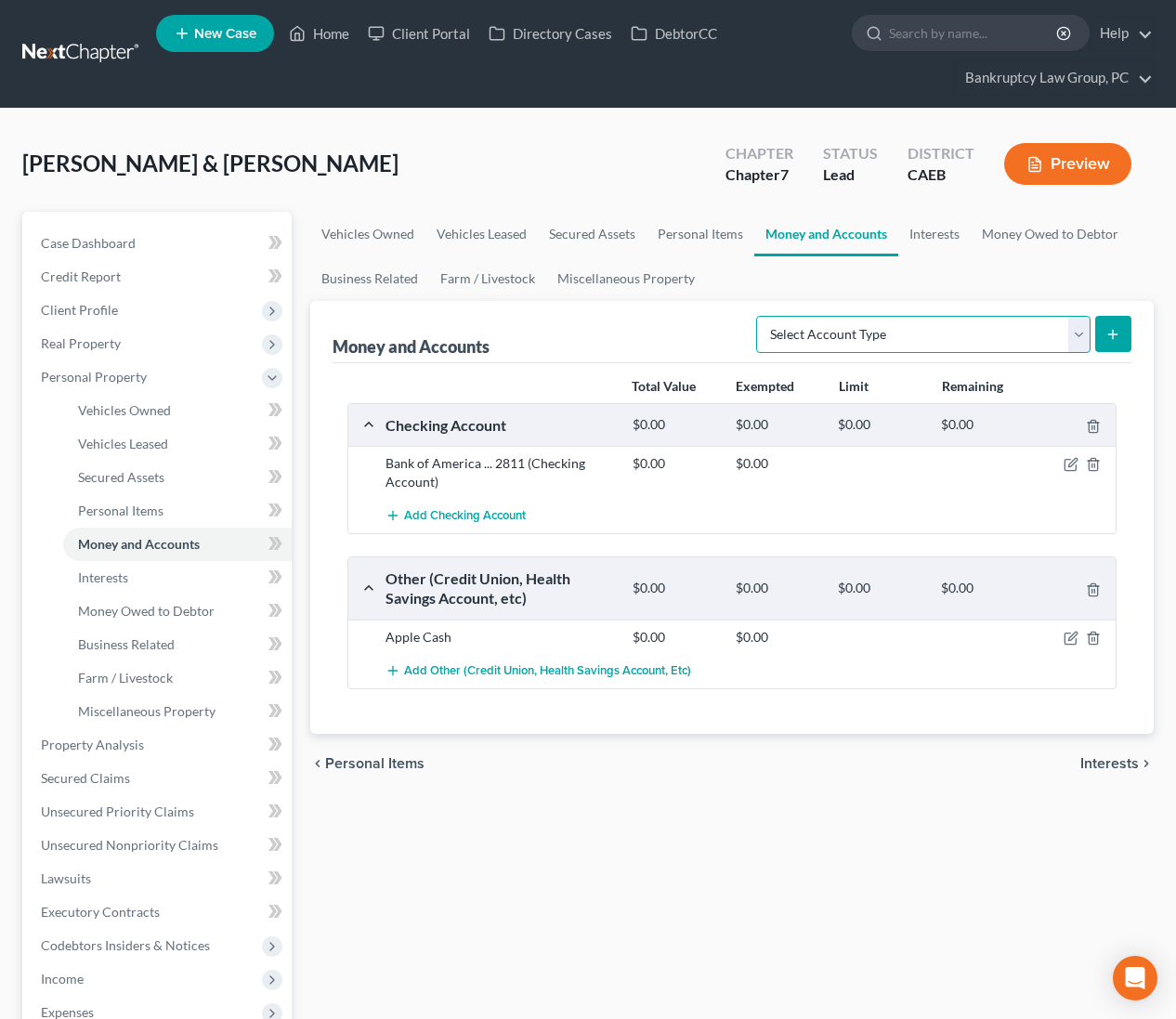
click at [861, 330] on select "Select Account Type Brokerage Cash on Hand Certificates of Deposit Checking Acc…" at bounding box center [923, 334] width 334 height 37
click at [1109, 330] on icon "submit" at bounding box center [1112, 334] width 15 height 15
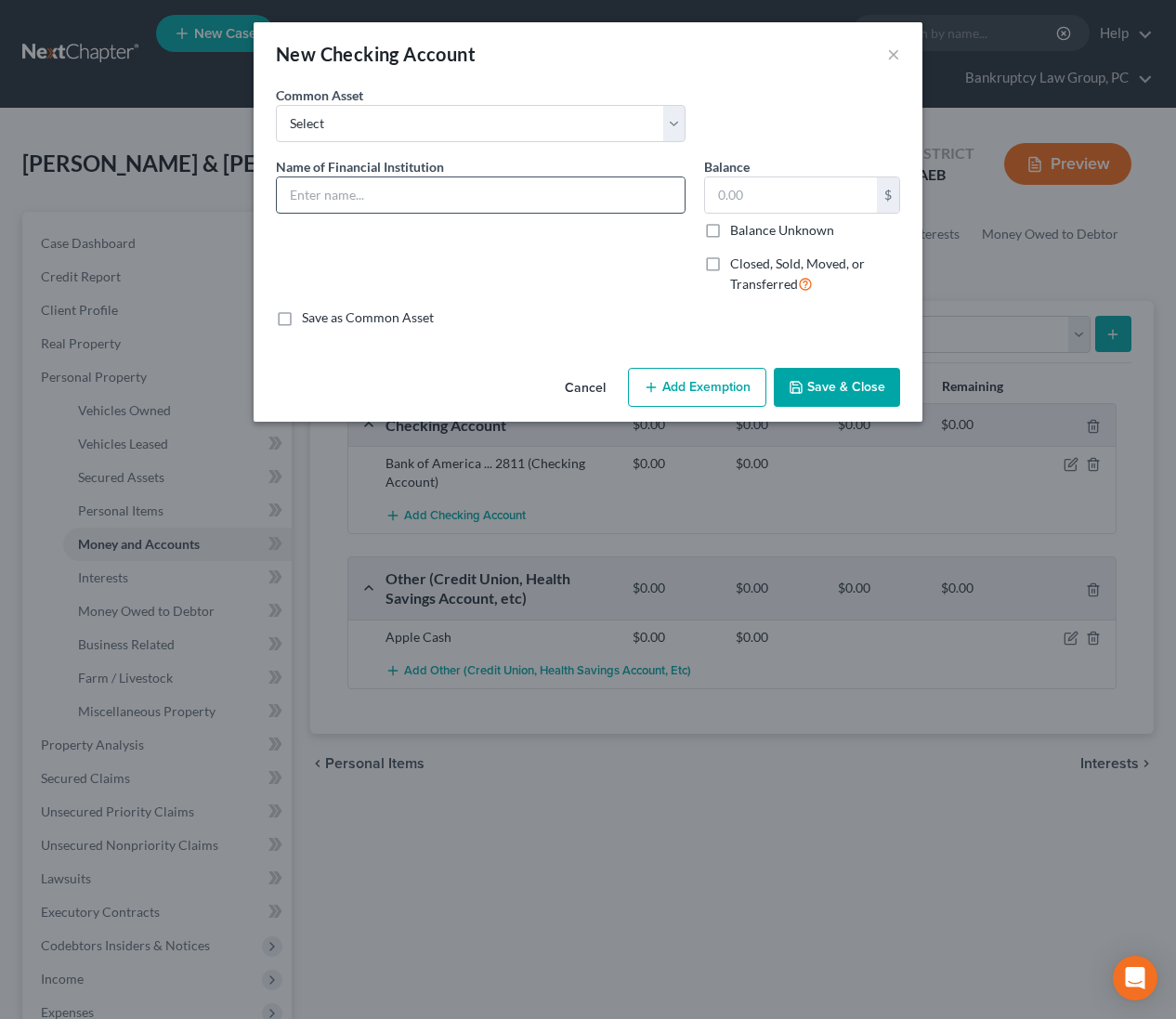
click at [416, 198] on input "text" at bounding box center [481, 194] width 408 height 35
click at [885, 388] on button "Save & Close" at bounding box center [837, 387] width 126 height 39
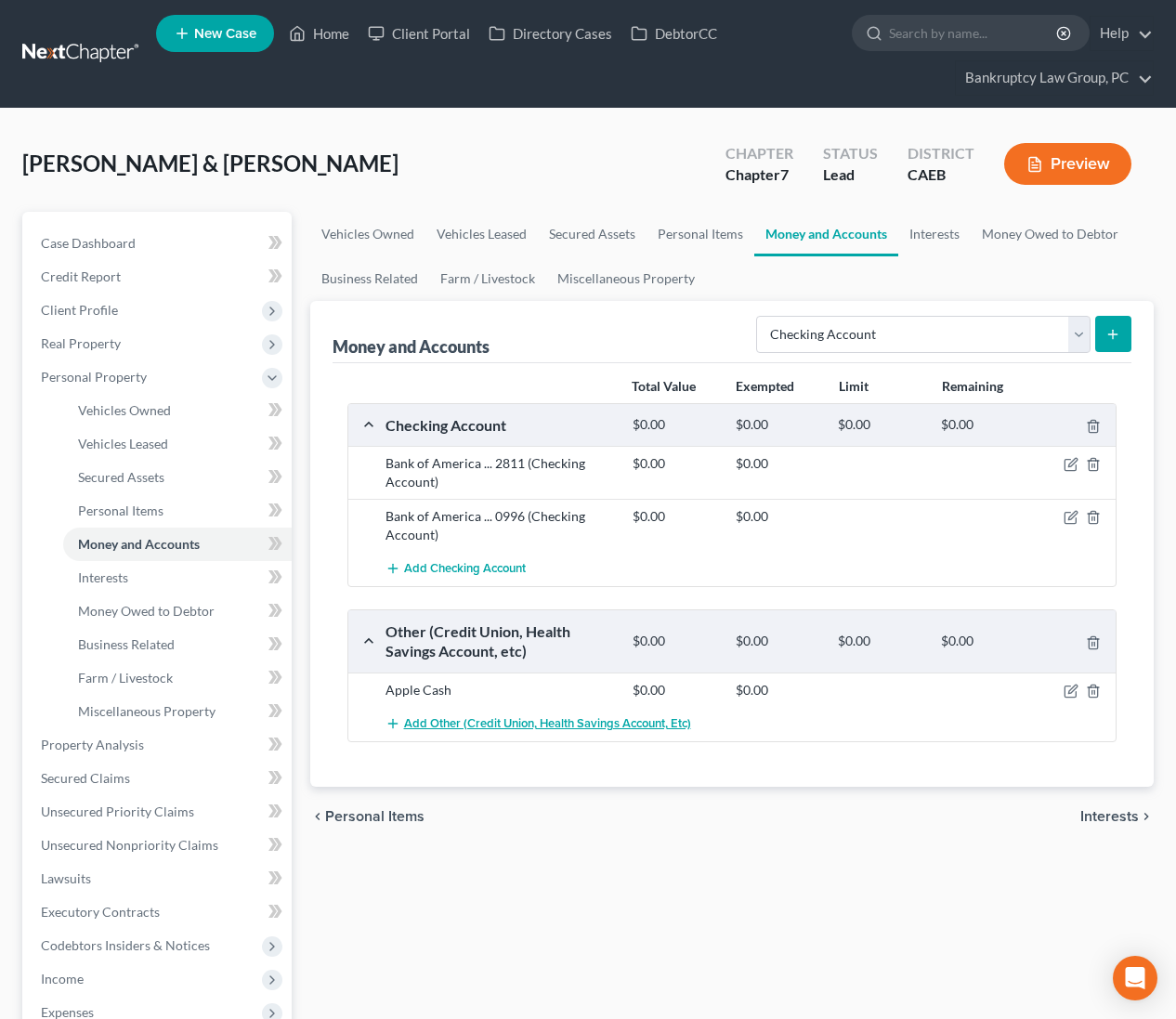
click at [607, 726] on span "Add Other (Credit Union, Health Savings Account, etc)" at bounding box center [547, 723] width 287 height 15
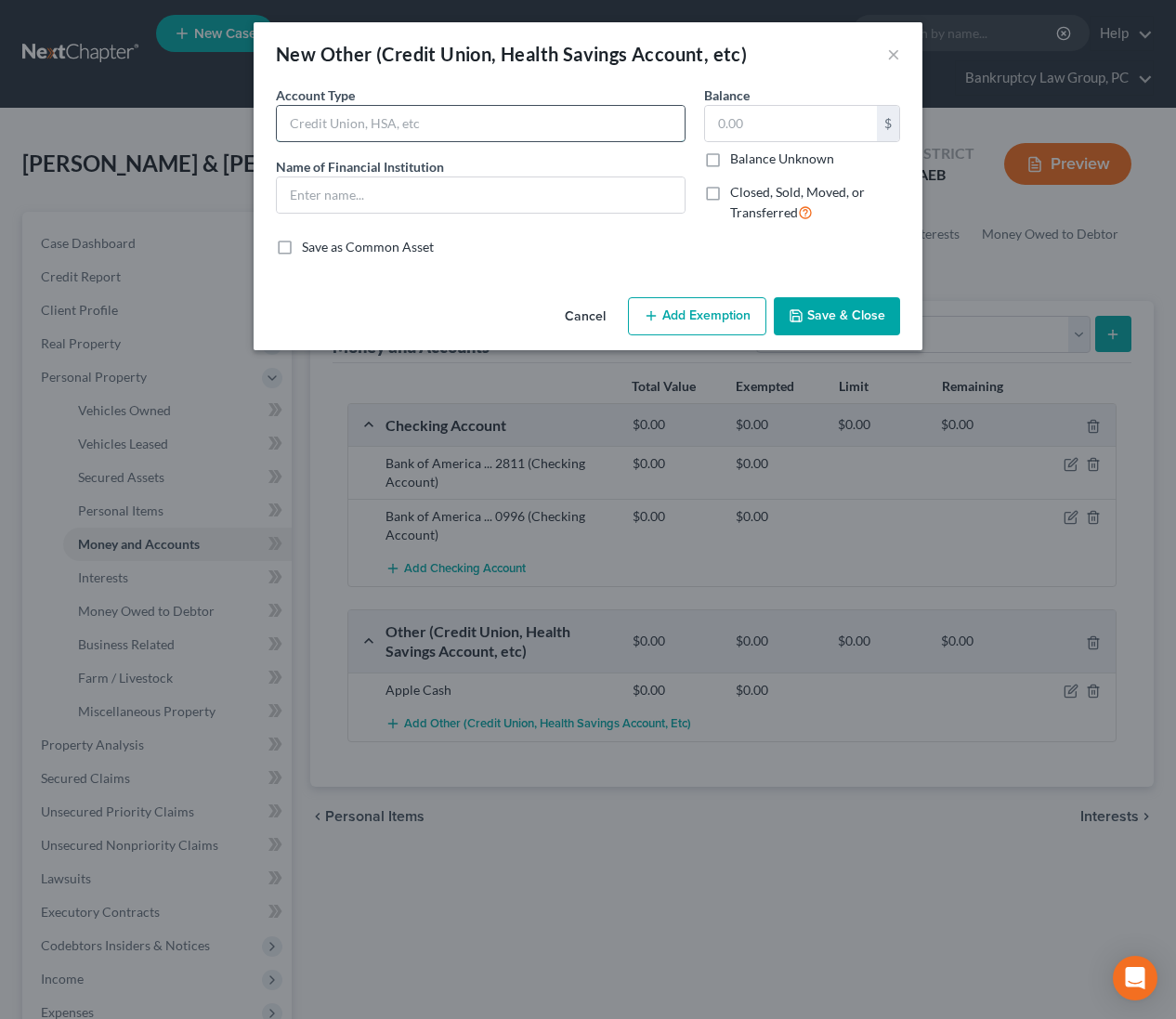
click at [376, 127] on input "text" at bounding box center [481, 123] width 408 height 35
click at [378, 190] on input "text" at bounding box center [481, 194] width 408 height 35
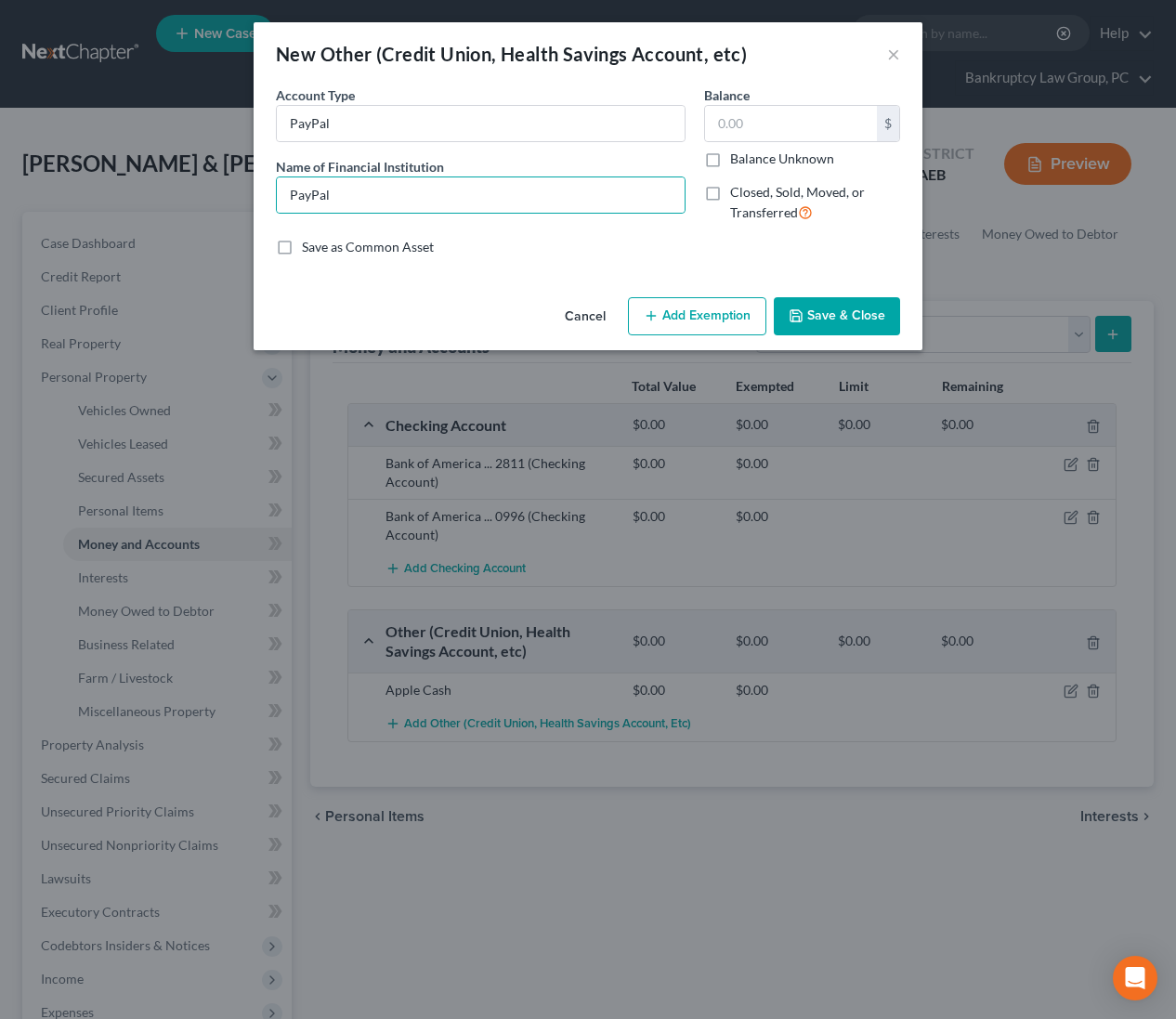
click at [855, 320] on button "Save & Close" at bounding box center [837, 316] width 126 height 39
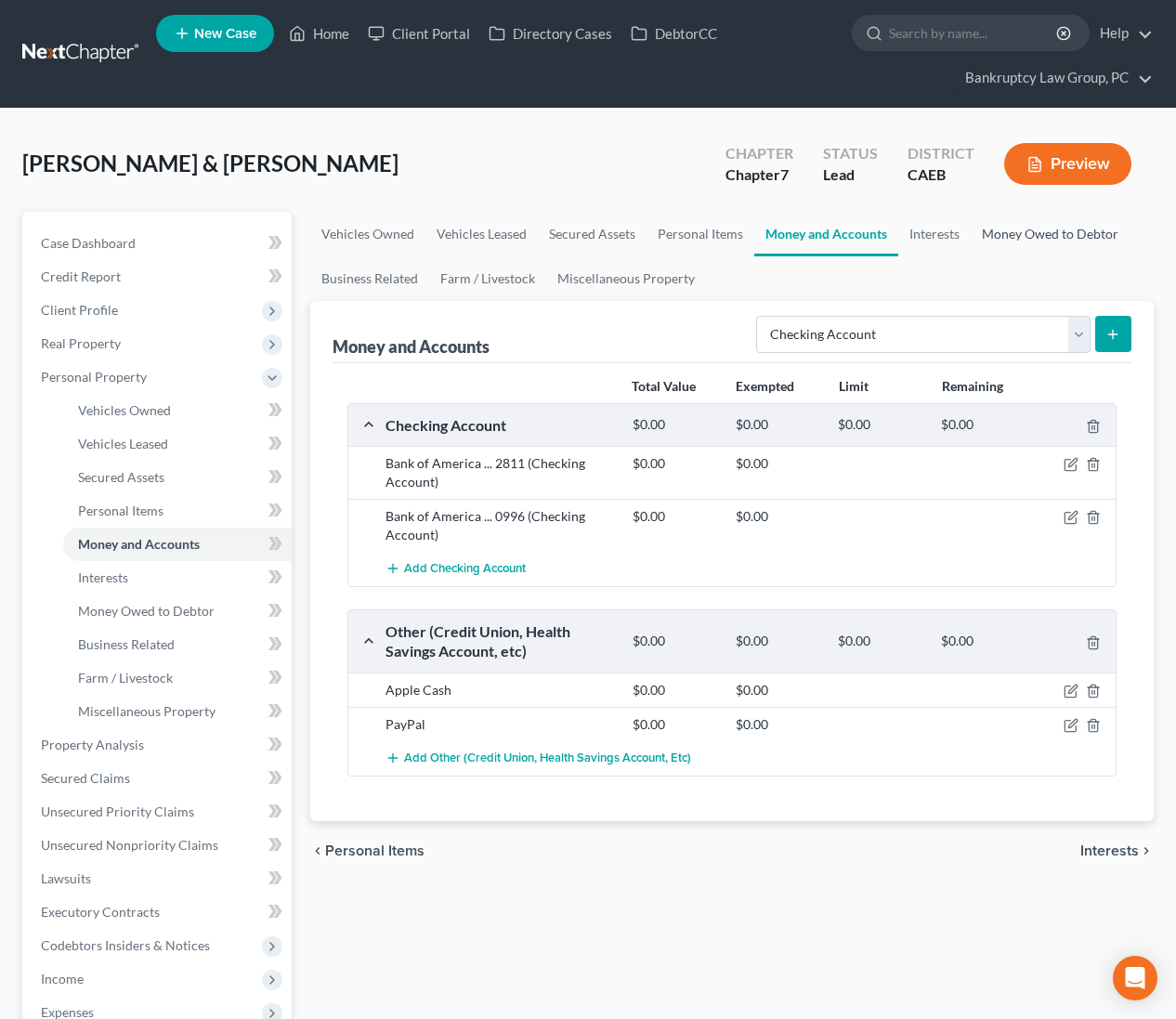
scroll to position [334, 0]
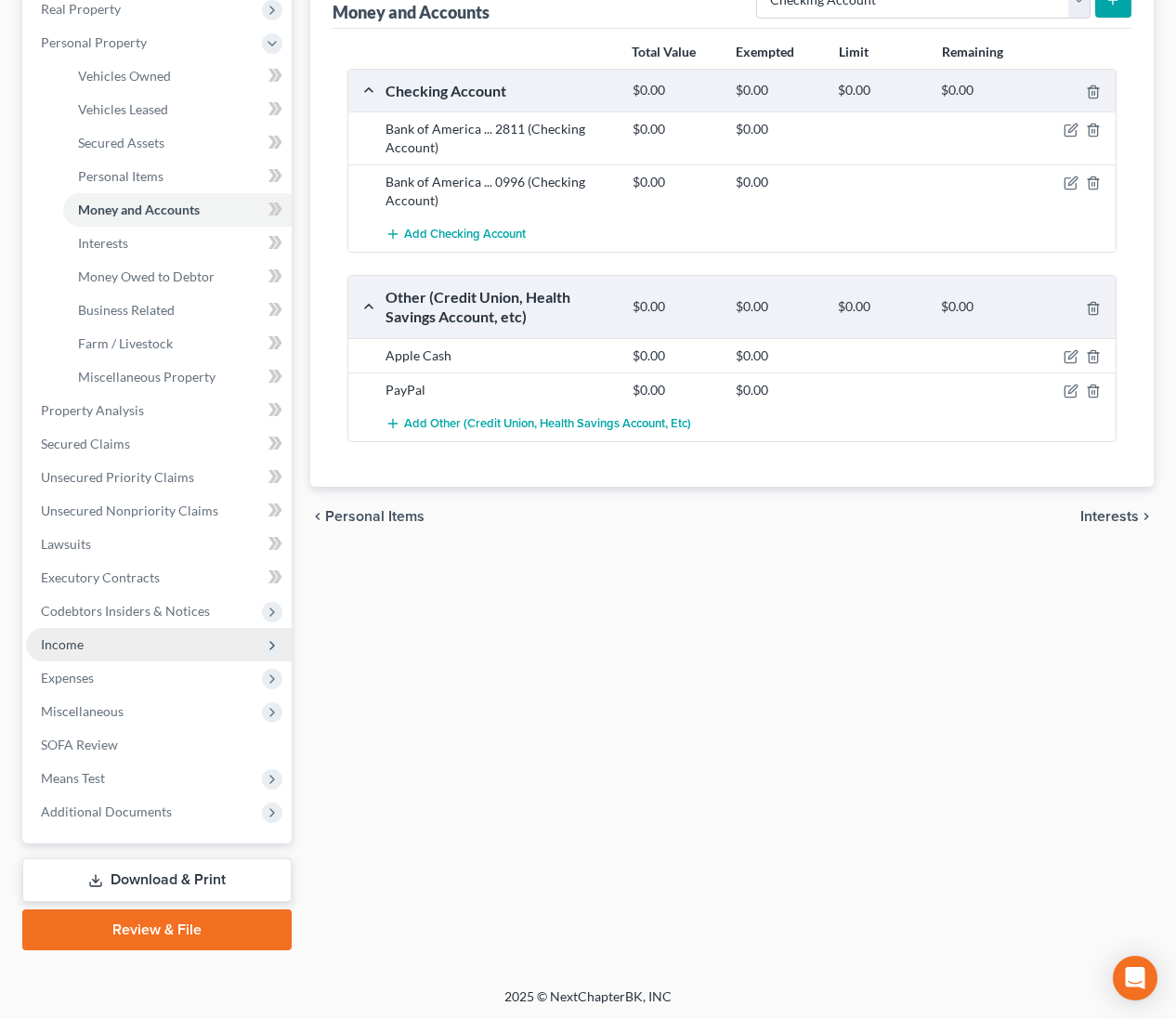
click at [73, 639] on span "Income" at bounding box center [62, 644] width 43 height 16
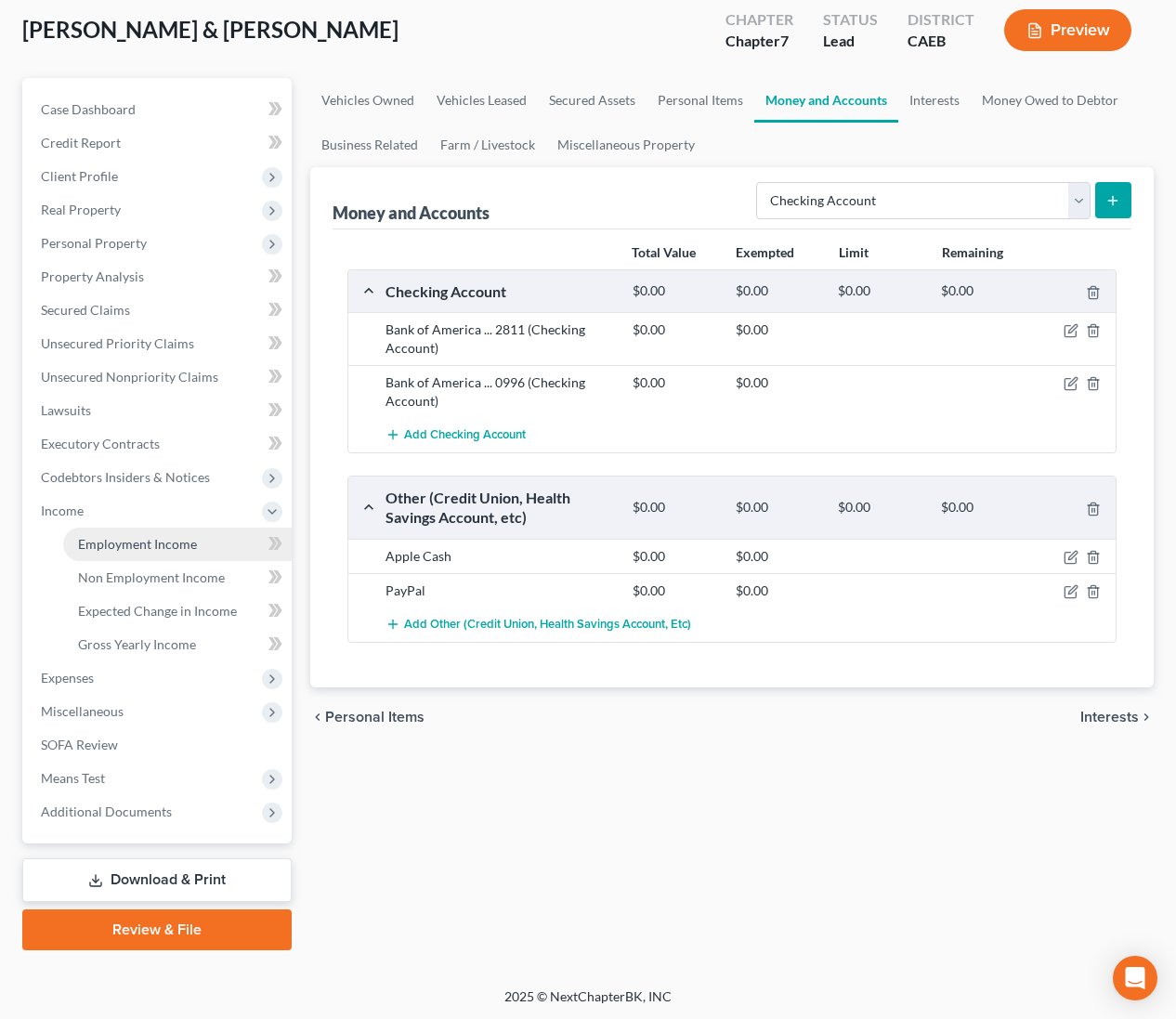
click at [137, 547] on span "Employment Income" at bounding box center [137, 544] width 119 height 16
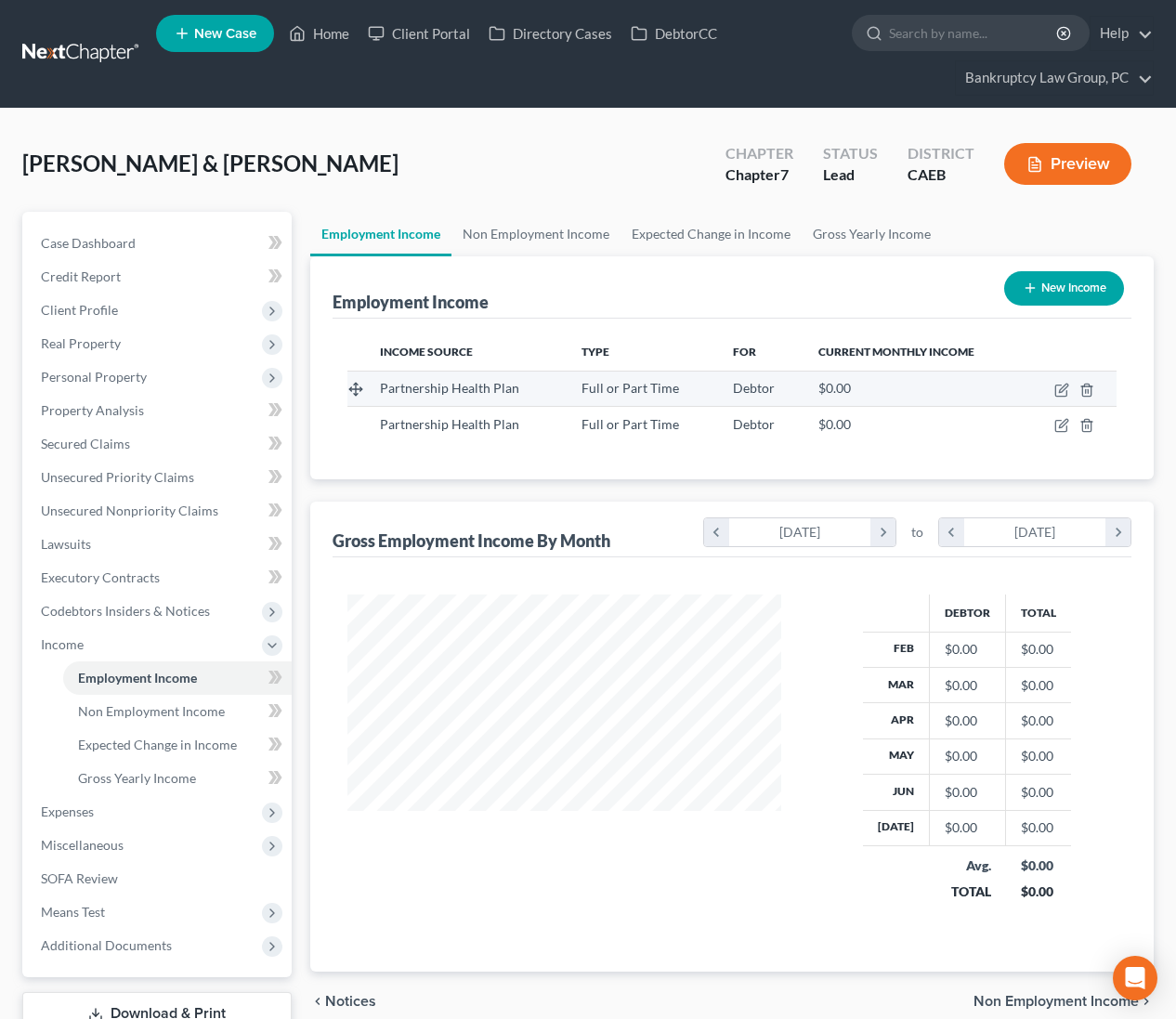
scroll to position [333, 471]
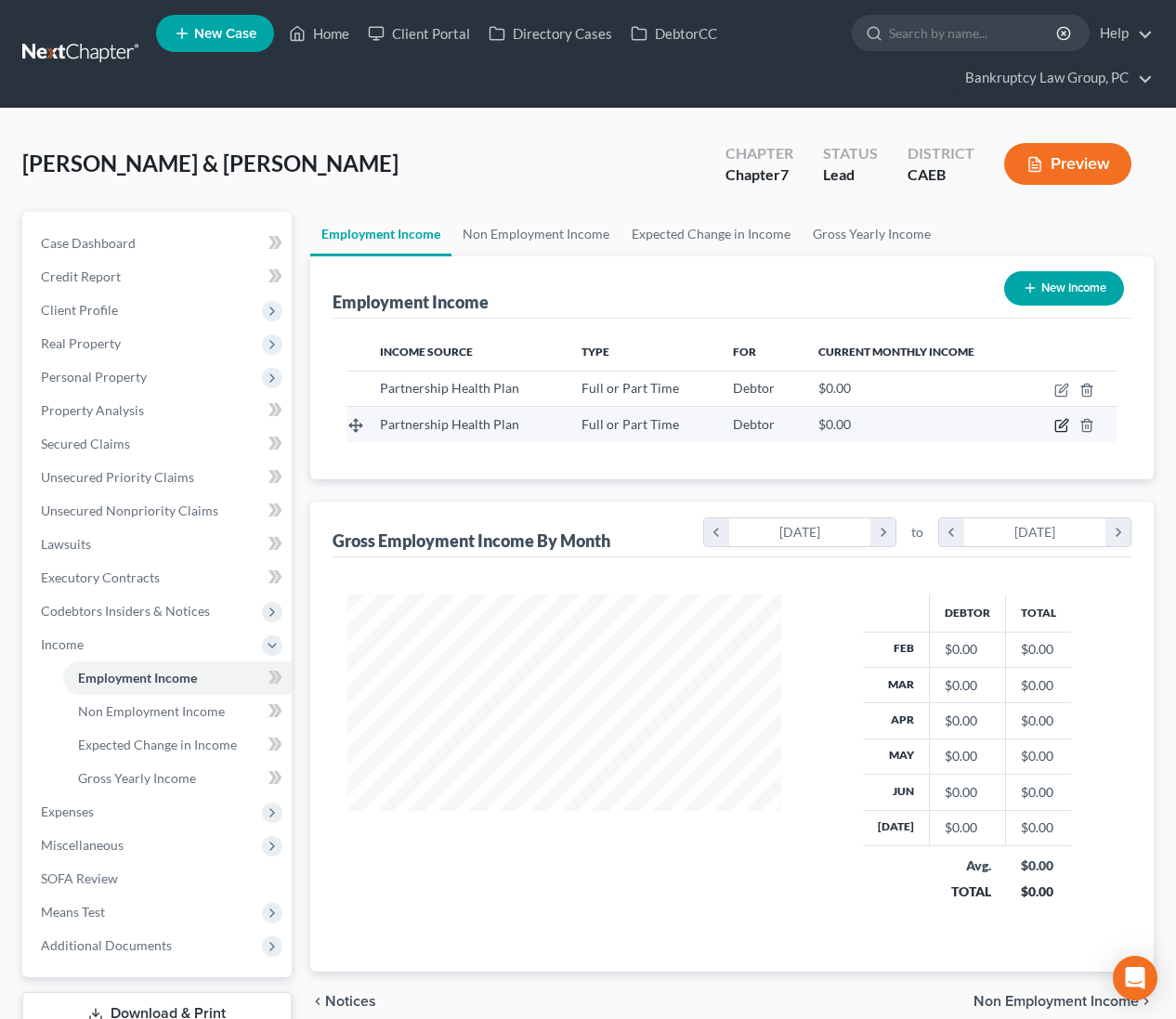
click at [1064, 425] on icon "button" at bounding box center [1063, 424] width 8 height 8
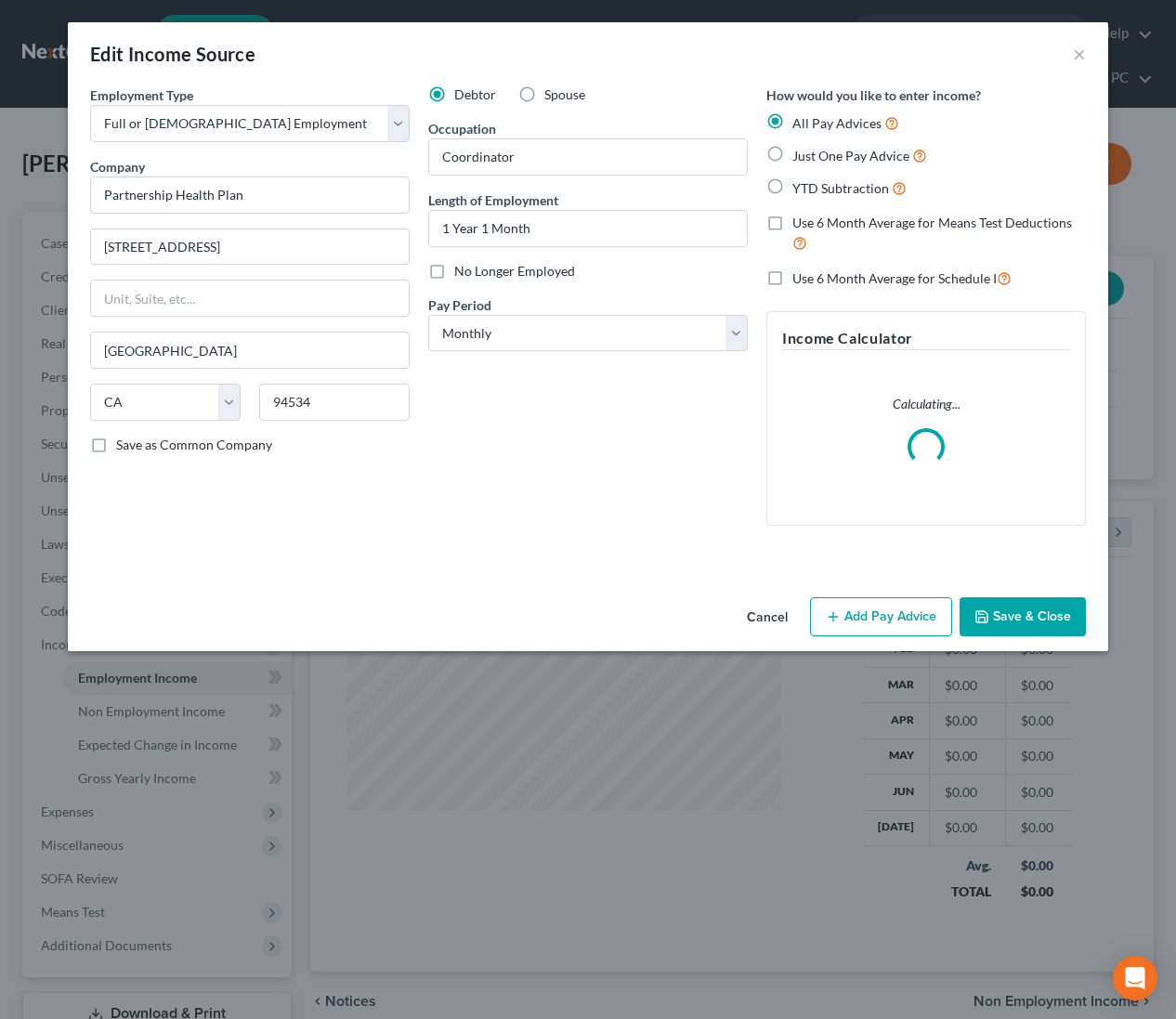
drag, startPoint x: 520, startPoint y: 89, endPoint x: 601, endPoint y: 203, distance: 139.2
click at [544, 89] on label "Spouse" at bounding box center [564, 94] width 41 height 19
click at [552, 89] on input "Spouse" at bounding box center [558, 91] width 12 height 12
drag, startPoint x: 1026, startPoint y: 626, endPoint x: 1016, endPoint y: 621, distance: 10.4
click at [1026, 625] on button "Save & Close" at bounding box center [1023, 616] width 126 height 39
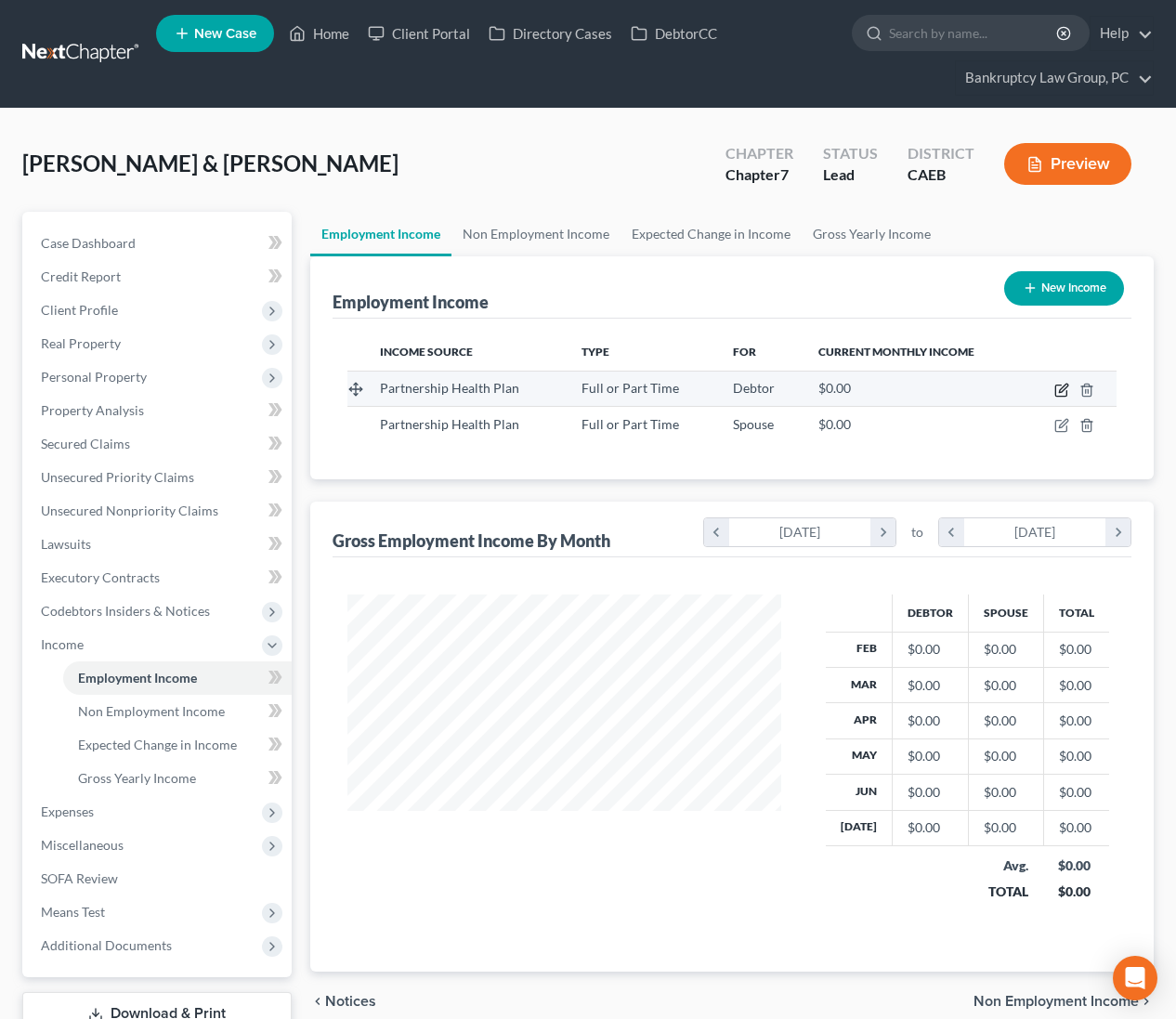
click at [1056, 388] on icon "button" at bounding box center [1061, 390] width 15 height 15
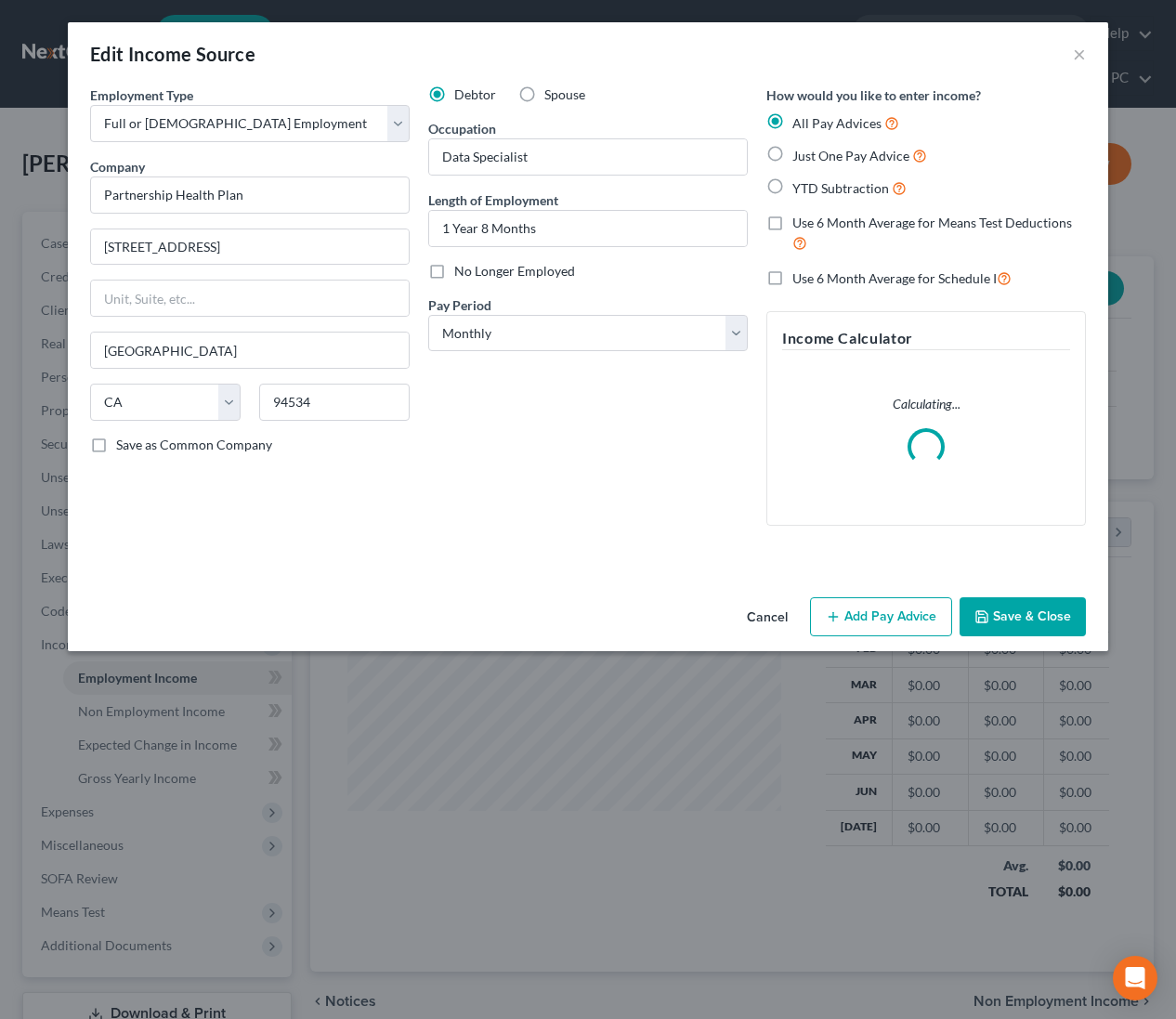
click at [885, 636] on div "Cancel Add Pay Advice Save & Close" at bounding box center [588, 620] width 1040 height 61
drag, startPoint x: 880, startPoint y: 627, endPoint x: 868, endPoint y: 634, distance: 14.2
click at [880, 627] on button "Add Pay Advice" at bounding box center [881, 616] width 142 height 39
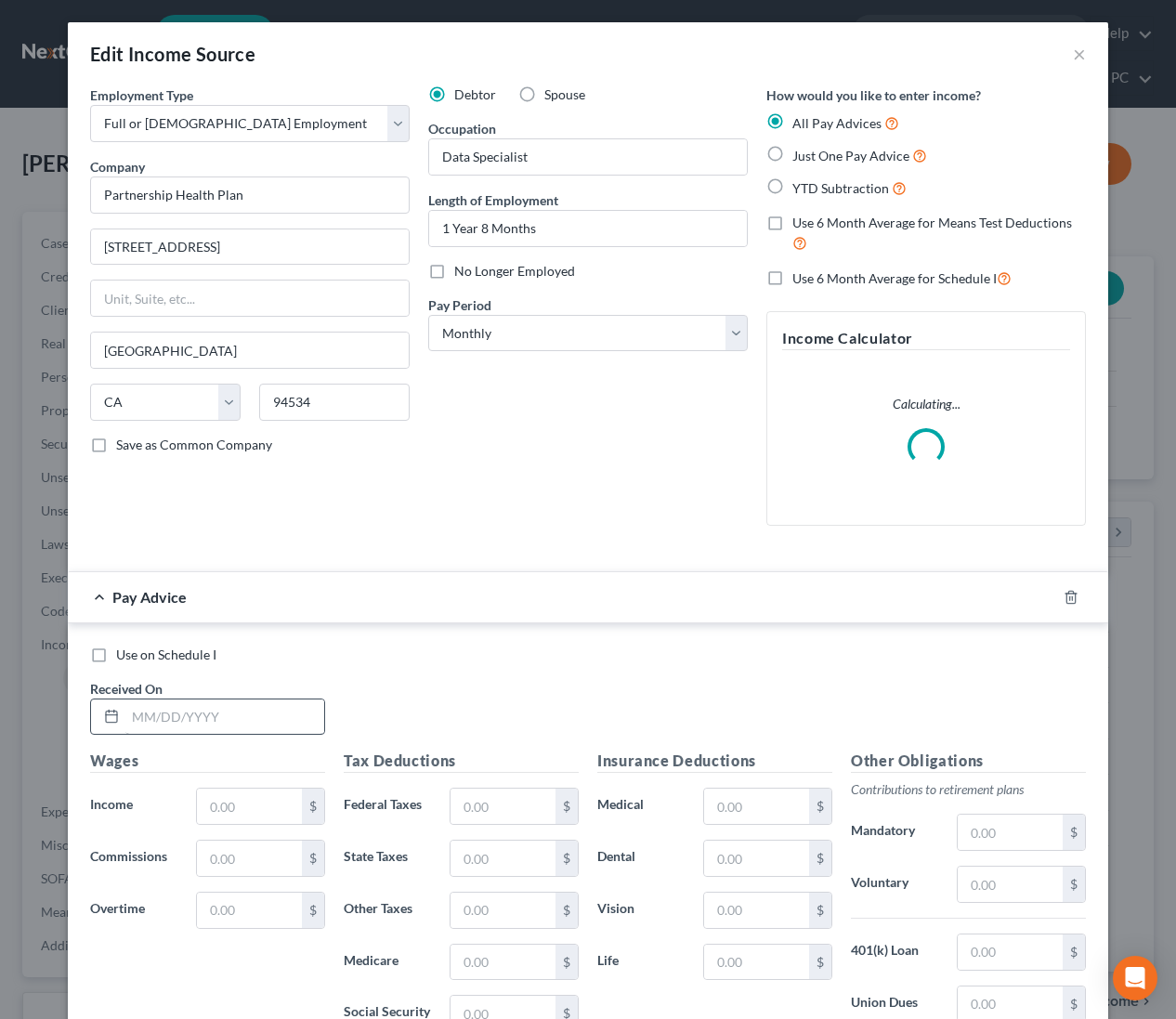
scroll to position [265, 0]
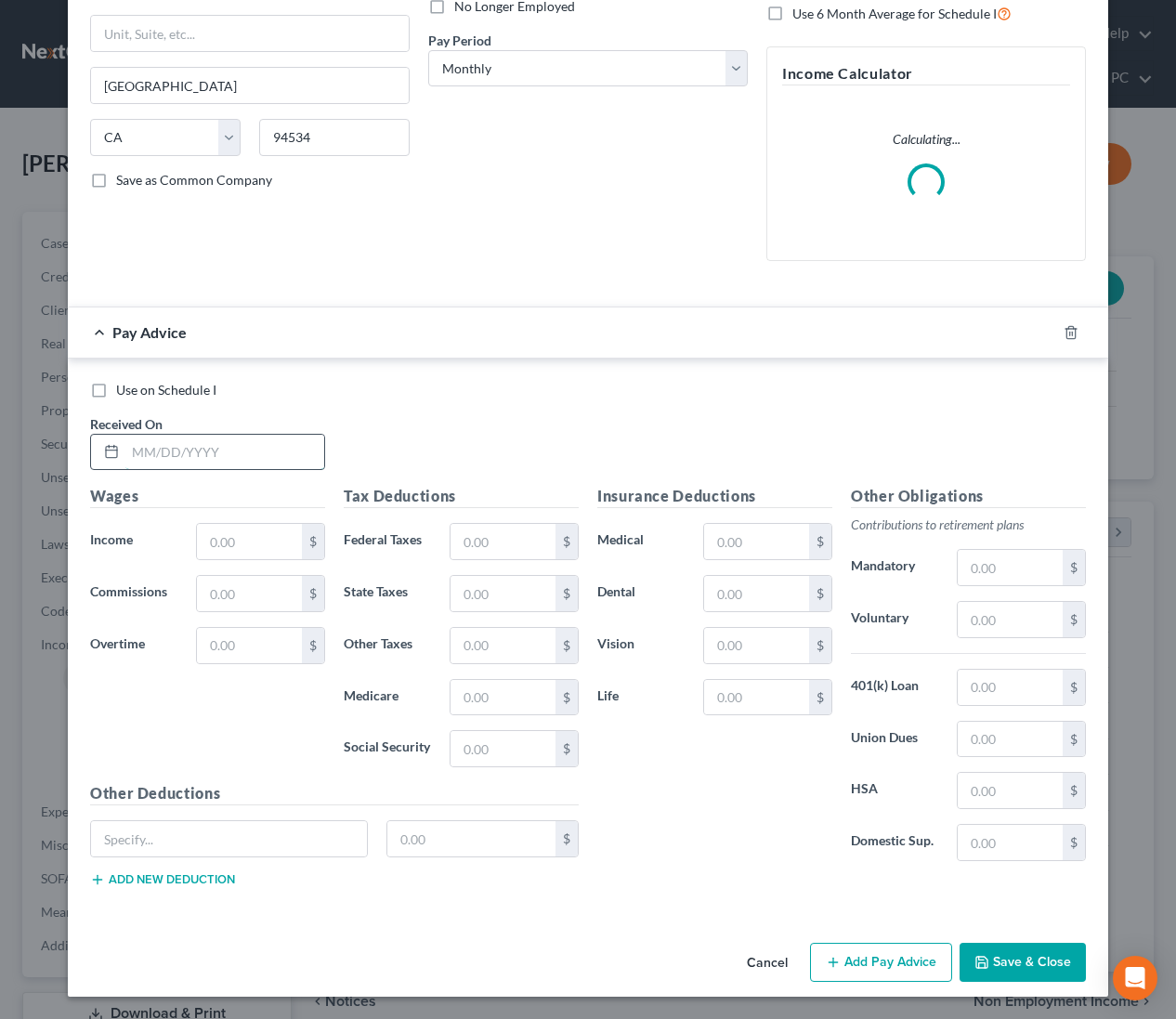
click at [251, 468] on input "text" at bounding box center [224, 452] width 199 height 35
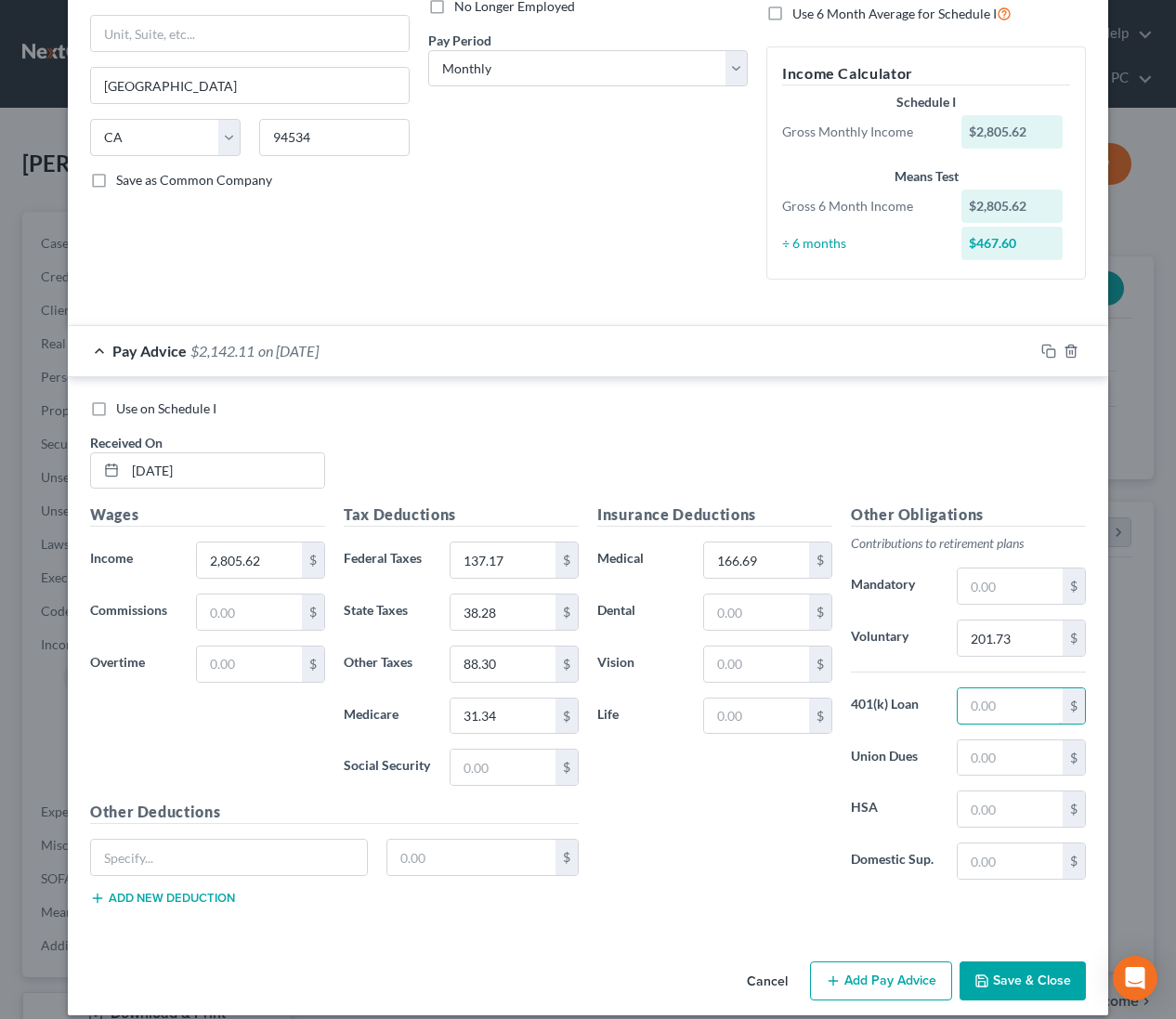
scroll to position [264, 0]
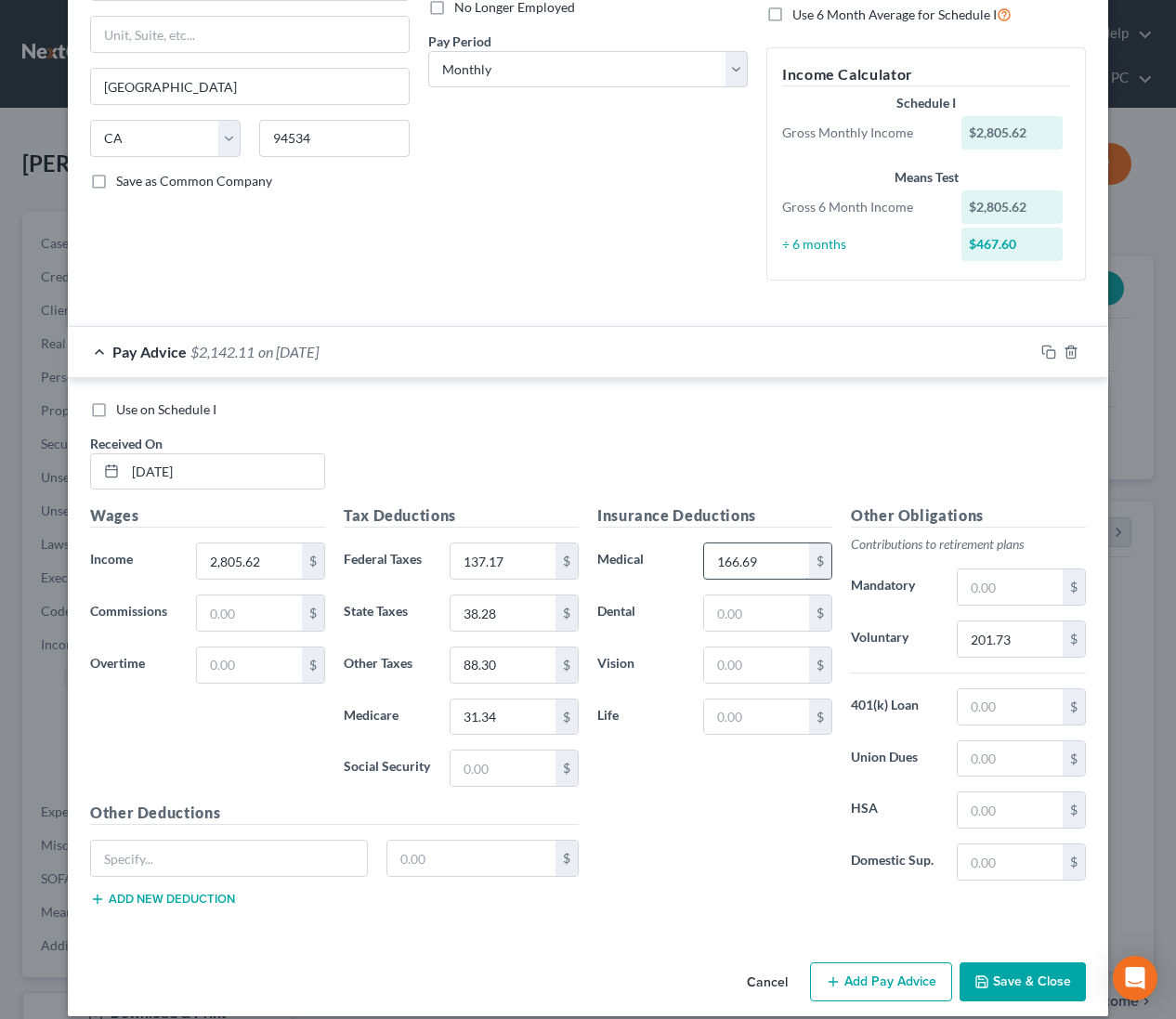
click at [793, 565] on input "166.69" at bounding box center [756, 560] width 105 height 35
drag, startPoint x: 1048, startPoint y: 350, endPoint x: 957, endPoint y: 374, distance: 94.2
click at [1047, 350] on icon "button" at bounding box center [1048, 352] width 15 height 15
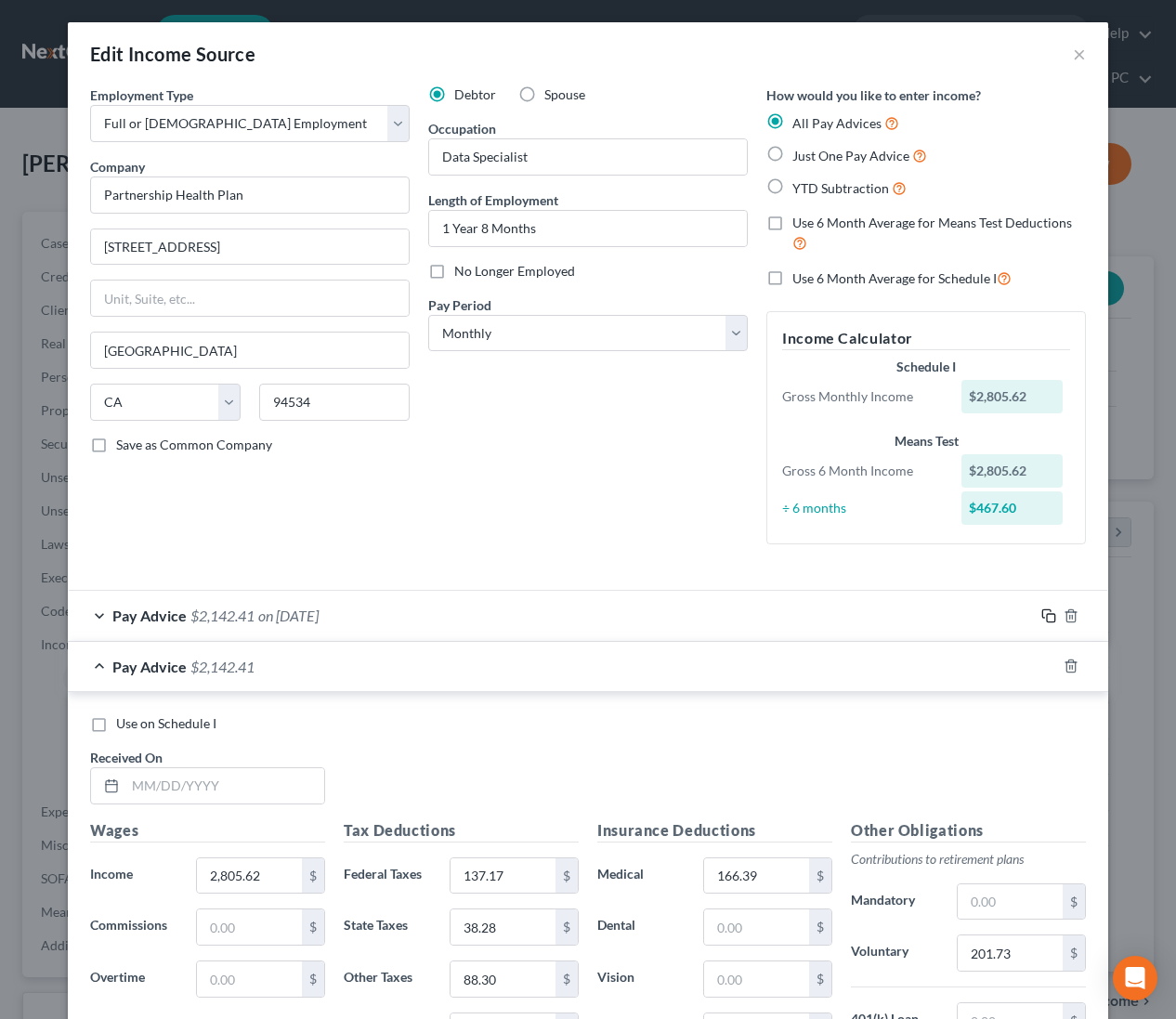
scroll to position [333, 0]
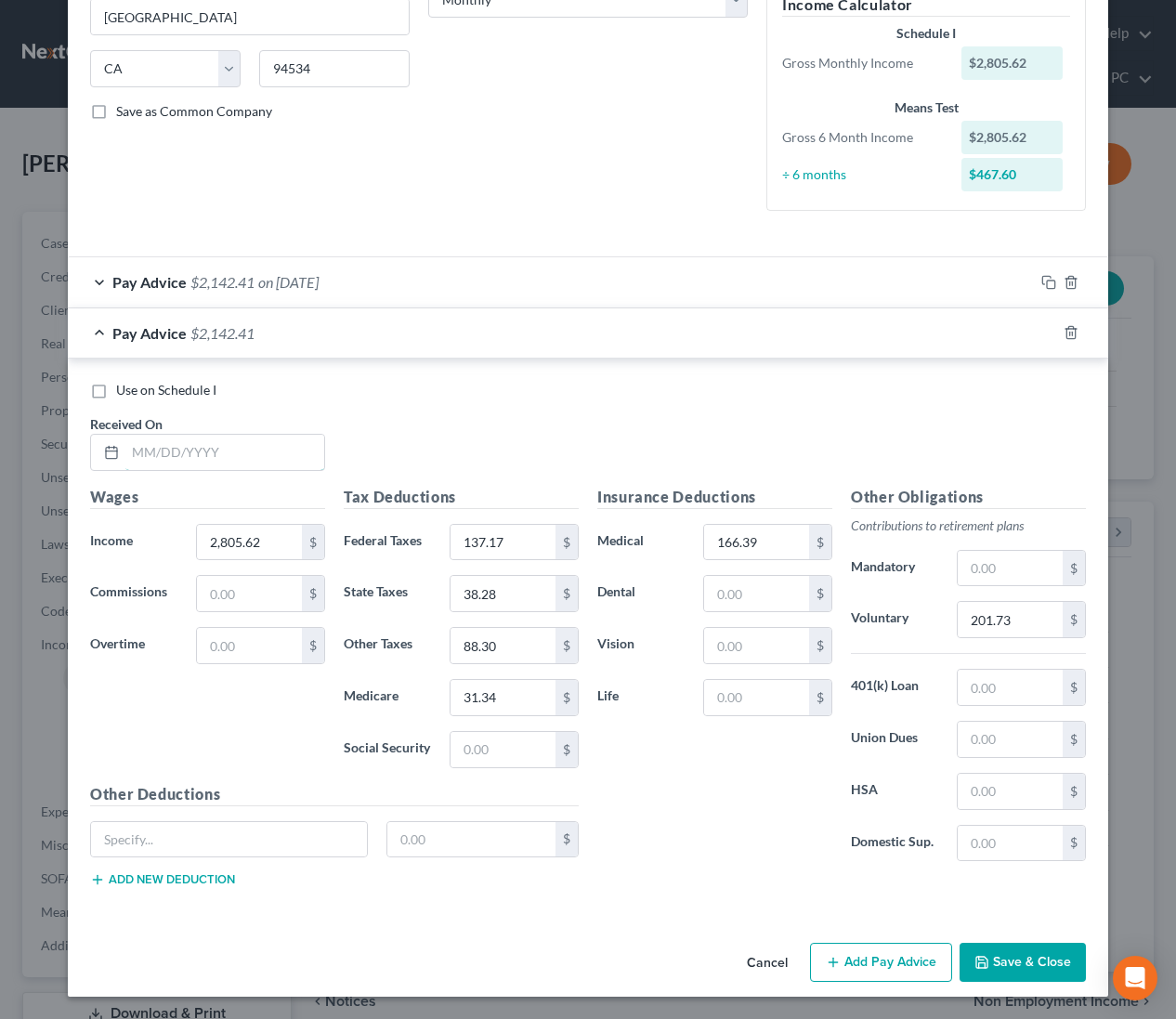
click at [271, 459] on input "text" at bounding box center [224, 452] width 199 height 35
click at [1054, 322] on div at bounding box center [1071, 333] width 74 height 30
click at [1047, 334] on icon "button" at bounding box center [1048, 332] width 15 height 15
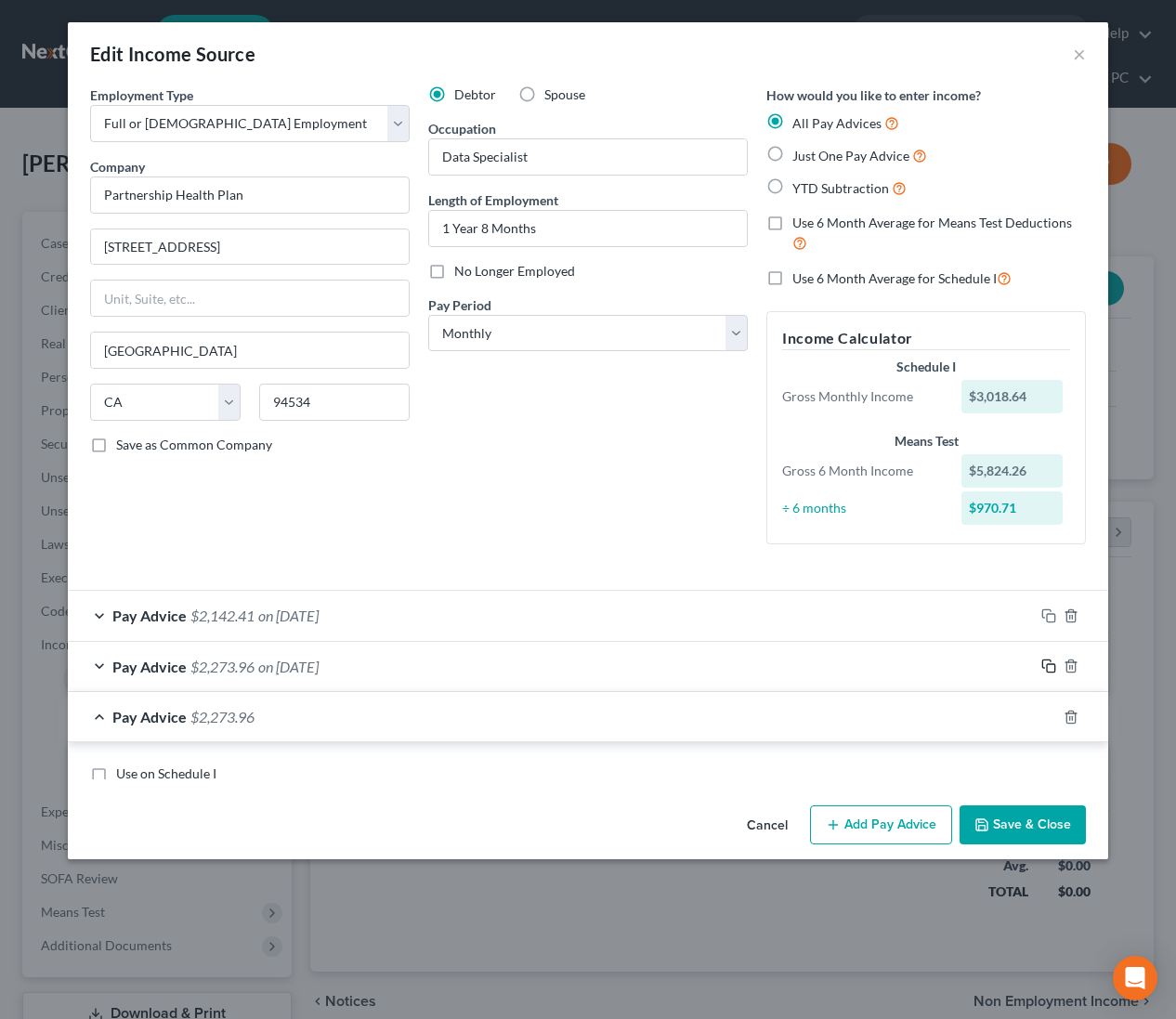
scroll to position [384, 0]
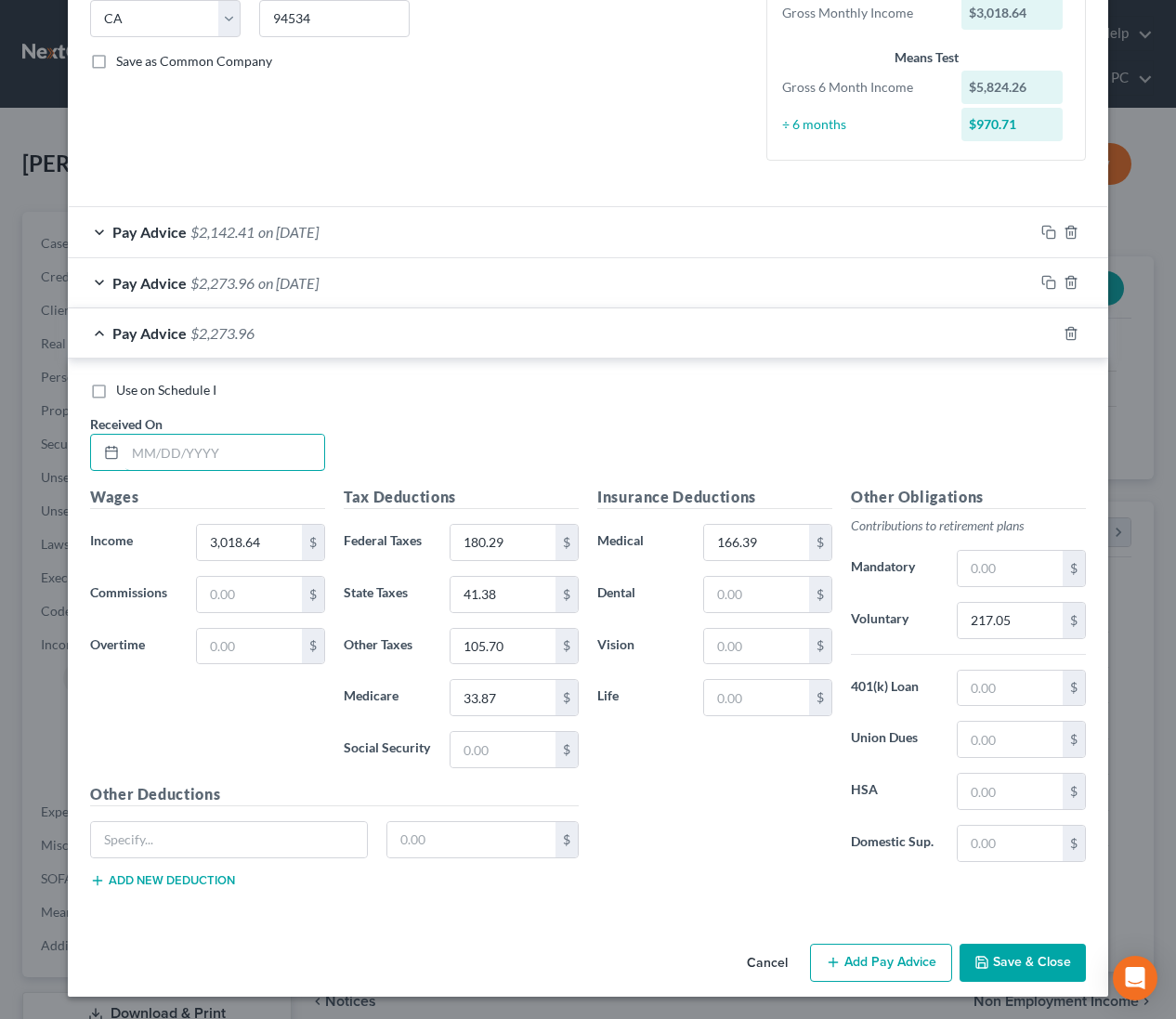
drag, startPoint x: 303, startPoint y: 452, endPoint x: 1096, endPoint y: 483, distance: 793.9
click at [312, 453] on input "text" at bounding box center [224, 452] width 199 height 35
drag, startPoint x: 1052, startPoint y: 336, endPoint x: 1025, endPoint y: 352, distance: 31.2
click at [1051, 336] on icon "button" at bounding box center [1048, 333] width 15 height 15
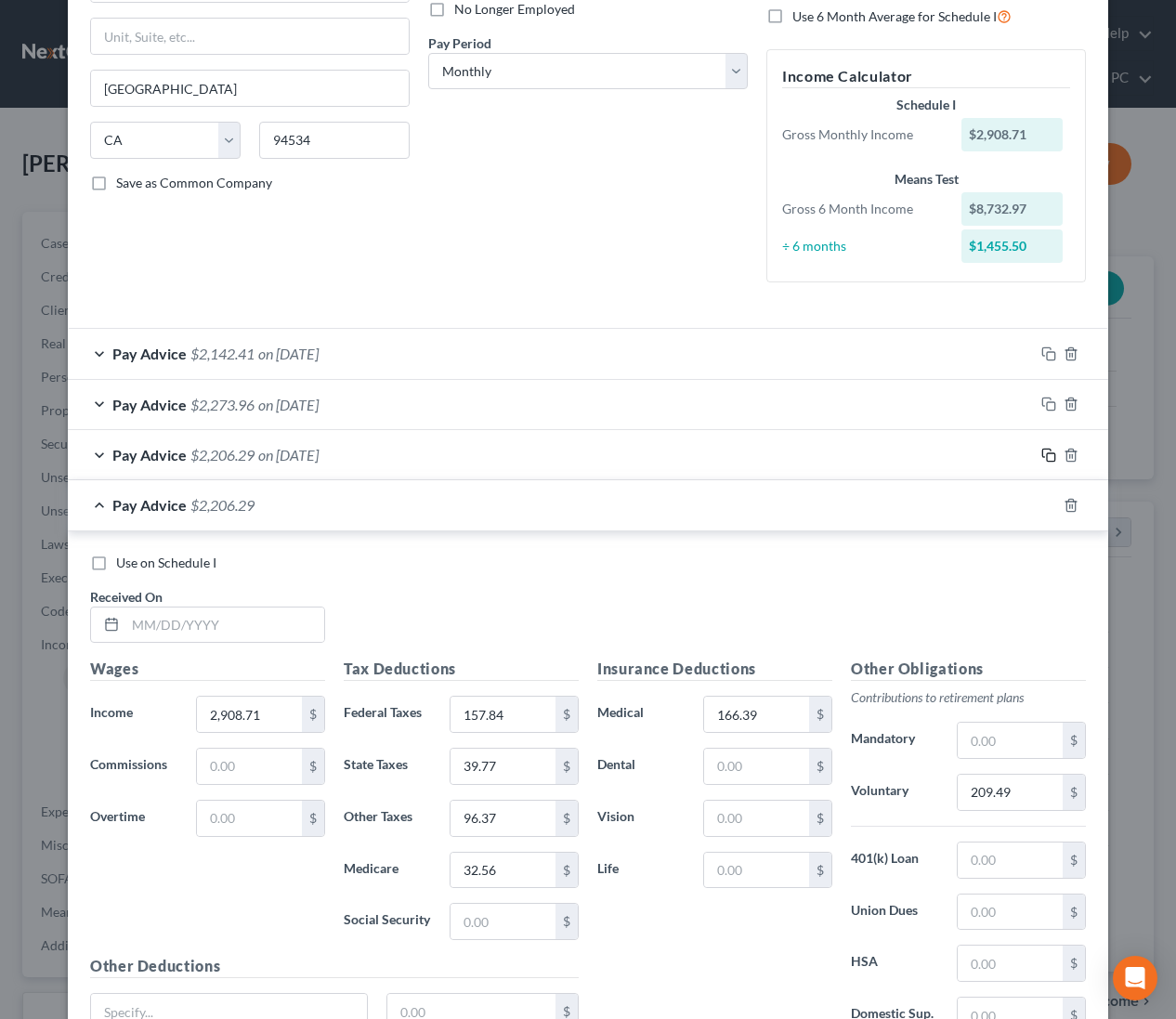
scroll to position [434, 0]
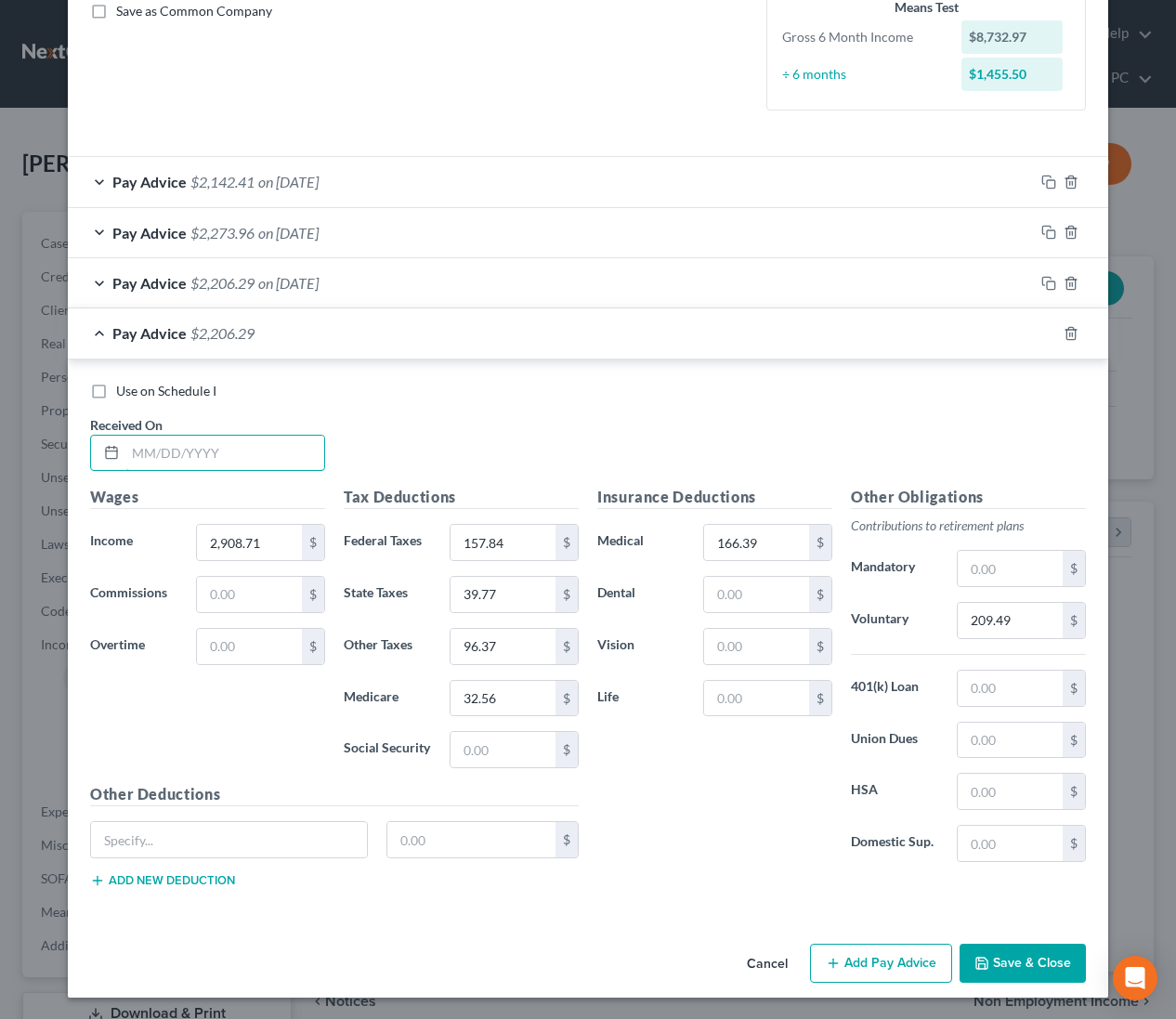
drag, startPoint x: 250, startPoint y: 463, endPoint x: 1145, endPoint y: 420, distance: 896.5
click at [250, 463] on input "text" at bounding box center [224, 453] width 199 height 35
click at [1047, 334] on rect "button" at bounding box center [1051, 336] width 8 height 8
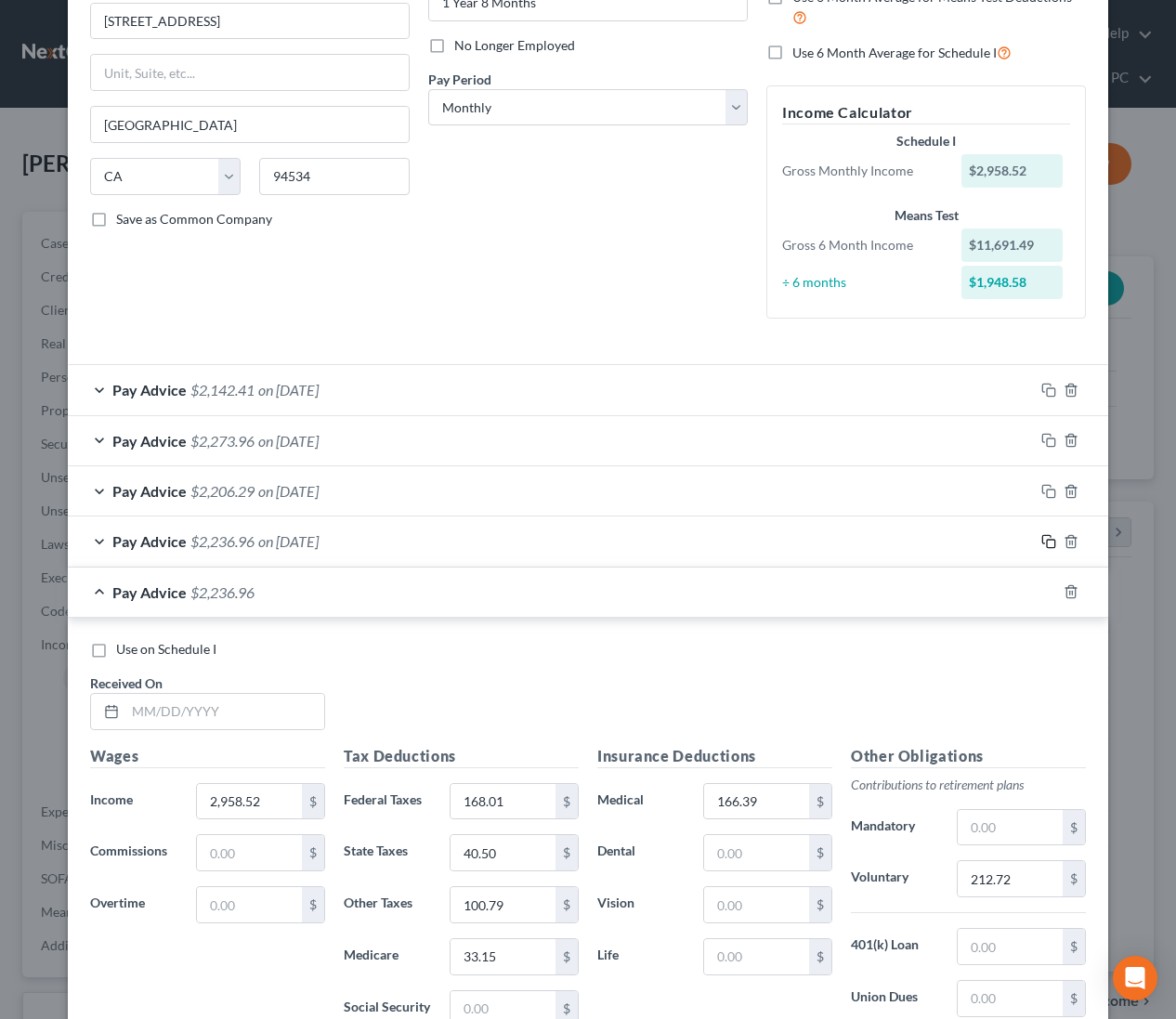
scroll to position [485, 0]
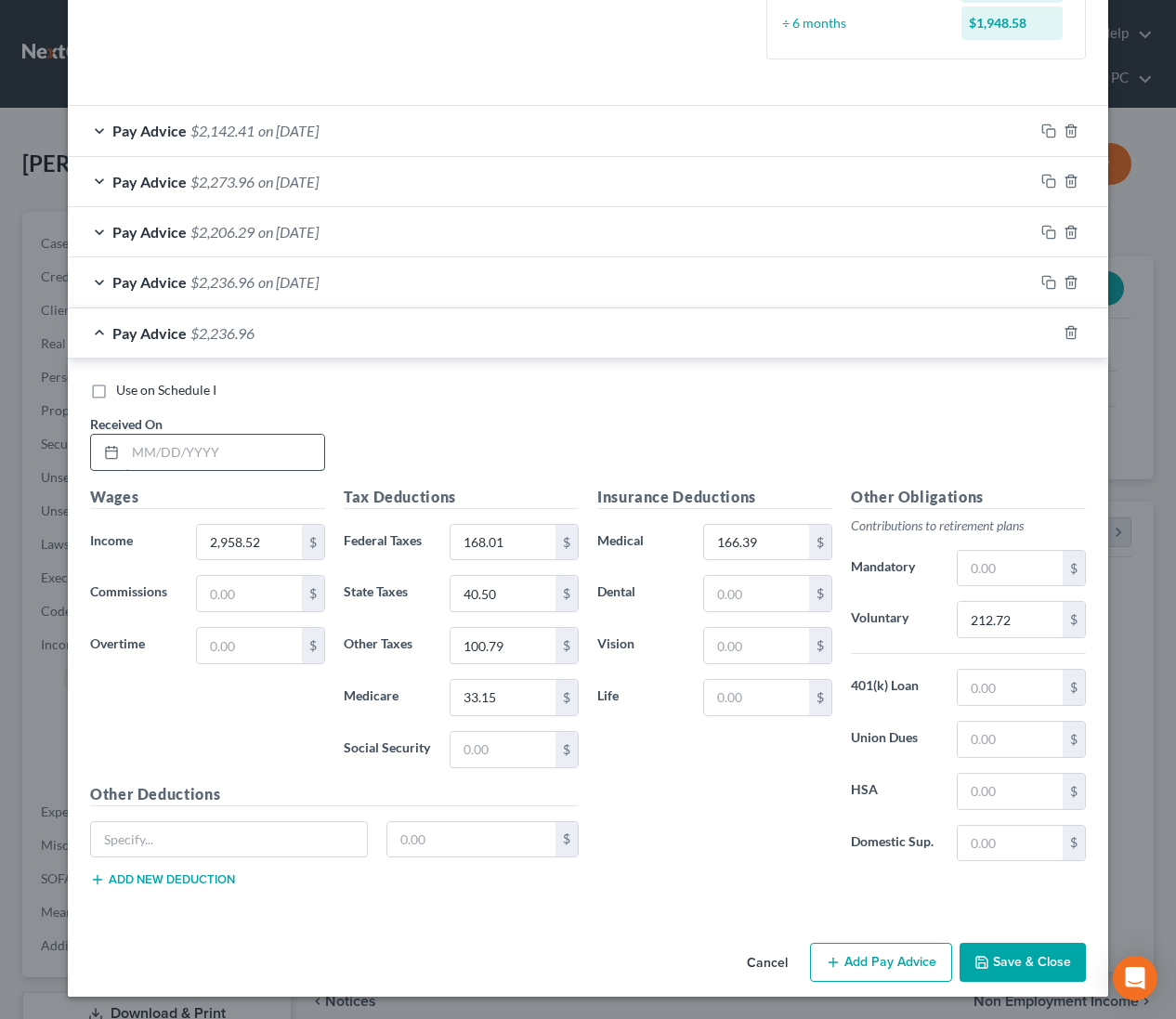
click at [242, 442] on input "text" at bounding box center [224, 452] width 199 height 35
drag, startPoint x: 1046, startPoint y: 330, endPoint x: 1030, endPoint y: 340, distance: 18.8
click at [1046, 330] on icon "button" at bounding box center [1048, 332] width 15 height 15
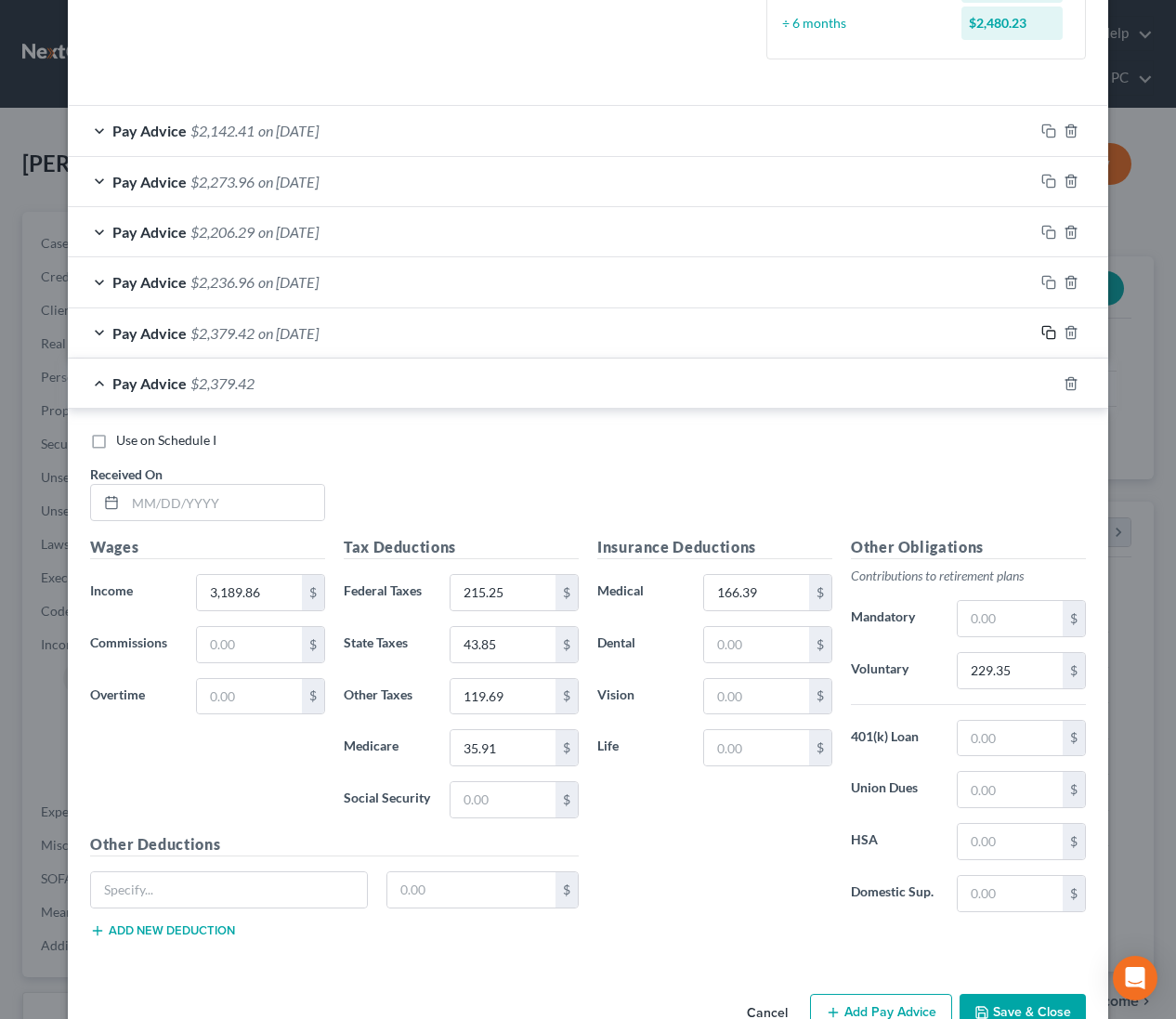
scroll to position [535, 0]
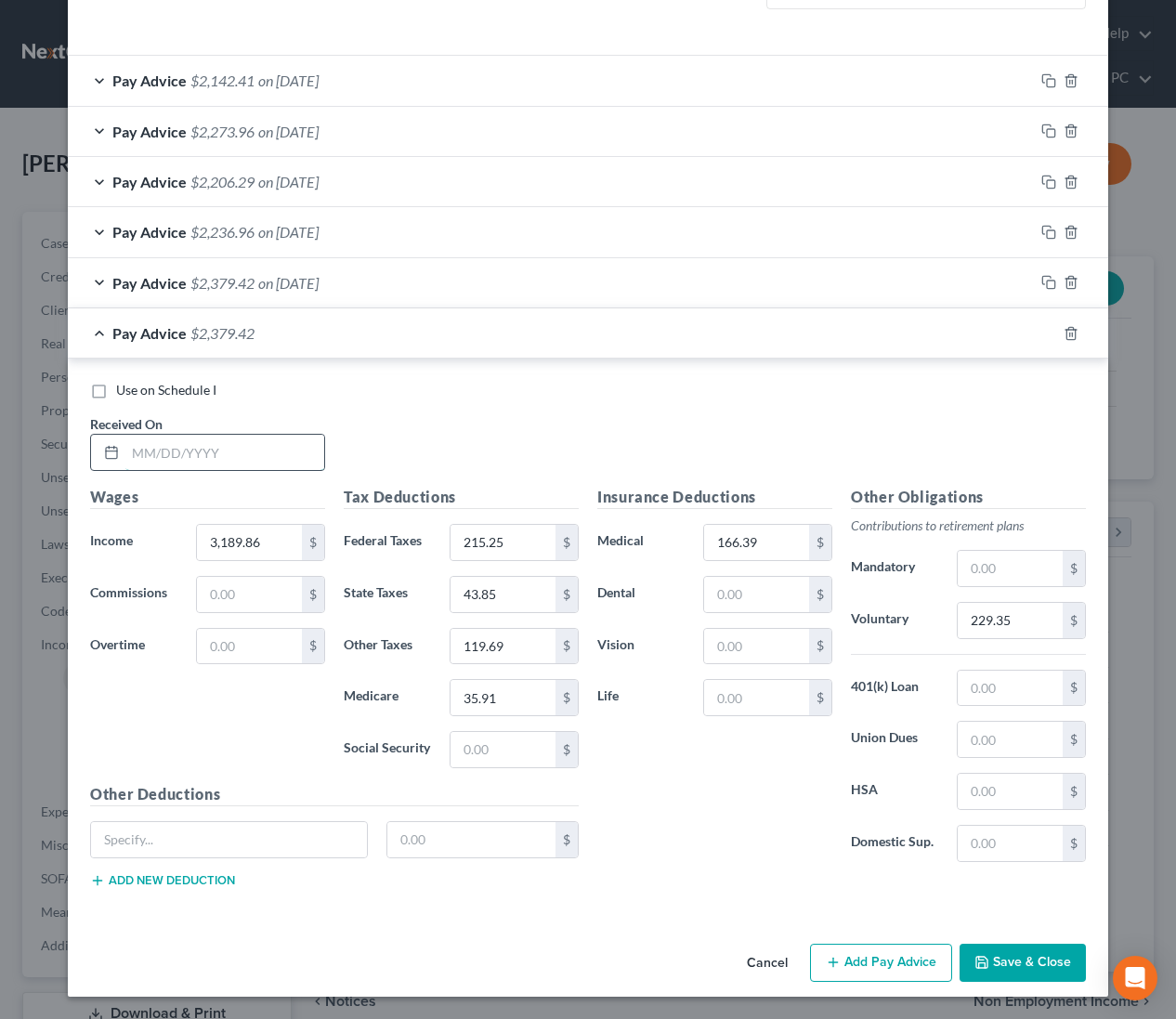
click at [216, 464] on input "text" at bounding box center [224, 452] width 199 height 35
drag, startPoint x: 1052, startPoint y: 332, endPoint x: 899, endPoint y: 420, distance: 176.1
click at [1052, 332] on icon "button" at bounding box center [1048, 333] width 15 height 15
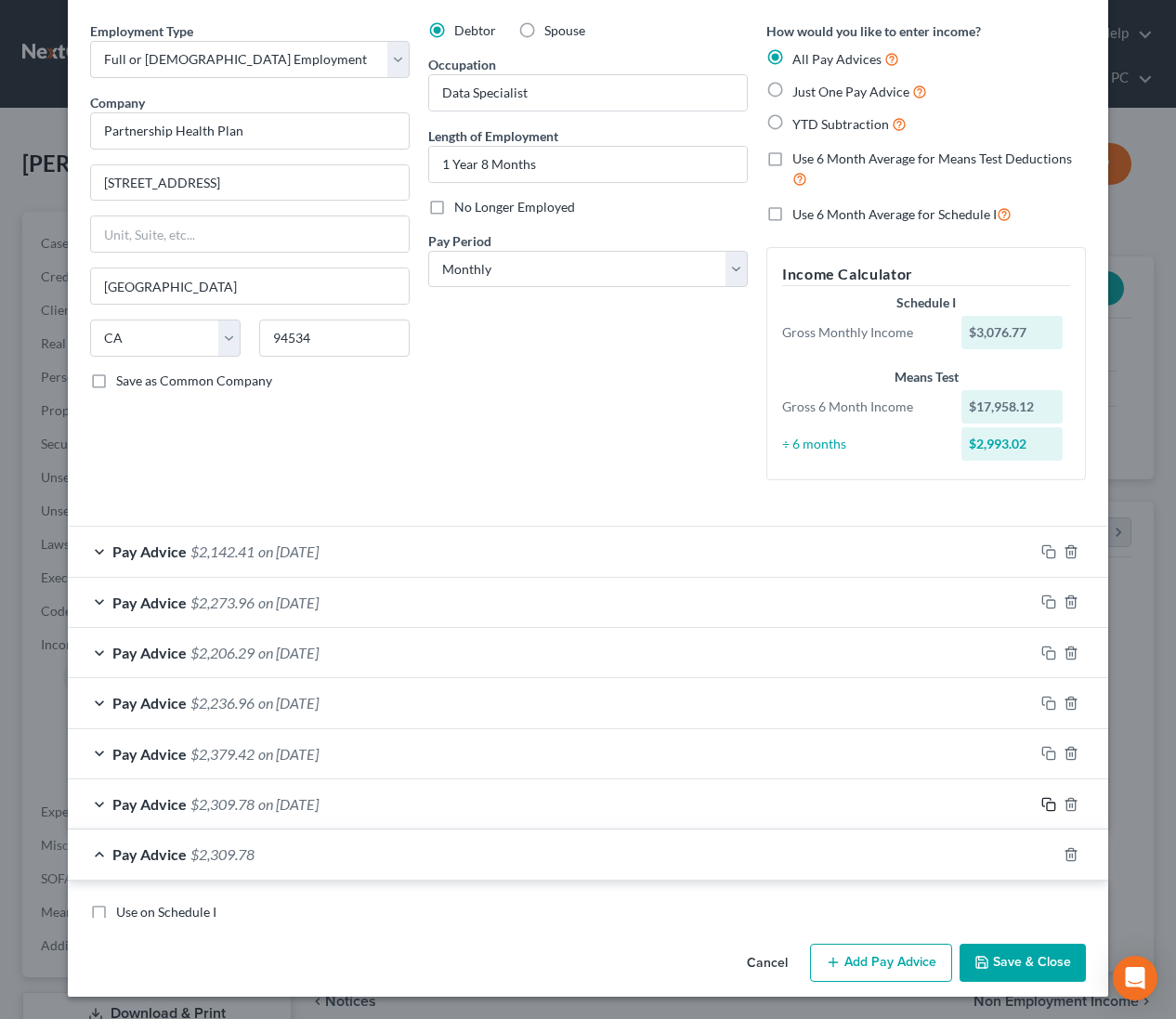
scroll to position [585, 0]
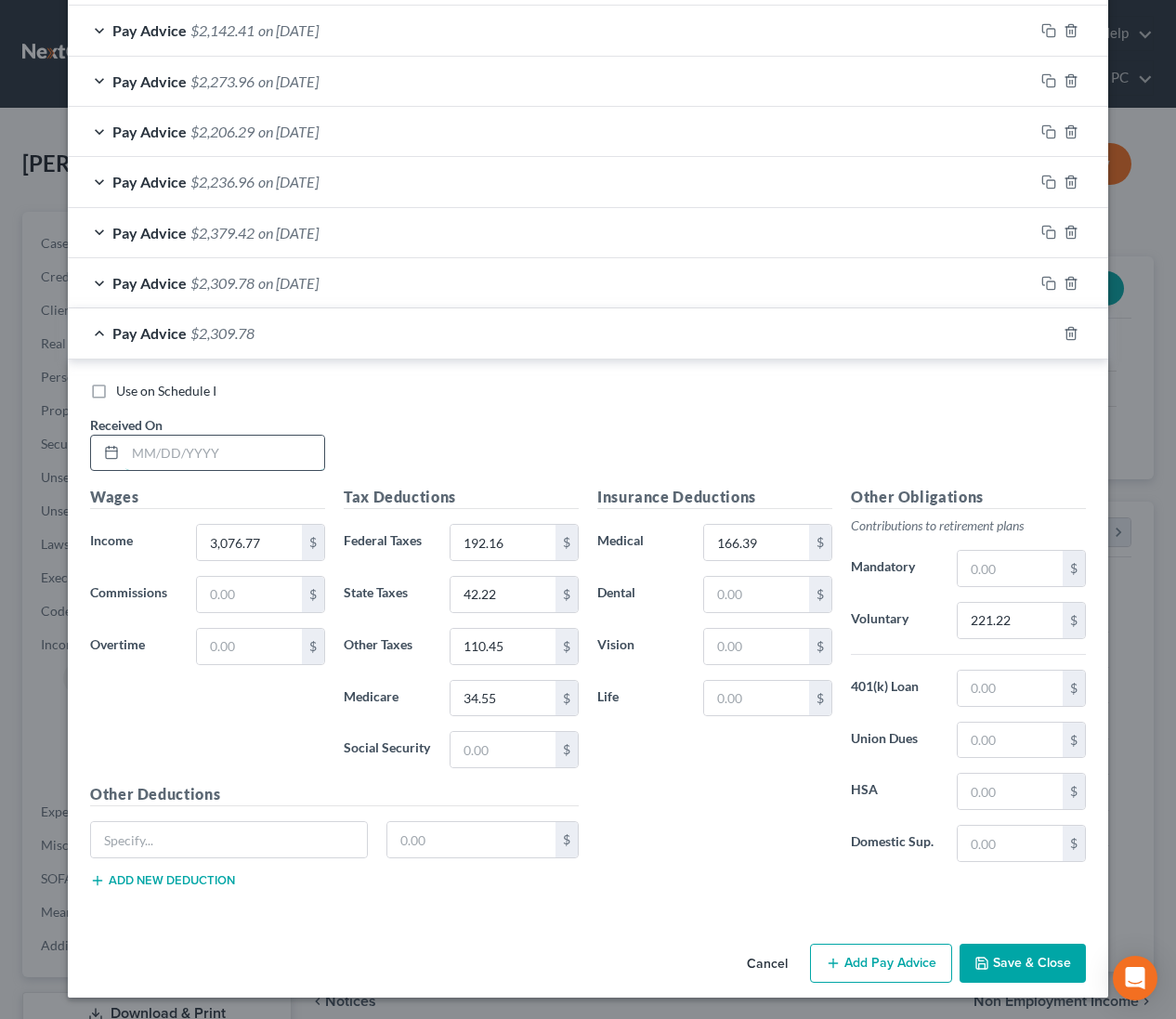
drag, startPoint x: 260, startPoint y: 461, endPoint x: 1113, endPoint y: 425, distance: 853.5
click at [265, 461] on input "text" at bounding box center [224, 453] width 199 height 35
drag, startPoint x: 1052, startPoint y: 333, endPoint x: 1038, endPoint y: 346, distance: 19.7
click at [1051, 333] on icon "button" at bounding box center [1048, 333] width 15 height 15
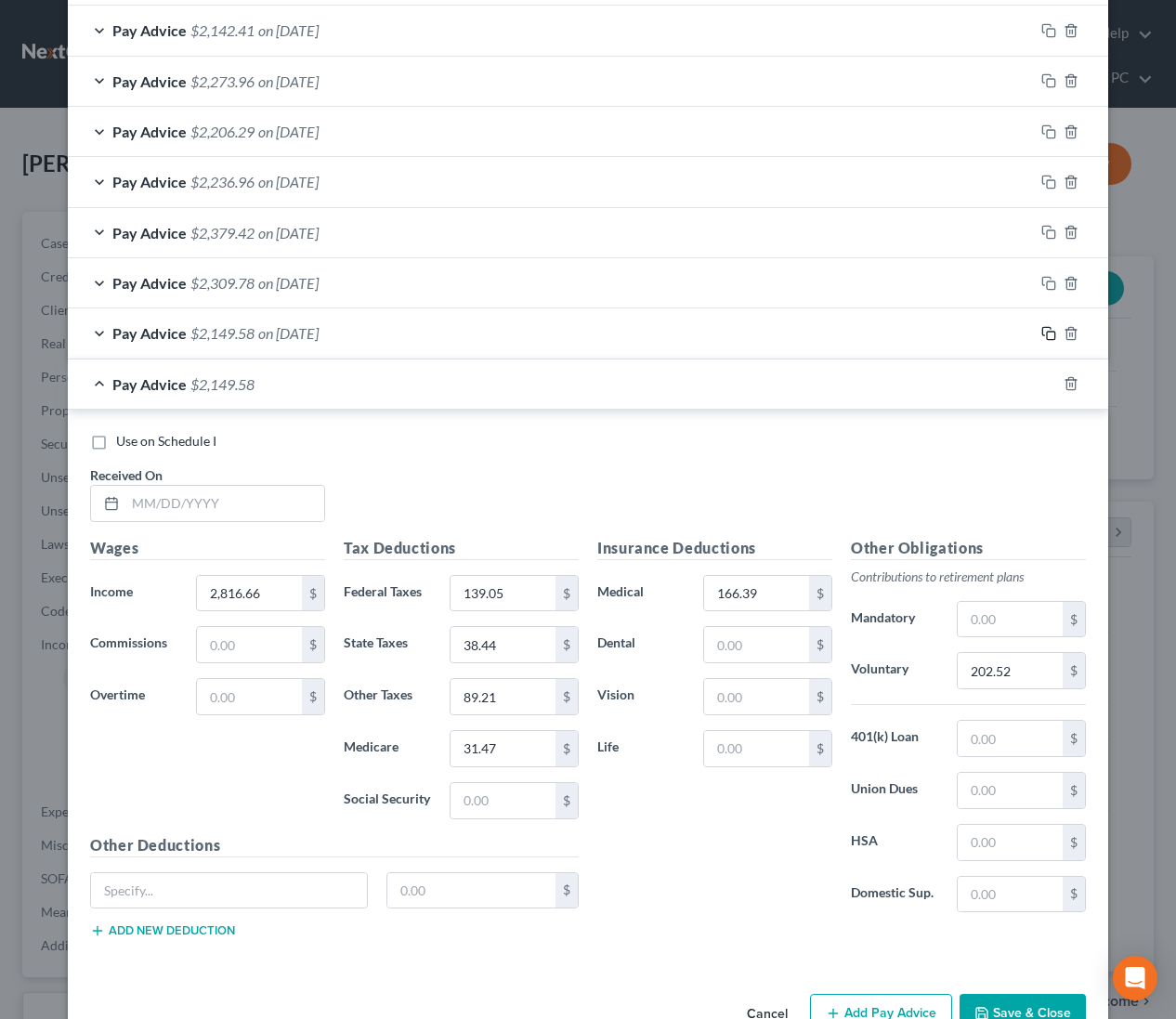
scroll to position [636, 0]
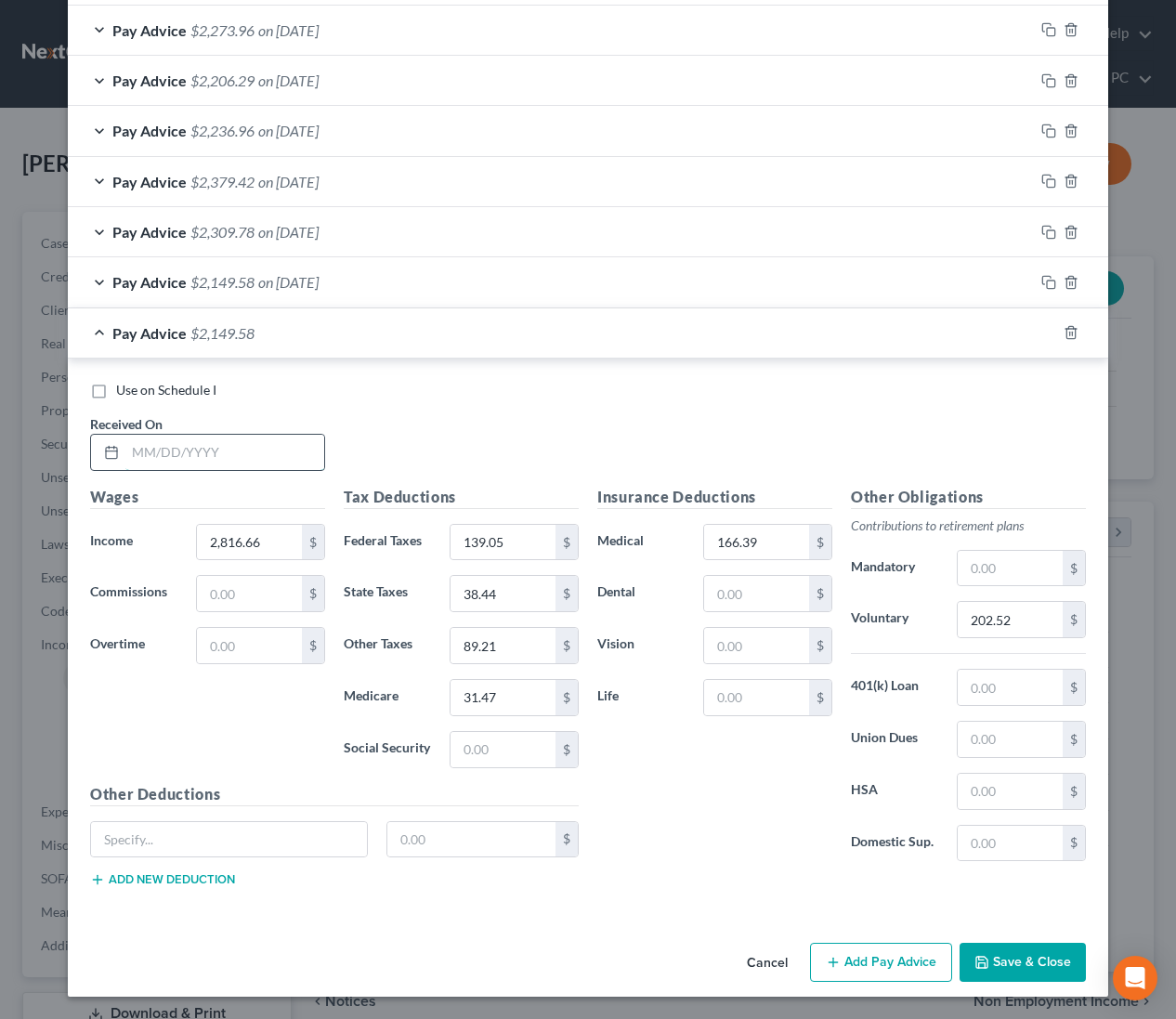
click at [281, 450] on input "text" at bounding box center [224, 452] width 199 height 35
drag, startPoint x: 1051, startPoint y: 335, endPoint x: 1036, endPoint y: 340, distance: 15.6
click at [1050, 335] on icon "button" at bounding box center [1048, 332] width 15 height 15
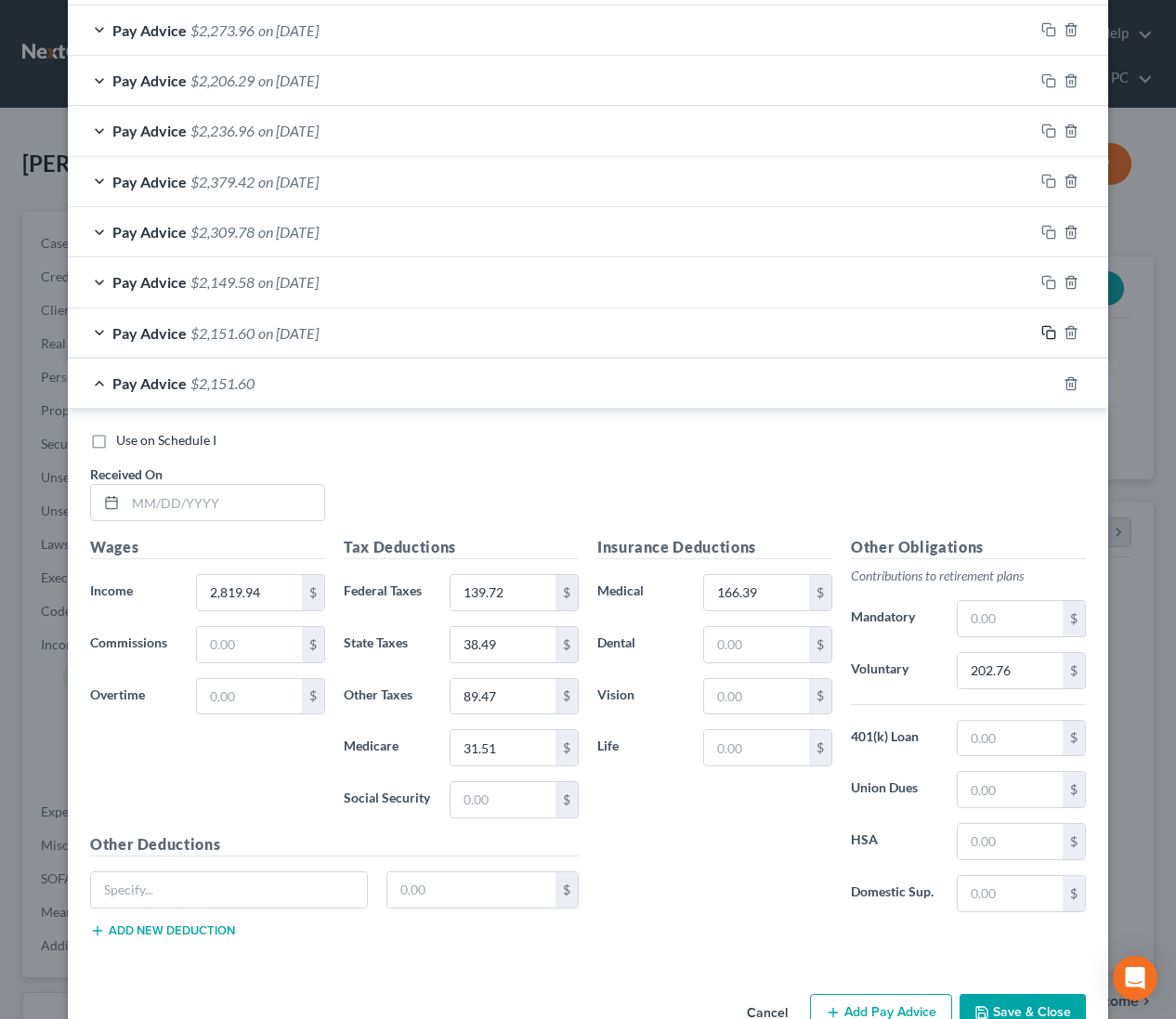
scroll to position [686, 0]
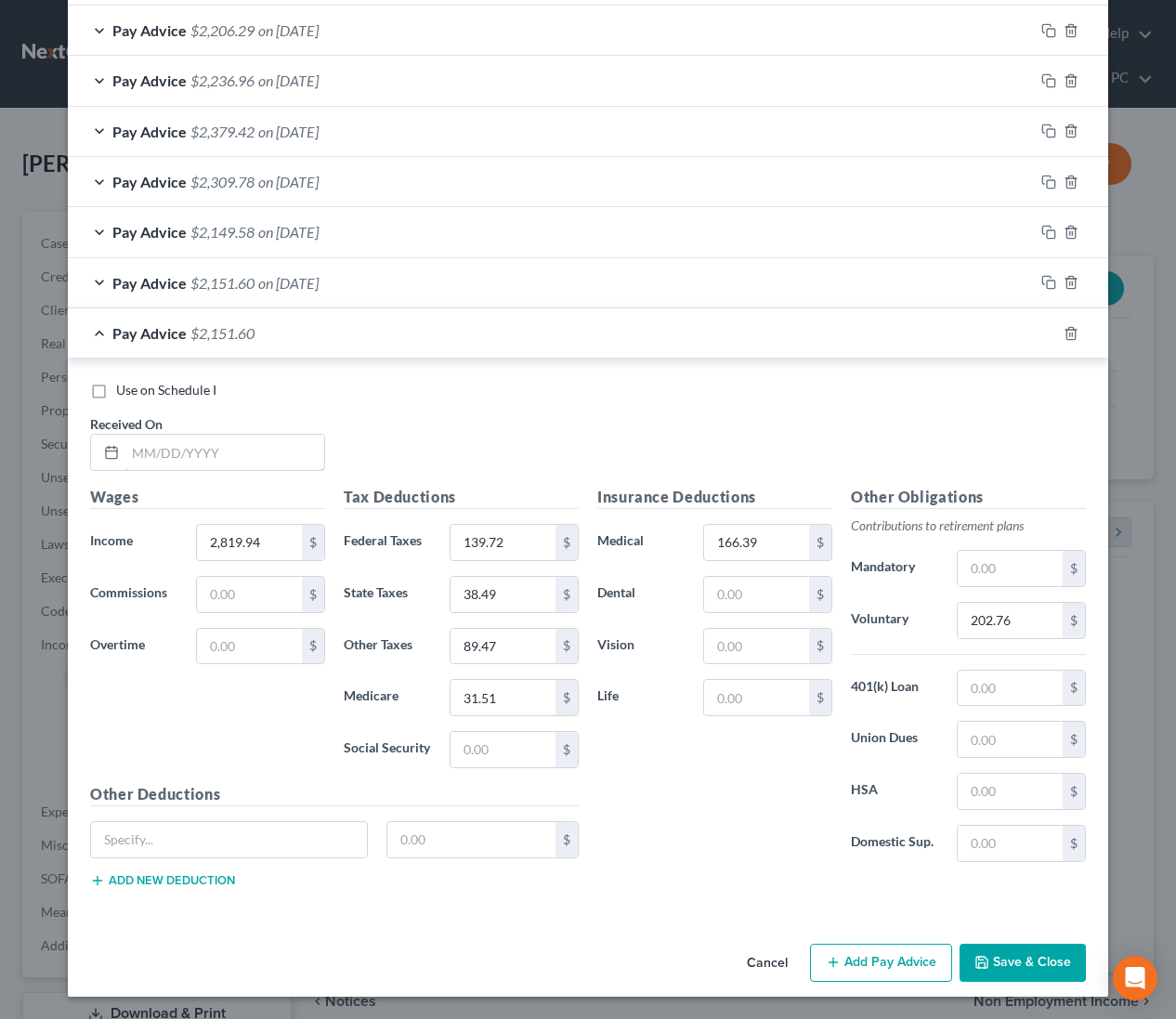
drag, startPoint x: 258, startPoint y: 442, endPoint x: 1039, endPoint y: 398, distance: 781.6
click at [259, 442] on input "text" at bounding box center [224, 452] width 199 height 35
drag, startPoint x: 1050, startPoint y: 333, endPoint x: 775, endPoint y: 474, distance: 309.1
click at [1050, 333] on icon "button" at bounding box center [1048, 333] width 15 height 15
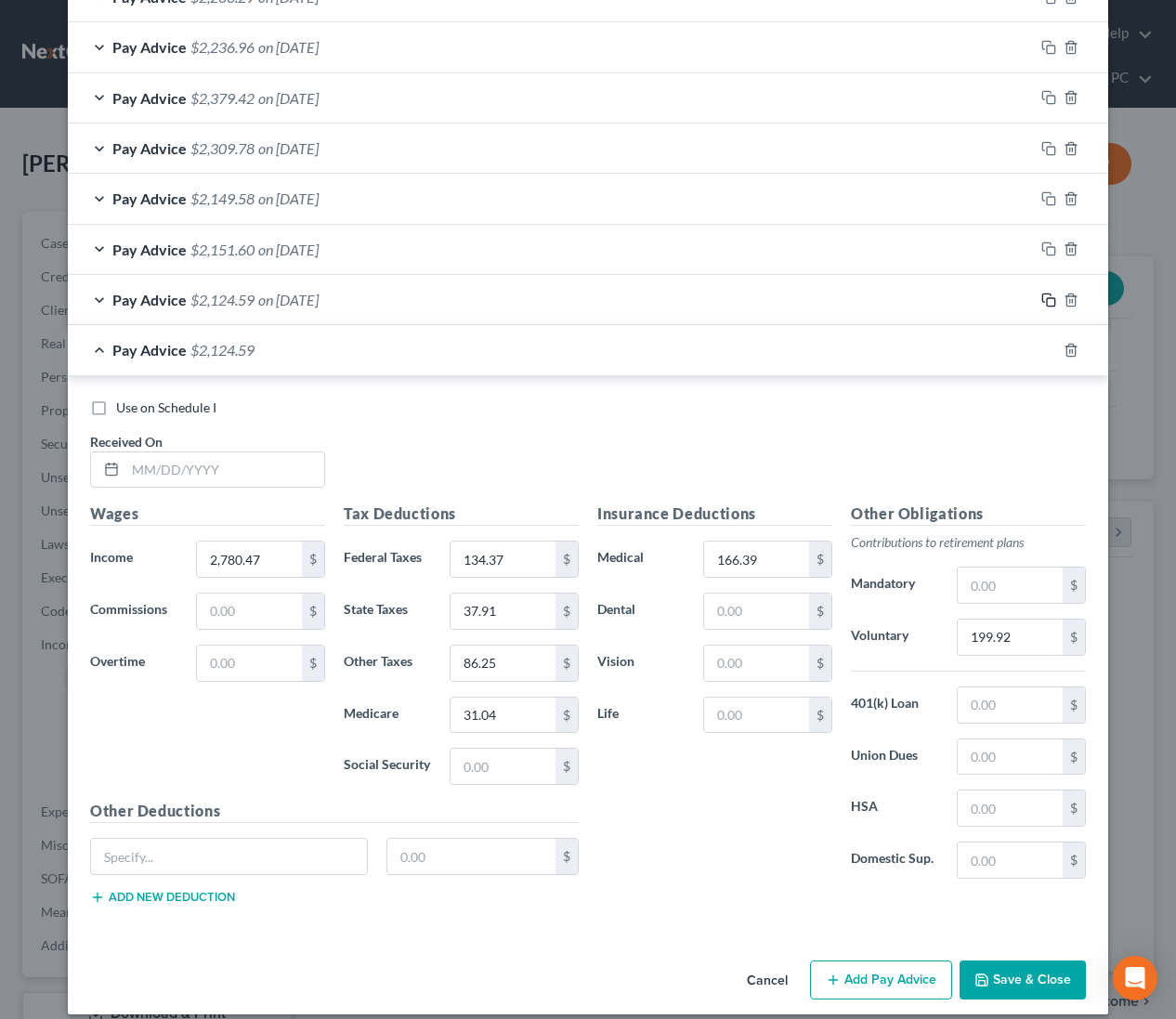
scroll to position [737, 0]
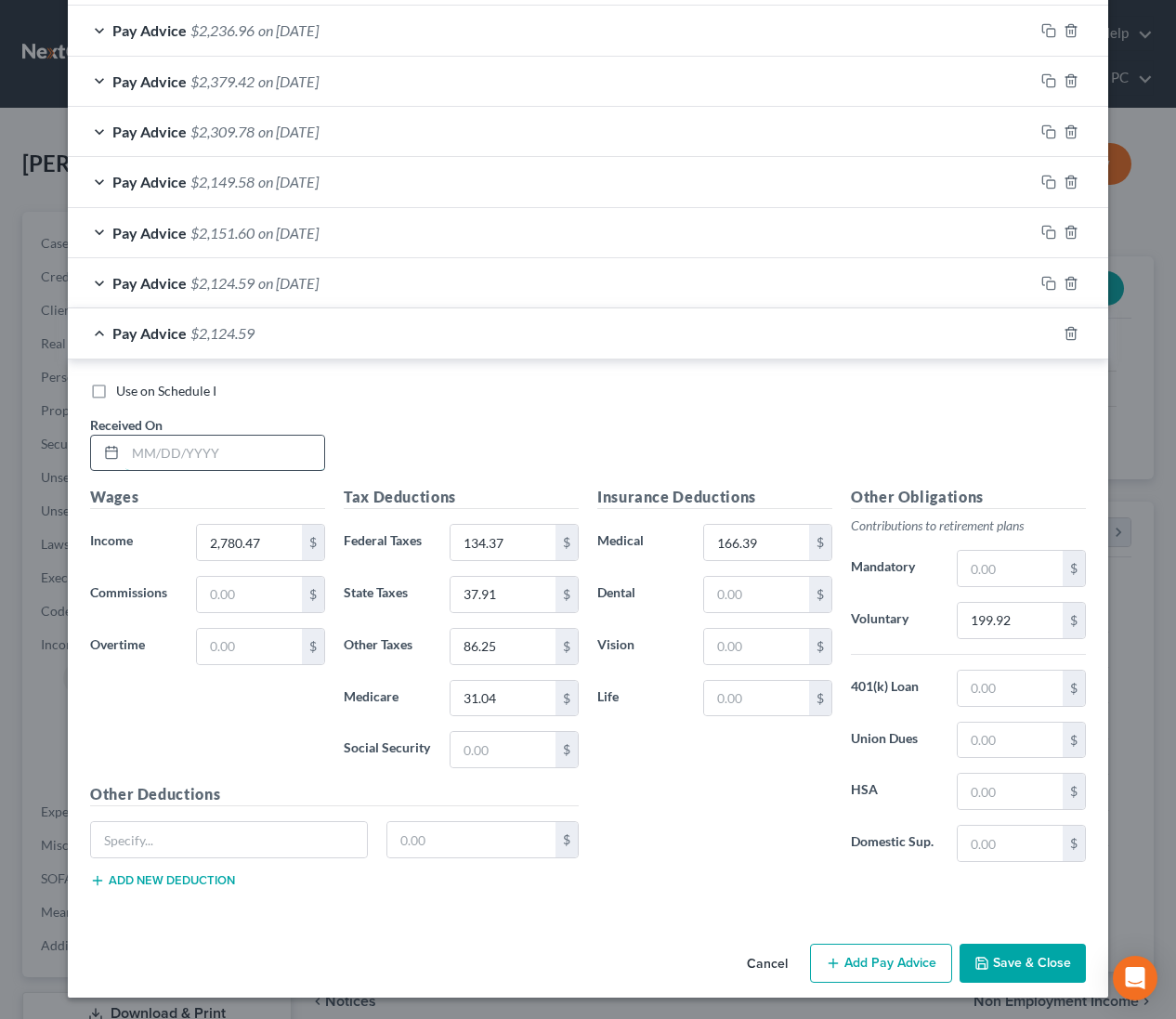
drag, startPoint x: 301, startPoint y: 451, endPoint x: 783, endPoint y: 471, distance: 482.6
click at [300, 451] on input "text" at bounding box center [224, 453] width 199 height 35
click at [1053, 332] on rect "button" at bounding box center [1051, 336] width 8 height 8
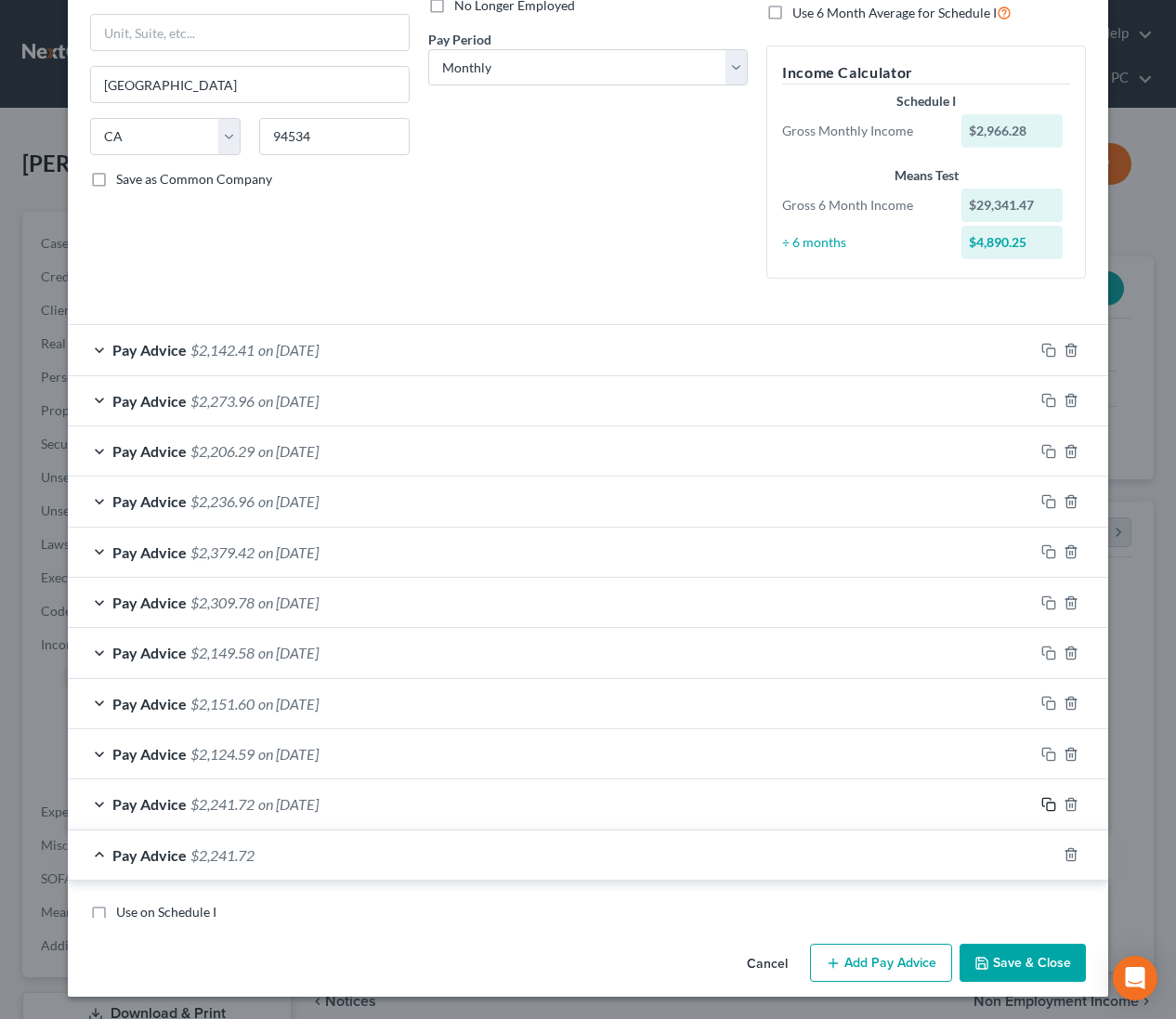
scroll to position [788, 0]
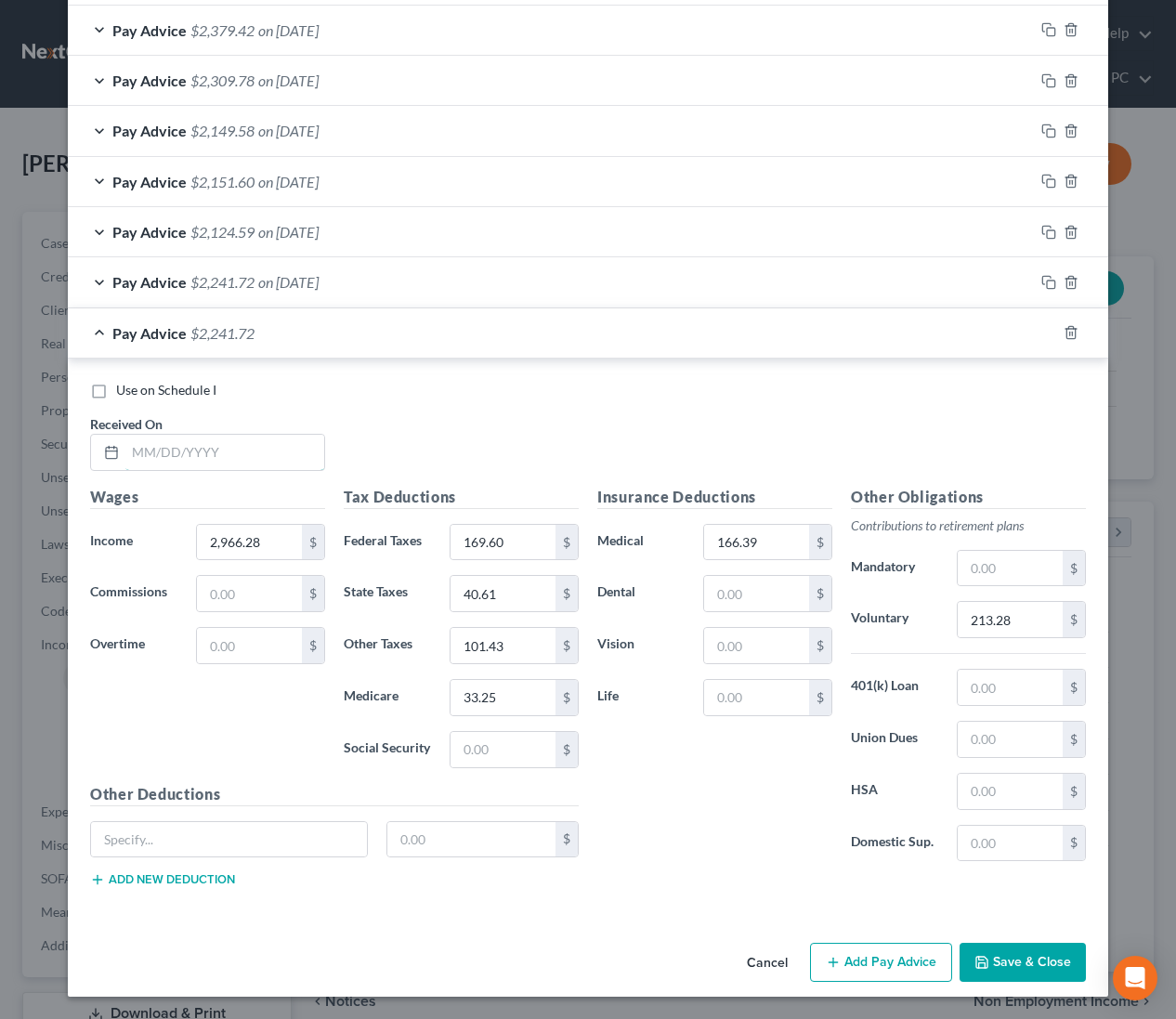
drag, startPoint x: 272, startPoint y: 451, endPoint x: 909, endPoint y: 483, distance: 637.1
click at [284, 453] on input "text" at bounding box center [224, 452] width 199 height 35
drag, startPoint x: 1046, startPoint y: 331, endPoint x: 897, endPoint y: 474, distance: 206.3
click at [1046, 331] on icon "button" at bounding box center [1048, 332] width 15 height 15
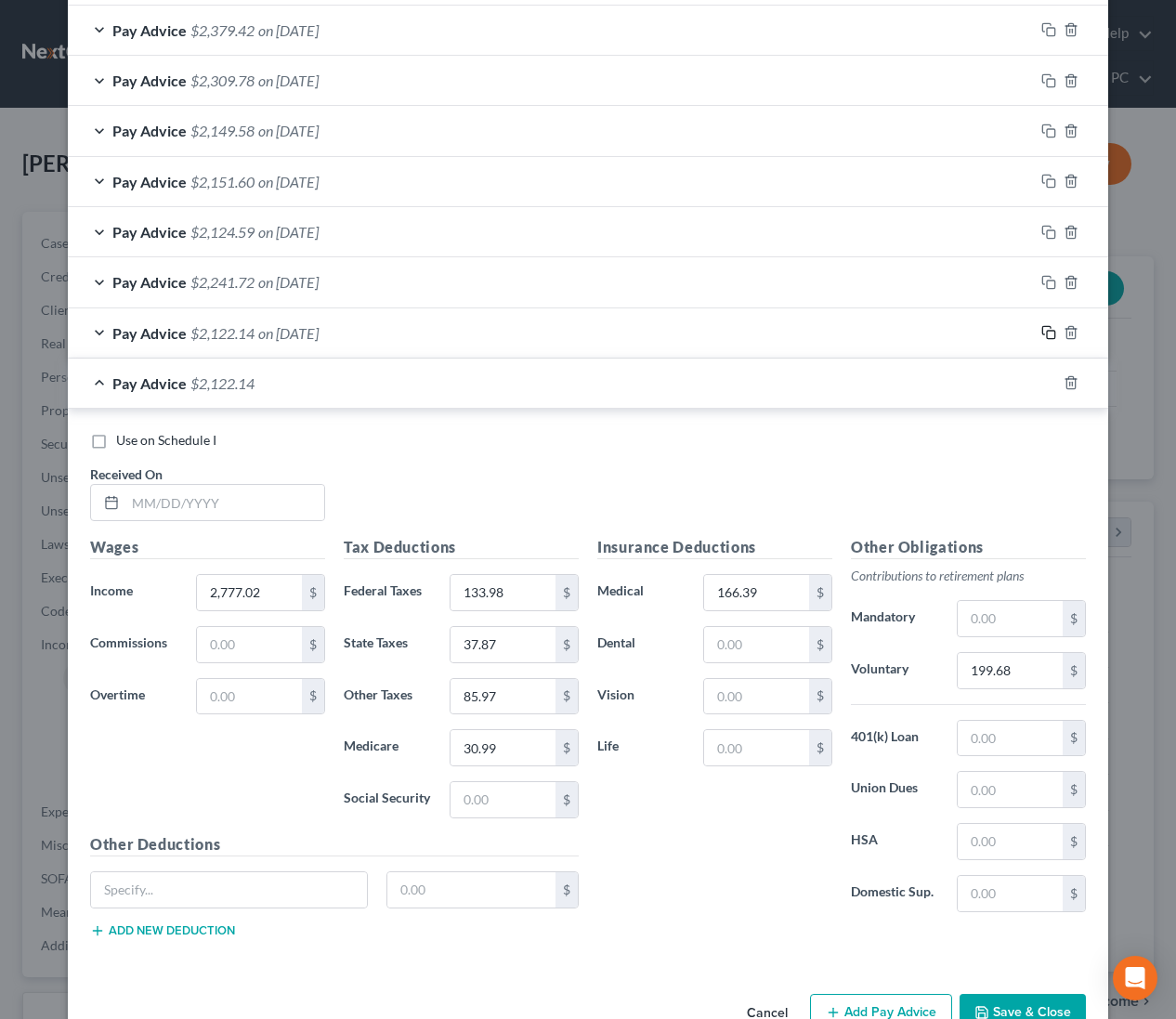
scroll to position [838, 0]
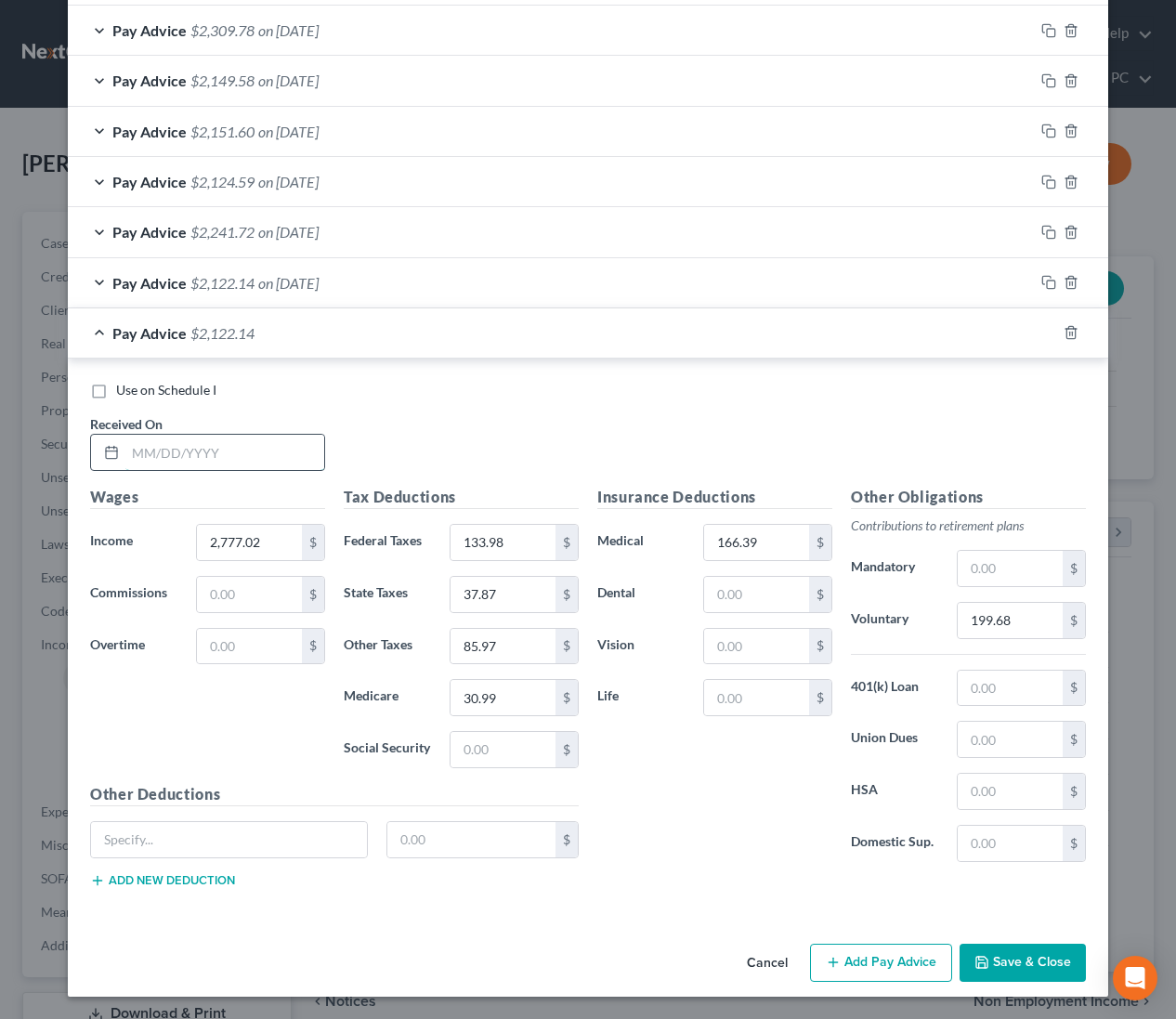
click at [290, 460] on input "text" at bounding box center [224, 452] width 199 height 35
click at [1042, 333] on icon "button" at bounding box center [1046, 331] width 8 height 8
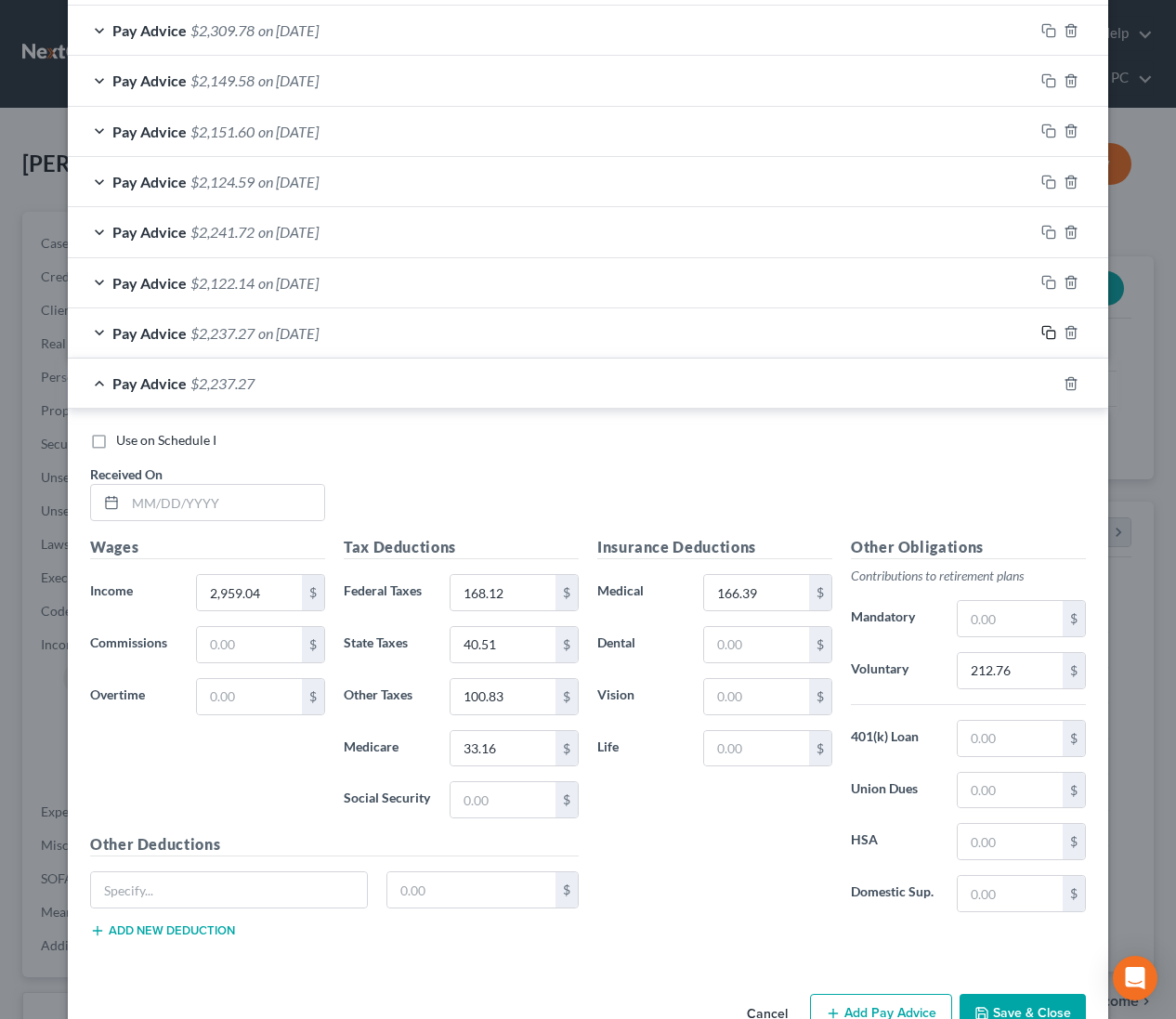
scroll to position [888, 0]
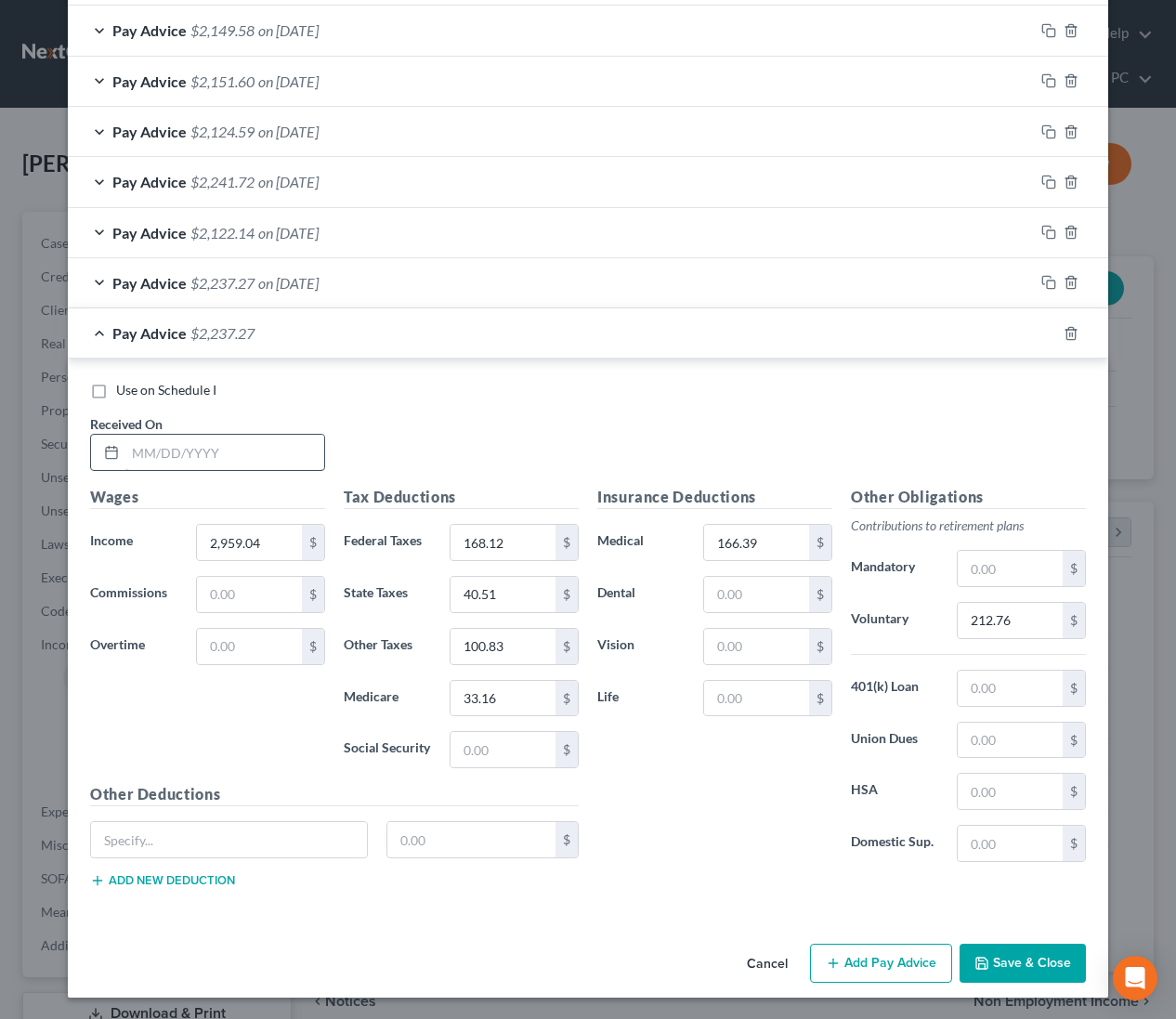
drag, startPoint x: 263, startPoint y: 476, endPoint x: 262, endPoint y: 464, distance: 11.2
click at [263, 473] on div "Use on Schedule I Received On *" at bounding box center [588, 433] width 1014 height 105
drag, startPoint x: 262, startPoint y: 462, endPoint x: 1027, endPoint y: 438, distance: 765.8
click at [262, 462] on input "text" at bounding box center [224, 452] width 199 height 35
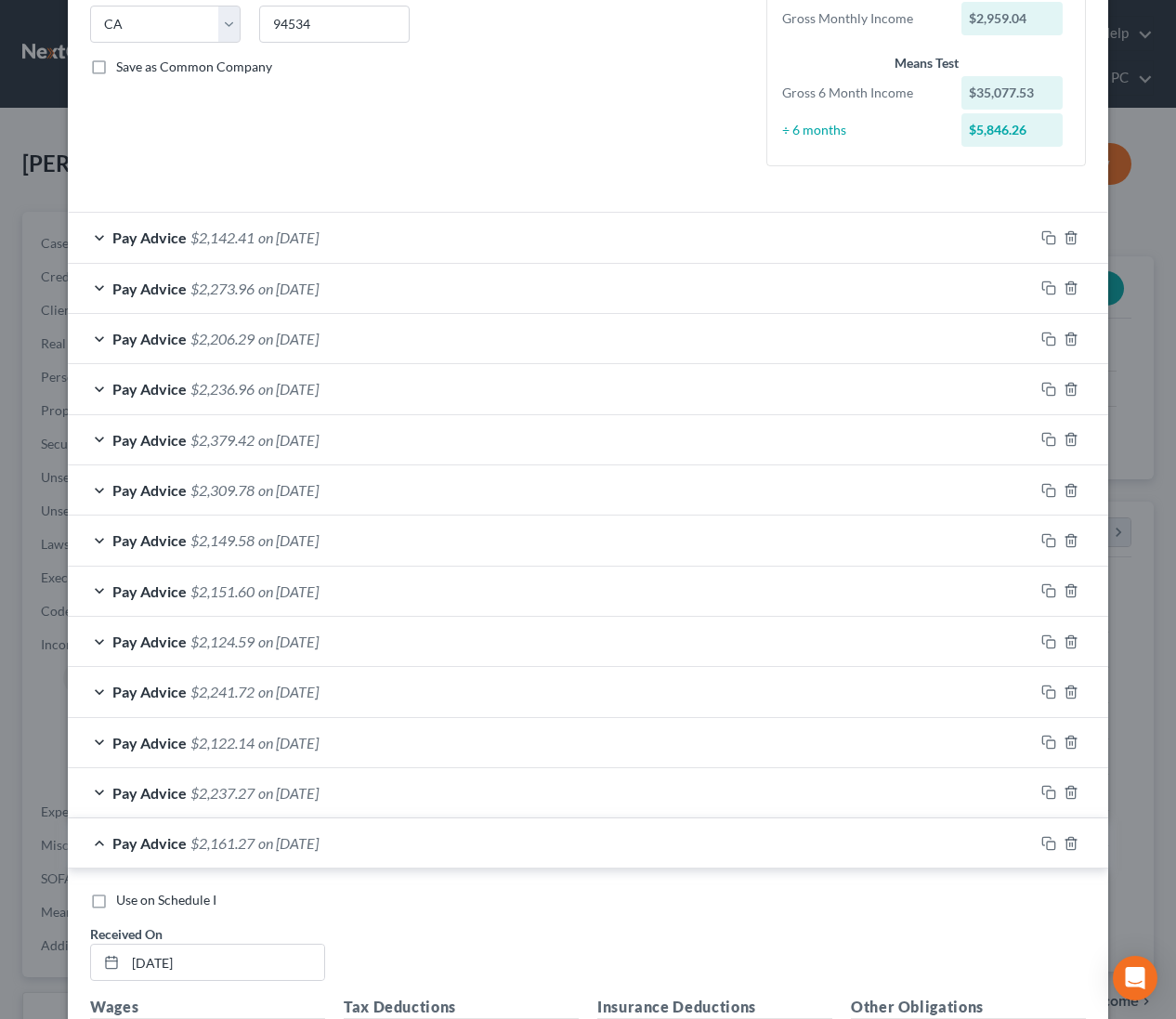
scroll to position [0, 0]
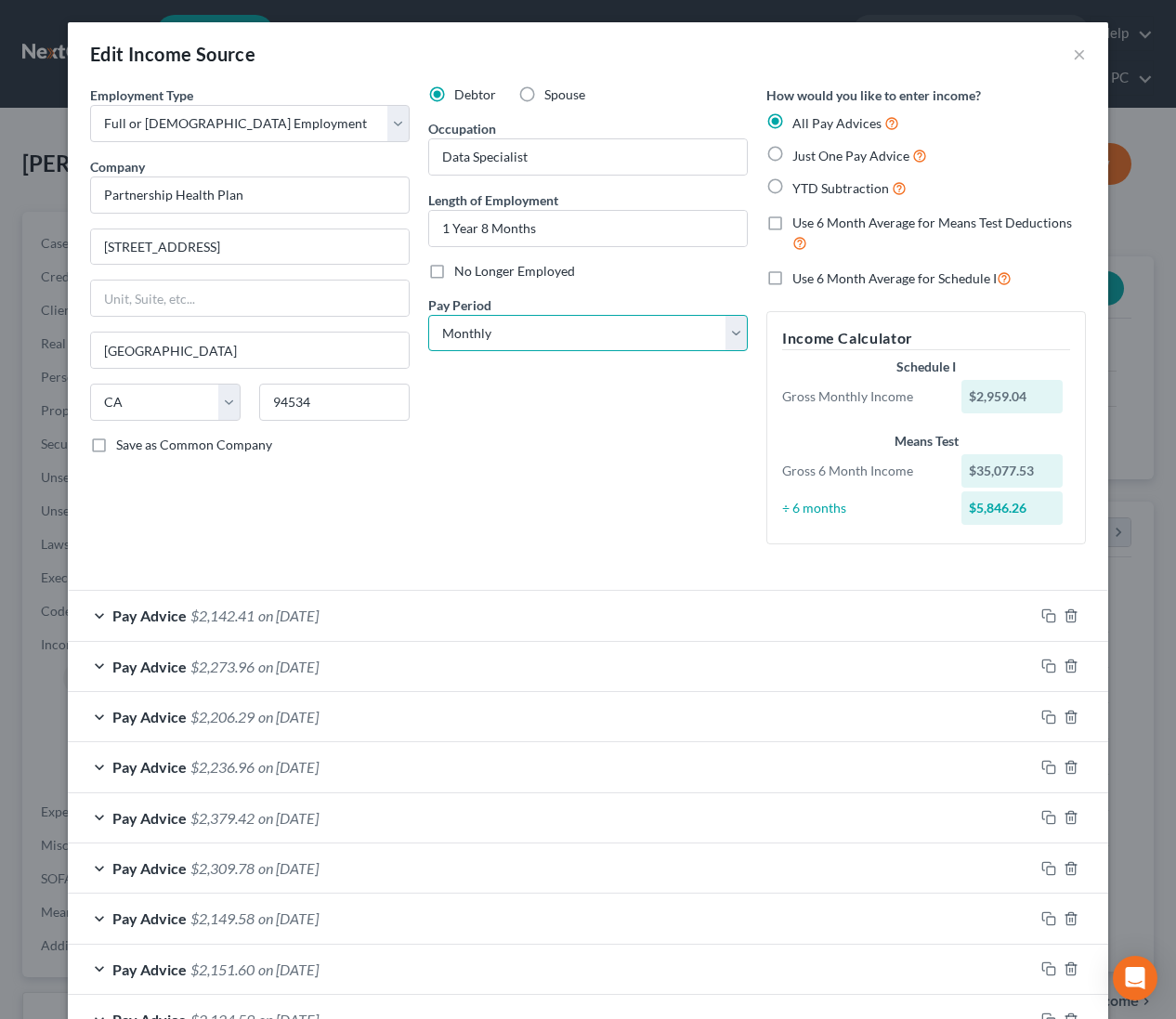
click at [559, 335] on select "Select Monthly Twice Monthly Every Other Week Weekly" at bounding box center [588, 333] width 320 height 37
drag, startPoint x: 775, startPoint y: 225, endPoint x: 777, endPoint y: 267, distance: 41.8
click at [792, 225] on label "Use 6 Month Average for Means Test Deductions" at bounding box center [939, 234] width 294 height 40
click at [800, 225] on input "Use 6 Month Average for Means Test Deductions" at bounding box center [806, 220] width 12 height 12
click at [792, 279] on label "Use 6 Month Average for Schedule I" at bounding box center [901, 278] width 219 height 21
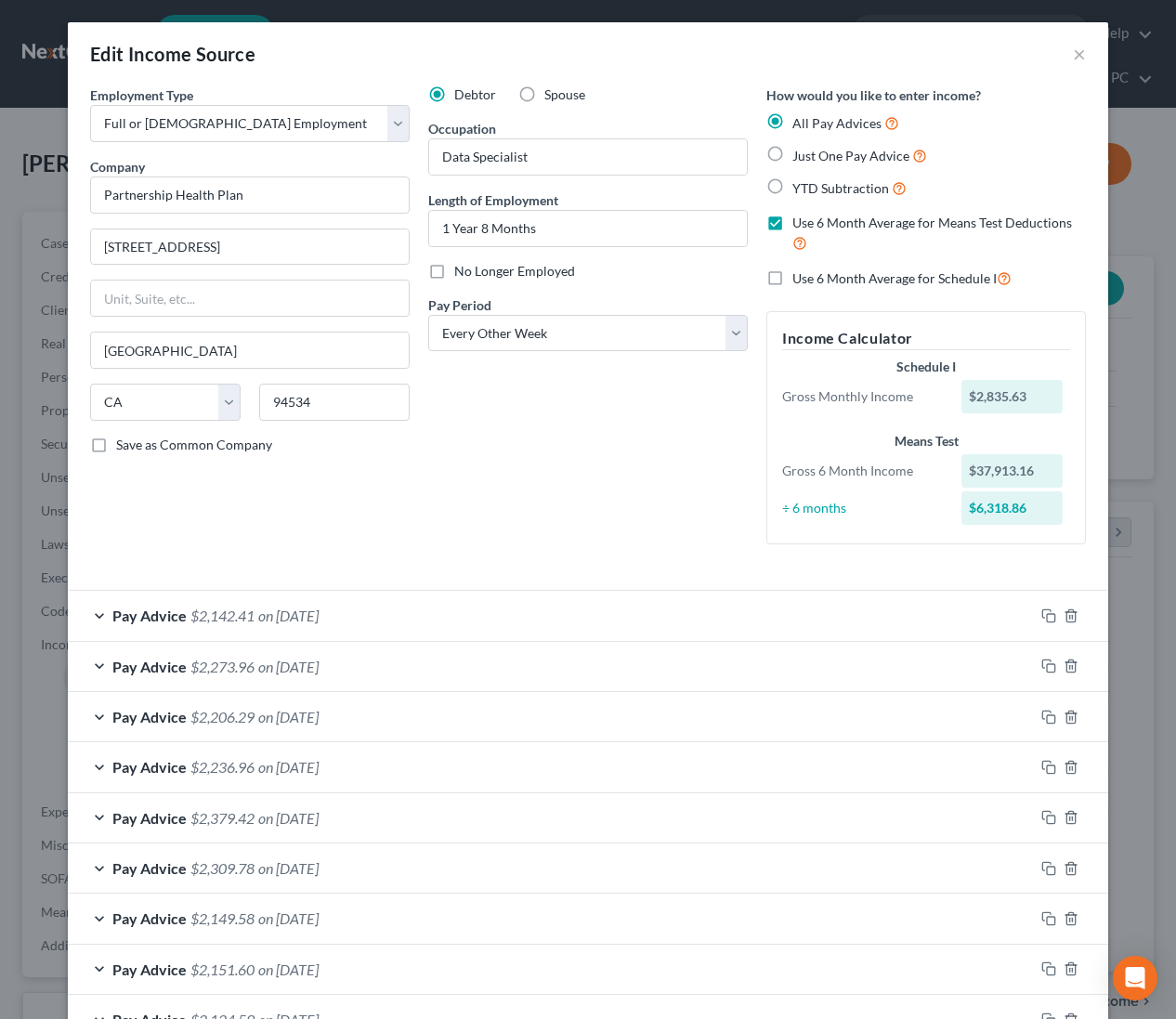
click at [800, 279] on input "Use 6 Month Average for Schedule I" at bounding box center [806, 274] width 12 height 12
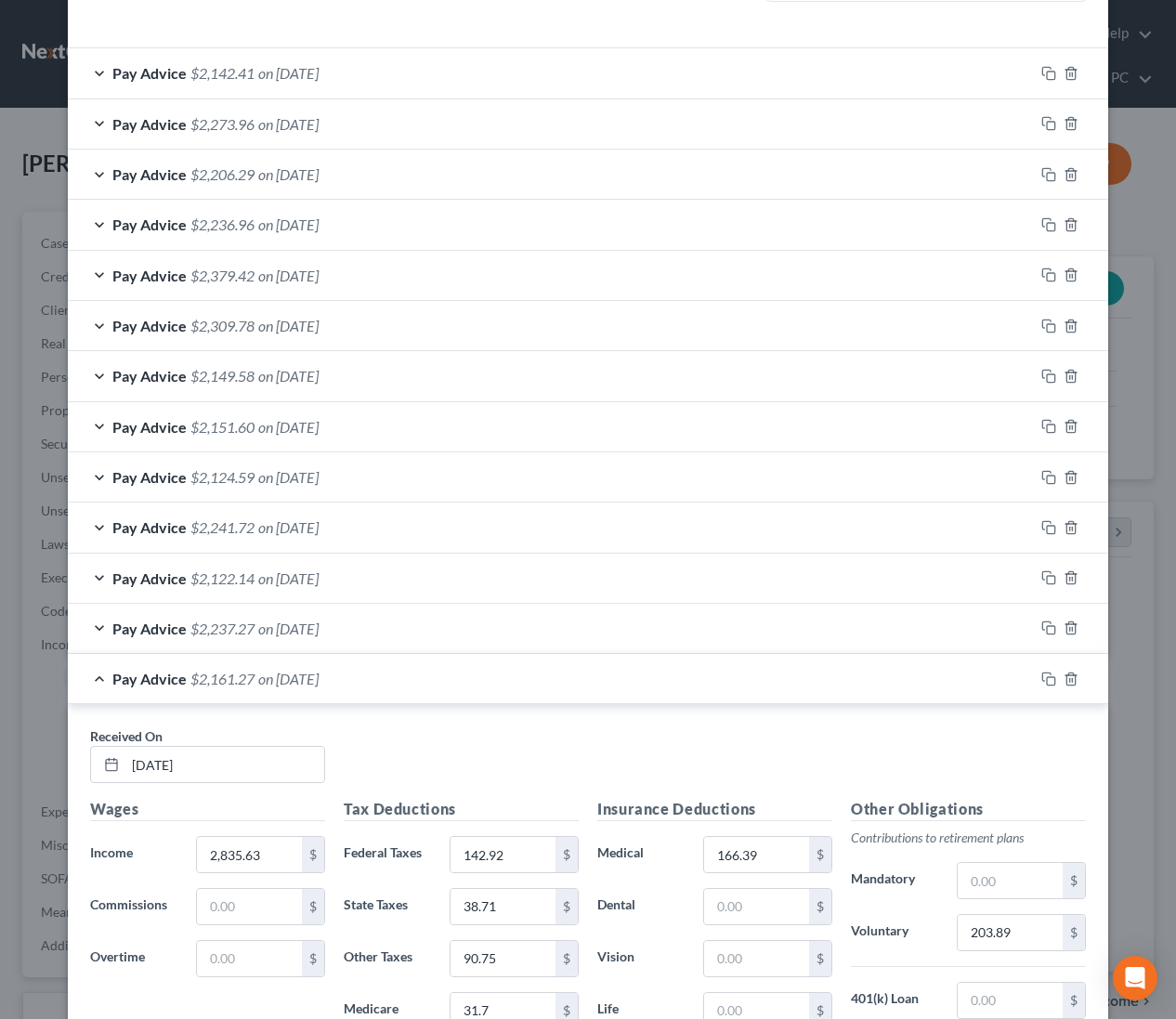
scroll to position [855, 0]
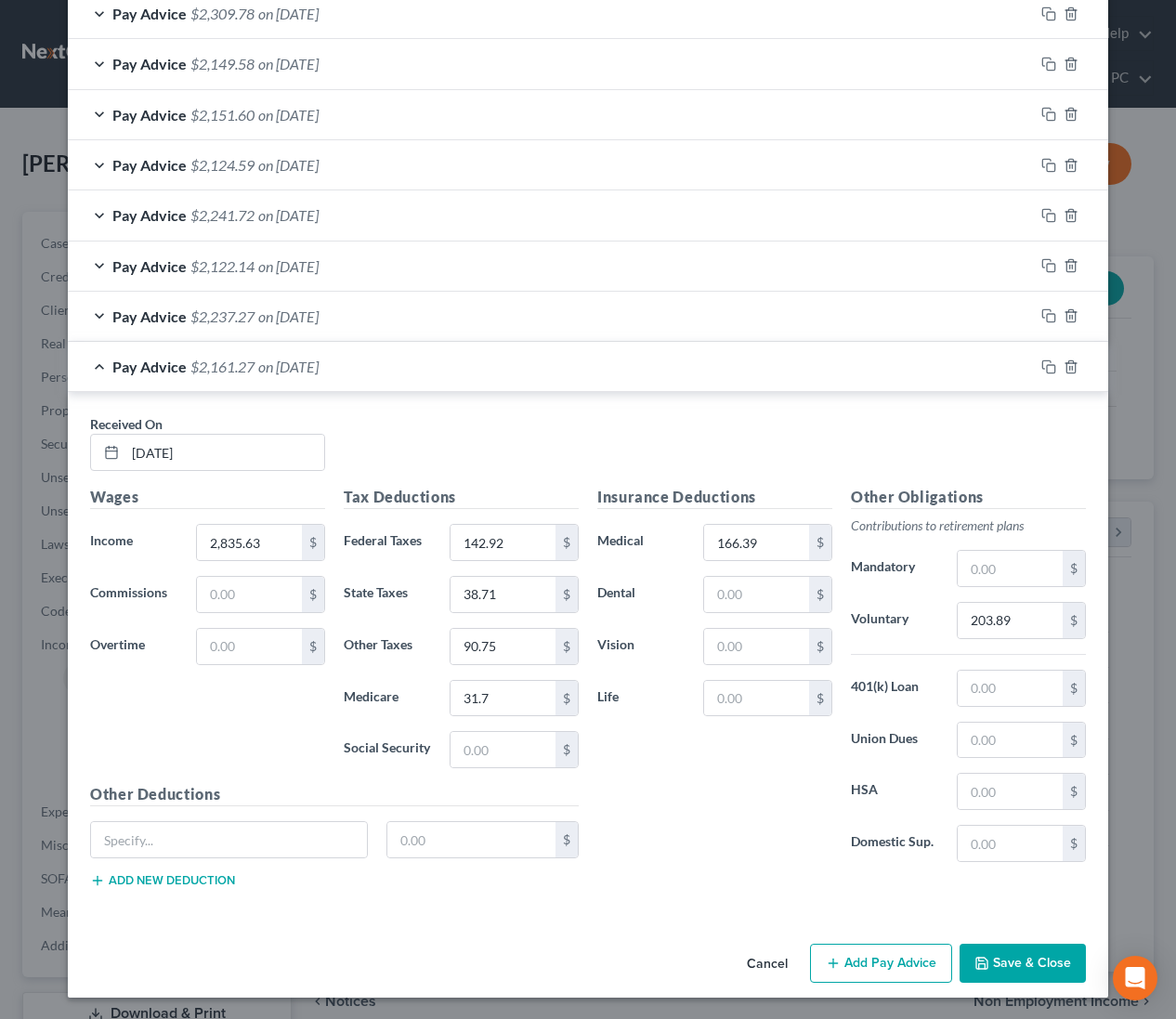
drag, startPoint x: 1017, startPoint y: 967, endPoint x: 1009, endPoint y: 959, distance: 11.8
click at [1017, 967] on button "Save & Close" at bounding box center [1023, 963] width 126 height 39
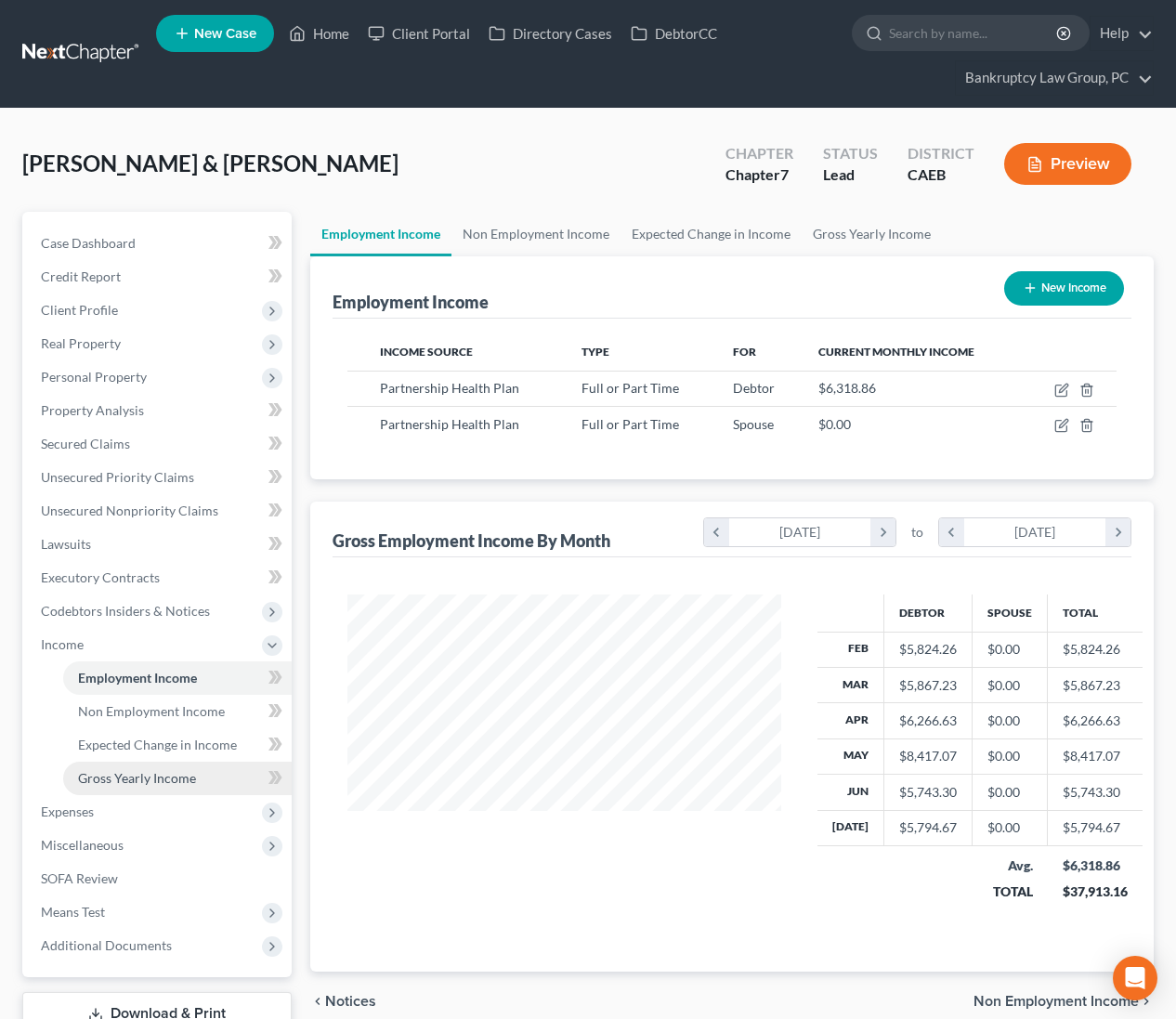
click at [162, 782] on span "Gross Yearly Income" at bounding box center [137, 778] width 118 height 16
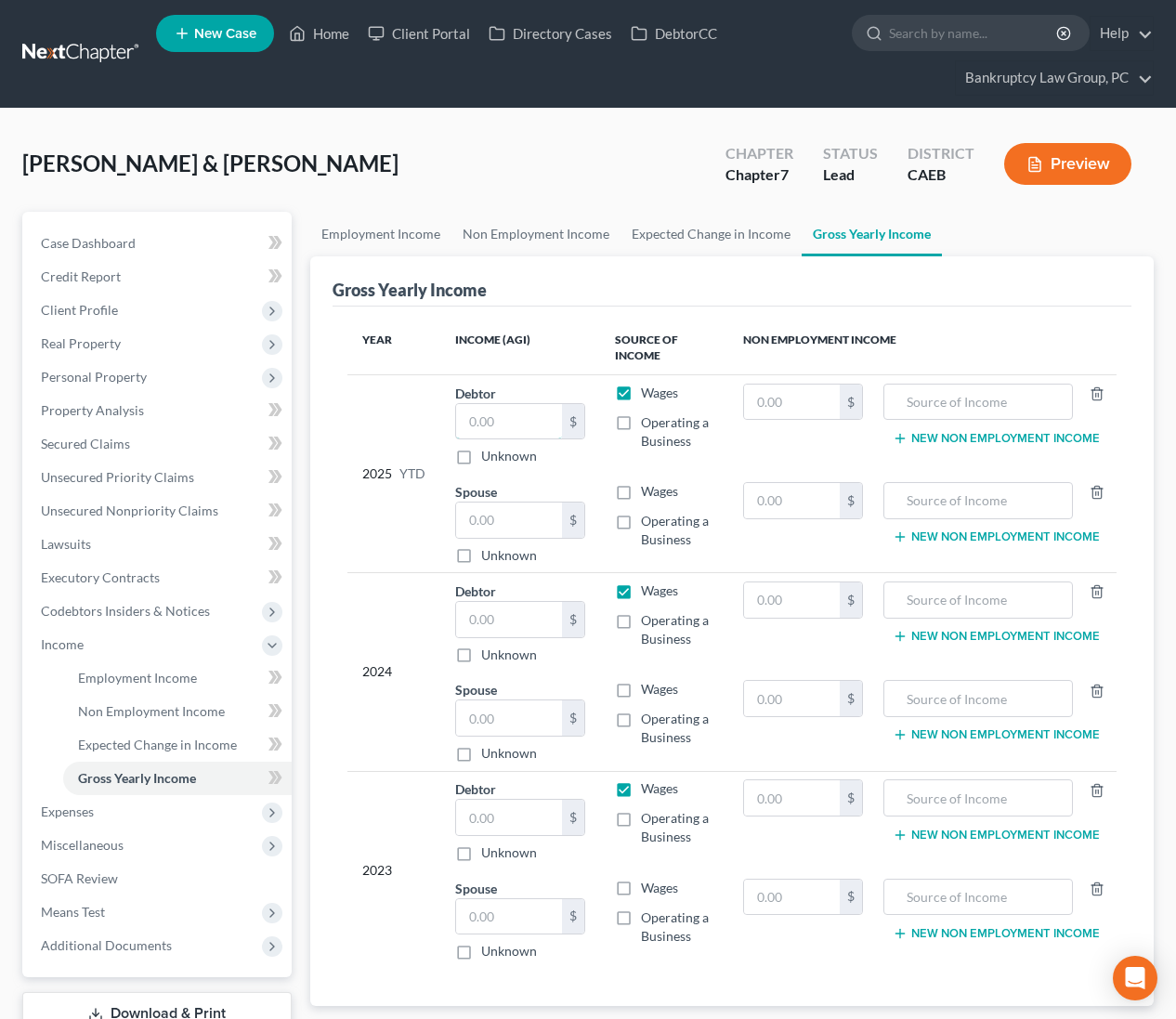
click at [490, 425] on input "text" at bounding box center [509, 421] width 107 height 35
click at [543, 528] on input "text" at bounding box center [509, 520] width 107 height 35
drag, startPoint x: 516, startPoint y: 624, endPoint x: 520, endPoint y: 715, distance: 91.1
click at [516, 624] on input "text" at bounding box center [509, 619] width 107 height 35
click at [520, 714] on input "text" at bounding box center [509, 717] width 107 height 35
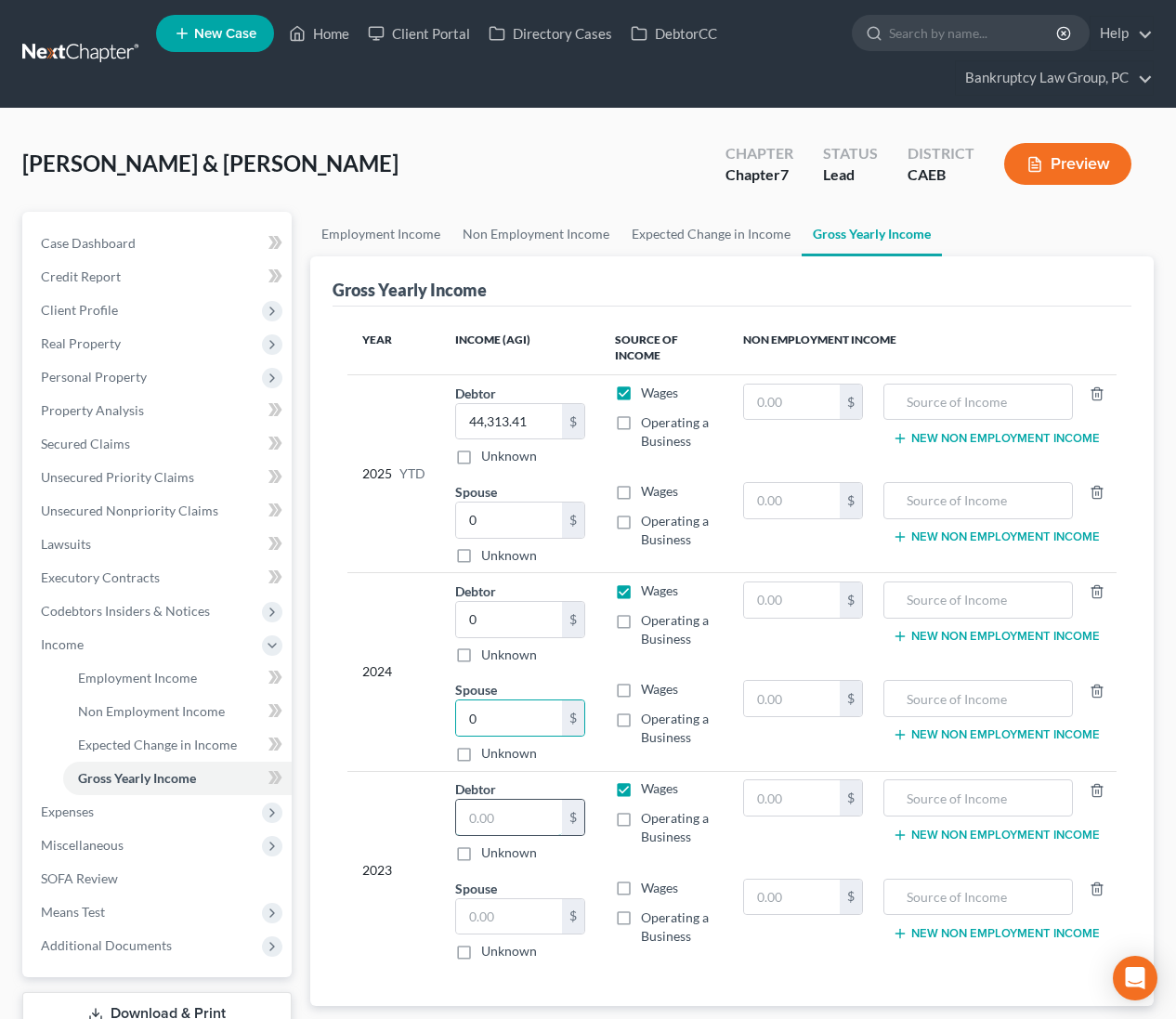
drag, startPoint x: 528, startPoint y: 813, endPoint x: 515, endPoint y: 923, distance: 111.3
click at [528, 813] on input "text" at bounding box center [509, 817] width 107 height 35
drag, startPoint x: 516, startPoint y: 917, endPoint x: 581, endPoint y: 907, distance: 65.8
click at [519, 915] on input "text" at bounding box center [509, 916] width 107 height 35
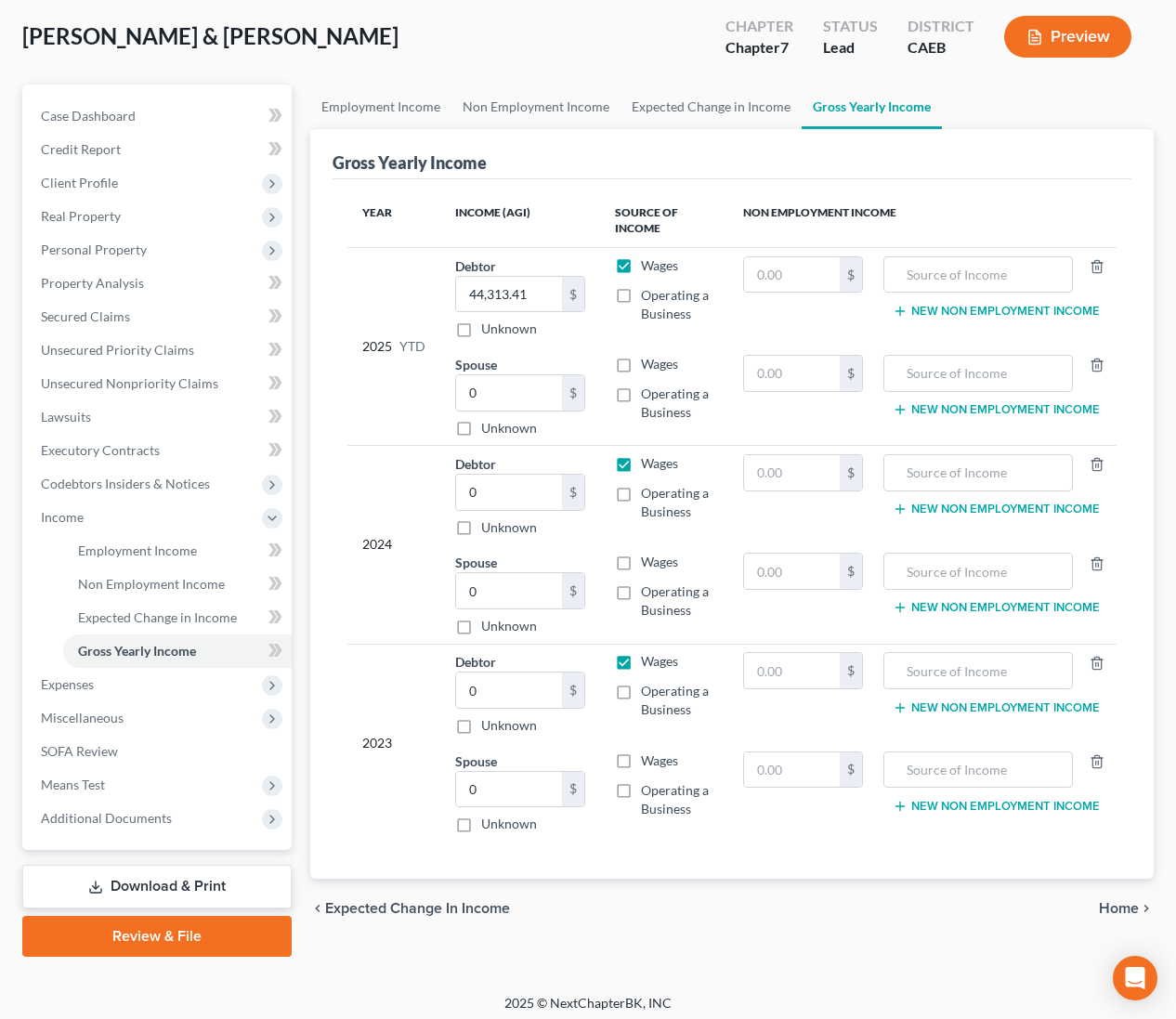
scroll to position [130, 0]
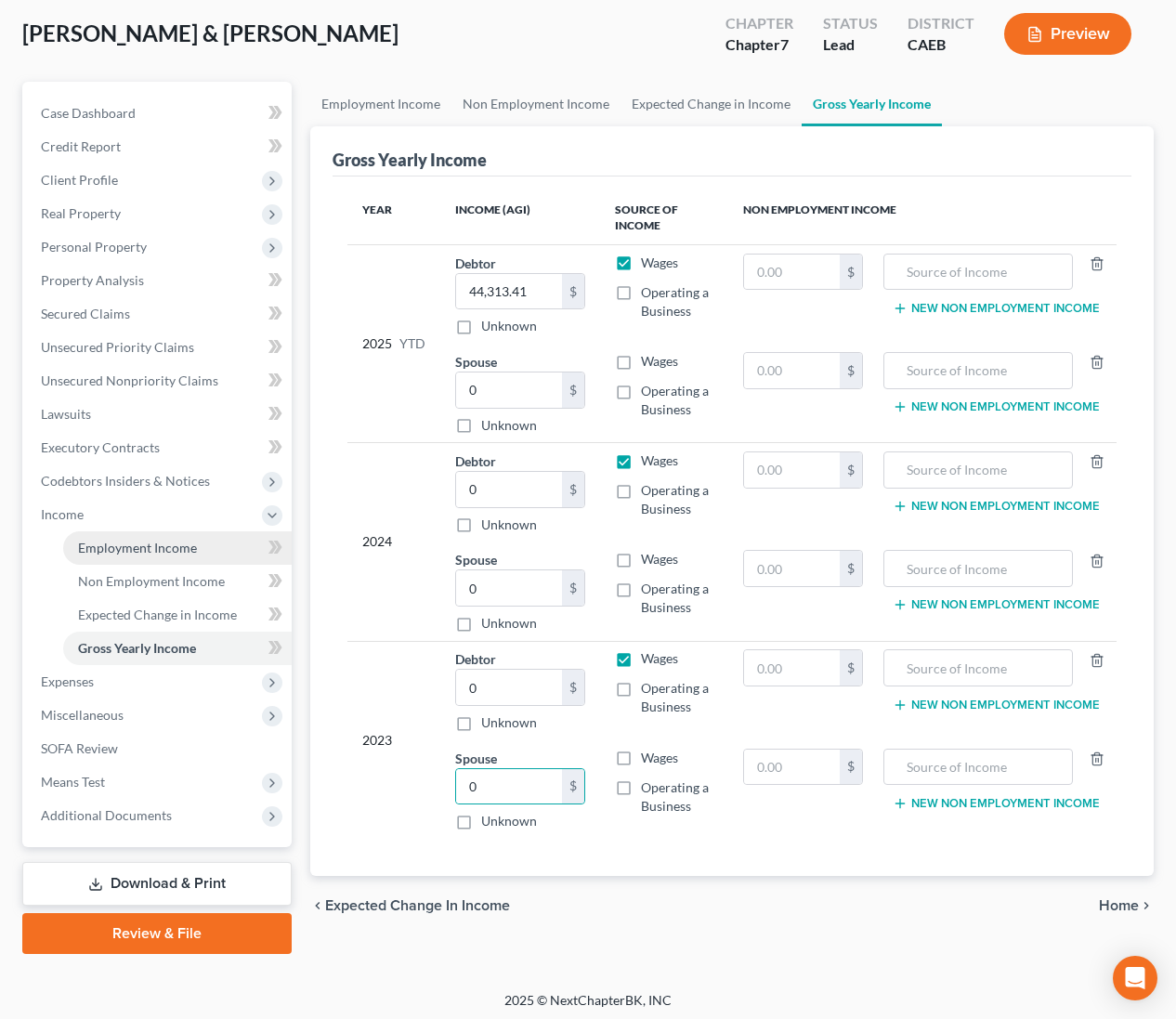
drag, startPoint x: 153, startPoint y: 536, endPoint x: 229, endPoint y: 496, distance: 85.2
click at [153, 536] on link "Employment Income" at bounding box center [177, 547] width 229 height 33
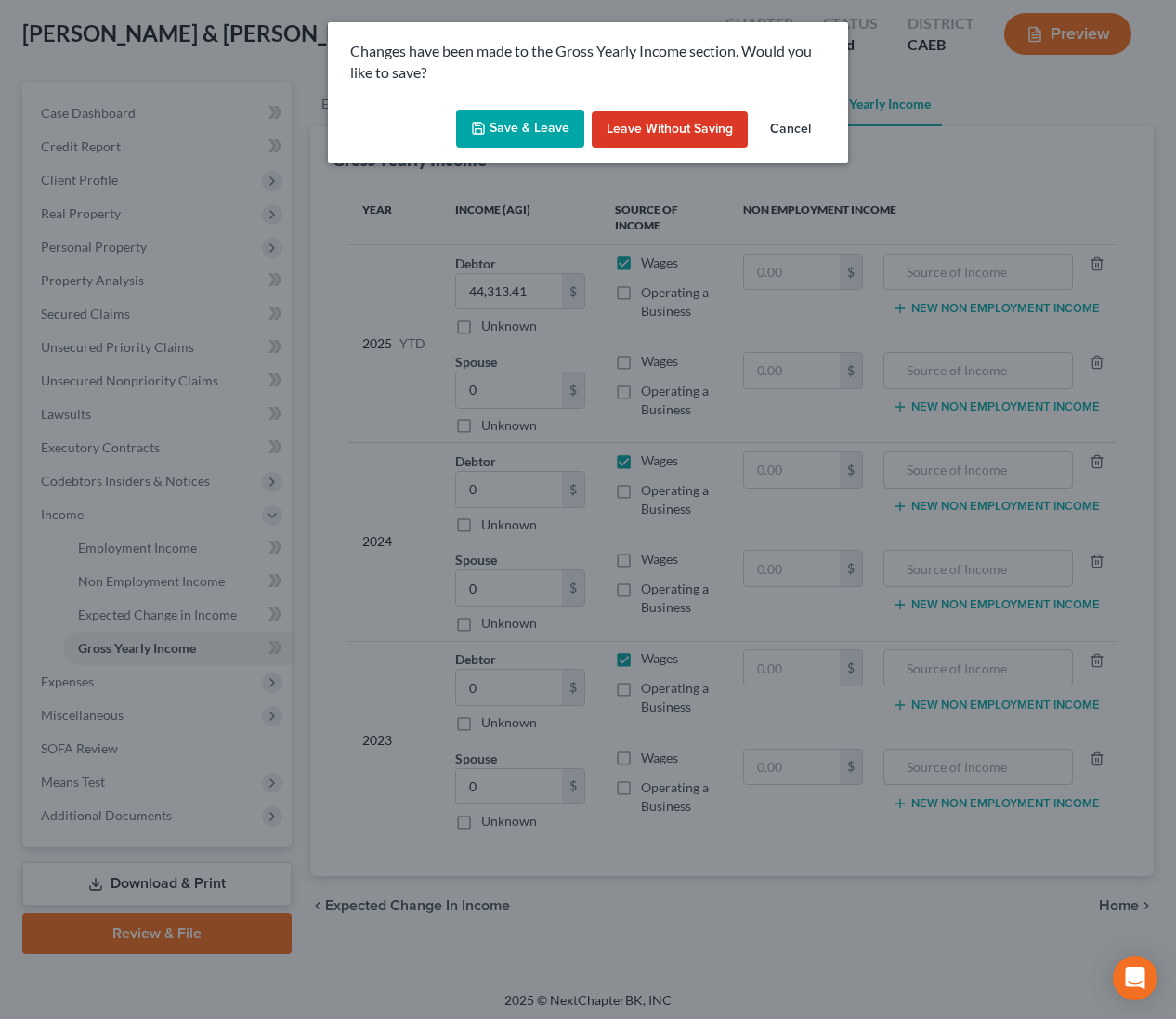
click at [517, 141] on button "Save & Leave" at bounding box center [520, 129] width 128 height 39
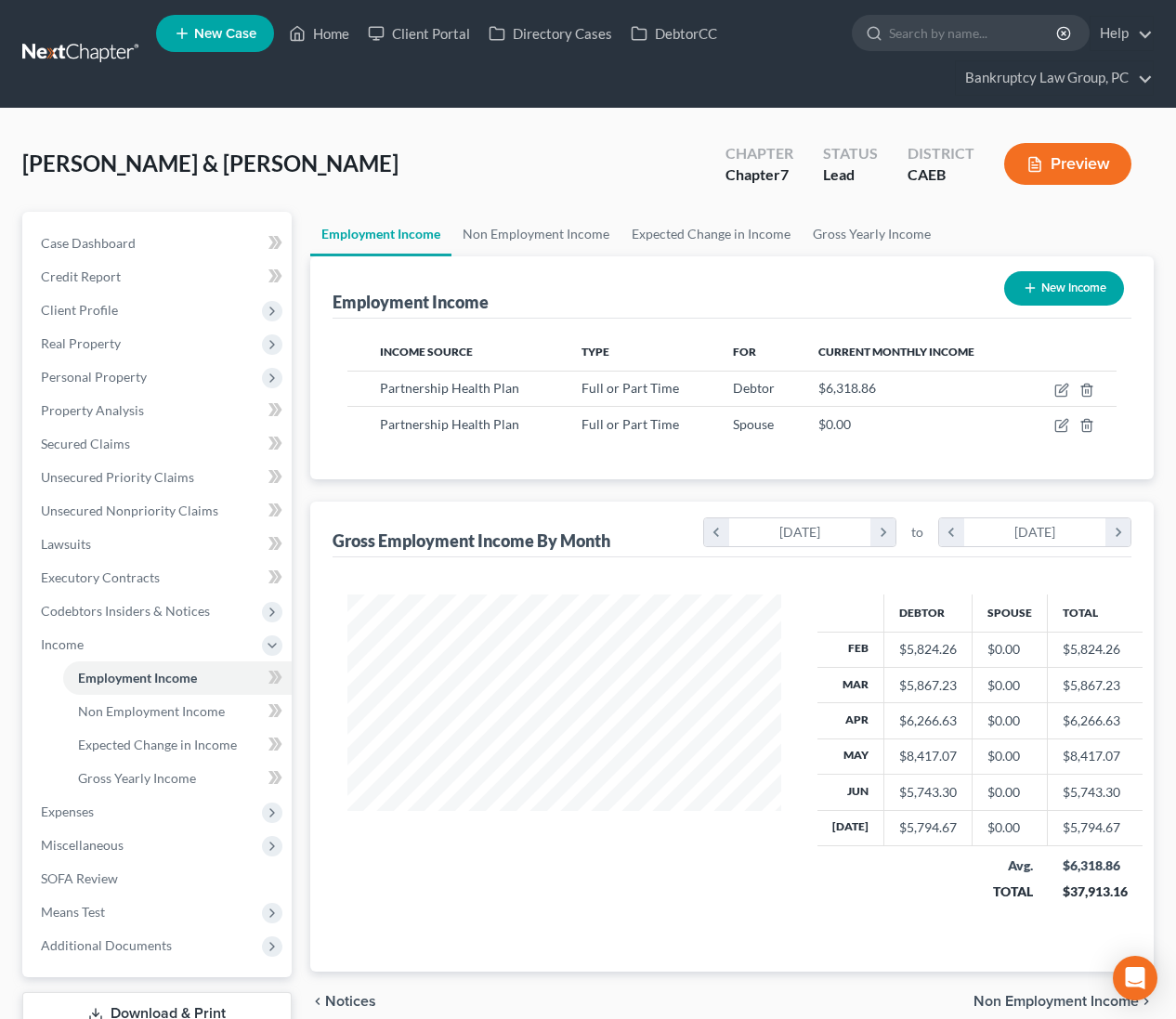
scroll to position [333, 471]
click at [1062, 388] on icon "button" at bounding box center [1061, 390] width 15 height 15
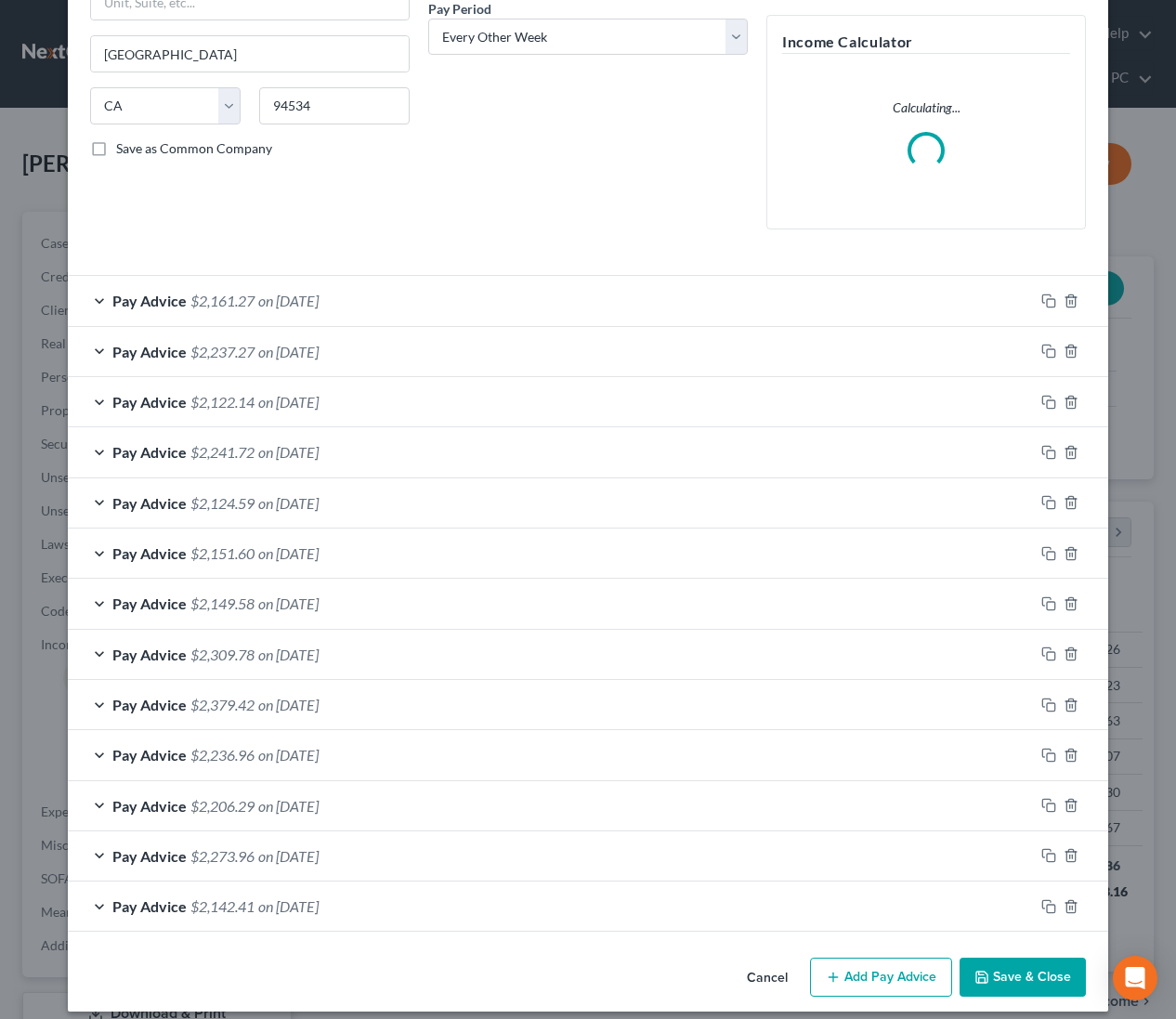
scroll to position [311, 0]
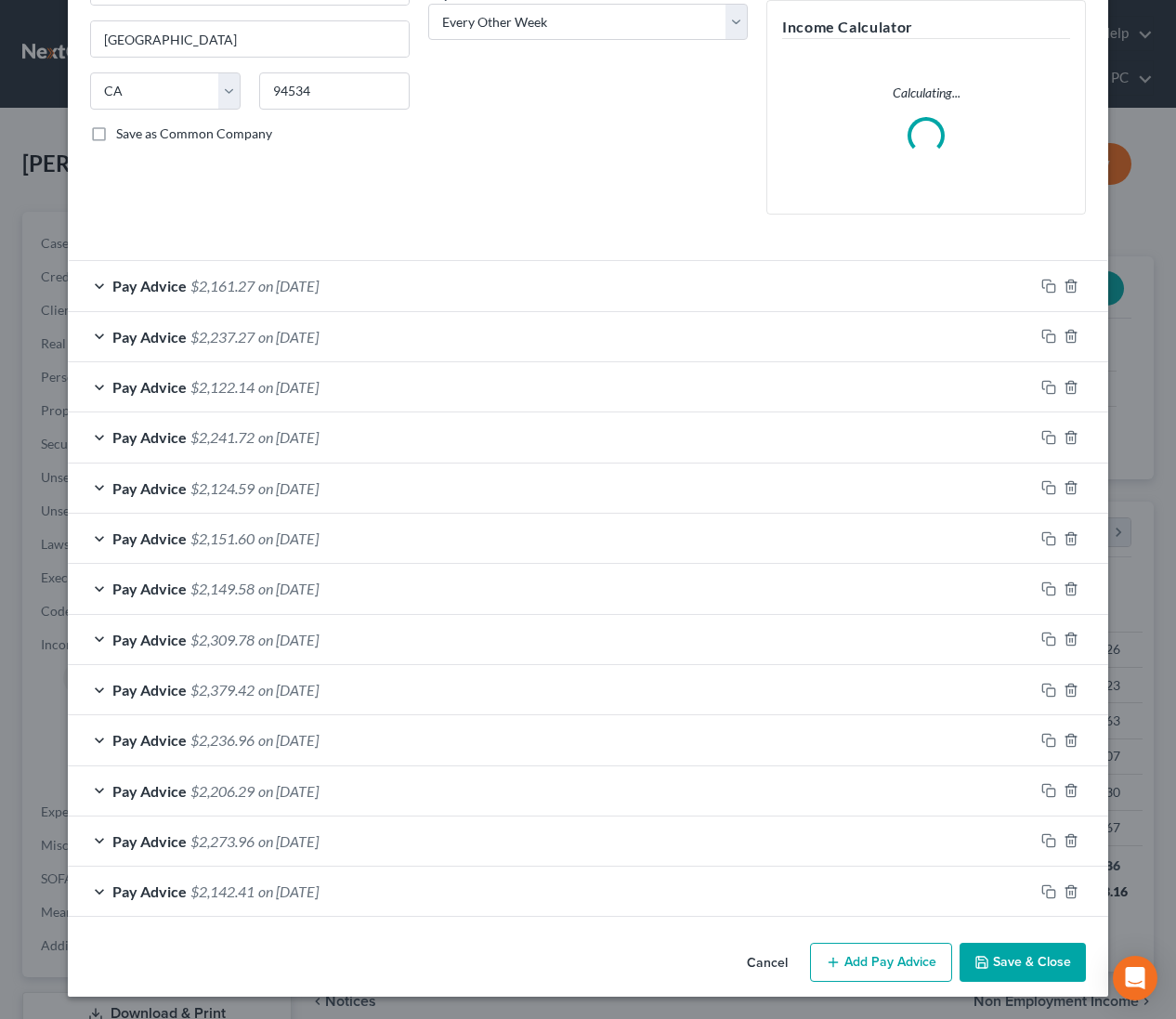
click at [856, 960] on button "Add Pay Advice" at bounding box center [881, 962] width 142 height 39
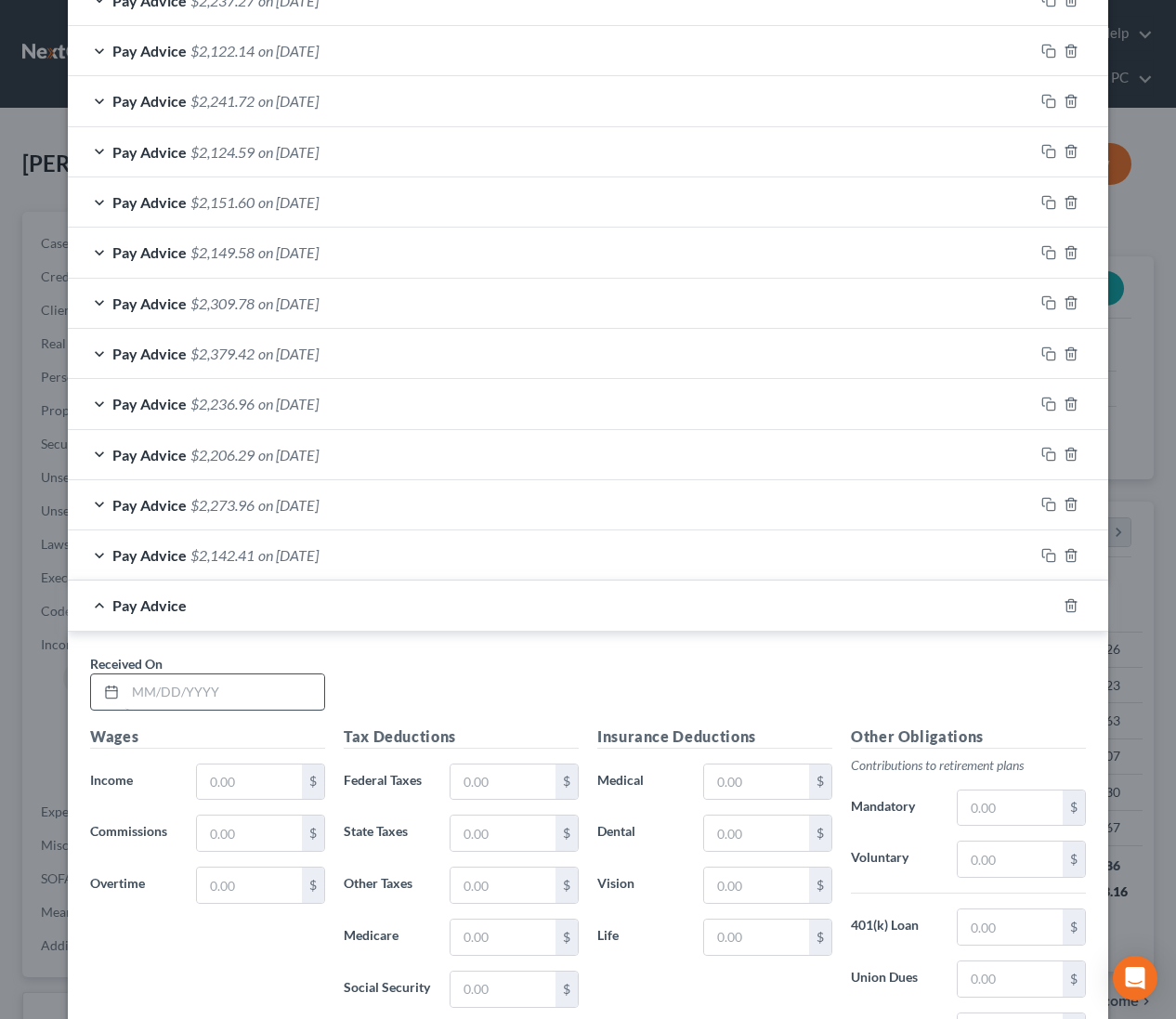
scroll to position [651, 0]
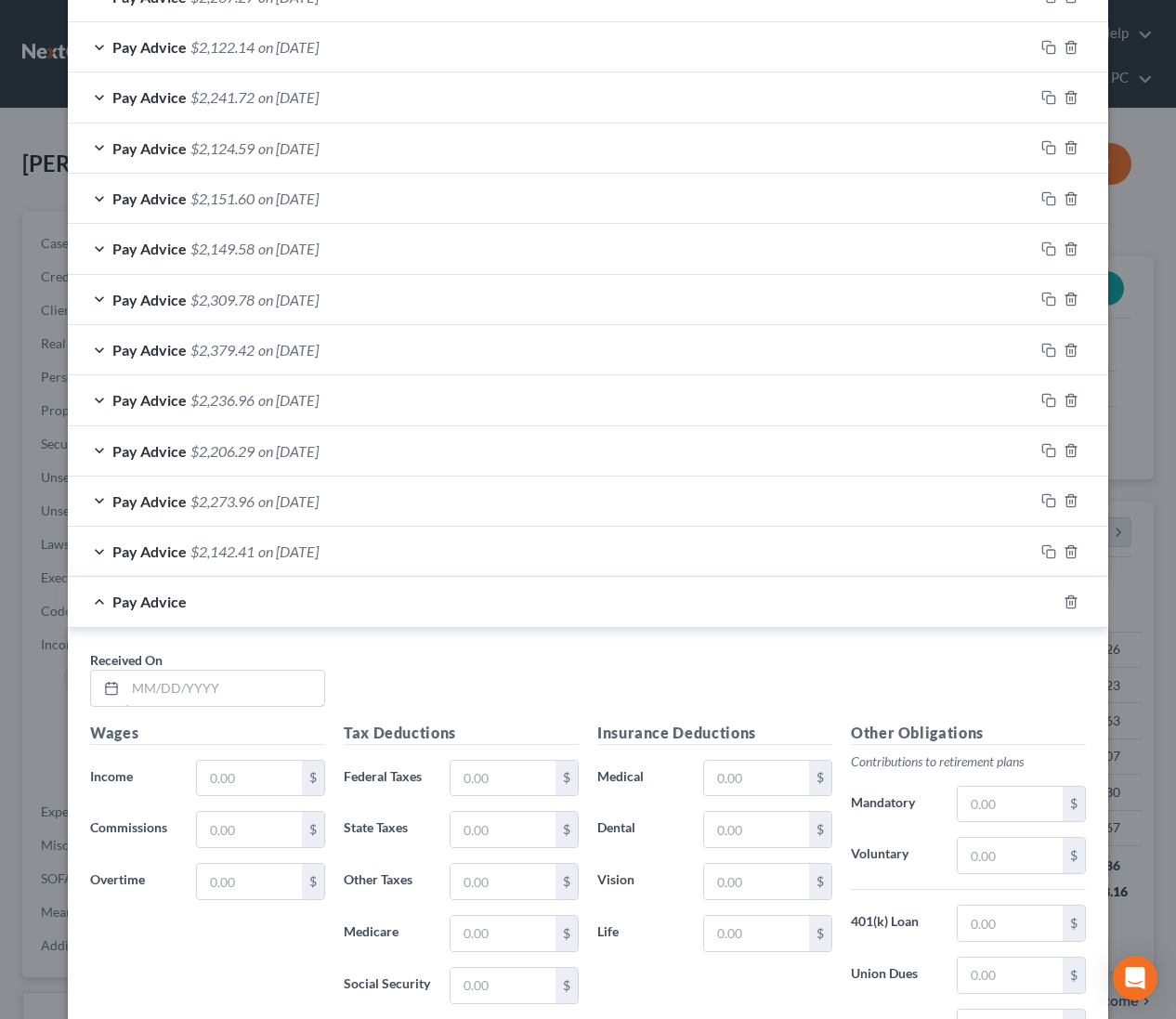
drag, startPoint x: 264, startPoint y: 694, endPoint x: 1062, endPoint y: 587, distance: 805.1
click at [264, 694] on input "text" at bounding box center [224, 688] width 199 height 35
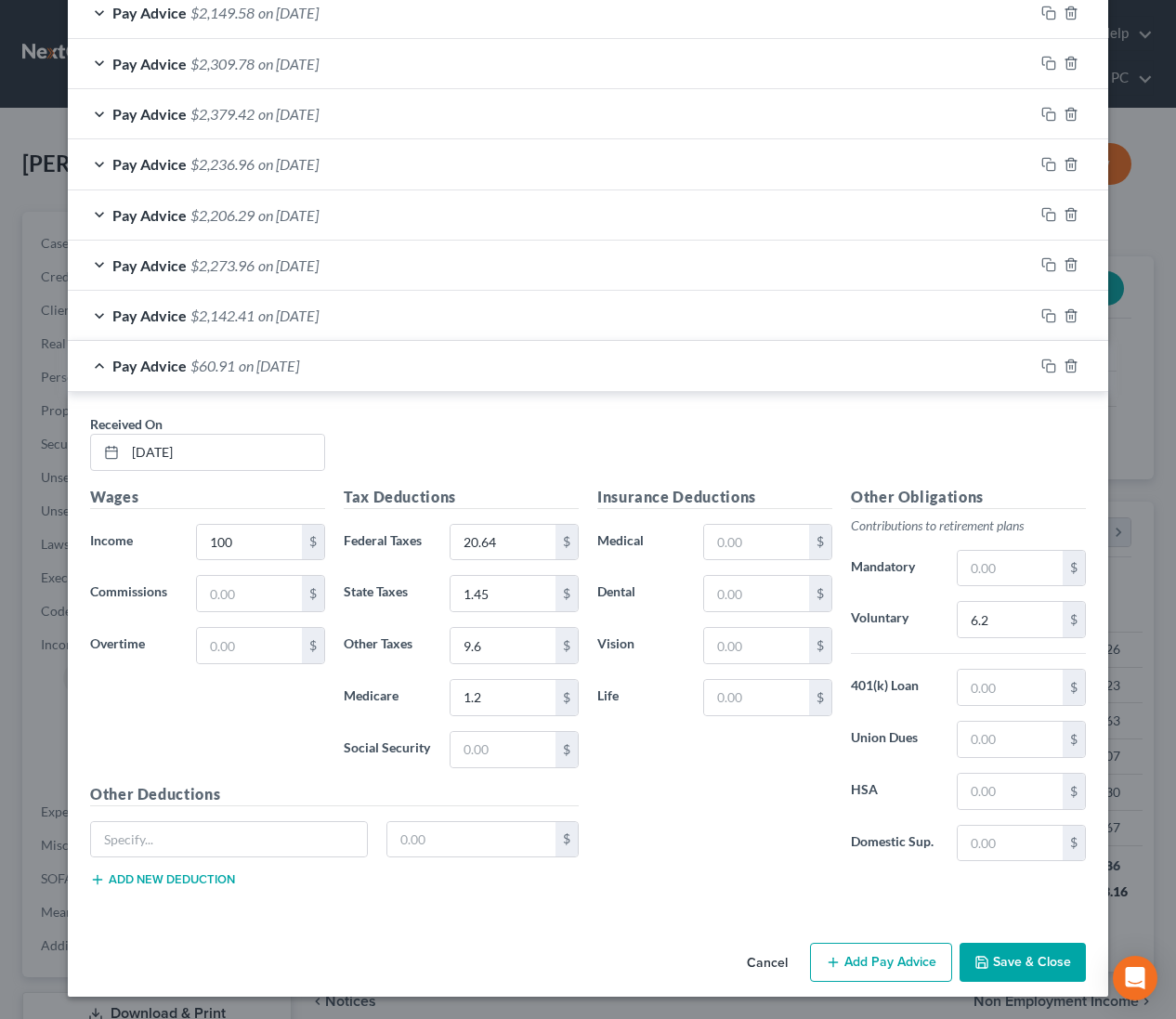
drag, startPoint x: 1046, startPoint y: 965, endPoint x: 1161, endPoint y: 816, distance: 188.8
click at [1045, 965] on button "Save & Close" at bounding box center [1023, 962] width 126 height 39
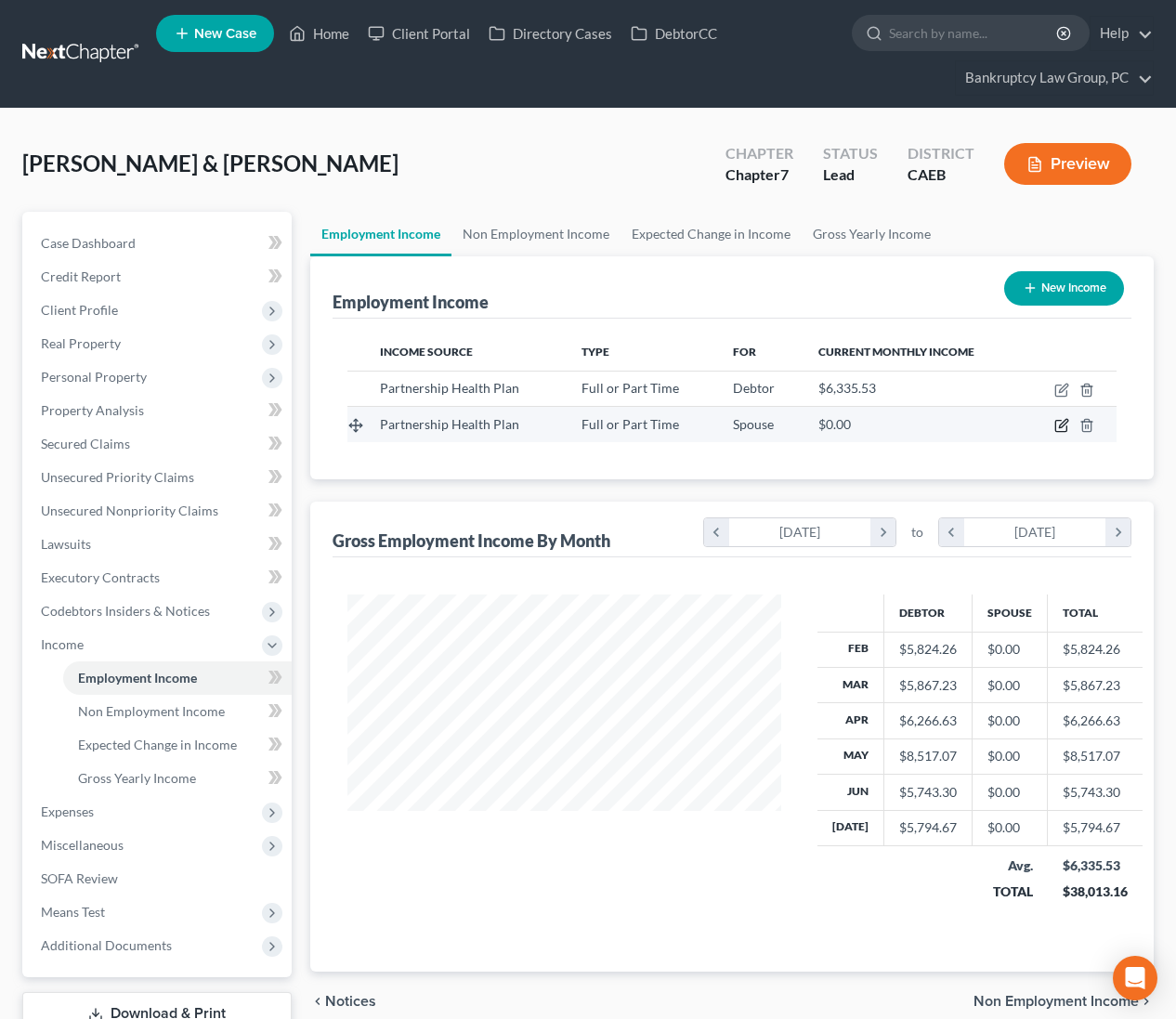
click at [1065, 425] on icon "button" at bounding box center [1061, 425] width 15 height 15
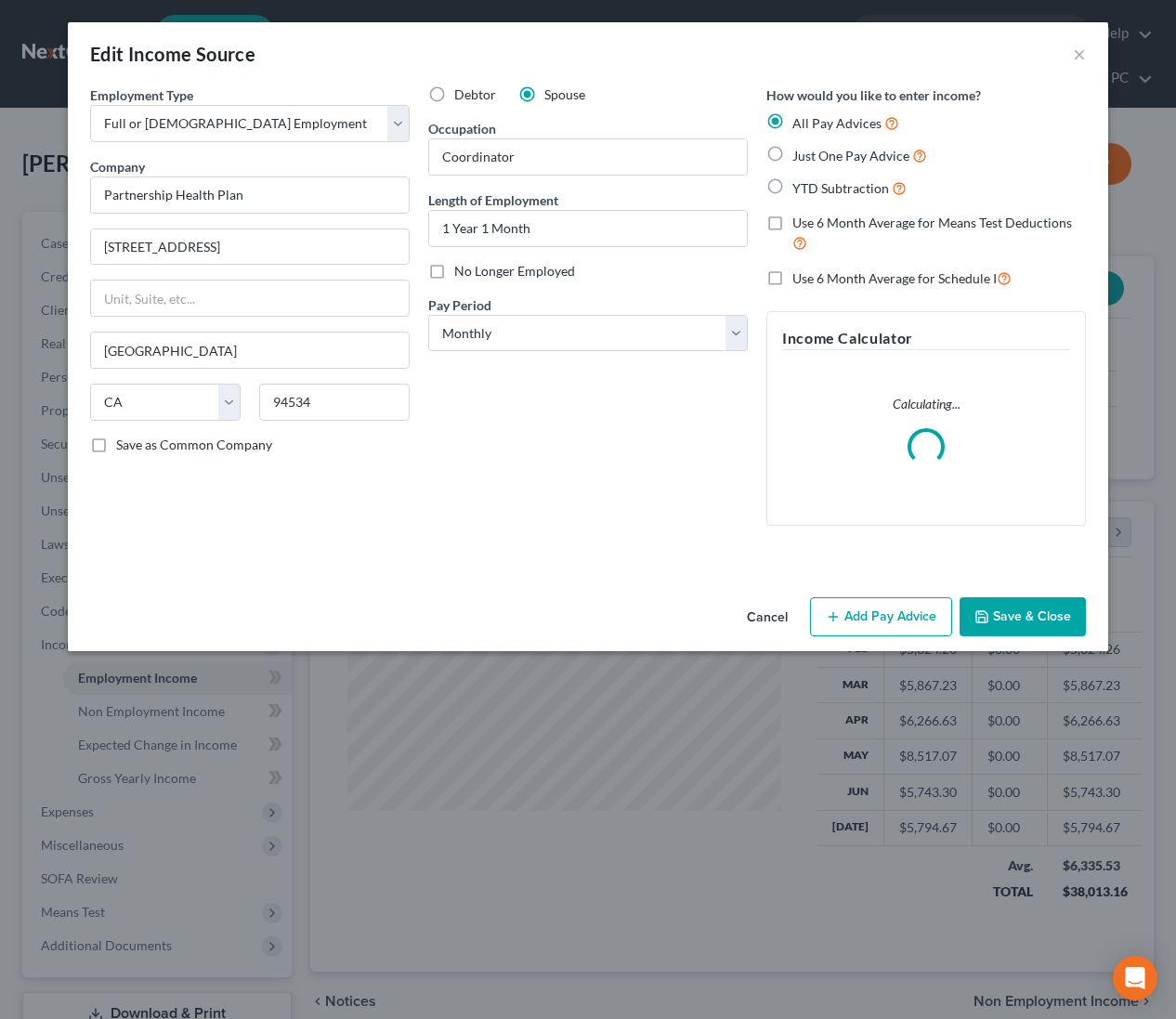
click at [917, 613] on button "Add Pay Advice" at bounding box center [881, 616] width 142 height 39
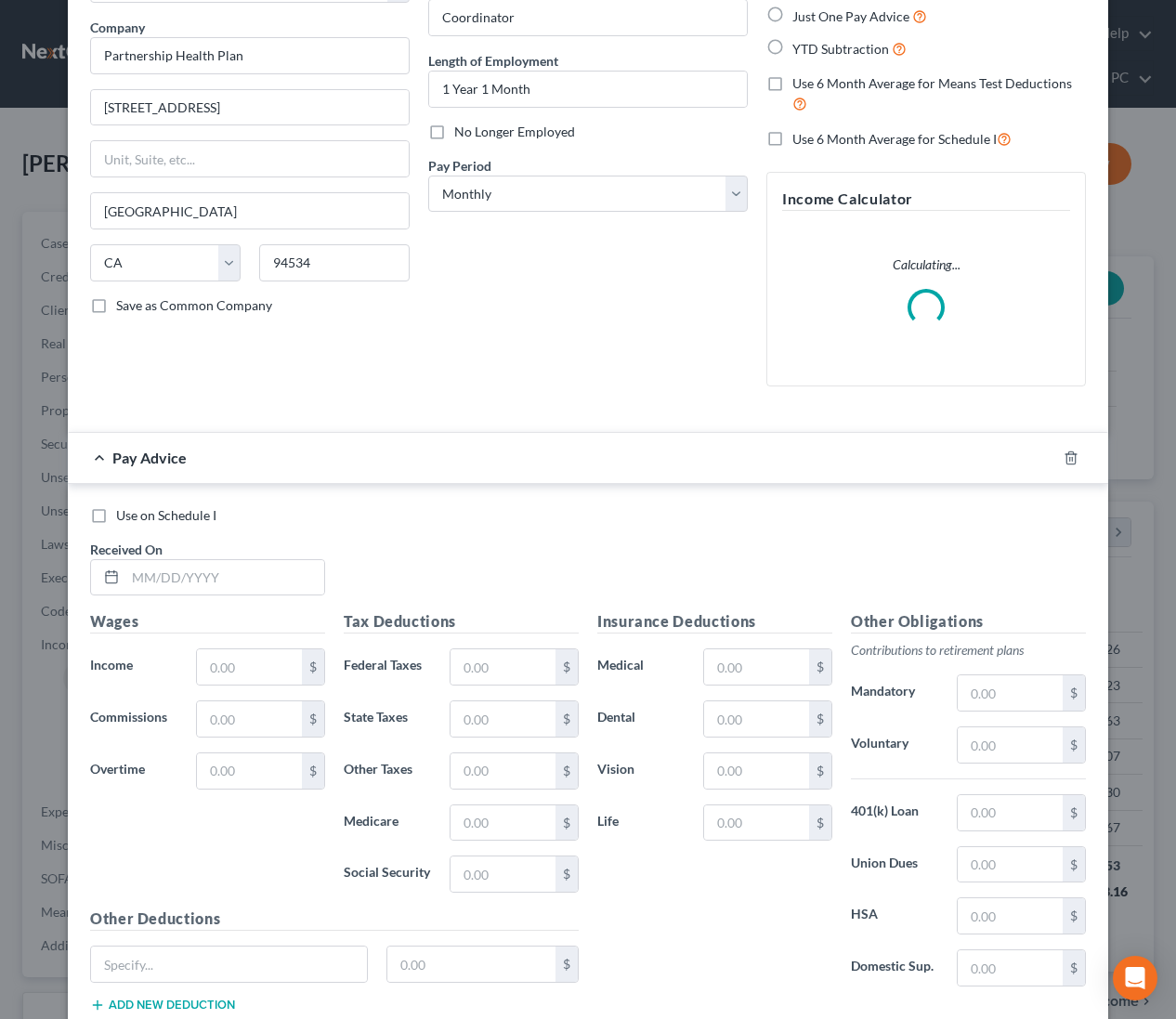
scroll to position [265, 0]
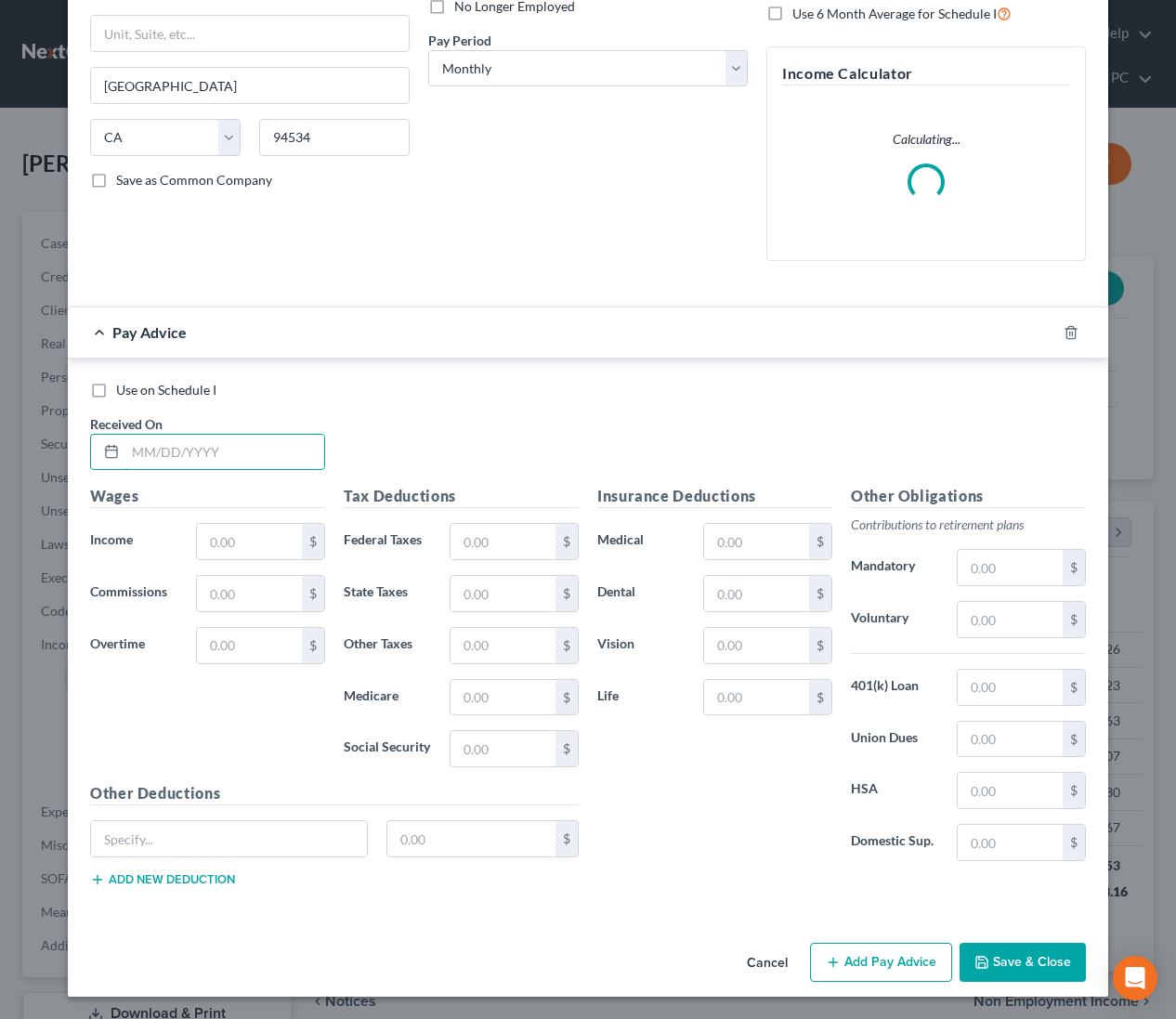
drag, startPoint x: 245, startPoint y: 458, endPoint x: 1113, endPoint y: 523, distance: 870.1
click at [250, 457] on input "text" at bounding box center [224, 452] width 199 height 35
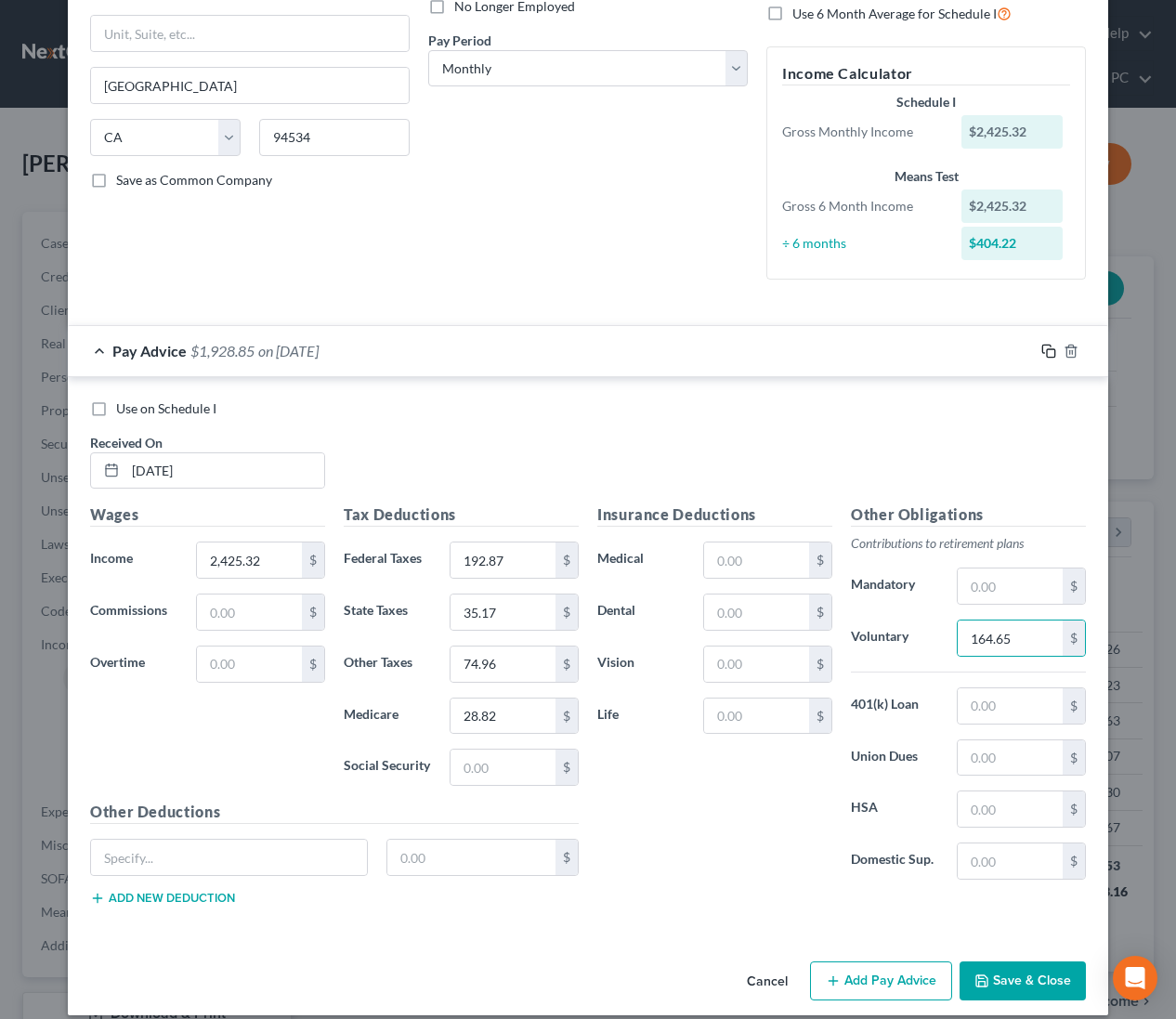
click at [1042, 346] on icon "button" at bounding box center [1046, 349] width 8 height 8
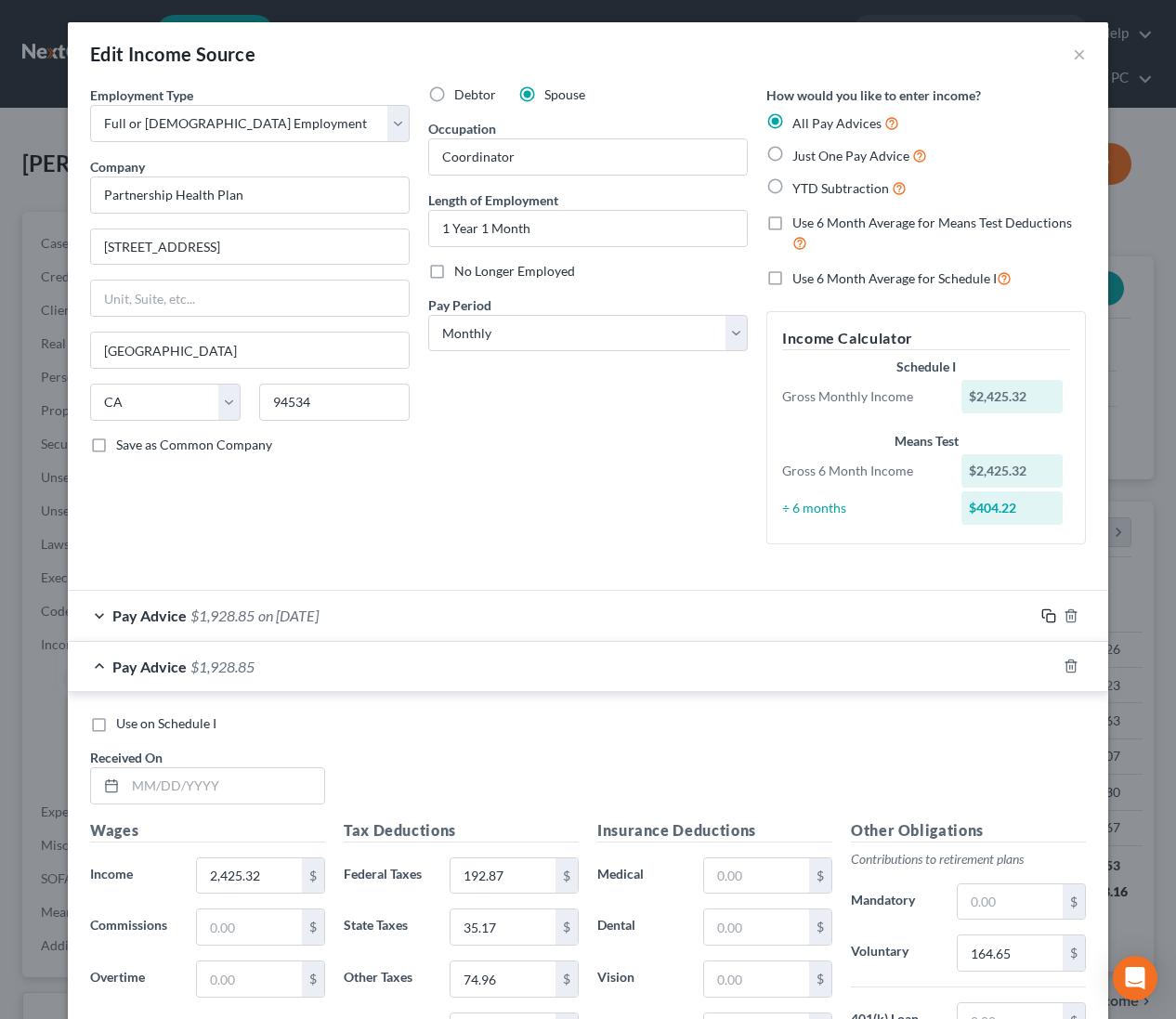
scroll to position [333, 0]
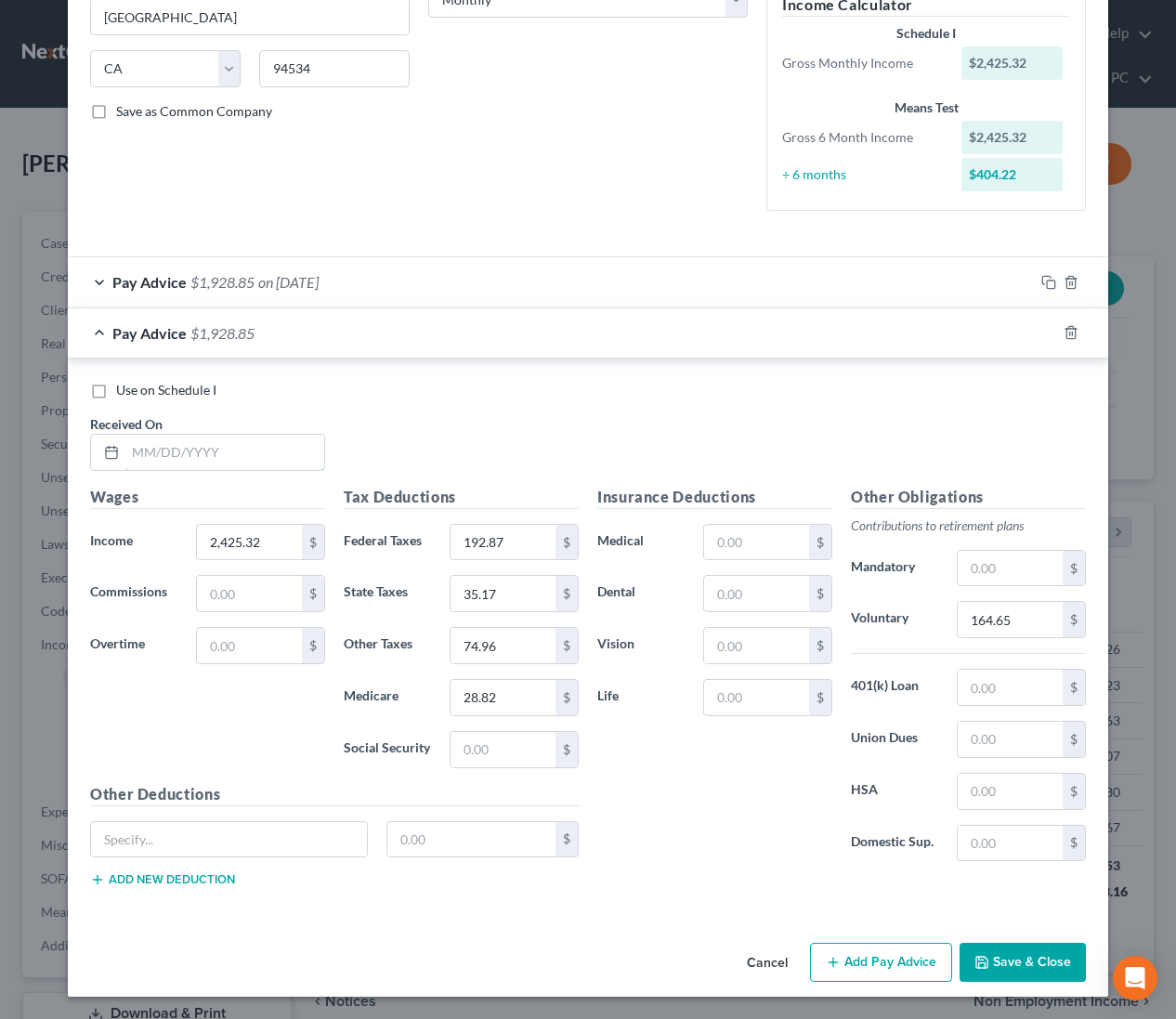
drag, startPoint x: 267, startPoint y: 446, endPoint x: 889, endPoint y: 494, distance: 624.3
click at [281, 451] on input "text" at bounding box center [224, 452] width 199 height 35
click at [1054, 329] on icon "button" at bounding box center [1048, 332] width 15 height 15
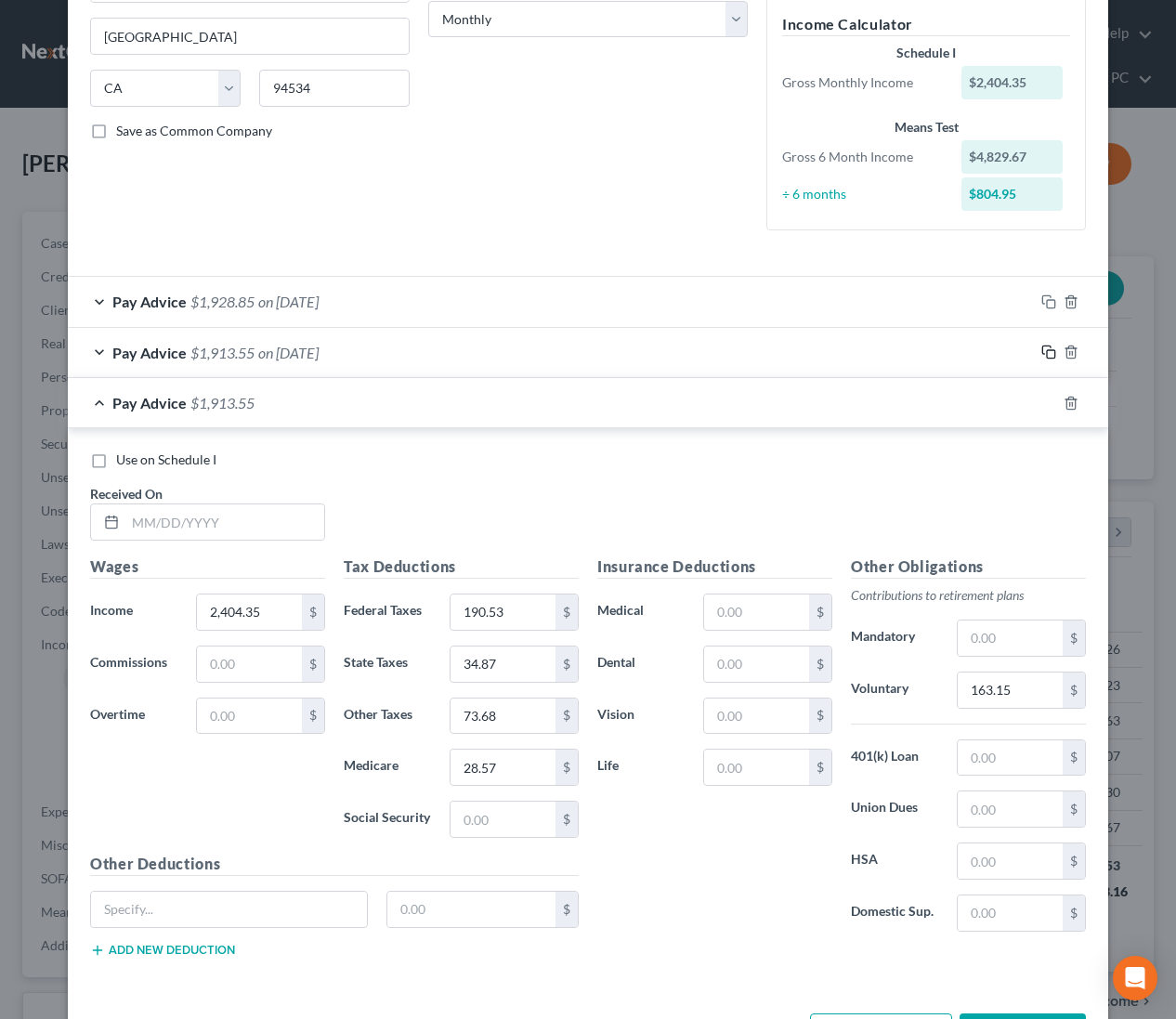
scroll to position [384, 0]
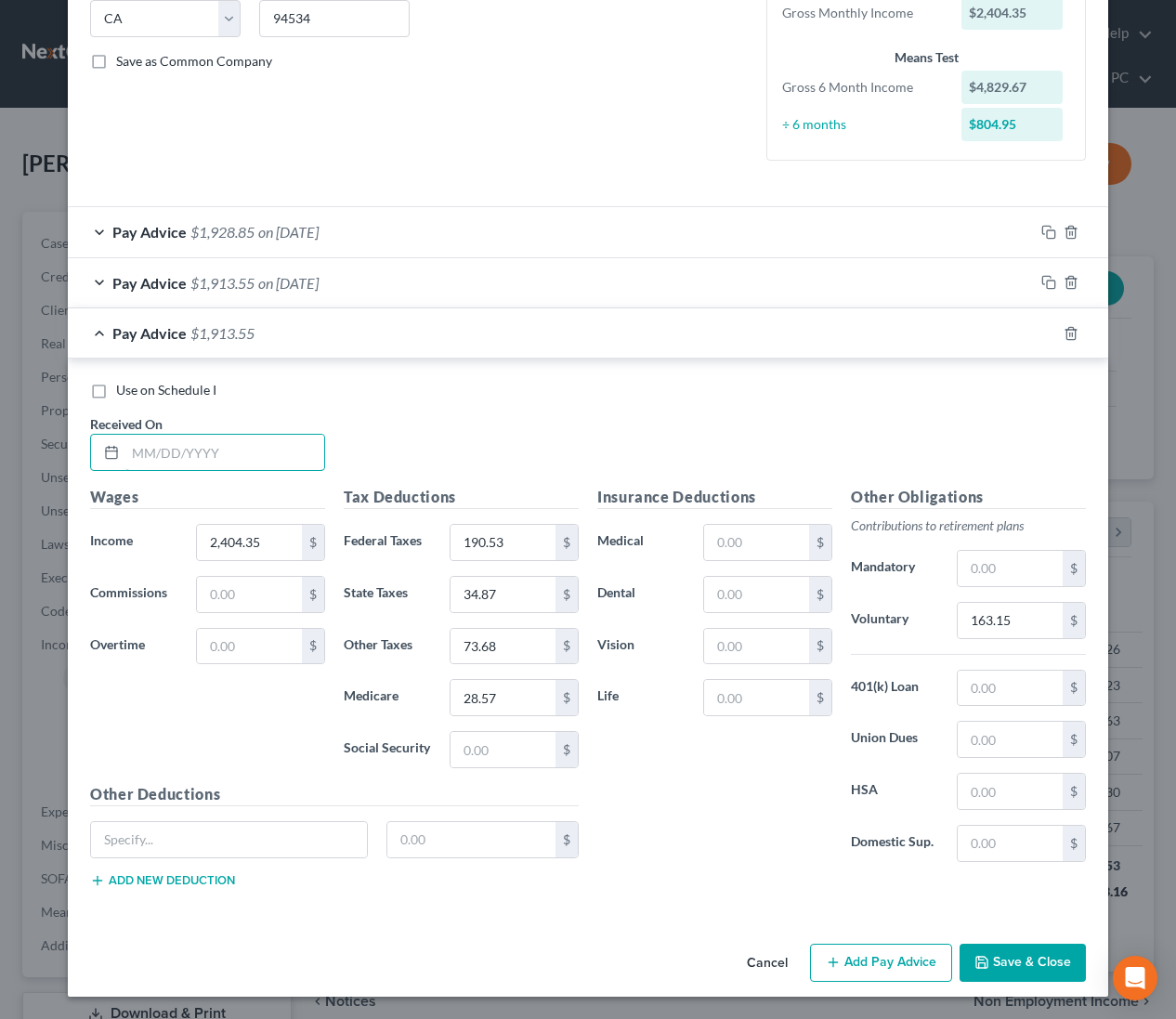
drag, startPoint x: 284, startPoint y: 456, endPoint x: 780, endPoint y: 502, distance: 498.1
click at [293, 454] on input "text" at bounding box center [224, 452] width 199 height 35
drag, startPoint x: 1048, startPoint y: 331, endPoint x: 872, endPoint y: 430, distance: 201.8
click at [1048, 332] on icon "button" at bounding box center [1048, 333] width 15 height 15
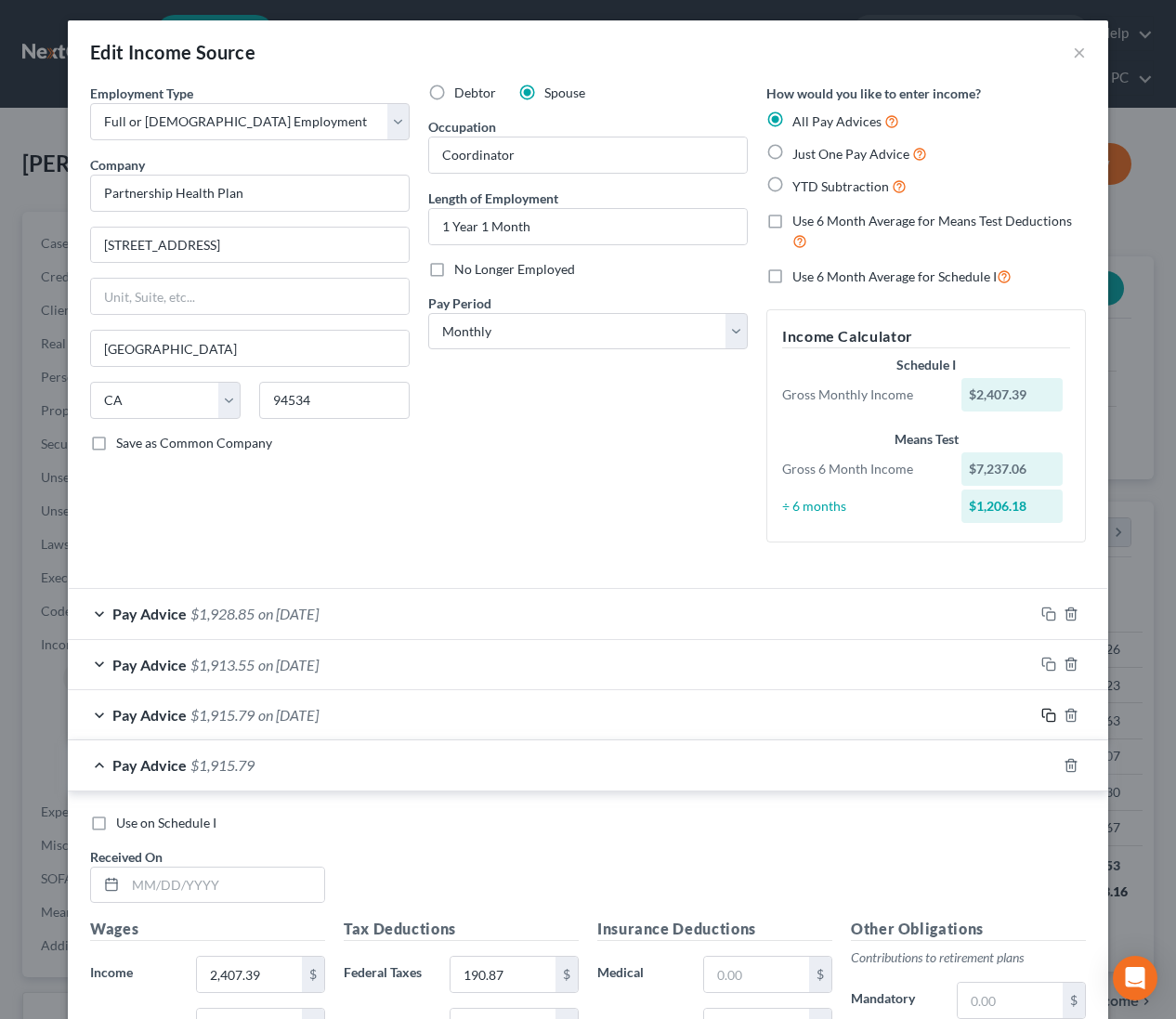
scroll to position [434, 0]
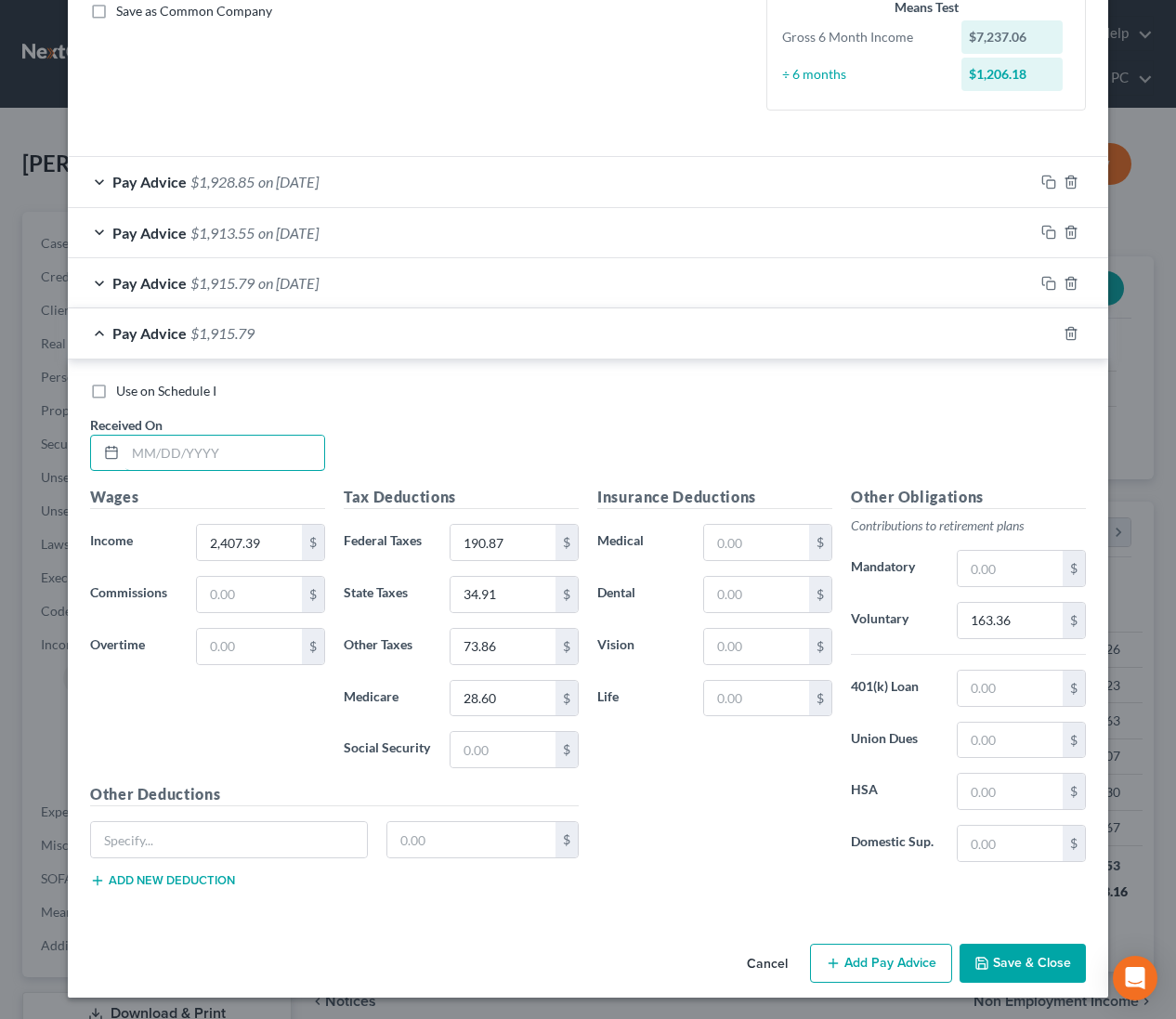
drag, startPoint x: 300, startPoint y: 463, endPoint x: 1102, endPoint y: 436, distance: 802.1
click at [314, 461] on input "text" at bounding box center [224, 453] width 199 height 35
drag, startPoint x: 1048, startPoint y: 333, endPoint x: 933, endPoint y: 405, distance: 135.6
click at [1048, 333] on icon "button" at bounding box center [1048, 333] width 15 height 15
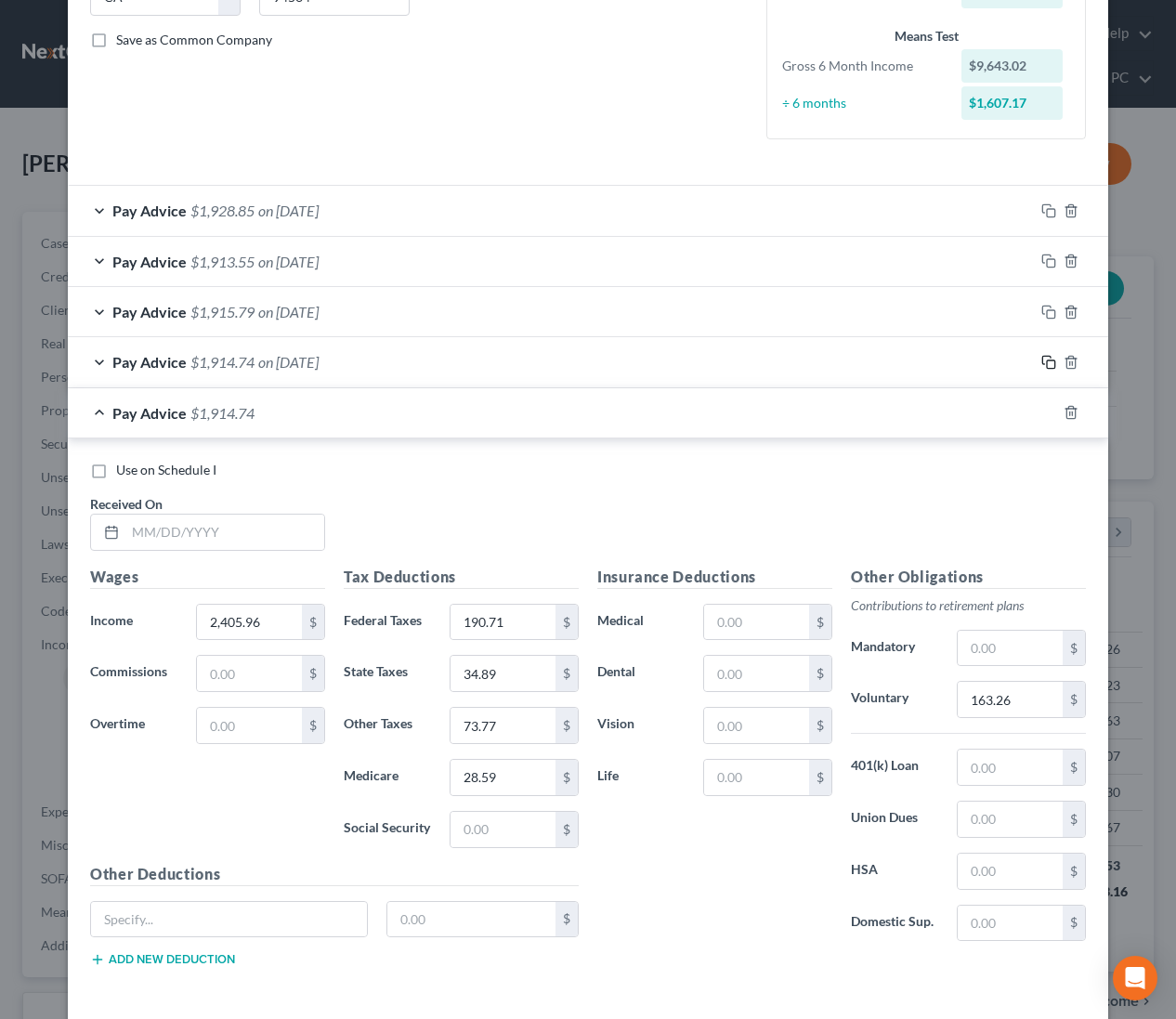
scroll to position [485, 0]
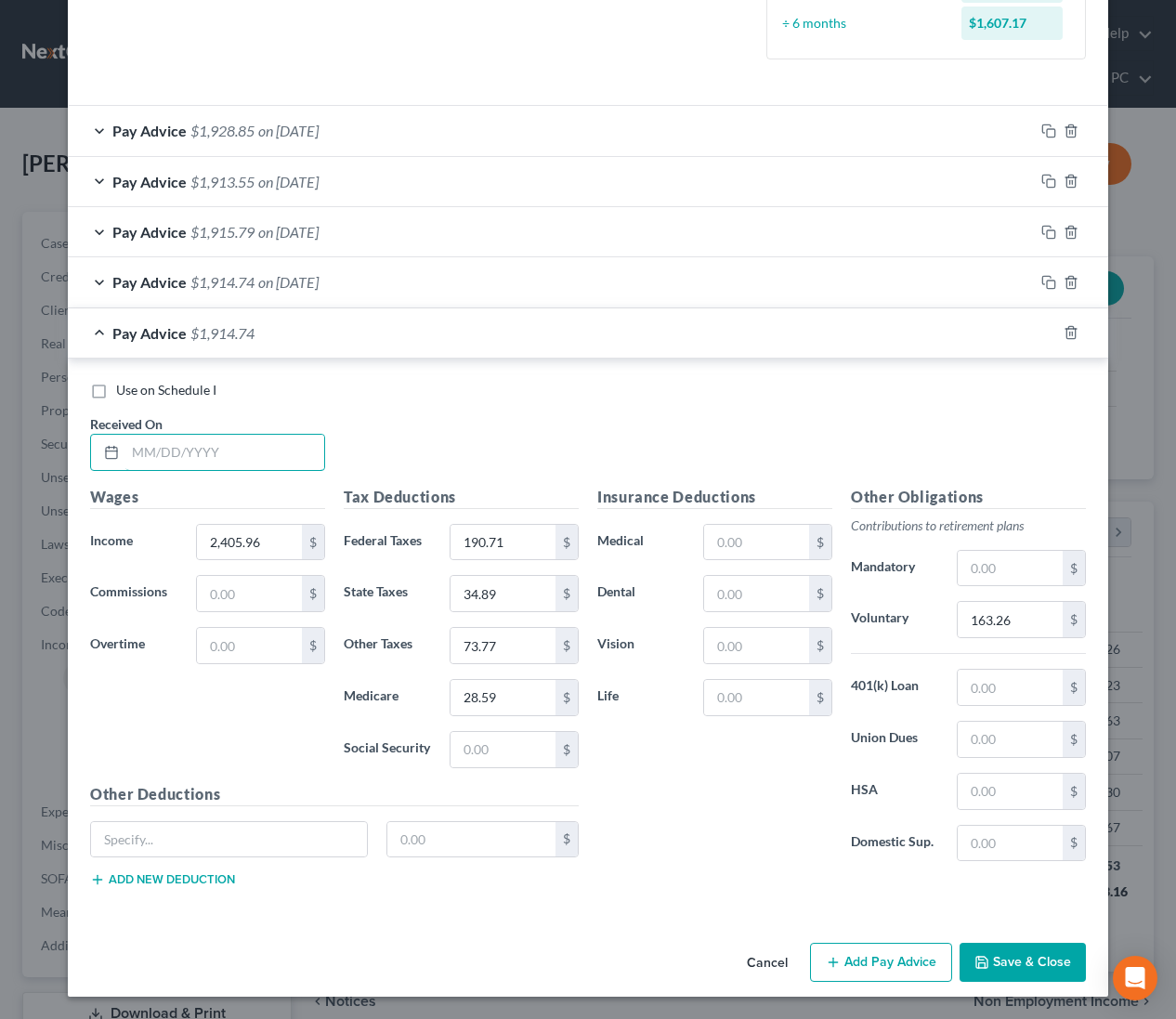
drag, startPoint x: 224, startPoint y: 451, endPoint x: 1097, endPoint y: 582, distance: 883.0
click at [224, 451] on input "text" at bounding box center [224, 452] width 199 height 35
click at [1049, 333] on icon "button" at bounding box center [1048, 332] width 15 height 15
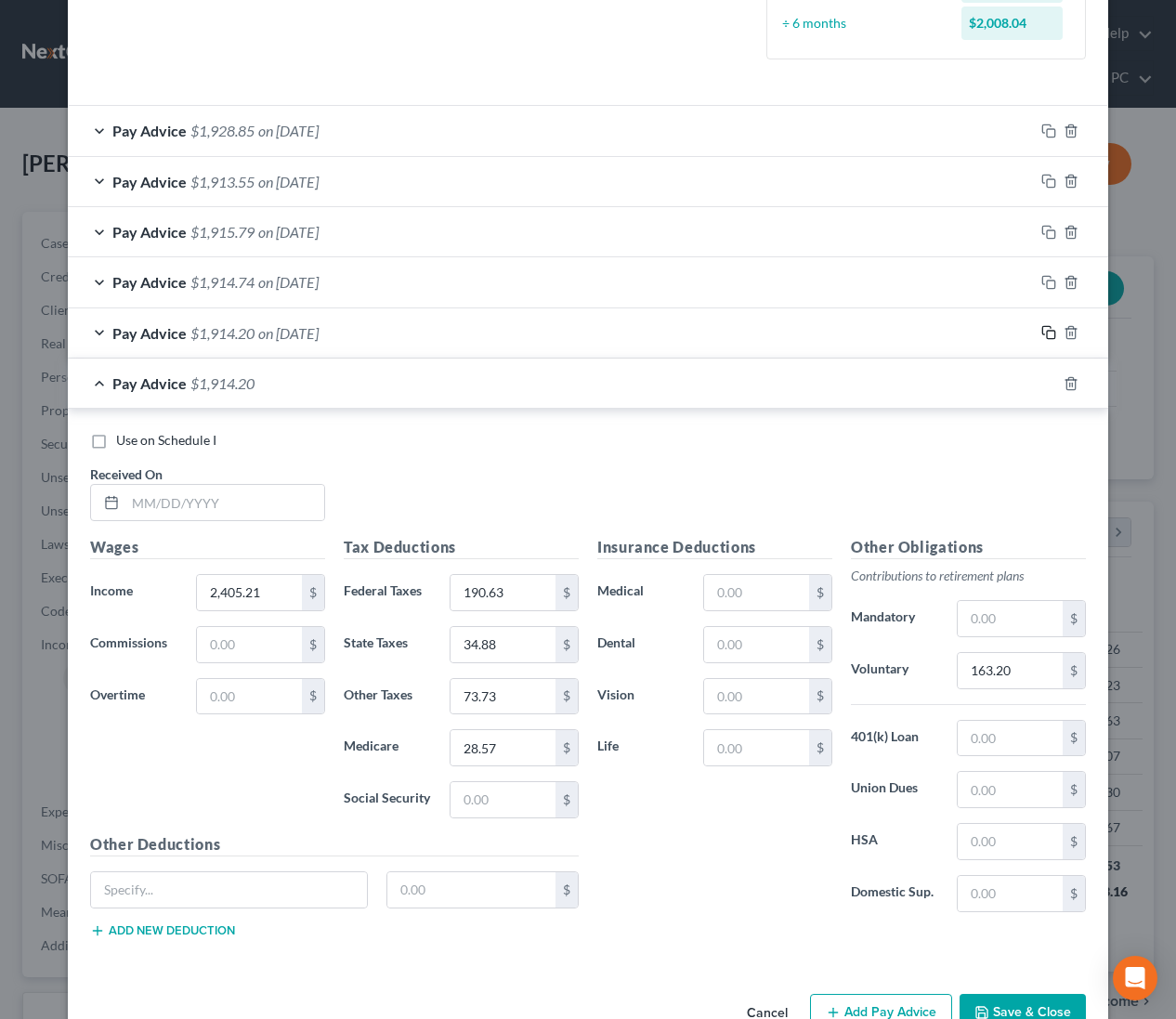
scroll to position [535, 0]
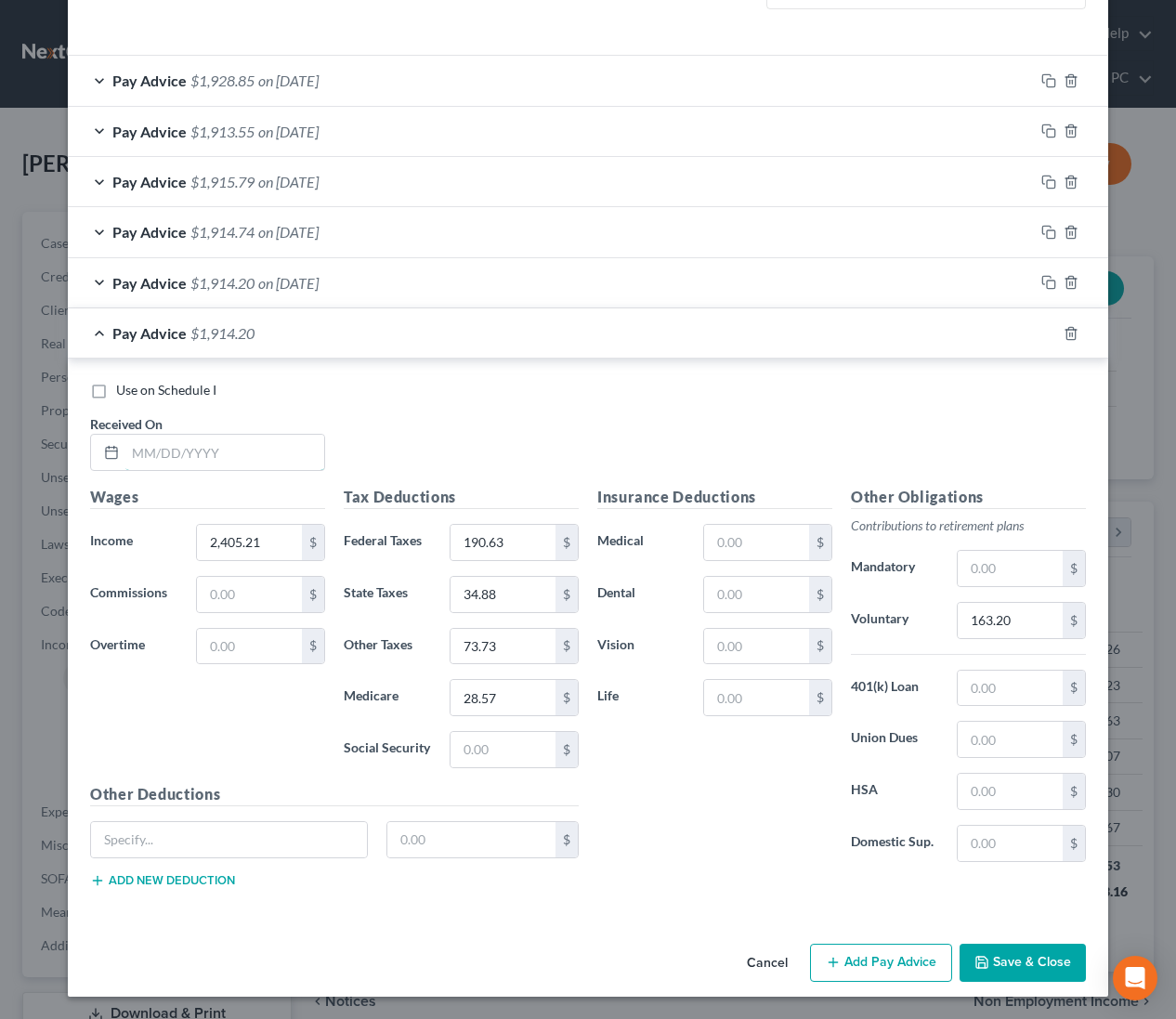
drag, startPoint x: 288, startPoint y: 463, endPoint x: 829, endPoint y: 390, distance: 545.5
click at [292, 462] on input "text" at bounding box center [224, 452] width 199 height 35
click at [1048, 332] on rect "button" at bounding box center [1051, 336] width 8 height 8
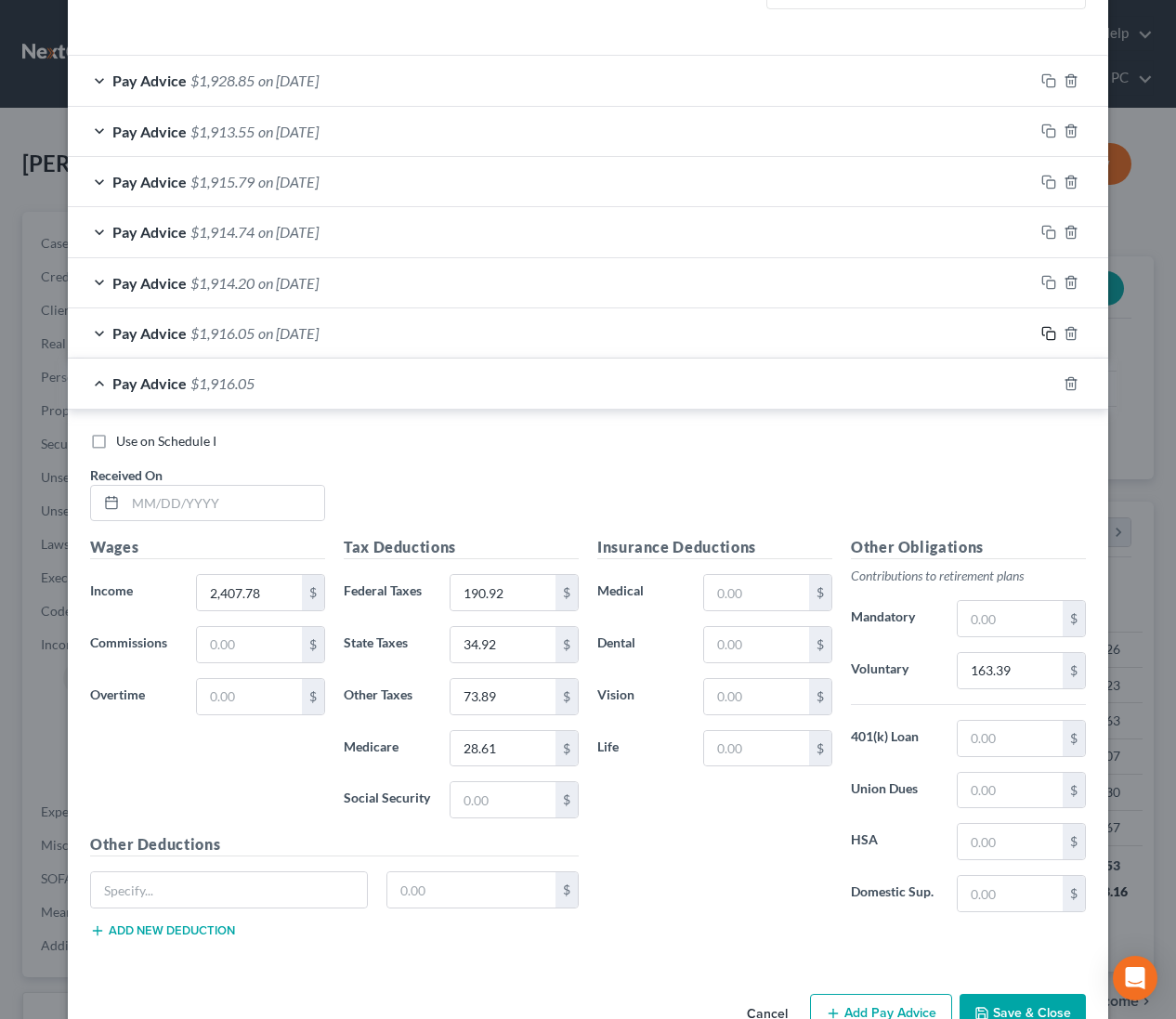
scroll to position [585, 0]
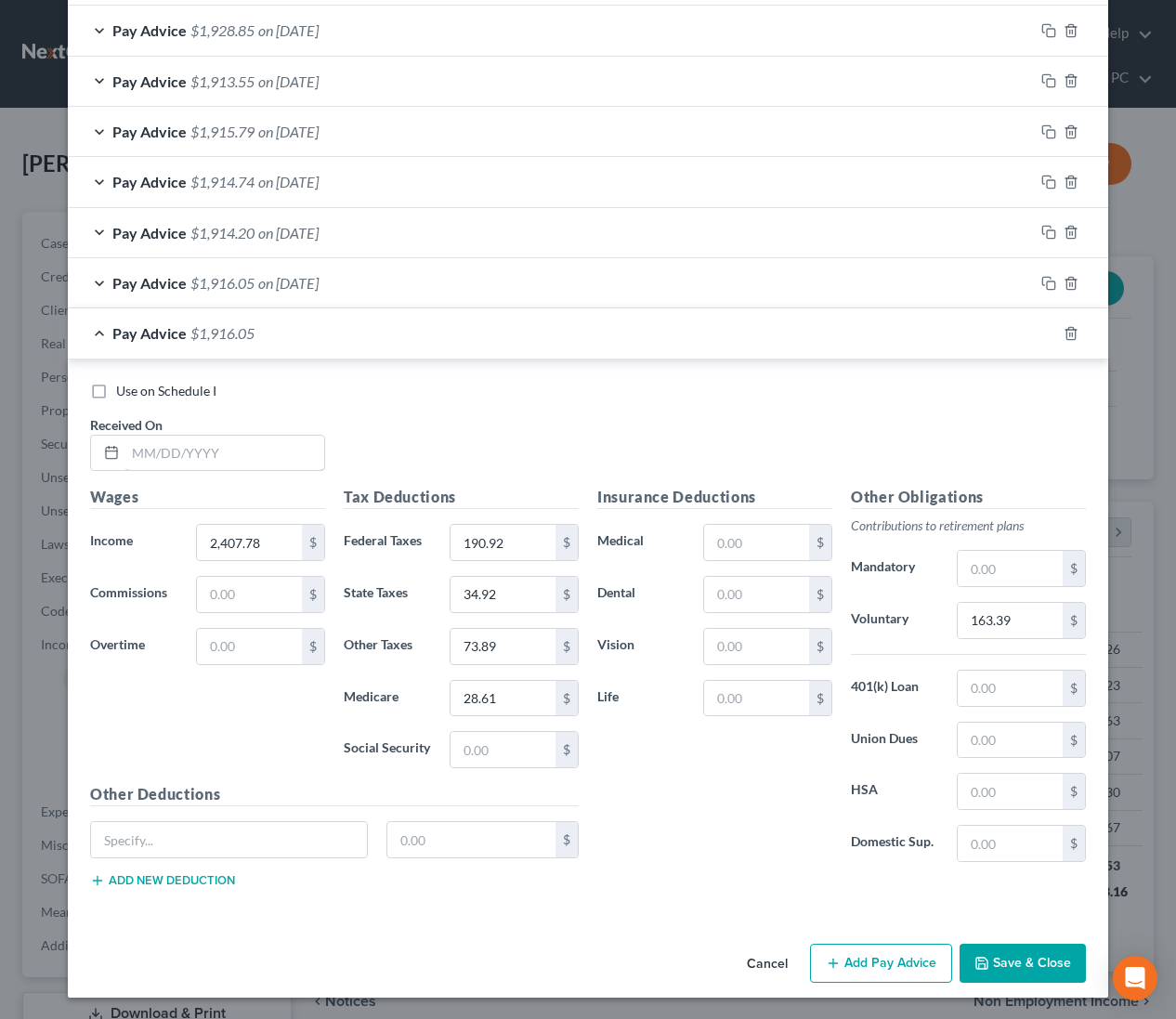
click at [257, 449] on input "text" at bounding box center [224, 453] width 199 height 35
drag, startPoint x: 1046, startPoint y: 334, endPoint x: 1014, endPoint y: 352, distance: 36.2
click at [1046, 334] on icon "button" at bounding box center [1048, 333] width 15 height 15
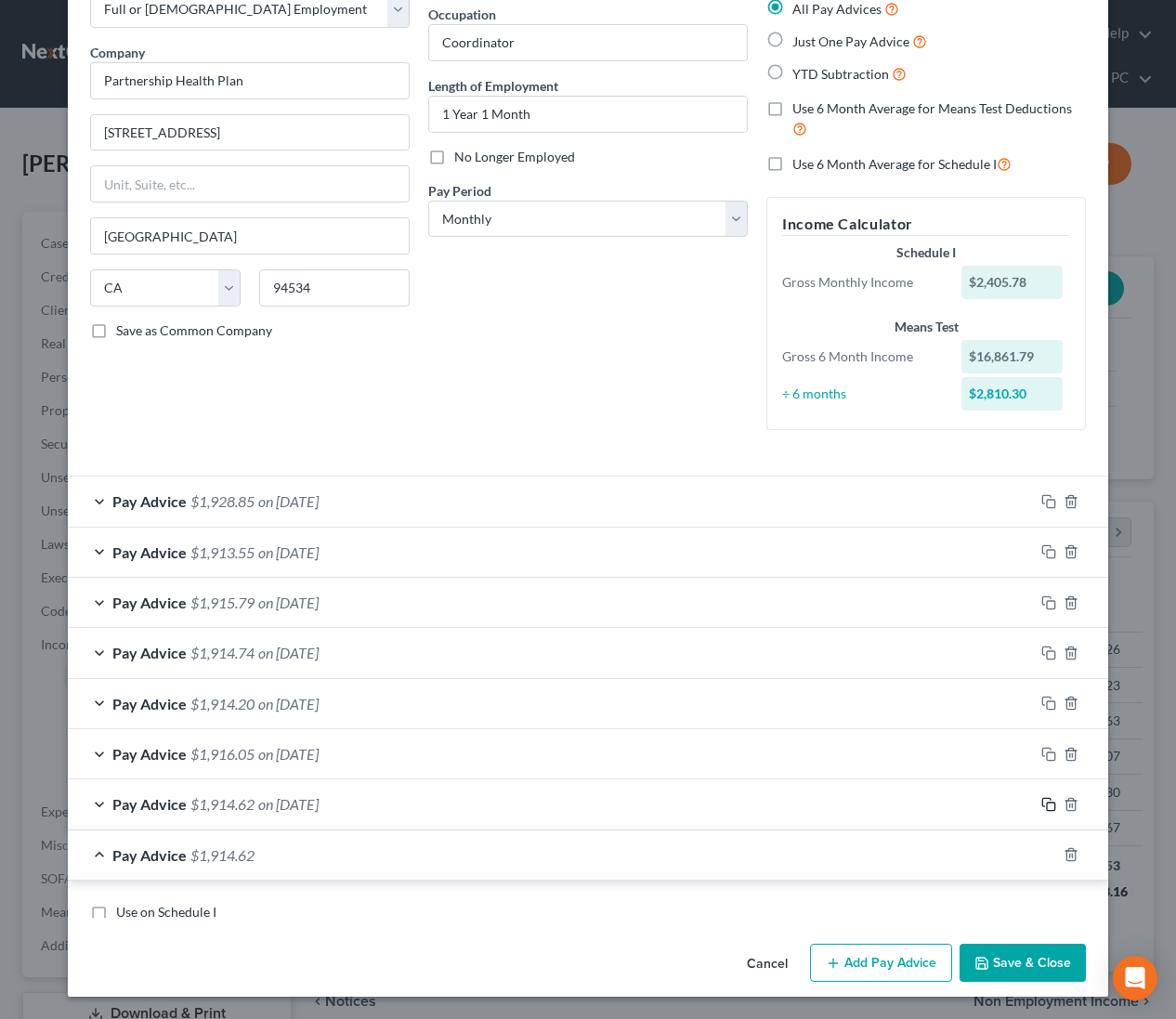
scroll to position [636, 0]
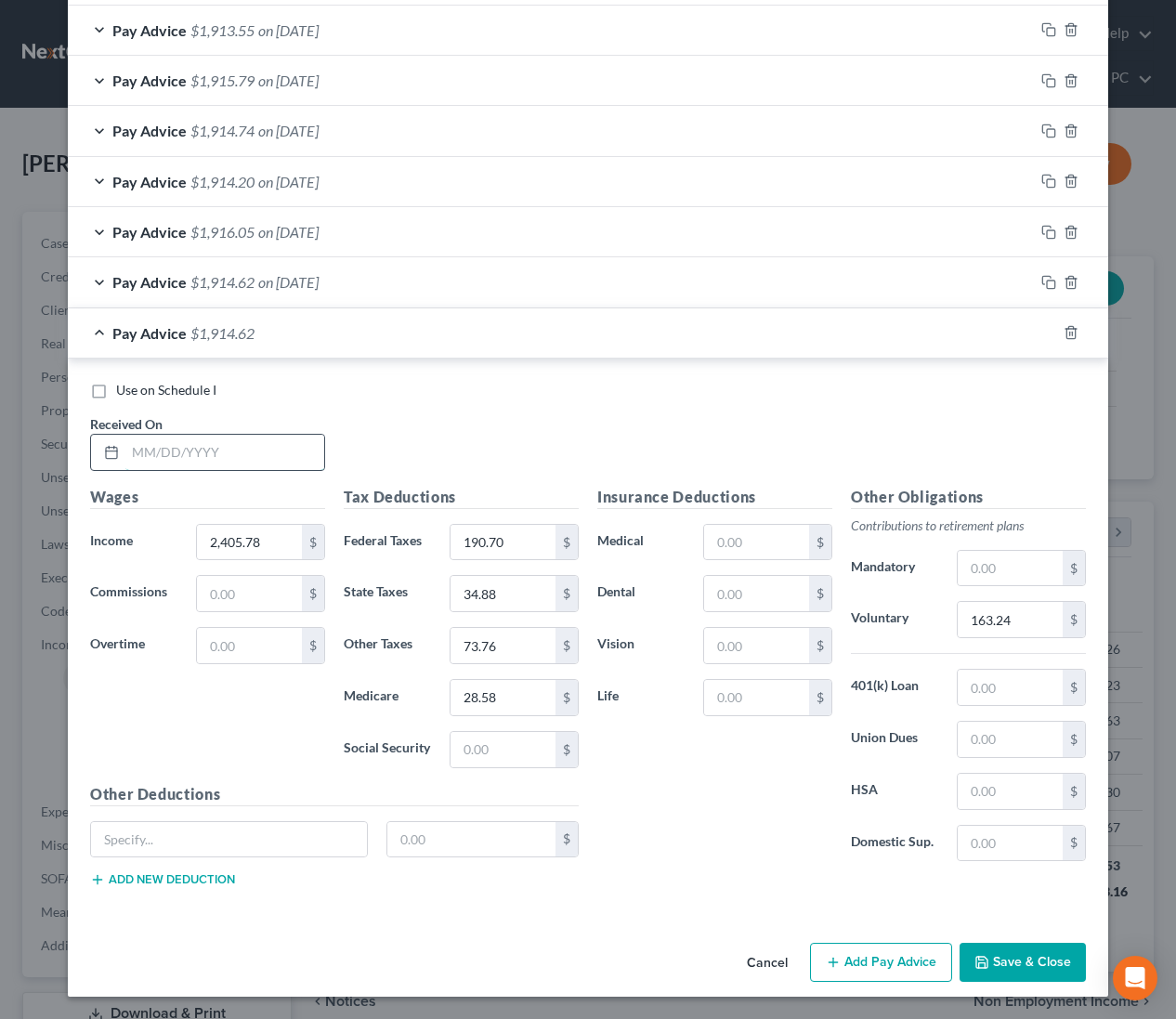
drag, startPoint x: 274, startPoint y: 444, endPoint x: 993, endPoint y: 451, distance: 719.0
click at [275, 444] on input "text" at bounding box center [224, 452] width 199 height 35
drag, startPoint x: 294, startPoint y: 328, endPoint x: 331, endPoint y: 373, distance: 58.2
click at [294, 329] on span "on 05/15/2025" at bounding box center [288, 333] width 60 height 18
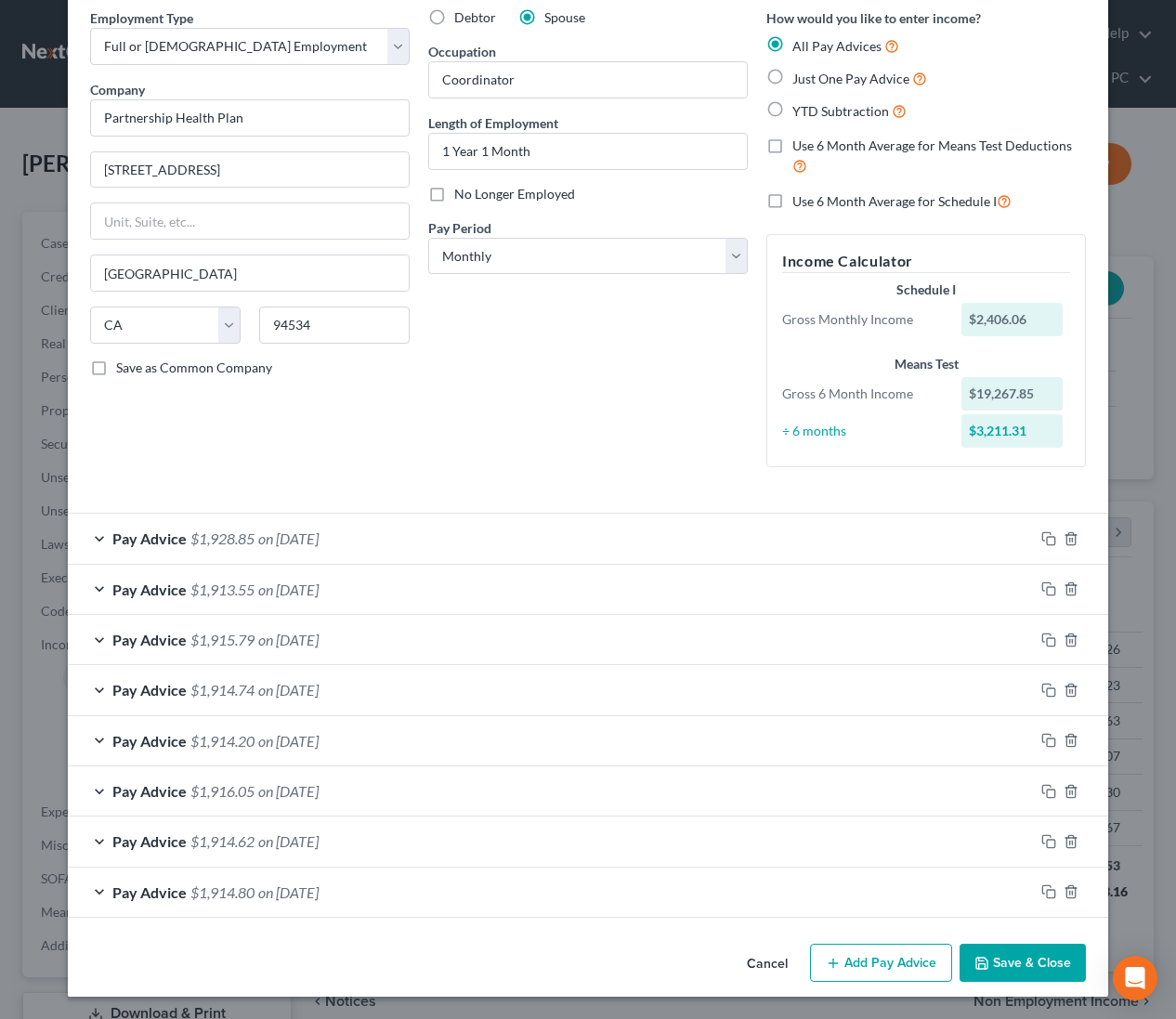
scroll to position [77, 0]
click at [909, 951] on button "Add Pay Advice" at bounding box center [881, 963] width 142 height 39
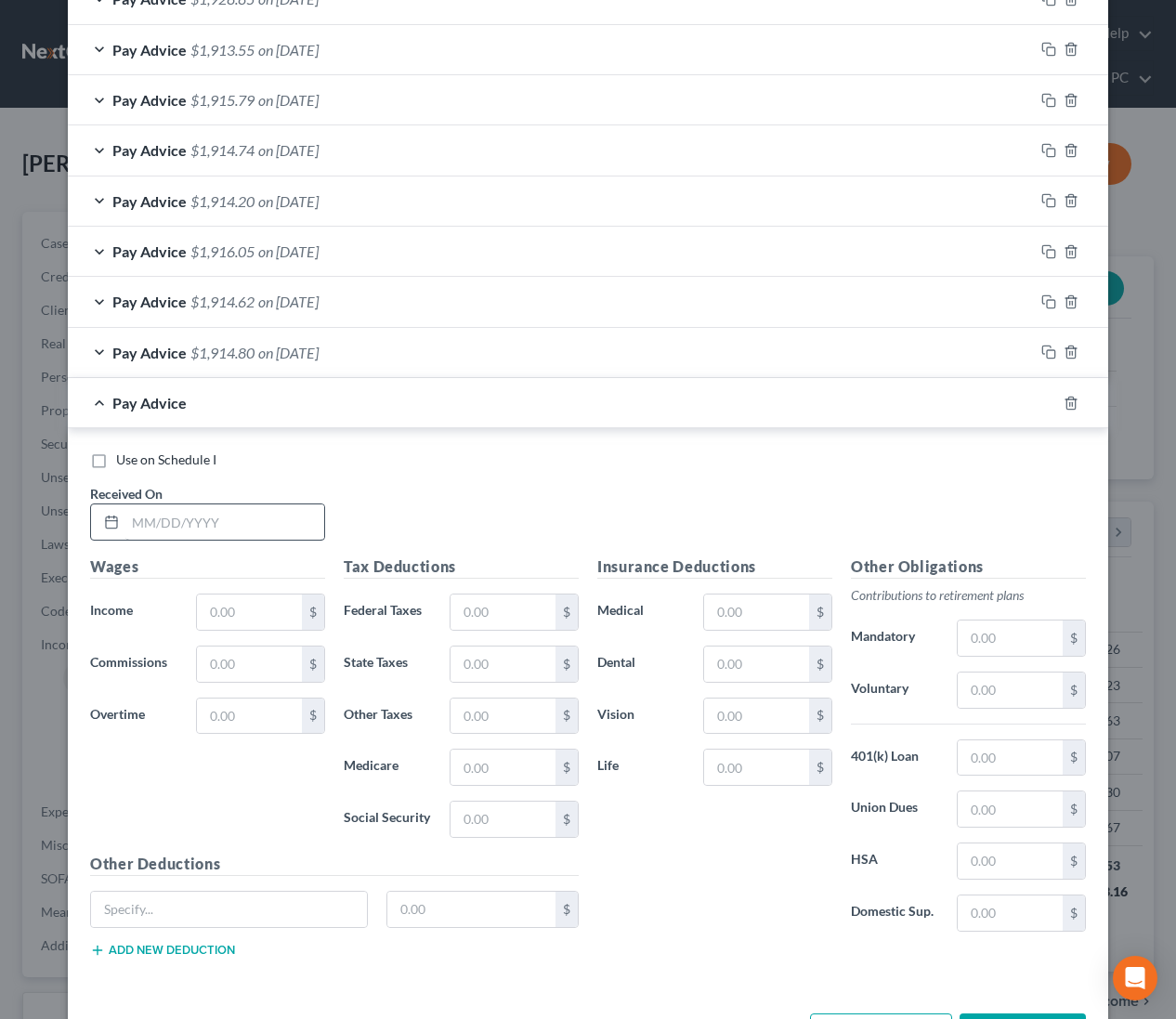
scroll to position [619, 0]
drag, startPoint x: 211, startPoint y: 530, endPoint x: 949, endPoint y: 566, distance: 739.4
click at [211, 530] on input "text" at bounding box center [224, 520] width 199 height 35
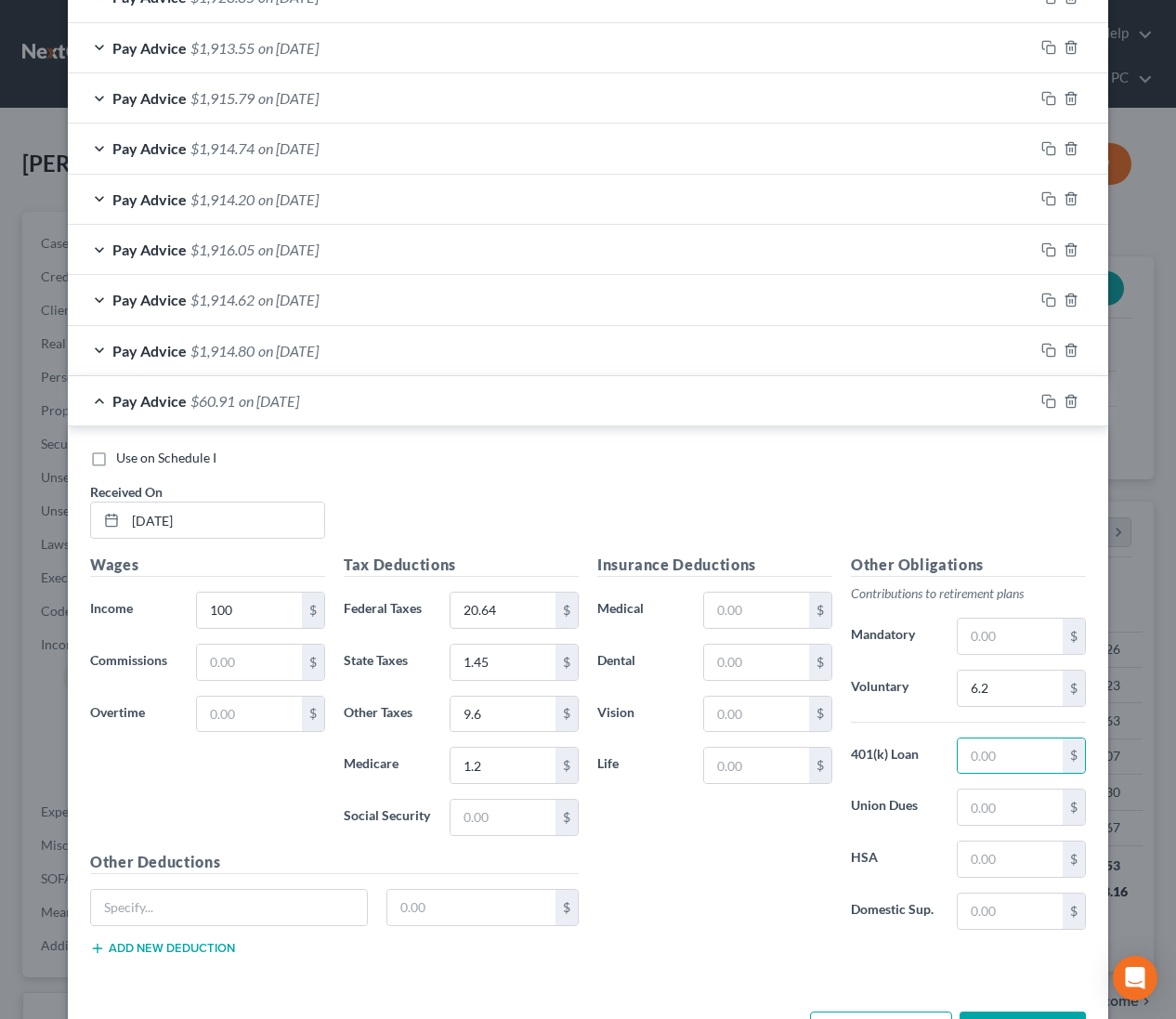
click at [299, 405] on span "on 05/29/2025" at bounding box center [269, 401] width 60 height 18
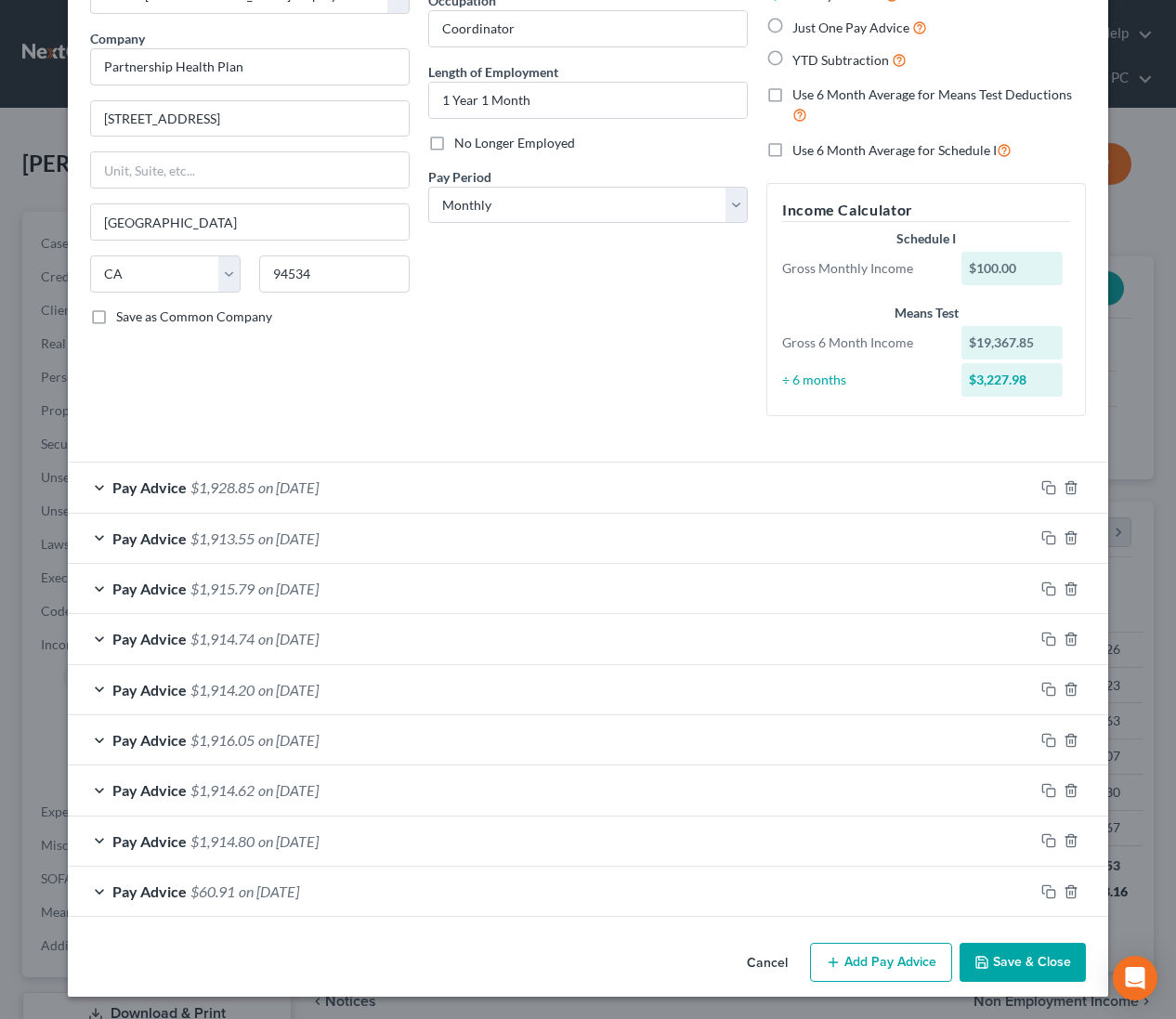
scroll to position [128, 0]
click at [1045, 843] on icon "button" at bounding box center [1048, 840] width 15 height 15
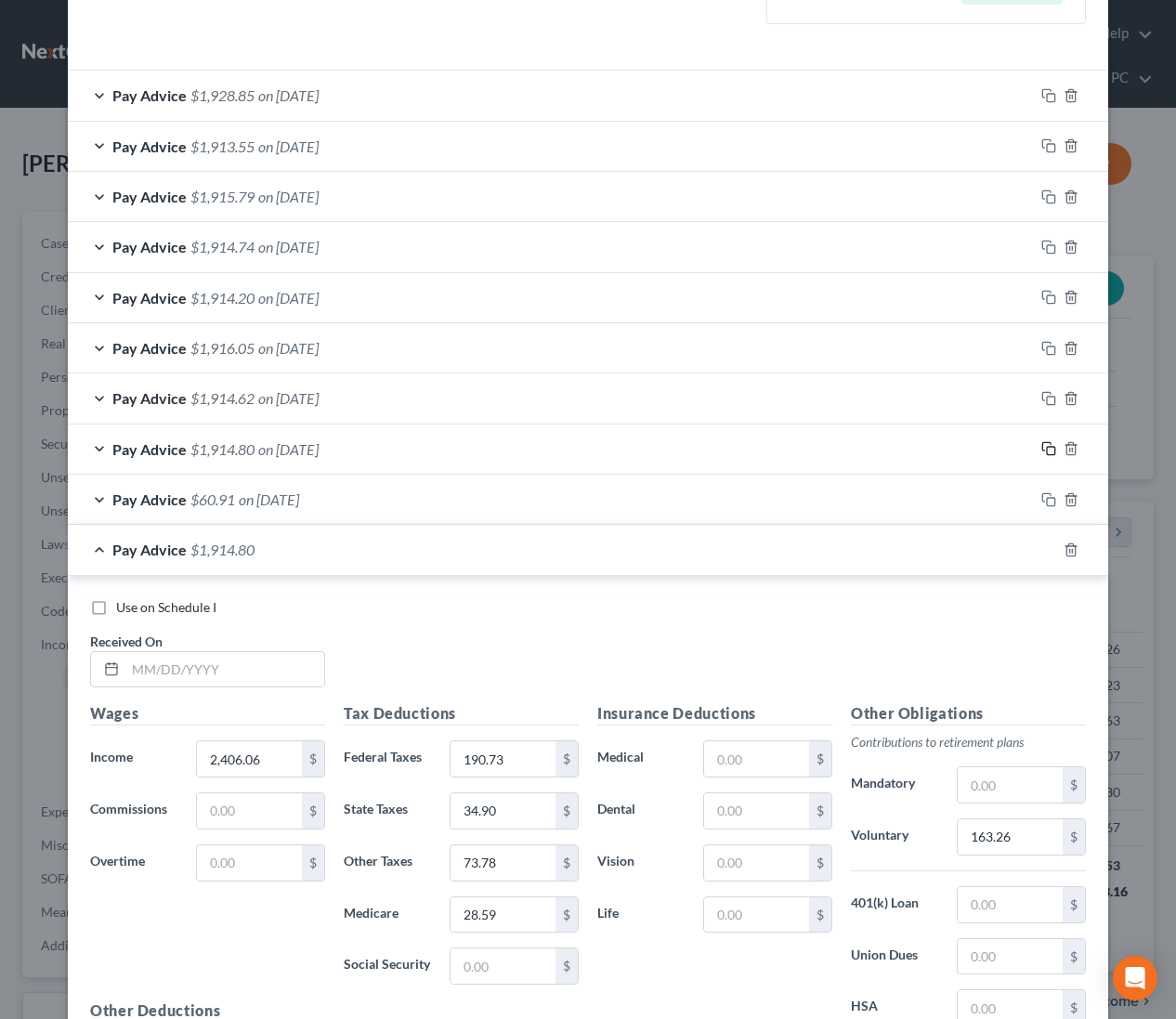
scroll to position [737, 0]
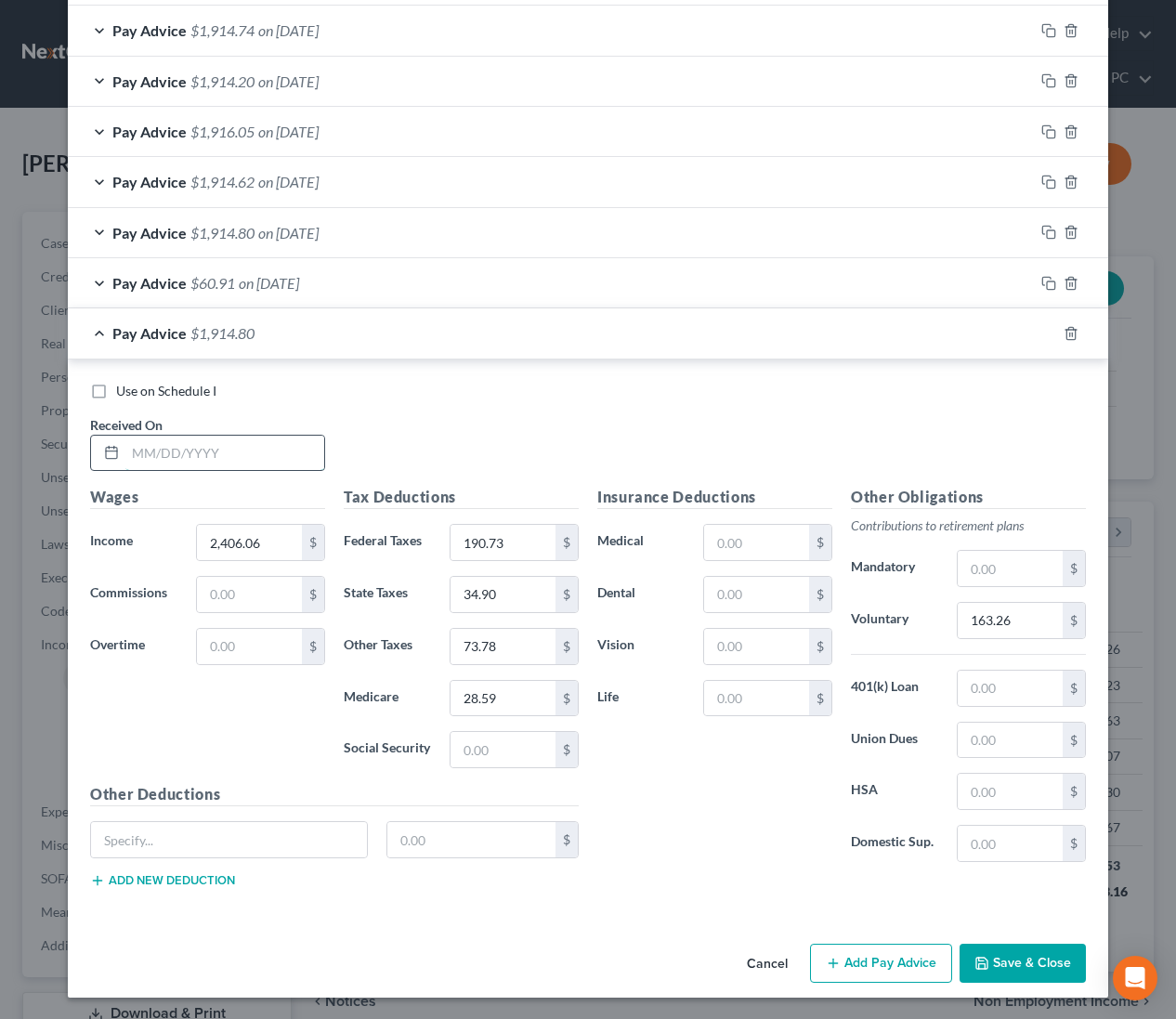
click at [250, 454] on input "text" at bounding box center [224, 453] width 199 height 35
click at [1046, 326] on icon "button" at bounding box center [1048, 333] width 15 height 15
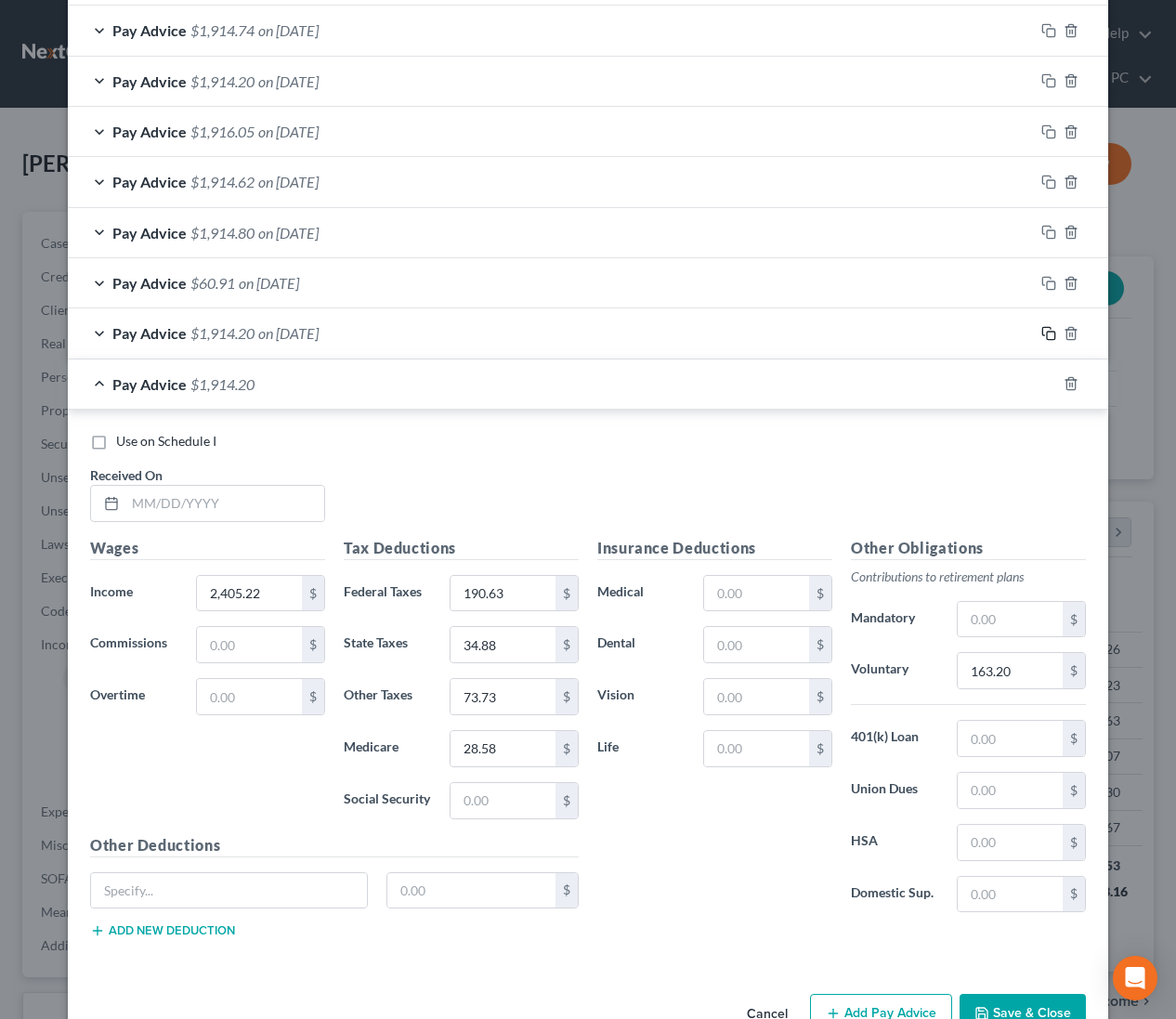
scroll to position [788, 0]
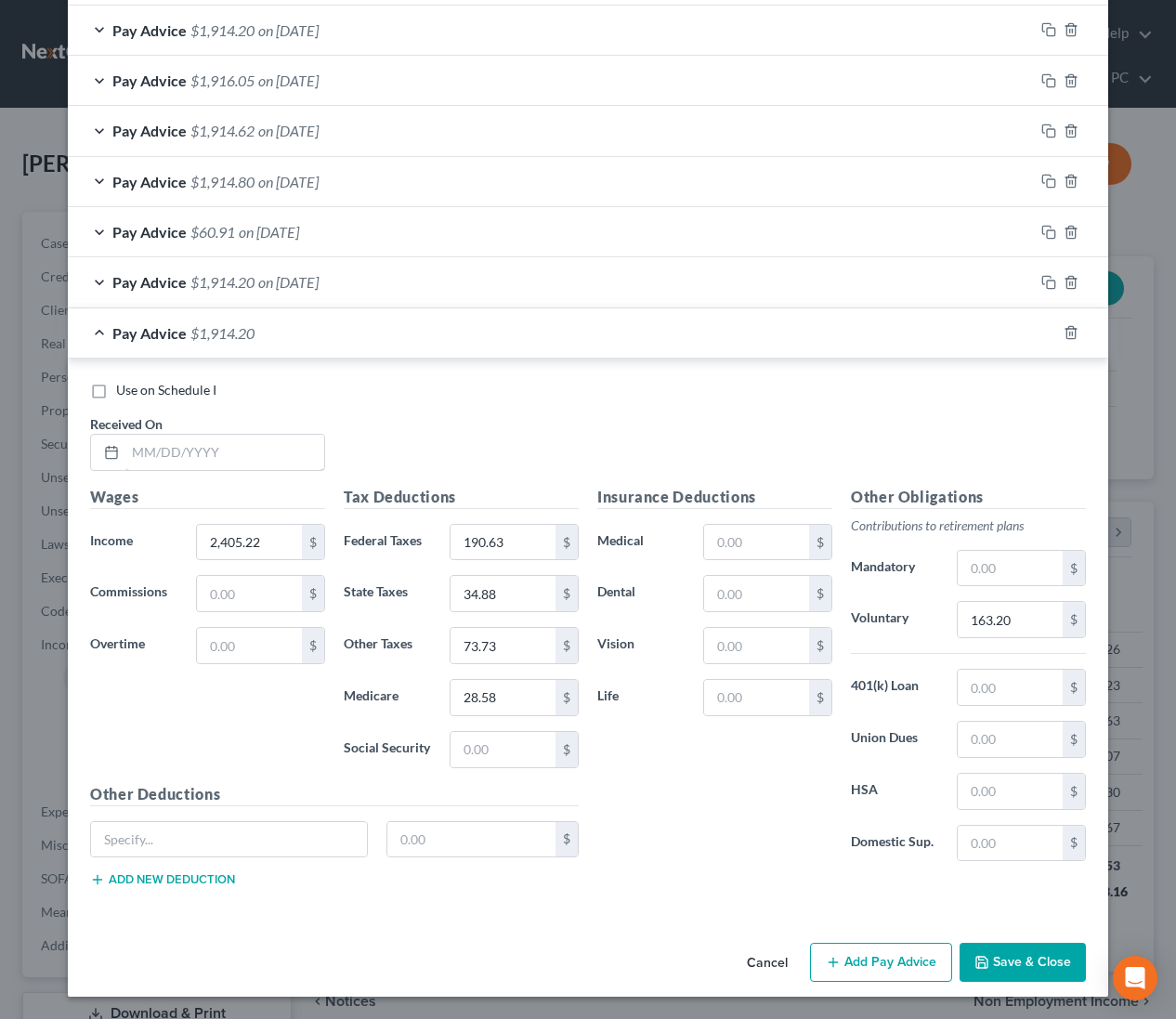
drag, startPoint x: 283, startPoint y: 454, endPoint x: 974, endPoint y: 399, distance: 693.4
click at [295, 452] on input "text" at bounding box center [224, 452] width 199 height 35
click at [1047, 333] on rect "button" at bounding box center [1051, 335] width 8 height 8
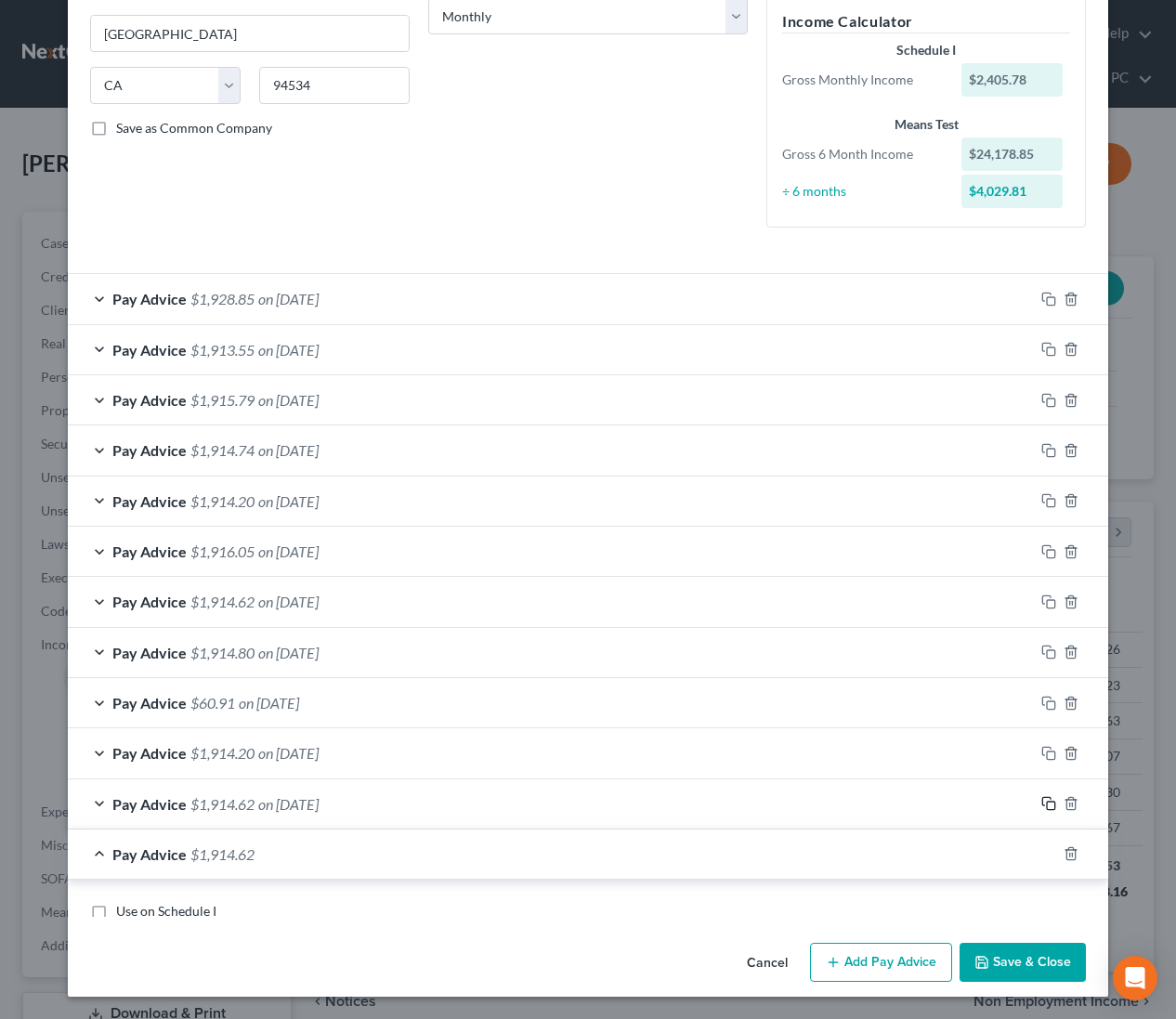
scroll to position [838, 0]
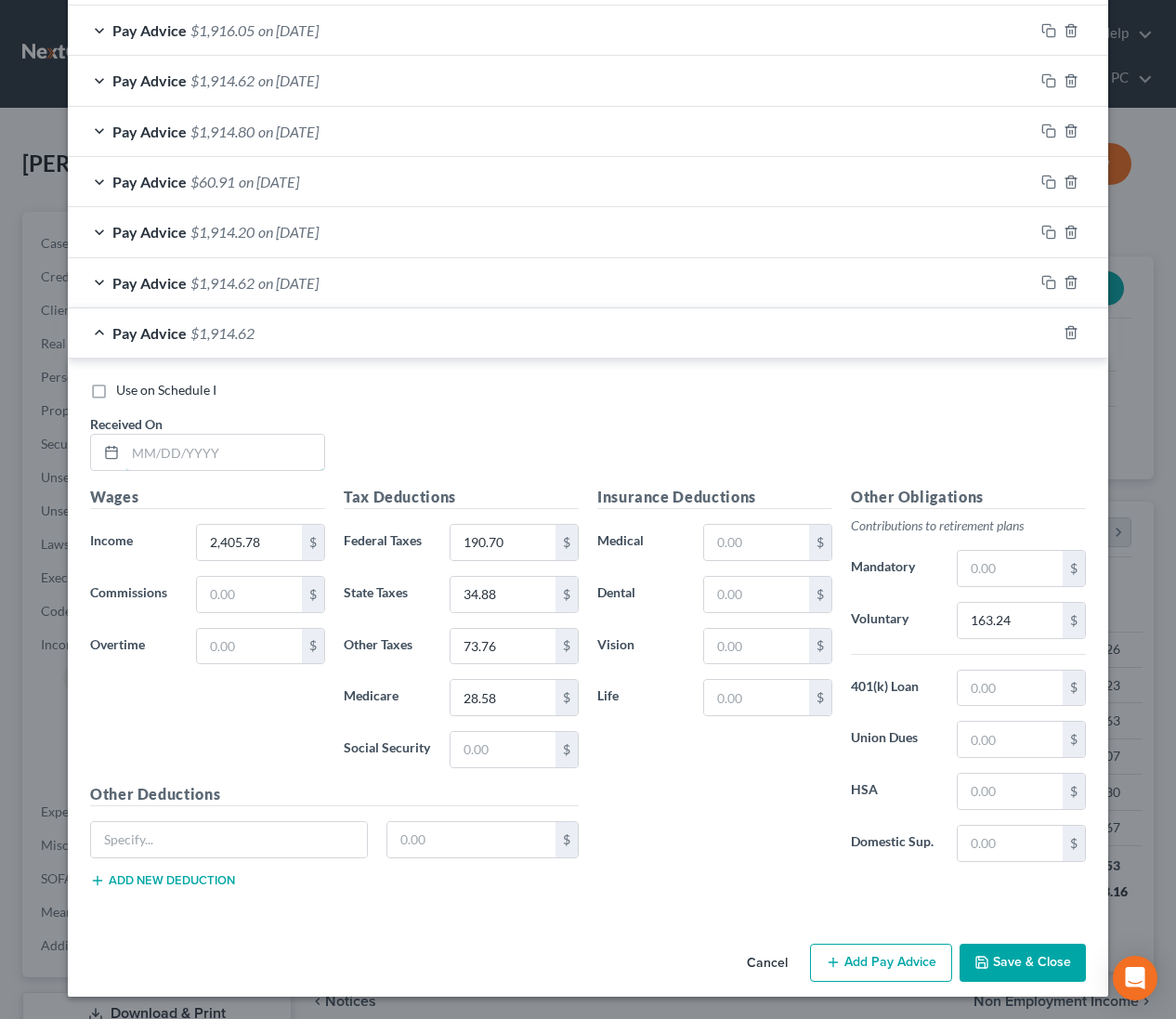
drag, startPoint x: 281, startPoint y: 454, endPoint x: 1061, endPoint y: 464, distance: 780.4
click at [293, 456] on input "text" at bounding box center [224, 452] width 199 height 35
drag, startPoint x: 1050, startPoint y: 334, endPoint x: 818, endPoint y: 498, distance: 283.3
click at [1049, 334] on icon "button" at bounding box center [1048, 332] width 15 height 15
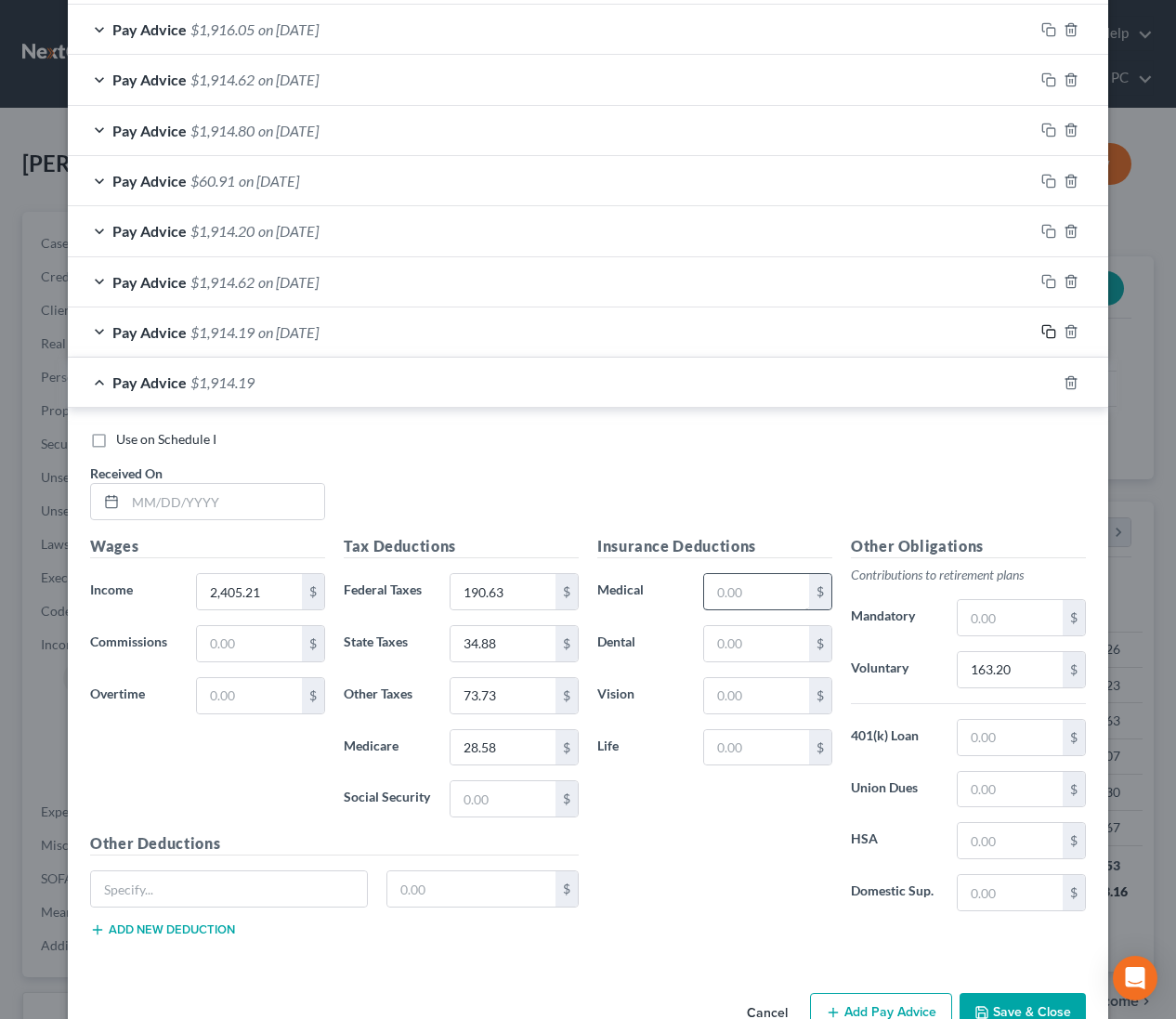
scroll to position [888, 0]
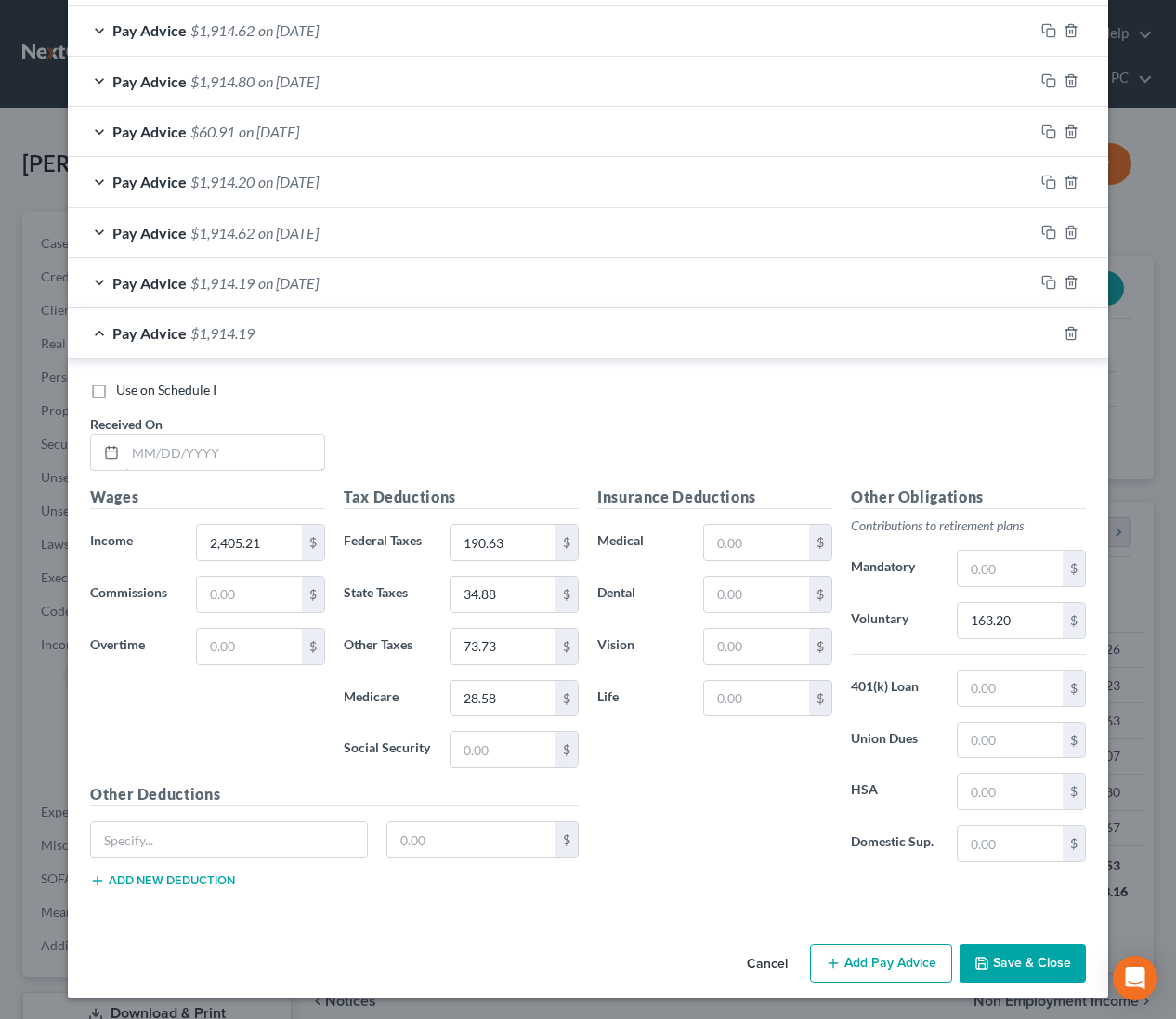
drag, startPoint x: 256, startPoint y: 451, endPoint x: 1013, endPoint y: 490, distance: 757.2
click at [258, 451] on input "text" at bounding box center [224, 452] width 199 height 35
drag, startPoint x: 1046, startPoint y: 327, endPoint x: 959, endPoint y: 395, distance: 110.6
click at [1046, 327] on icon "button" at bounding box center [1048, 333] width 15 height 15
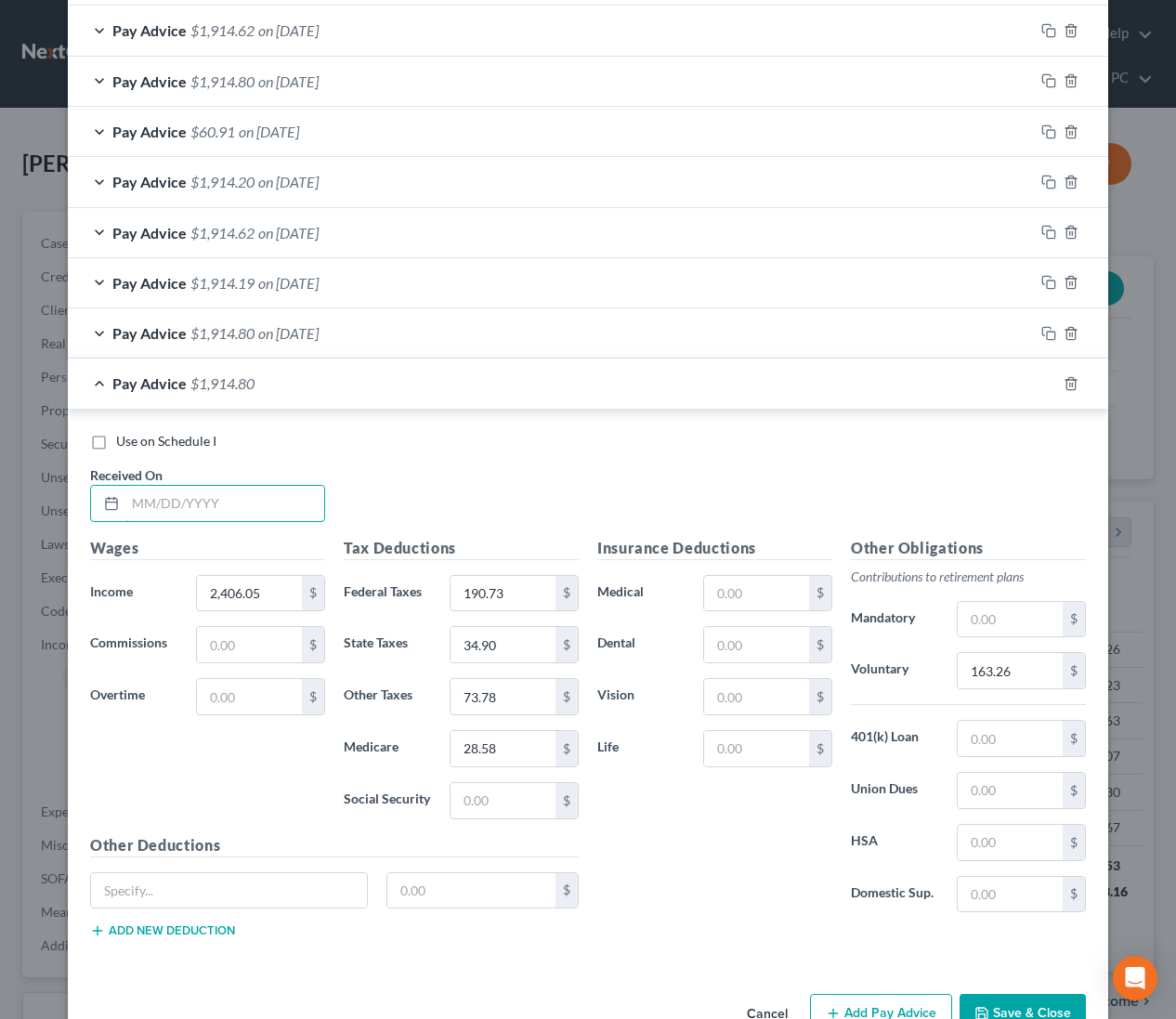
drag, startPoint x: 242, startPoint y: 508, endPoint x: 744, endPoint y: 521, distance: 501.8
click at [254, 509] on input "text" at bounding box center [224, 503] width 199 height 35
drag, startPoint x: 1016, startPoint y: 963, endPoint x: 1026, endPoint y: 1005, distance: 42.8
click at [1016, 963] on div "Use on Schedule I Received On * 7/24/2025 Wages Income * 2,407.60 $ Commissions…" at bounding box center [588, 689] width 1040 height 558
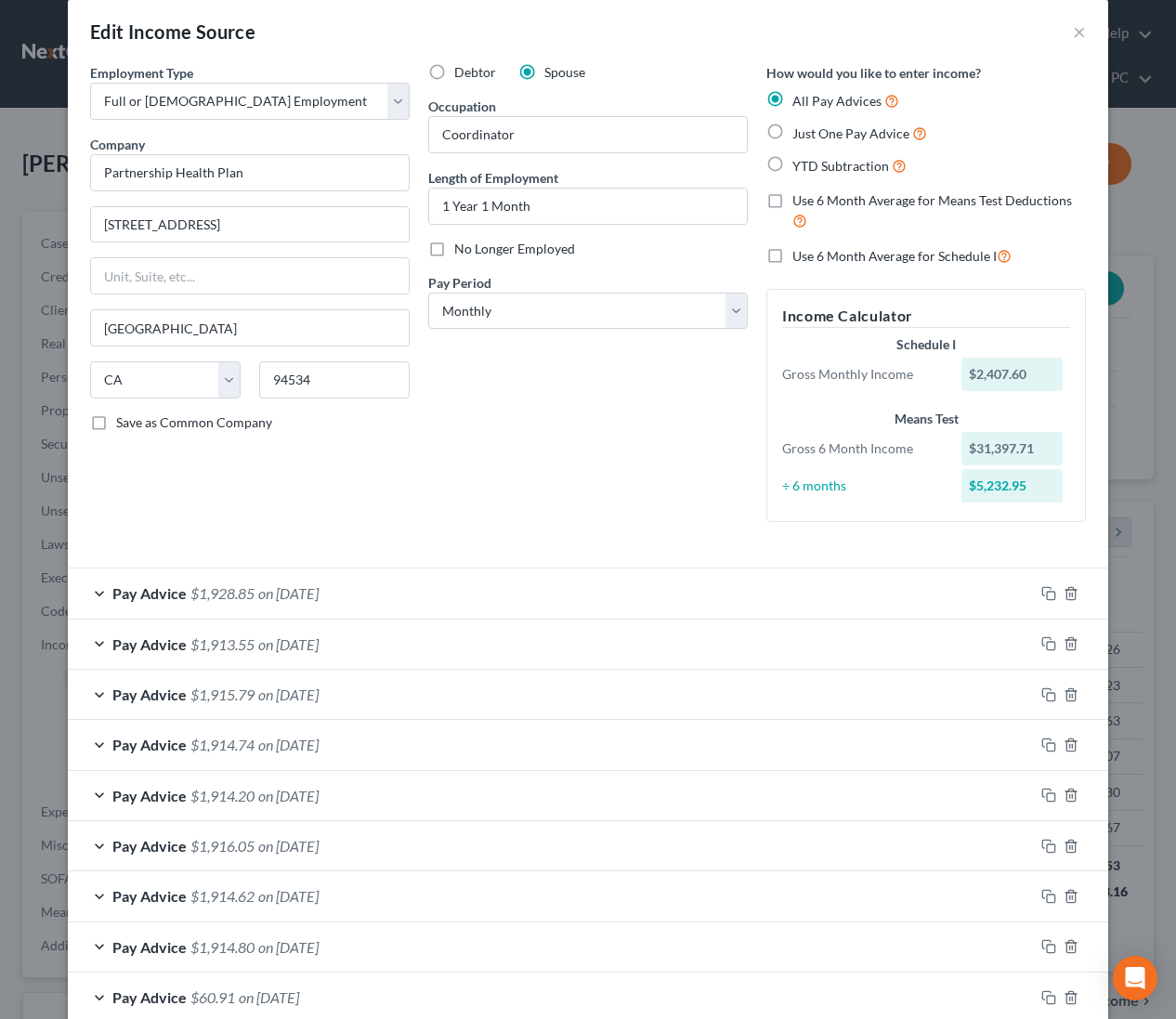
scroll to position [0, 0]
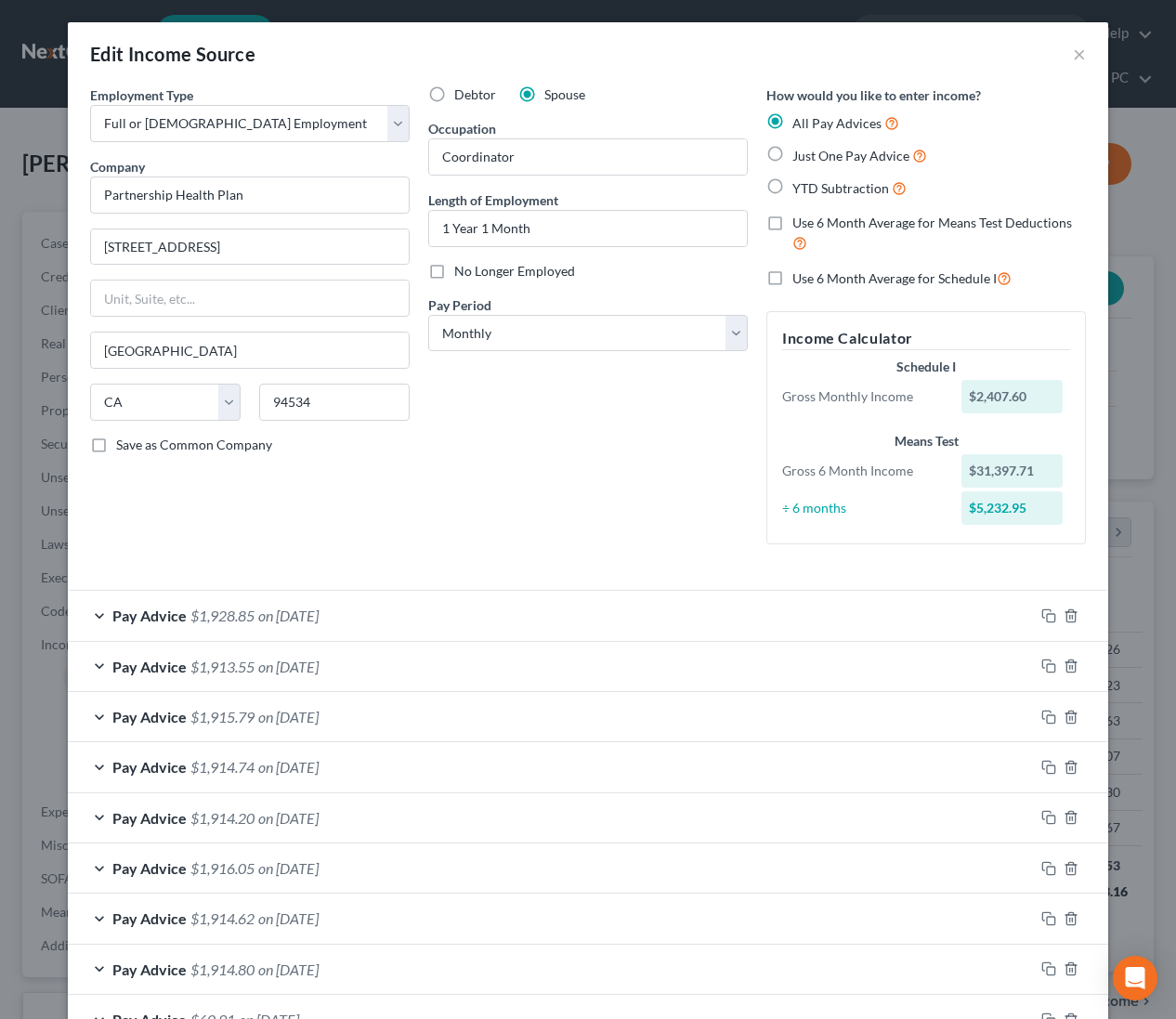
drag, startPoint x: 773, startPoint y: 226, endPoint x: 771, endPoint y: 271, distance: 45.6
click at [792, 226] on label "Use 6 Month Average for Means Test Deductions" at bounding box center [939, 234] width 294 height 40
click at [800, 226] on input "Use 6 Month Average for Means Test Deductions" at bounding box center [806, 220] width 12 height 12
click at [792, 280] on label "Use 6 Month Average for Schedule I" at bounding box center [901, 278] width 219 height 21
click at [800, 280] on input "Use 6 Month Average for Schedule I" at bounding box center [806, 274] width 12 height 12
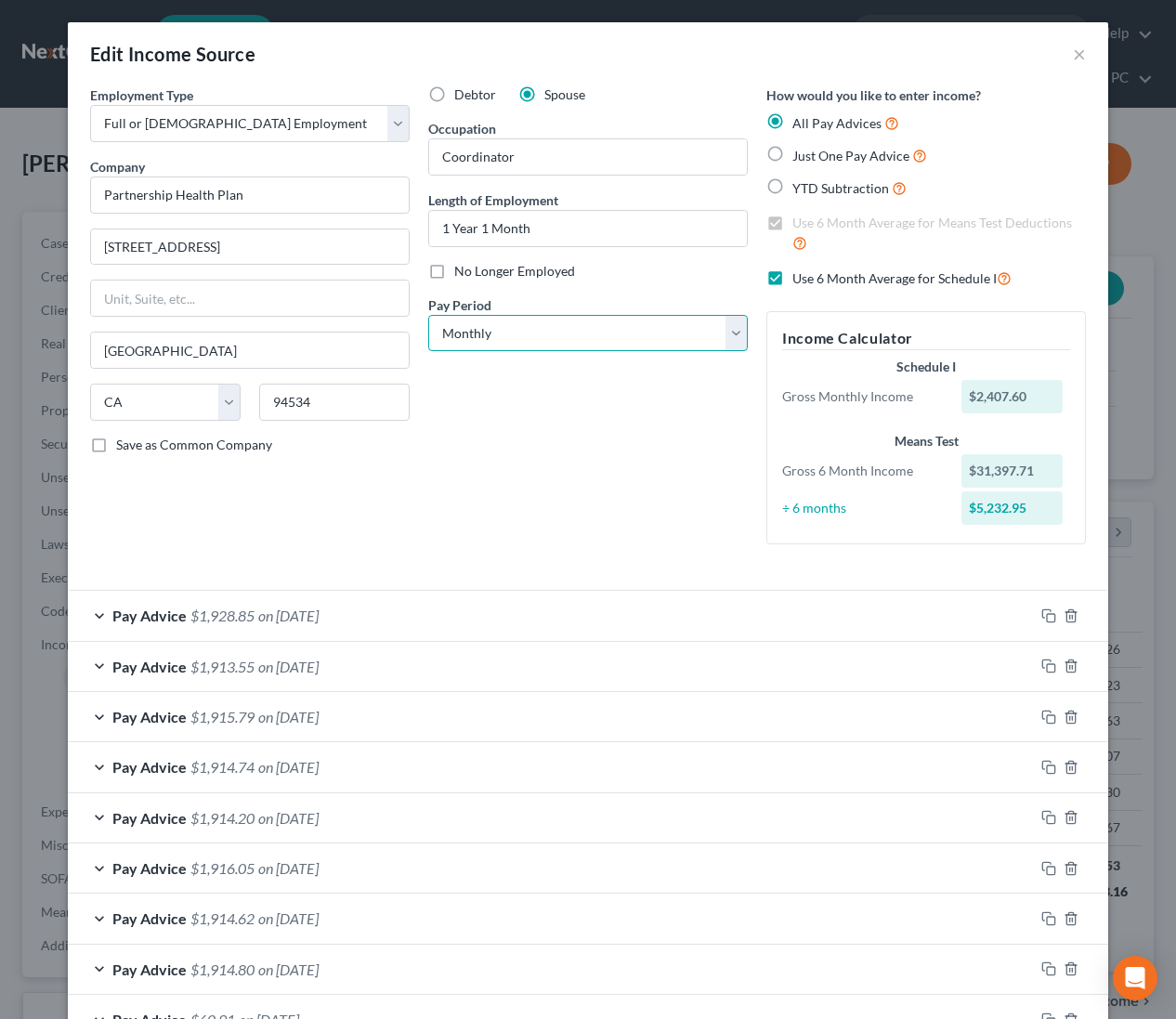
click at [687, 324] on select "Select Monthly Twice Monthly Every Other Week Weekly" at bounding box center [588, 333] width 320 height 37
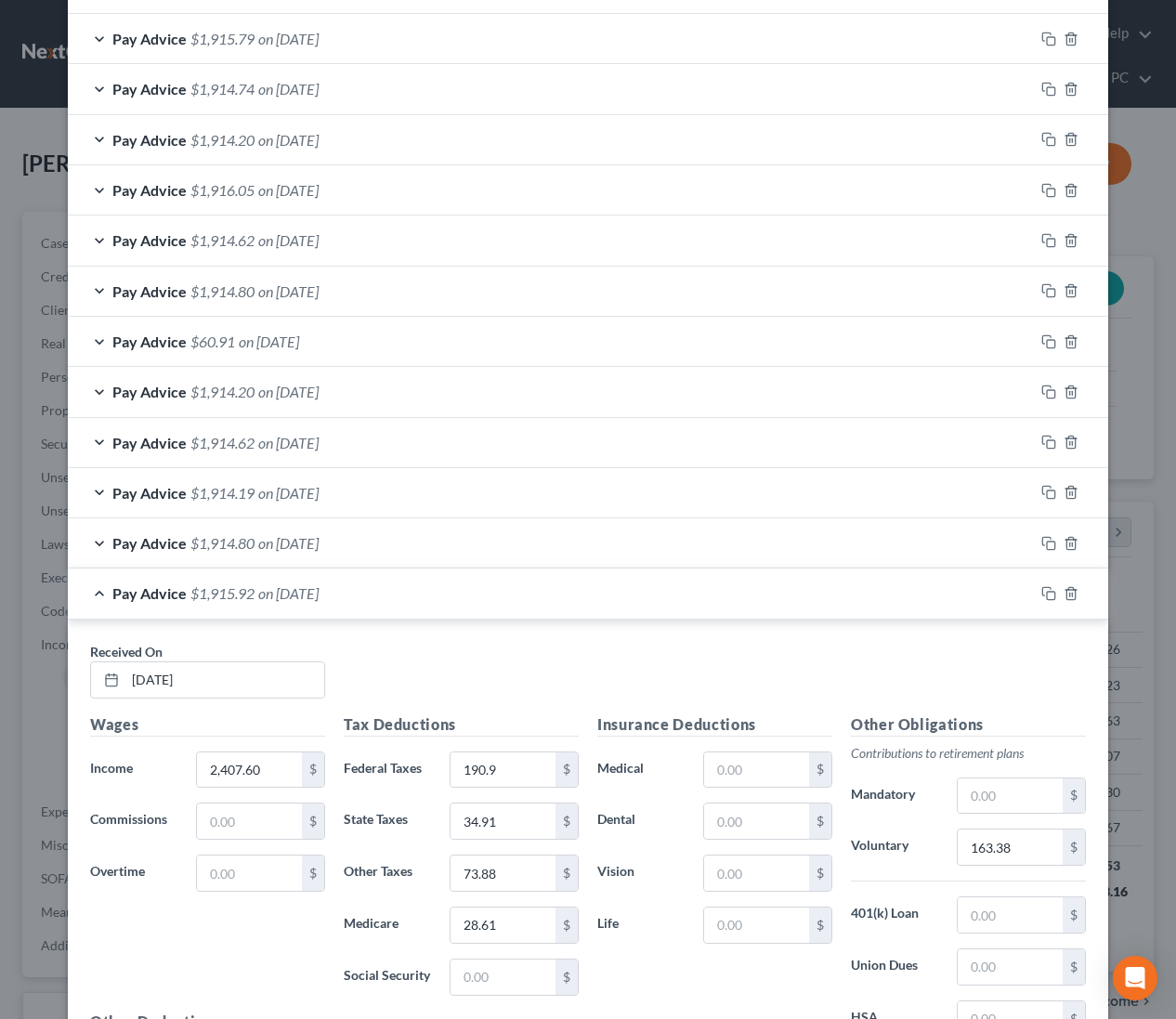
scroll to position [906, 0]
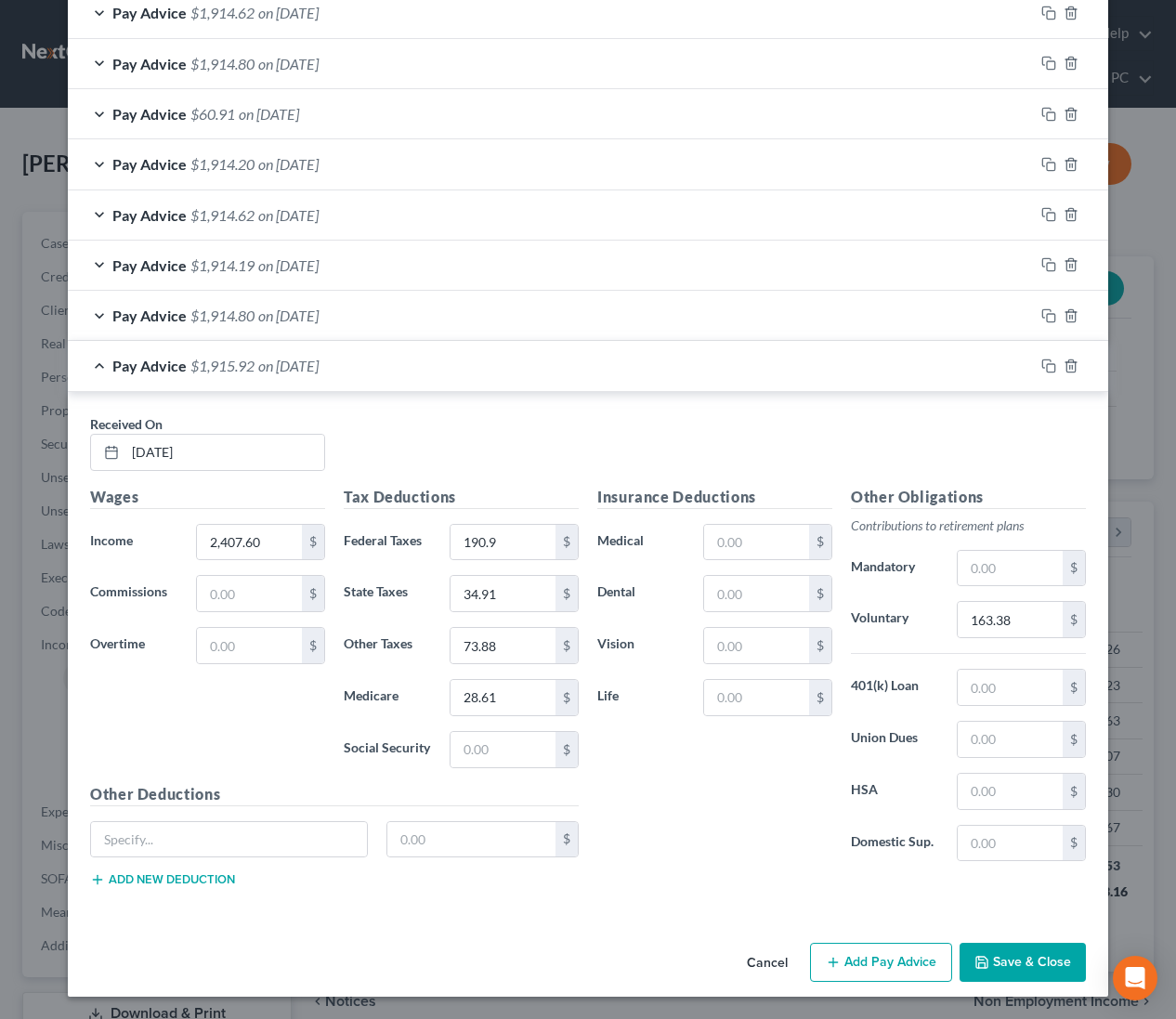
drag, startPoint x: 1041, startPoint y: 966, endPoint x: 1006, endPoint y: 941, distance: 43.3
click at [1041, 966] on button "Save & Close" at bounding box center [1023, 962] width 126 height 39
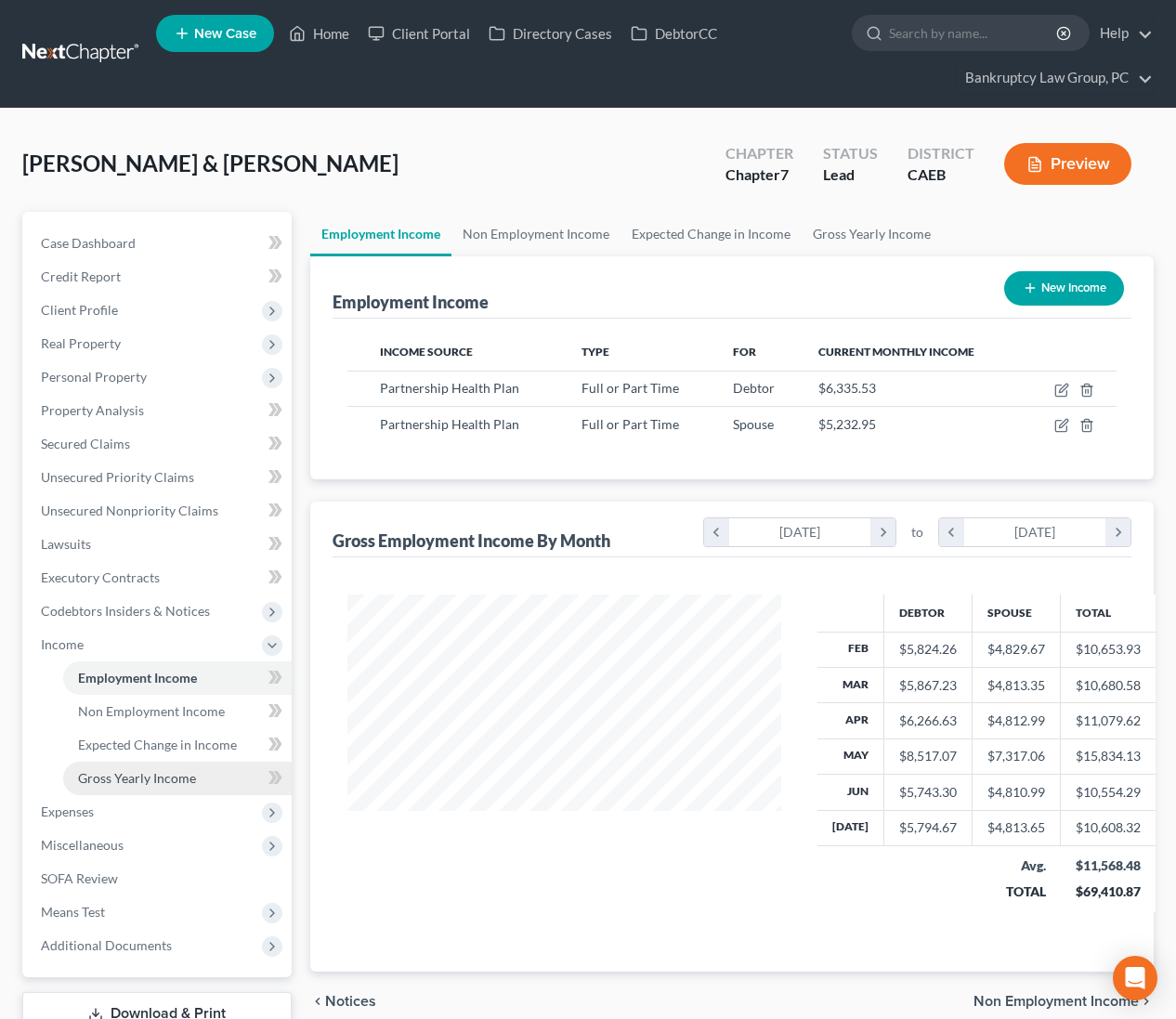
click at [112, 782] on span "Gross Yearly Income" at bounding box center [137, 778] width 118 height 16
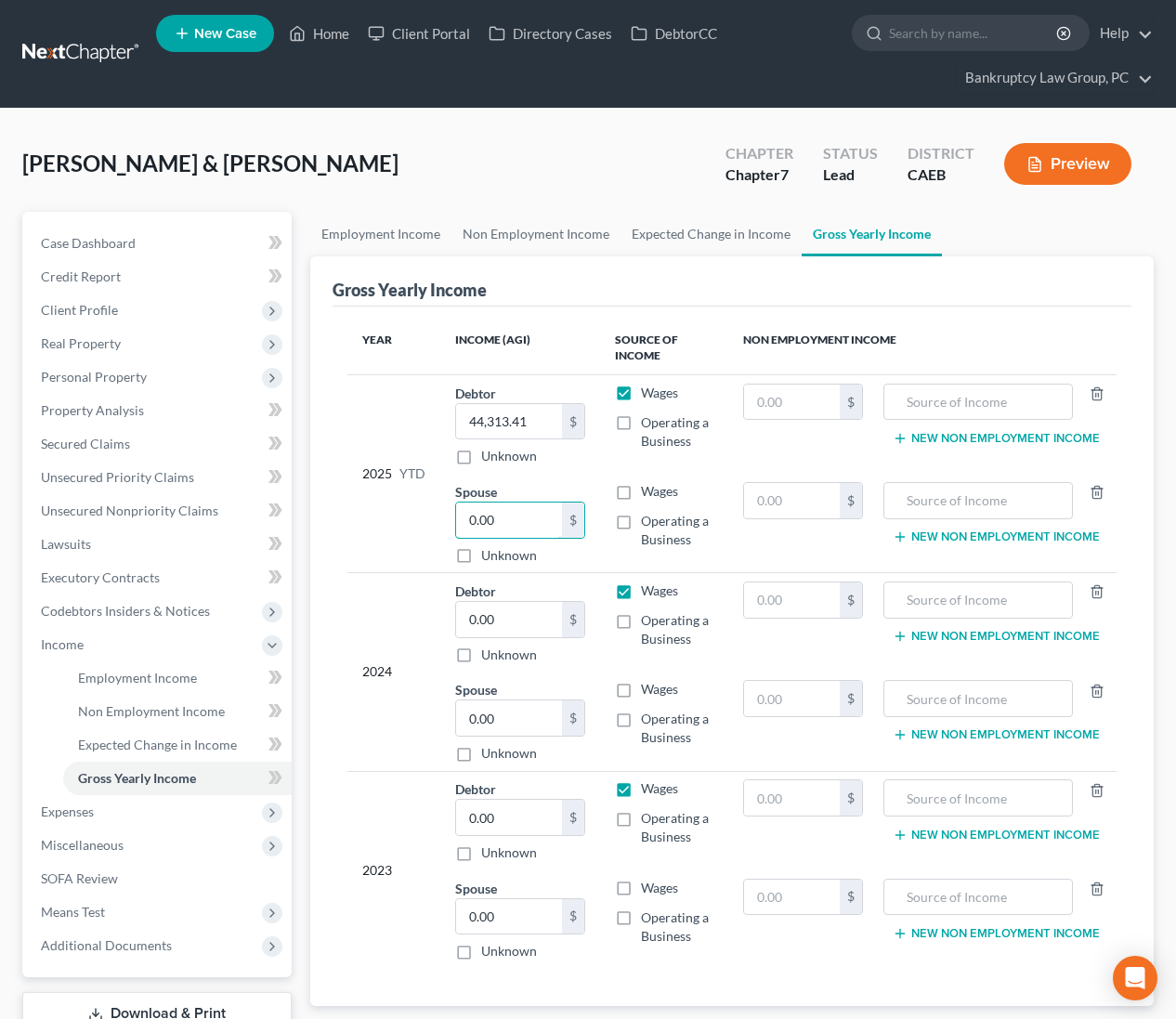
drag, startPoint x: 506, startPoint y: 506, endPoint x: 714, endPoint y: 509, distance: 208.1
click at [506, 506] on input "0.00" at bounding box center [509, 520] width 107 height 35
drag, startPoint x: 511, startPoint y: 522, endPoint x: 1021, endPoint y: 471, distance: 512.5
click at [511, 522] on input "0.00" at bounding box center [509, 520] width 107 height 35
click at [125, 670] on span "Employment Income" at bounding box center [137, 678] width 119 height 16
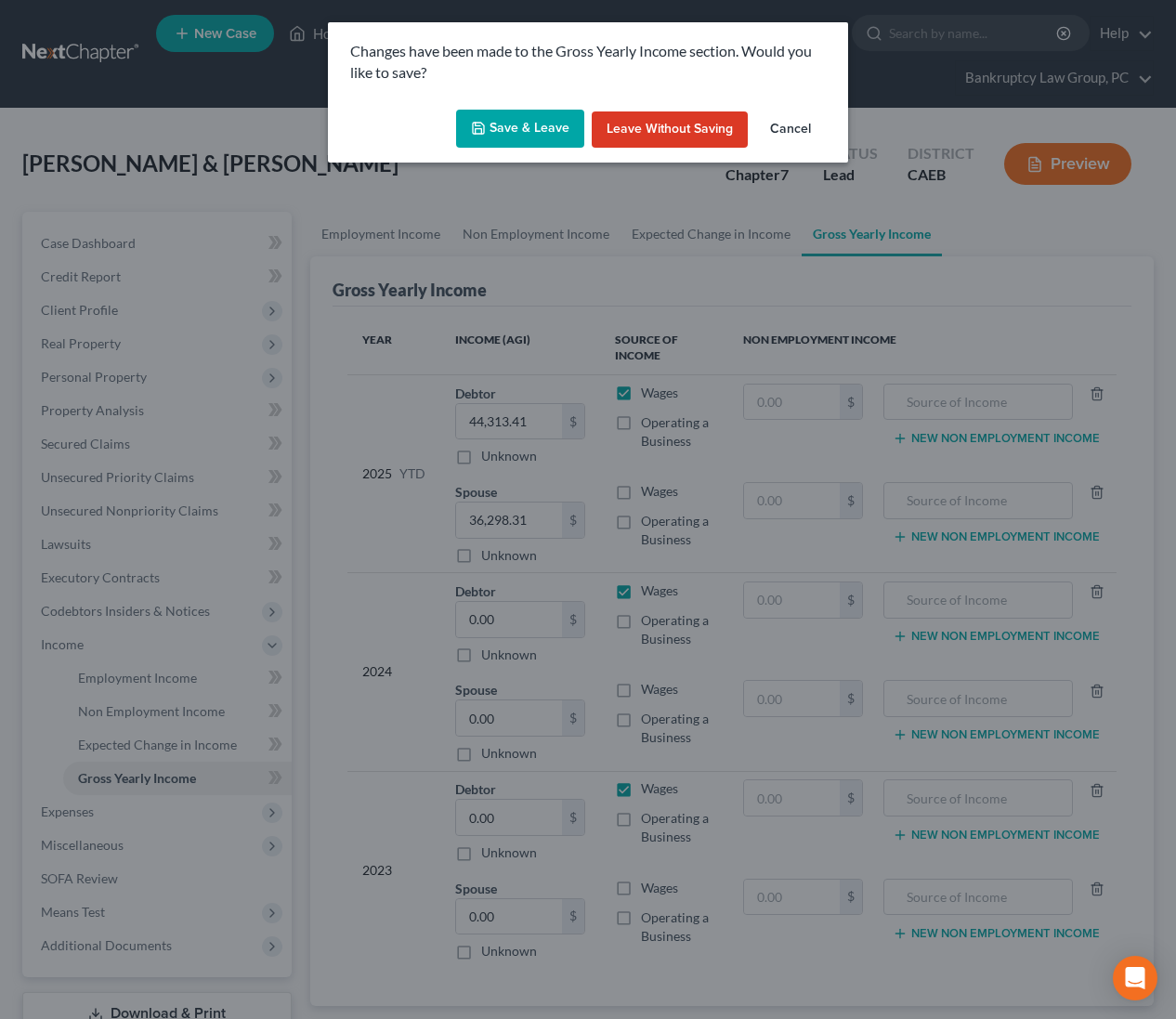
click at [521, 148] on div "Save & Leave Leave without Saving Cancel" at bounding box center [588, 132] width 520 height 61
drag, startPoint x: 522, startPoint y: 131, endPoint x: 748, endPoint y: 303, distance: 283.7
click at [522, 131] on button "Save & Leave" at bounding box center [520, 129] width 128 height 39
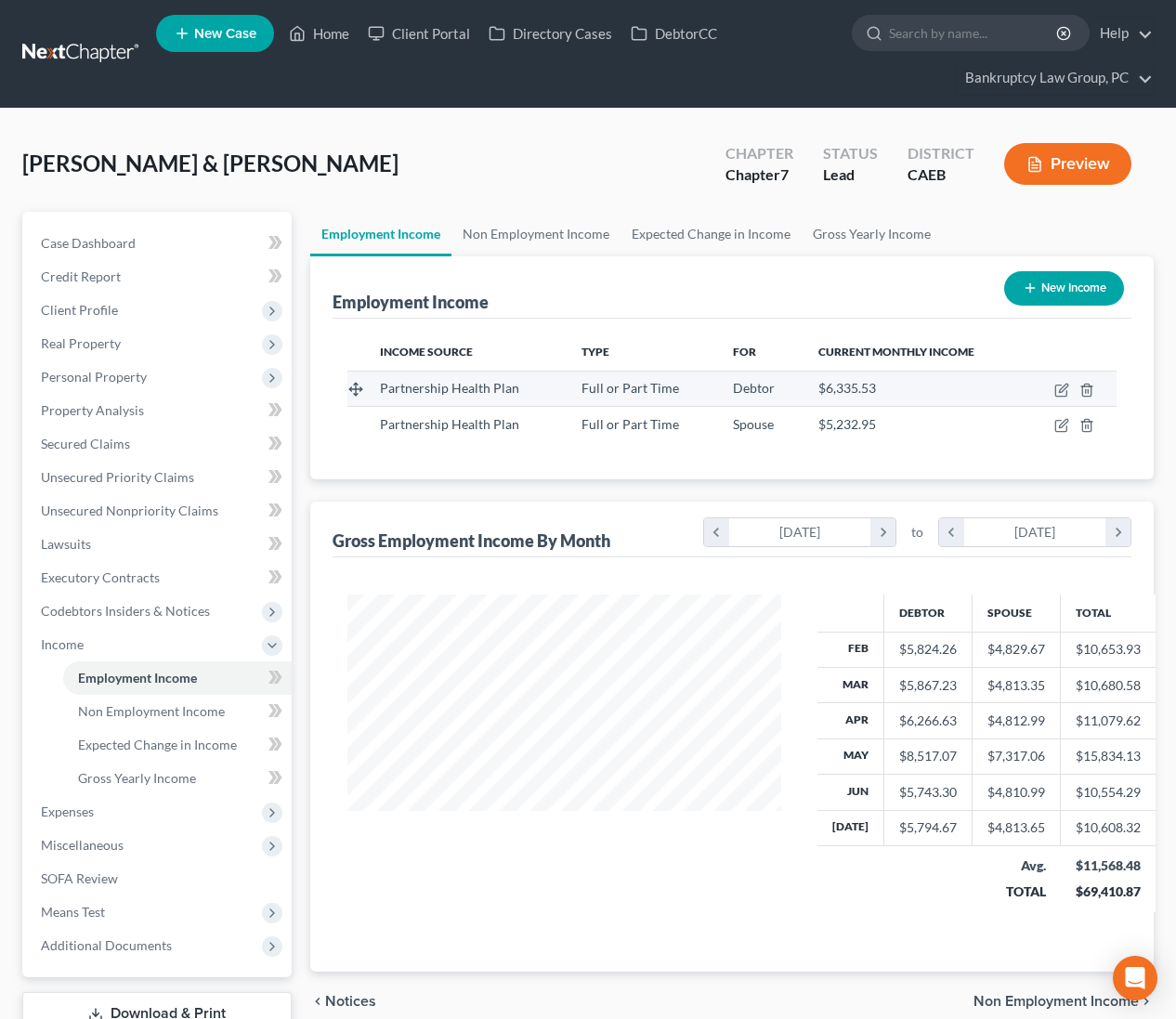
scroll to position [333, 471]
click at [1059, 386] on icon "button" at bounding box center [1061, 390] width 15 height 15
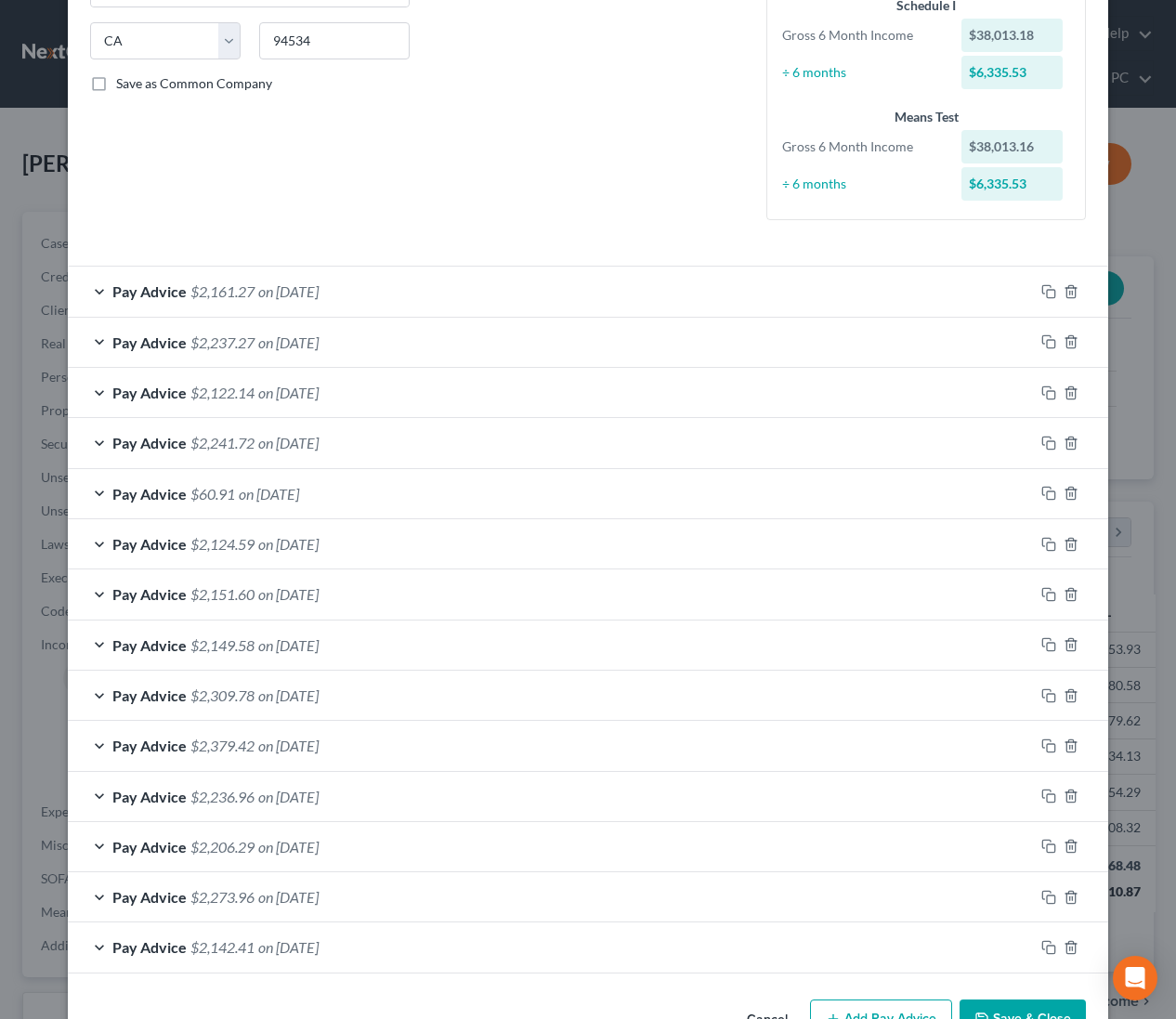
scroll to position [417, 0]
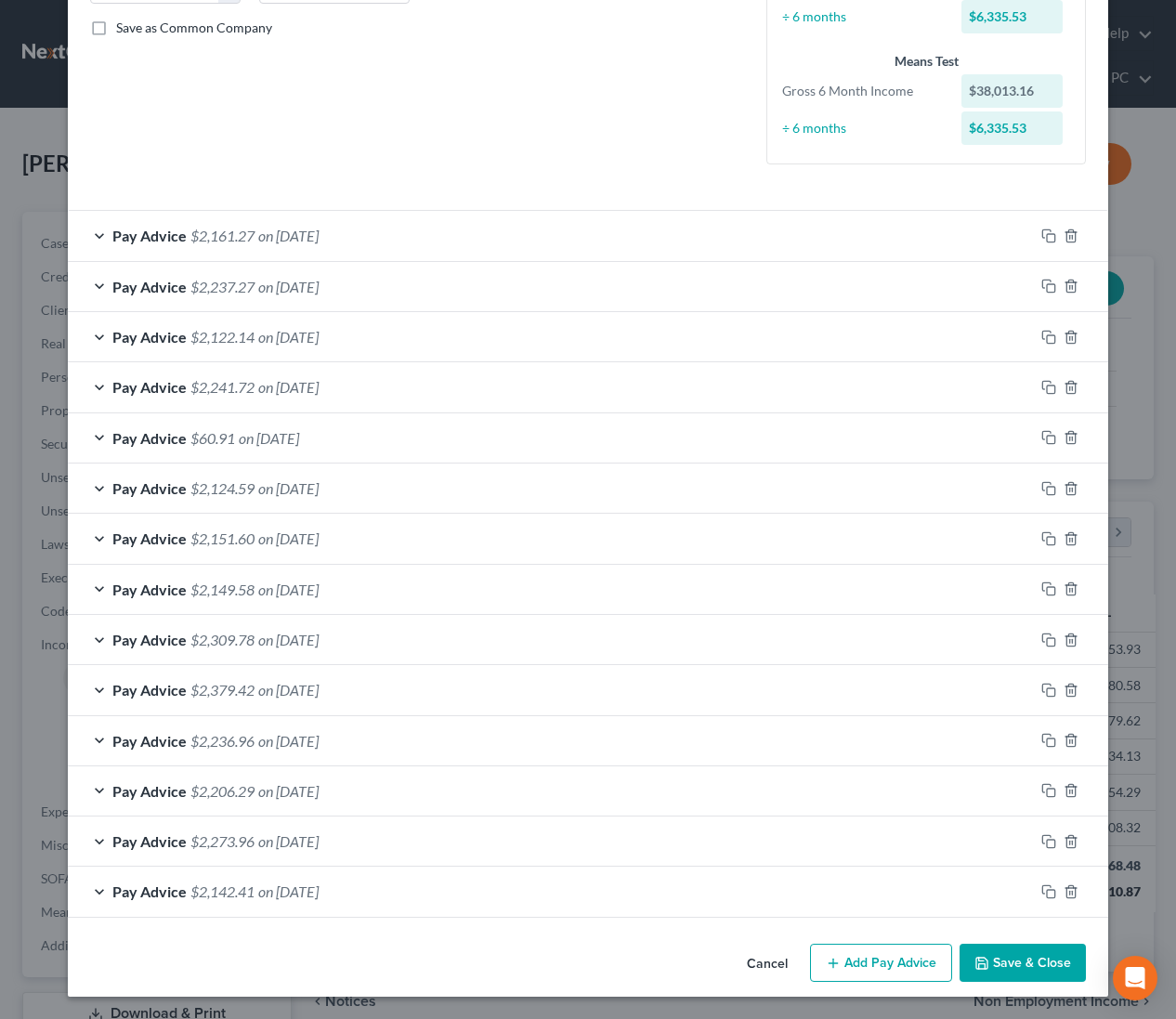
drag, startPoint x: 1023, startPoint y: 968, endPoint x: 1069, endPoint y: 945, distance: 51.9
click at [1023, 968] on button "Save & Close" at bounding box center [1023, 963] width 126 height 39
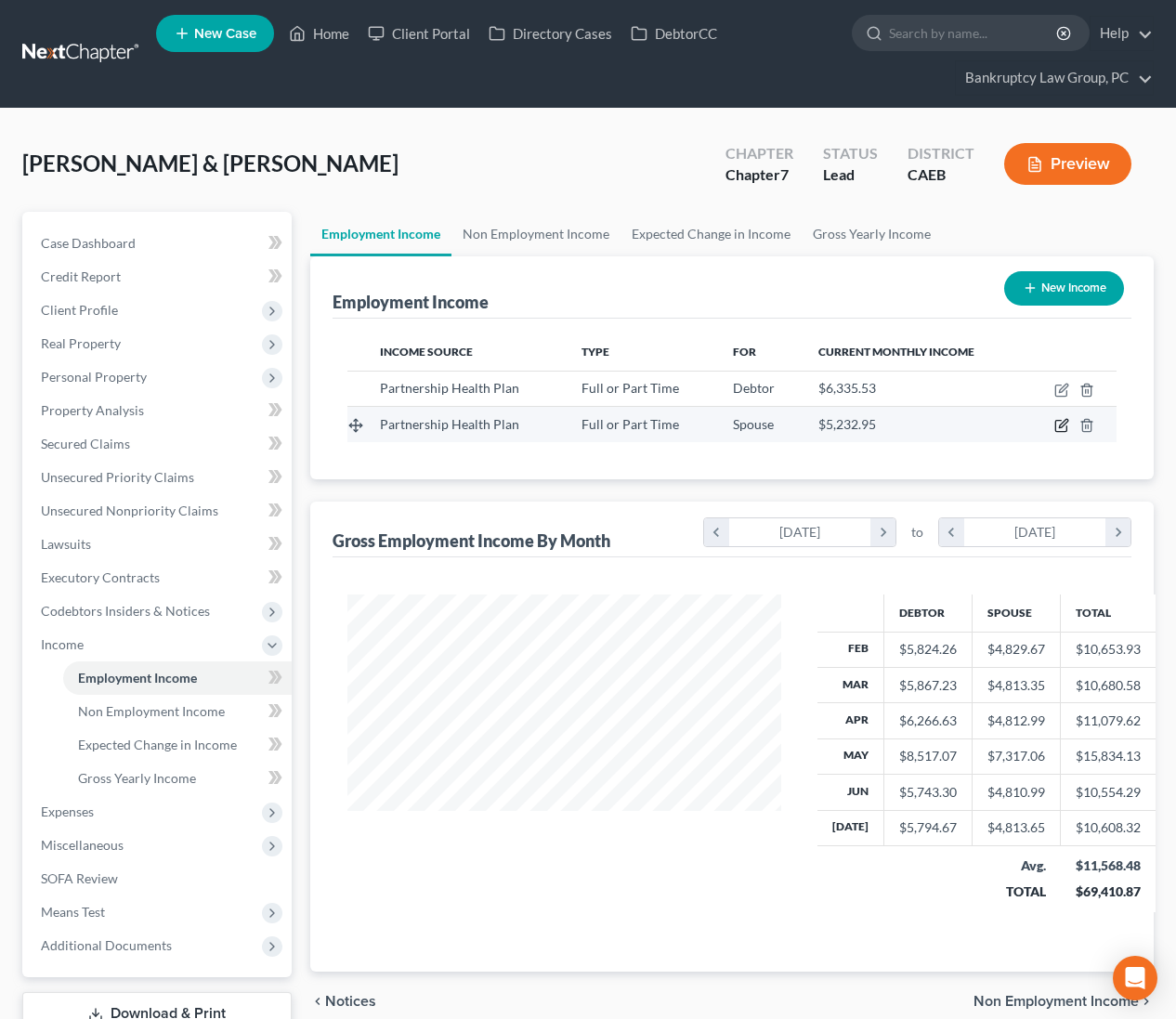
click at [1058, 428] on icon "button" at bounding box center [1061, 425] width 15 height 15
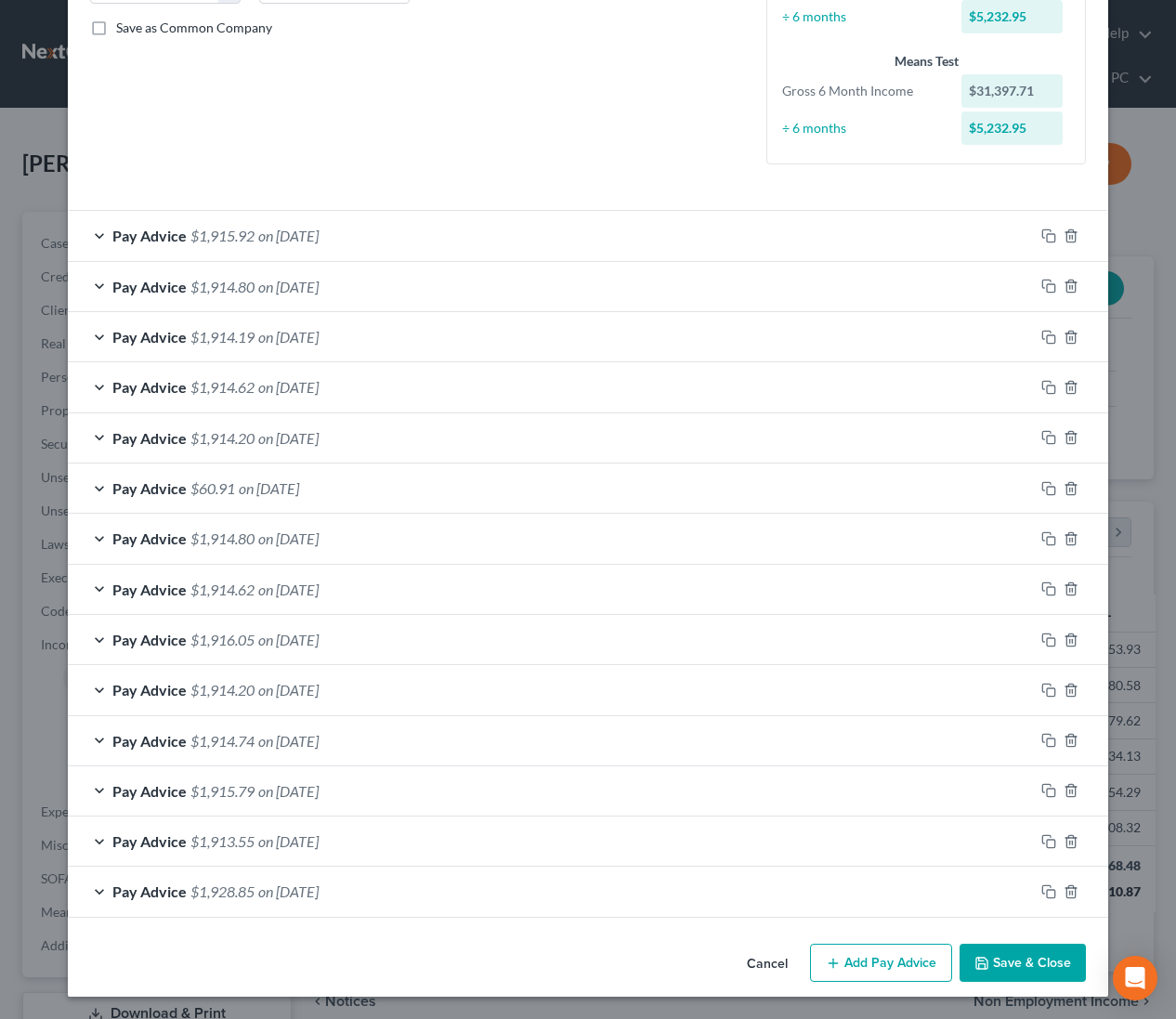
click at [1036, 961] on button "Save & Close" at bounding box center [1023, 963] width 126 height 39
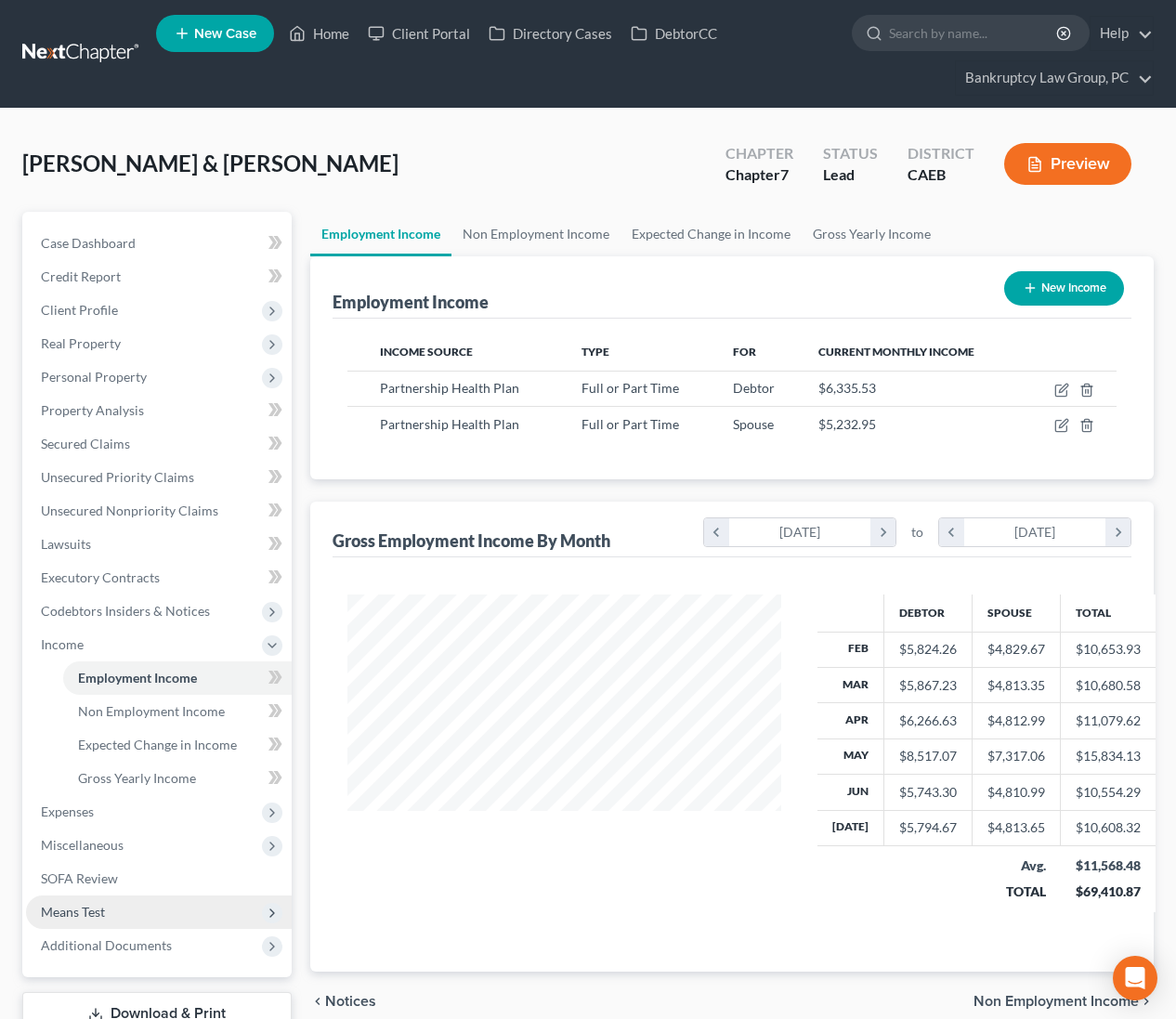
click at [77, 907] on span "Means Test" at bounding box center [73, 912] width 64 height 16
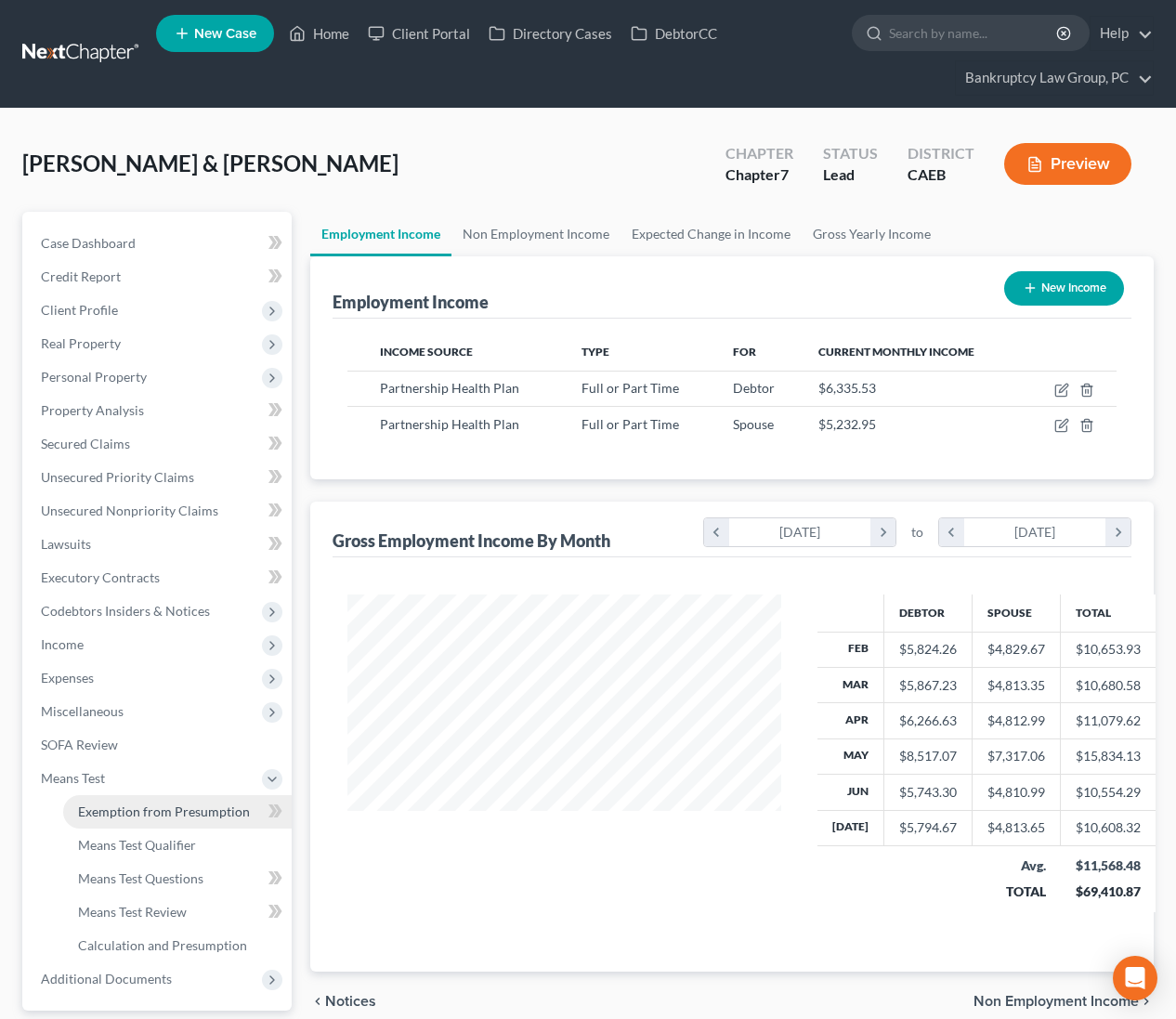
click at [111, 820] on link "Exemption from Presumption" at bounding box center [177, 811] width 229 height 33
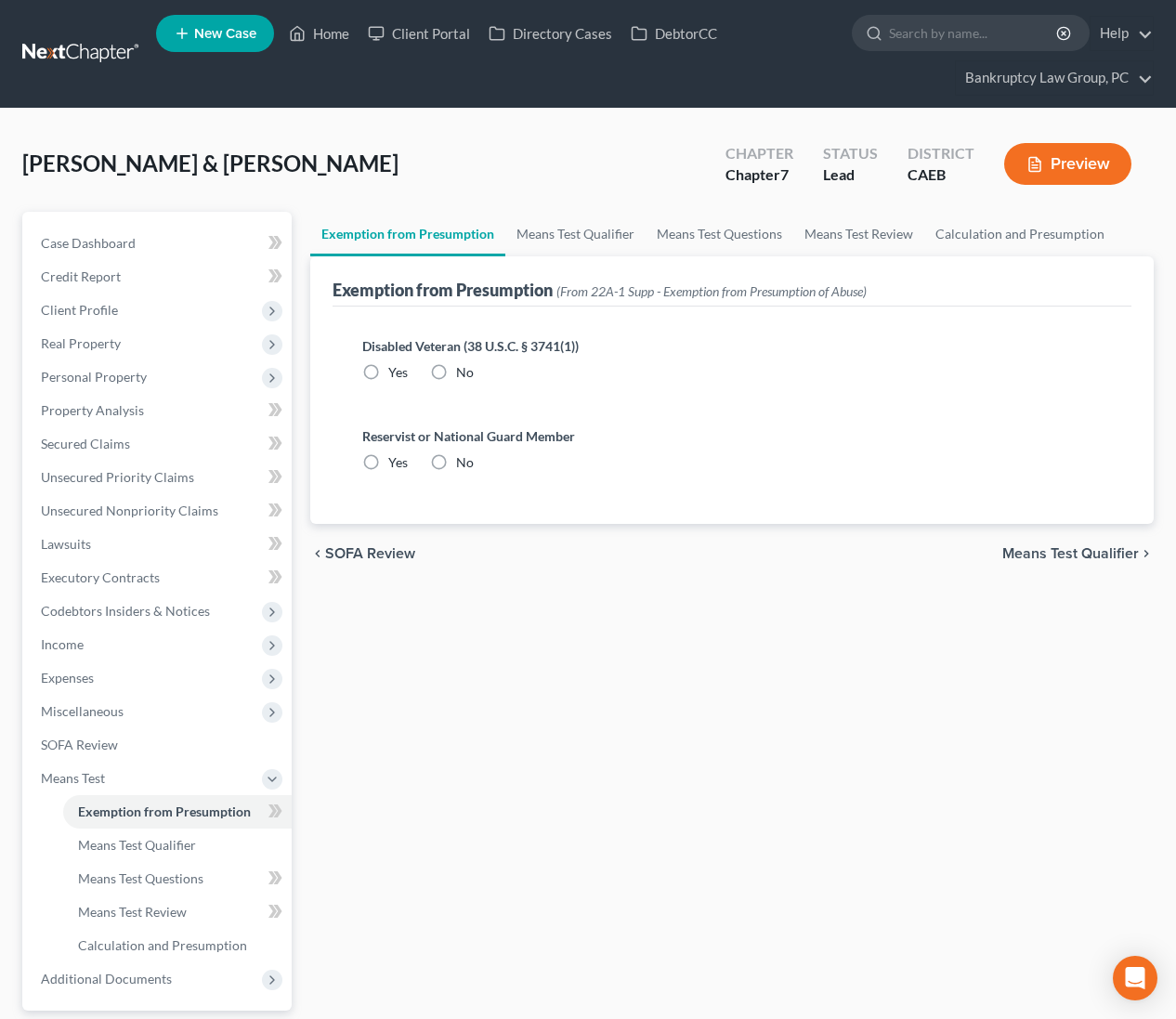
drag, startPoint x: 440, startPoint y: 371, endPoint x: 420, endPoint y: 464, distance: 96.0
click at [456, 372] on label "No" at bounding box center [465, 372] width 18 height 19
click at [464, 372] on input "No" at bounding box center [470, 369] width 12 height 12
radio input "true"
drag, startPoint x: 432, startPoint y: 462, endPoint x: 788, endPoint y: 540, distance: 364.2
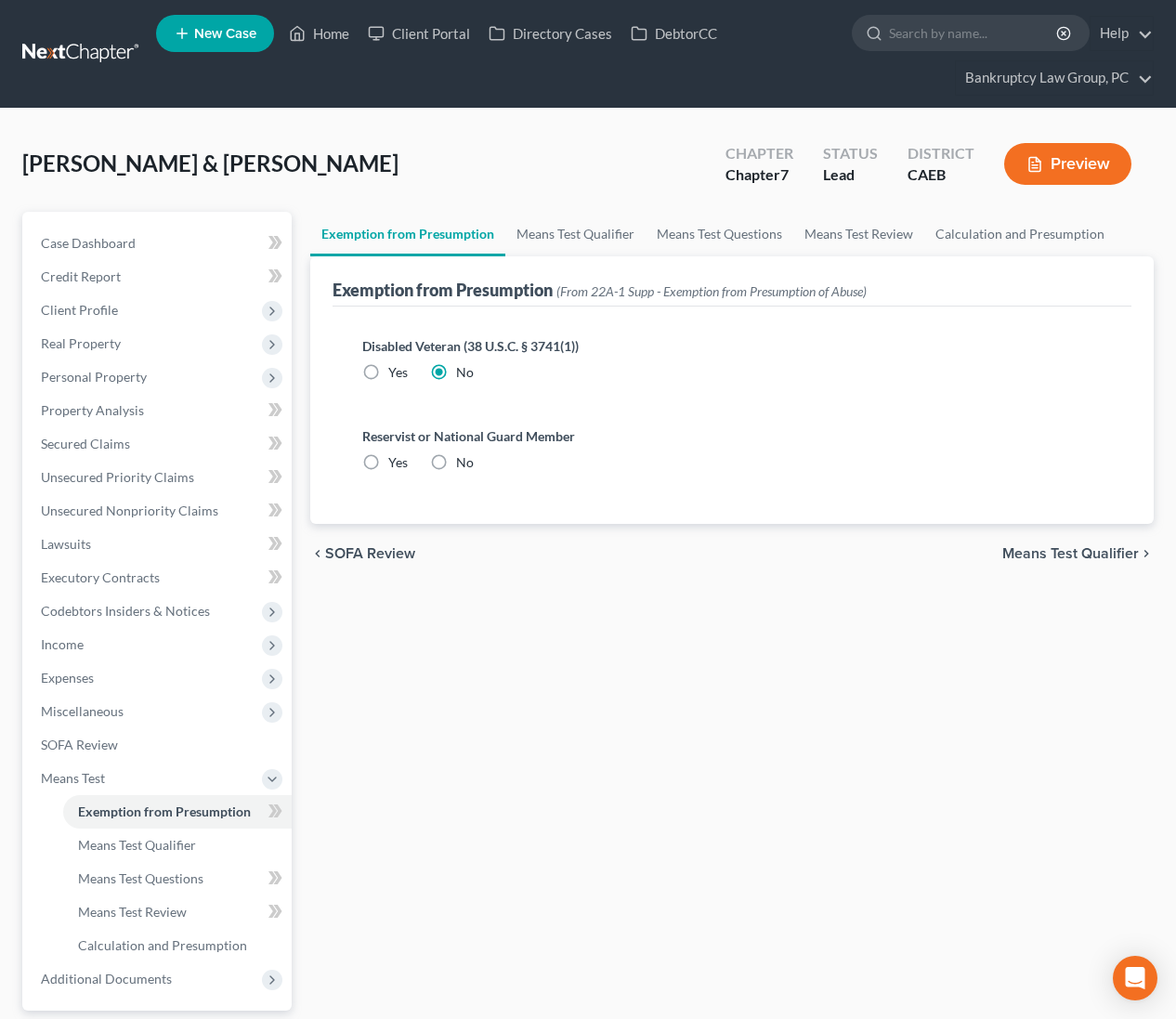
click at [456, 464] on label "No" at bounding box center [465, 462] width 18 height 19
click at [464, 464] on input "No" at bounding box center [470, 459] width 12 height 12
radio input "true"
click at [1085, 559] on span "Means Test Qualifier" at bounding box center [1070, 553] width 137 height 15
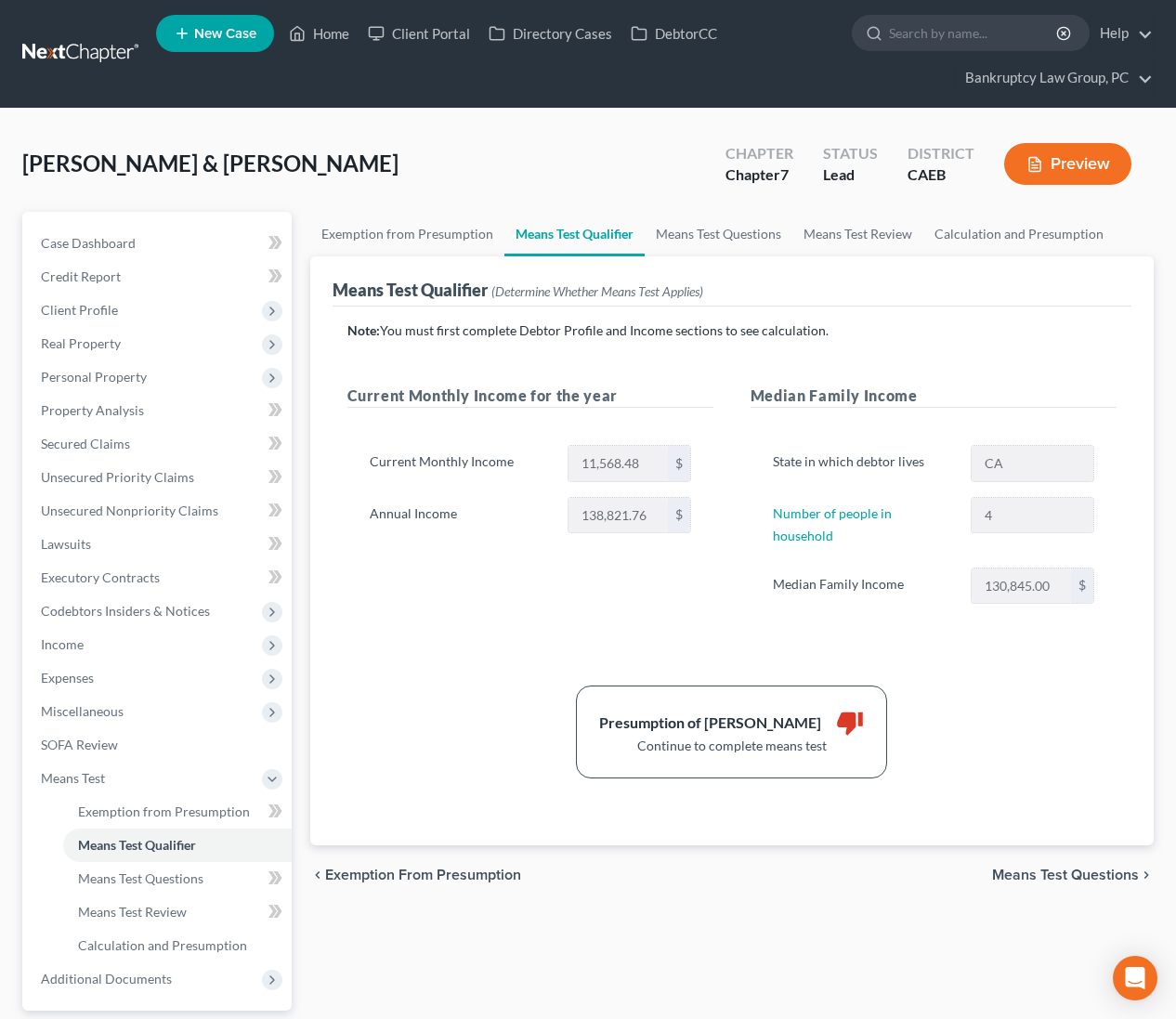
scroll to position [167, 0]
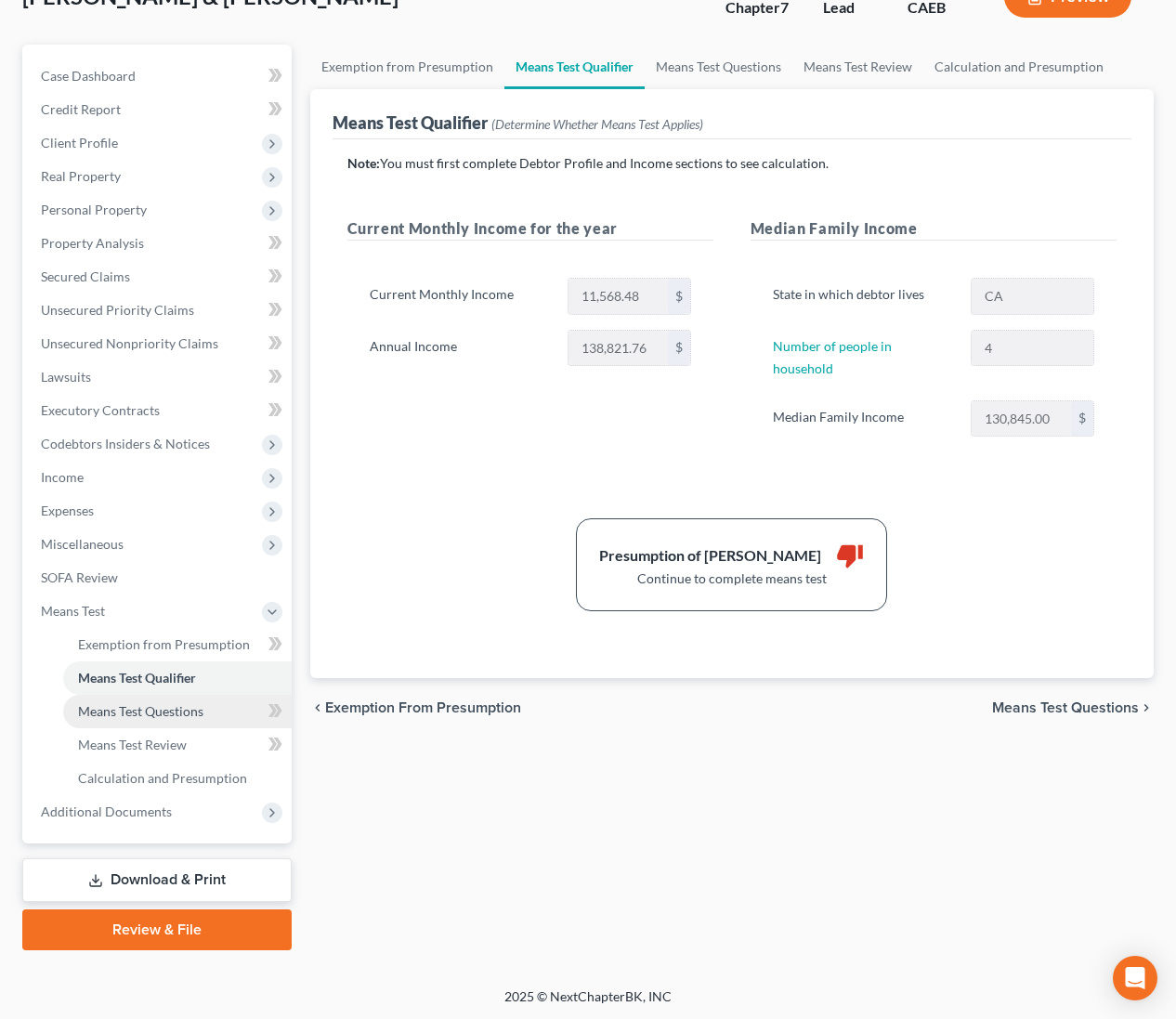
click at [174, 709] on span "Means Test Questions" at bounding box center [140, 711] width 125 height 16
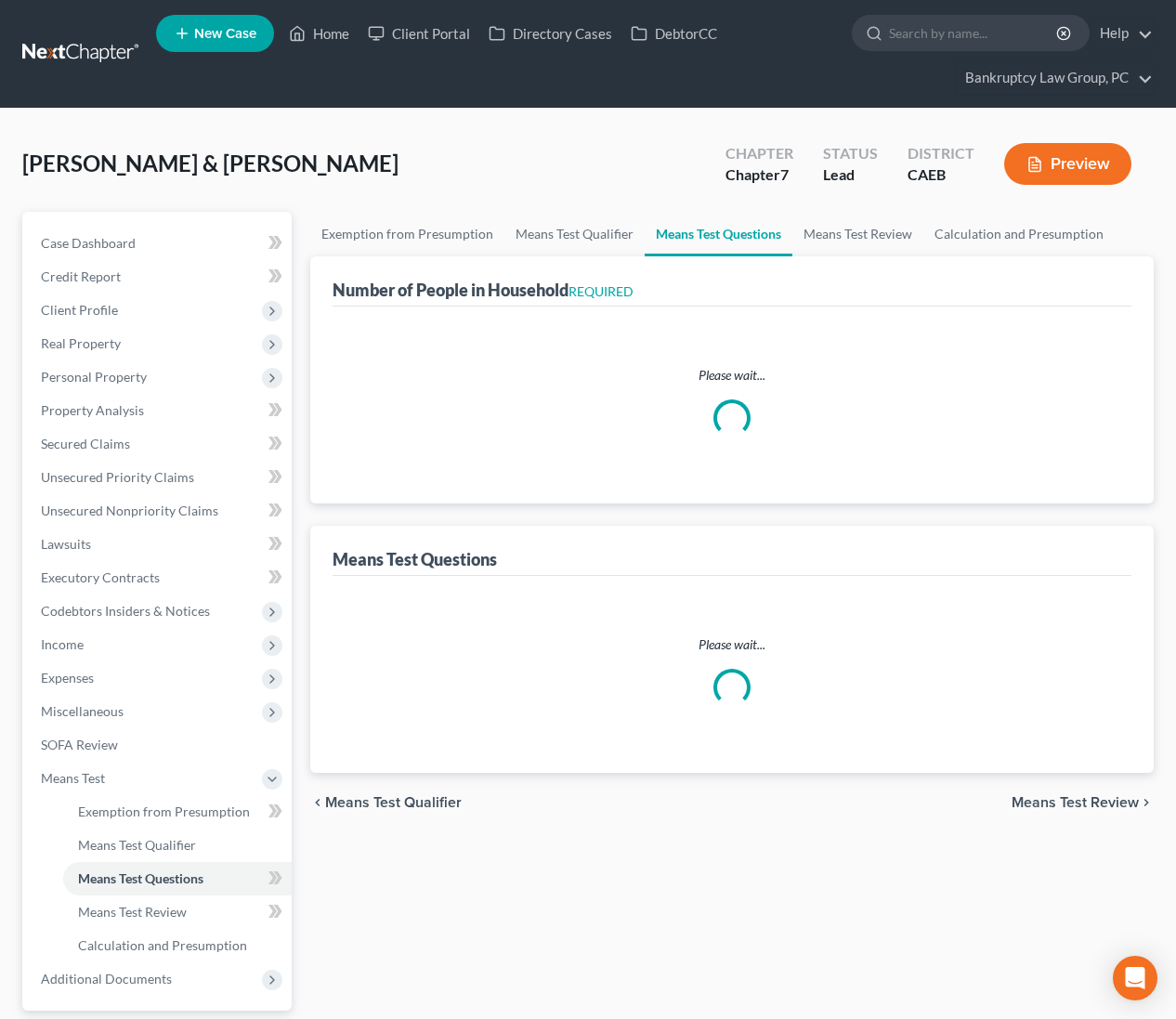
select select "60"
select select "2"
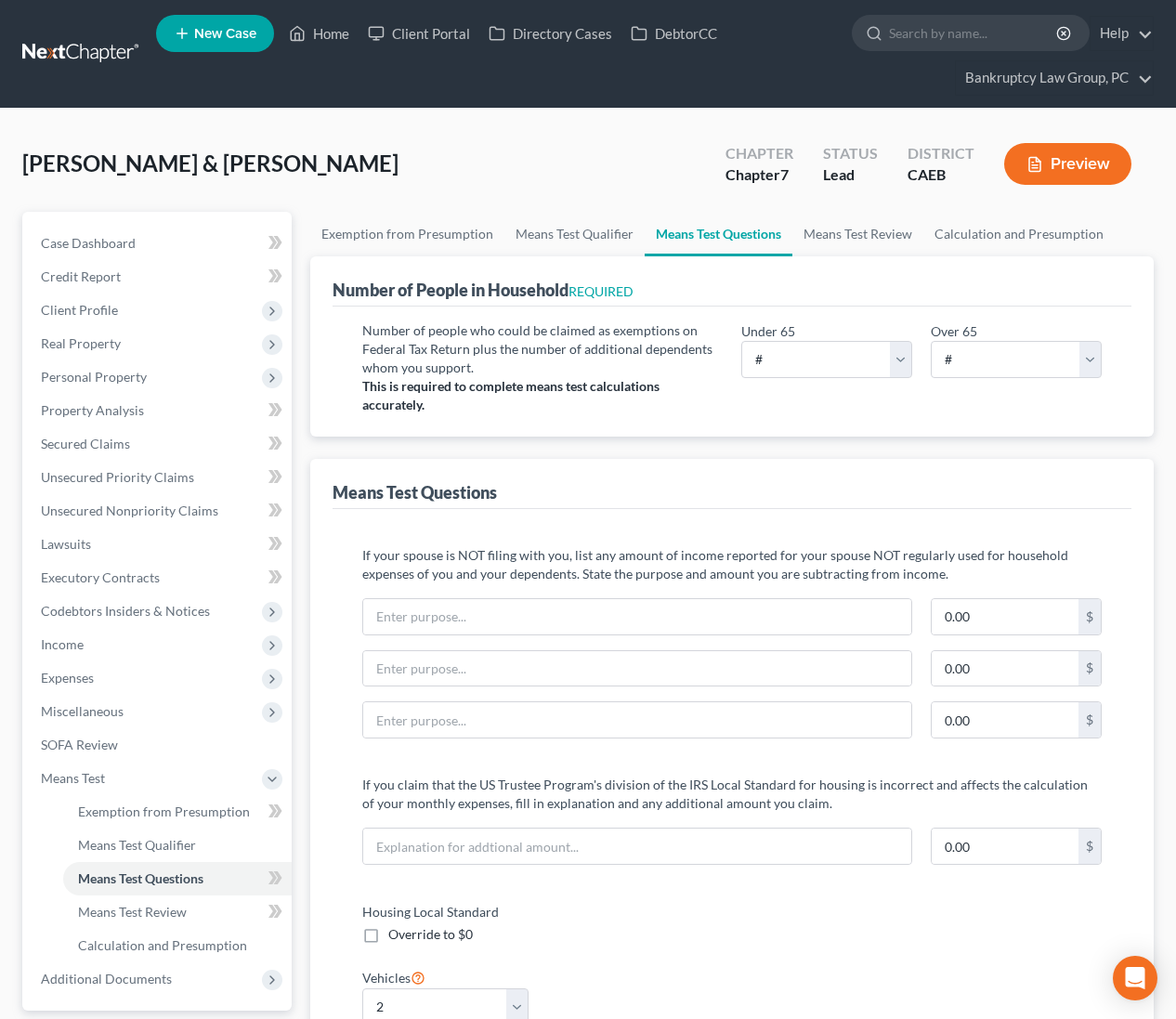
click at [808, 337] on div "Under 65 # 0 1 2 3 4 5 6 7 8 9 10" at bounding box center [827, 349] width 190 height 57
click at [804, 363] on select "# 0 1 2 3 4 5 6 7 8 9 10" at bounding box center [826, 359] width 171 height 37
select select "4"
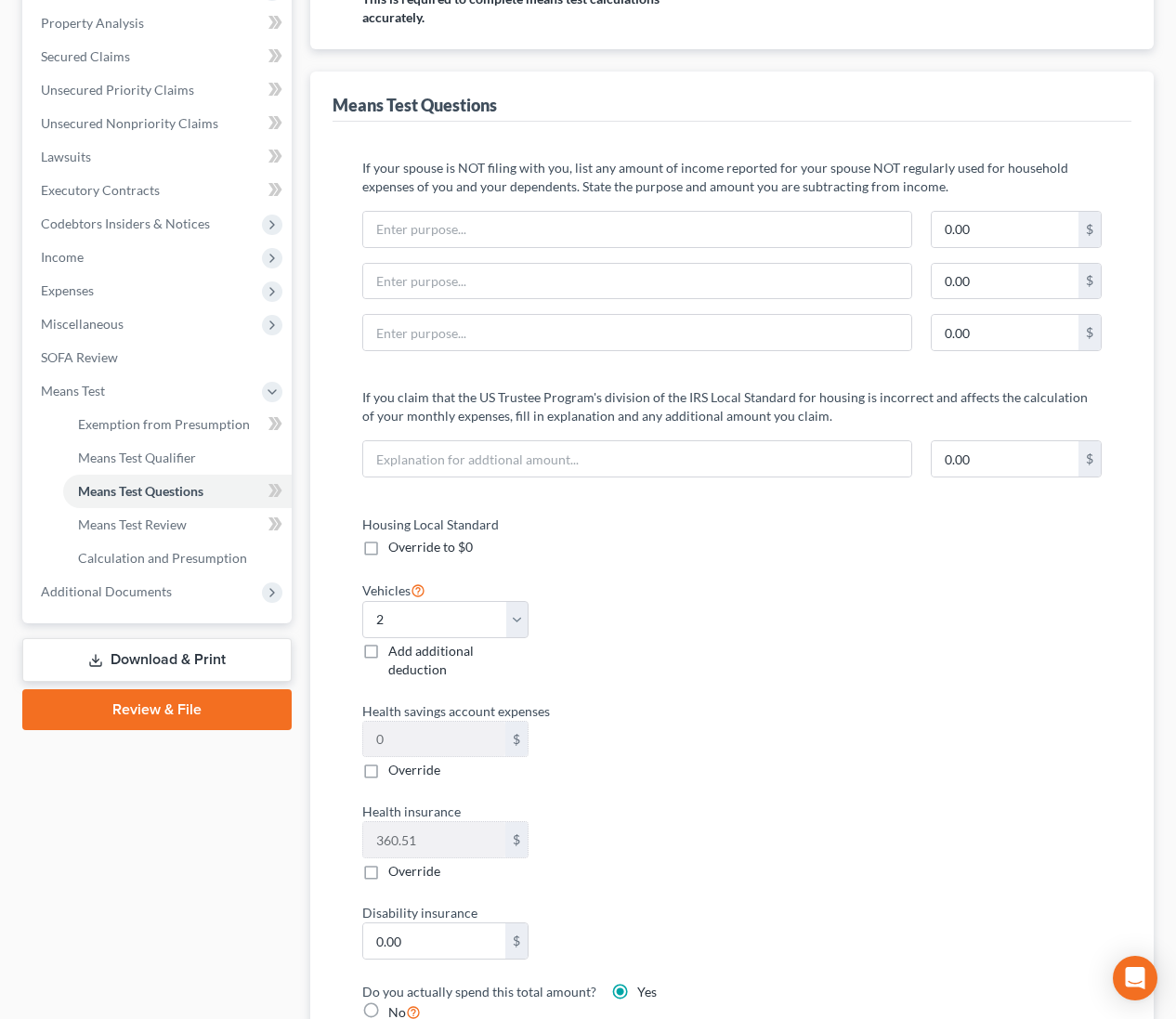
scroll to position [388, 0]
click at [163, 529] on span "Means Test Review" at bounding box center [132, 524] width 109 height 16
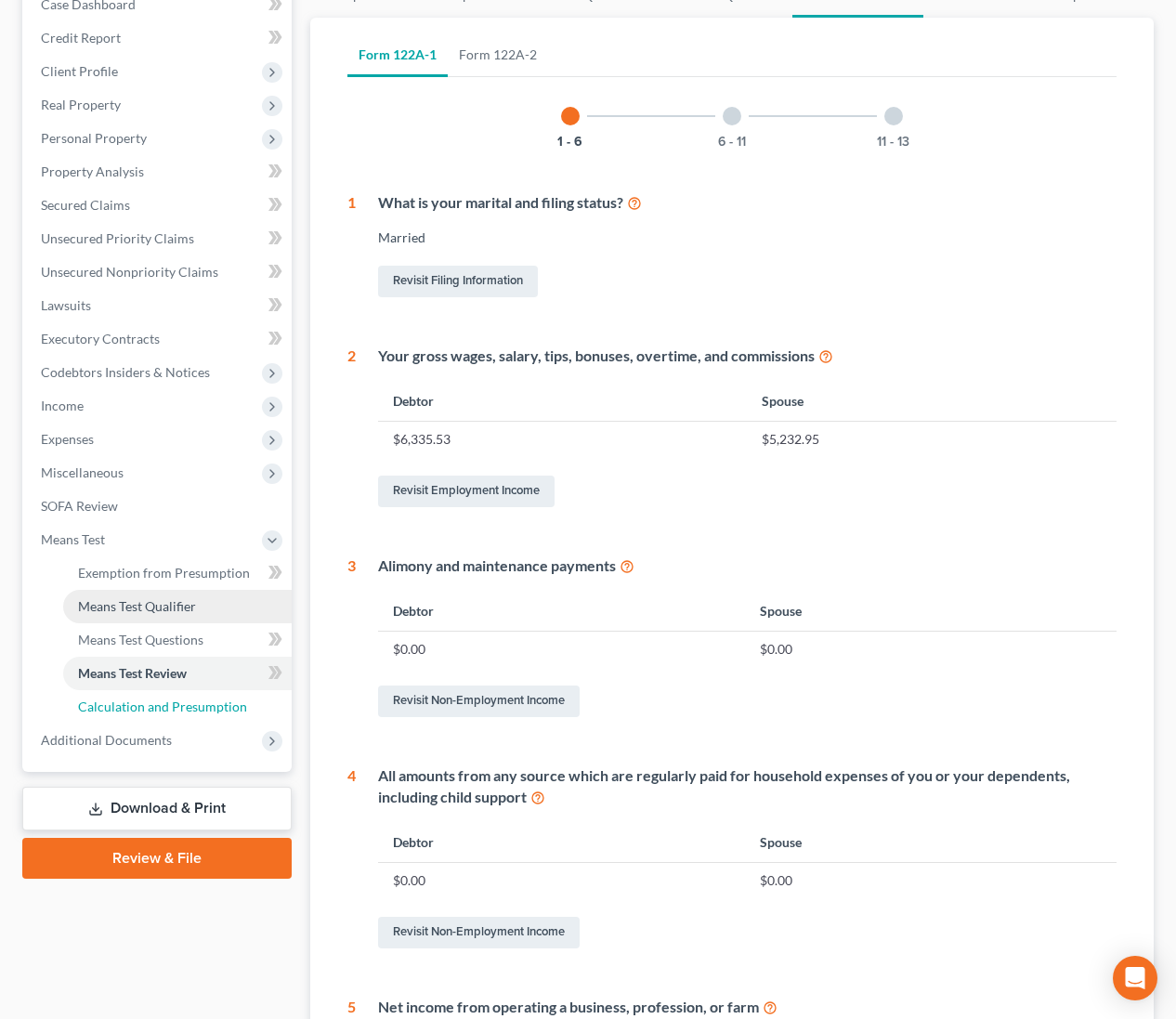
click at [171, 713] on link "Calculation and Presumption" at bounding box center [177, 706] width 229 height 33
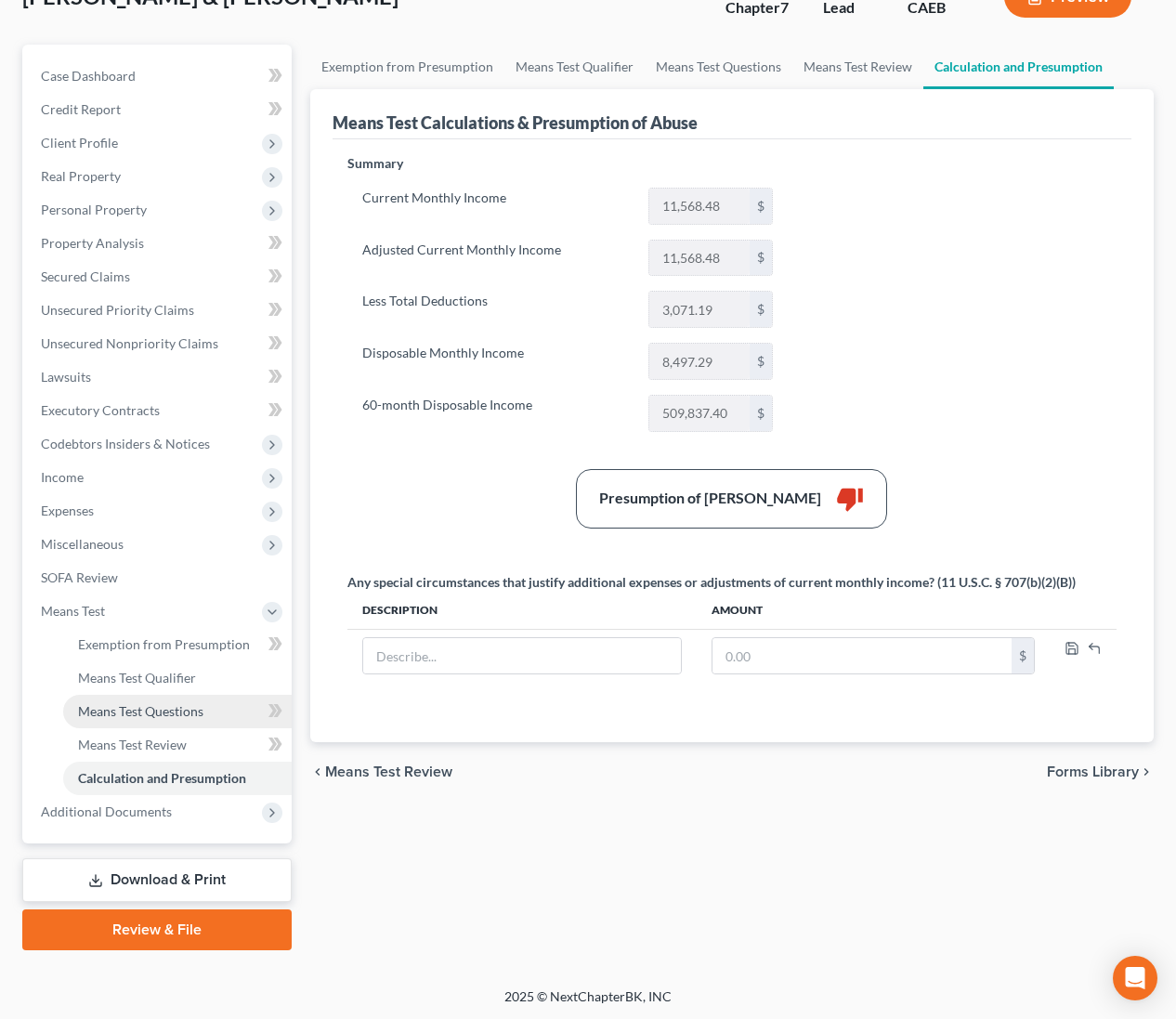
click at [158, 704] on span "Means Test Questions" at bounding box center [140, 711] width 125 height 16
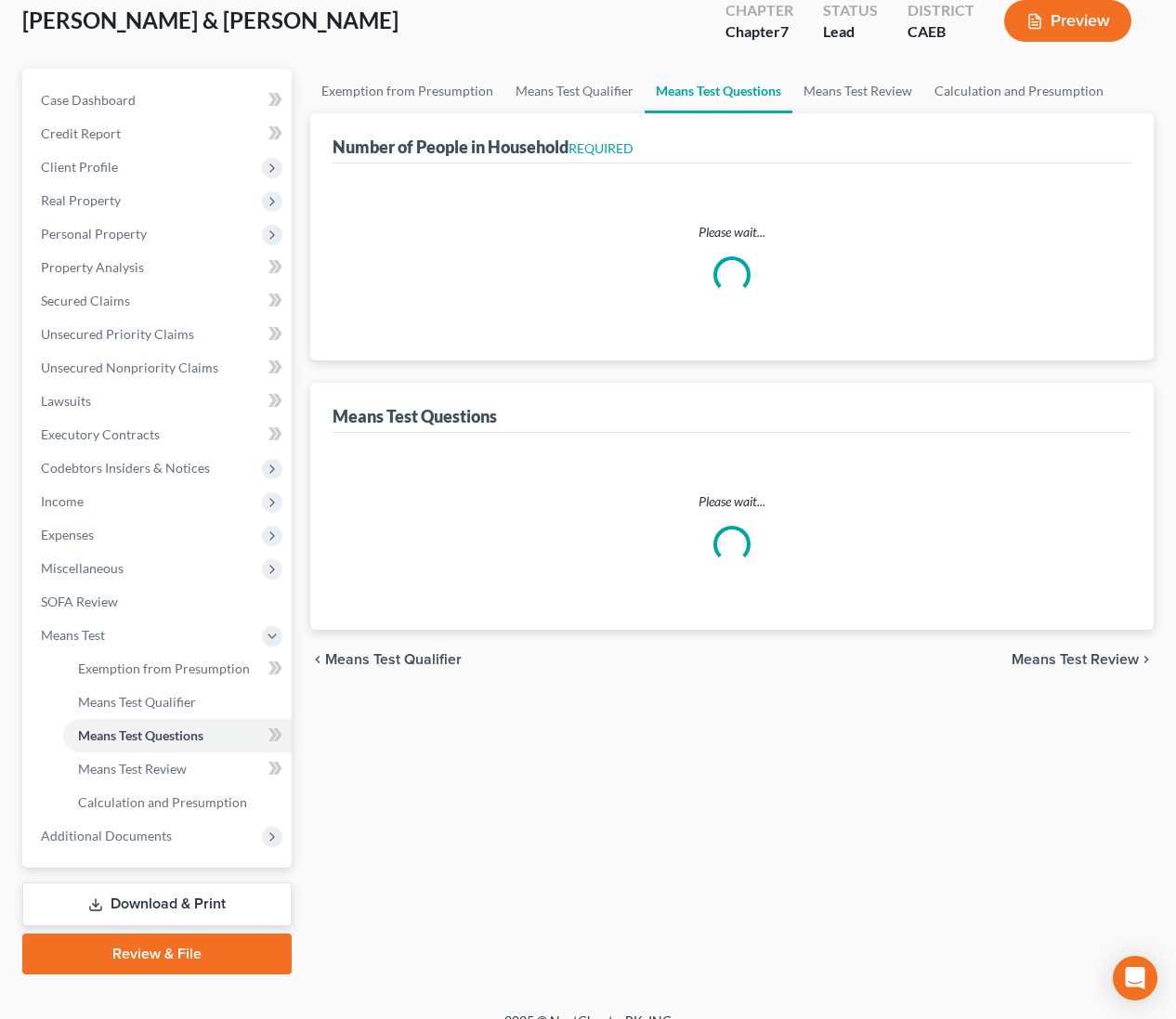
scroll to position [48, 0]
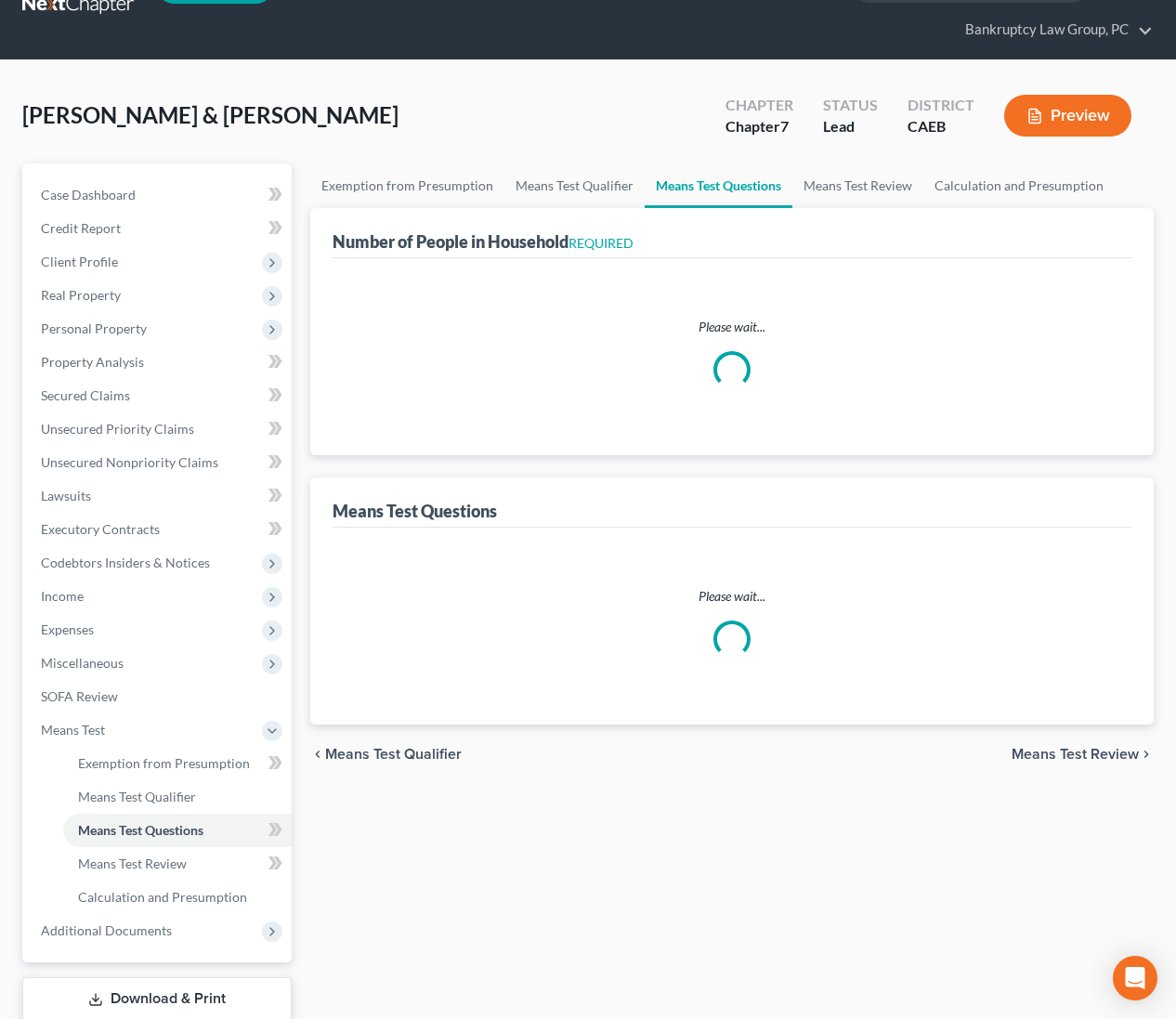
select select "60"
select select "4"
select select "2"
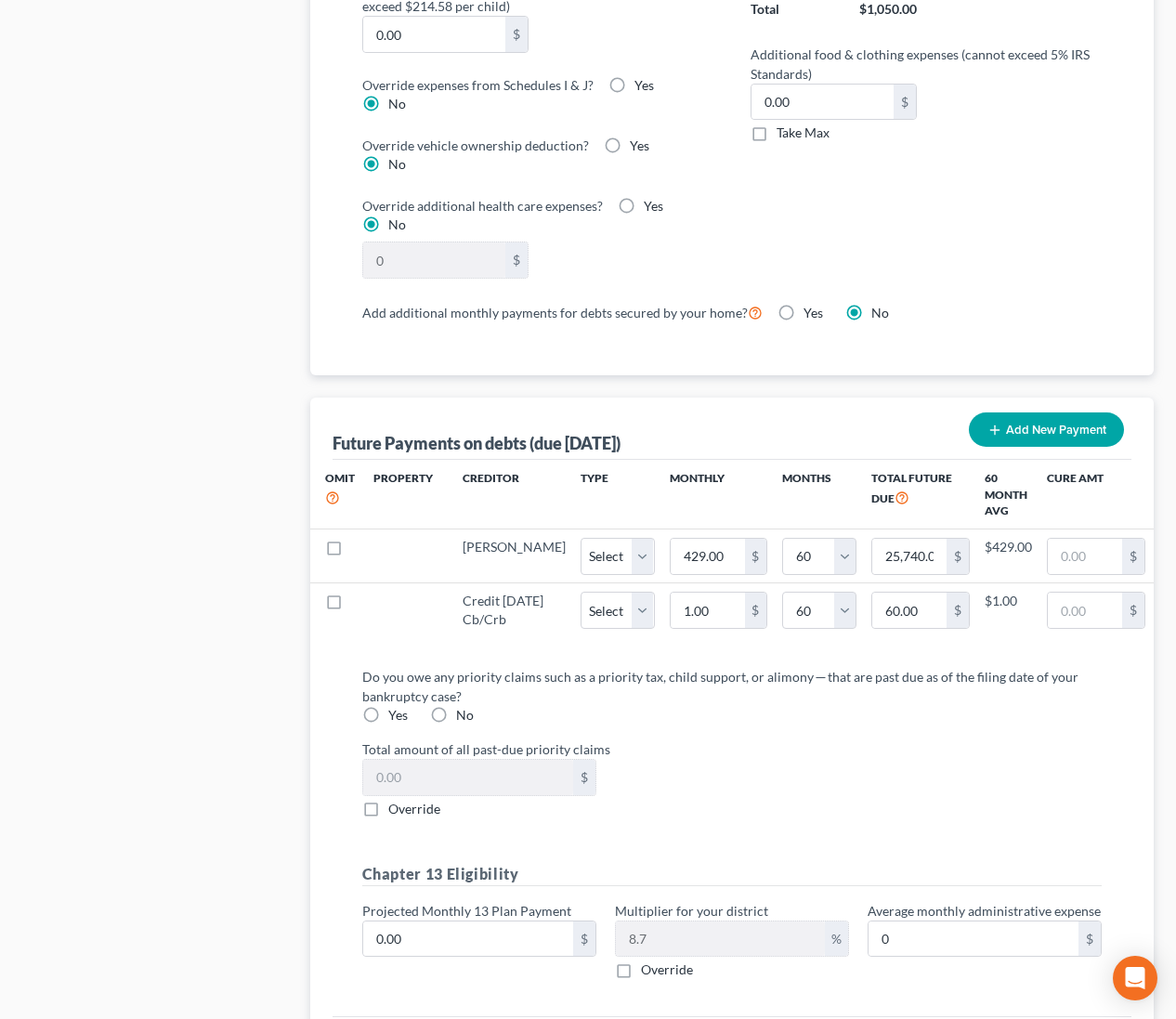
scroll to position [1636, 0]
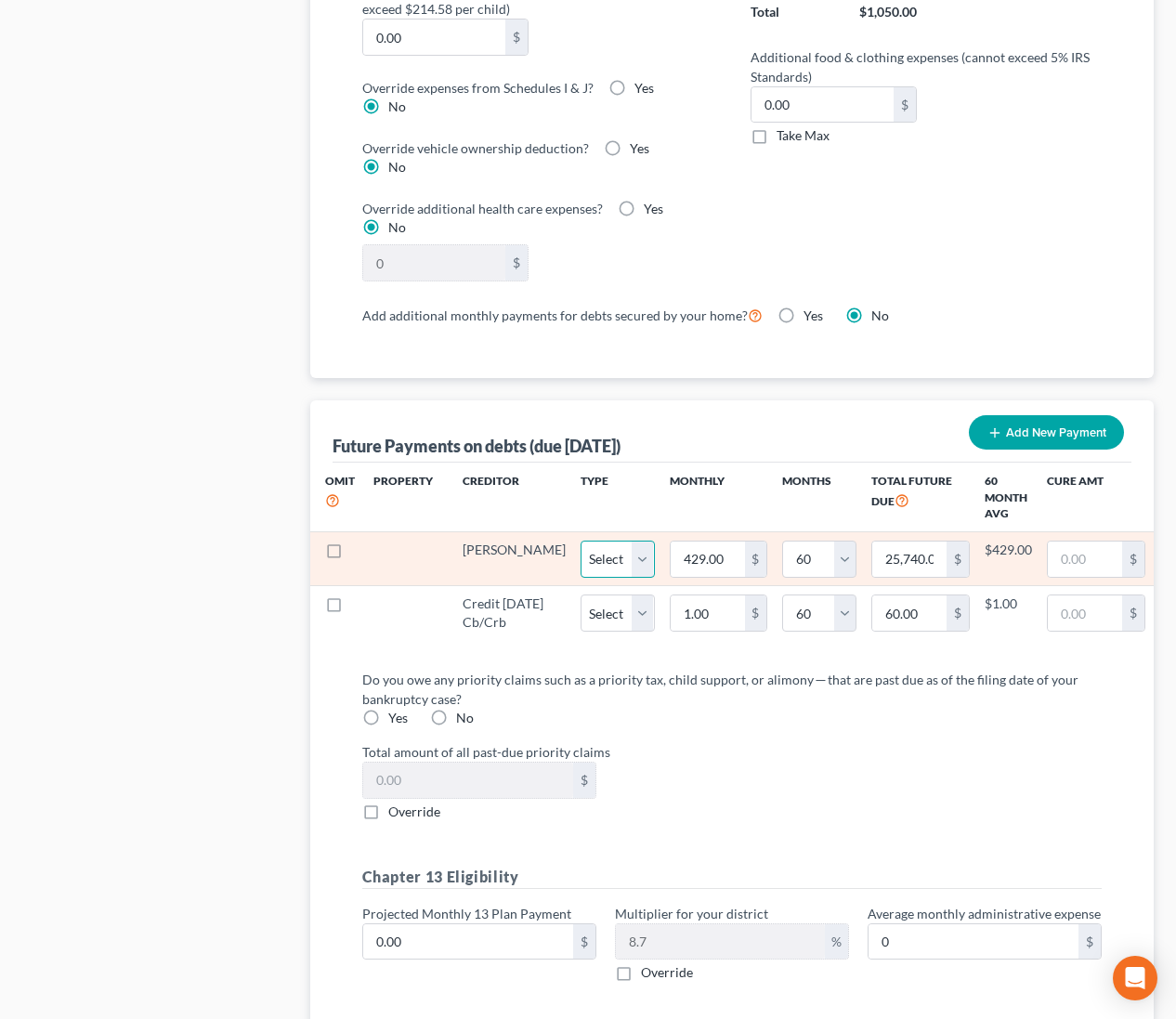
click at [600, 553] on select "Select Home Vehicle Other" at bounding box center [618, 559] width 74 height 37
select select "1"
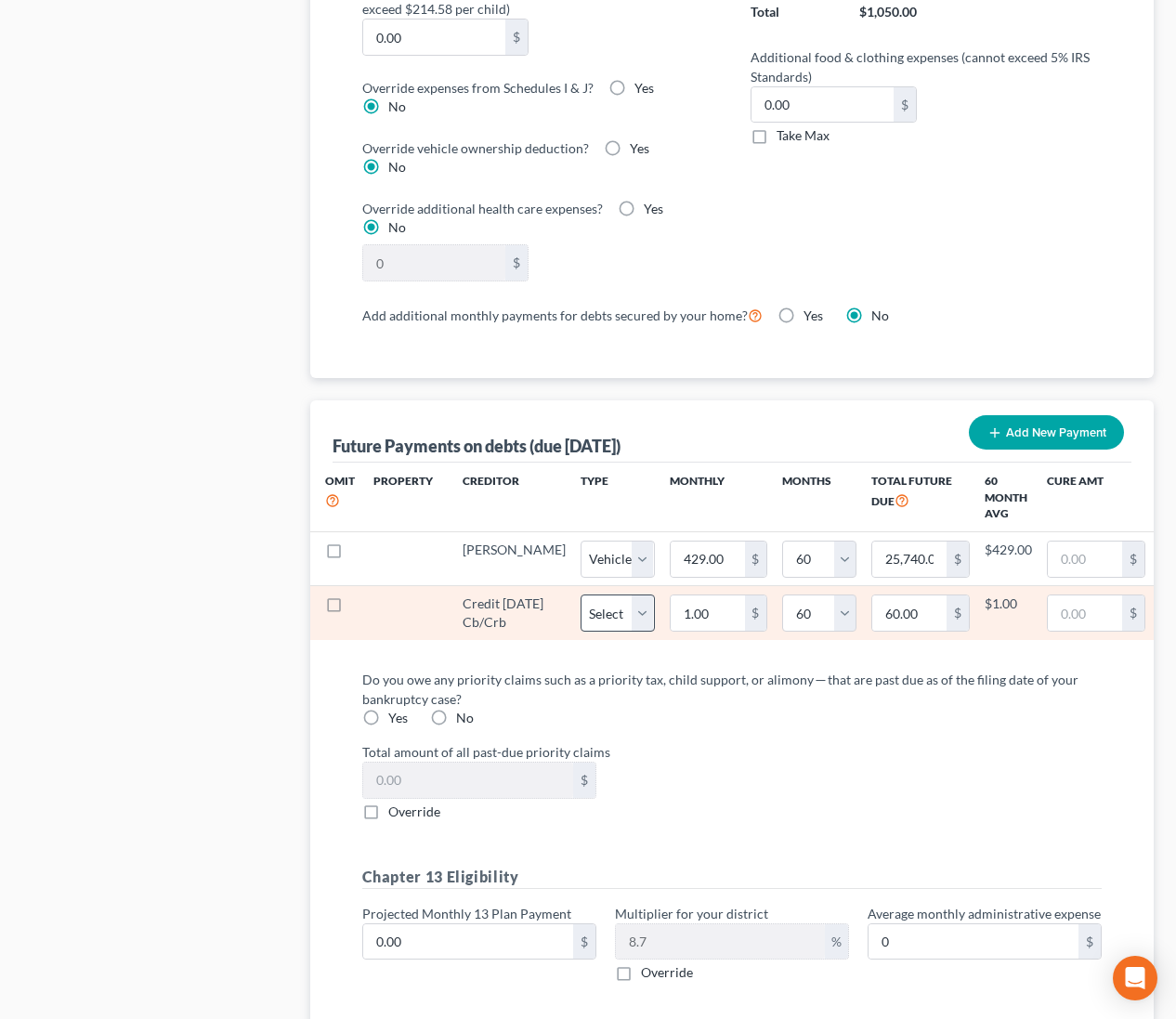
select select "1"
select select "60"
click at [588, 615] on select "Select Home Vehicle Other" at bounding box center [618, 613] width 74 height 37
select select "1"
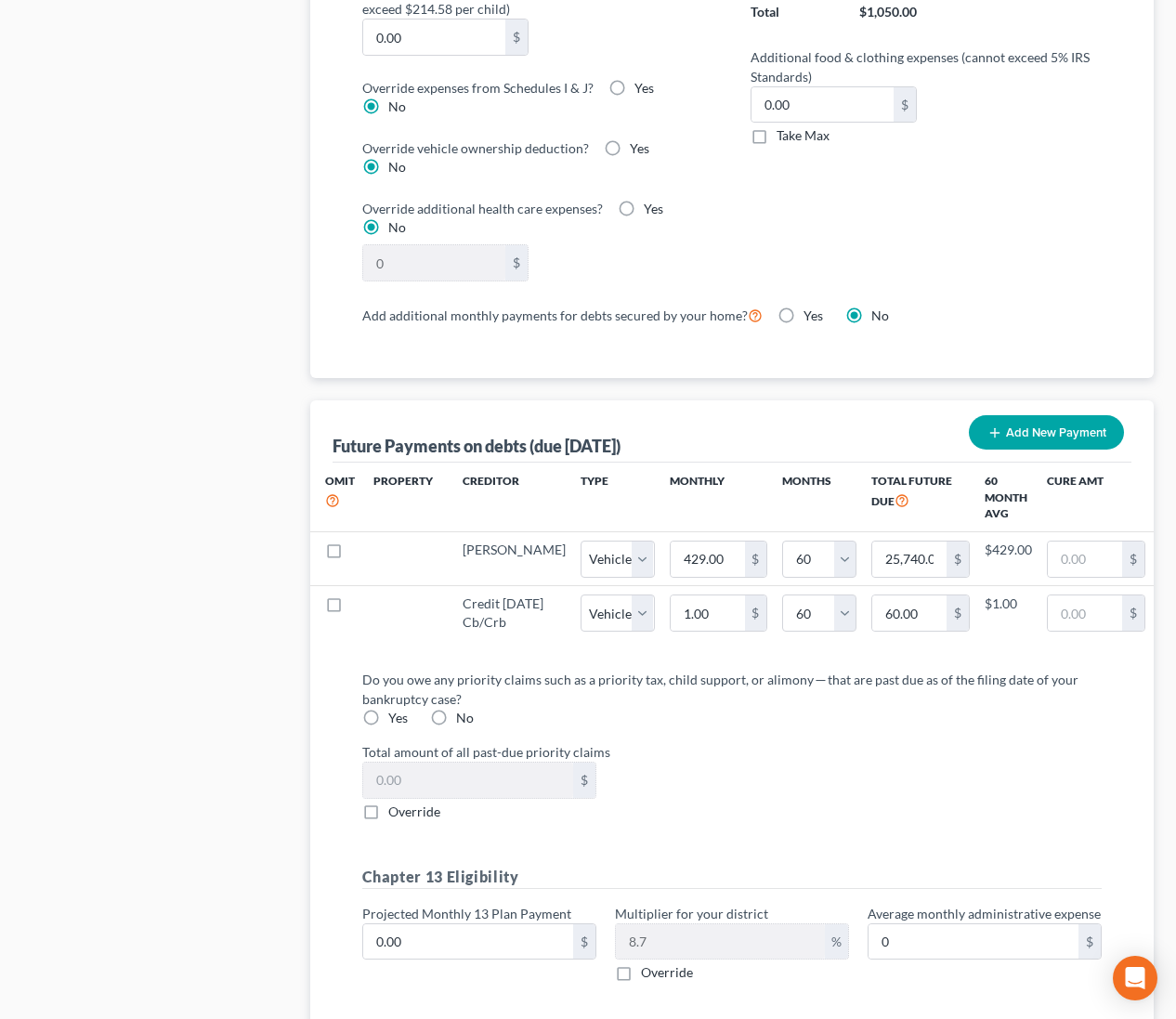
select select "1"
select select "60"
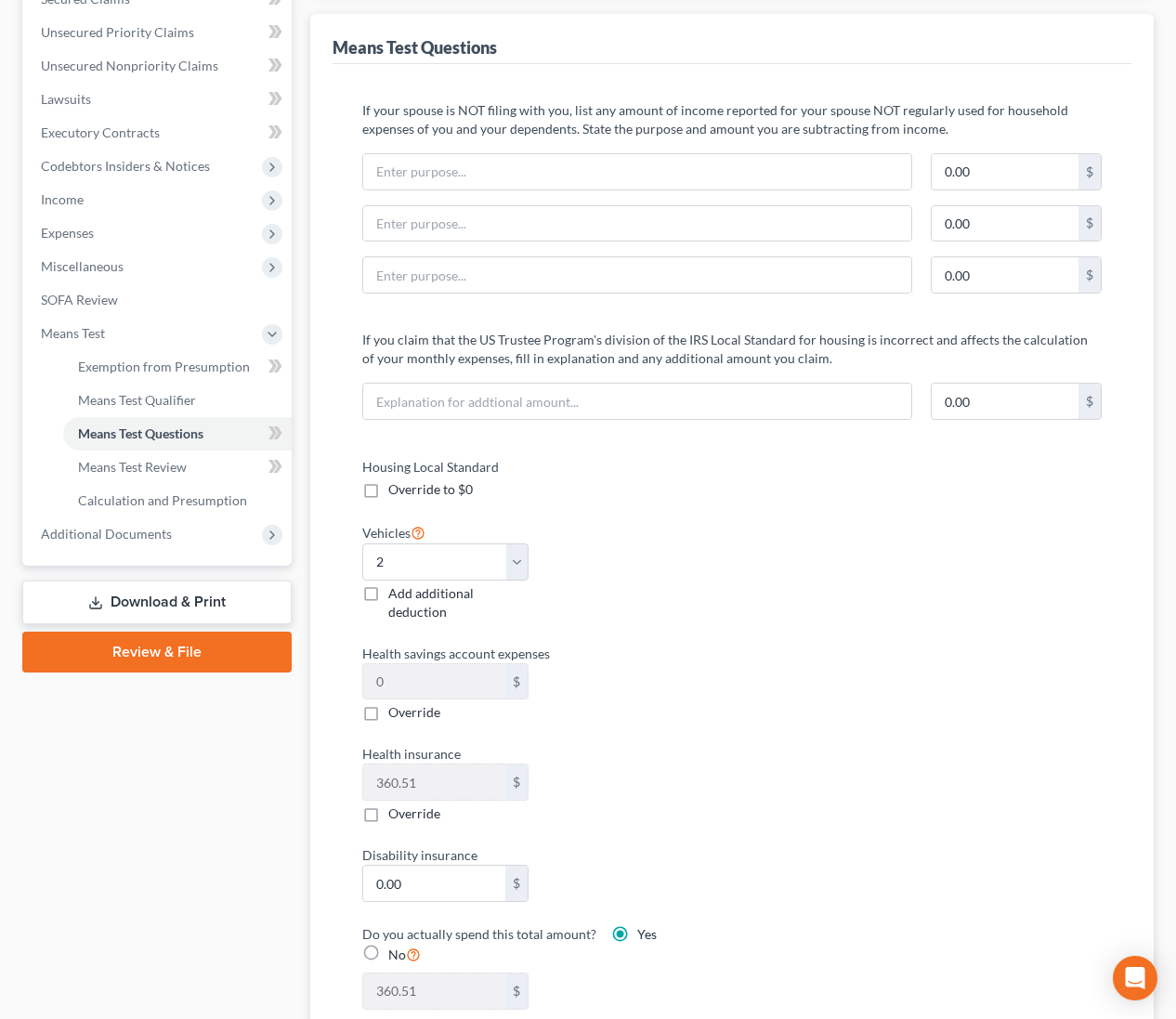
scroll to position [0, 0]
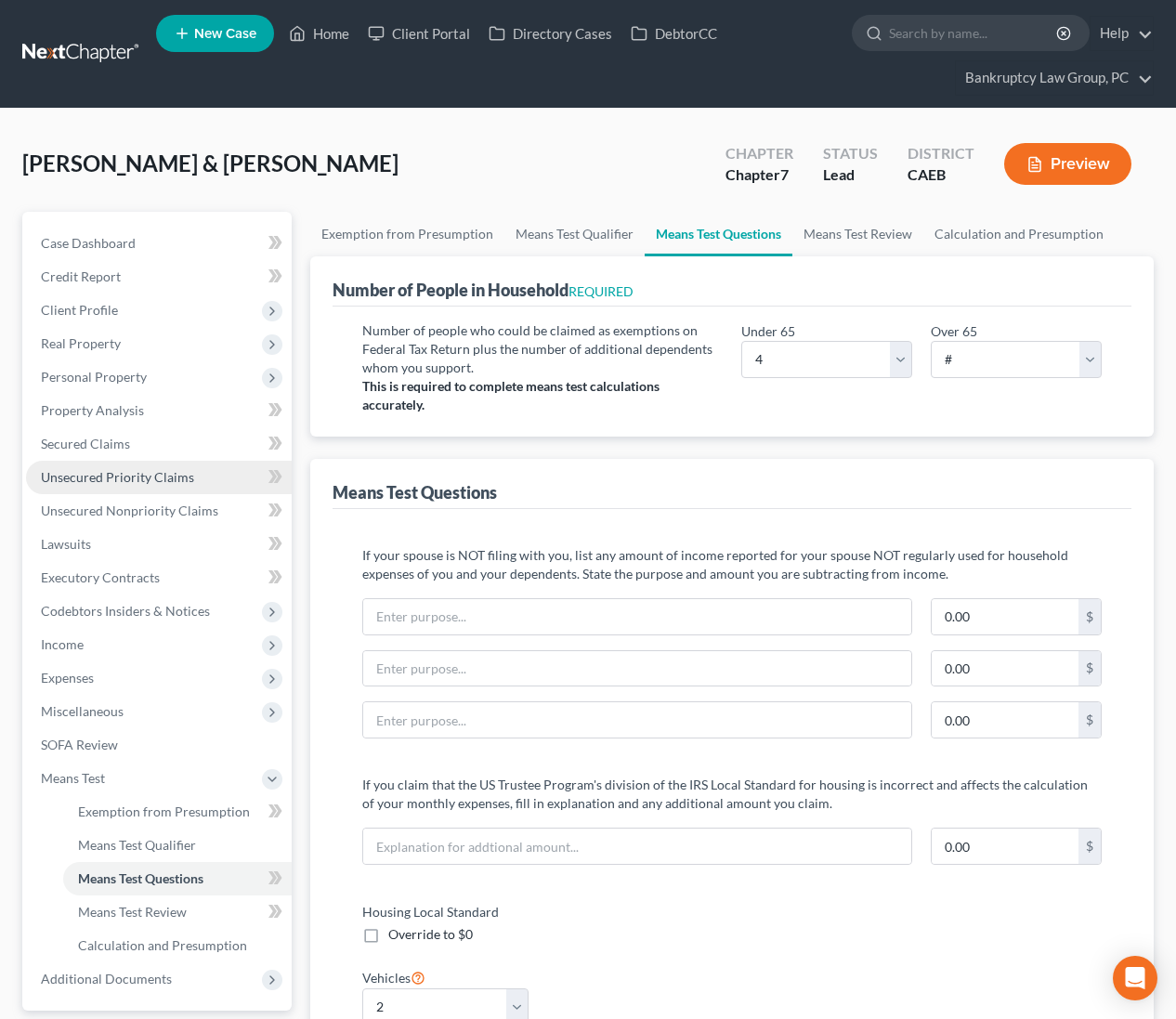
click at [130, 475] on span "Unsecured Priority Claims" at bounding box center [117, 477] width 153 height 16
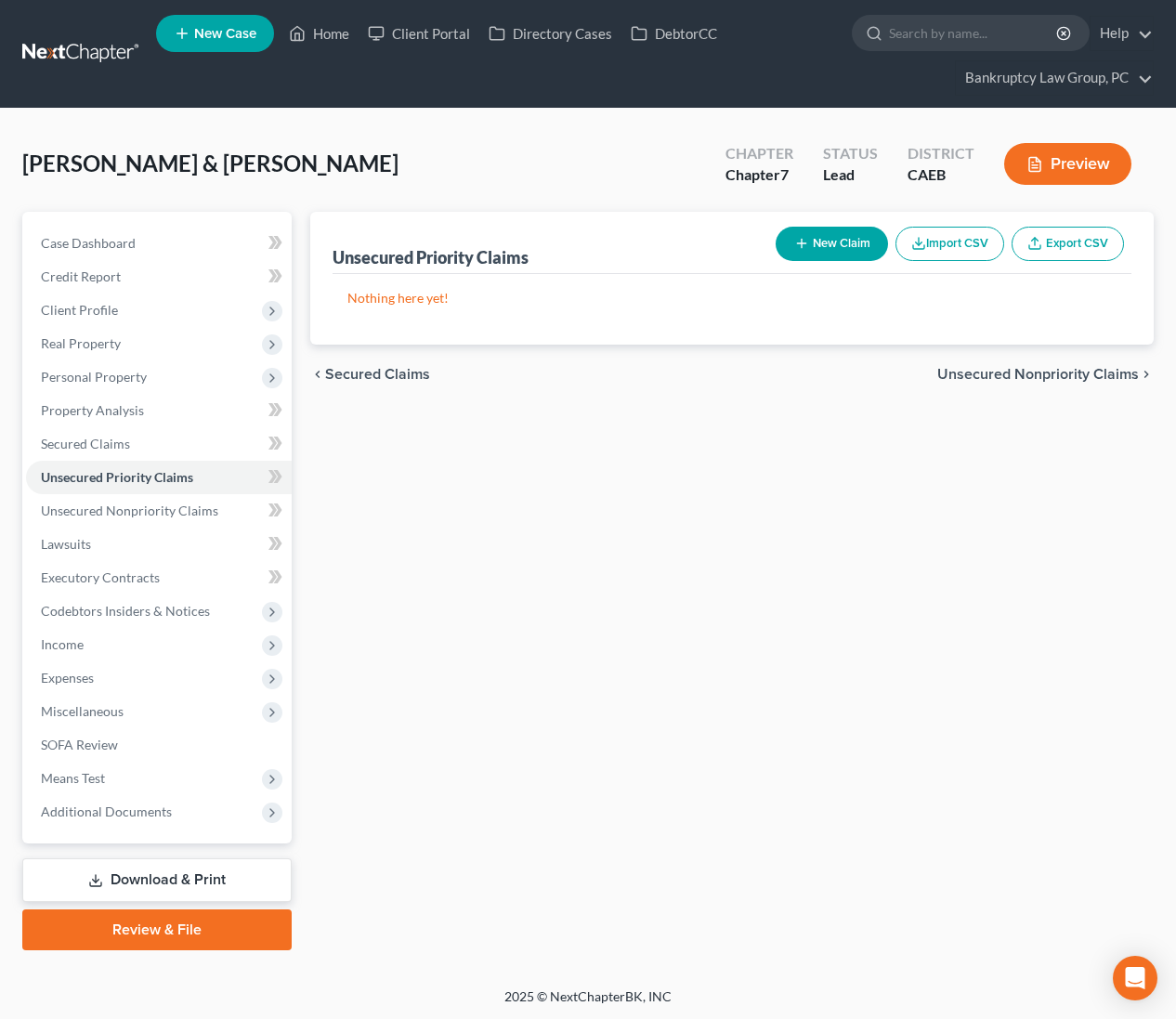
click at [621, 712] on div "Unsecured Priority Claims New Claim Import CSV Export CSV Nothing here yet! Pre…" at bounding box center [732, 581] width 863 height 739
click at [83, 309] on span "Client Profile" at bounding box center [79, 310] width 77 height 16
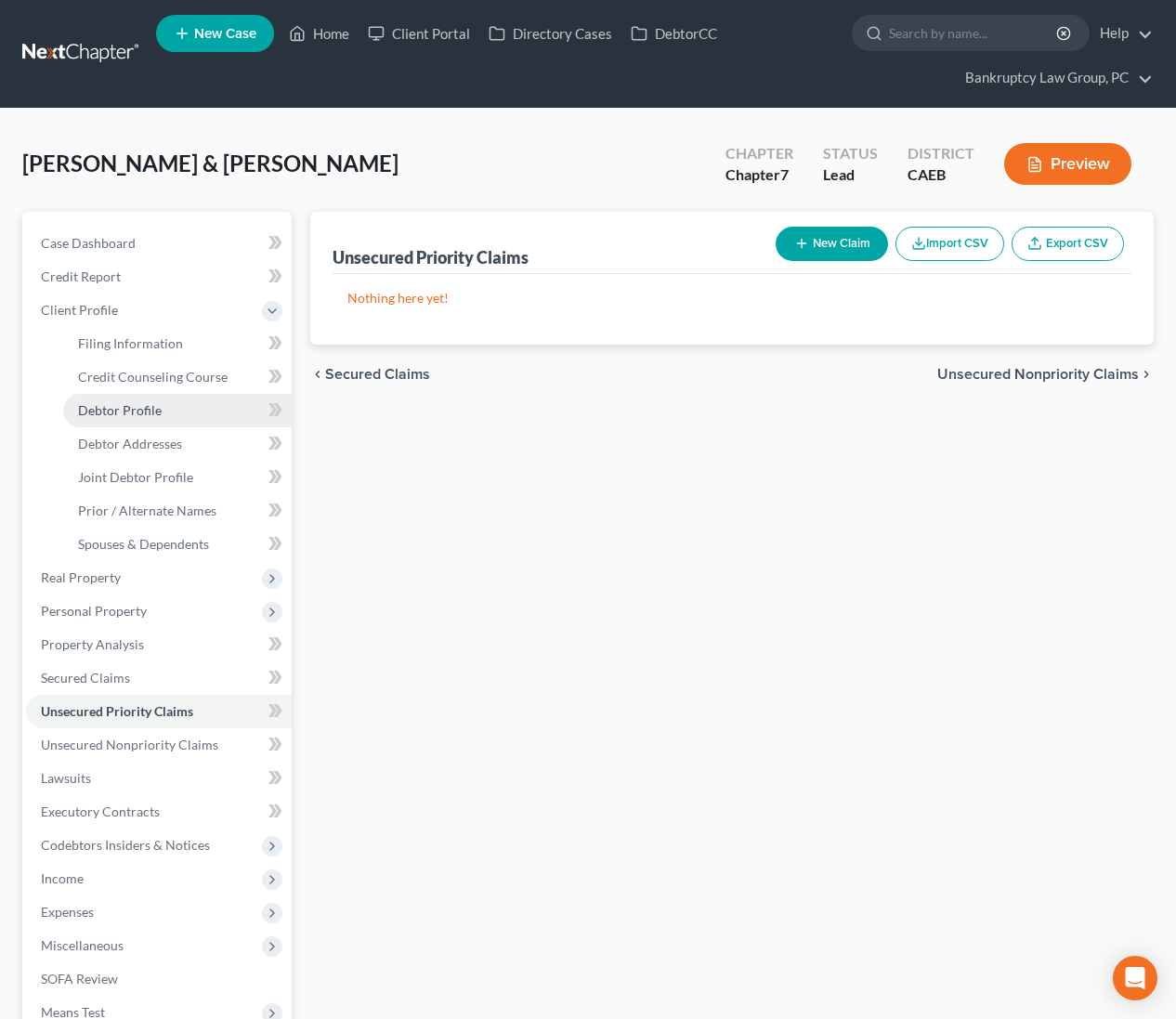
click at [105, 420] on link "Debtor Profile" at bounding box center [177, 410] width 229 height 33
select select "1"
select select "3"
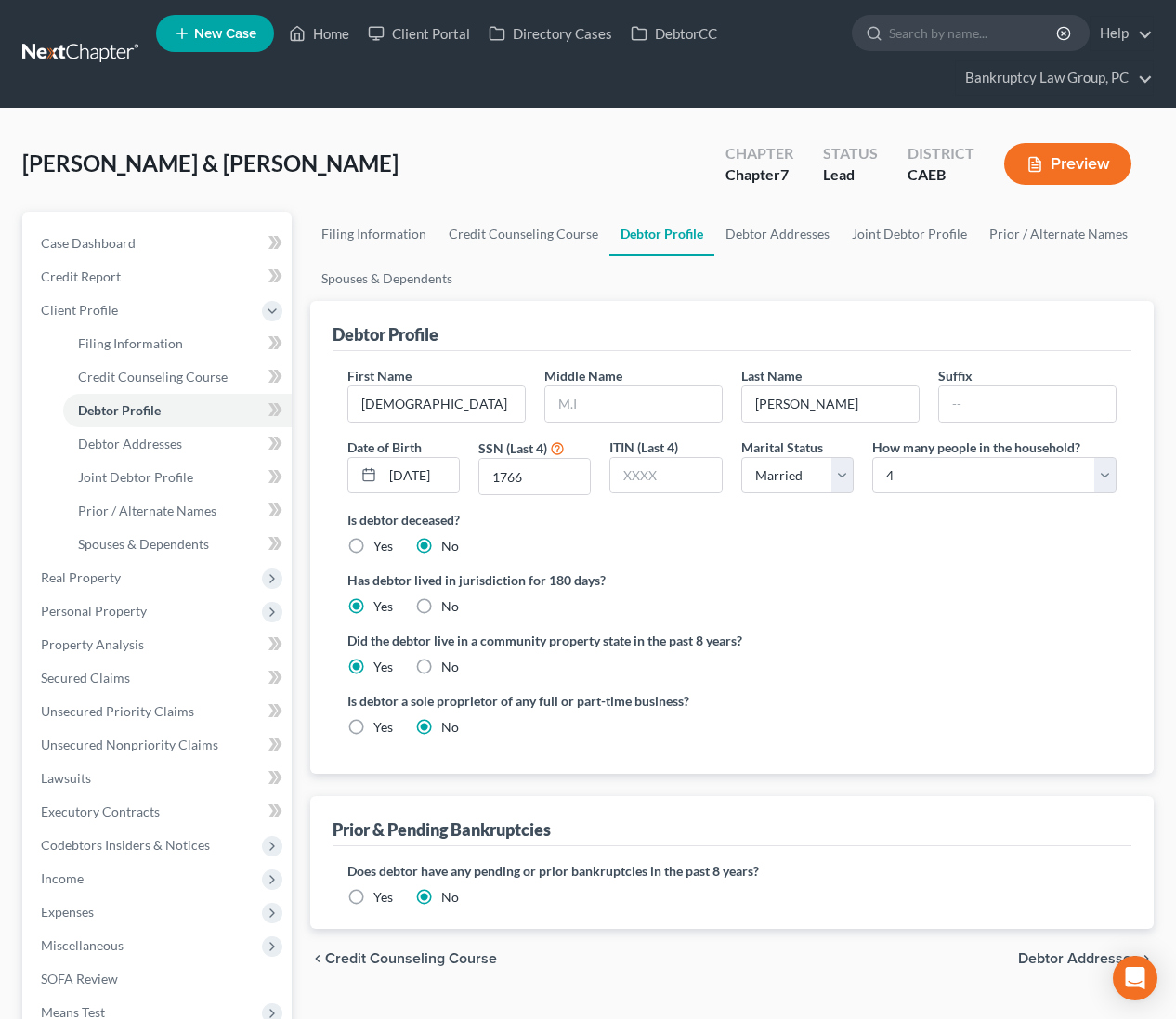
scroll to position [234, 0]
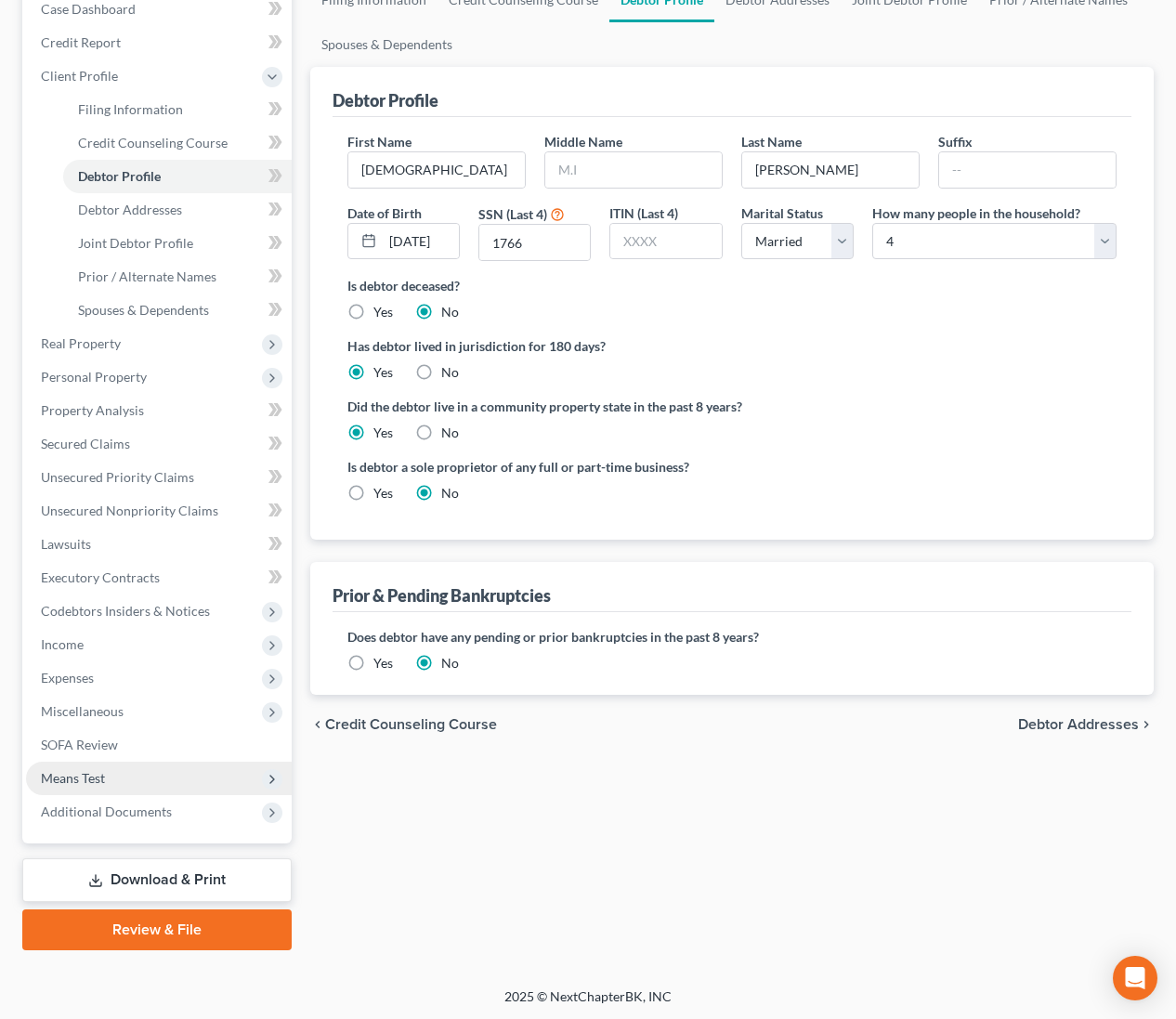
drag, startPoint x: 101, startPoint y: 778, endPoint x: 96, endPoint y: 768, distance: 10.8
click at [100, 775] on span "Means Test" at bounding box center [73, 778] width 64 height 16
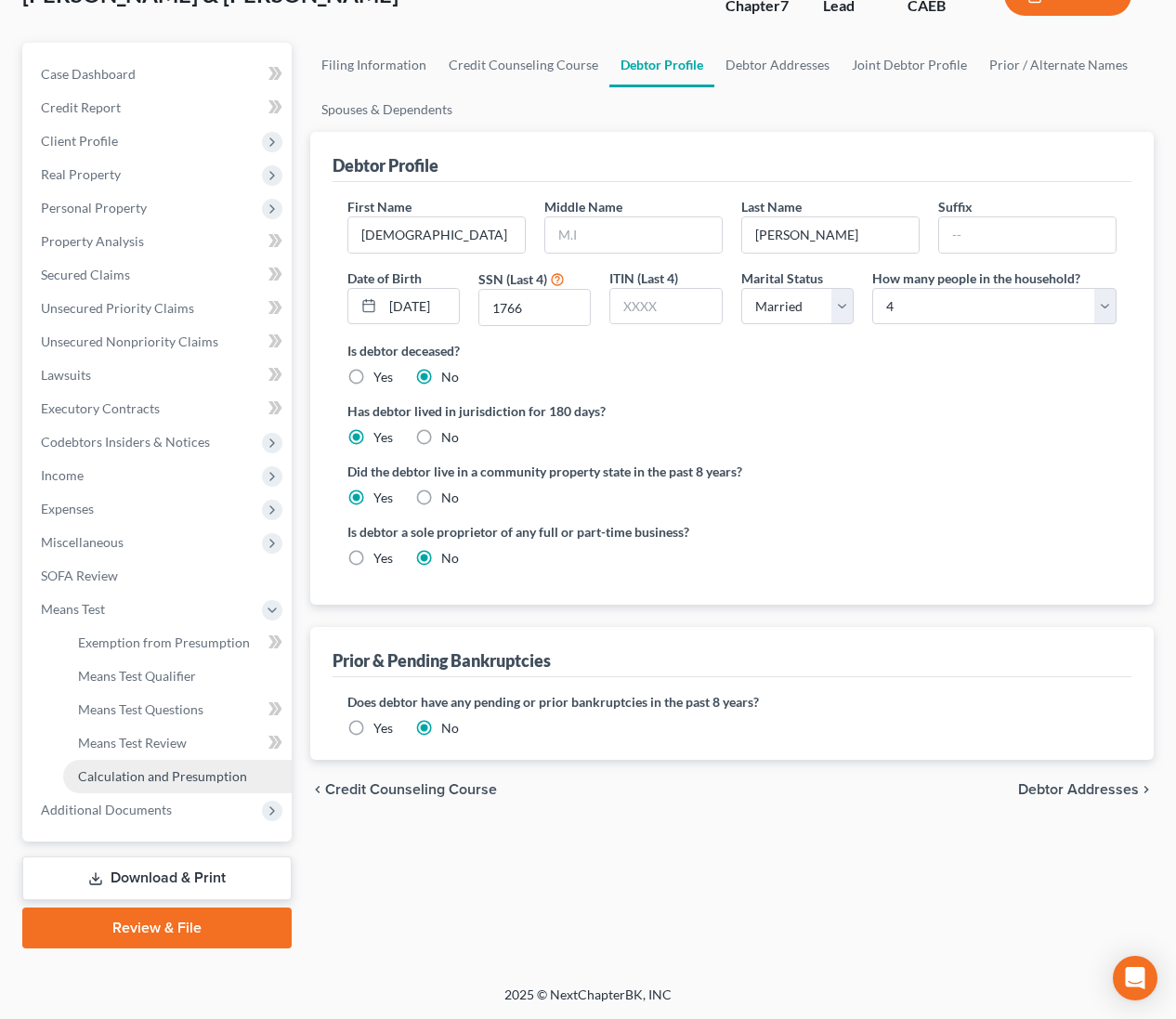
scroll to position [167, 0]
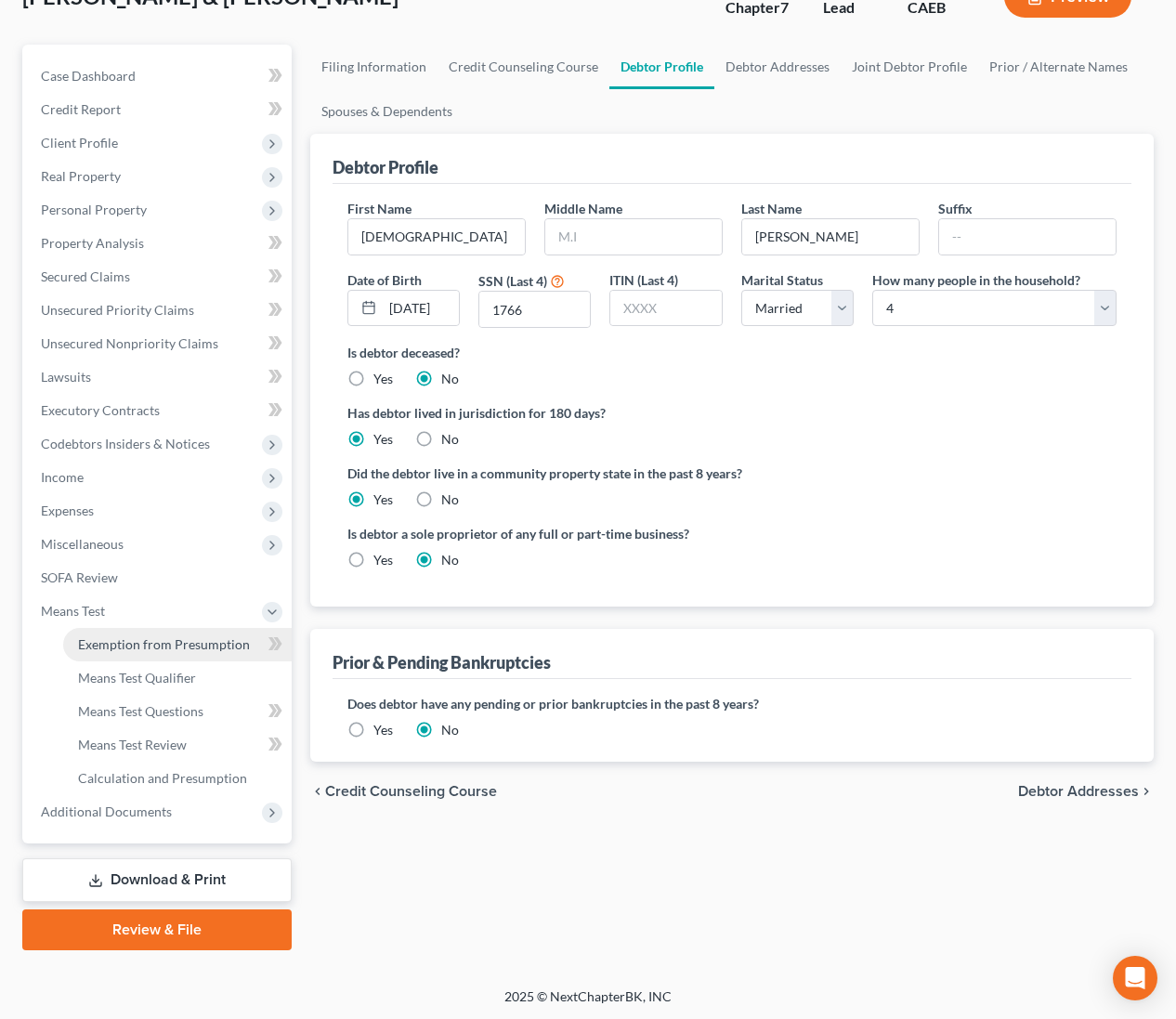
click at [116, 647] on span "Exemption from Presumption" at bounding box center [164, 644] width 172 height 16
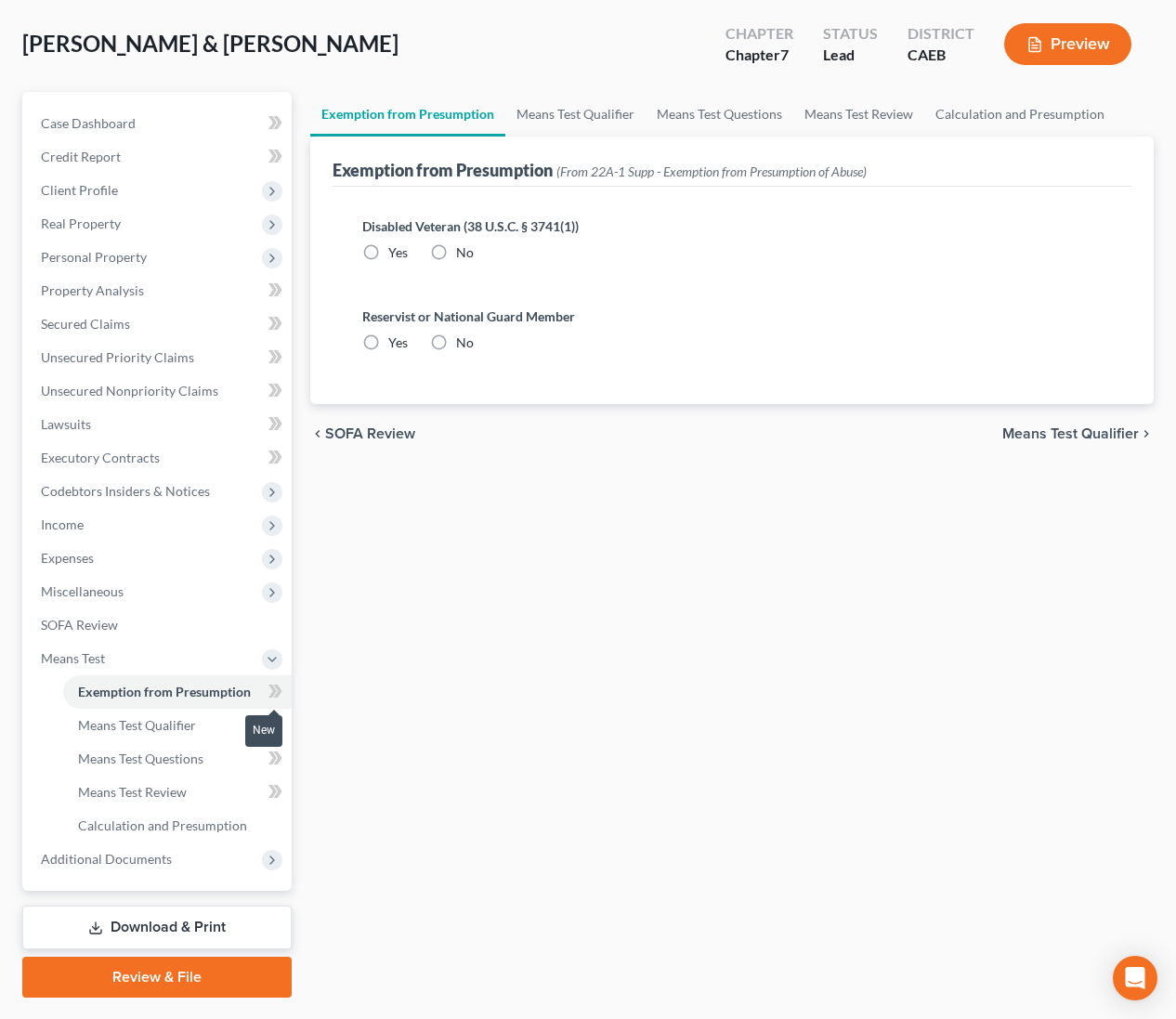
radio input "true"
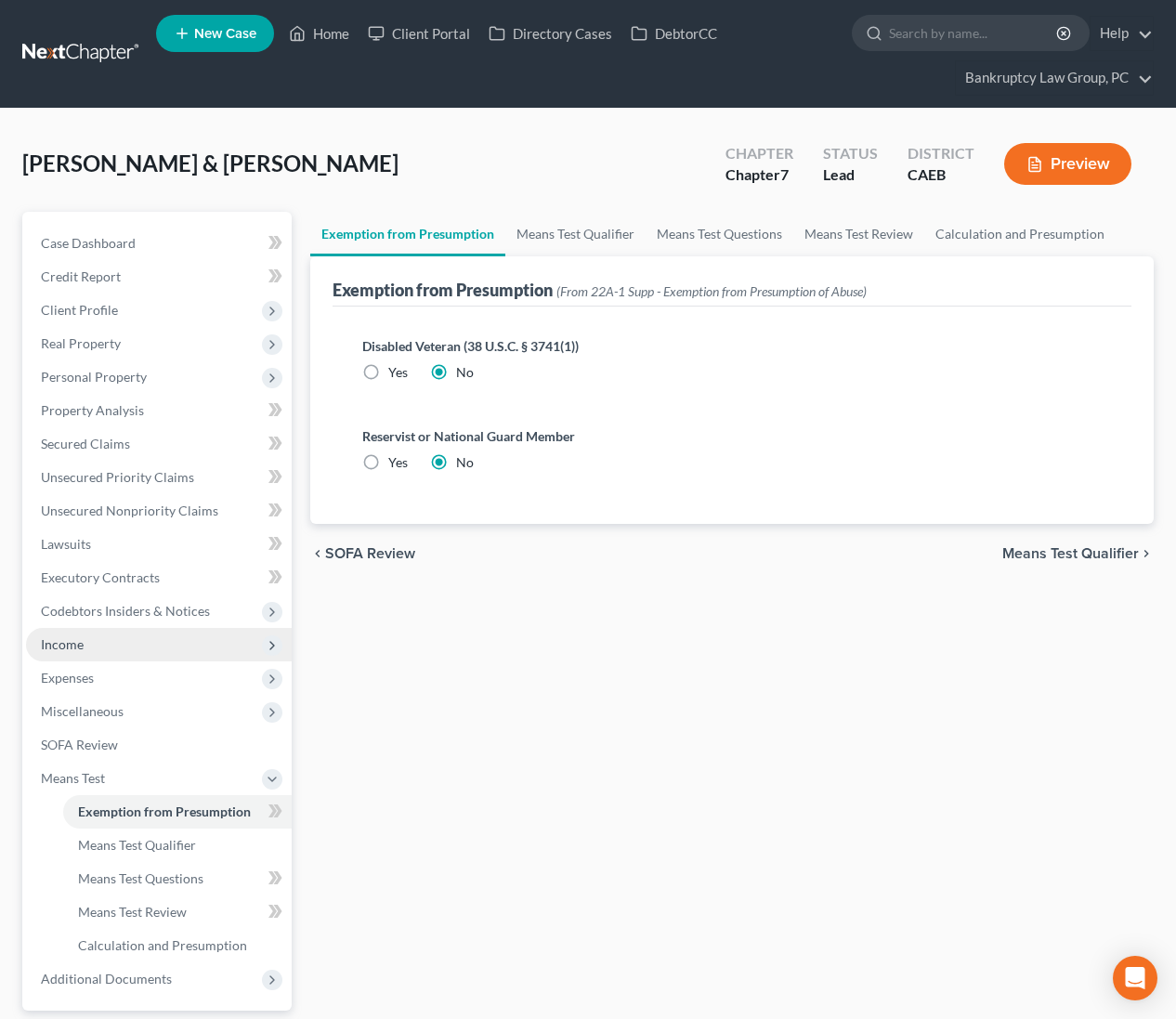
click at [91, 646] on span "Income" at bounding box center [159, 644] width 266 height 33
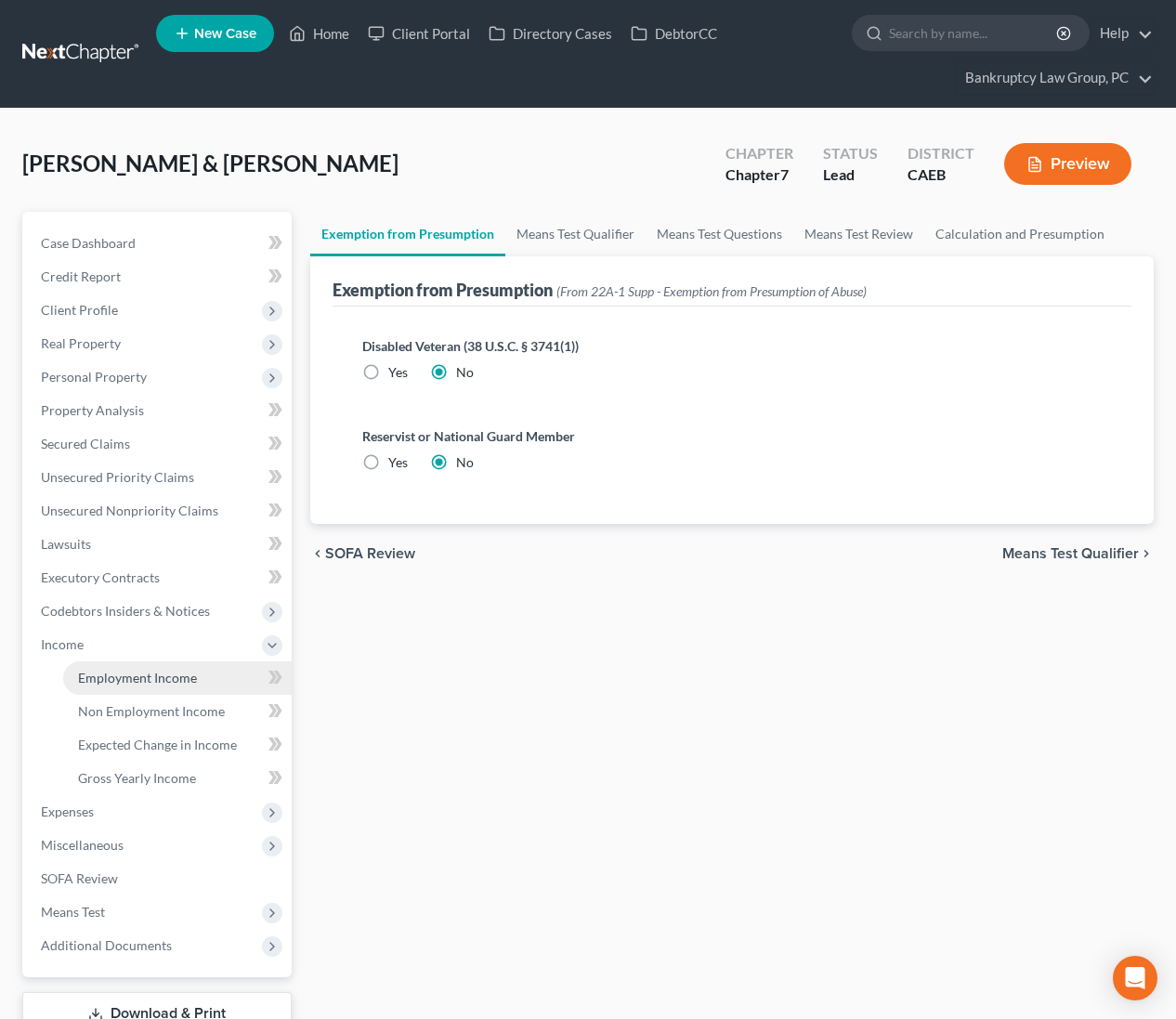
drag, startPoint x: 94, startPoint y: 681, endPoint x: 213, endPoint y: 689, distance: 119.2
click at [94, 681] on span "Employment Income" at bounding box center [137, 678] width 119 height 16
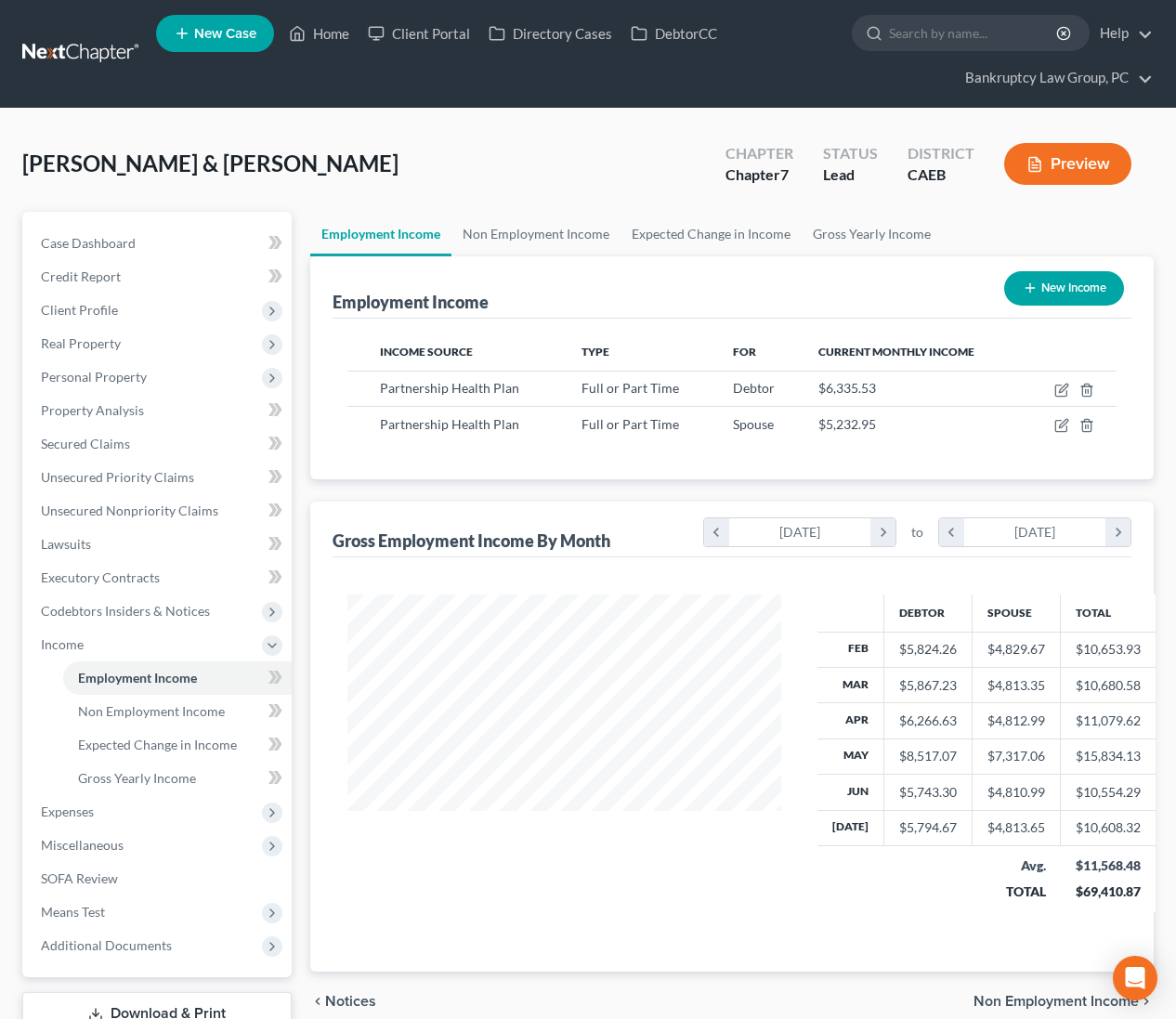
scroll to position [333, 471]
click at [1055, 392] on icon "button" at bounding box center [1060, 391] width 11 height 11
select select "0"
select select "4"
select select "2"
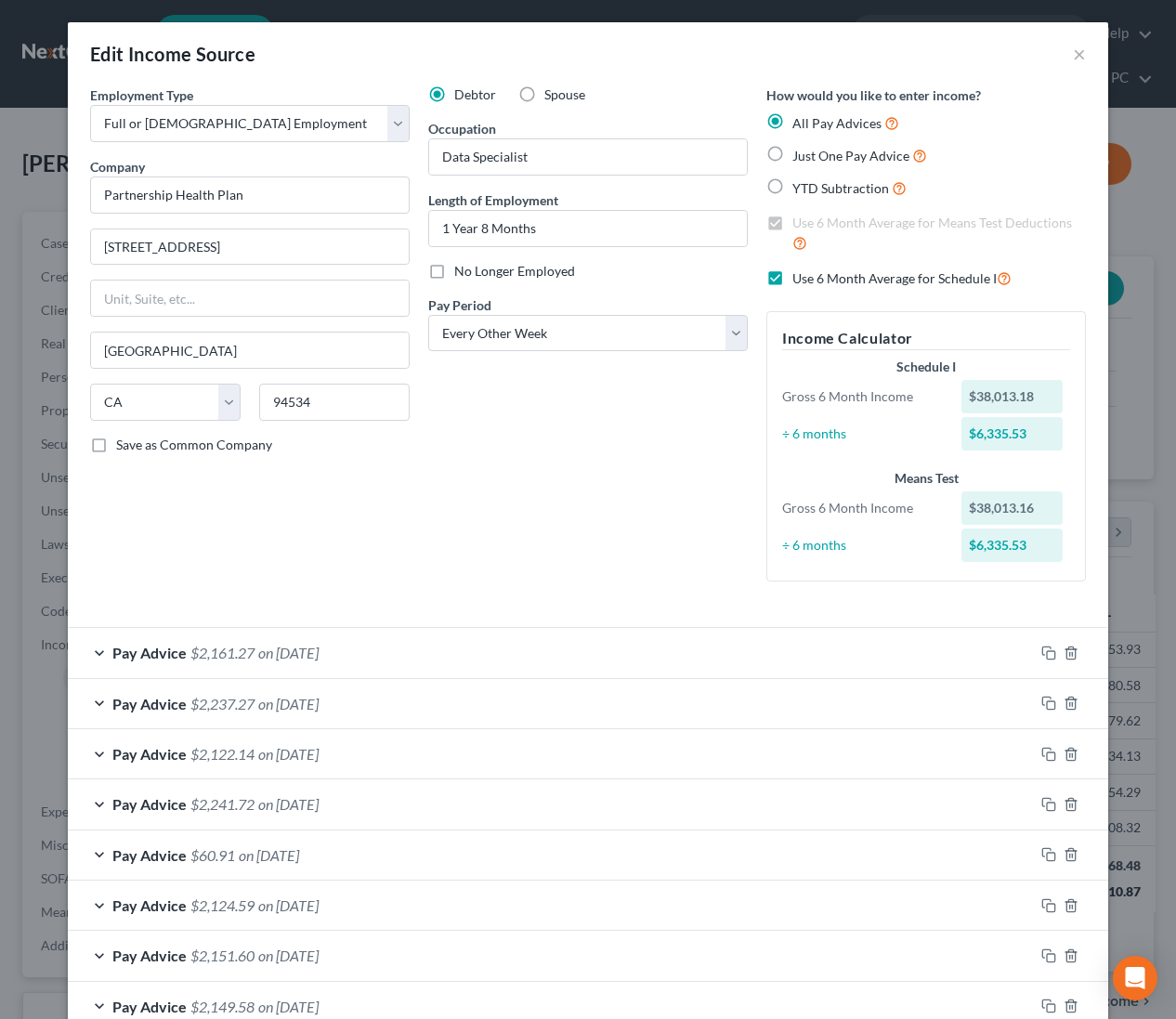
scroll to position [417, 0]
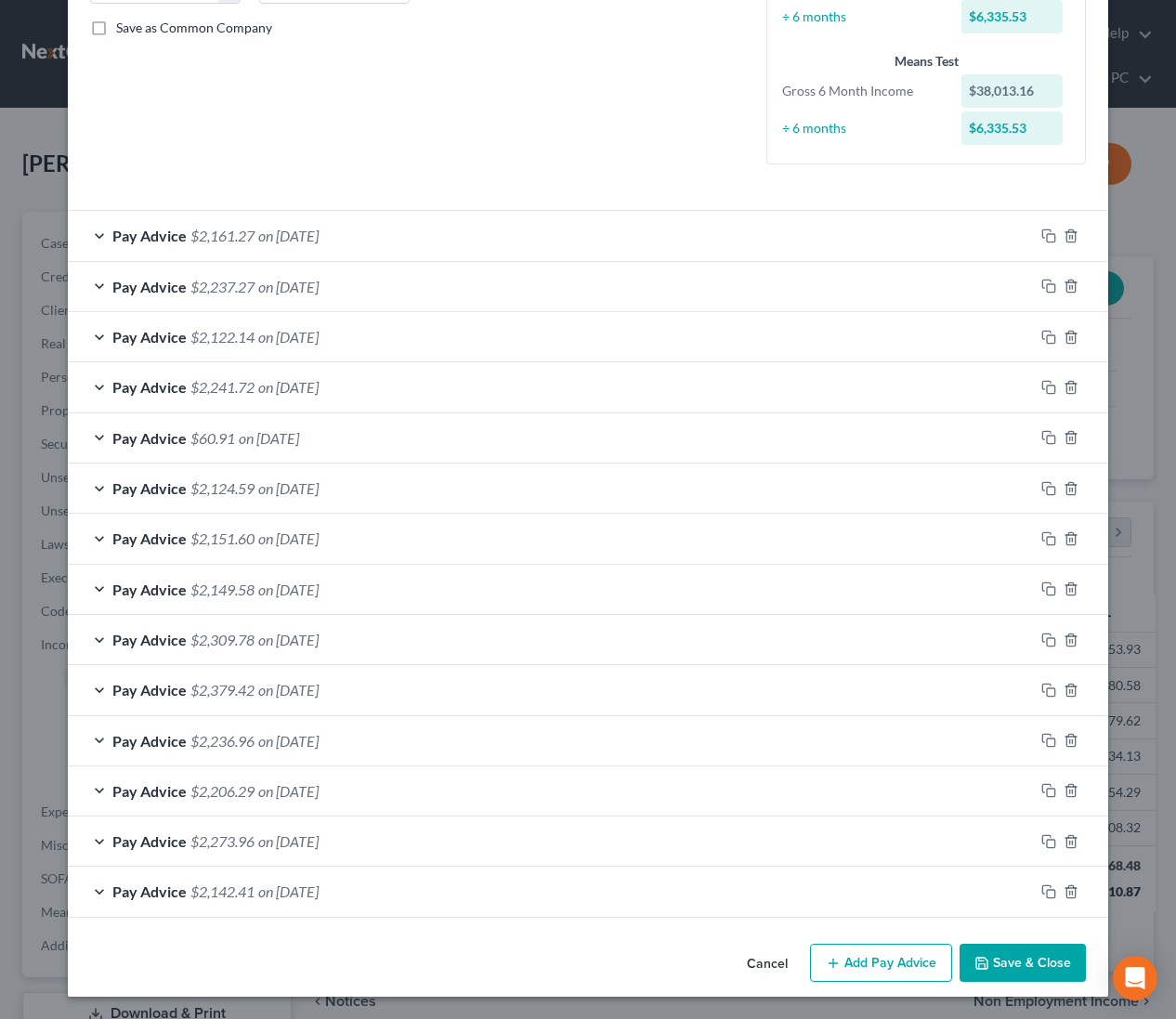
click at [1034, 951] on button "Save & Close" at bounding box center [1023, 963] width 126 height 39
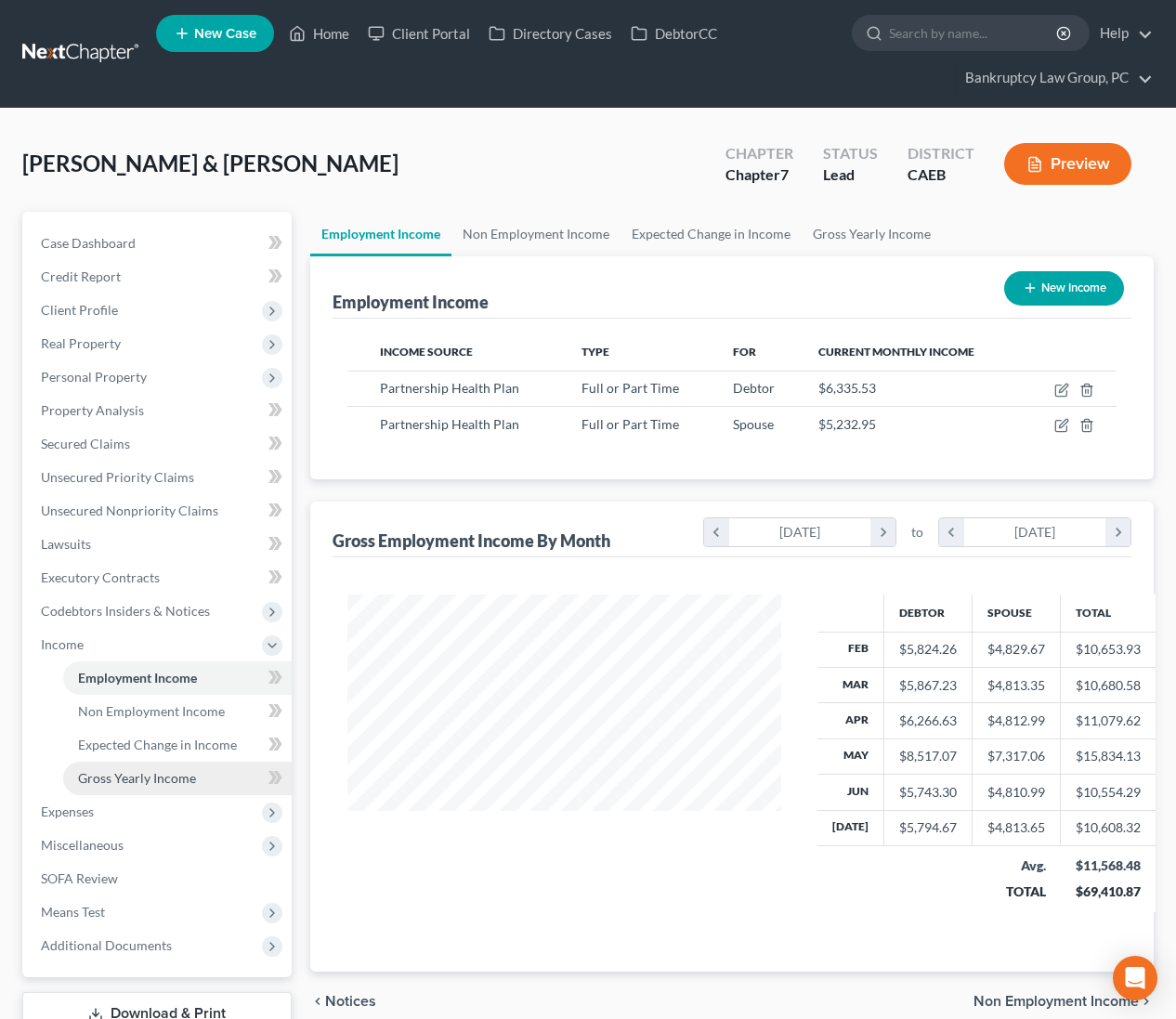
click at [102, 778] on span "Gross Yearly Income" at bounding box center [137, 778] width 118 height 16
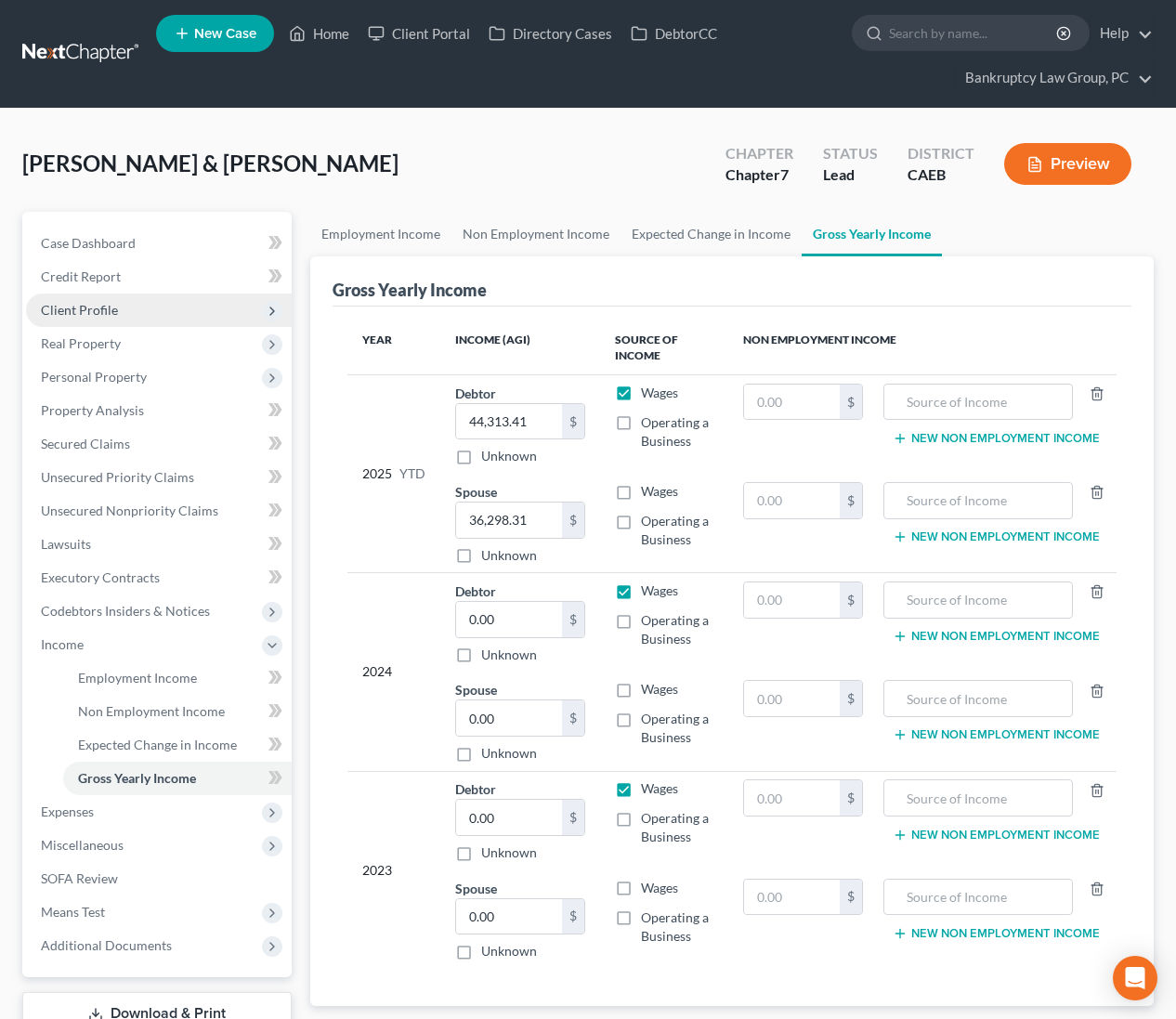
click at [73, 302] on span "Client Profile" at bounding box center [79, 310] width 77 height 16
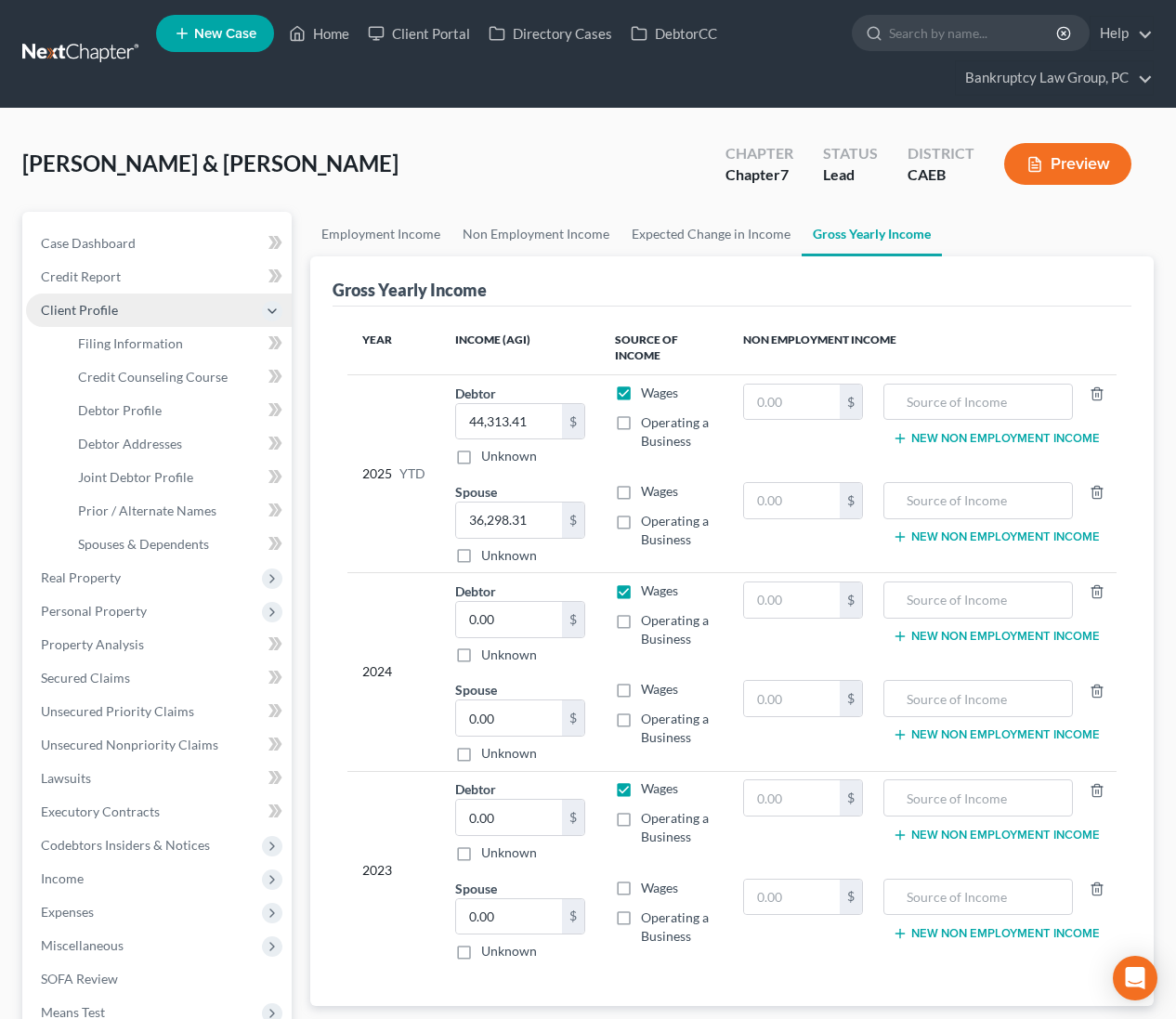
scroll to position [2, 0]
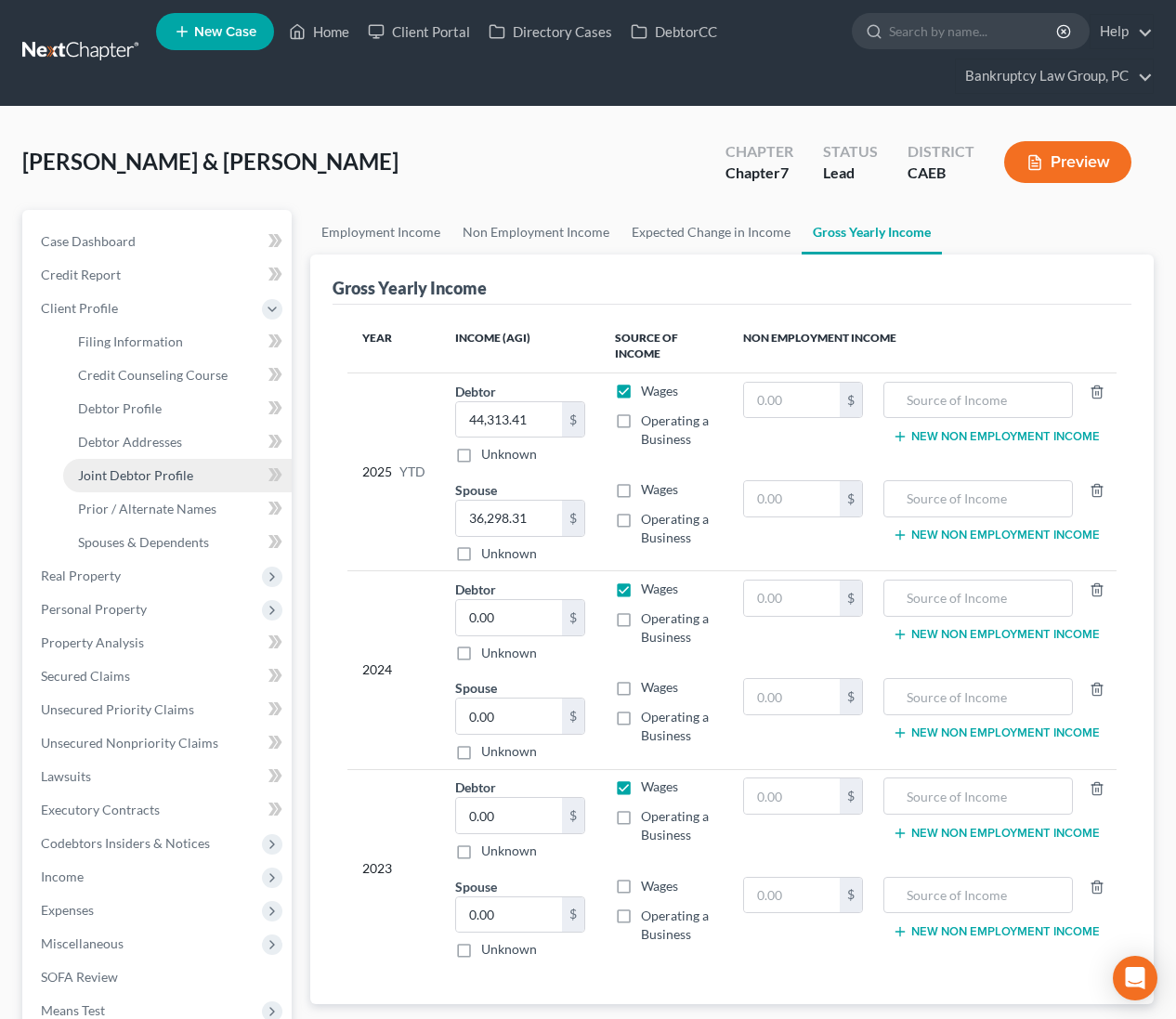
click at [127, 476] on span "Joint Debtor Profile" at bounding box center [135, 475] width 115 height 16
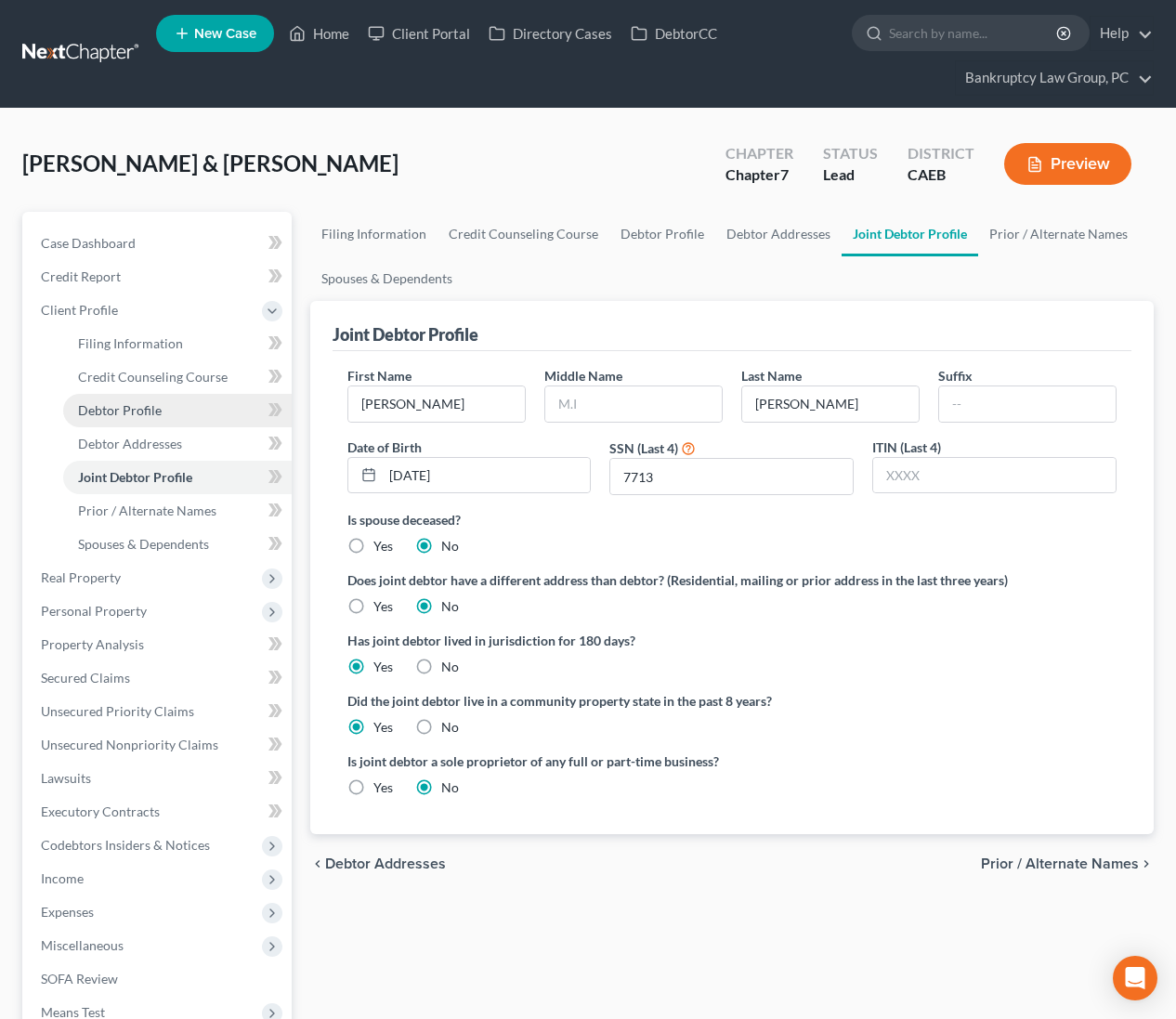
click at [141, 408] on span "Debtor Profile" at bounding box center [120, 410] width 84 height 16
select select "1"
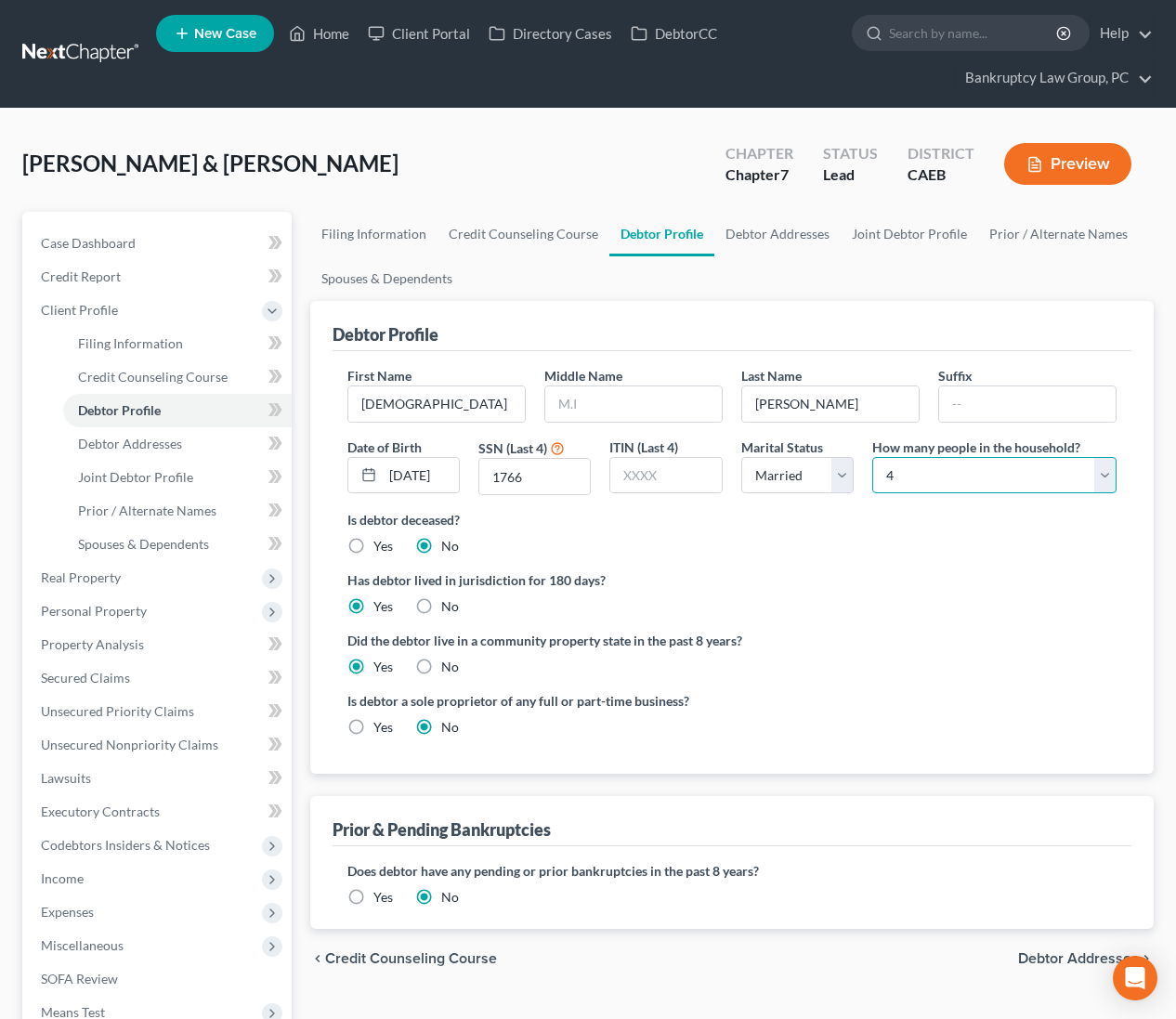
click at [913, 468] on select "Select 1 2 3 4 5 6 7 8 9 10 11 12 13 14 15 16 17 18 19 20" at bounding box center [994, 475] width 244 height 37
select select "4"
click at [915, 479] on select "Select 1 2 3 4 5 6 7 8 9 10 11 12 13 14 15 16 17 18 19 20" at bounding box center [994, 475] width 244 height 37
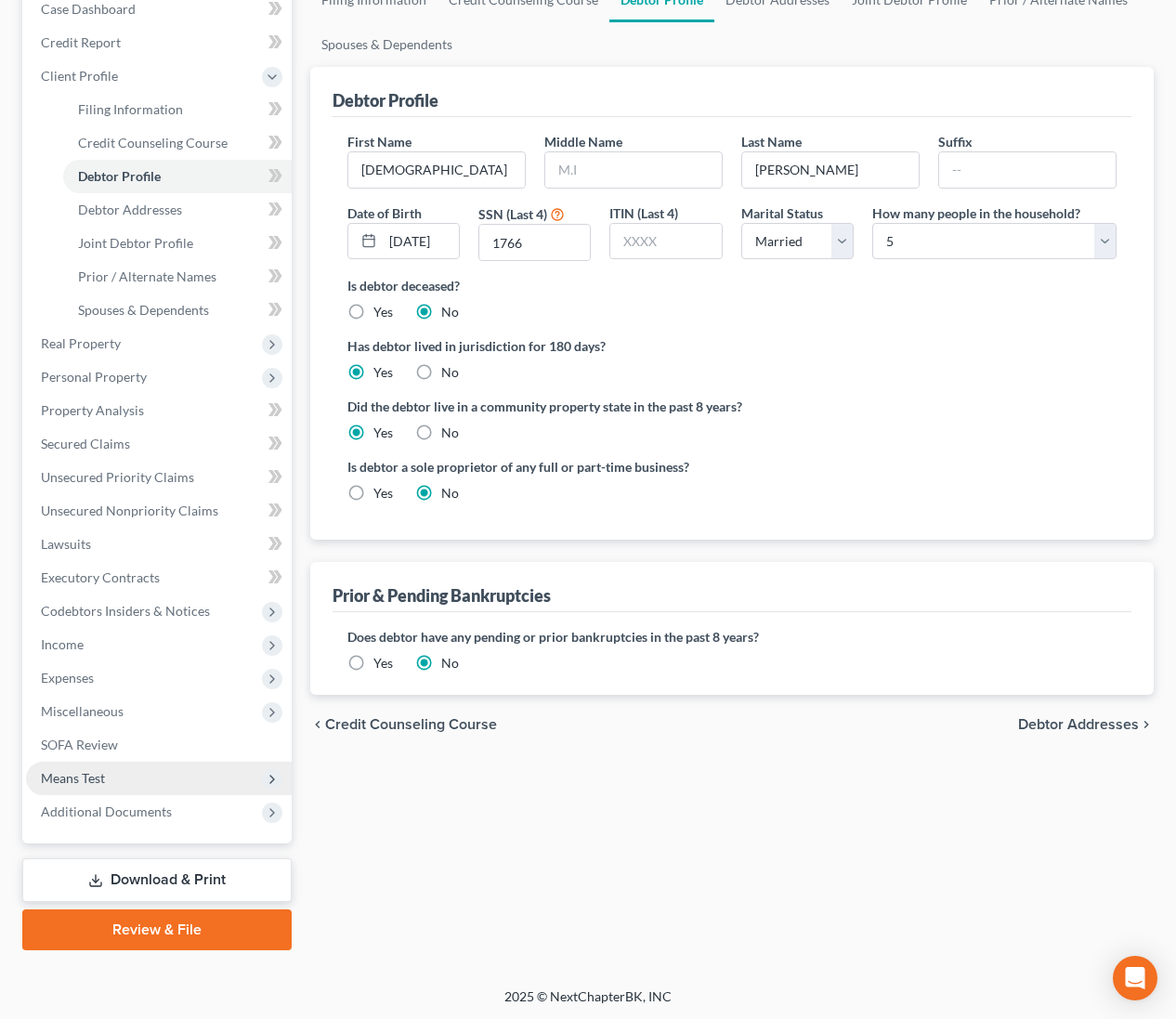
click at [86, 777] on span "Means Test" at bounding box center [73, 778] width 64 height 16
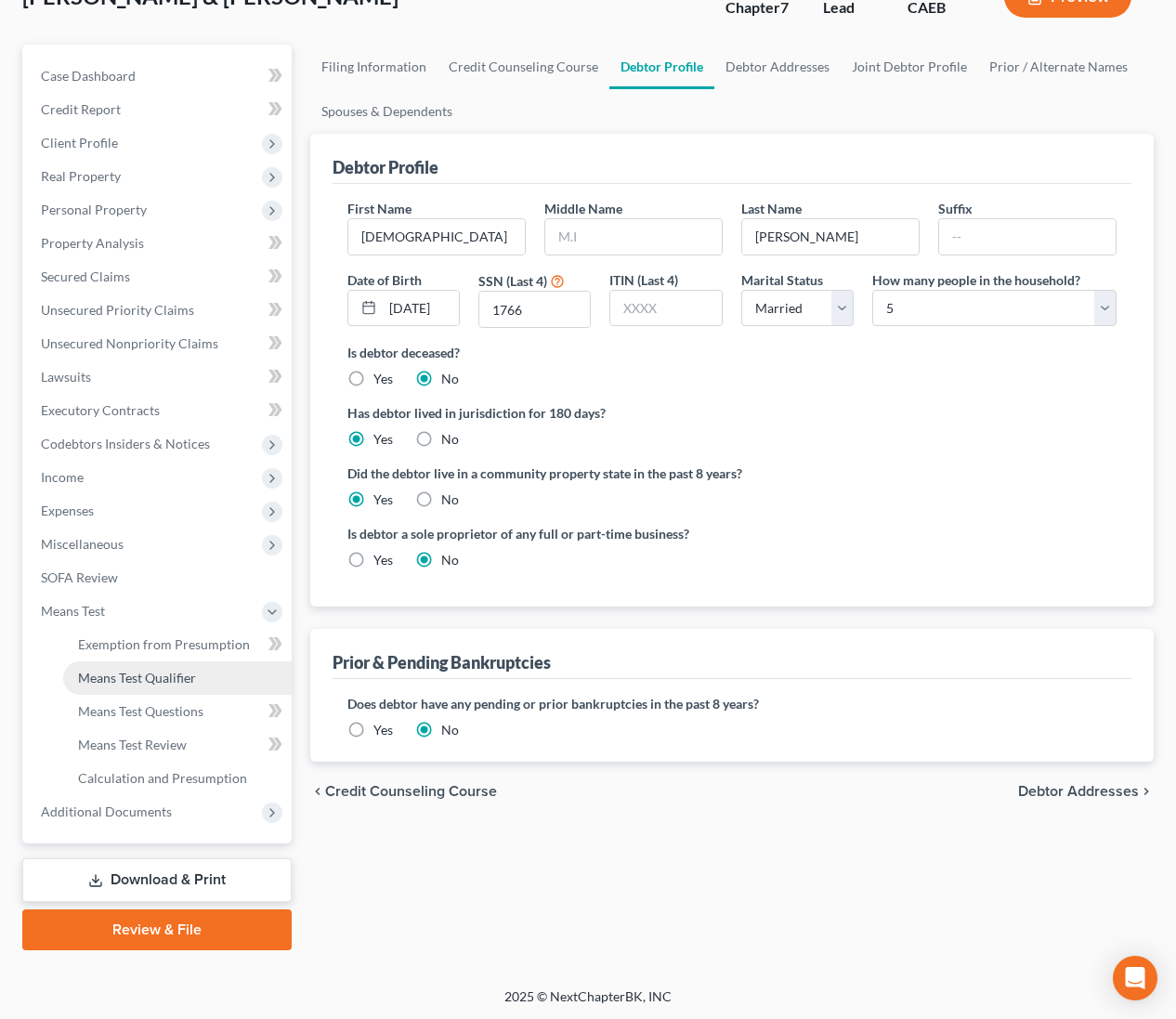
click at [124, 684] on span "Means Test Qualifier" at bounding box center [137, 678] width 118 height 16
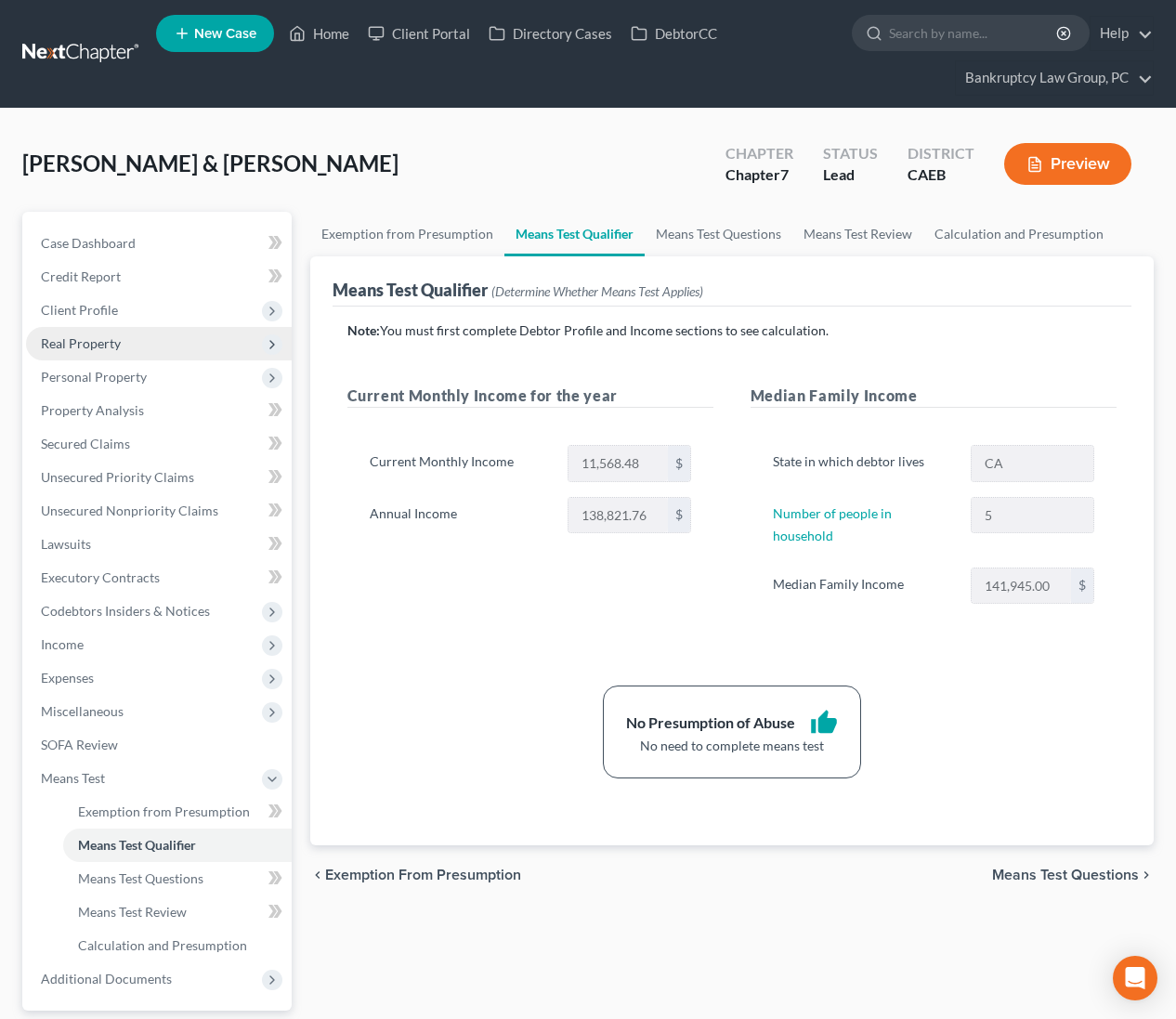
click at [93, 343] on span "Real Property" at bounding box center [81, 343] width 80 height 16
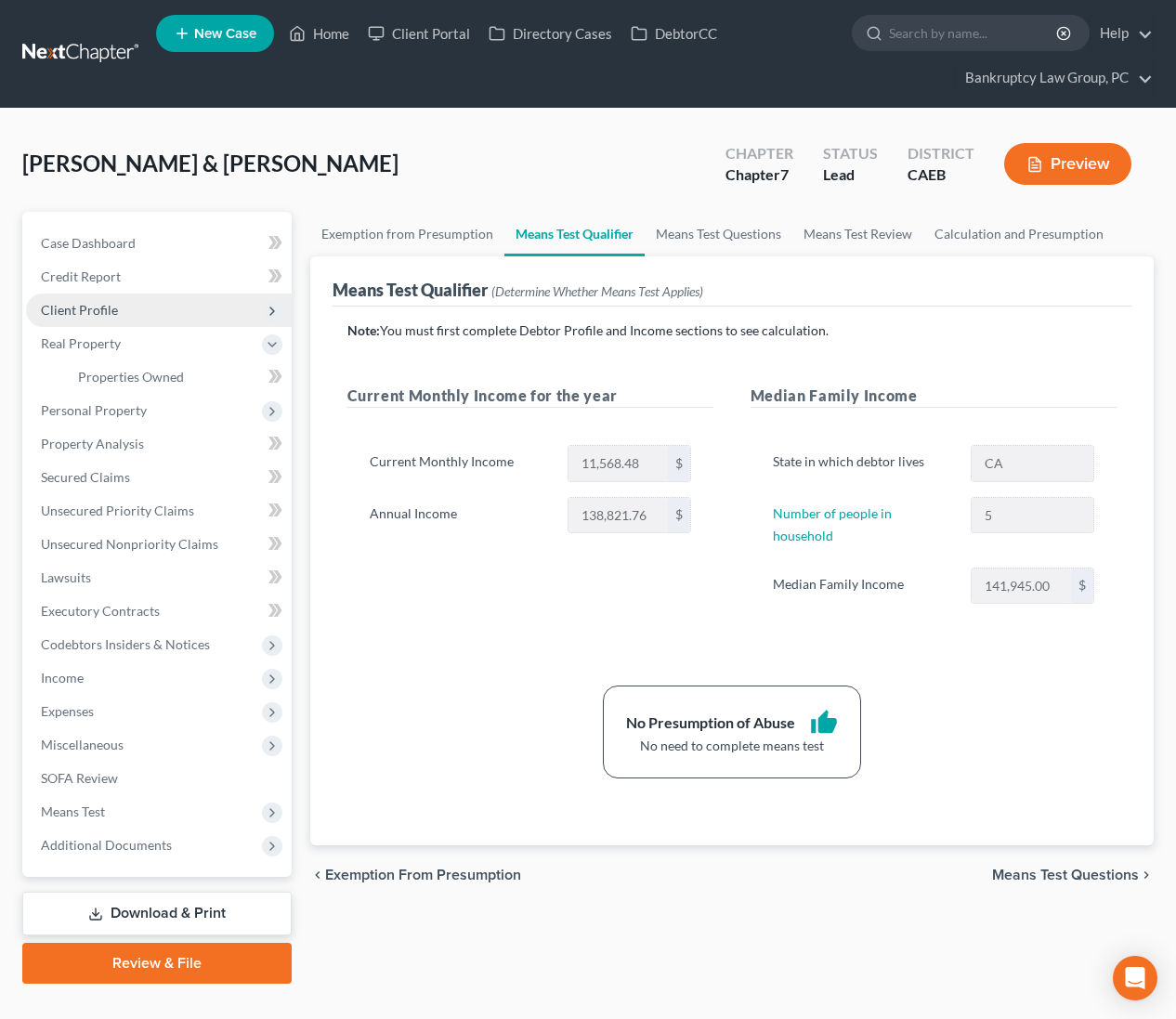
click at [95, 316] on span "Client Profile" at bounding box center [79, 310] width 77 height 16
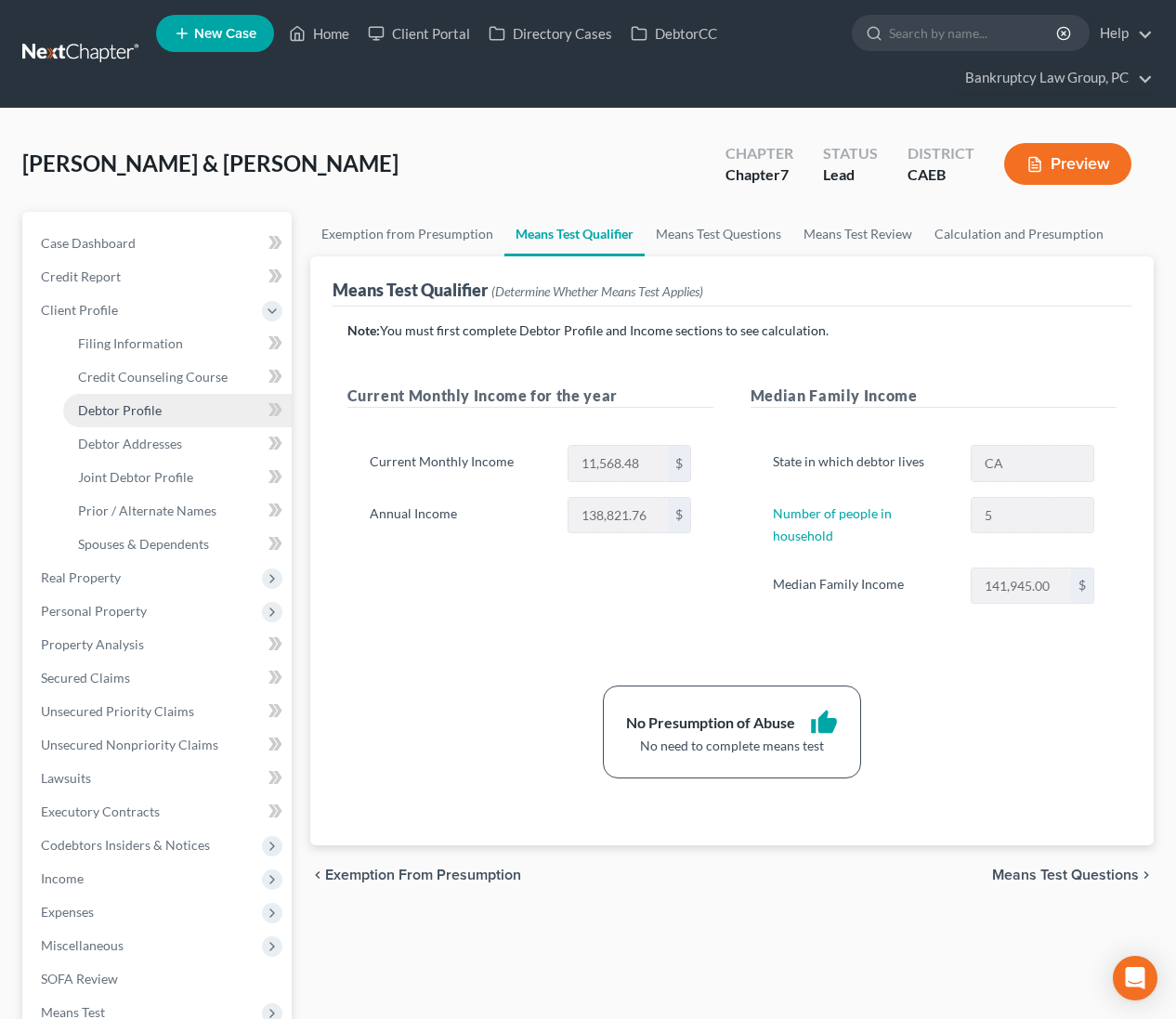
click at [119, 415] on span "Debtor Profile" at bounding box center [120, 410] width 84 height 16
select select "1"
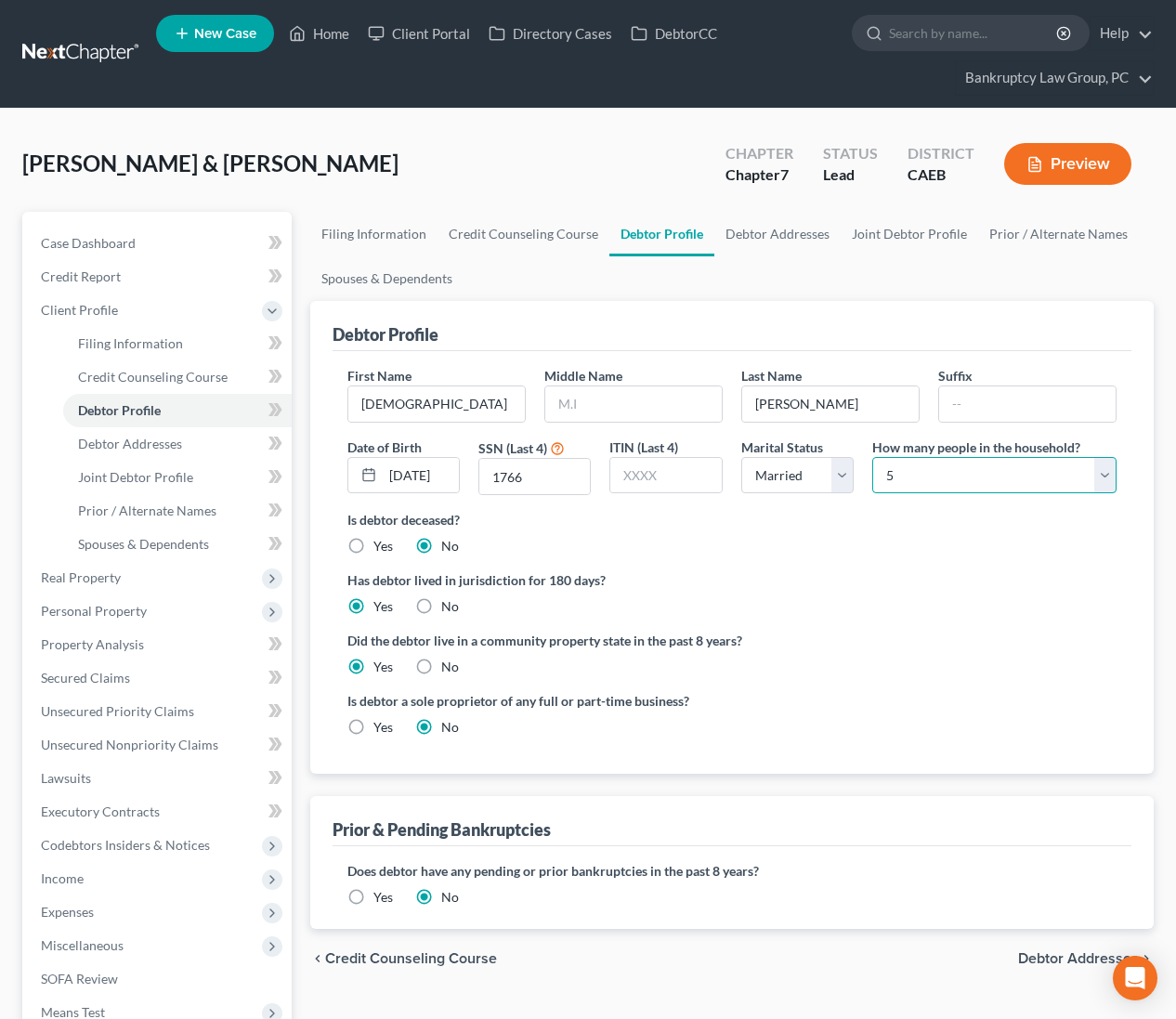
click at [1004, 461] on select "Select 1 2 3 4 5 6 7 8 9 10 11 12 13 14 15 16 17 18 19 20" at bounding box center [994, 475] width 244 height 37
select select "3"
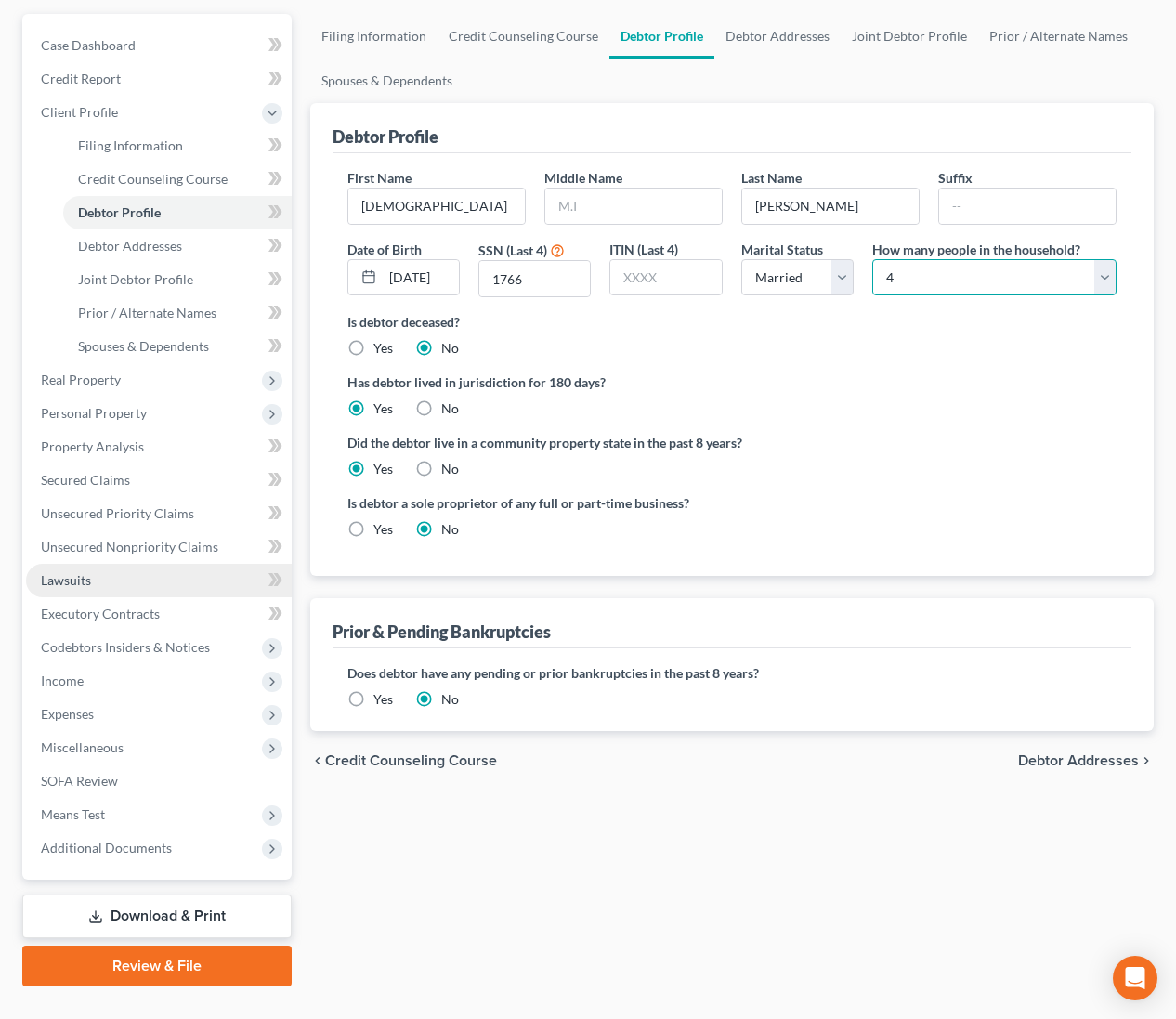
scroll to position [234, 0]
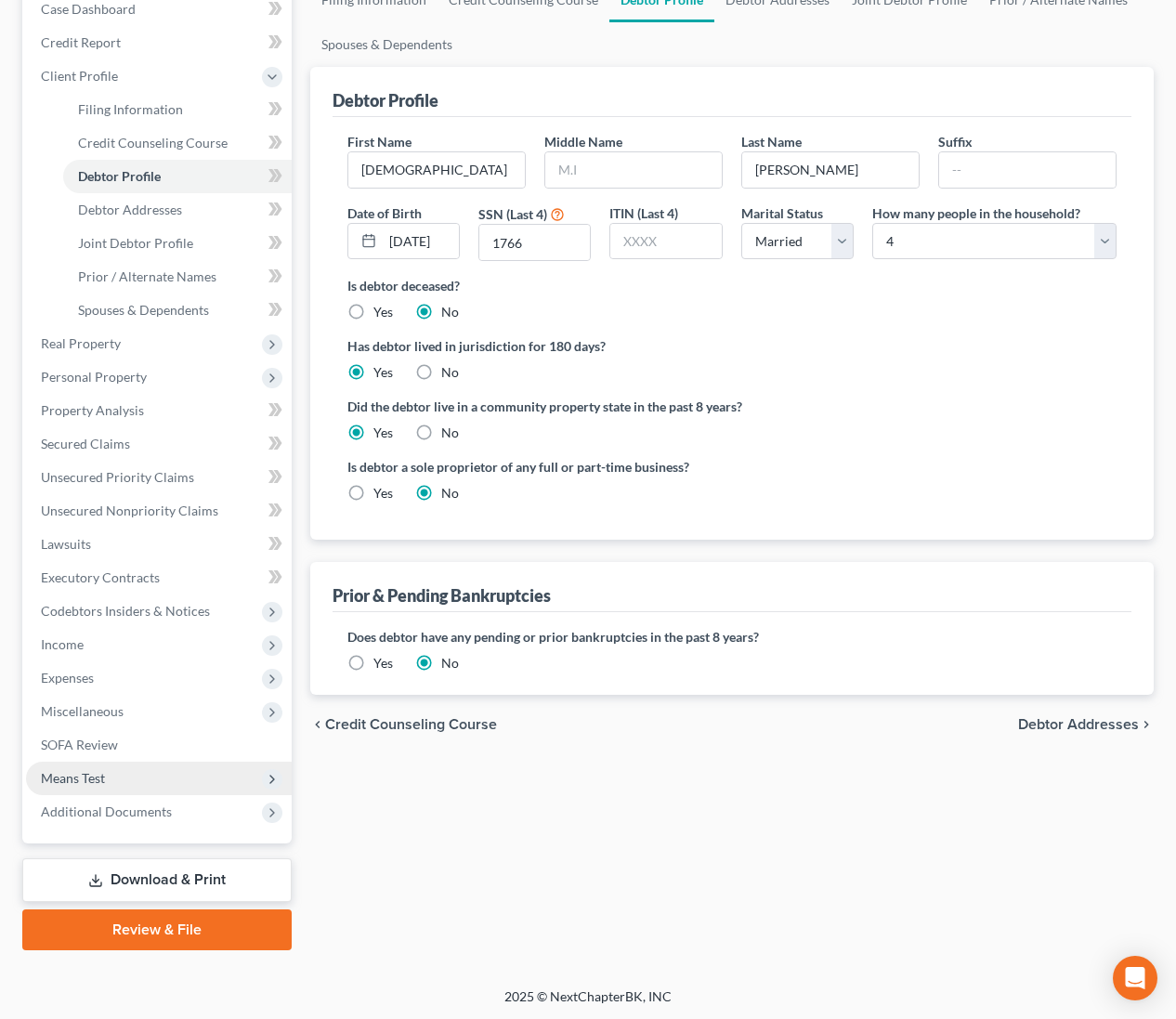
click at [114, 778] on span "Means Test" at bounding box center [159, 778] width 266 height 33
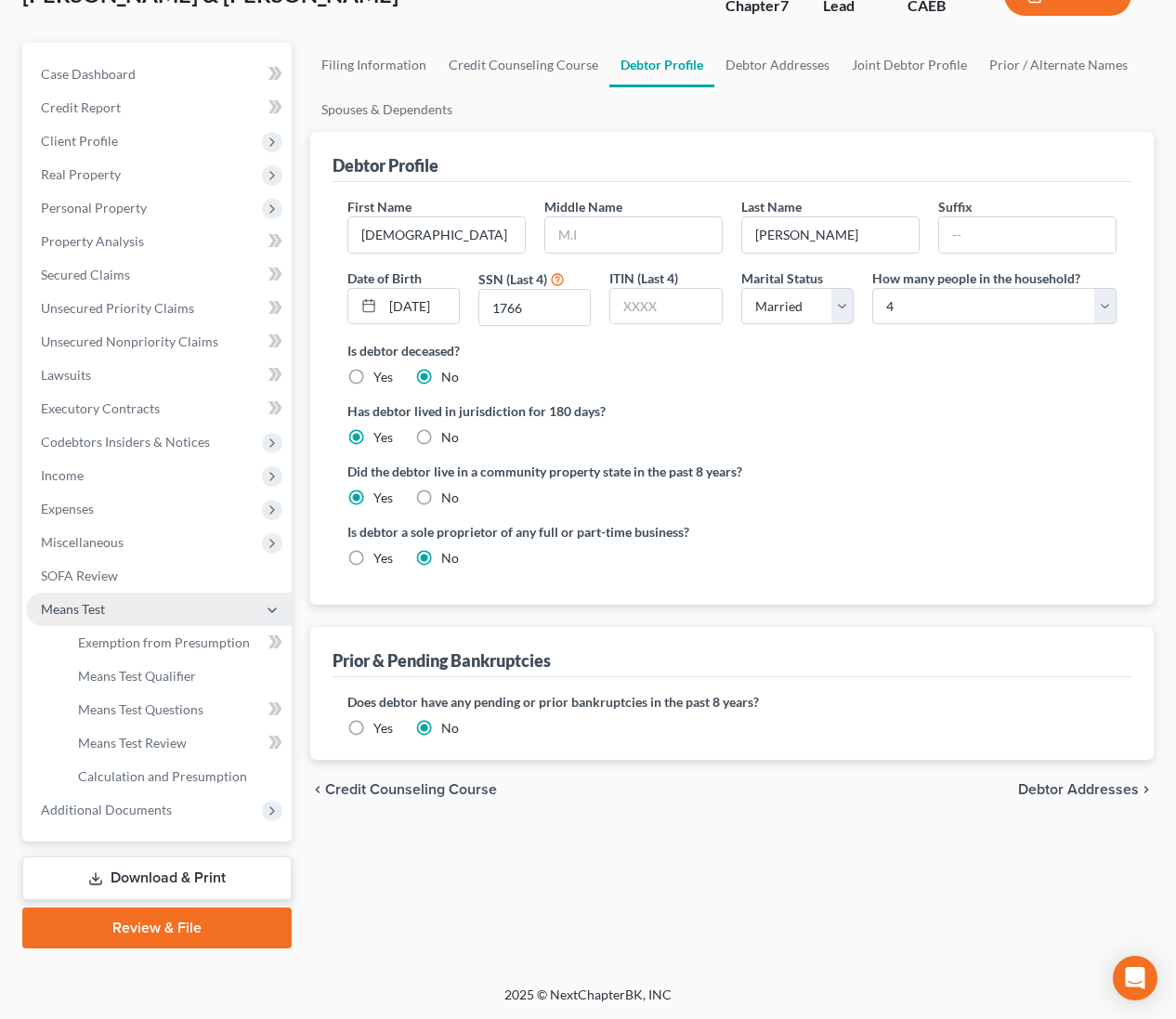
scroll to position [167, 0]
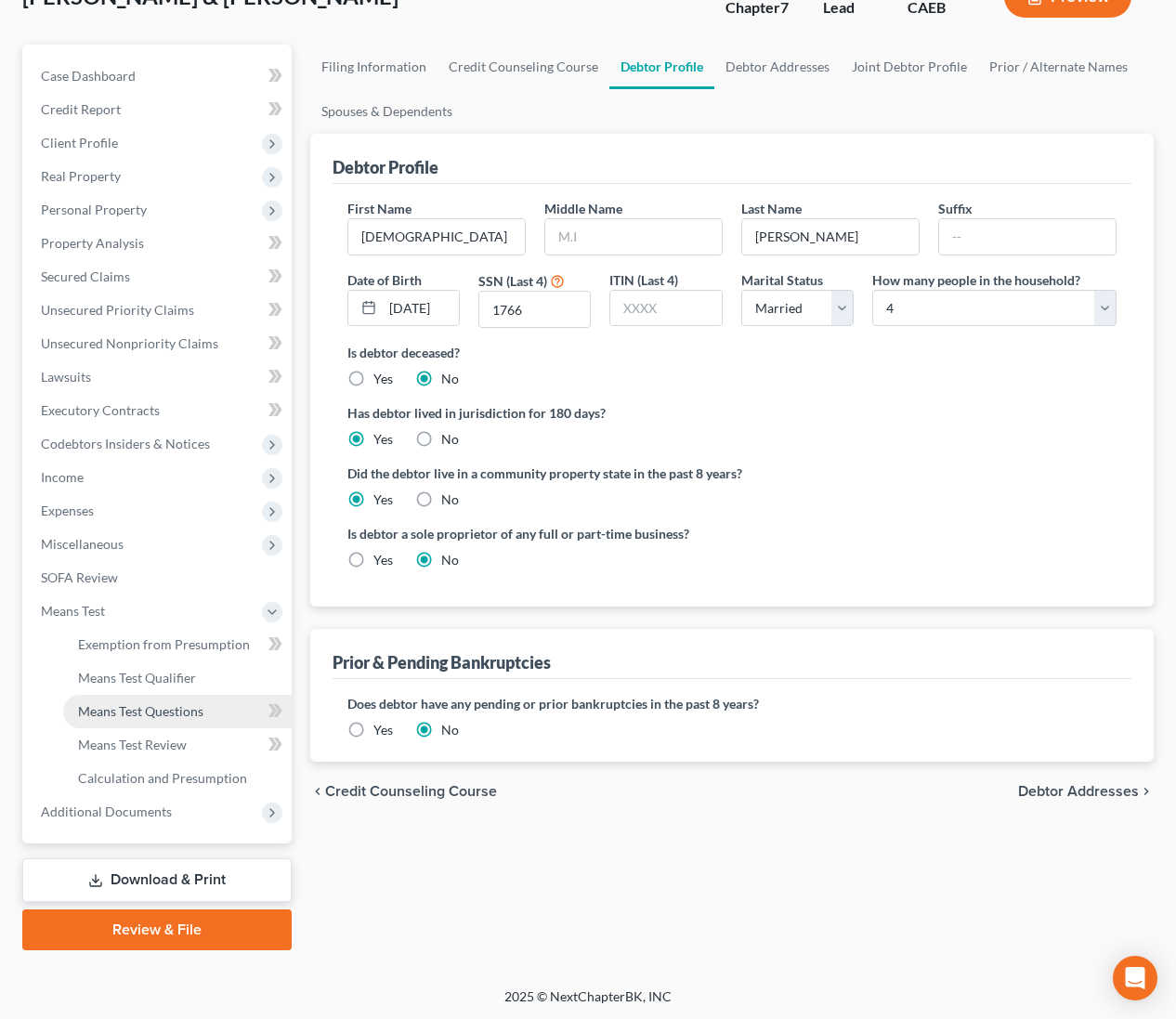
click at [116, 714] on span "Means Test Questions" at bounding box center [140, 711] width 125 height 16
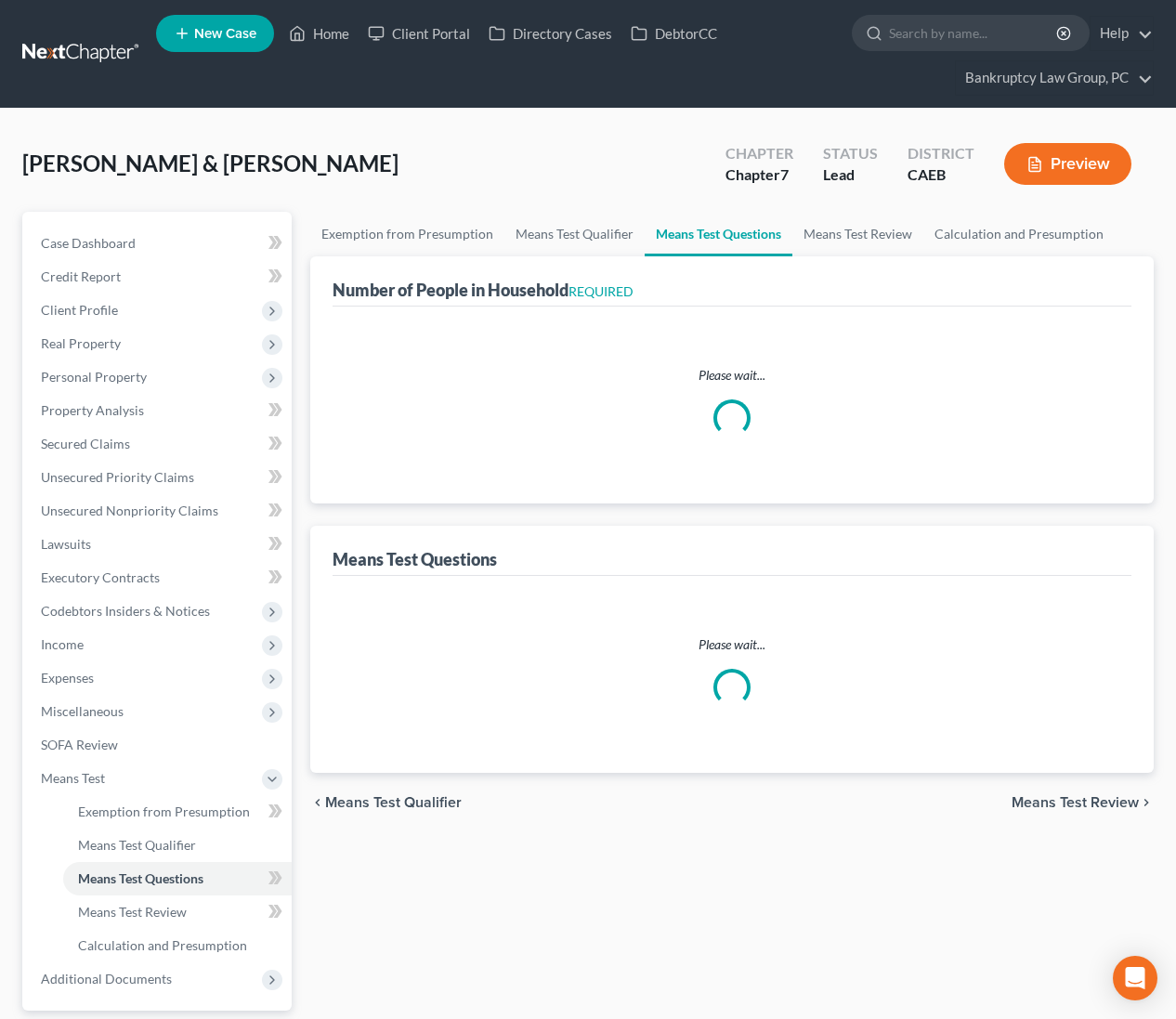
select select "1"
select select "60"
select select "1"
select select "60"
select select "2"
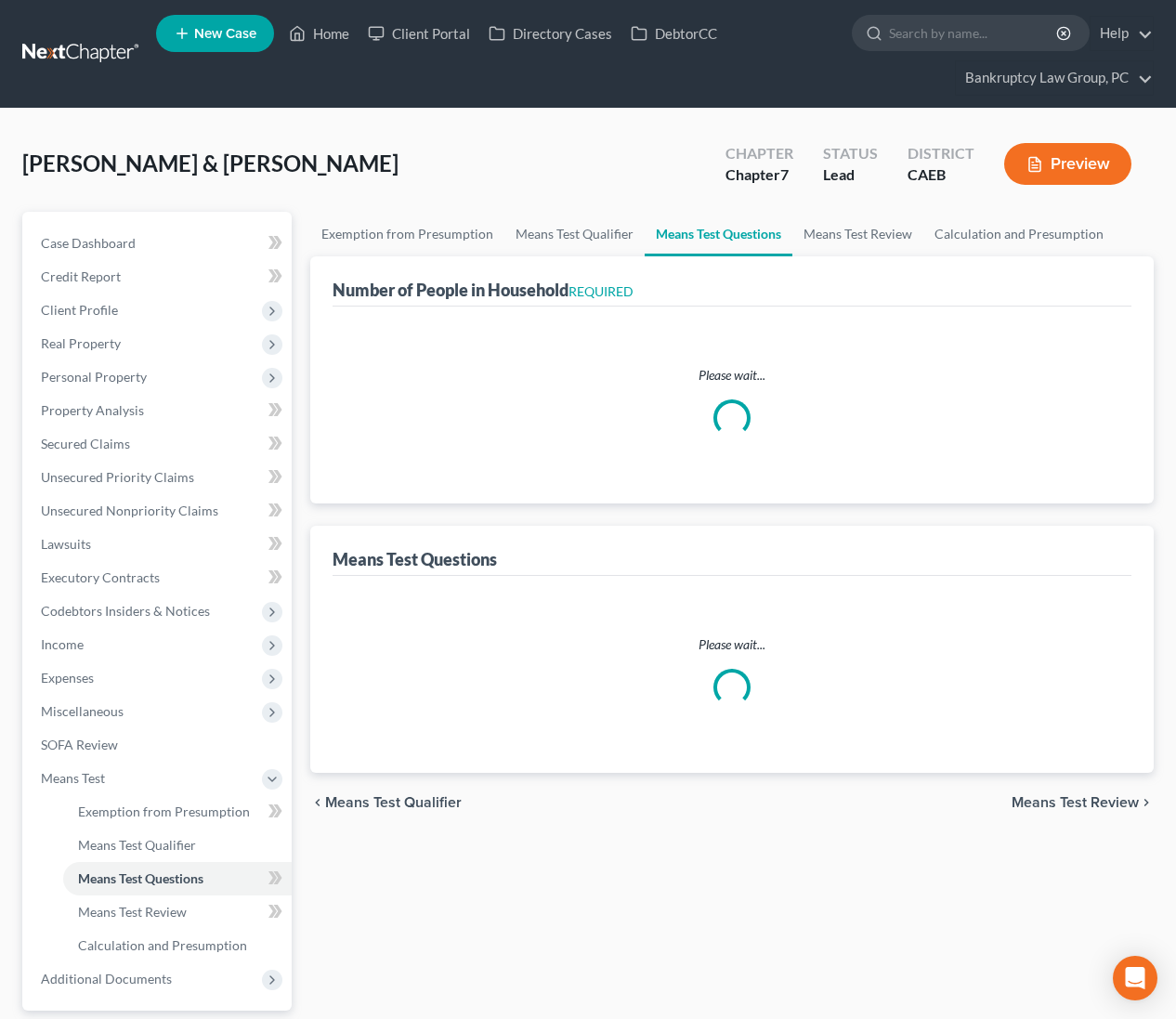
select select "4"
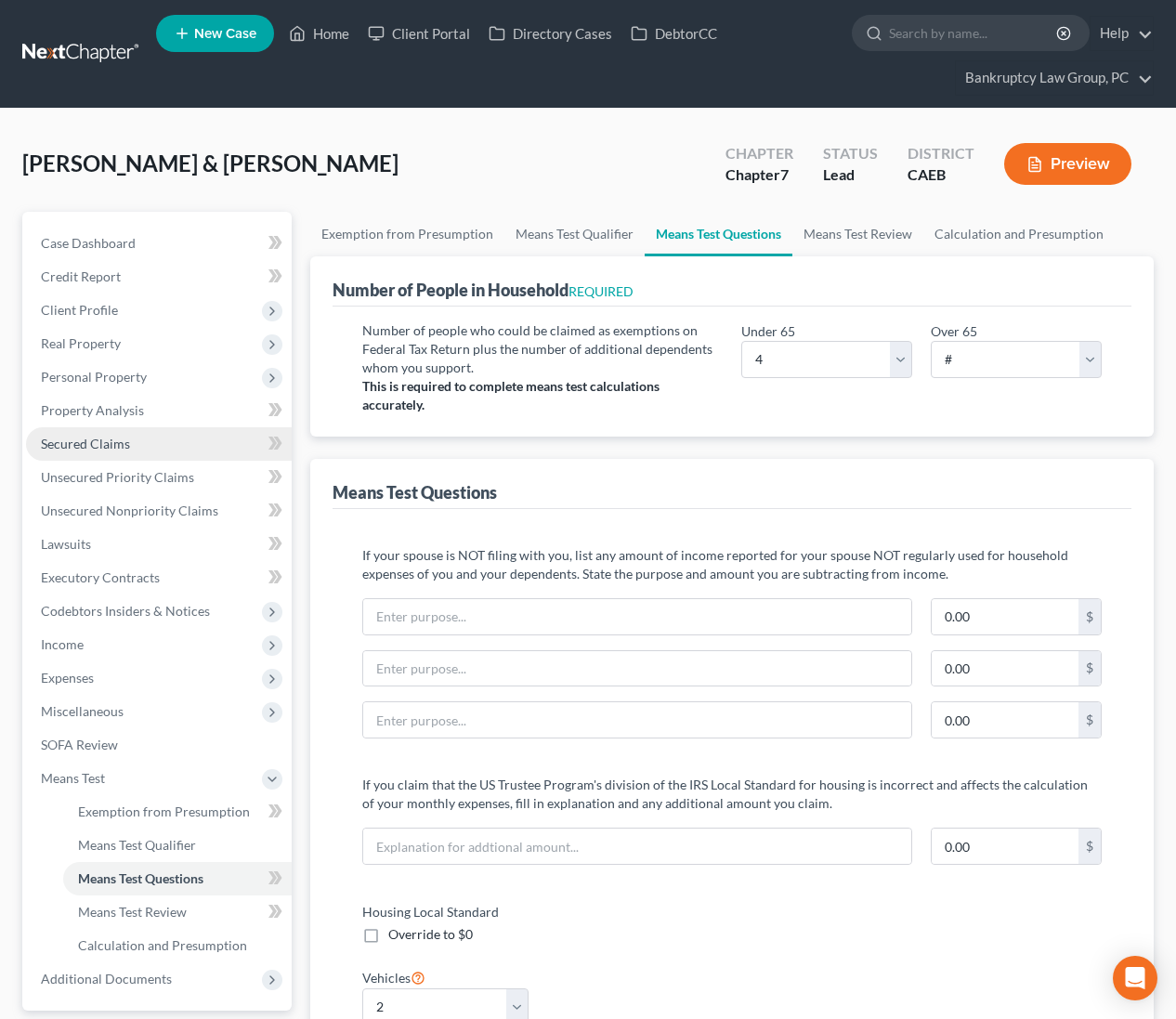
drag, startPoint x: 105, startPoint y: 445, endPoint x: 132, endPoint y: 457, distance: 29.5
click at [105, 445] on span "Secured Claims" at bounding box center [85, 444] width 89 height 16
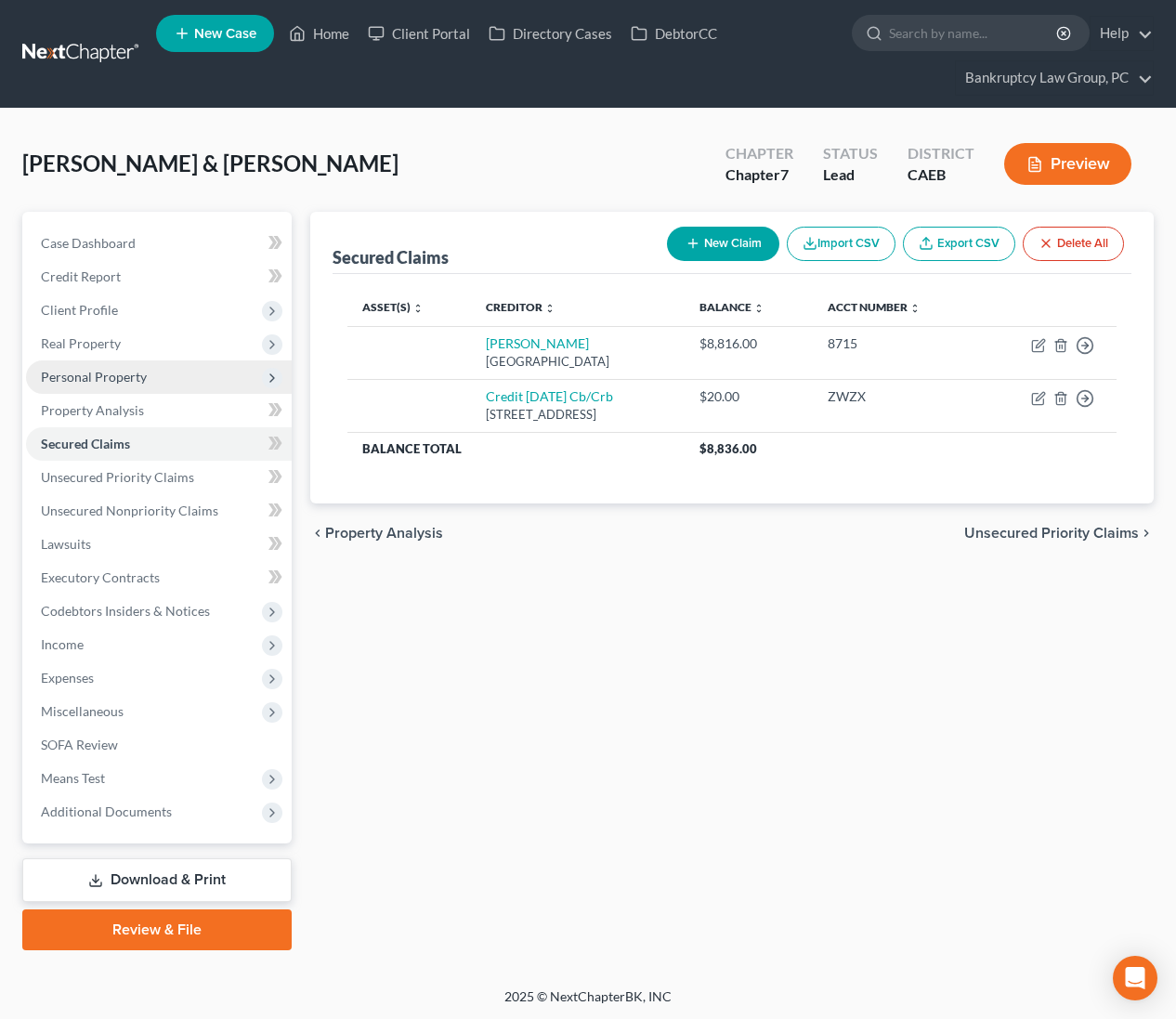
click at [110, 385] on span "Personal Property" at bounding box center [159, 376] width 266 height 33
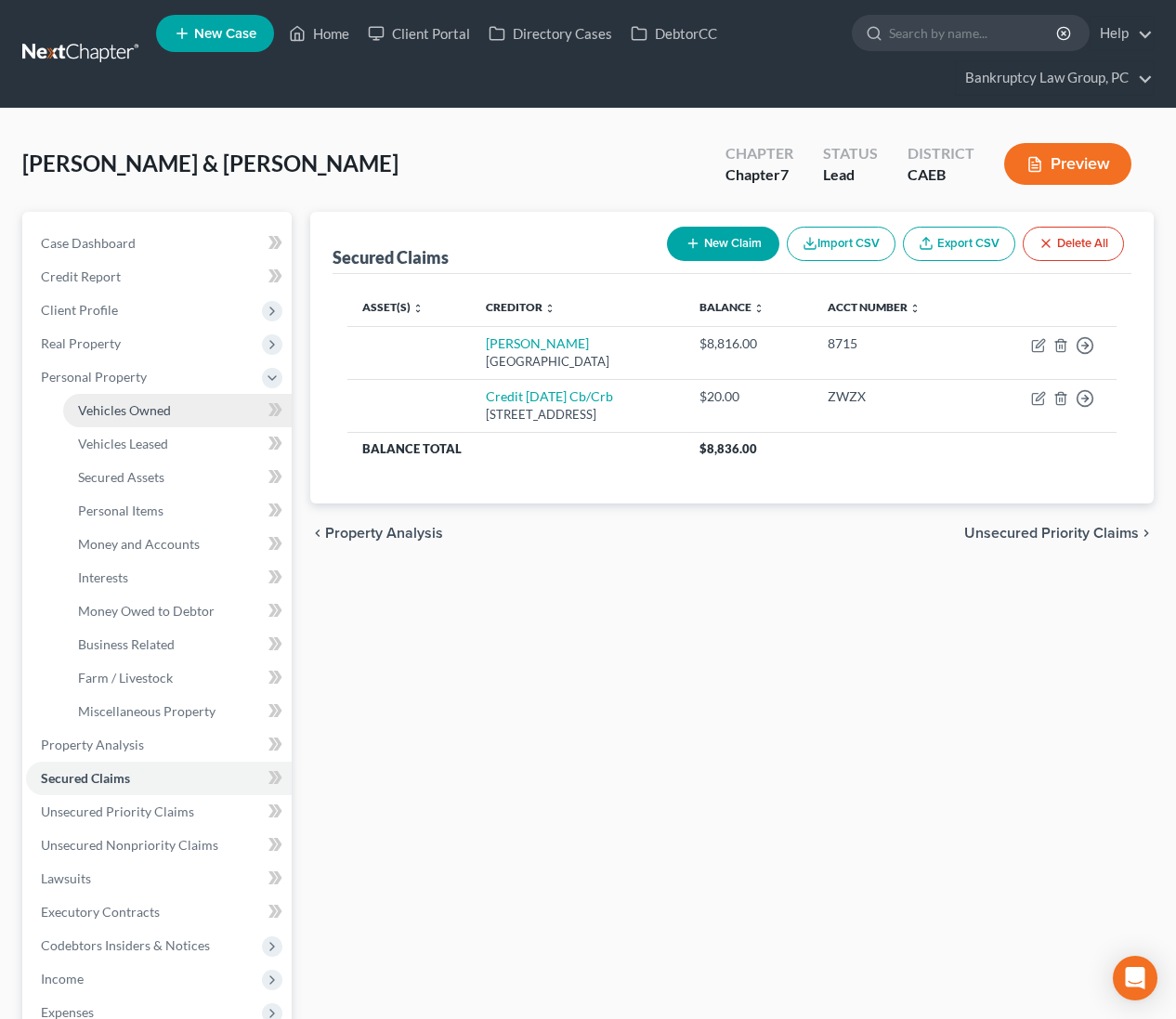
click at [115, 402] on span "Vehicles Owned" at bounding box center [124, 410] width 93 height 16
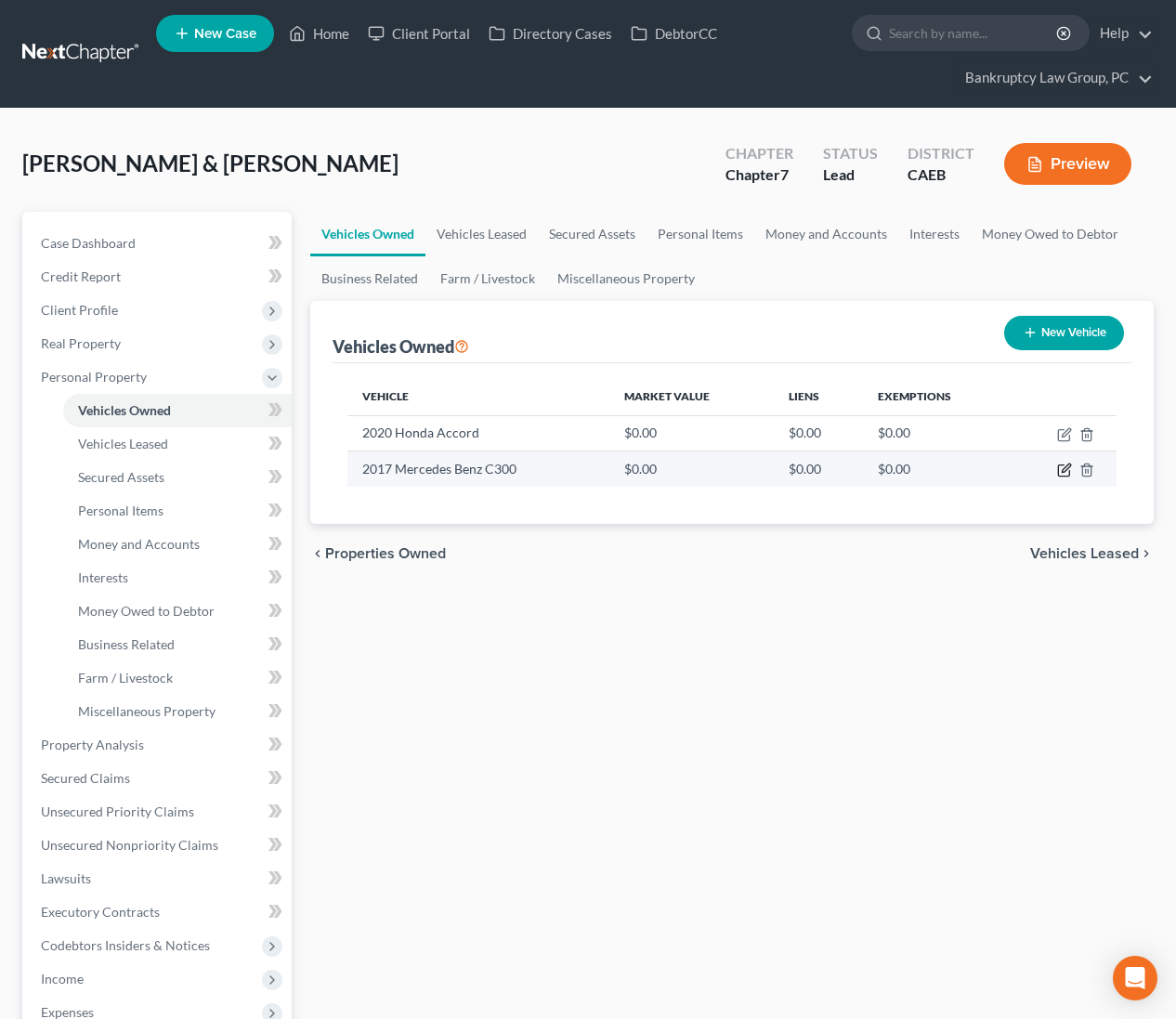
click at [1063, 469] on icon "button" at bounding box center [1066, 468] width 8 height 8
select select "0"
select select "9"
select select "3"
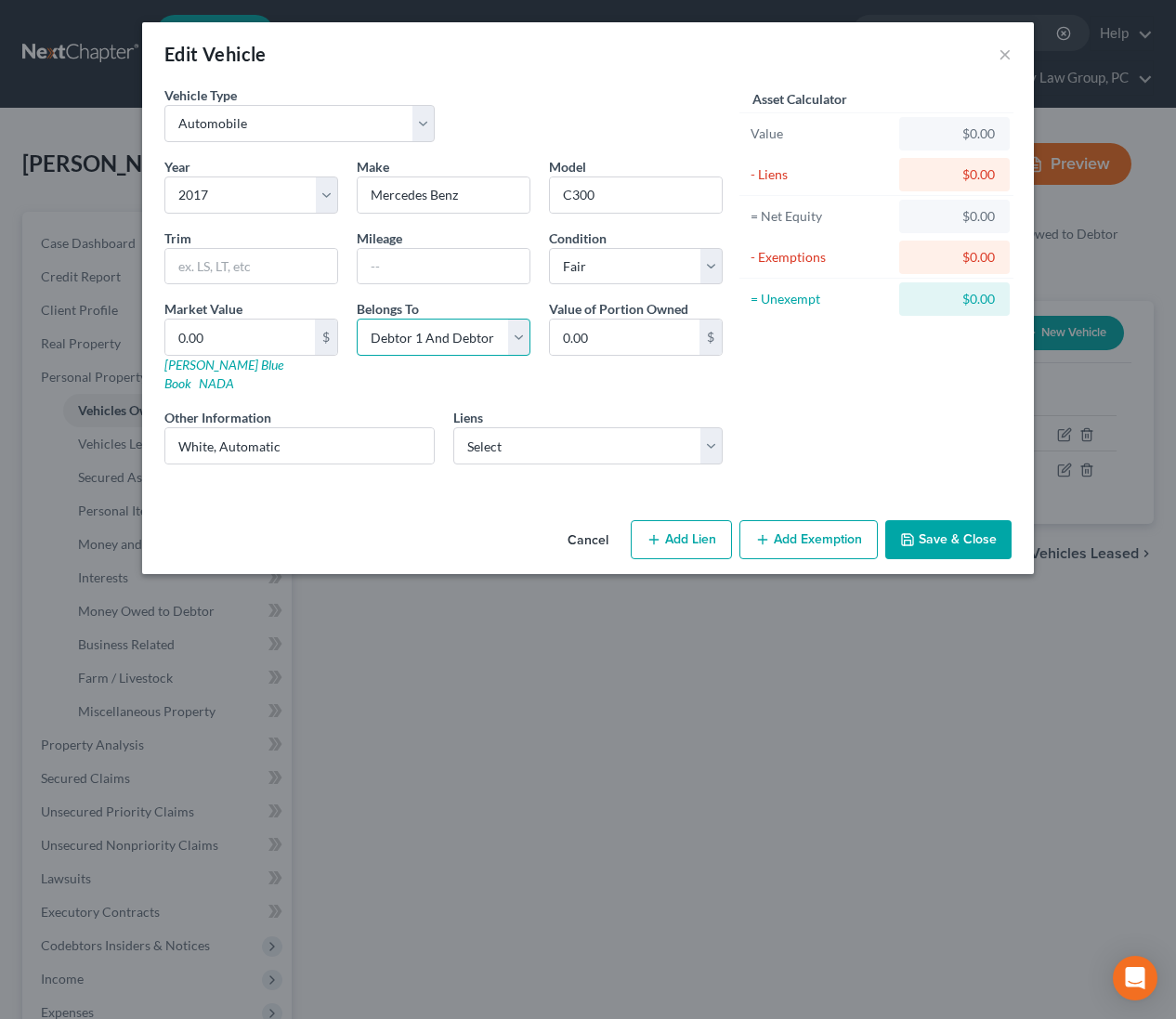
click at [490, 348] on select "Select Debtor 1 Only Debtor 2 Only Debtor 1 And Debtor 2 Only At Least One Of T…" at bounding box center [444, 337] width 174 height 37
select select "0"
drag, startPoint x: 250, startPoint y: 339, endPoint x: 1170, endPoint y: 386, distance: 920.8
click at [254, 339] on input "0.00" at bounding box center [240, 337] width 150 height 35
type input "1"
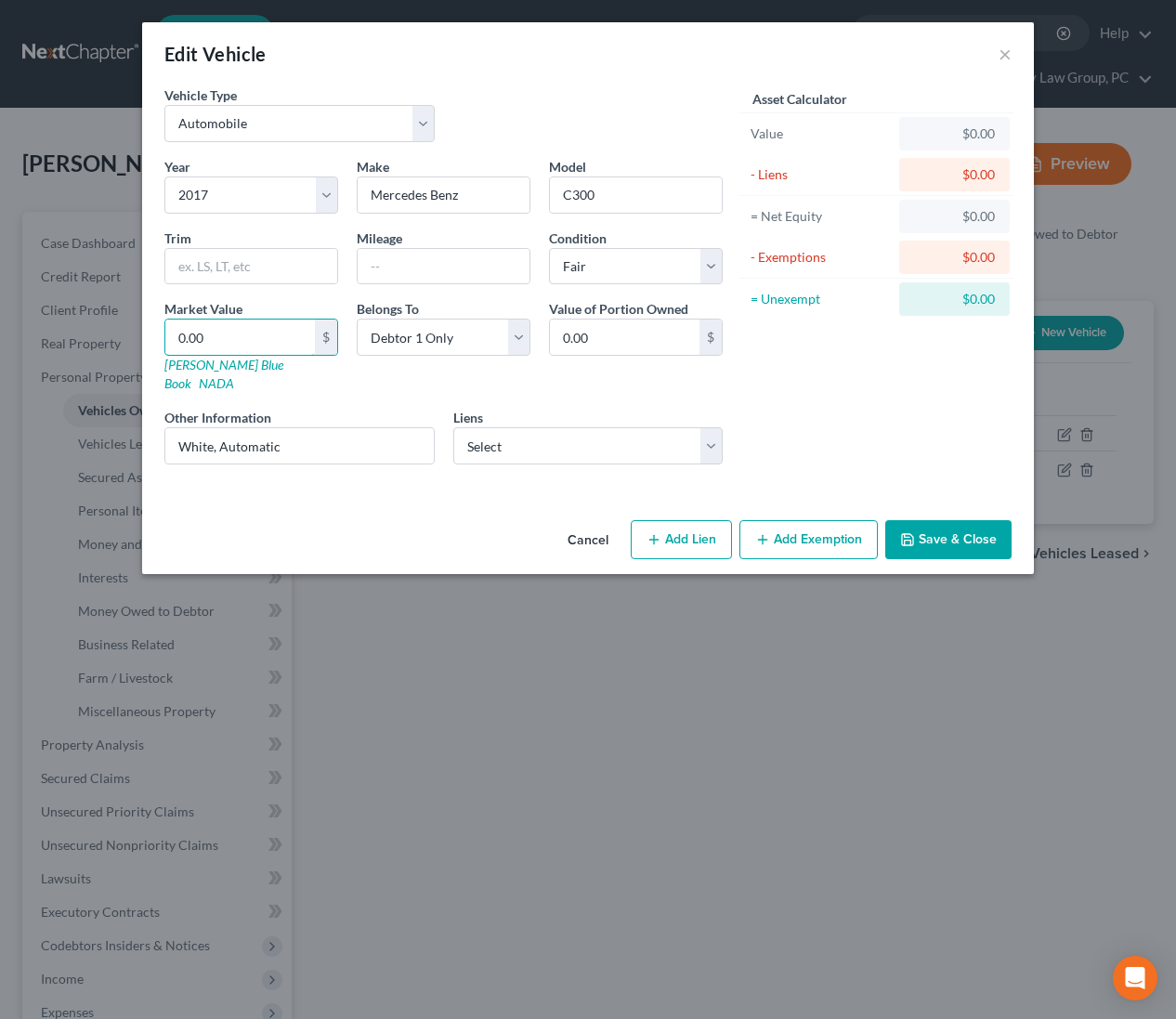
type input "1.00"
type input "10"
type input "10.00"
type input "102"
type input "102.00"
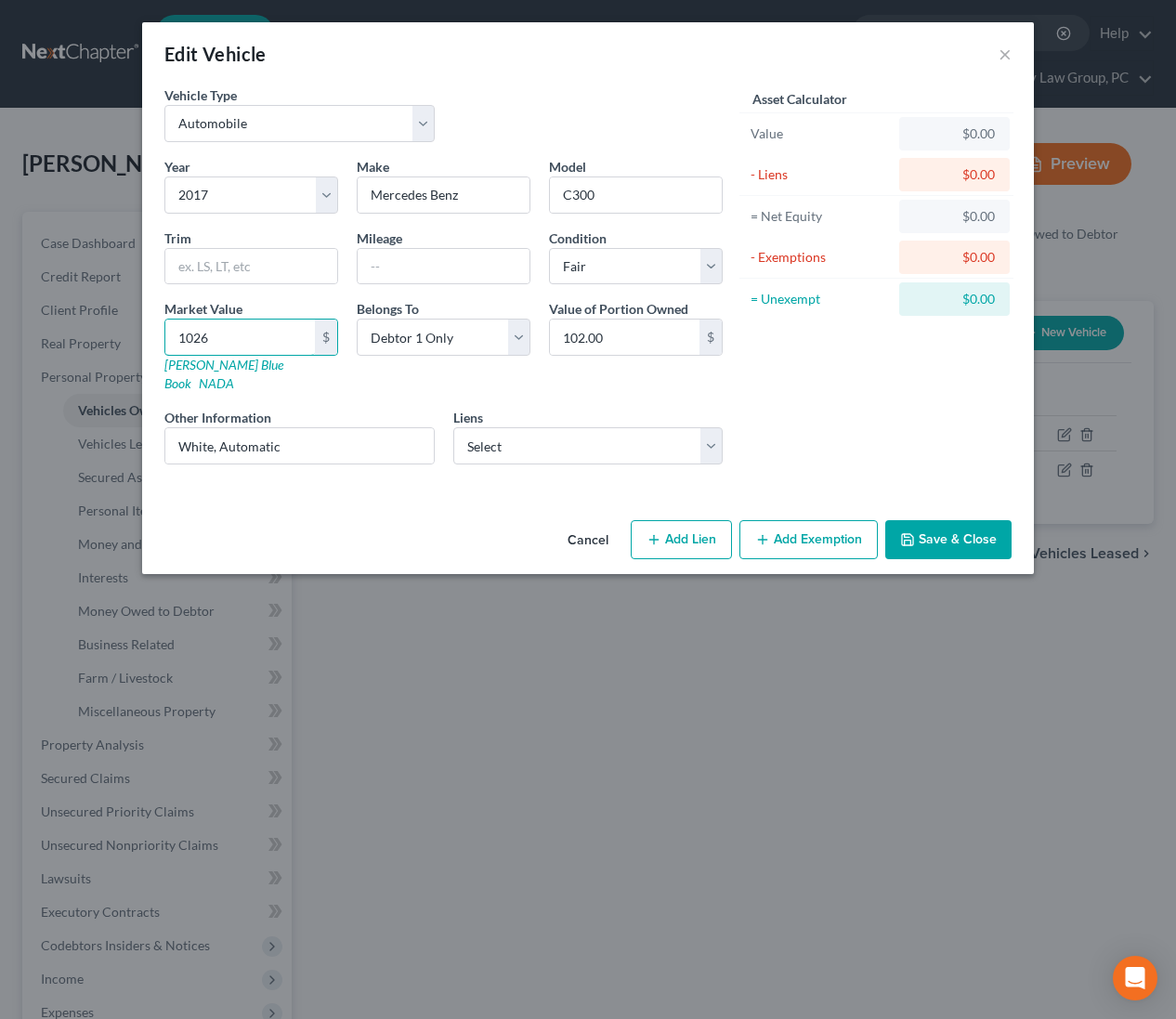
type input "1,026"
type input "1,026.00"
type input "1,0262"
type input "10,262.00"
type input "10,262"
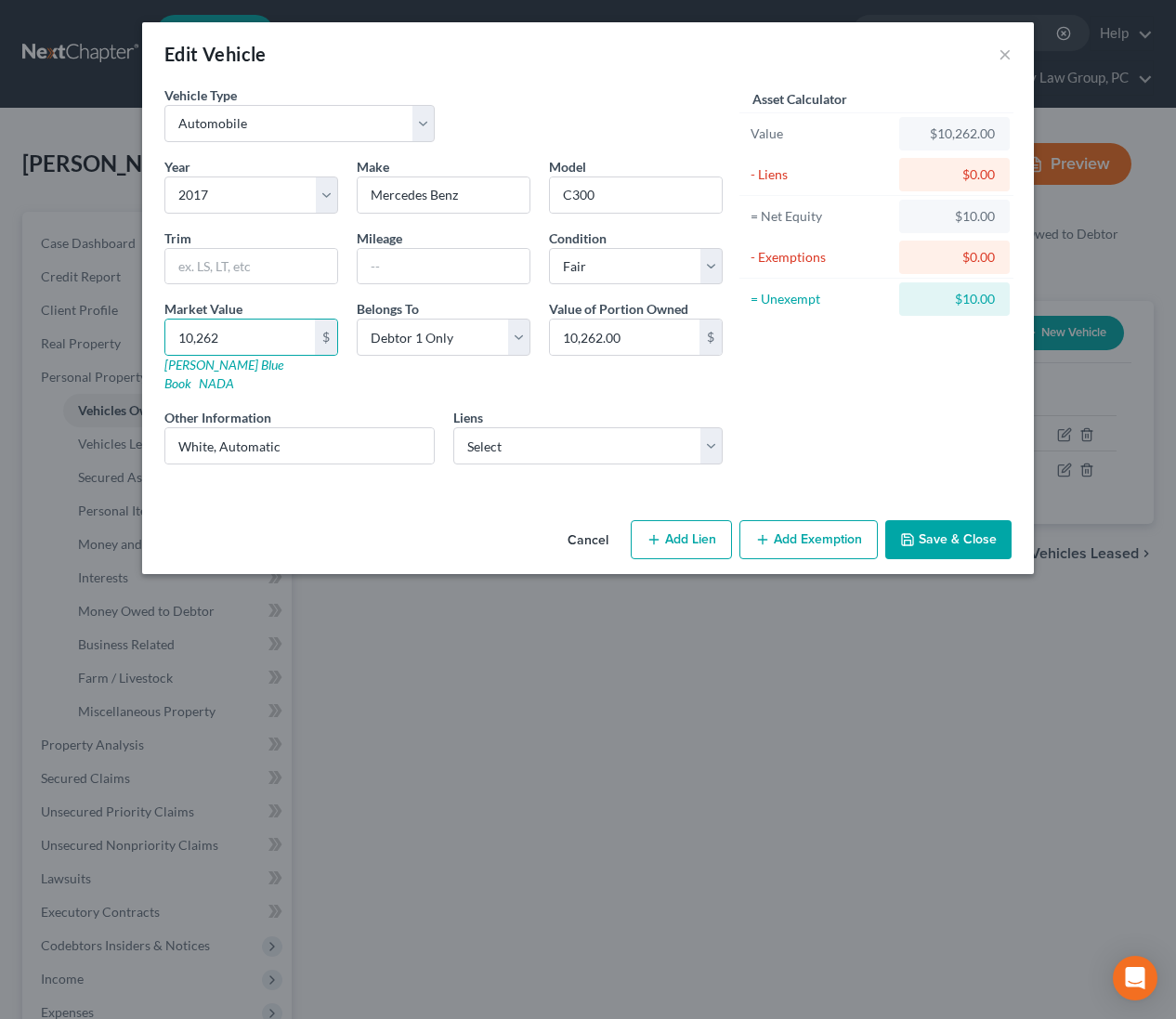
click at [781, 398] on div "Asset Calculator Value $10,262.00 - Liens $0.00 = Net Equity $10.00 - Exemption…" at bounding box center [876, 282] width 289 height 394
click at [805, 529] on button "Add Exemption" at bounding box center [808, 539] width 138 height 39
select select "2"
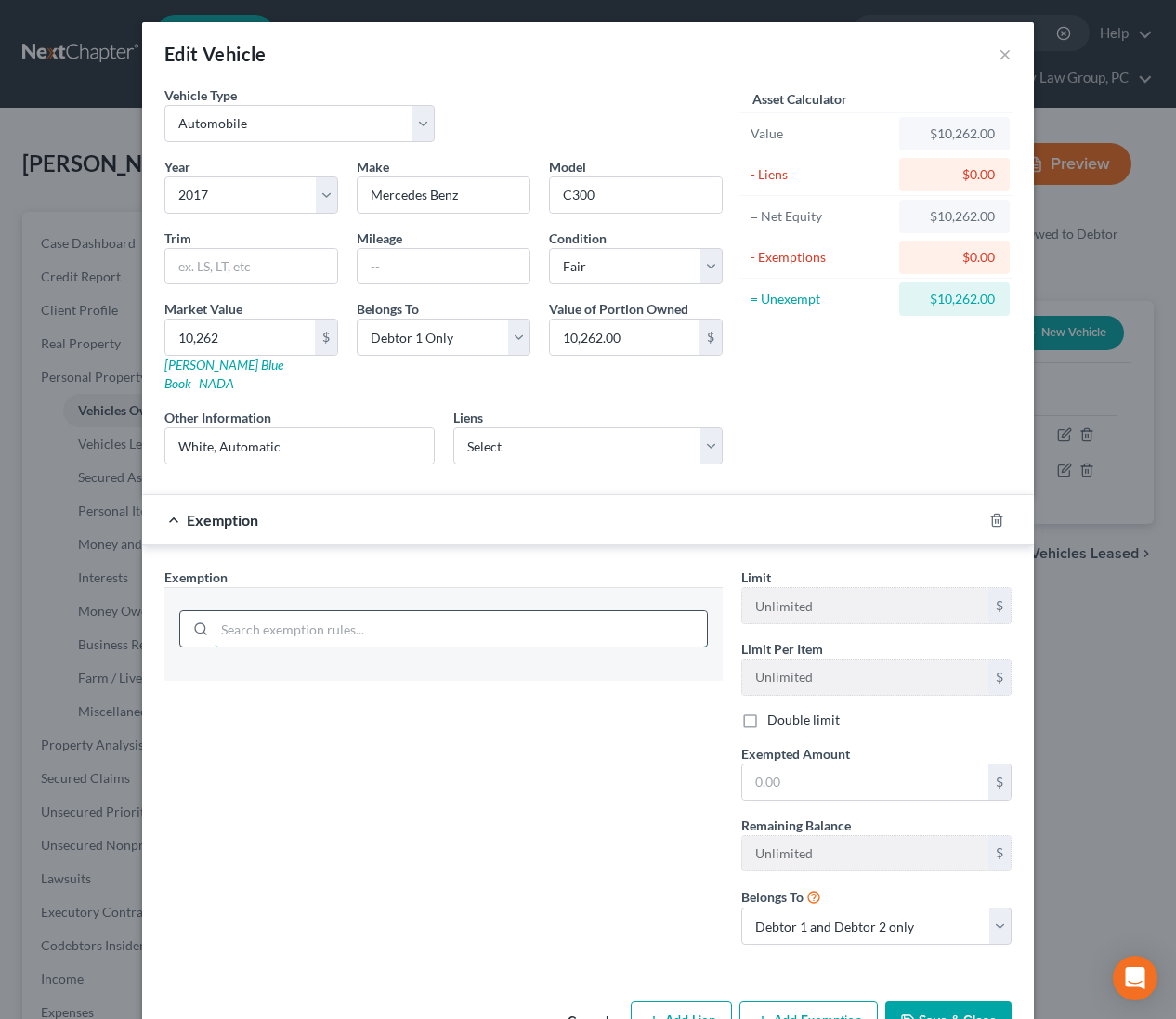
click at [560, 611] on input "search" at bounding box center [461, 628] width 492 height 35
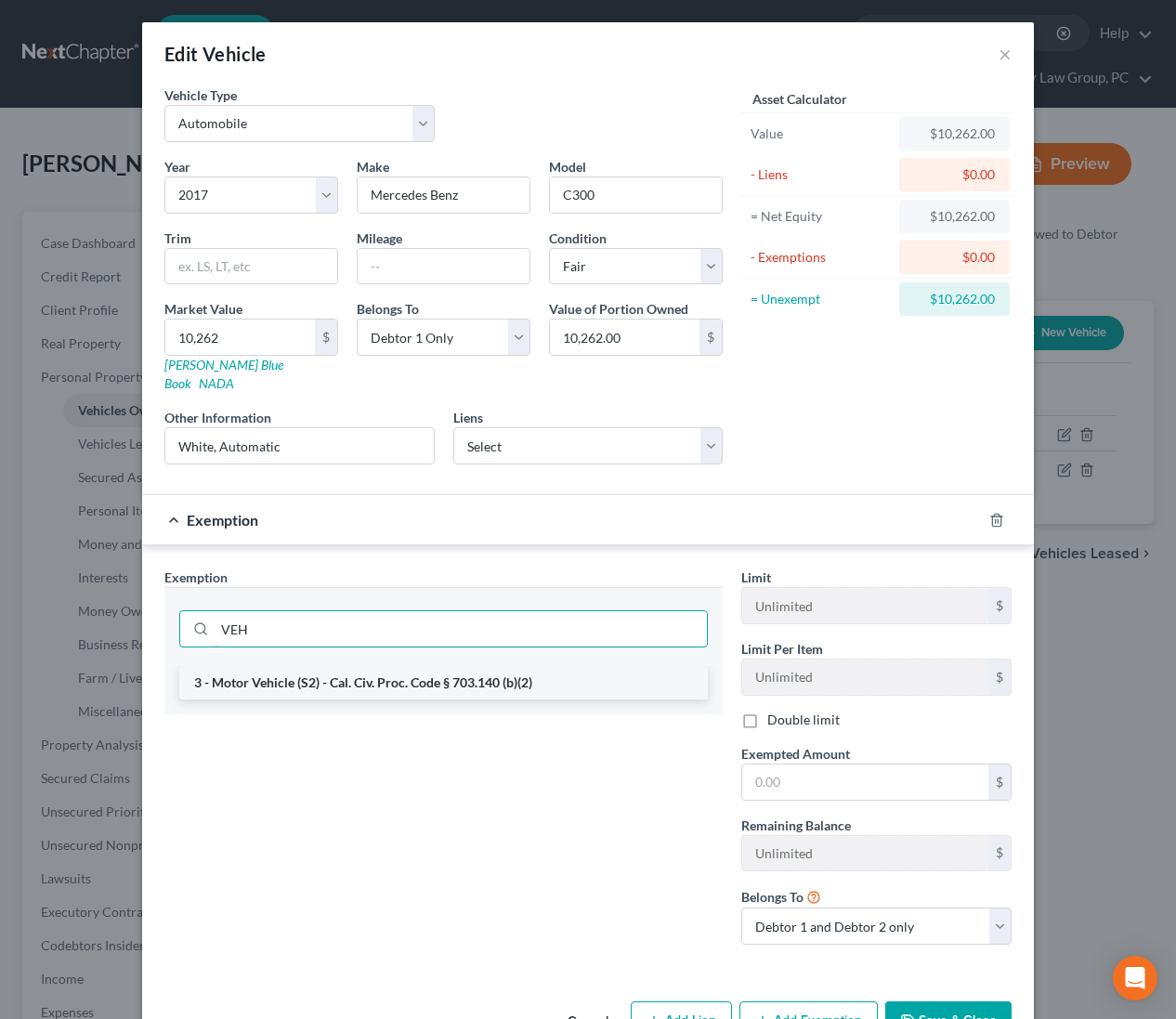
type input "VEH"
click at [555, 666] on li "3 - Motor Vehicle (S2) - Cal. Civ. Proc. Code § 703.140 (b)(2)" at bounding box center [443, 682] width 529 height 33
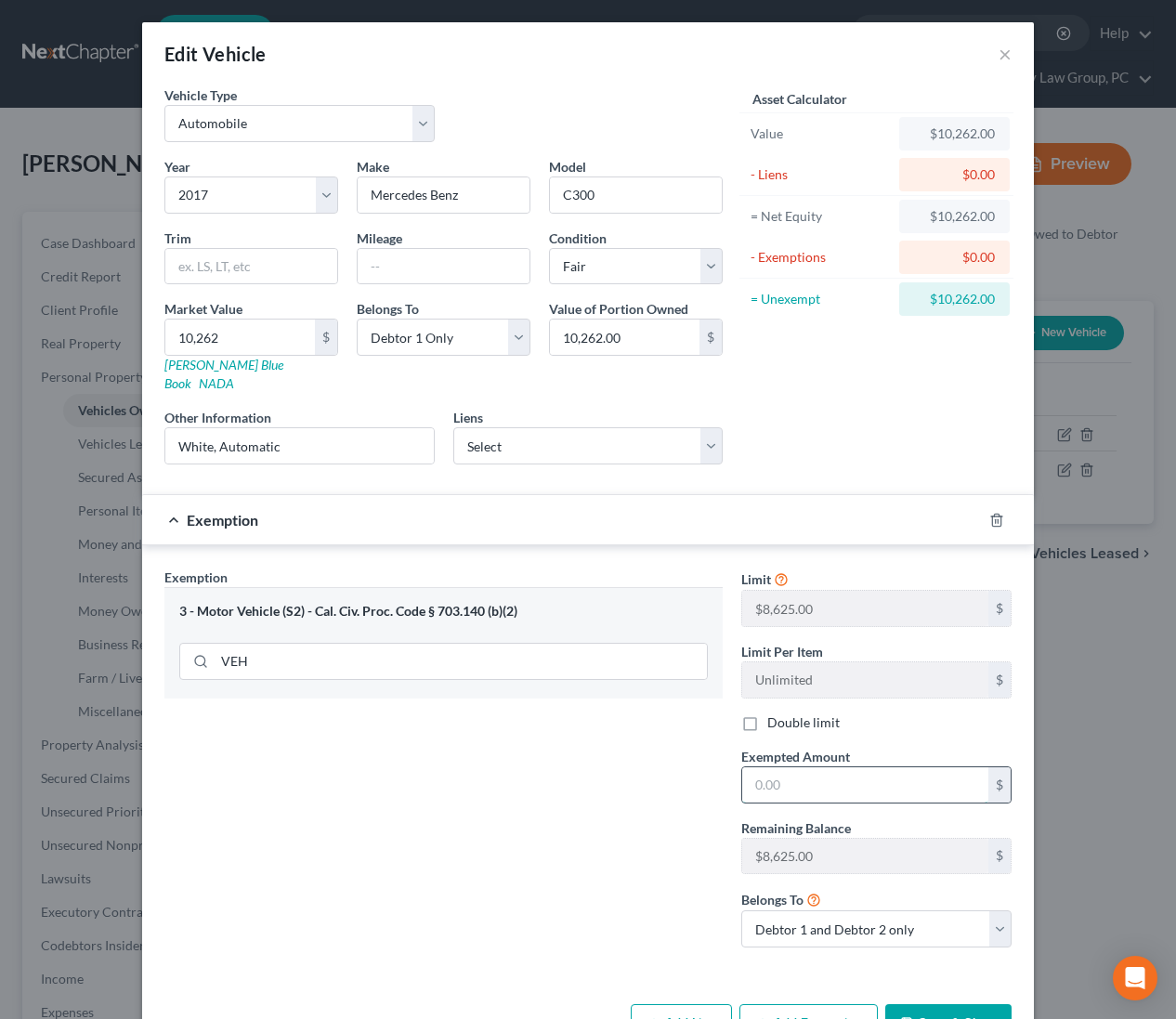
click at [813, 767] on input "text" at bounding box center [865, 784] width 246 height 35
type input "8,625"
click at [261, 503] on div "Exemption $8,625.00" at bounding box center [562, 519] width 840 height 49
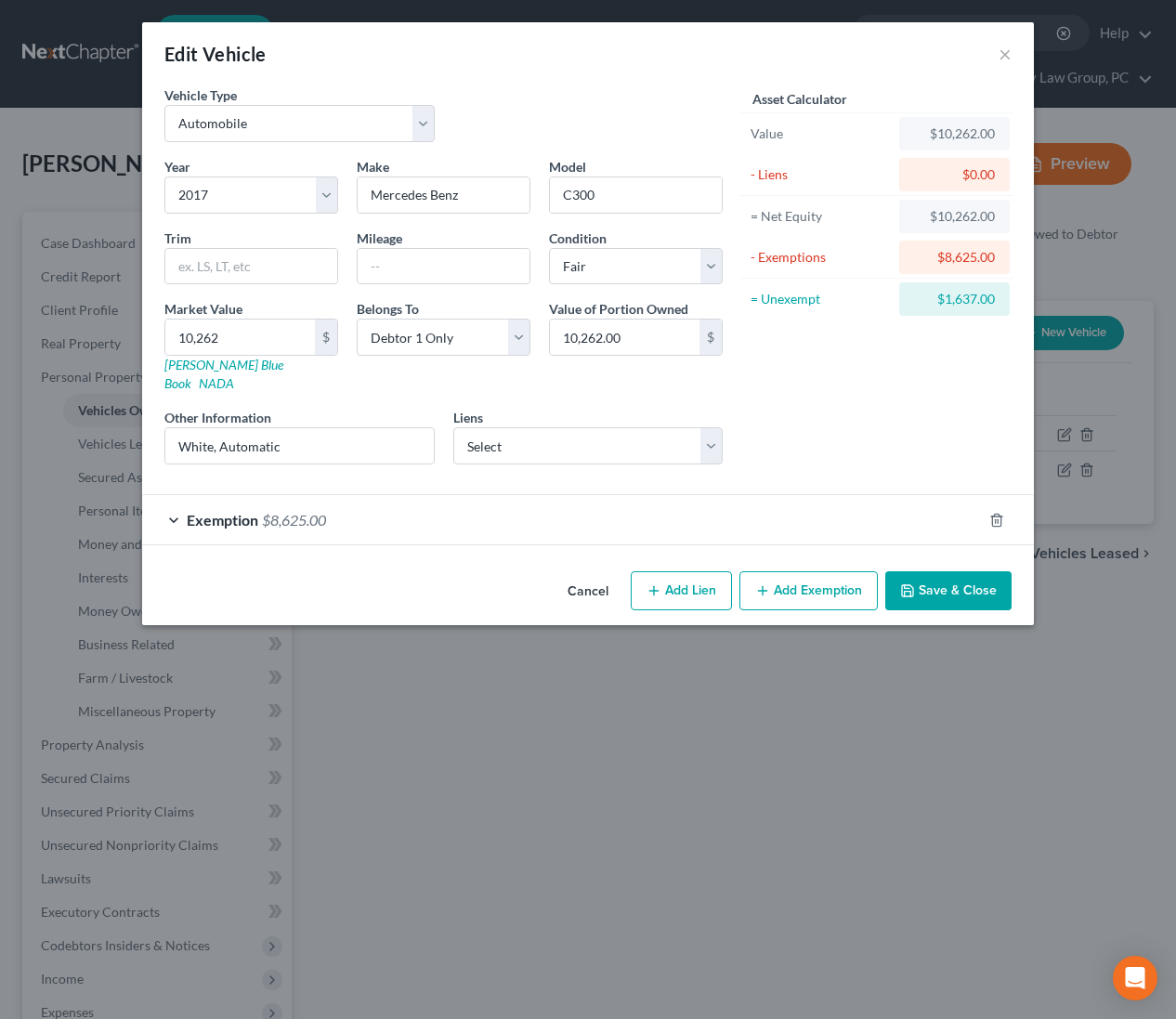
click at [817, 573] on button "Add Exemption" at bounding box center [808, 590] width 138 height 39
select select "2"
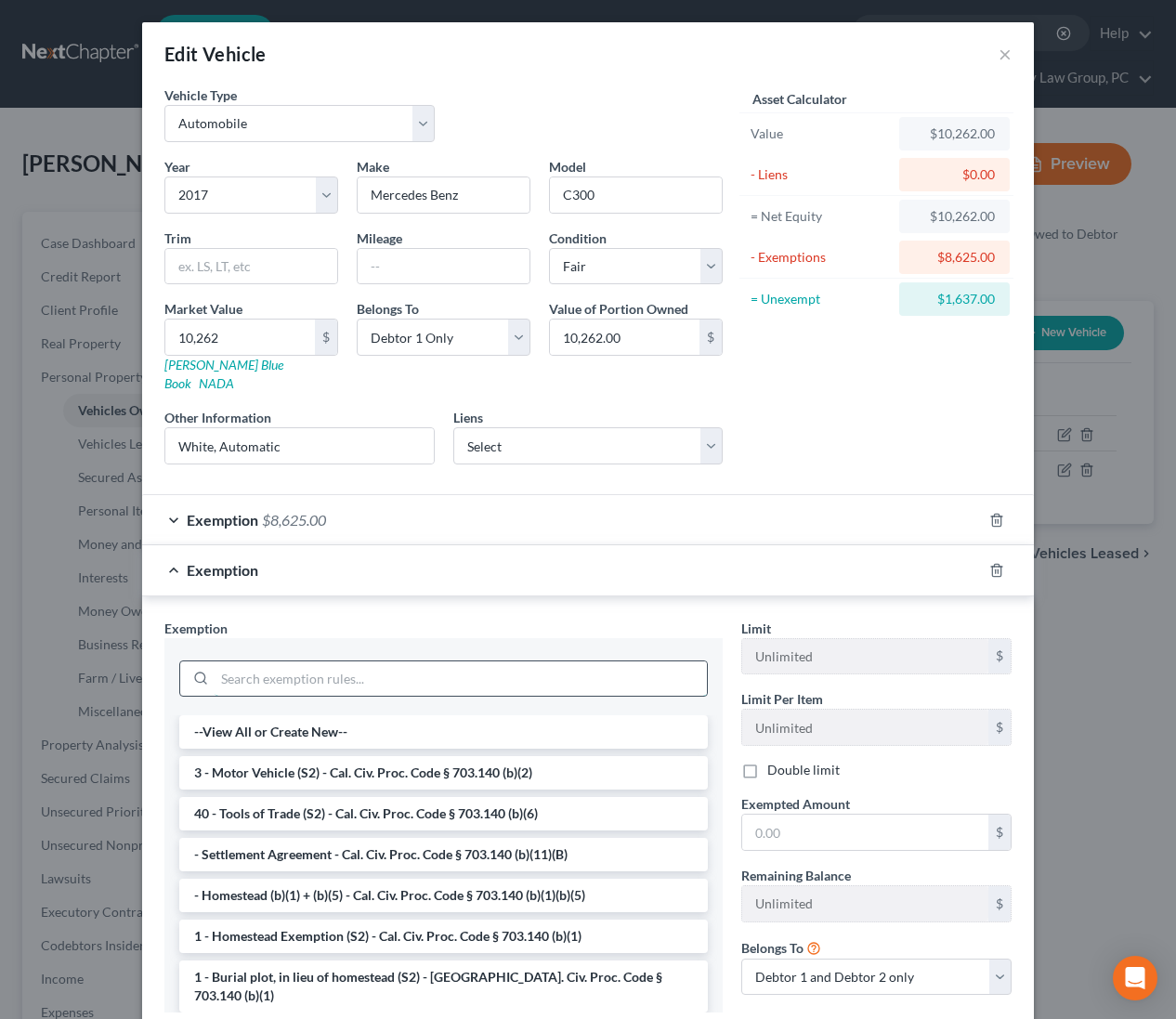
click at [357, 664] on input "search" at bounding box center [461, 678] width 492 height 35
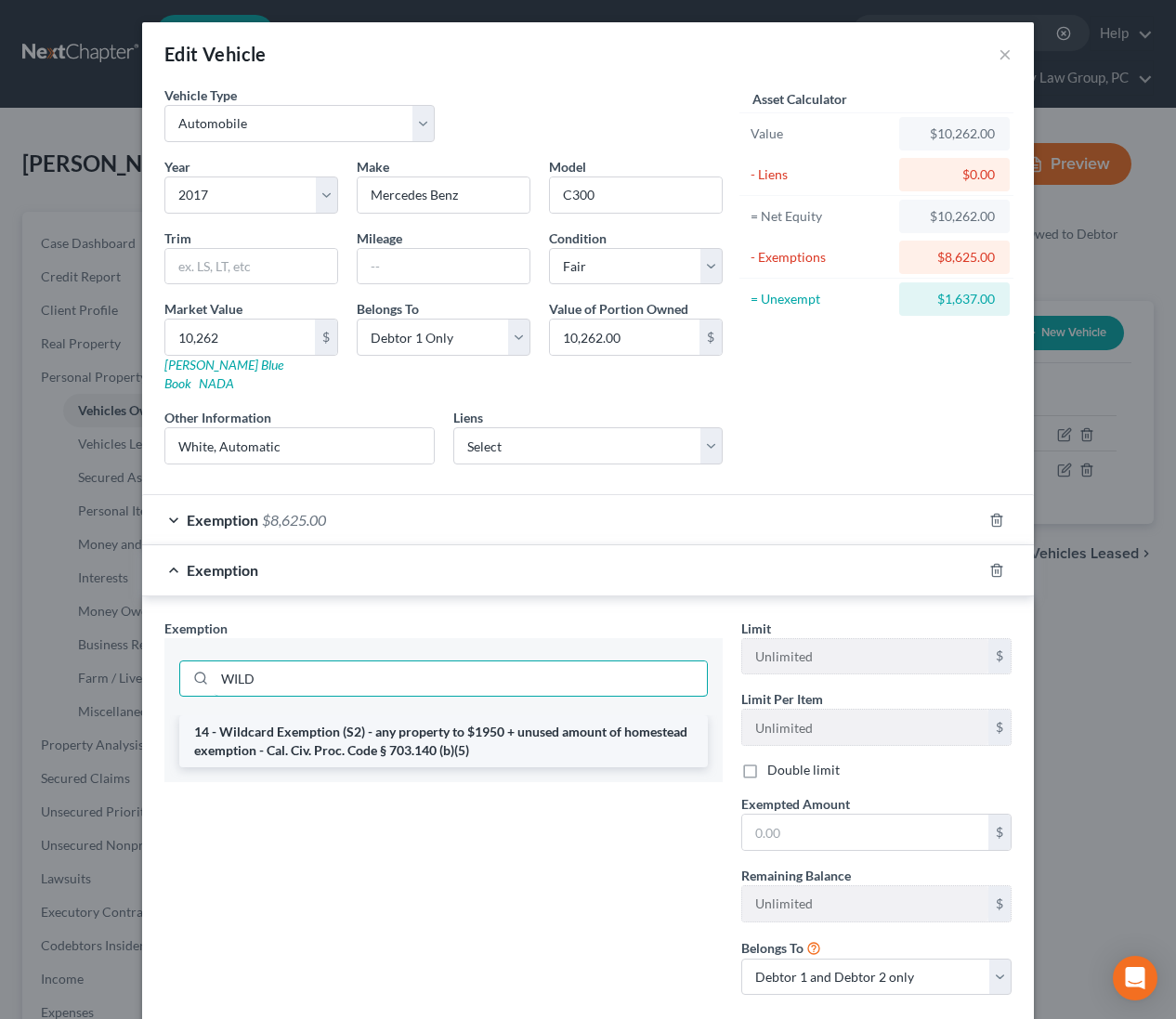
type input "WILD"
drag, startPoint x: 358, startPoint y: 710, endPoint x: 763, endPoint y: 804, distance: 415.7
click at [361, 715] on li "14 - Wildcard Exemption (S2) - any property to $1950 + unused amount of homeste…" at bounding box center [443, 741] width 529 height 52
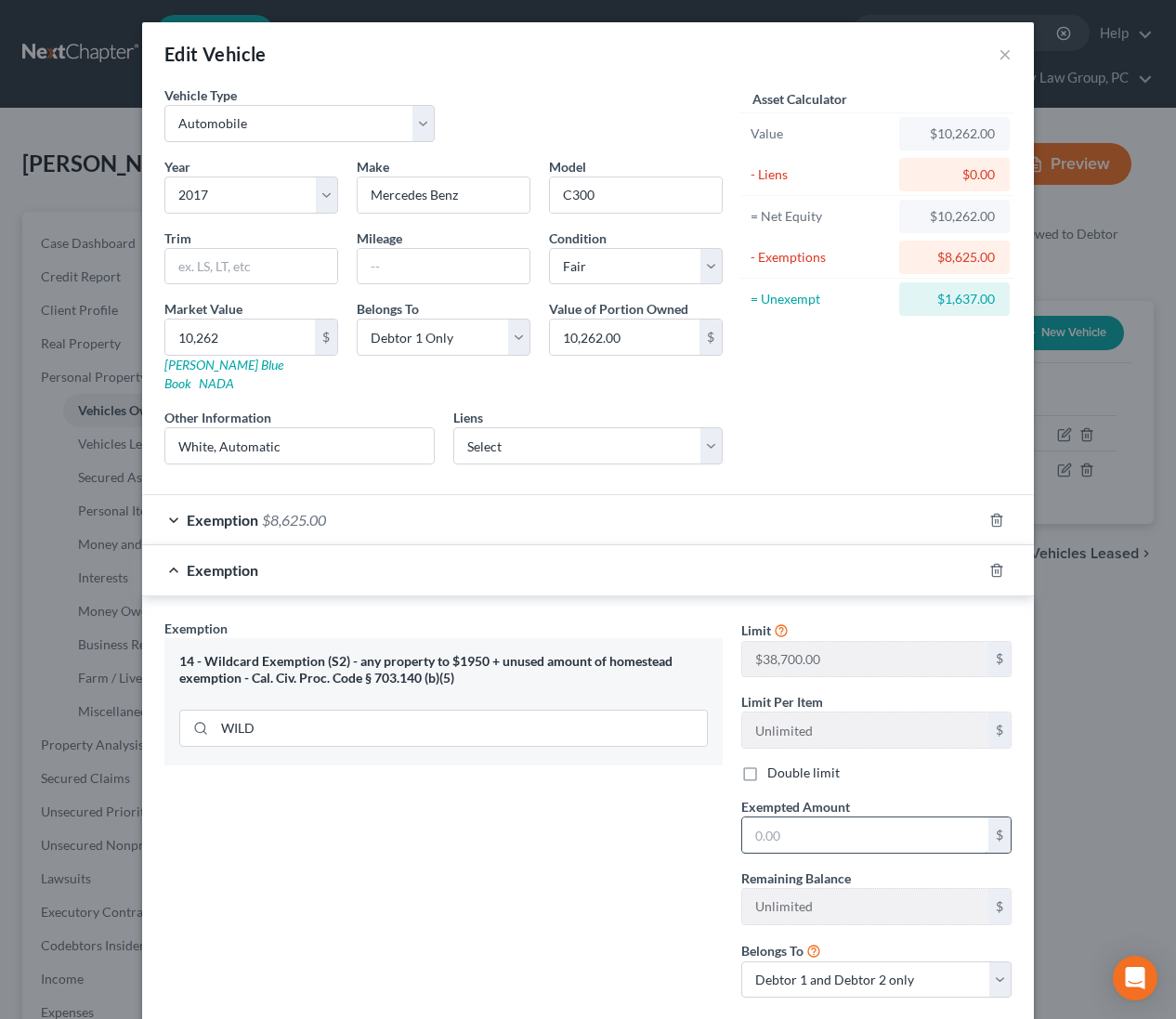
click at [862, 817] on input "text" at bounding box center [865, 834] width 246 height 35
type input "1,637"
click at [307, 561] on span "$1,637.00" at bounding box center [294, 570] width 64 height 18
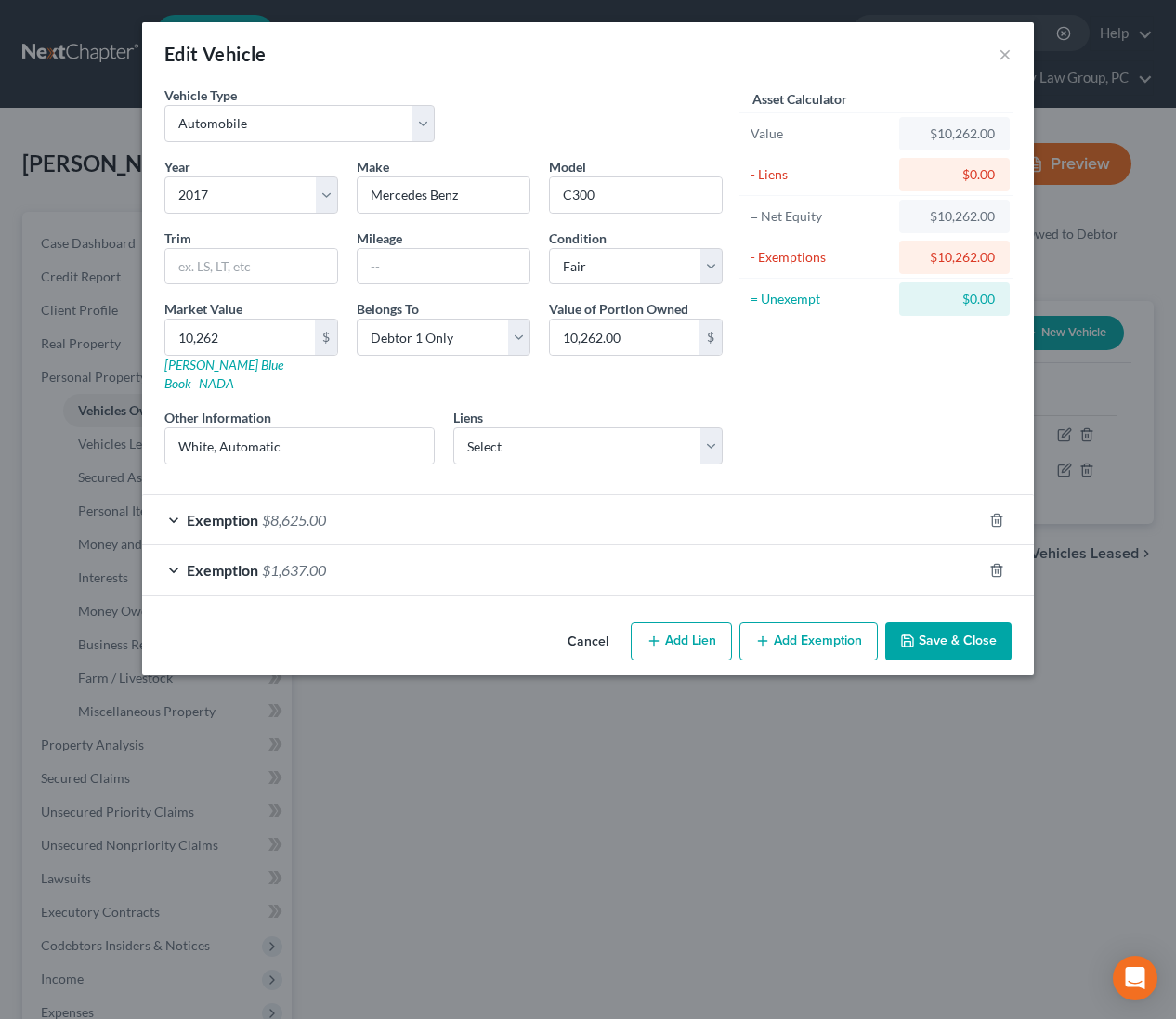
click at [937, 624] on button "Save & Close" at bounding box center [948, 641] width 126 height 39
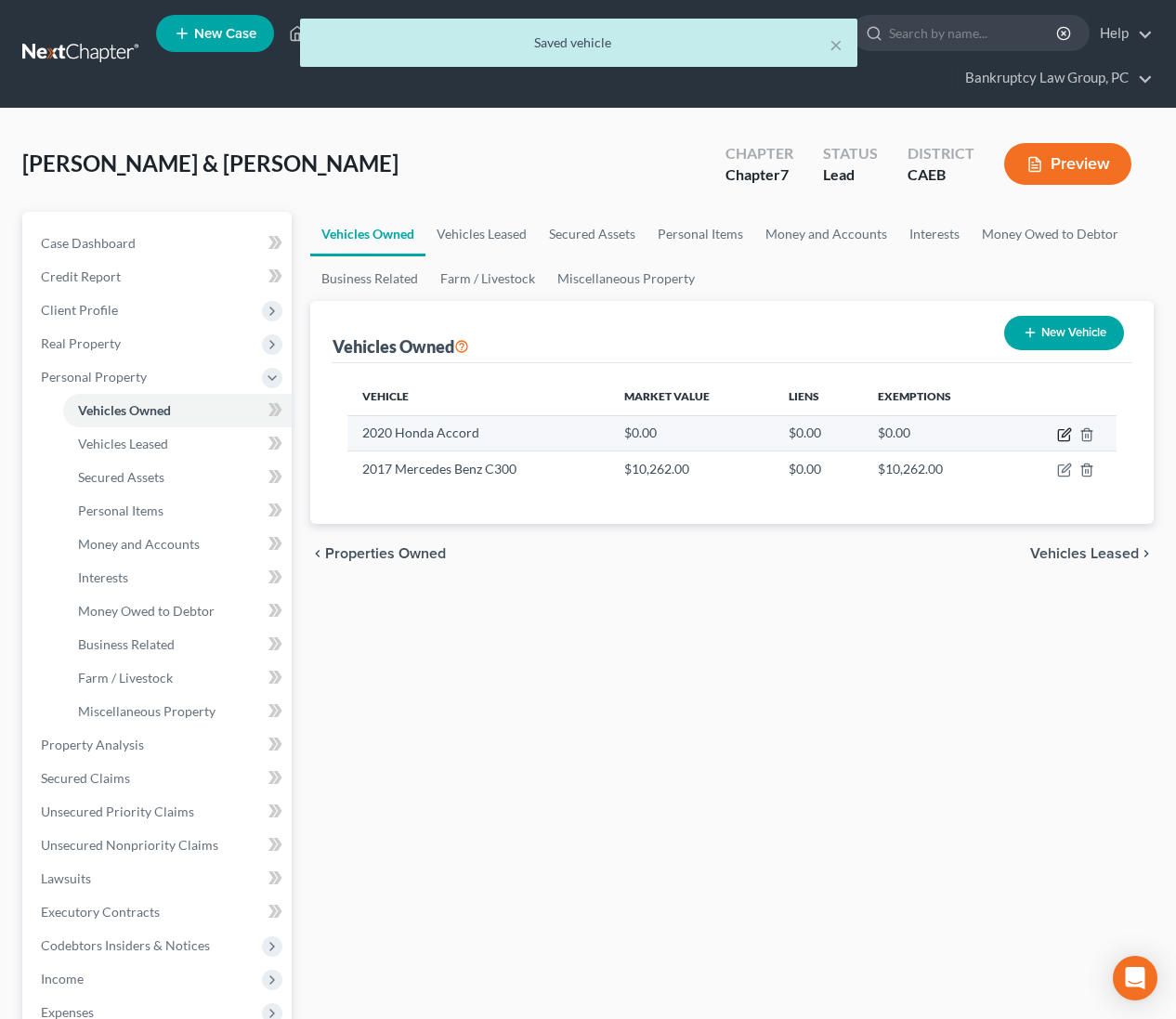
click at [1062, 434] on icon "button" at bounding box center [1064, 434] width 15 height 15
select select "0"
select select "6"
select select "2"
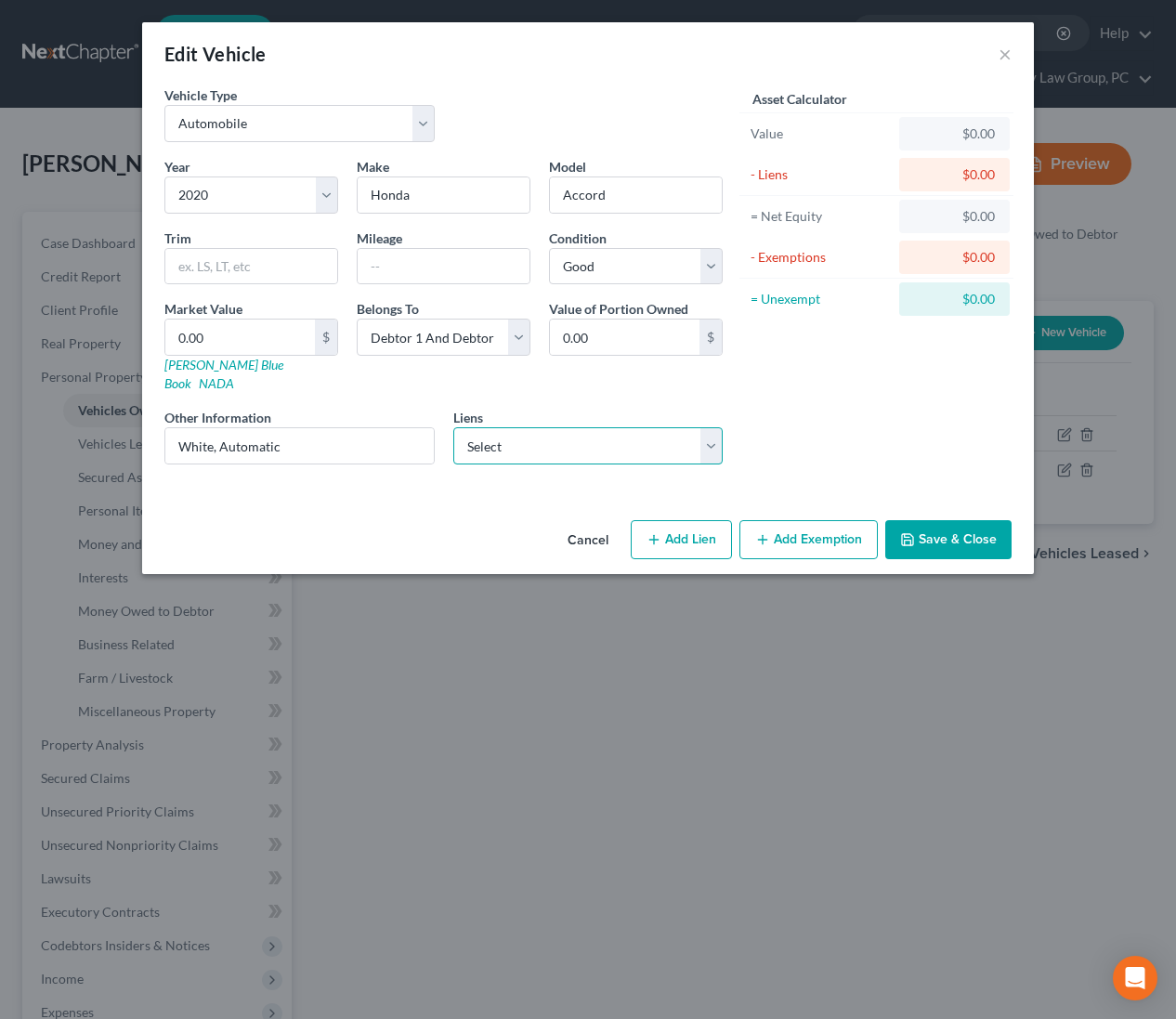
click at [534, 429] on select "Select Amer Honda - $8,816.00 Credit Karma Cb/Crb - $20.00" at bounding box center [588, 445] width 270 height 37
select select "0"
select select
select select "45"
select select "0"
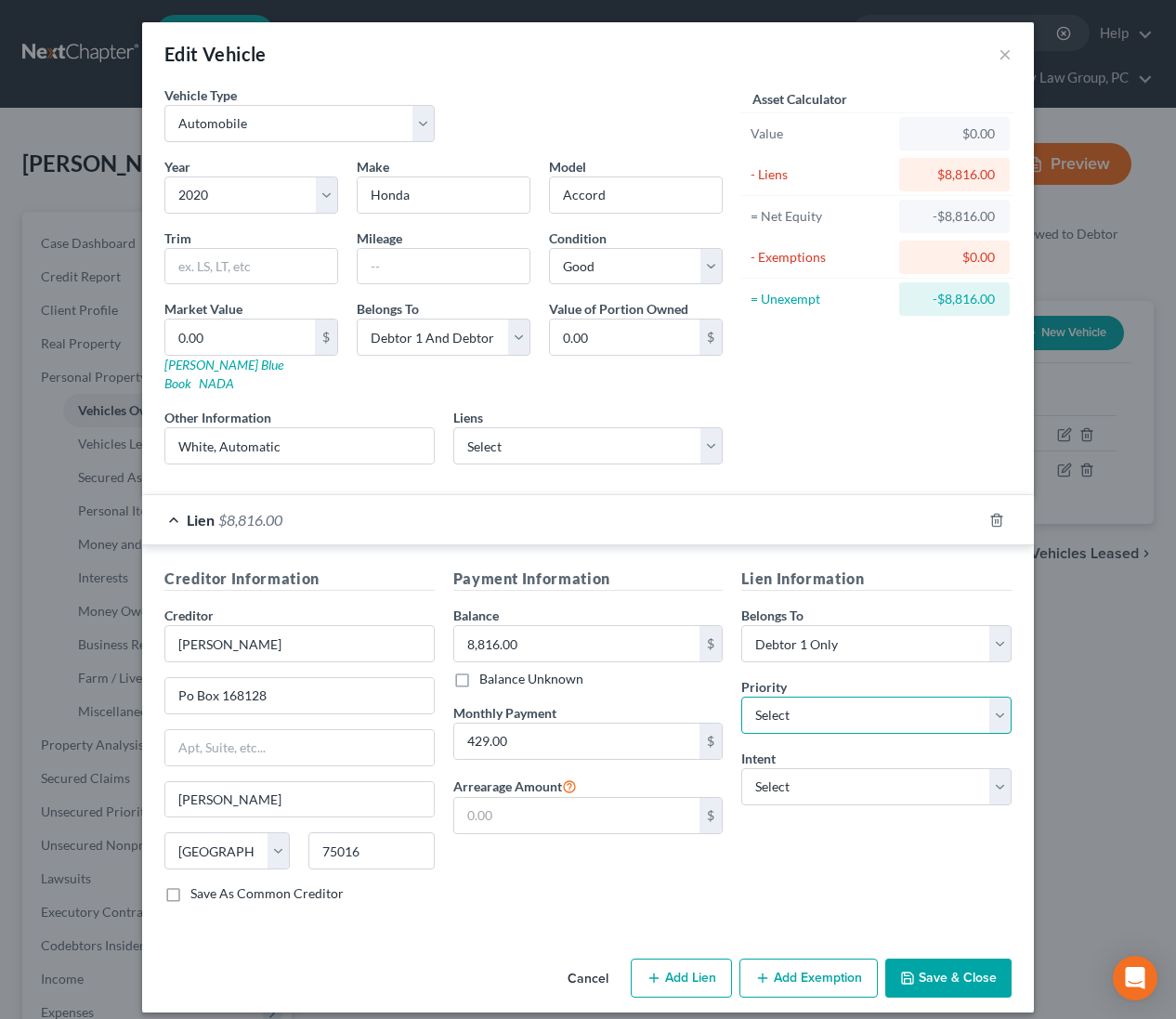
click at [806, 697] on select "Select 1st 2nd 3rd 4th 5th 6th 7th 8th 9th 10th 11th 12th 13th 14th 15th 16th 1…" at bounding box center [876, 715] width 270 height 37
select select "0"
click at [797, 770] on select "Select Surrender Redeem Reaffirm Avoid Other" at bounding box center [876, 786] width 270 height 37
select select "2"
click at [365, 510] on div "Lien $8,816.00" at bounding box center [562, 519] width 840 height 49
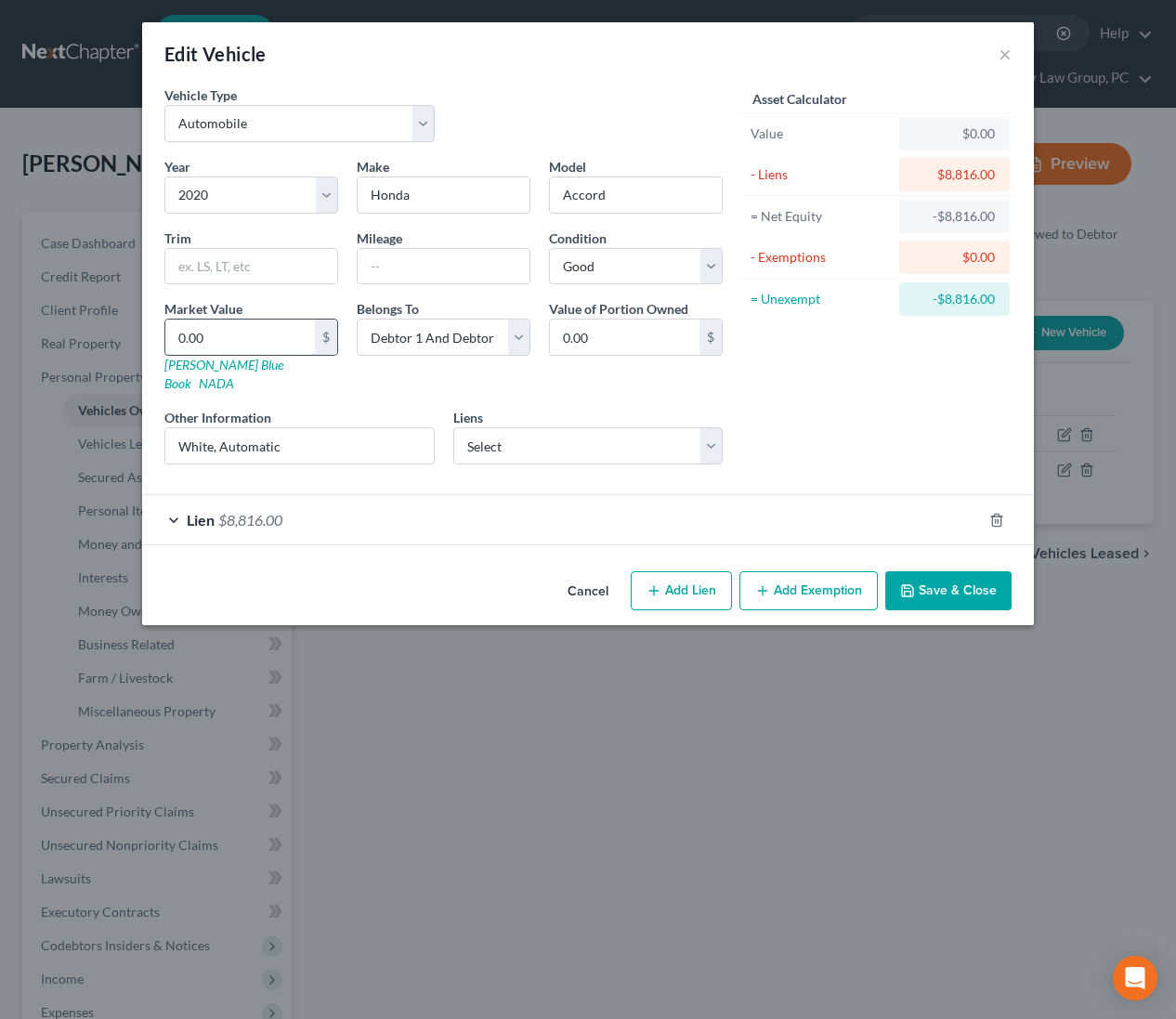
click at [239, 334] on input "0.00" at bounding box center [240, 337] width 150 height 35
type input "2"
type input "2.00"
type input "20"
type input "20.00"
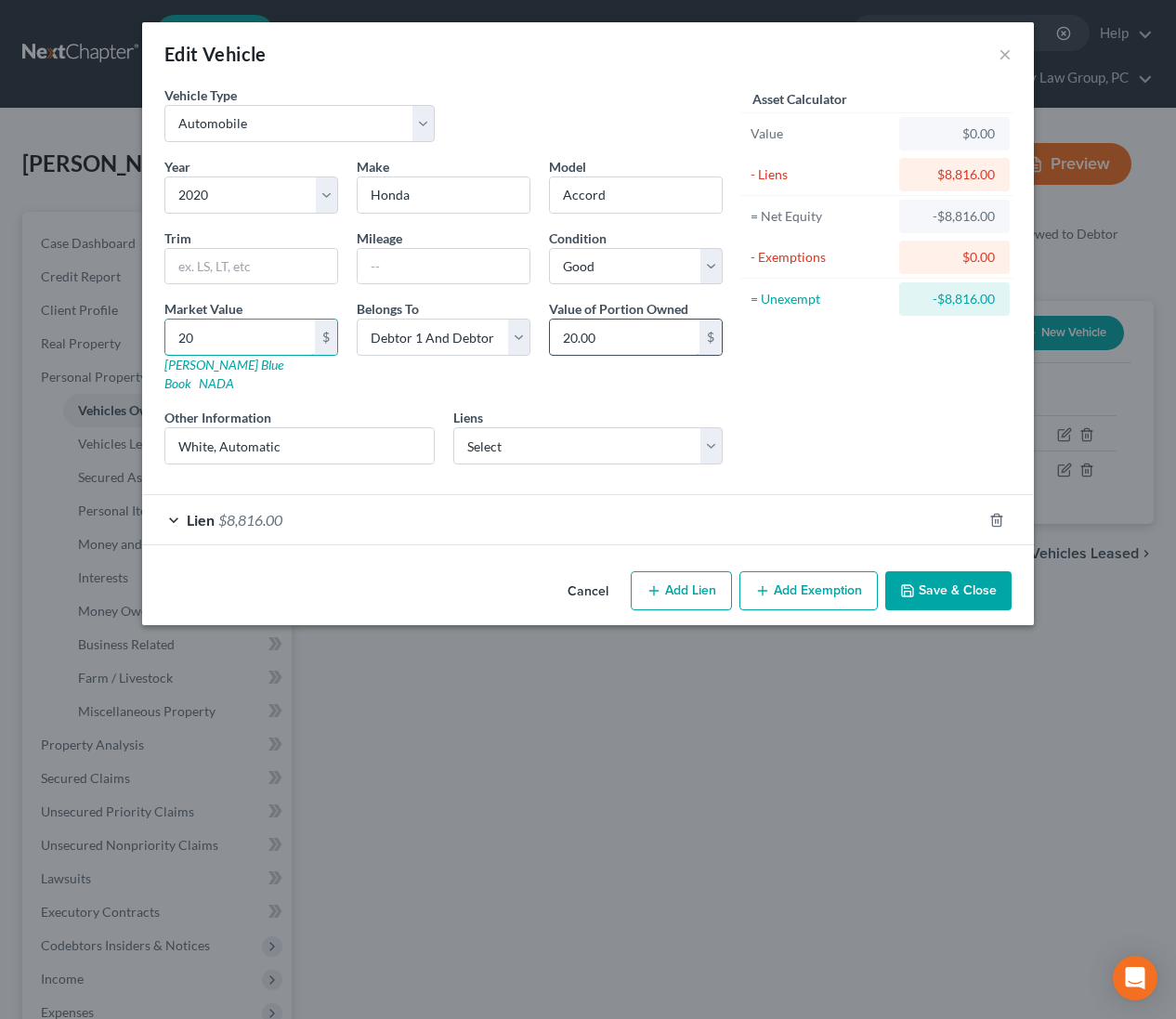
type input "200"
type input "200.00"
type input "2005"
type input "2,005.00"
type input "2,0057"
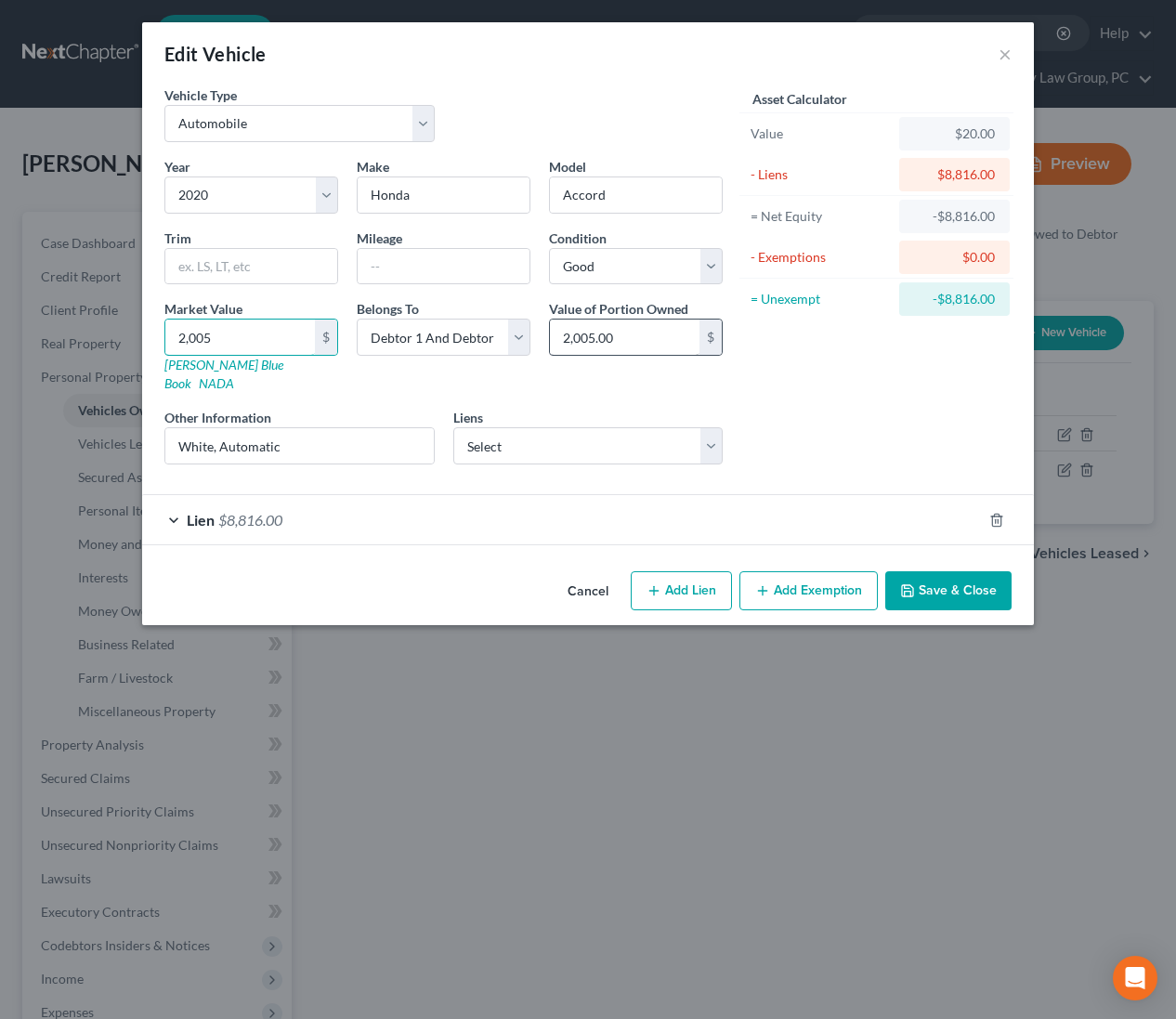
type input "20,057.00"
type input "20,057"
click at [802, 571] on button "Add Exemption" at bounding box center [808, 590] width 138 height 39
select select "2"
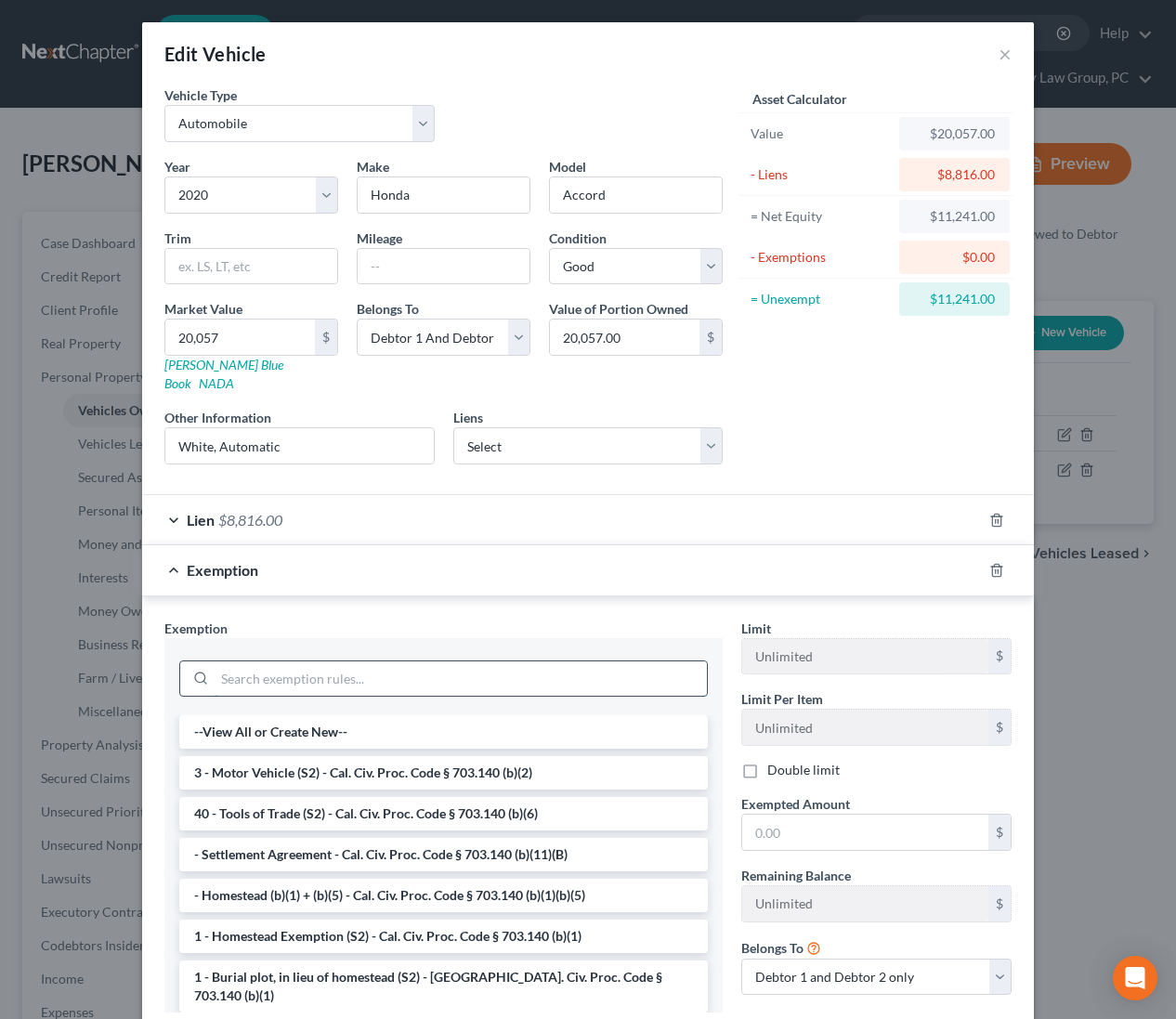
click at [547, 662] on input "search" at bounding box center [461, 678] width 492 height 35
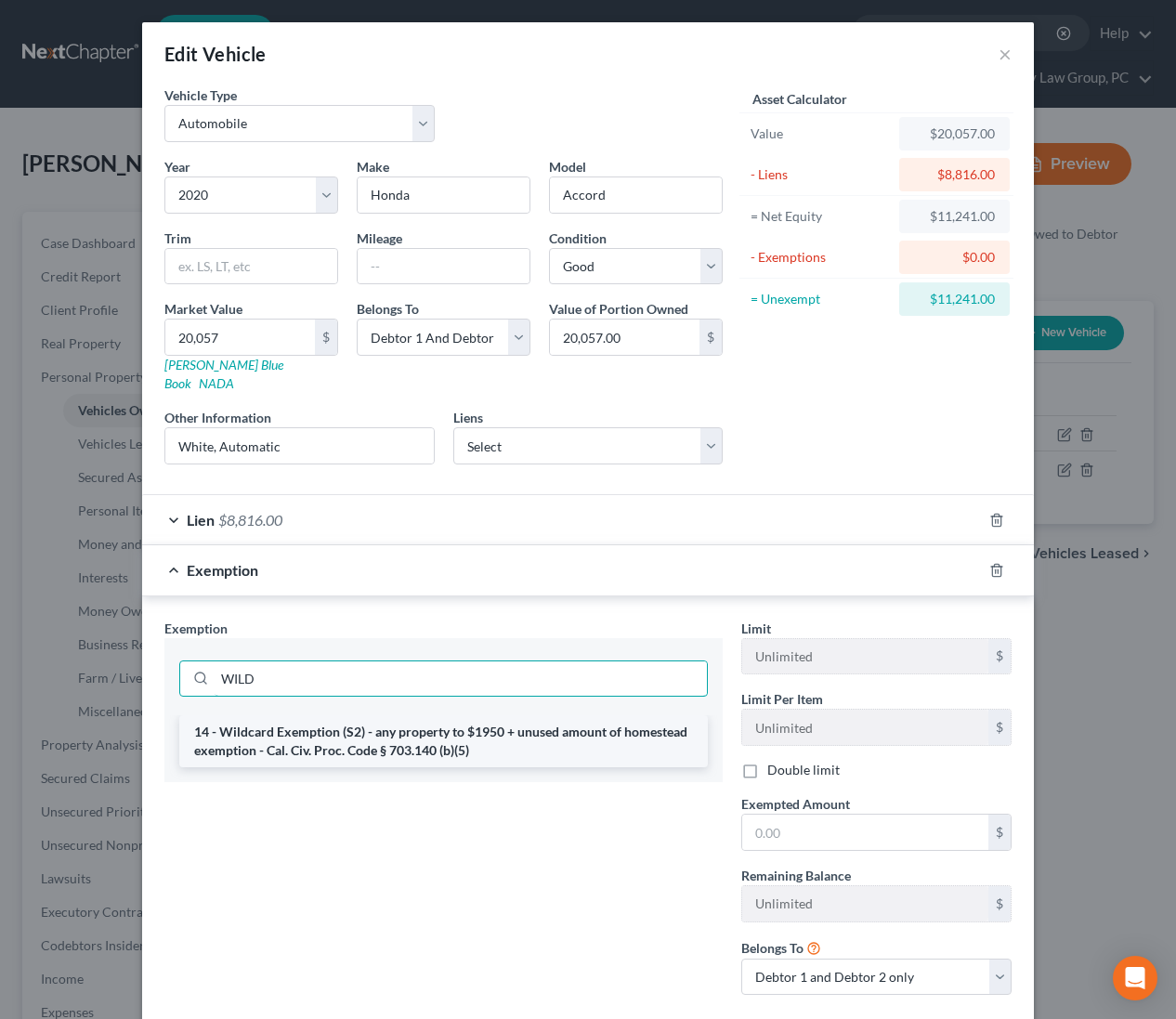
type input "WILD"
drag, startPoint x: 528, startPoint y: 725, endPoint x: 549, endPoint y: 714, distance: 23.7
click at [528, 724] on li "14 - Wildcard Exemption (S2) - any property to $1950 + unused amount of homeste…" at bounding box center [443, 741] width 529 height 52
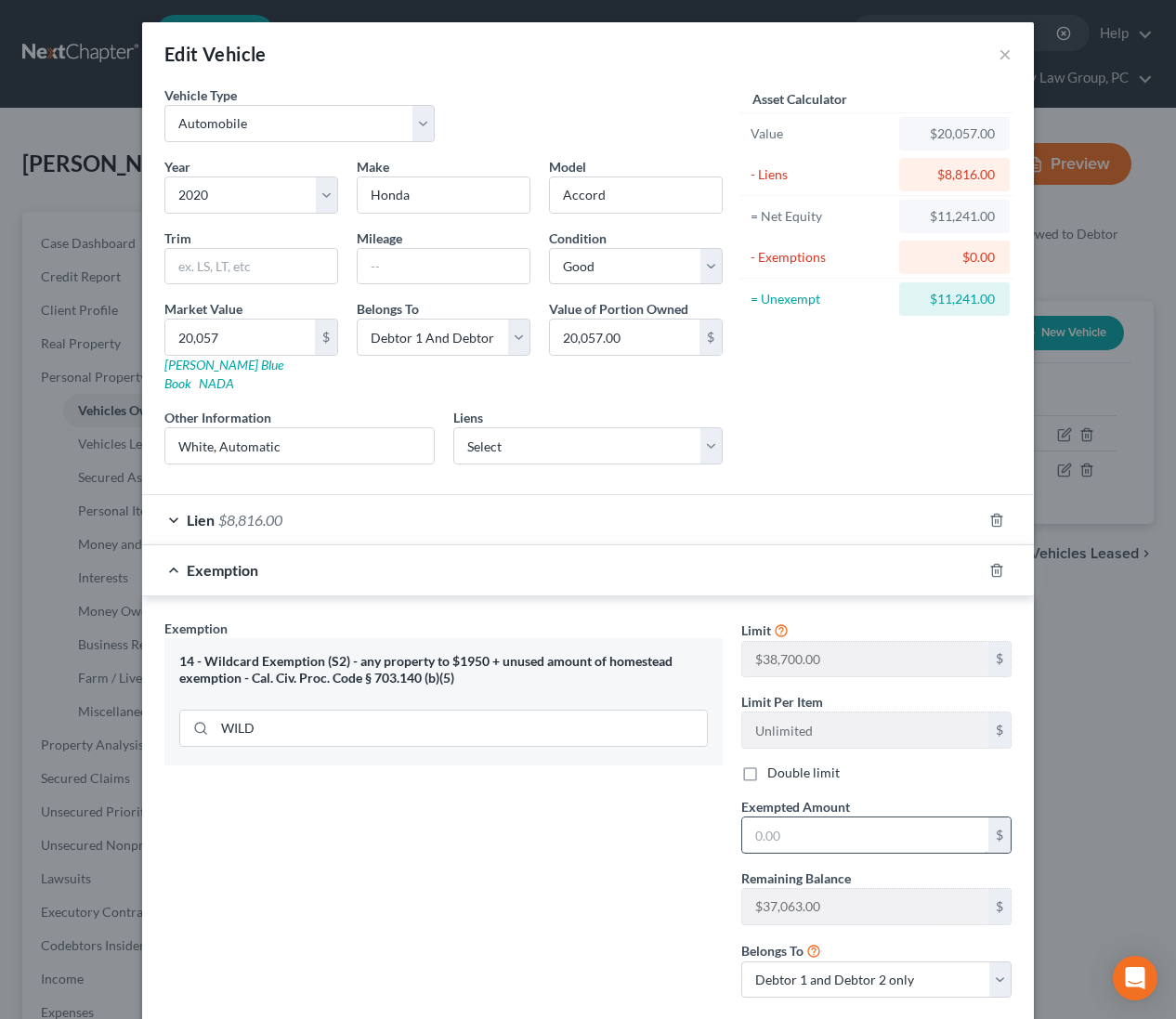
click at [825, 817] on input "text" at bounding box center [865, 834] width 246 height 35
type input "11,241"
click at [321, 561] on span "$11,241.00" at bounding box center [298, 570] width 72 height 18
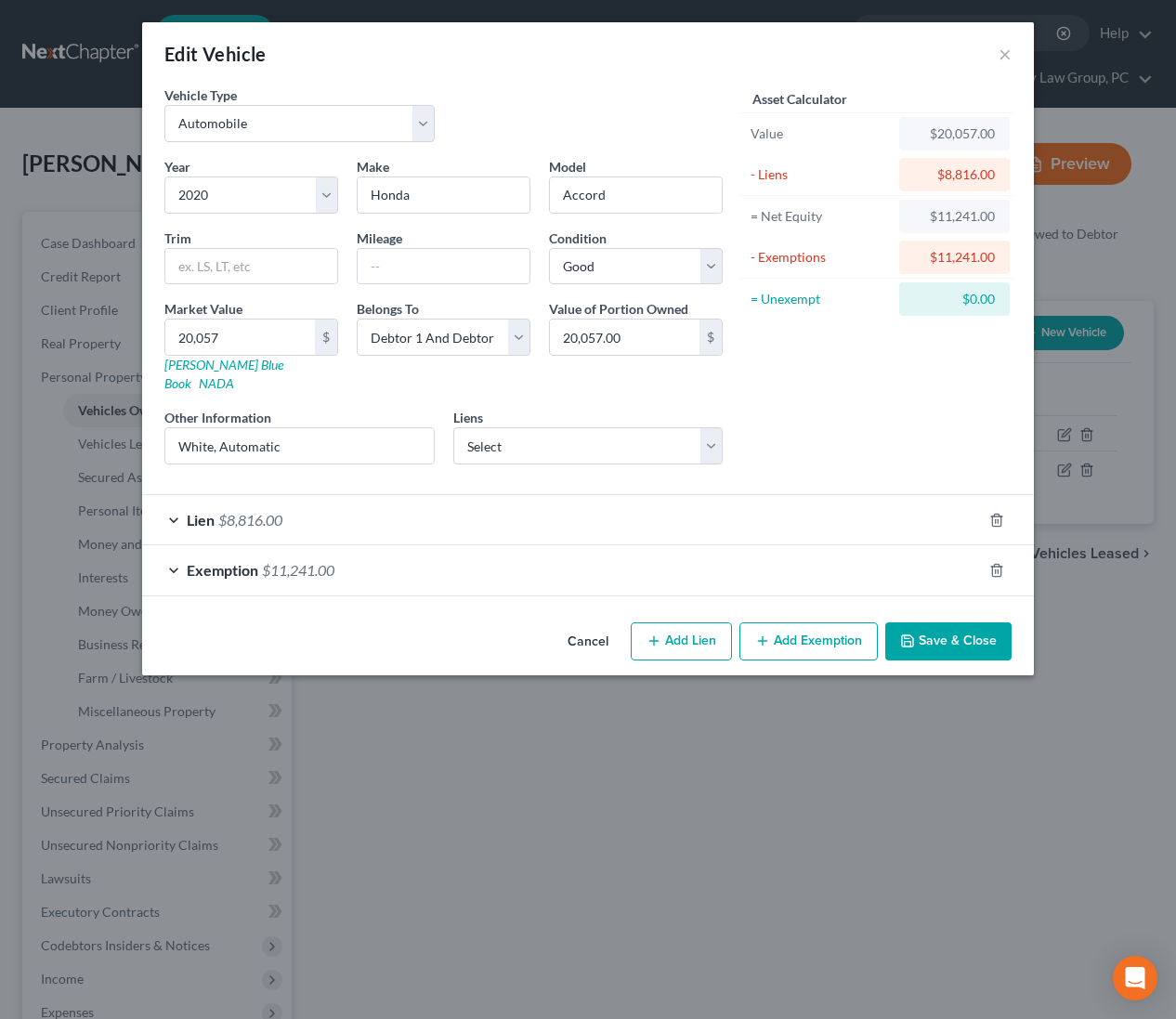
click at [924, 622] on button "Save & Close" at bounding box center [948, 641] width 126 height 39
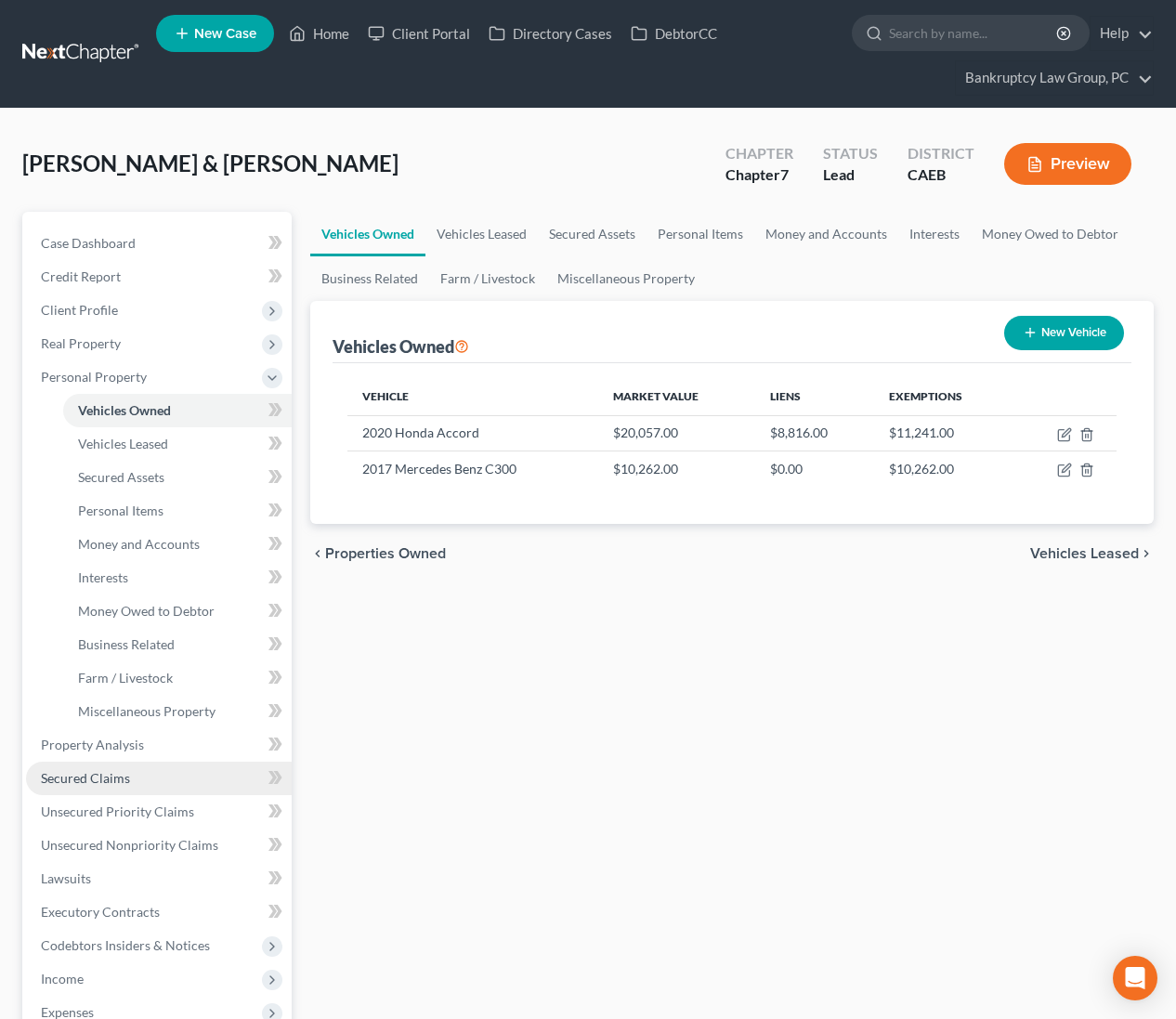
click at [122, 781] on span "Secured Claims" at bounding box center [85, 778] width 89 height 16
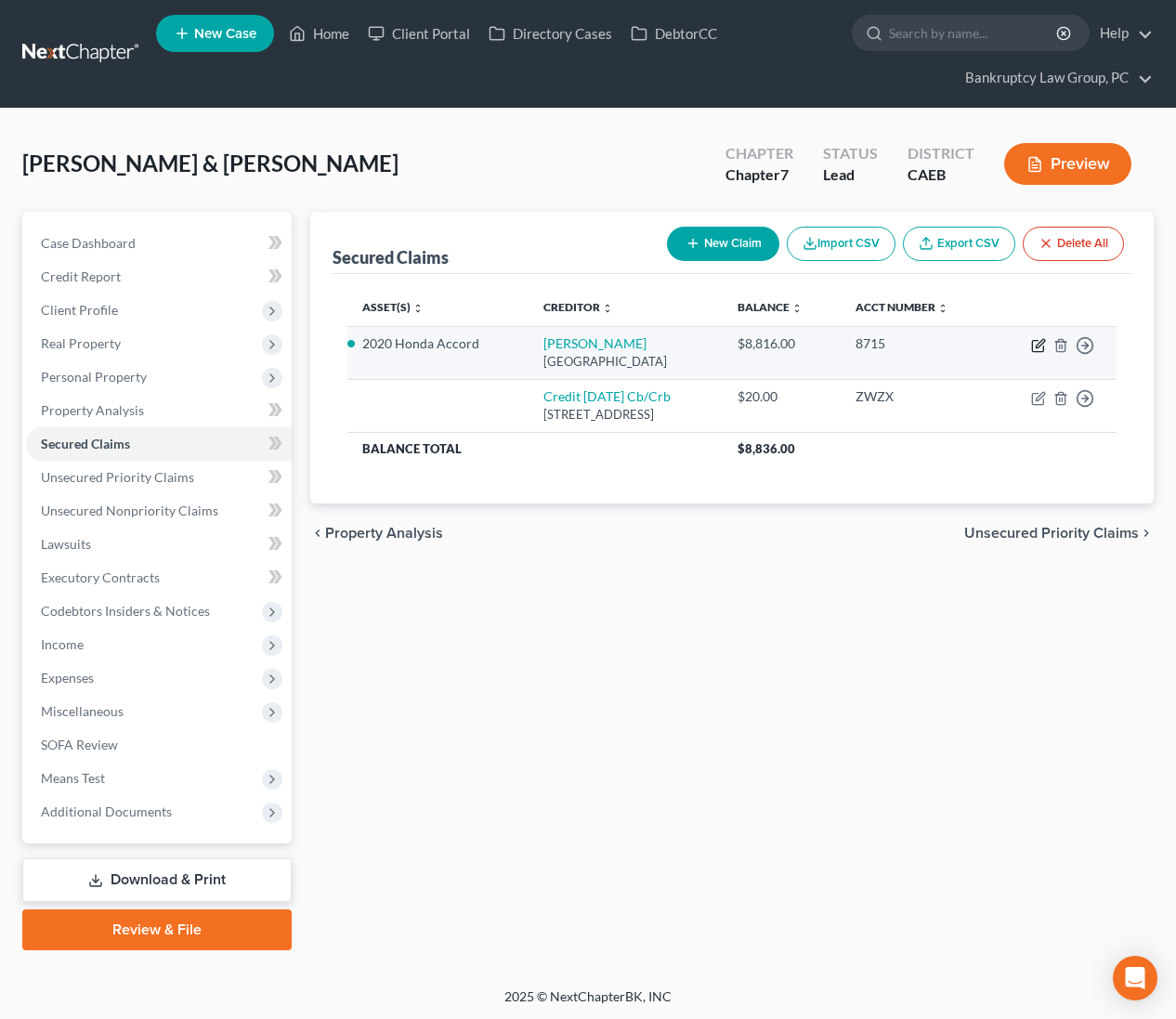
click at [1039, 345] on icon "button" at bounding box center [1040, 343] width 8 height 8
select select "45"
select select "2"
select select "0"
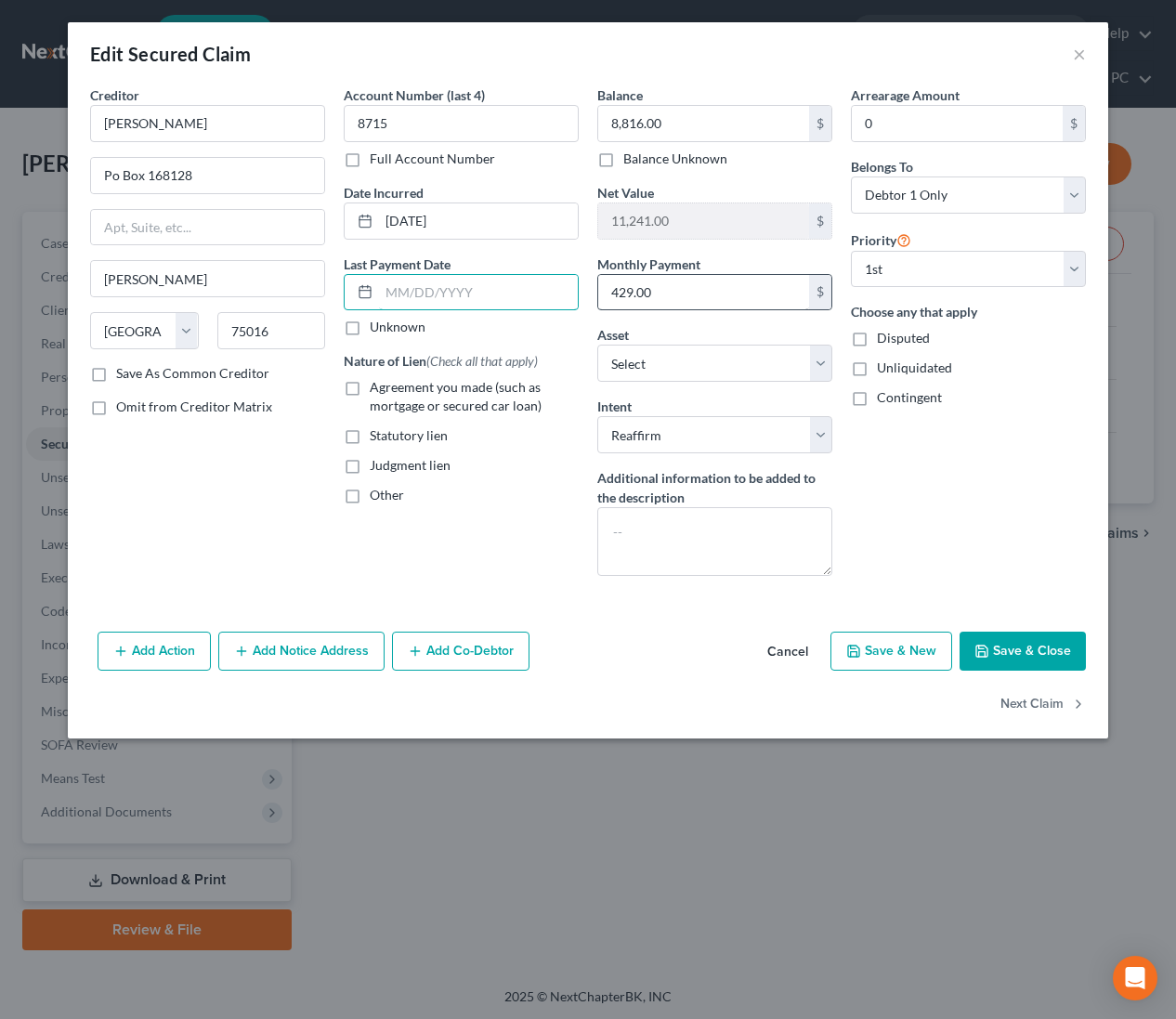
drag, startPoint x: 439, startPoint y: 290, endPoint x: 753, endPoint y: 307, distance: 314.4
click at [439, 290] on input "text" at bounding box center [478, 292] width 199 height 35
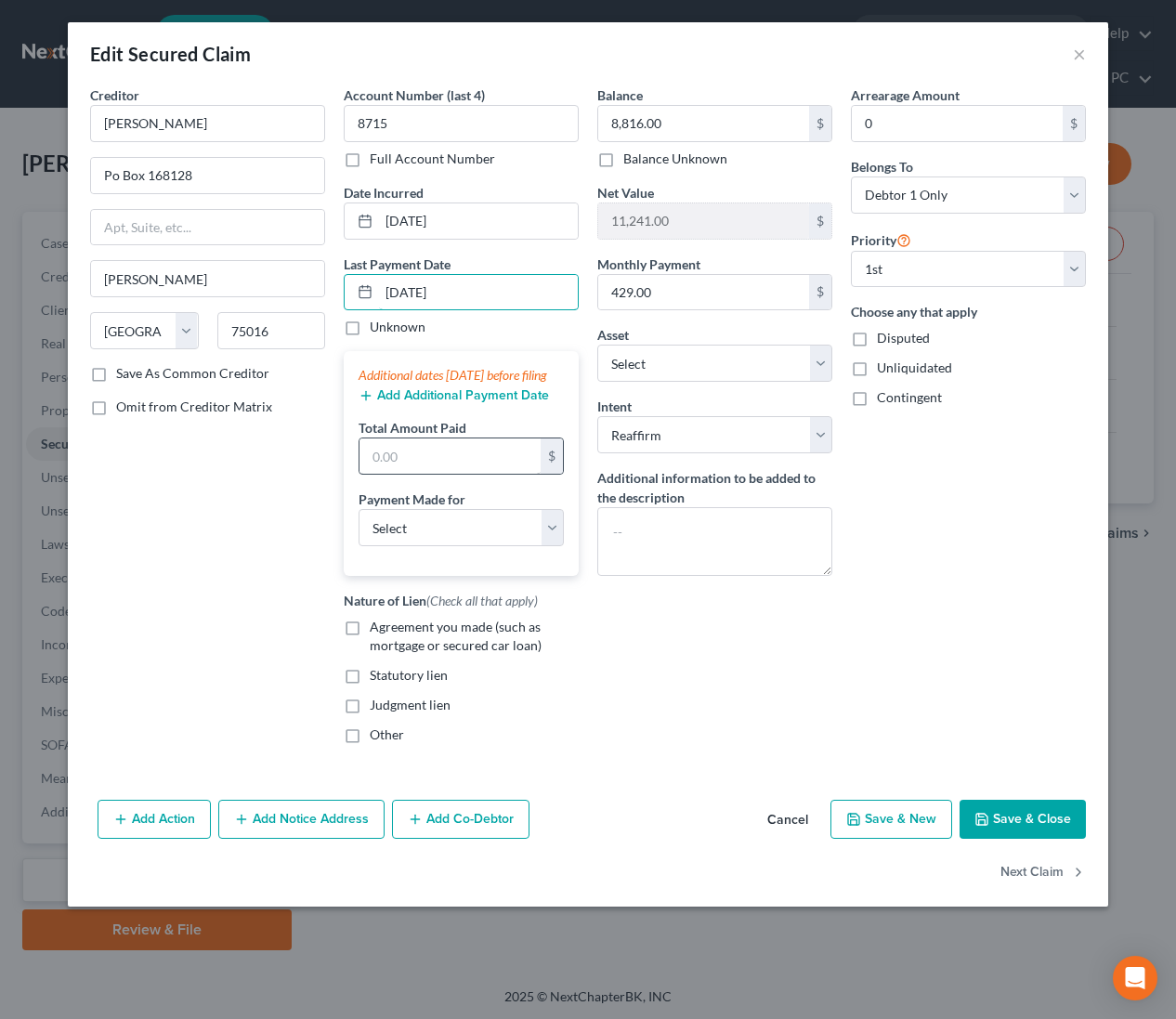
type input "08/01/2025"
click at [419, 474] on input "text" at bounding box center [449, 455] width 181 height 35
type input "1,287"
click at [377, 546] on select "Select Car Credit Card Loan Repayment Mortgage Other Suppliers Or Vendors" at bounding box center [461, 527] width 205 height 37
select select "0"
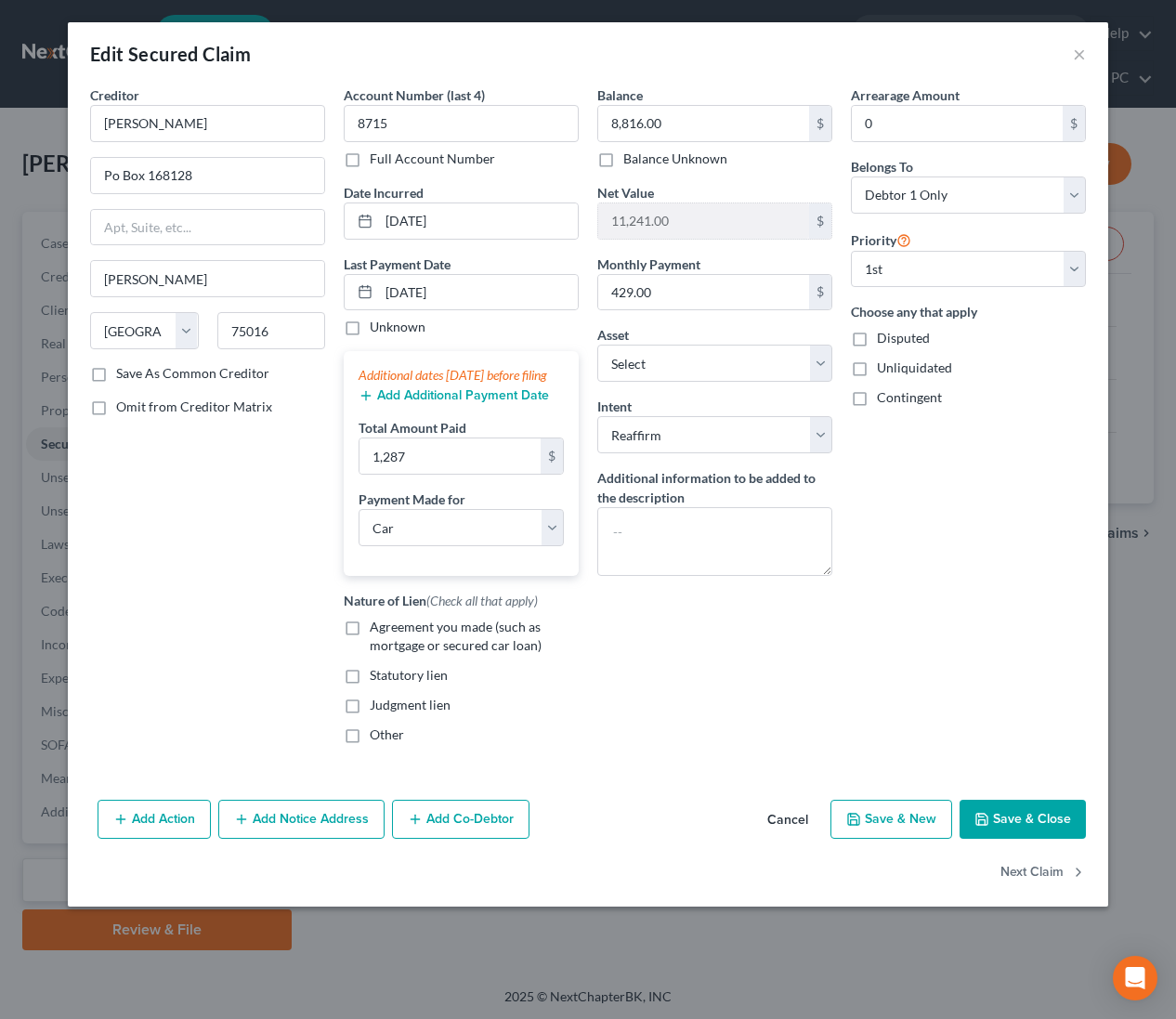
click at [370, 646] on label "Agreement you made (such as mortgage or secured car loan)" at bounding box center [474, 636] width 209 height 37
click at [377, 630] on input "Agreement you made (such as mortgage or secured car loan)" at bounding box center [383, 624] width 12 height 12
checkbox input "true"
click at [1020, 839] on button "Save & Close" at bounding box center [1023, 819] width 126 height 39
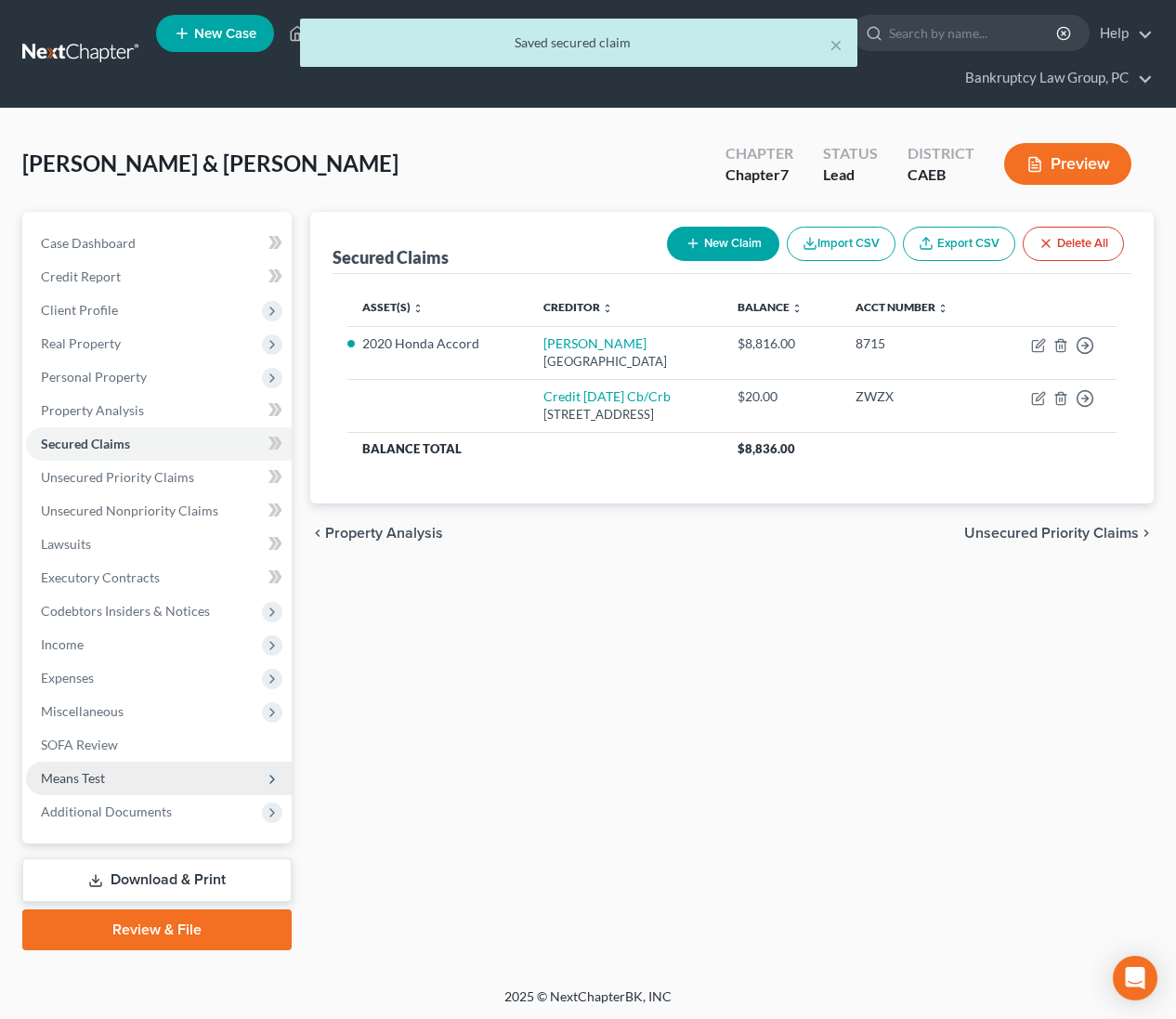
click at [109, 788] on span "Means Test" at bounding box center [159, 778] width 266 height 33
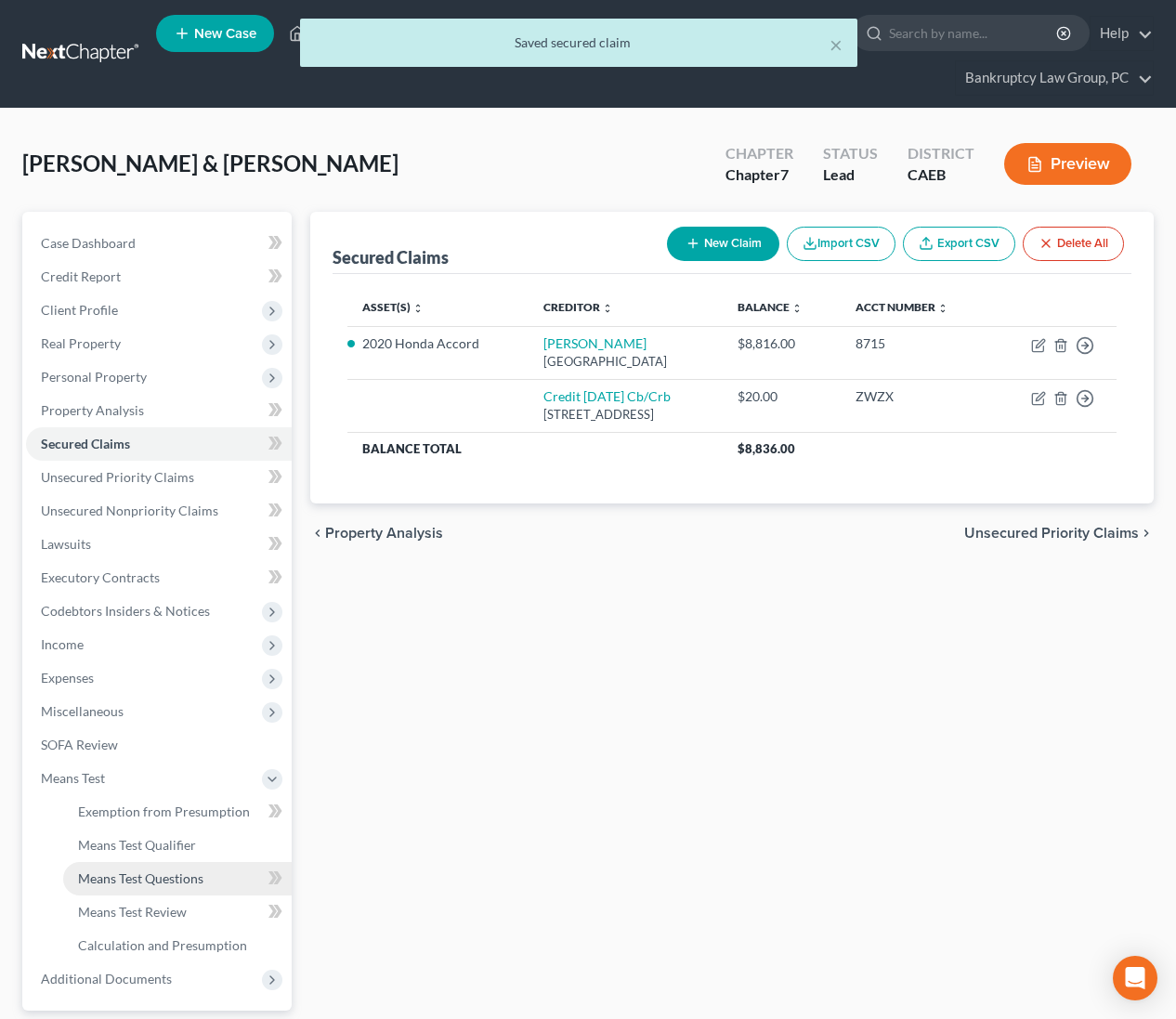
click at [136, 873] on span "Means Test Questions" at bounding box center [140, 878] width 125 height 16
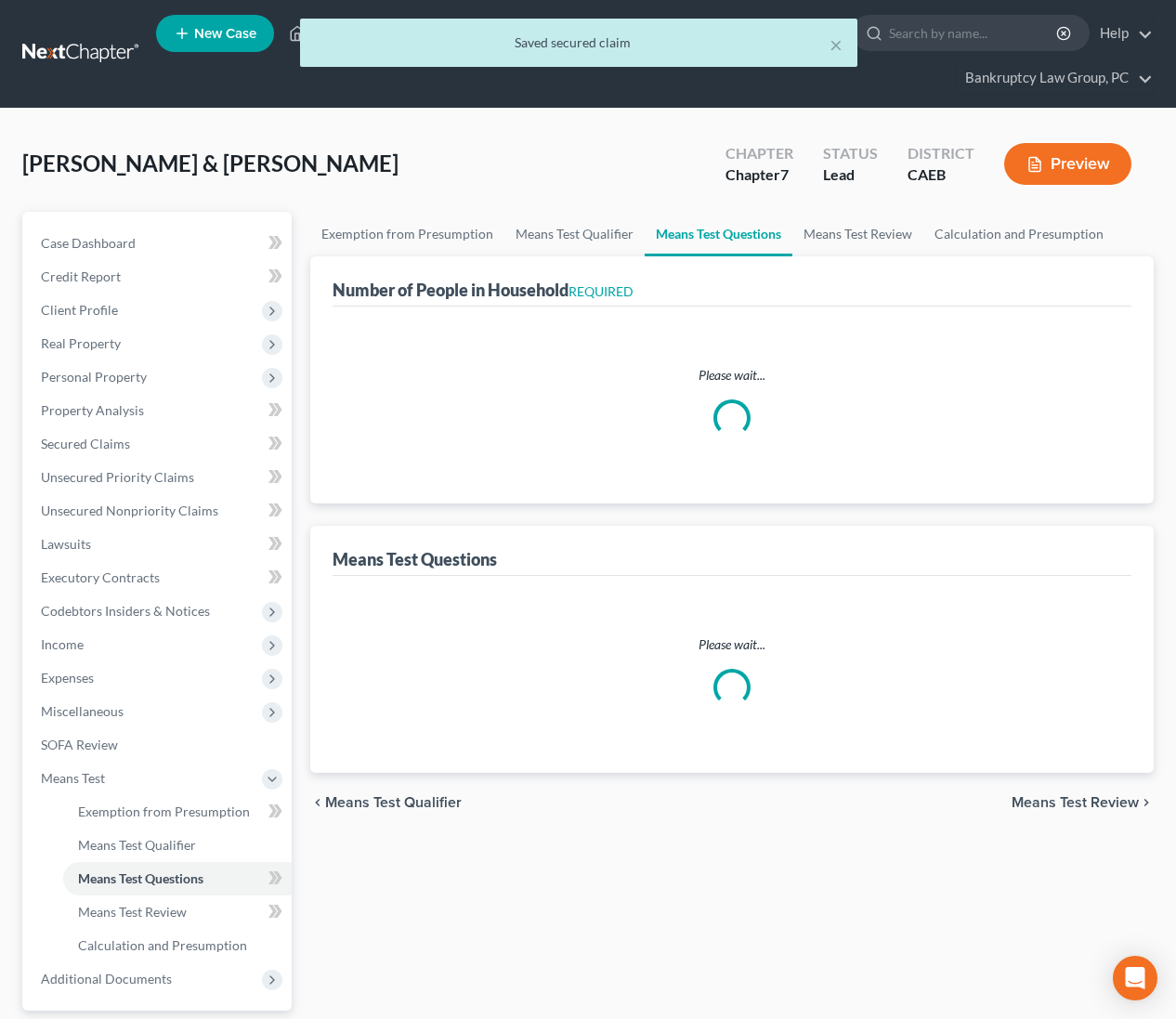
select select "1"
select select "60"
select select "1"
select select "60"
select select "2"
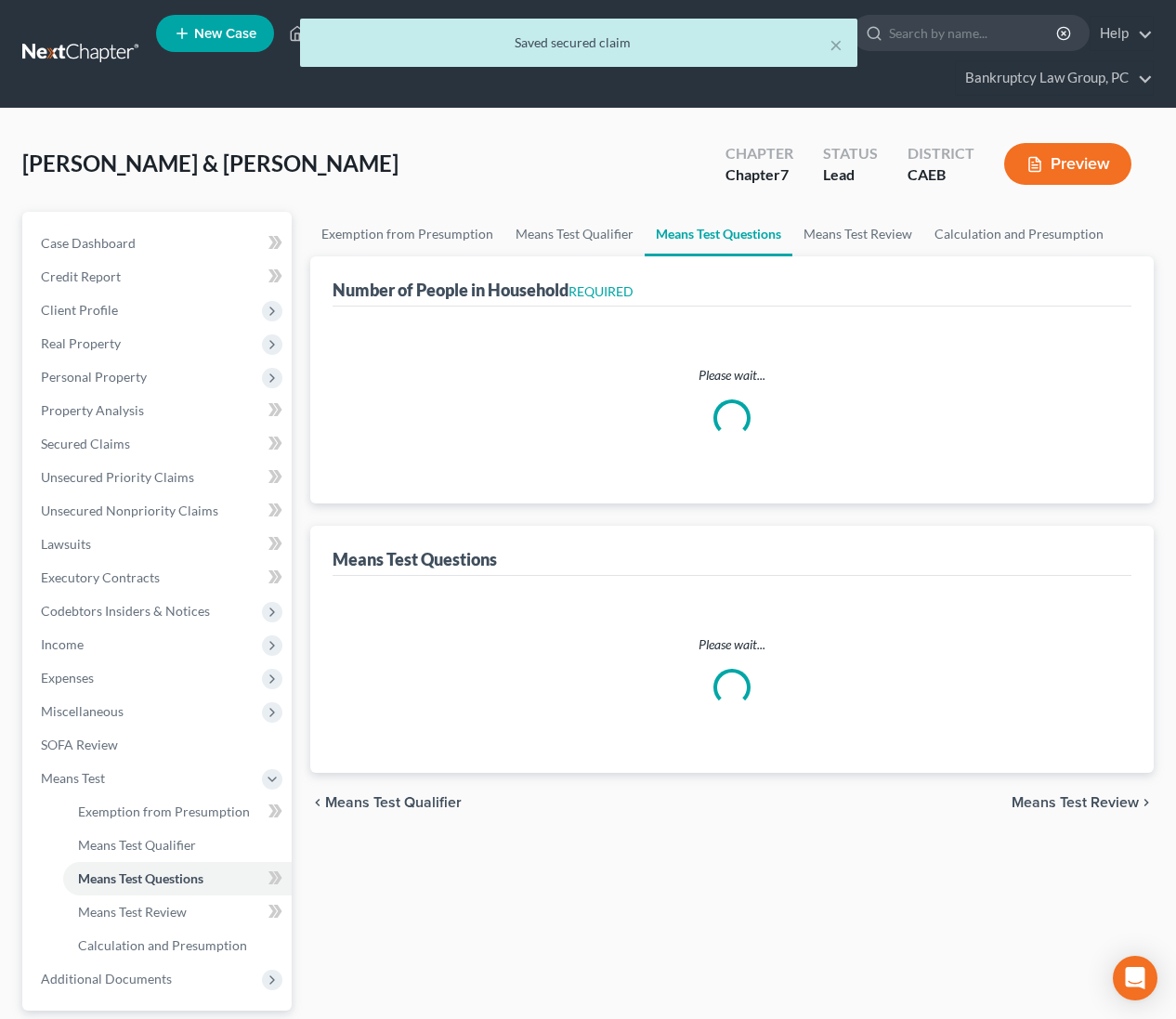
select select "4"
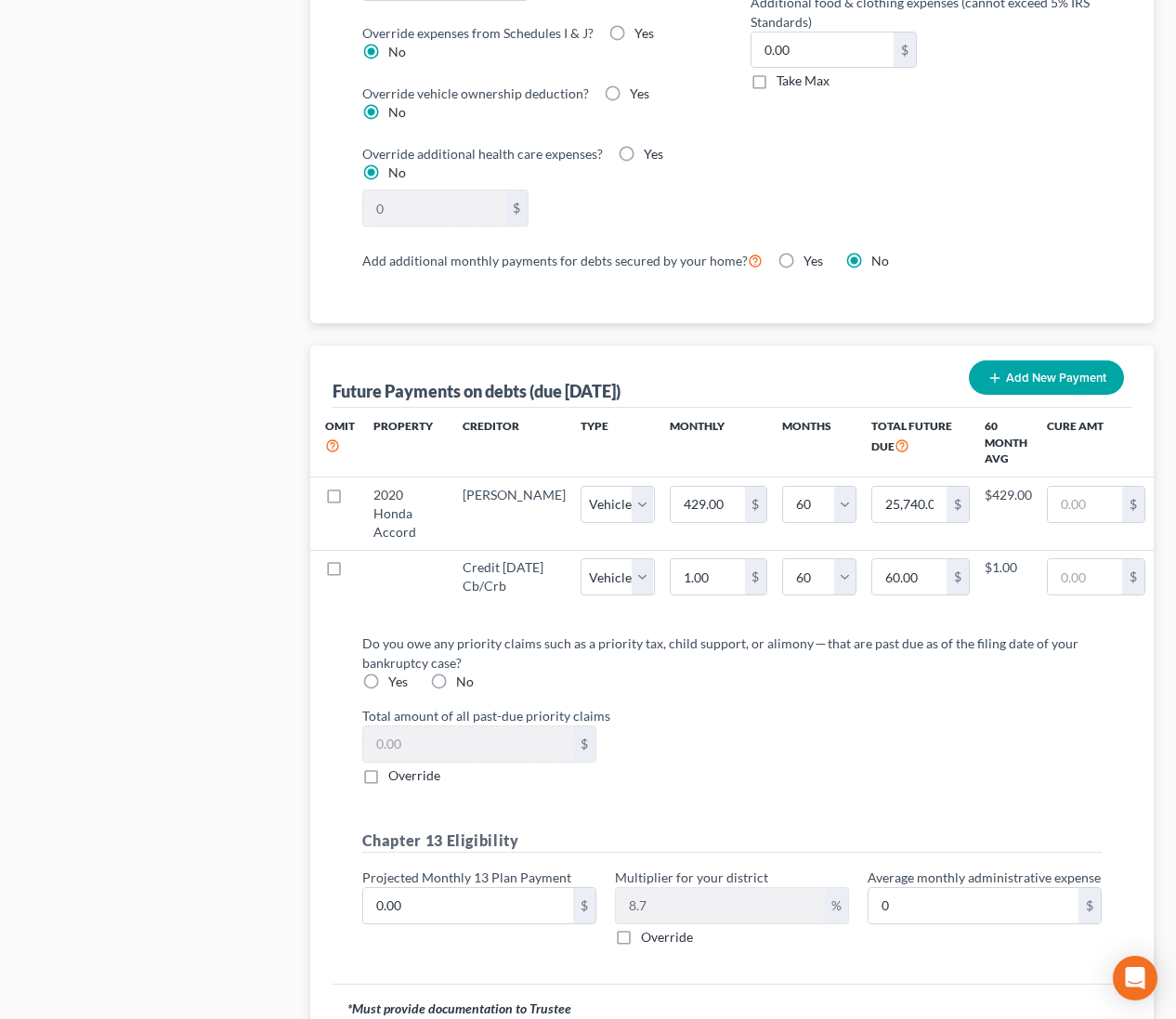
scroll to position [1723, 0]
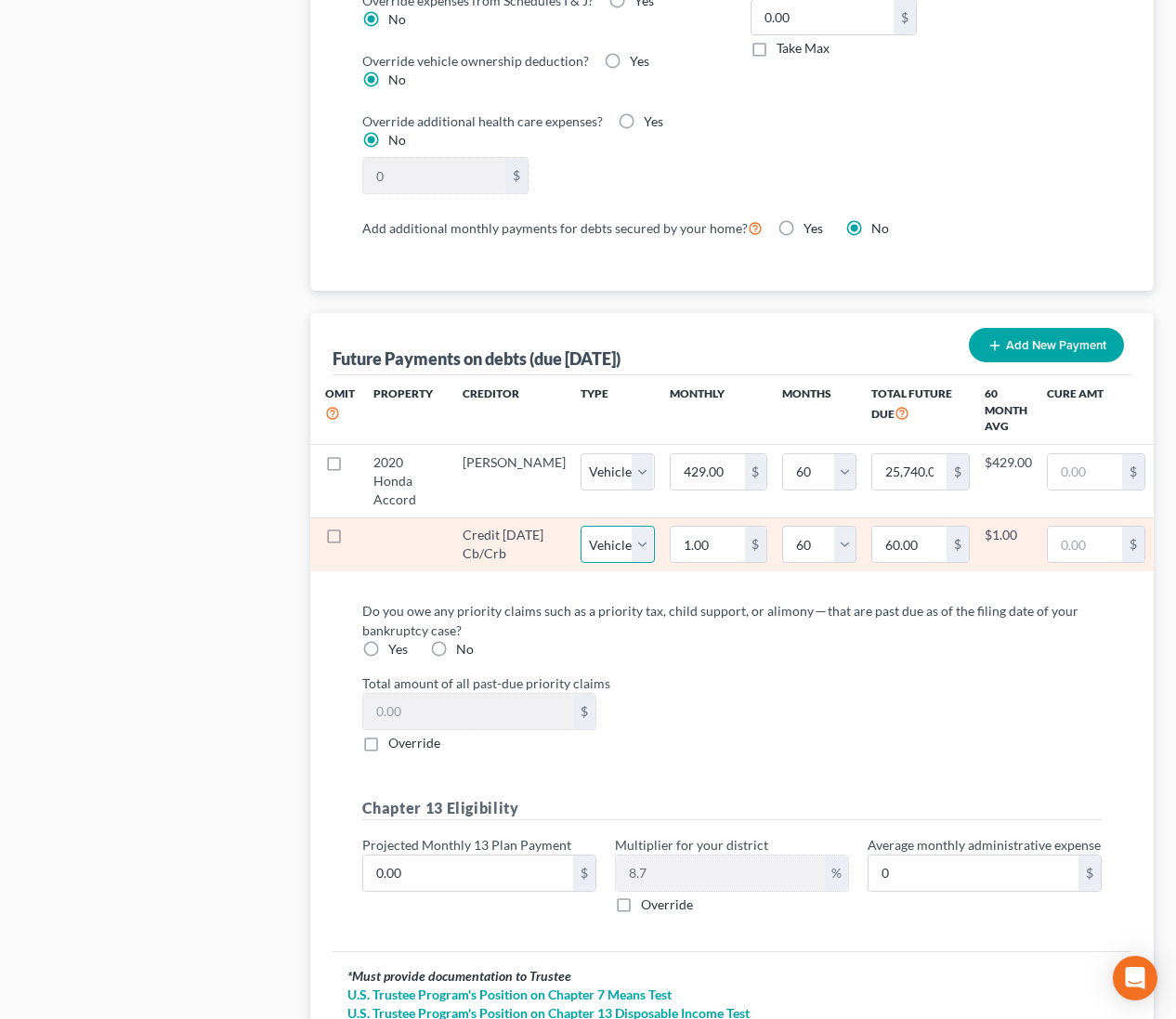
click at [581, 543] on select "Select Home Vehicle Other" at bounding box center [618, 544] width 74 height 37
select select "2"
click at [351, 540] on label at bounding box center [351, 540] width 0 height 0
click at [359, 533] on input "checkbox" at bounding box center [365, 532] width 12 height 12
checkbox input "true"
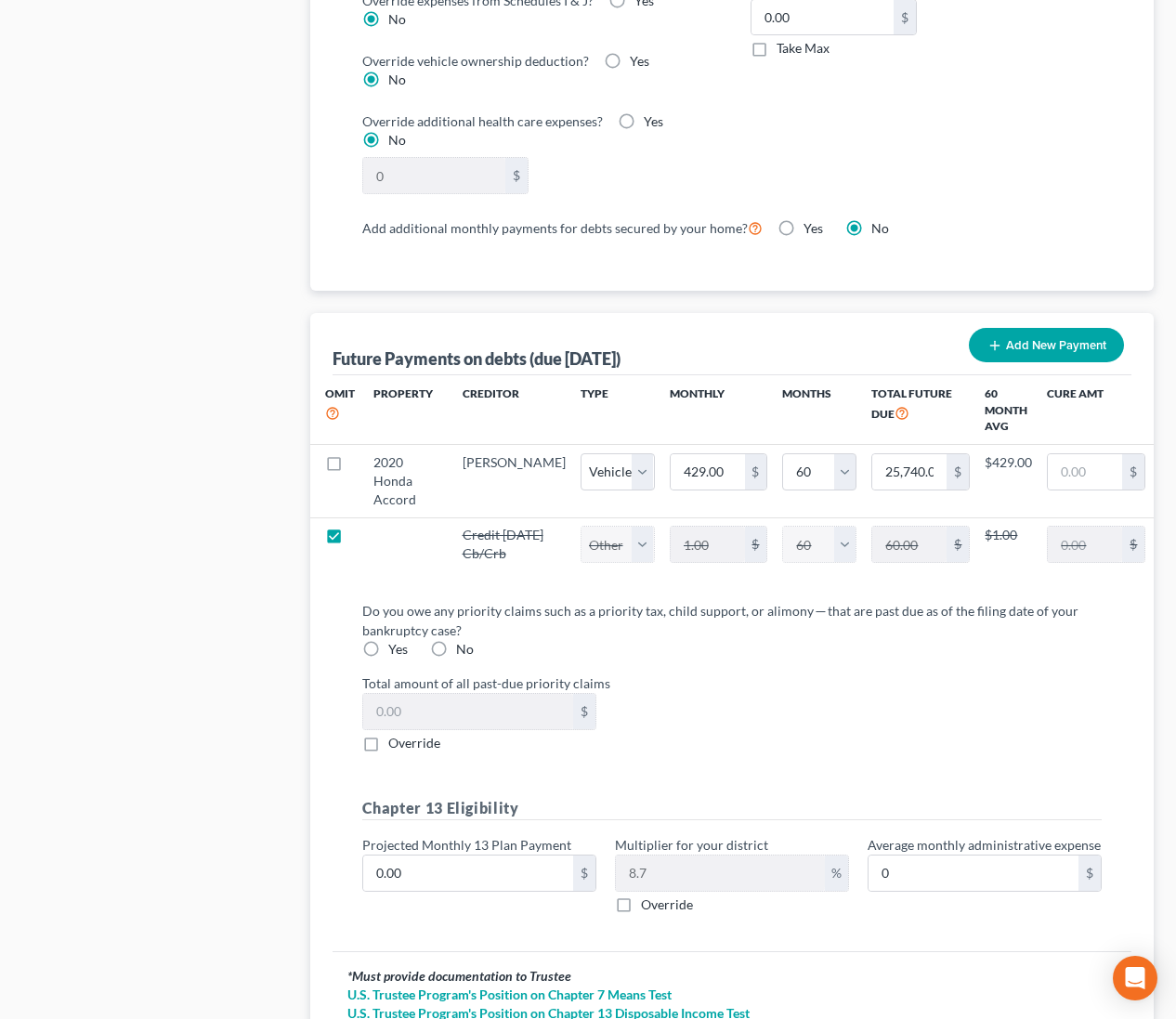
select select "2"
select select "60"
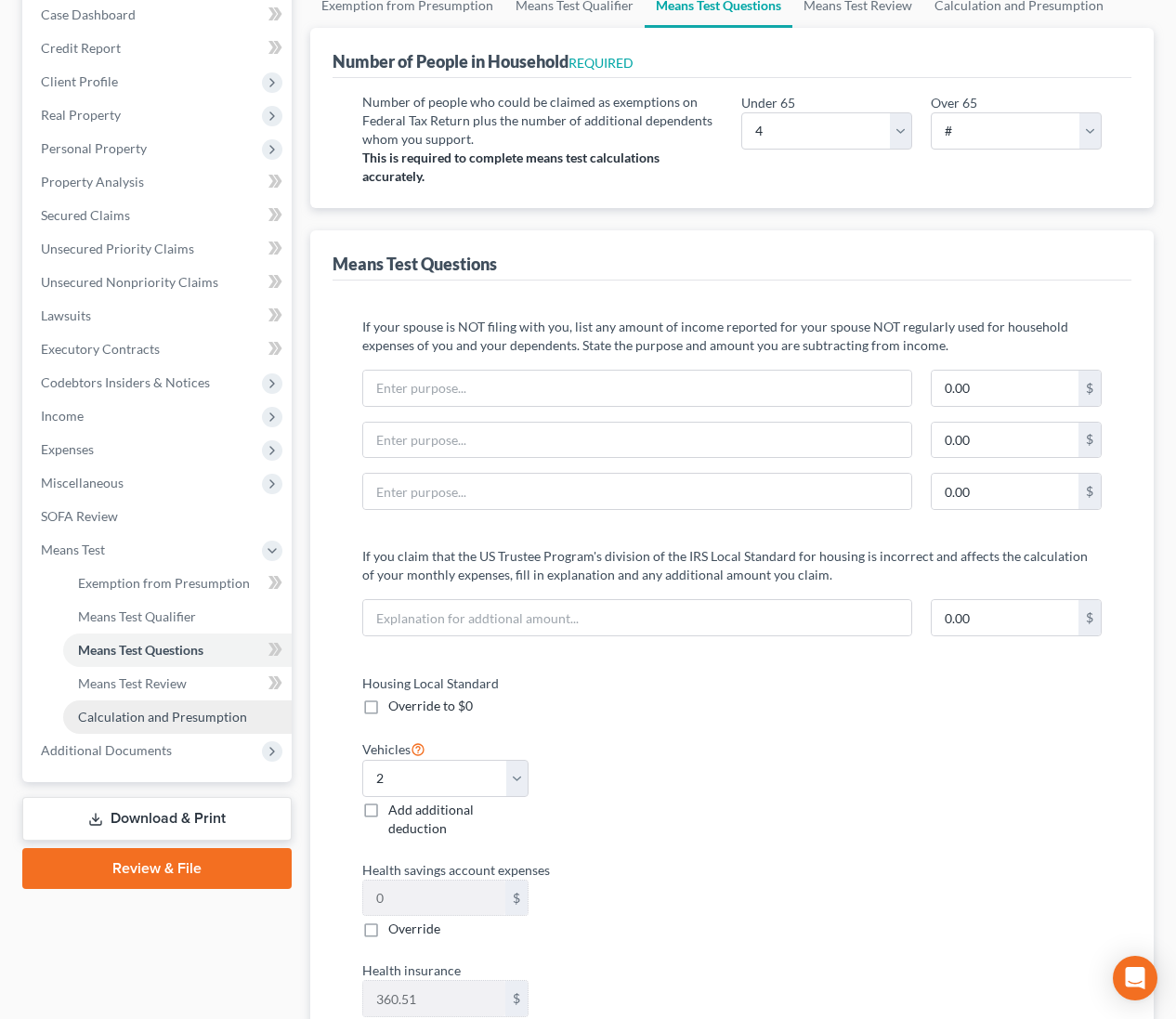
click at [209, 715] on span "Calculation and Presumption" at bounding box center [162, 717] width 169 height 16
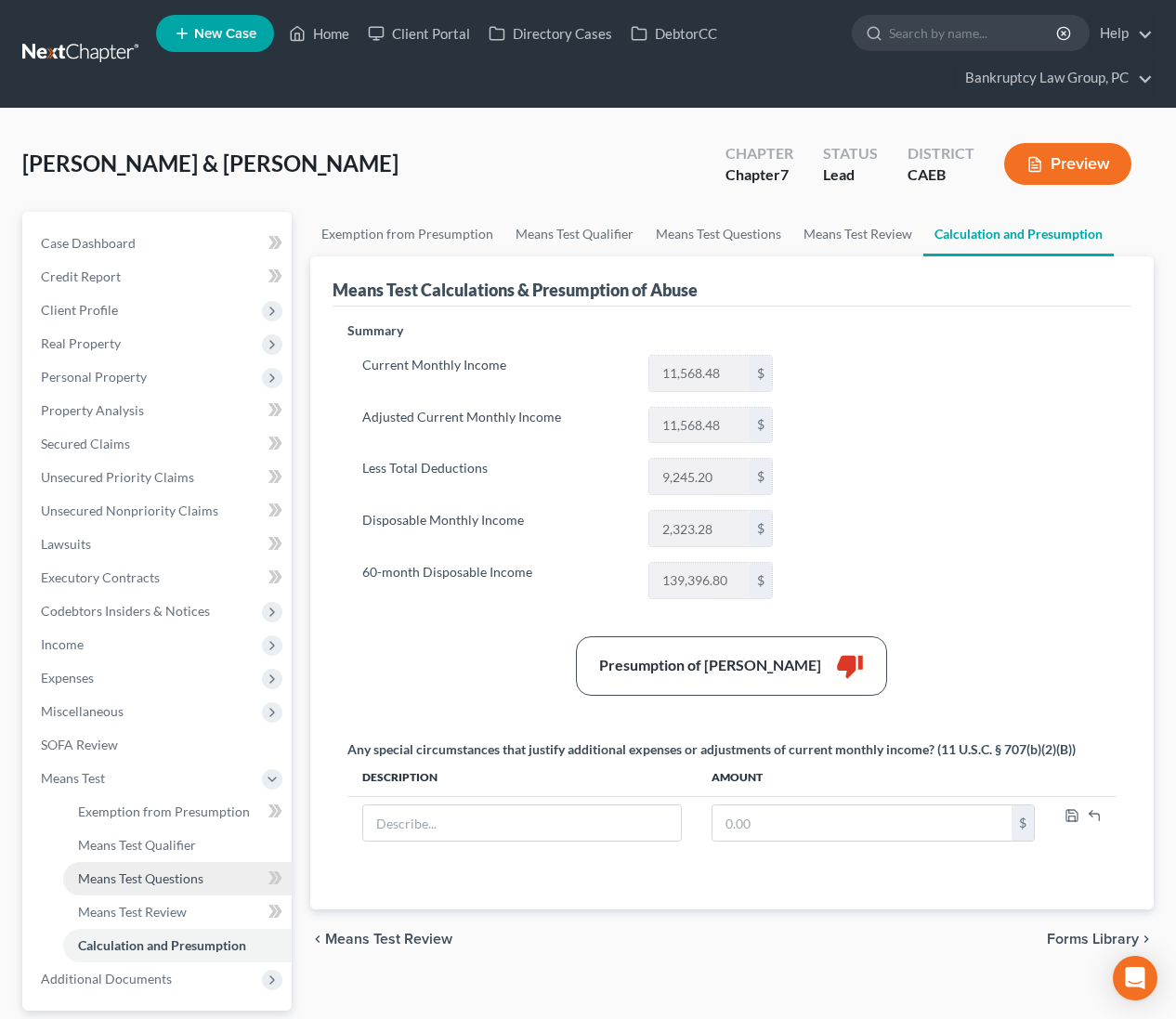
drag, startPoint x: 166, startPoint y: 876, endPoint x: 178, endPoint y: 875, distance: 12.1
click at [166, 876] on span "Means Test Questions" at bounding box center [140, 878] width 125 height 16
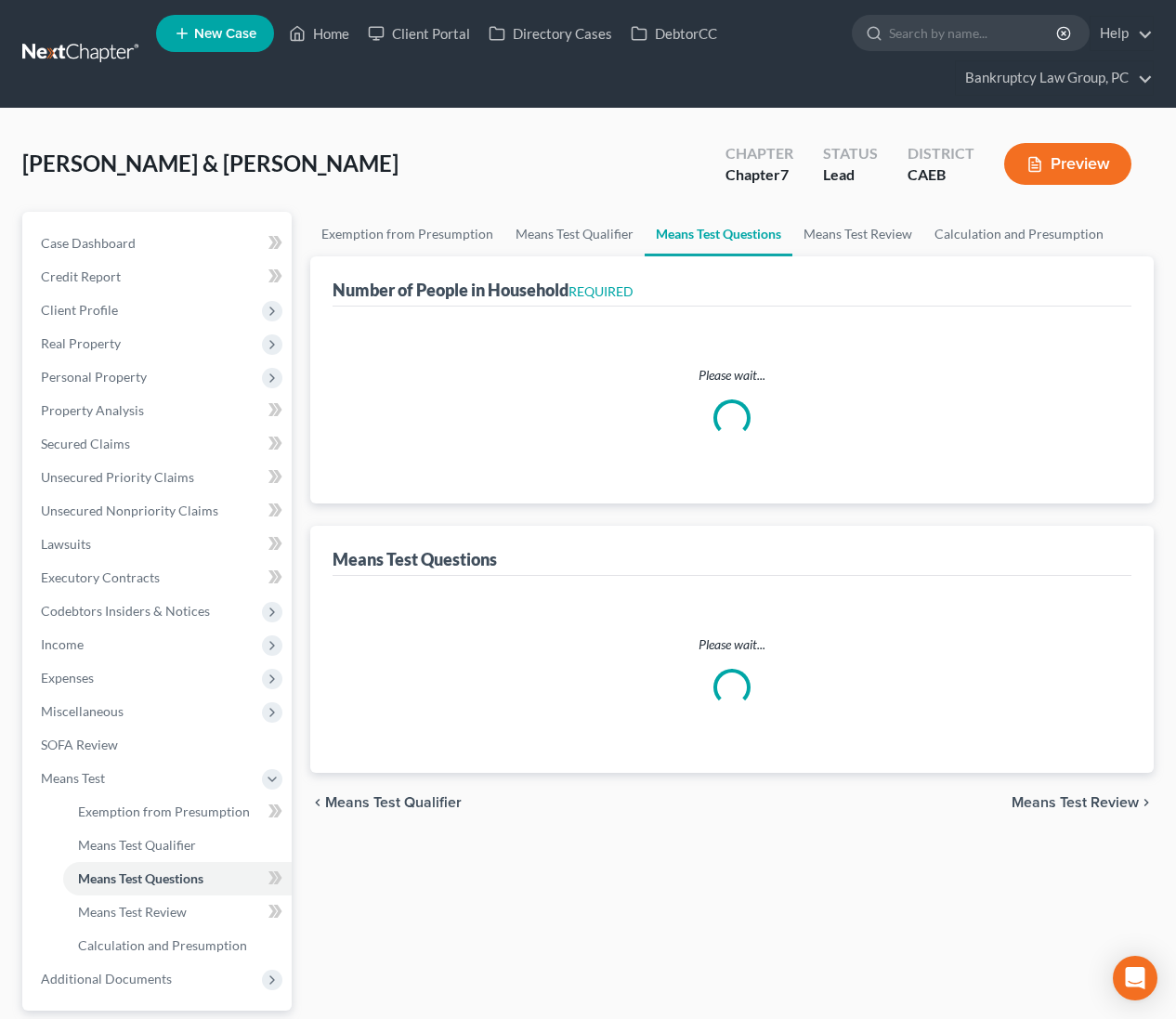
select select "1"
select select "60"
select select "2"
select select "60"
select select "4"
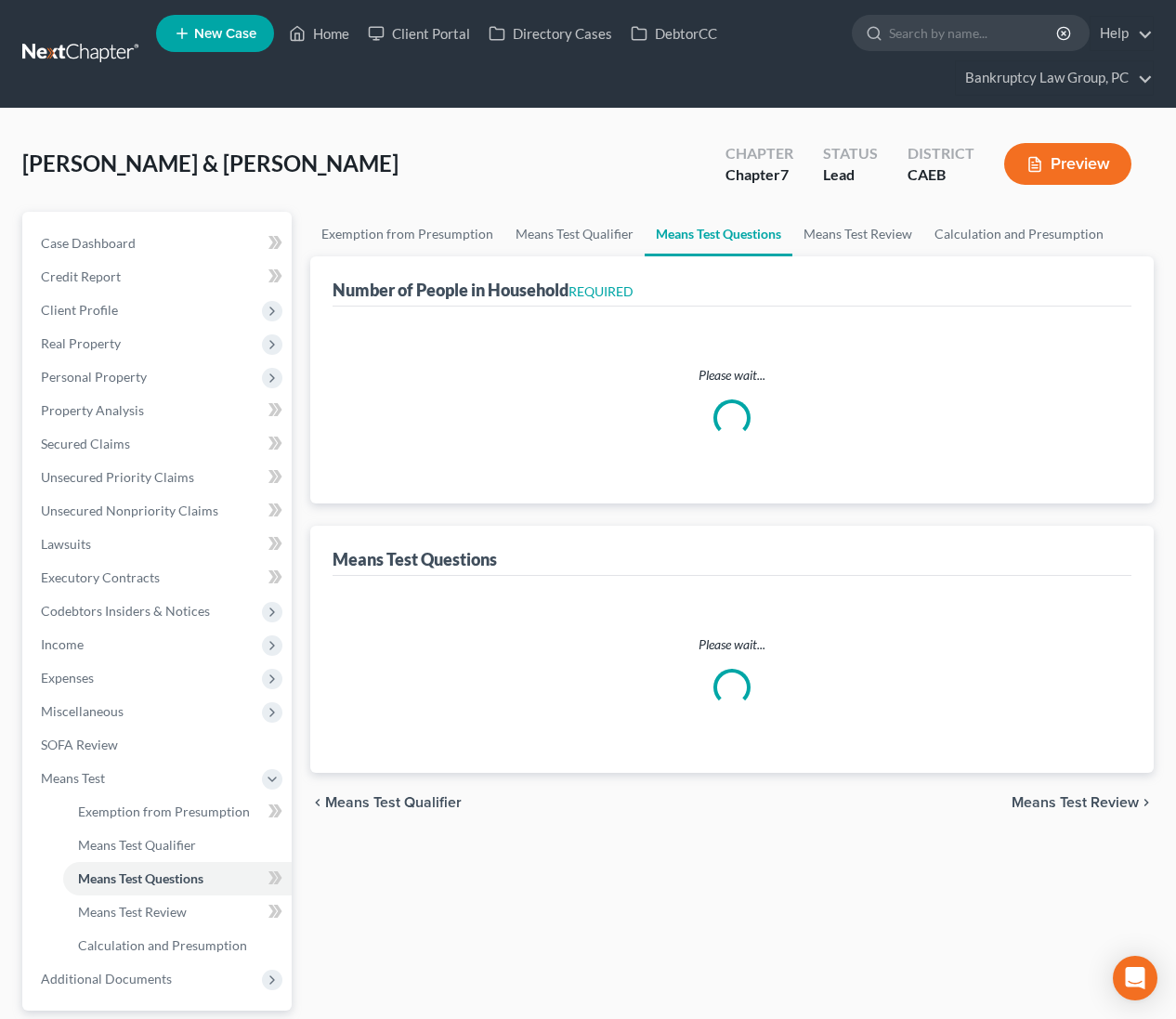
select select "2"
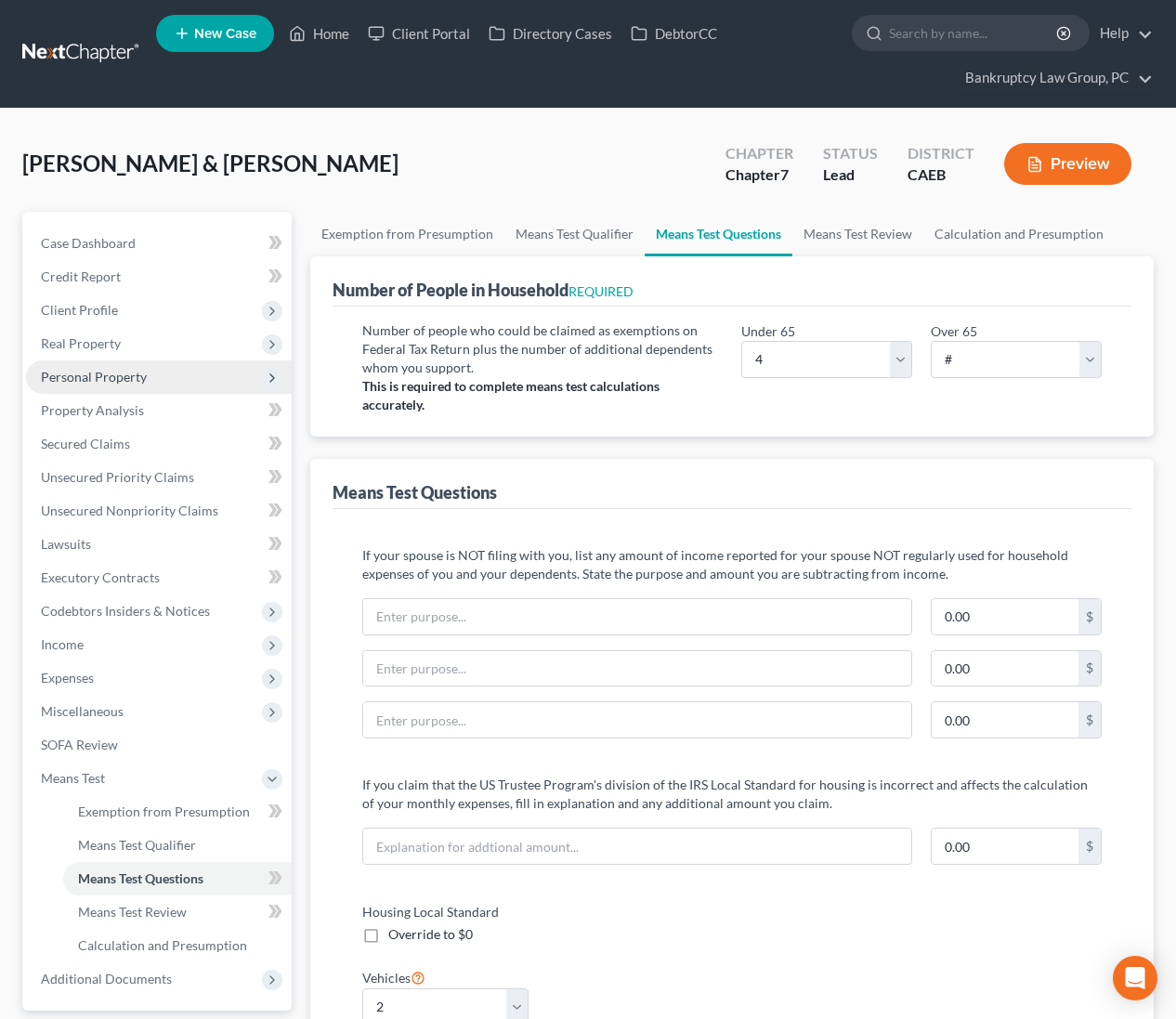
click at [138, 370] on span "Personal Property" at bounding box center [94, 377] width 106 height 16
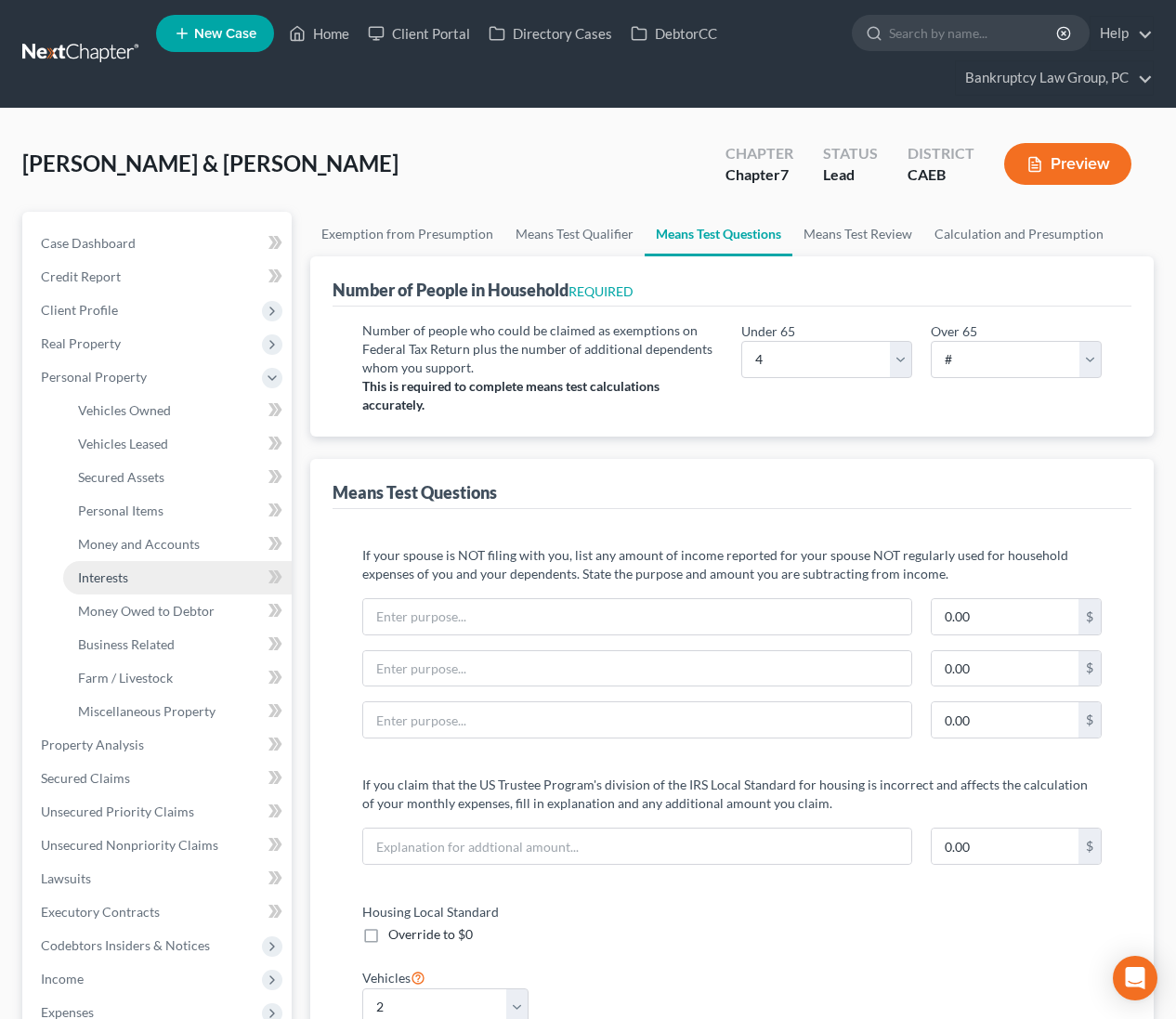
click at [142, 586] on link "Interests" at bounding box center [177, 577] width 229 height 33
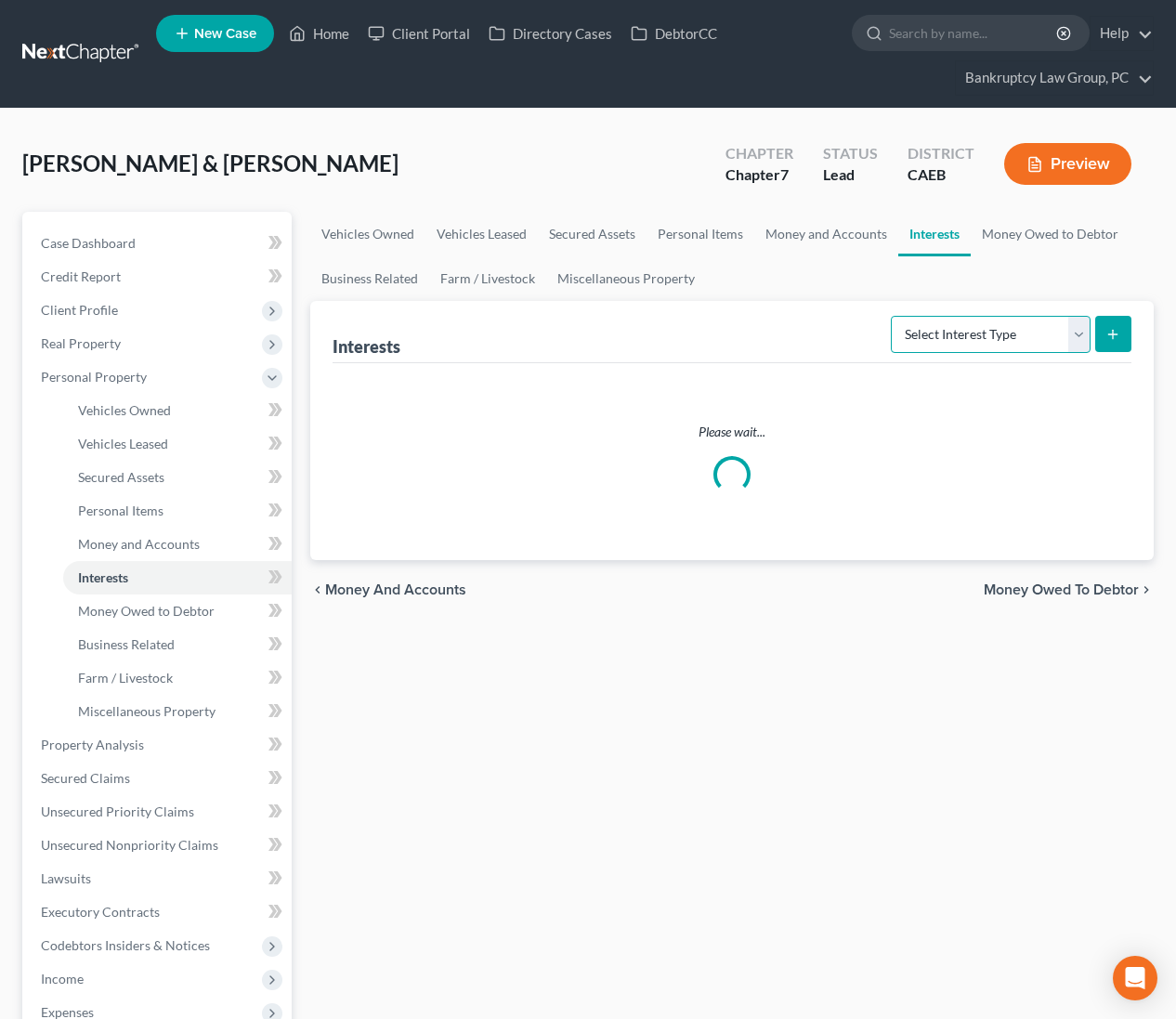
click at [1009, 335] on select "Select Interest Type 401K Annuity Bond Education IRA Government Bond Government…" at bounding box center [991, 334] width 200 height 37
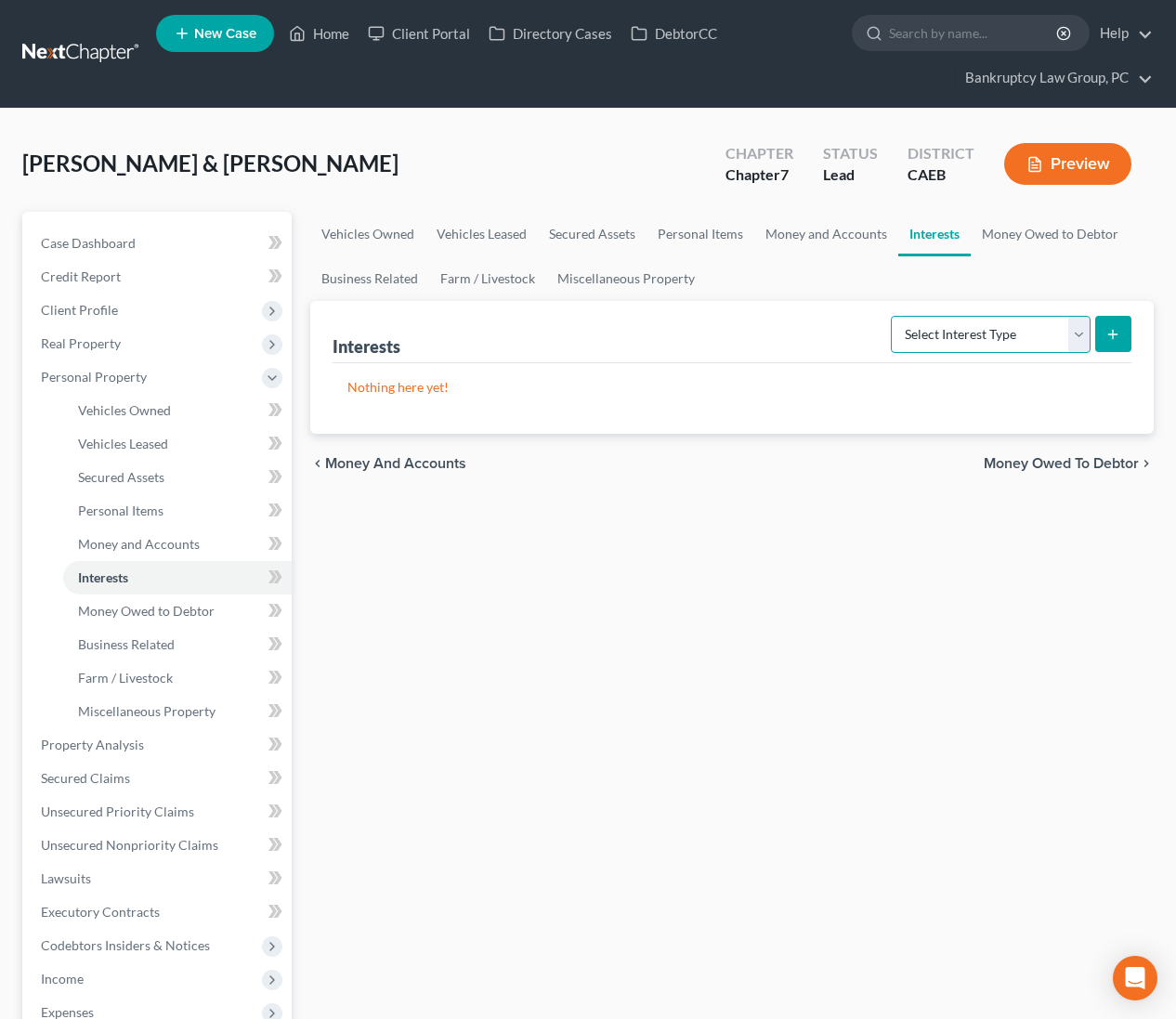
select select "401k"
click at [1118, 332] on icon "submit" at bounding box center [1112, 334] width 15 height 15
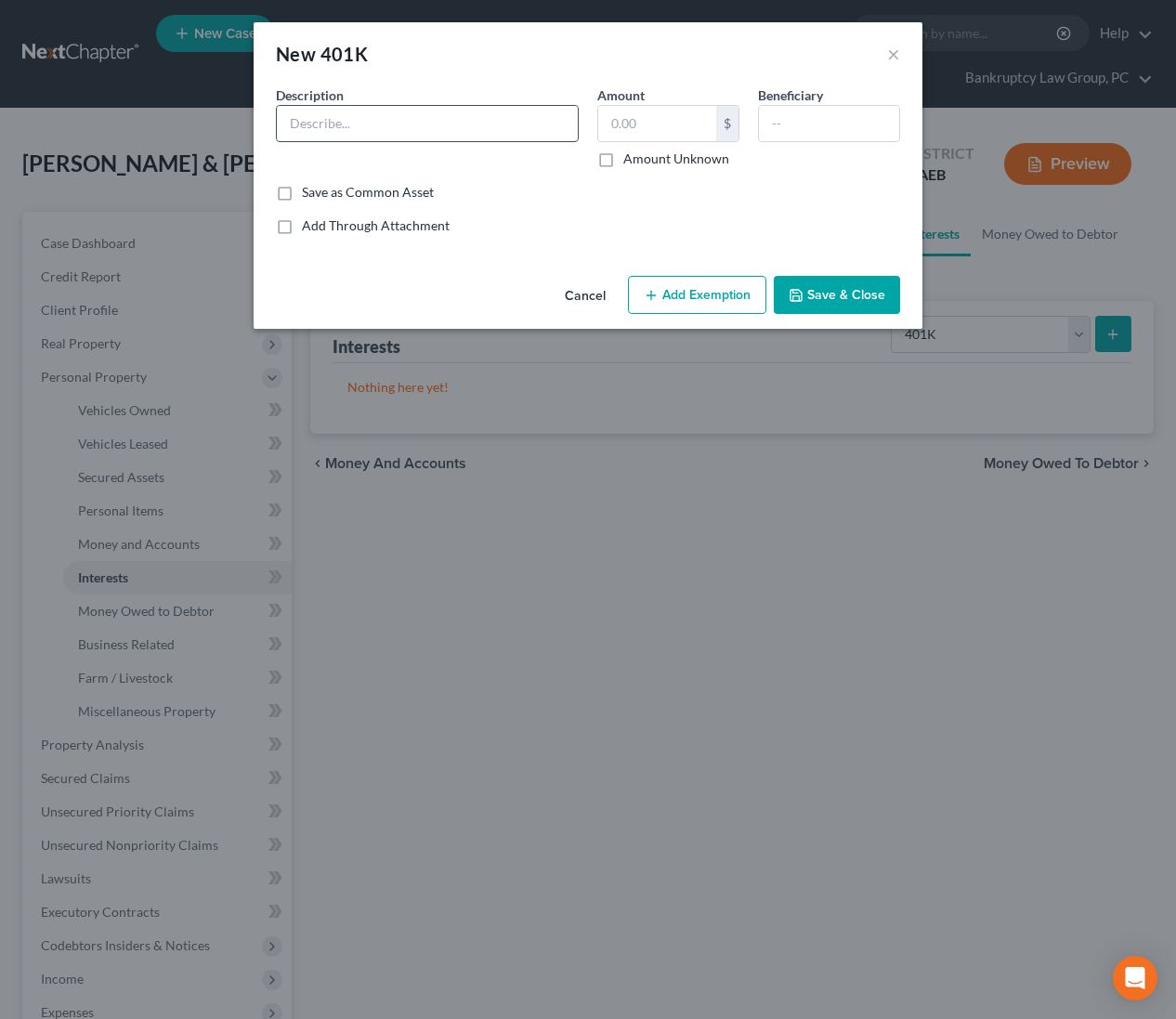
click at [487, 124] on input "text" at bounding box center [427, 123] width 301 height 35
type input "Guild Mortgage 401K (Joint Debtor)"
click at [702, 121] on input "text" at bounding box center [657, 123] width 118 height 35
type input "0.00"
drag, startPoint x: 834, startPoint y: 293, endPoint x: 1085, endPoint y: 276, distance: 251.4
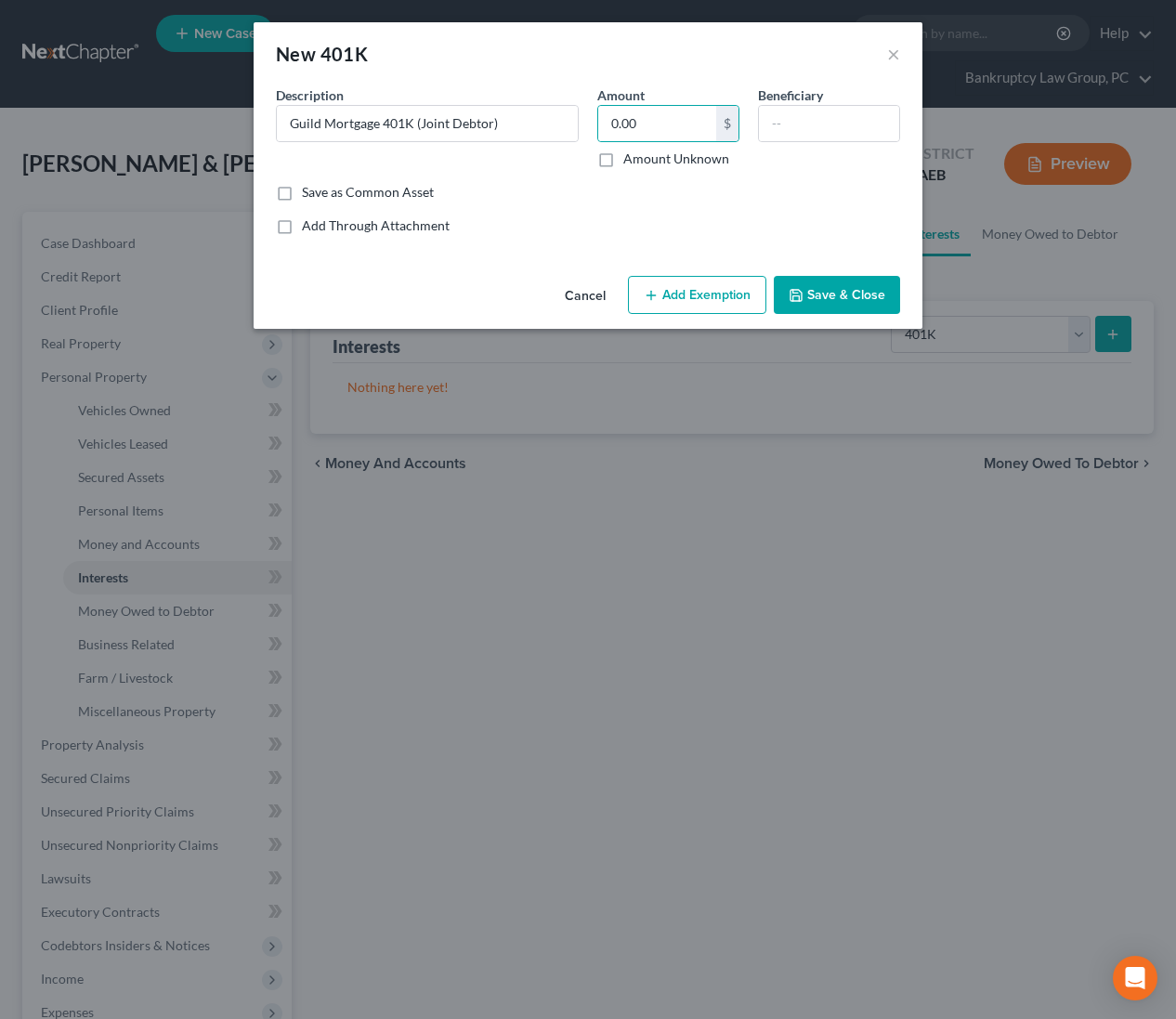
click at [835, 293] on button "Save & Close" at bounding box center [837, 295] width 126 height 39
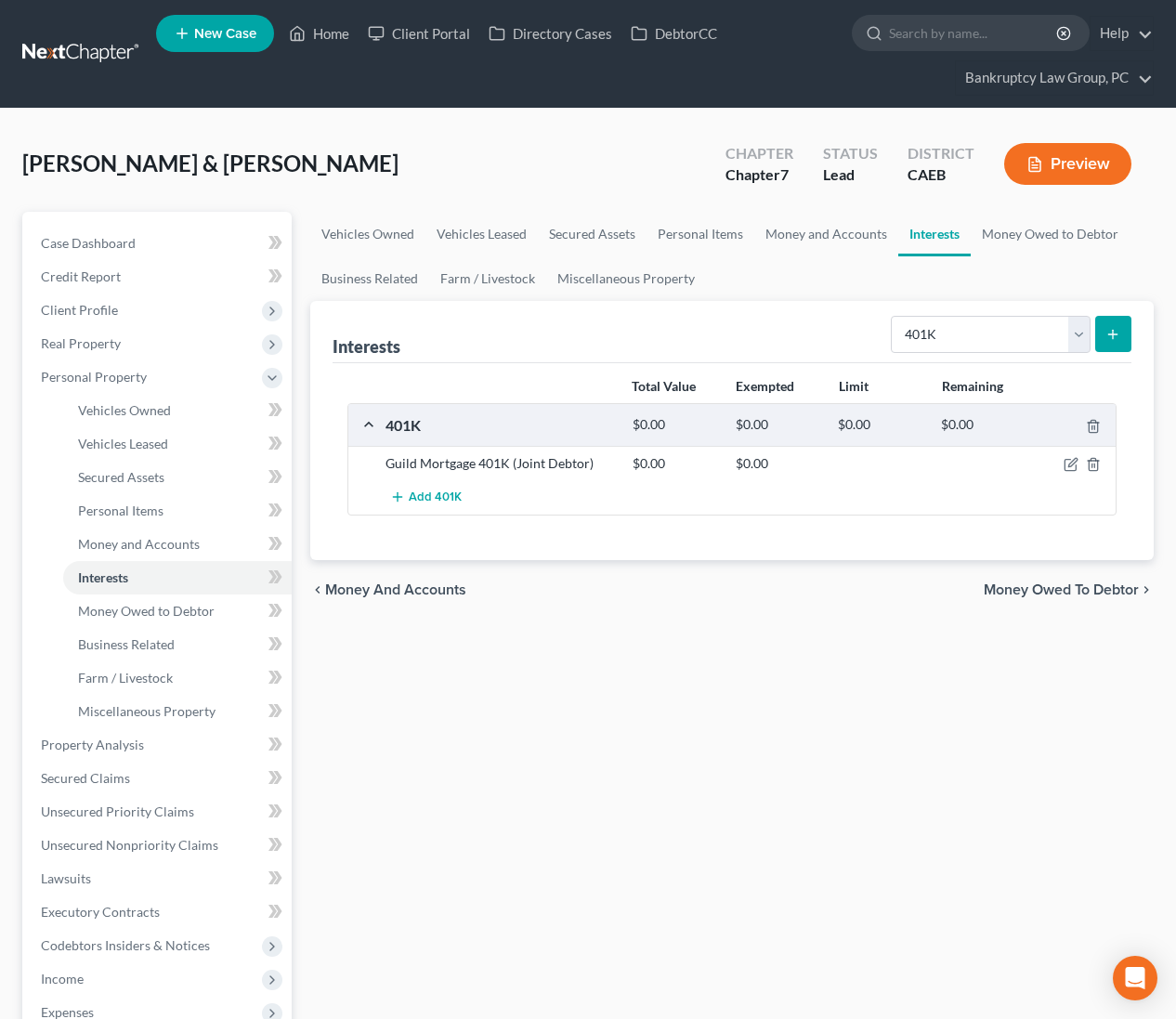
click at [795, 778] on div "Vehicles Owned Vehicles Leased Secured Assets Personal Items Money and Accounts…" at bounding box center [732, 748] width 863 height 1073
click at [448, 503] on button "Add 401K" at bounding box center [427, 497] width 82 height 34
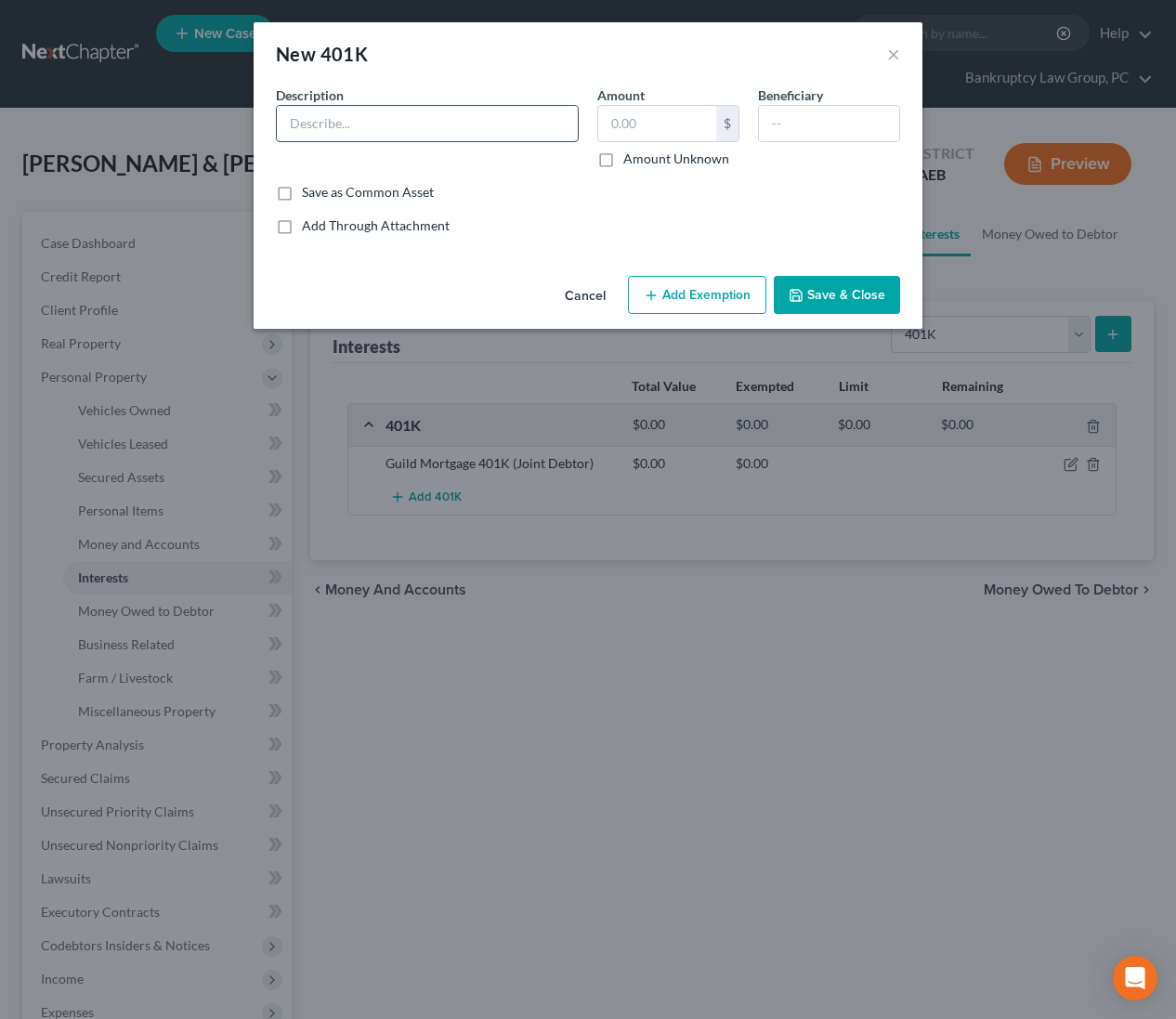
click at [417, 133] on input "text" at bounding box center [427, 123] width 301 height 35
type input "401K with Voya FInancial"
type input "8,500.86"
click at [703, 290] on button "Add Exemption" at bounding box center [697, 295] width 138 height 39
select select "2"
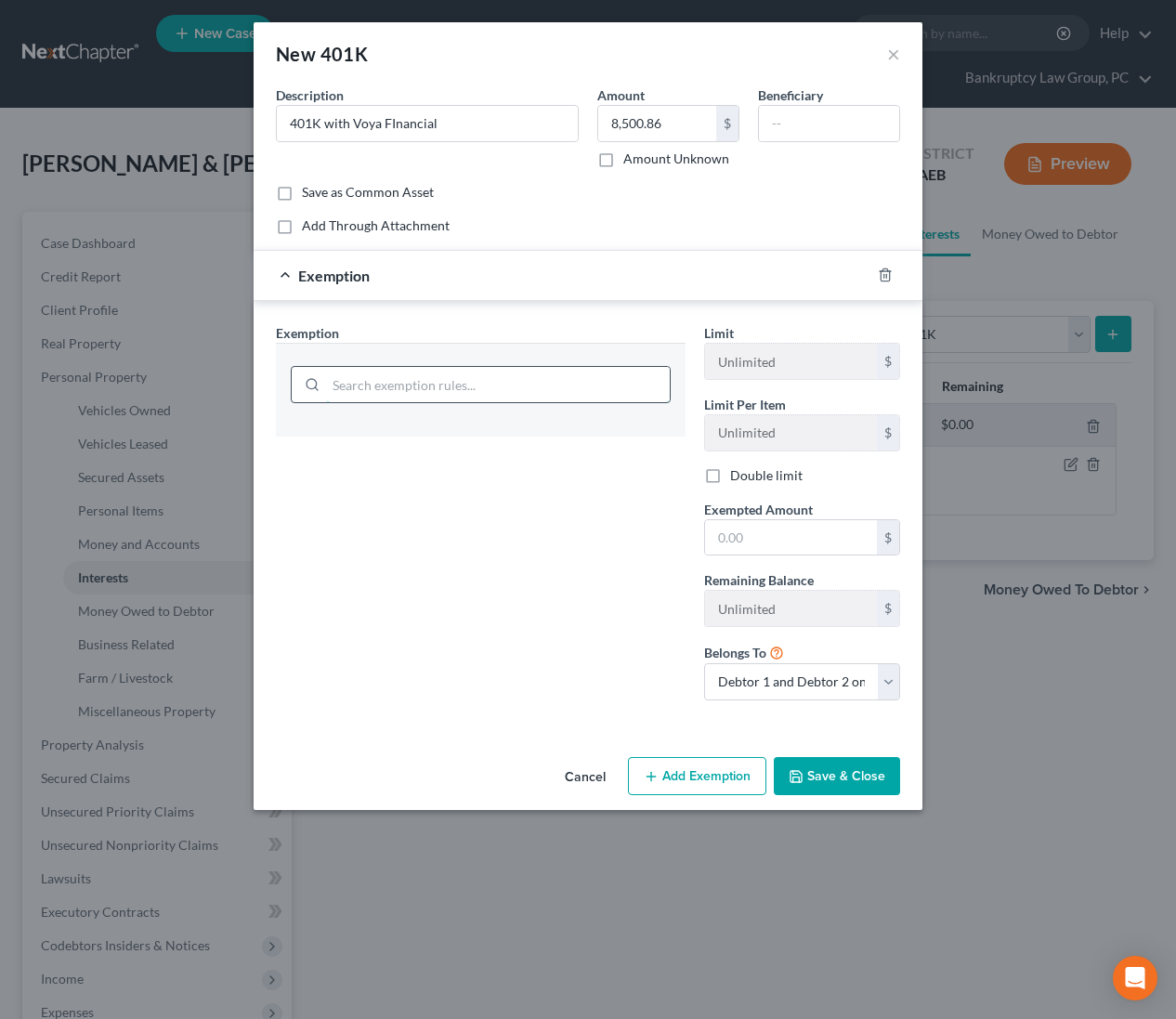
click at [590, 384] on input "search" at bounding box center [498, 384] width 344 height 35
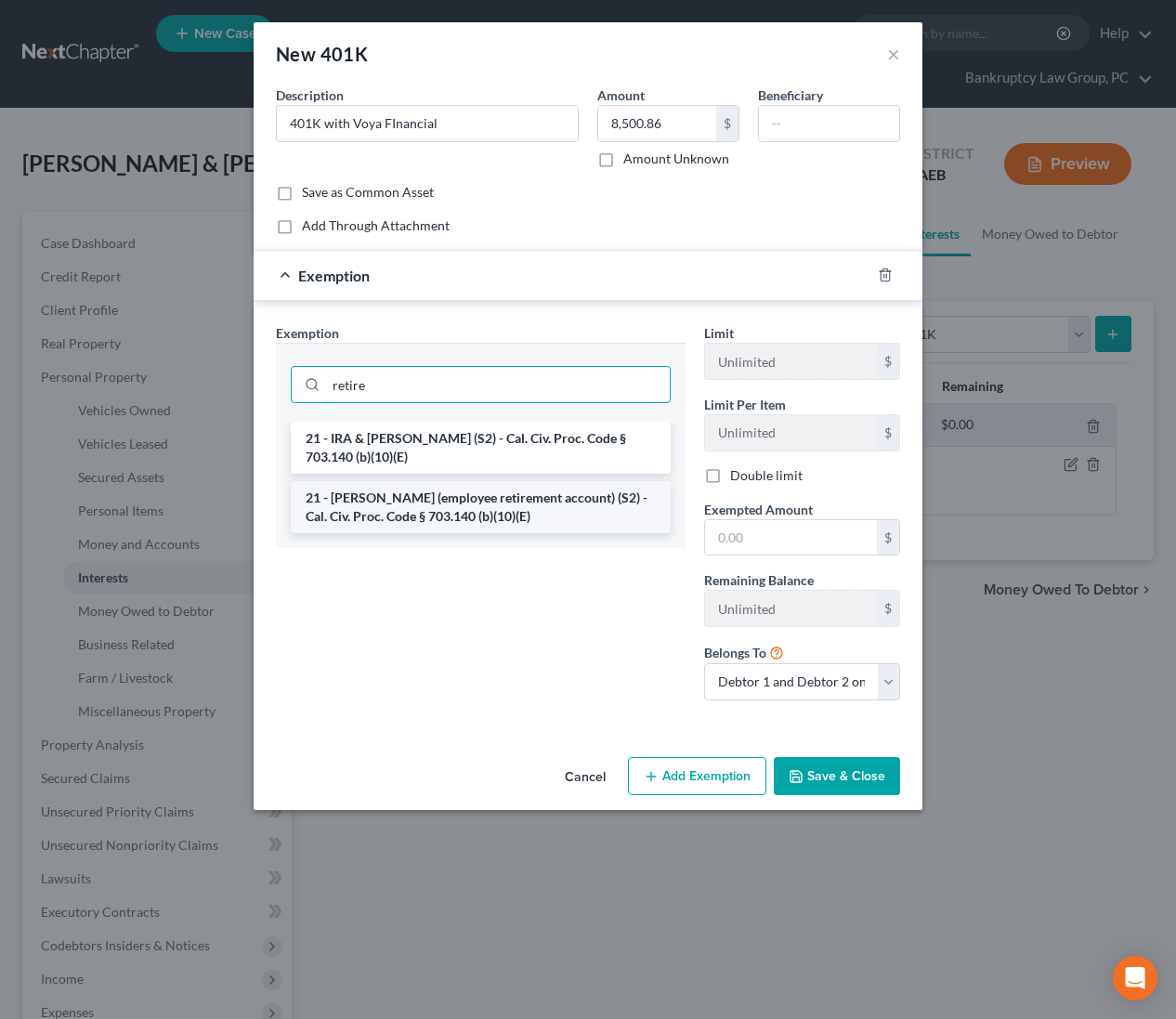
type input "retire"
click at [580, 515] on li "21 - ERISA (employee retirement account) (S2) - Cal. Civ. Proc. Code § 703.140 …" at bounding box center [481, 507] width 380 height 52
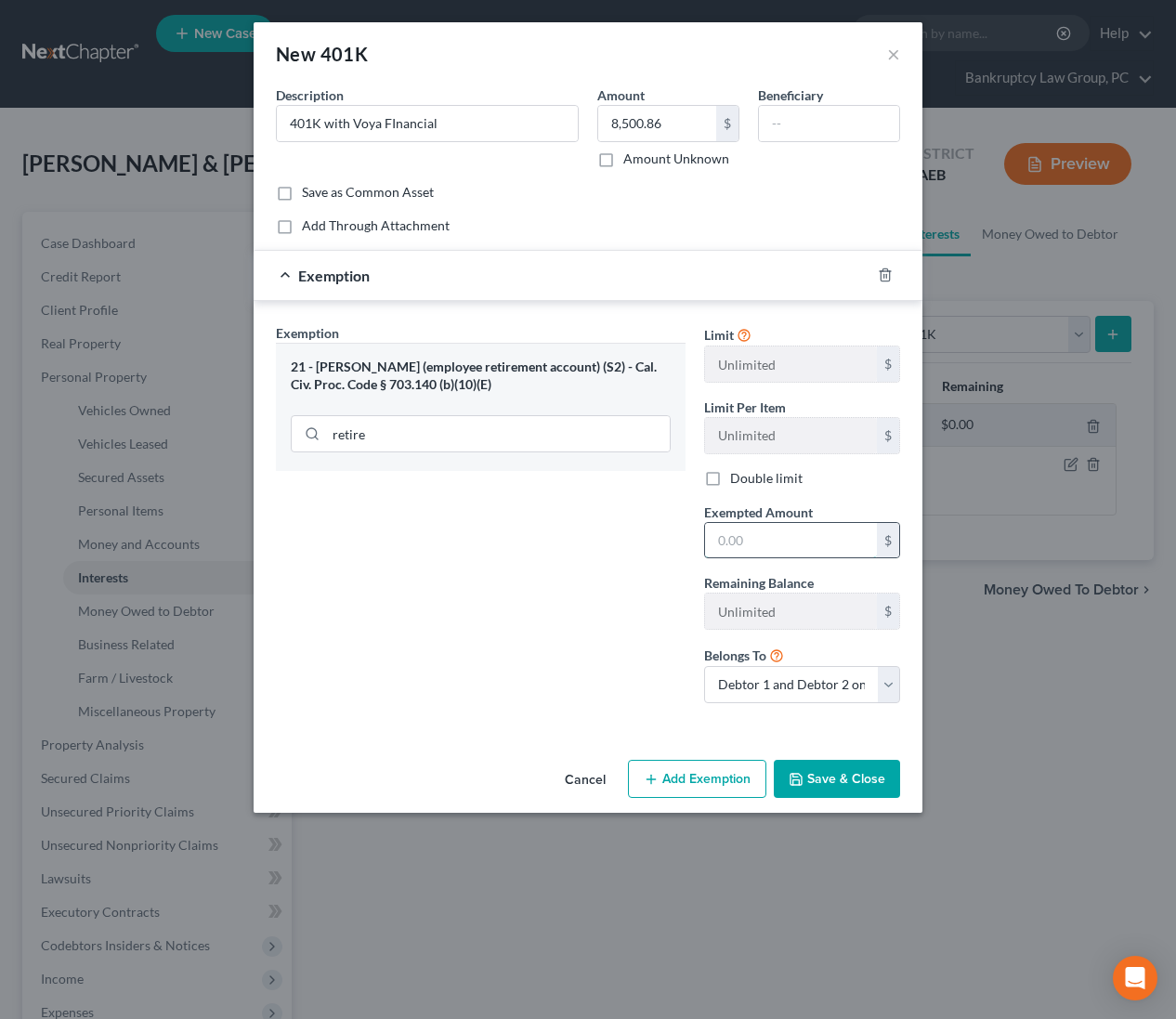
click at [815, 533] on input "text" at bounding box center [791, 540] width 172 height 35
type input "8,500.86"
click at [835, 782] on button "Save & Close" at bounding box center [837, 779] width 126 height 39
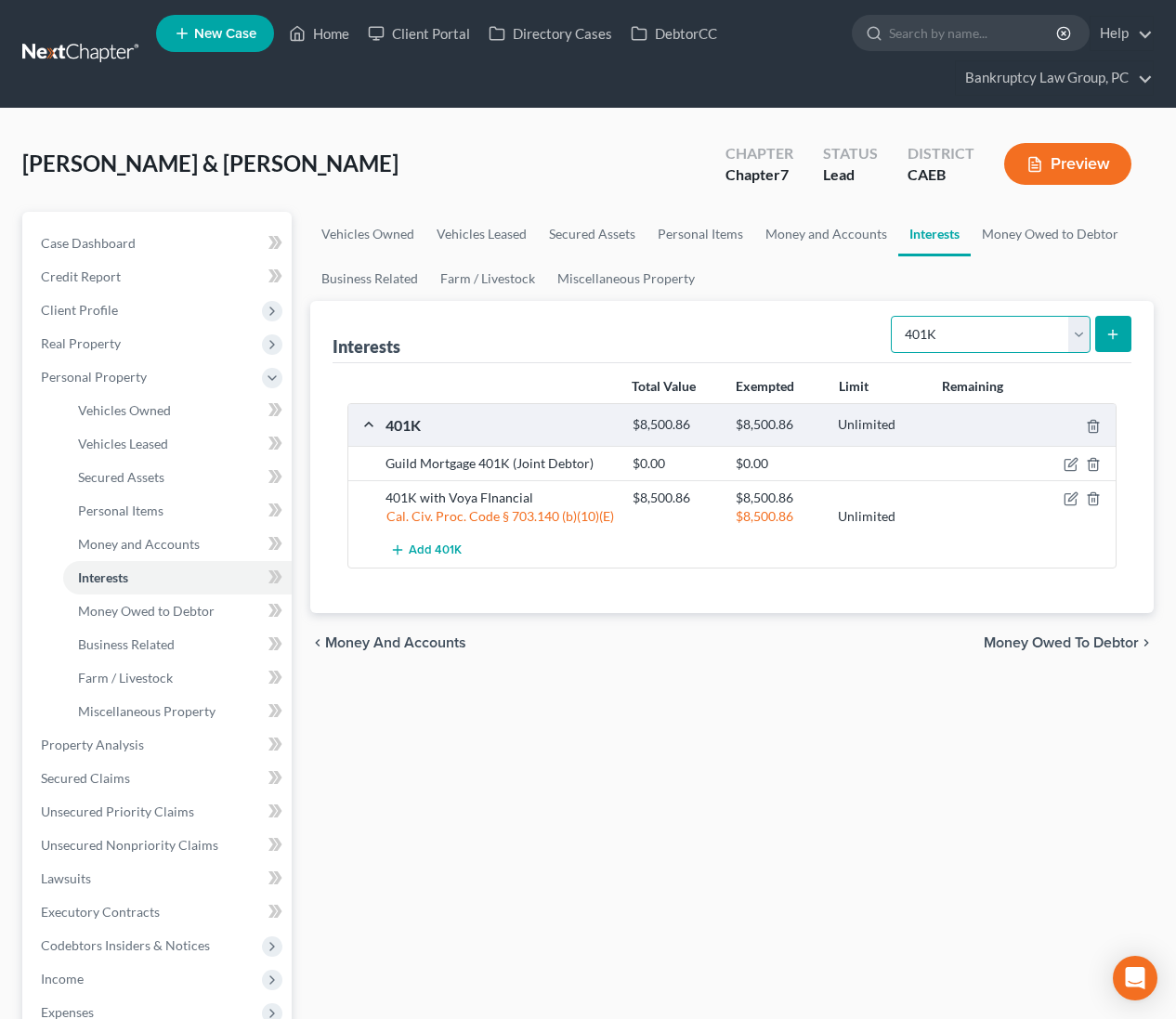
click at [961, 333] on select "Select Interest Type 401K Annuity Bond Education IRA Government Bond Government…" at bounding box center [991, 334] width 200 height 37
select select "ira"
click at [1112, 333] on icon "submit" at bounding box center [1112, 334] width 15 height 15
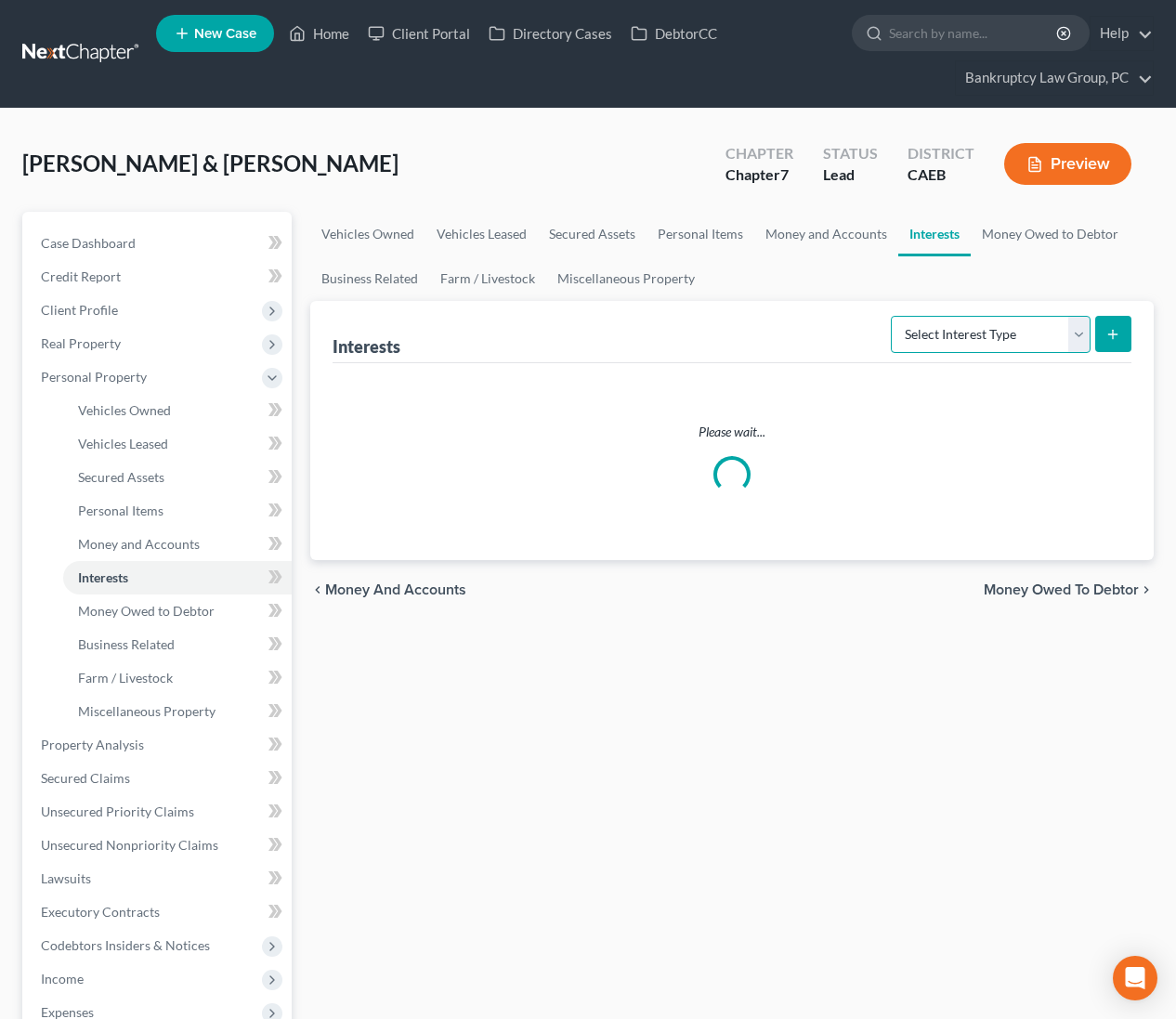
click at [994, 336] on select "Select Interest Type 401K Annuity Bond Education IRA Government Bond Government…" at bounding box center [991, 334] width 200 height 37
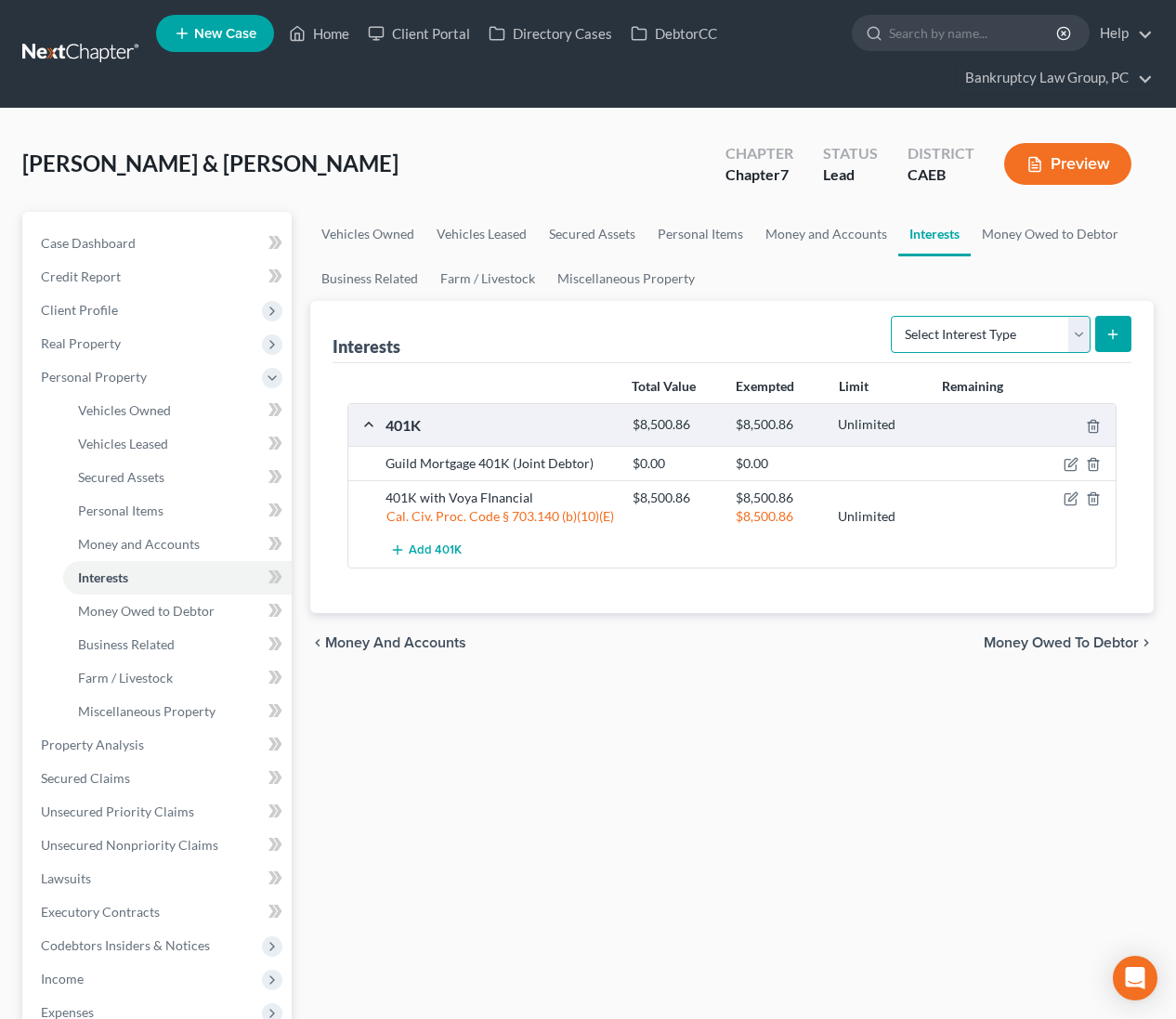
select select "ira"
click at [1121, 335] on button "submit" at bounding box center [1113, 334] width 36 height 36
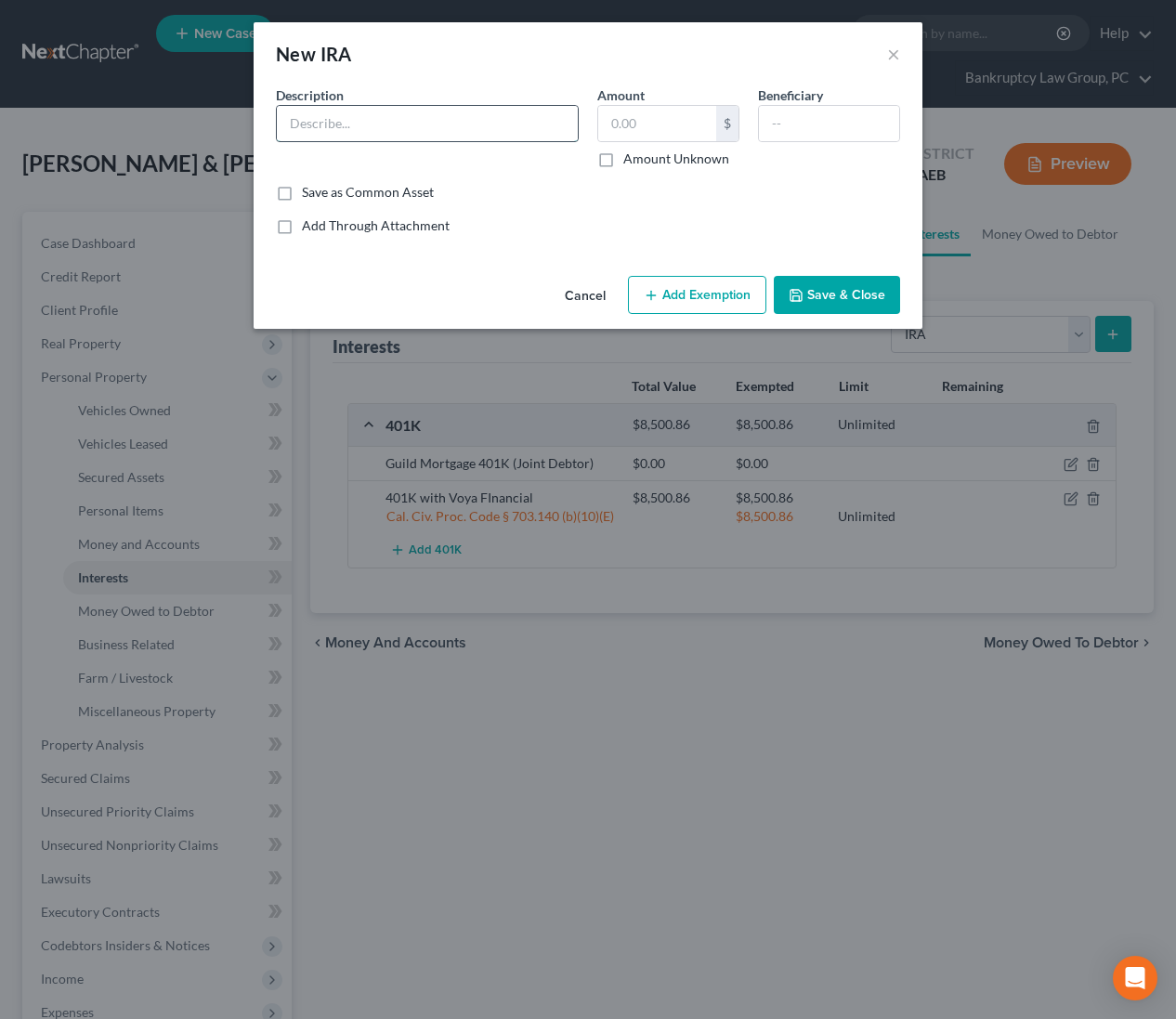
click at [434, 125] on input "text" at bounding box center [427, 123] width 301 height 35
type input "Traditional IRA ...7424"
drag, startPoint x: 659, startPoint y: 125, endPoint x: 203, endPoint y: 50, distance: 462.3
click at [659, 125] on input "text" at bounding box center [657, 123] width 118 height 35
type input "3,172.26"
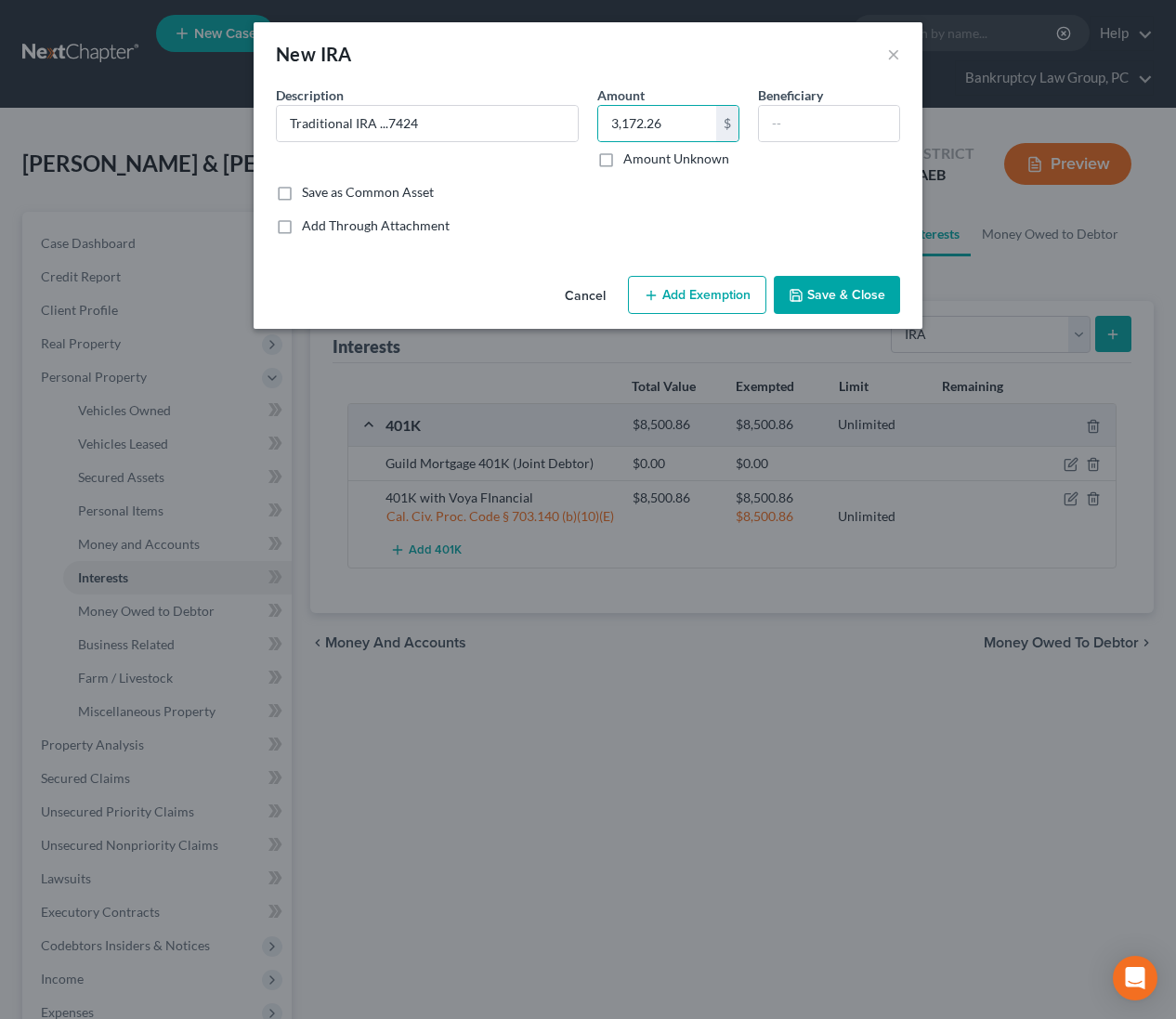
click at [710, 287] on button "Add Exemption" at bounding box center [697, 295] width 138 height 39
select select "2"
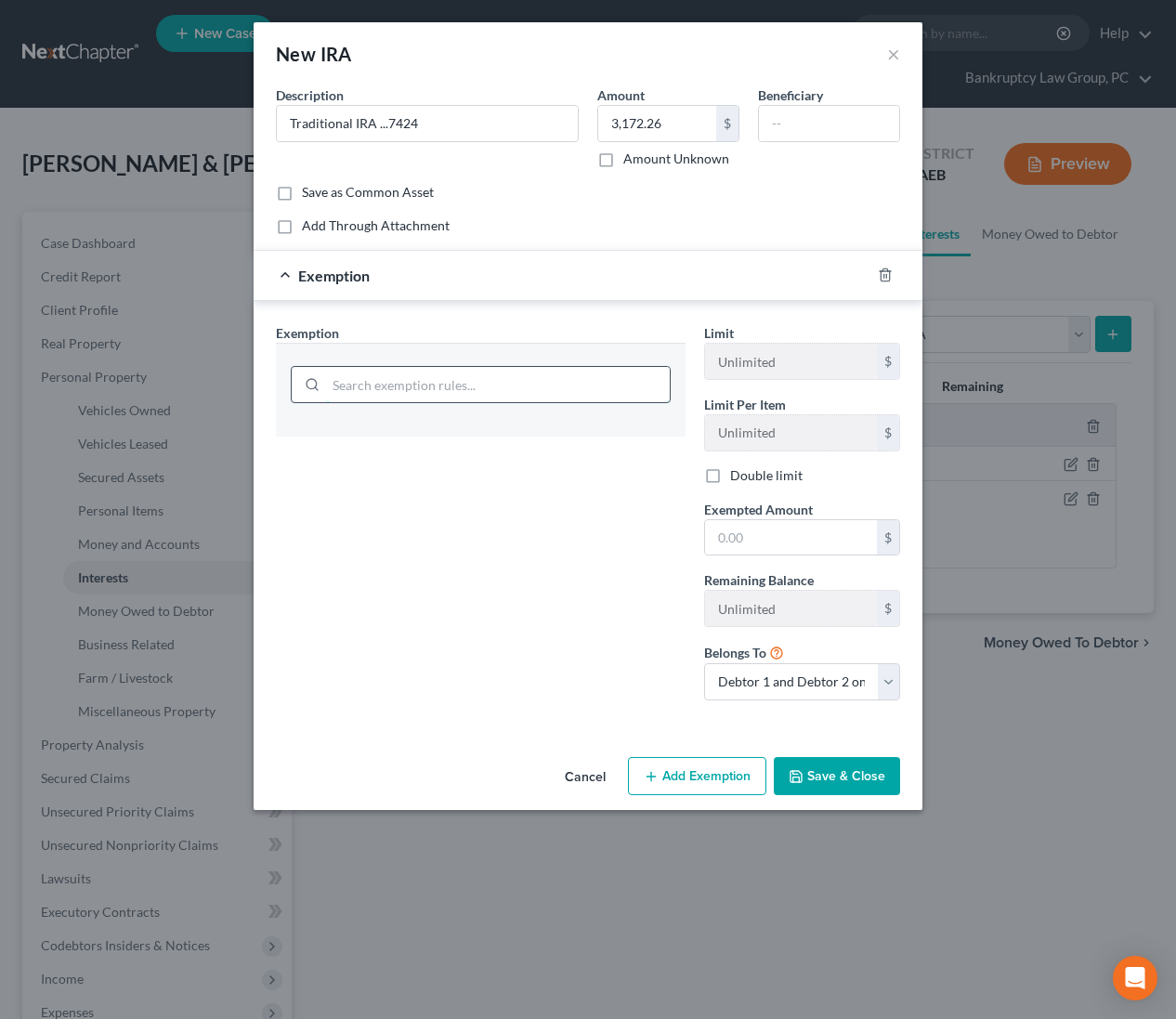
click at [462, 383] on input "search" at bounding box center [498, 384] width 344 height 35
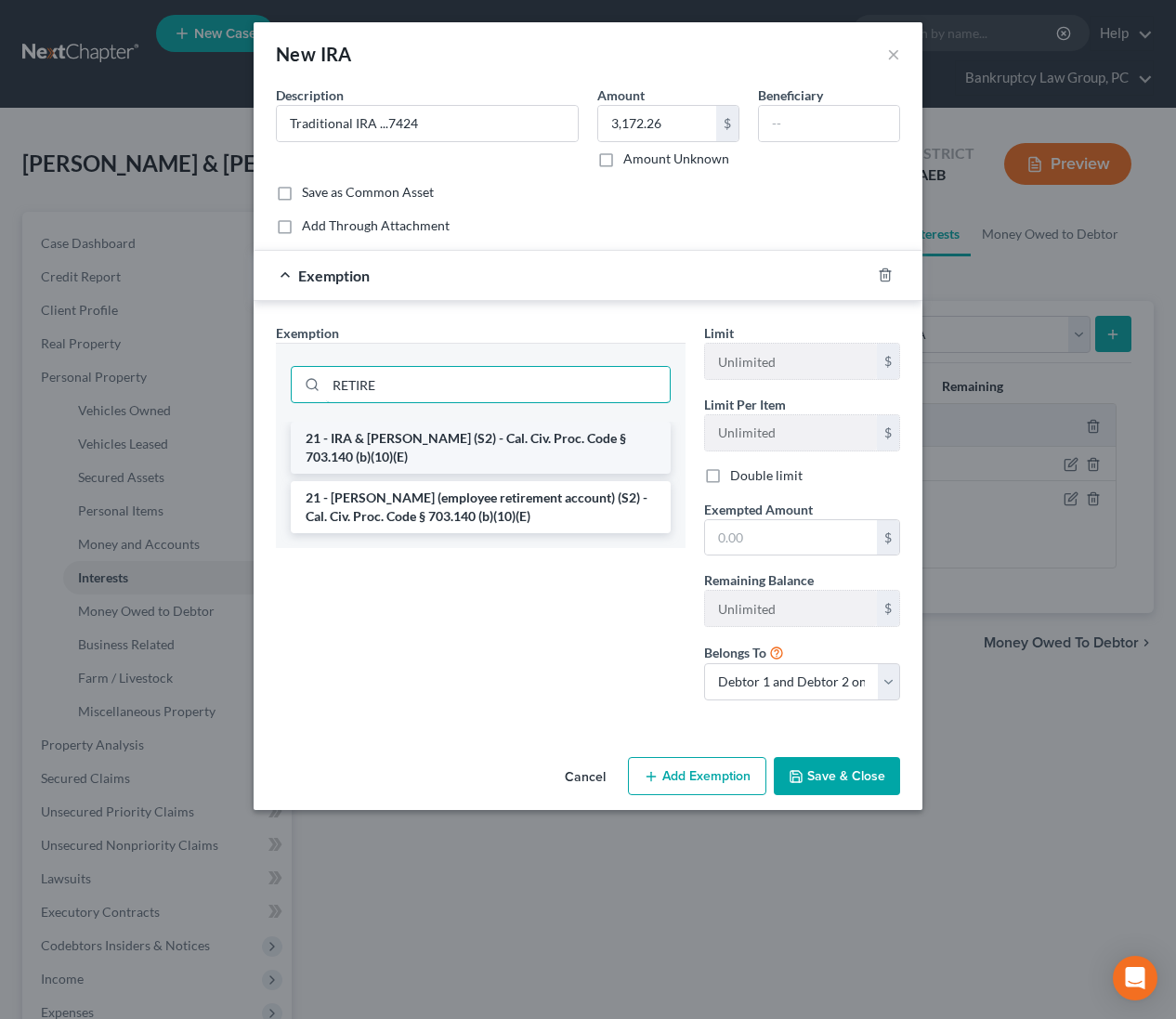
type input "RETIRE"
drag, startPoint x: 461, startPoint y: 446, endPoint x: 728, endPoint y: 537, distance: 282.6
click at [462, 446] on li "21 - IRA & [PERSON_NAME] (S2) - Cal. Civ. Proc. Code § 703.140 (b)(10)(E)" at bounding box center [481, 448] width 380 height 52
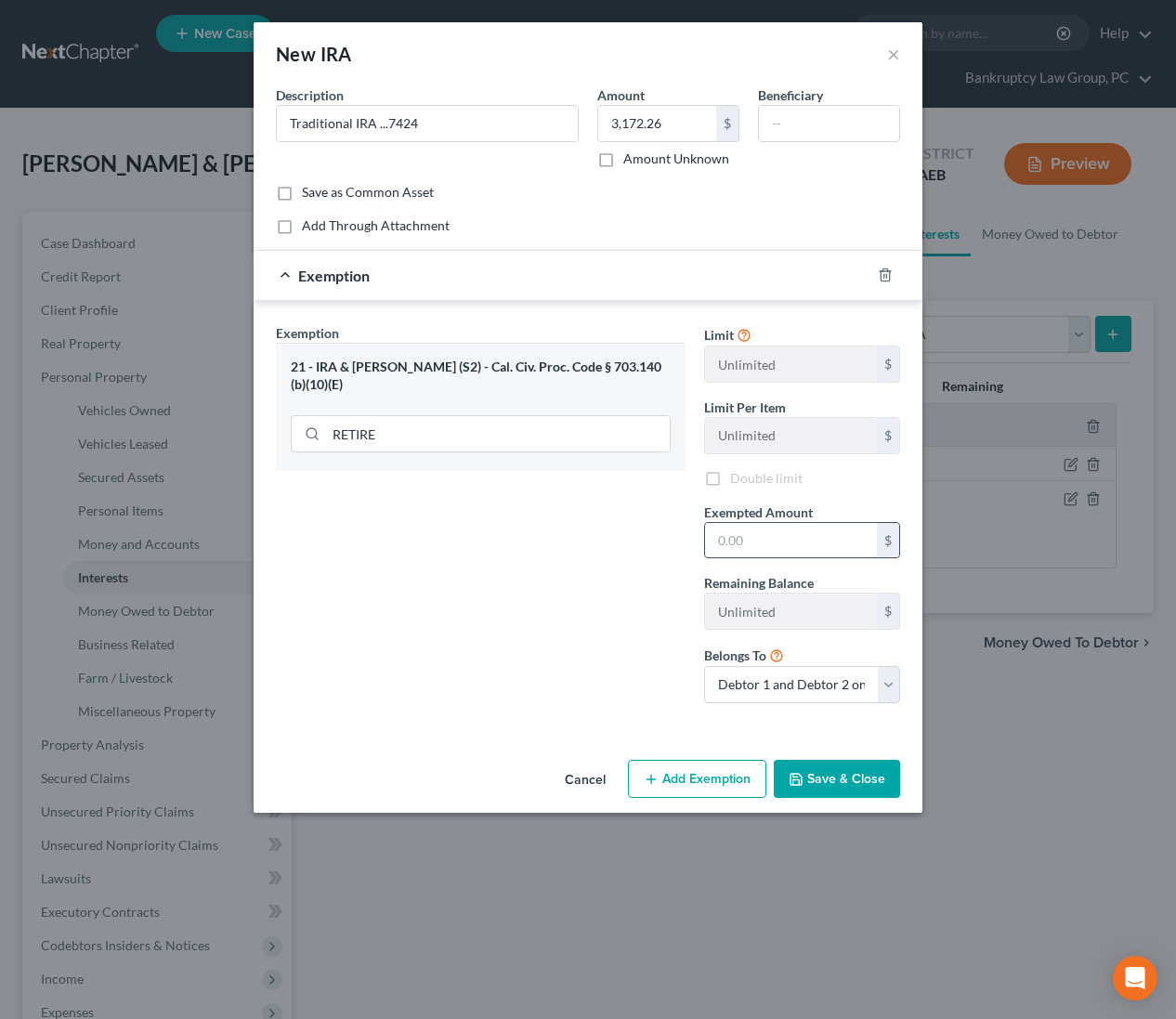
click at [785, 538] on input "text" at bounding box center [791, 540] width 172 height 35
type input "3,172.26"
click at [828, 780] on button "Save & Close" at bounding box center [837, 779] width 126 height 39
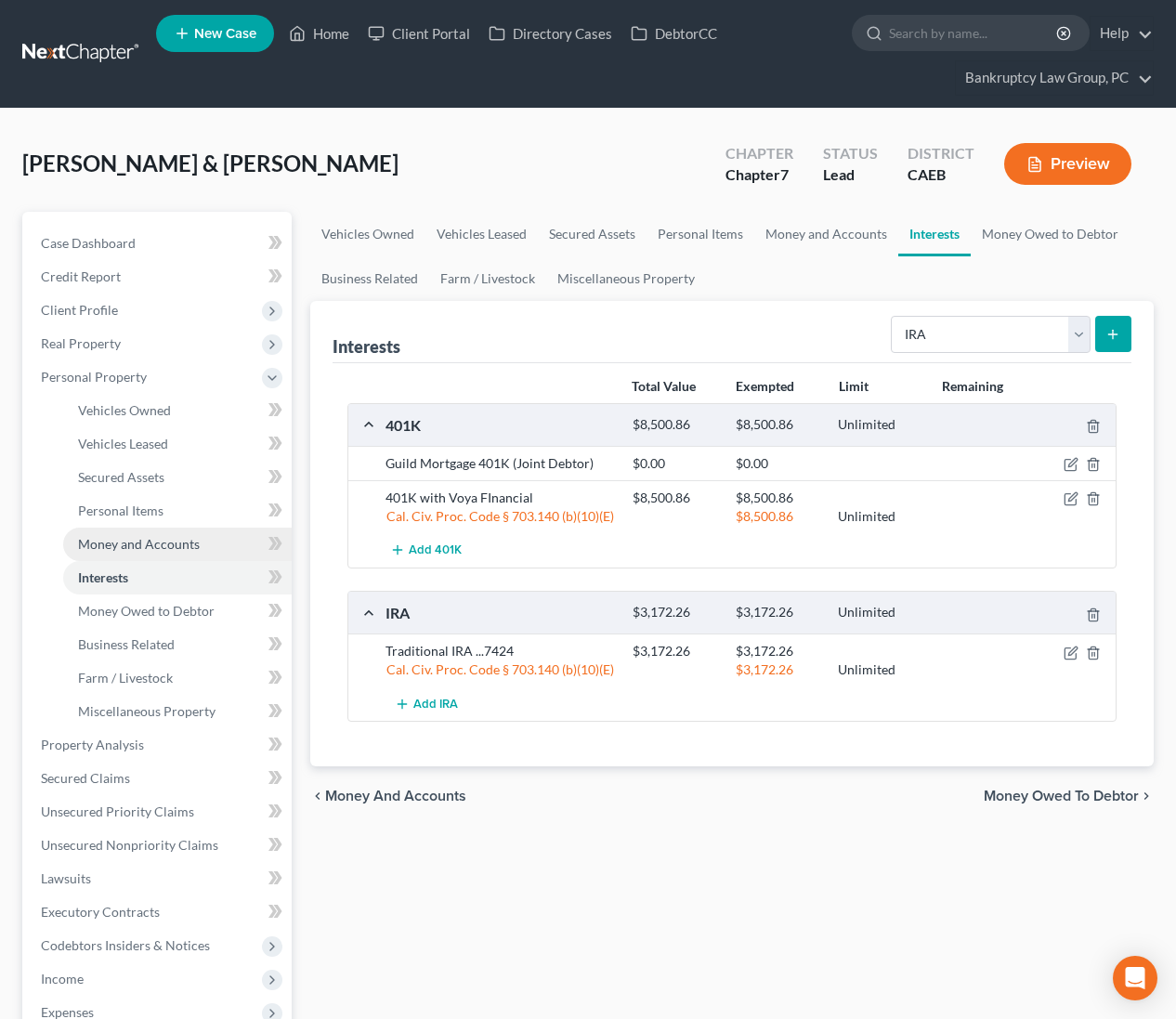
drag, startPoint x: 122, startPoint y: 544, endPoint x: 213, endPoint y: 550, distance: 91.2
click at [122, 544] on span "Money and Accounts" at bounding box center [139, 544] width 122 height 16
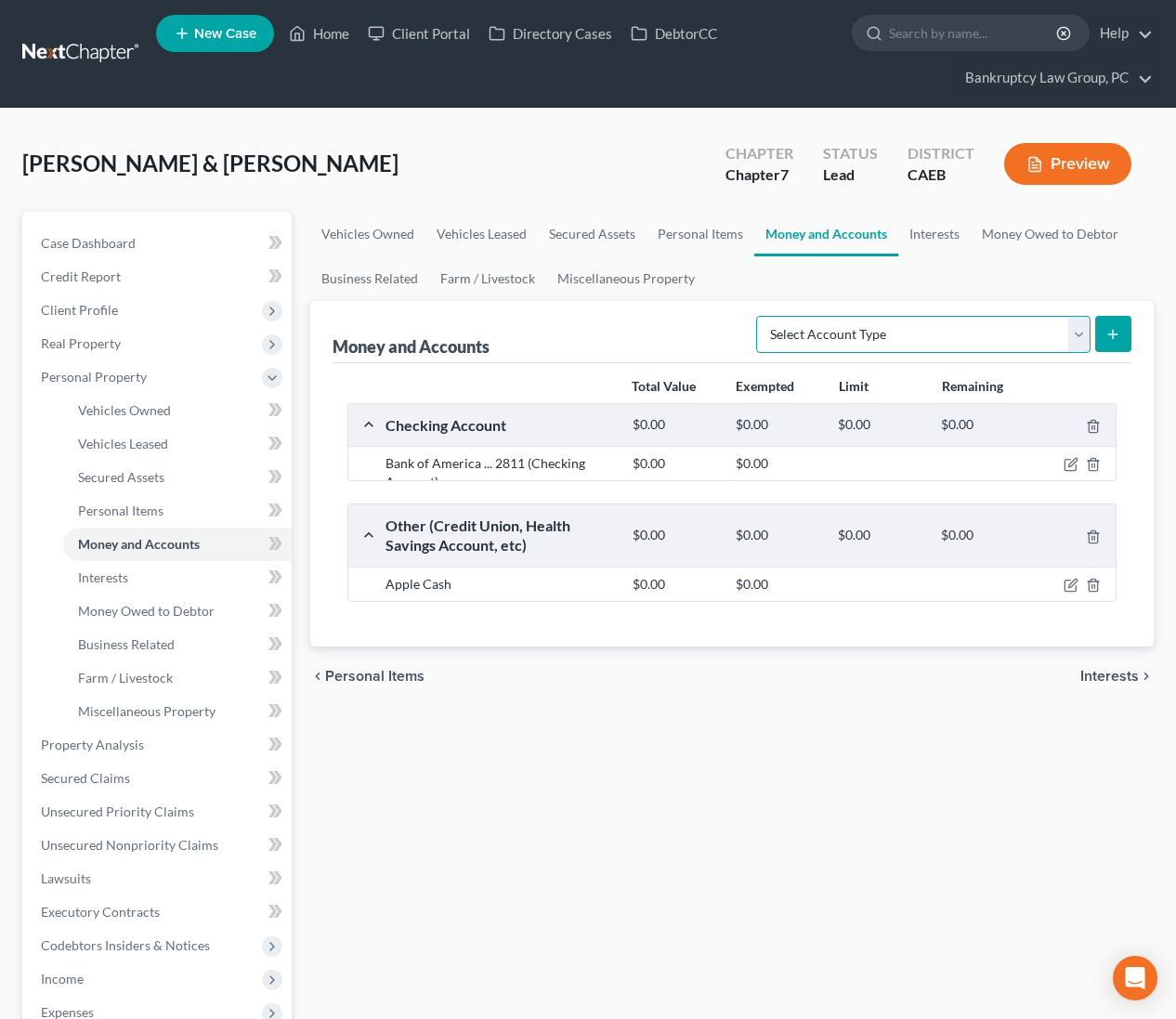
click at [881, 322] on select "Select Account Type Brokerage Cash on Hand Certificates of Deposit Checking Acc…" at bounding box center [923, 334] width 334 height 37
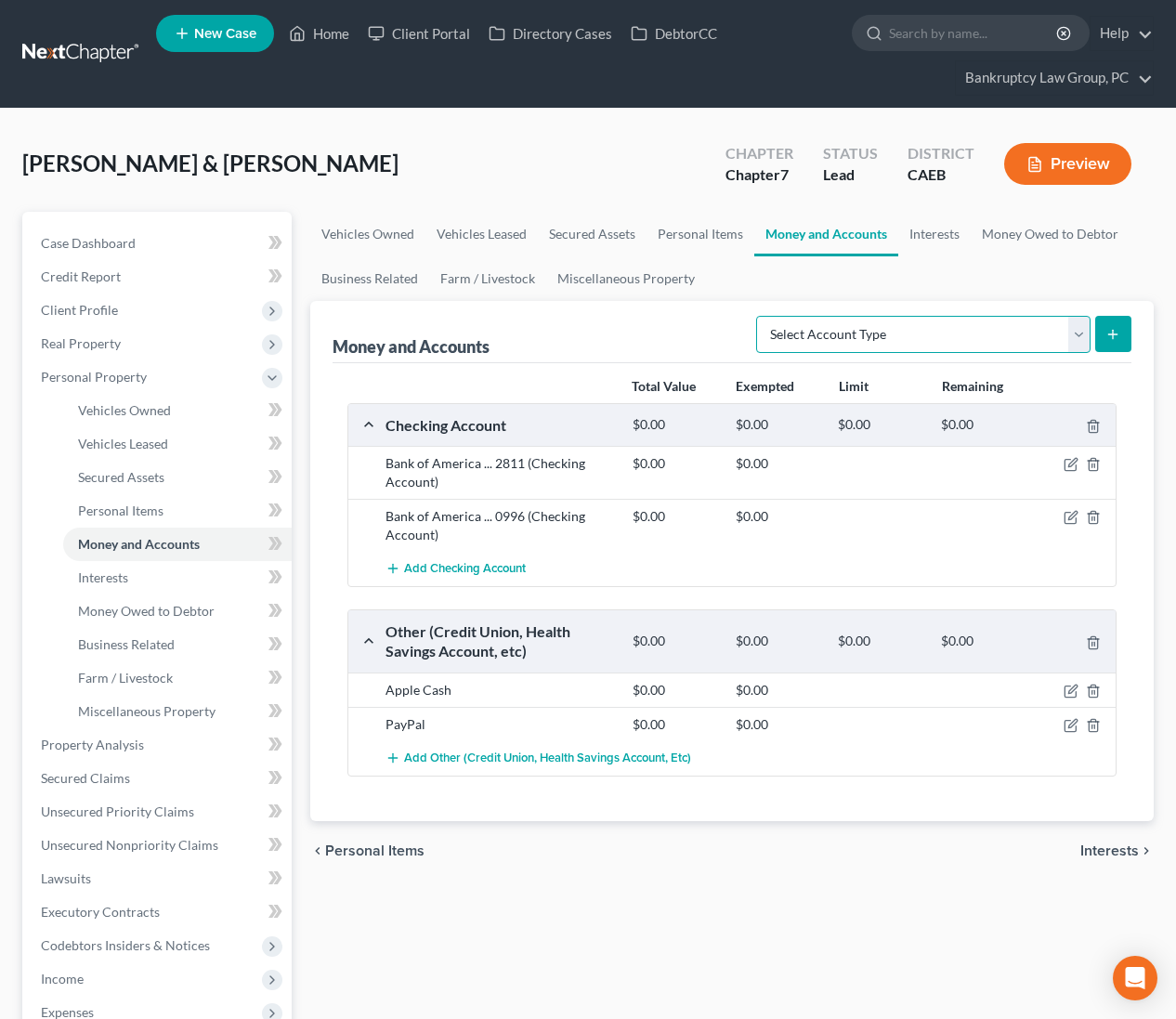
select select "money_market"
click at [1110, 333] on icon "submit" at bounding box center [1112, 334] width 15 height 15
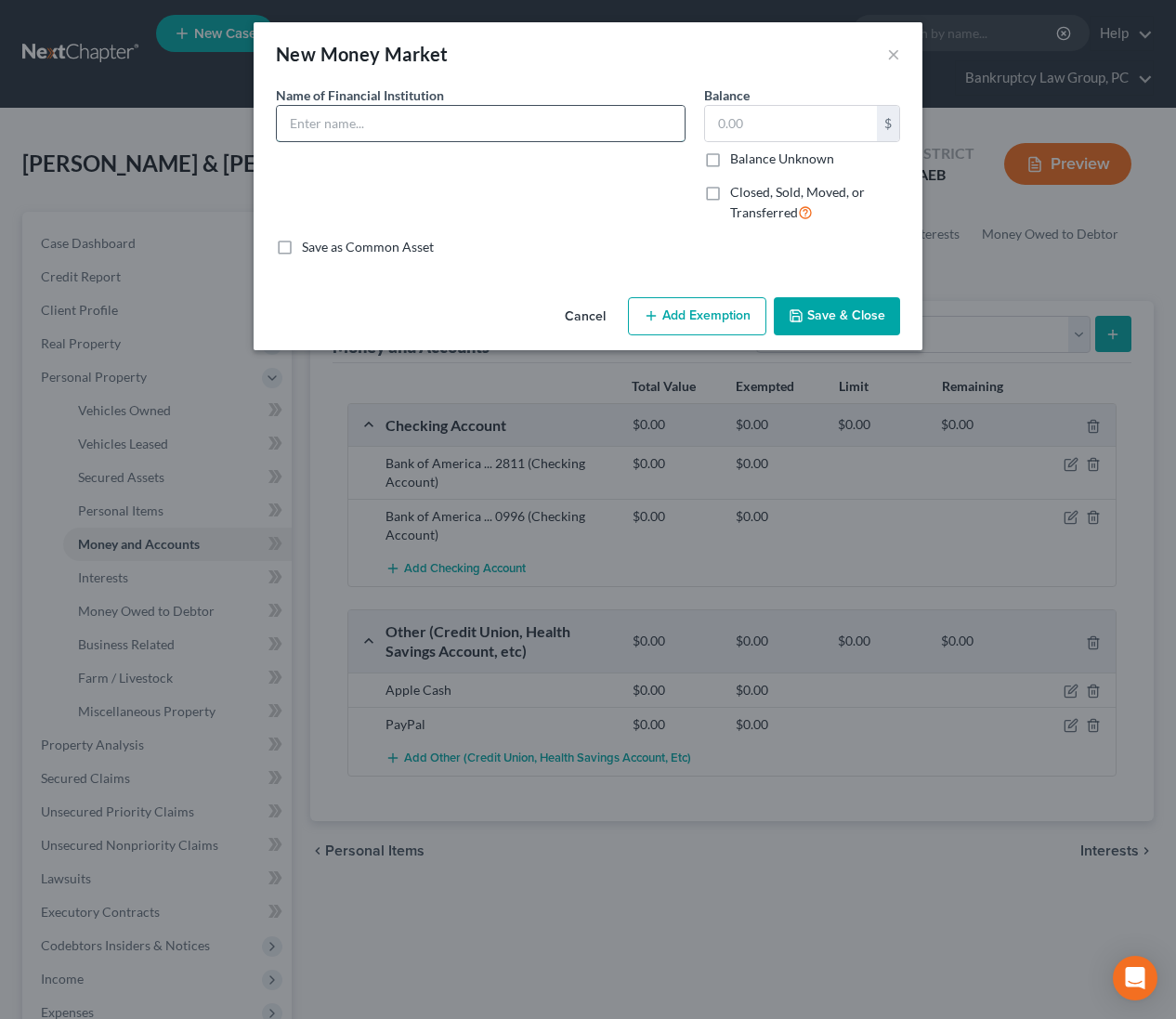
click at [388, 124] on input "text" at bounding box center [481, 123] width 408 height 35
type input "Robinhood Crypto ... 3792"
click at [767, 127] on input "text" at bounding box center [791, 123] width 172 height 35
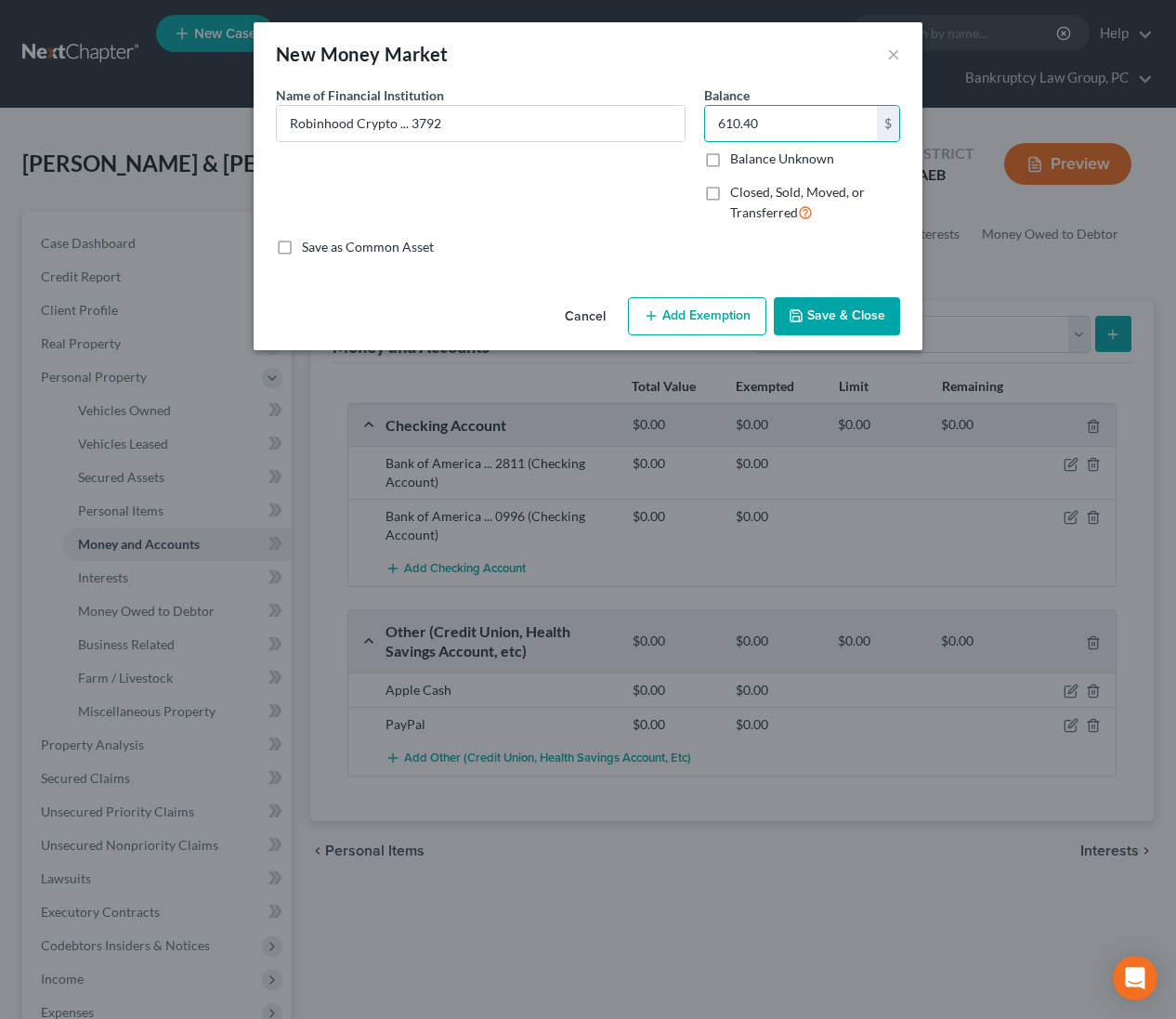
type input "610.40"
click at [707, 314] on button "Add Exemption" at bounding box center [697, 316] width 138 height 39
select select "2"
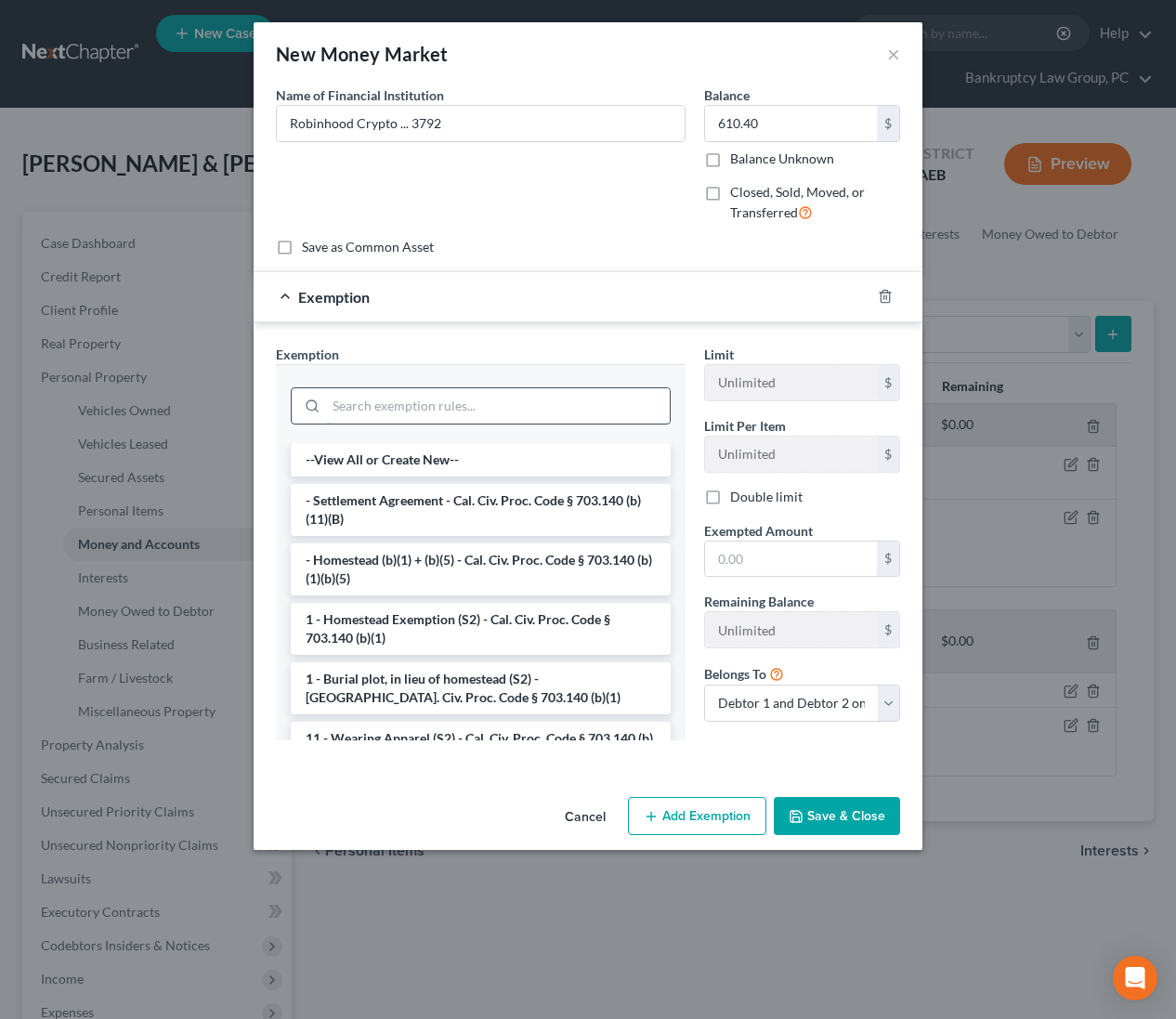
click at [535, 405] on input "search" at bounding box center [498, 405] width 344 height 35
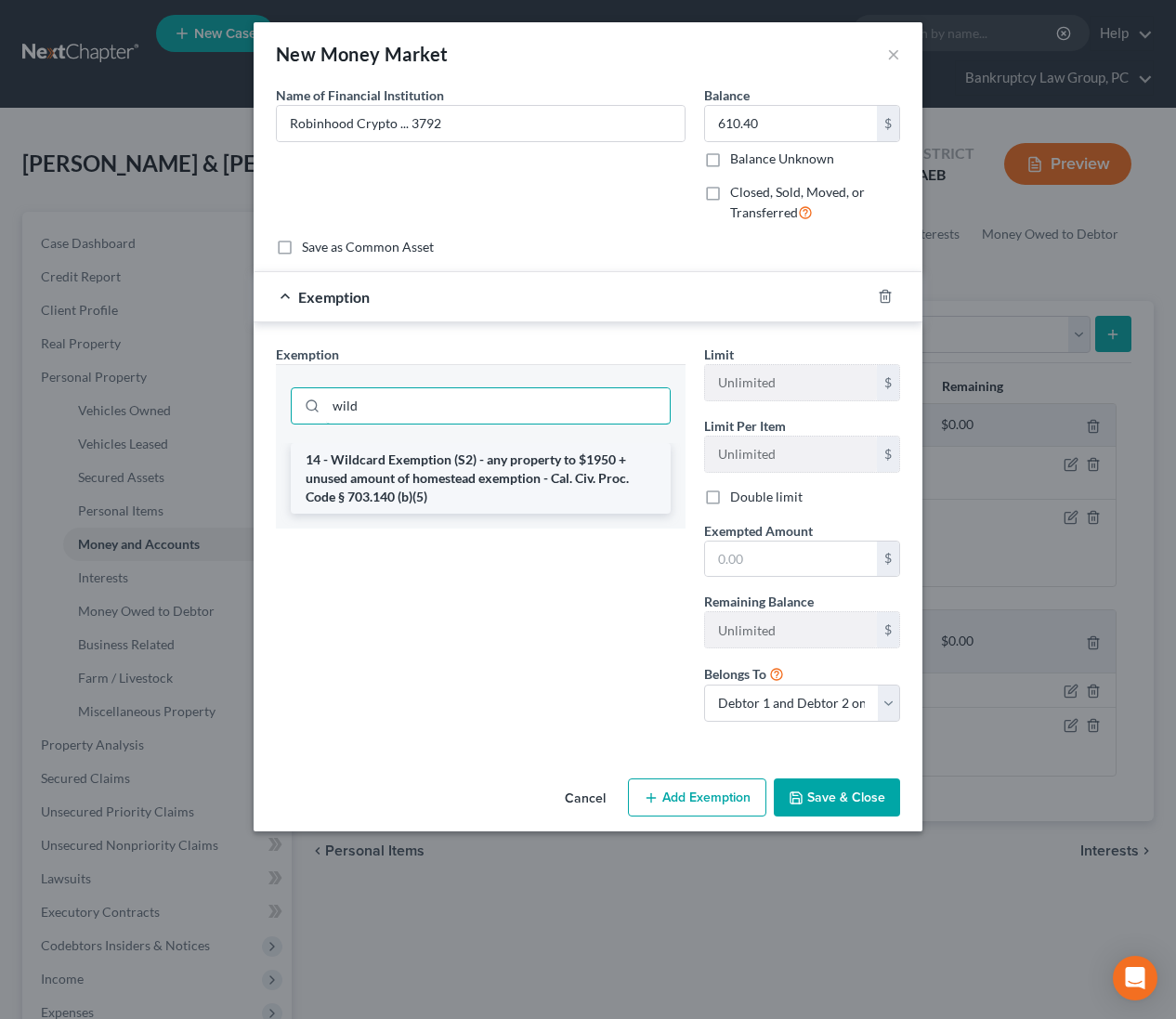
type input "wild"
click at [529, 495] on li "14 - Wildcard Exemption (S2) - any property to $1950 + unused amount of homeste…" at bounding box center [481, 478] width 380 height 71
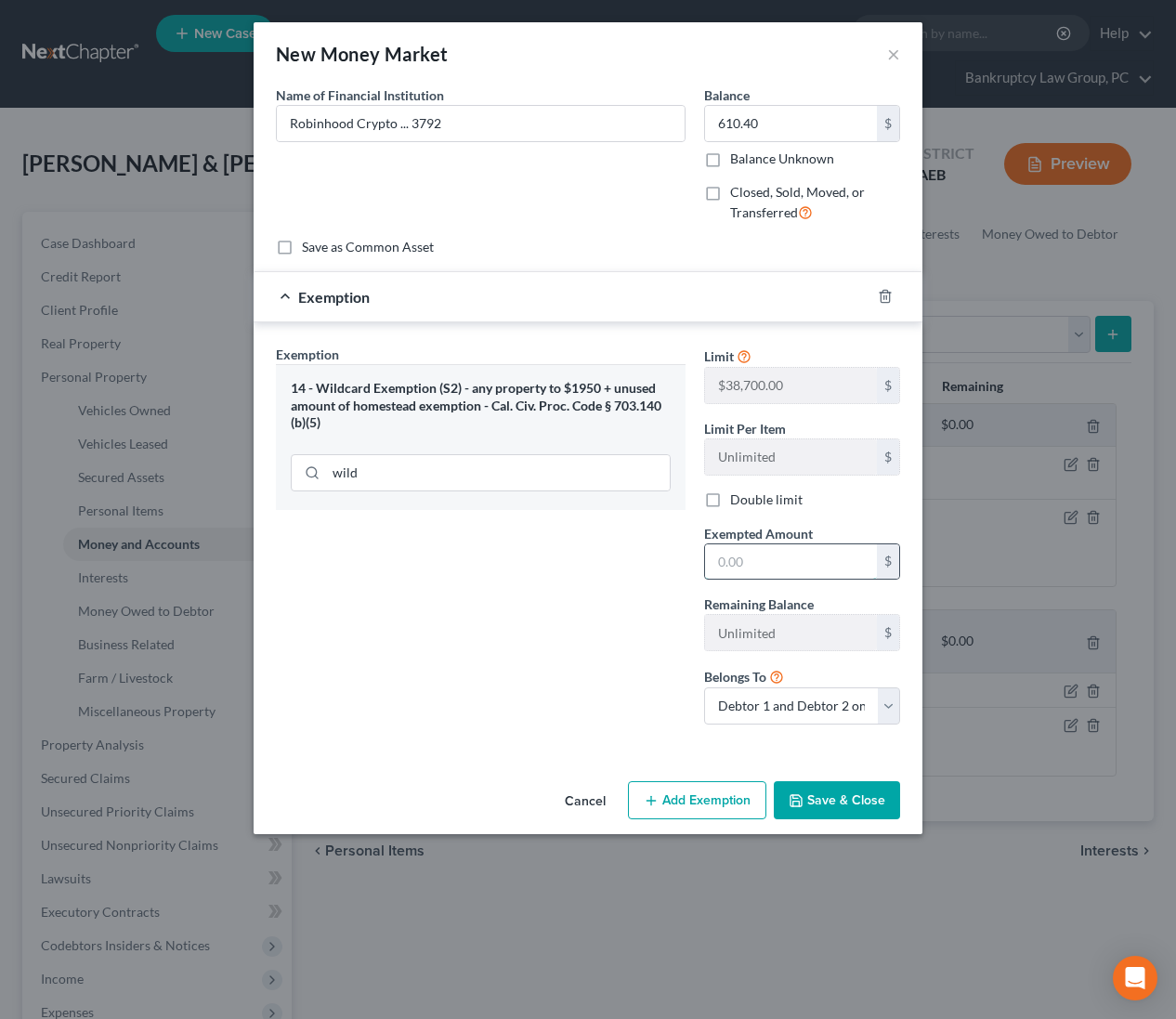
click at [825, 562] on input "text" at bounding box center [791, 561] width 172 height 35
type input "610.40"
drag, startPoint x: 853, startPoint y: 799, endPoint x: 1024, endPoint y: 632, distance: 239.1
click at [853, 798] on button "Save & Close" at bounding box center [837, 800] width 126 height 39
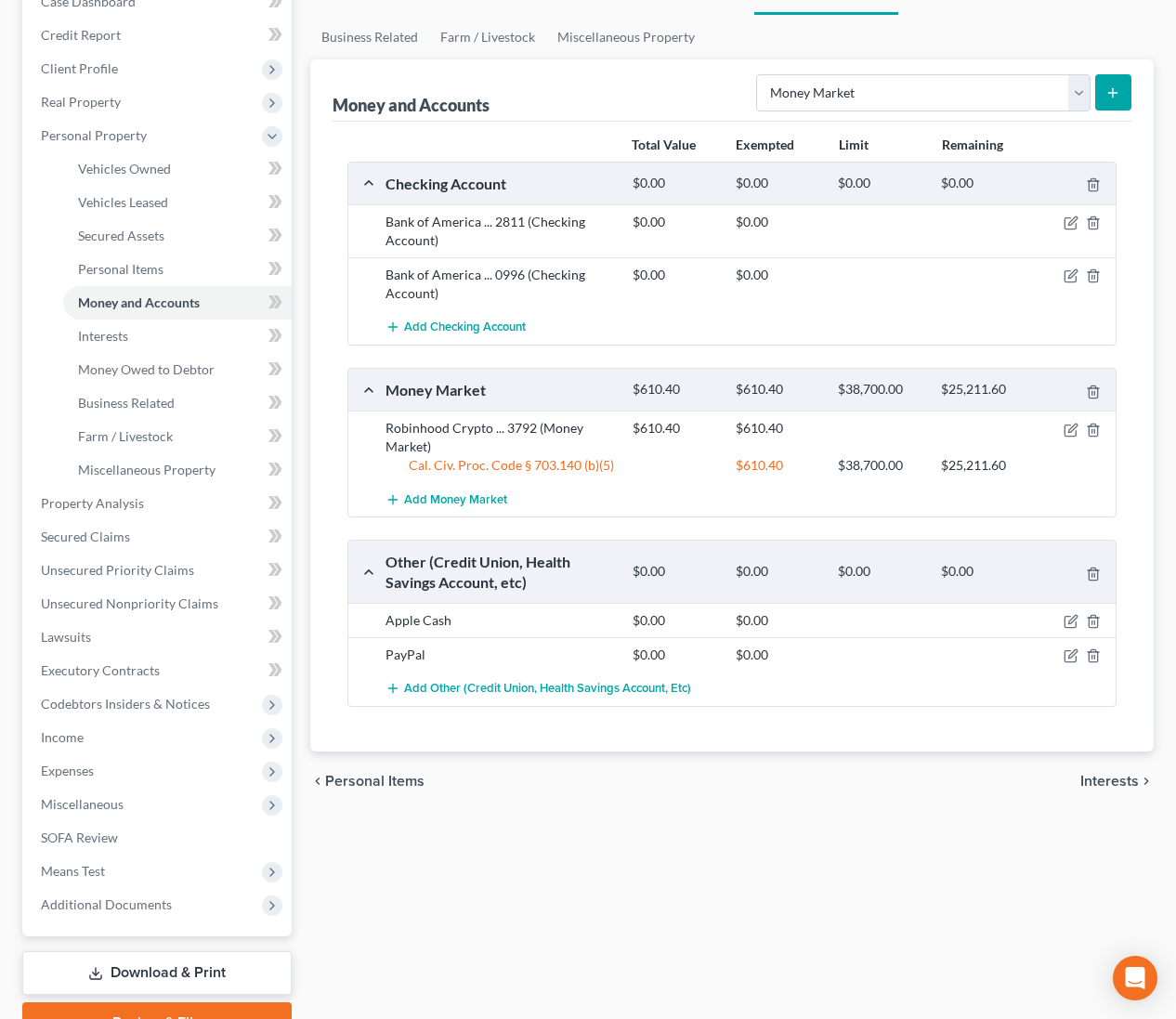
scroll to position [334, 0]
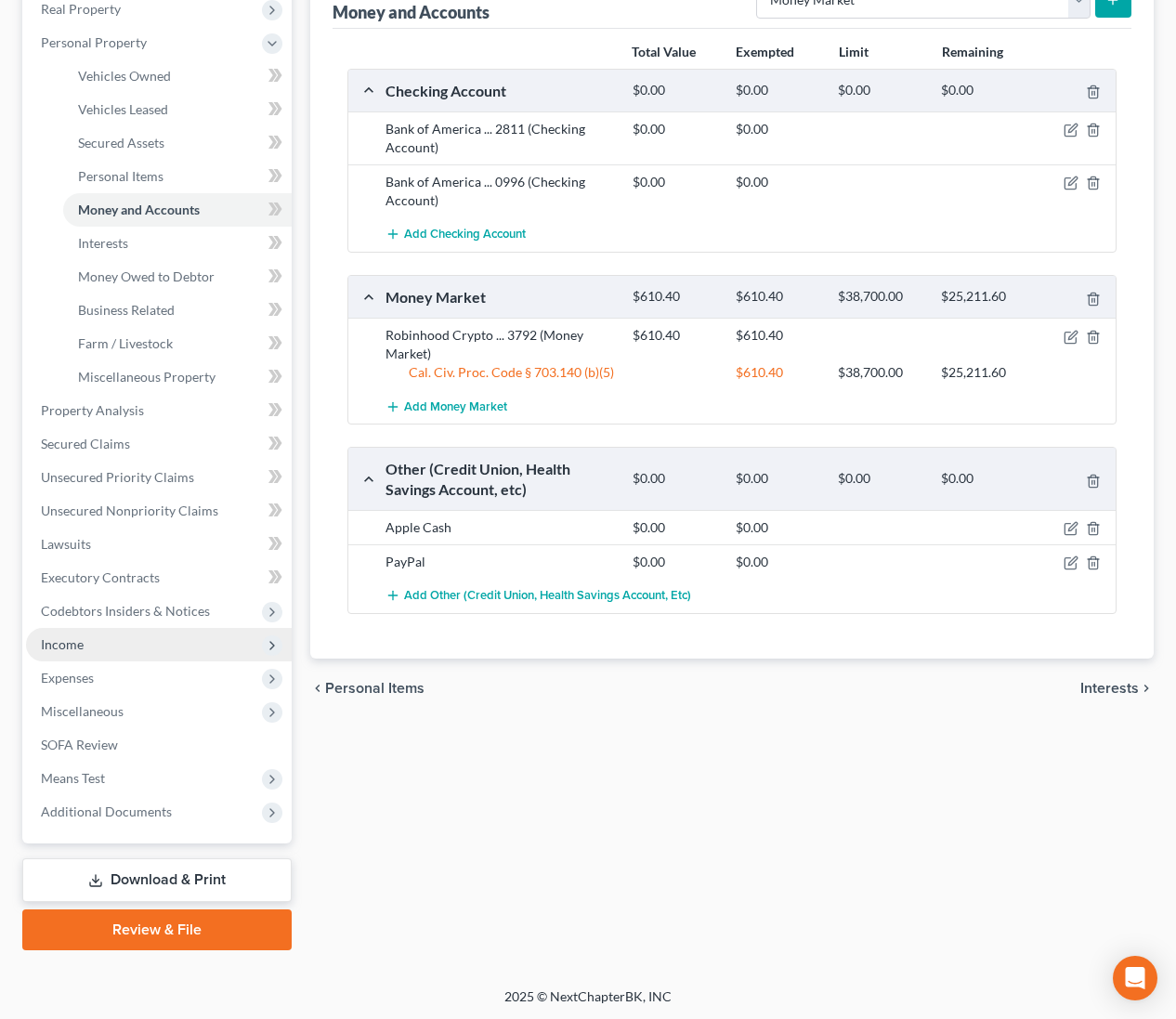
click at [85, 653] on span "Income" at bounding box center [159, 644] width 266 height 33
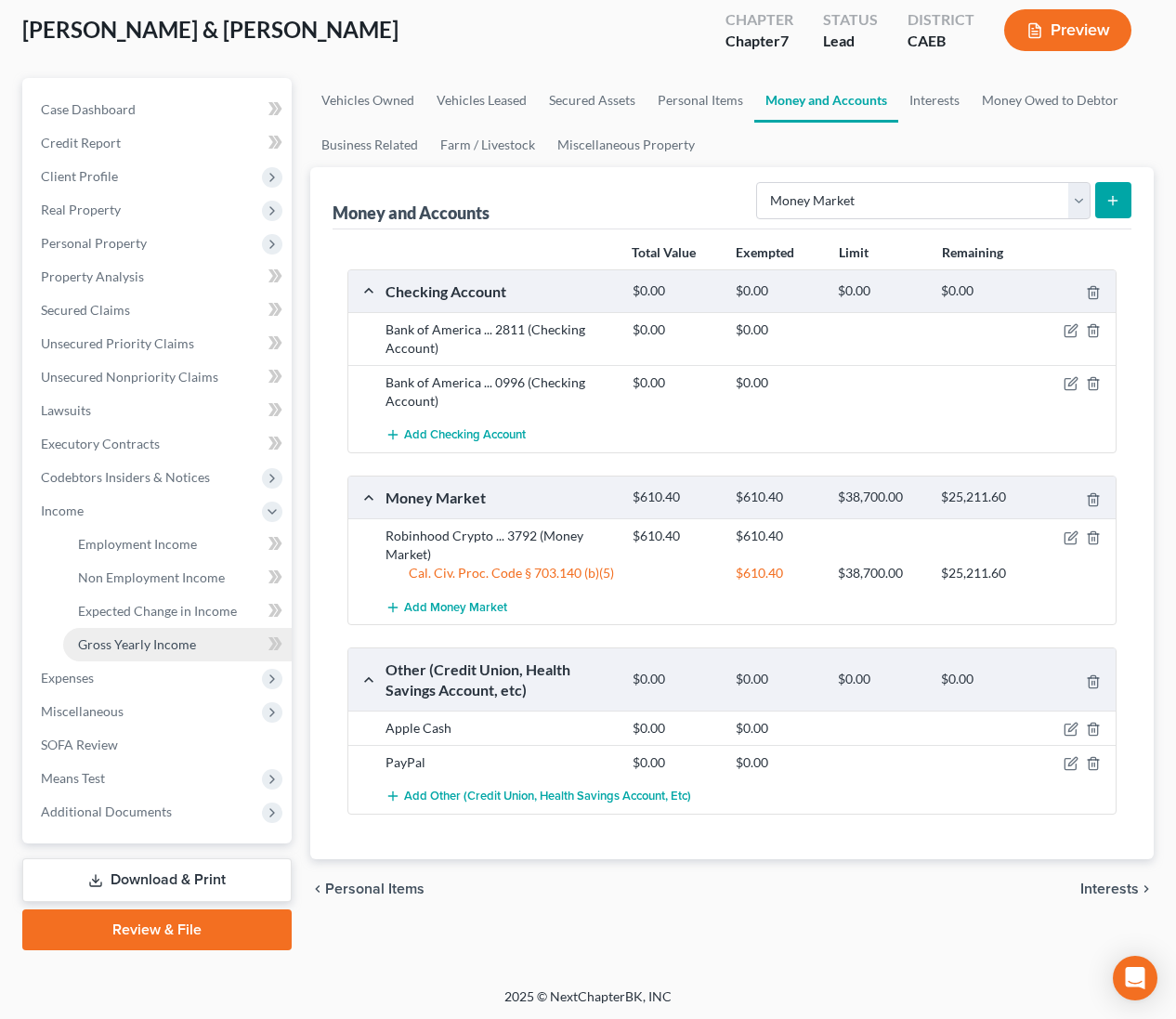
click at [112, 647] on span "Gross Yearly Income" at bounding box center [137, 644] width 118 height 16
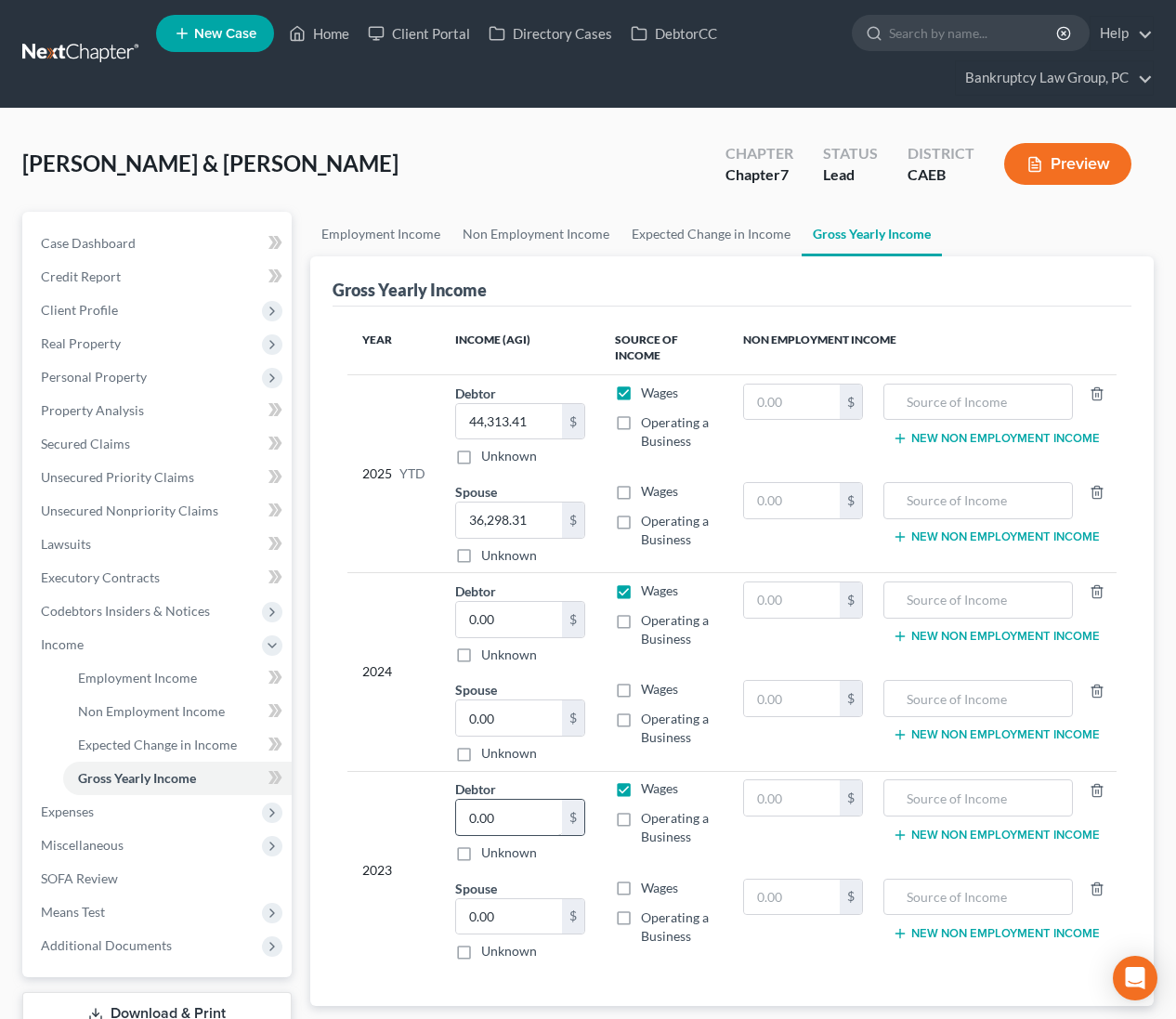
scroll to position [134, 0]
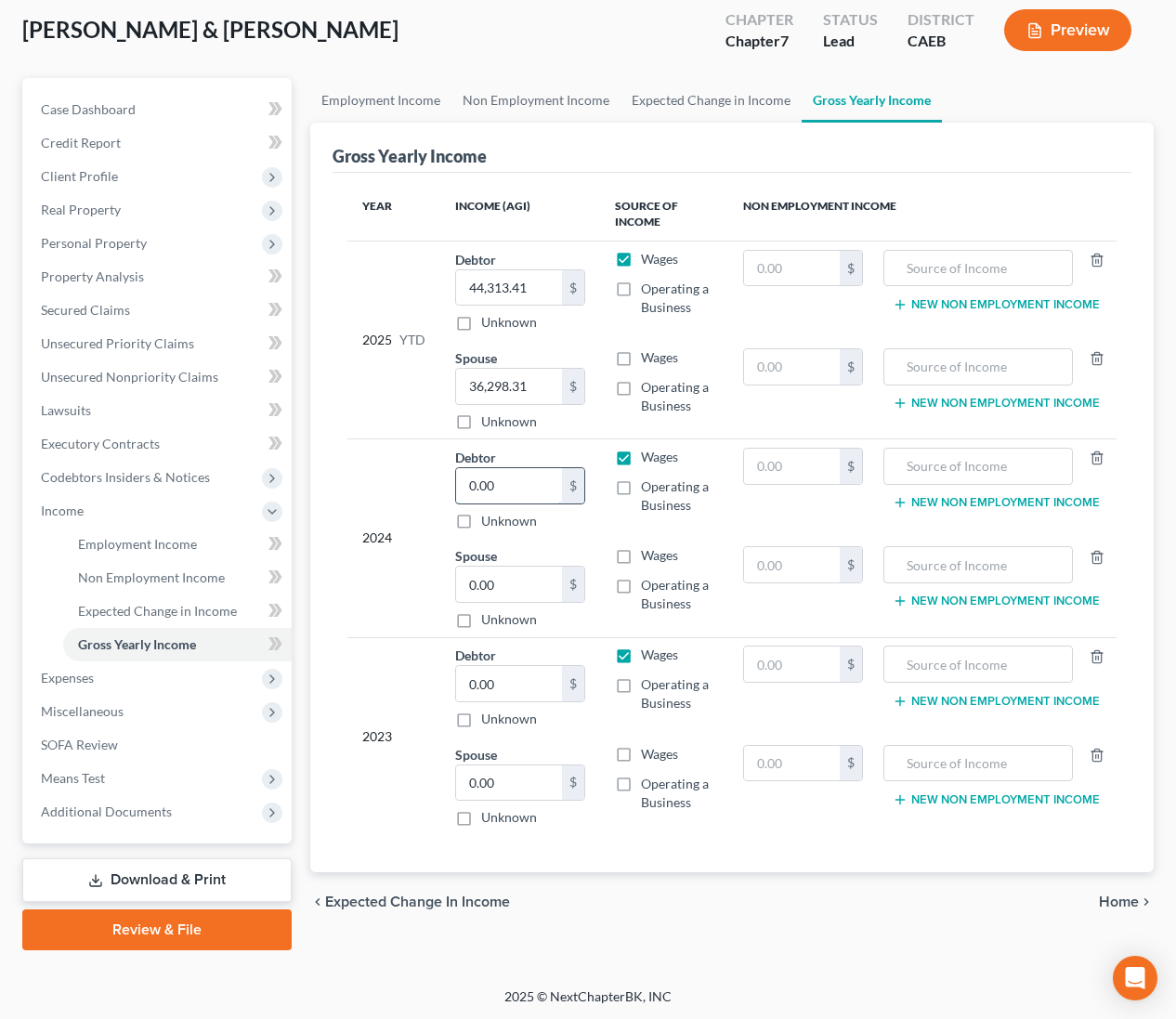
drag, startPoint x: 507, startPoint y: 495, endPoint x: 556, endPoint y: 497, distance: 48.3
click at [507, 495] on input "0.00" at bounding box center [509, 485] width 107 height 35
type input "115,138"
click at [968, 268] on input "text" at bounding box center [978, 268] width 169 height 35
type input "2024 Federal Tax Refund"
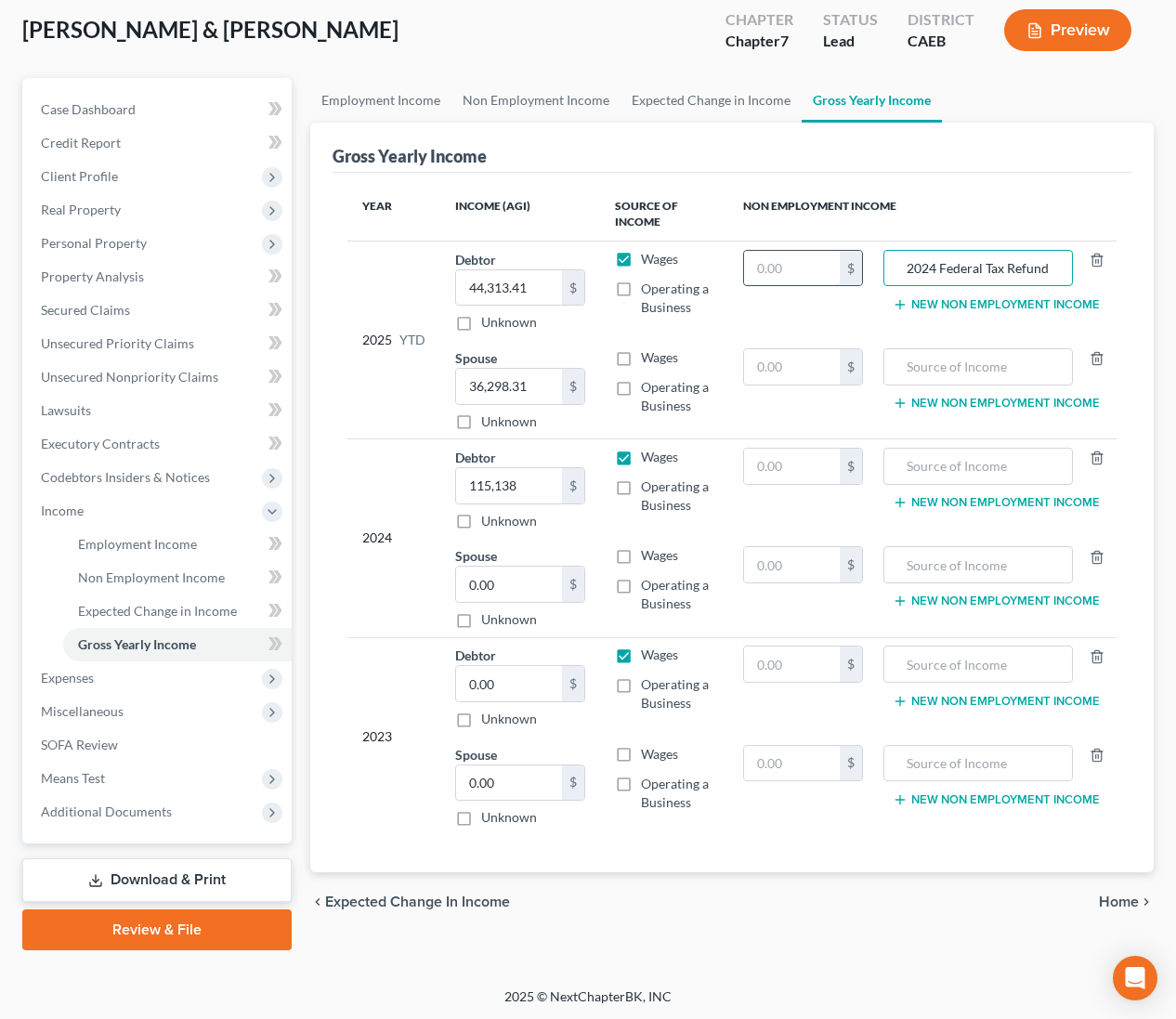
click at [772, 256] on input "text" at bounding box center [792, 268] width 96 height 35
type input "608"
click at [971, 304] on button "New Non Employment Income" at bounding box center [996, 304] width 207 height 15
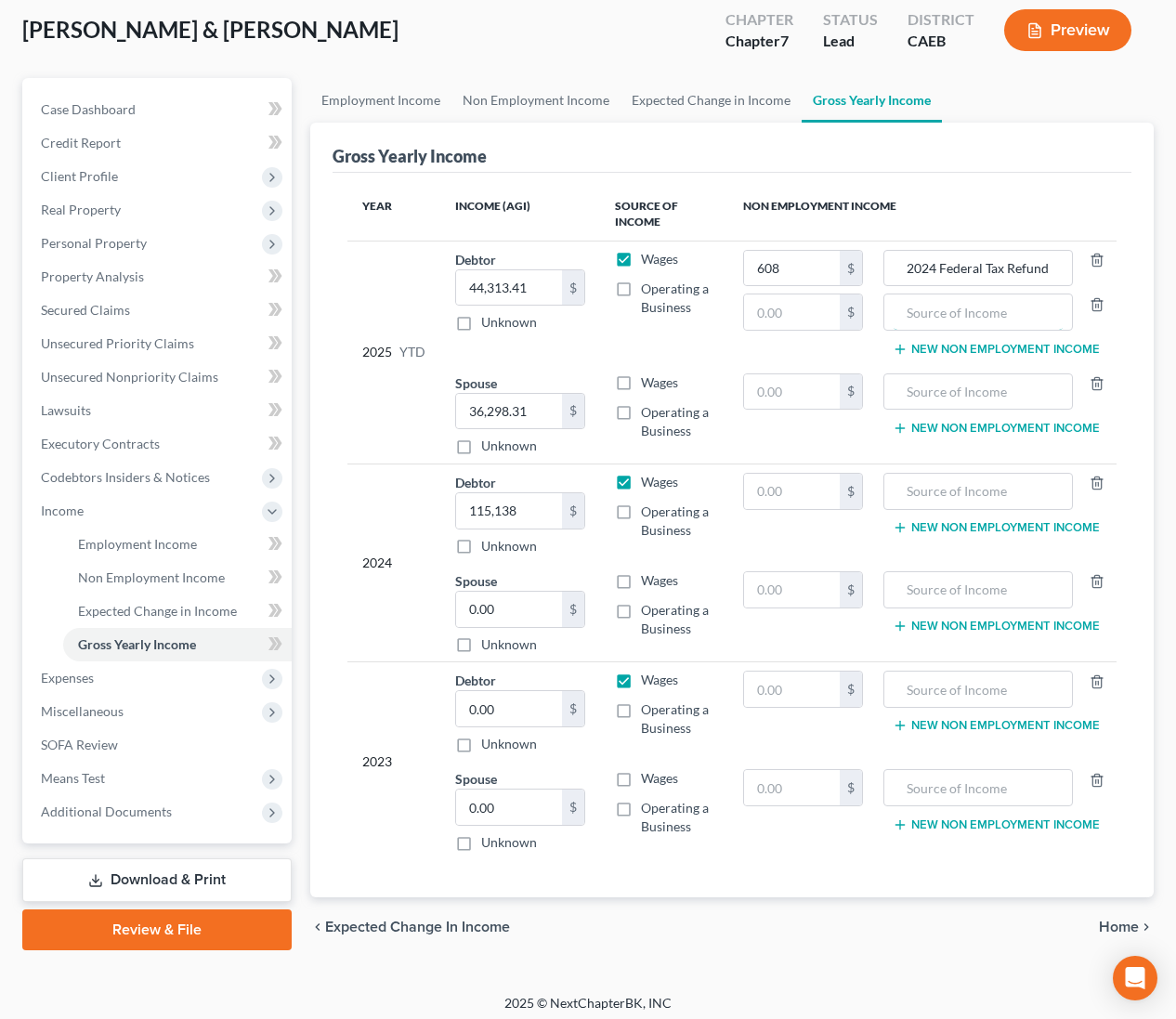
drag, startPoint x: 965, startPoint y: 304, endPoint x: 1088, endPoint y: 322, distance: 124.0
click at [965, 304] on input "text" at bounding box center [978, 311] width 169 height 35
type input "2024 State Tax Refund"
click at [802, 317] on input "text" at bounding box center [792, 311] width 96 height 35
type input "1,807"
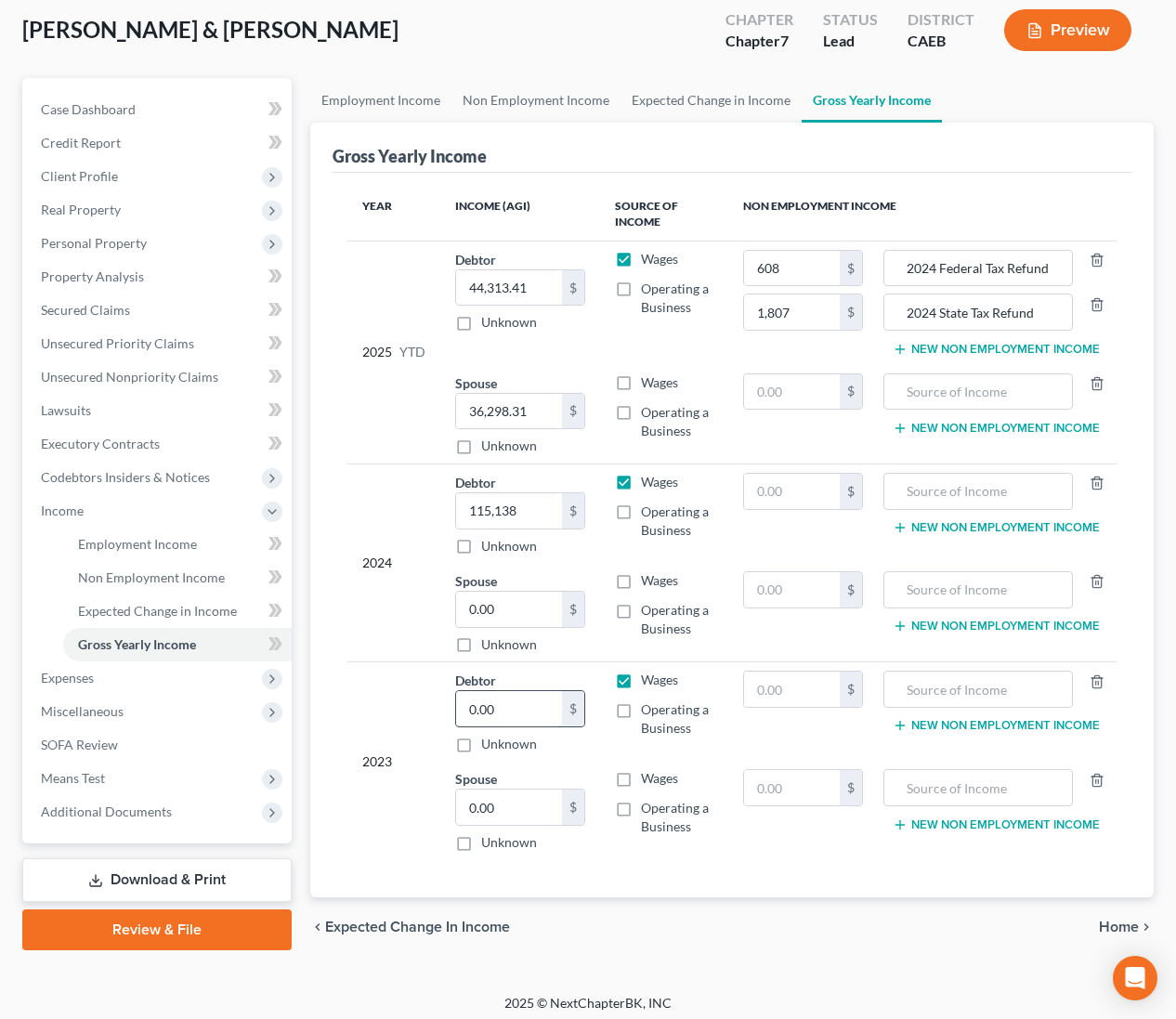
drag, startPoint x: 515, startPoint y: 711, endPoint x: 456, endPoint y: 706, distance: 58.7
type input "96,859"
click at [973, 490] on input "text" at bounding box center [978, 491] width 169 height 35
type input "2023 State Tax Refund"
click at [830, 483] on input "text" at bounding box center [792, 491] width 96 height 35
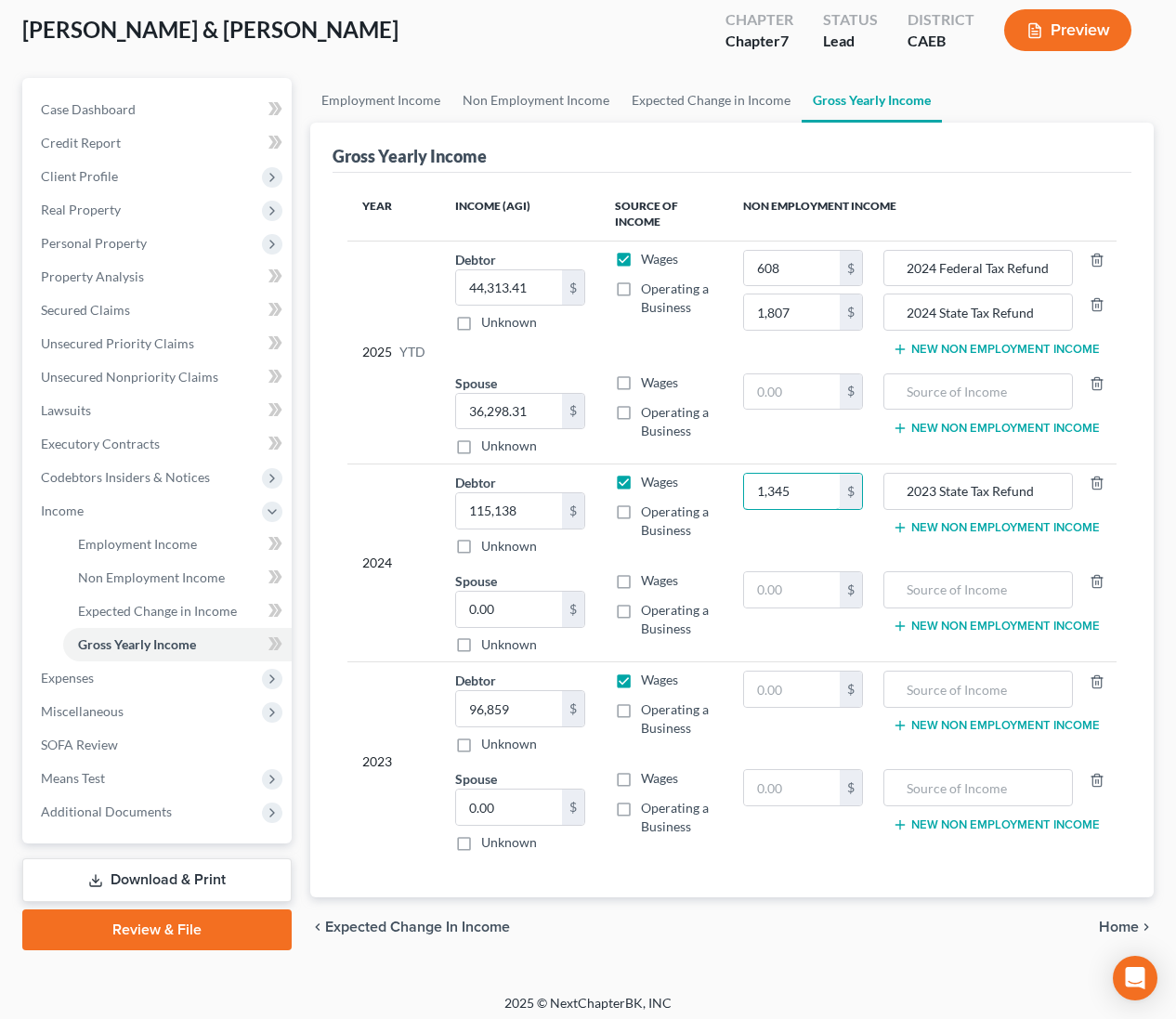
type input "1,345"
click at [77, 243] on span "Personal Property" at bounding box center [94, 243] width 106 height 16
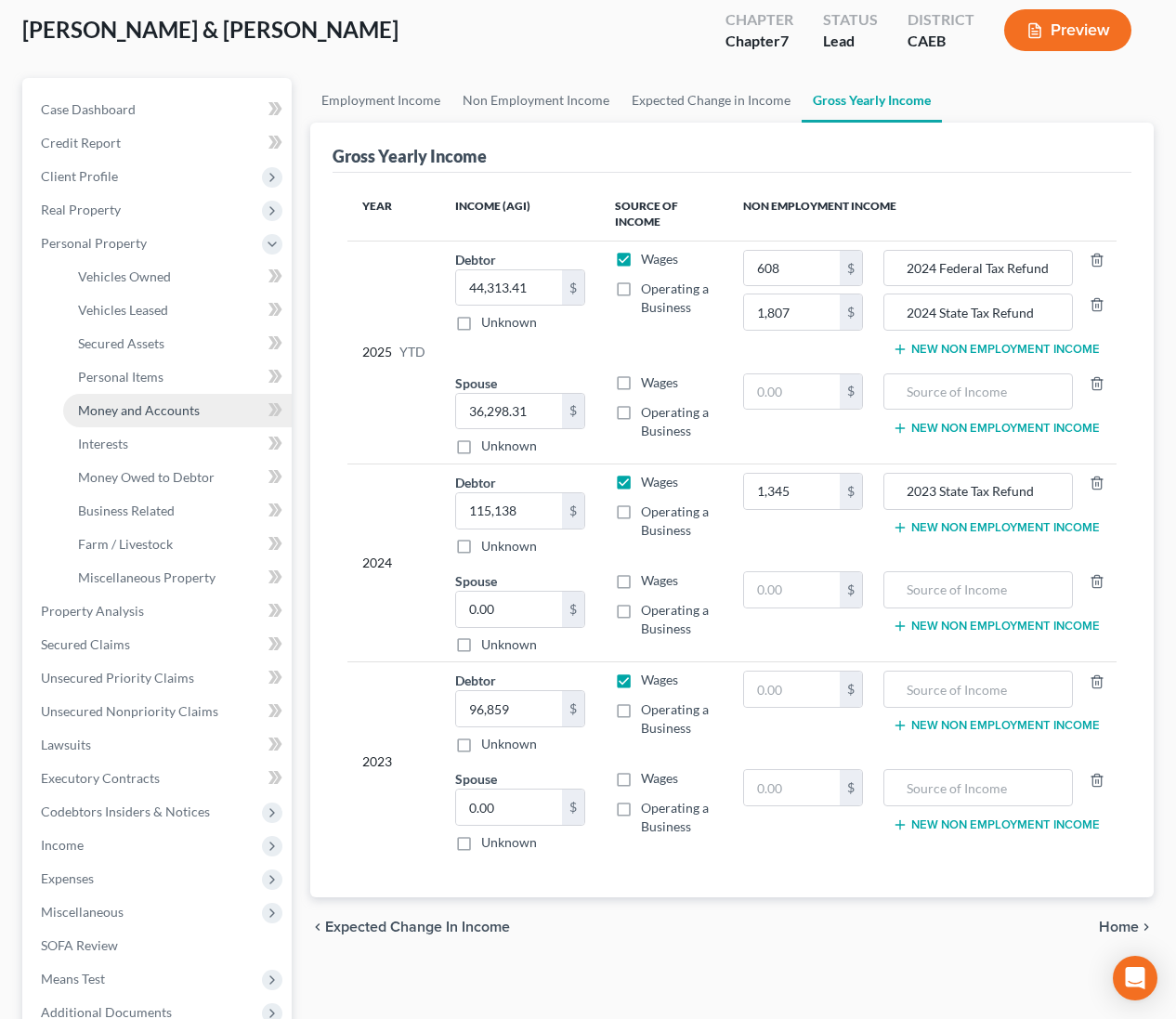
click at [120, 420] on link "Money and Accounts" at bounding box center [177, 410] width 229 height 33
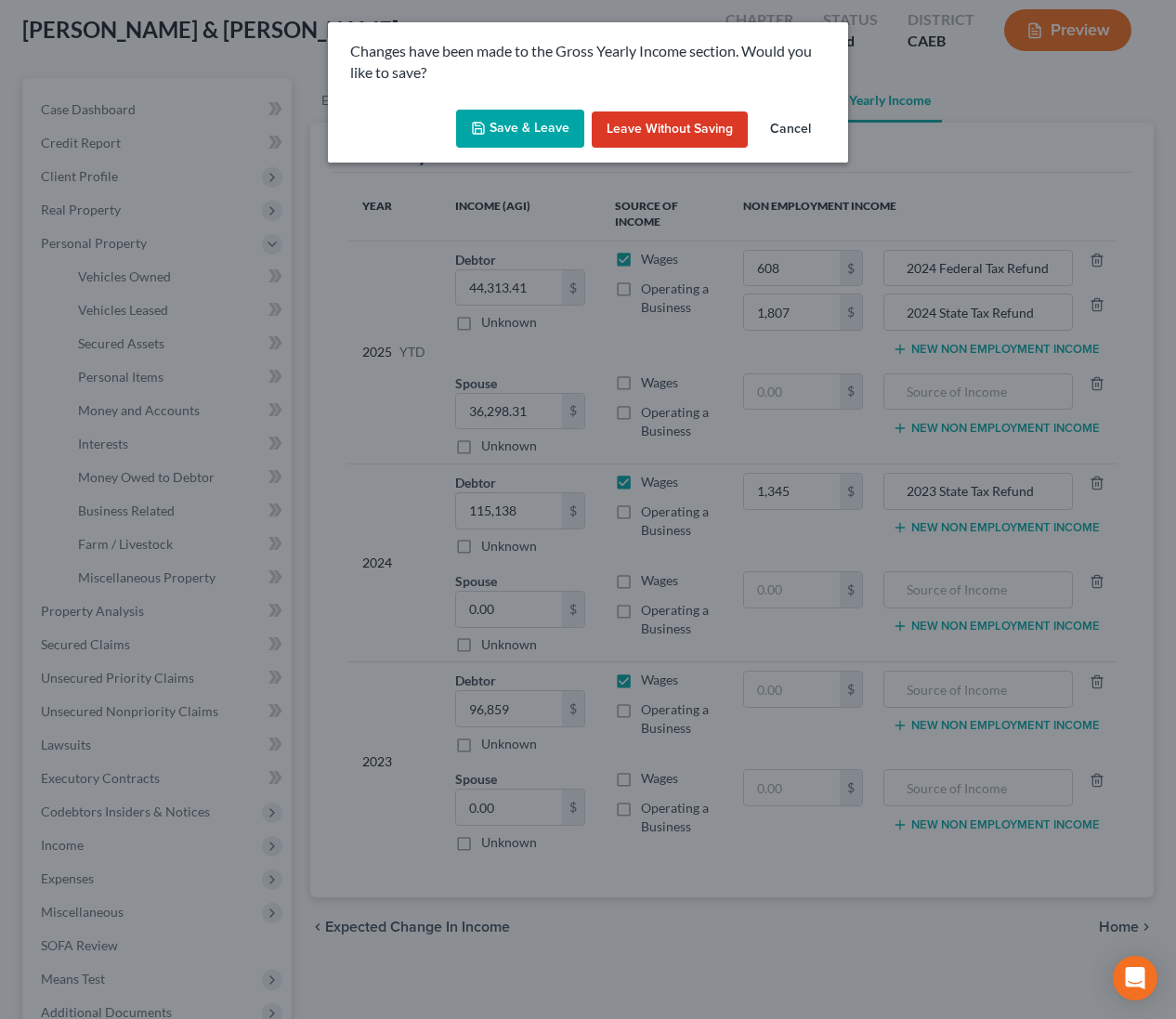
click at [559, 126] on button "Save & Leave" at bounding box center [520, 129] width 128 height 39
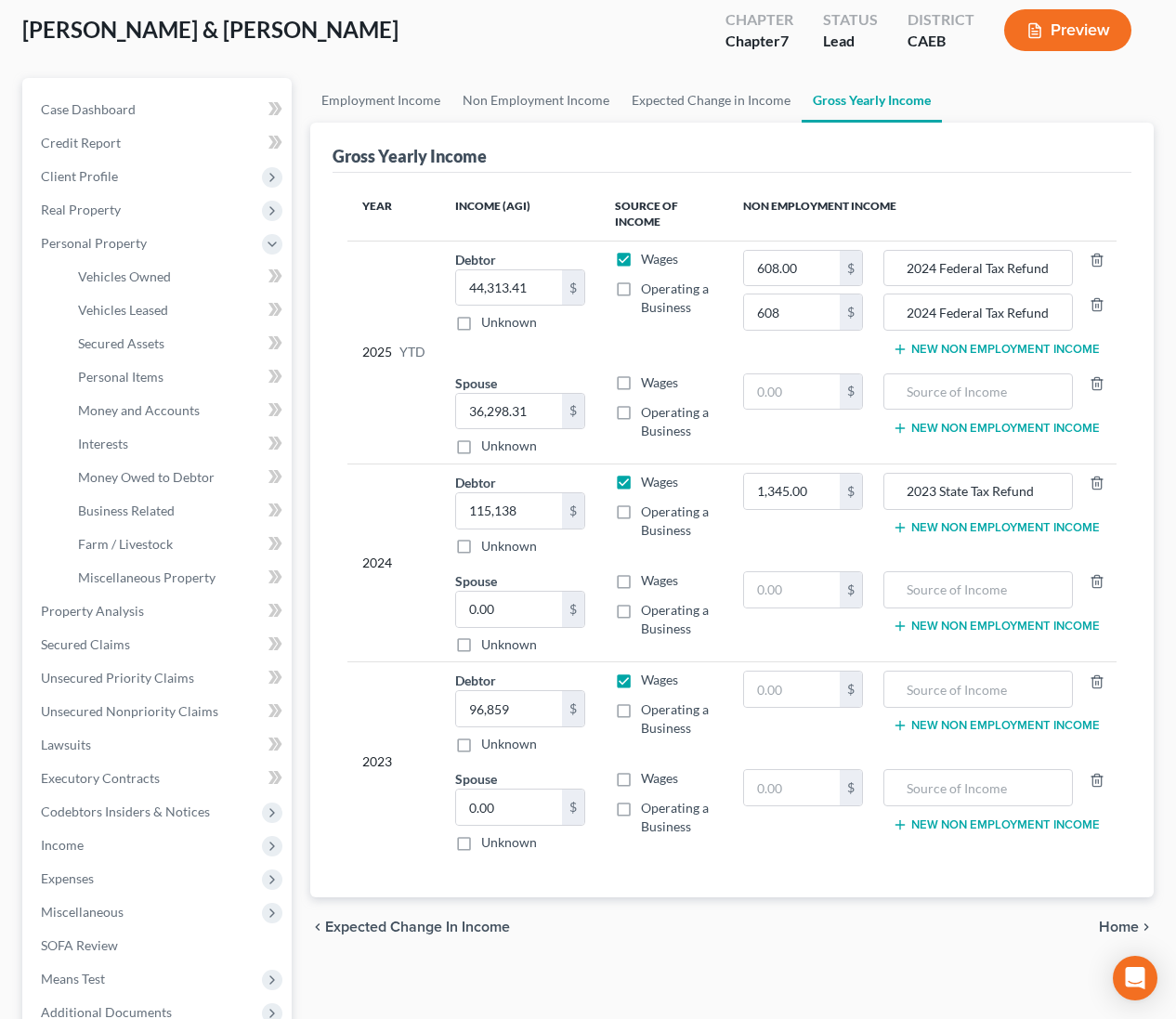
type input "1,807.00"
type input "2024 State Tax Refund"
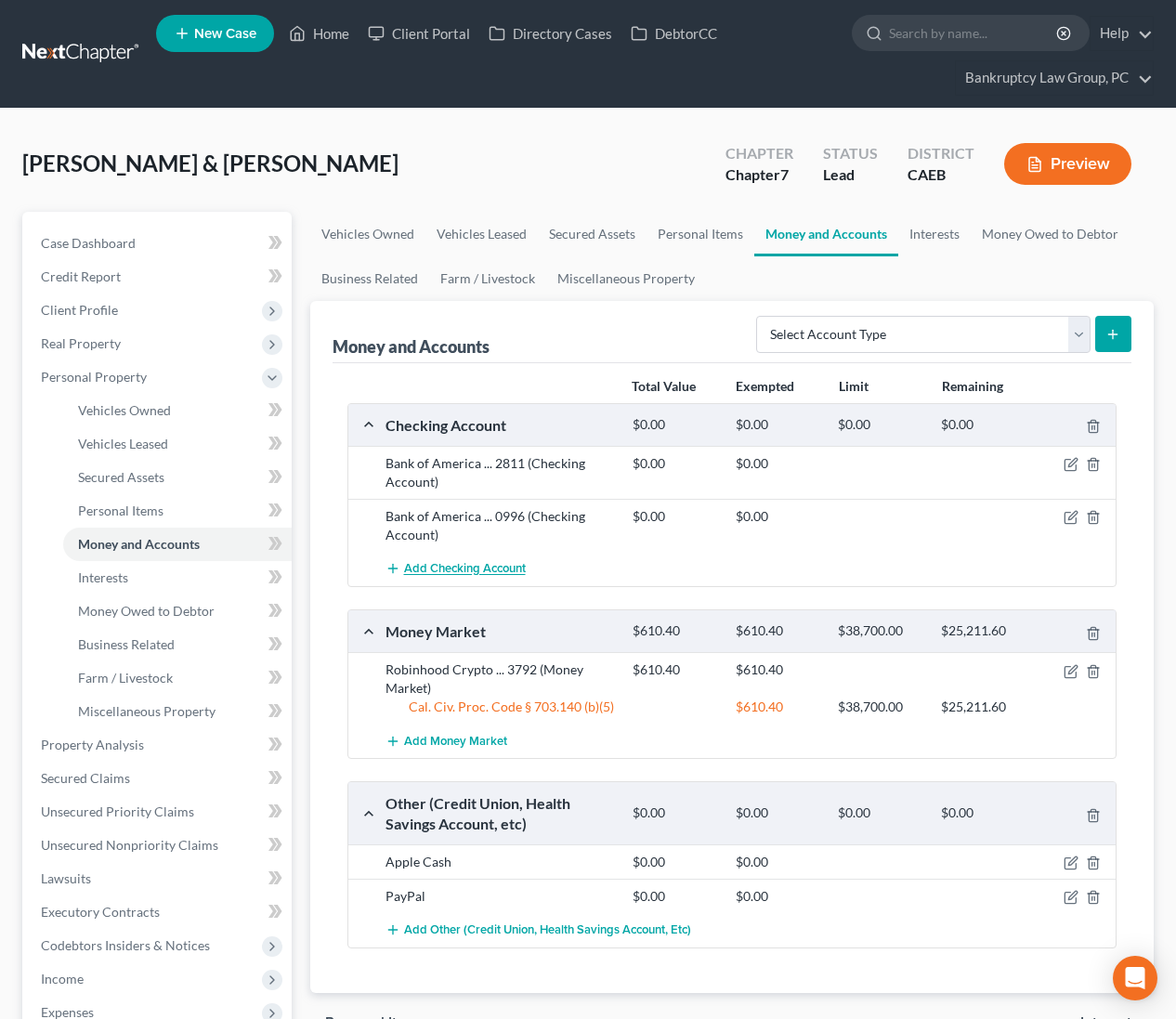
click at [489, 562] on span "Add Checking Account" at bounding box center [465, 569] width 122 height 15
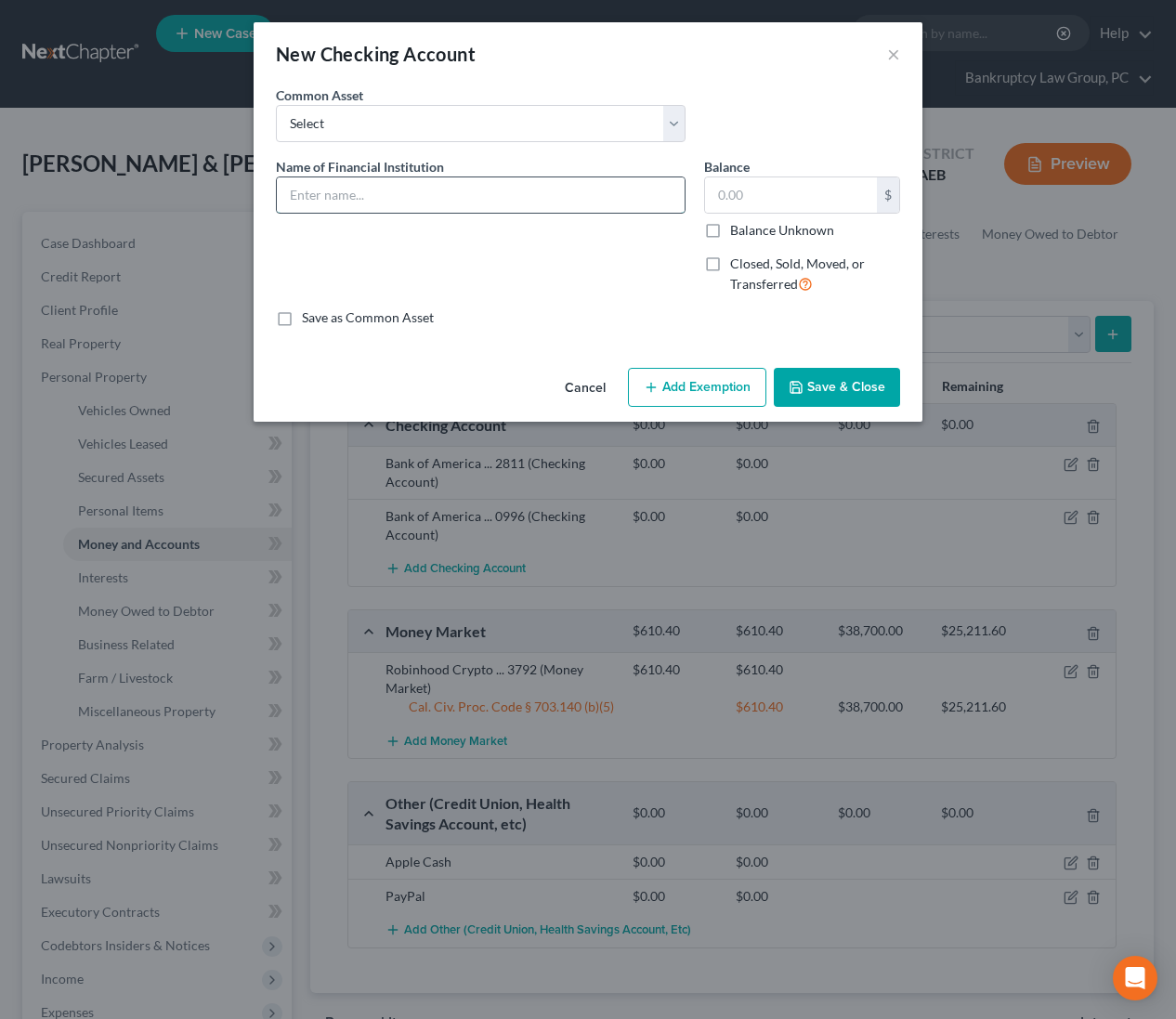
click at [463, 200] on input "text" at bounding box center [481, 194] width 408 height 35
type input "Bank of America ... 9573"
click at [830, 387] on button "Save & Close" at bounding box center [837, 387] width 126 height 39
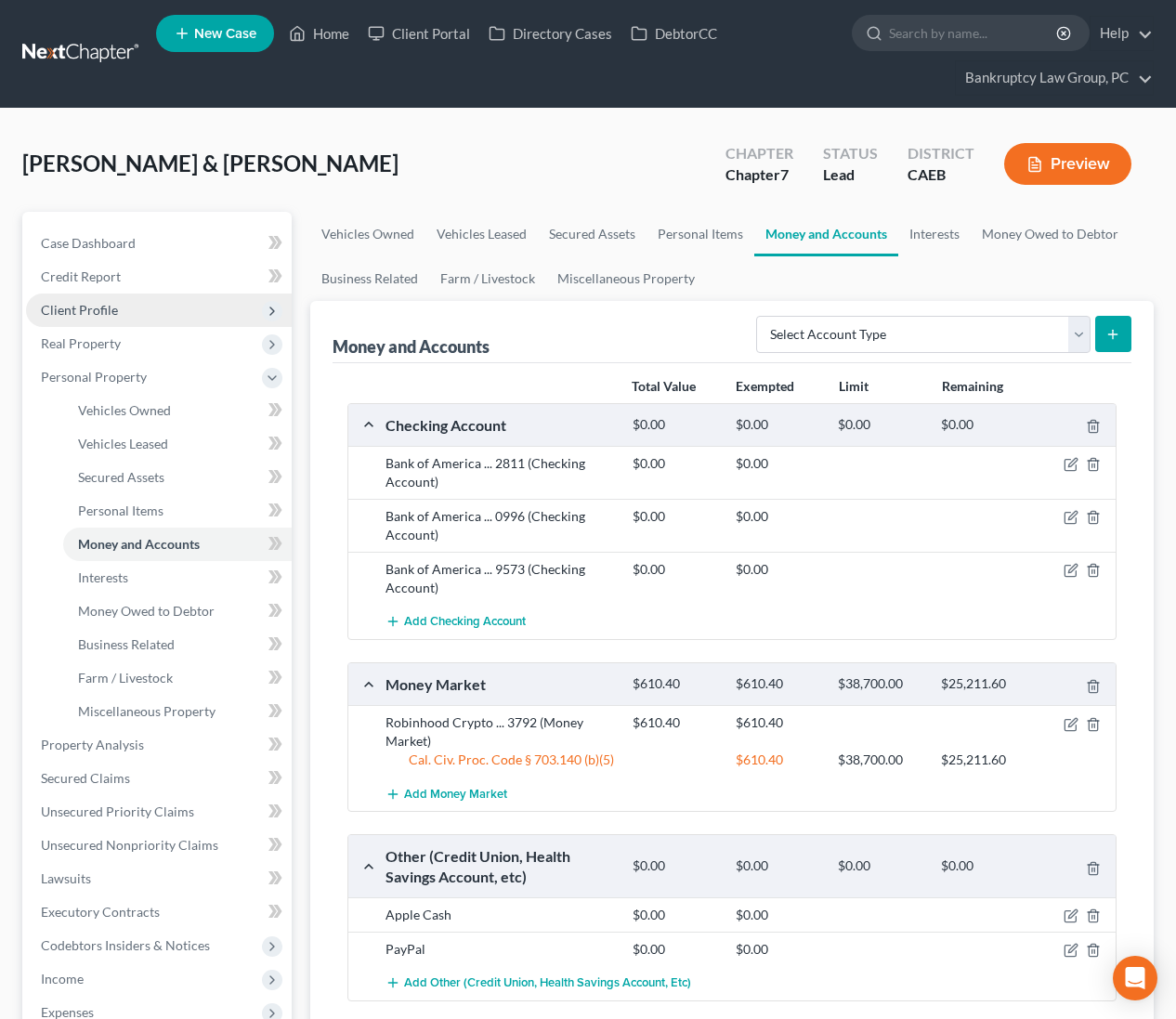
click at [77, 308] on span "Client Profile" at bounding box center [79, 310] width 77 height 16
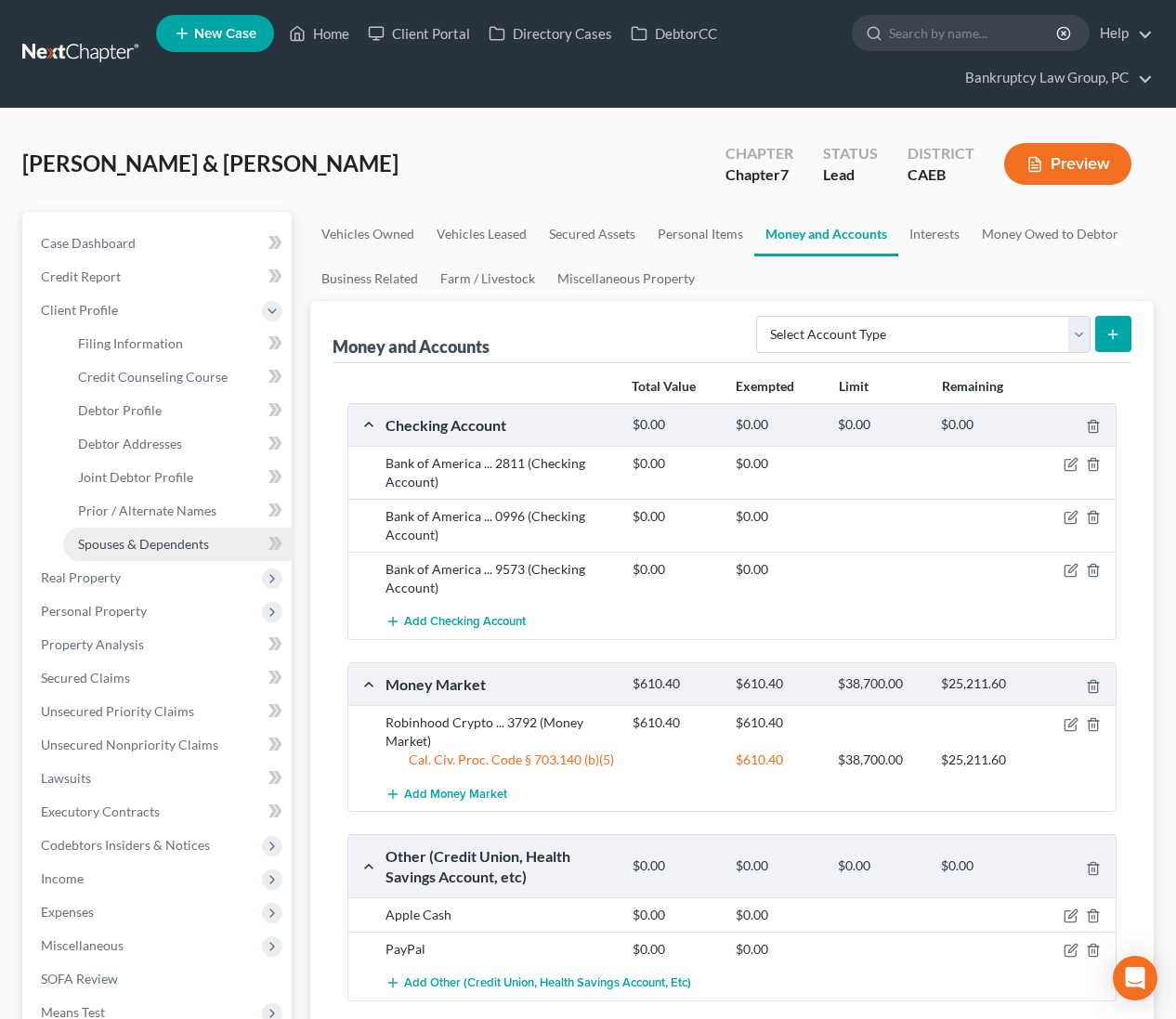
click at [125, 543] on span "Spouses & Dependents" at bounding box center [143, 544] width 131 height 16
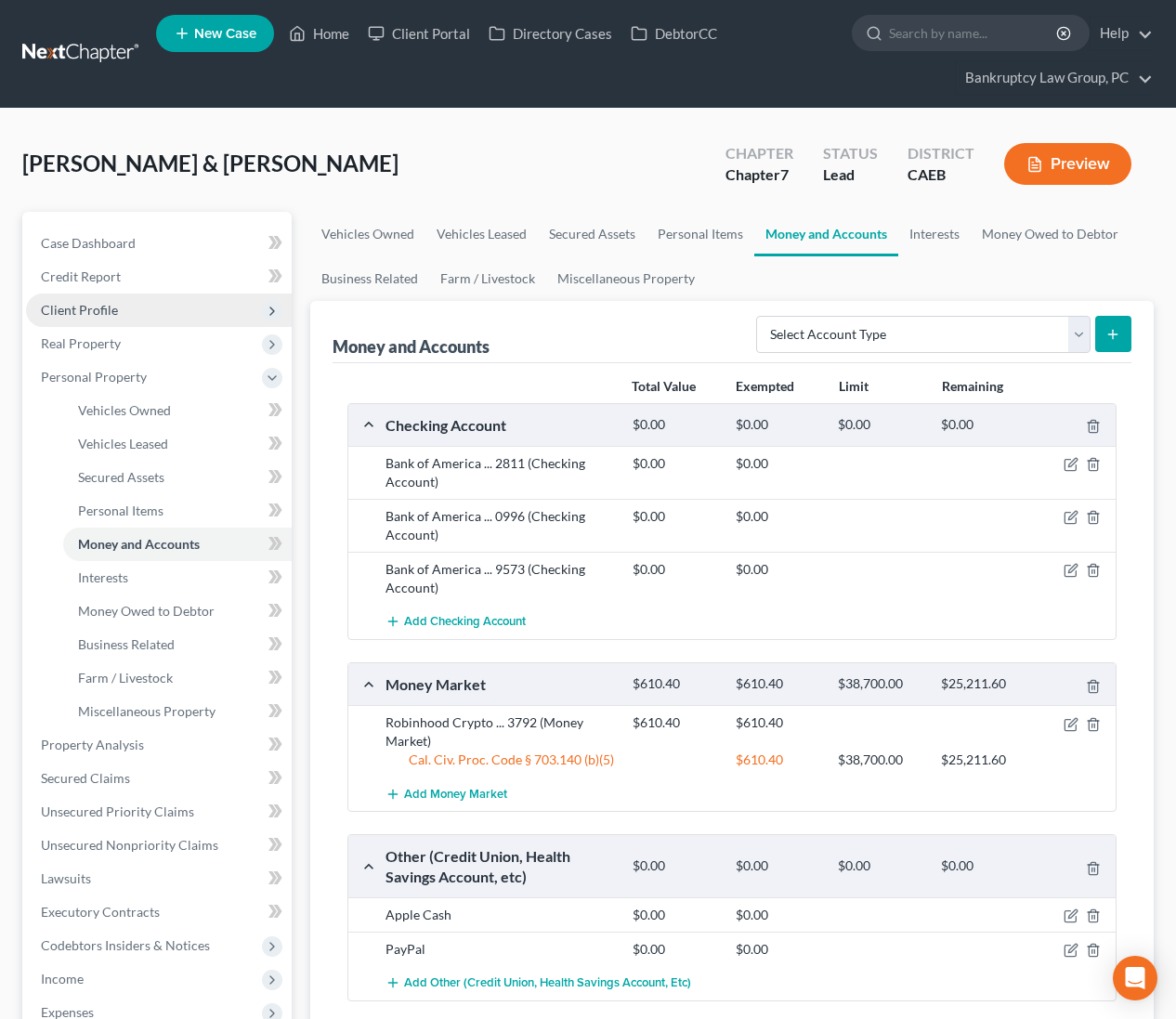
click at [85, 305] on span "Client Profile" at bounding box center [79, 310] width 77 height 16
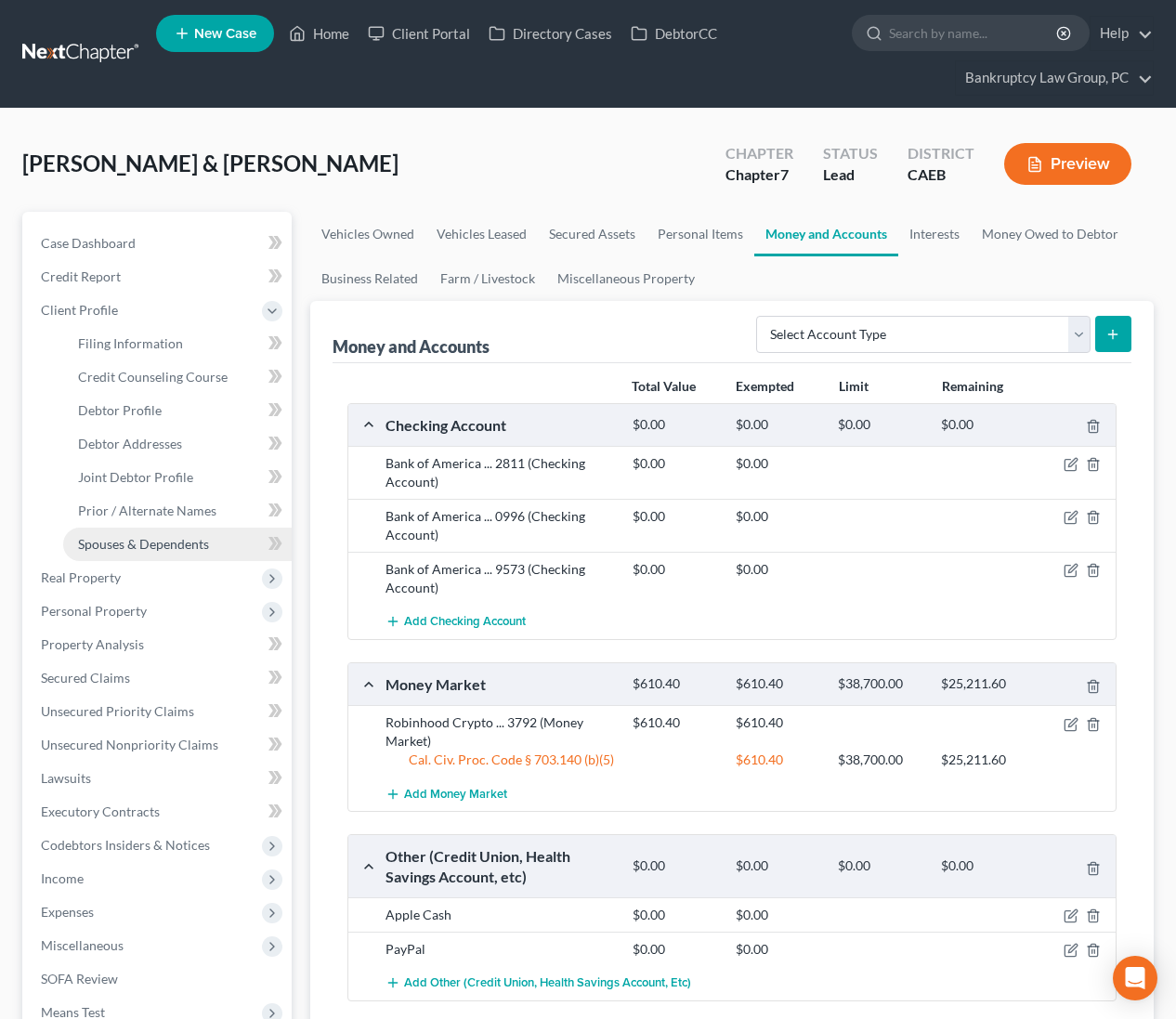
click at [125, 549] on span "Spouses & Dependents" at bounding box center [143, 544] width 131 height 16
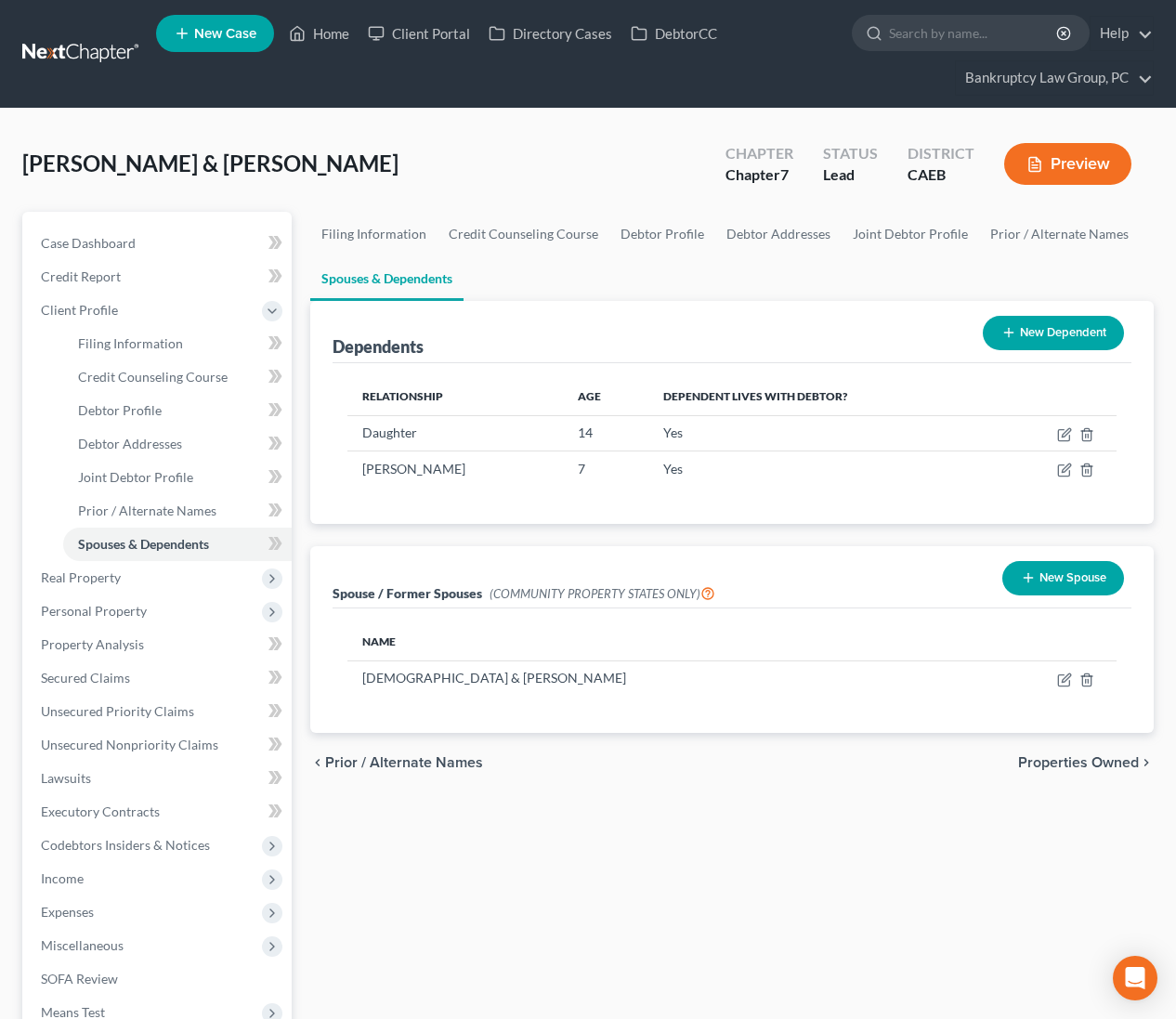
click at [1025, 332] on button "New Dependent" at bounding box center [1053, 333] width 141 height 34
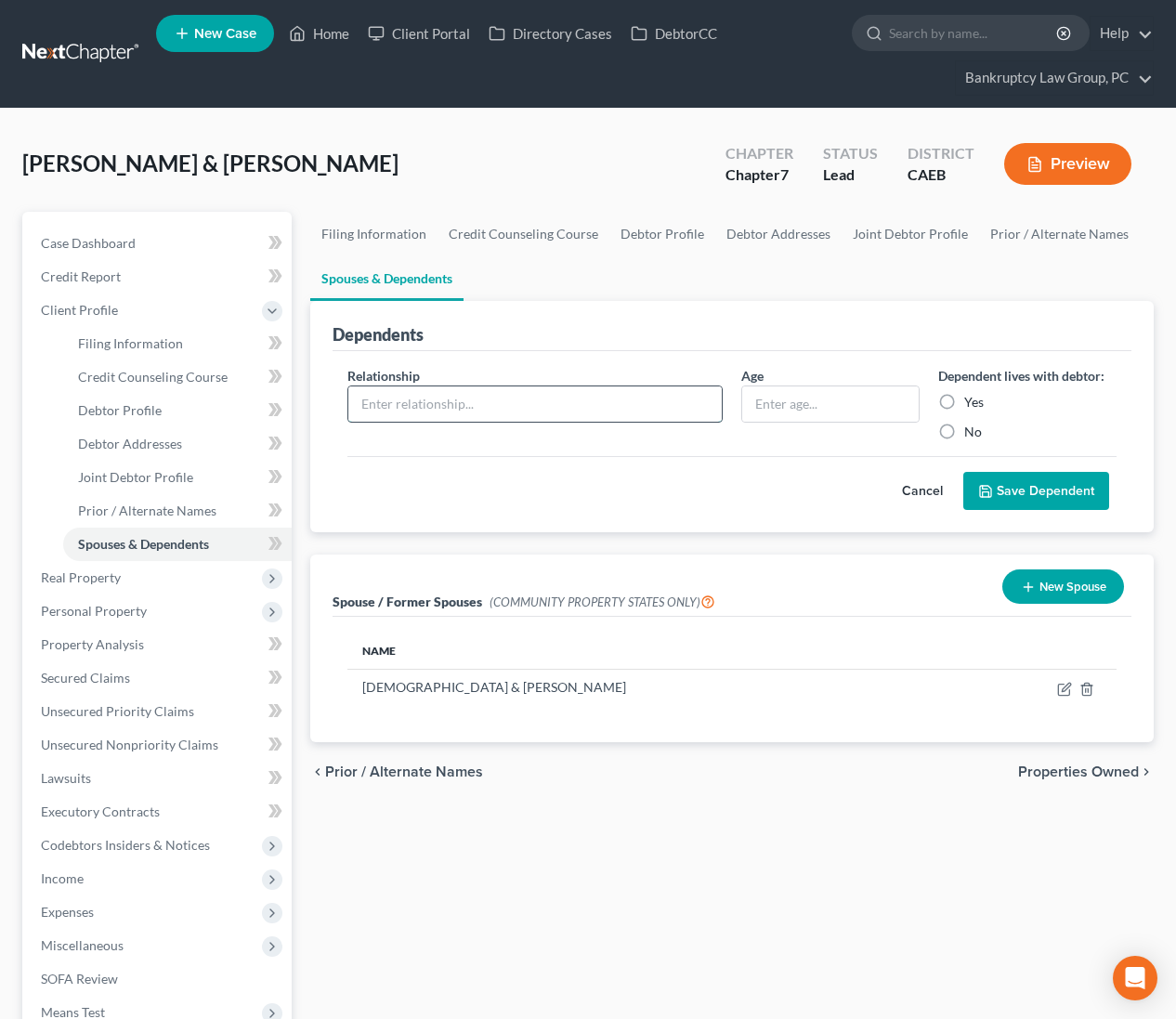
click at [369, 399] on input "text" at bounding box center [534, 403] width 373 height 35
type input "SON"
type input "18"
type input "Son"
click at [964, 396] on label "Yes" at bounding box center [974, 402] width 20 height 19
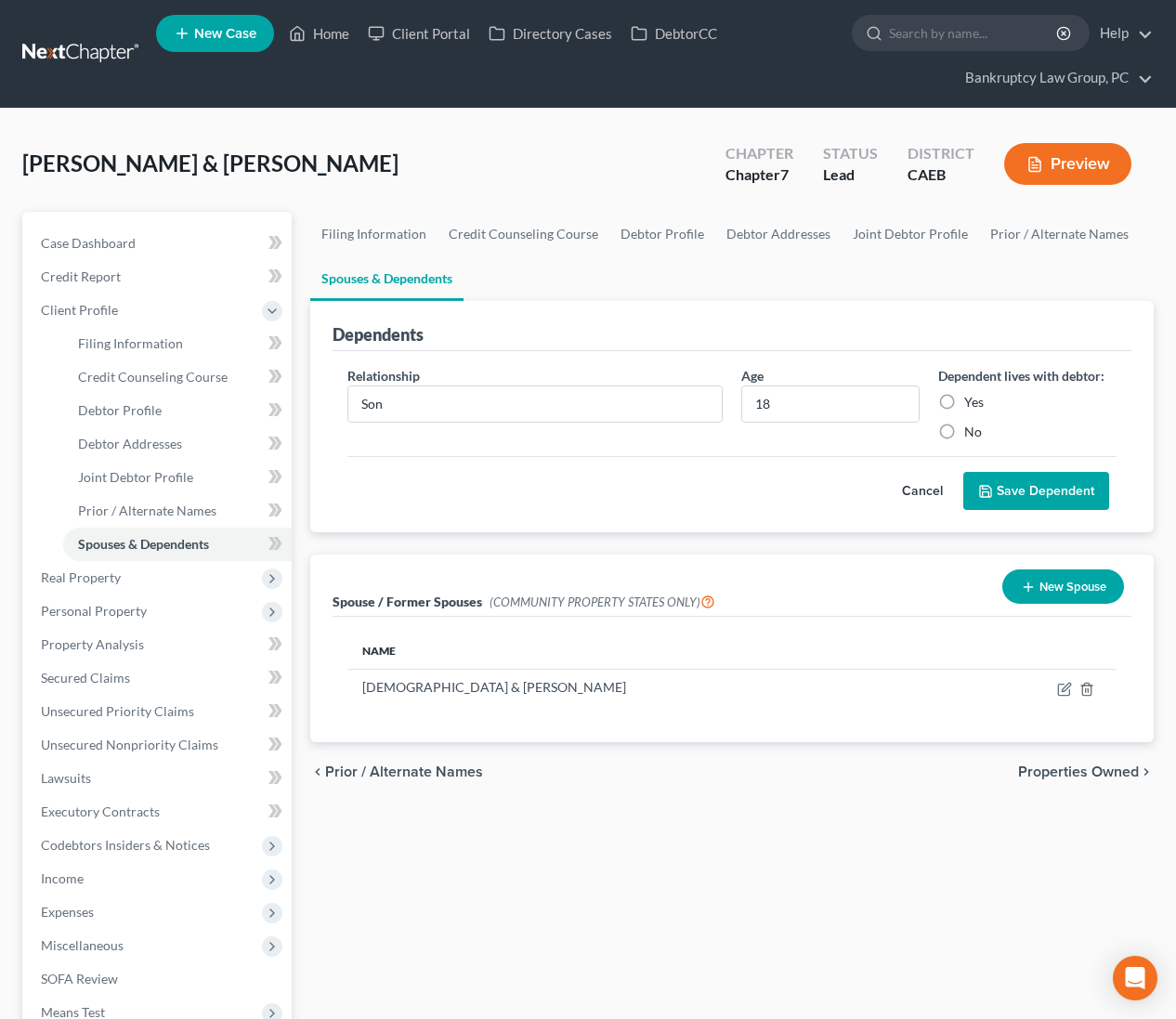
click at [972, 396] on input "Yes" at bounding box center [978, 399] width 12 height 12
radio input "true"
click at [1033, 487] on button "Save Dependent" at bounding box center [1036, 491] width 146 height 39
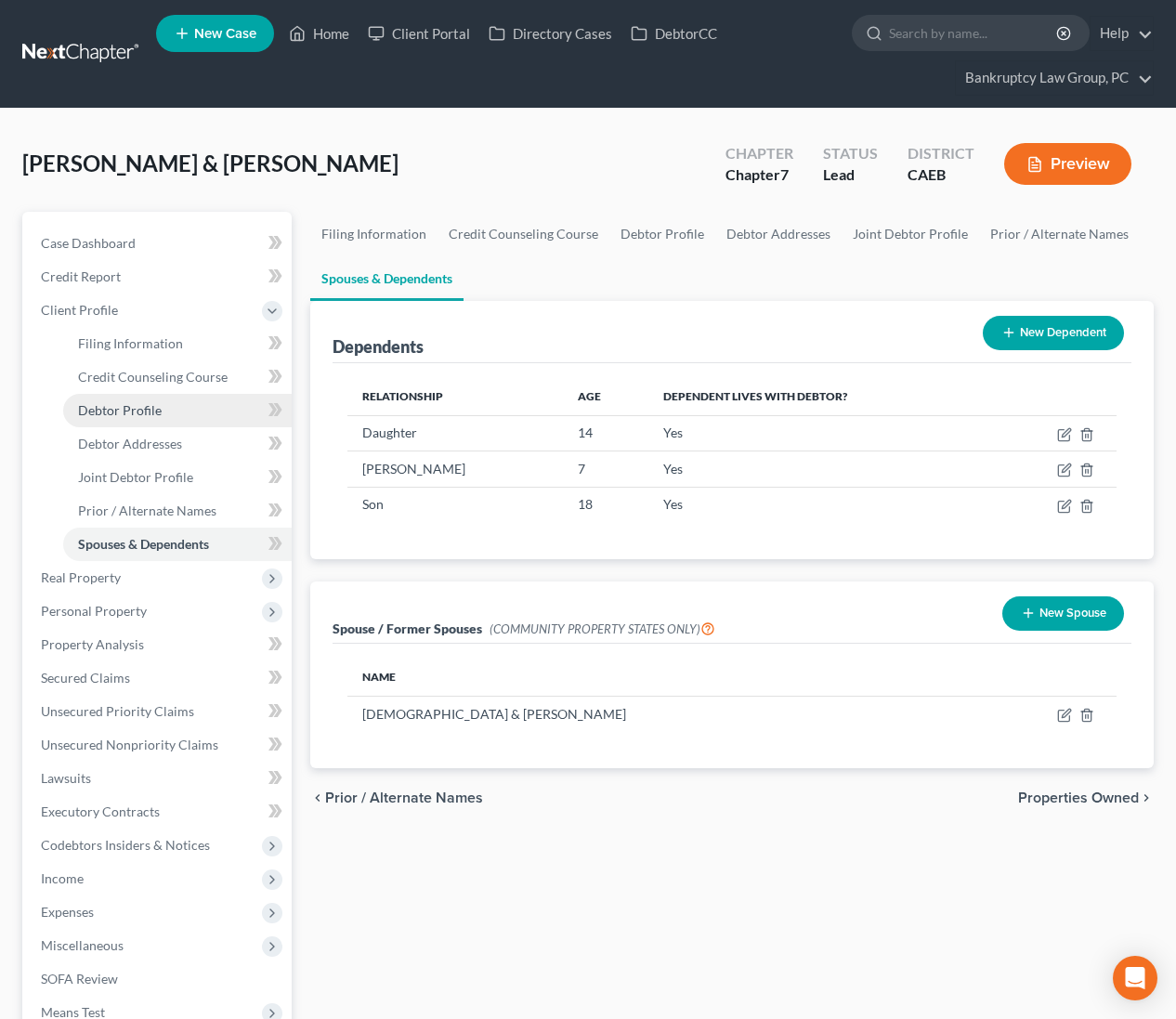
click at [111, 403] on span "Debtor Profile" at bounding box center [120, 410] width 84 height 16
select select "1"
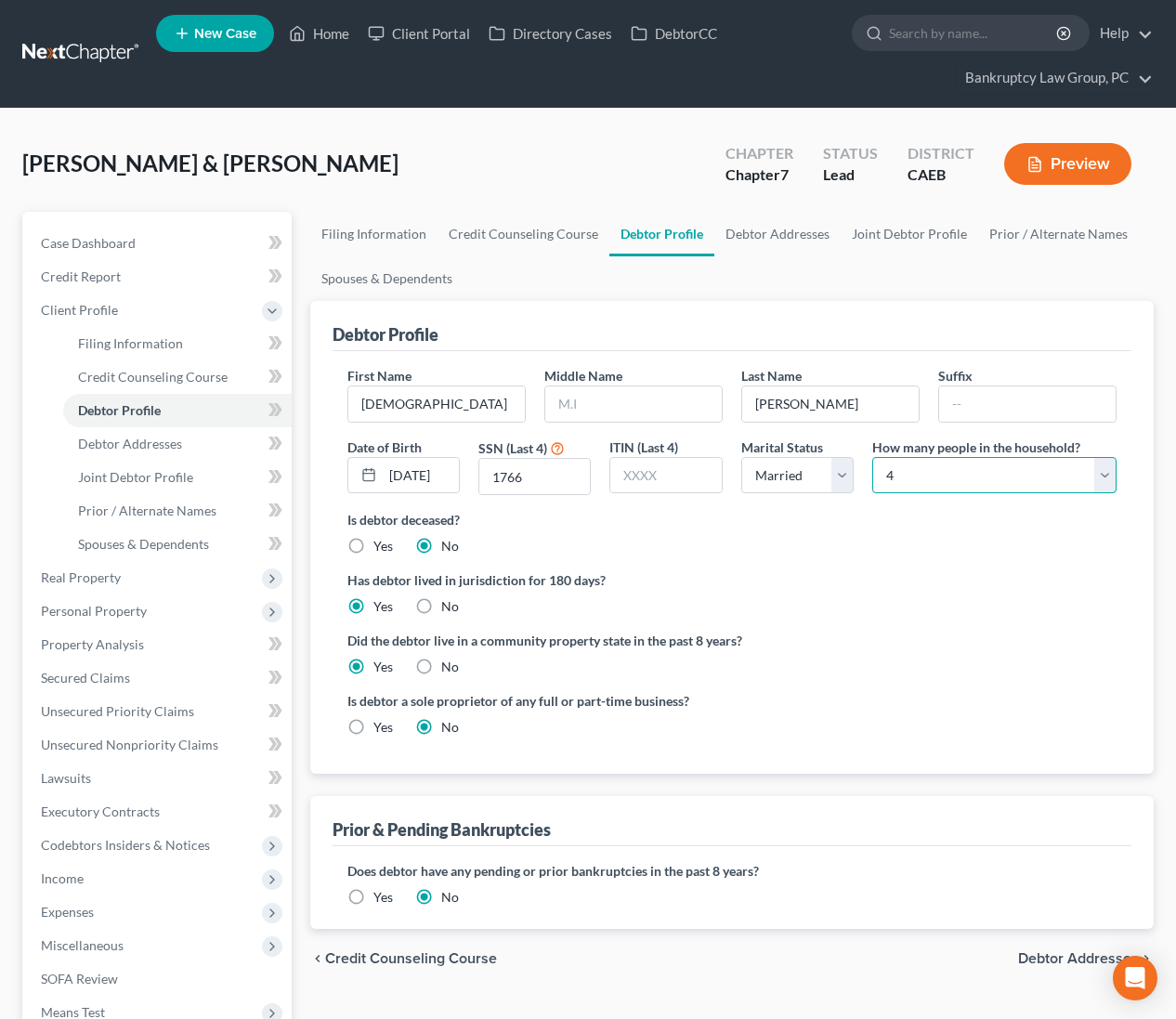
click at [951, 478] on select "Select 1 2 3 4 5 6 7 8 9 10 11 12 13 14 15 16 17 18 19 20" at bounding box center [994, 475] width 244 height 37
select select "4"
click at [143, 745] on span "Unsecured Nonpriority Claims" at bounding box center [129, 745] width 177 height 16
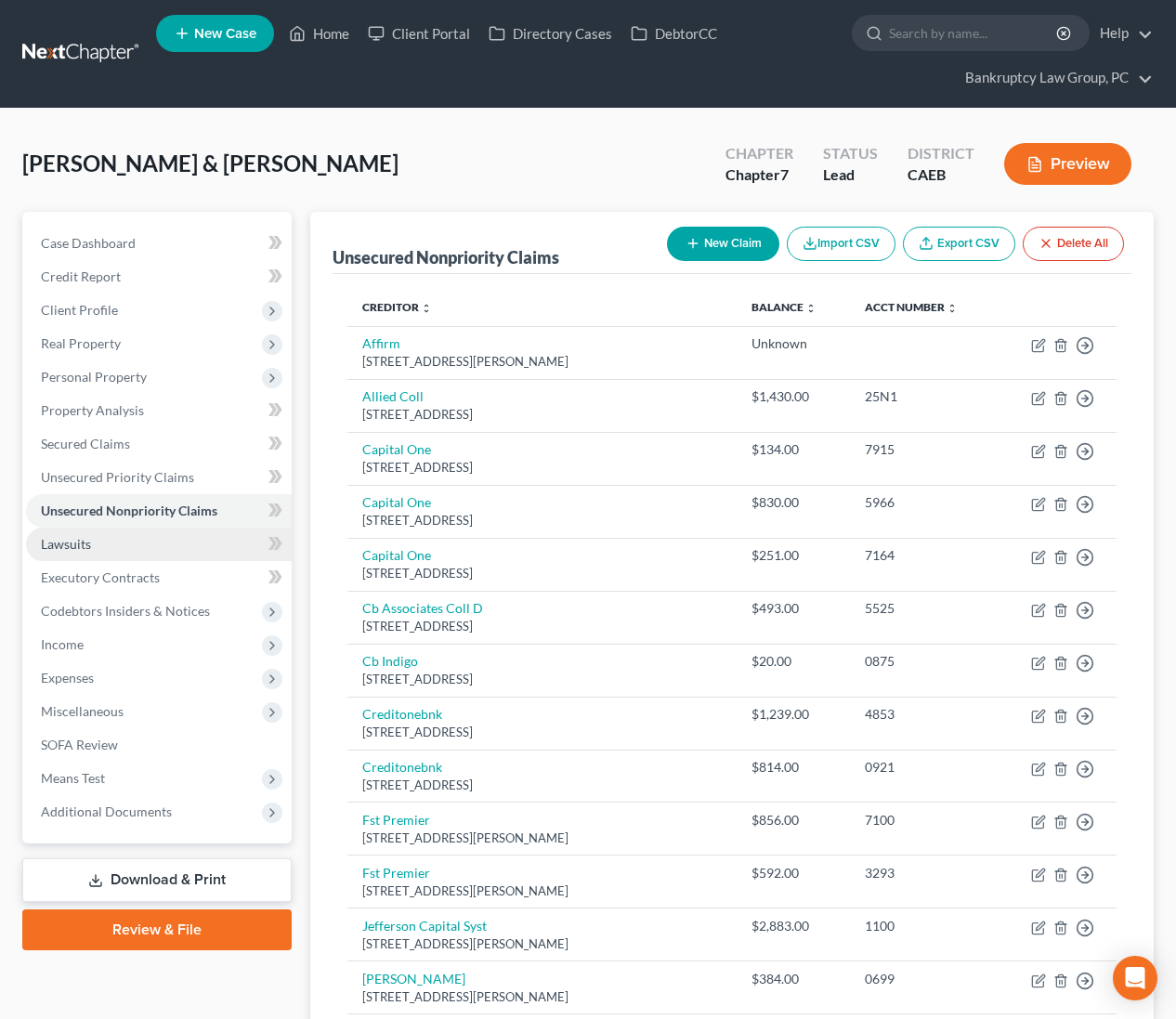
click at [81, 544] on span "Lawsuits" at bounding box center [66, 544] width 50 height 16
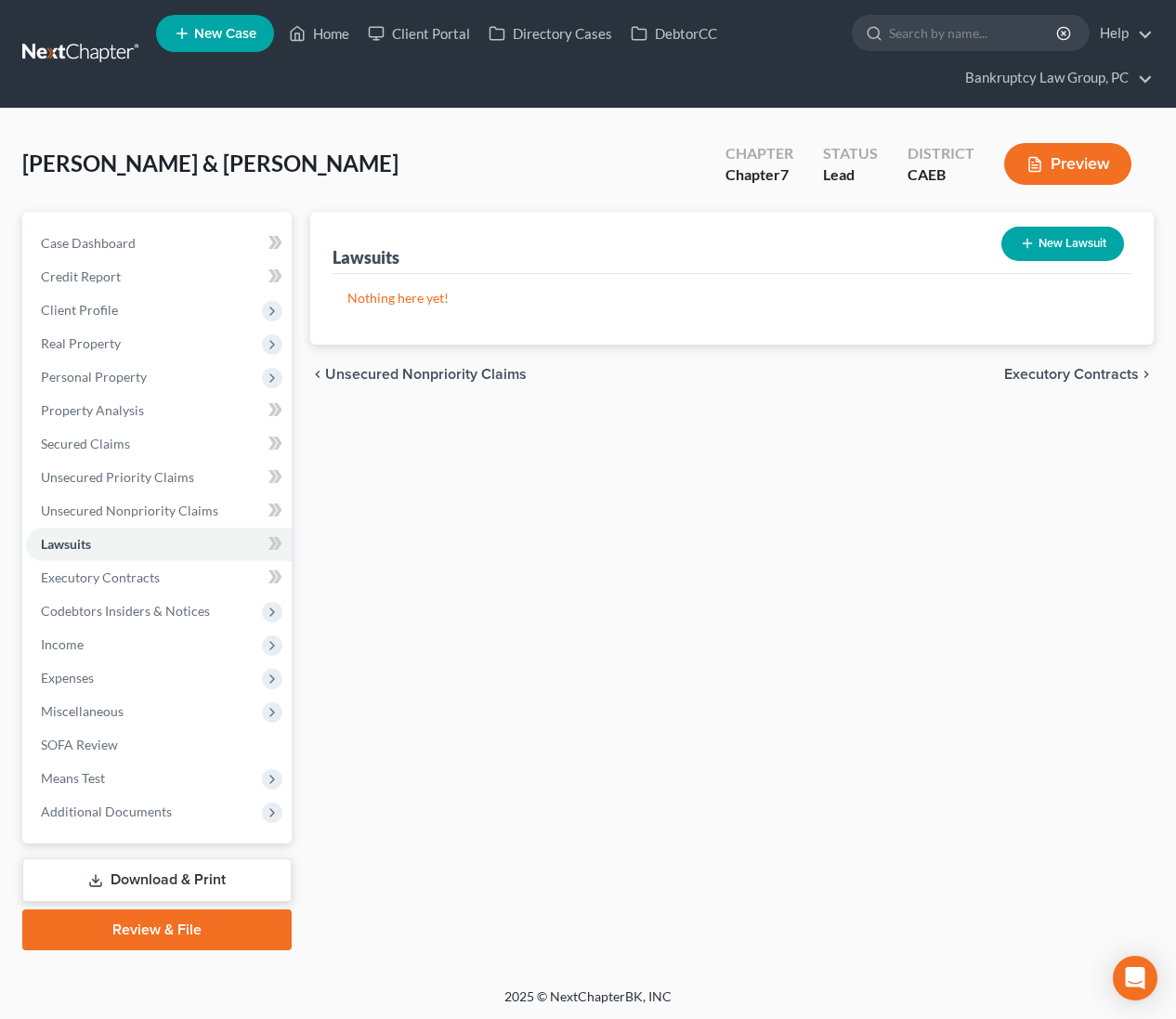
click at [1069, 238] on button "New Lawsuit" at bounding box center [1062, 244] width 123 height 34
select select "0"
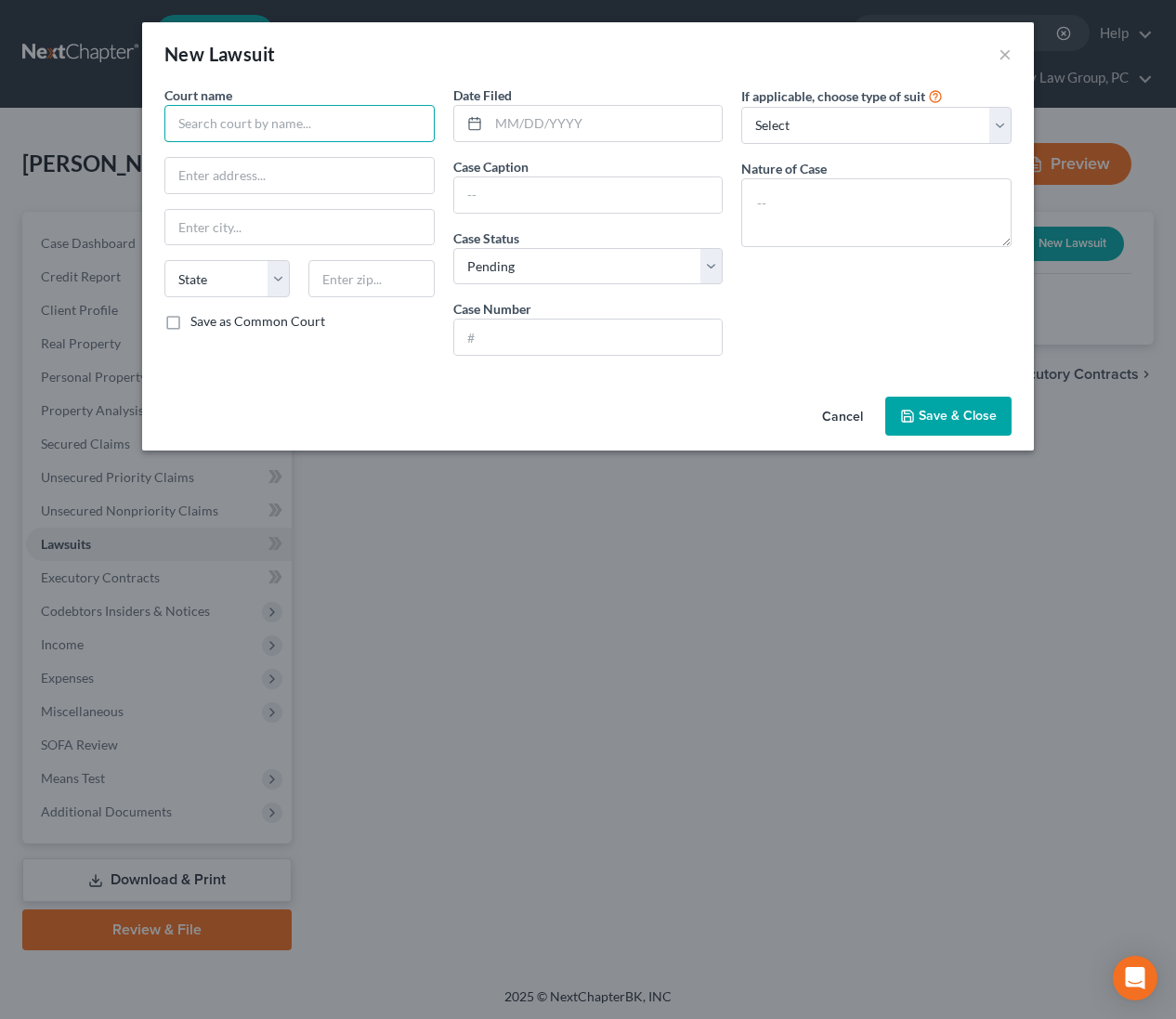
click at [249, 134] on input "text" at bounding box center [299, 123] width 270 height 37
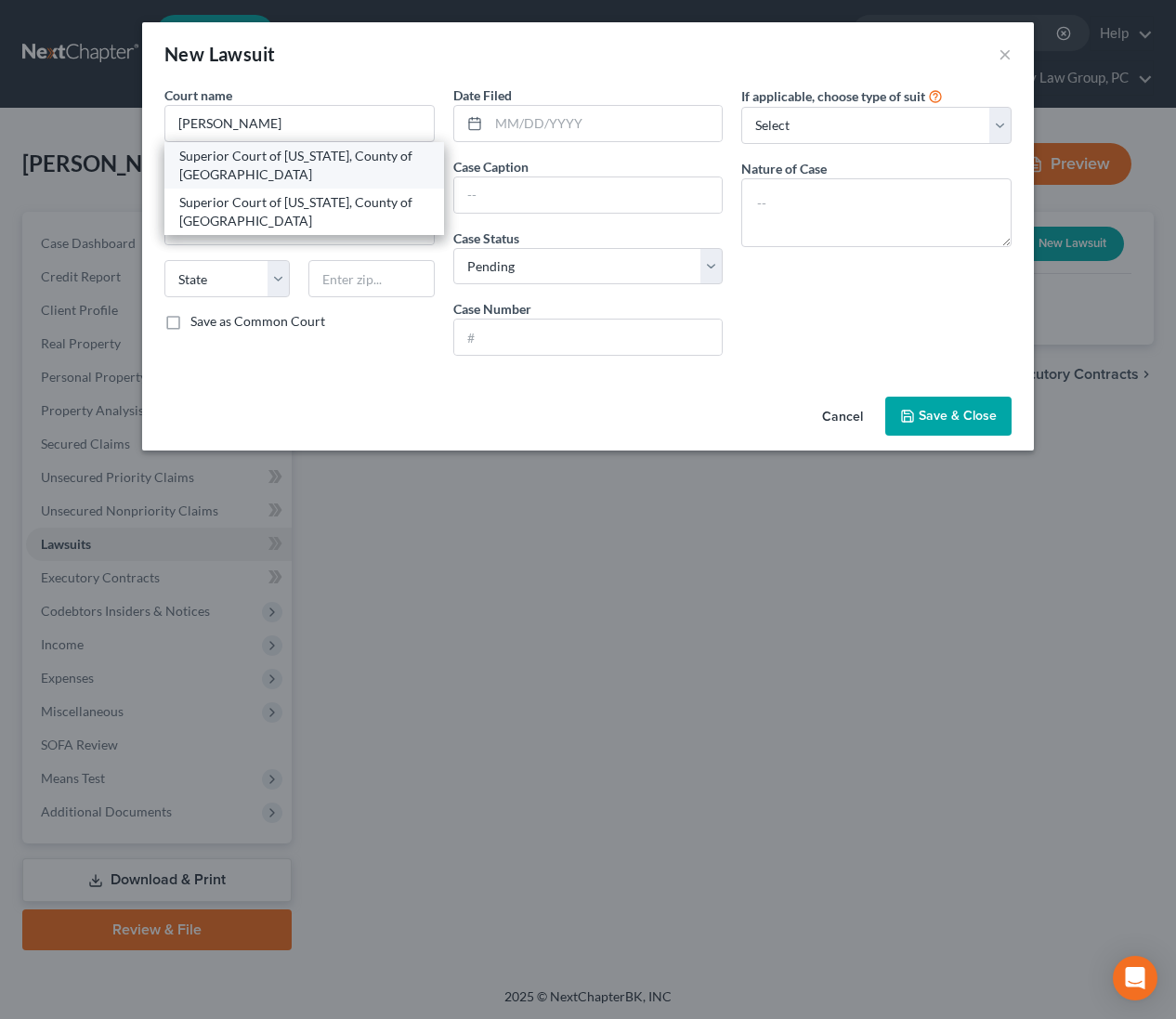
click at [267, 154] on div "Superior Court of [US_STATE], County of [GEOGRAPHIC_DATA]" at bounding box center [304, 165] width 250 height 37
type input "Superior Court of [US_STATE], County of [GEOGRAPHIC_DATA]"
type input "[STREET_ADDRESS]"
type input "[GEOGRAPHIC_DATA]"
select select "4"
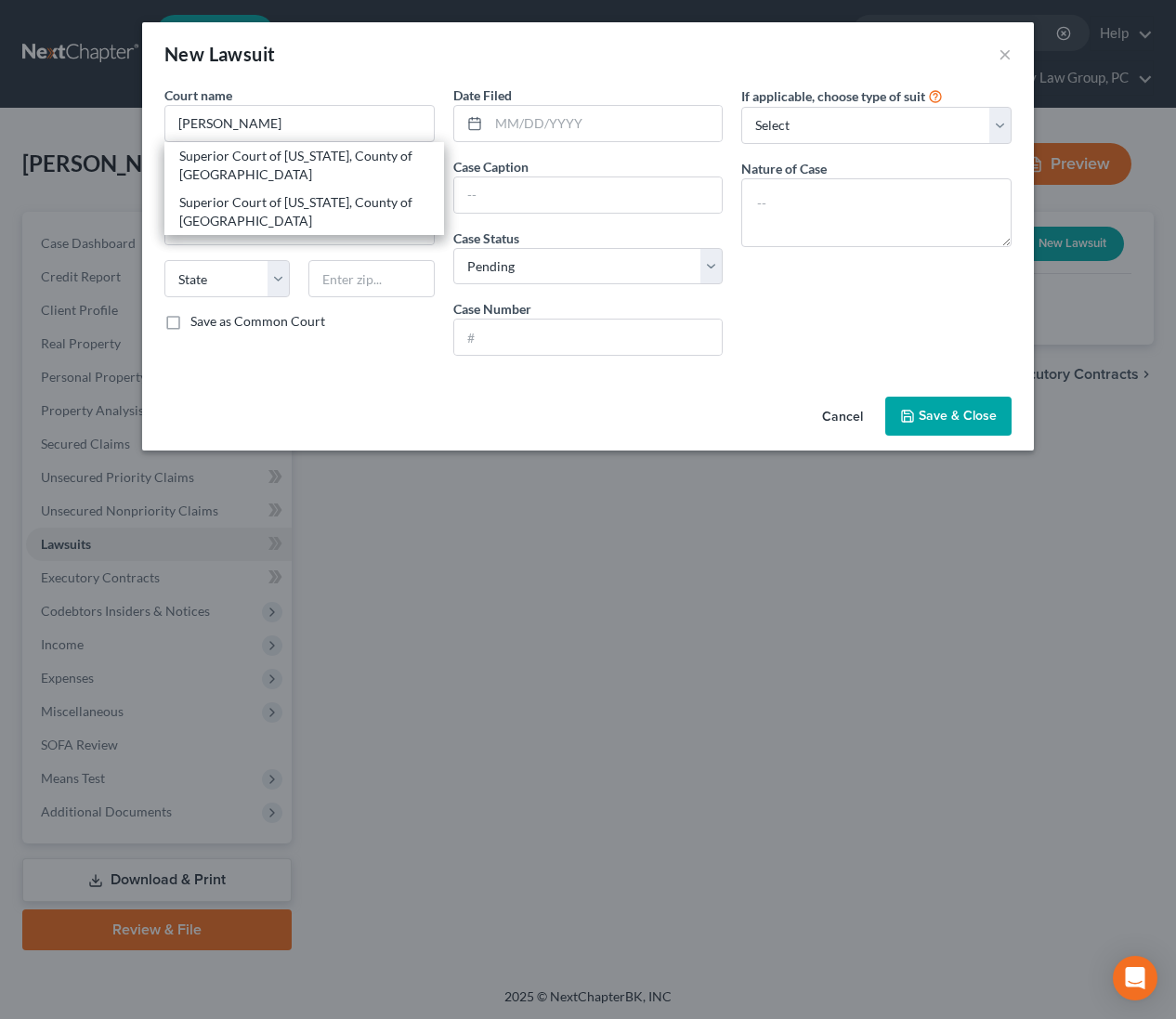
type input "94533"
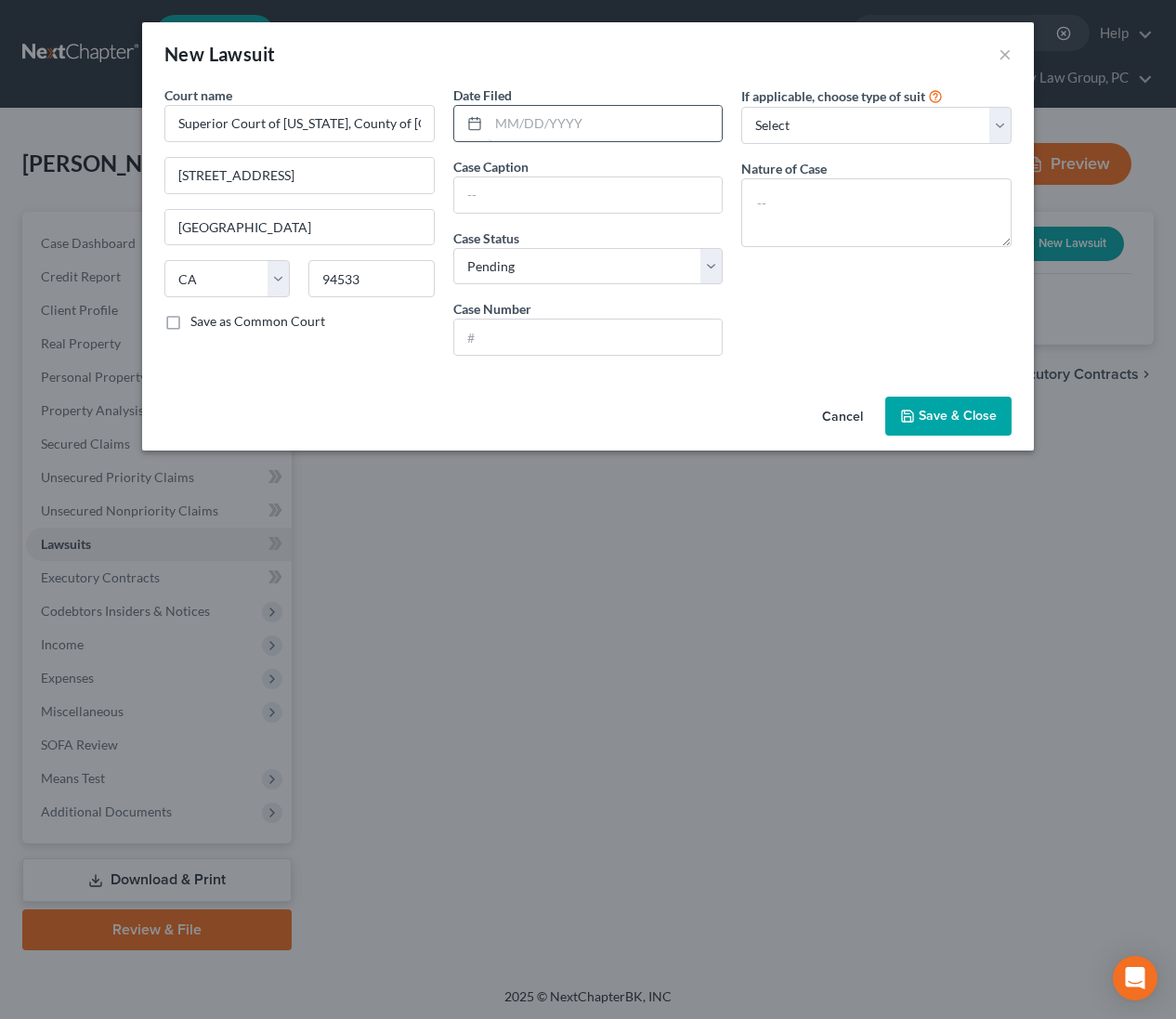
click at [594, 124] on input "text" at bounding box center [606, 123] width 234 height 35
type input "[DATE]"
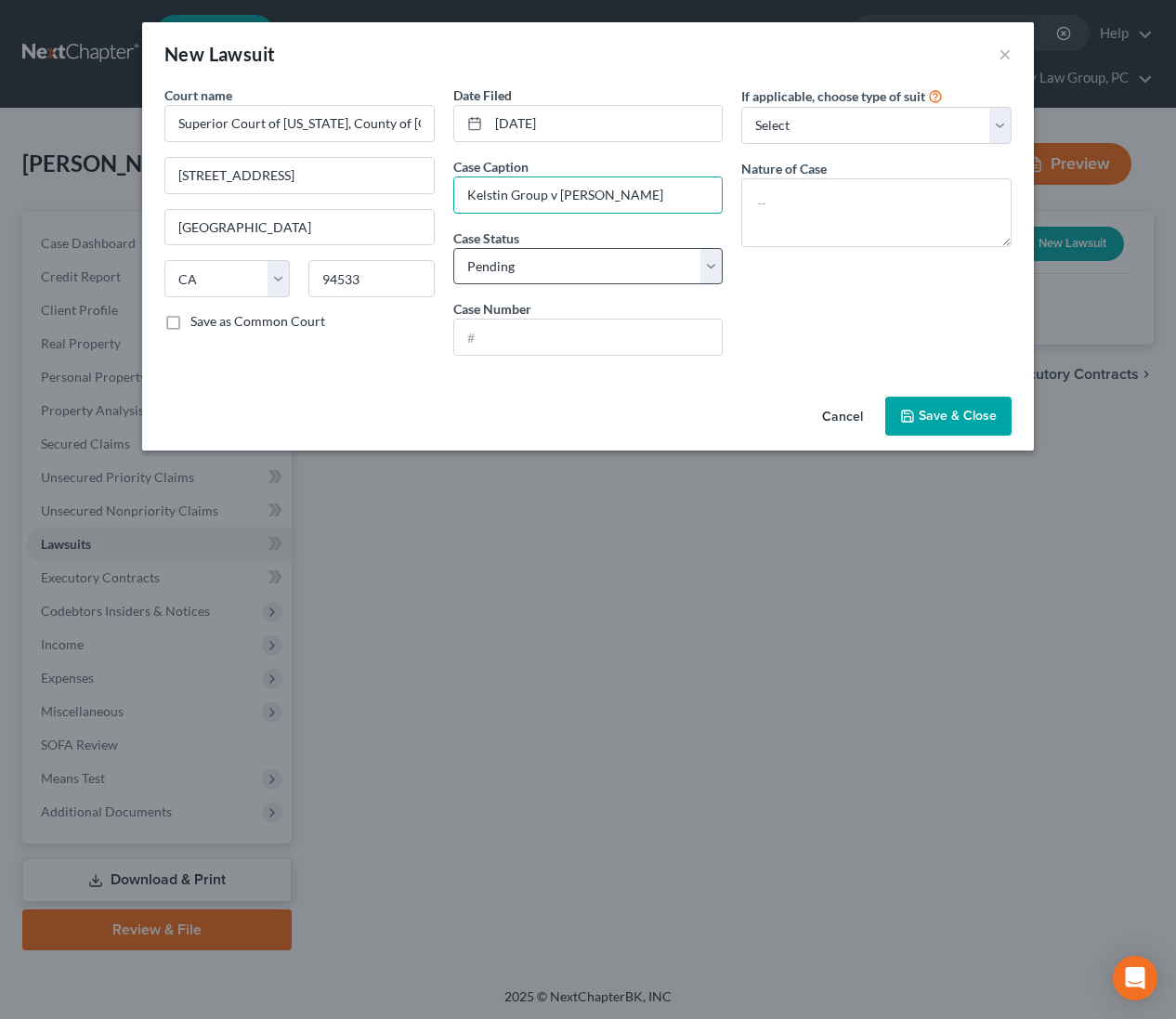
type input "Kelstin Group v [PERSON_NAME]"
click at [531, 259] on select "Select Pending On Appeal Concluded" at bounding box center [588, 266] width 270 height 37
select select "2"
click at [546, 337] on input "text" at bounding box center [588, 337] width 268 height 35
type input "FCM165521"
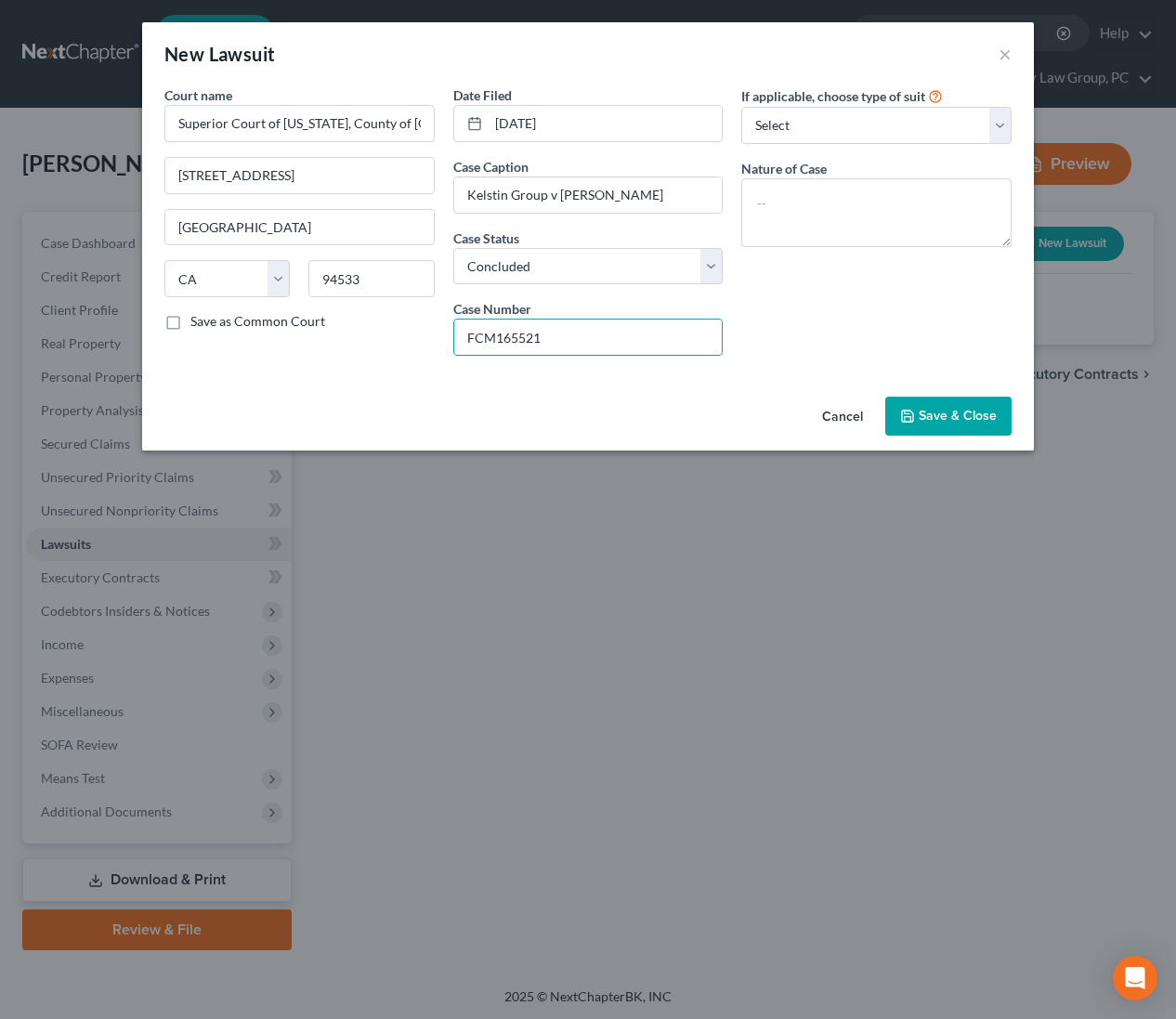
click at [957, 423] on span "Save & Close" at bounding box center [958, 416] width 78 height 16
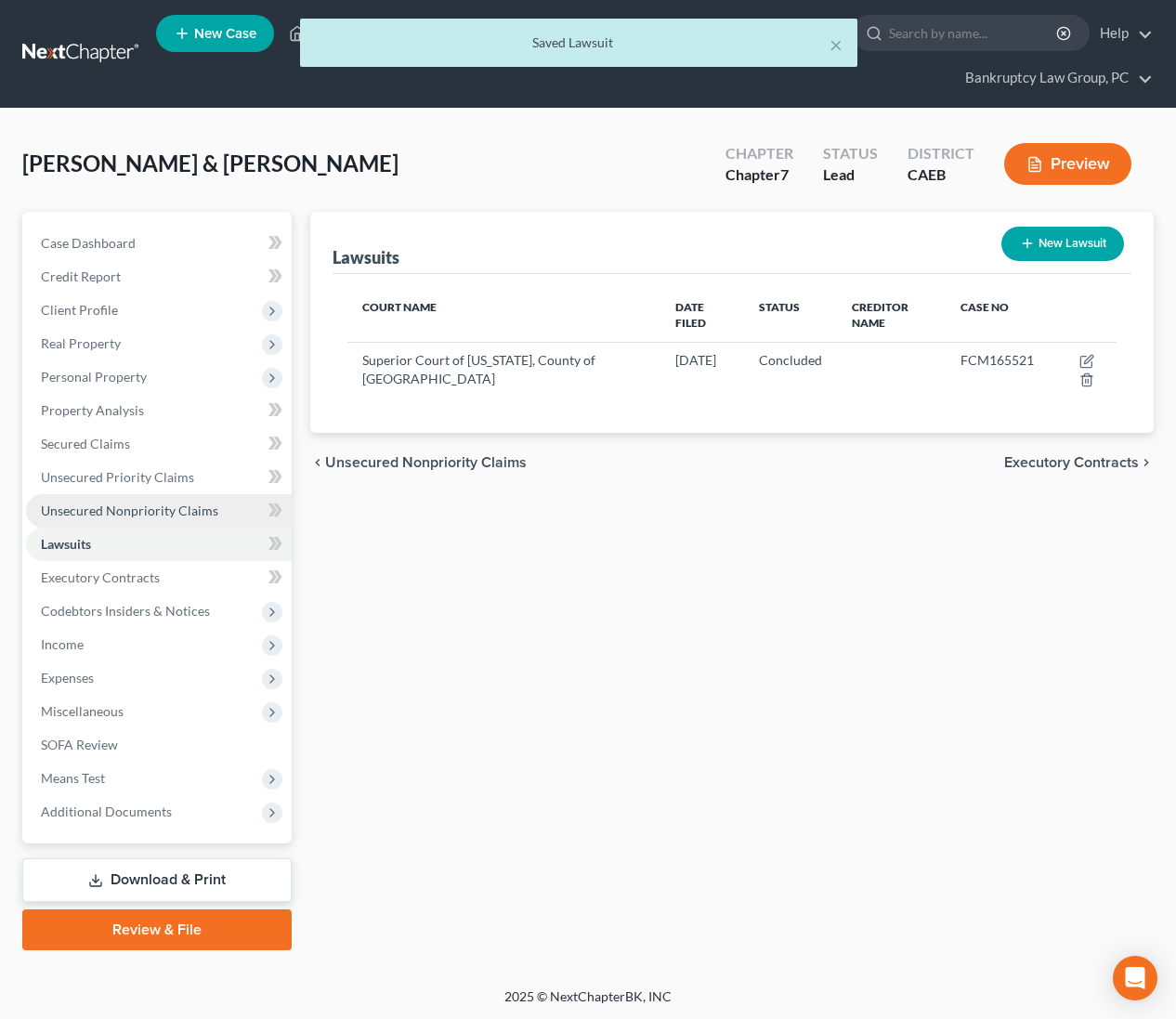
click at [155, 505] on span "Unsecured Nonpriority Claims" at bounding box center [129, 511] width 177 height 16
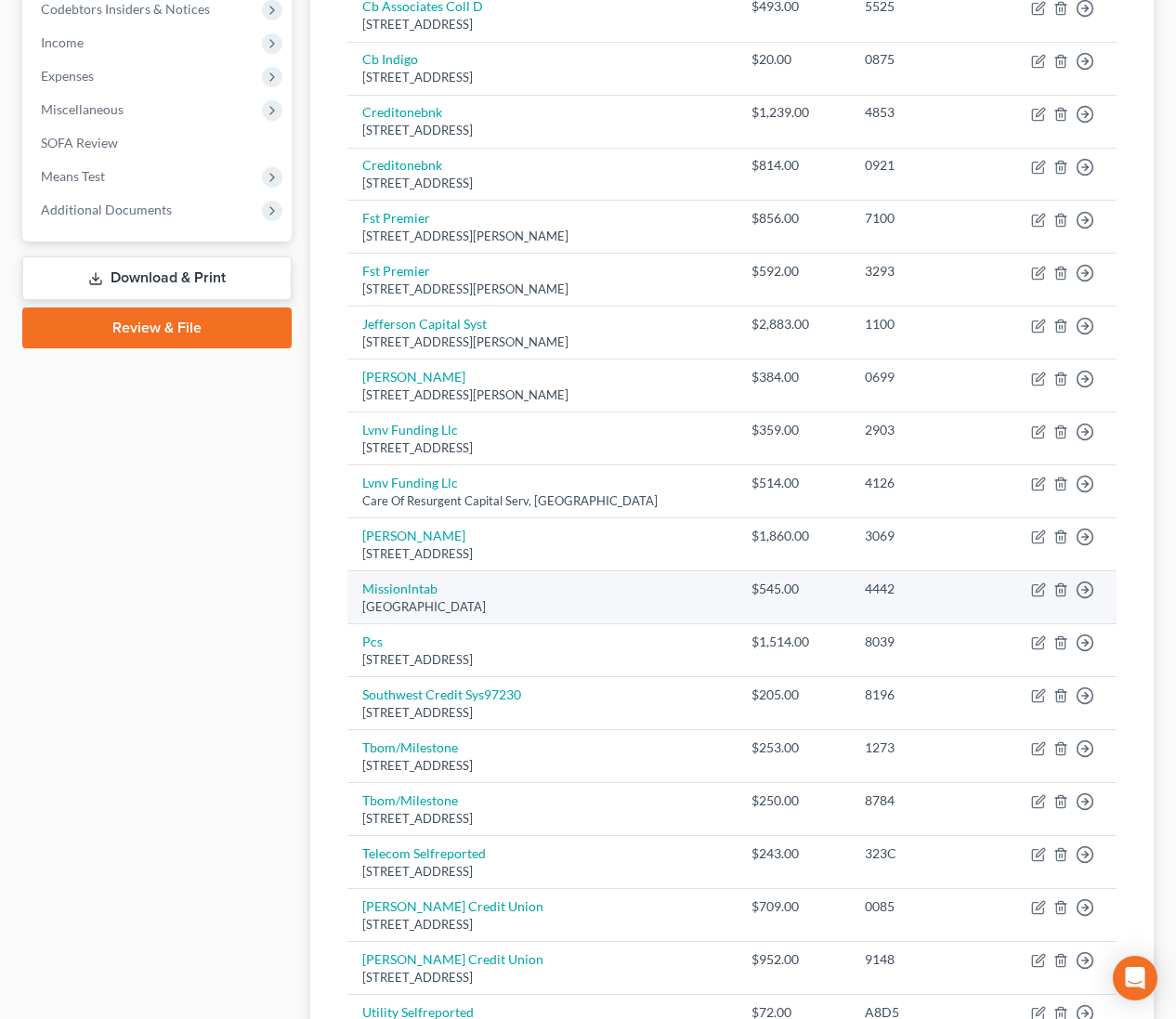
scroll to position [722, 0]
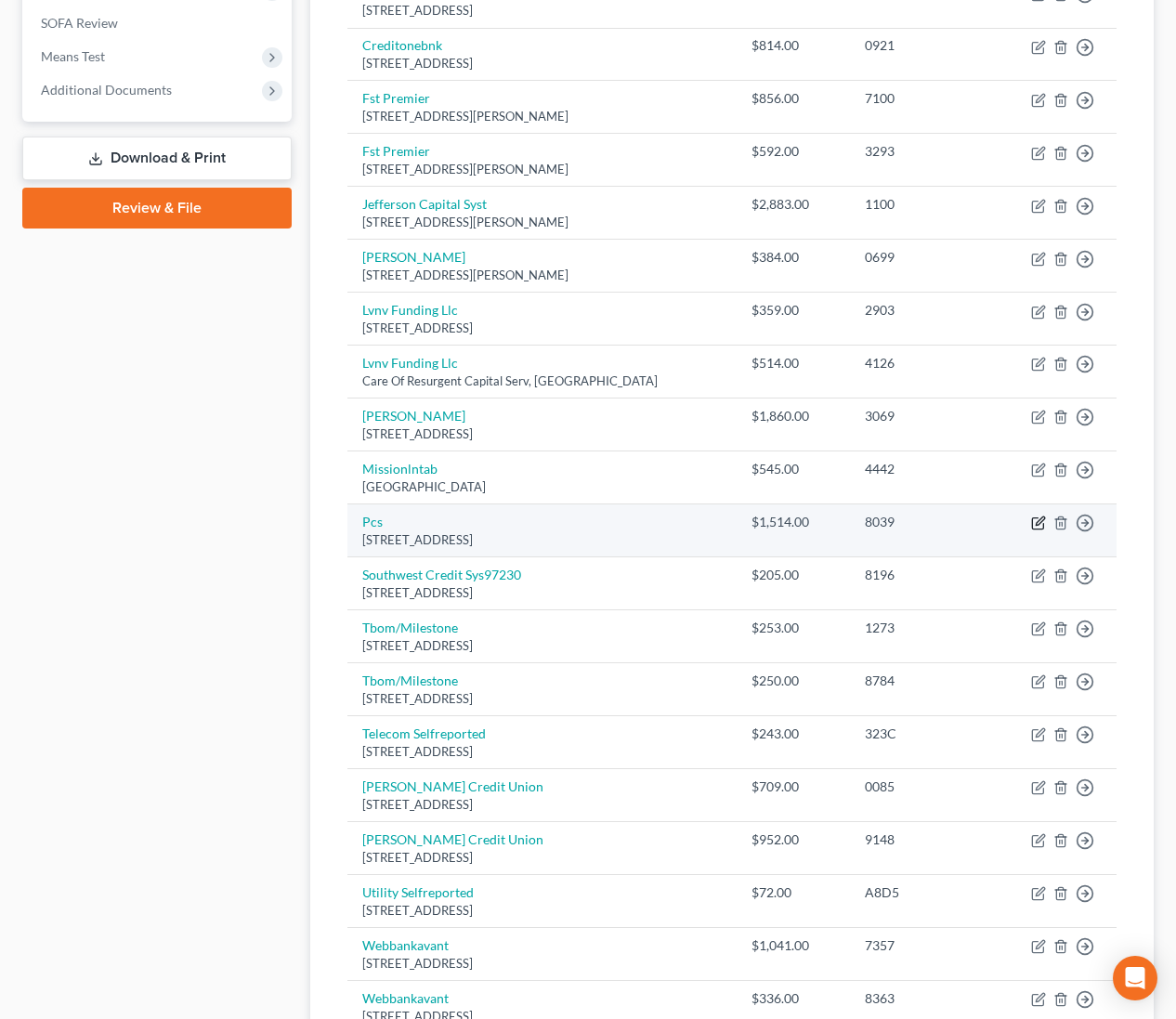
click at [1038, 522] on icon "button" at bounding box center [1040, 521] width 8 height 8
select select "4"
select select "0"
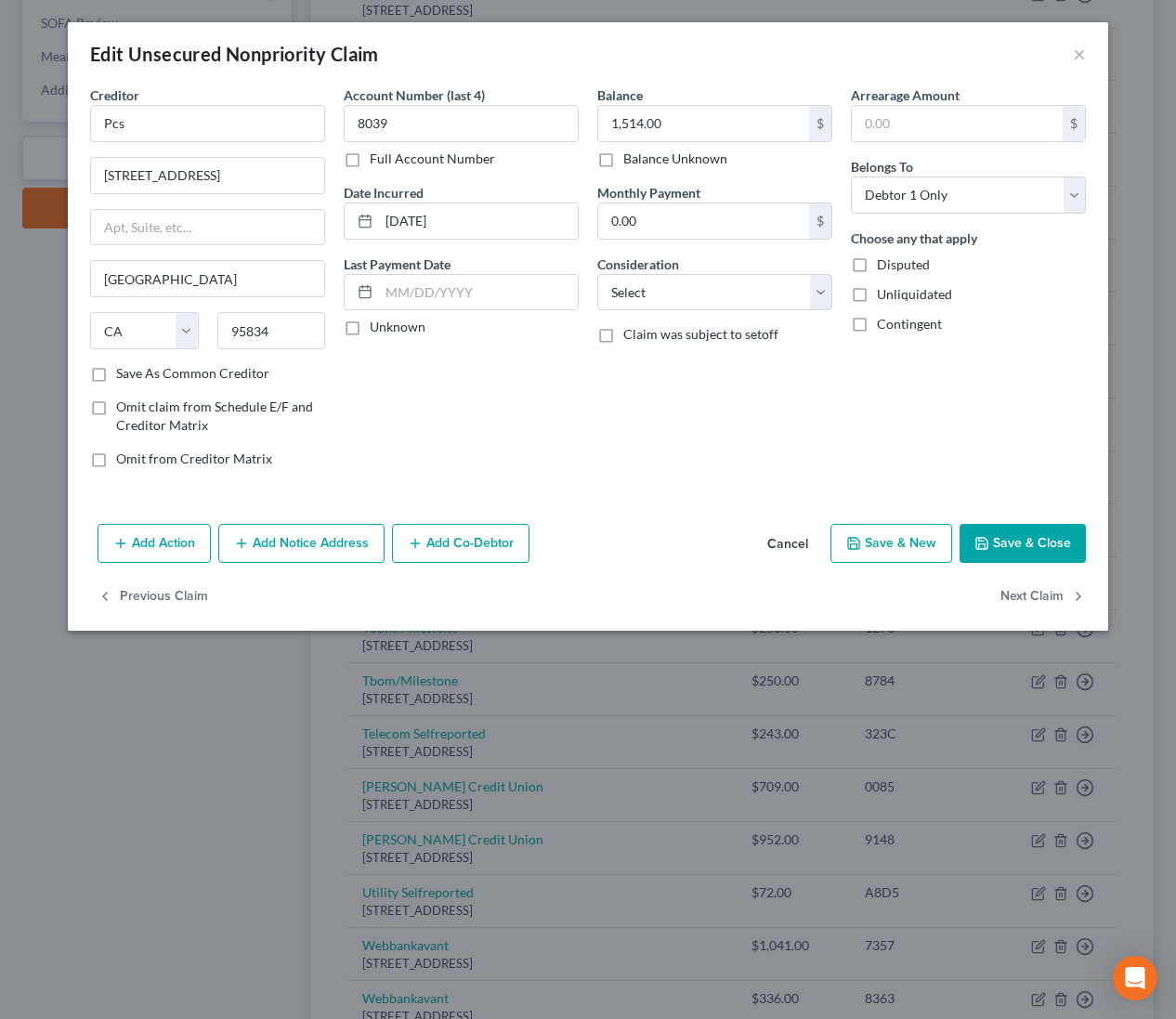
click at [279, 548] on button "Add Notice Address" at bounding box center [301, 543] width 166 height 39
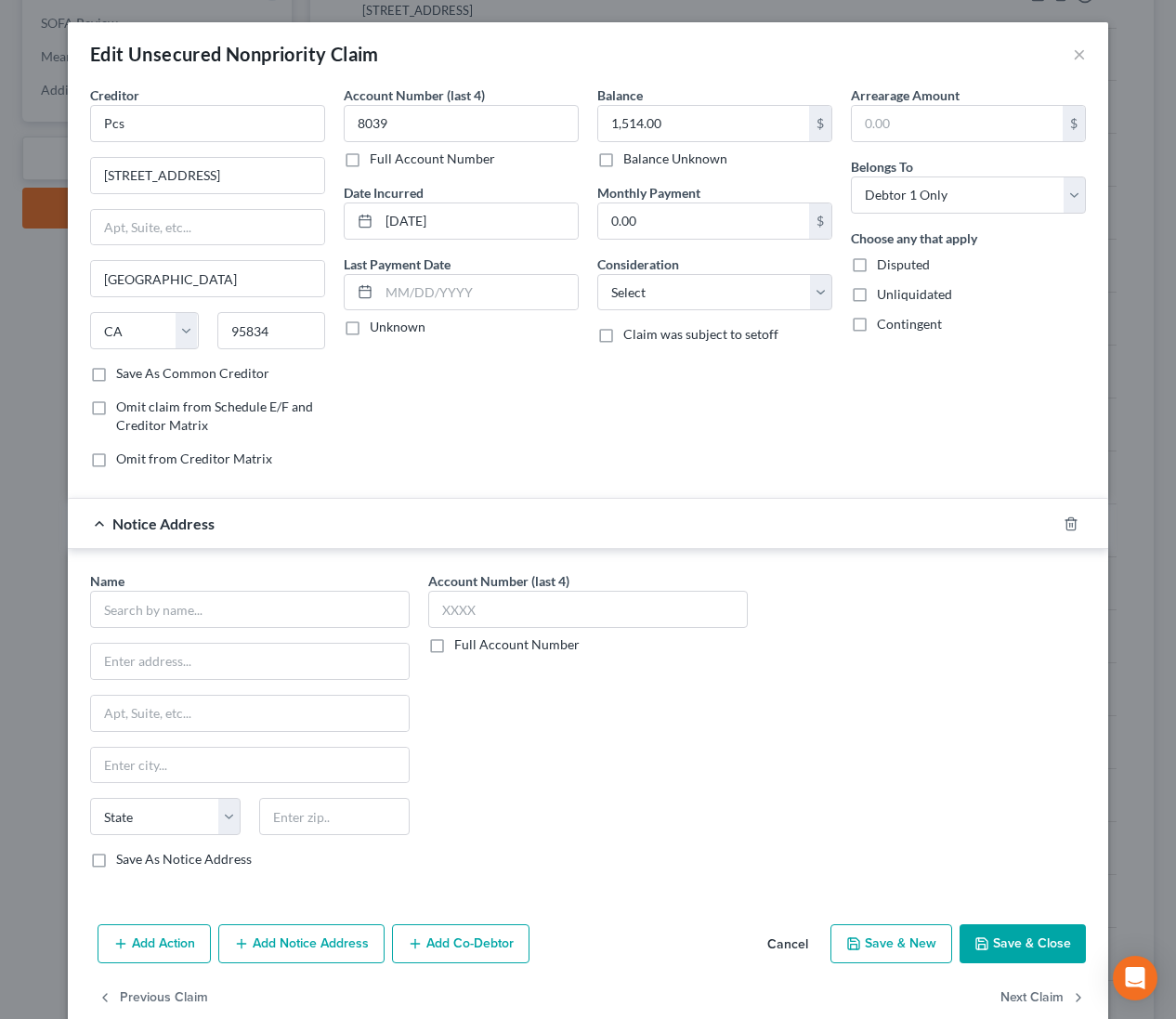
scroll to position [34, 0]
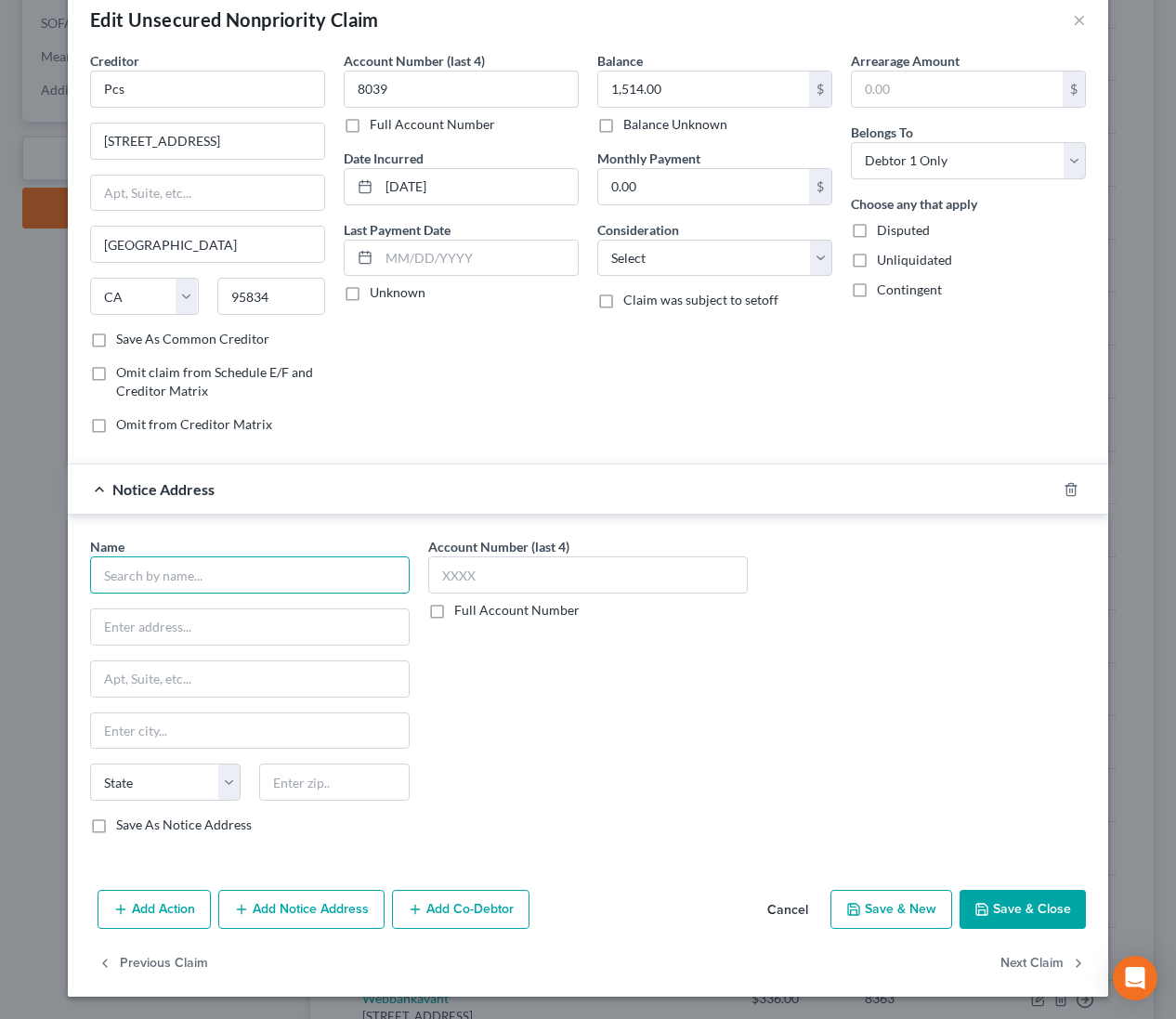
click at [270, 578] on input "text" at bounding box center [250, 574] width 320 height 37
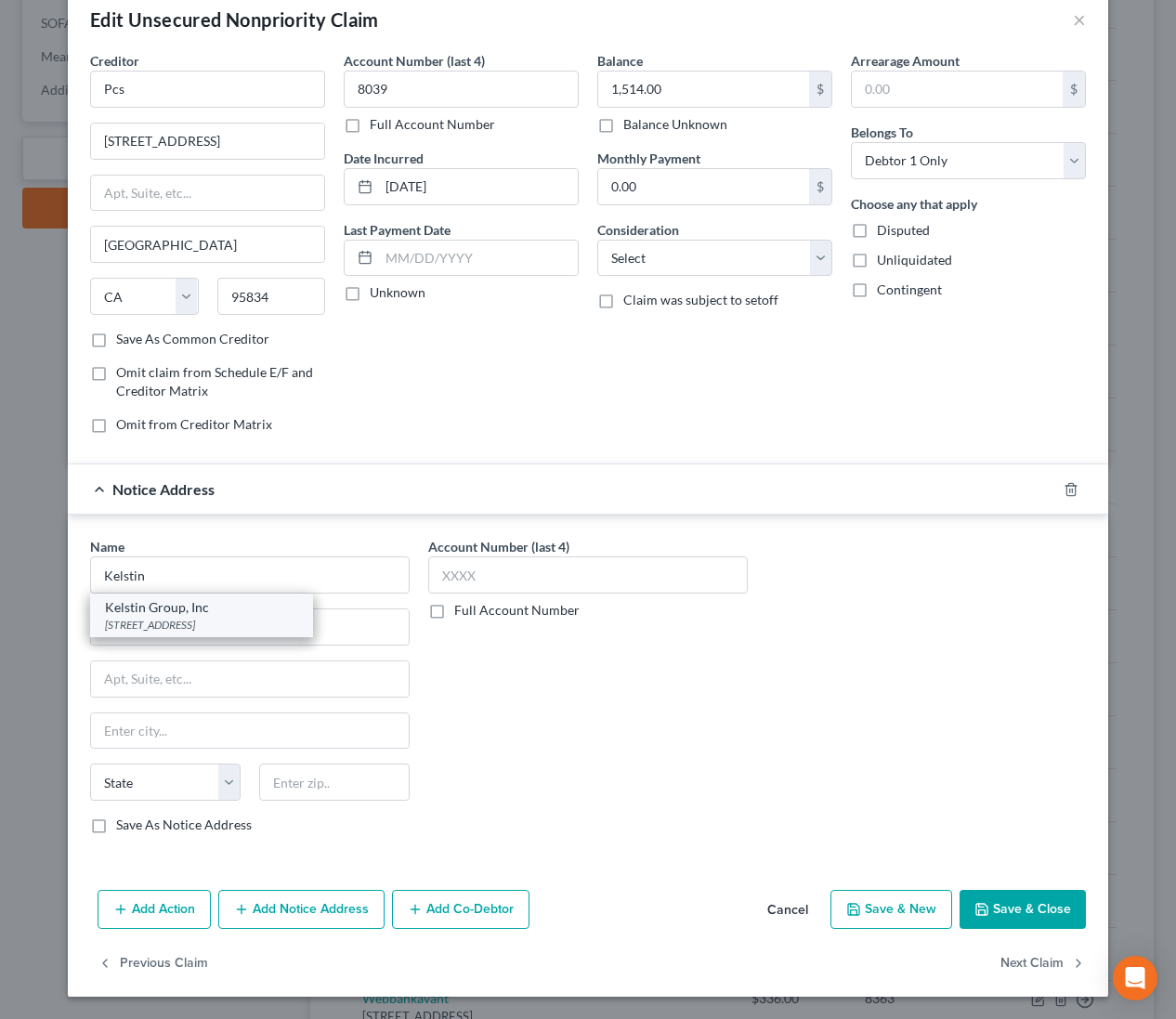
click at [250, 622] on div "[STREET_ADDRESS]" at bounding box center [201, 625] width 193 height 16
type input "Kelstin Group, Inc"
type input "[STREET_ADDRESS]"
type input "[GEOGRAPHIC_DATA]"
select select "4"
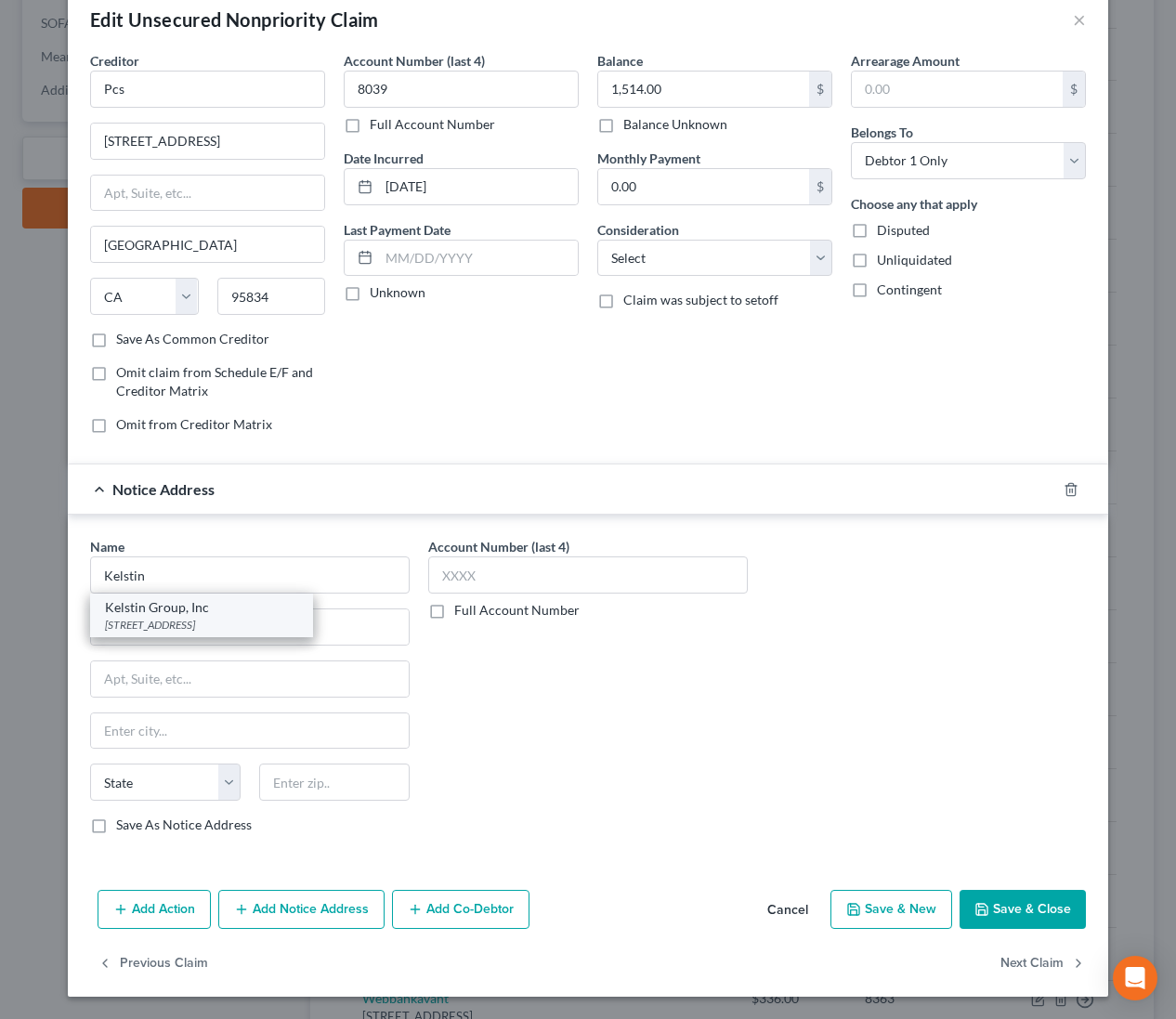
type input "95834"
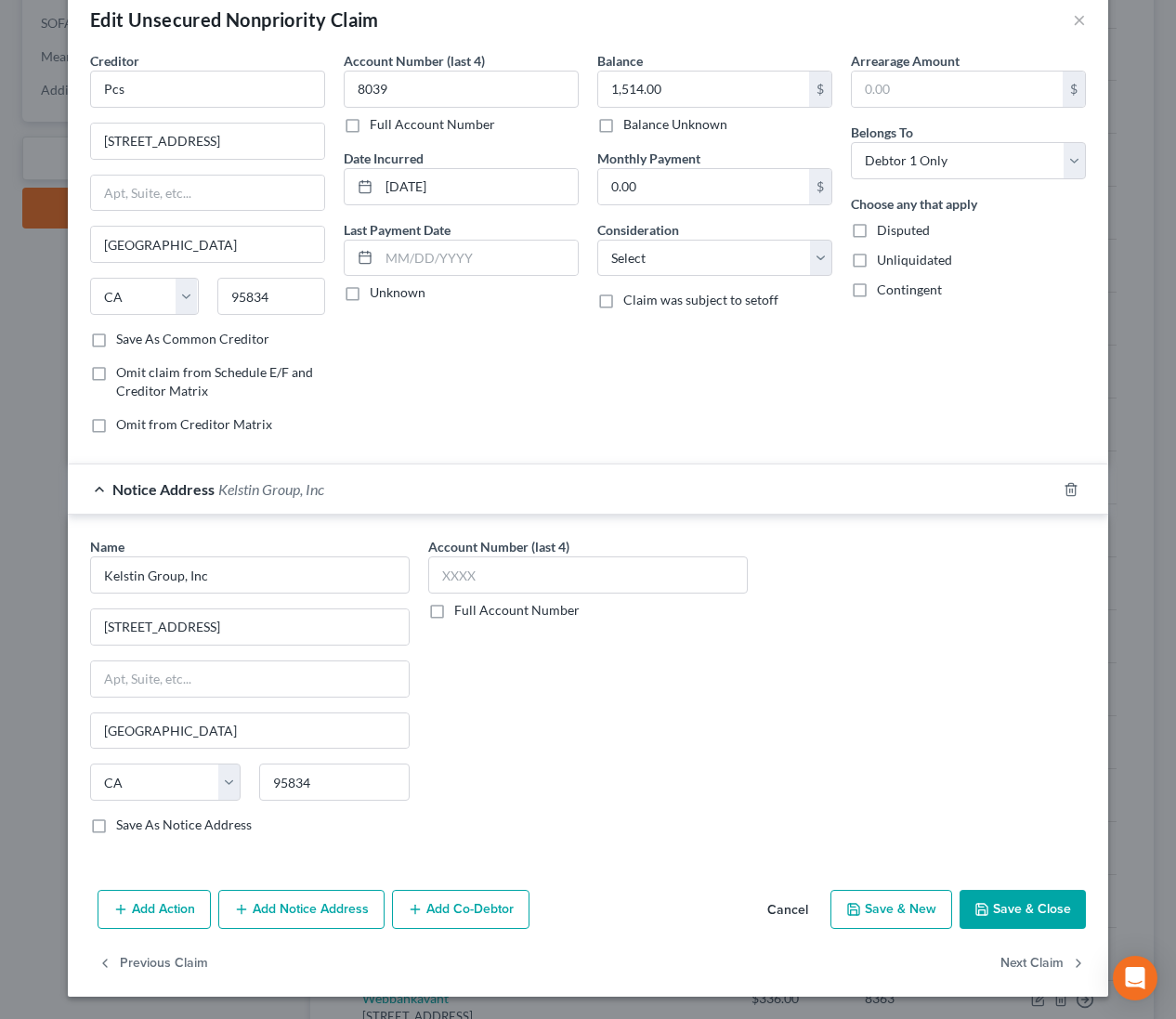
click at [197, 490] on span "Notice Address" at bounding box center [163, 489] width 102 height 18
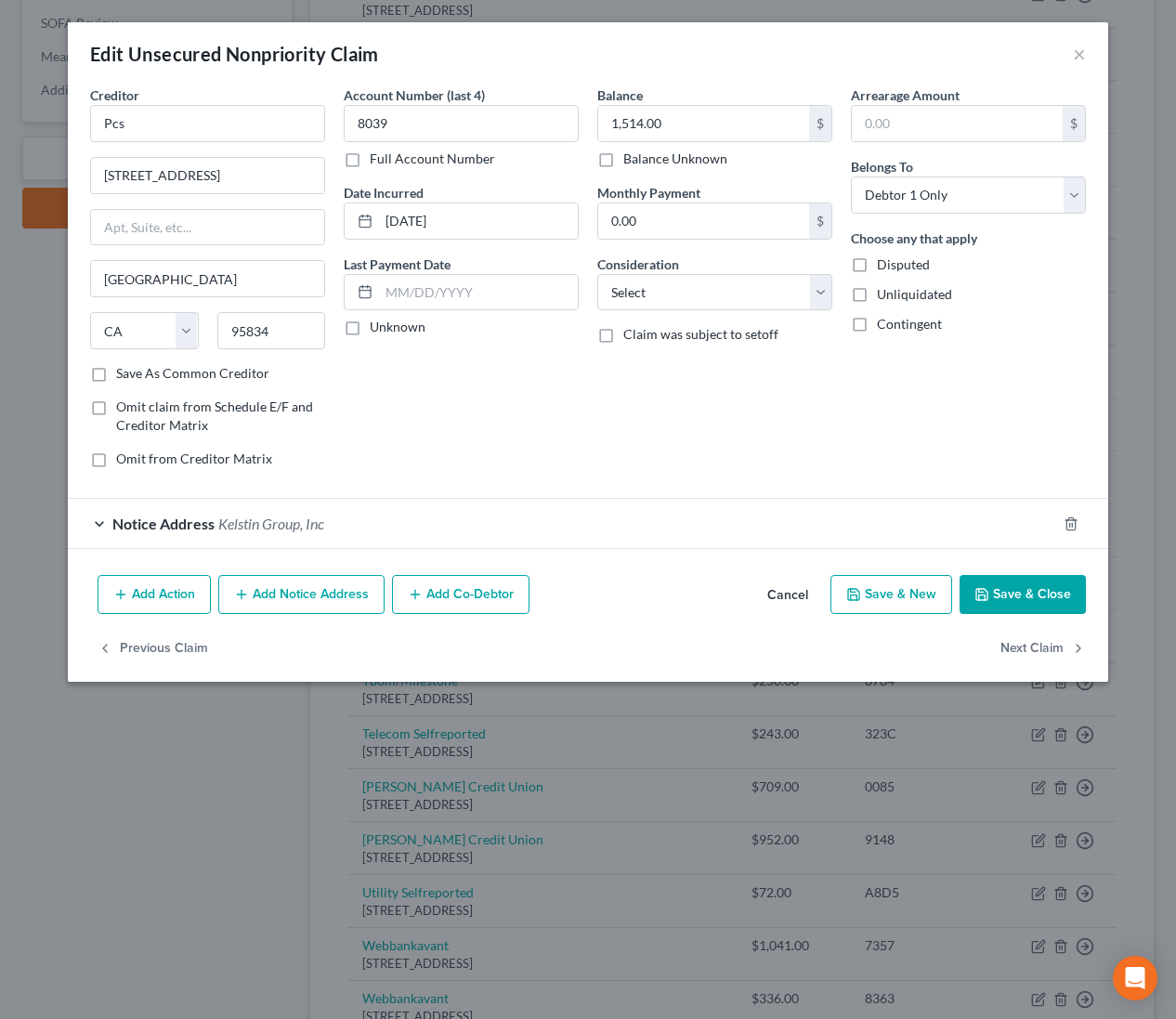
click at [997, 582] on button "Save & Close" at bounding box center [1023, 594] width 126 height 39
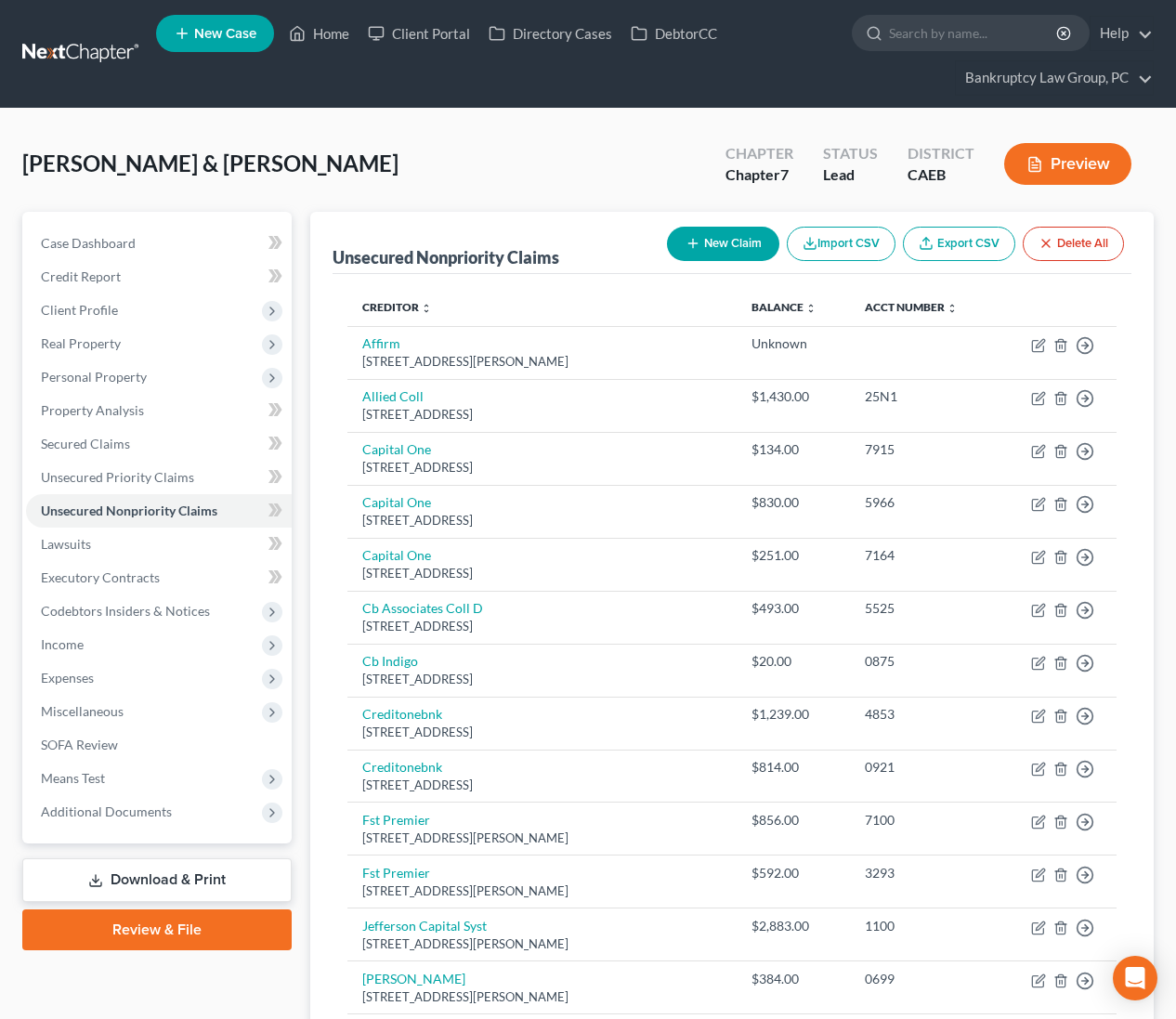
click at [702, 251] on button "New Claim" at bounding box center [723, 244] width 112 height 34
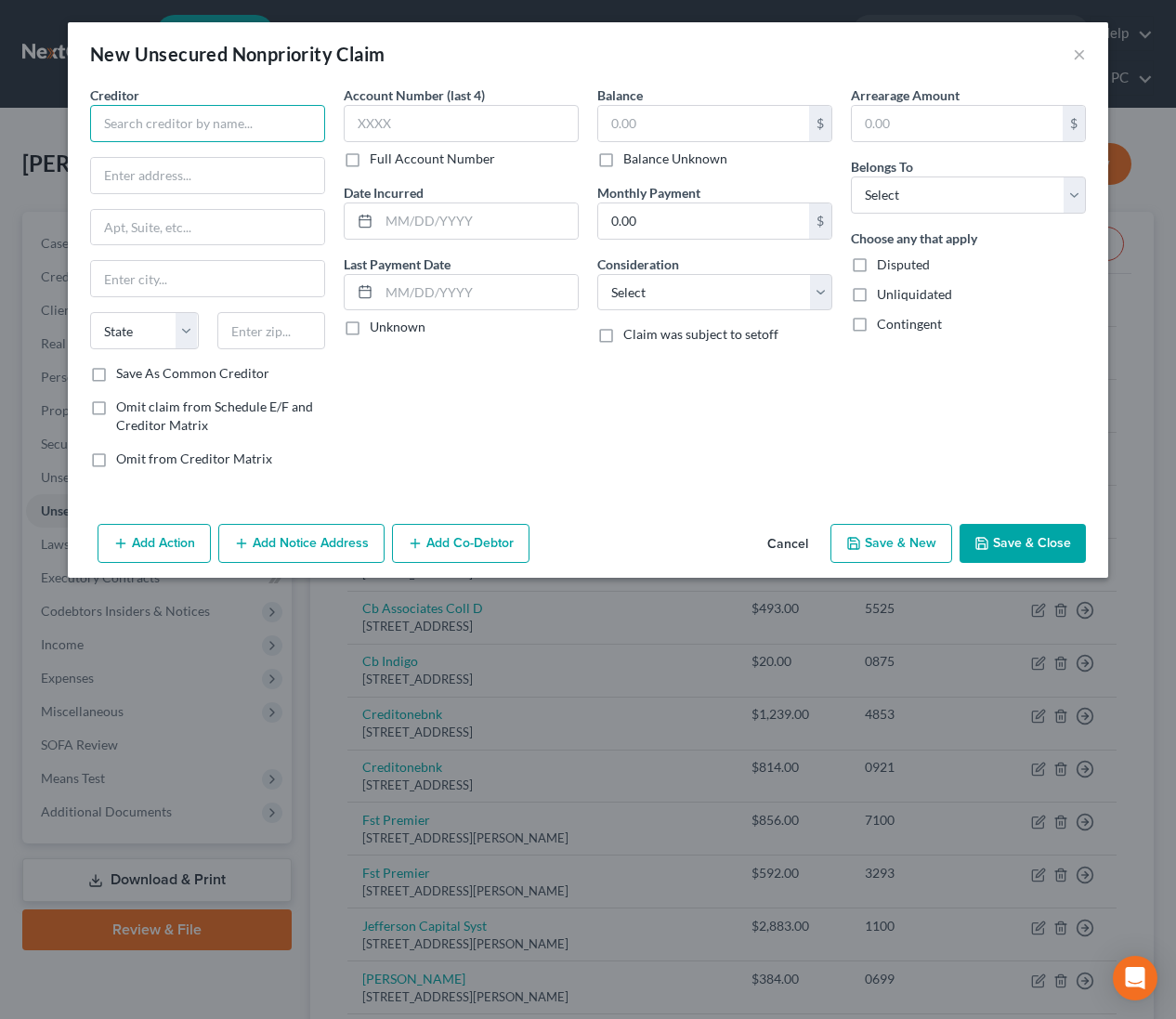
click at [246, 129] on input "text" at bounding box center [207, 123] width 235 height 37
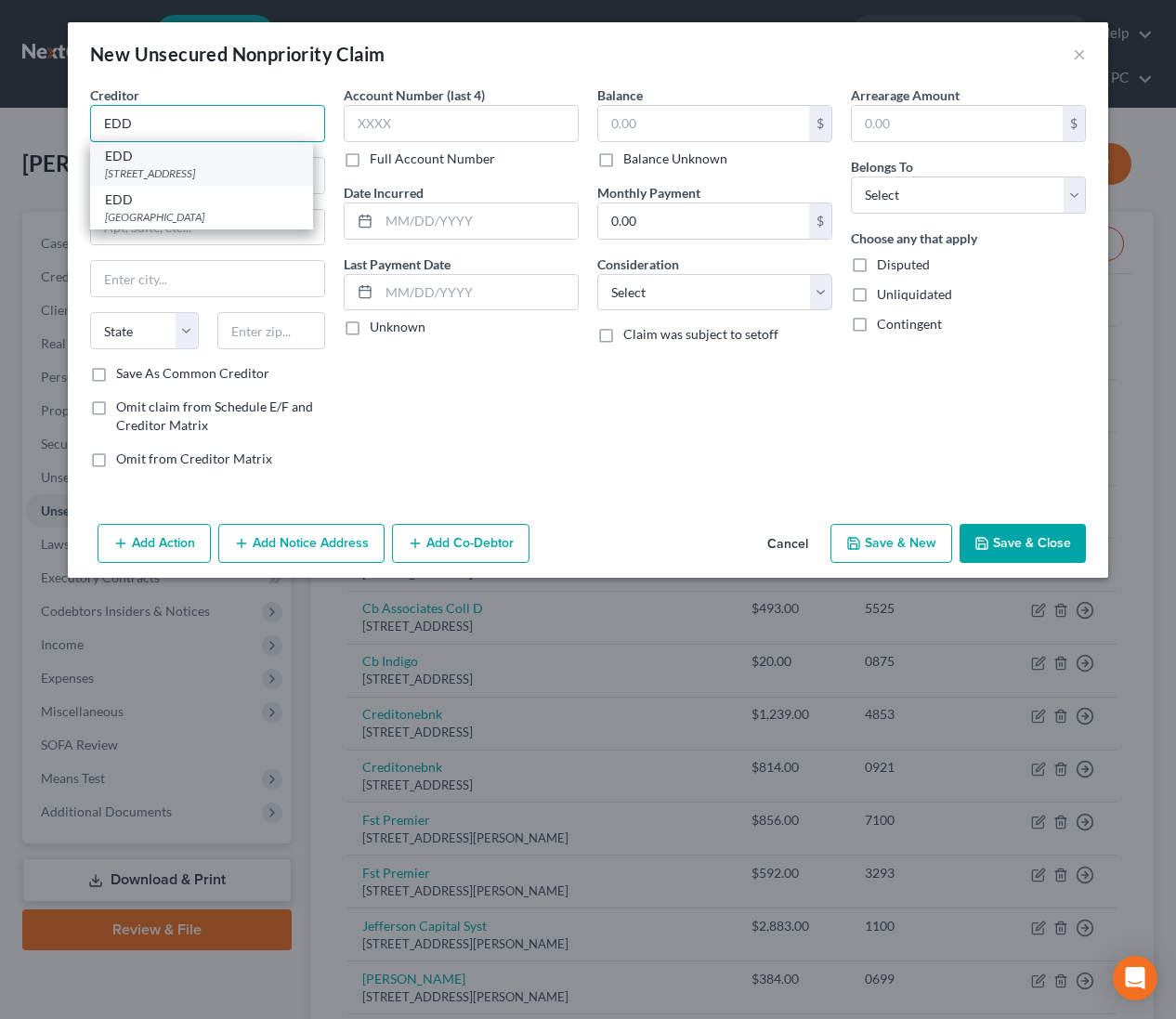
type input "EDD"
click at [221, 165] on div "[STREET_ADDRESS]" at bounding box center [201, 173] width 193 height 16
type input "PO Box 826880"
type input "MIC 92E"
type input "[GEOGRAPHIC_DATA]"
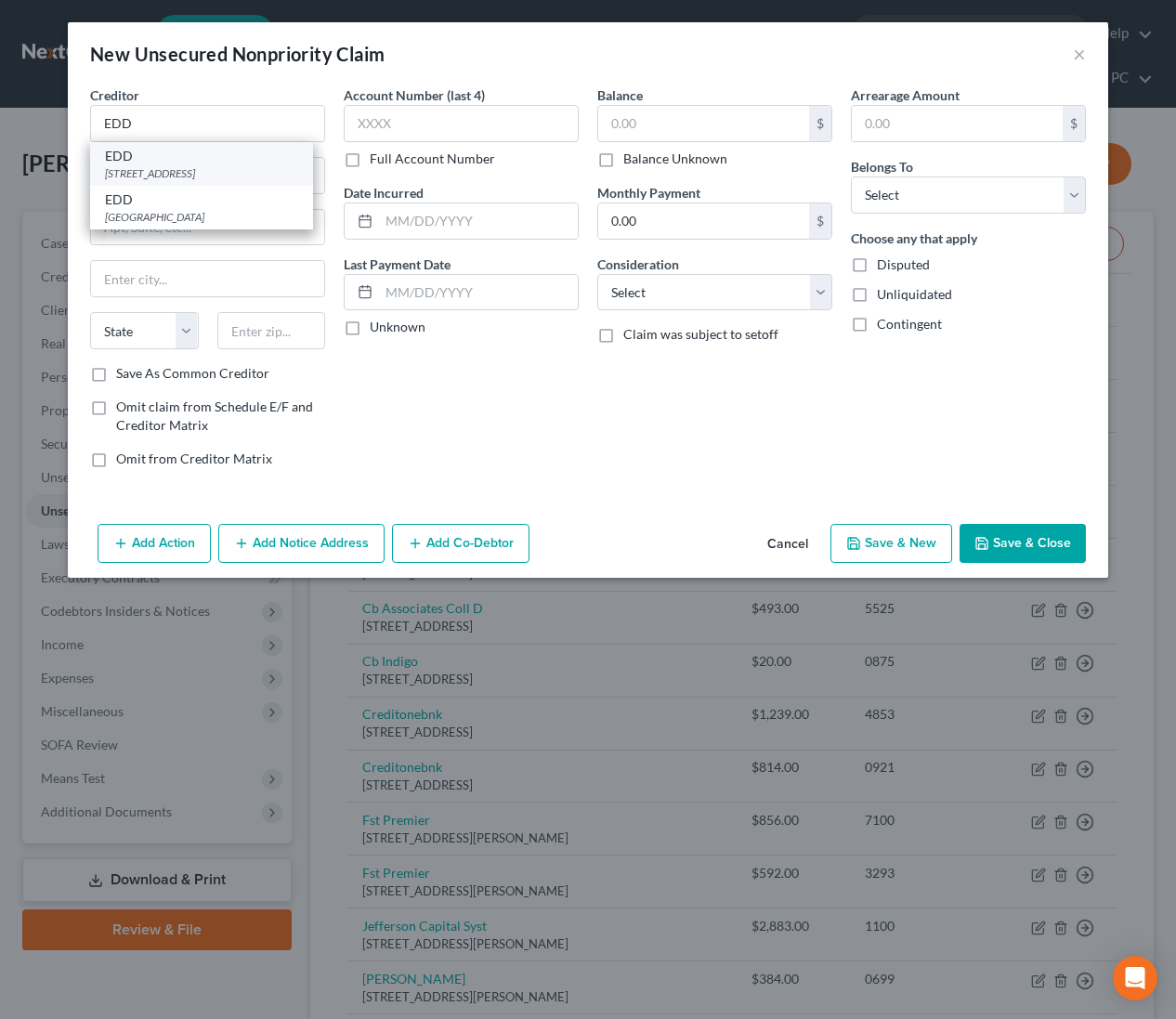
select select "4"
type input "94280"
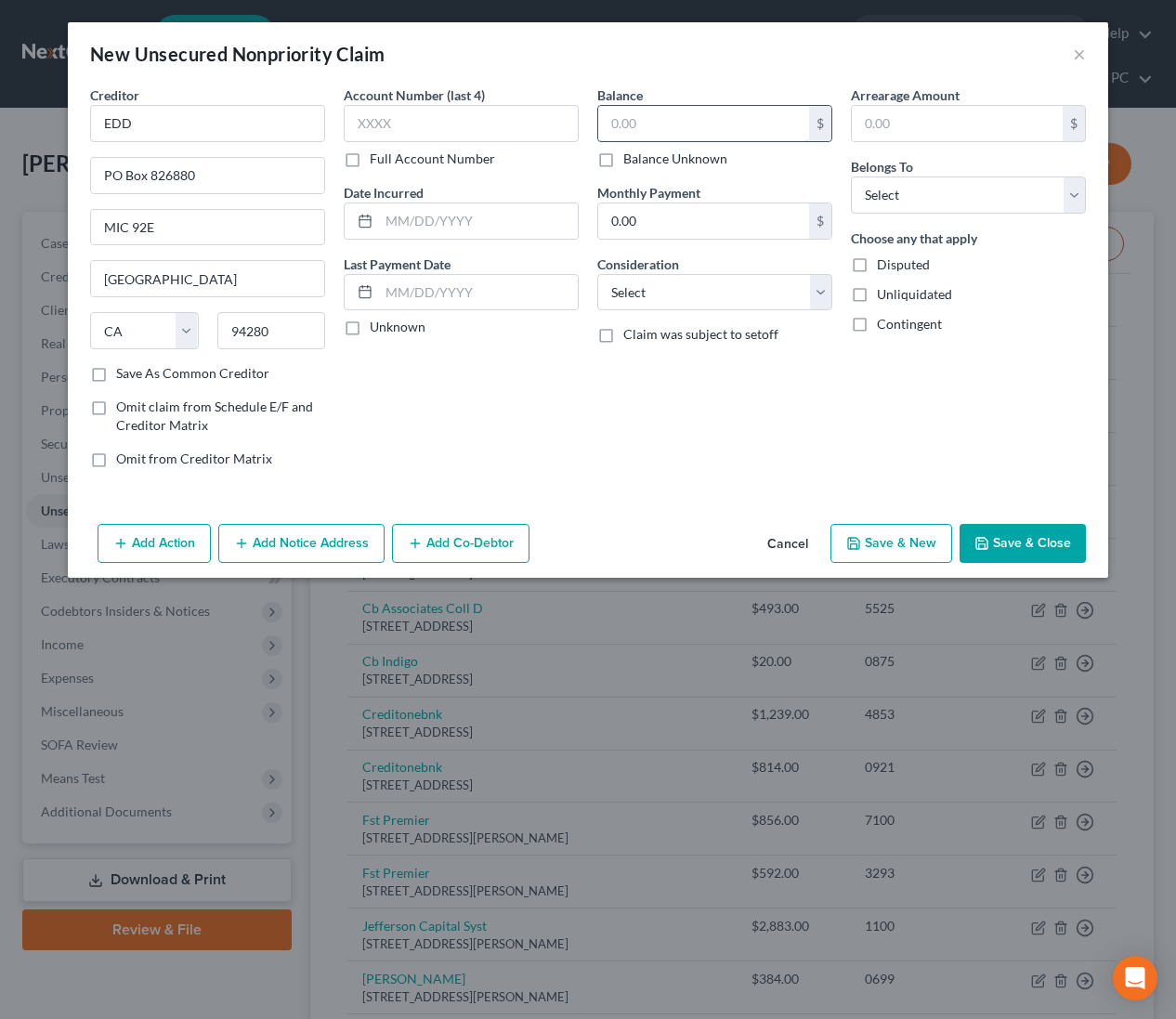
click at [714, 124] on input "text" at bounding box center [703, 123] width 211 height 35
type input "3,250"
click at [882, 195] on select "Select Debtor 1 Only Debtor 2 Only Debtor 1 And Debtor 2 Only At Least One Of T…" at bounding box center [968, 194] width 235 height 37
select select "0"
click at [1017, 546] on button "Save & Close" at bounding box center [1023, 543] width 126 height 39
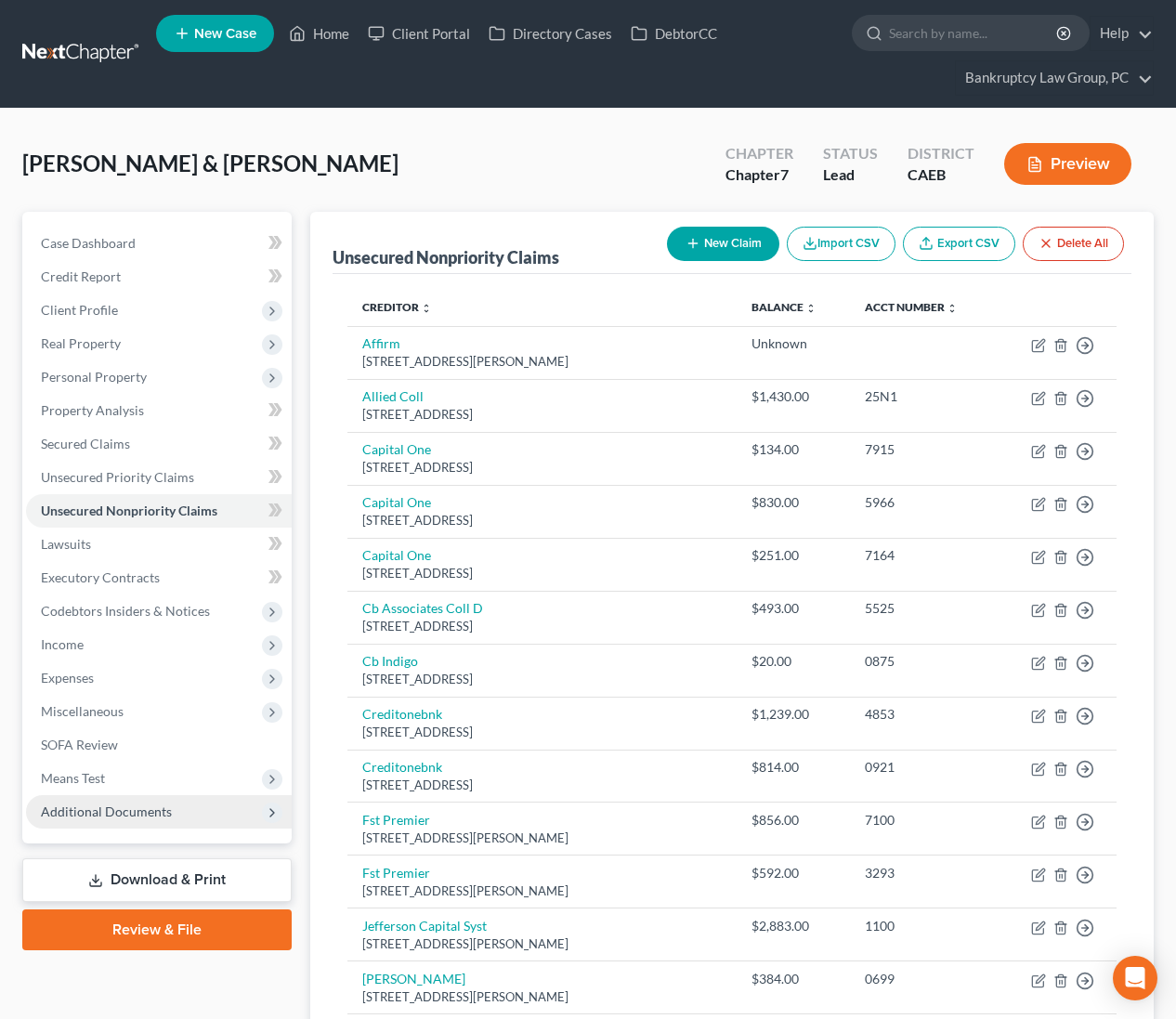
click at [151, 813] on span "Additional Documents" at bounding box center [106, 812] width 131 height 16
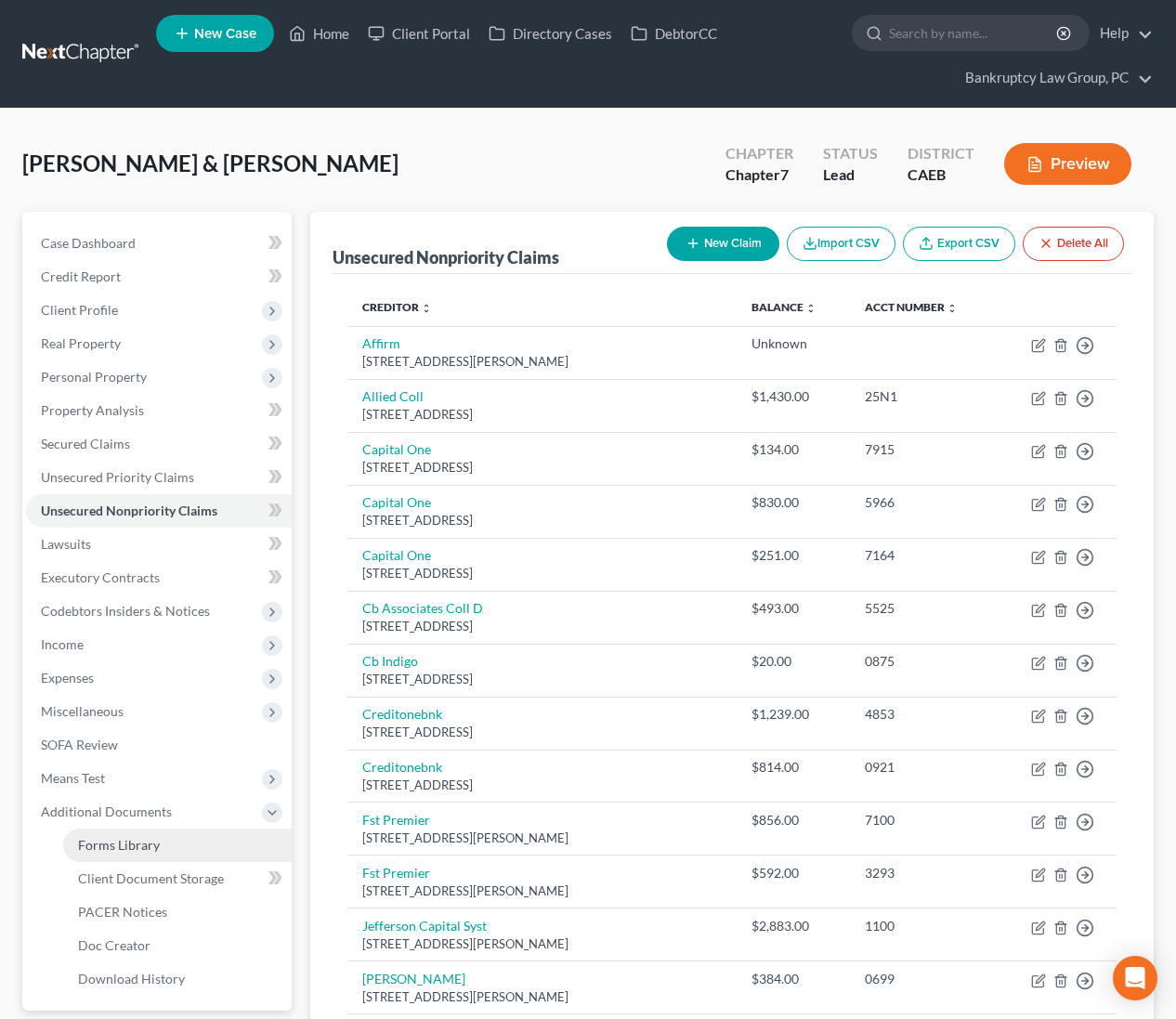
click at [148, 845] on span "Forms Library" at bounding box center [119, 845] width 82 height 16
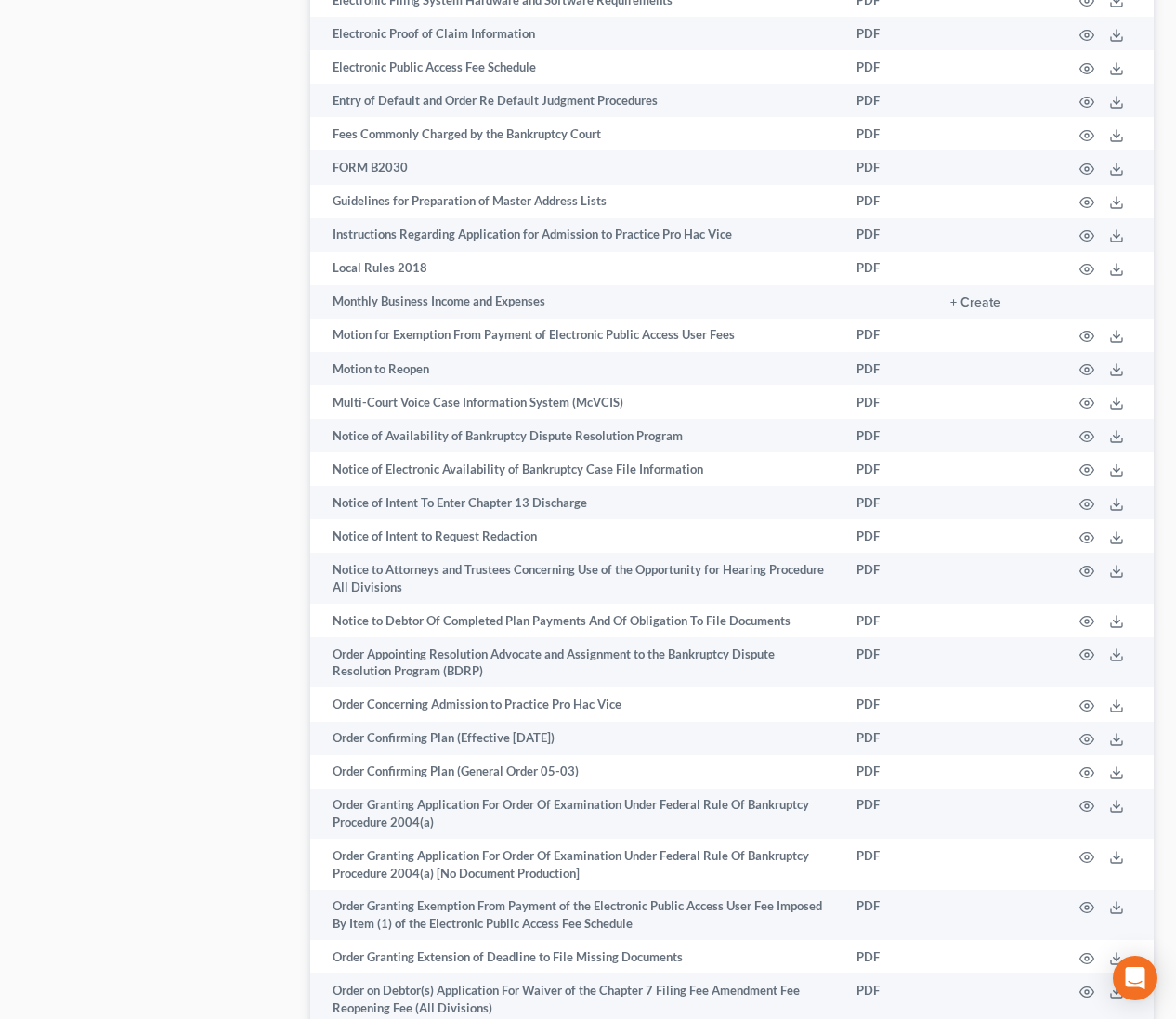
scroll to position [2765, 0]
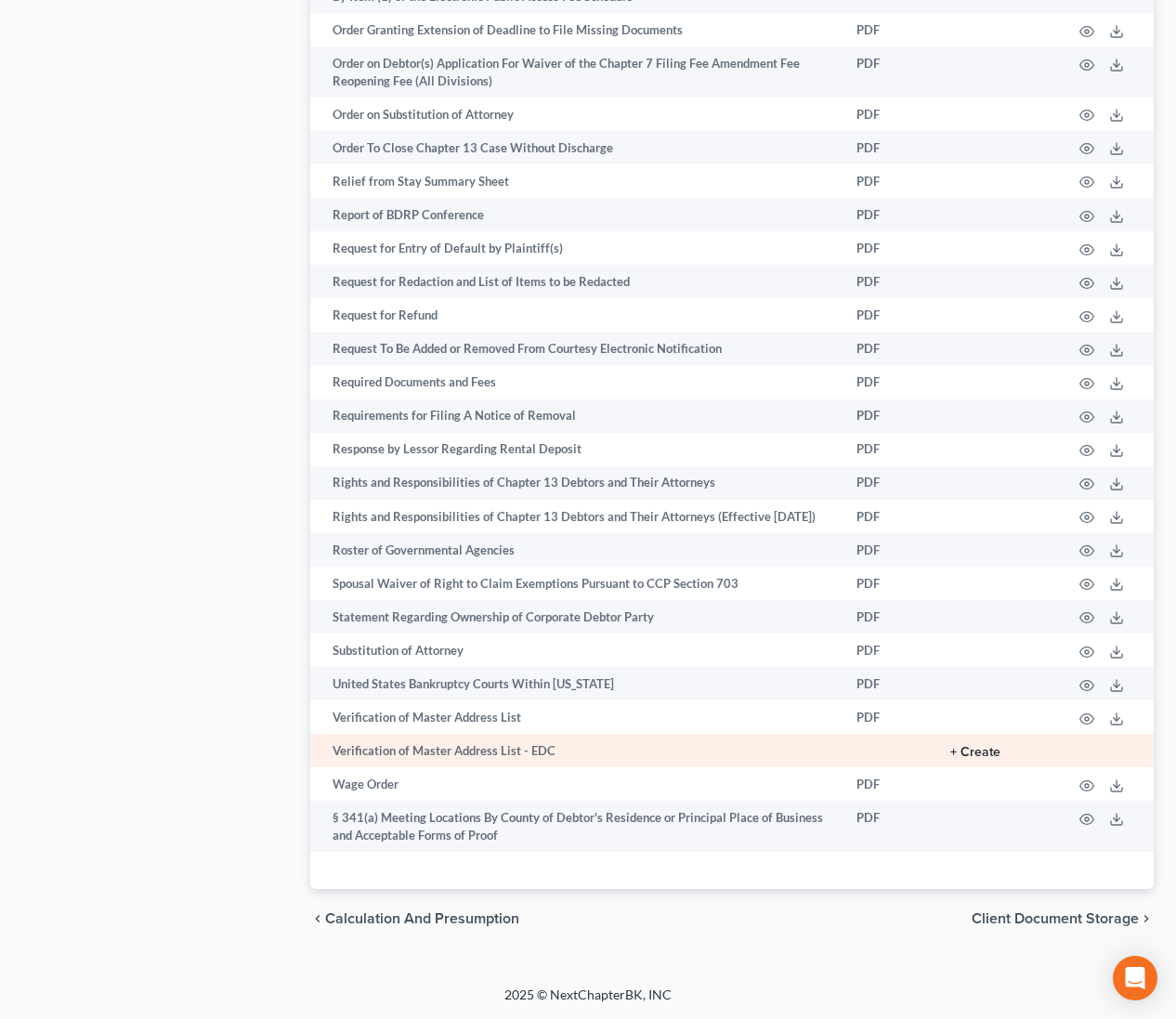
click at [993, 752] on button "+ Create" at bounding box center [975, 752] width 50 height 13
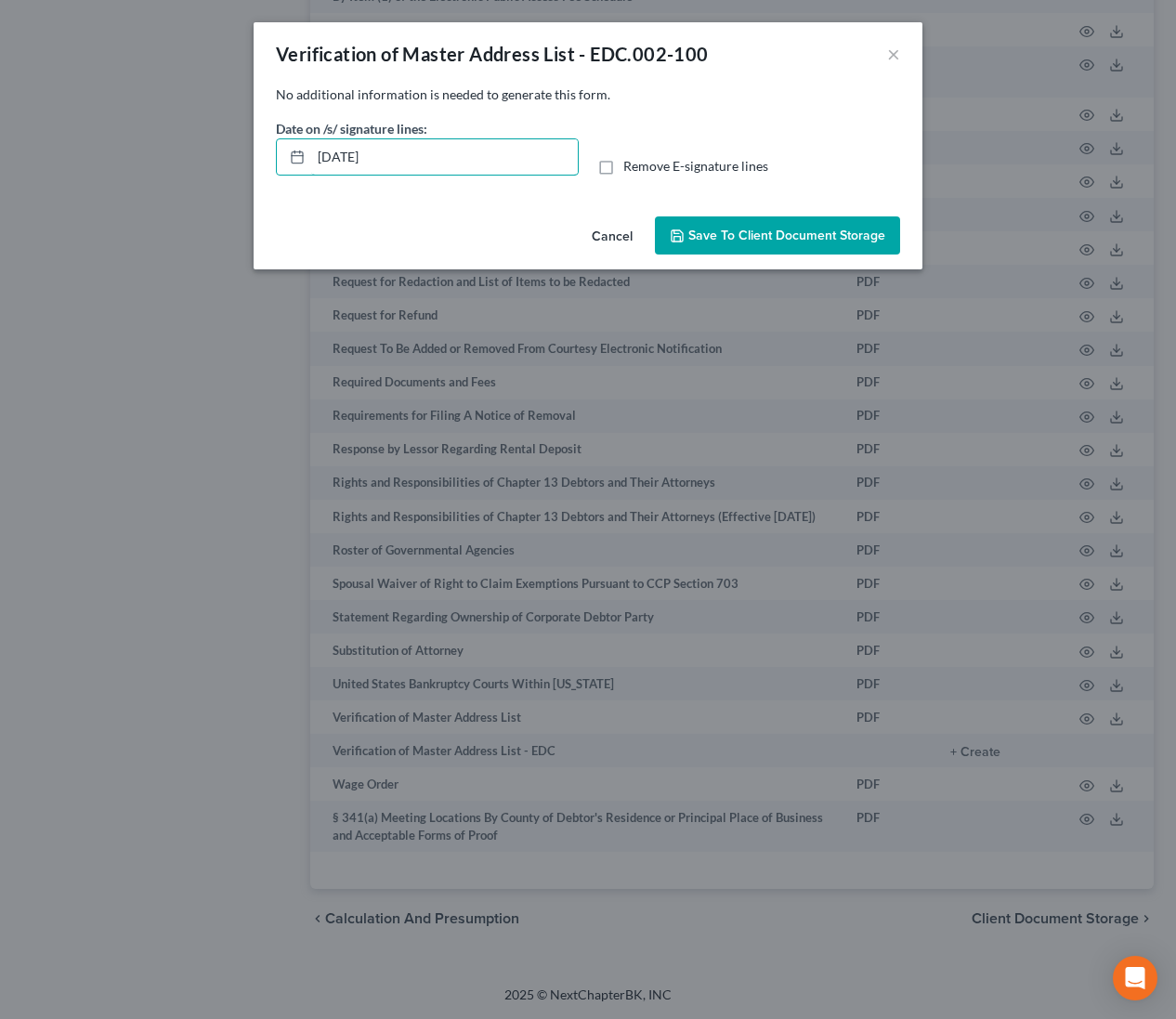
drag, startPoint x: 413, startPoint y: 159, endPoint x: 195, endPoint y: 152, distance: 218.4
click at [196, 150] on div "Verification of Master Address List - EDC.002-100 × No additional information i…" at bounding box center [588, 509] width 1176 height 1019
drag, startPoint x: 604, startPoint y: 163, endPoint x: 641, endPoint y: 204, distance: 55.2
click at [623, 163] on label "Remove E-signature lines" at bounding box center [695, 166] width 145 height 19
click at [631, 163] on input "Remove E-signature lines" at bounding box center [637, 163] width 12 height 12
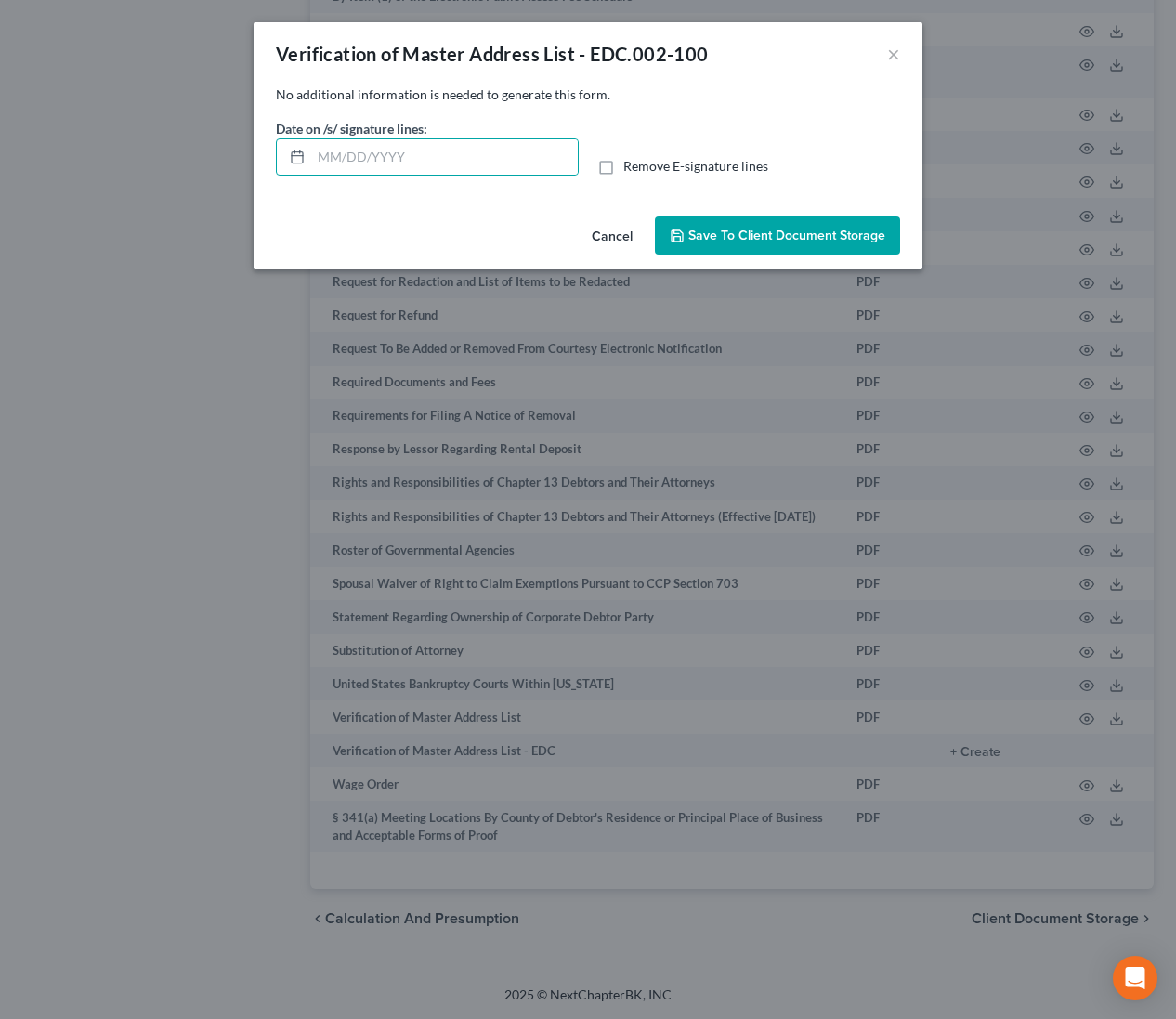
checkbox input "true"
click at [772, 239] on span "Save to Client Document Storage" at bounding box center [786, 236] width 197 height 16
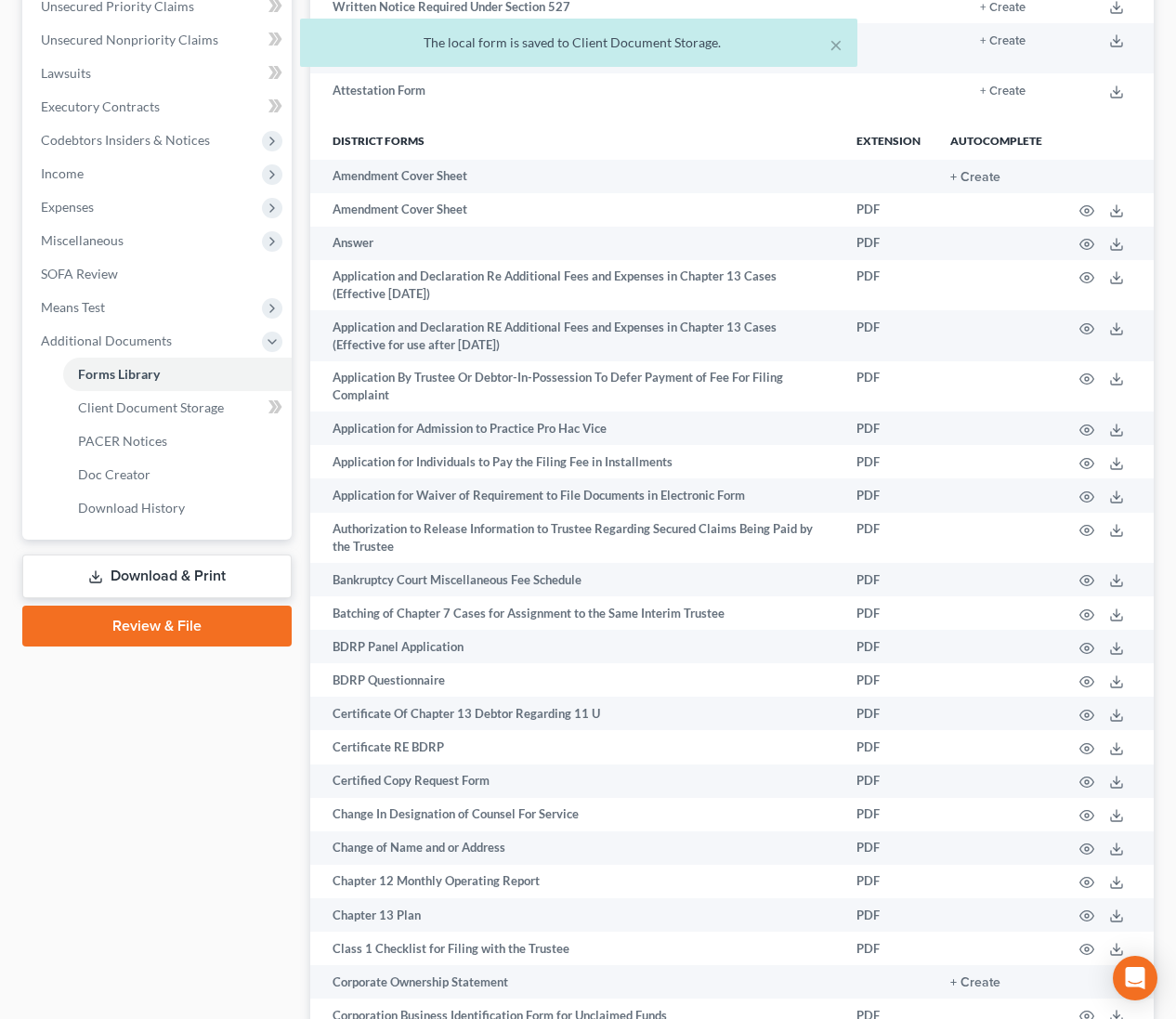
click at [210, 573] on link "Download & Print" at bounding box center [156, 577] width 269 height 44
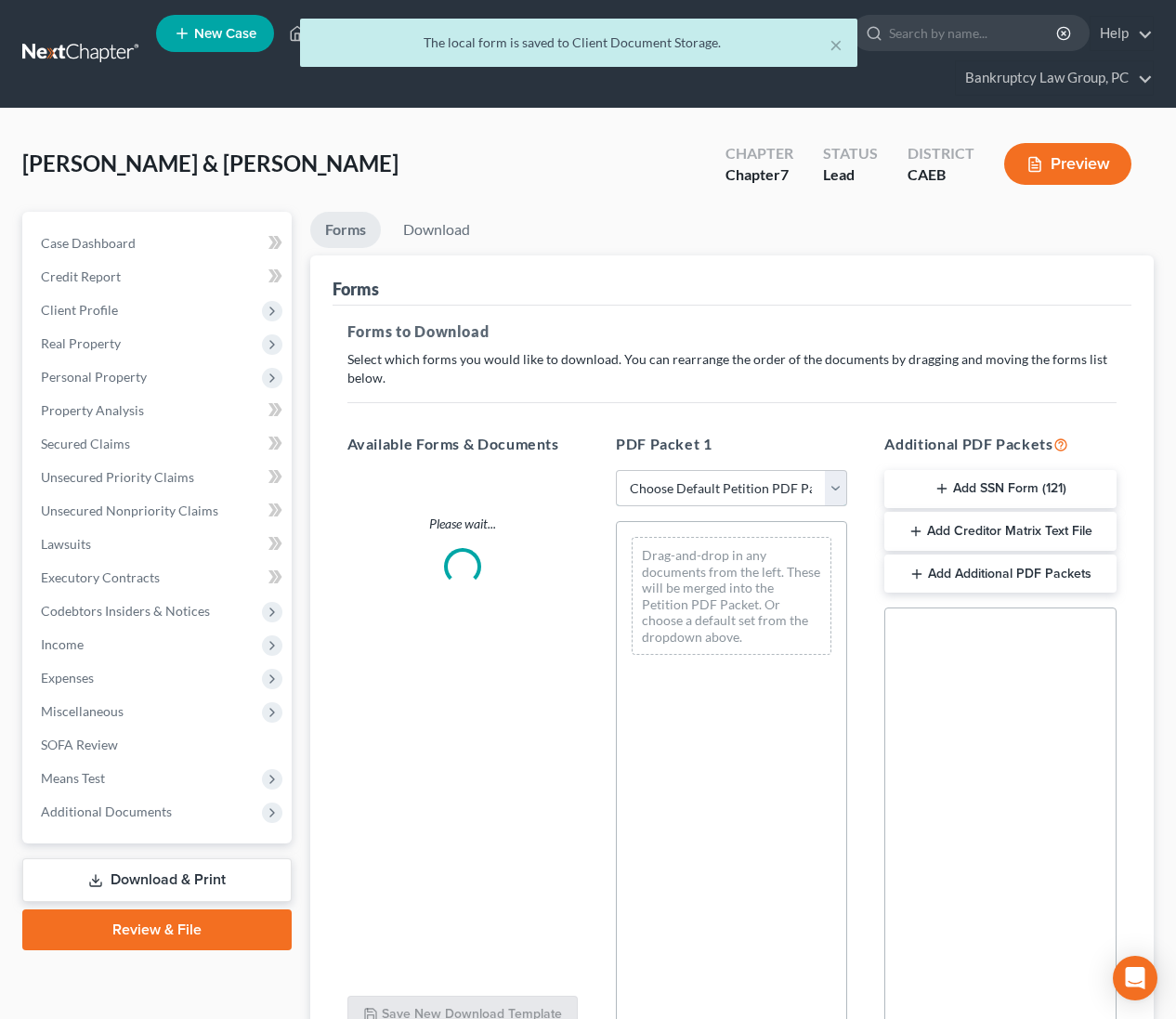
click at [707, 484] on select "Choose Default Petition PDF Packet Complete Bankruptcy Petition (all forms and …" at bounding box center [731, 488] width 231 height 37
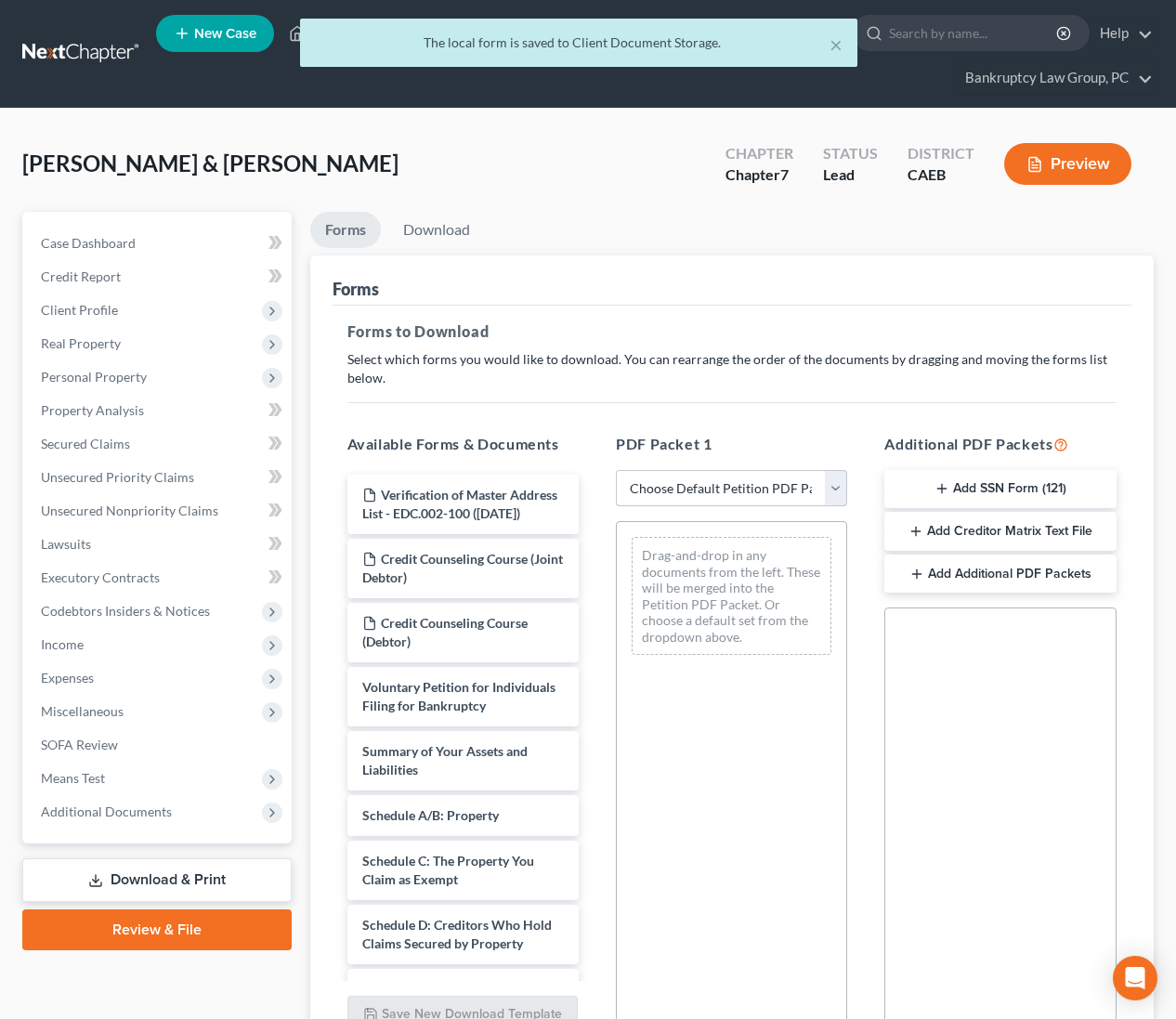
select select "5"
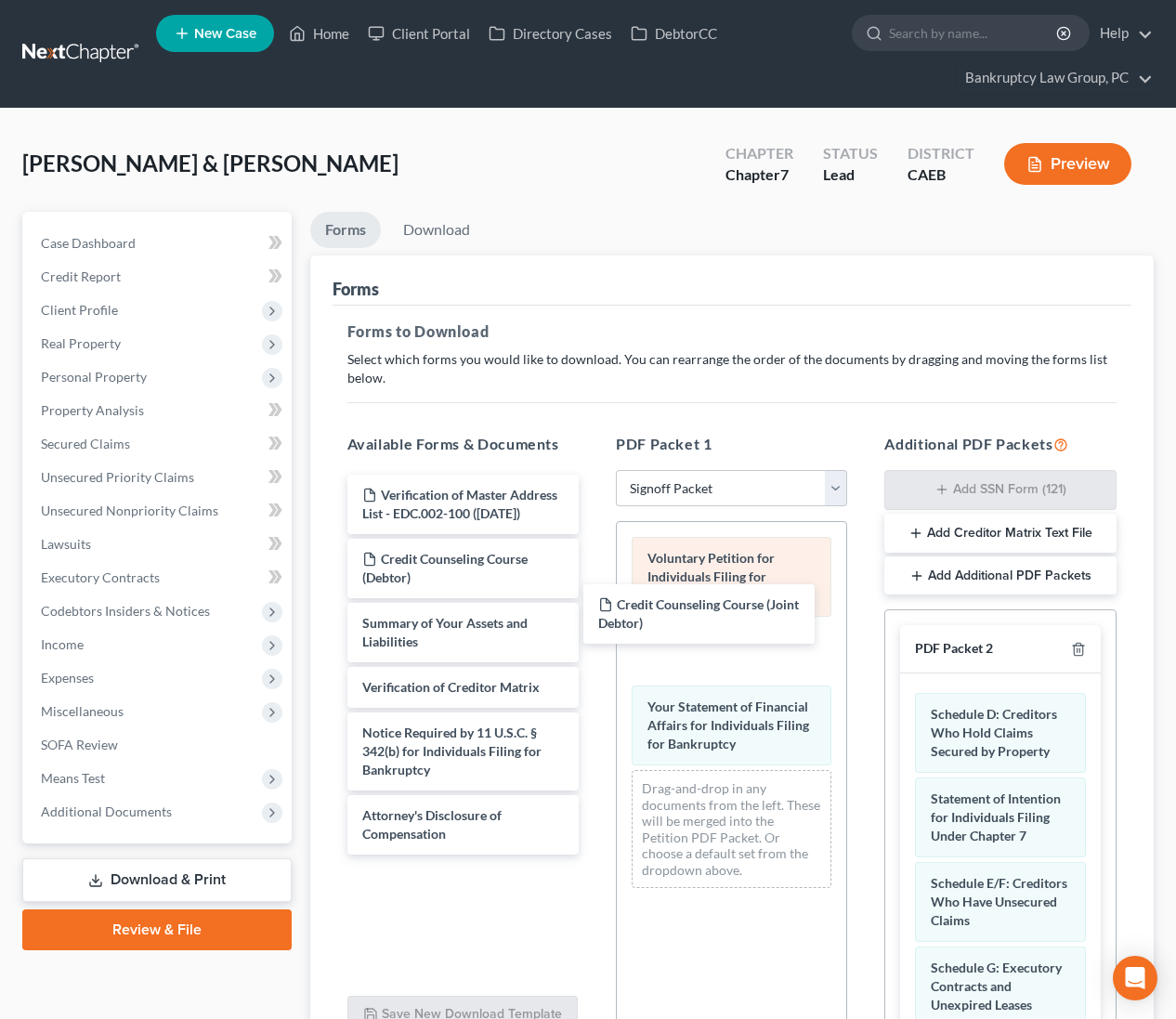
drag, startPoint x: 428, startPoint y: 557, endPoint x: 635, endPoint y: 605, distance: 212.5
click at [594, 604] on div "Credit Counseling Course (Joint Debtor) Verification of Master Address List - E…" at bounding box center [463, 665] width 261 height 380
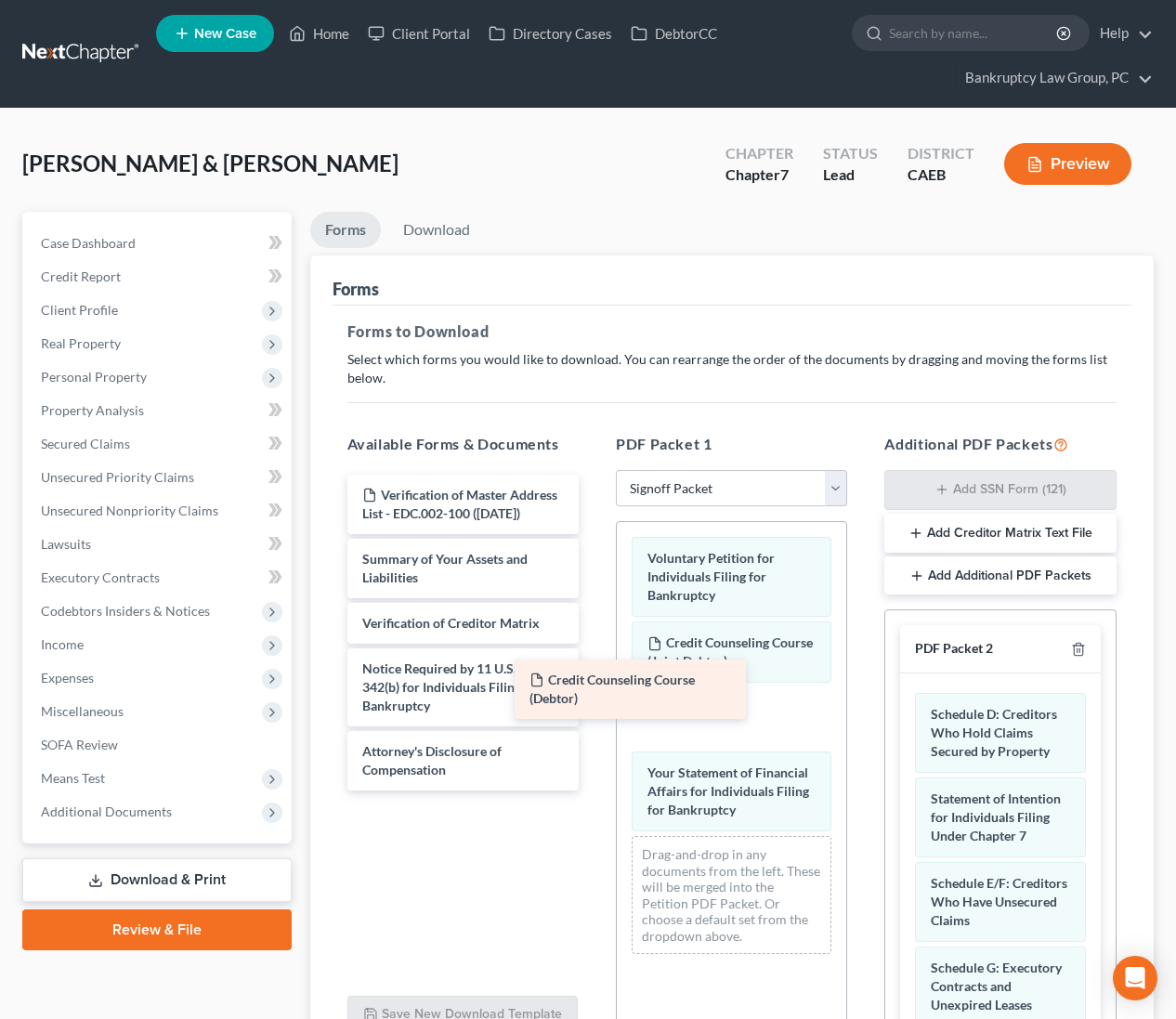
drag, startPoint x: 490, startPoint y: 558, endPoint x: 686, endPoint y: 686, distance: 234.5
click at [594, 684] on div "Credit Counseling Course (Debtor) Verification of Master Address List - EDC.002…" at bounding box center [463, 633] width 261 height 316
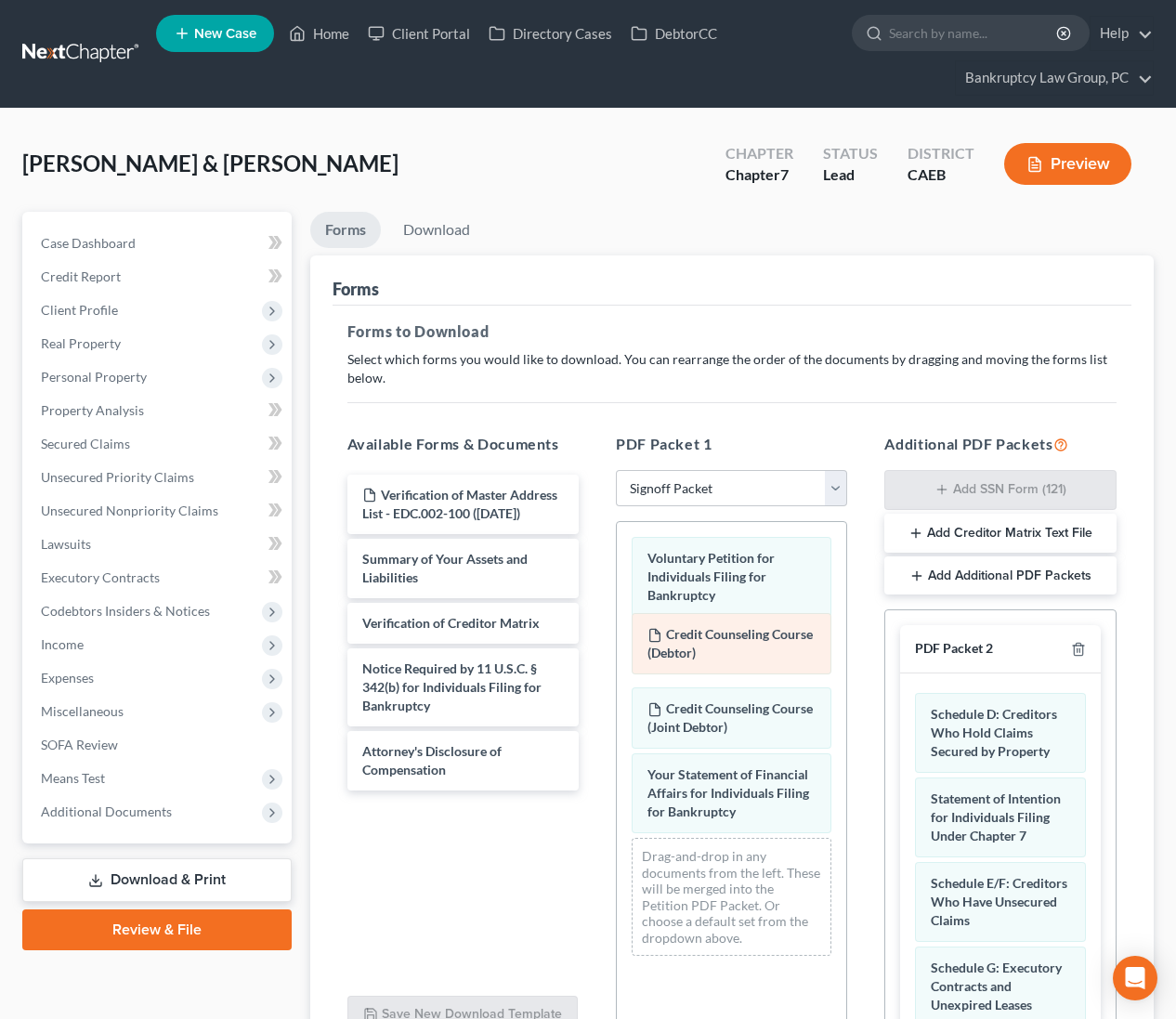
drag, startPoint x: 740, startPoint y: 709, endPoint x: 740, endPoint y: 635, distance: 73.4
click at [740, 635] on div "Credit Counseling Course (Debtor) Voluntary Petition for Individuals Filing for…" at bounding box center [731, 746] width 229 height 449
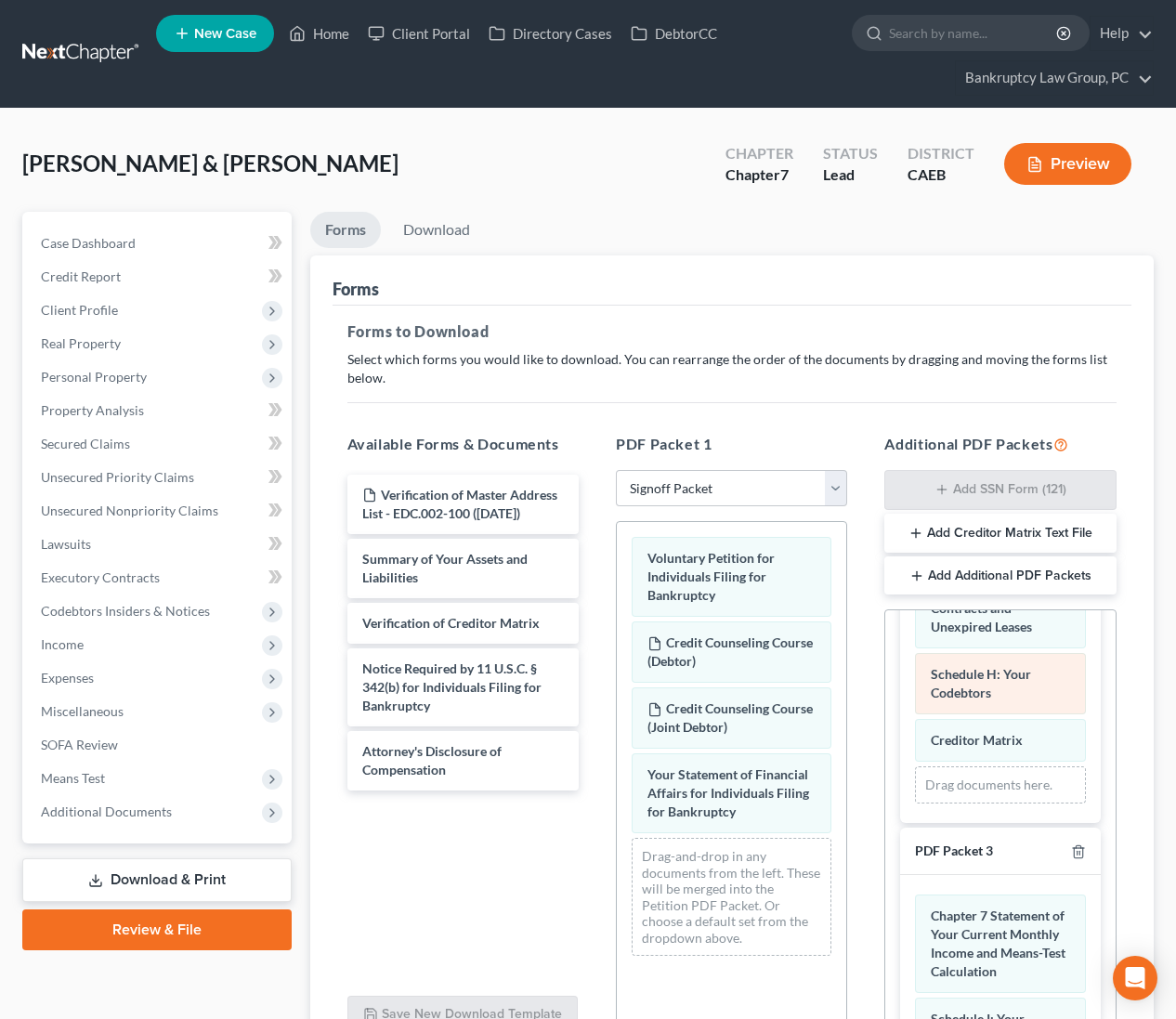
scroll to position [377, 0]
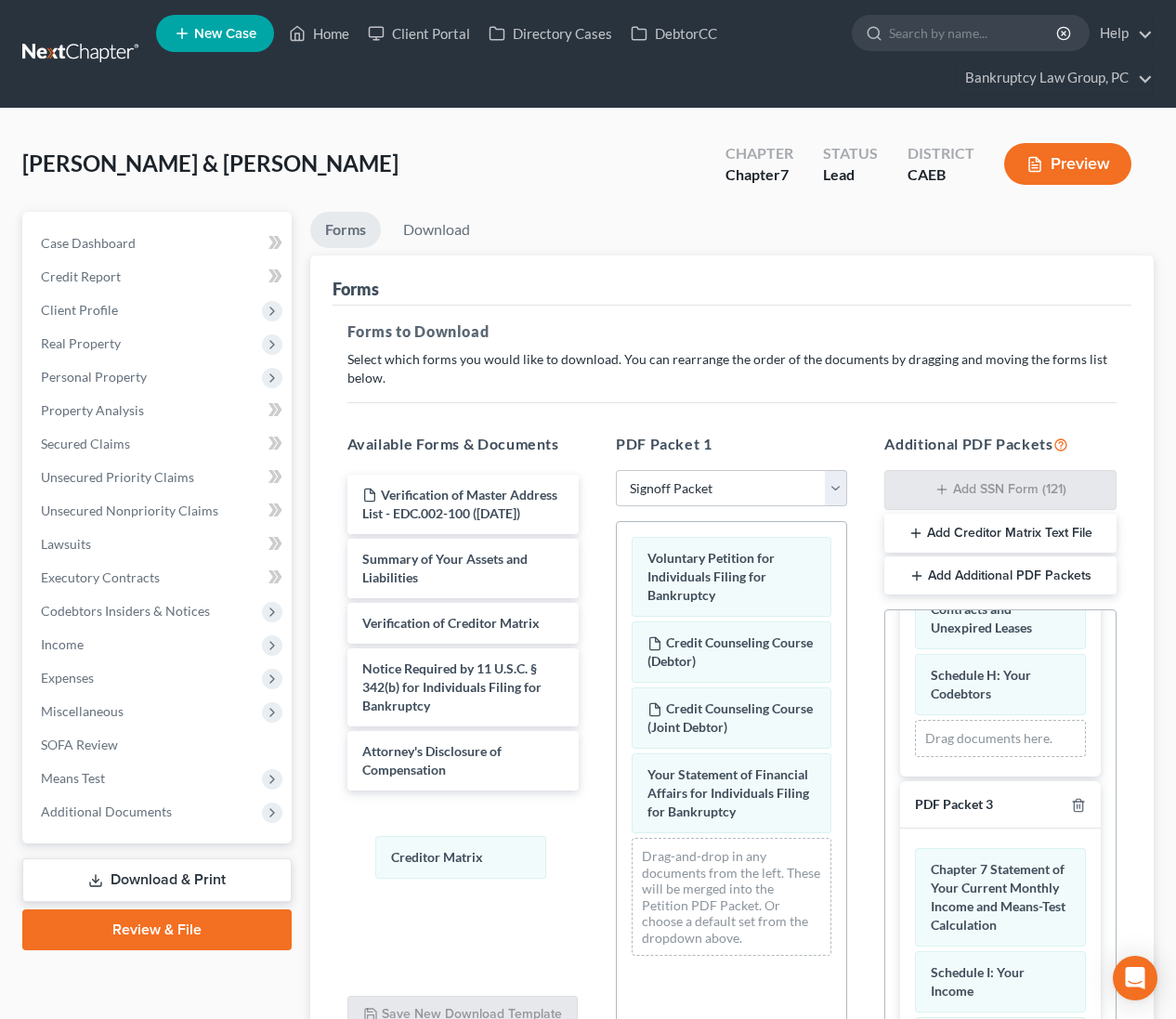
drag, startPoint x: 977, startPoint y: 734, endPoint x: 438, endPoint y: 836, distance: 549.3
click at [900, 777] on div "Creditor Matrix Schedule D: Creditors Who Hold Claims Secured by Property State…" at bounding box center [1000, 536] width 200 height 480
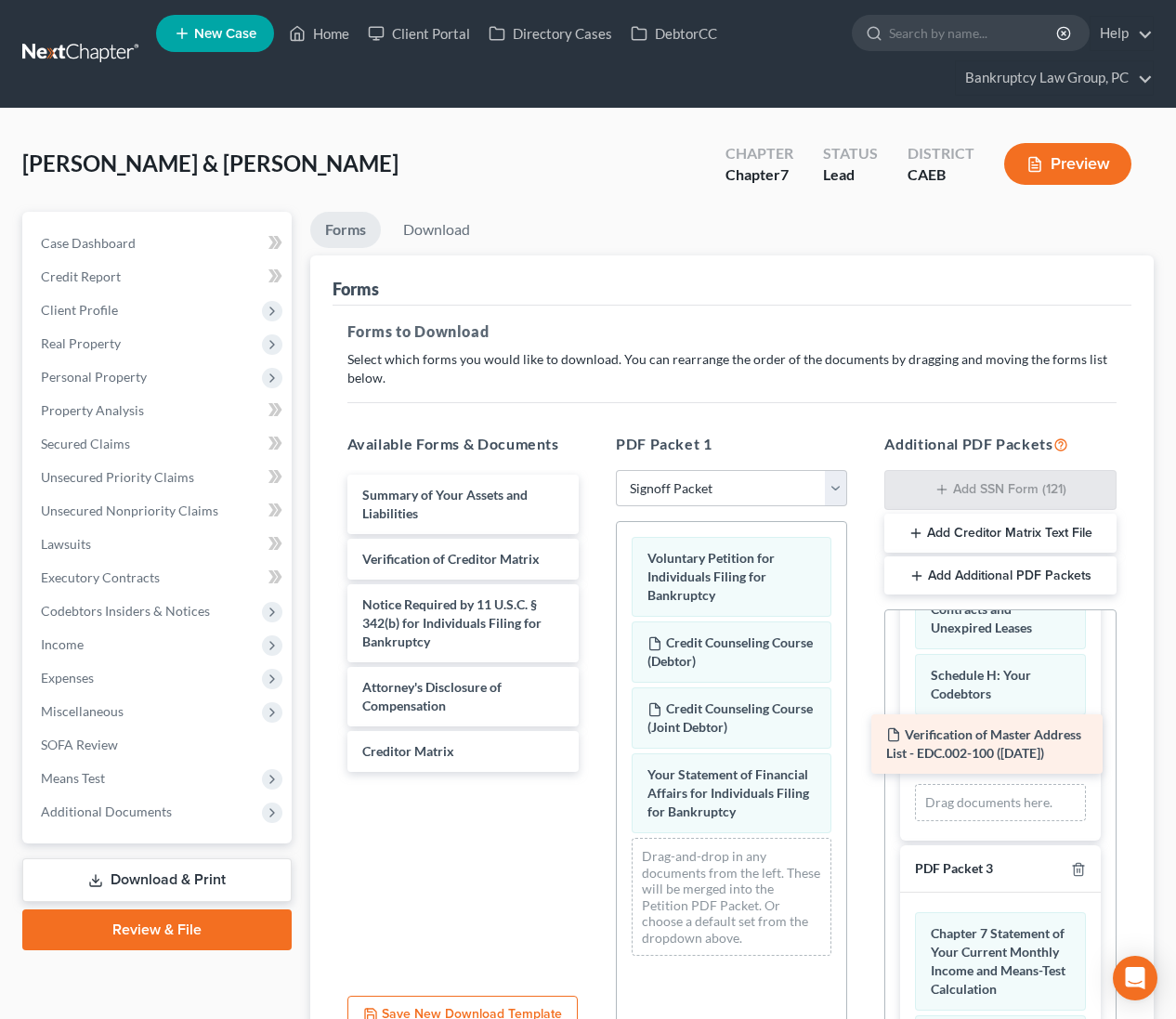
drag, startPoint x: 434, startPoint y: 504, endPoint x: 958, endPoint y: 746, distance: 576.9
click at [594, 746] on div "Verification of Master Address List - EDC.002-100 ([DATE]) Verification of Mast…" at bounding box center [463, 623] width 261 height 297
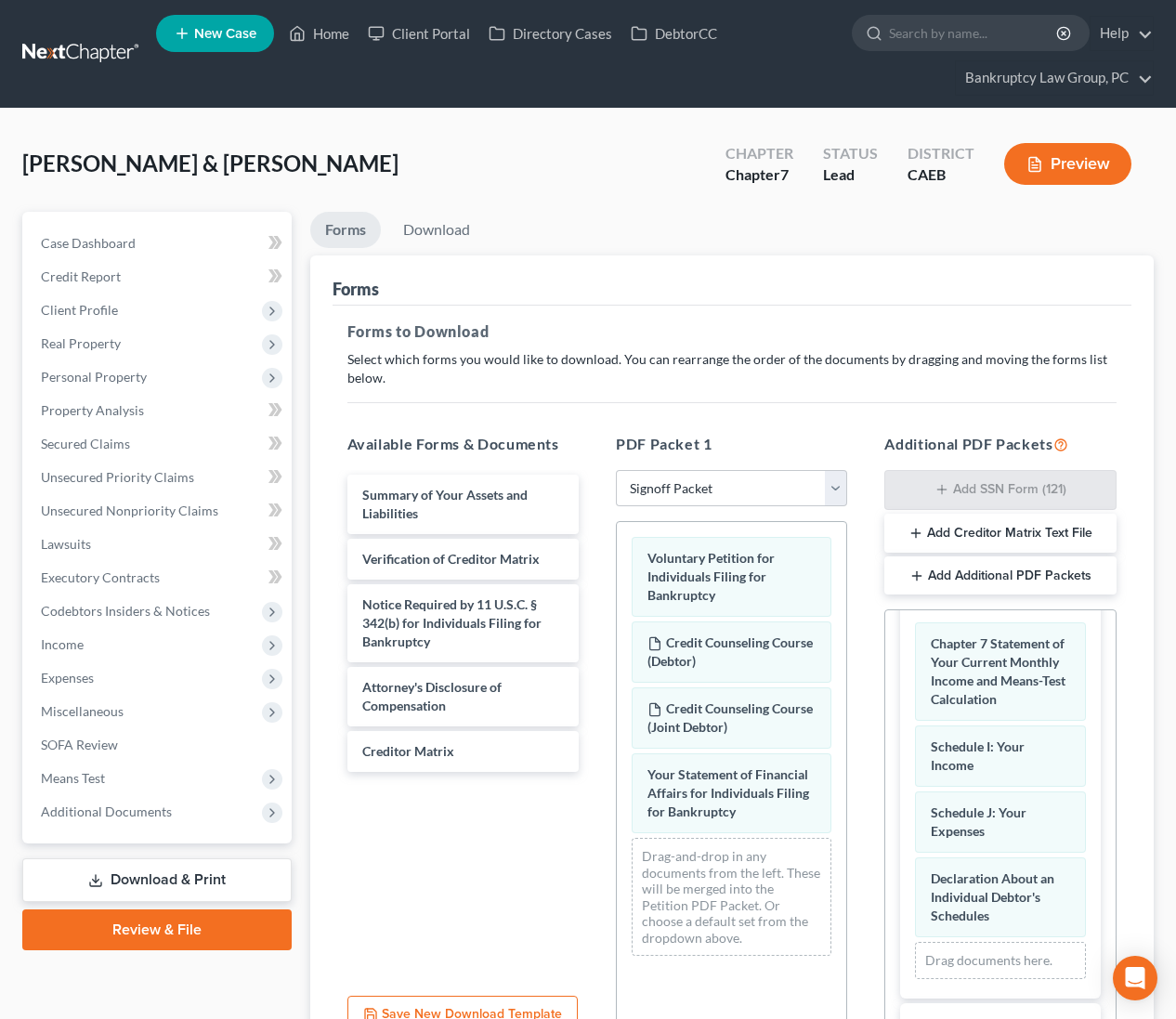
scroll to position [179, 0]
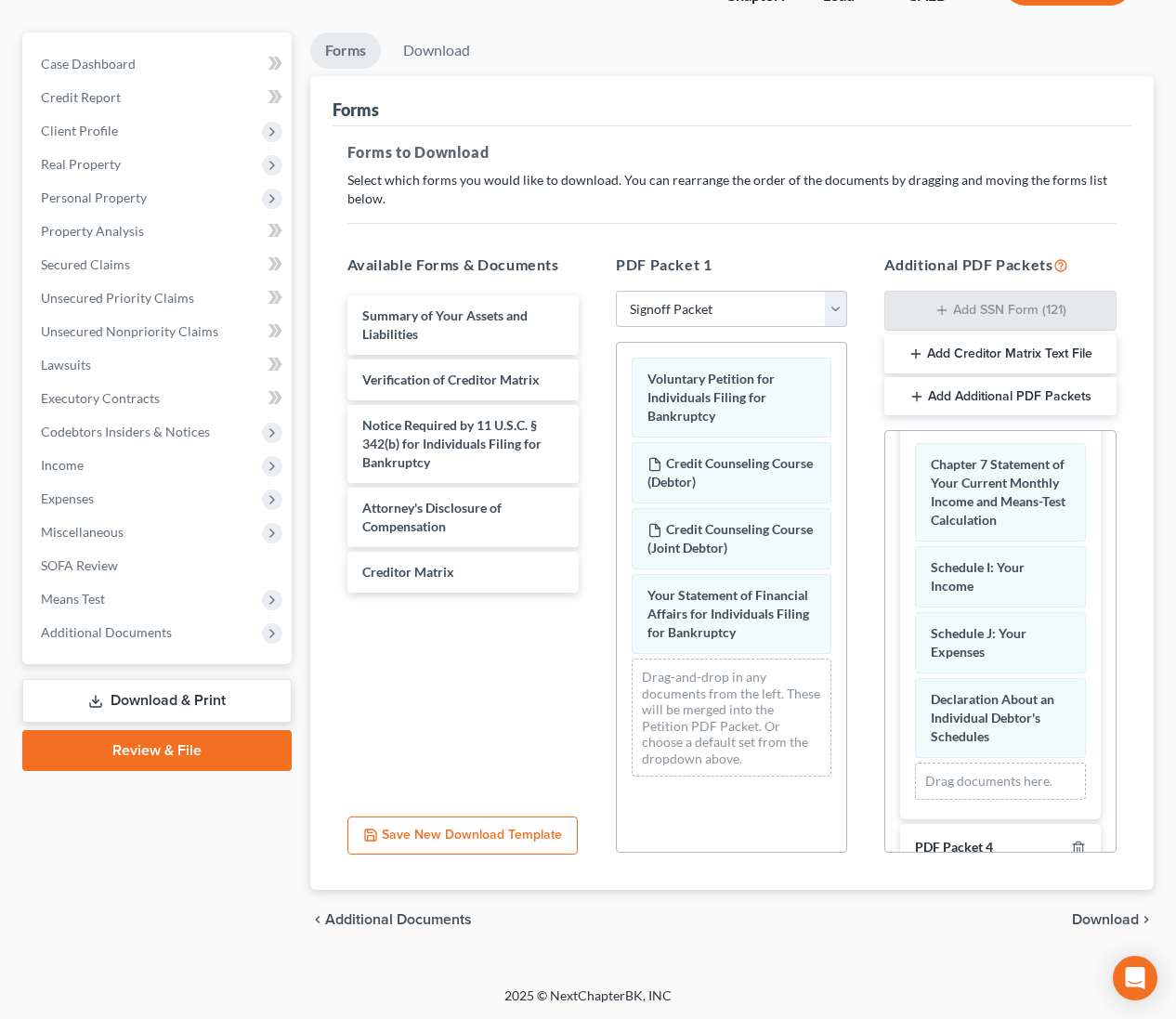
click at [1118, 913] on span "Download" at bounding box center [1105, 919] width 67 height 15
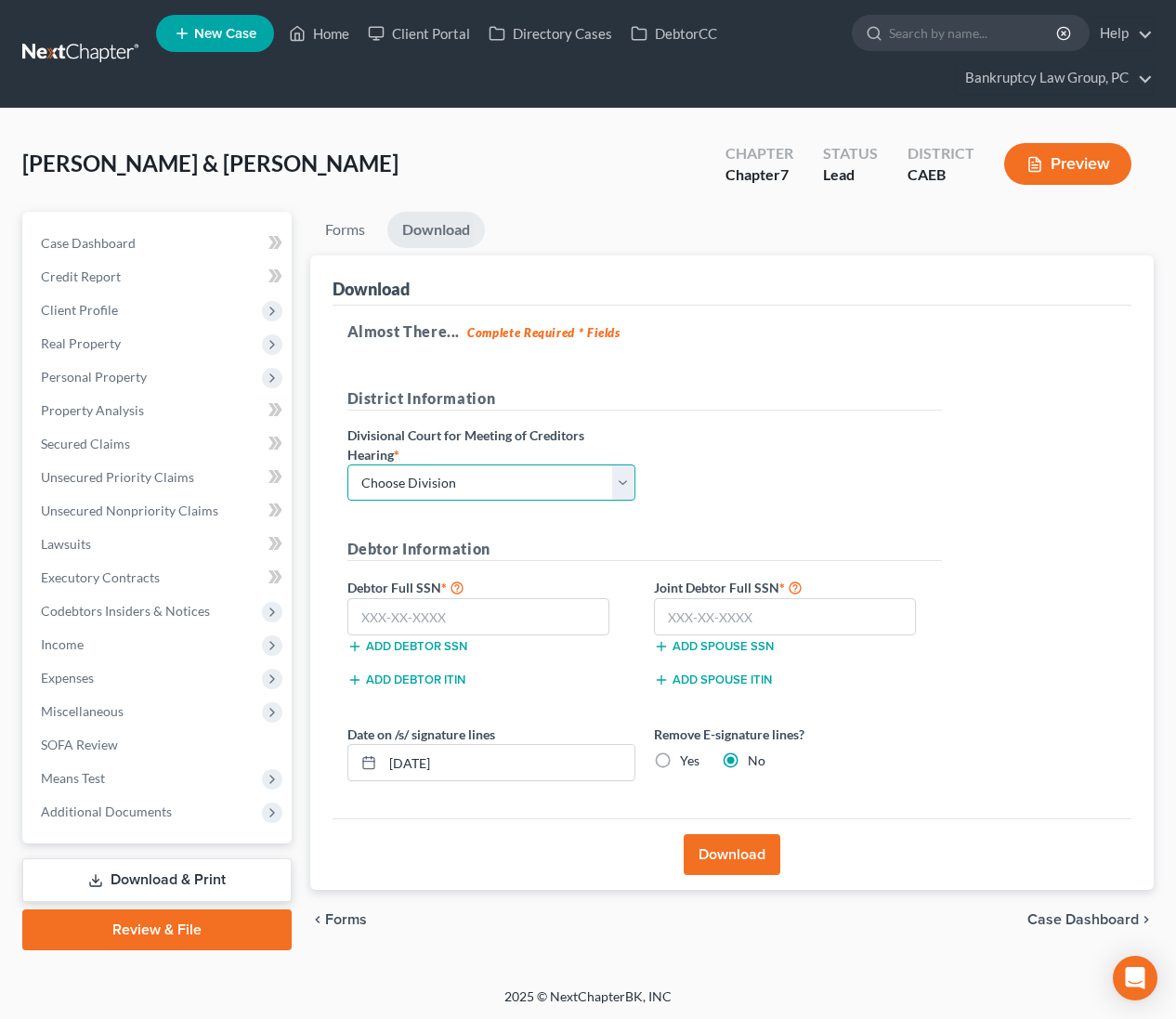
click at [512, 474] on select "Choose Division Fresno Modesto [GEOGRAPHIC_DATA]" at bounding box center [491, 482] width 288 height 37
select select "2"
click at [523, 624] on input "text" at bounding box center [478, 616] width 263 height 37
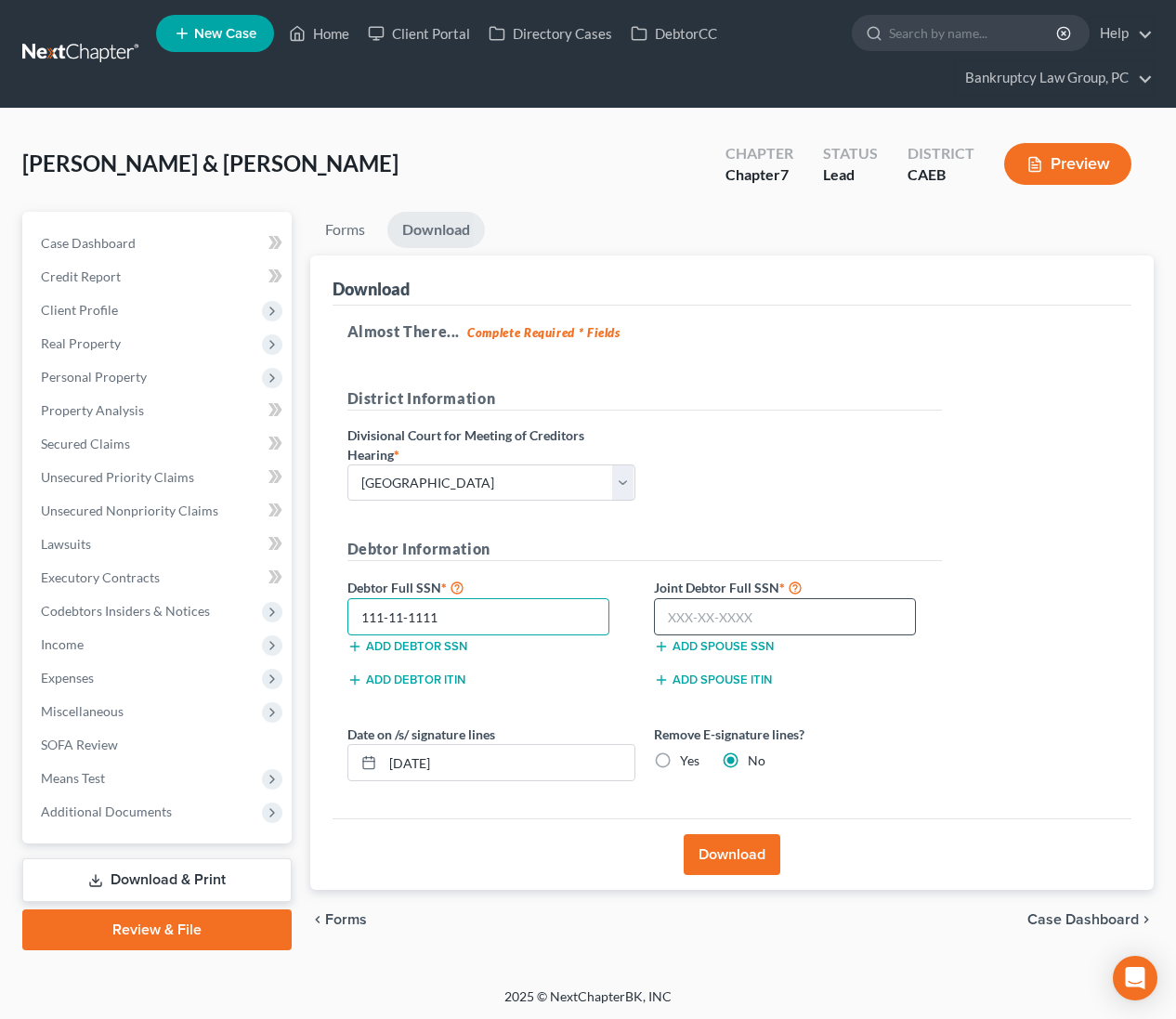
type input "111-11-1111"
click at [815, 622] on input "text" at bounding box center [785, 616] width 263 height 37
type input "111-11-1111"
drag, startPoint x: 660, startPoint y: 759, endPoint x: 630, endPoint y: 769, distance: 31.4
click at [680, 759] on label "Yes" at bounding box center [690, 761] width 20 height 19
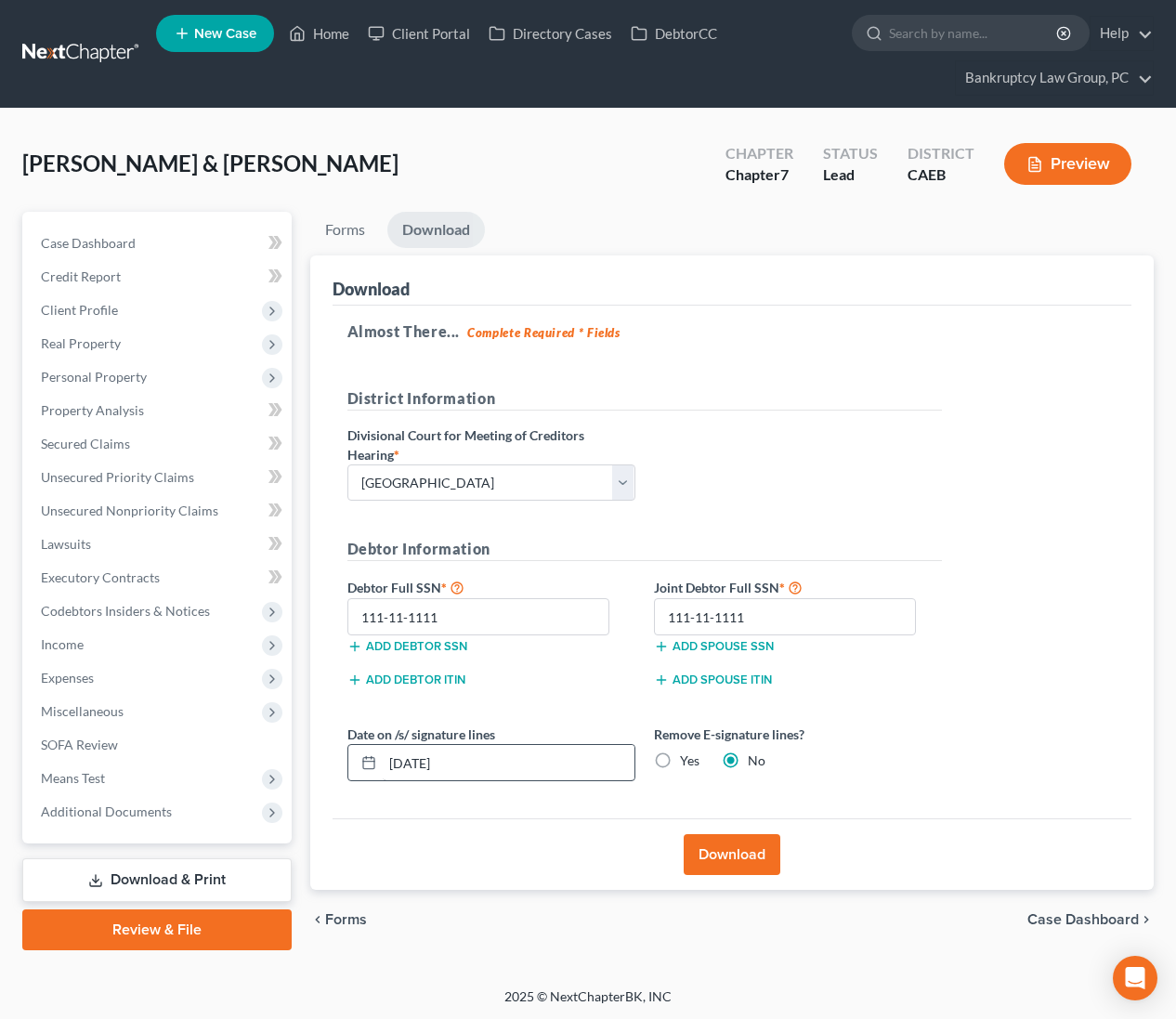
click at [687, 759] on input "Yes" at bounding box center [693, 758] width 12 height 12
radio input "true"
radio input "false"
drag, startPoint x: 448, startPoint y: 753, endPoint x: 255, endPoint y: 743, distance: 192.6
click at [255, 743] on div "Petition Navigation Case Dashboard Payments Invoices Payments Payments Credit R…" at bounding box center [588, 581] width 1150 height 739
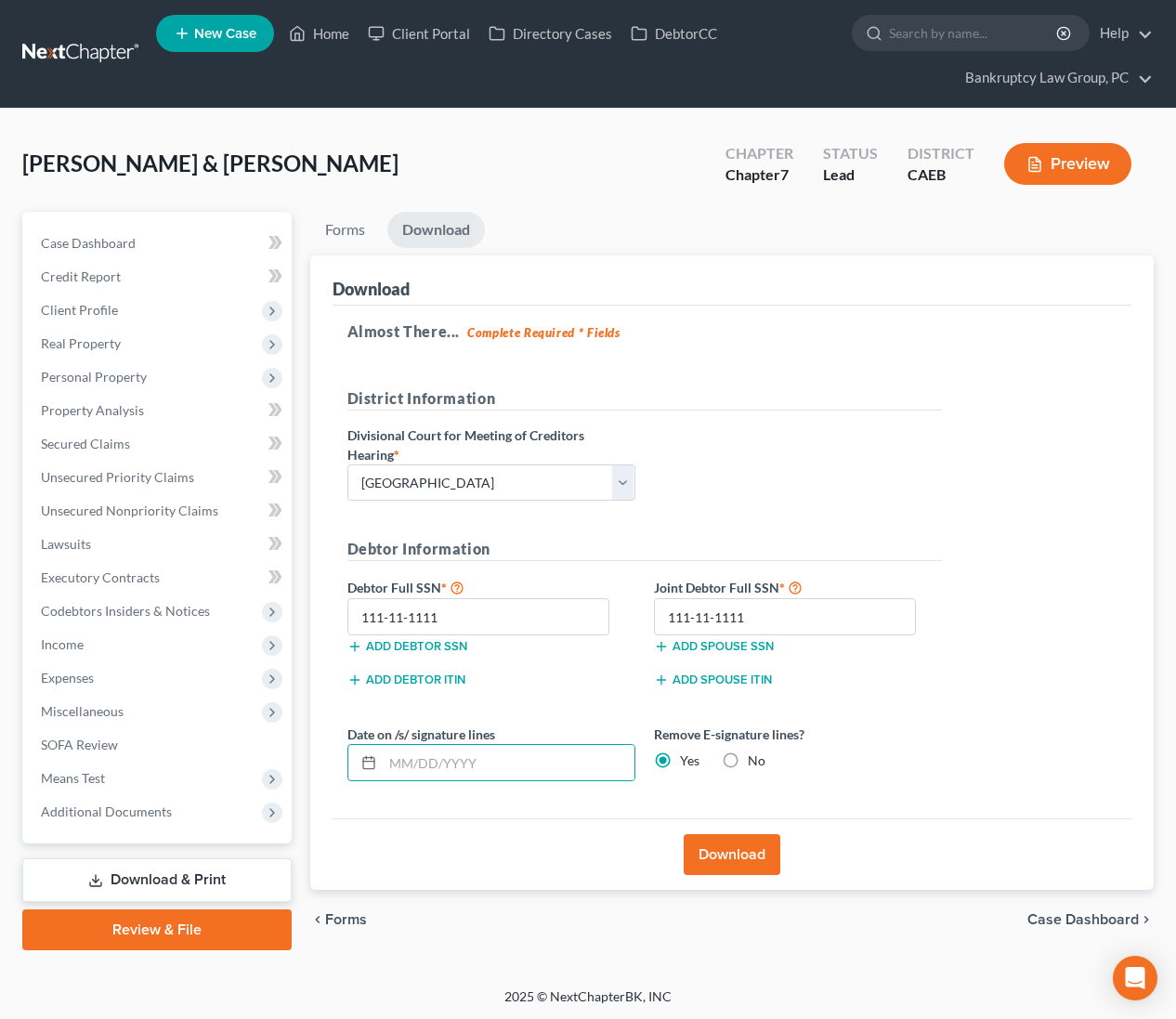
click at [705, 857] on button "Download" at bounding box center [732, 854] width 97 height 41
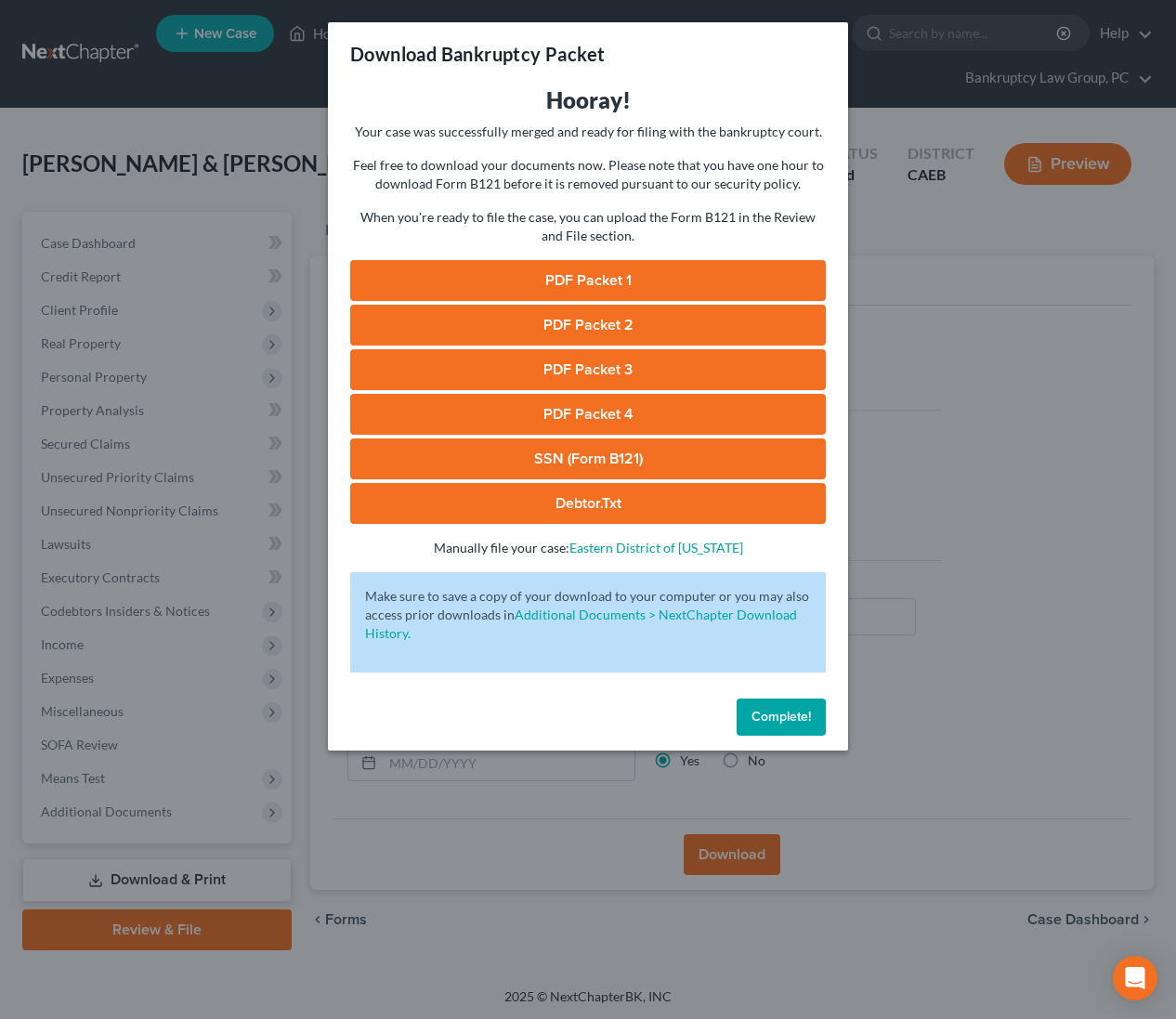
click at [616, 272] on link "PDF Packet 1" at bounding box center [588, 280] width 476 height 41
click at [608, 332] on link "PDF Packet 2" at bounding box center [588, 325] width 476 height 41
click at [589, 365] on link "PDF Packet 3" at bounding box center [588, 369] width 476 height 41
click at [598, 408] on link "PDF Packet 4" at bounding box center [588, 414] width 476 height 41
click at [578, 474] on link "SSN (Form B121)" at bounding box center [588, 458] width 476 height 41
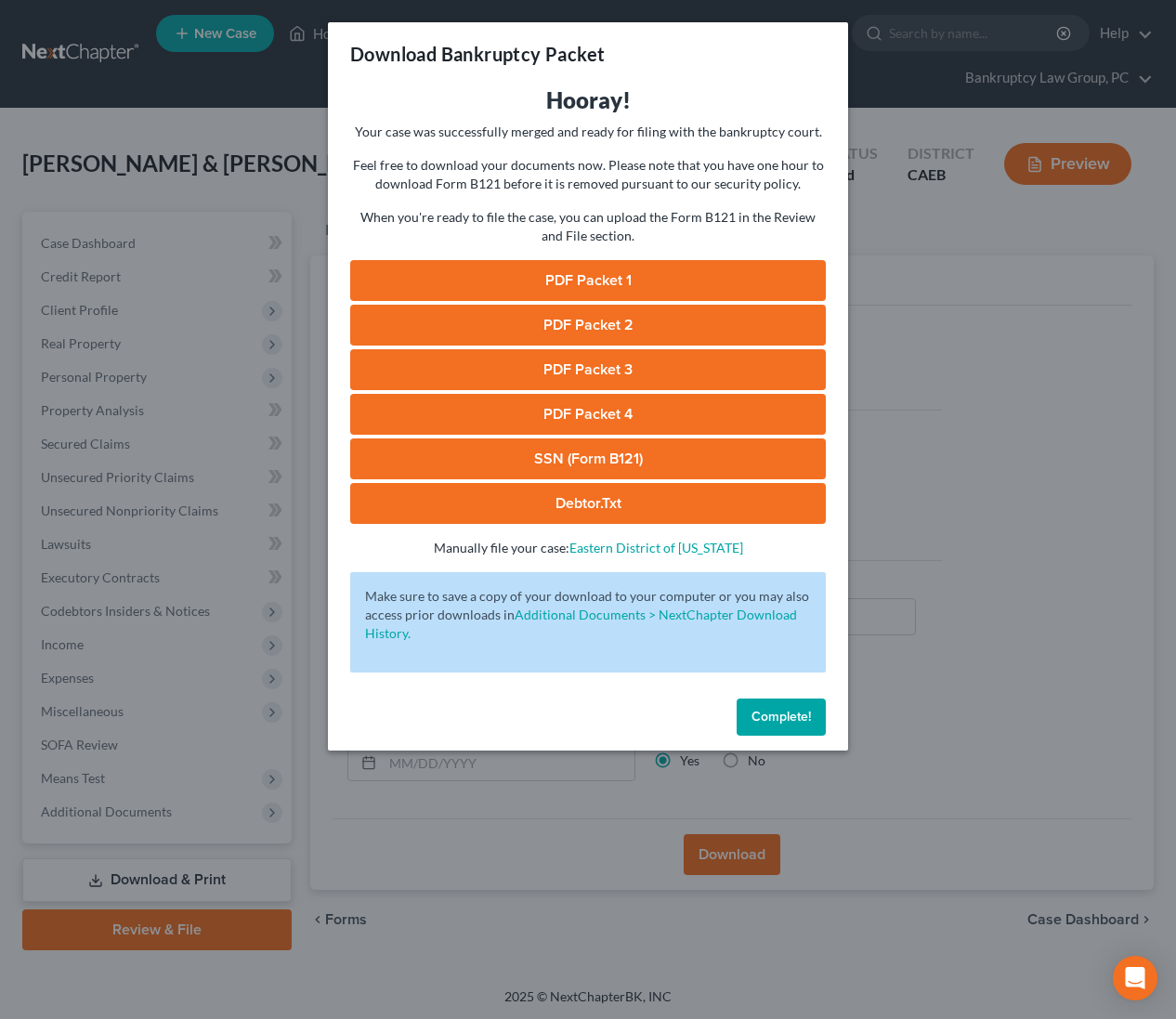
click at [780, 704] on button "Complete!" at bounding box center [781, 717] width 89 height 37
